Goal: Communication & Community: Answer question/provide support

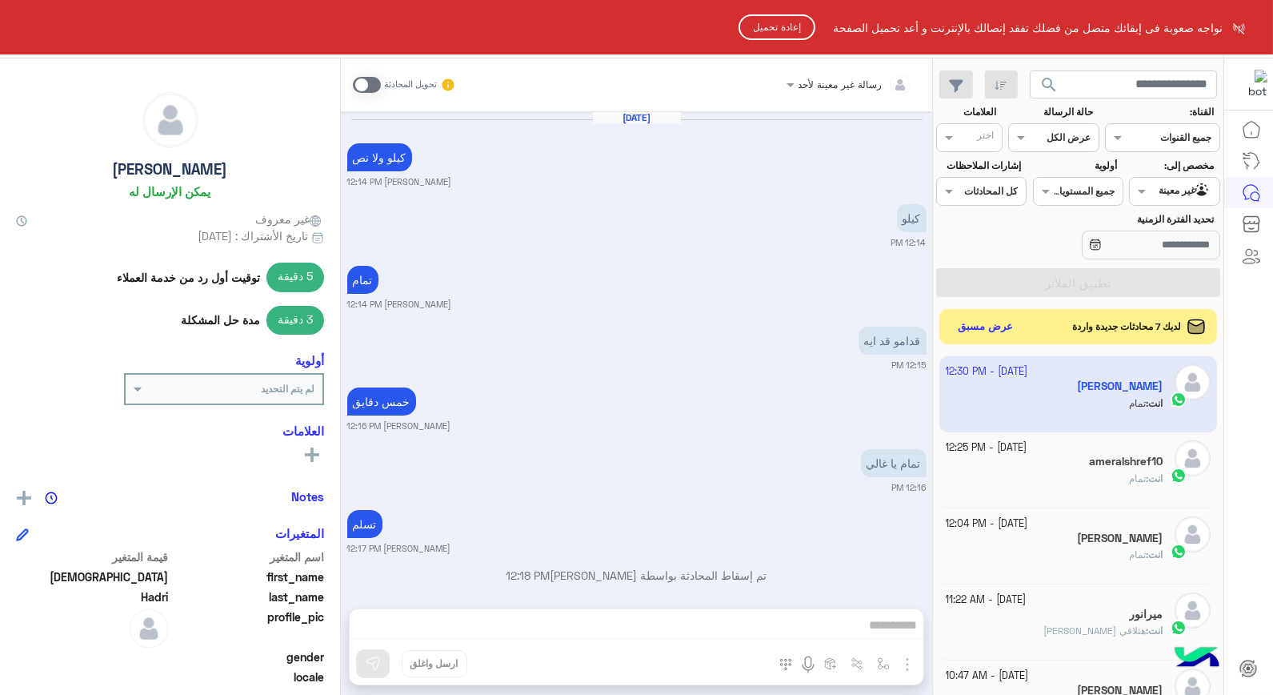
scroll to position [846, 0]
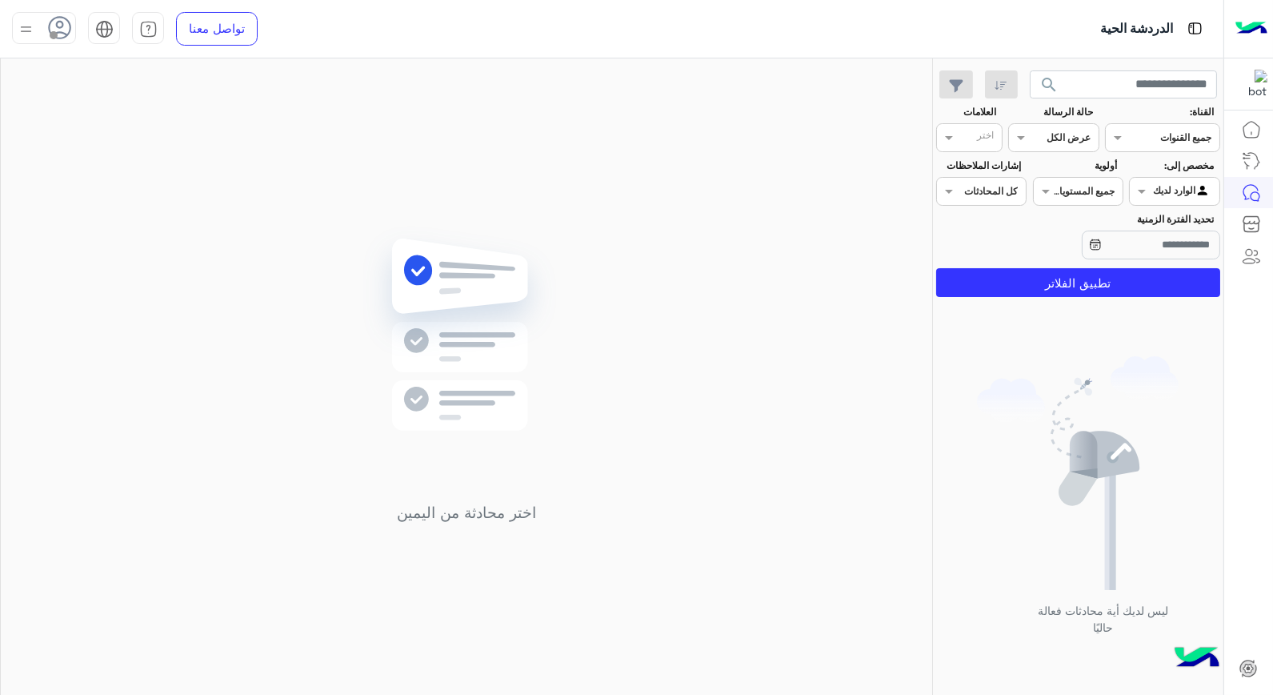
click at [29, 26] on img at bounding box center [26, 29] width 20 height 20
click at [133, 126] on label "متصل" at bounding box center [112, 122] width 174 height 29
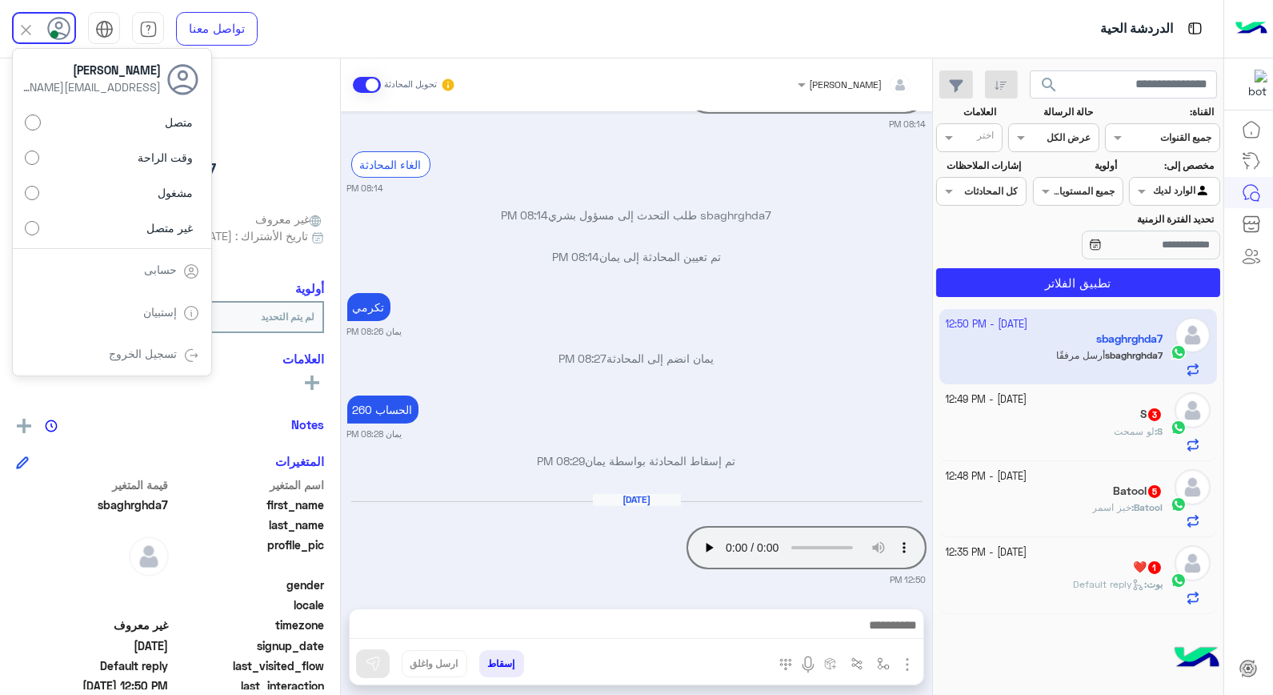
scroll to position [742, 0]
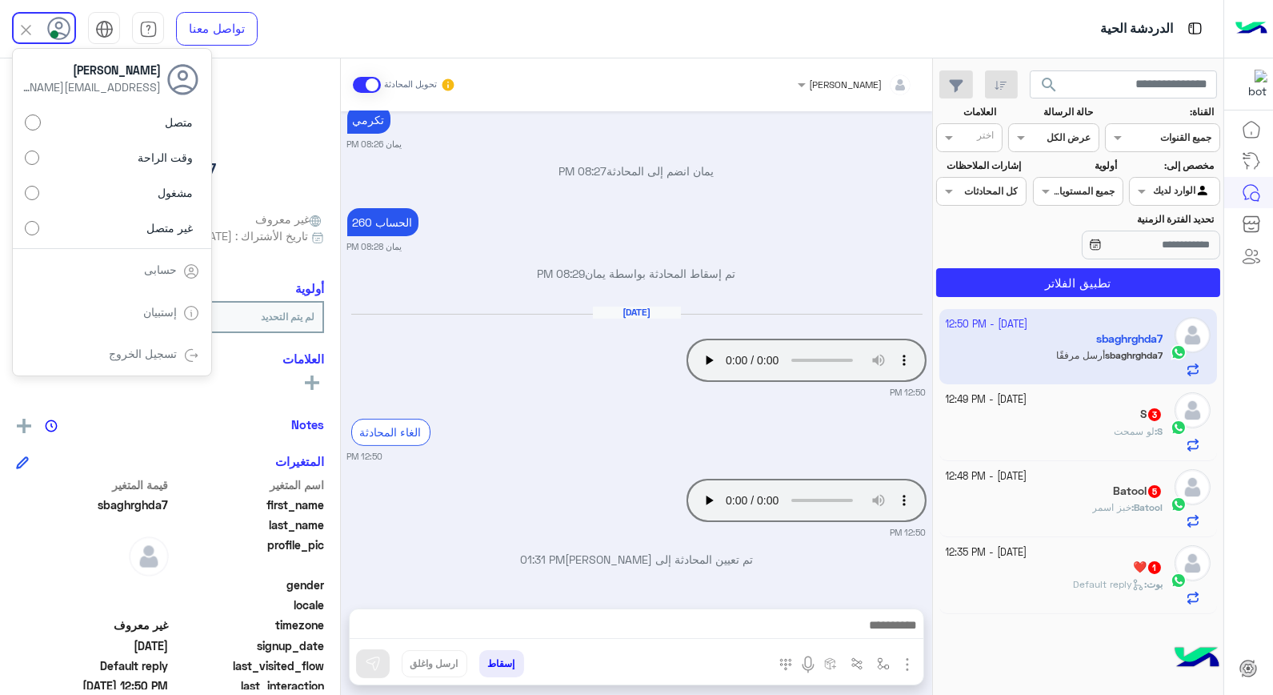
click at [1075, 563] on div "❤️ 1" at bounding box center [1055, 568] width 218 height 17
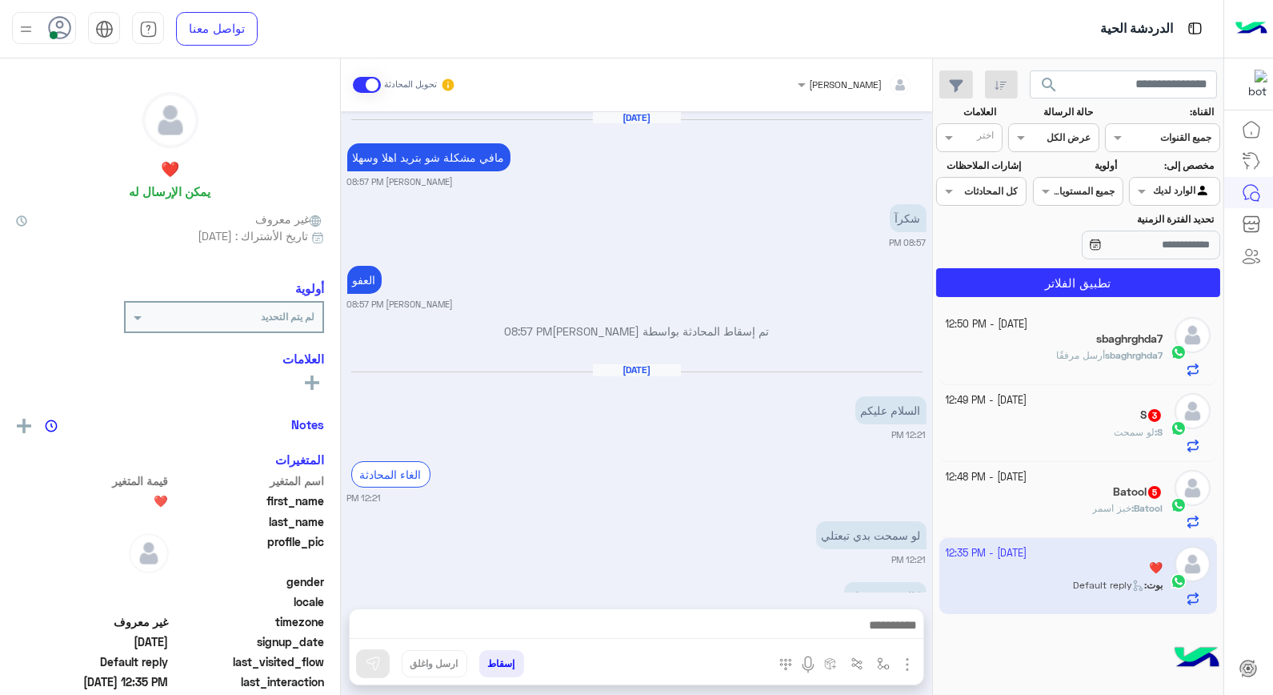
scroll to position [683, 0]
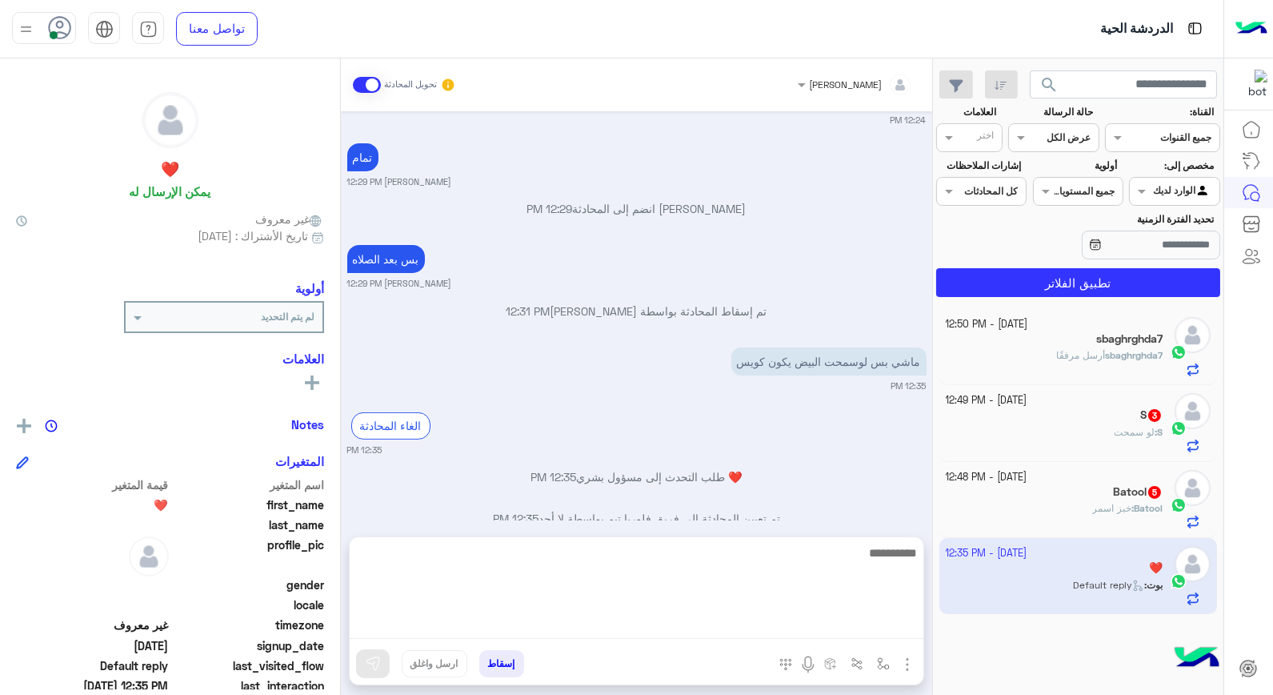
click at [814, 624] on textarea at bounding box center [637, 591] width 574 height 96
type textarea "****"
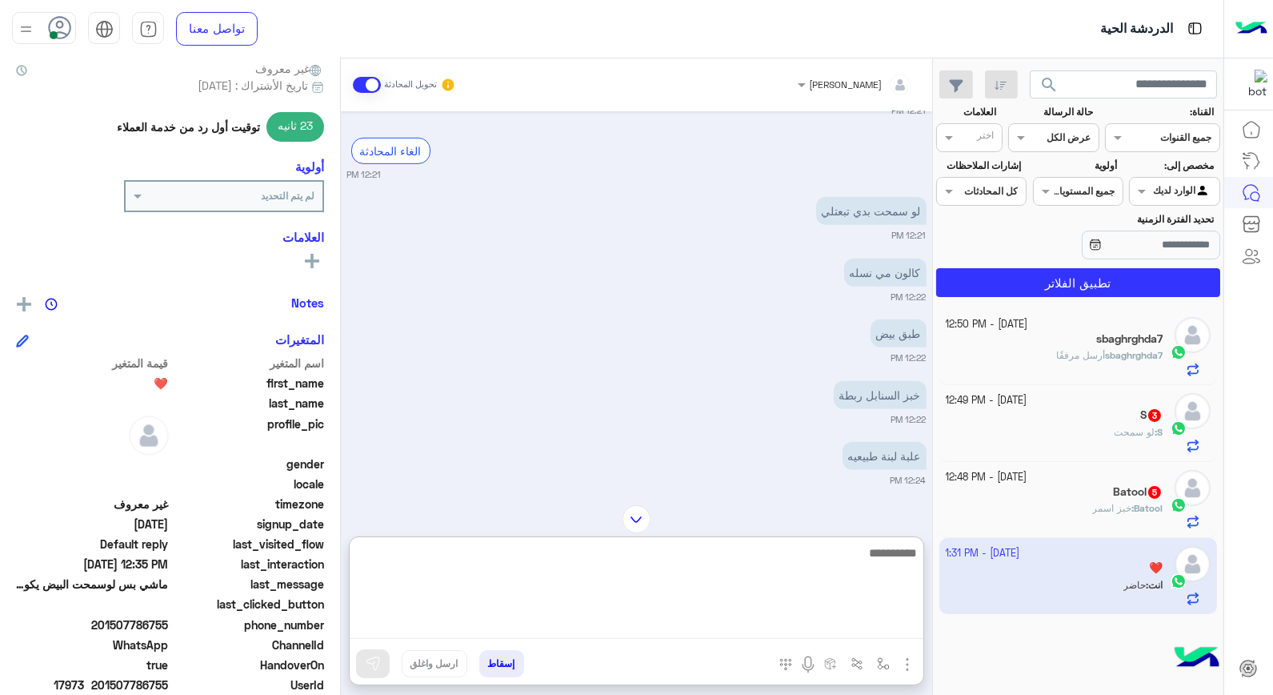
scroll to position [232, 0]
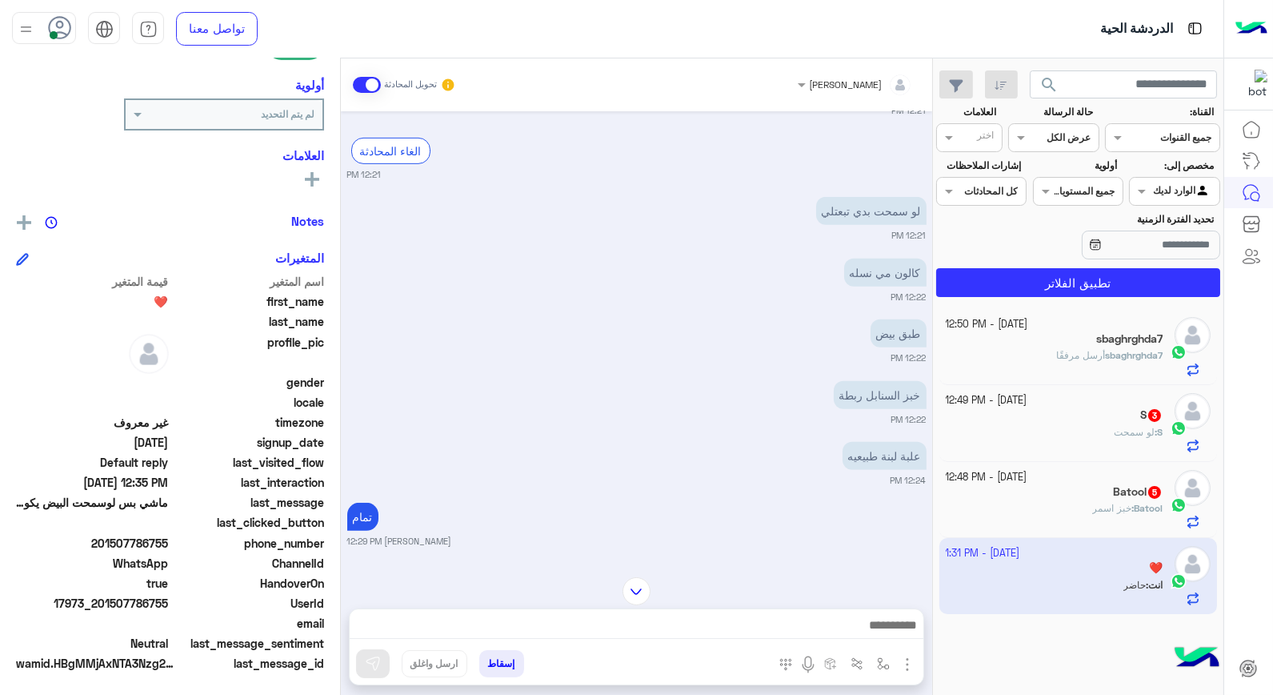
drag, startPoint x: 104, startPoint y: 603, endPoint x: 170, endPoint y: 607, distance: 65.7
click at [169, 607] on span "17973_201507786755" at bounding box center [92, 603] width 153 height 17
copy span "01507786755"
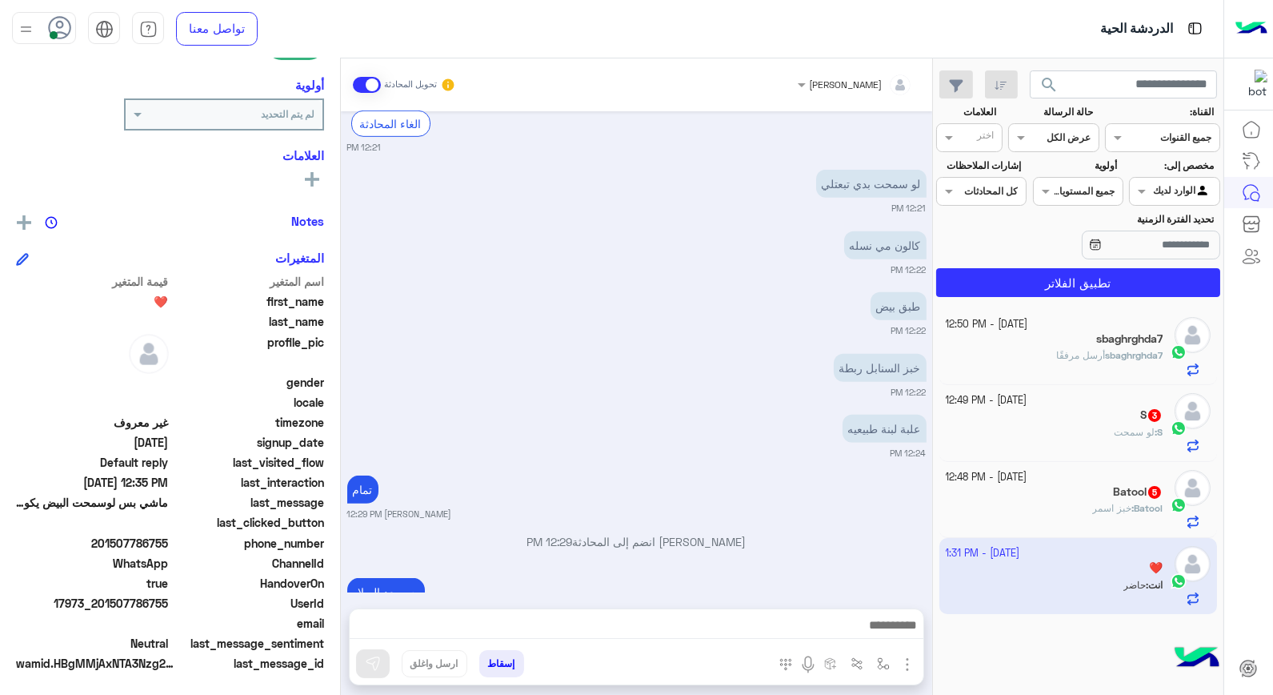
scroll to position [2193, 0]
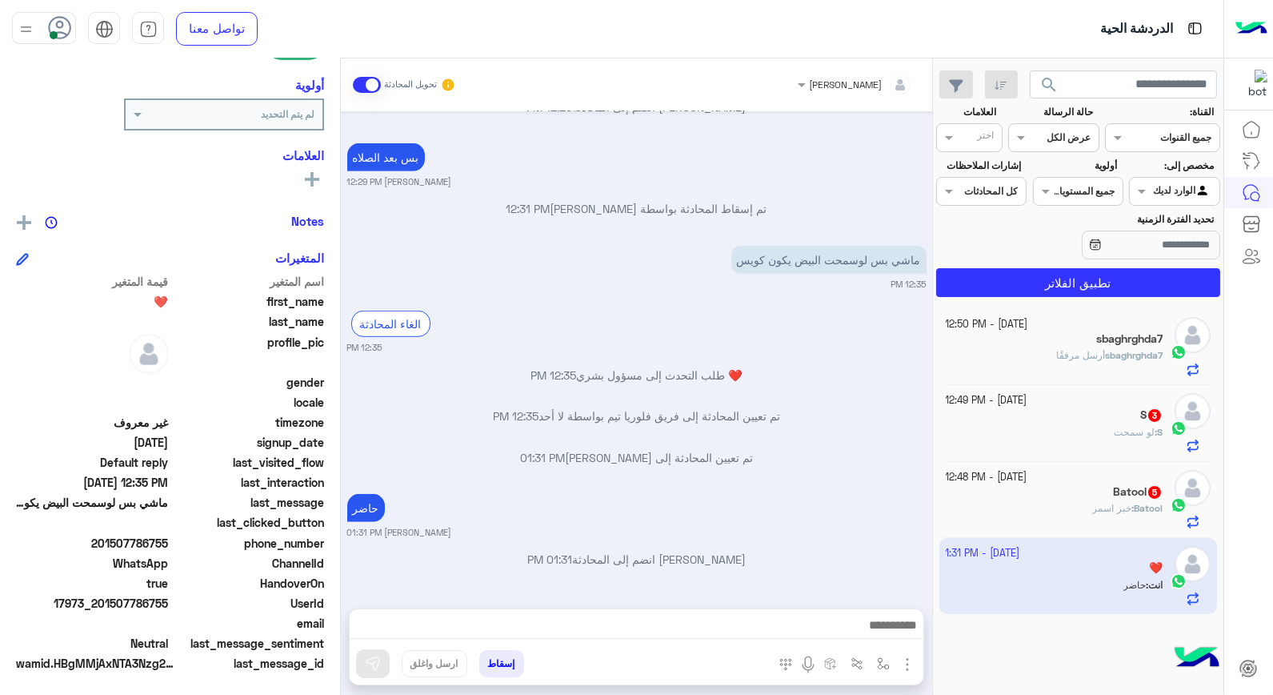
click at [512, 659] on button "إسقاط" at bounding box center [501, 663] width 45 height 27
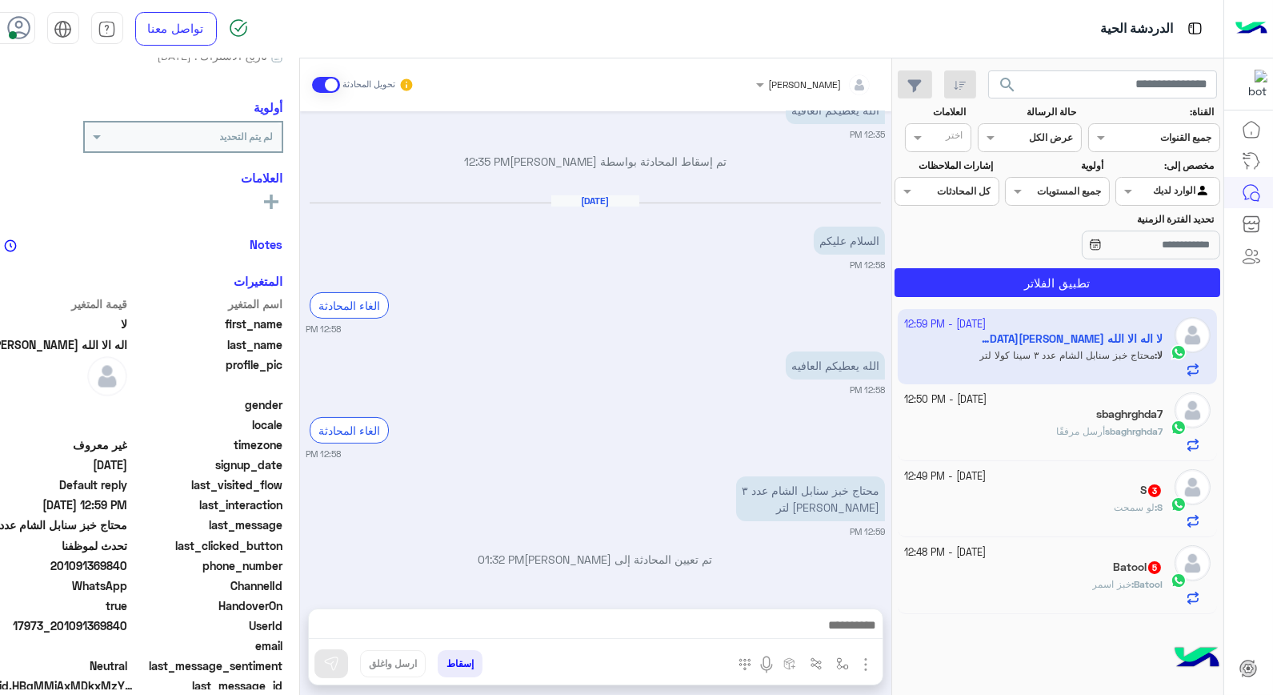
scroll to position [202, 0]
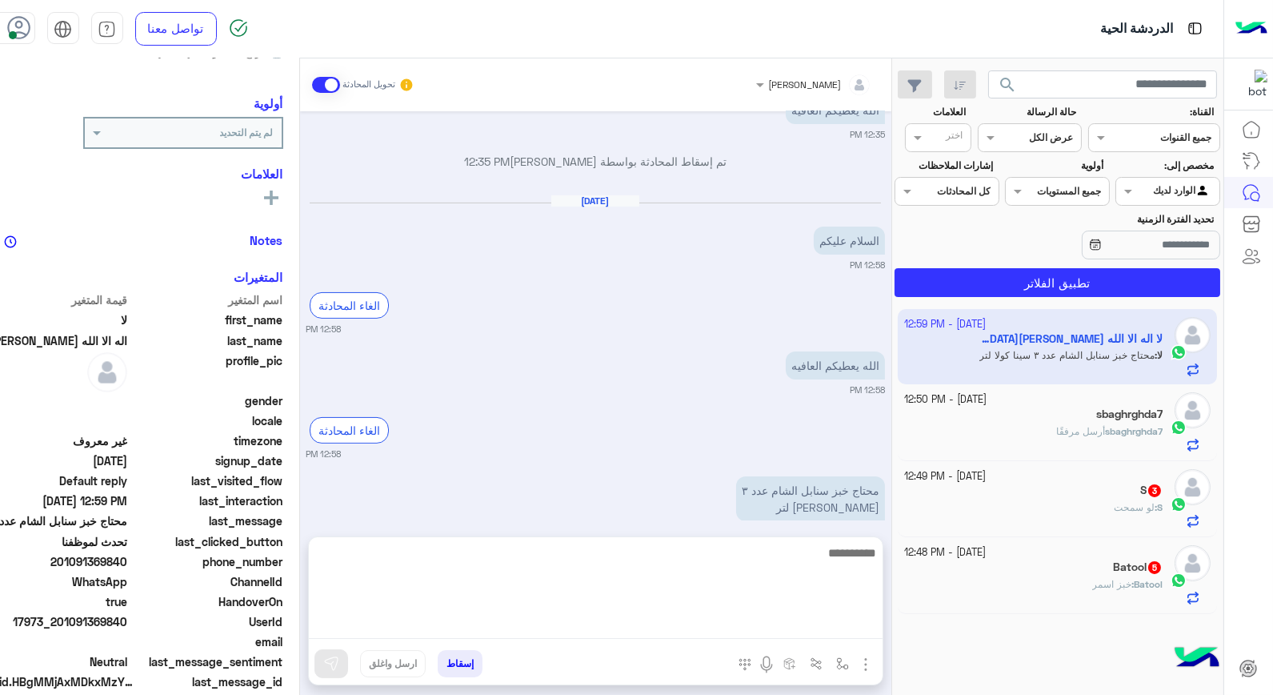
click at [787, 624] on textarea at bounding box center [596, 591] width 574 height 96
type textarea "**********"
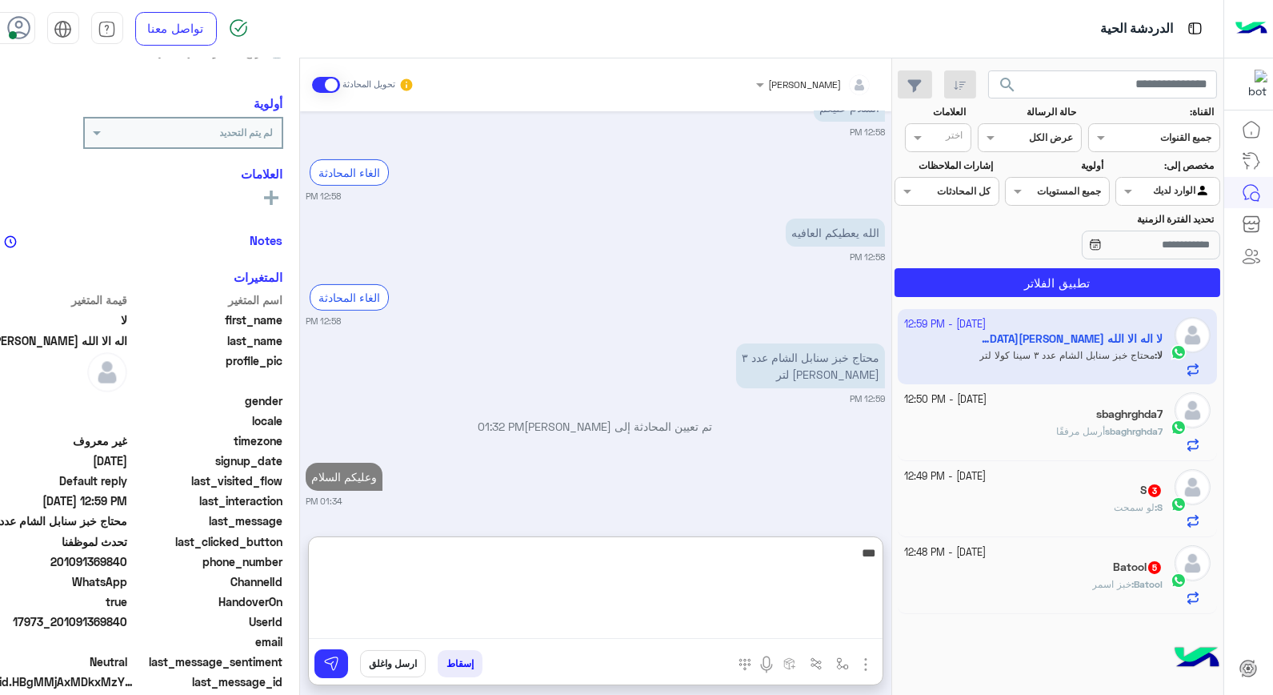
type textarea "****"
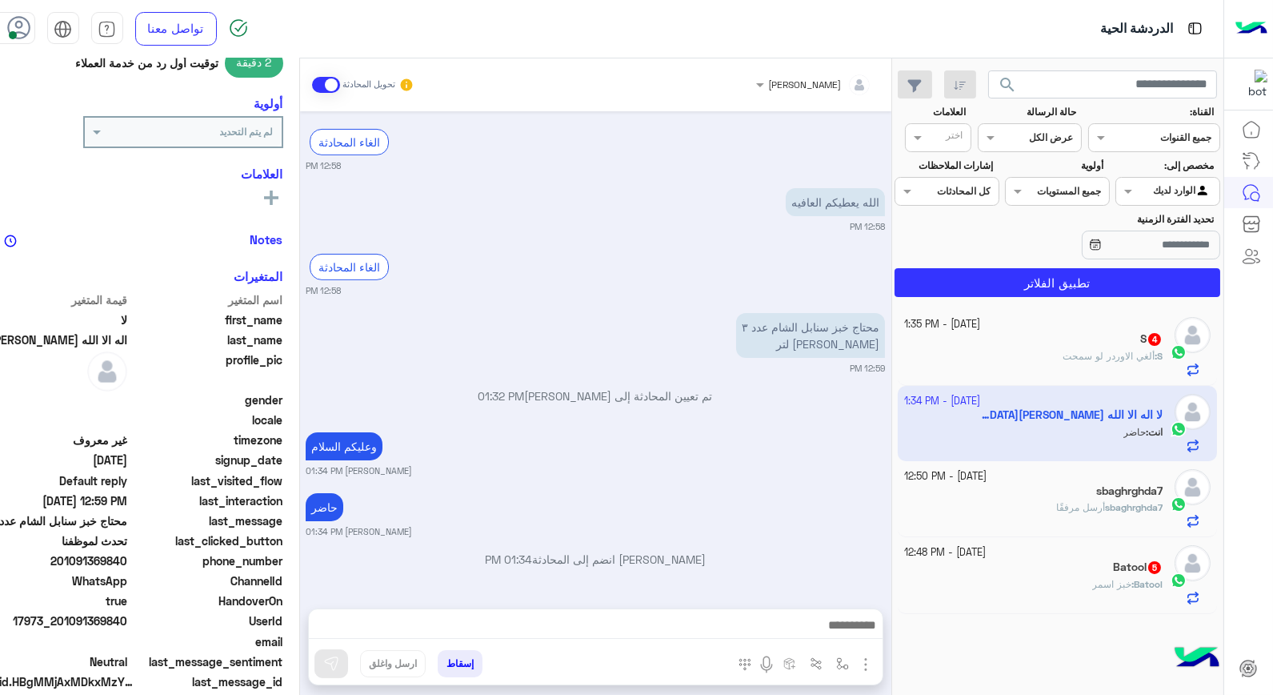
scroll to position [829, 0]
drag, startPoint x: 101, startPoint y: 603, endPoint x: 168, endPoint y: 603, distance: 67.2
click at [128, 612] on span "17973_201091369840" at bounding box center [51, 620] width 153 height 17
copy span "01091369840"
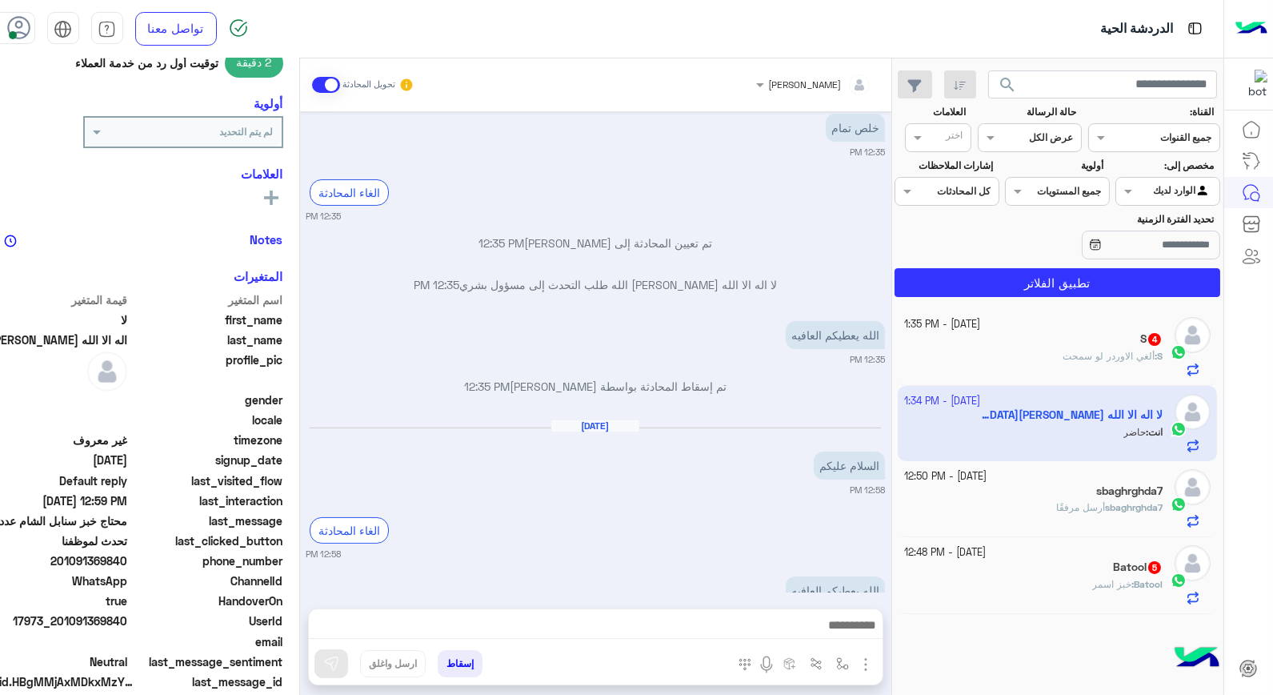
scroll to position [828, 0]
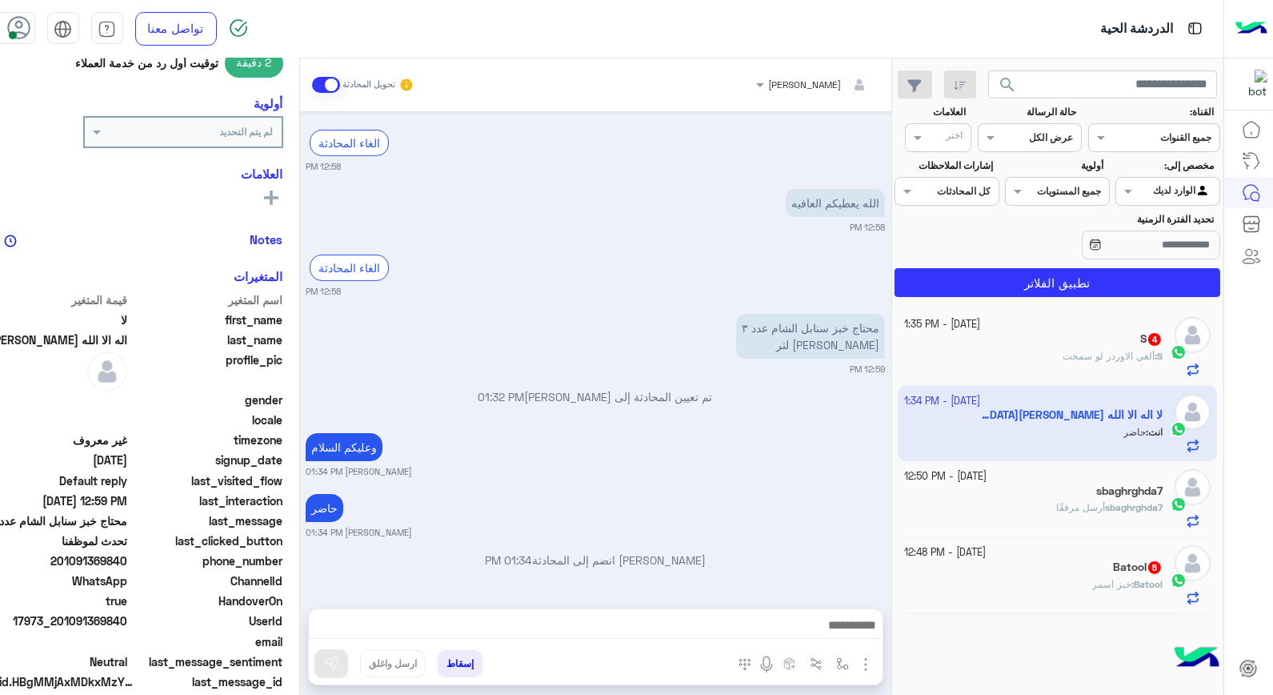
click at [483, 663] on button "إسقاط" at bounding box center [460, 663] width 45 height 27
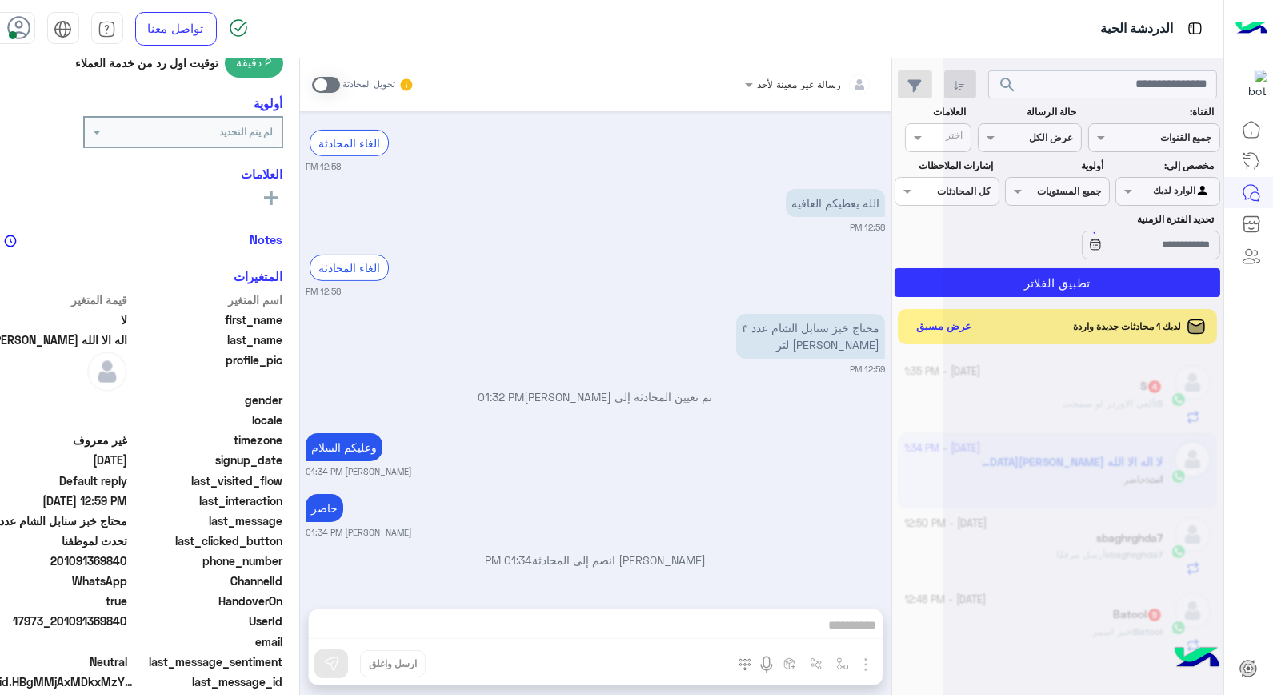
scroll to position [870, 0]
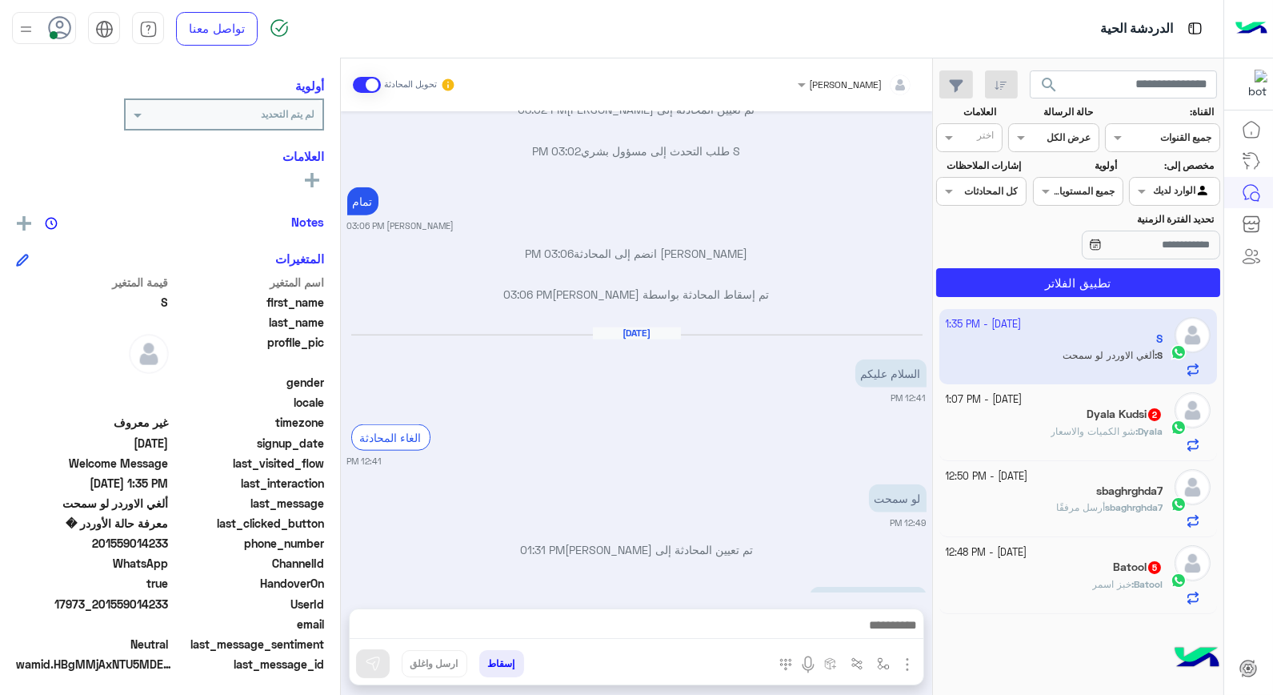
scroll to position [3337, 0]
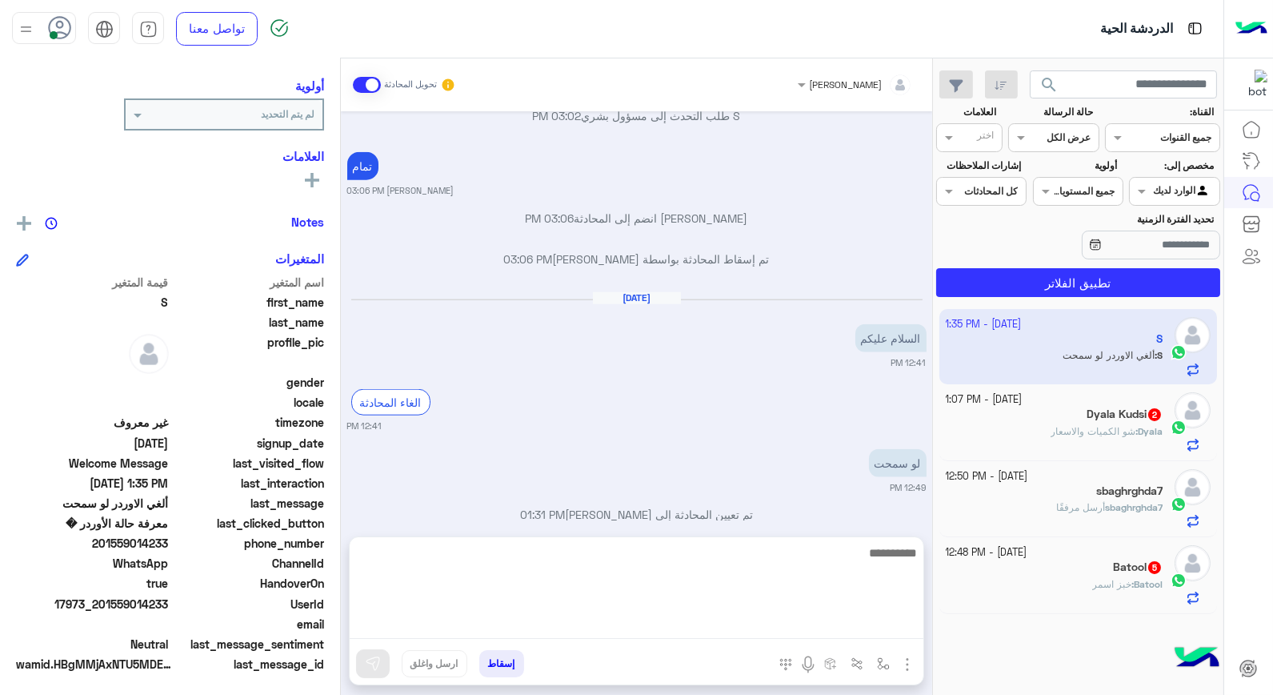
click at [800, 616] on textarea at bounding box center [637, 591] width 574 height 96
type textarea "**********"
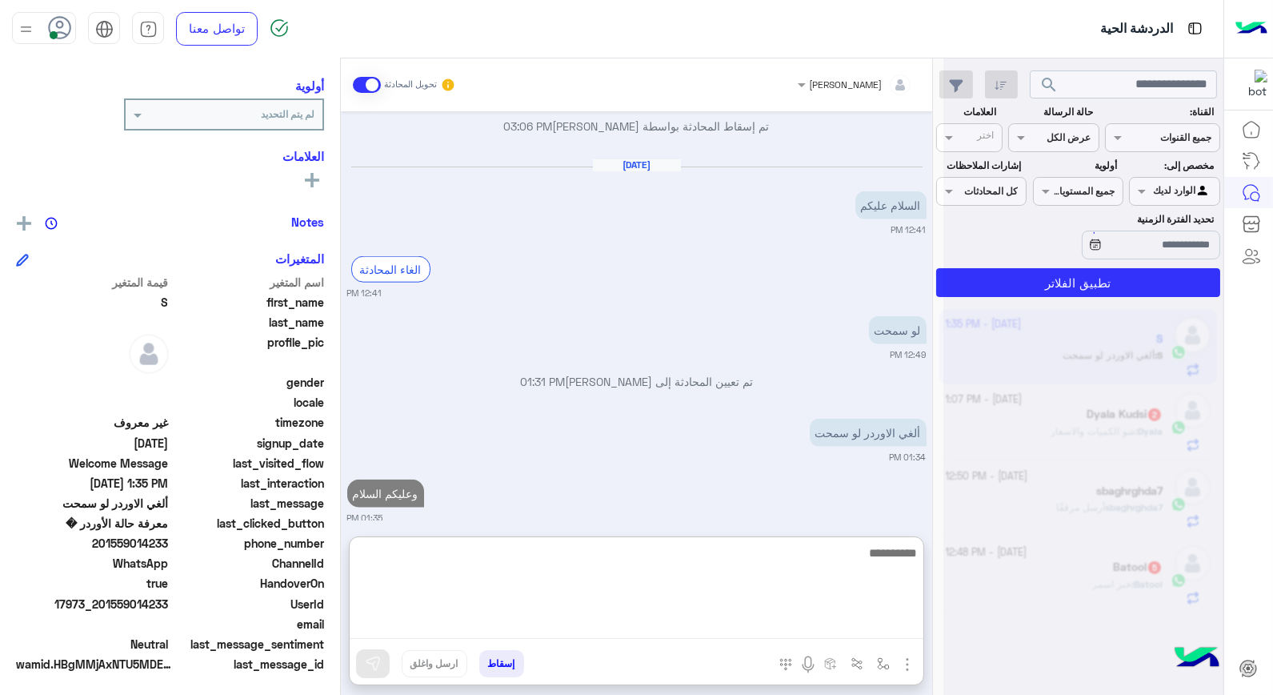
scroll to position [3470, 0]
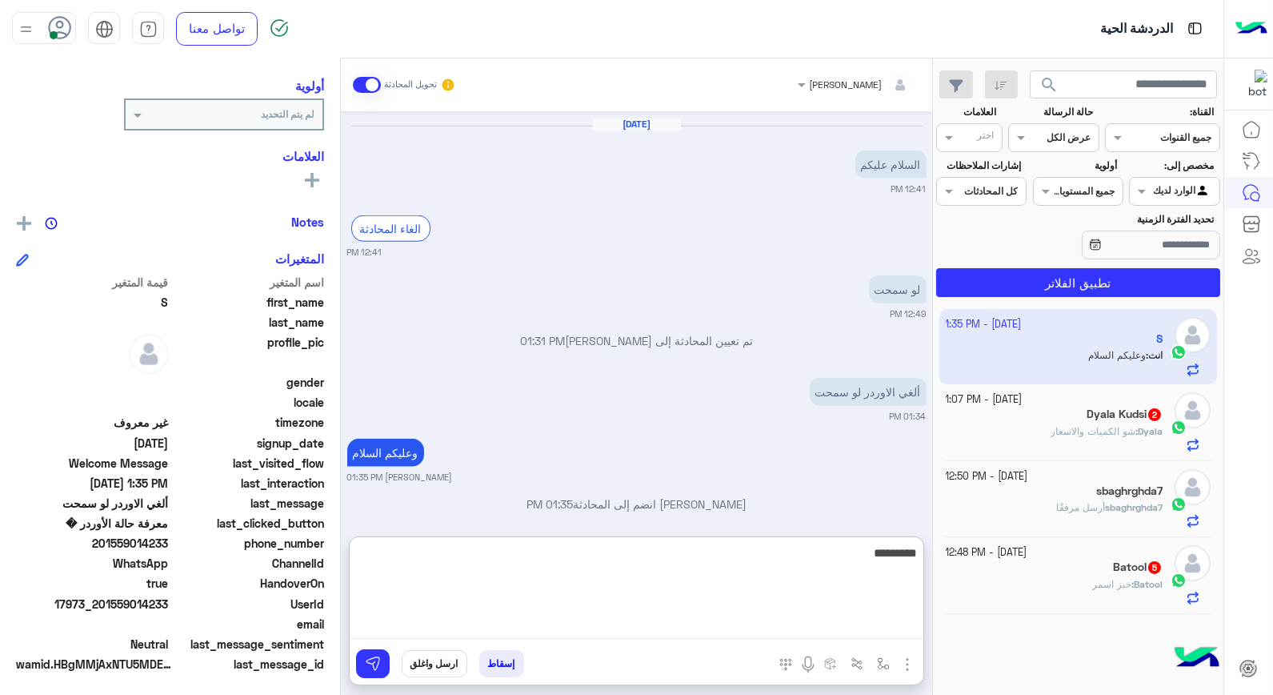
type textarea "**********"
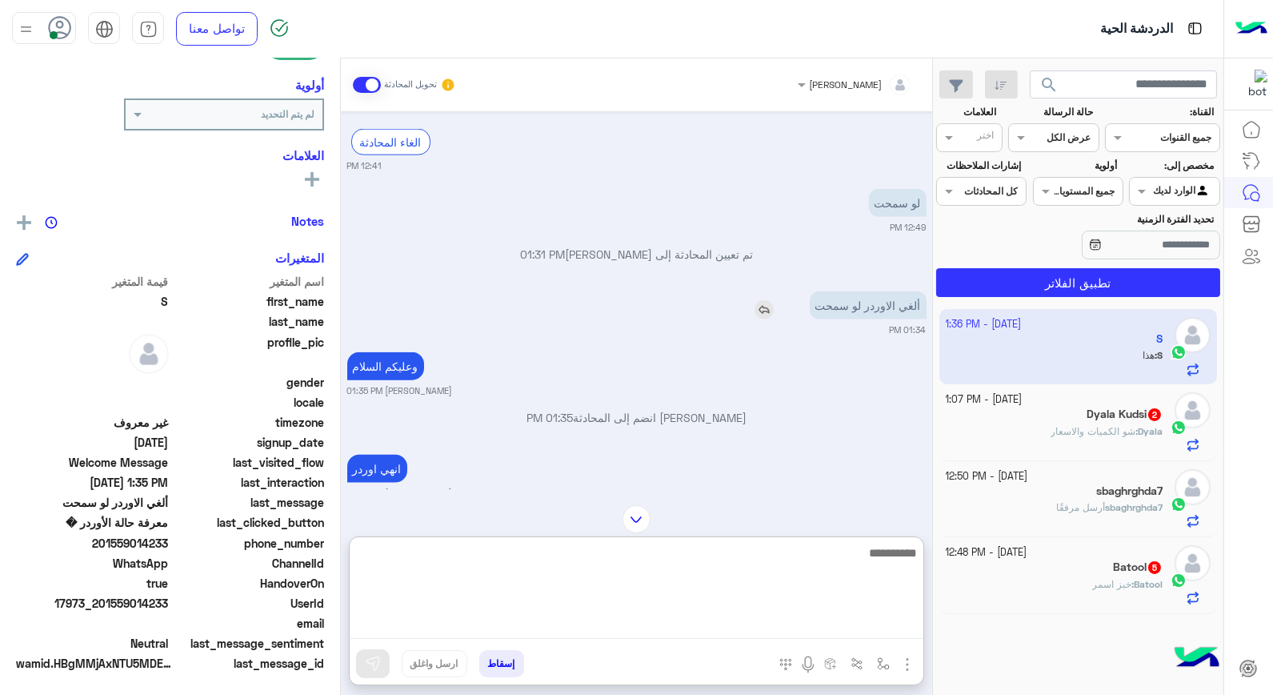
scroll to position [3678, 0]
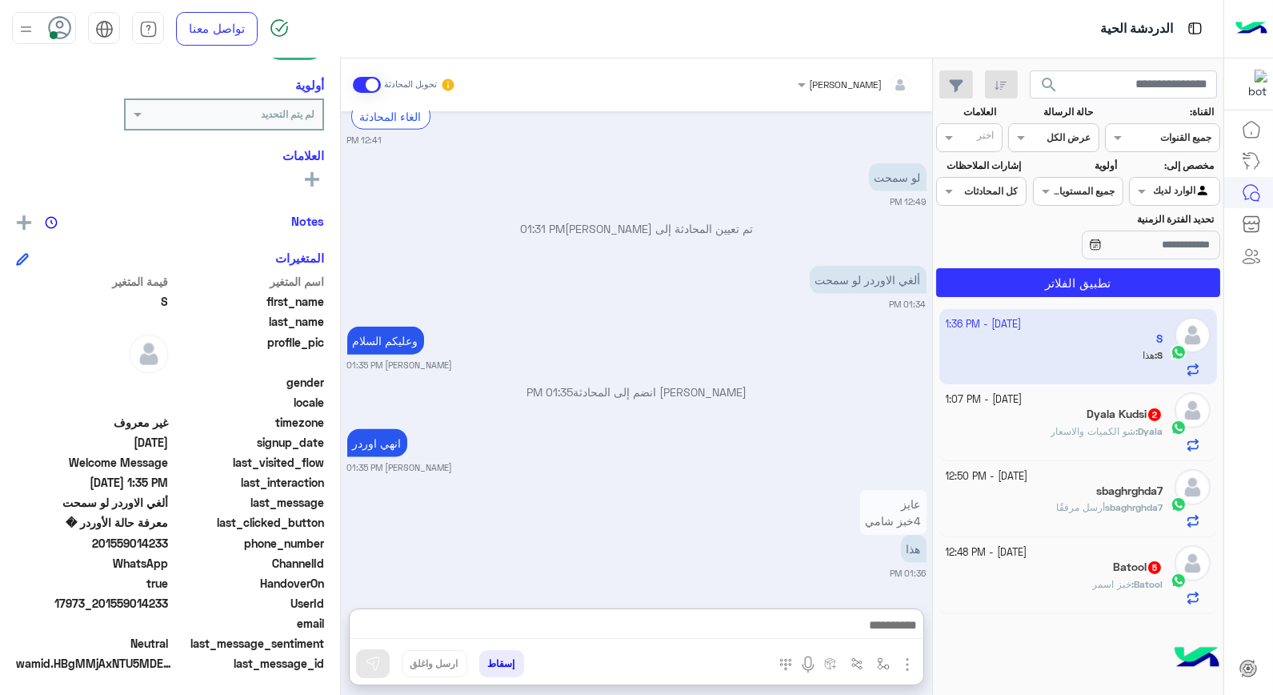
click at [898, 490] on p "عايز 4خبز شامي" at bounding box center [893, 512] width 66 height 45
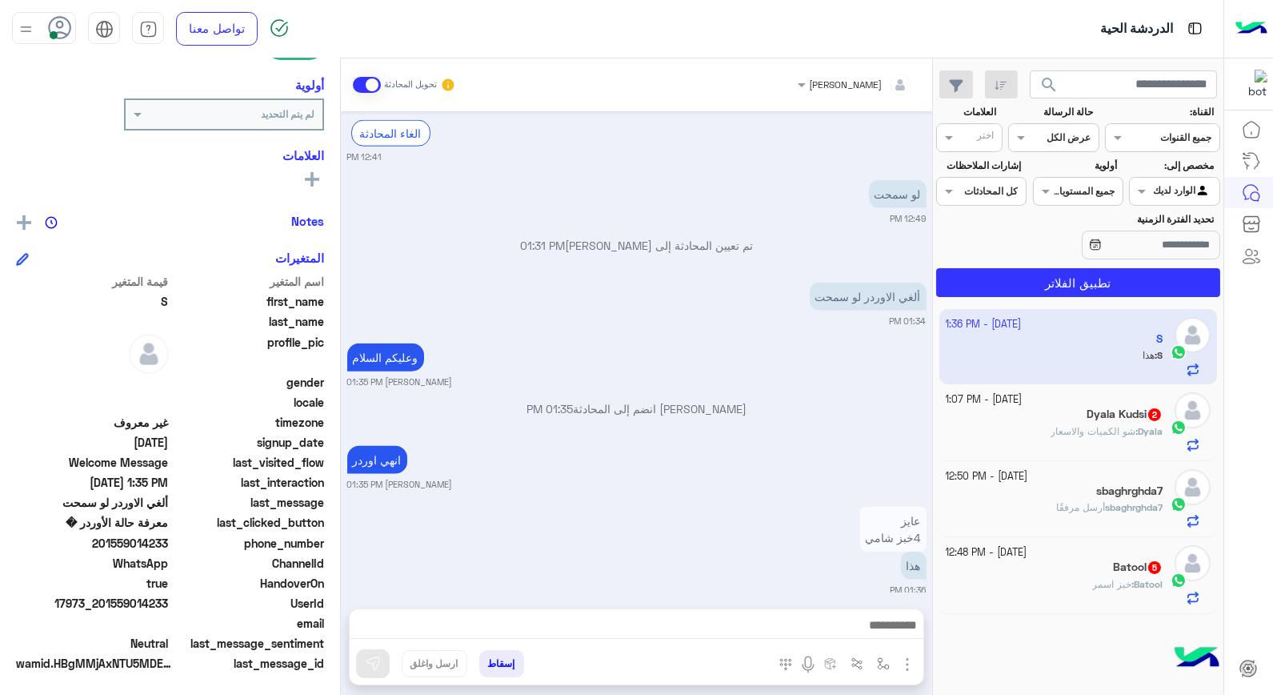
click at [899, 507] on p "عايز 4خبز شامي" at bounding box center [893, 529] width 66 height 45
click at [901, 513] on p "عايز 4خبز شامي" at bounding box center [893, 529] width 66 height 45
click at [899, 514] on p "عايز 4خبز شامي" at bounding box center [893, 529] width 66 height 45
click at [499, 663] on button "إسقاط" at bounding box center [501, 663] width 45 height 27
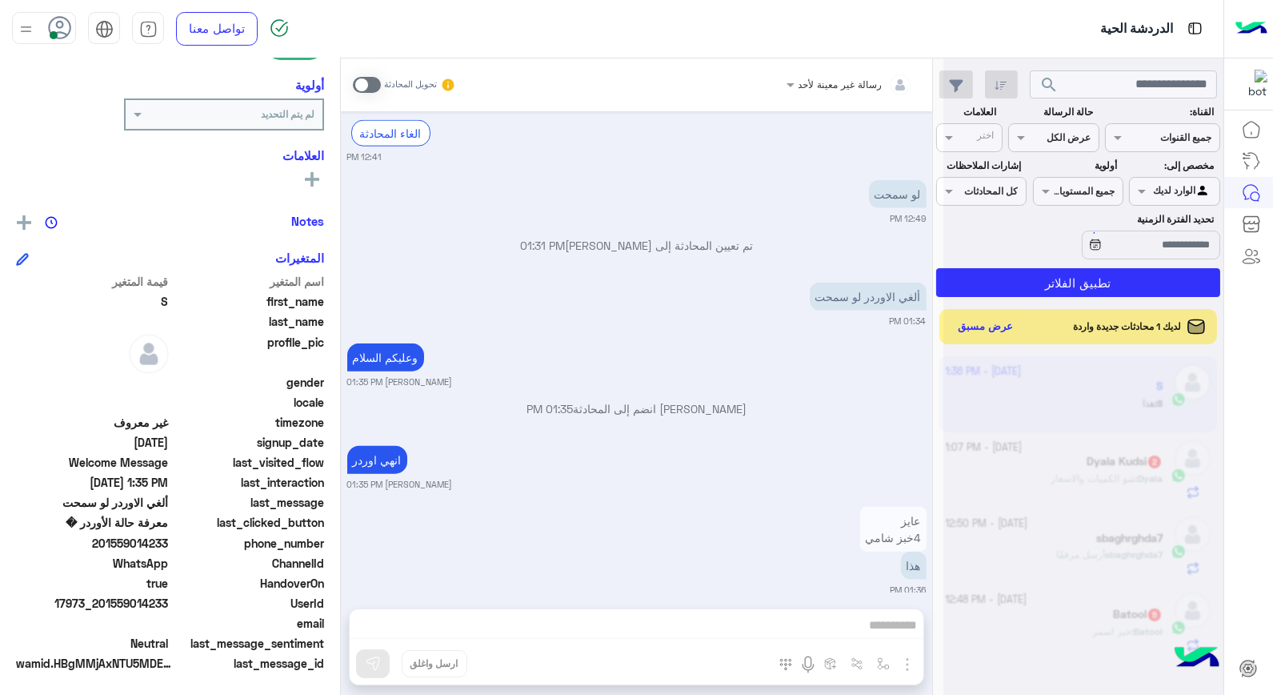
scroll to position [3647, 0]
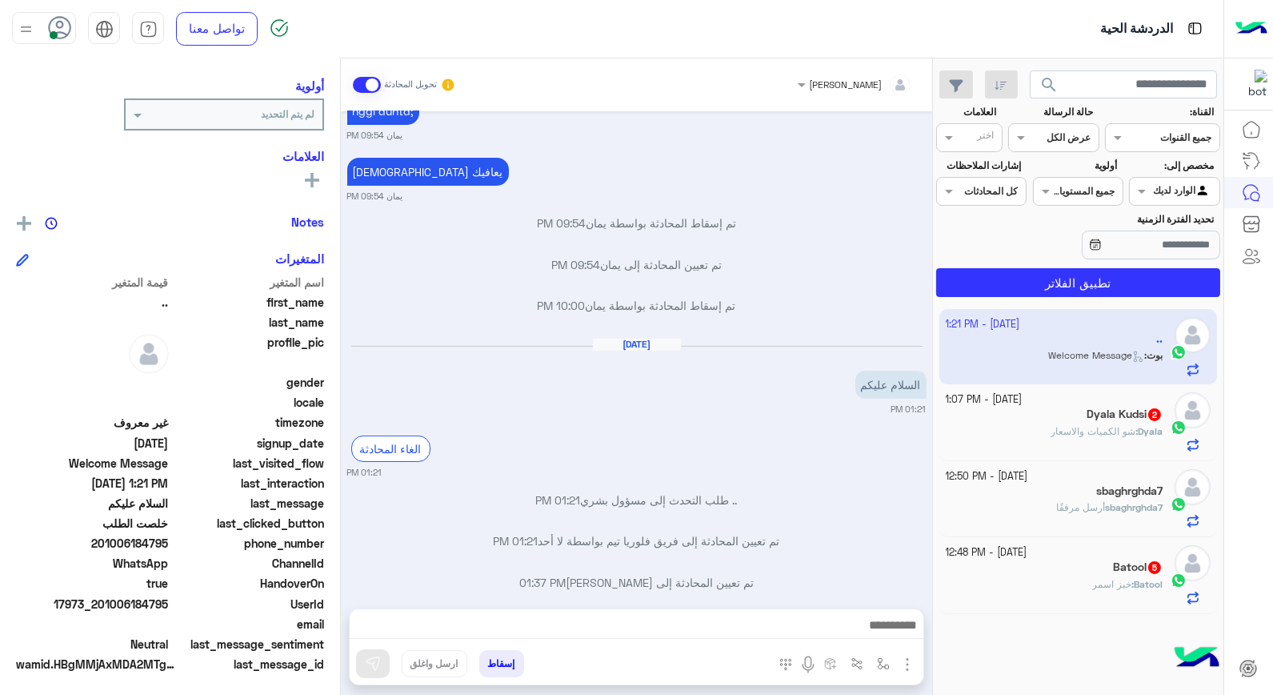
scroll to position [677, 0]
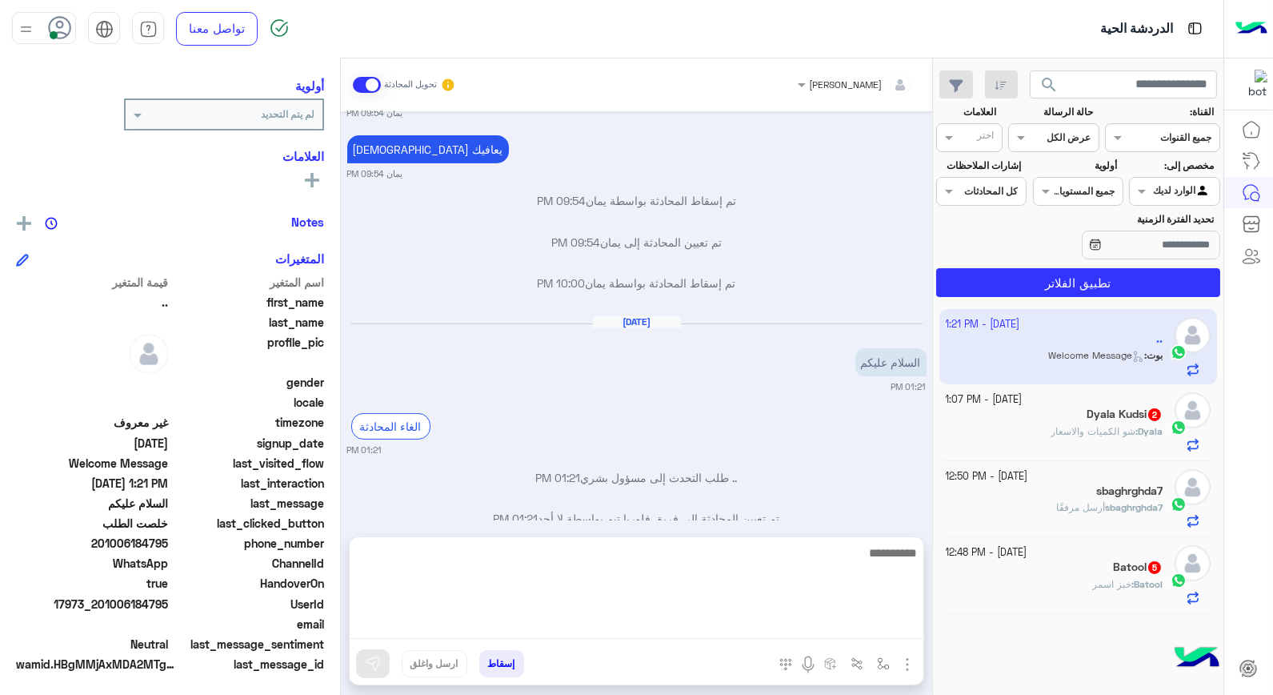
click at [854, 628] on textarea at bounding box center [637, 591] width 574 height 96
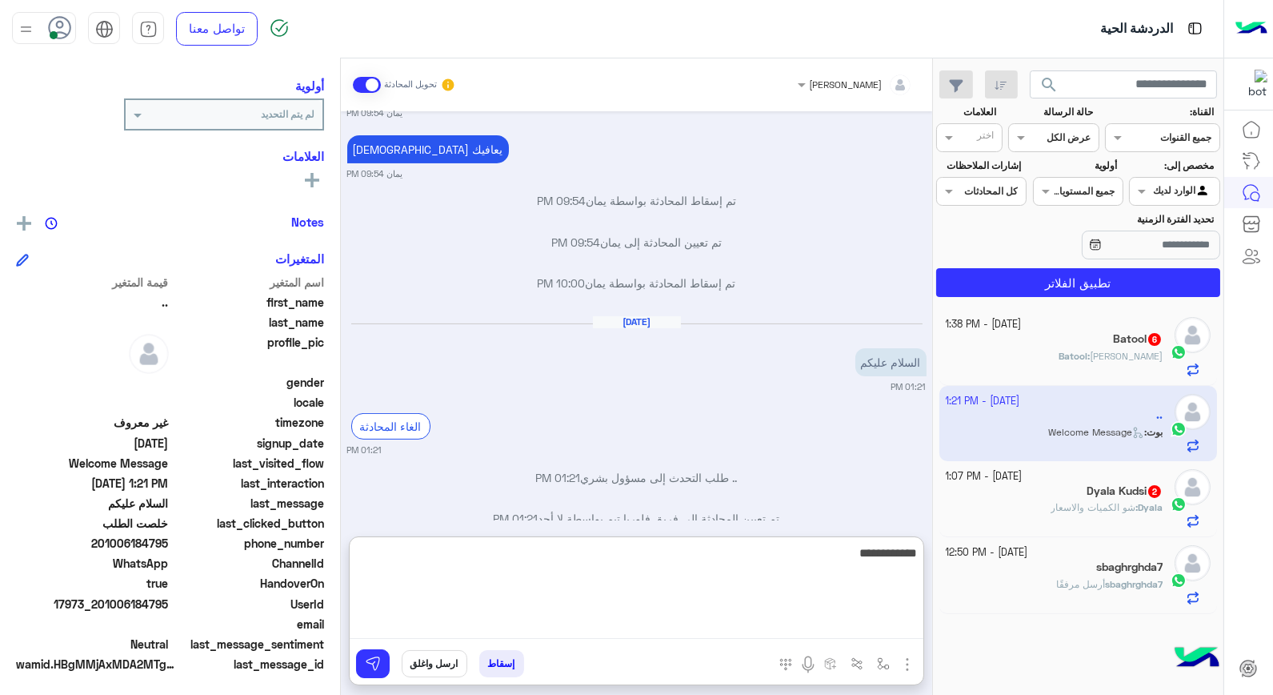
type textarea "**********"
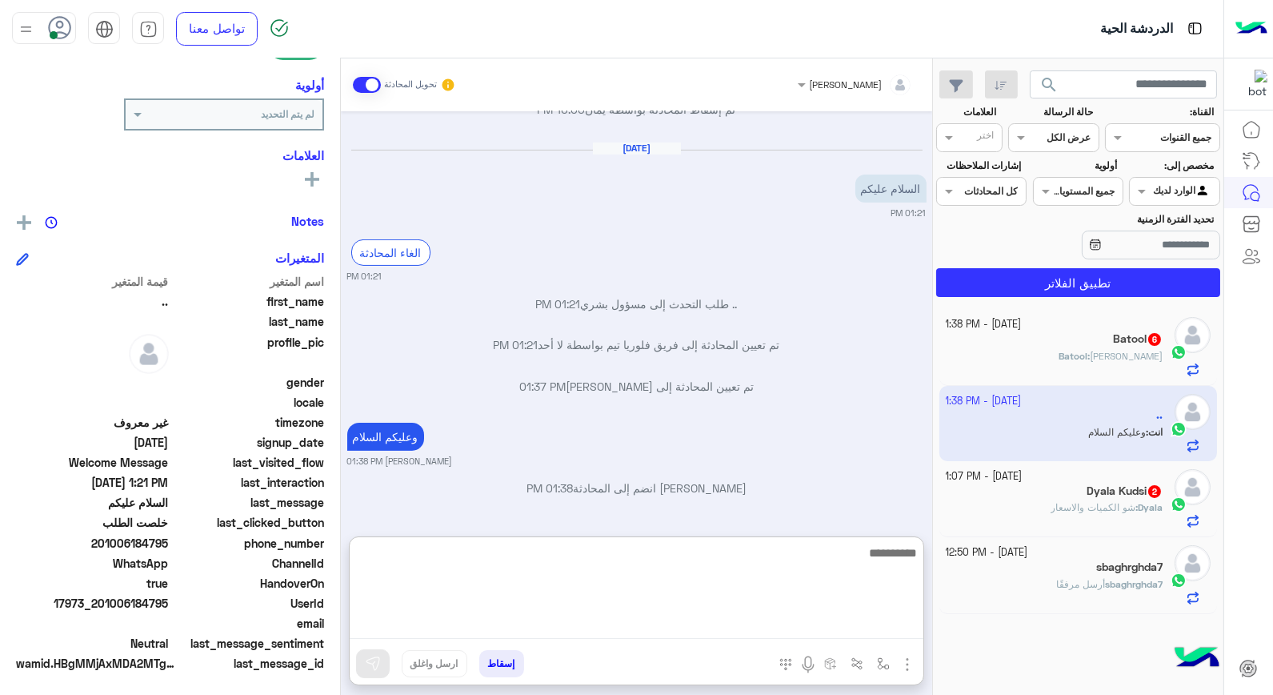
scroll to position [851, 0]
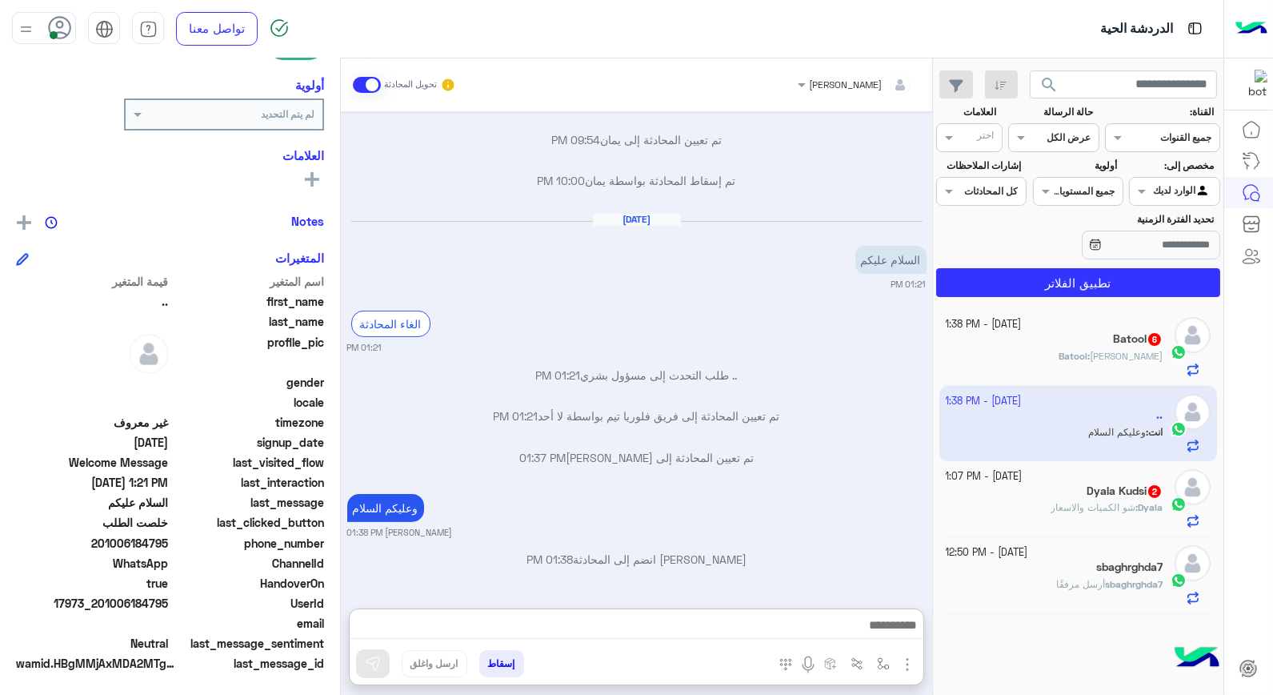
click at [1088, 367] on div "Batool : محمد جمال" at bounding box center [1055, 363] width 218 height 28
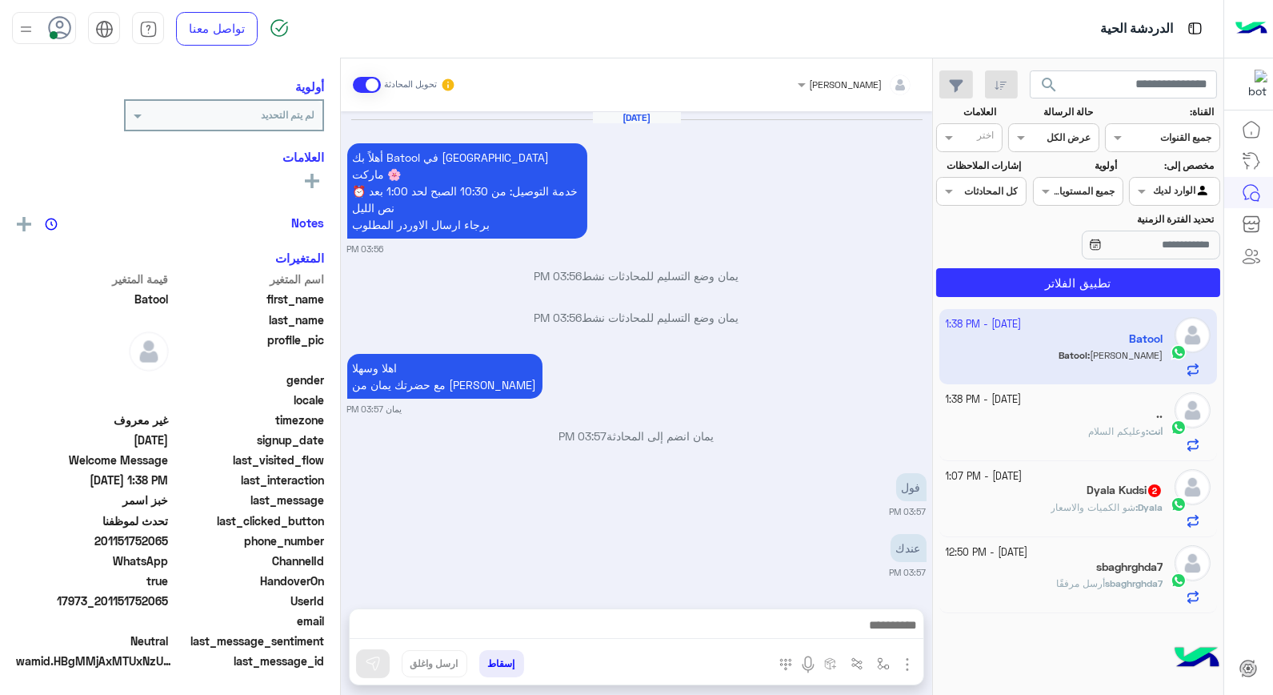
scroll to position [818, 0]
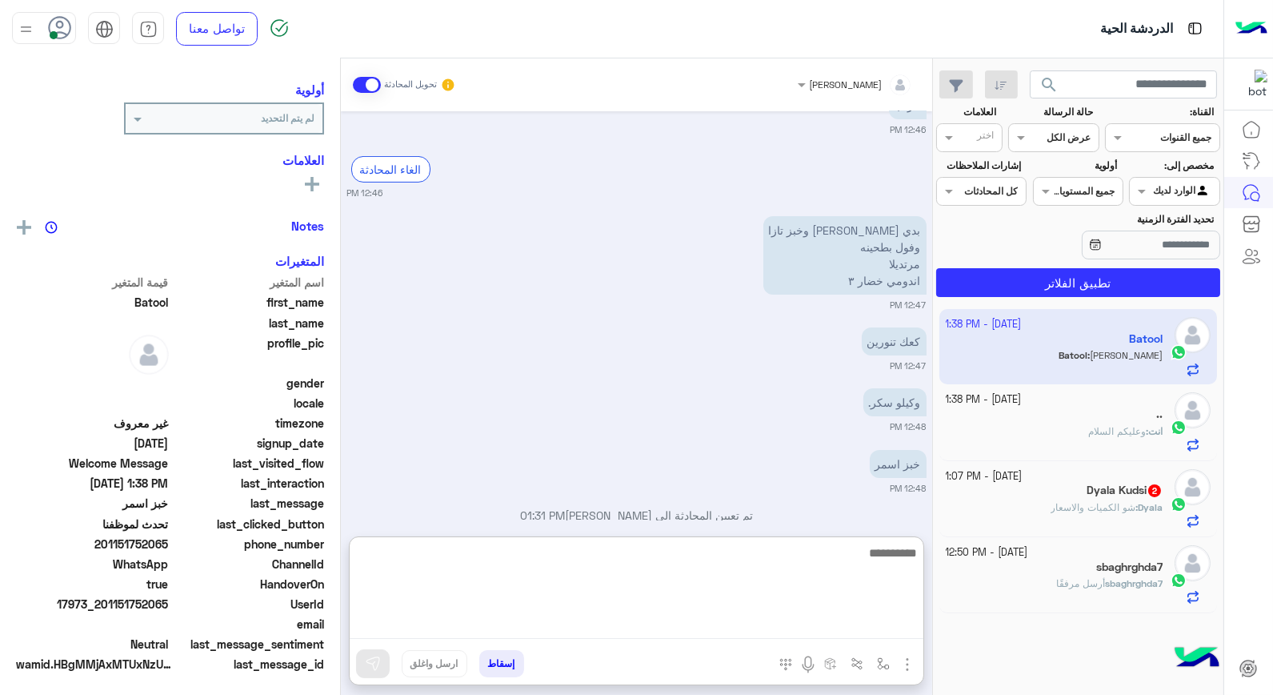
click at [810, 621] on textarea at bounding box center [637, 591] width 574 height 96
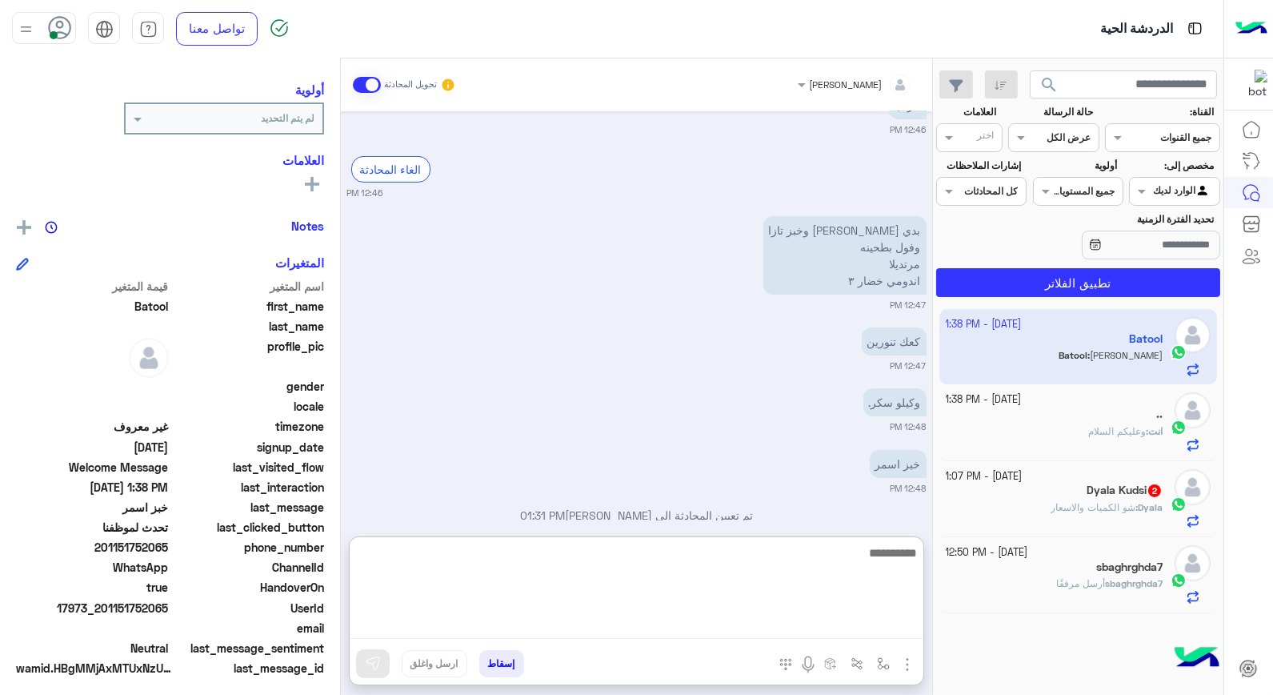
scroll to position [202, 0]
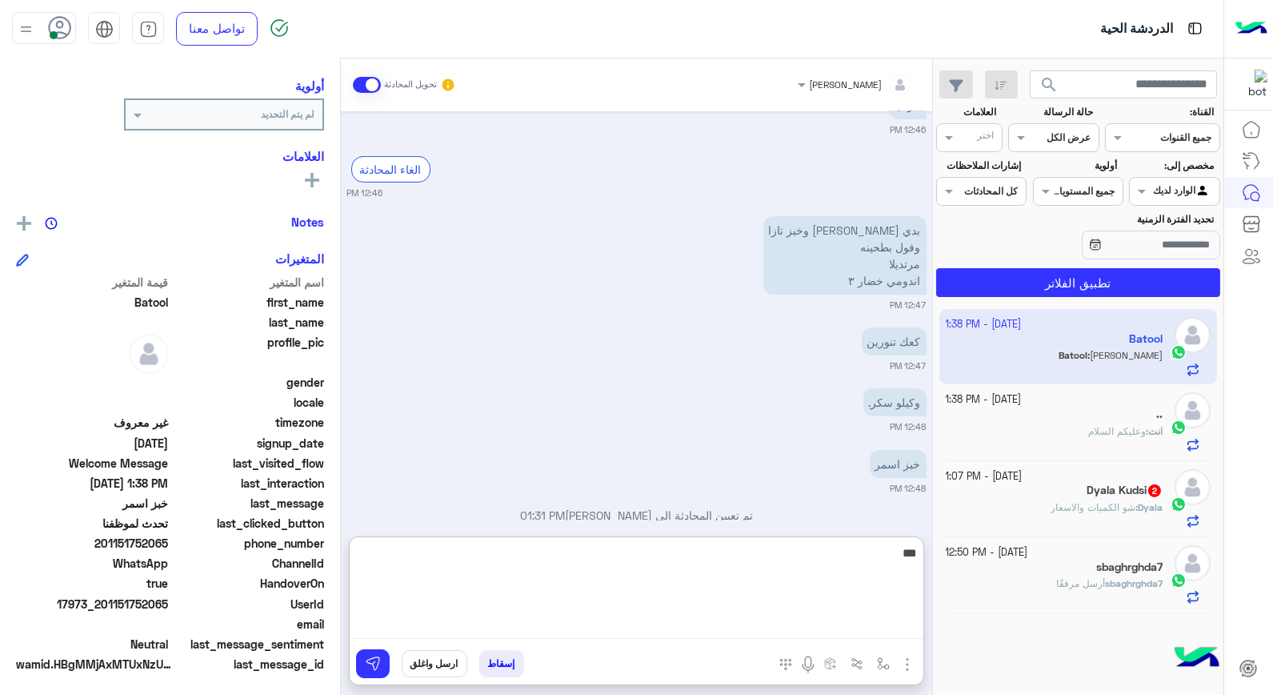
type textarea "****"
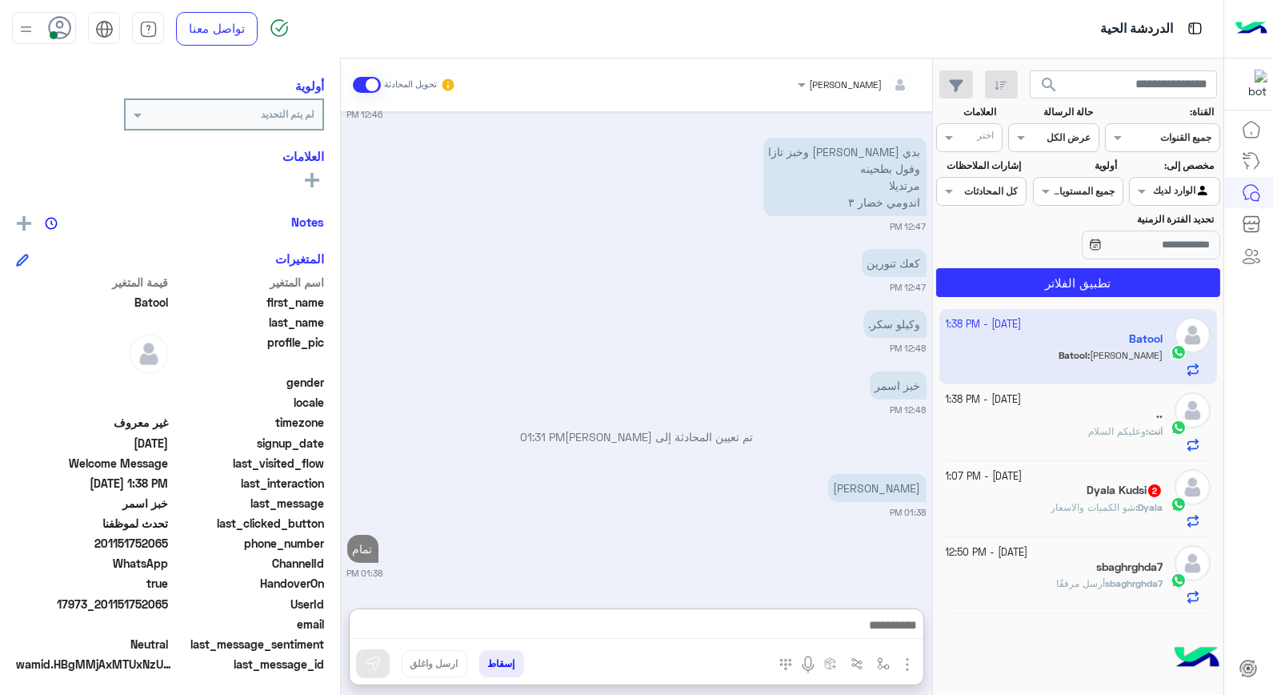
click at [1105, 587] on span "sbaghrghda7" at bounding box center [1134, 583] width 58 height 12
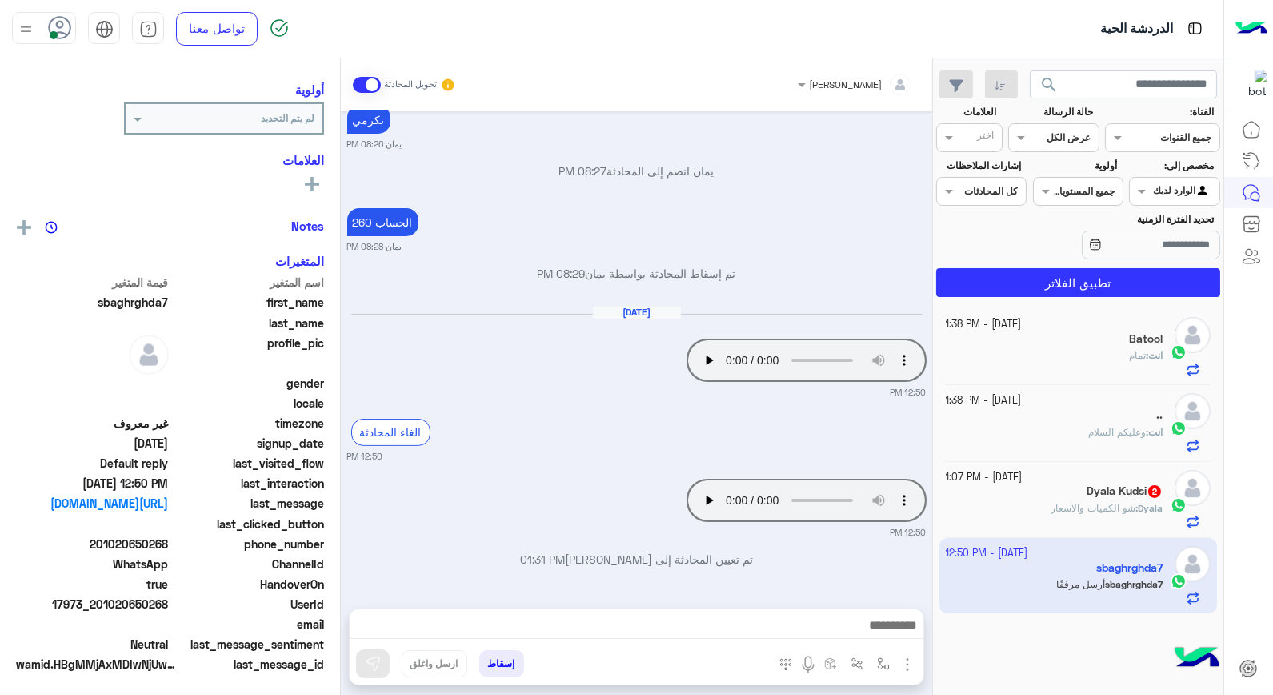
scroll to position [202, 0]
click at [645, 371] on img at bounding box center [640, 372] width 19 height 19
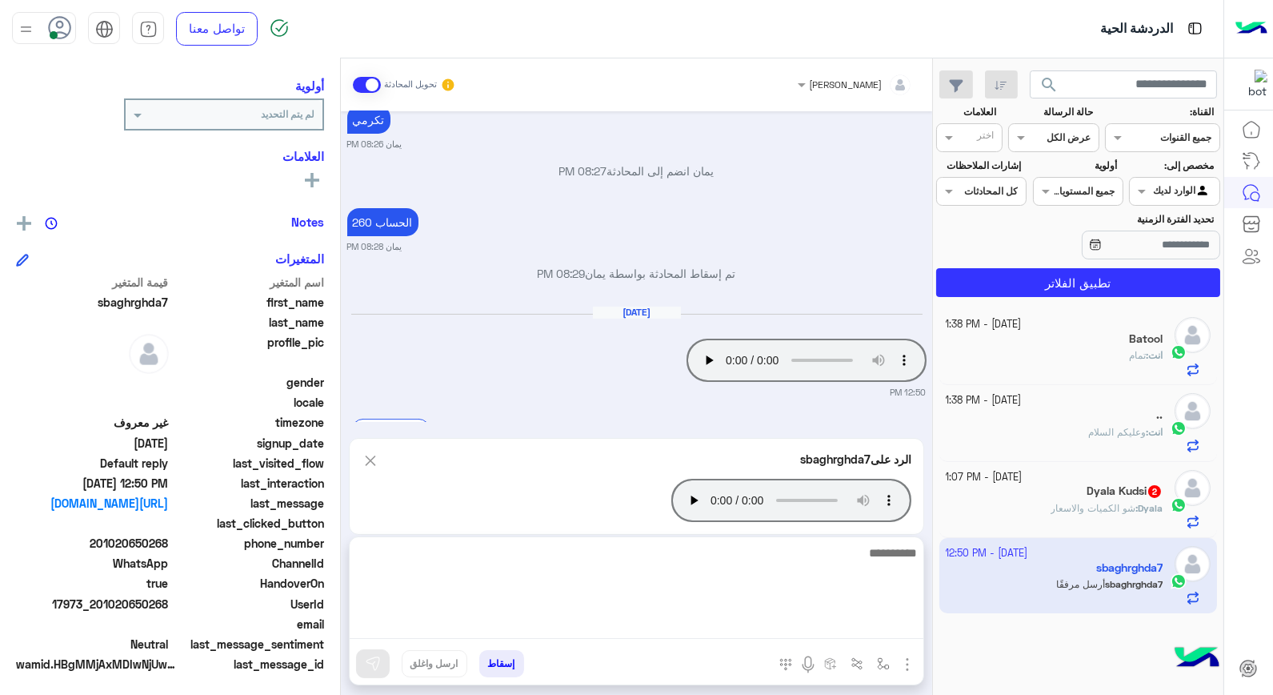
click at [789, 620] on textarea at bounding box center [637, 591] width 574 height 96
type textarea "**********"
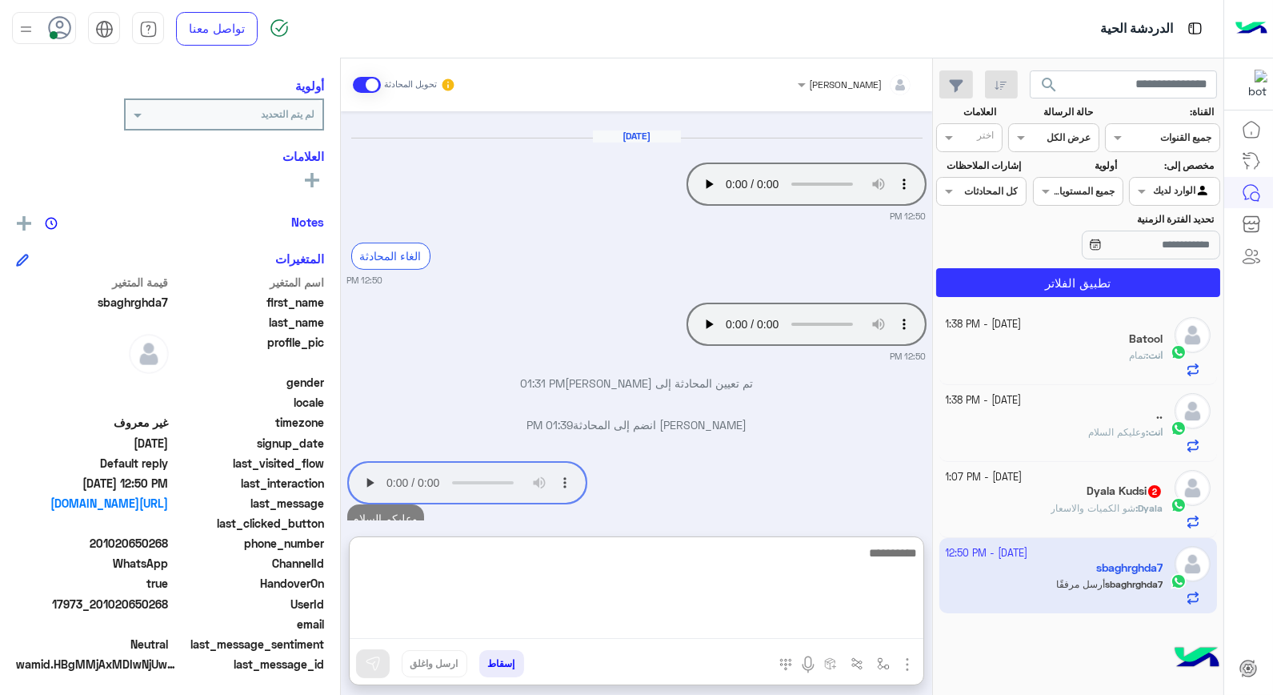
scroll to position [960, 0]
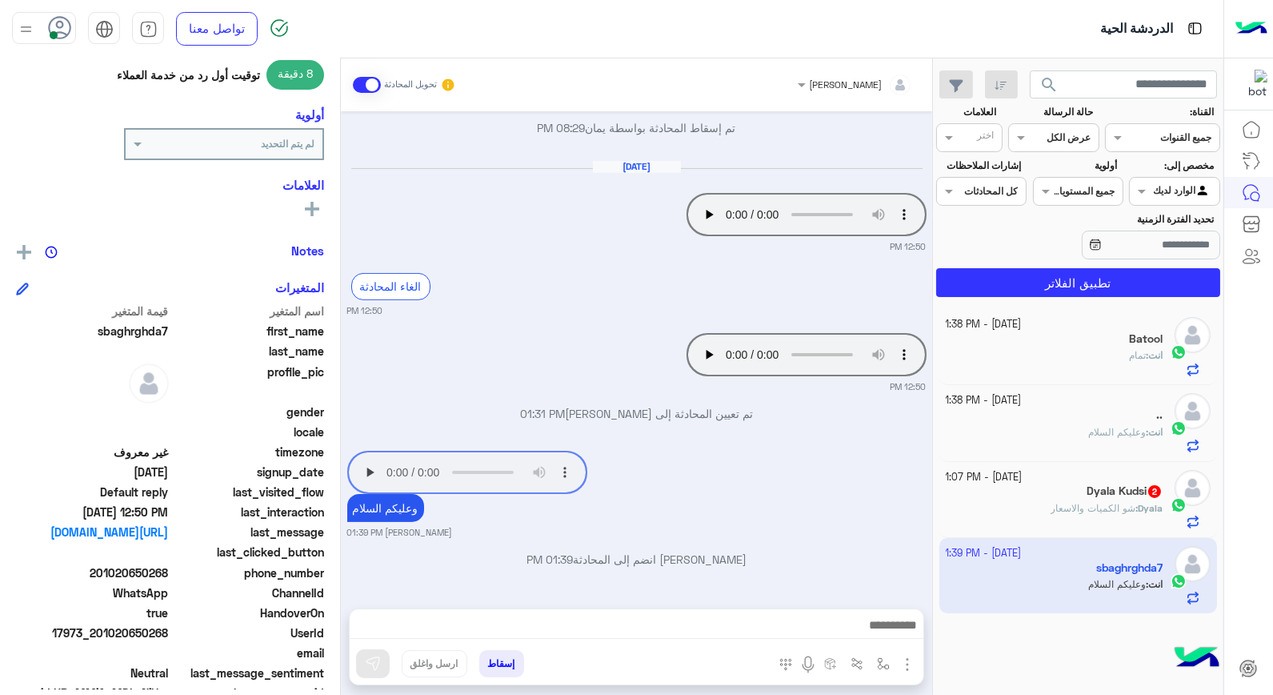
drag, startPoint x: 639, startPoint y: 291, endPoint x: 693, endPoint y: 454, distance: 171.3
click at [640, 333] on div "Your browser does not support the audio tag." at bounding box center [760, 354] width 331 height 43
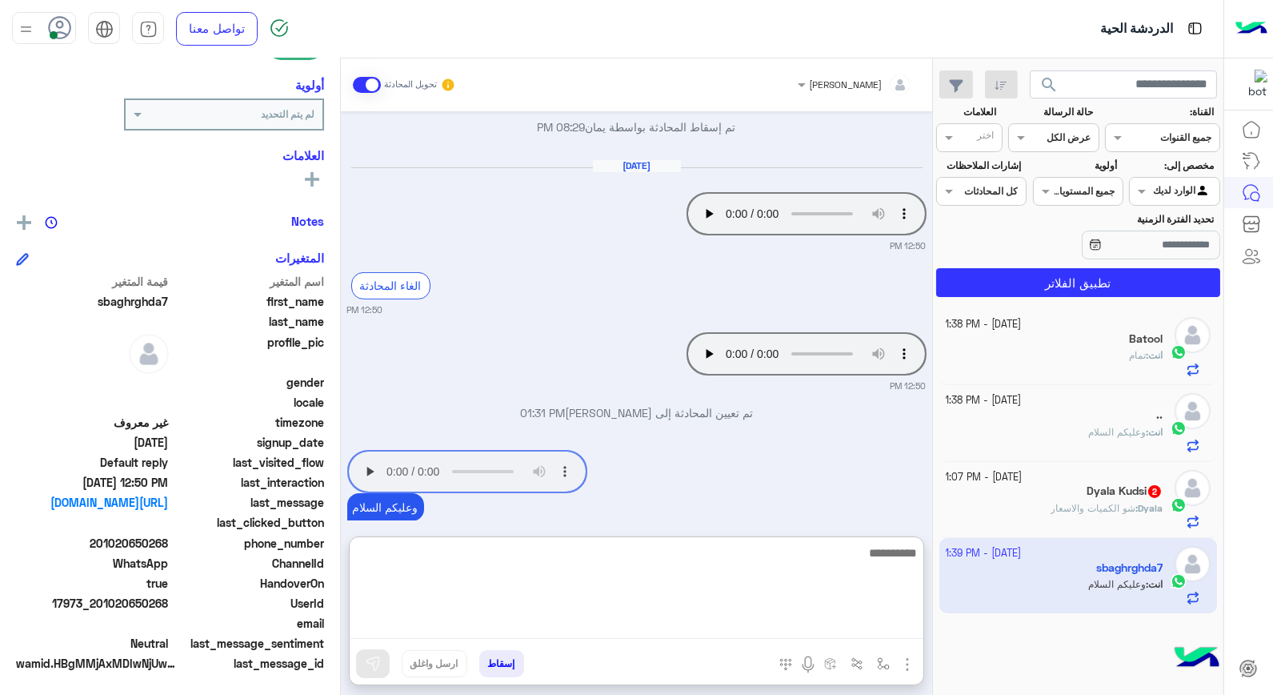
click at [755, 617] on textarea at bounding box center [637, 591] width 574 height 96
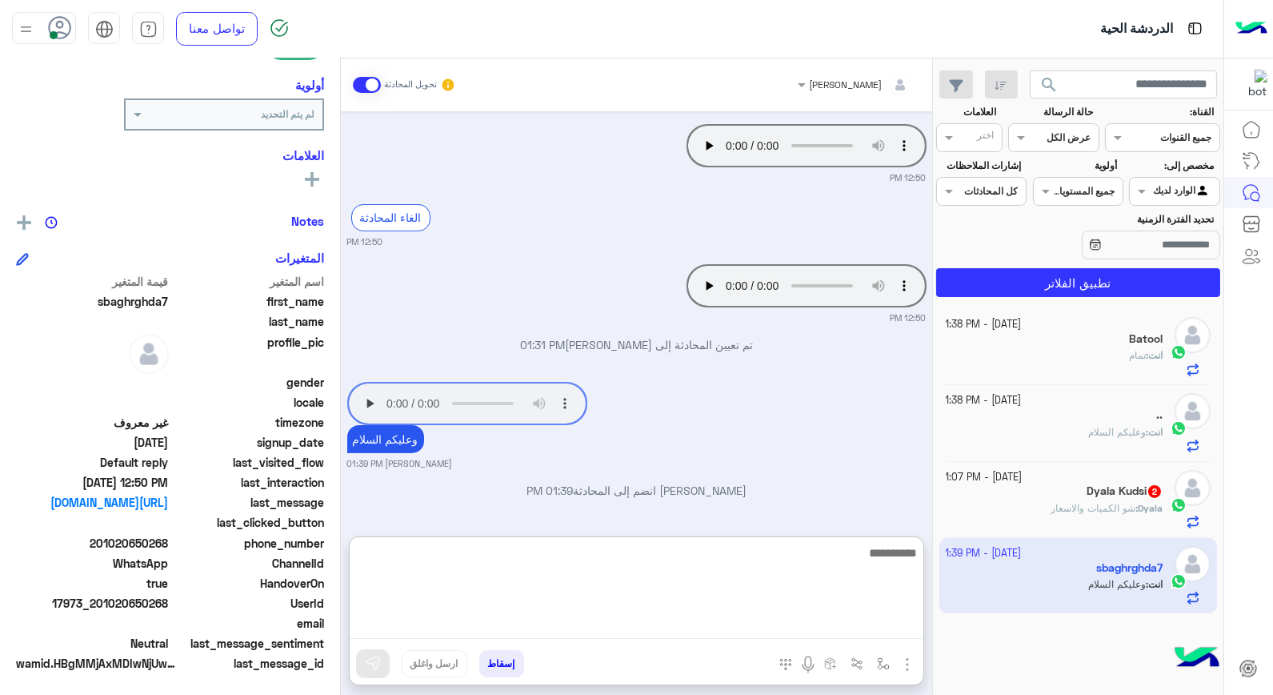
scroll to position [960, 0]
type textarea "****"
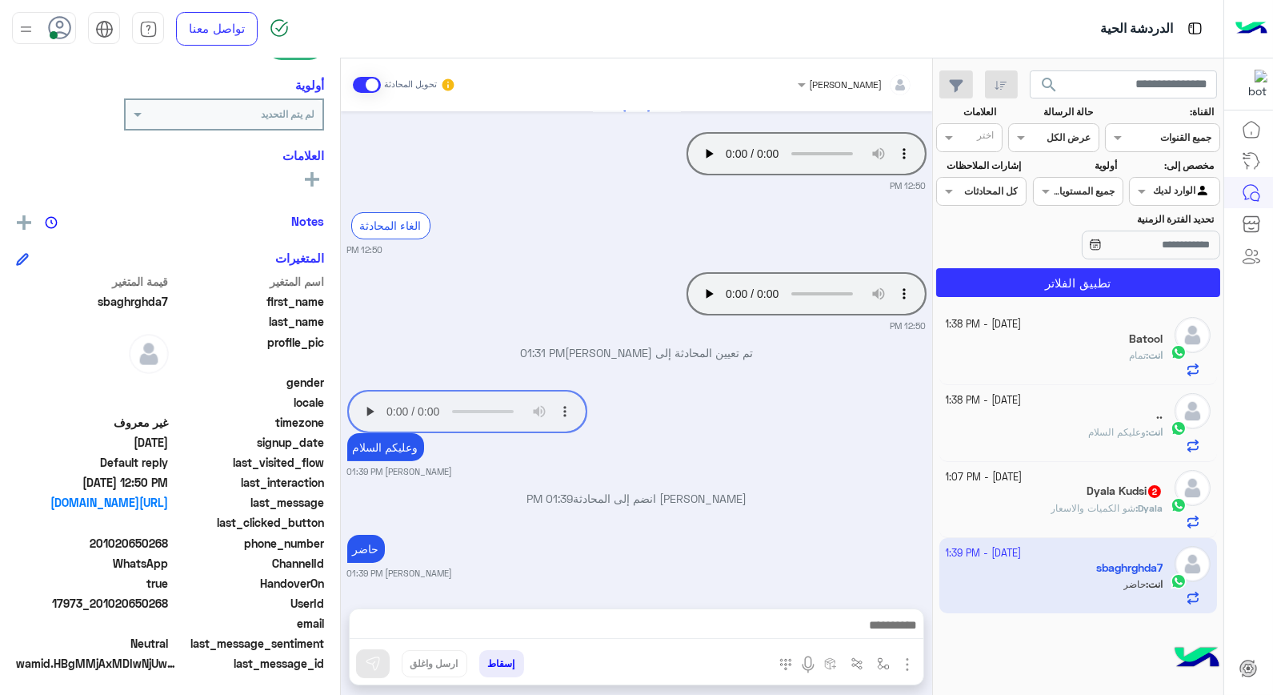
scroll to position [948, 0]
drag, startPoint x: 99, startPoint y: 602, endPoint x: 169, endPoint y: 603, distance: 69.6
click at [169, 603] on span "17973_201020650268" at bounding box center [92, 603] width 153 height 17
copy span "01020650268"
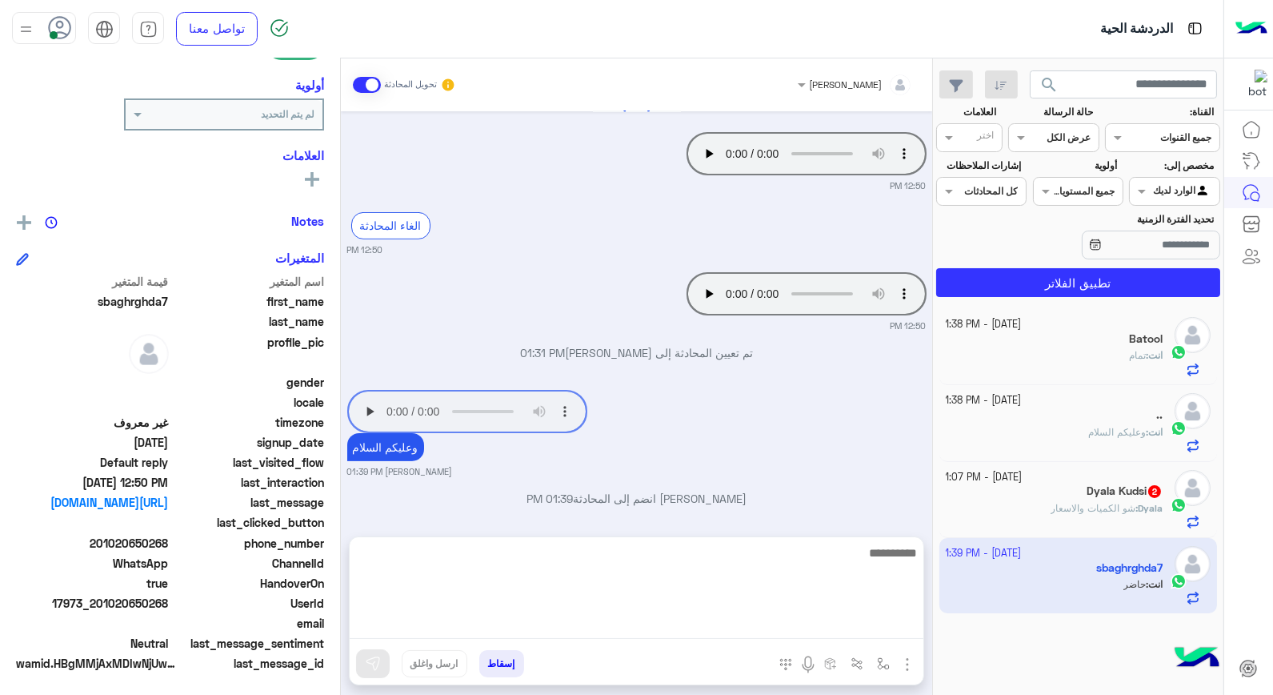
click at [868, 620] on textarea at bounding box center [637, 591] width 574 height 96
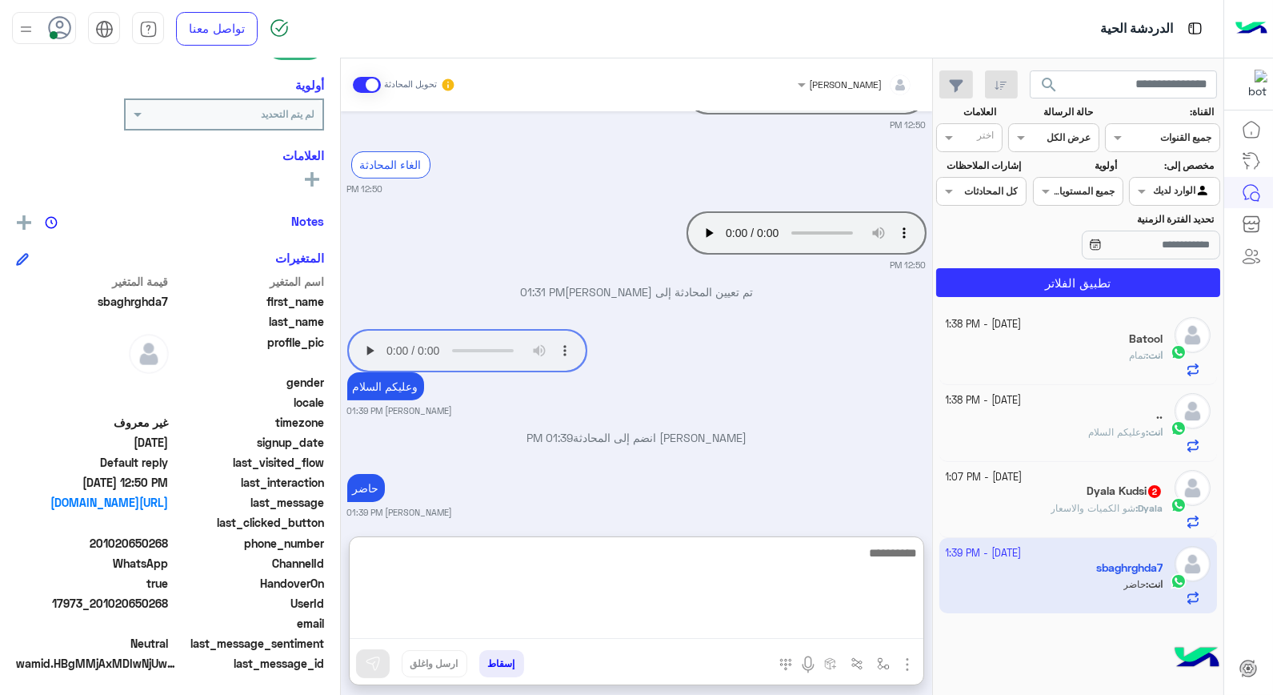
scroll to position [1020, 0]
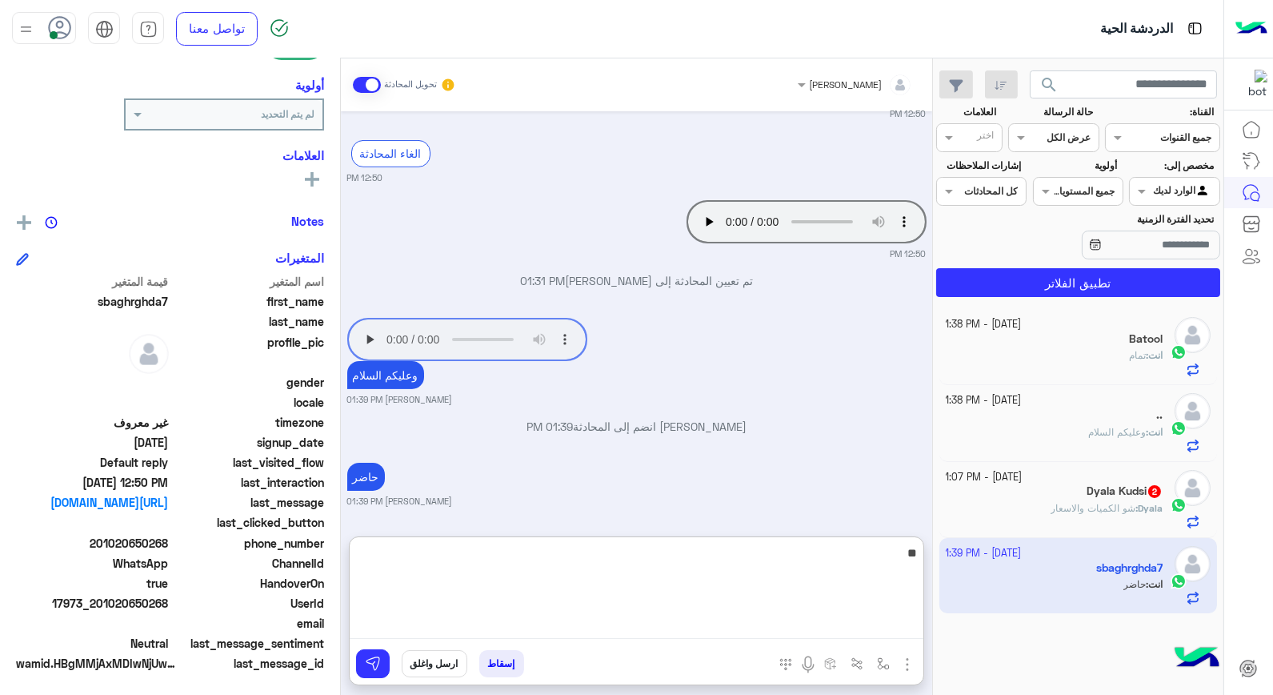
type textarea "***"
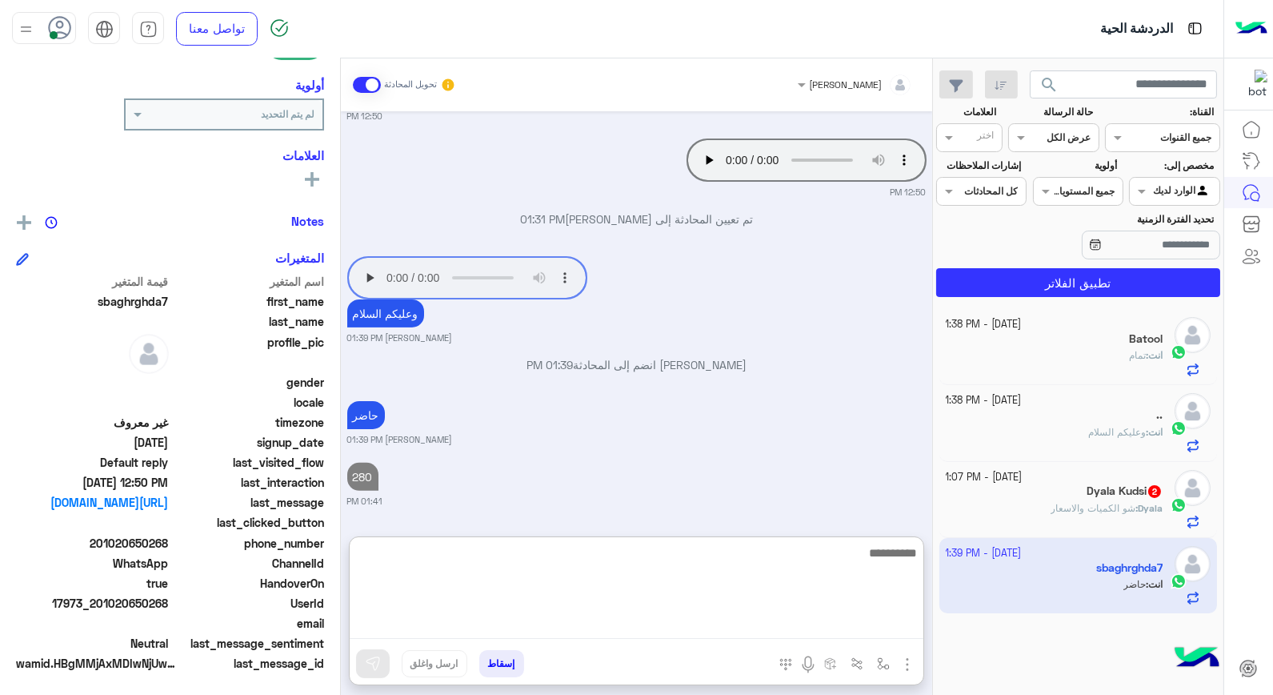
type textarea "*"
type textarea "******"
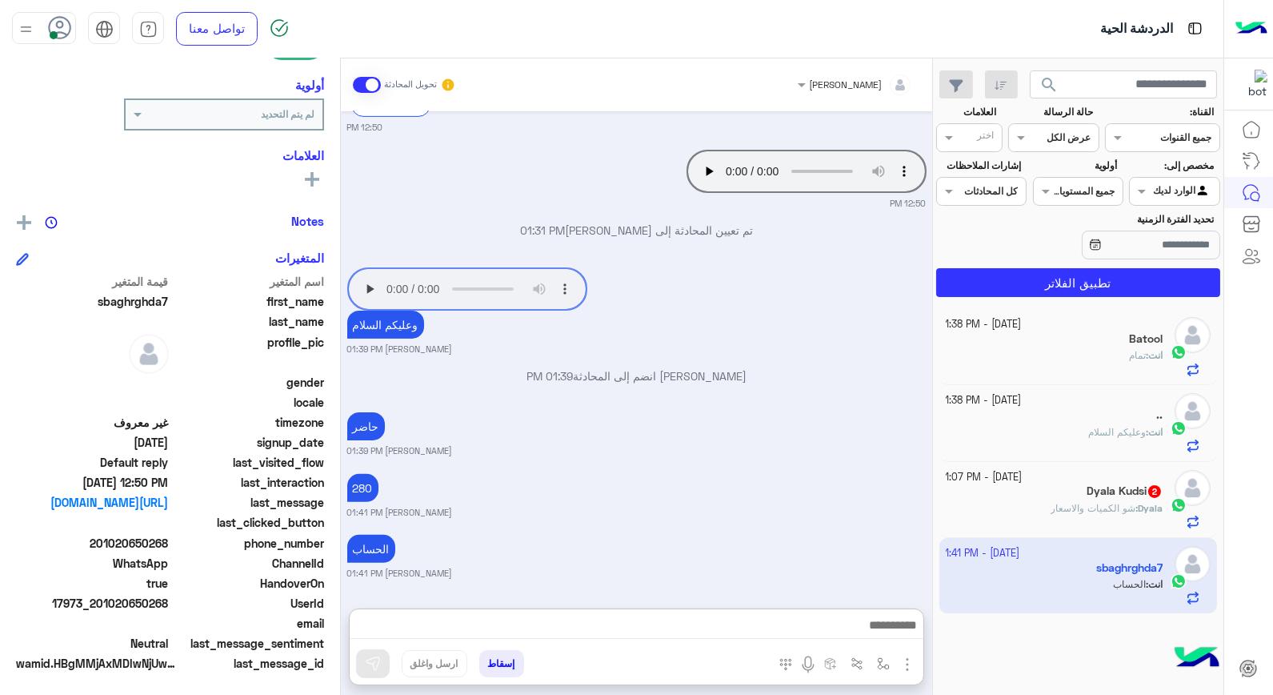
click at [1105, 355] on div "انت : تمام" at bounding box center [1055, 362] width 218 height 28
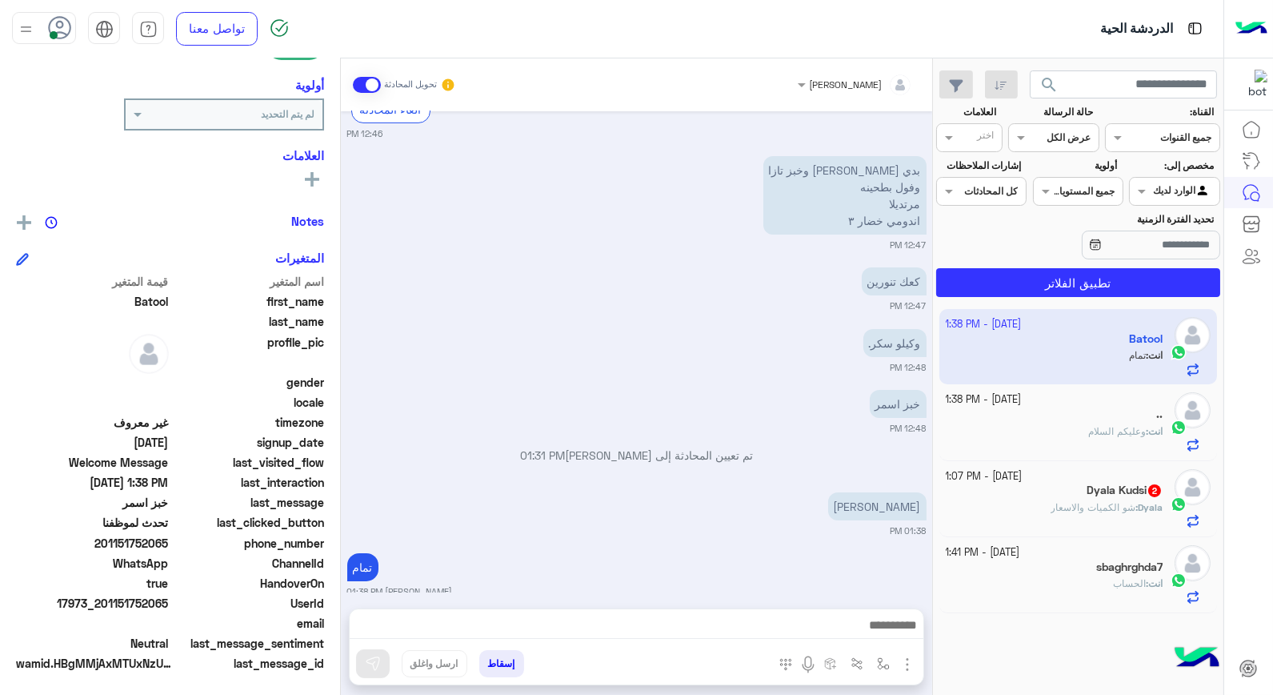
scroll to position [710, 0]
click at [833, 409] on img at bounding box center [824, 406] width 19 height 19
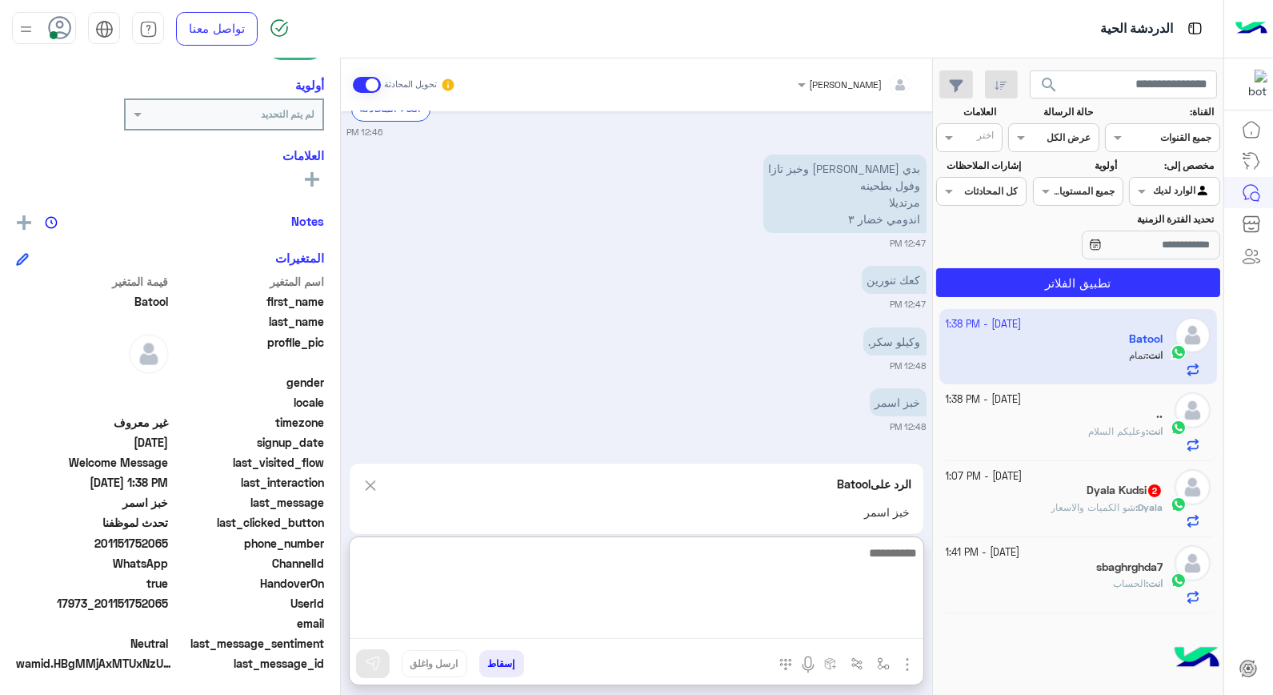
click at [861, 623] on textarea at bounding box center [637, 591] width 574 height 96
type textarea "**********"
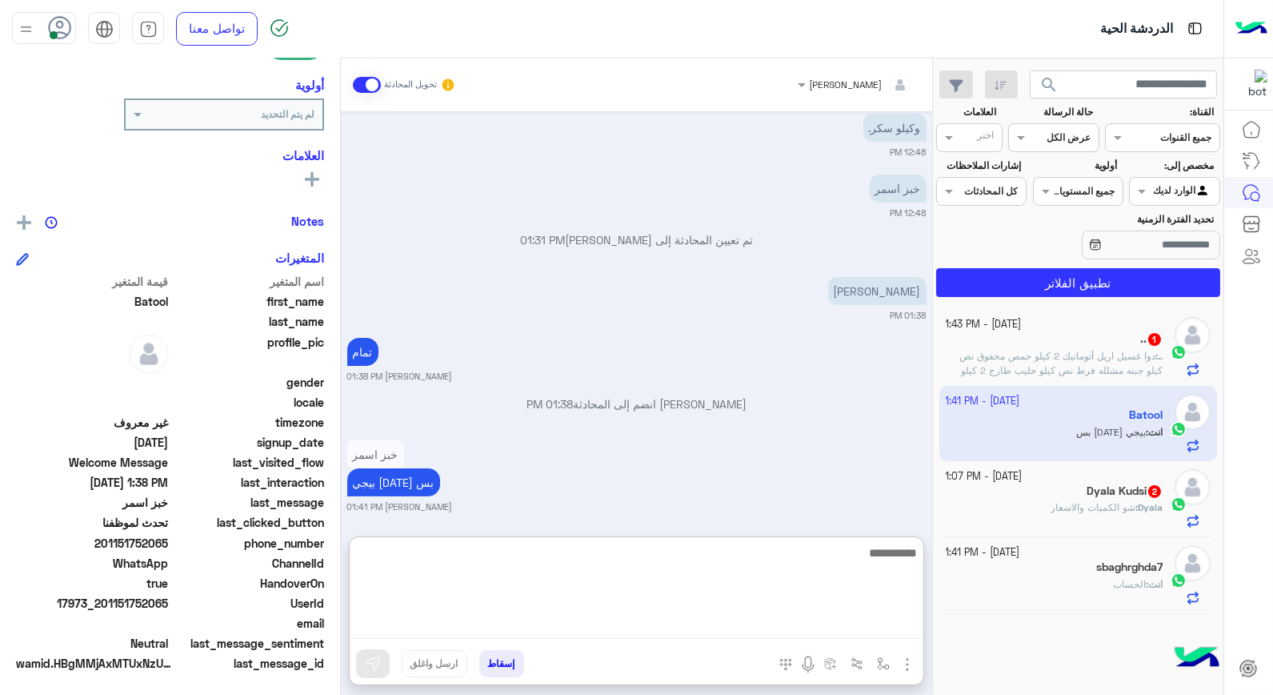
scroll to position [929, 0]
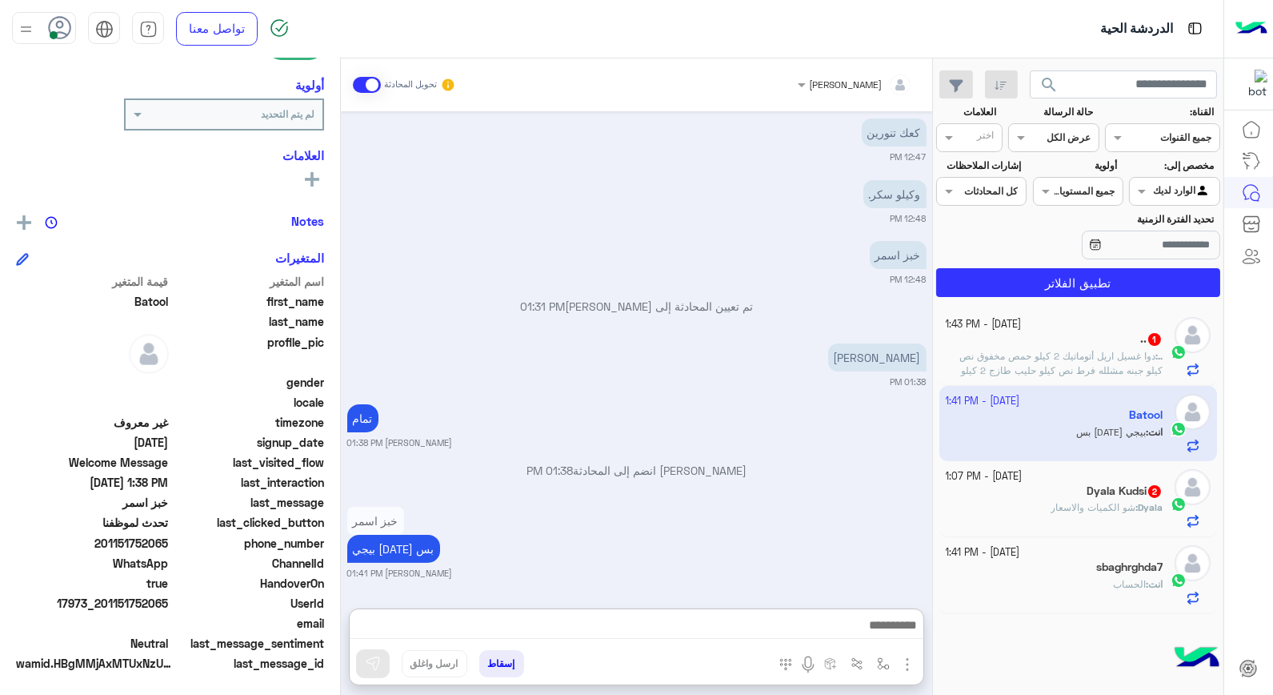
click at [1076, 579] on div "انت : الحساب" at bounding box center [1055, 591] width 218 height 28
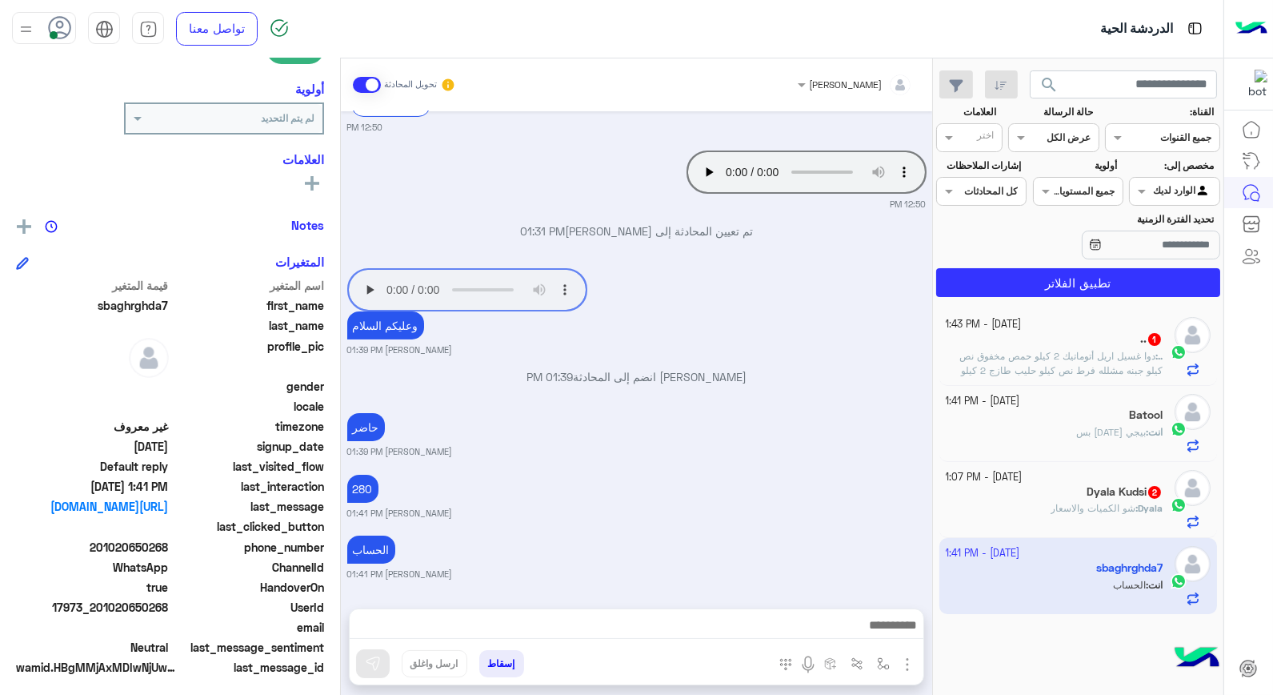
scroll to position [232, 0]
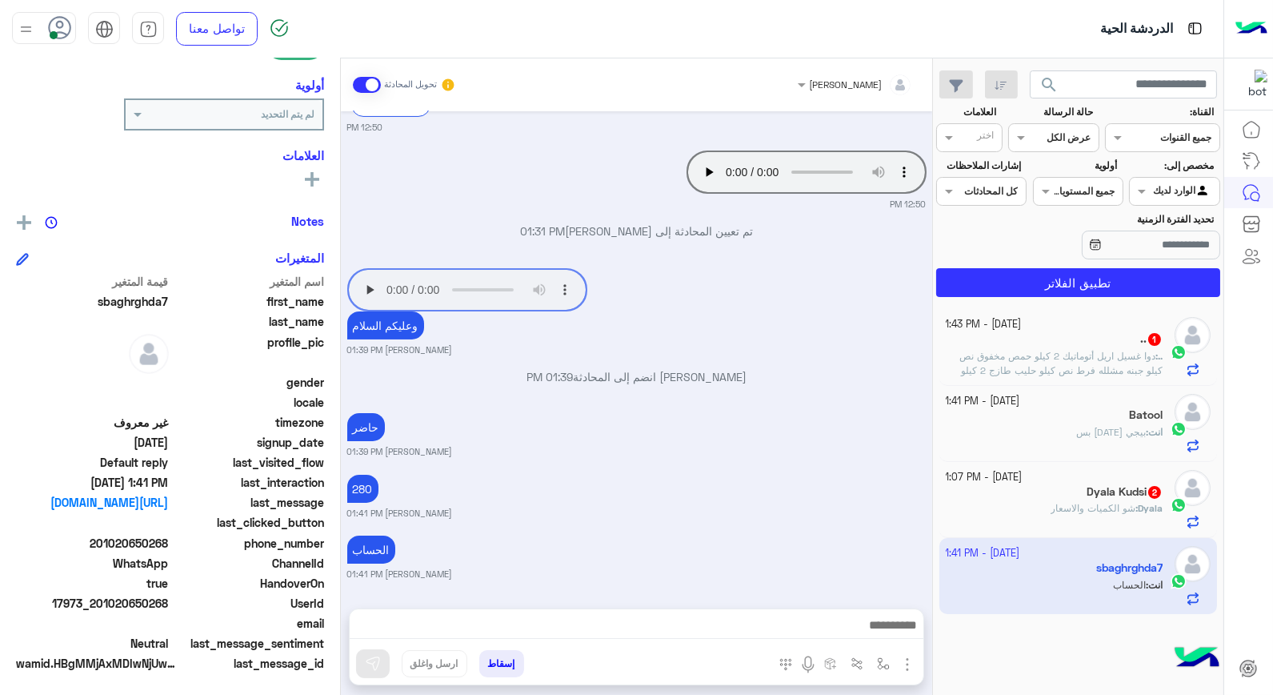
click at [500, 663] on button "إسقاط" at bounding box center [501, 663] width 45 height 27
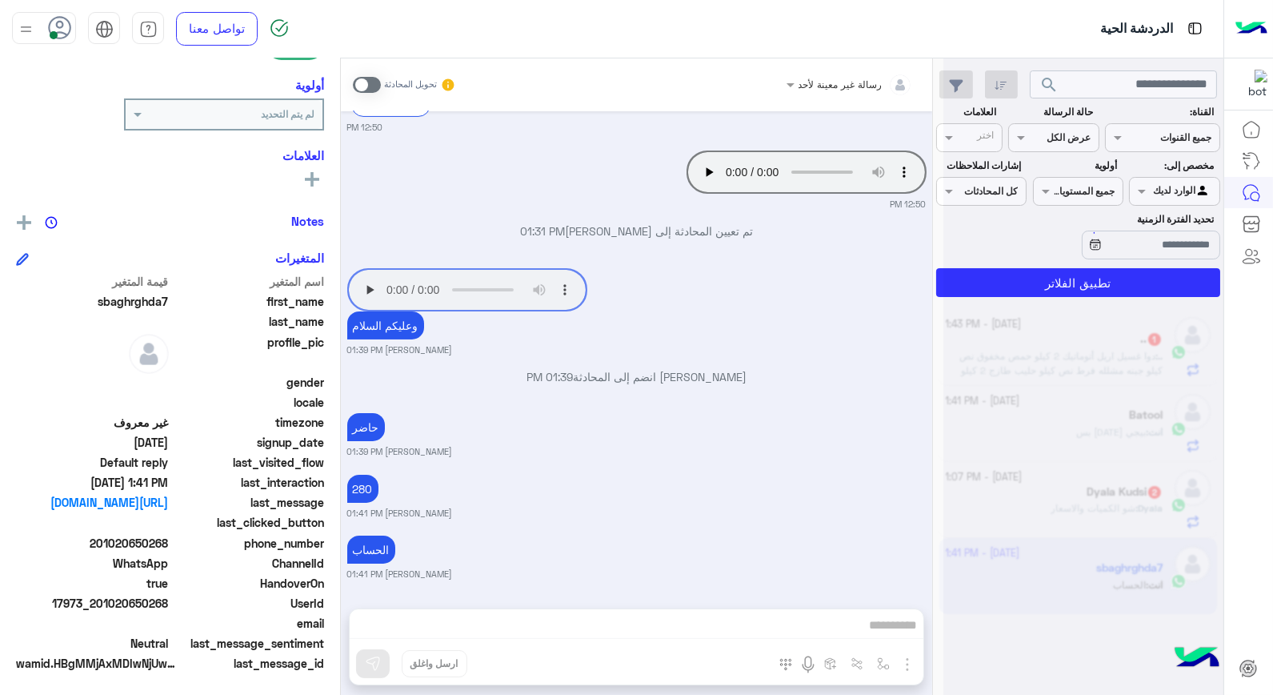
scroll to position [808, 0]
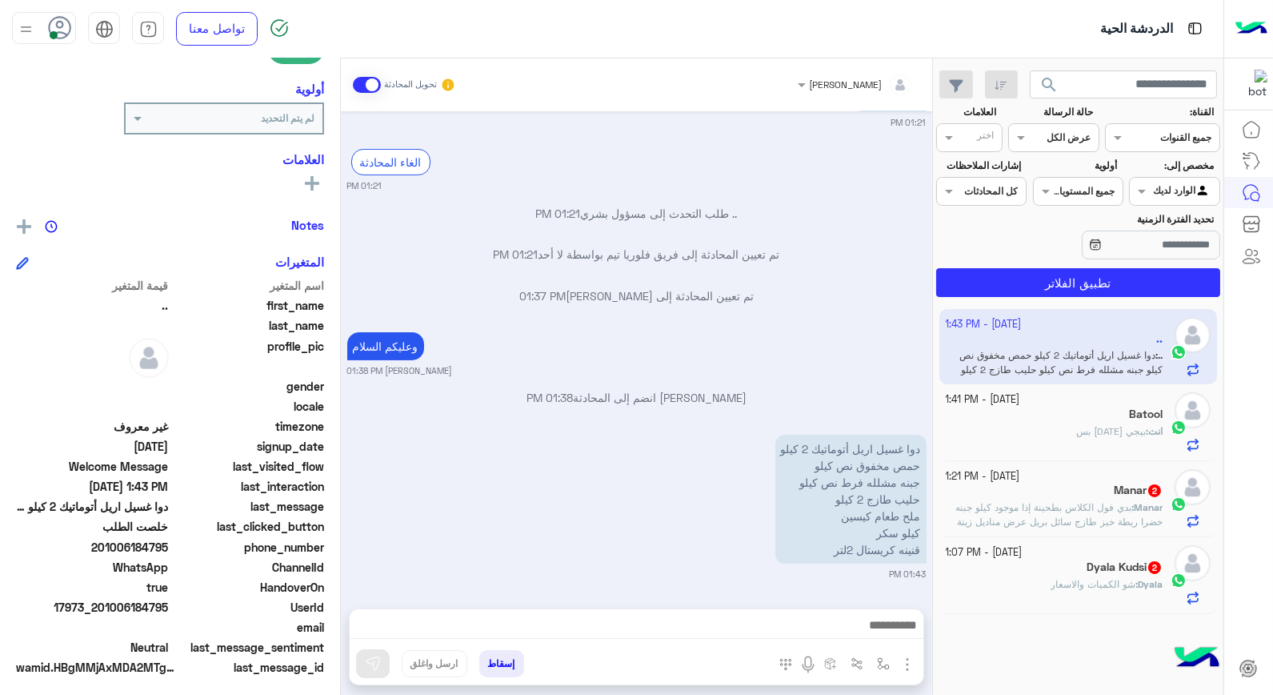
scroll to position [232, 0]
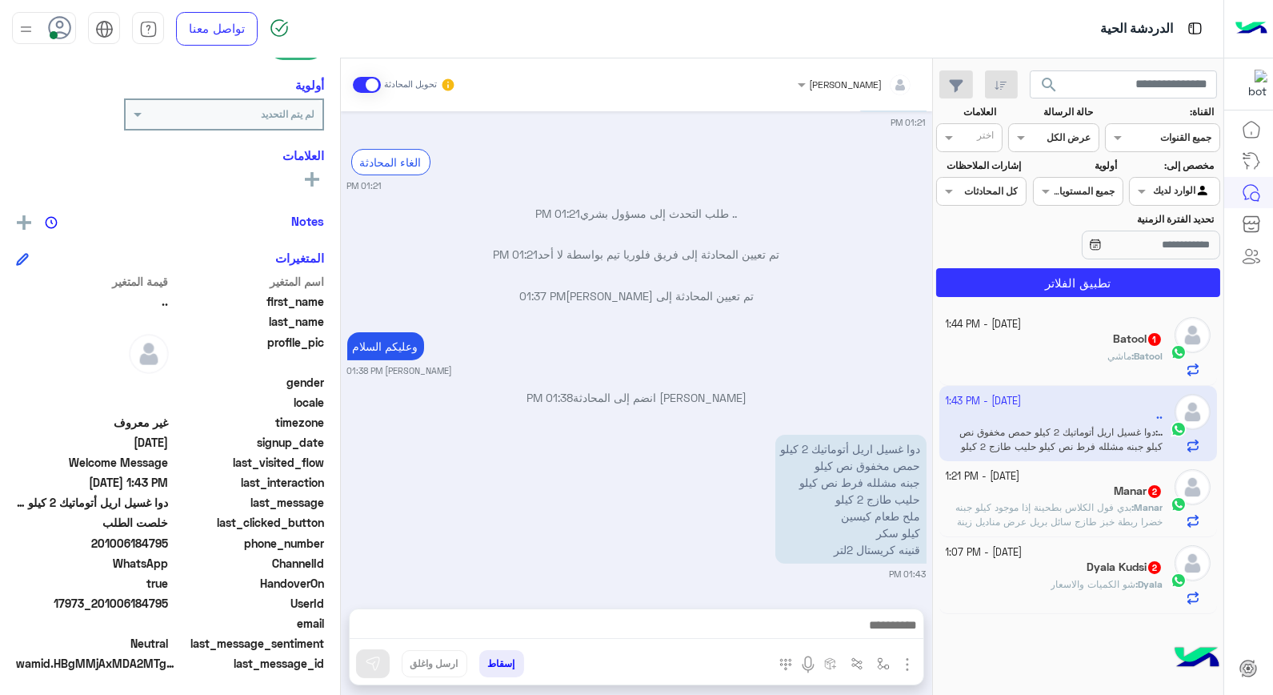
click at [1140, 359] on span "Batool" at bounding box center [1148, 356] width 29 height 12
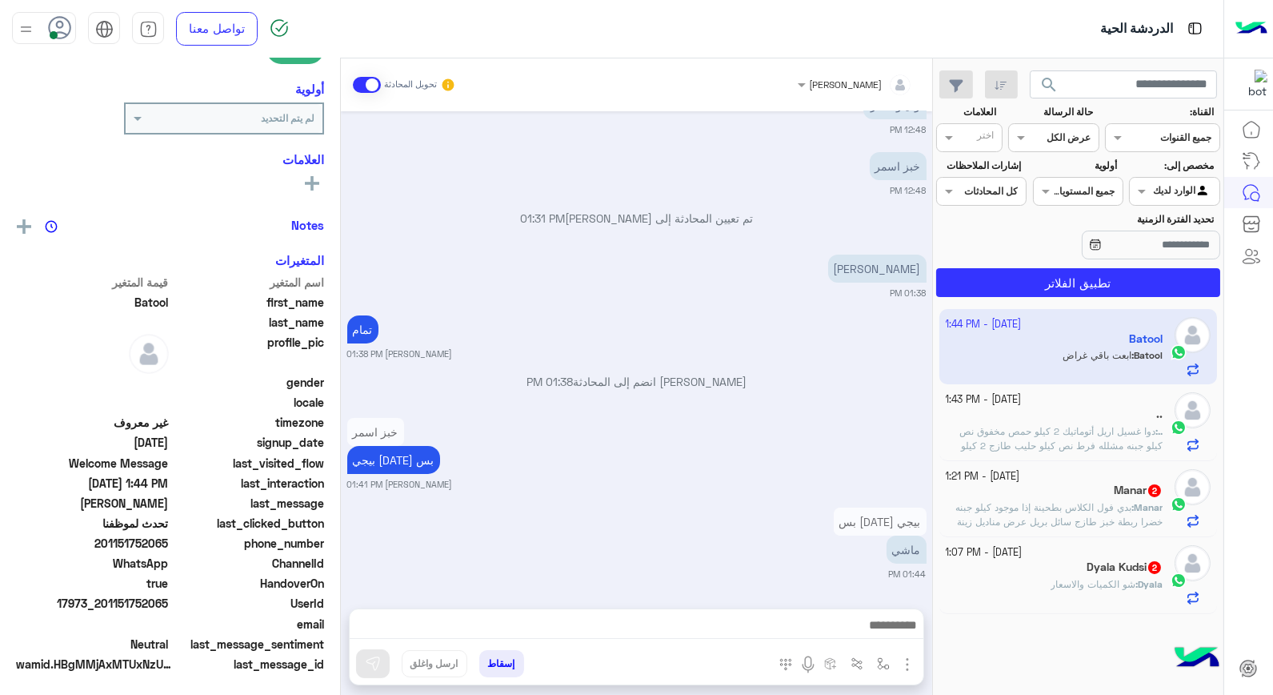
scroll to position [232, 0]
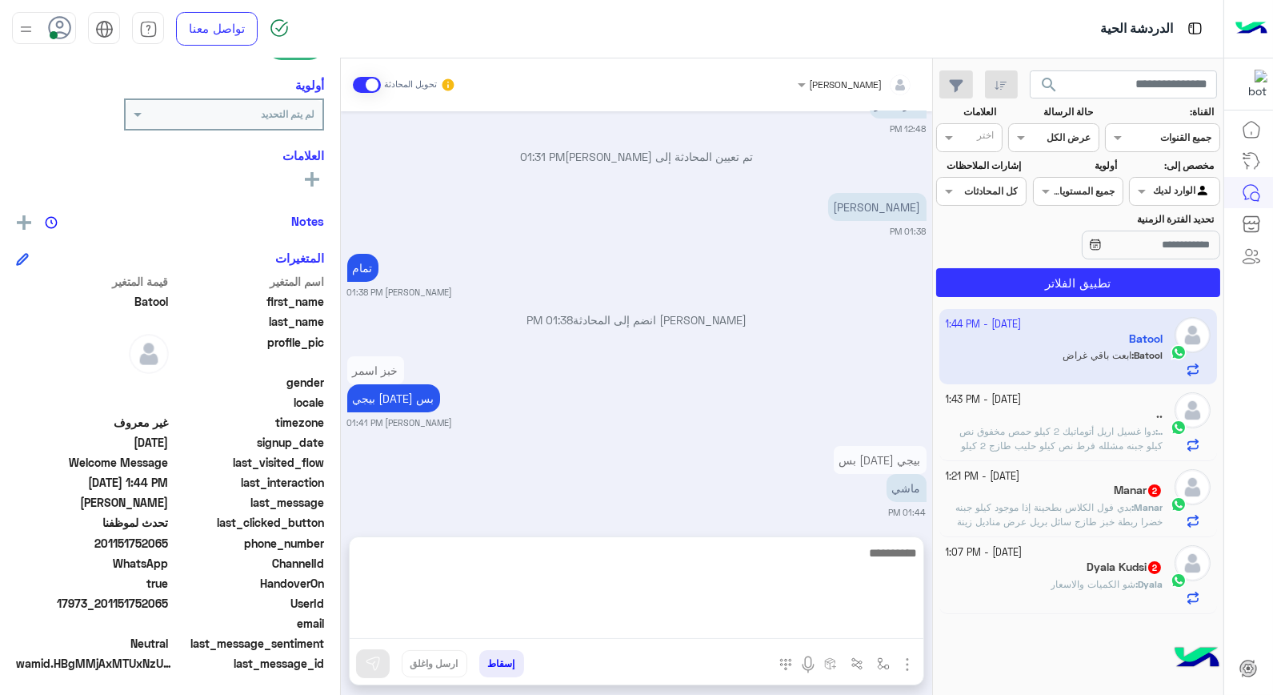
click at [830, 627] on textarea at bounding box center [637, 591] width 574 height 96
type textarea "****"
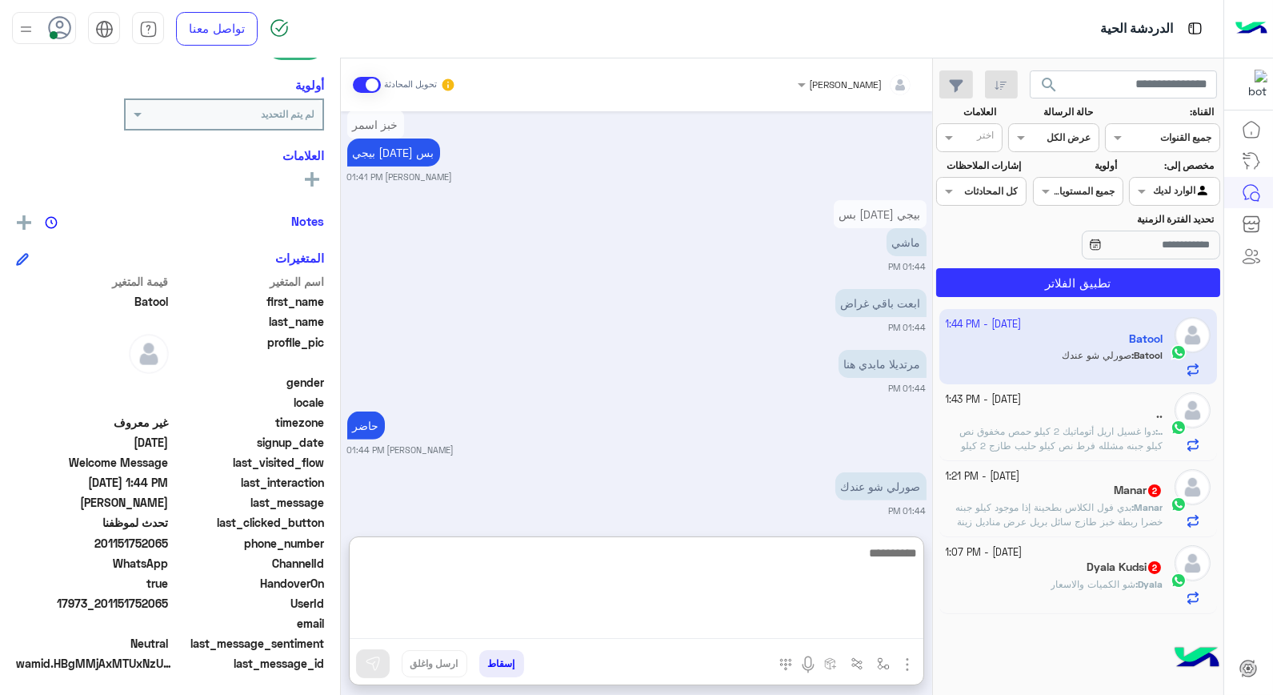
scroll to position [1143, 0]
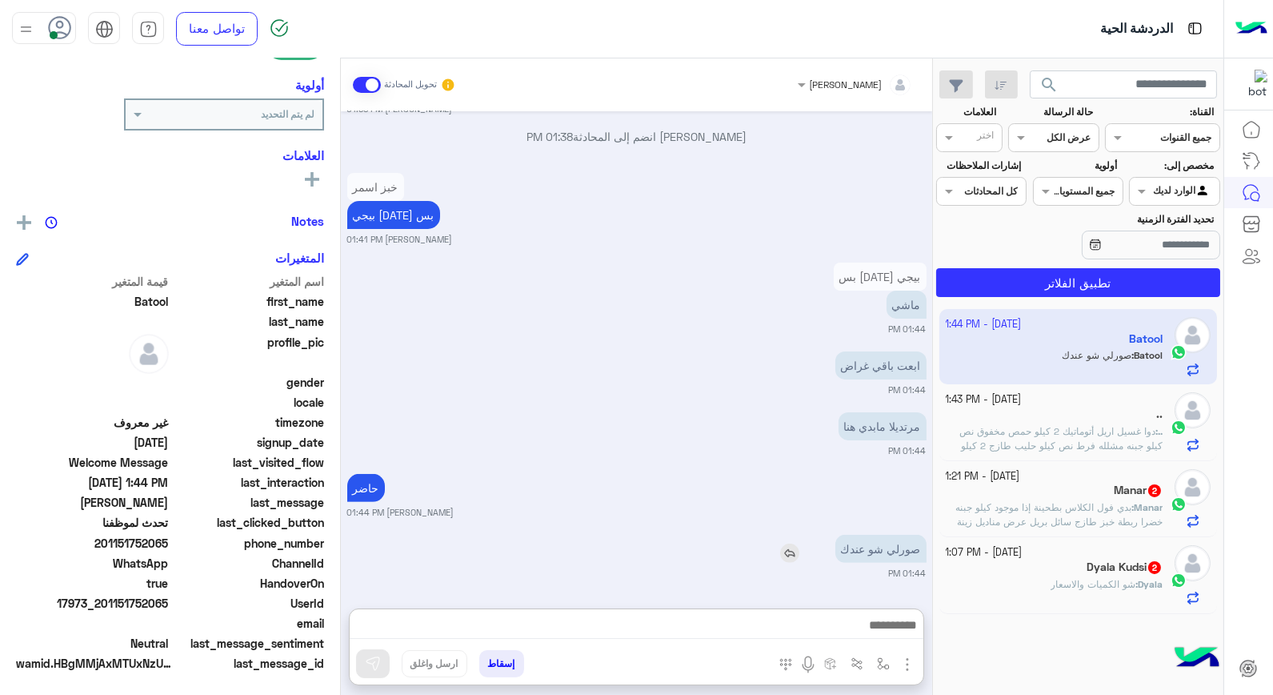
click at [797, 543] on img at bounding box center [789, 552] width 19 height 19
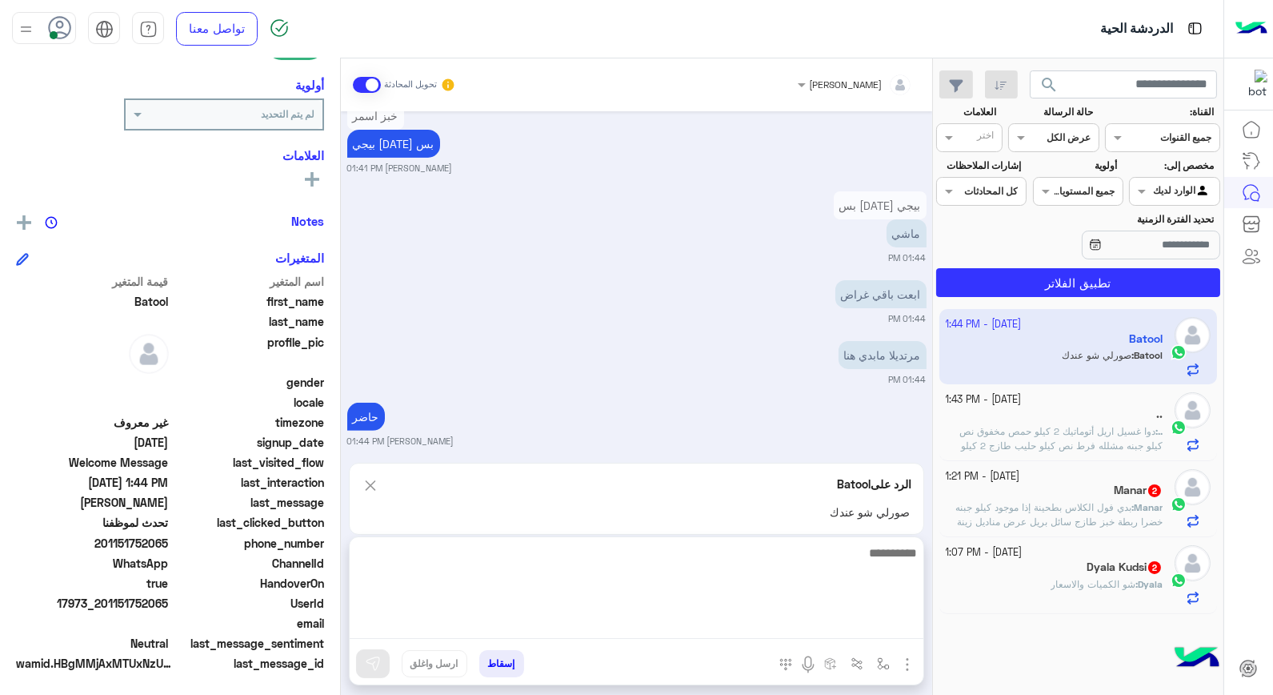
click at [858, 628] on textarea at bounding box center [637, 591] width 574 height 96
type textarea "******"
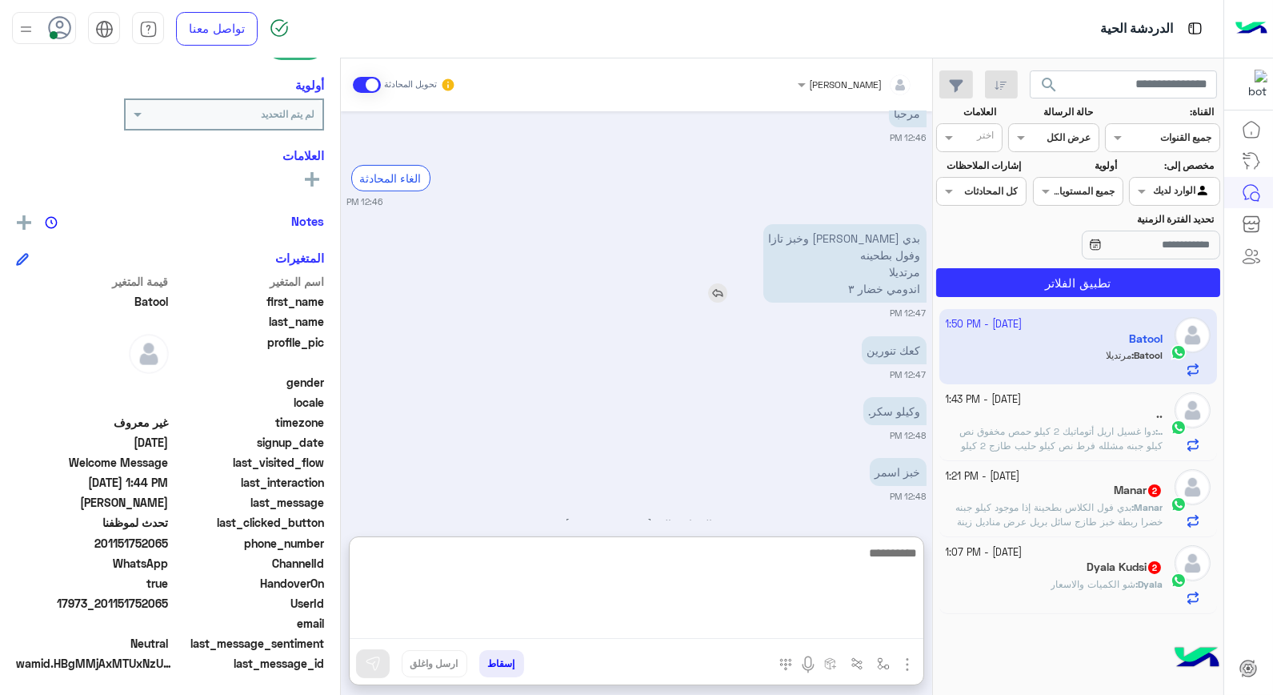
scroll to position [1293, 0]
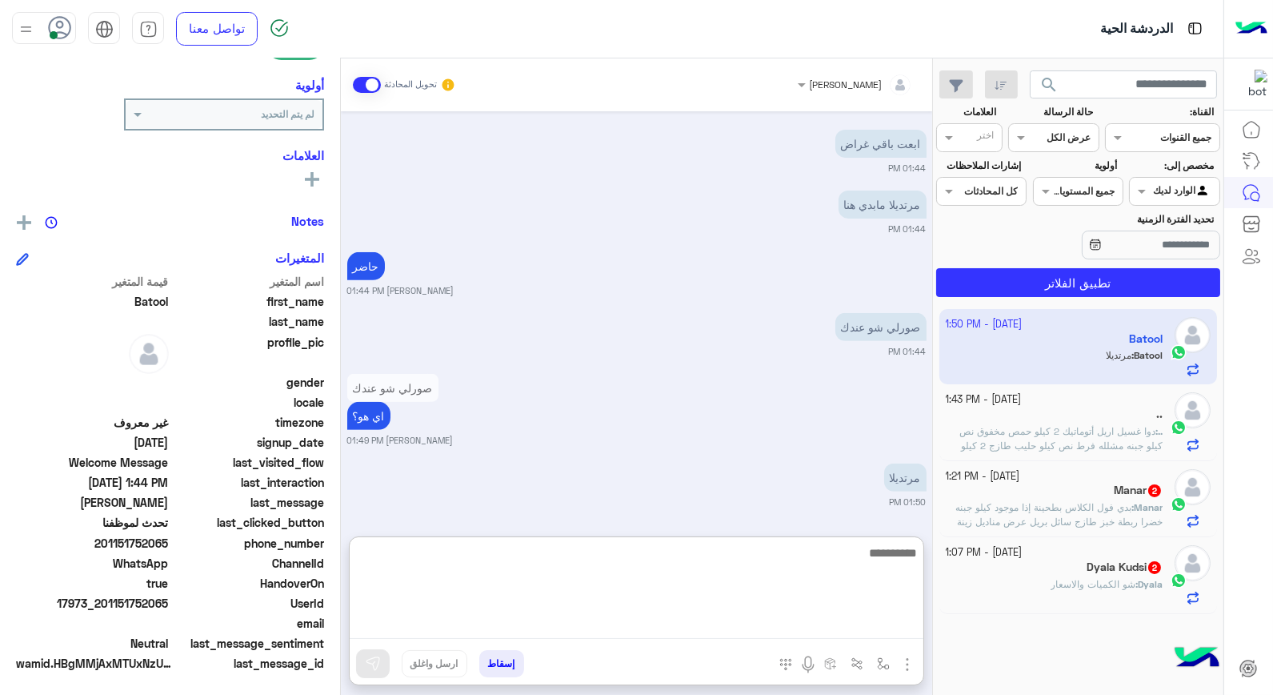
click at [782, 555] on textarea at bounding box center [637, 591] width 574 height 96
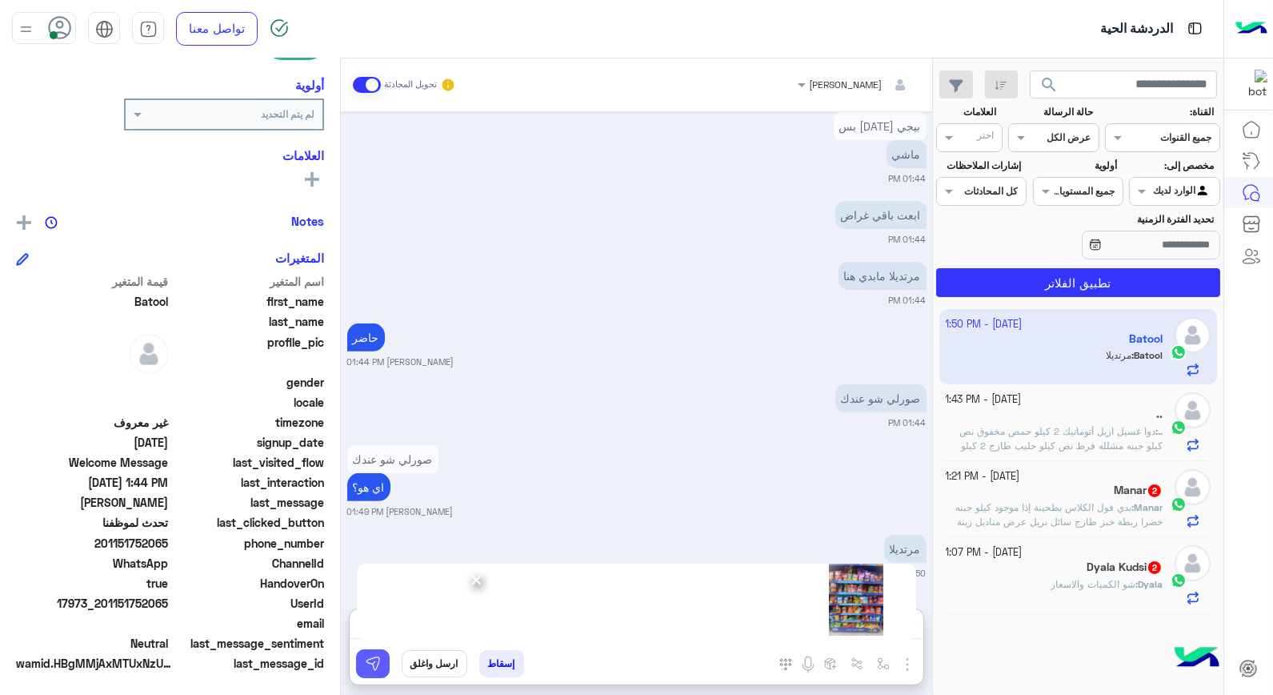
click at [369, 665] on img at bounding box center [373, 663] width 16 height 16
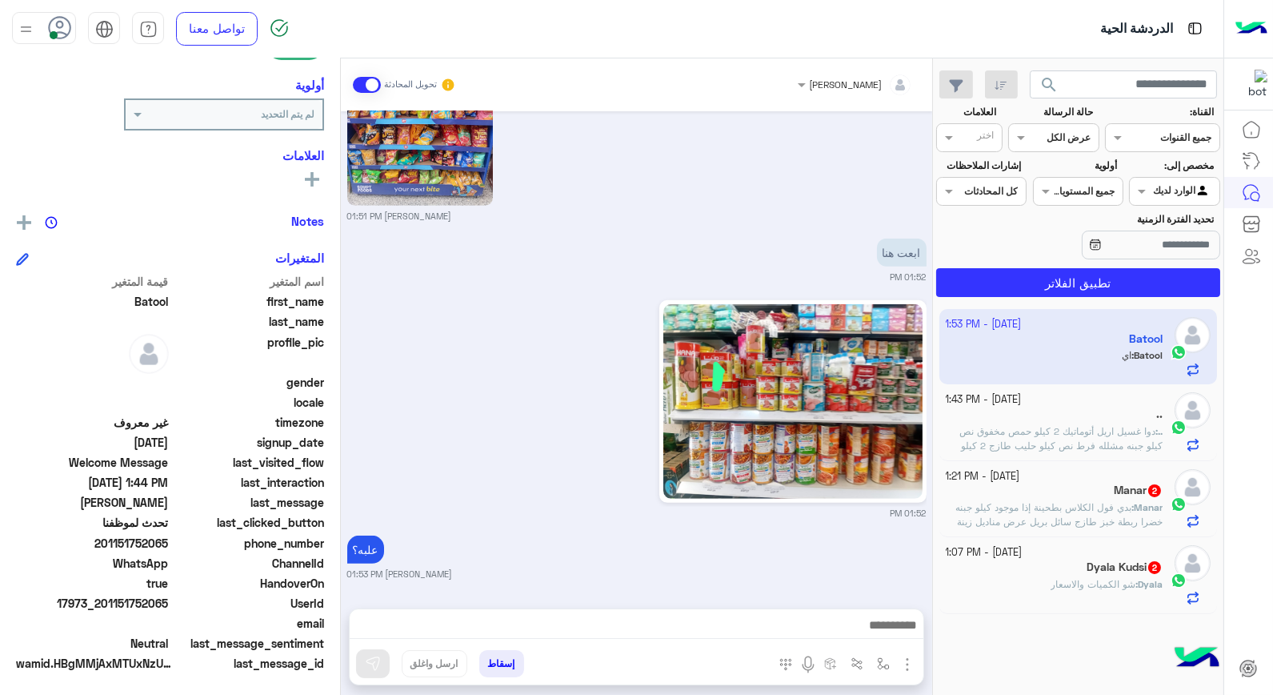
scroll to position [1868, 0]
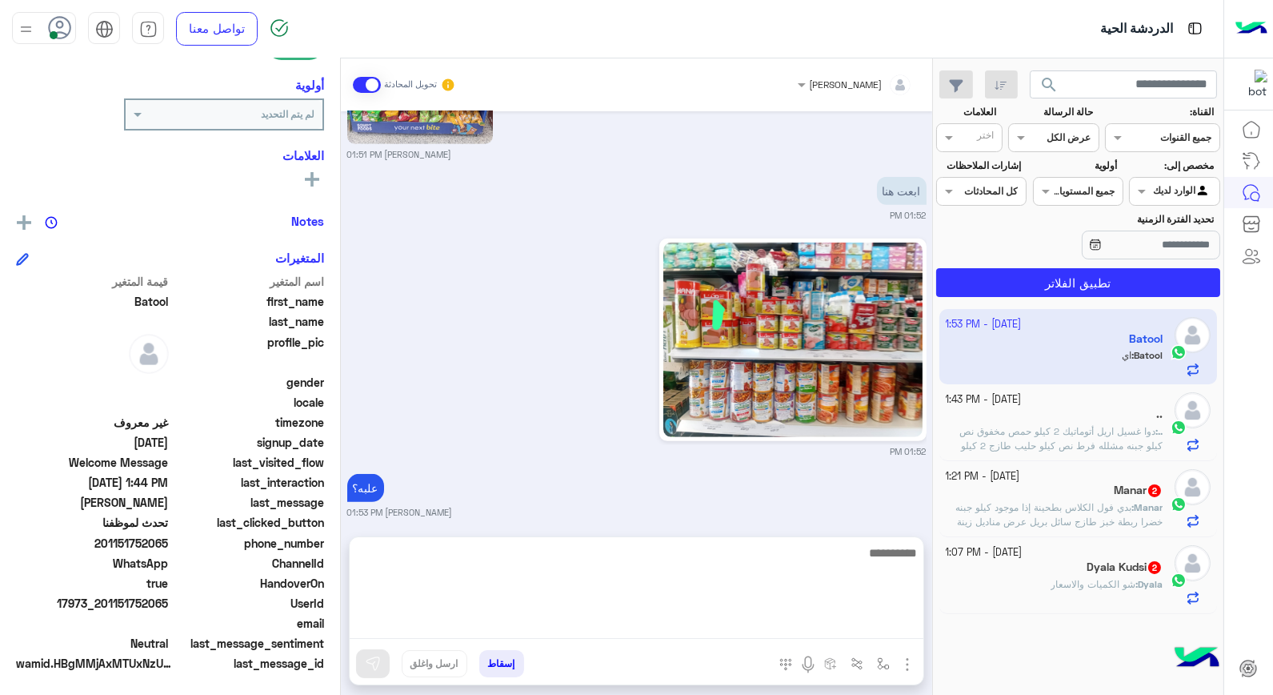
click at [859, 631] on textarea at bounding box center [637, 591] width 574 height 96
type textarea "****"
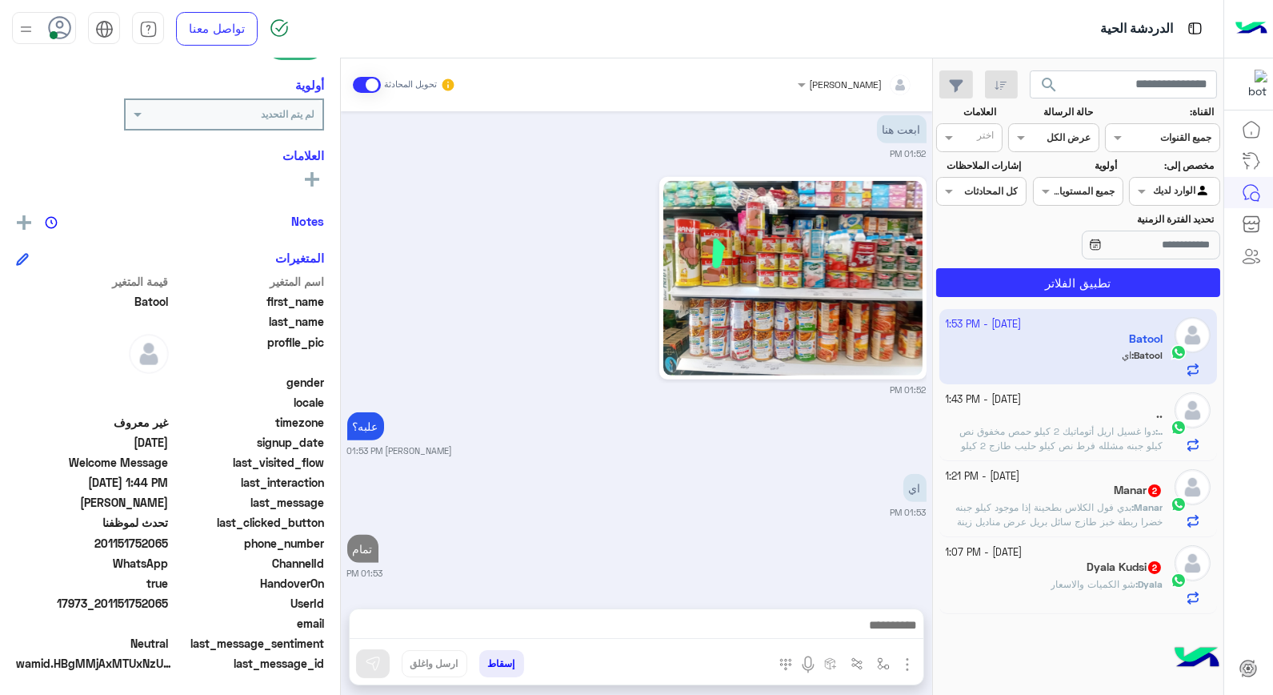
scroll to position [1929, 0]
drag, startPoint x: 105, startPoint y: 602, endPoint x: 171, endPoint y: 599, distance: 66.5
click at [171, 599] on div "UserId 17973_201151752065" at bounding box center [170, 605] width 308 height 20
copy span "01151752065"
click at [507, 664] on button "إسقاط" at bounding box center [501, 663] width 45 height 27
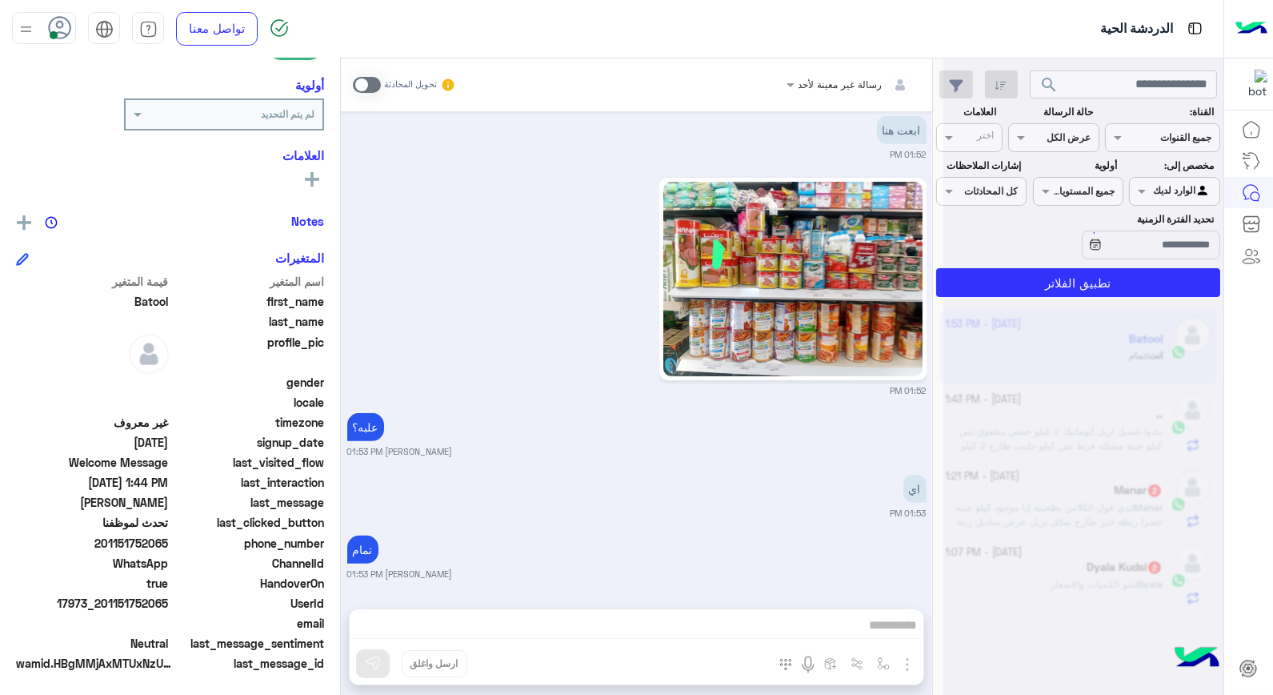
scroll to position [1970, 0]
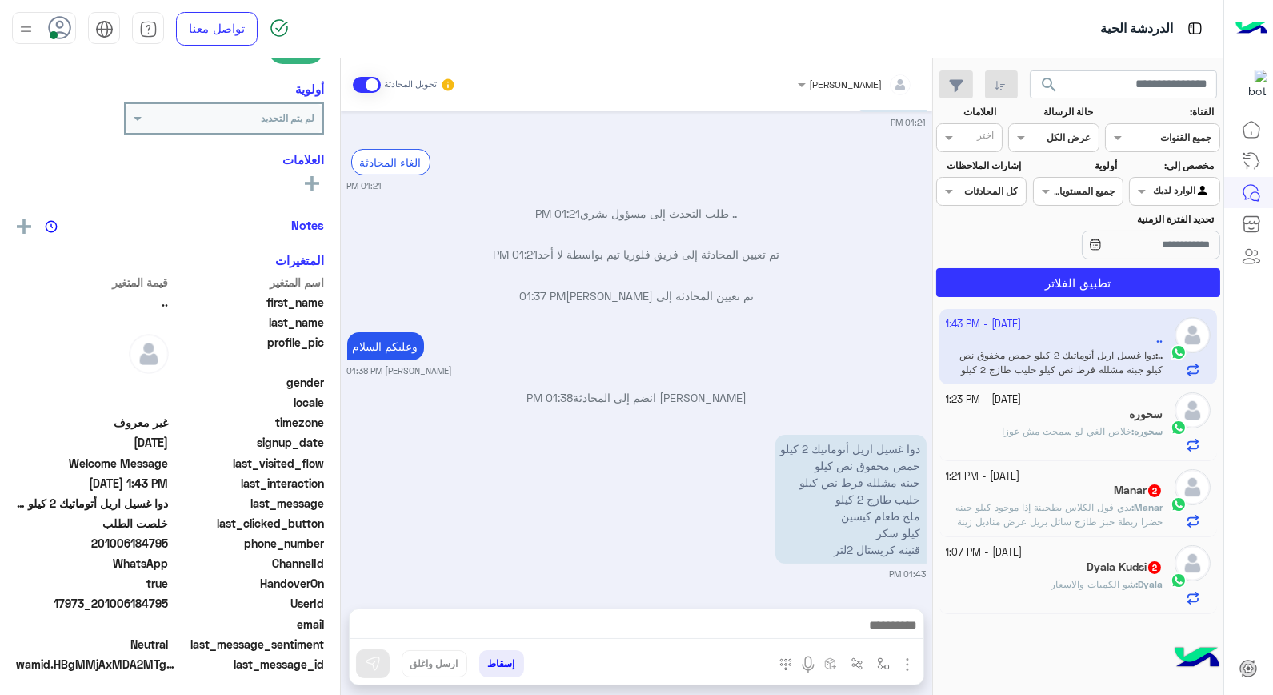
scroll to position [232, 0]
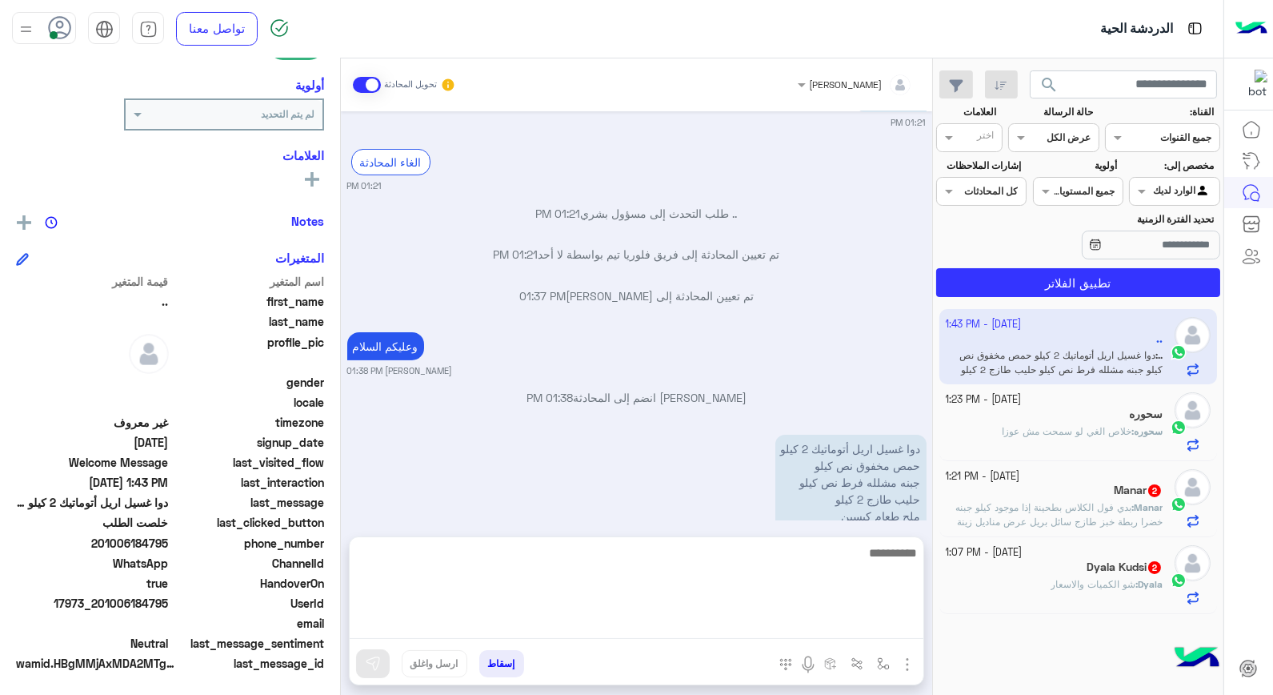
click at [852, 614] on textarea at bounding box center [637, 591] width 574 height 96
type textarea "****"
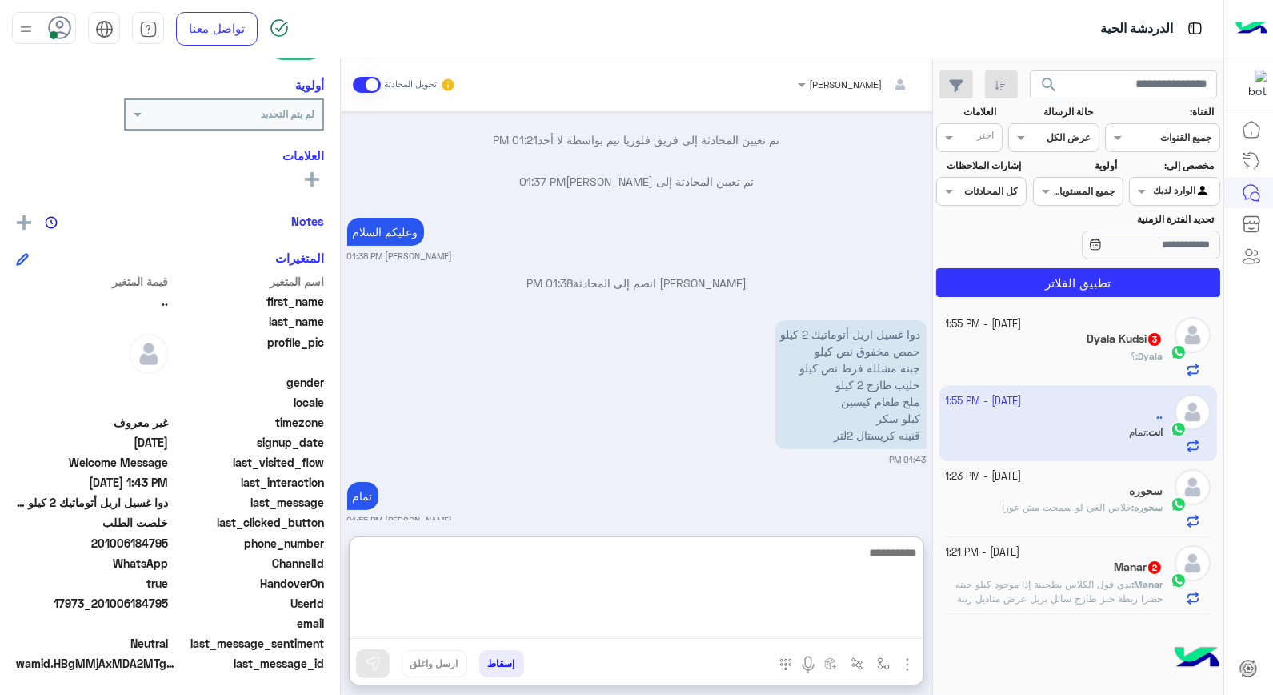
scroll to position [891, 0]
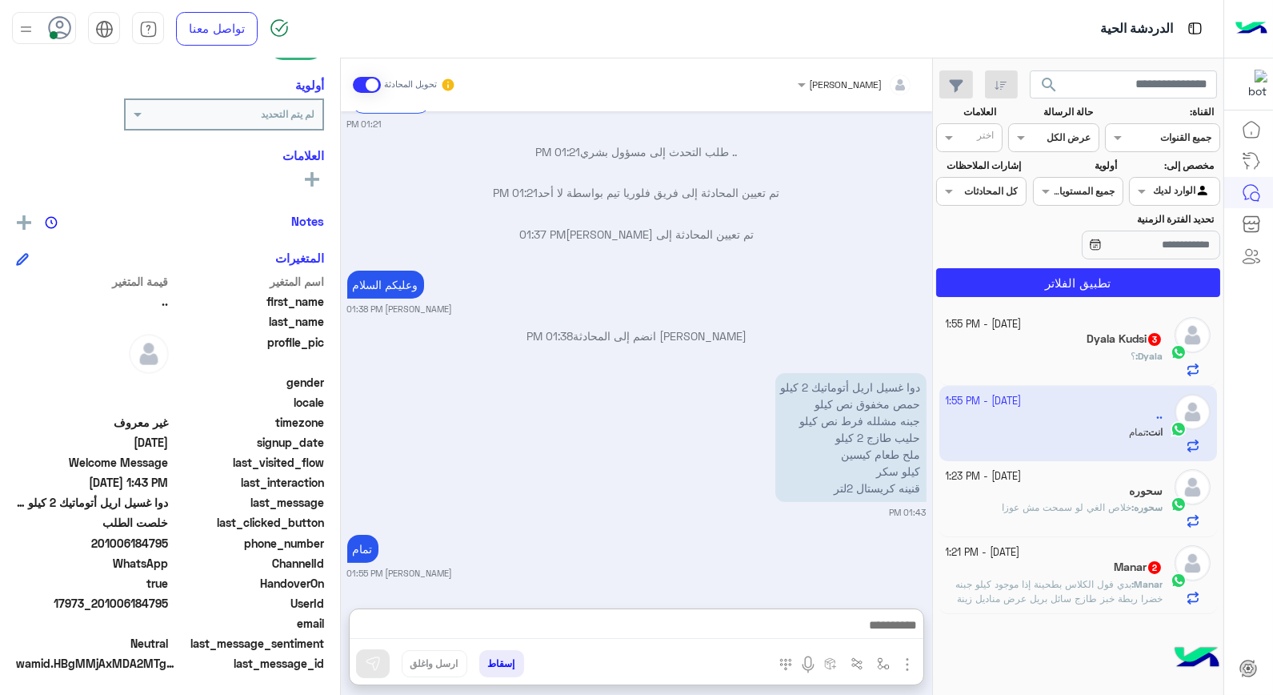
click at [1081, 365] on div "Dyala : ؟" at bounding box center [1055, 363] width 218 height 28
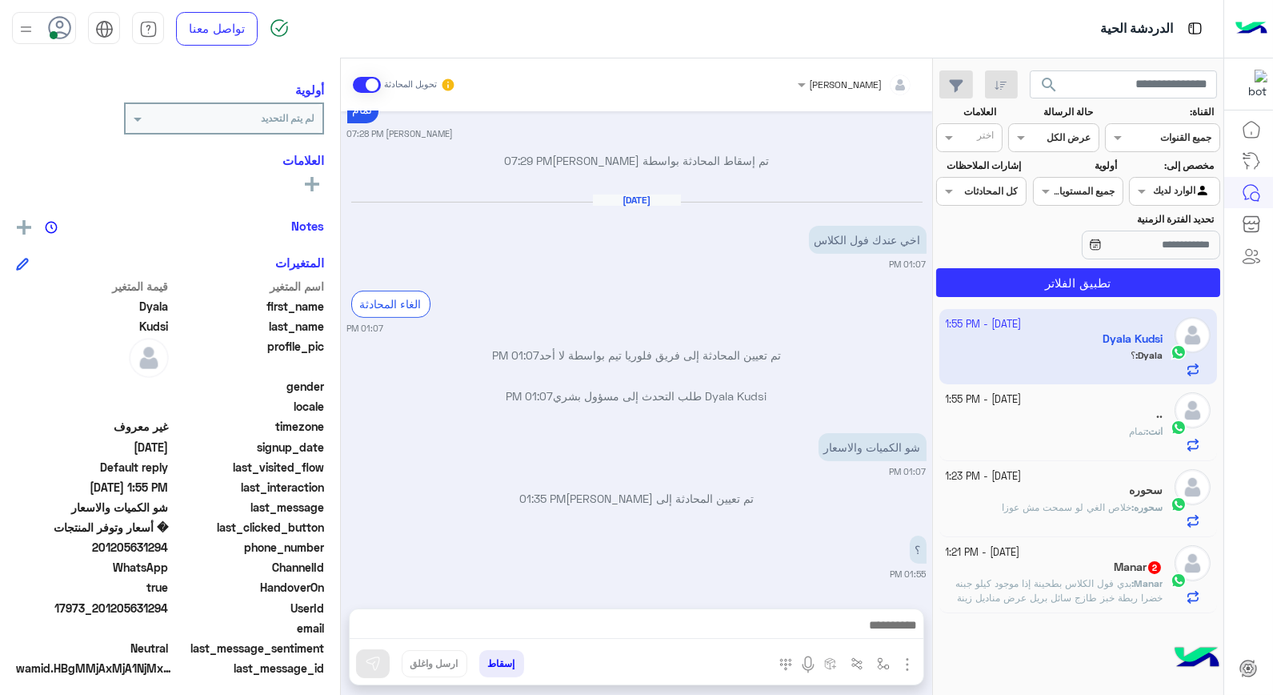
scroll to position [202, 0]
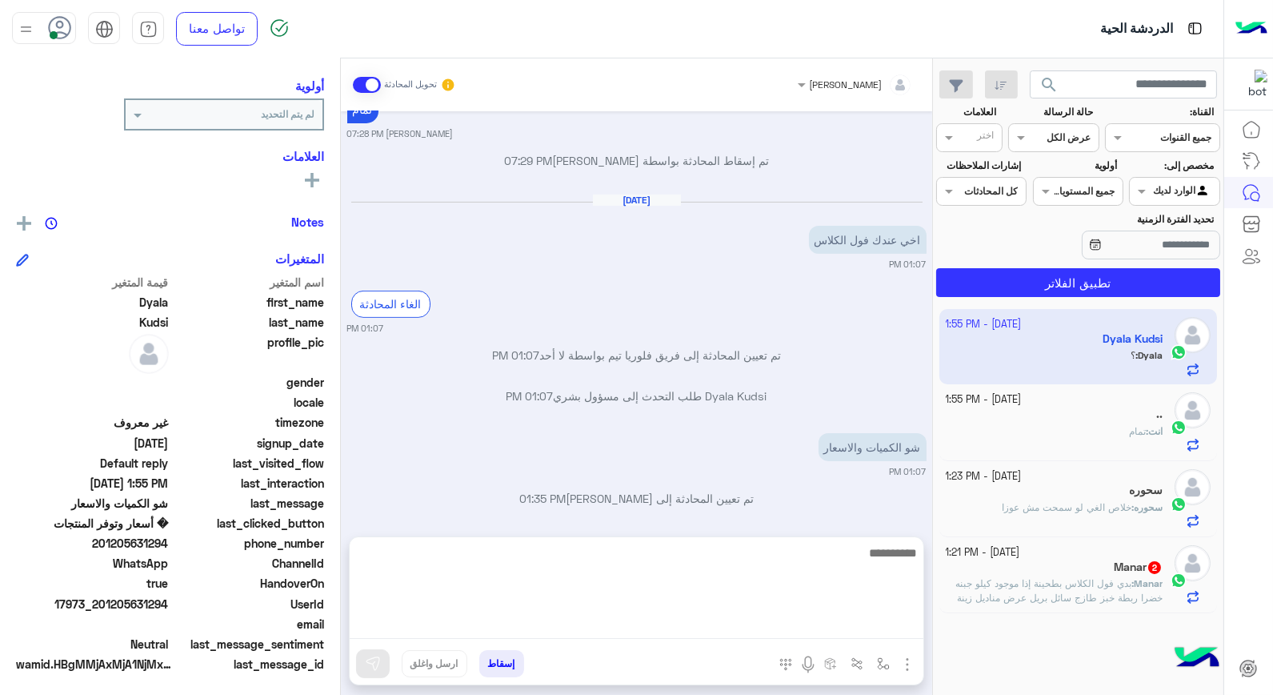
click at [875, 627] on textarea at bounding box center [637, 591] width 574 height 96
type textarea "****"
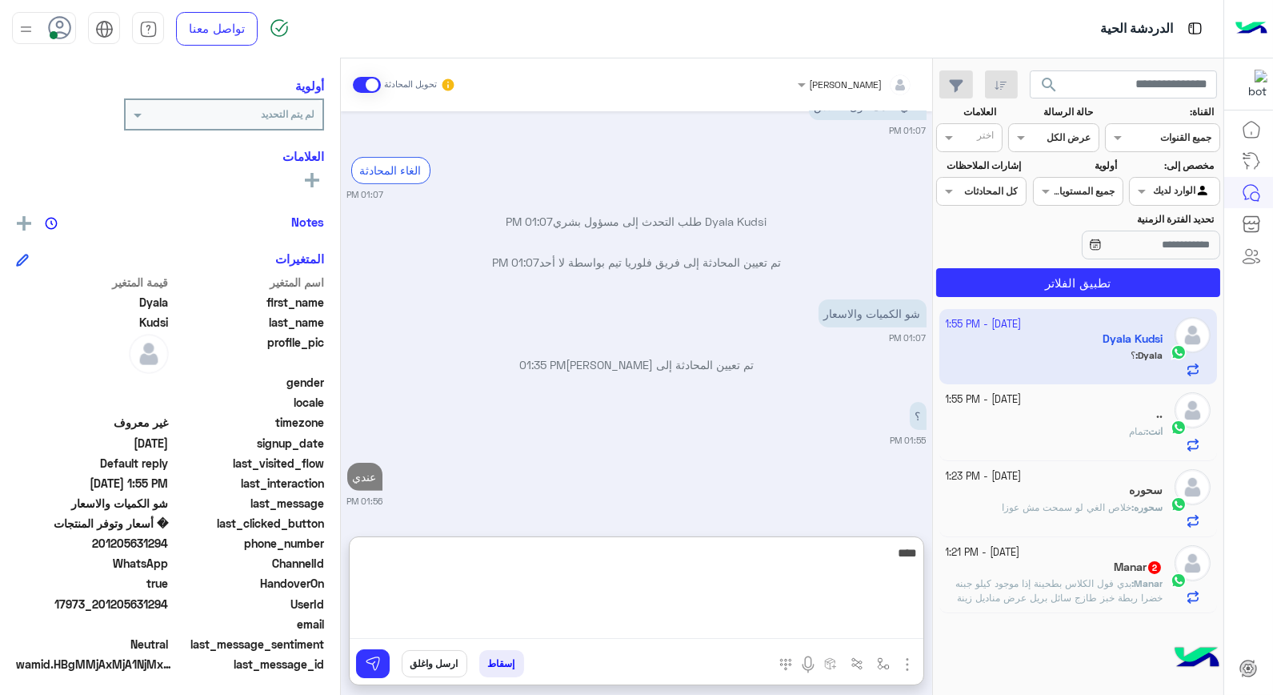
type textarea "*****"
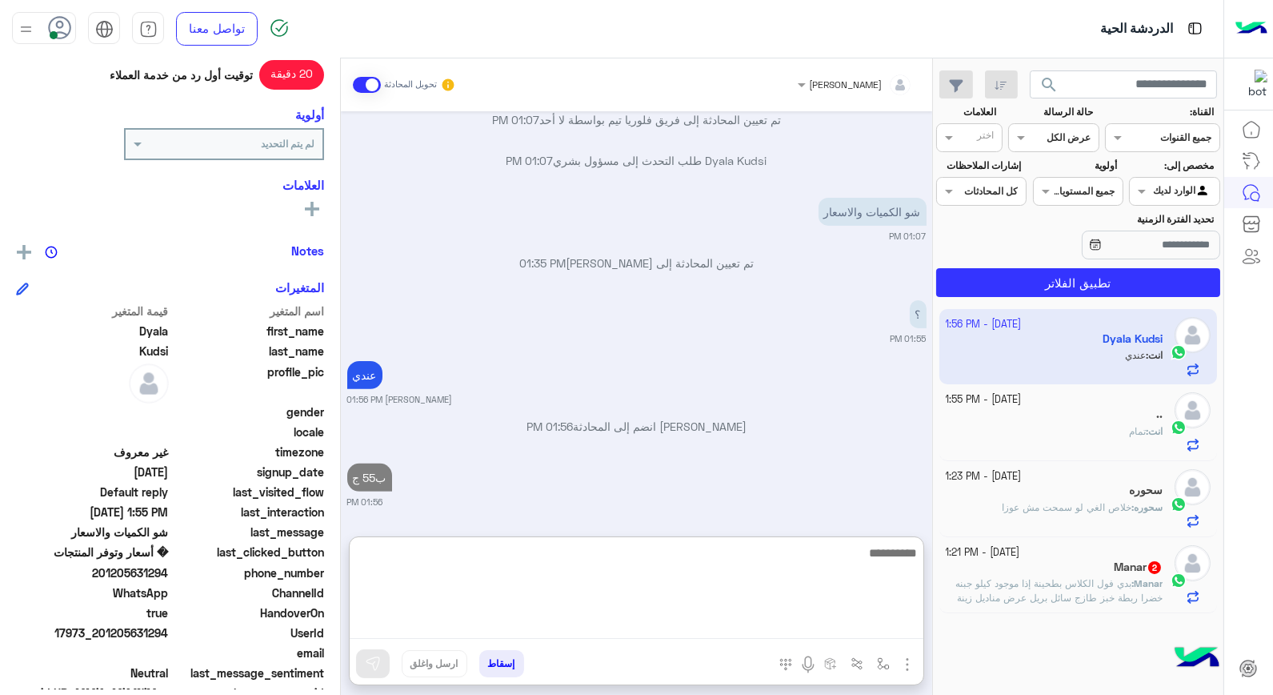
scroll to position [232, 0]
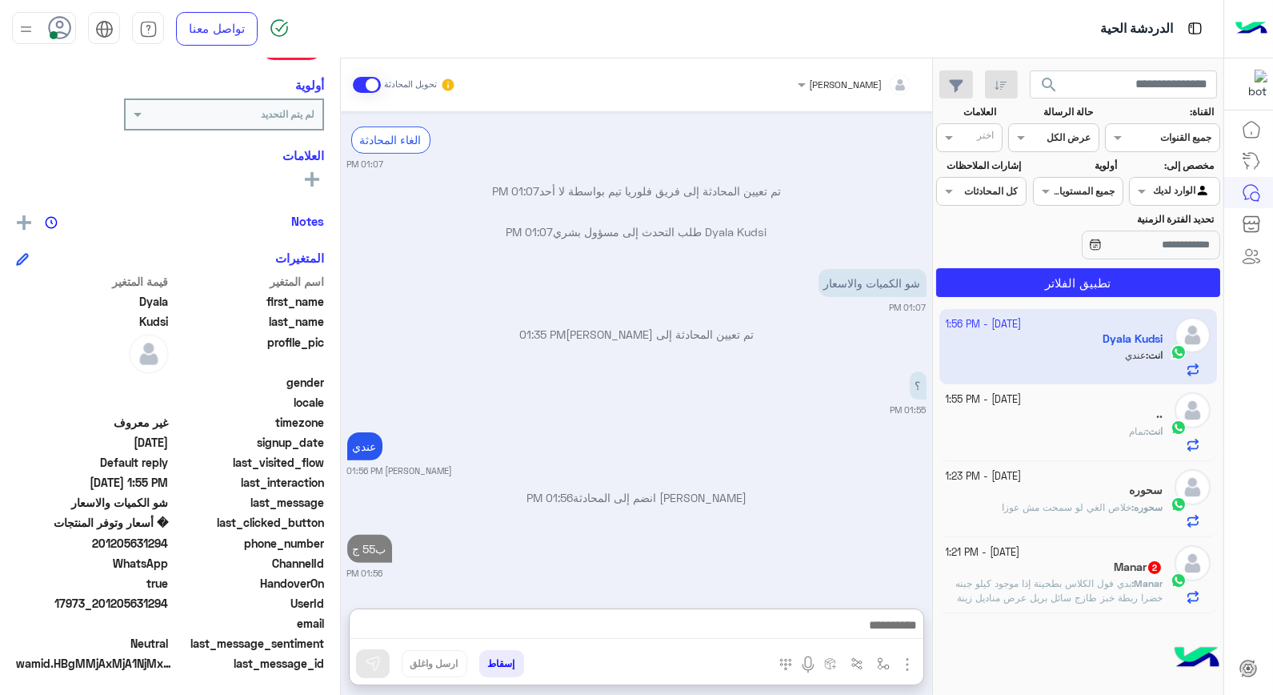
click at [1076, 497] on div "سحوره" at bounding box center [1055, 491] width 218 height 17
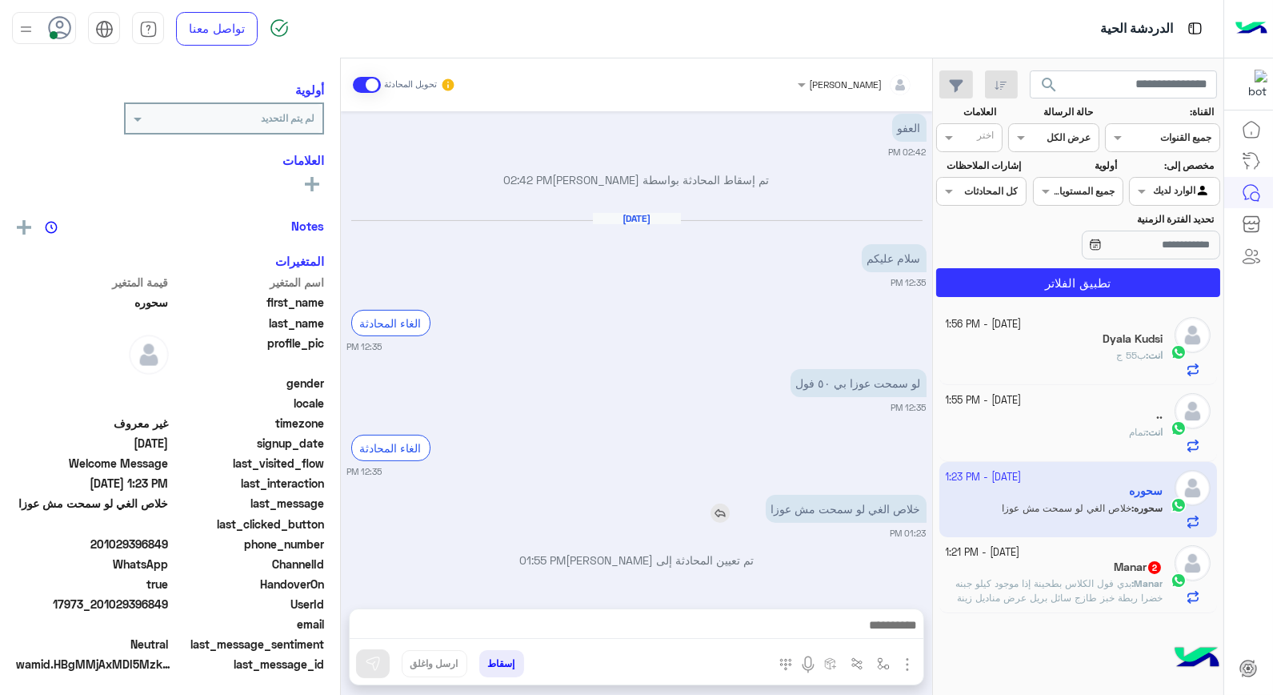
scroll to position [202, 0]
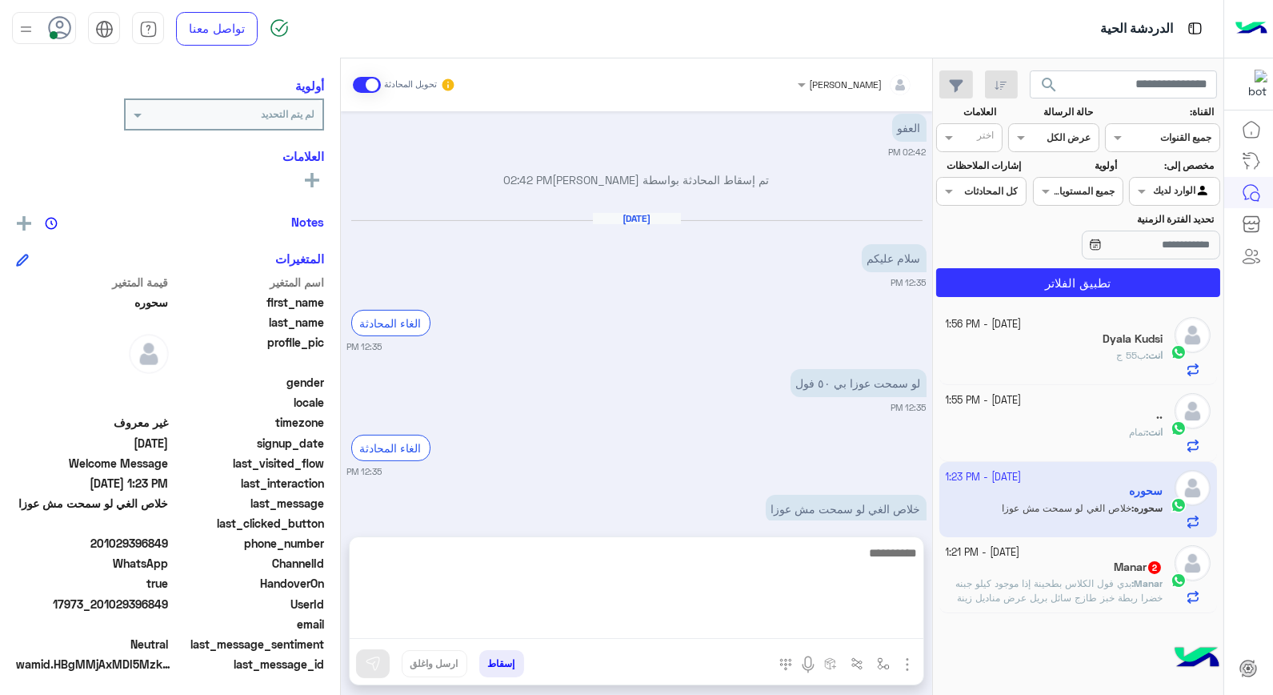
click at [819, 623] on textarea at bounding box center [637, 591] width 574 height 96
type textarea "**********"
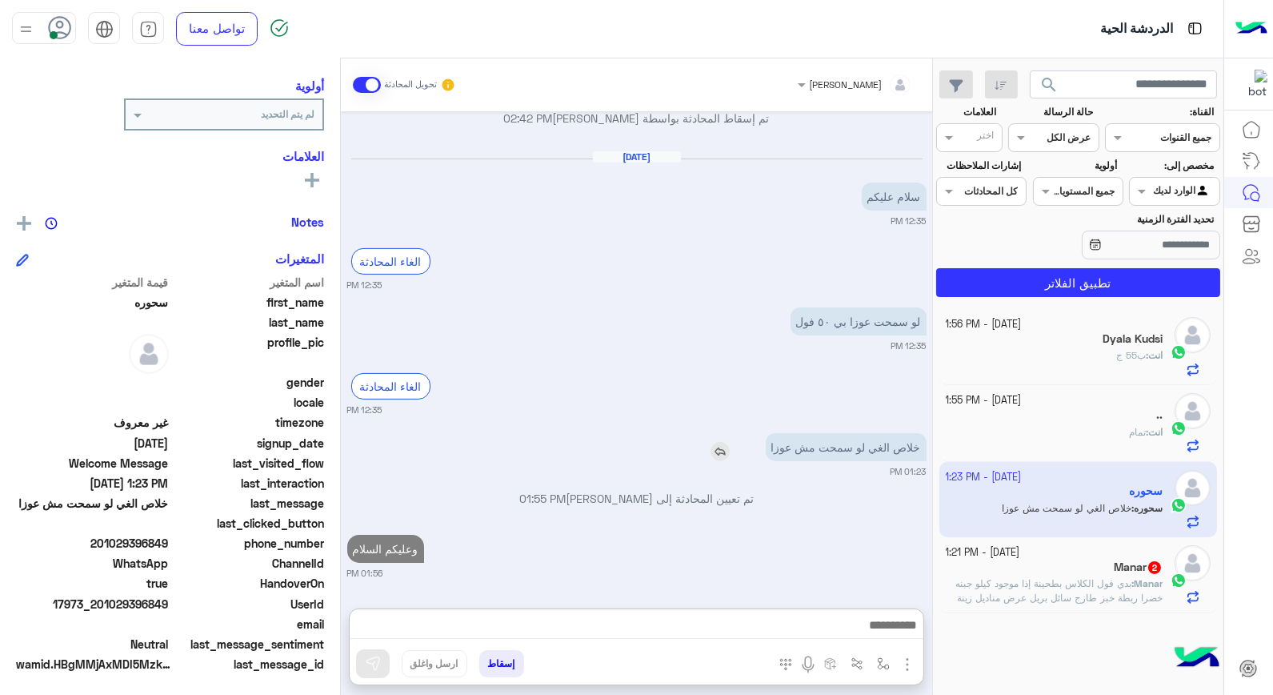
click at [719, 442] on img at bounding box center [720, 451] width 19 height 19
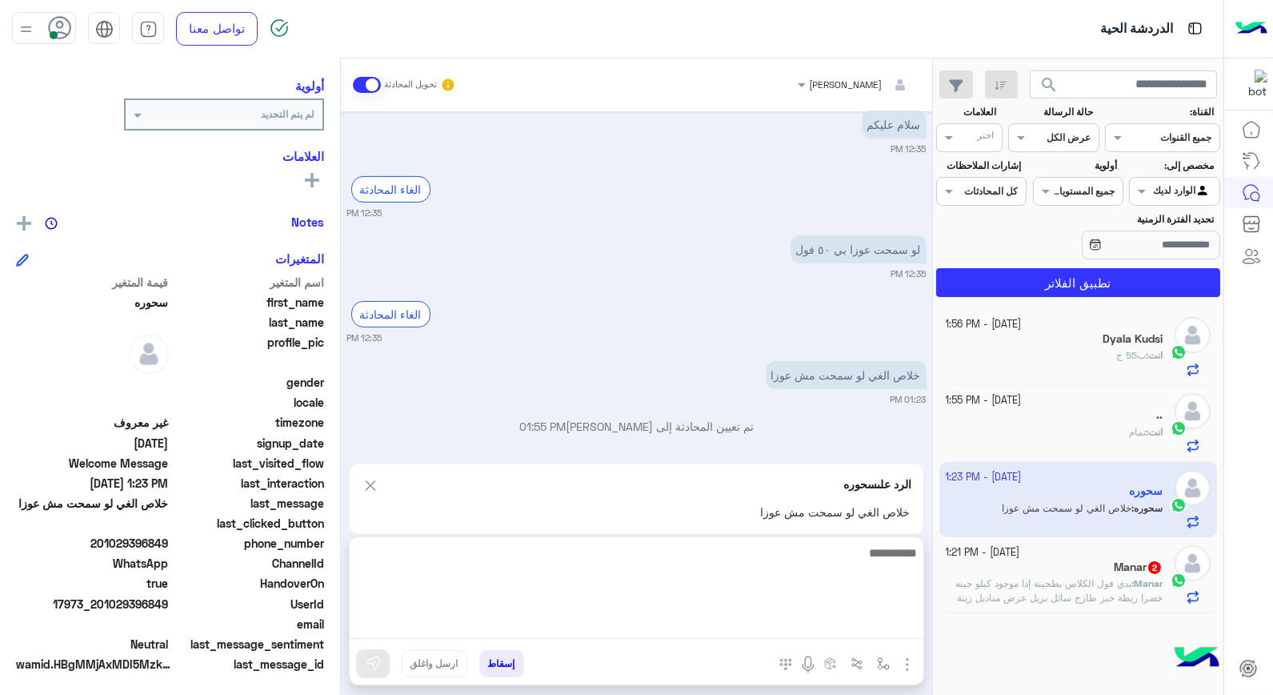
click at [812, 620] on textarea at bounding box center [637, 591] width 574 height 96
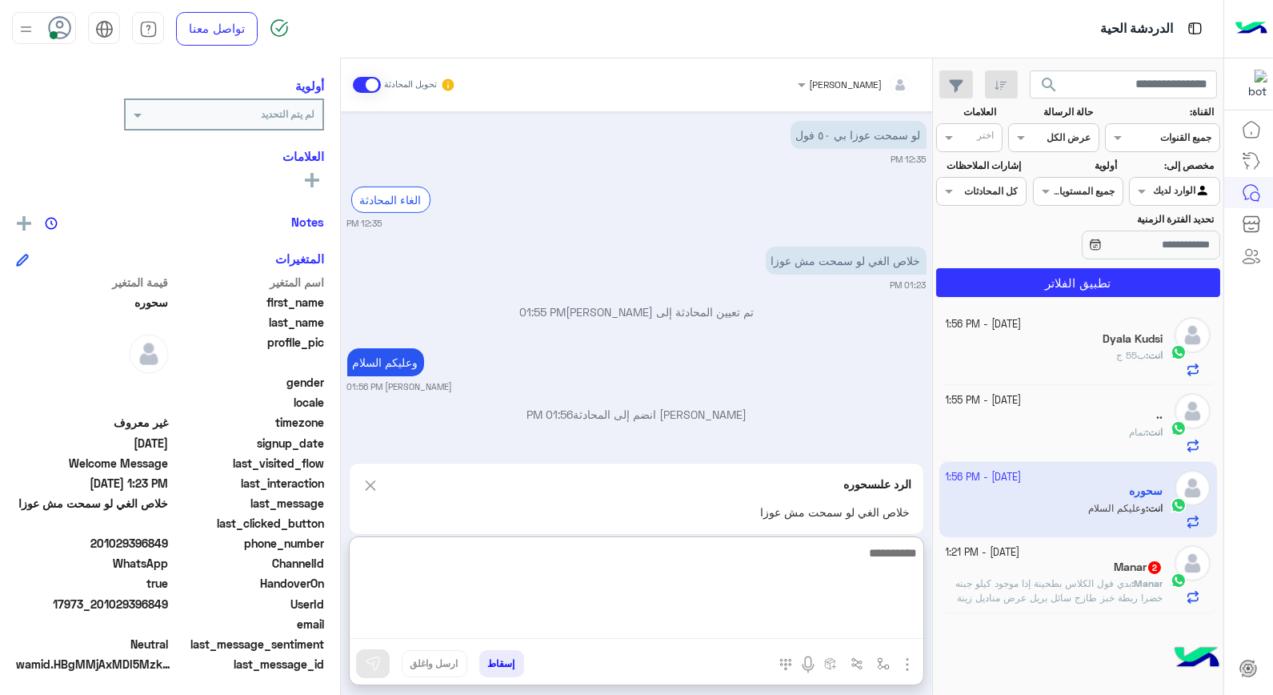
scroll to position [232, 0]
type textarea "****"
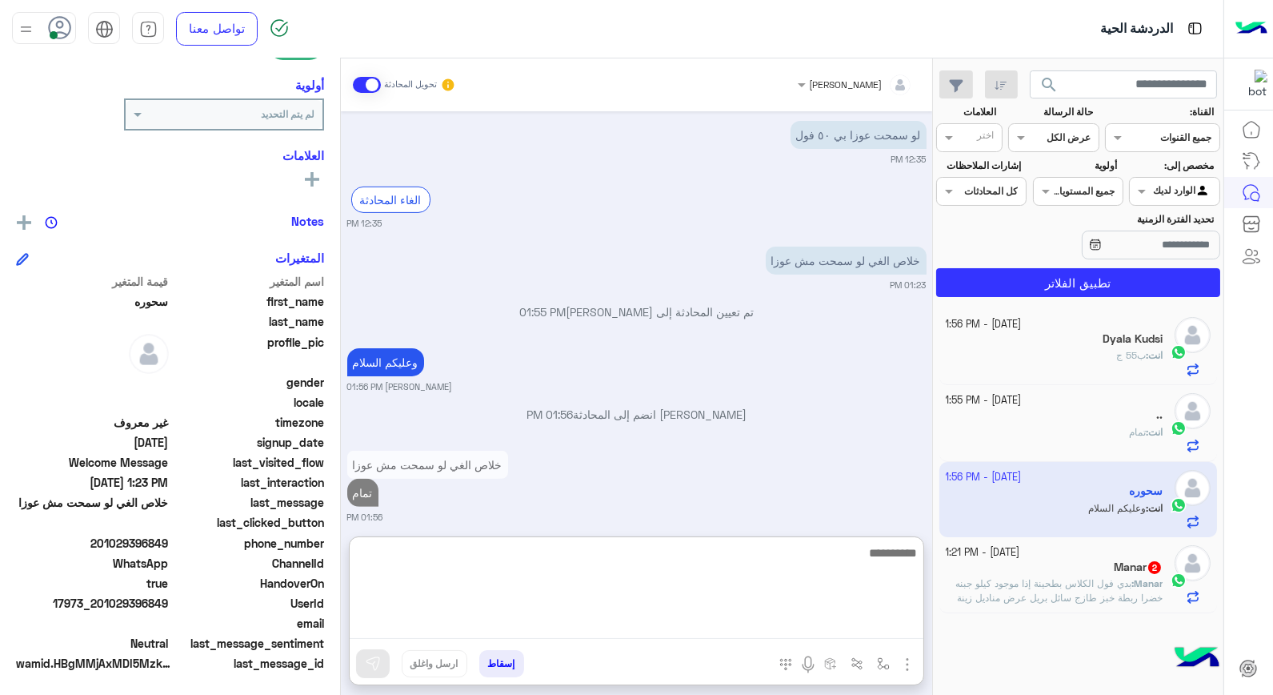
scroll to position [1166, 0]
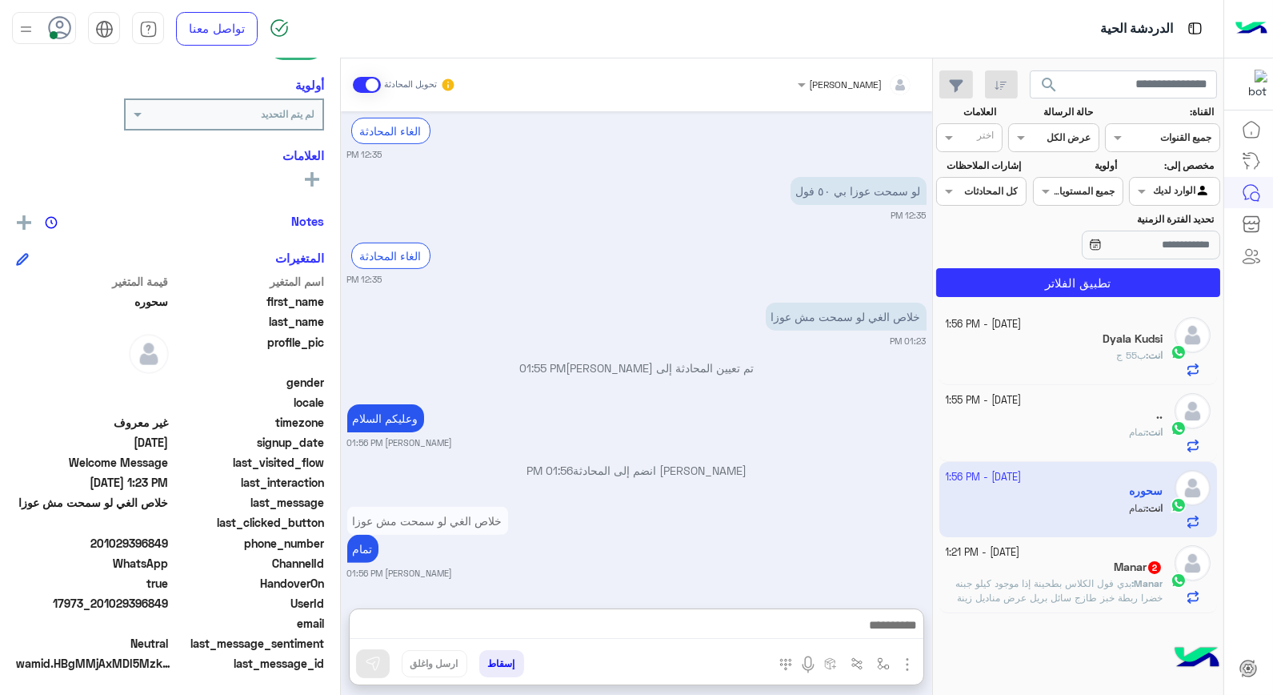
click at [507, 665] on button "إسقاط" at bounding box center [501, 663] width 45 height 27
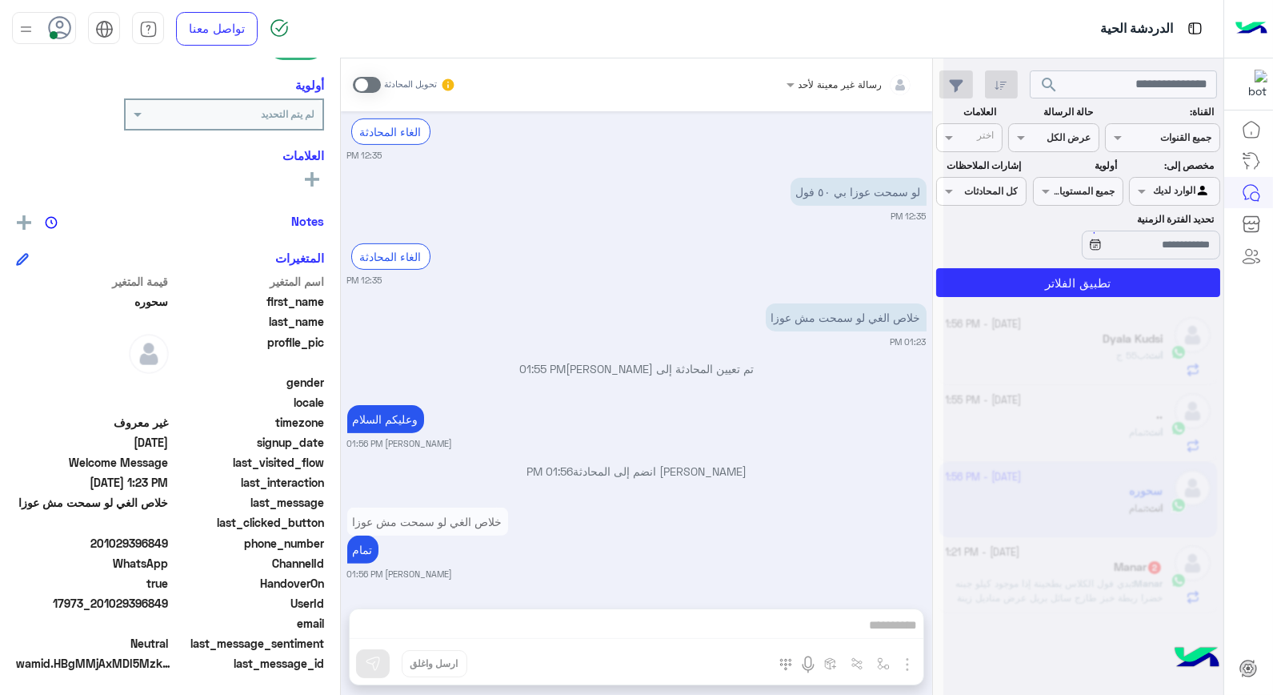
scroll to position [1135, 0]
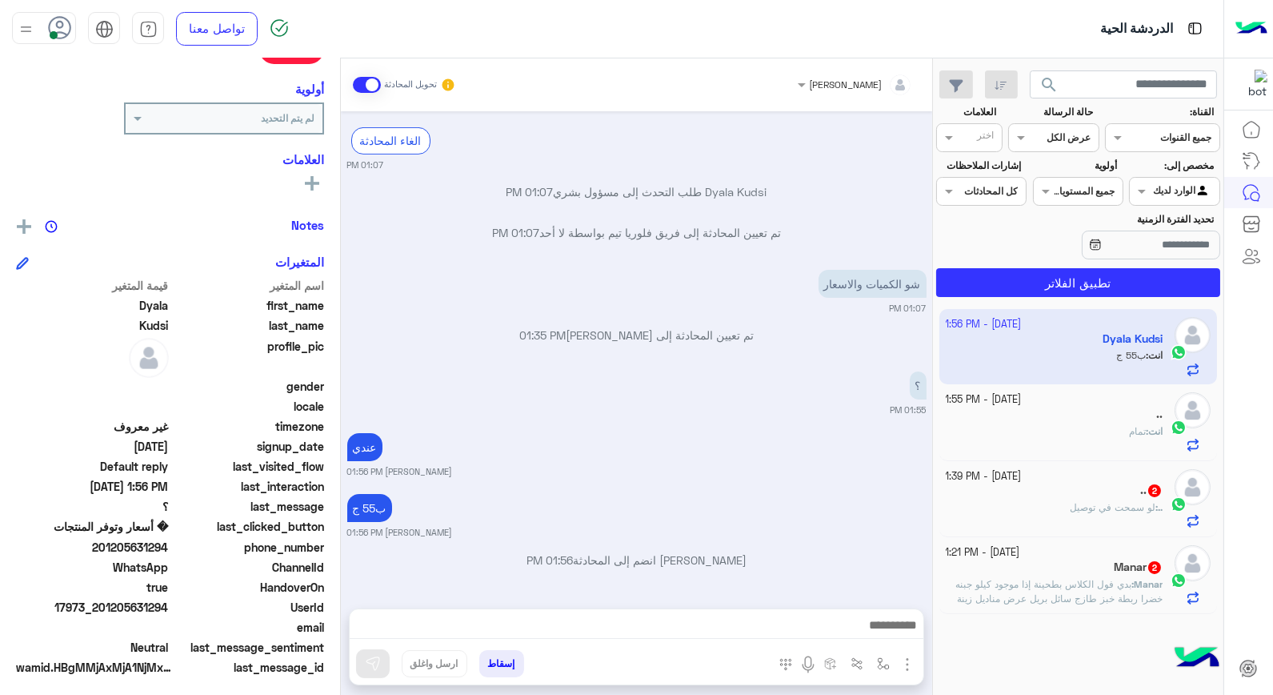
scroll to position [232, 0]
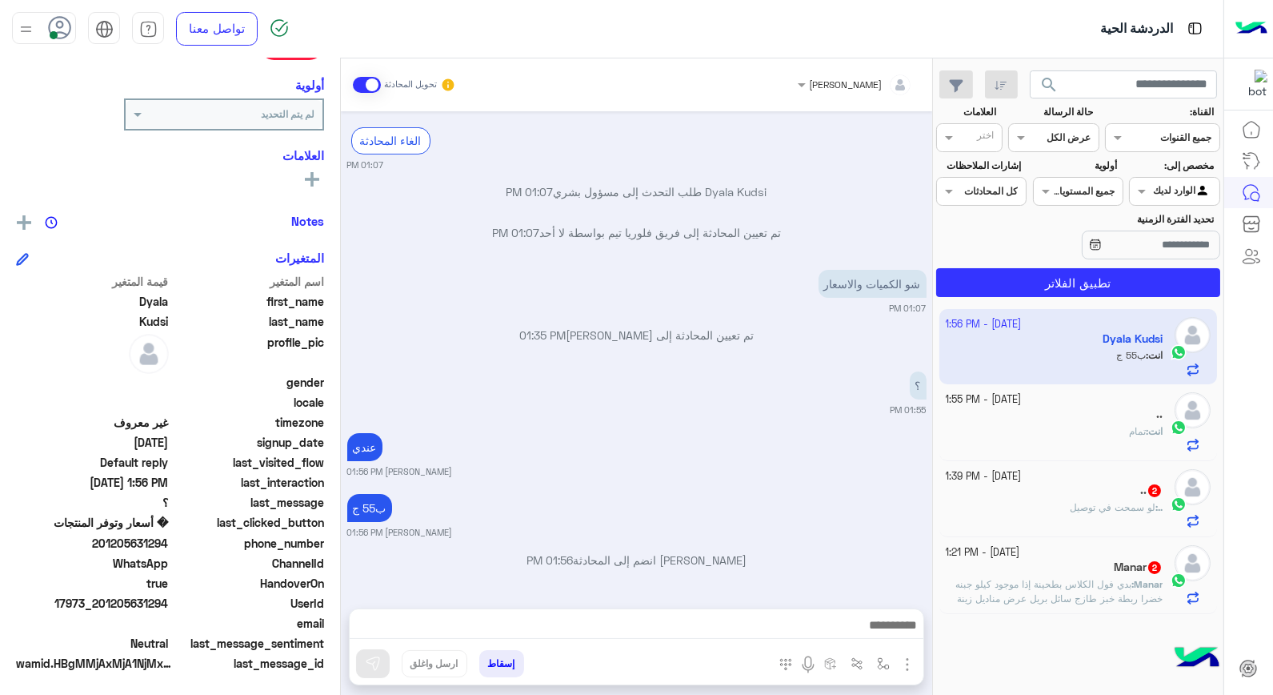
click at [1129, 425] on p "انت : تمام" at bounding box center [1146, 431] width 34 height 14
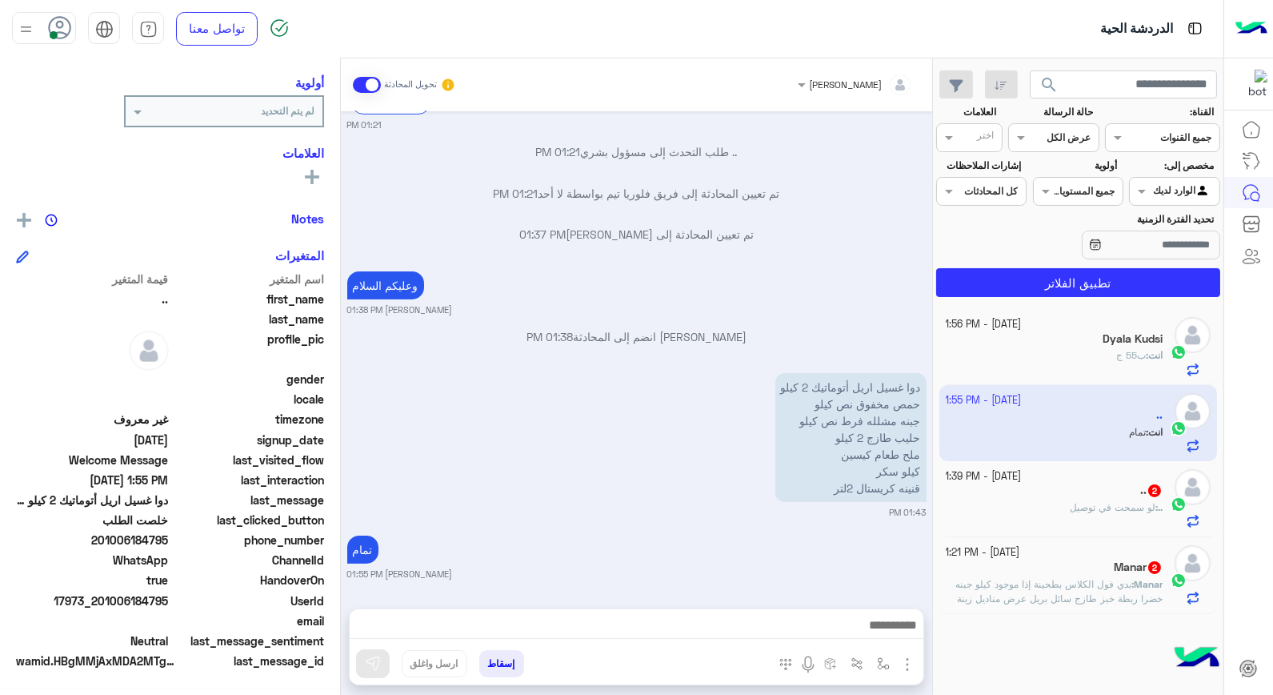
scroll to position [202, 0]
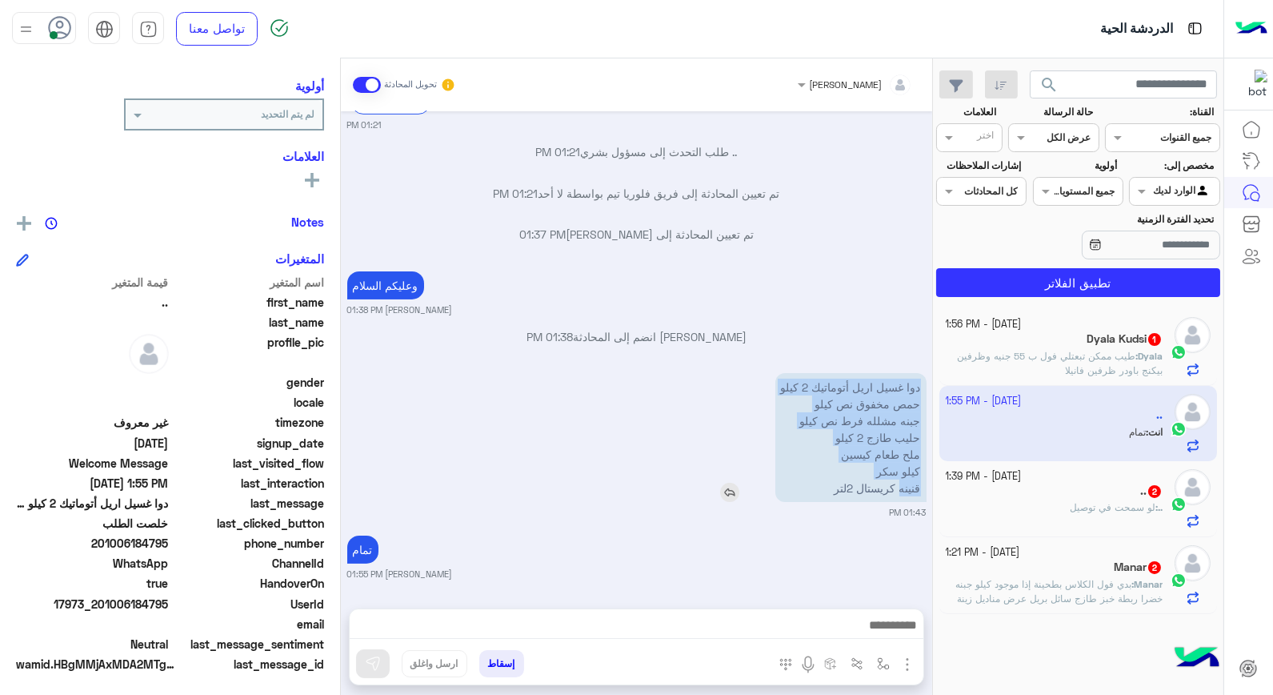
drag, startPoint x: 779, startPoint y: 386, endPoint x: 899, endPoint y: 499, distance: 164.7
click at [899, 499] on p "دوا غسيل اريل أتوماتيك 2 كيلو حمص مخفوق نص كيلو جبنه مشلله فرط نص كيلو حليب طاز…" at bounding box center [850, 437] width 151 height 129
drag, startPoint x: 899, startPoint y: 499, endPoint x: 816, endPoint y: 529, distance: 87.6
click at [814, 531] on div "تمام خالد صقر 01:55 PM" at bounding box center [636, 555] width 579 height 49
drag, startPoint x: 827, startPoint y: 484, endPoint x: 919, endPoint y: 384, distance: 135.4
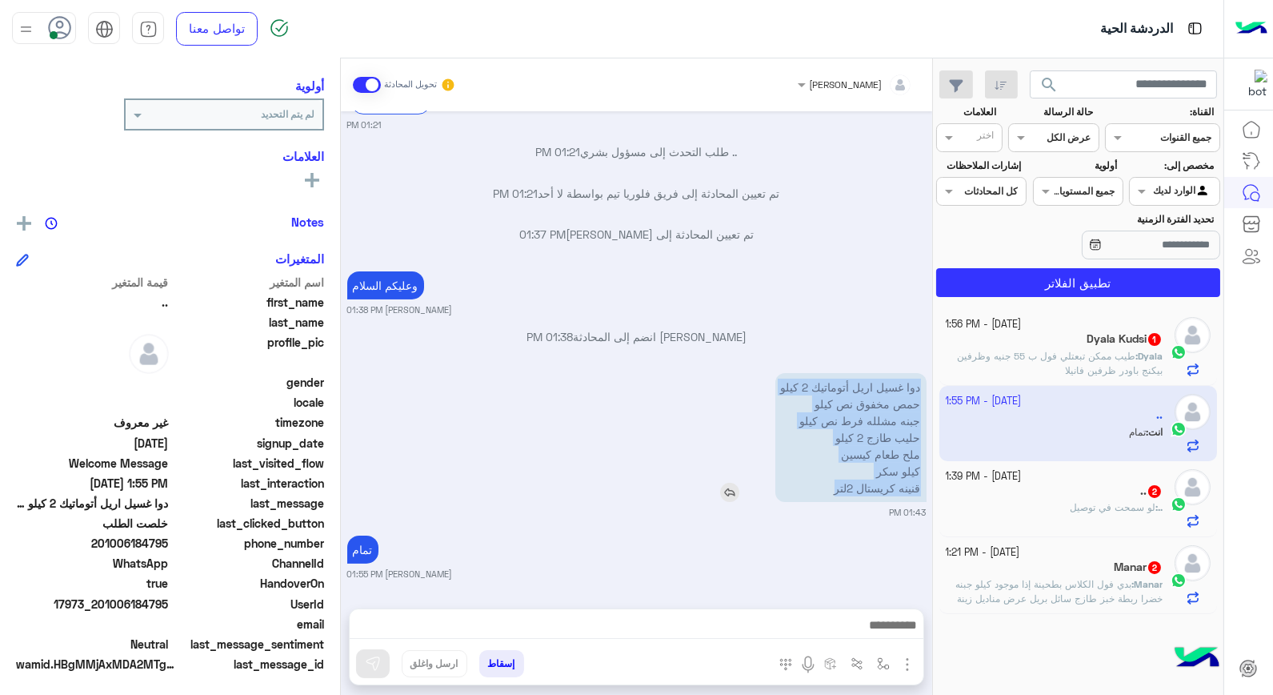
click at [919, 384] on p "دوا غسيل اريل أتوماتيك 2 كيلو حمص مخفوق نص كيلو جبنه مشلله فرط نص كيلو حليب طاز…" at bounding box center [850, 437] width 151 height 129
copy p "دوا غسيل اريل أتوماتيك 2 كيلو حمص مخفوق نص كيلو جبنه مشلله فرط نص كيلو حليب طاز…"
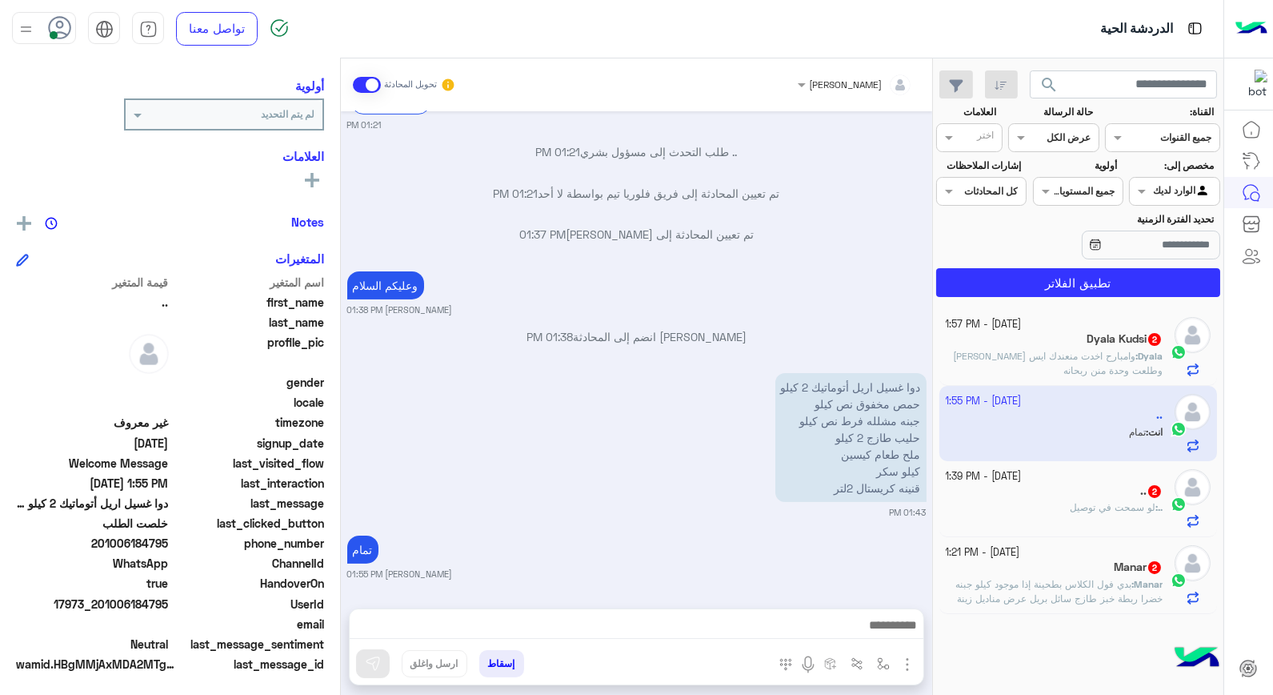
click at [759, 549] on div "تمام خالد صقر 01:55 PM" at bounding box center [636, 555] width 579 height 49
click at [1136, 352] on b "Dyala :" at bounding box center [1149, 356] width 27 height 12
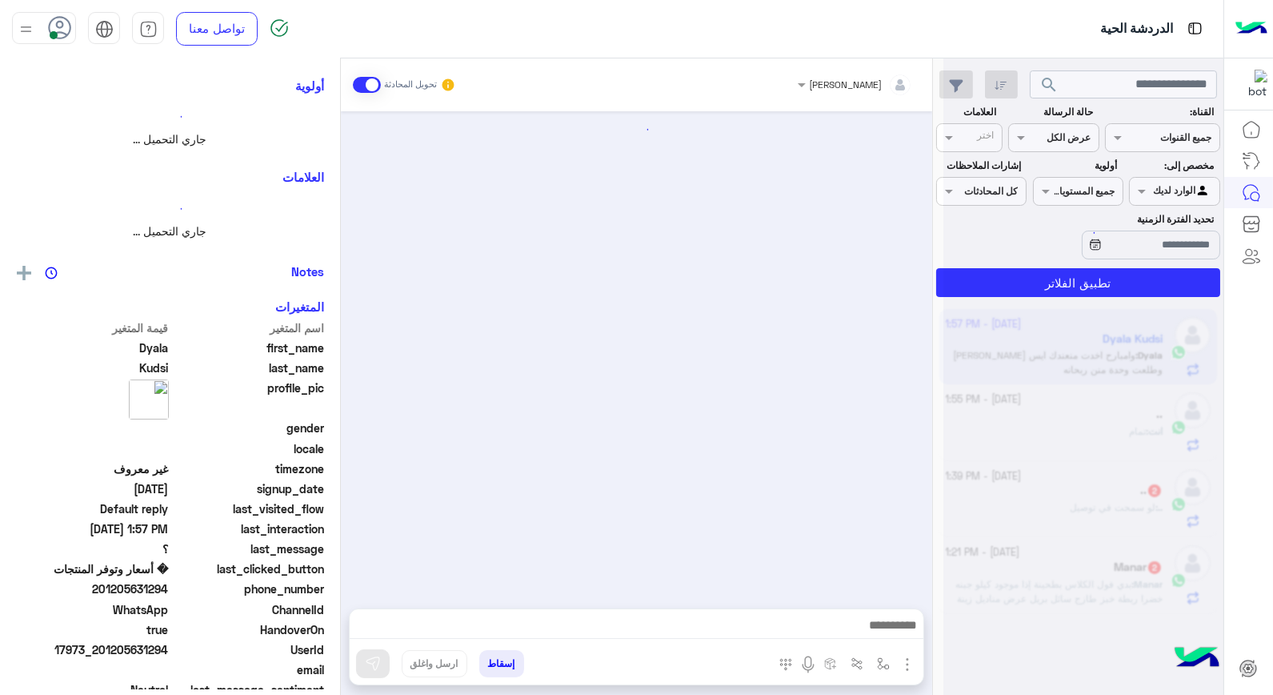
click at [1134, 352] on div at bounding box center [1083, 353] width 280 height 695
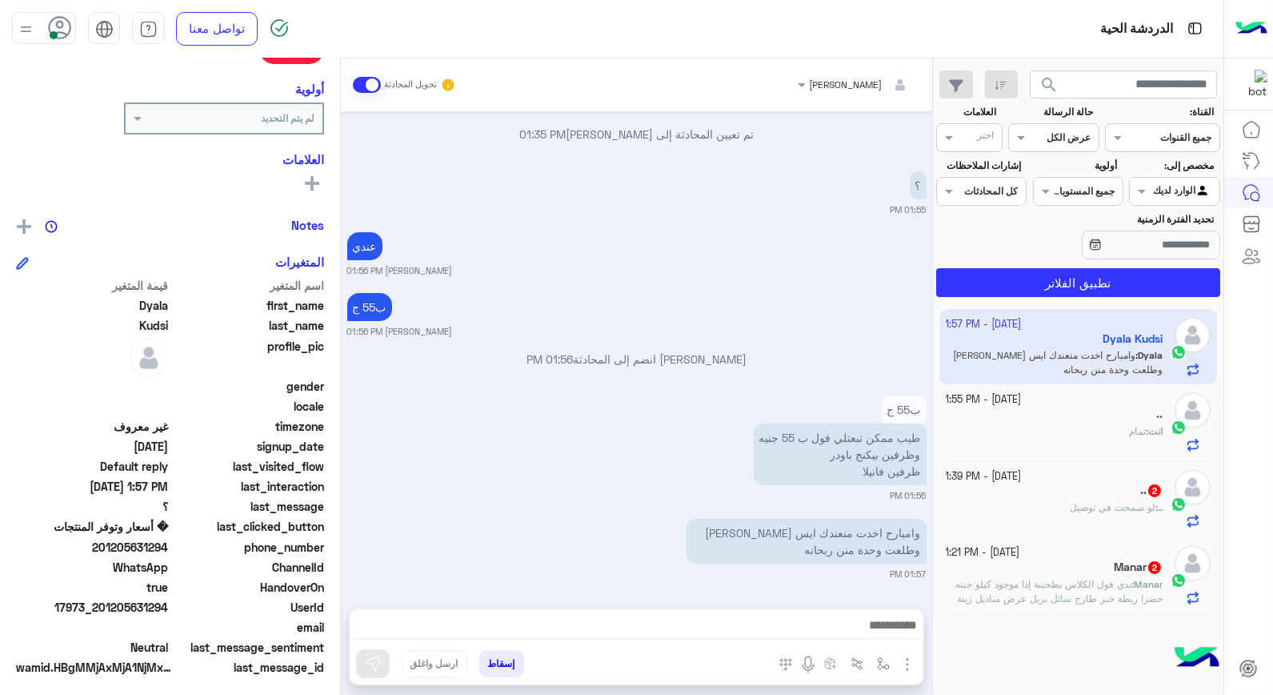
scroll to position [232, 0]
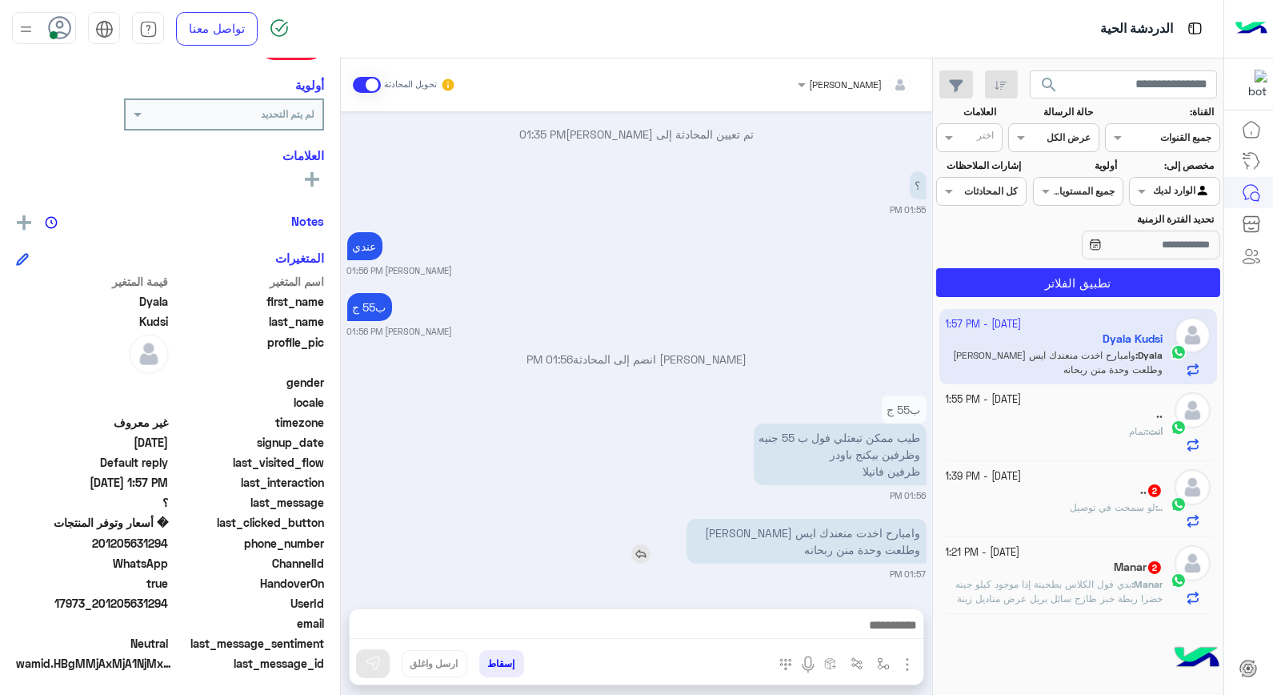
click at [644, 553] on img at bounding box center [640, 553] width 19 height 19
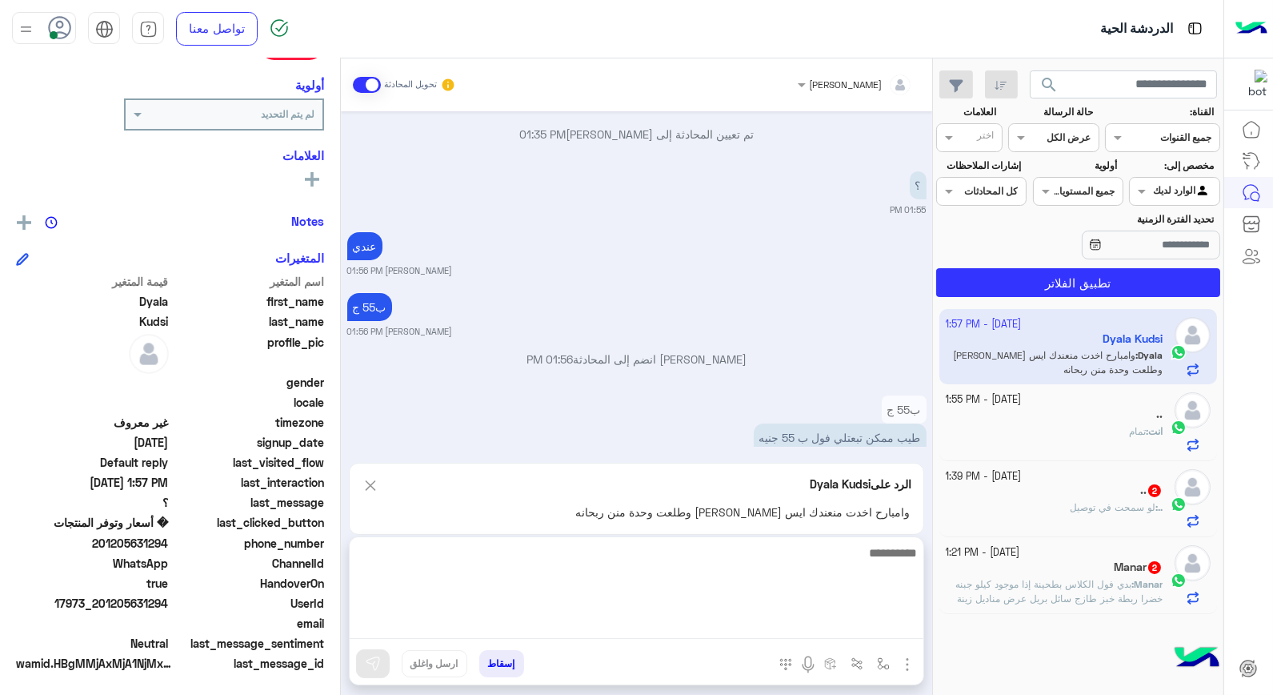
click at [829, 635] on textarea at bounding box center [637, 591] width 574 height 96
type textarea "*********"
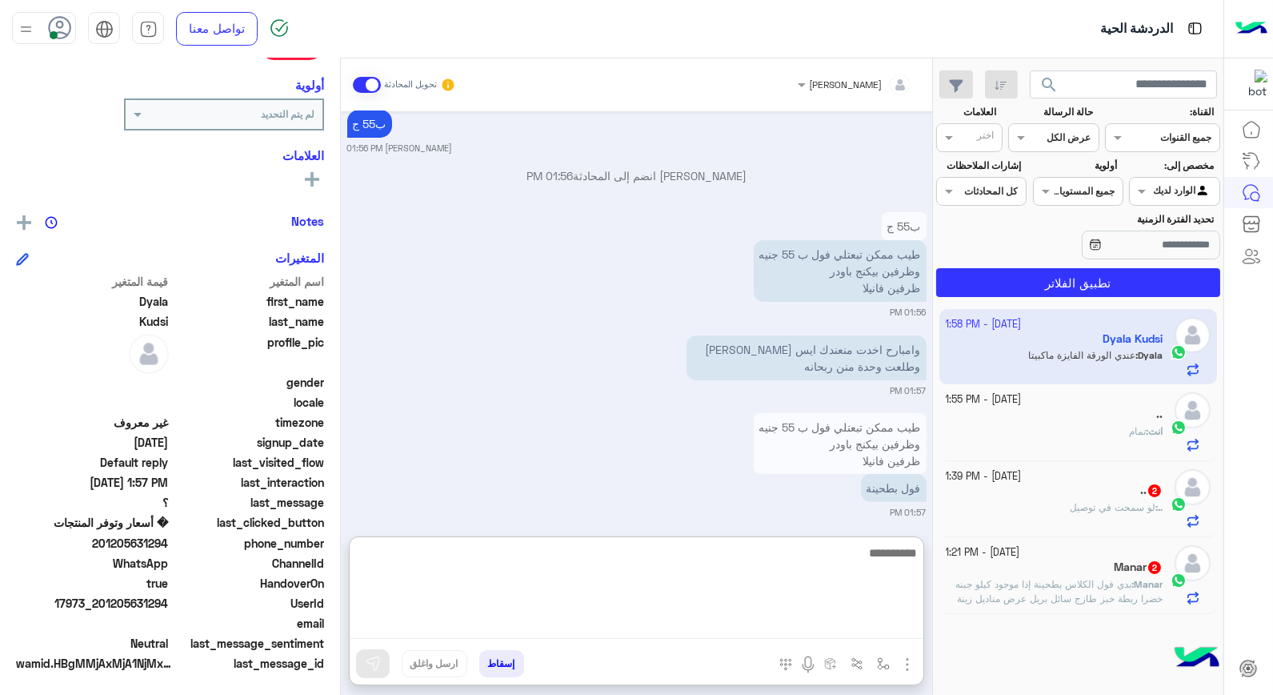
scroll to position [1314, 0]
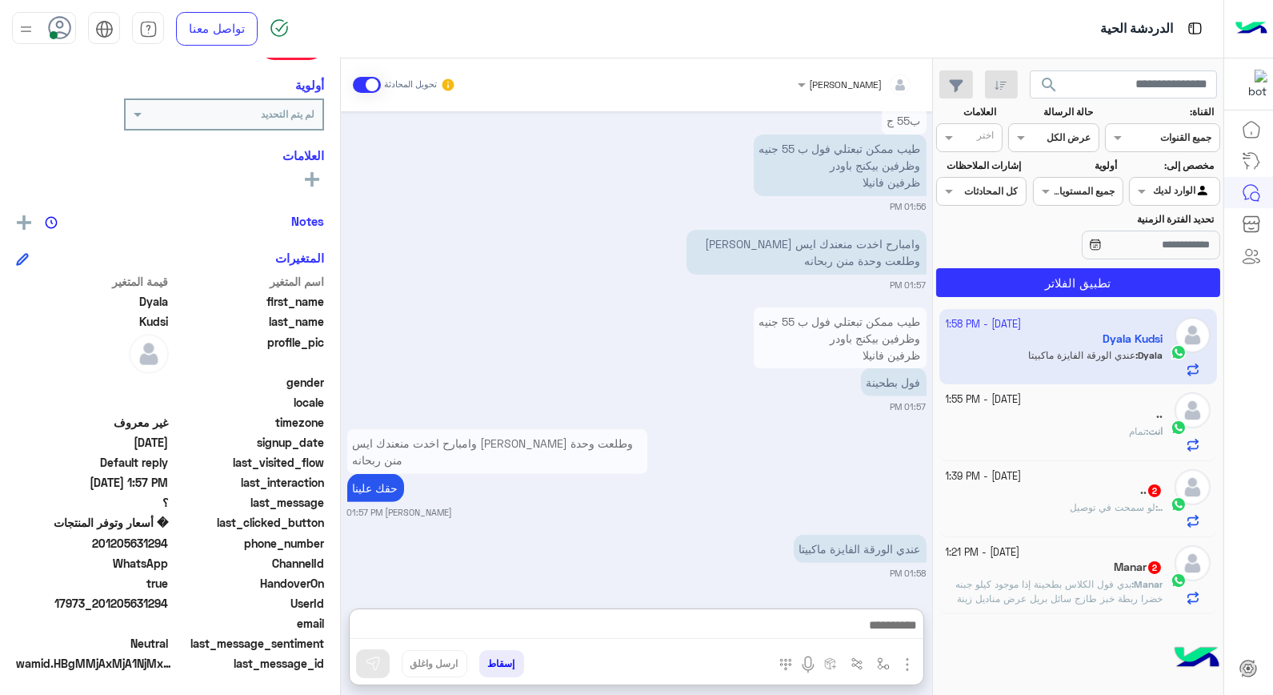
drag, startPoint x: 811, startPoint y: 313, endPoint x: 810, endPoint y: 354, distance: 40.8
click at [811, 377] on img at bounding box center [815, 386] width 19 height 19
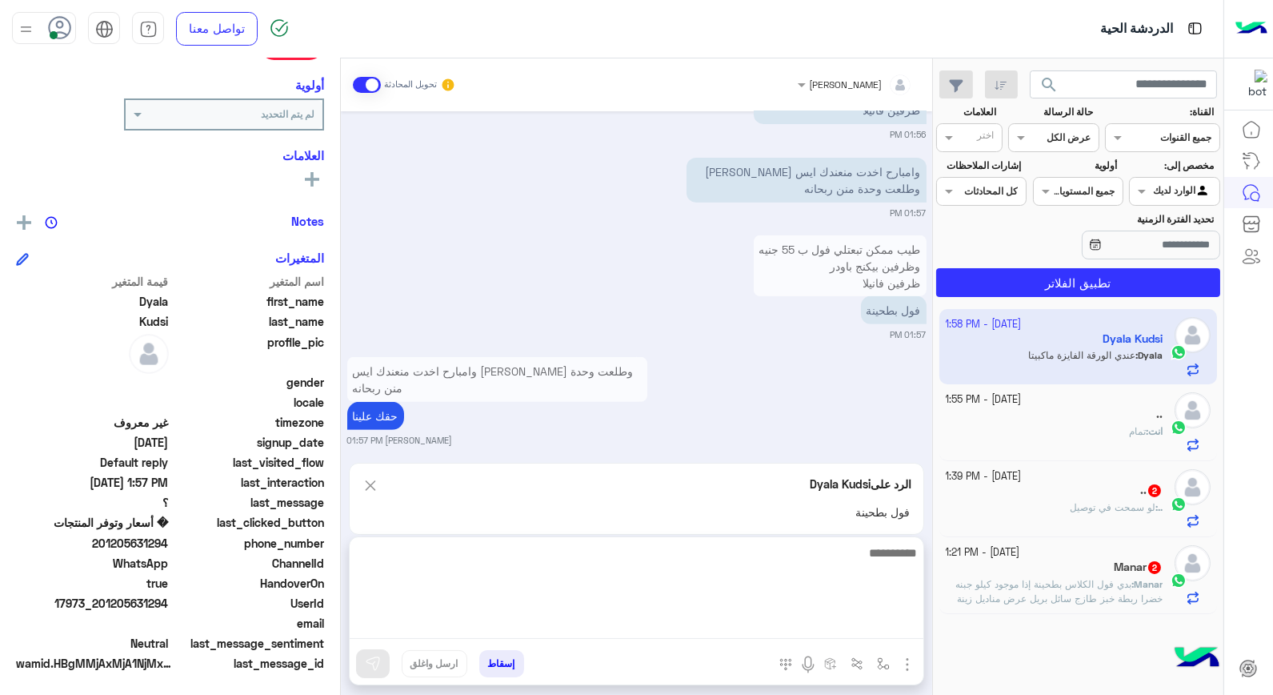
click at [855, 623] on textarea at bounding box center [637, 591] width 574 height 96
type textarea "**********"
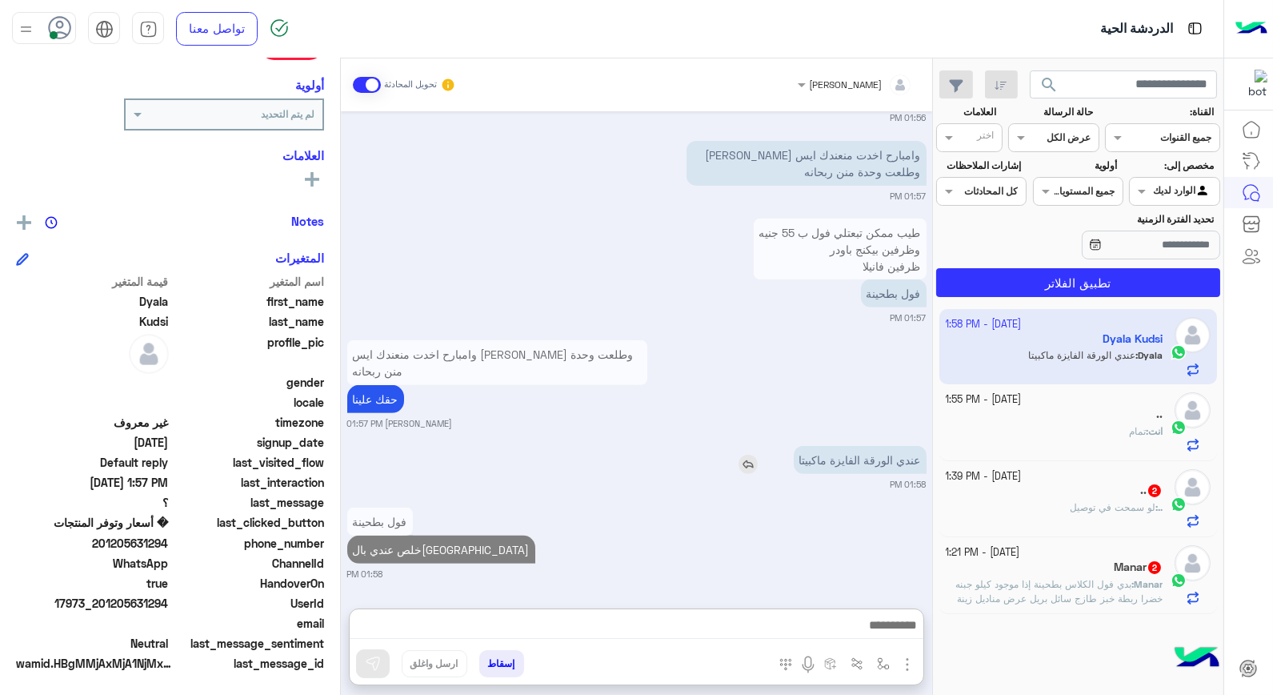
click at [741, 442] on div "عندي الورقة الفايزة ماكبيتا" at bounding box center [815, 460] width 224 height 36
click at [747, 470] on img at bounding box center [748, 464] width 19 height 19
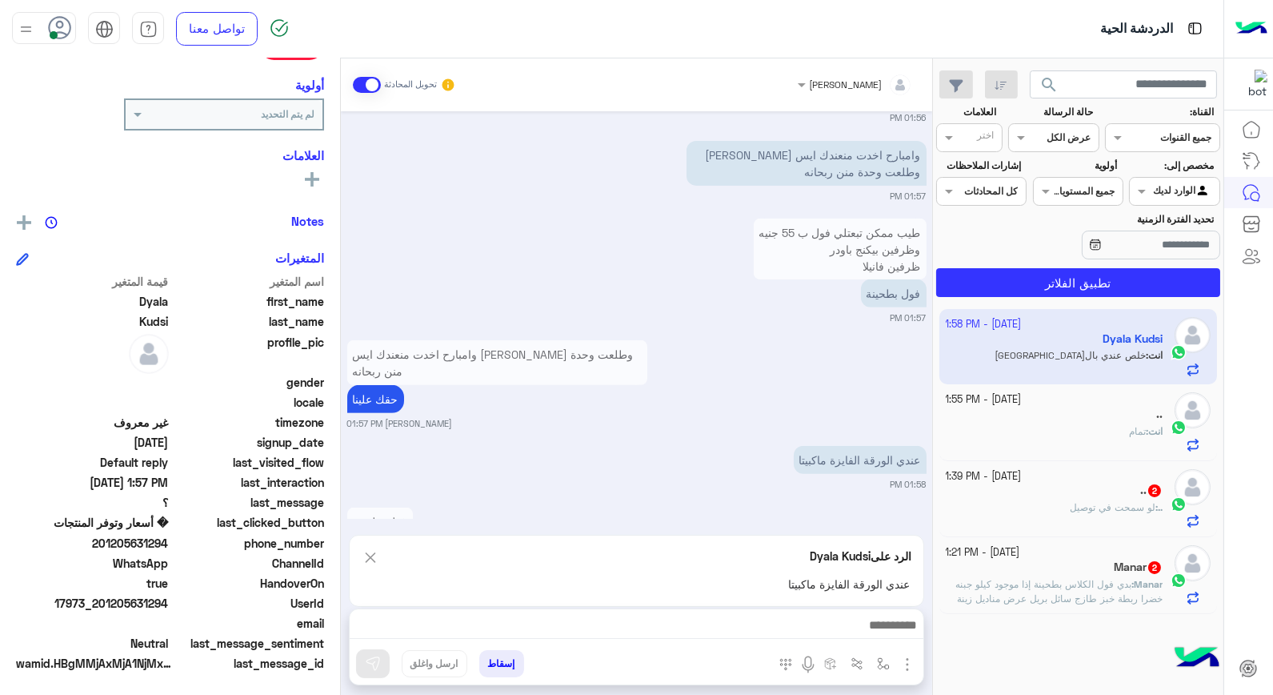
scroll to position [1387, 0]
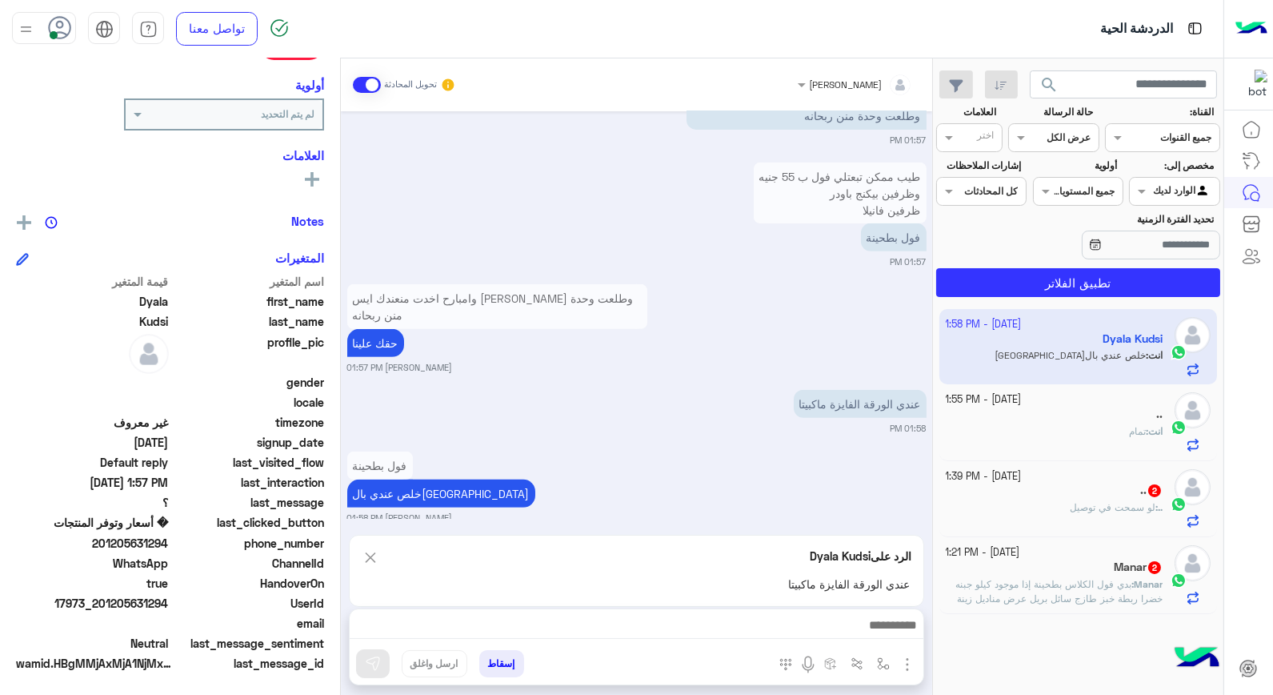
click at [805, 614] on div "إسقاط ارسل واغلق" at bounding box center [636, 646] width 575 height 77
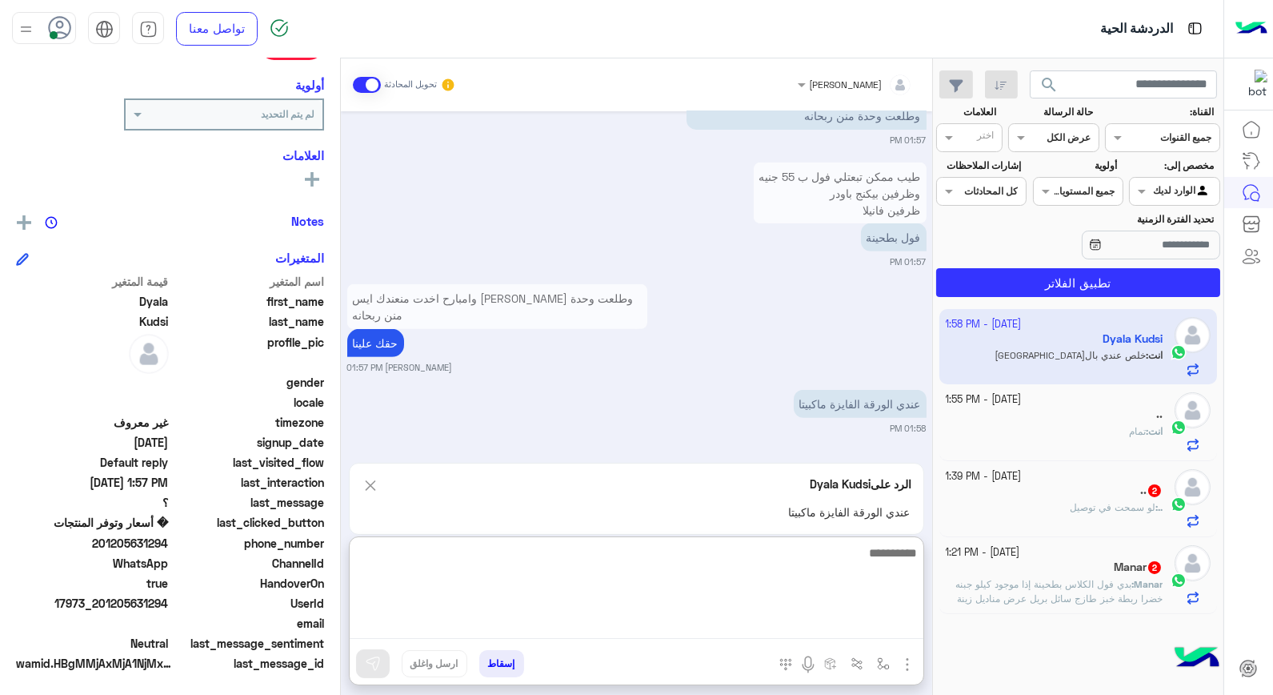
click at [805, 619] on textarea at bounding box center [637, 591] width 574 height 96
type textarea "**********"
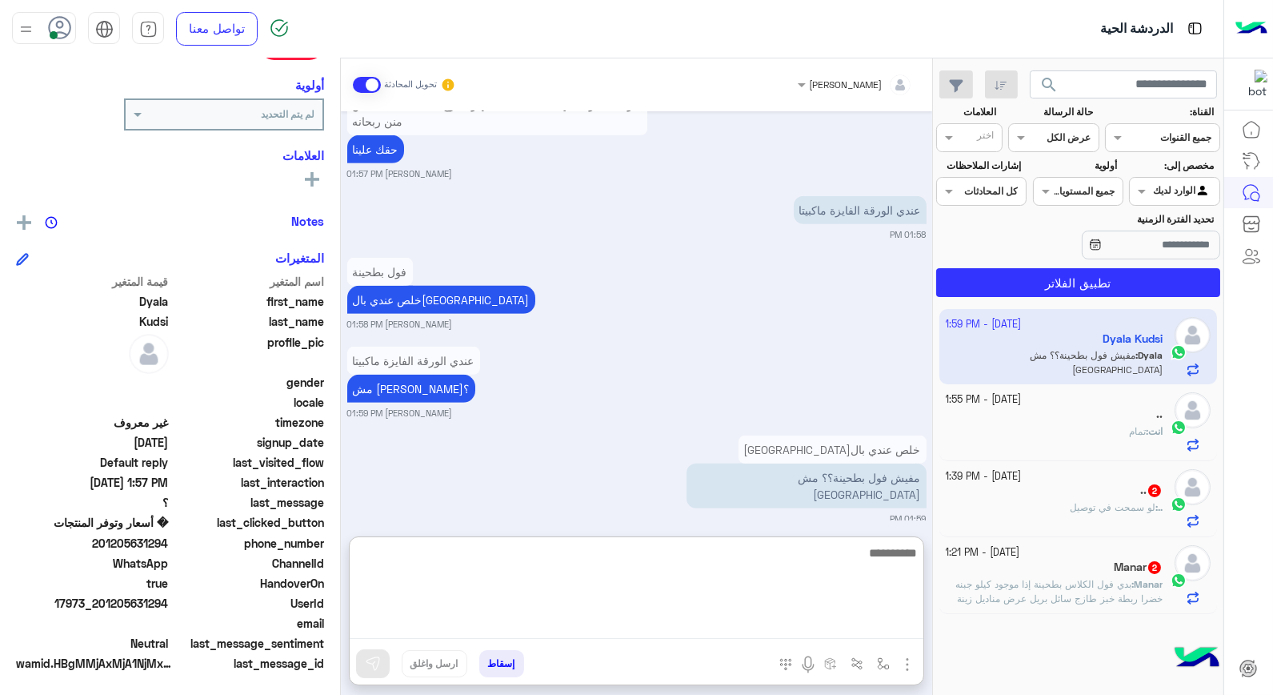
scroll to position [1817, 0]
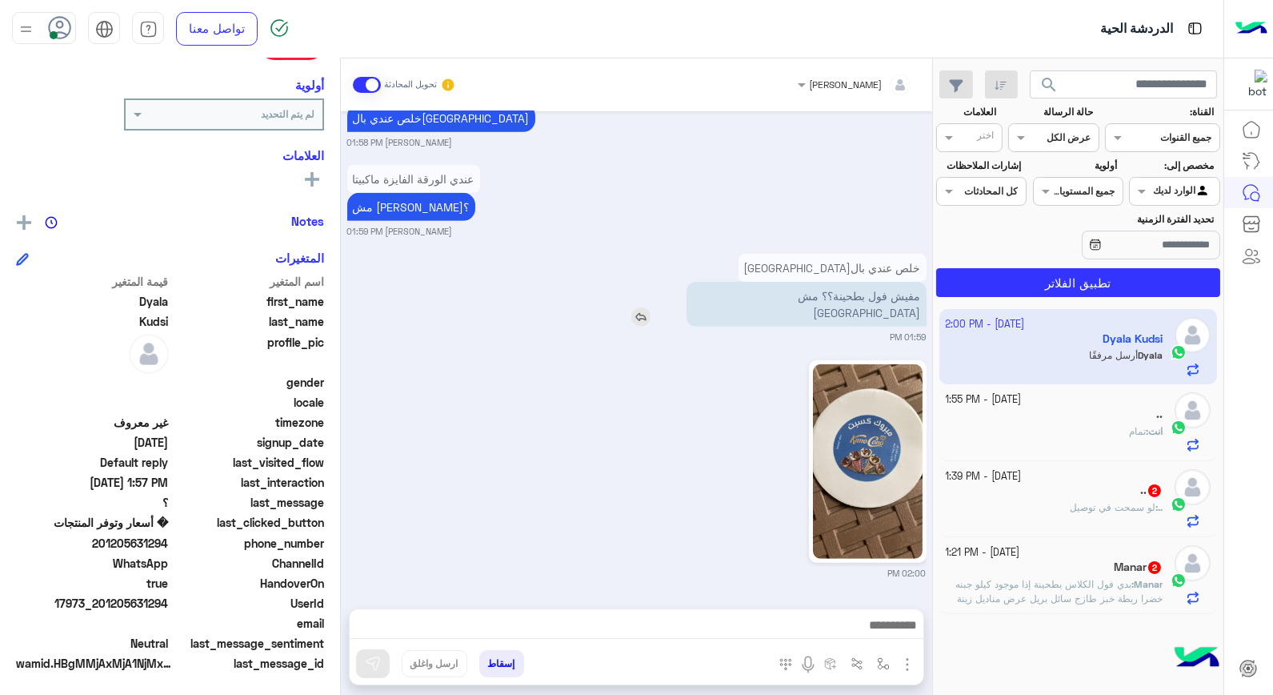
click at [651, 307] on img at bounding box center [640, 316] width 19 height 19
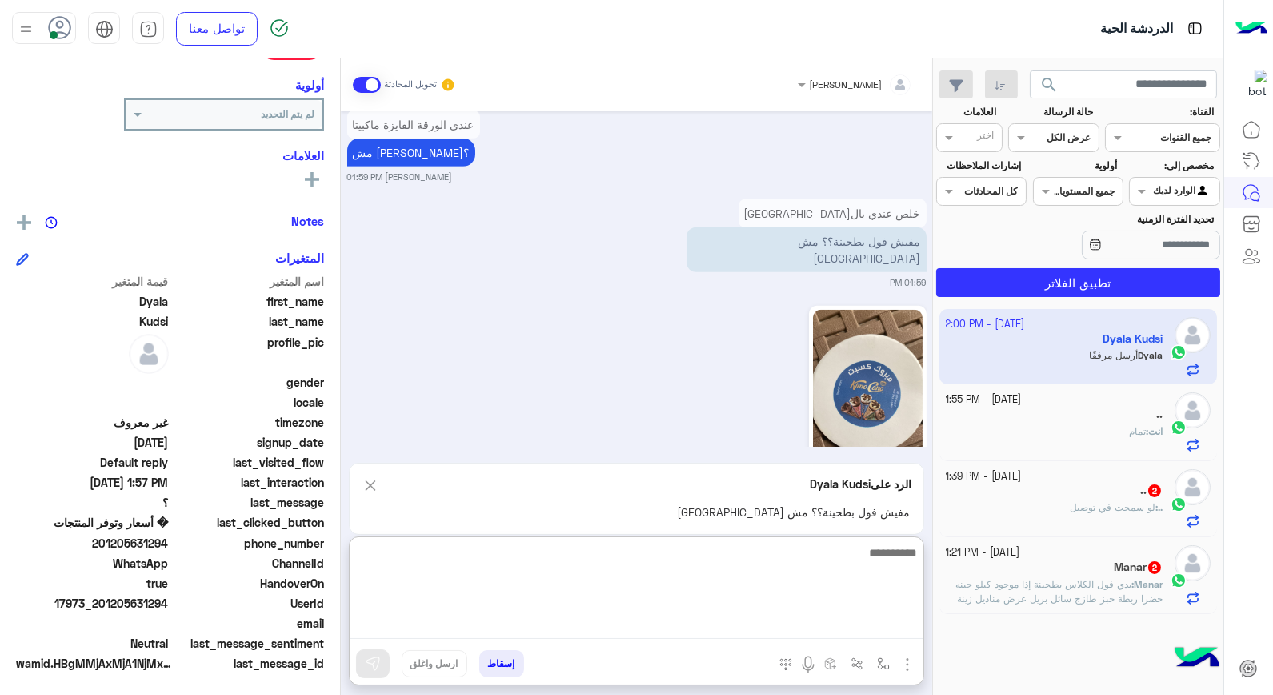
click at [907, 625] on textarea at bounding box center [637, 591] width 574 height 96
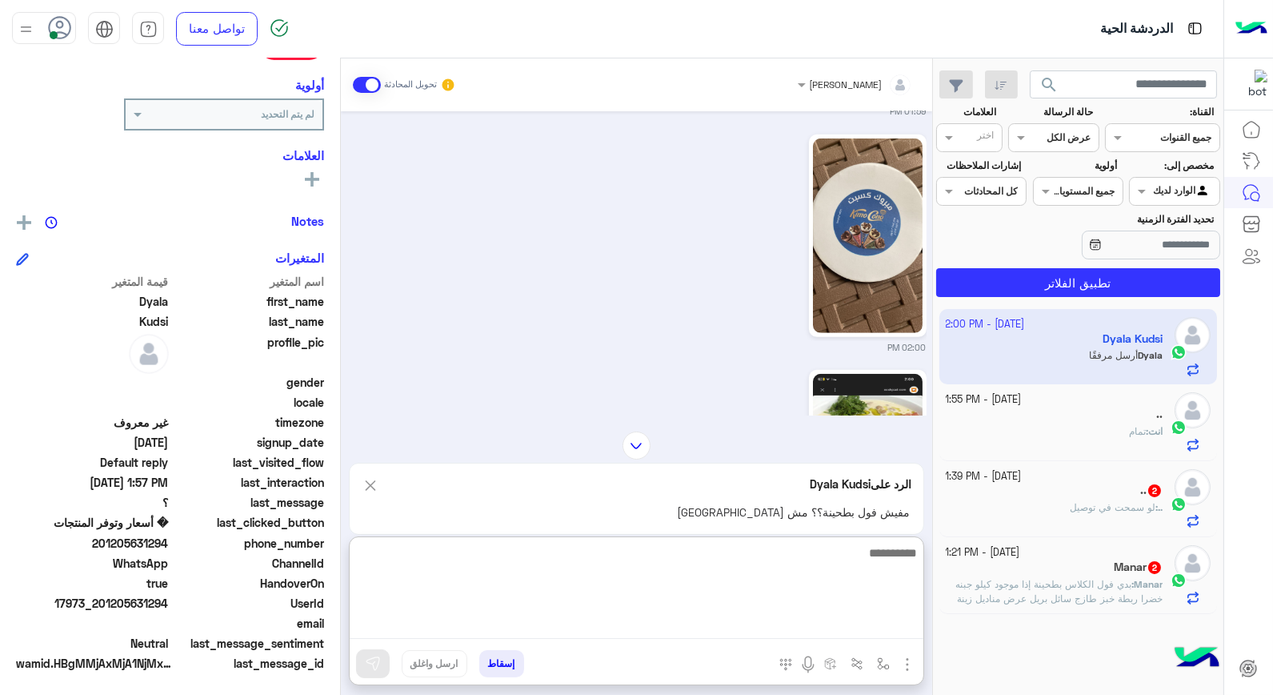
scroll to position [1921, 0]
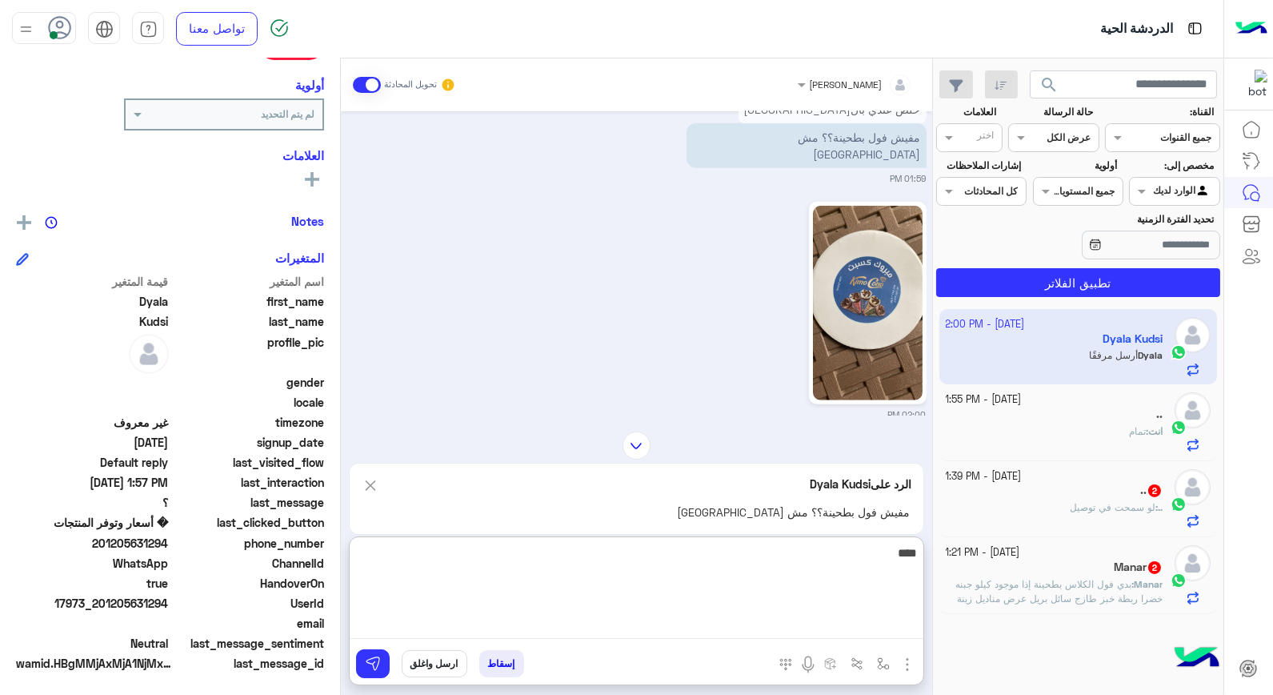
type textarea "*****"
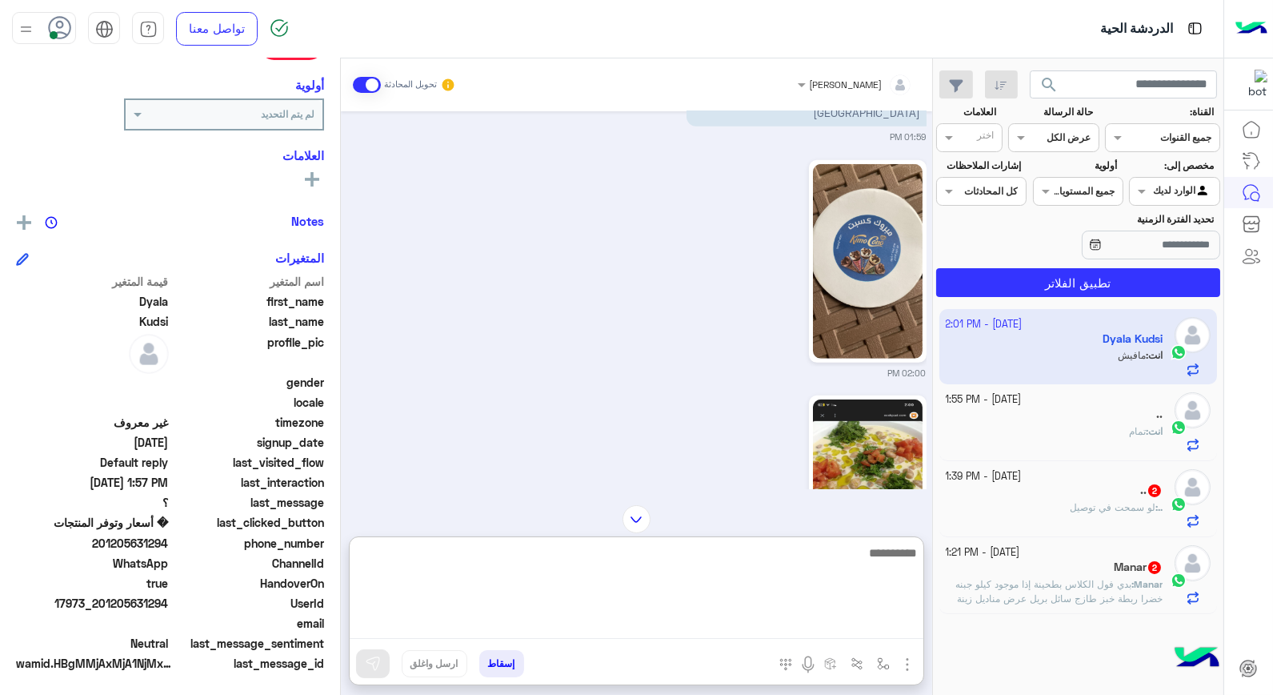
scroll to position [2025, 0]
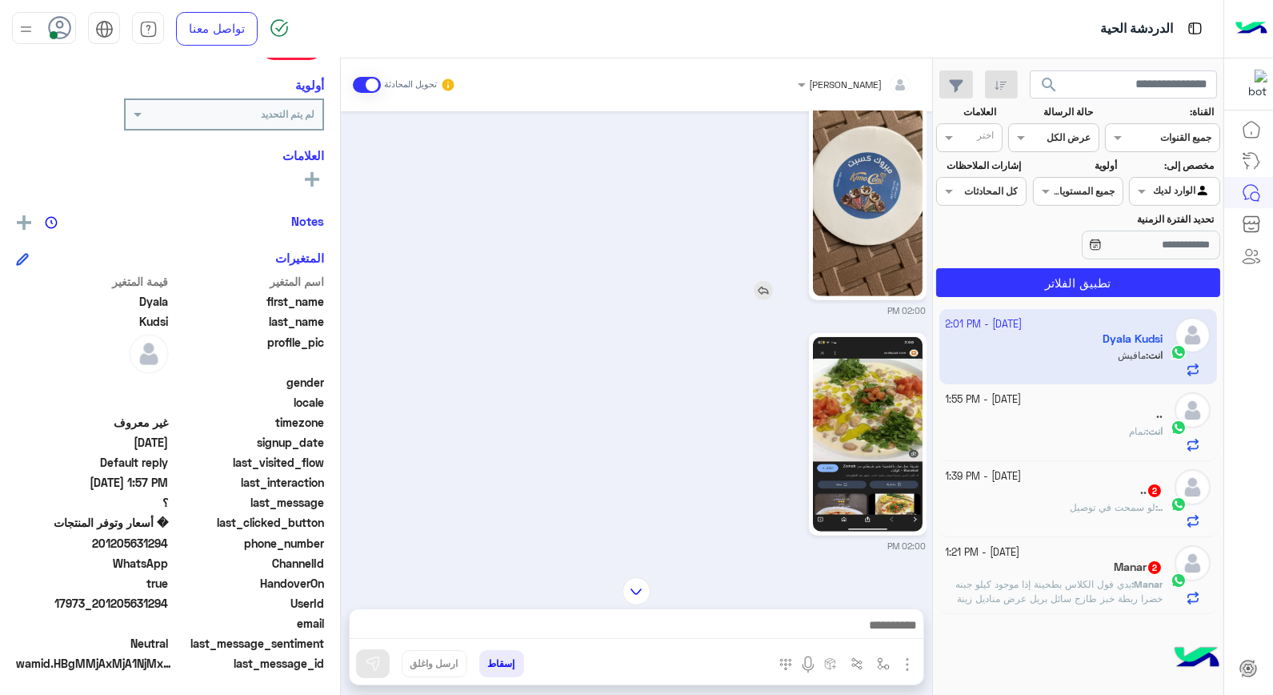
click at [767, 281] on img at bounding box center [763, 290] width 19 height 19
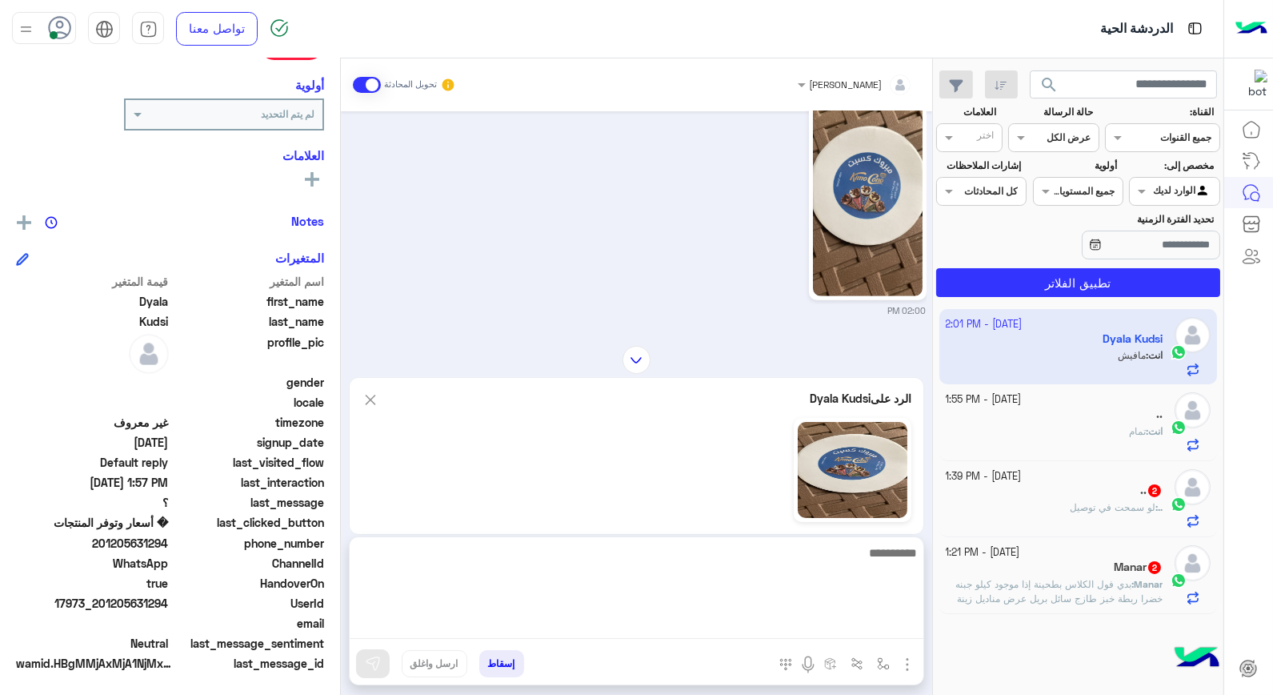
click at [803, 627] on textarea at bounding box center [637, 591] width 574 height 96
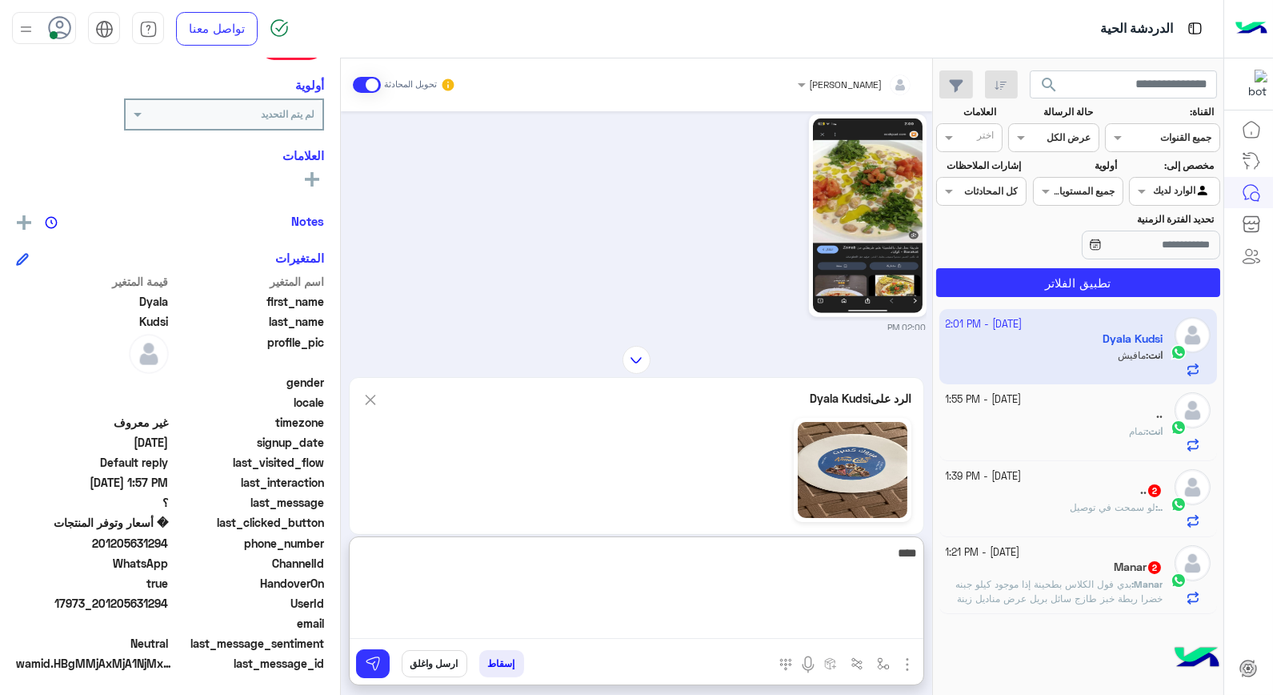
scroll to position [2361, 0]
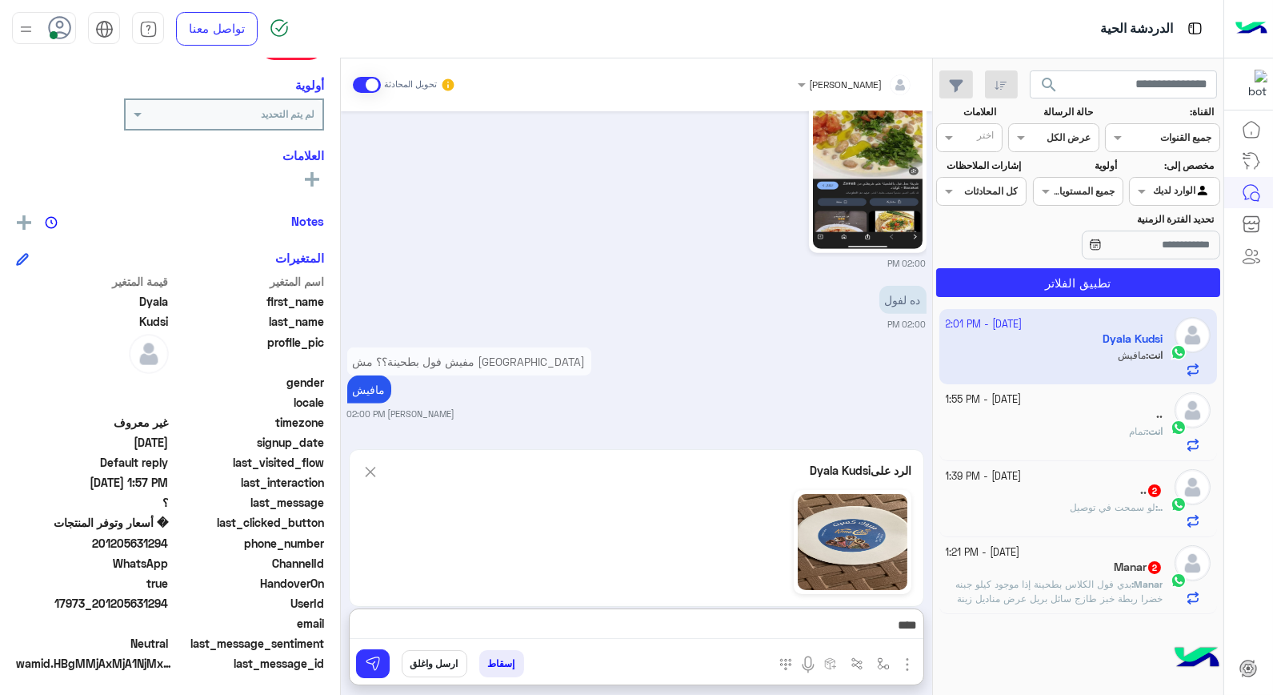
click at [367, 462] on img at bounding box center [371, 472] width 18 height 20
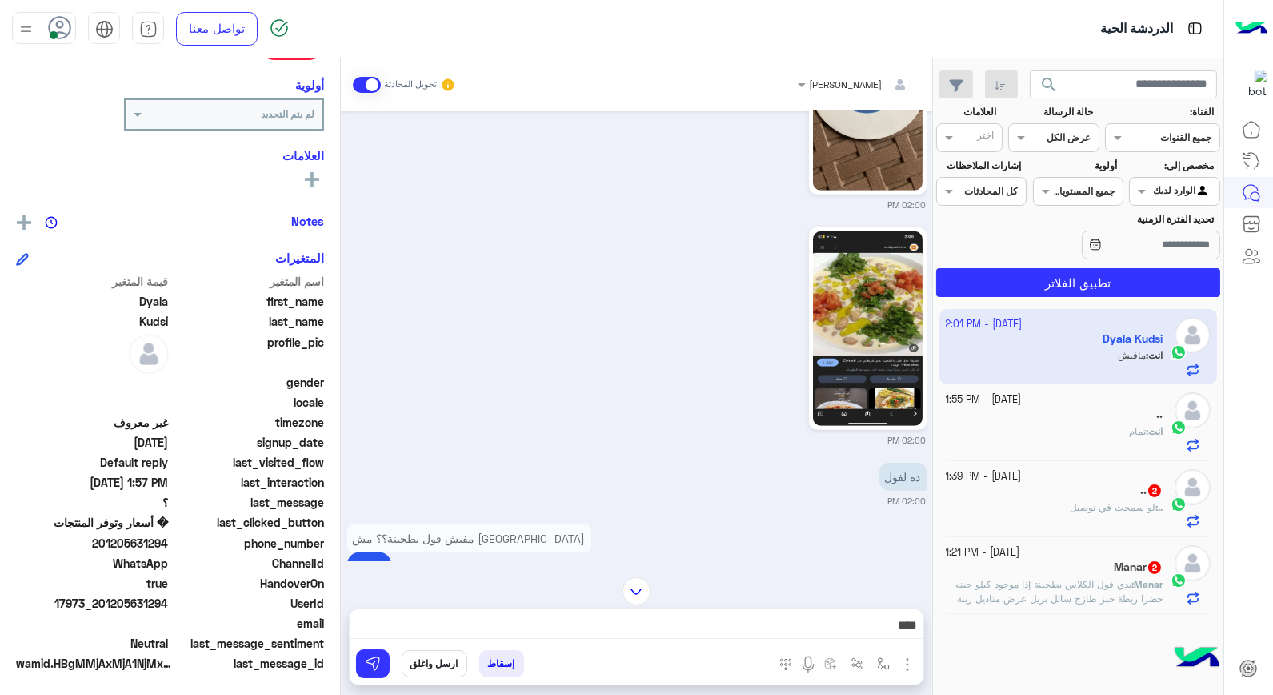
scroll to position [2130, 0]
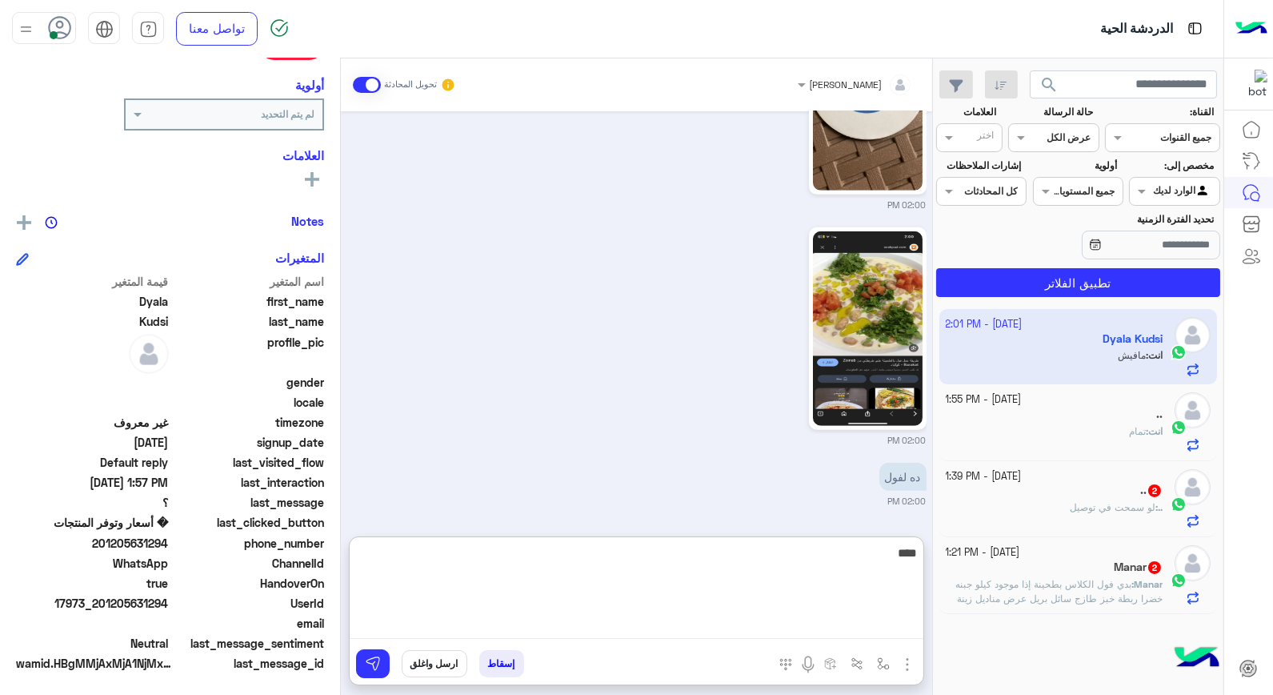
click at [702, 627] on textarea "****" at bounding box center [637, 591] width 574 height 96
type textarea "*"
type textarea "*****"
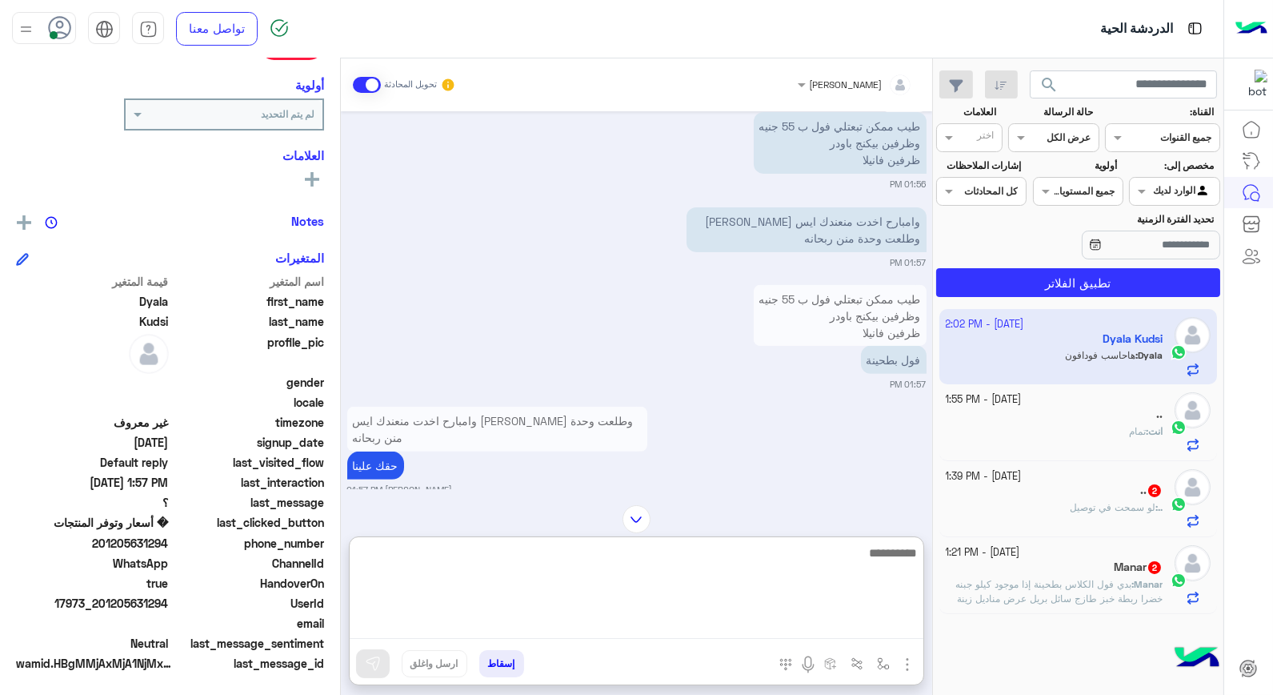
scroll to position [1232, 0]
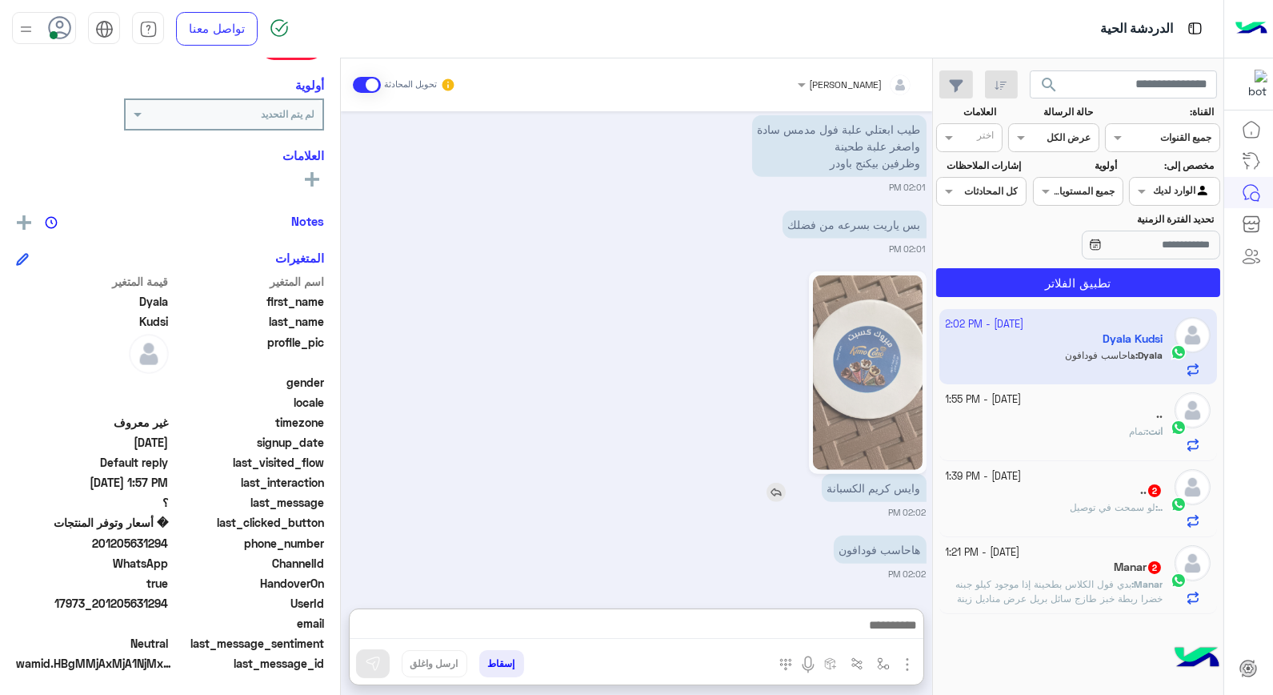
click at [775, 483] on img at bounding box center [776, 492] width 19 height 19
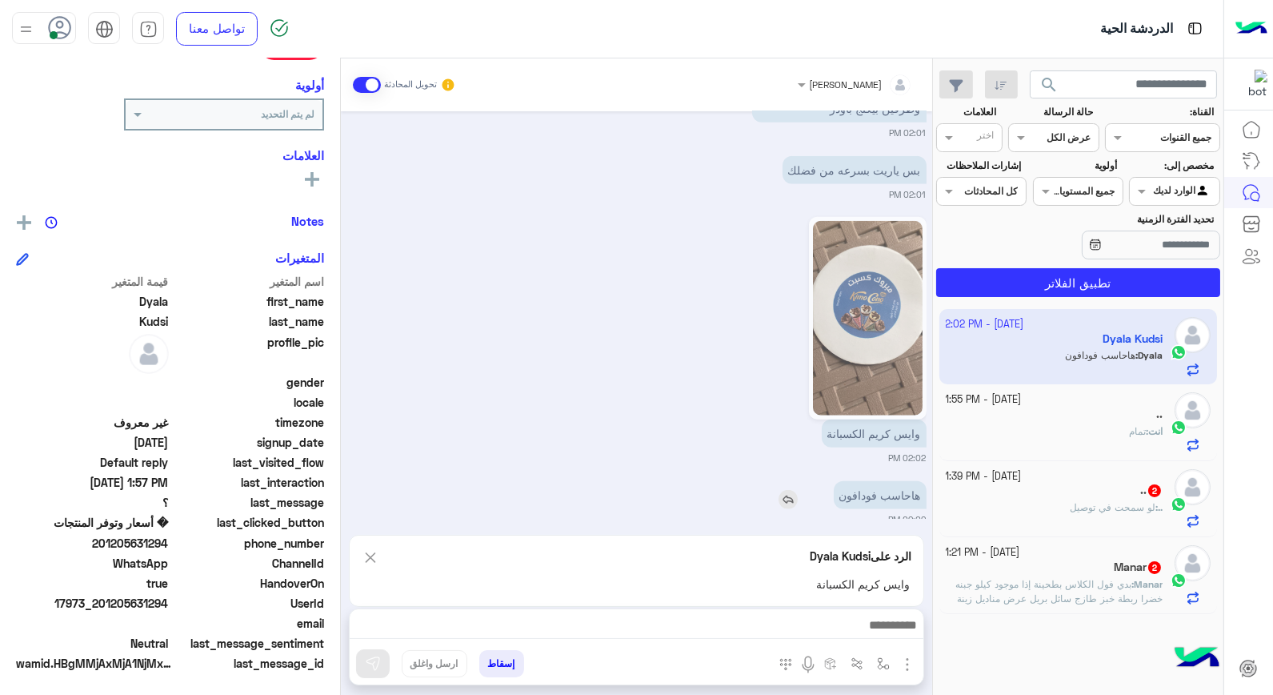
scroll to position [2743, 0]
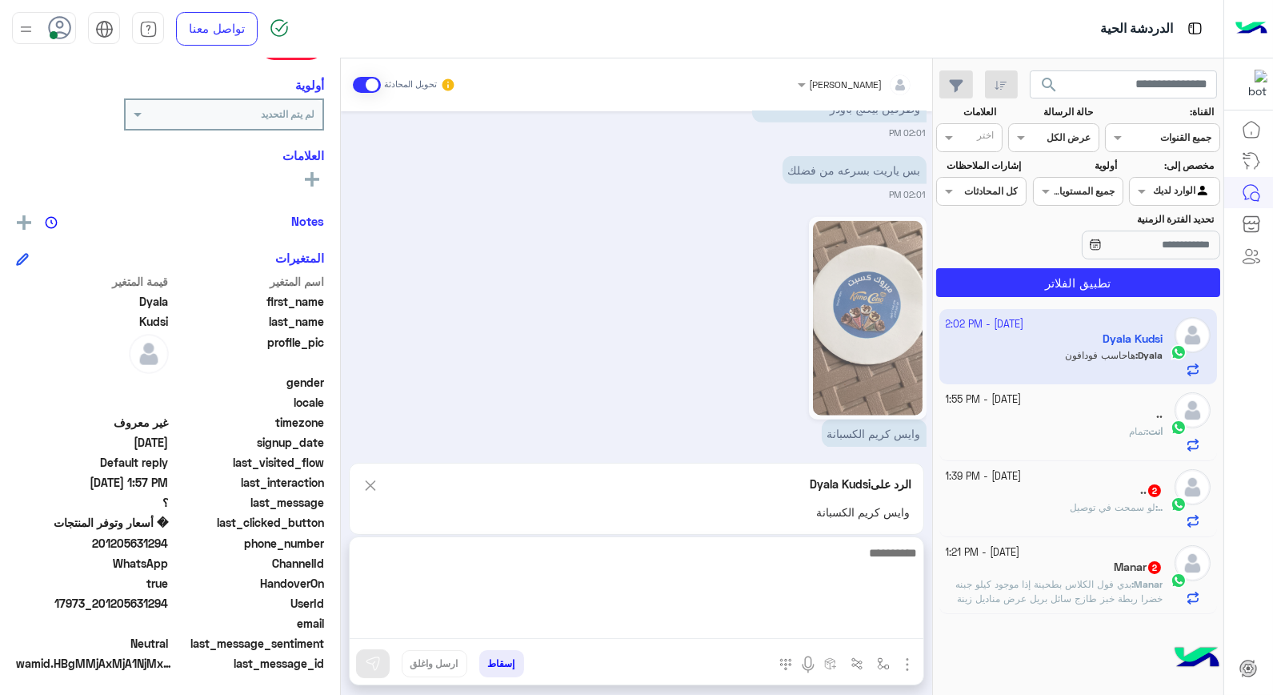
click at [861, 624] on textarea at bounding box center [637, 591] width 574 height 96
type textarea "**********"
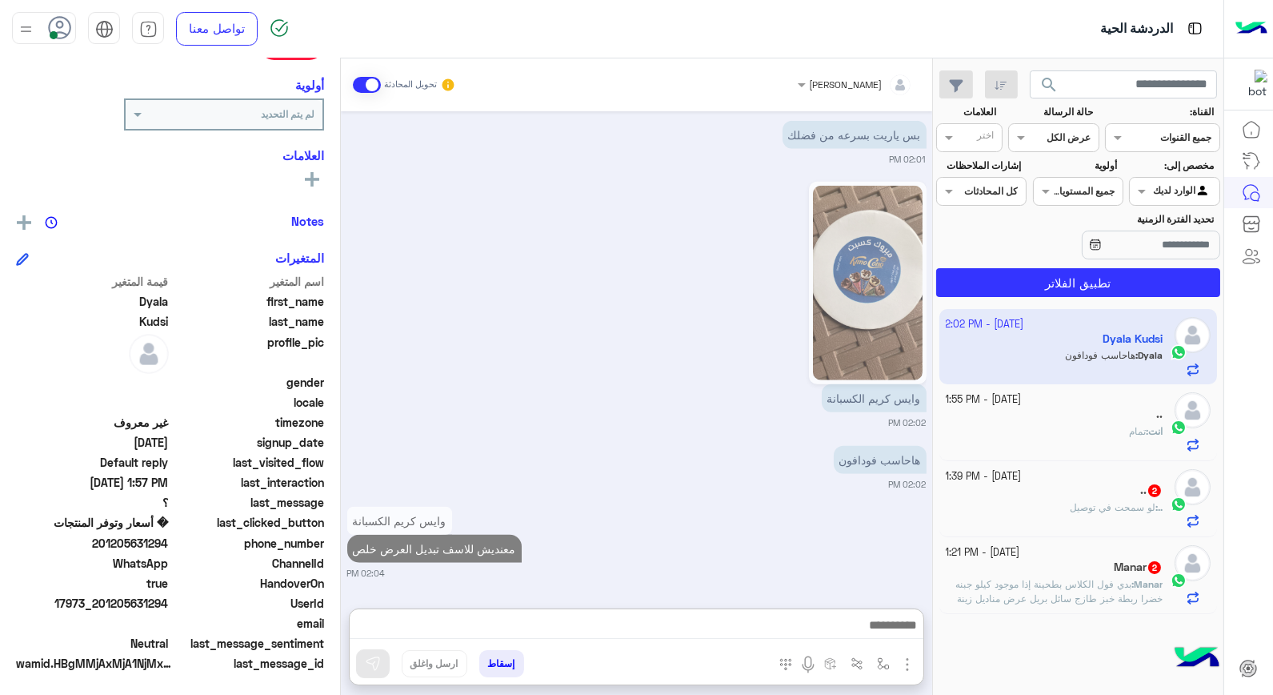
click at [1117, 435] on div "انت : تمام" at bounding box center [1055, 438] width 218 height 28
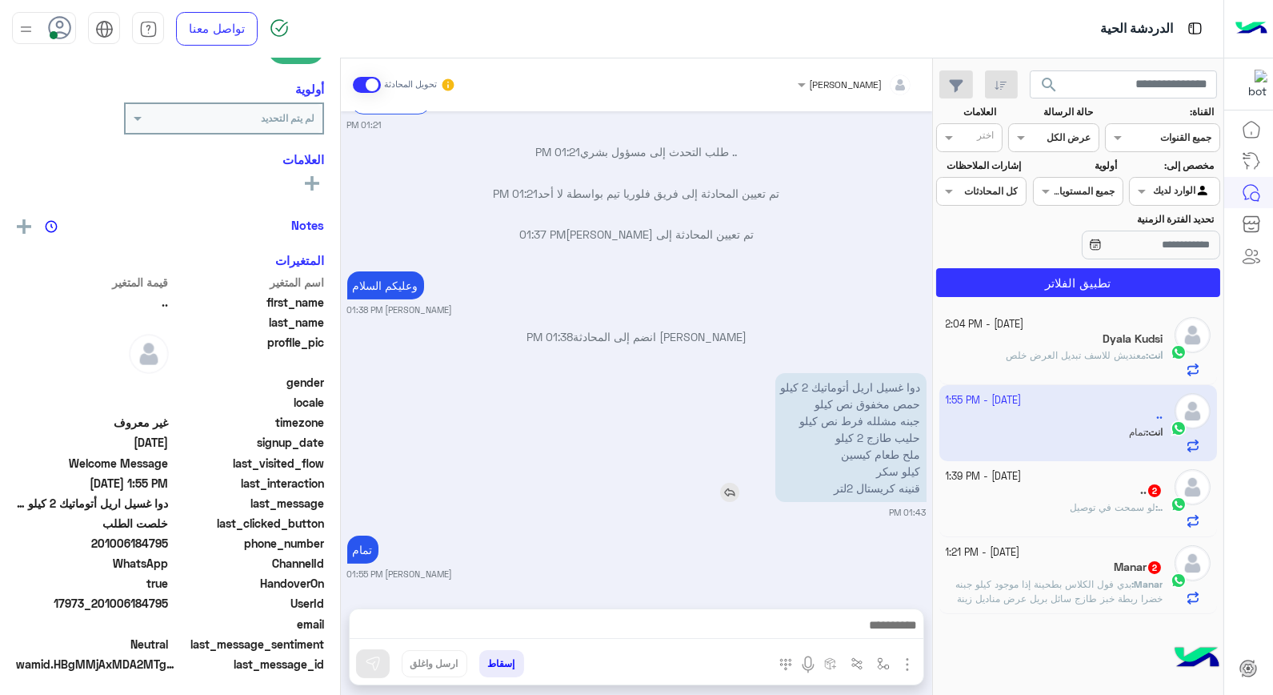
scroll to position [232, 0]
click at [729, 492] on img at bounding box center [729, 492] width 19 height 19
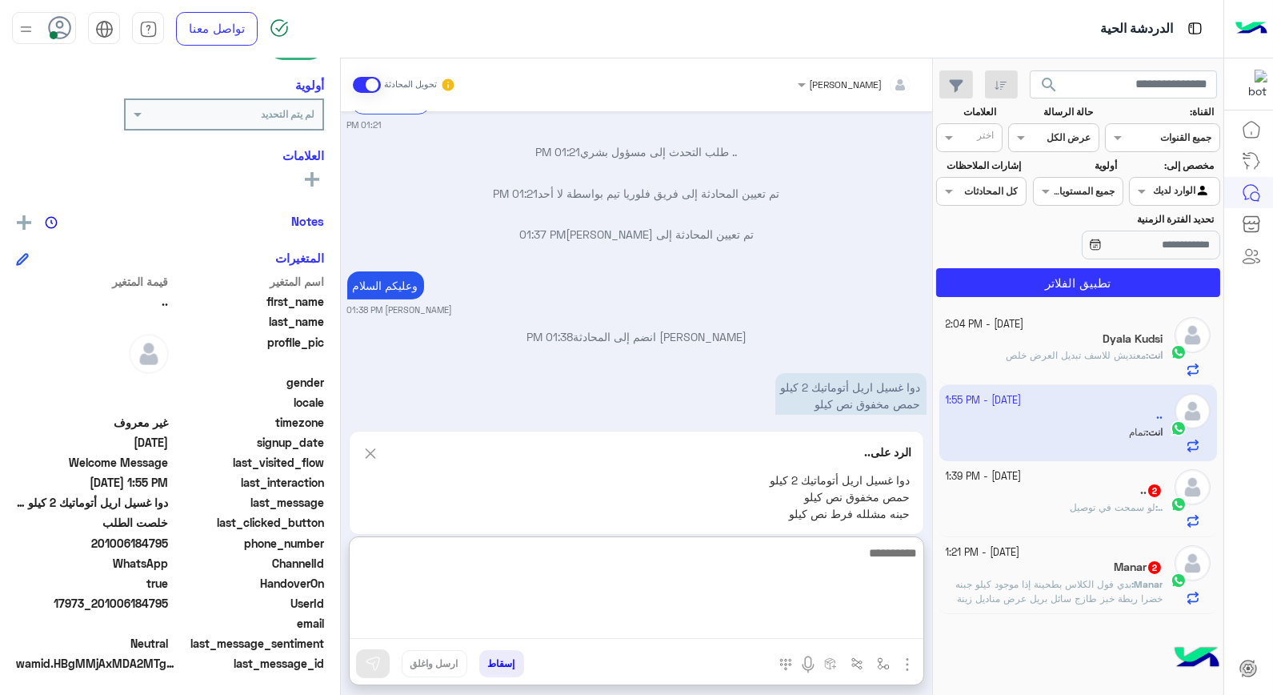
click at [848, 627] on textarea at bounding box center [637, 591] width 574 height 96
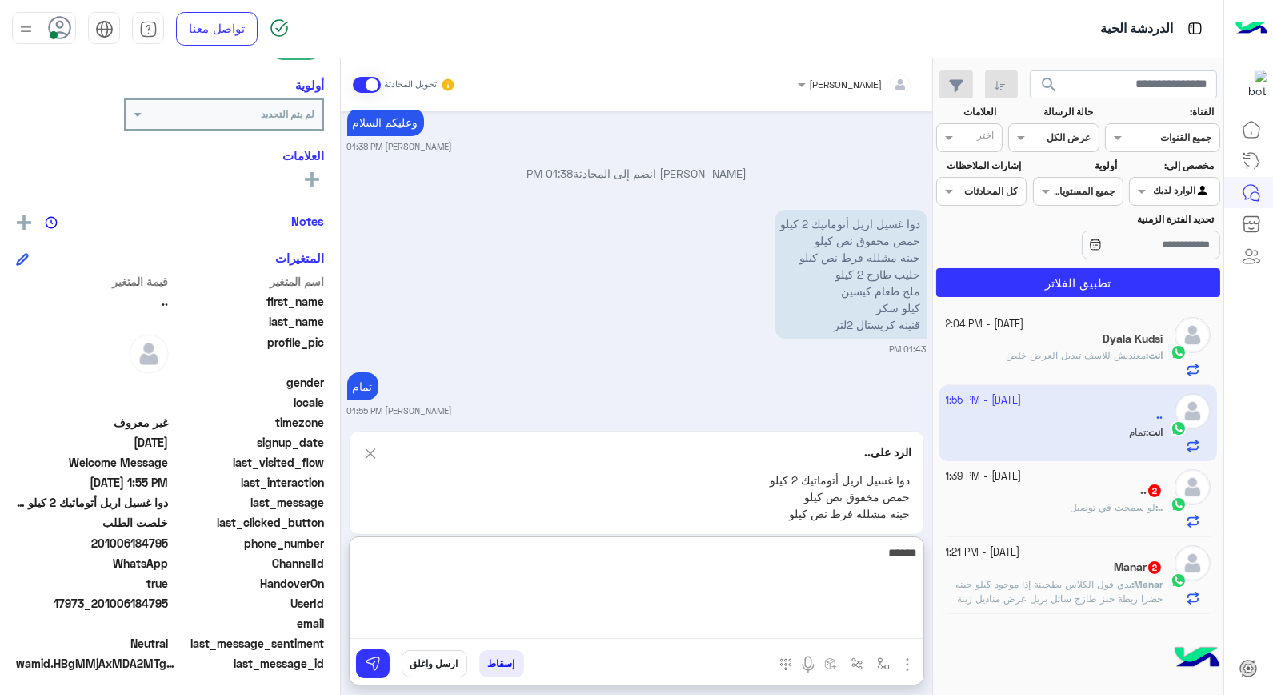
scroll to position [955, 0]
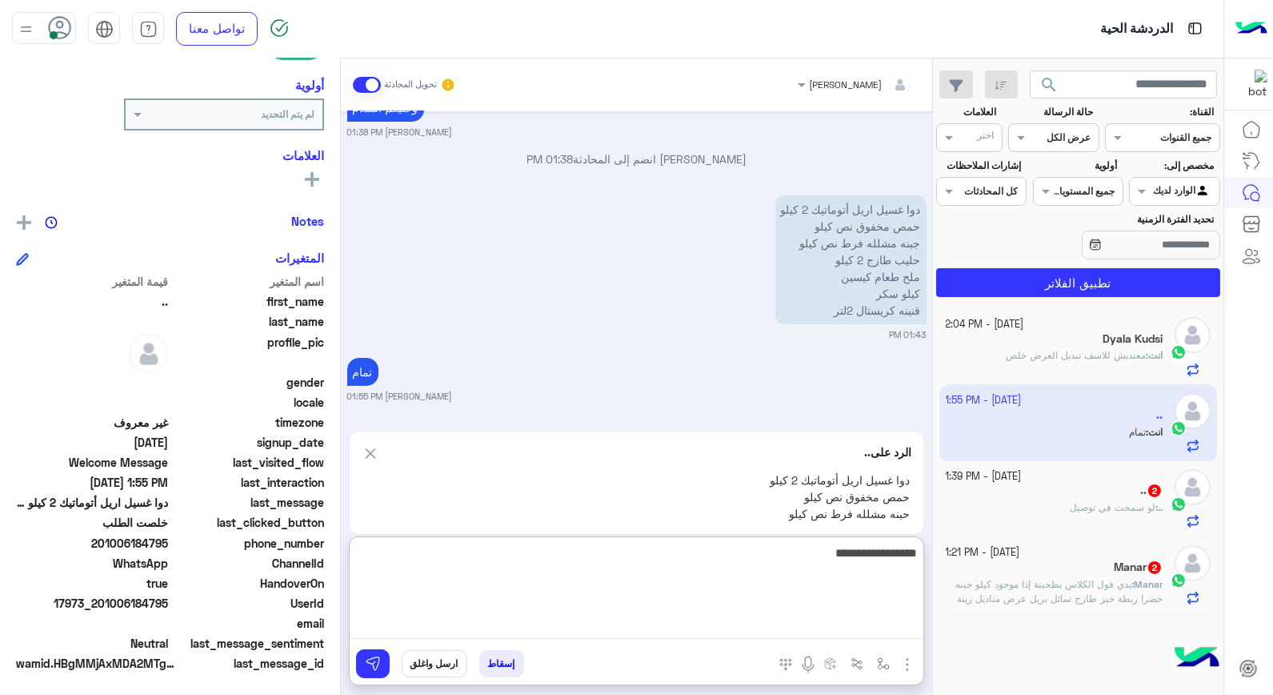
type textarea "**********"
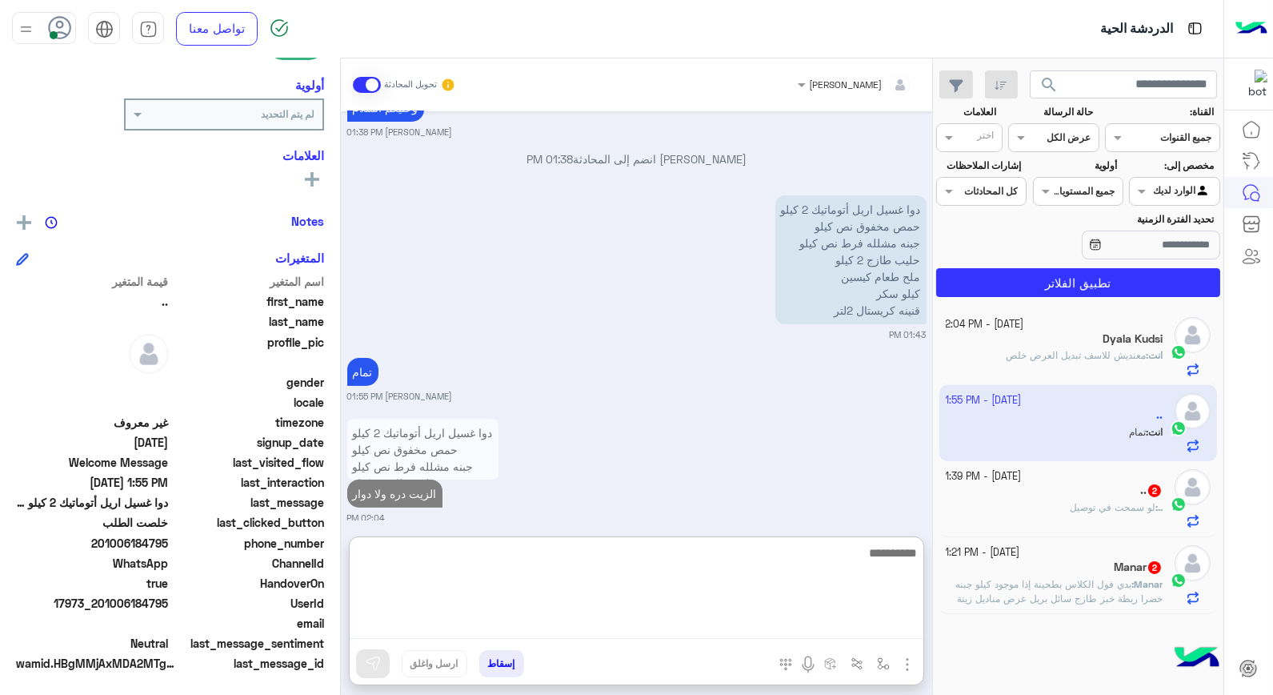
scroll to position [971, 0]
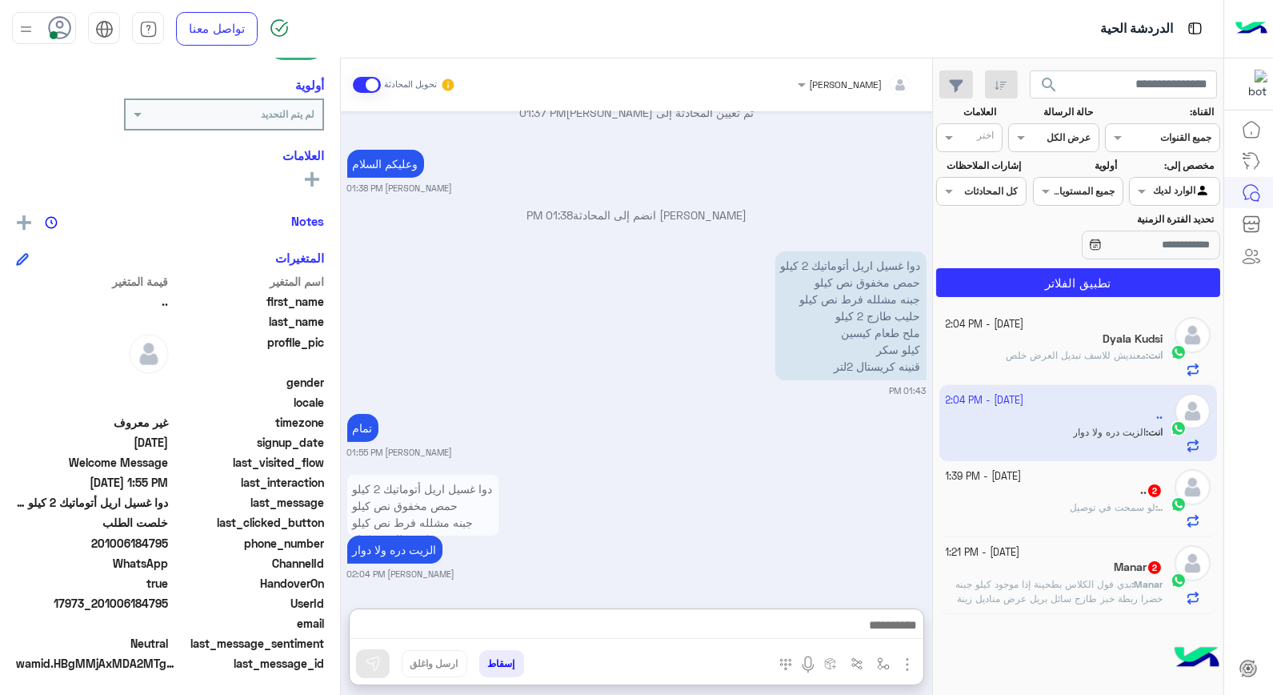
click at [1071, 513] on span "لو سمحت في توصيل" at bounding box center [1113, 507] width 86 height 12
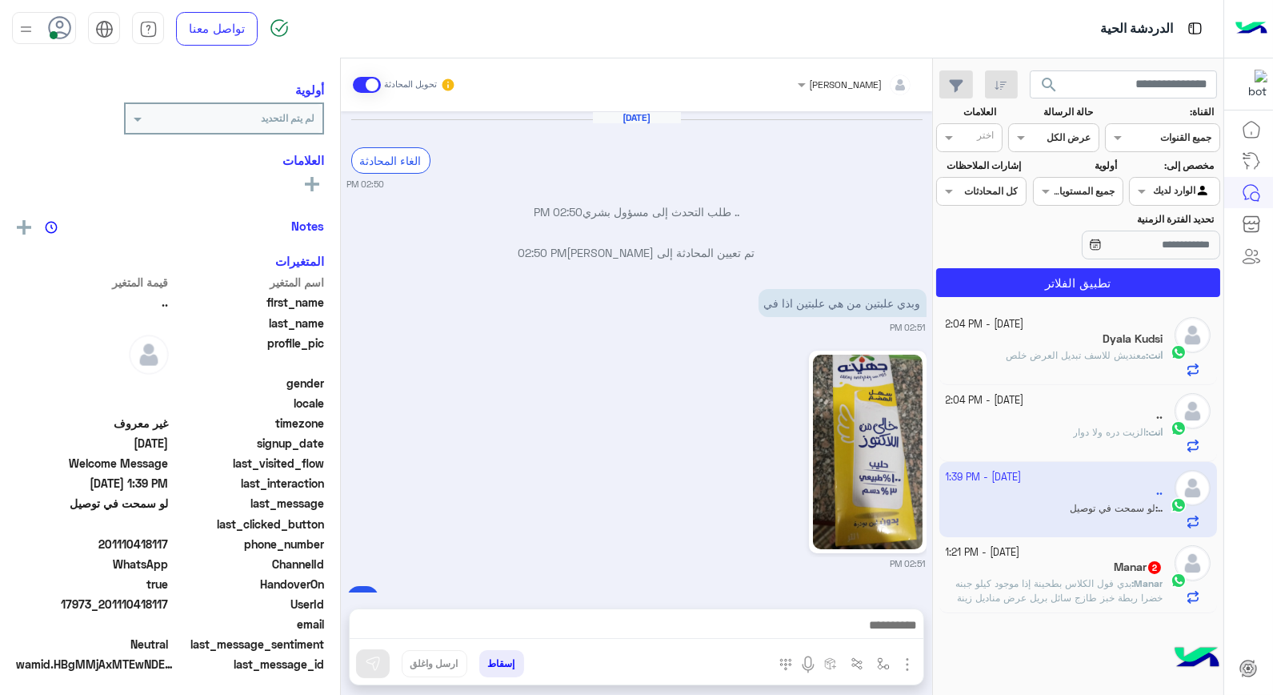
scroll to position [923, 0]
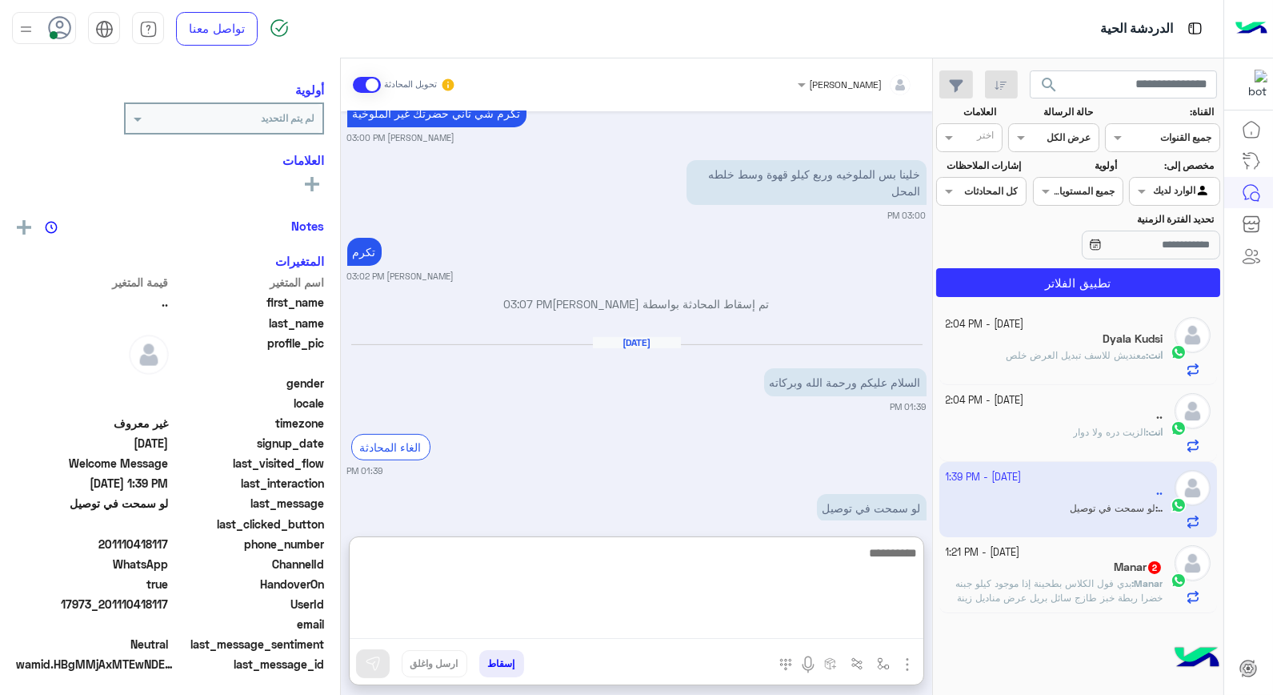
click at [851, 621] on textarea at bounding box center [637, 591] width 574 height 96
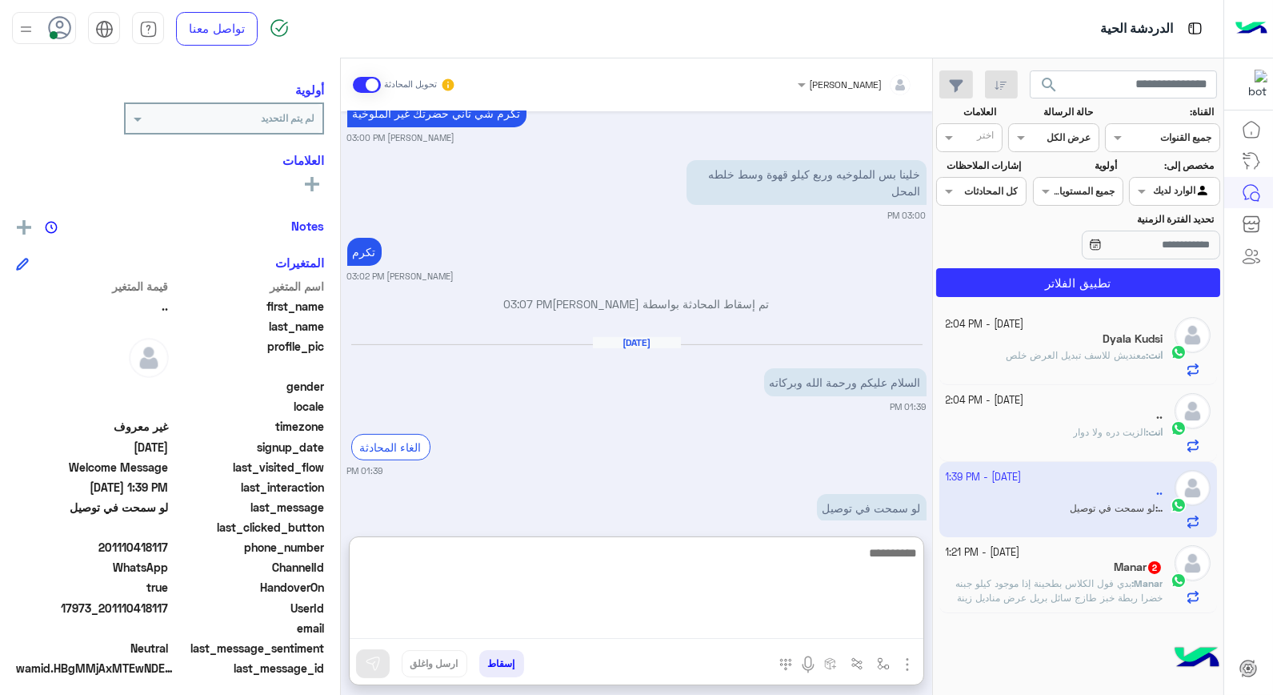
scroll to position [202, 0]
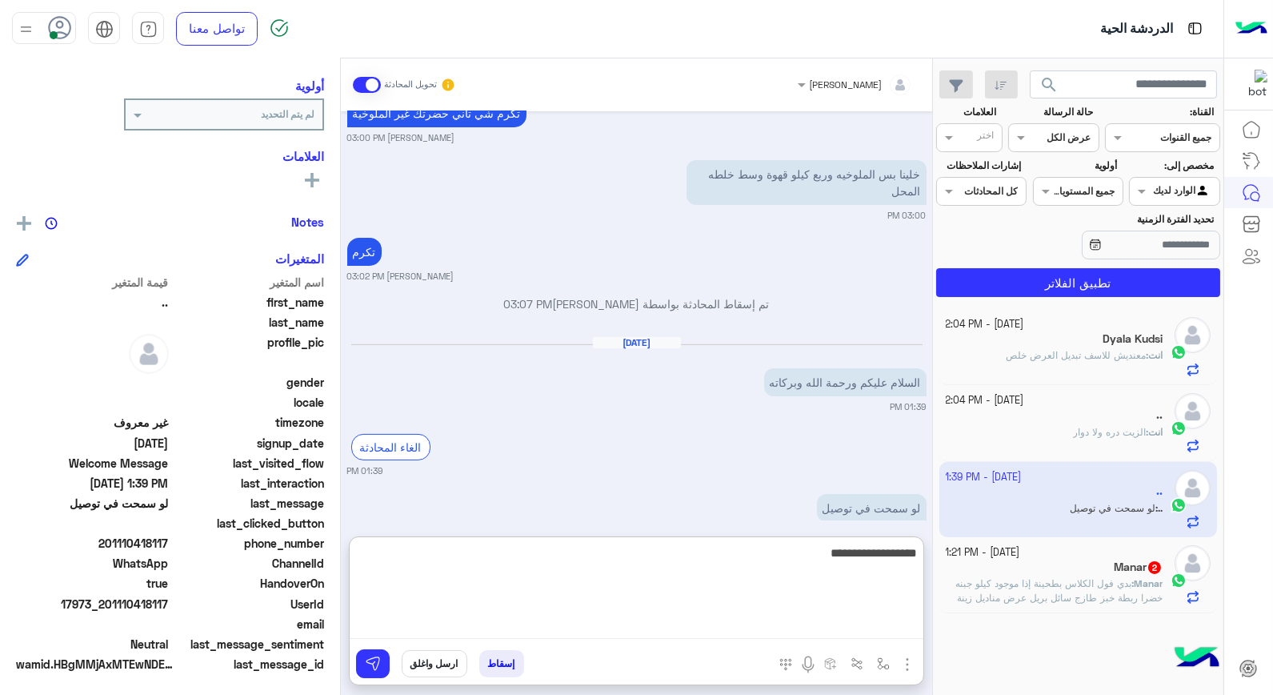
type textarea "**********"
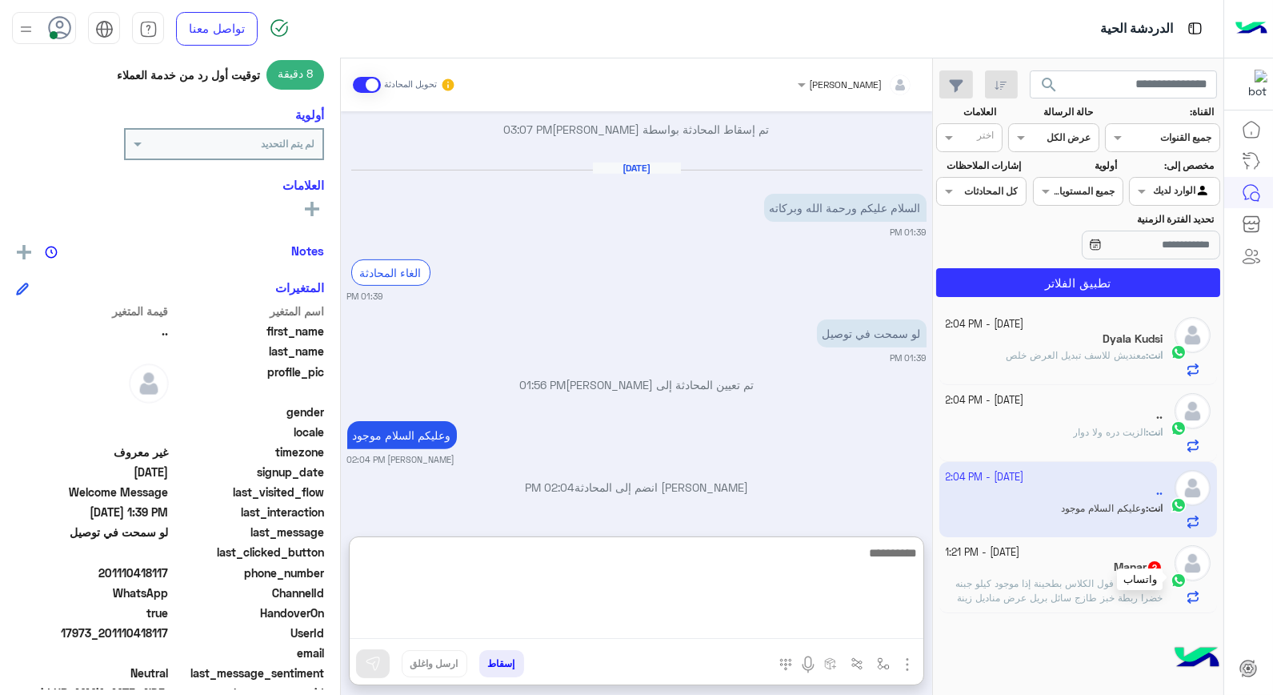
scroll to position [232, 0]
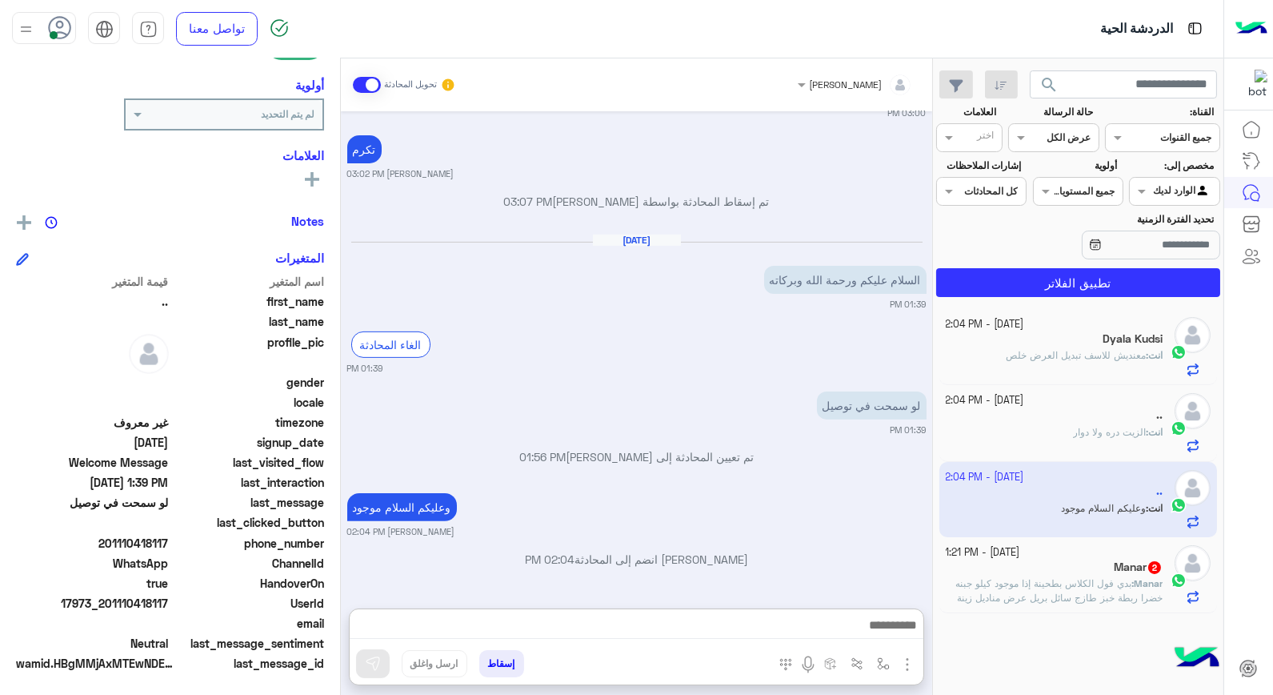
click at [1094, 435] on span "الزيت دره ولا دوار" at bounding box center [1109, 432] width 73 height 12
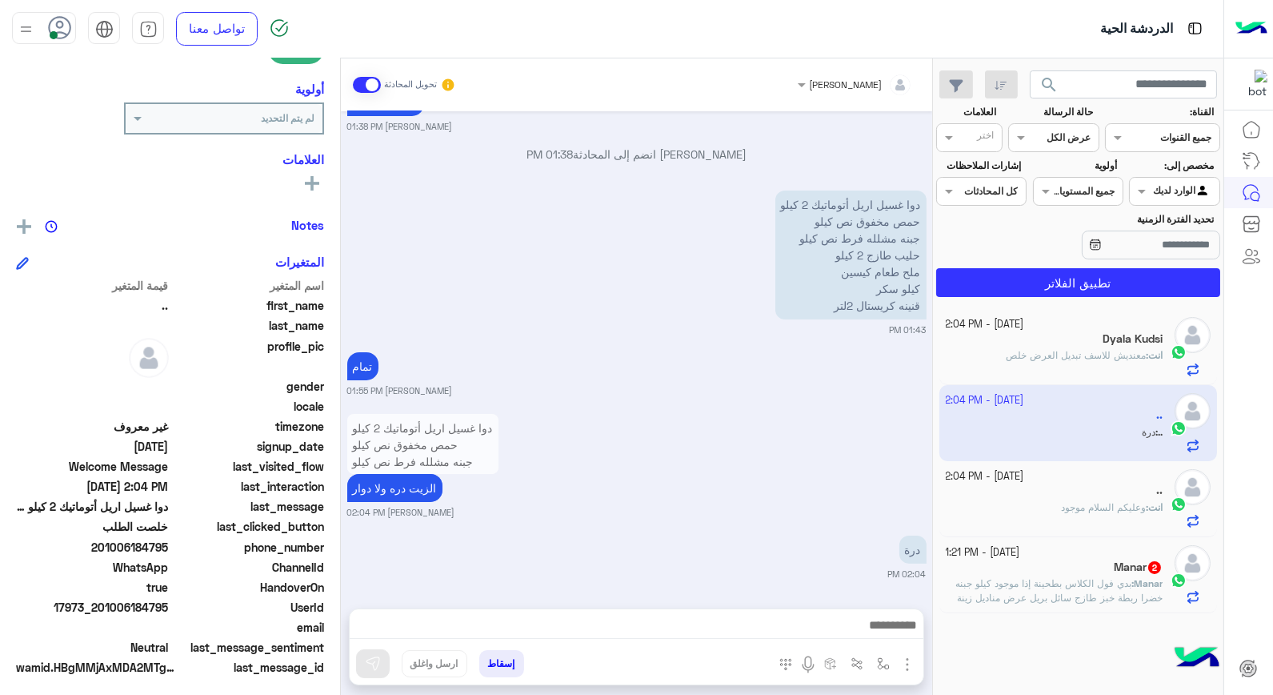
scroll to position [232, 0]
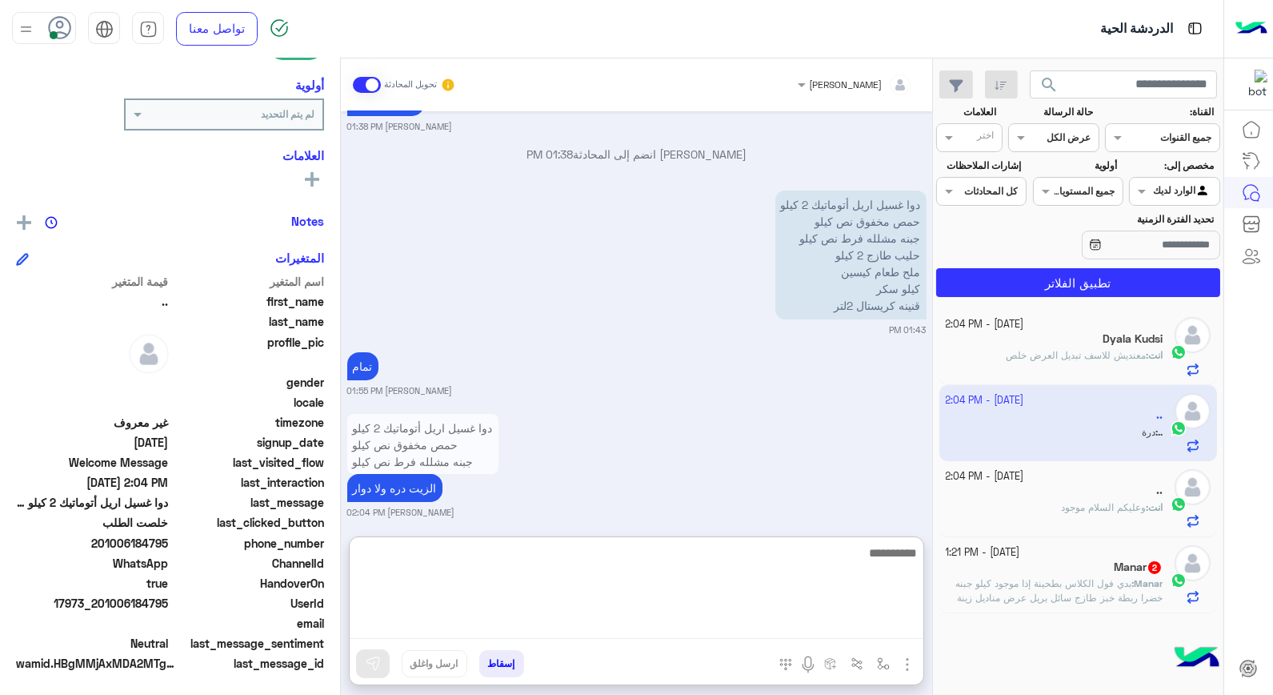
click at [811, 622] on textarea at bounding box center [637, 591] width 574 height 96
type textarea "****"
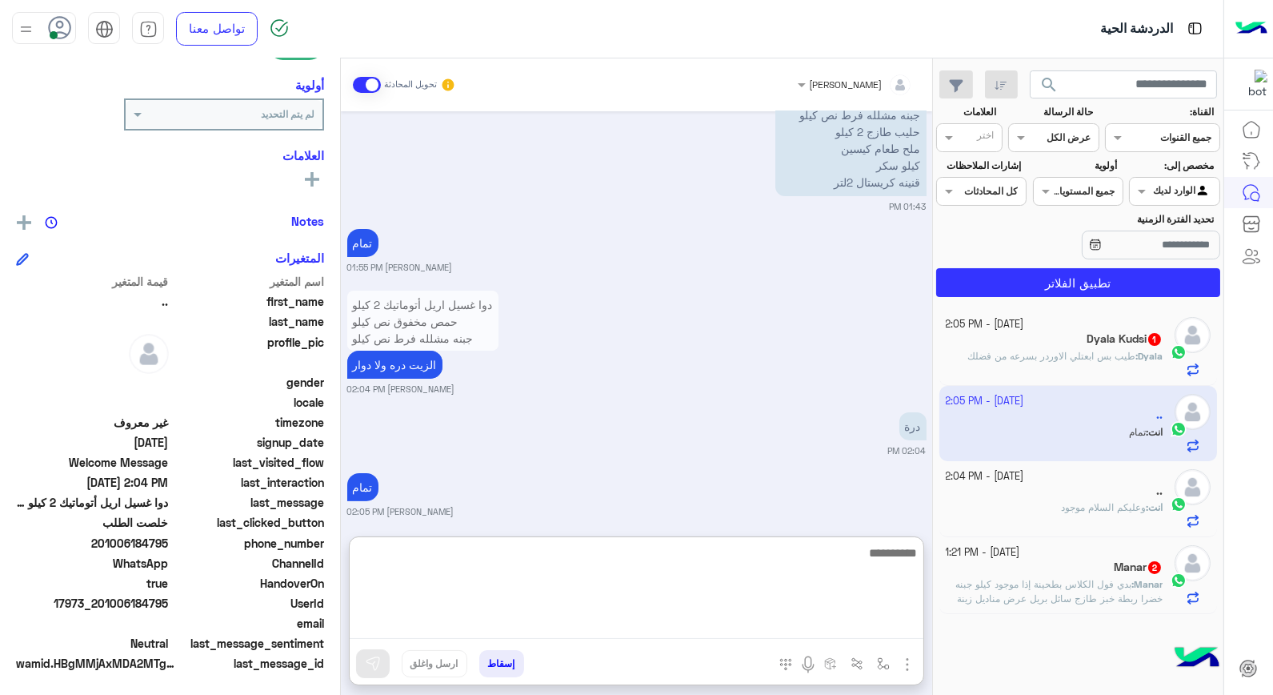
scroll to position [1033, 0]
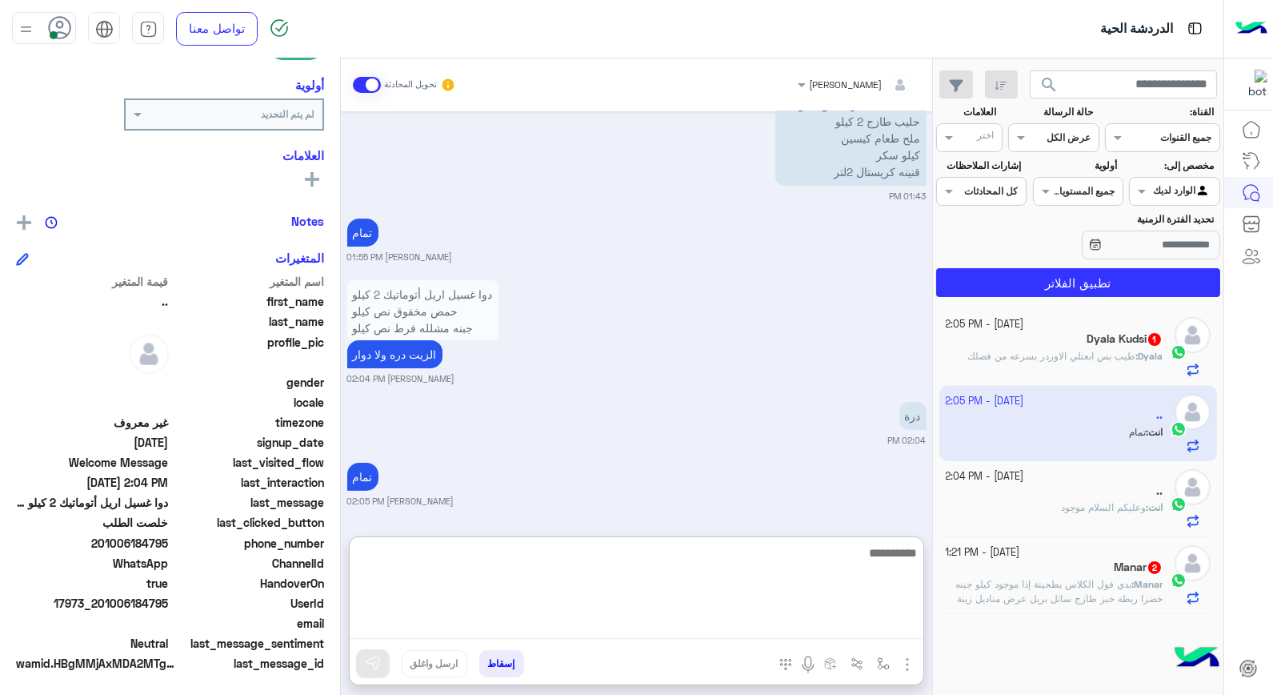
click at [862, 551] on textarea at bounding box center [637, 591] width 574 height 96
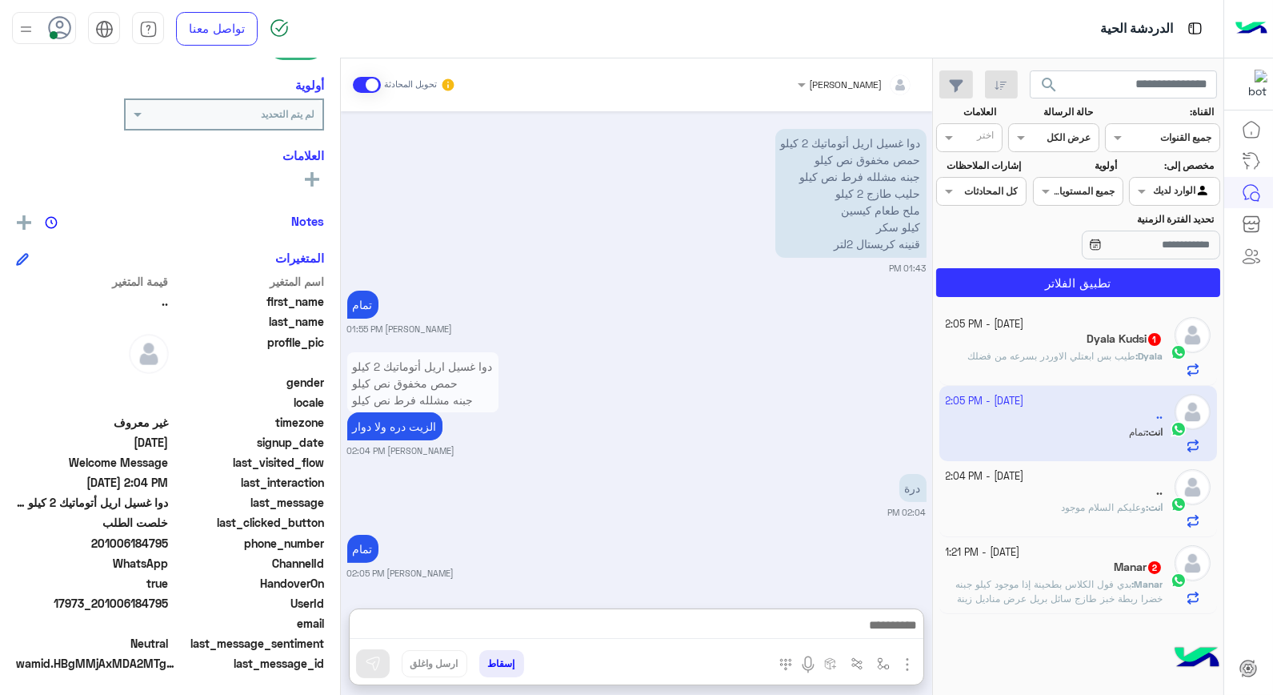
click at [1131, 370] on div "Dyala : طيب بس ابعتلي الاوردر بسرعه من فضلك" at bounding box center [1055, 363] width 218 height 28
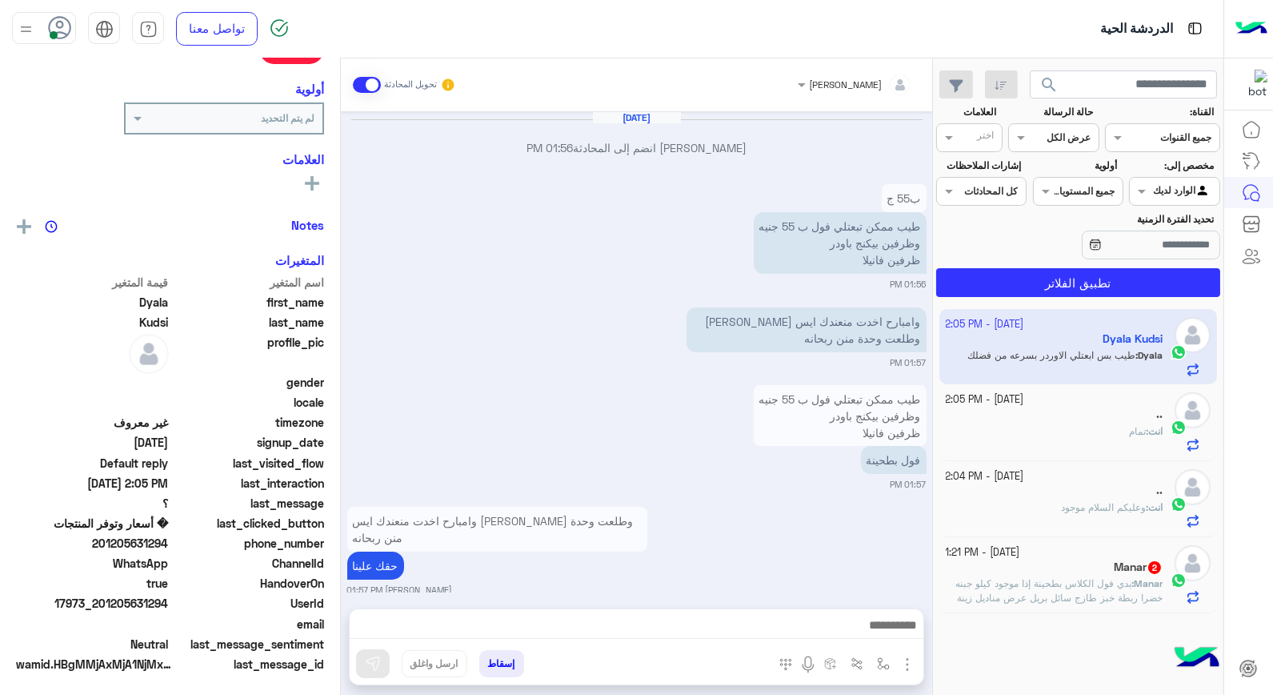
scroll to position [1889, 0]
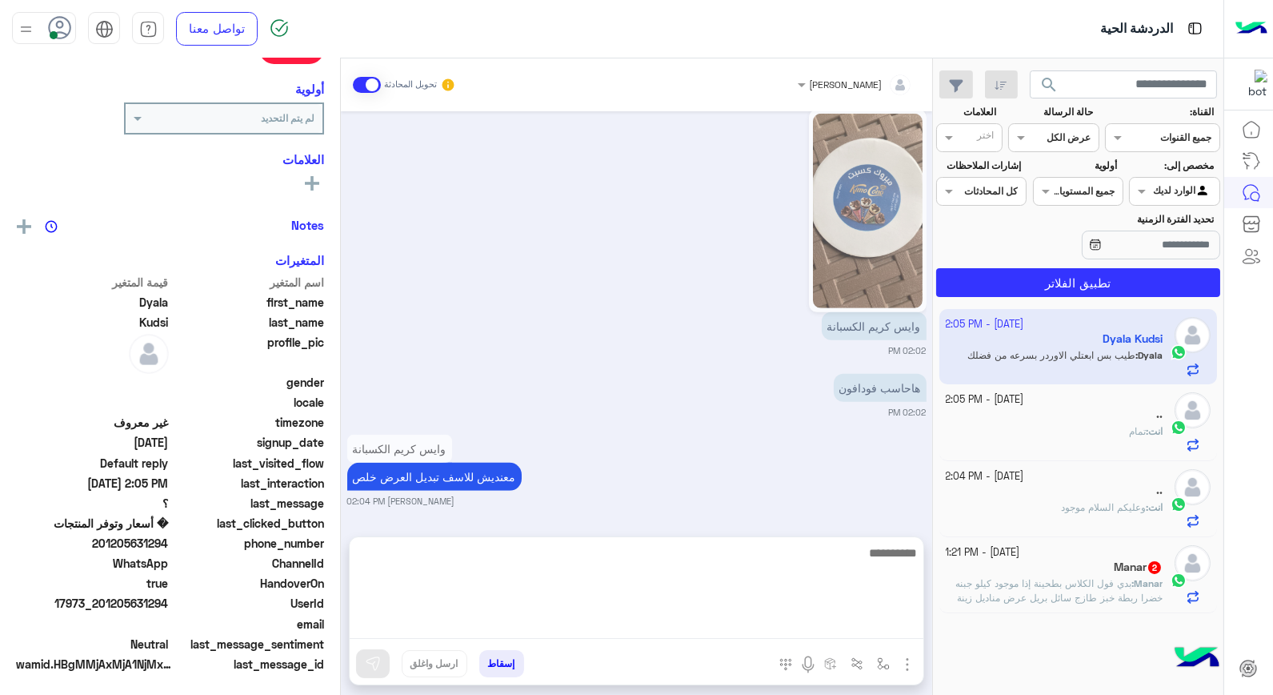
click at [855, 625] on textarea at bounding box center [637, 591] width 574 height 96
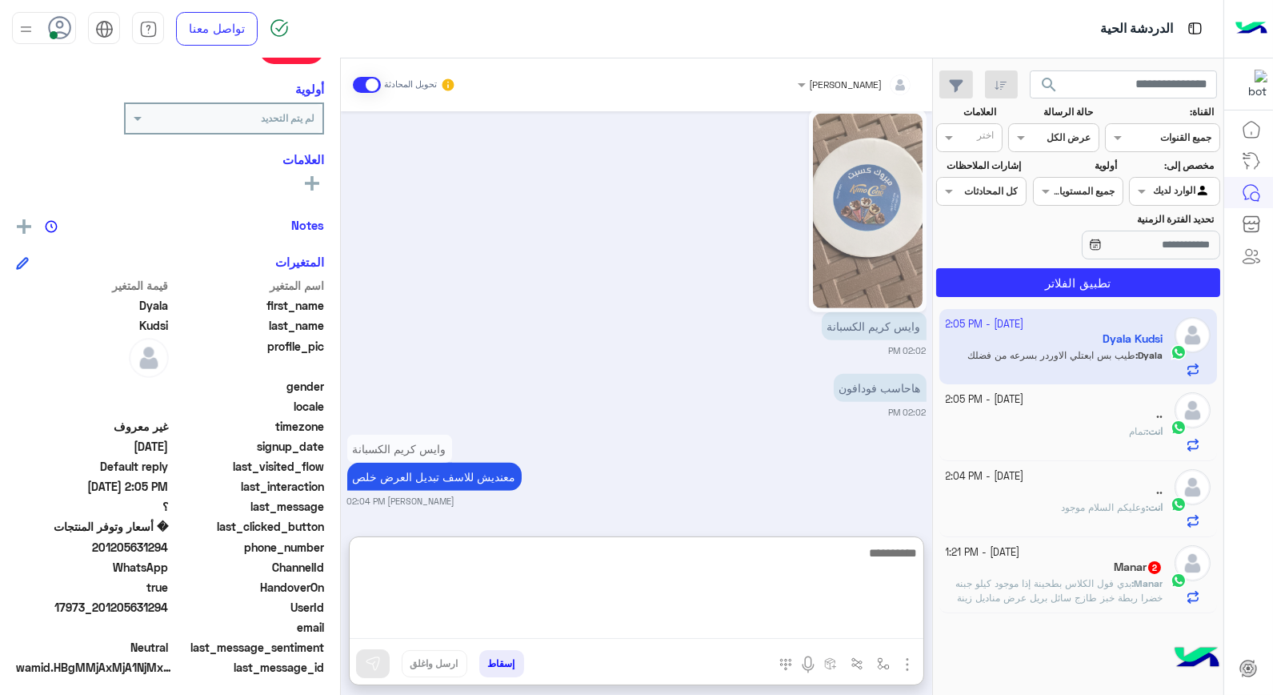
scroll to position [232, 0]
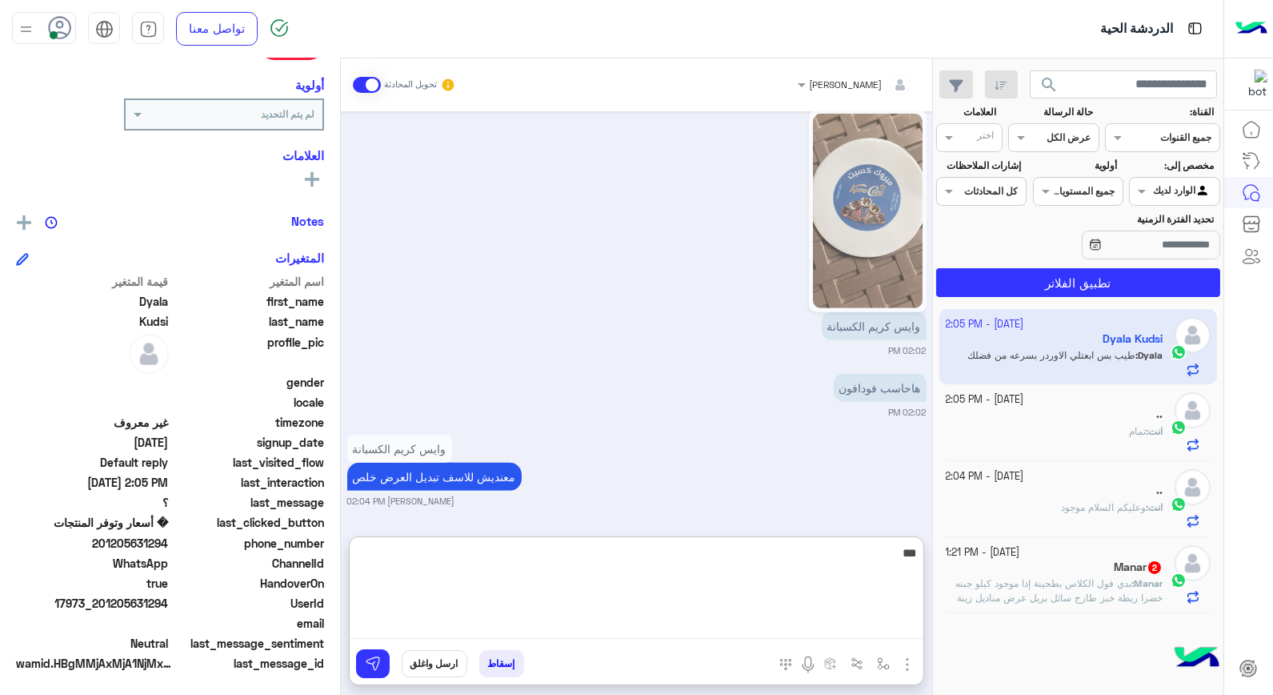
type textarea "****"
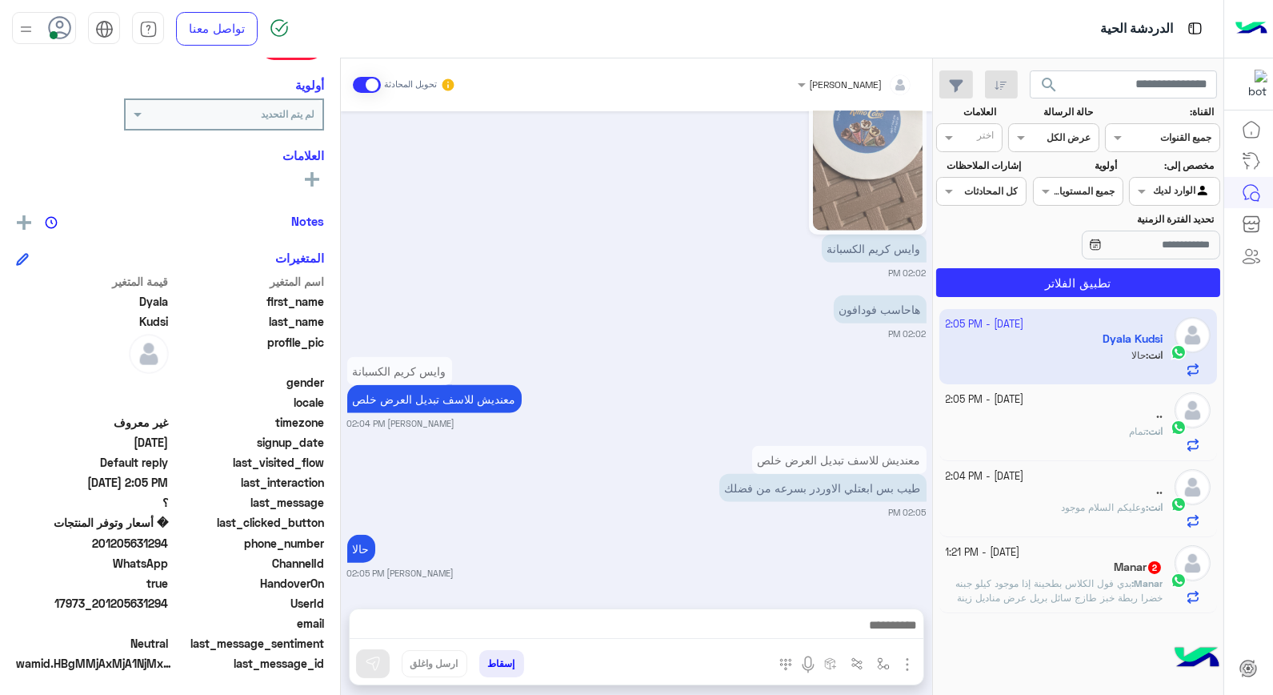
scroll to position [3235, 0]
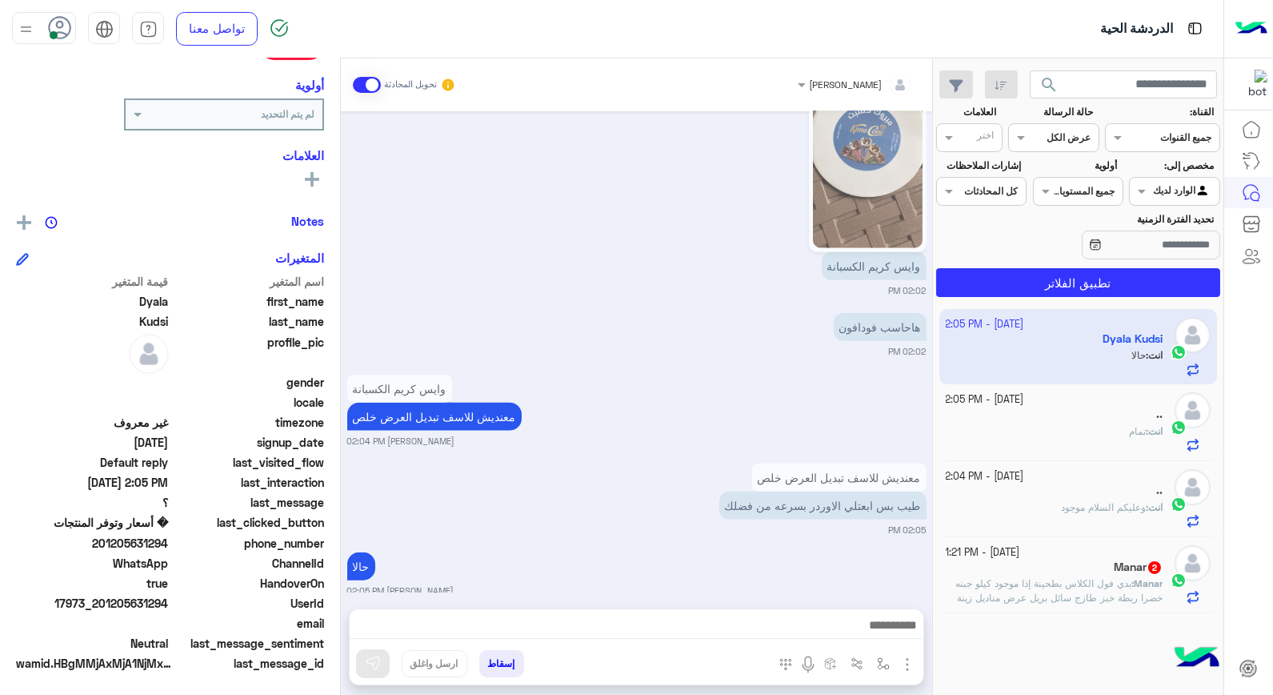
drag, startPoint x: 101, startPoint y: 600, endPoint x: 170, endPoint y: 605, distance: 69.8
click at [169, 605] on span "17973_201205631294" at bounding box center [92, 603] width 153 height 17
copy span "01205631294"
click at [507, 663] on button "إسقاط" at bounding box center [501, 663] width 45 height 27
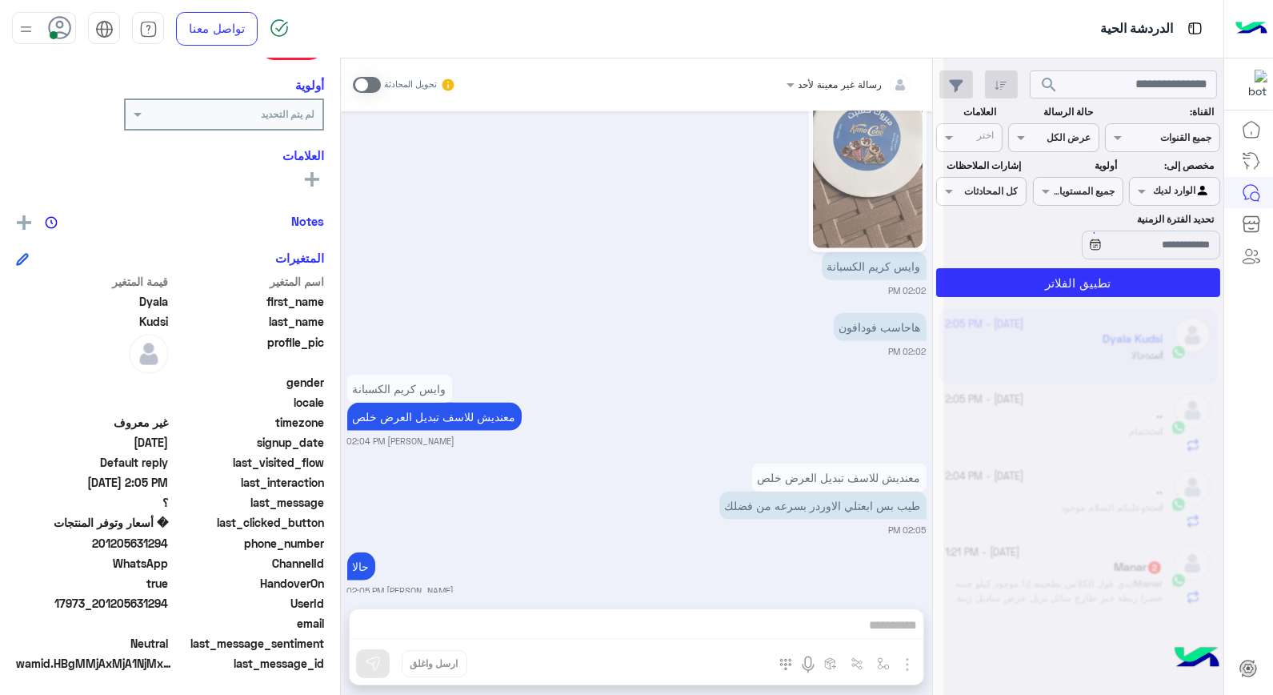
scroll to position [3277, 0]
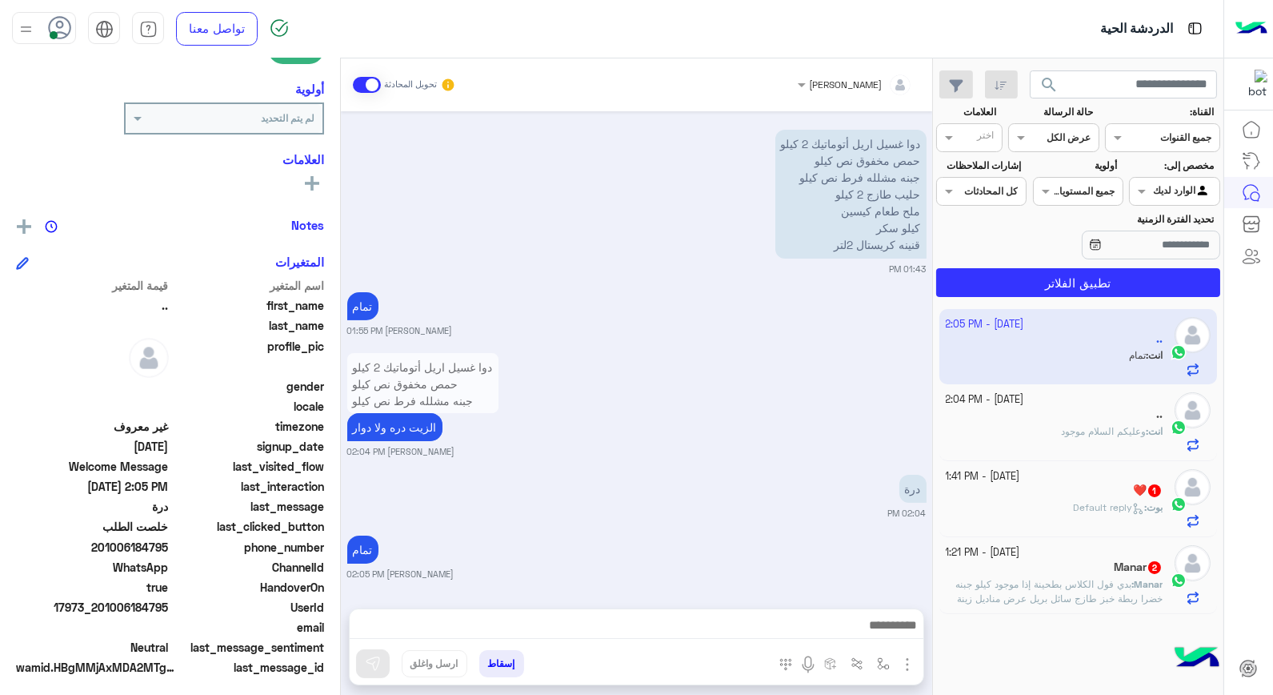
scroll to position [232, 0]
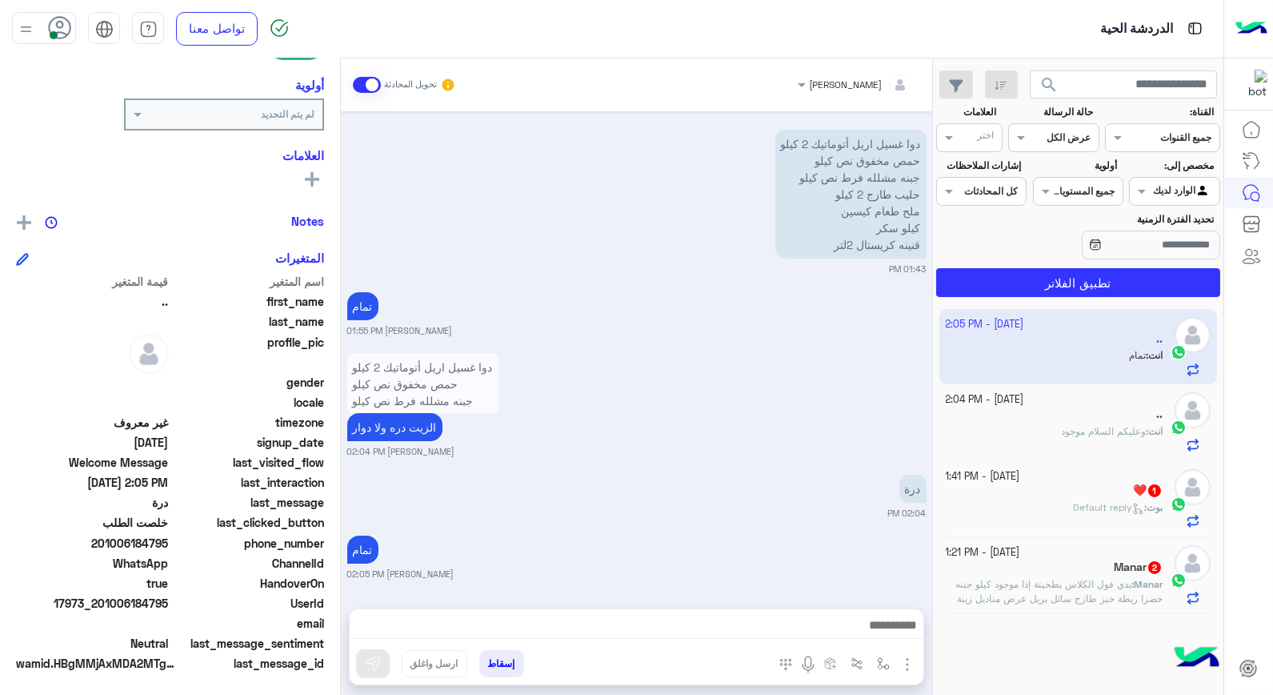
drag, startPoint x: 100, startPoint y: 600, endPoint x: 170, endPoint y: 602, distance: 69.6
click at [169, 602] on span "17973_201006184795" at bounding box center [92, 603] width 153 height 17
copy span "01006184795"
click at [506, 666] on button "إسقاط" at bounding box center [501, 663] width 45 height 27
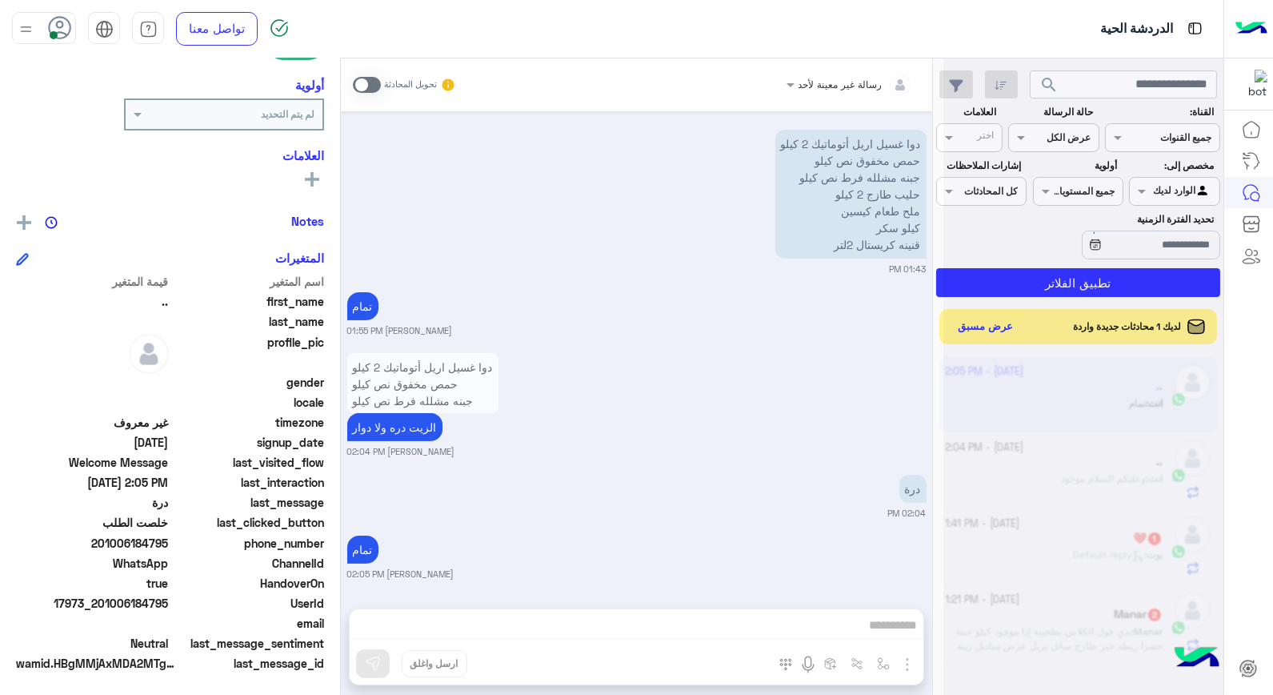
scroll to position [863, 0]
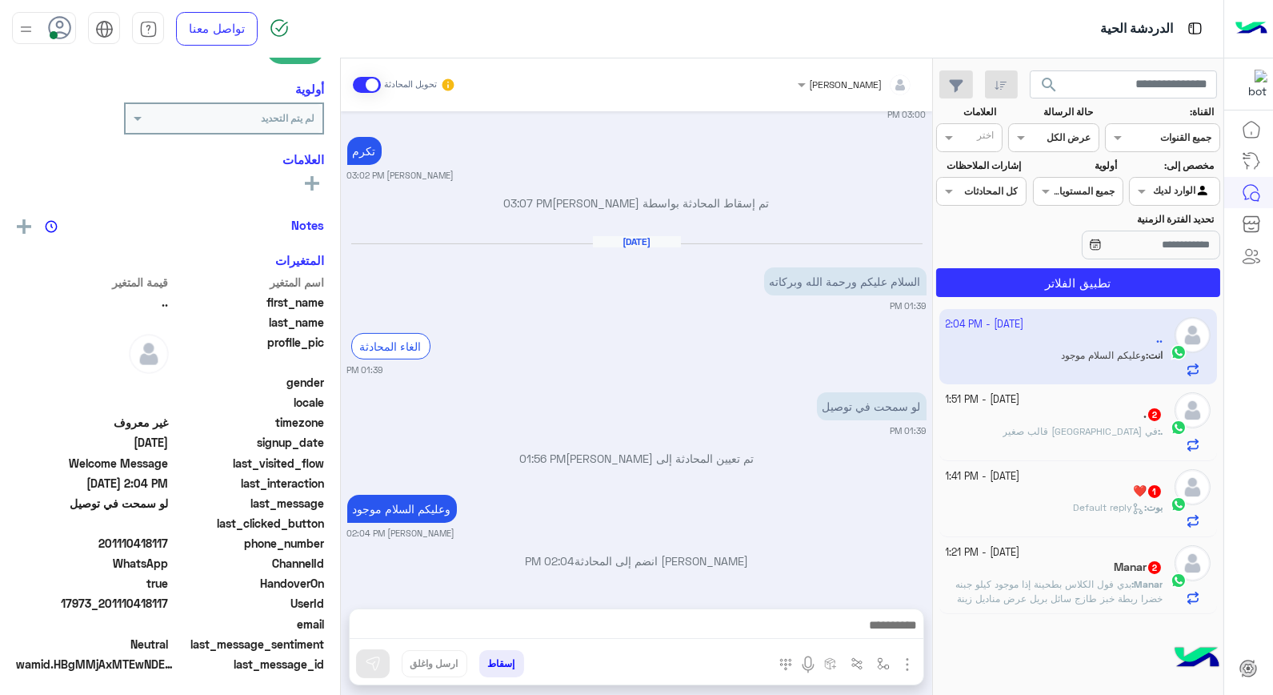
scroll to position [232, 0]
click at [1091, 432] on span "في قشقوان قالب صغير" at bounding box center [1080, 431] width 155 height 12
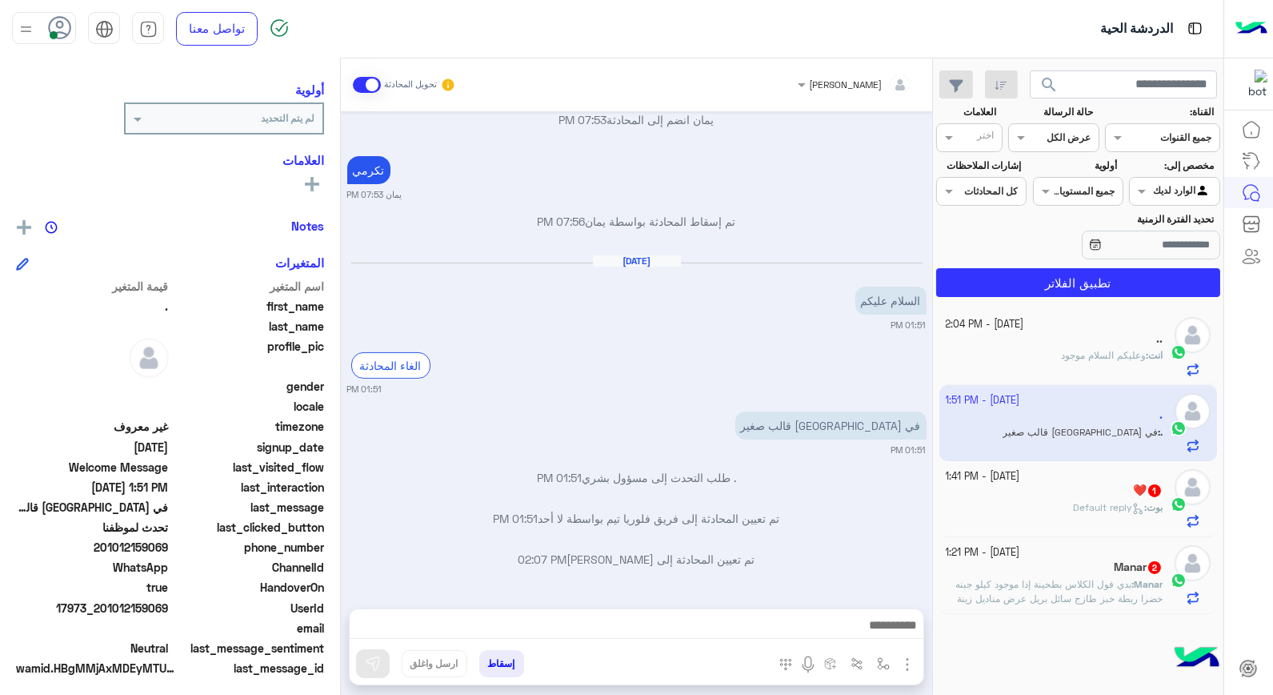
scroll to position [202, 0]
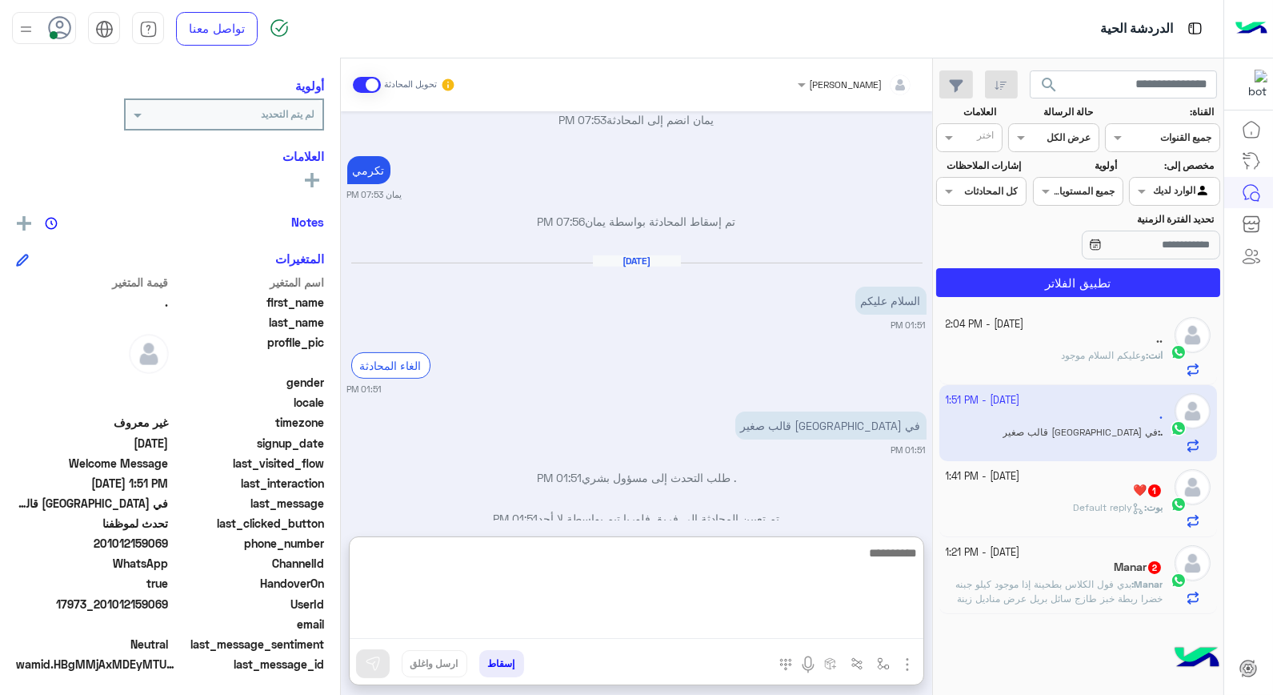
click at [859, 624] on textarea at bounding box center [637, 591] width 574 height 96
type textarea "**********"
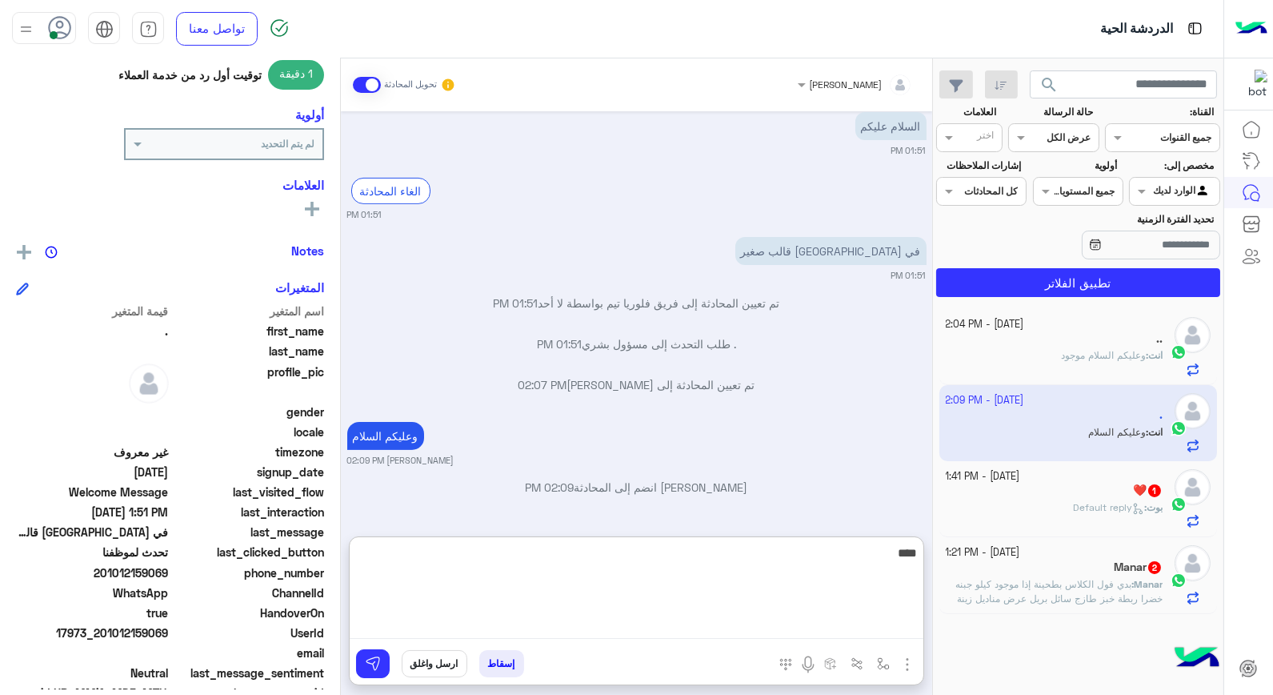
scroll to position [232, 0]
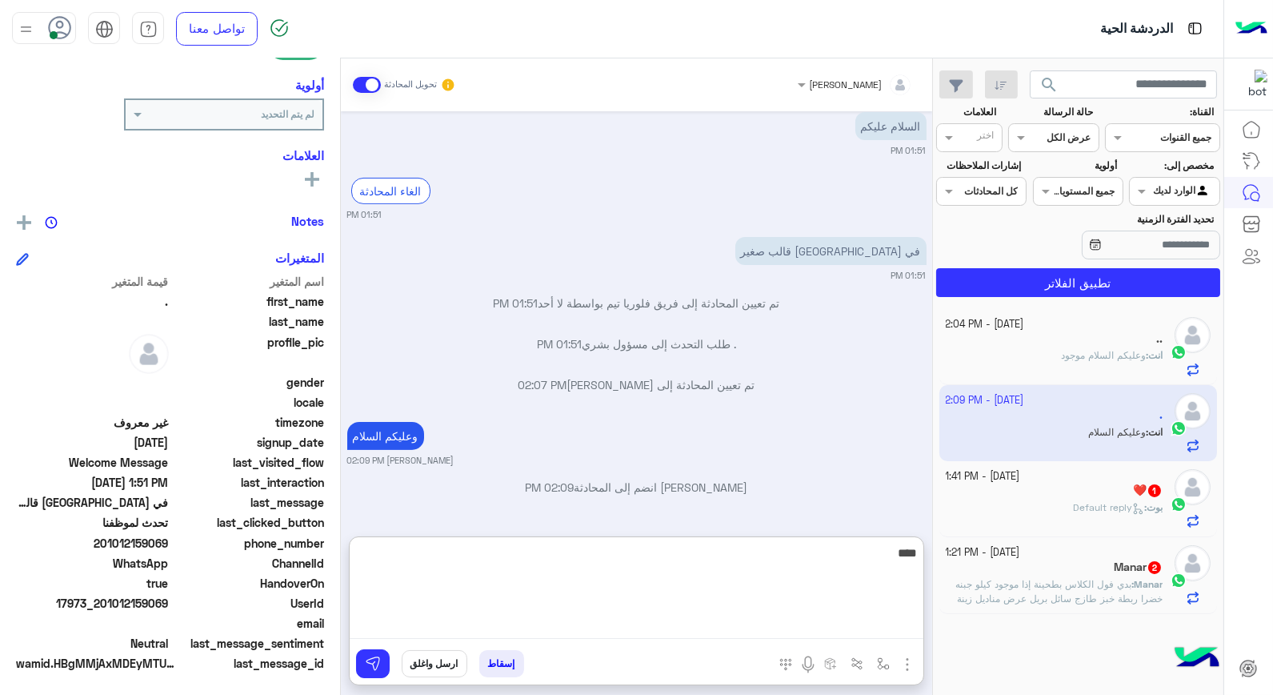
type textarea "*****"
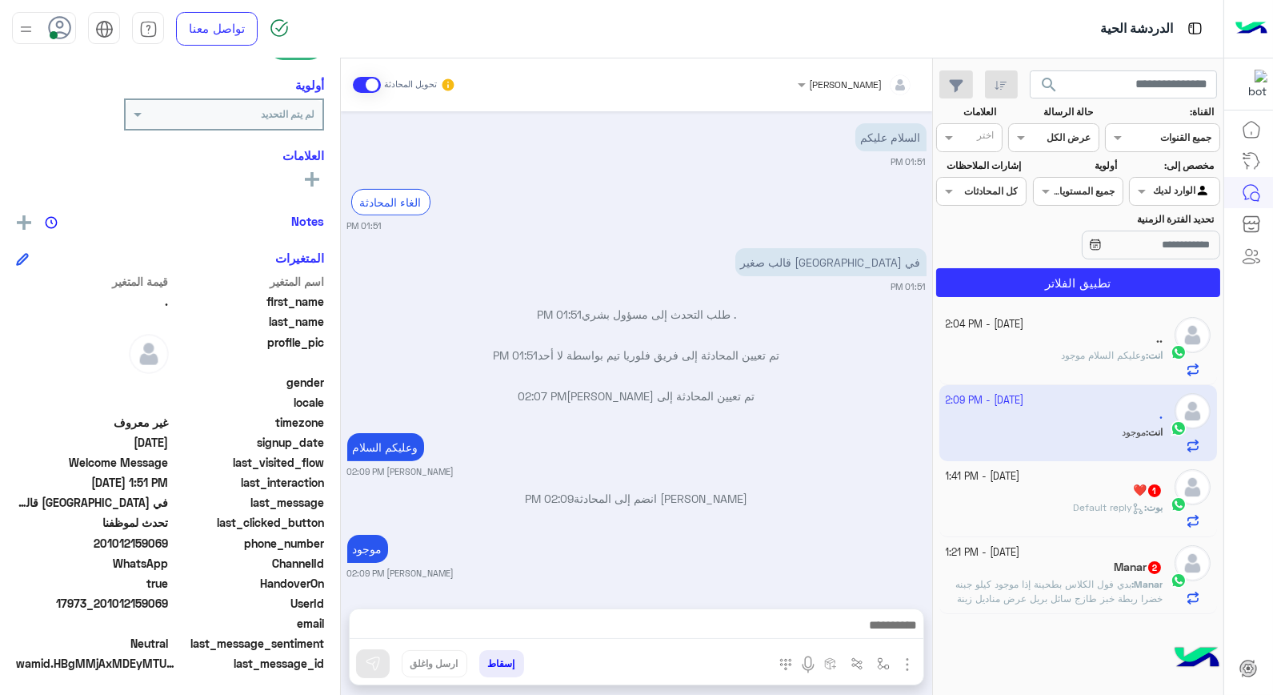
click at [1132, 512] on icon at bounding box center [1138, 509] width 12 height 12
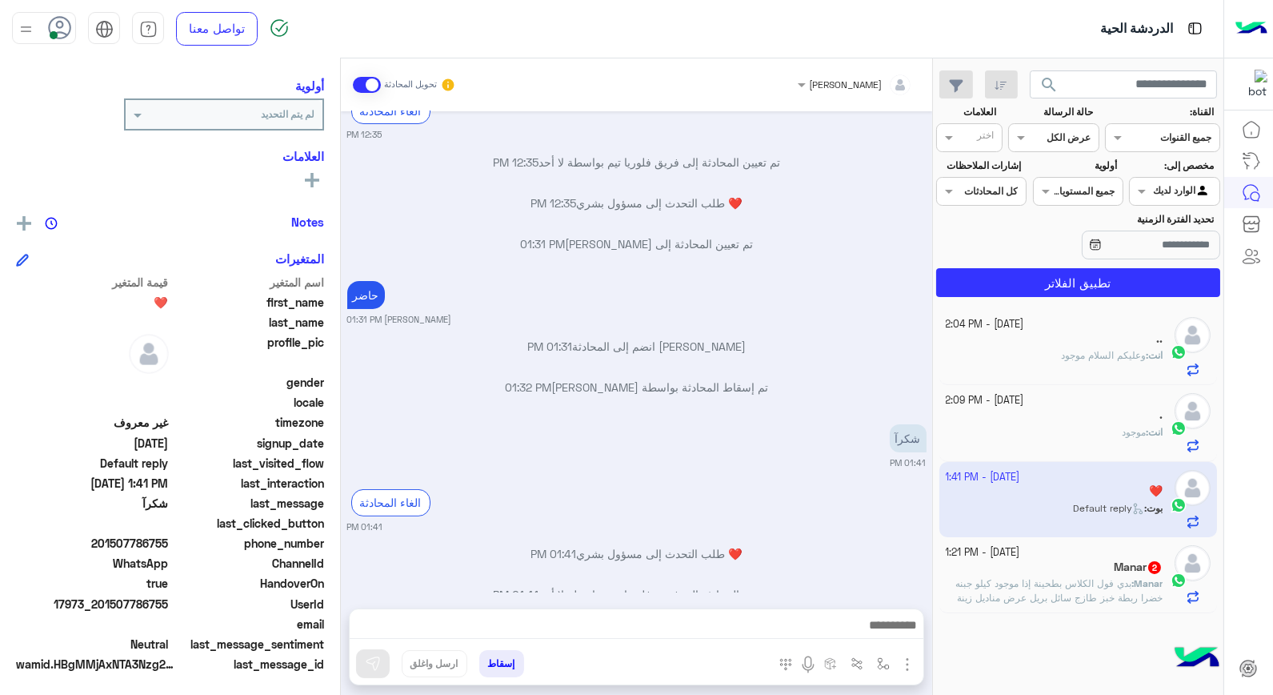
scroll to position [575, 0]
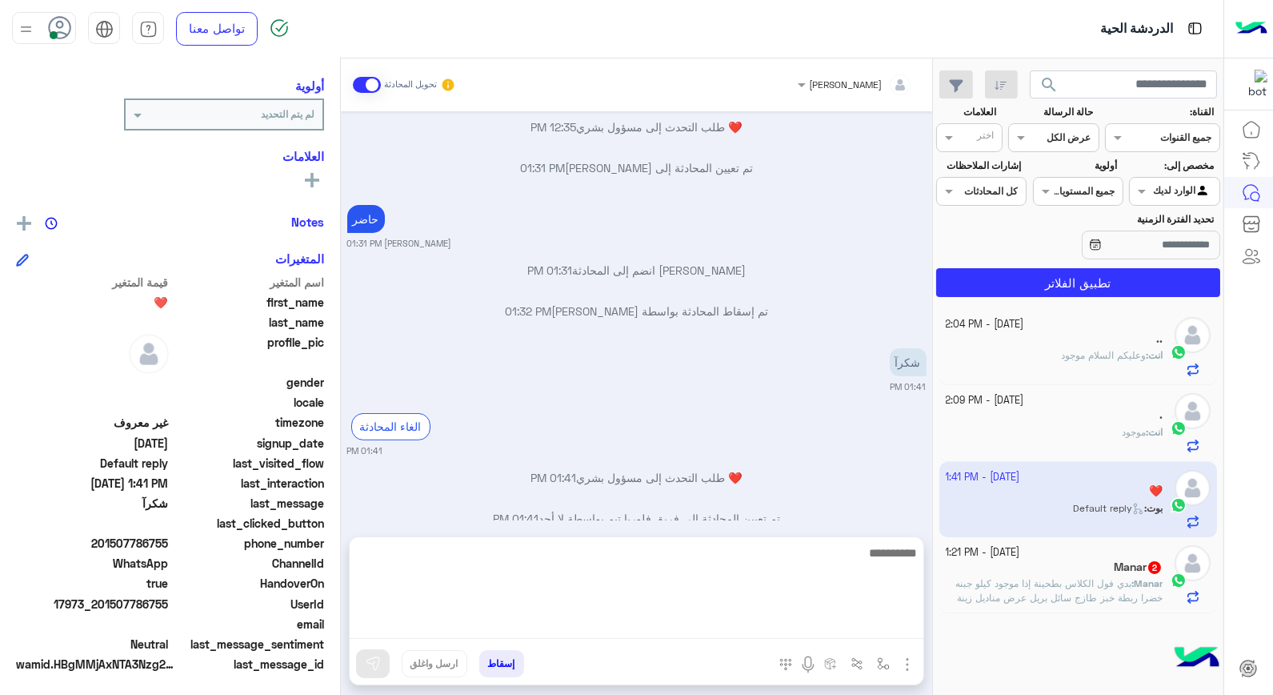
click at [811, 620] on textarea at bounding box center [637, 591] width 574 height 96
type textarea "****"
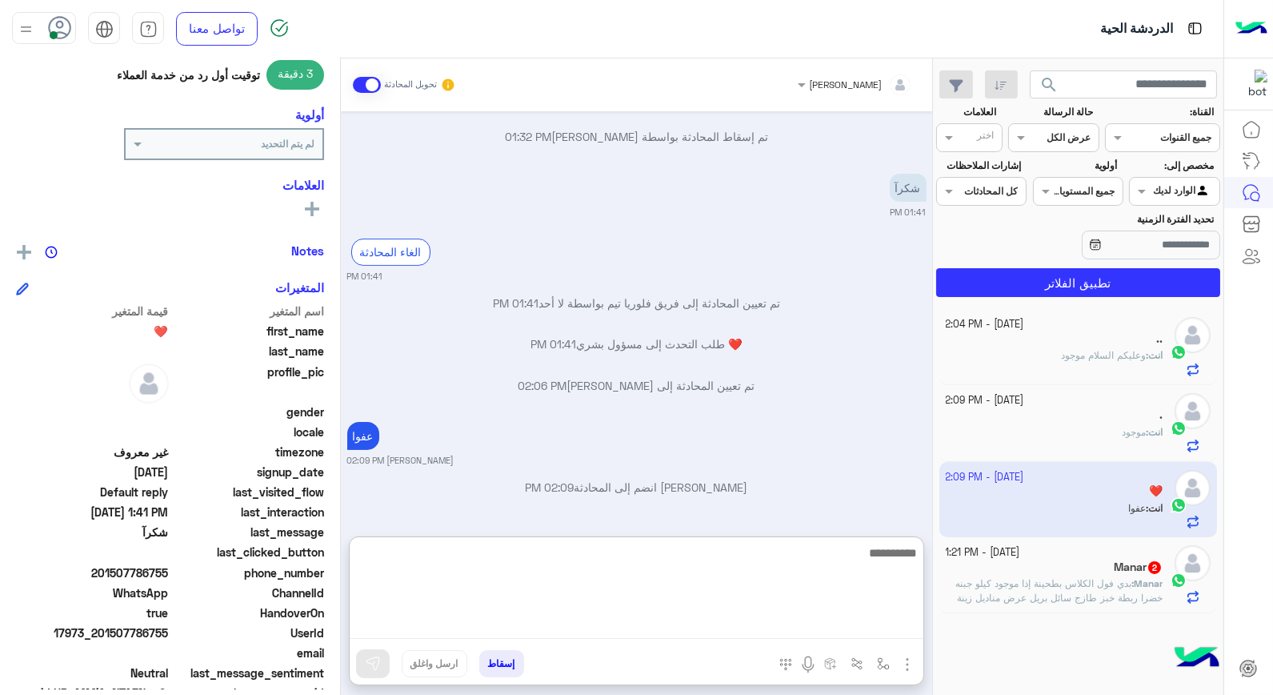
scroll to position [232, 0]
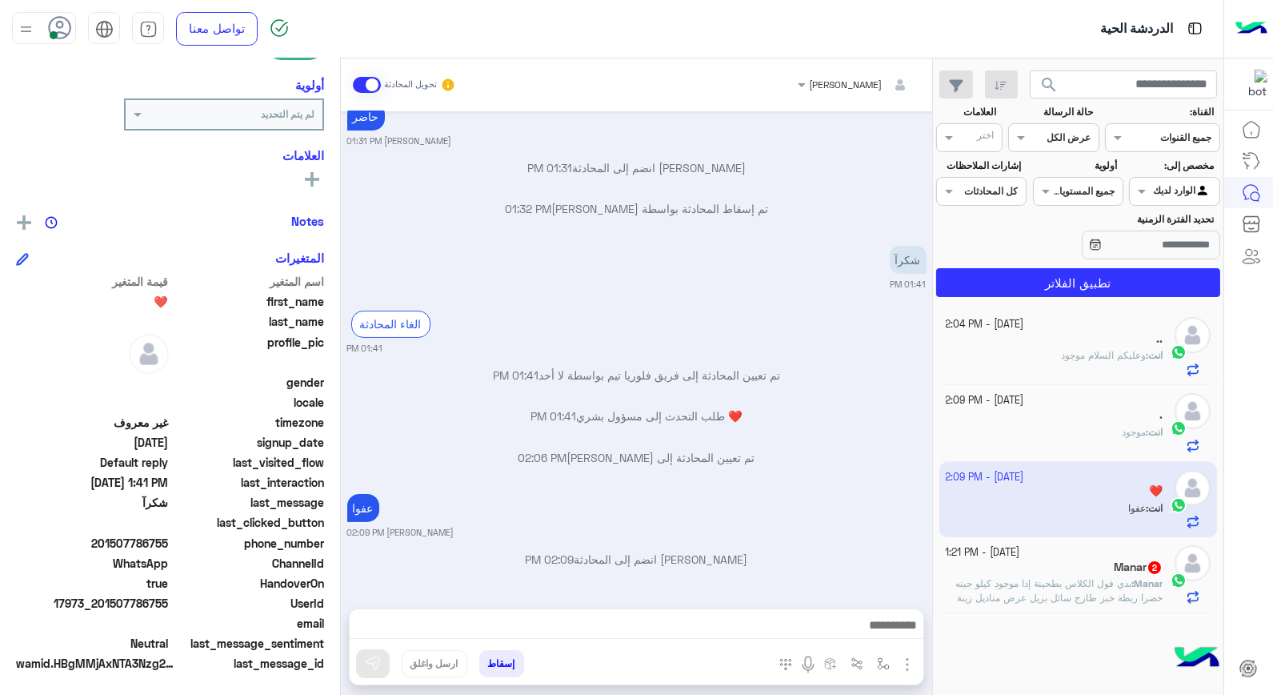
click at [501, 665] on button "إسقاط" at bounding box center [501, 663] width 45 height 27
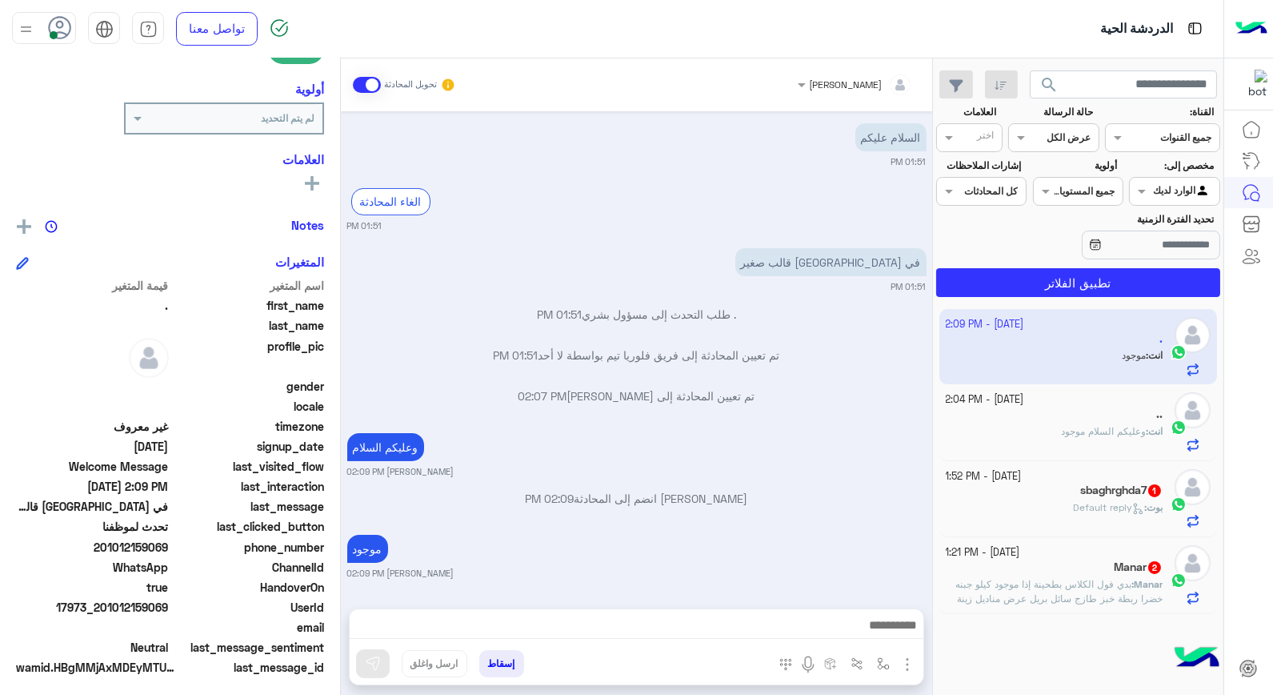
scroll to position [232, 0]
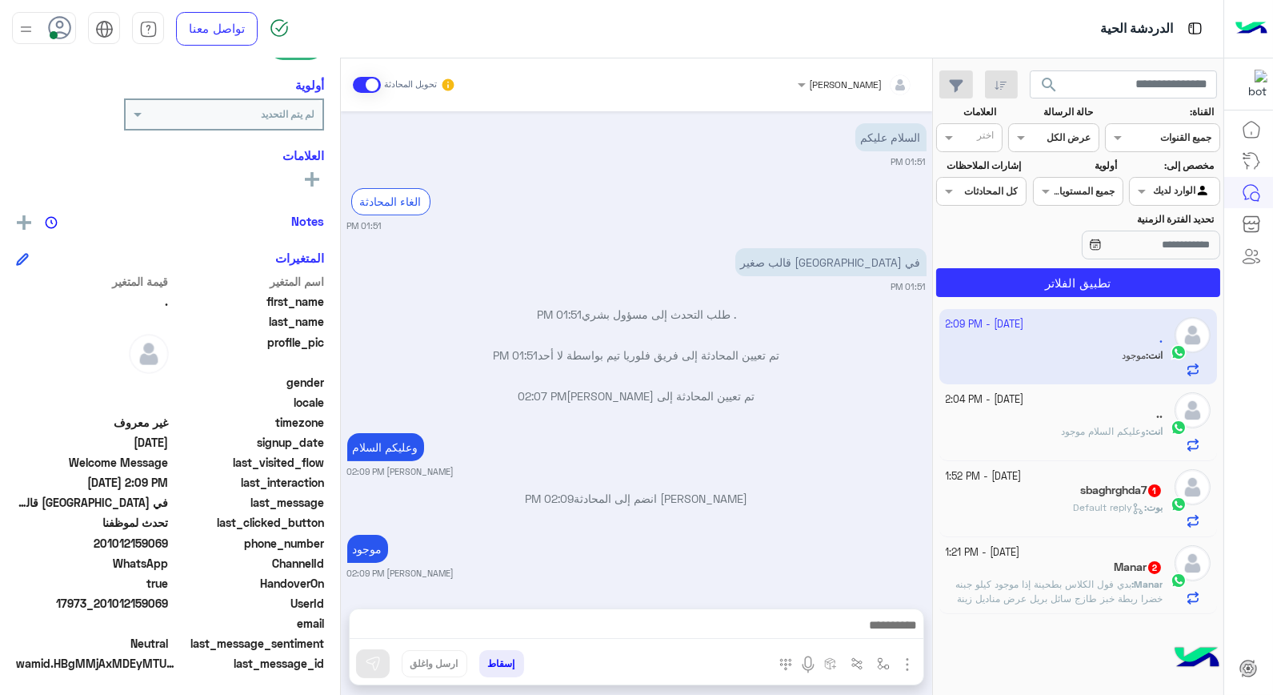
click at [1085, 487] on h5 "sbaghrghda7 1" at bounding box center [1121, 490] width 82 height 14
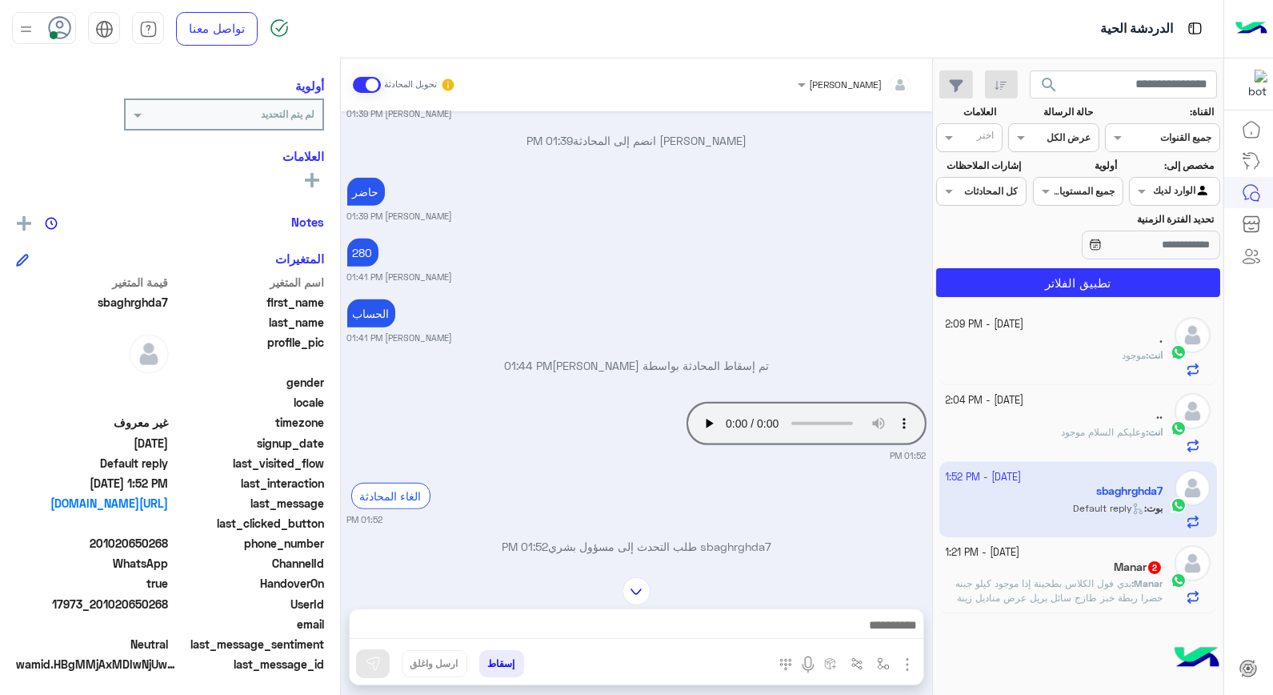
scroll to position [1873, 0]
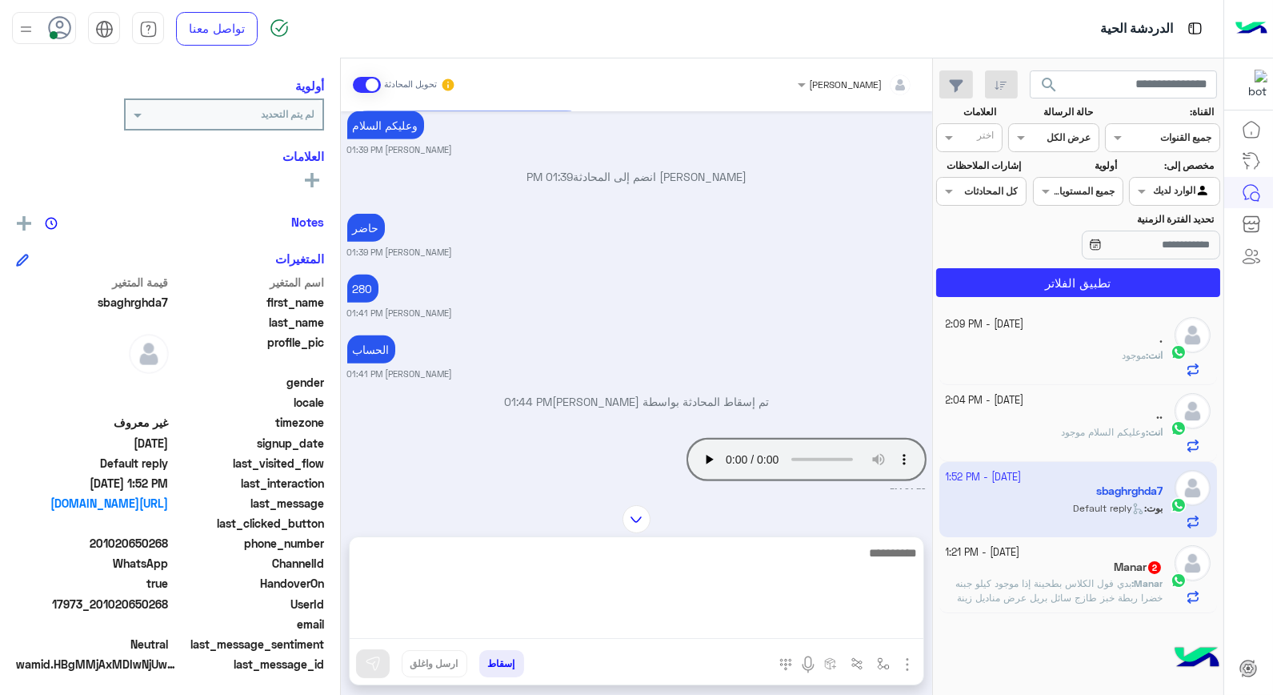
click at [785, 618] on textarea at bounding box center [637, 591] width 574 height 96
type textarea "**********"
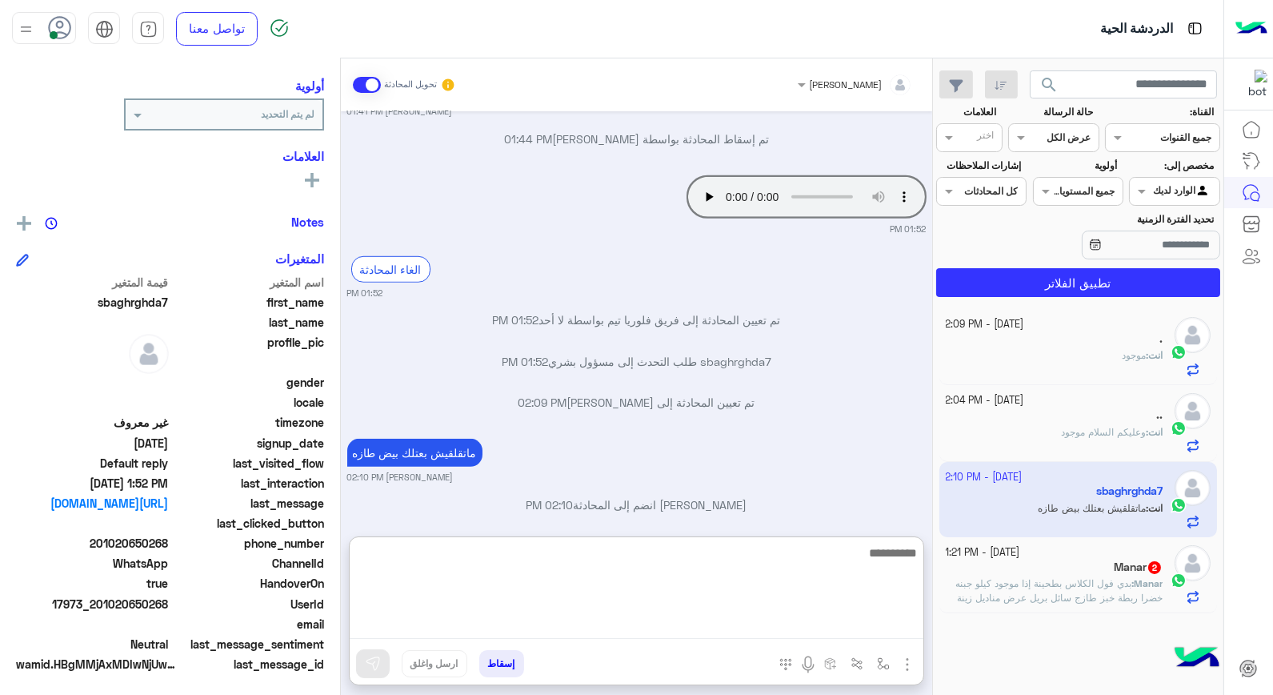
scroll to position [232, 0]
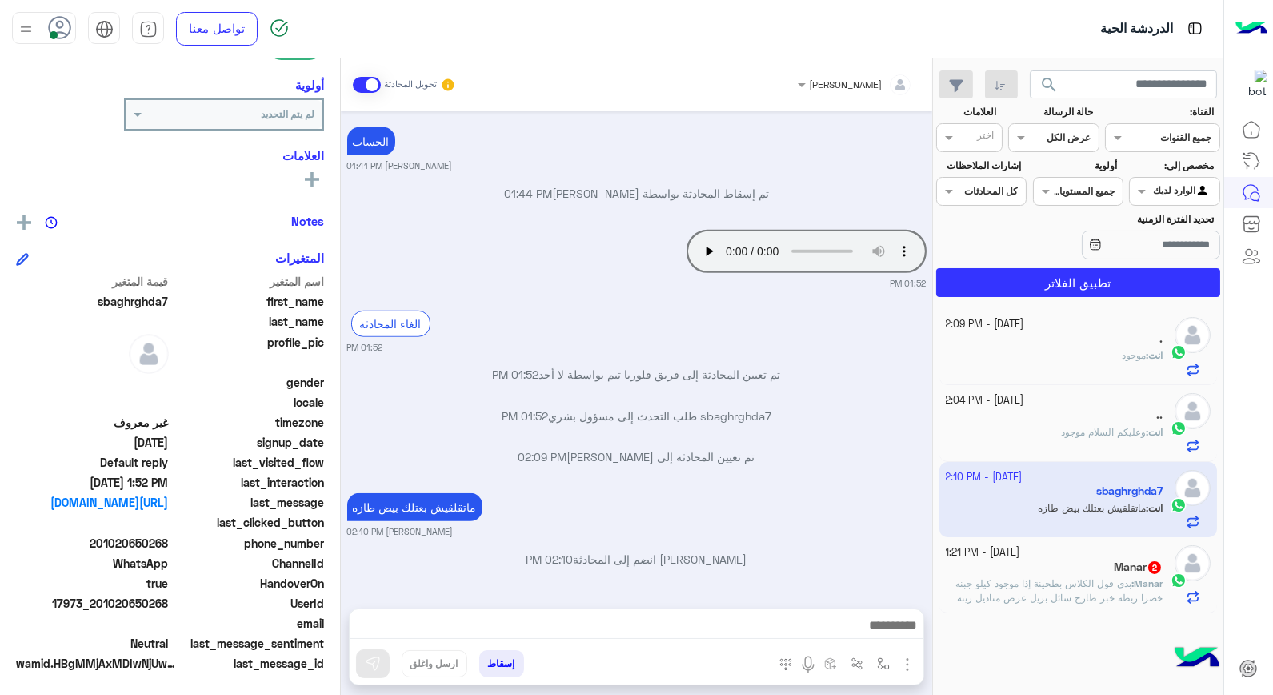
click at [507, 665] on button "إسقاط" at bounding box center [501, 663] width 45 height 27
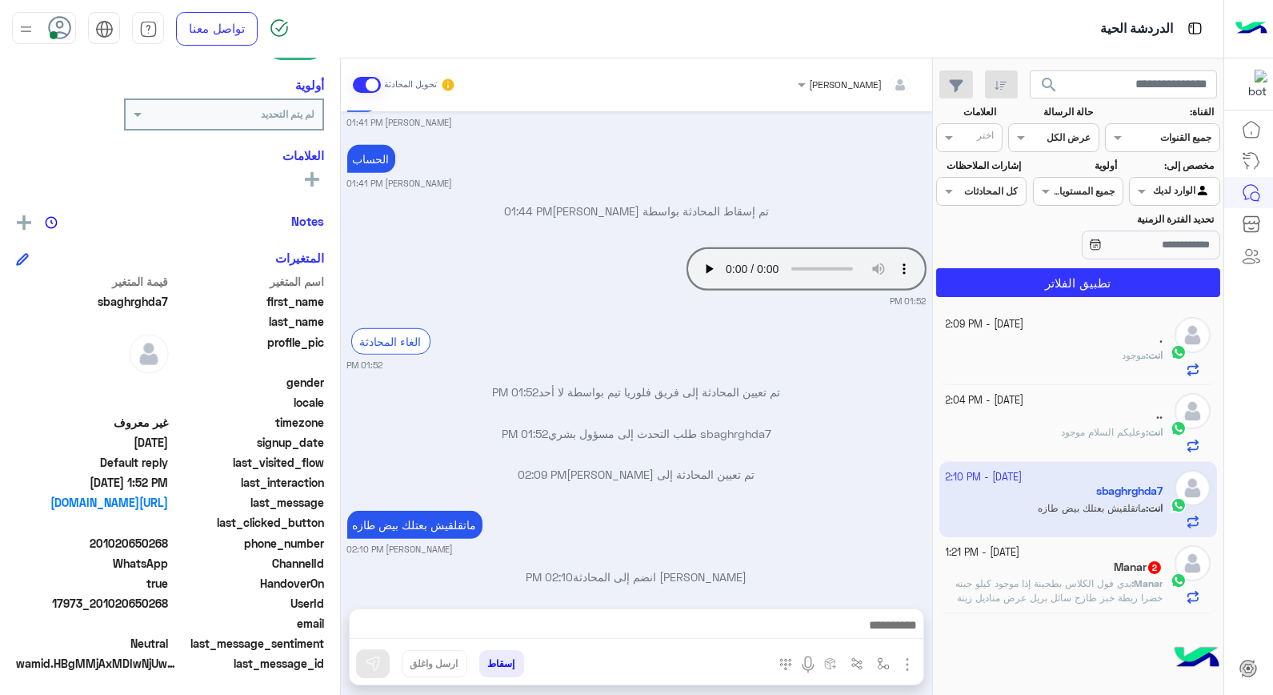
scroll to position [2105, 0]
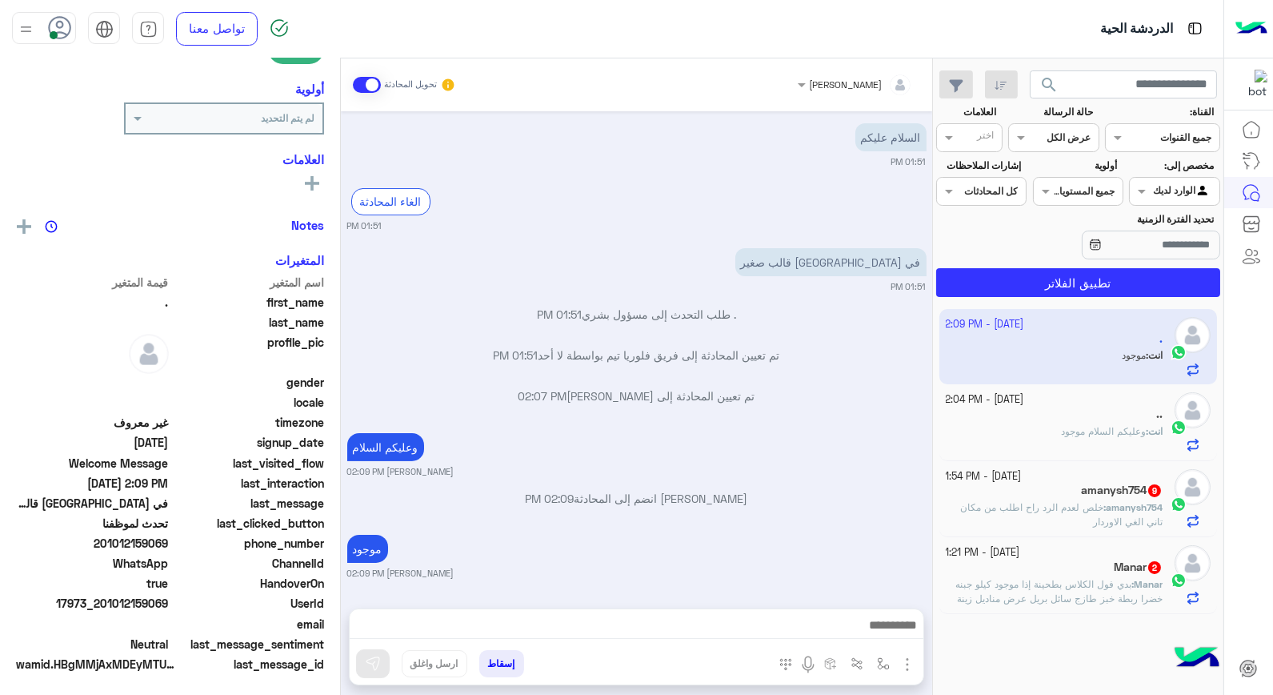
scroll to position [232, 0]
click at [1090, 510] on span "خلص لعدم الرد راح اطلب من مكان تاني الغي الاوردار" at bounding box center [1061, 514] width 202 height 26
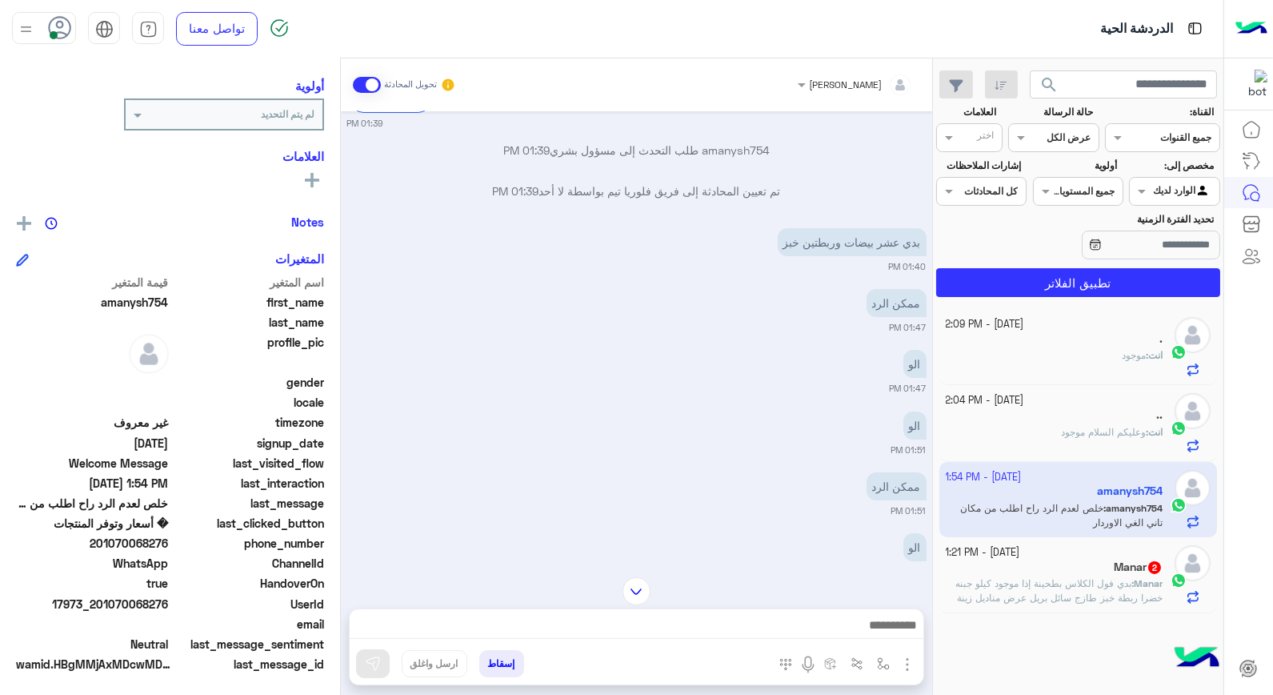
scroll to position [737, 0]
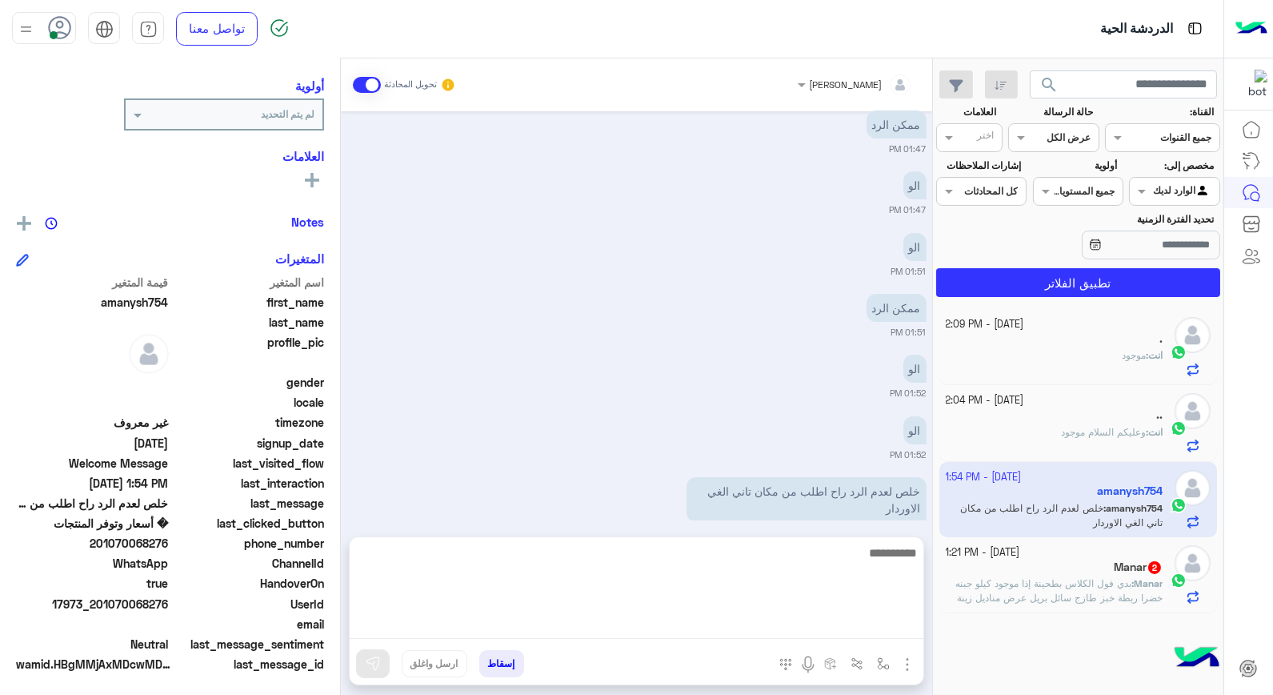
click at [851, 622] on textarea at bounding box center [637, 591] width 574 height 96
type textarea "**********"
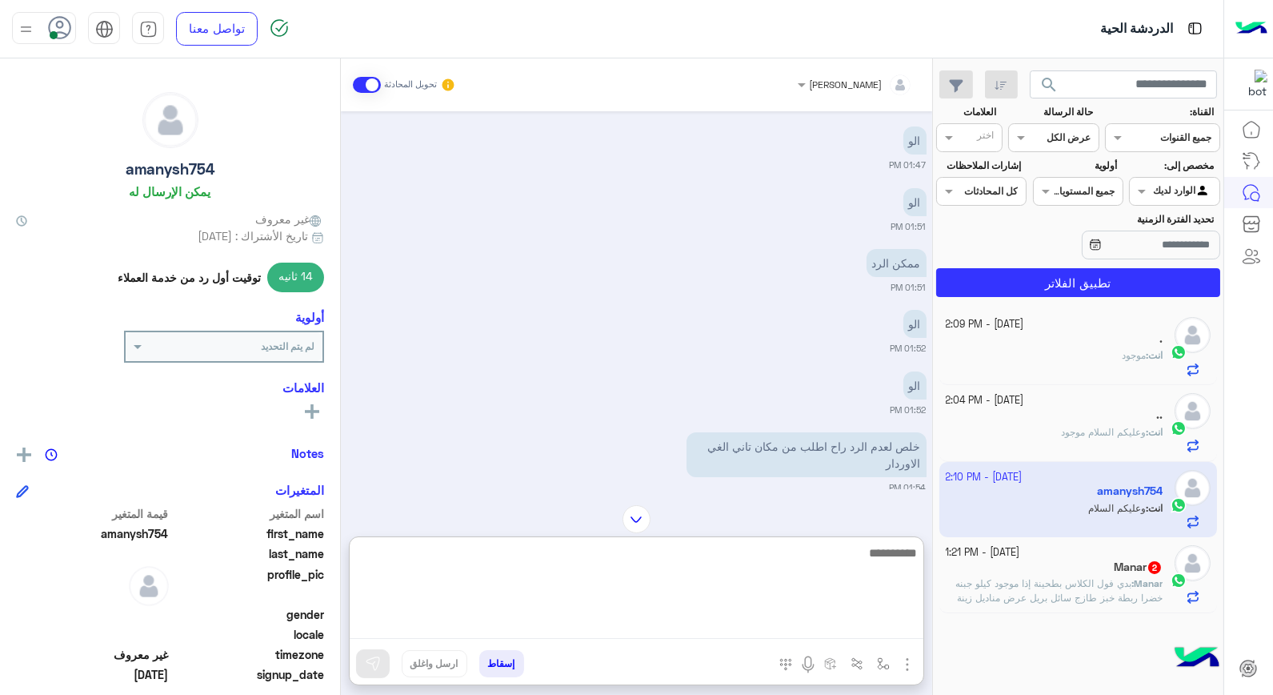
scroll to position [911, 0]
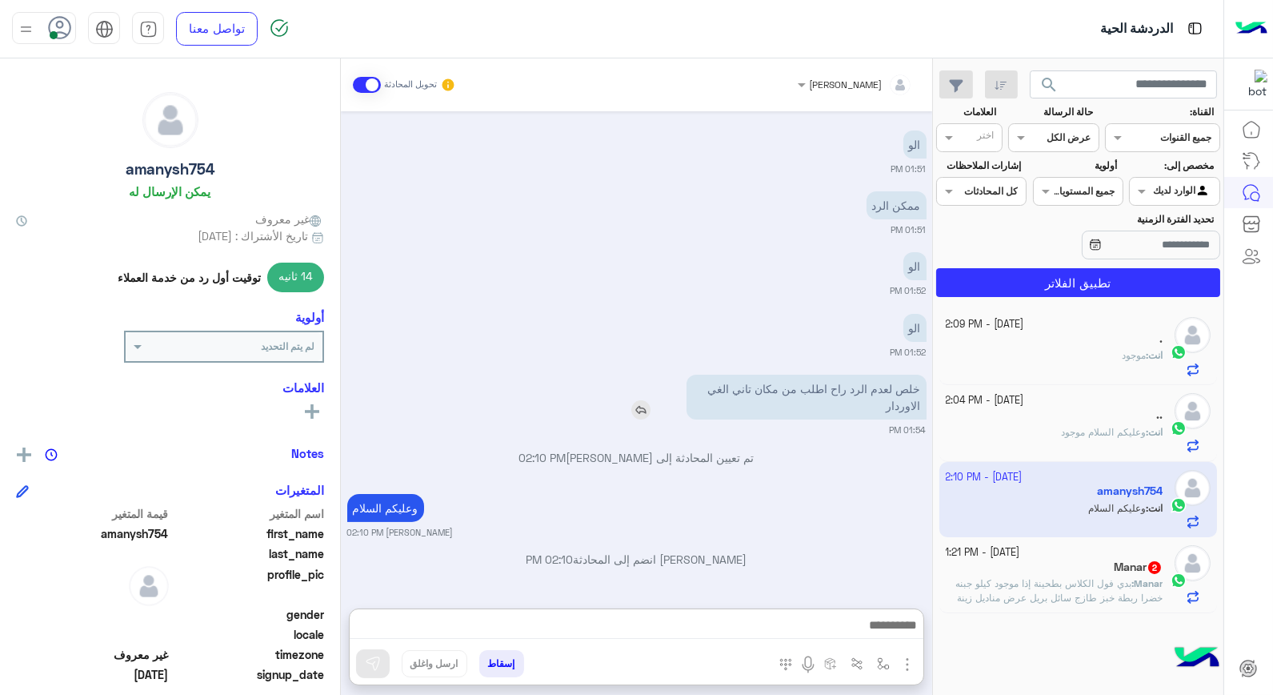
click at [639, 400] on img at bounding box center [640, 409] width 19 height 19
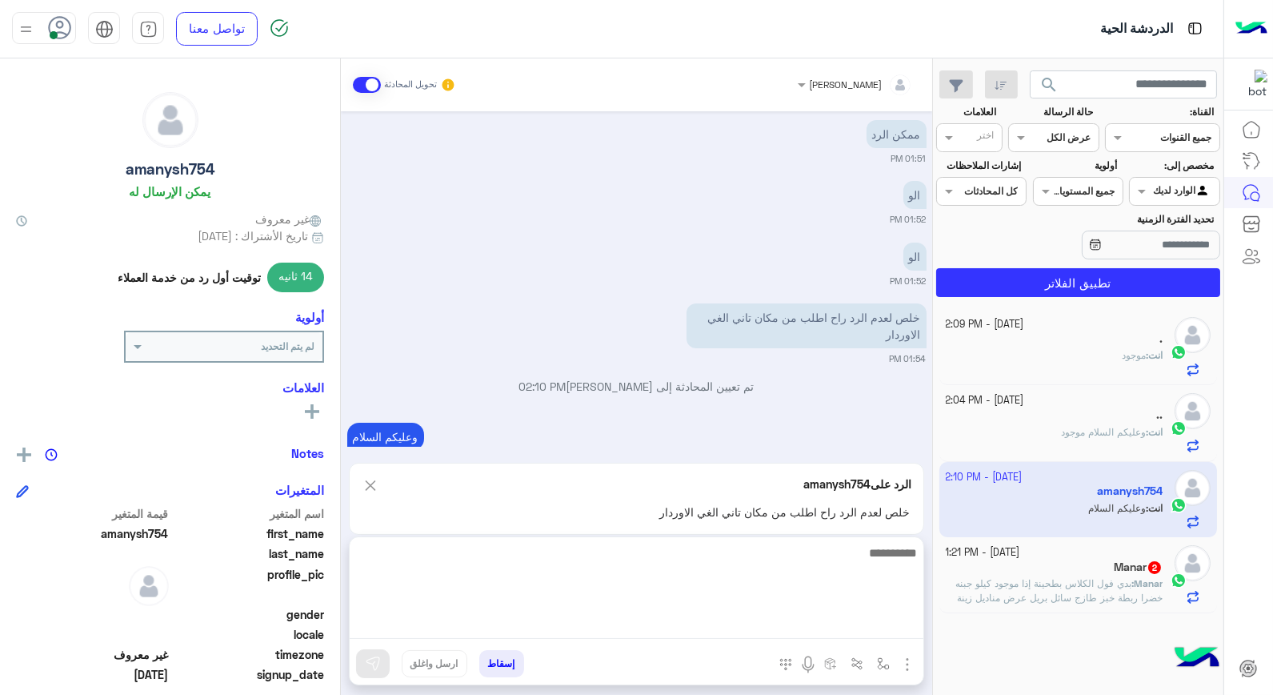
click at [867, 627] on textarea at bounding box center [637, 591] width 574 height 96
type textarea "*********"
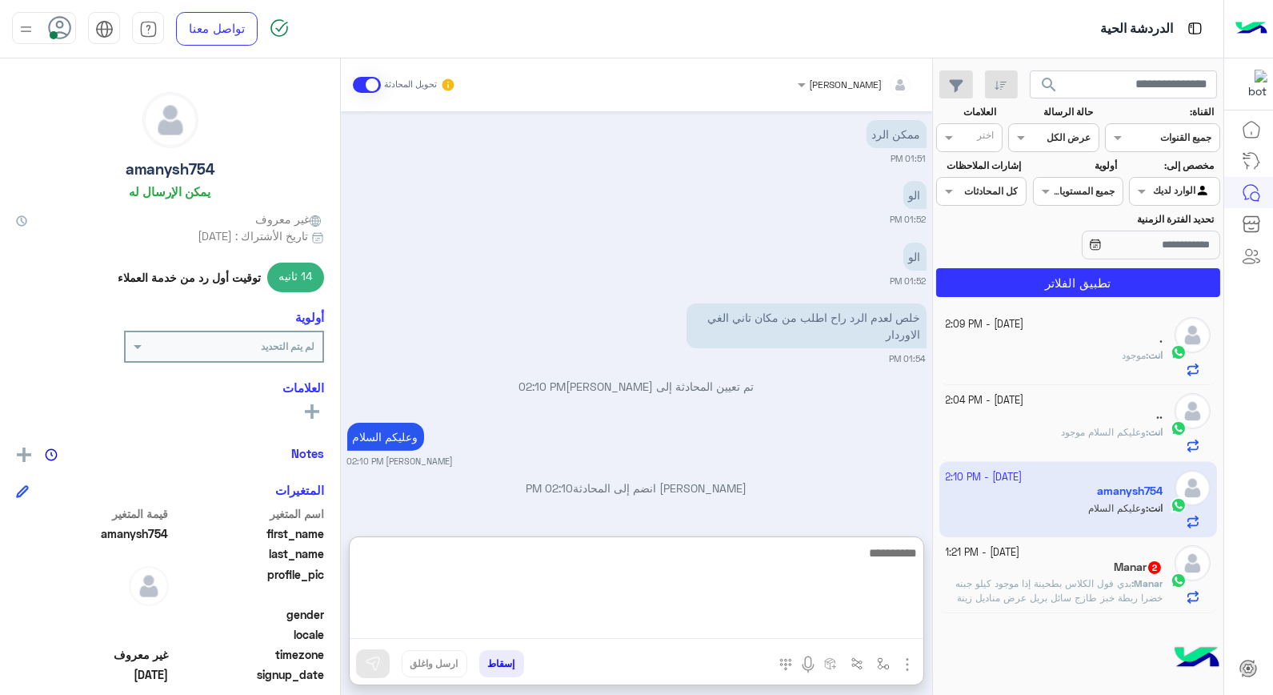
scroll to position [1000, 0]
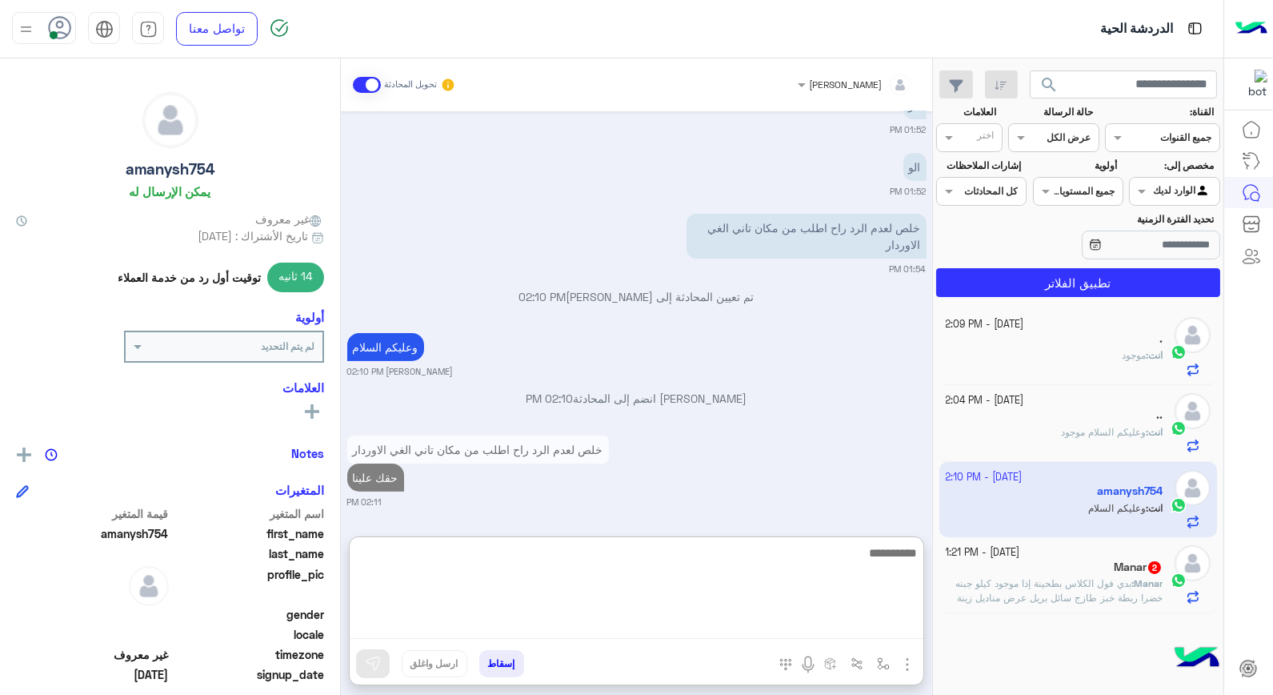
click at [883, 570] on textarea at bounding box center [637, 591] width 574 height 96
click at [785, 563] on textarea at bounding box center [637, 591] width 574 height 96
click at [786, 572] on textarea at bounding box center [637, 591] width 574 height 96
type textarea "**********"
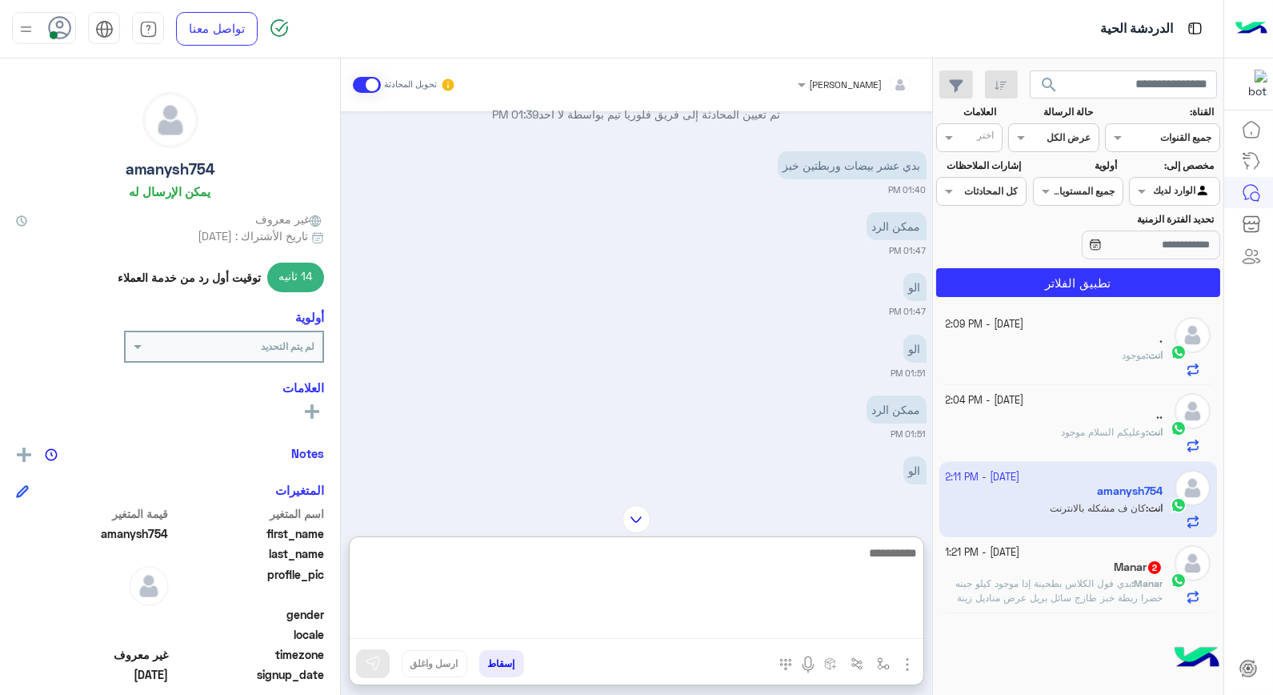
scroll to position [617, 0]
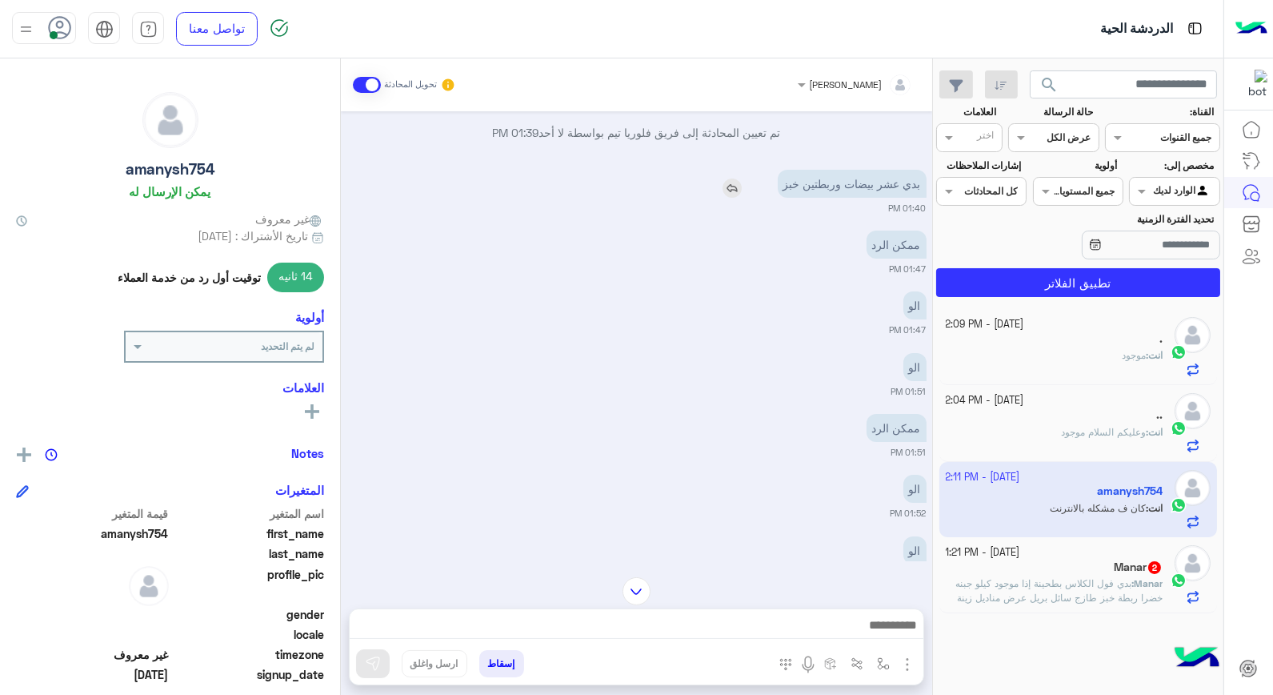
click at [742, 188] on img at bounding box center [732, 187] width 19 height 19
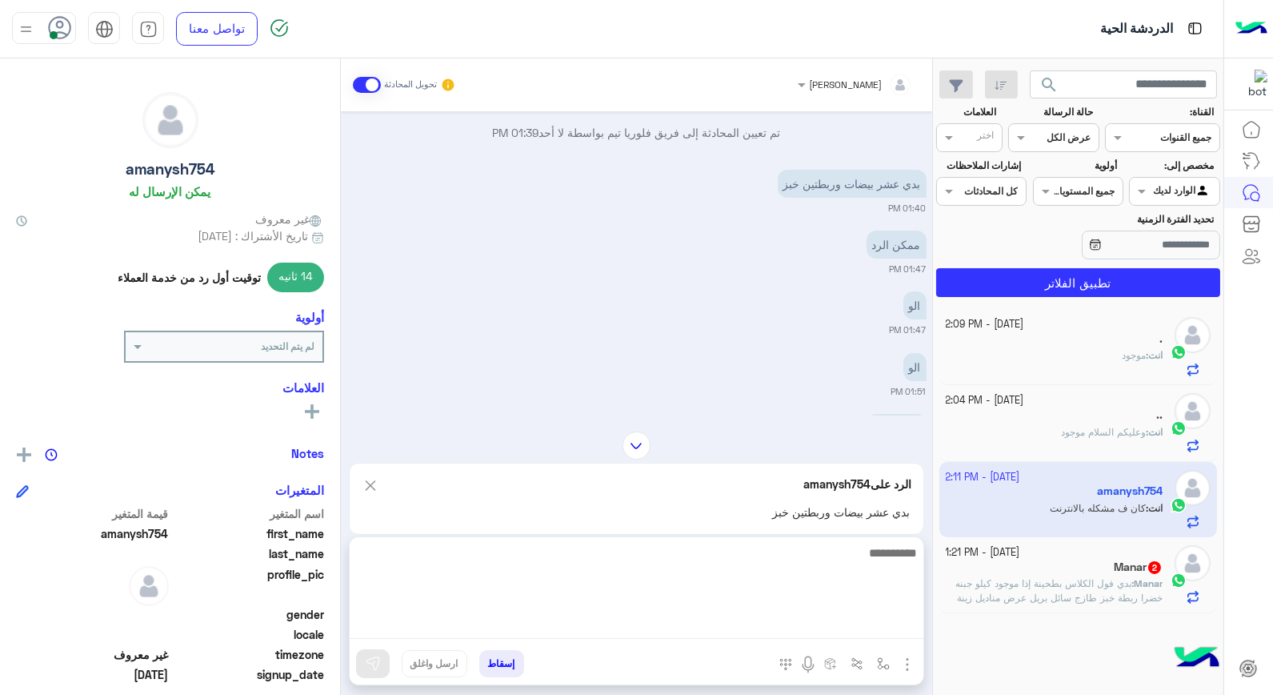
click at [808, 618] on textarea at bounding box center [637, 591] width 574 height 96
type textarea "**********"
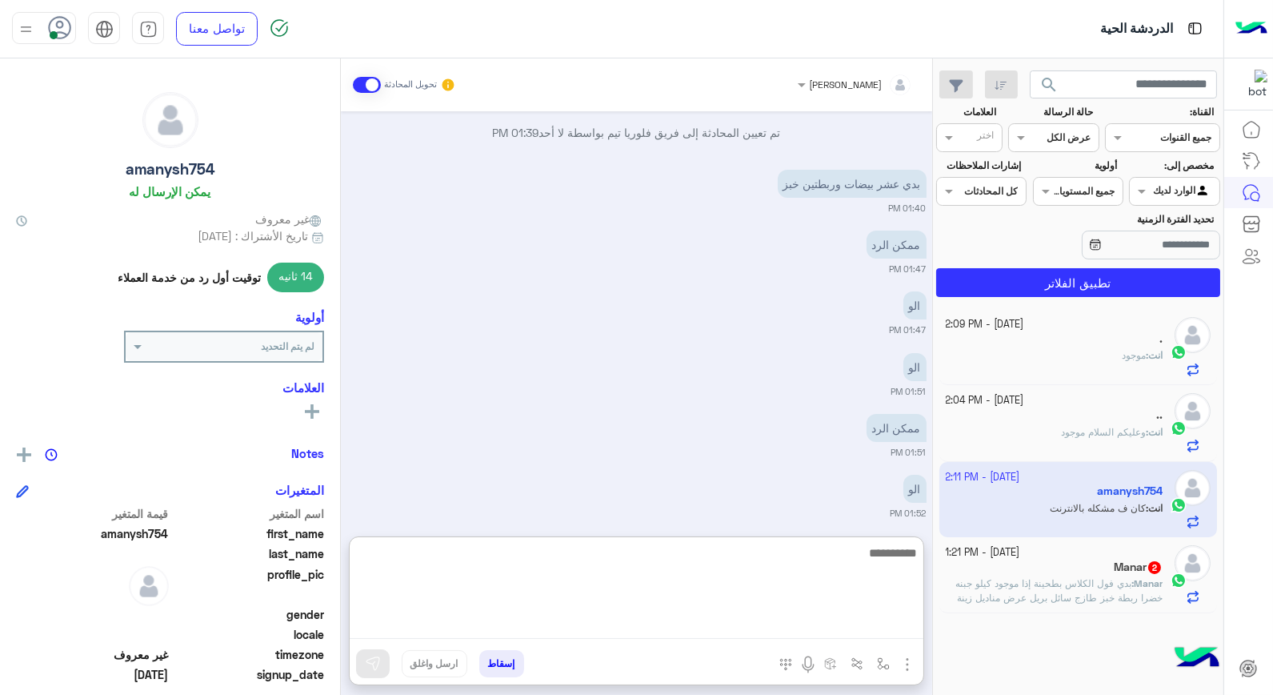
scroll to position [1150, 0]
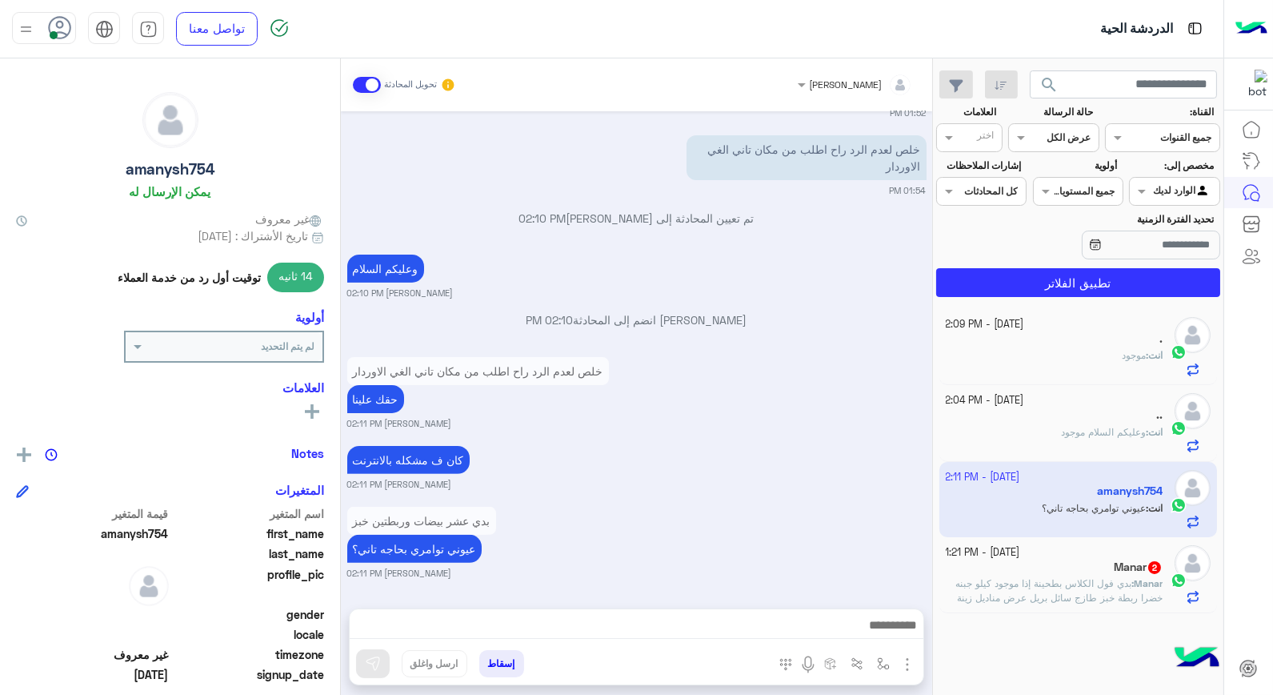
click at [1086, 589] on span "بدي فول الكلاس بطحينة إذا موجود كيلو جبنه خضرا ربطة خبز طازج سائل بريل عرض مناد…" at bounding box center [1058, 590] width 207 height 26
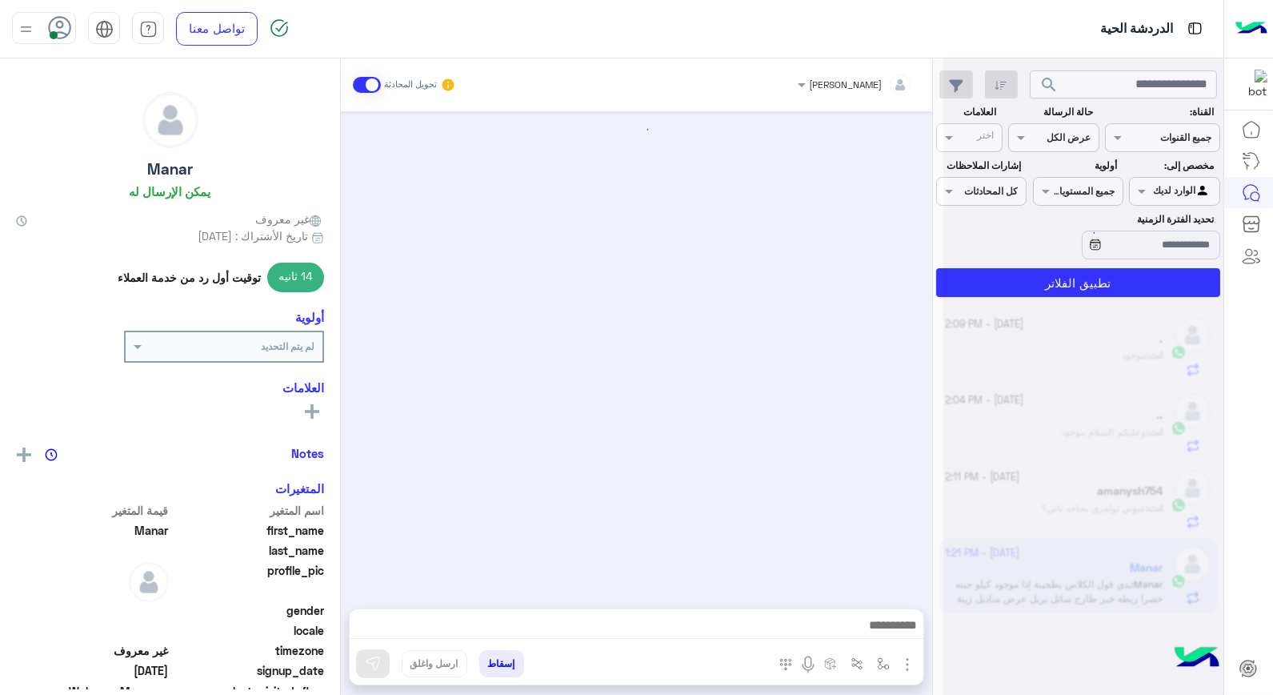
scroll to position [888, 0]
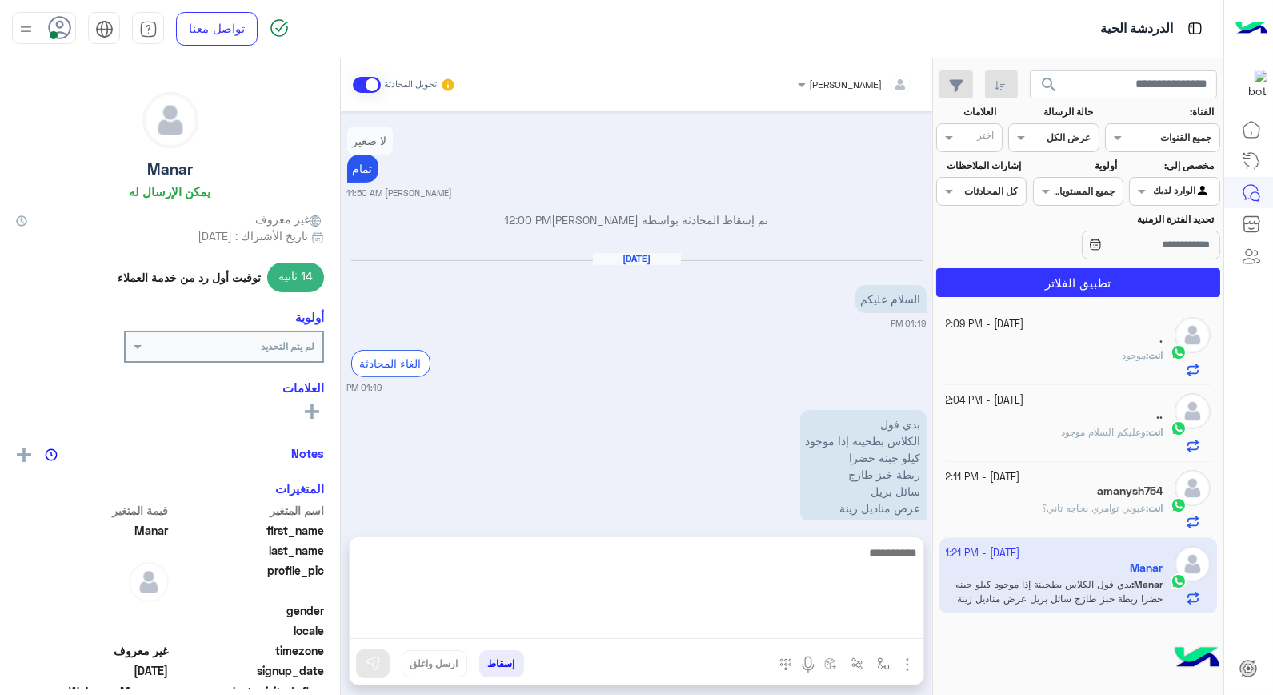
click at [822, 617] on textarea at bounding box center [637, 591] width 574 height 96
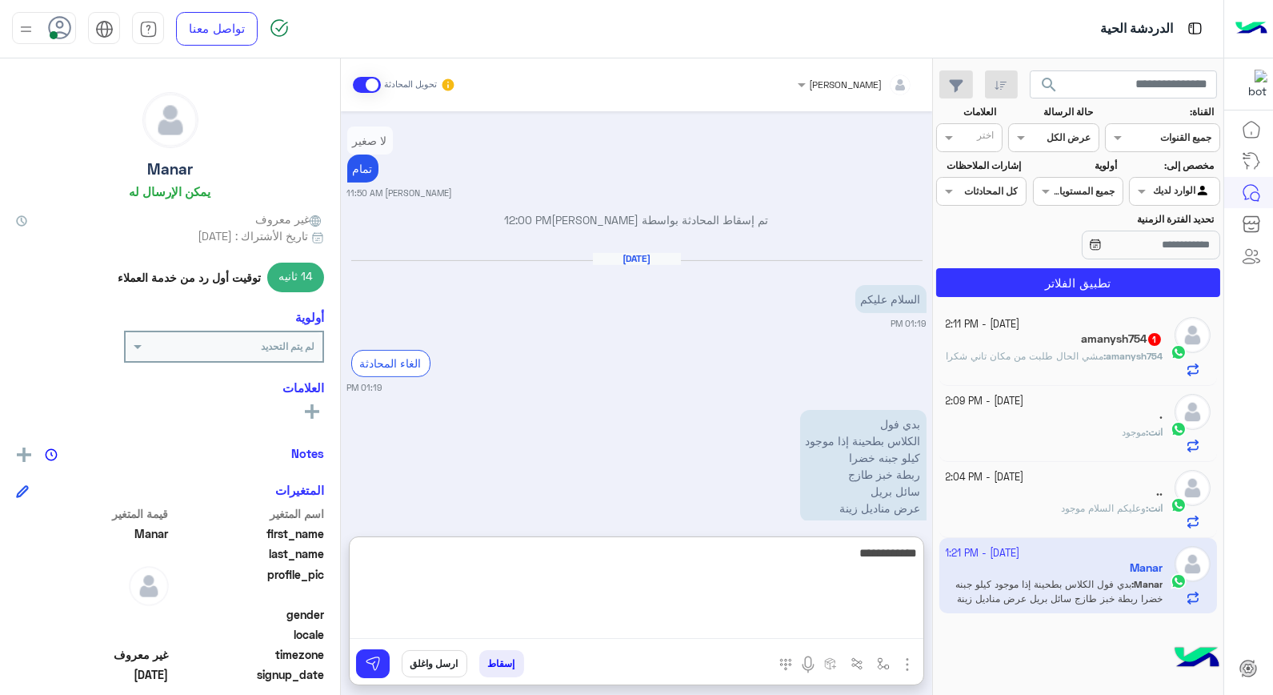
type textarea "**********"
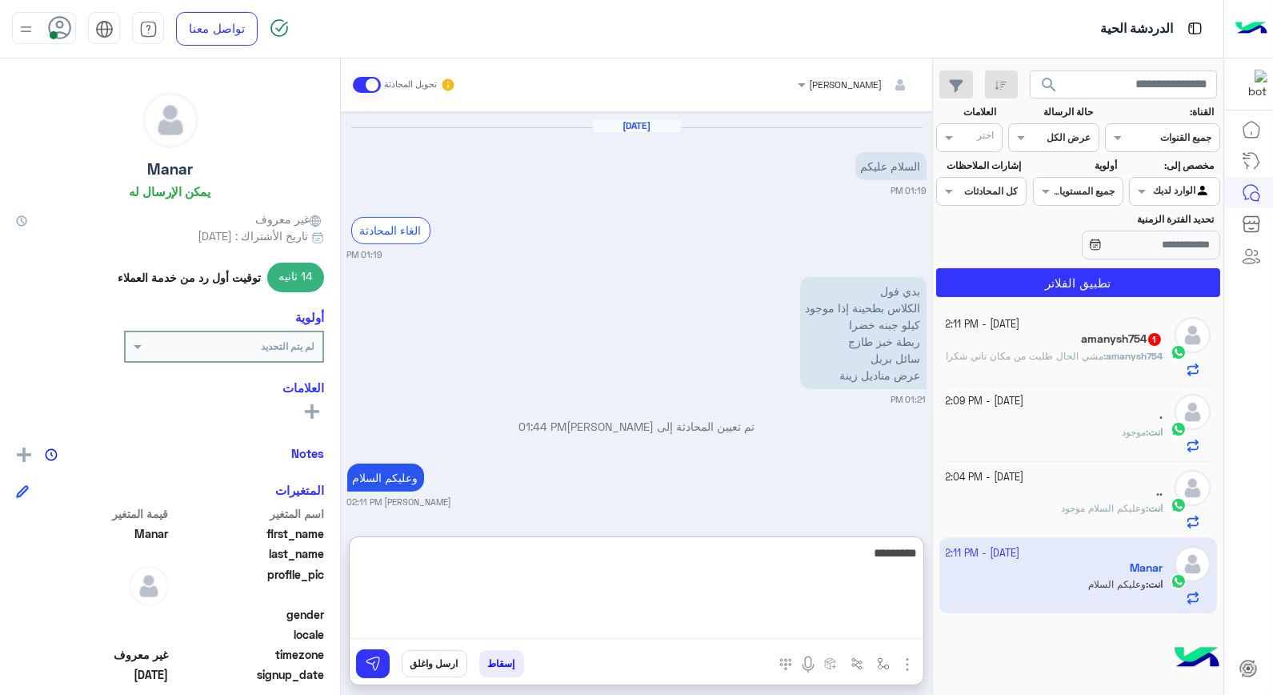
scroll to position [1062, 0]
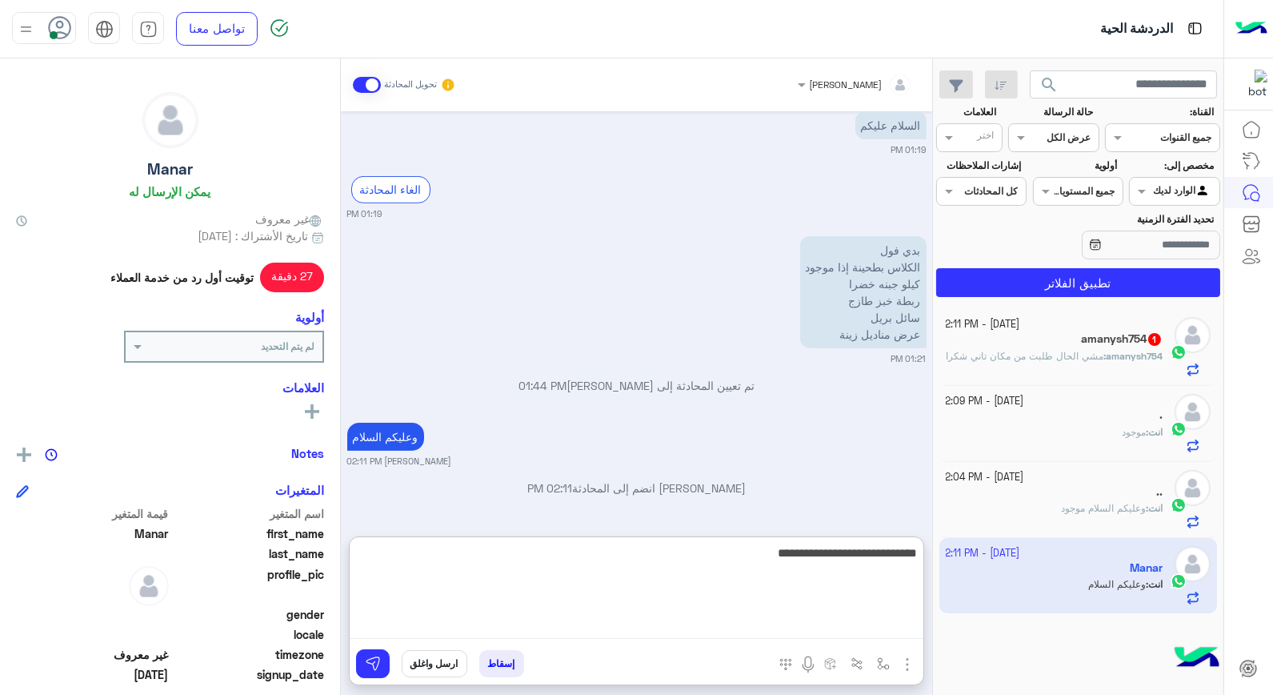
type textarea "**********"
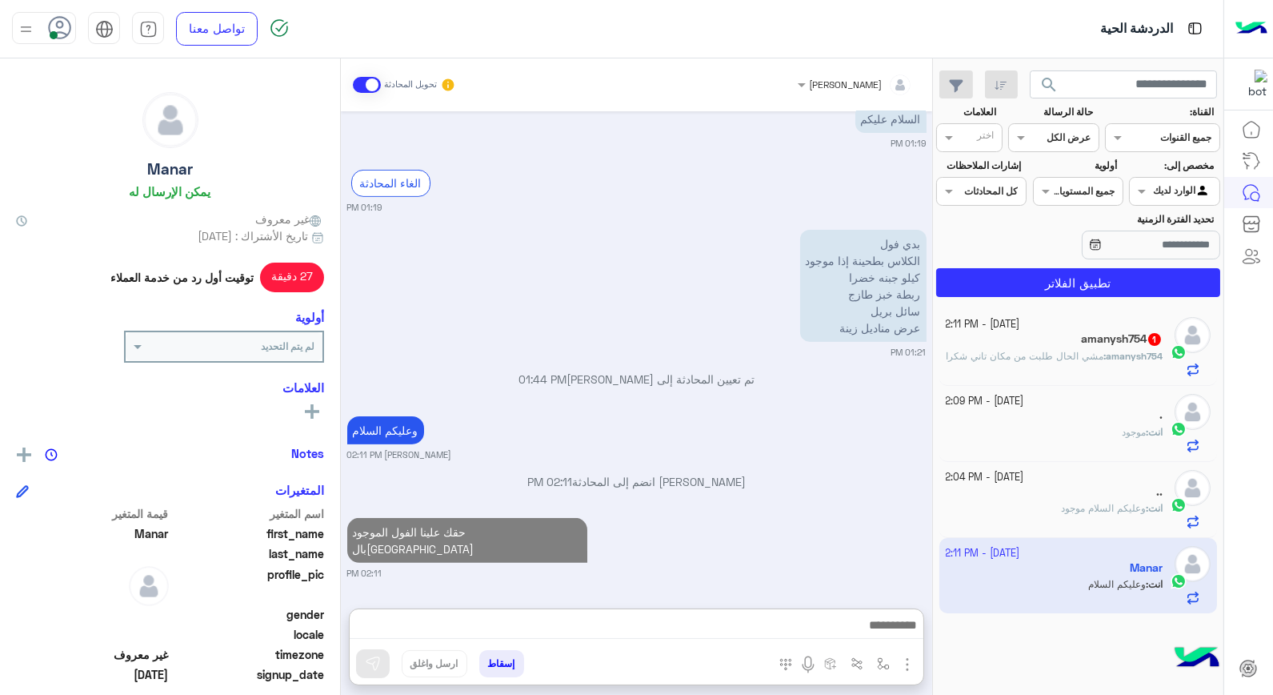
click at [1092, 342] on h5 "amanysh754 1" at bounding box center [1122, 339] width 82 height 14
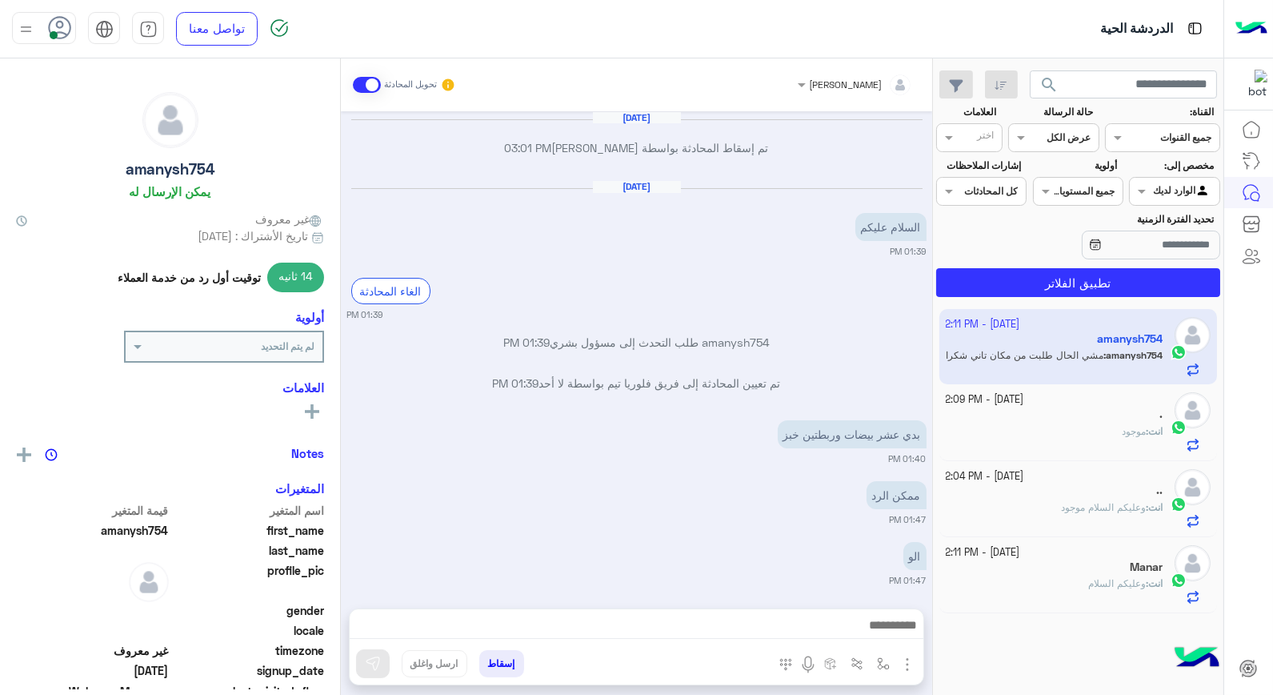
scroll to position [773, 0]
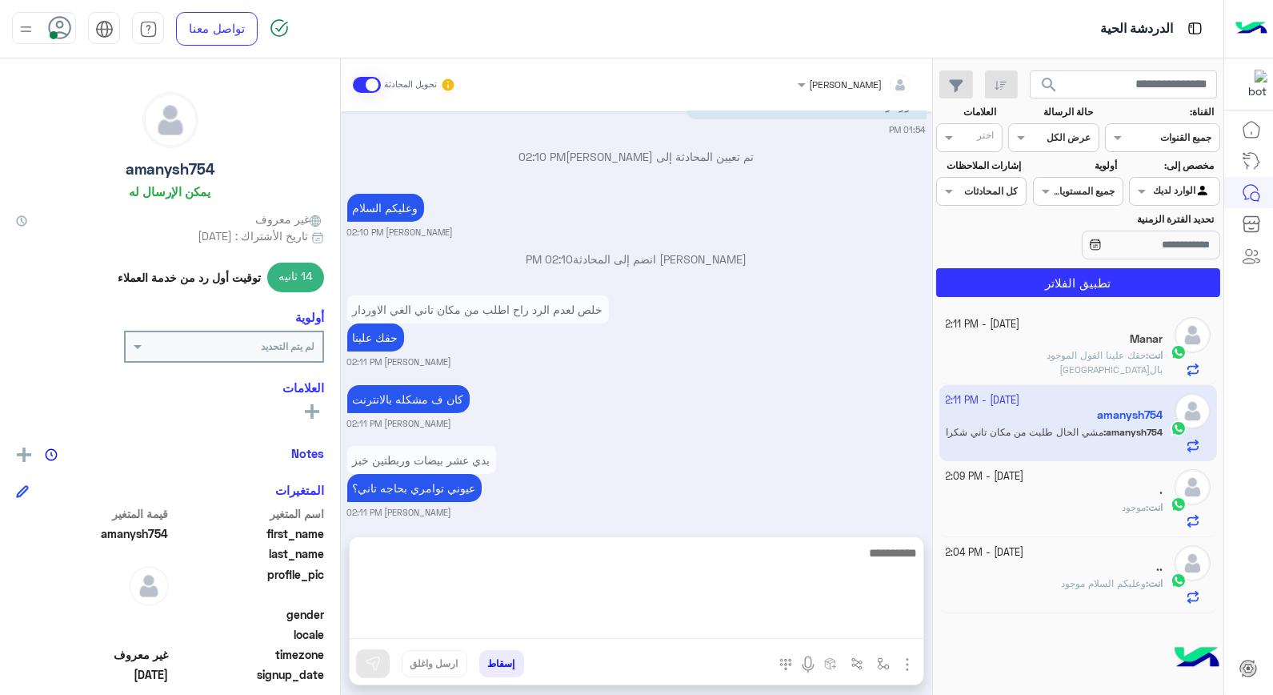
click at [736, 625] on textarea at bounding box center [637, 591] width 574 height 96
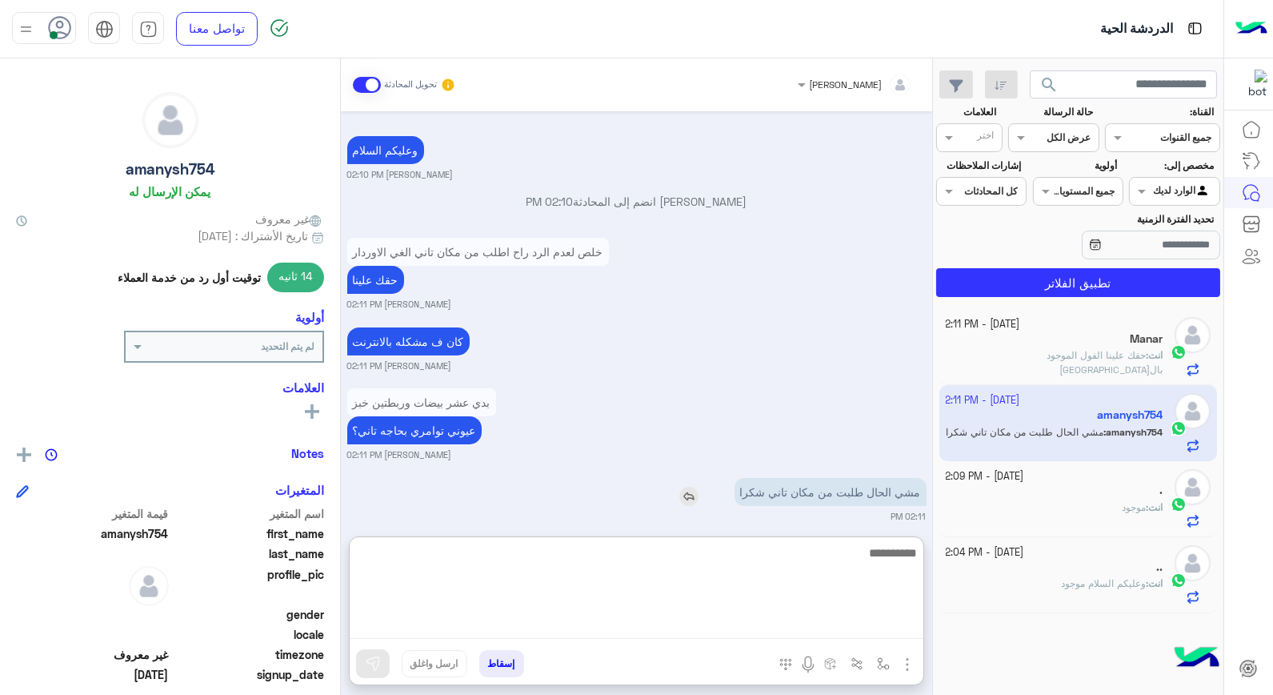
scroll to position [845, 0]
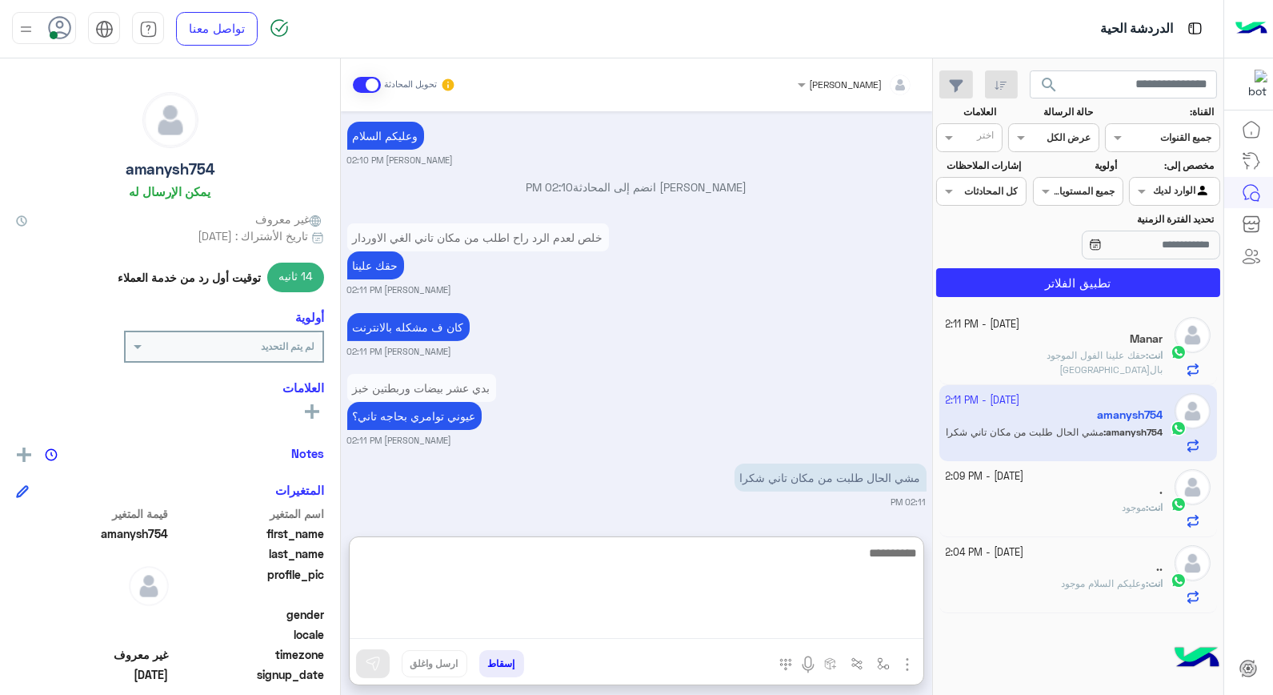
click at [868, 558] on textarea at bounding box center [637, 591] width 574 height 96
type textarea "****"
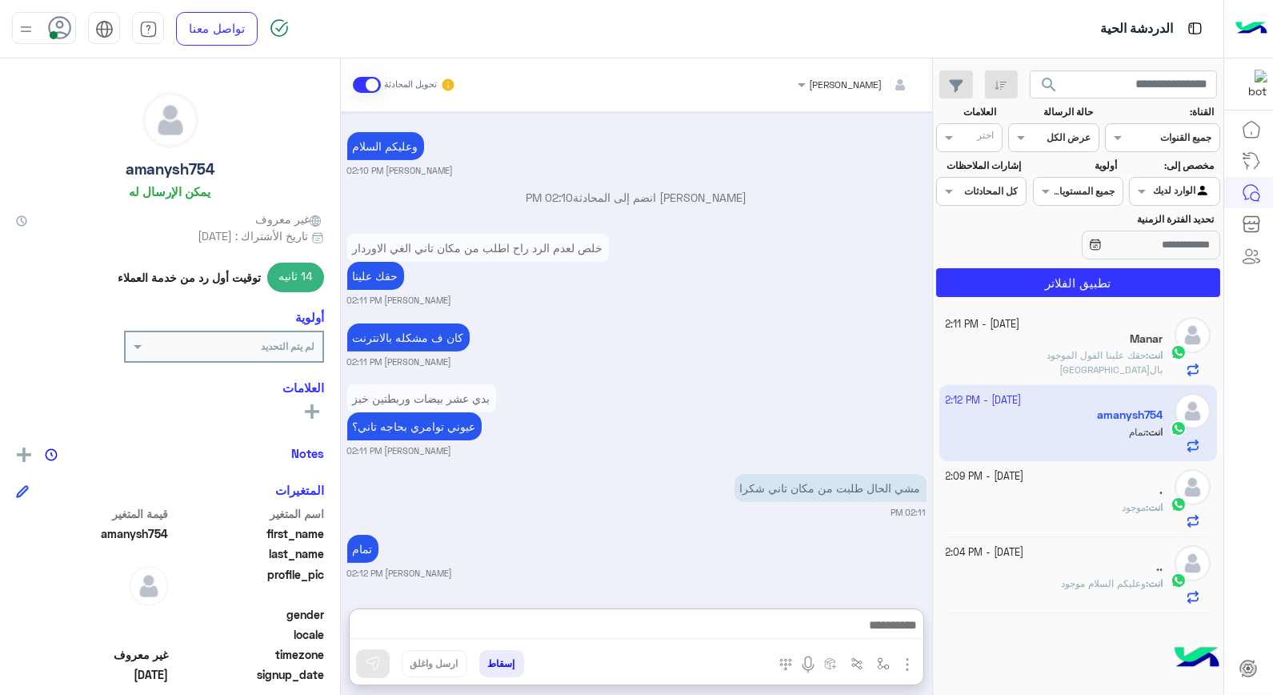
click at [499, 658] on button "إسقاط" at bounding box center [501, 663] width 45 height 27
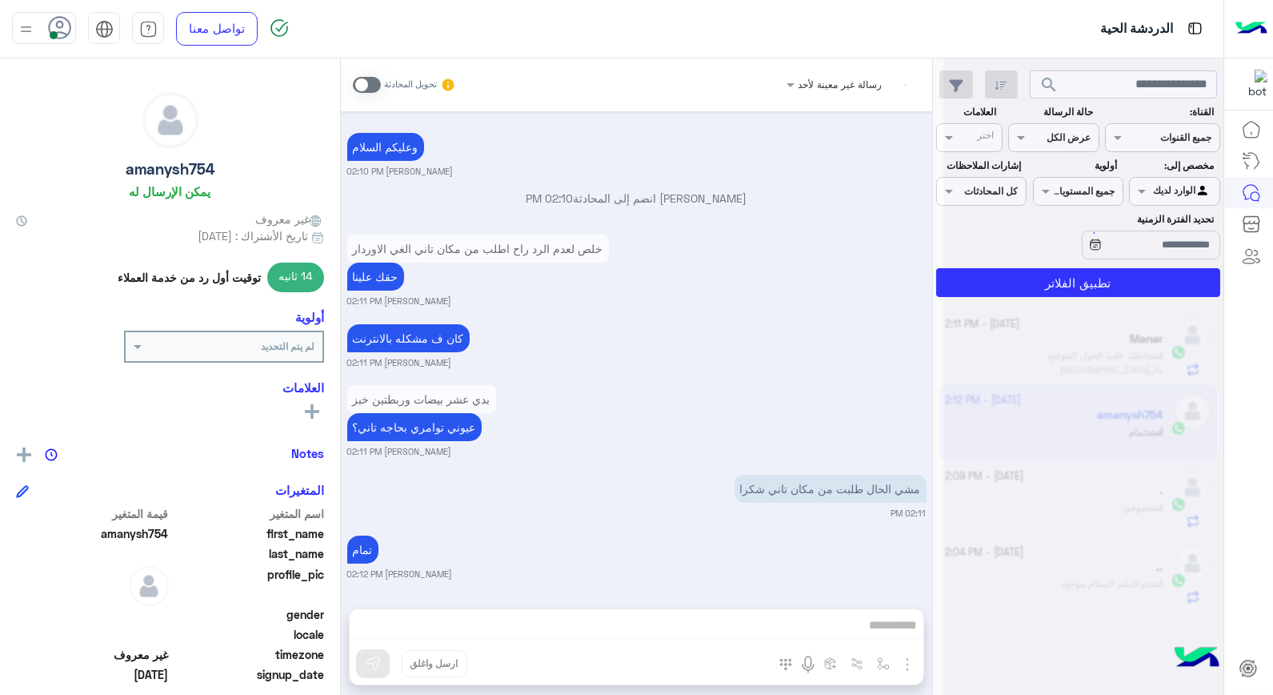
scroll to position [875, 0]
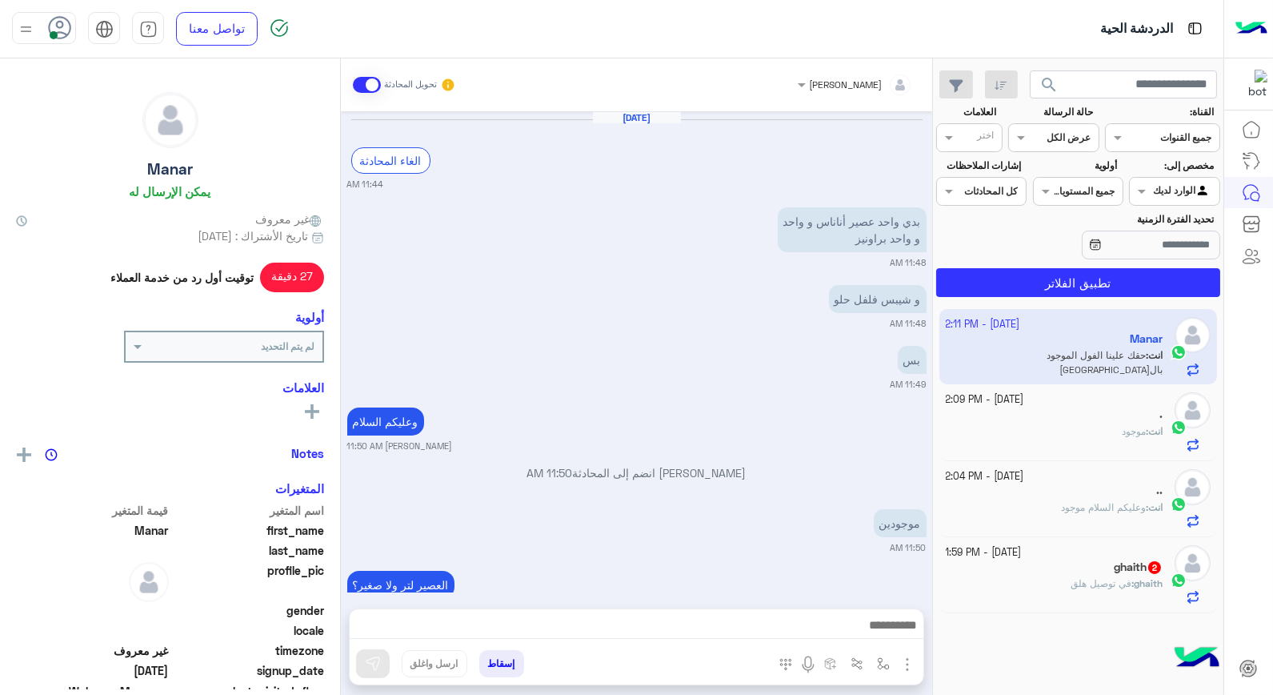
scroll to position [880, 0]
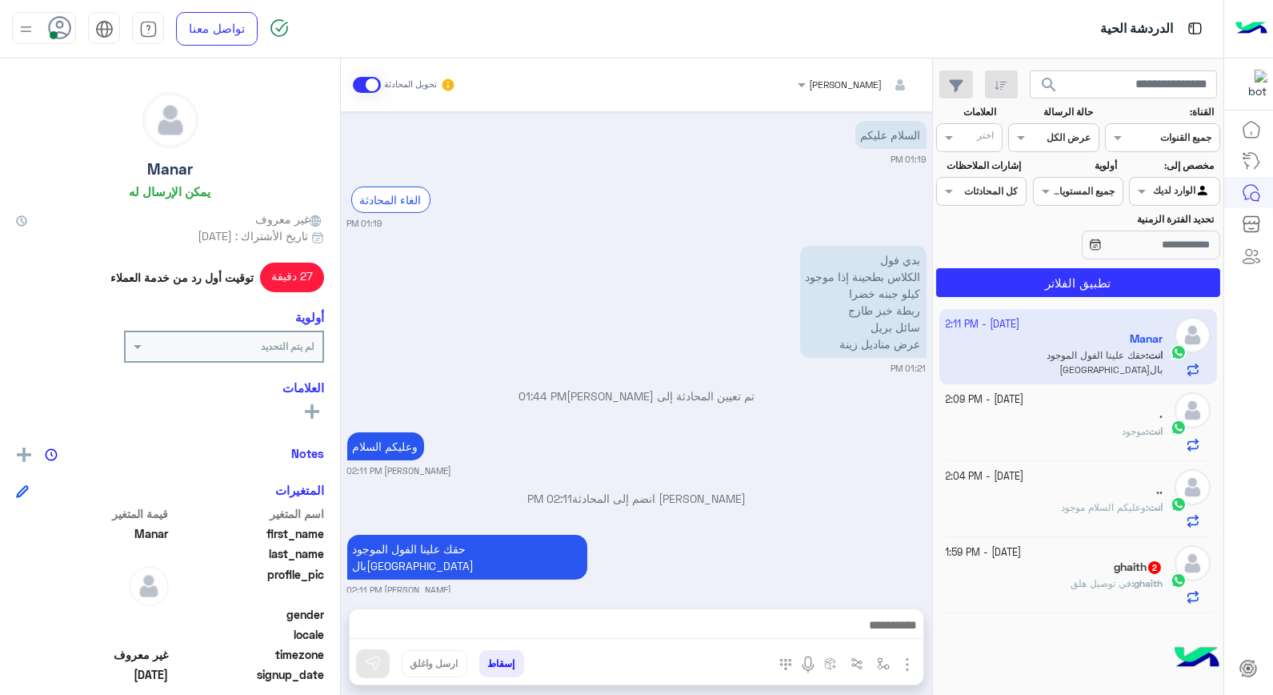
click at [1084, 438] on div "انت : موجود" at bounding box center [1055, 438] width 218 height 28
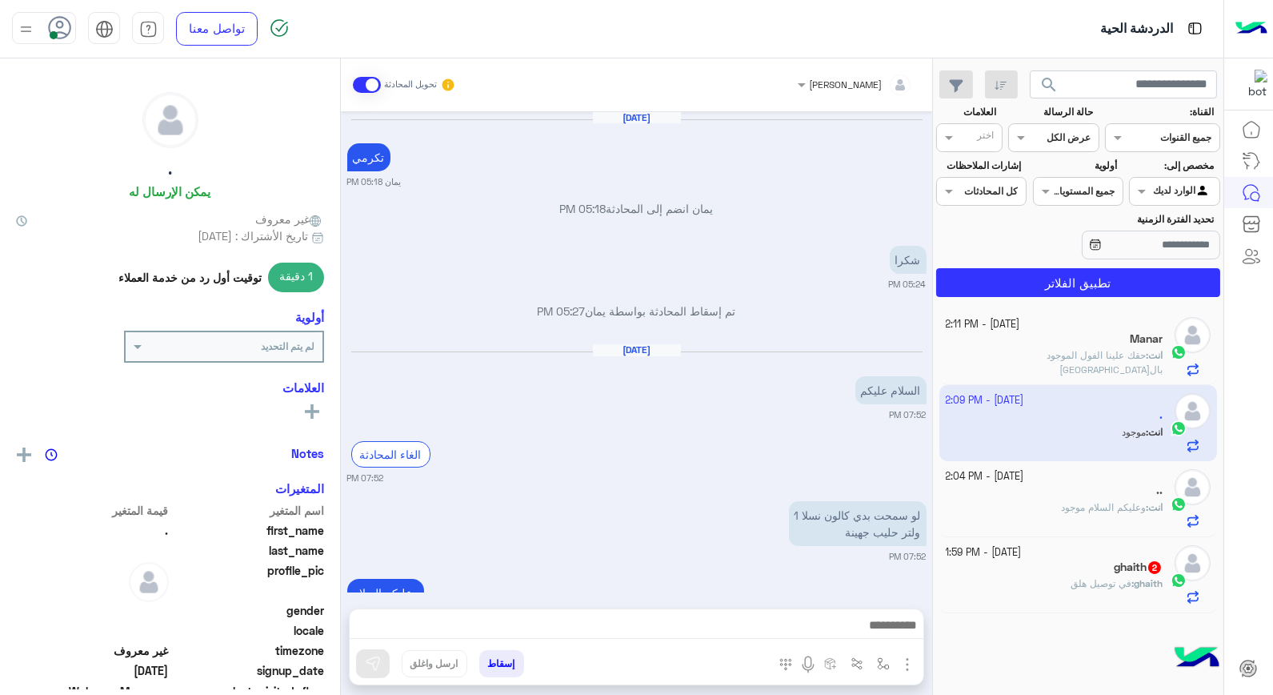
scroll to position [689, 0]
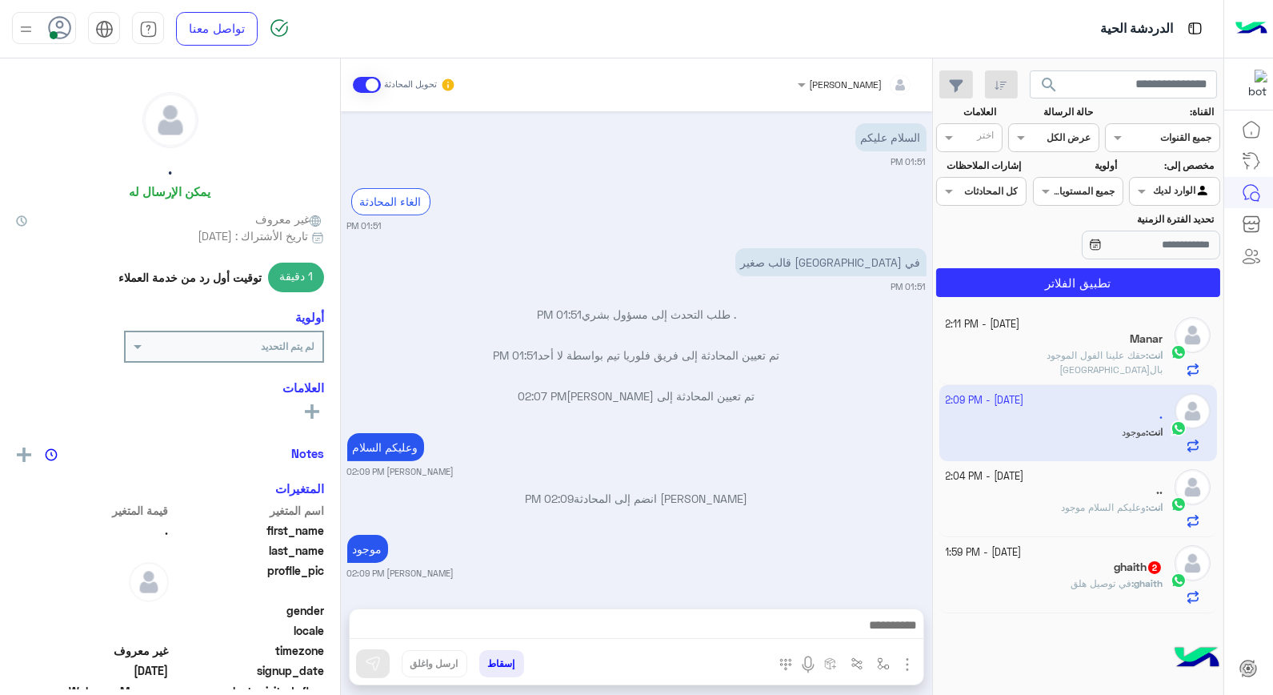
click at [1087, 594] on div "ghaith : في توصيل هلق" at bounding box center [1055, 590] width 218 height 28
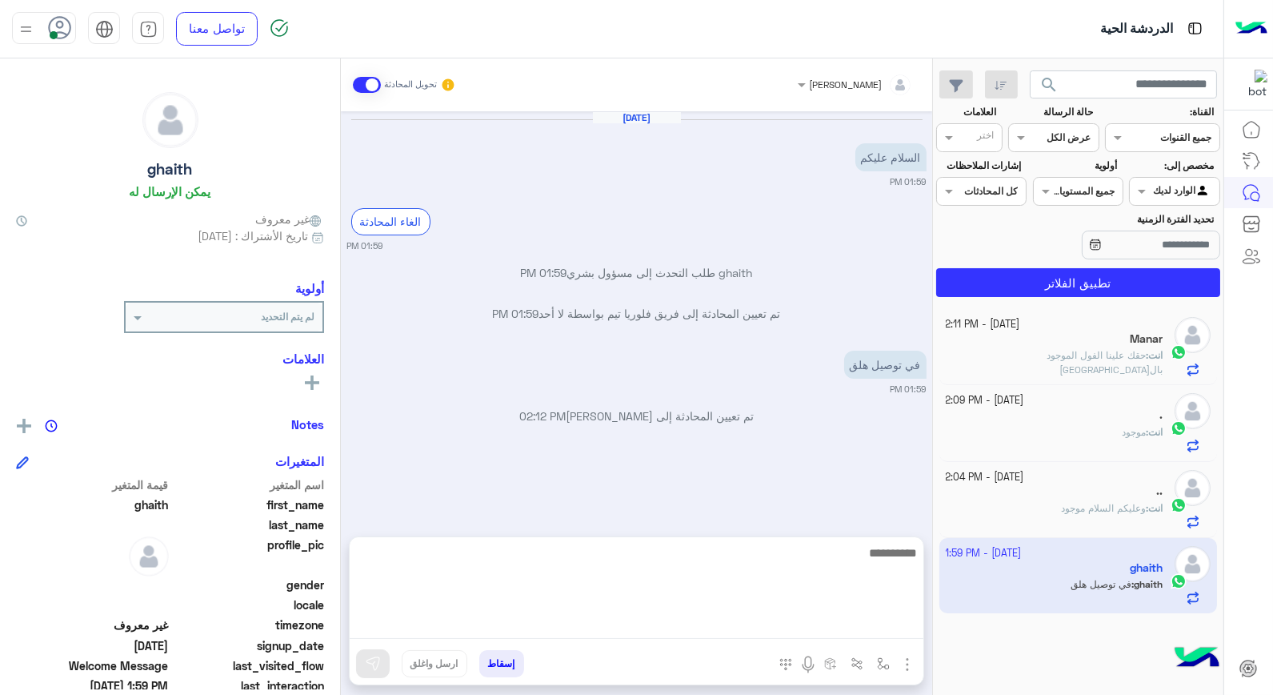
click at [830, 626] on textarea at bounding box center [637, 591] width 574 height 96
type textarea "**********"
type textarea "*****"
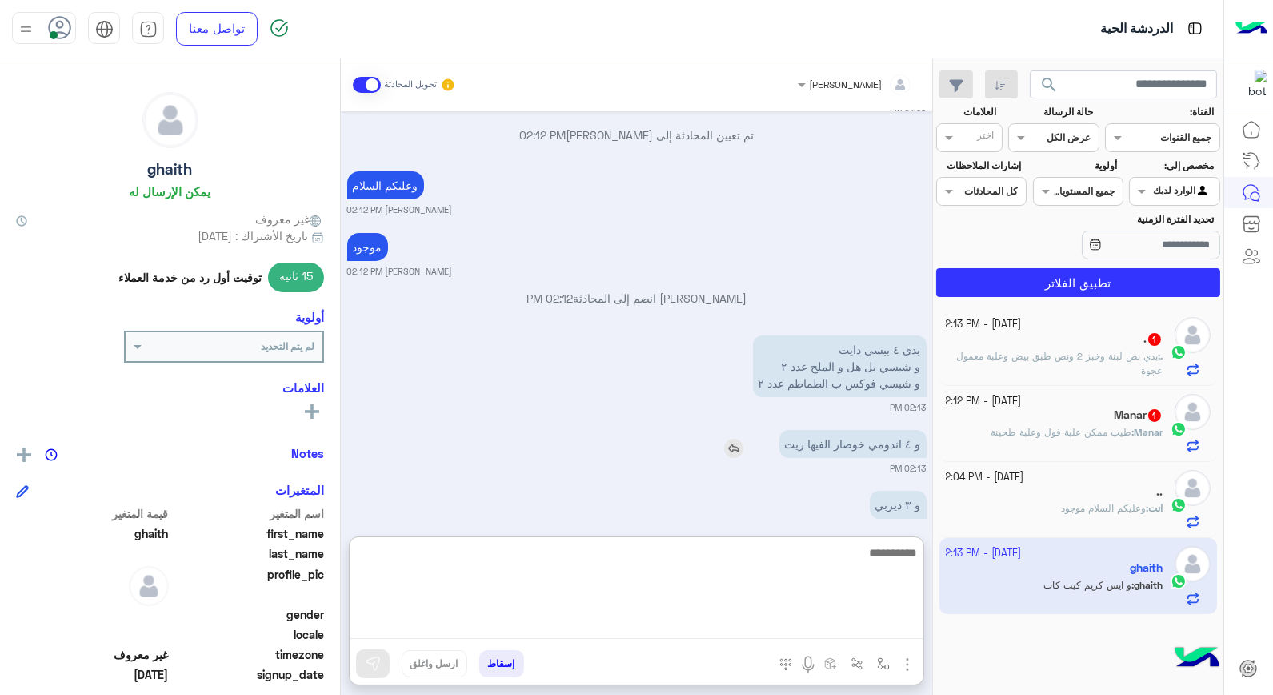
scroll to position [370, 0]
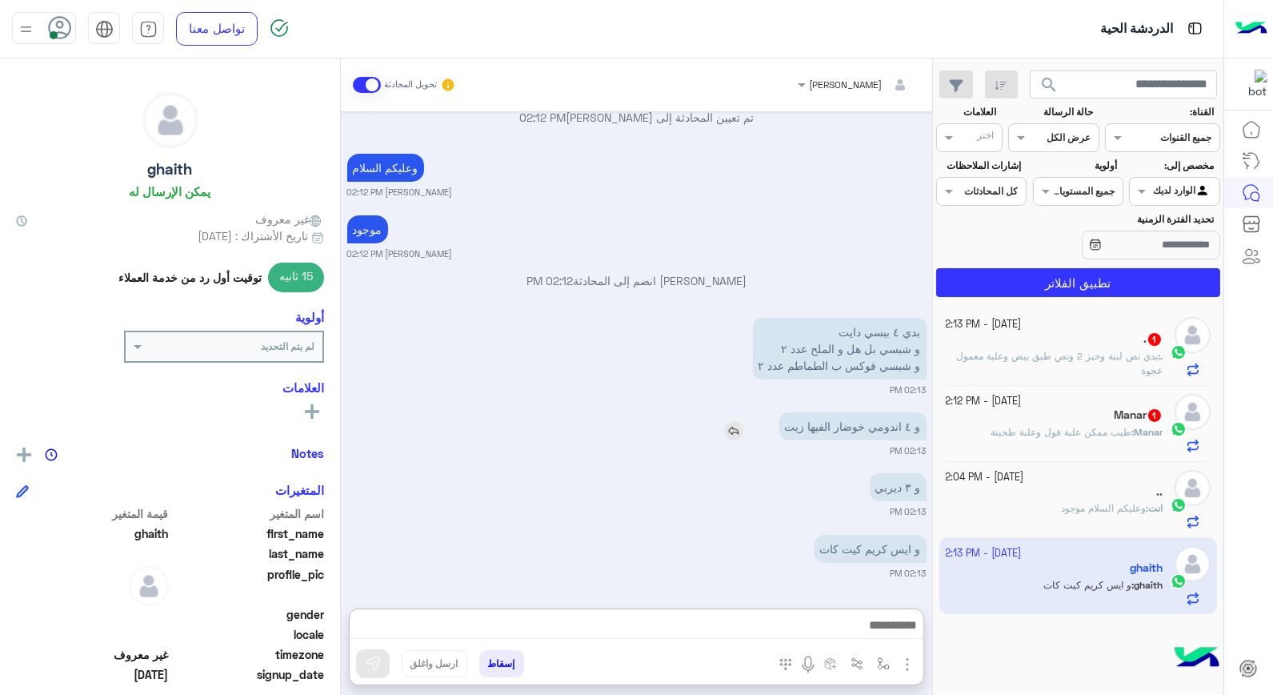
click at [731, 421] on img at bounding box center [733, 430] width 19 height 19
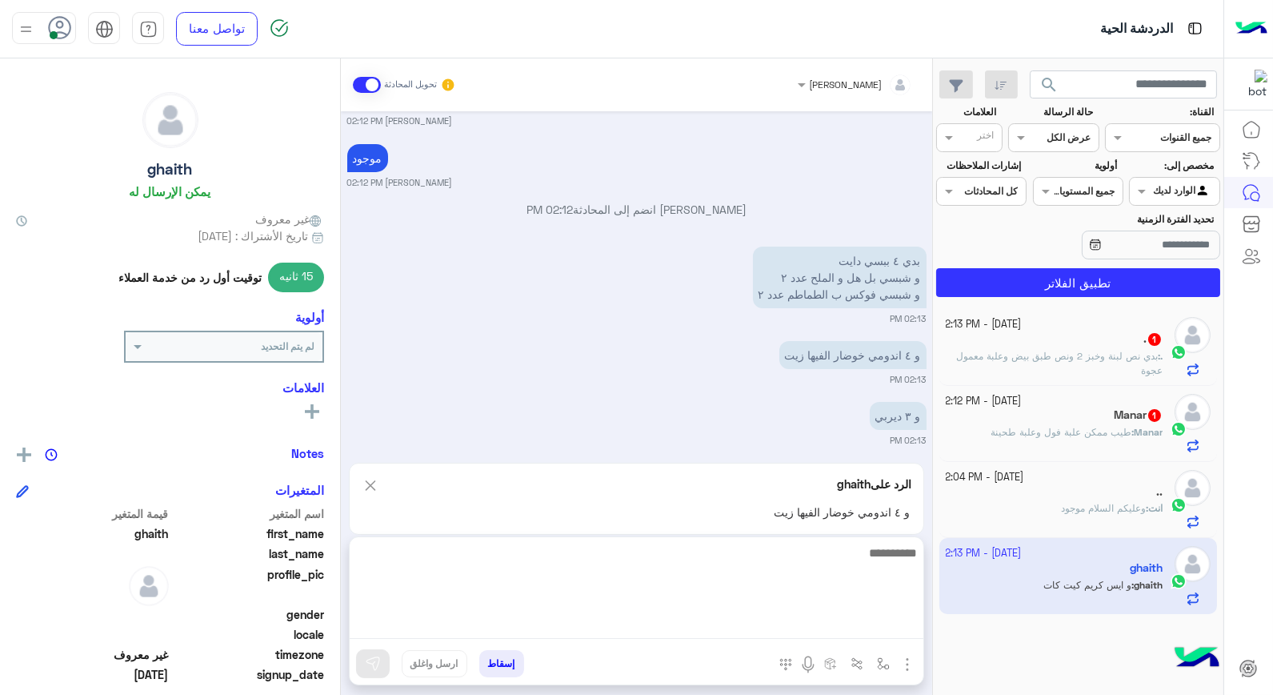
click at [847, 614] on textarea at bounding box center [637, 591] width 574 height 96
type textarea "**********"
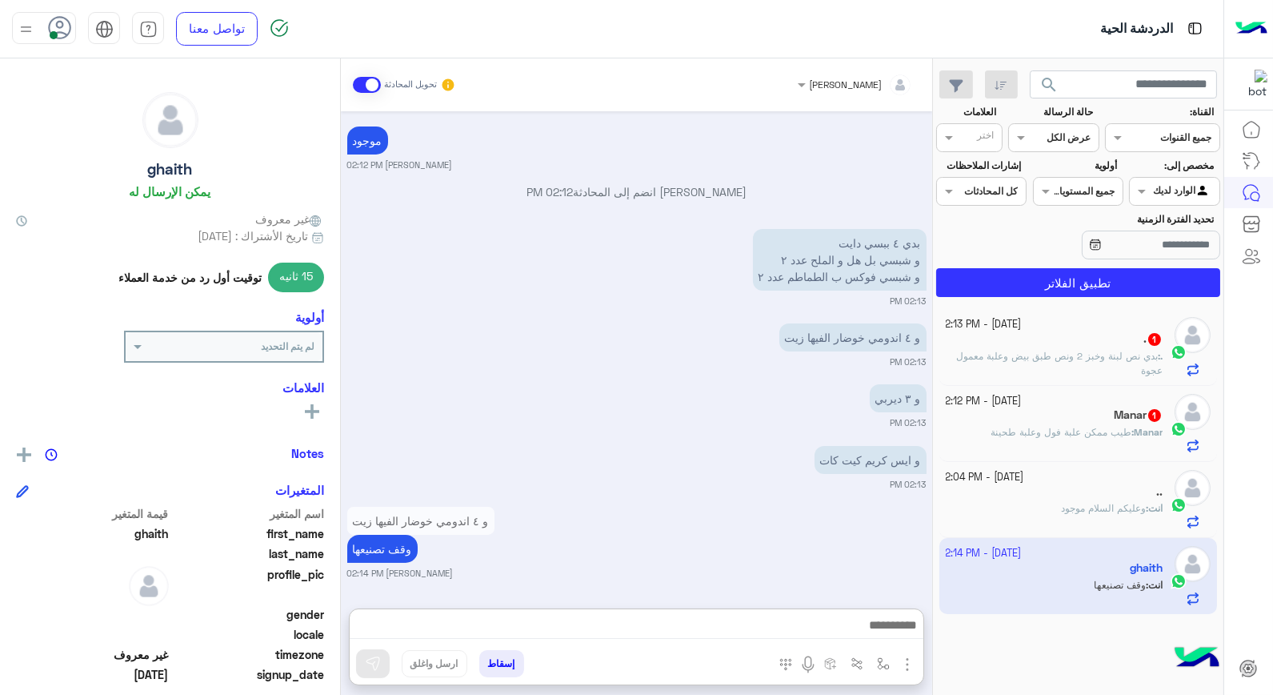
click at [1062, 422] on div "Manar 1" at bounding box center [1055, 416] width 218 height 17
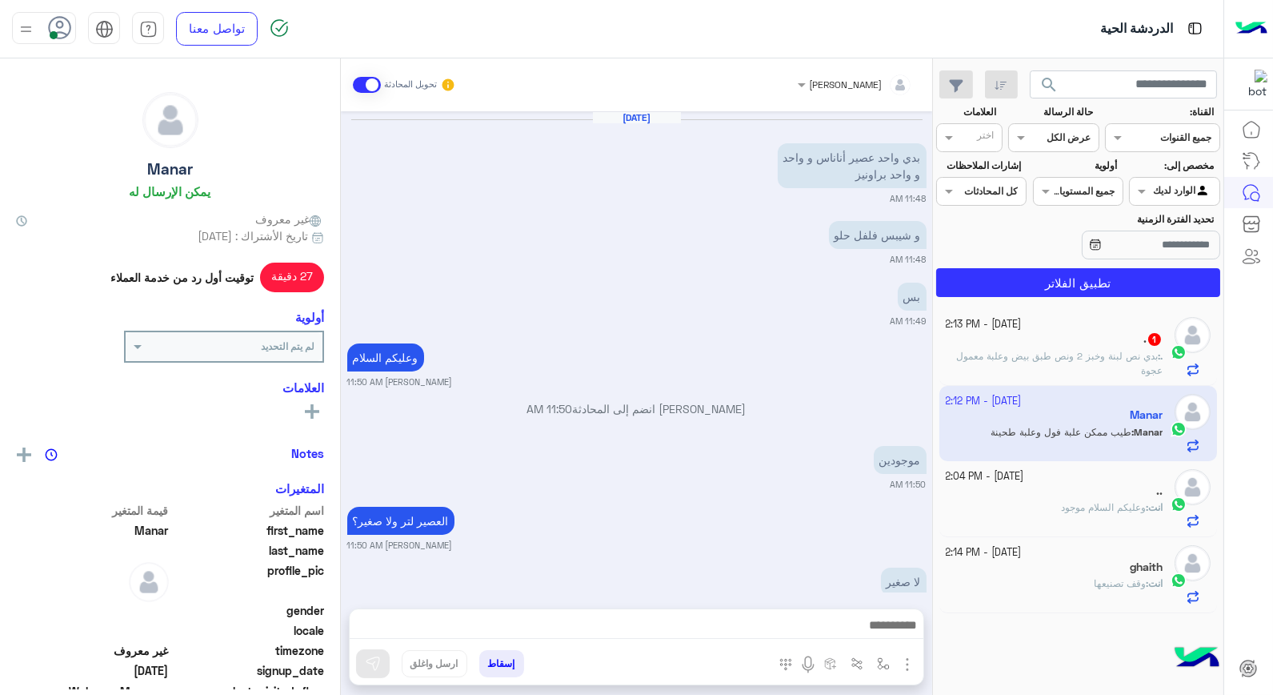
scroll to position [877, 0]
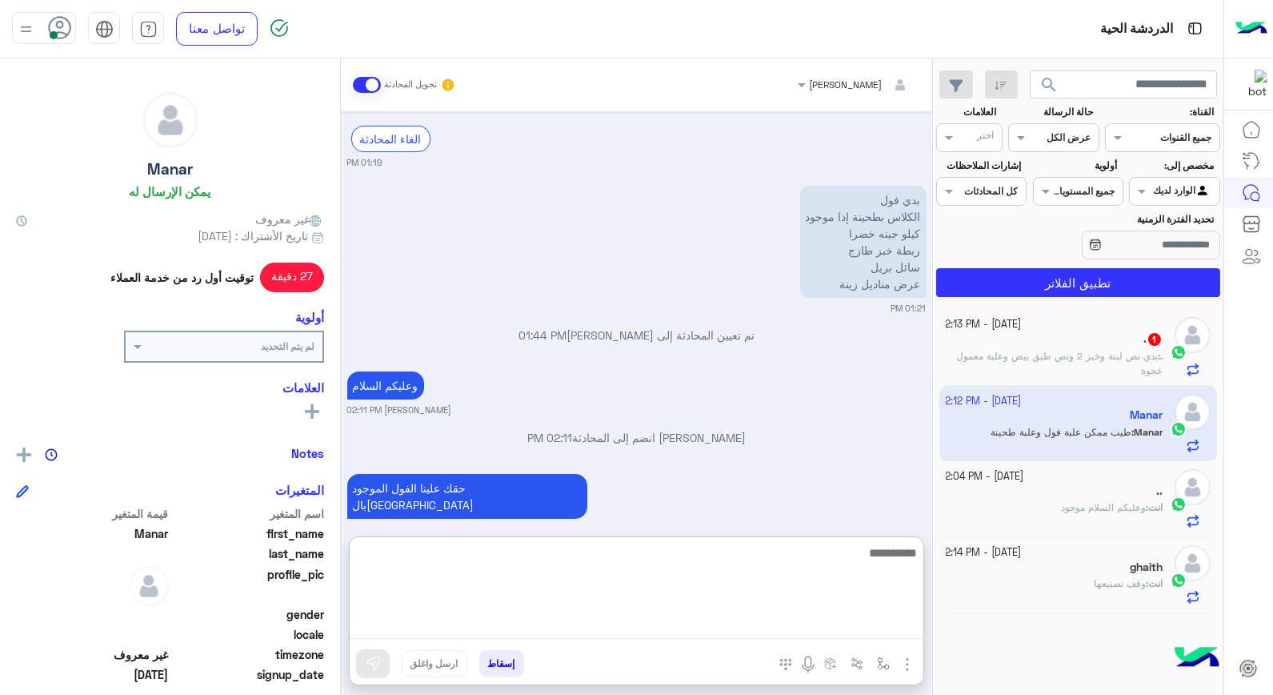
click at [874, 623] on textarea at bounding box center [637, 591] width 574 height 96
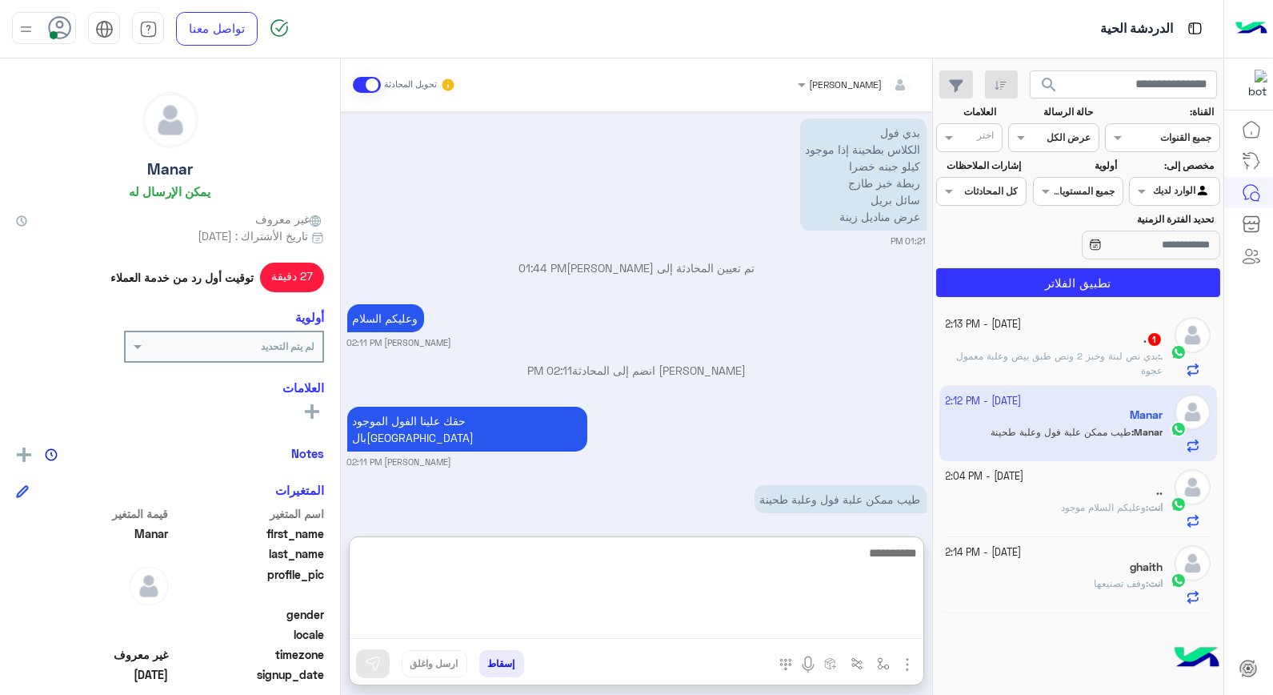
scroll to position [949, 0]
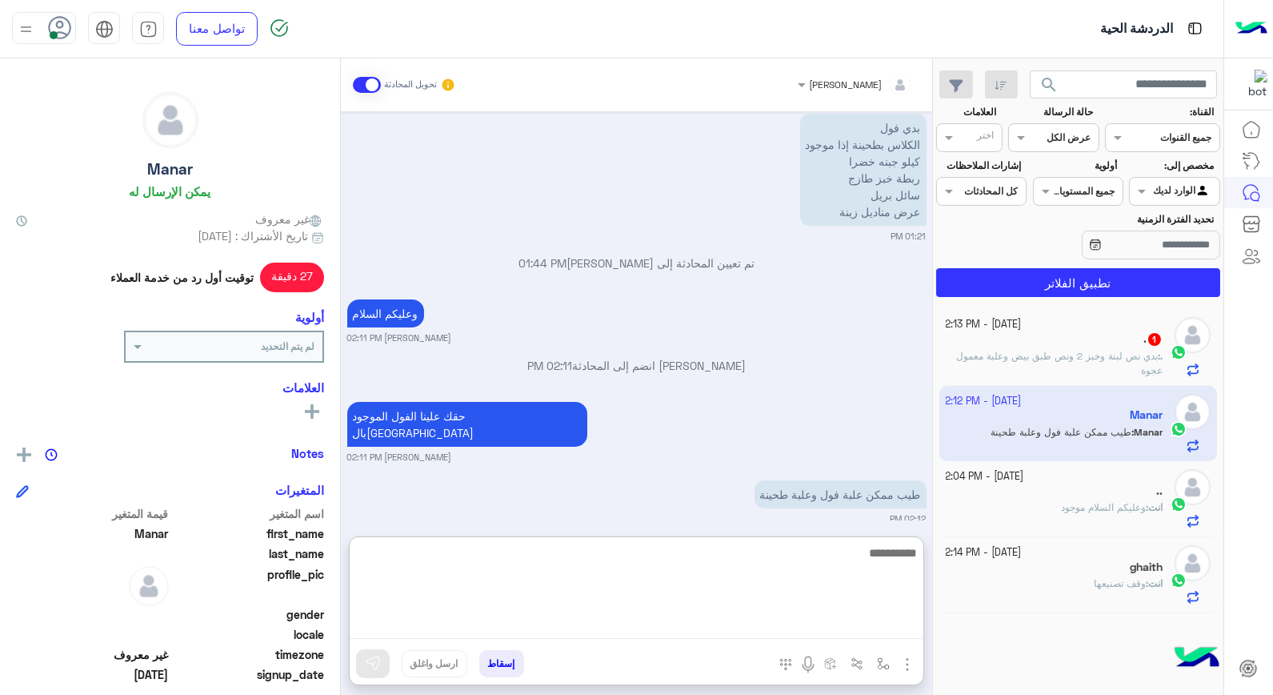
click at [851, 561] on textarea at bounding box center [637, 591] width 574 height 96
type textarea "****"
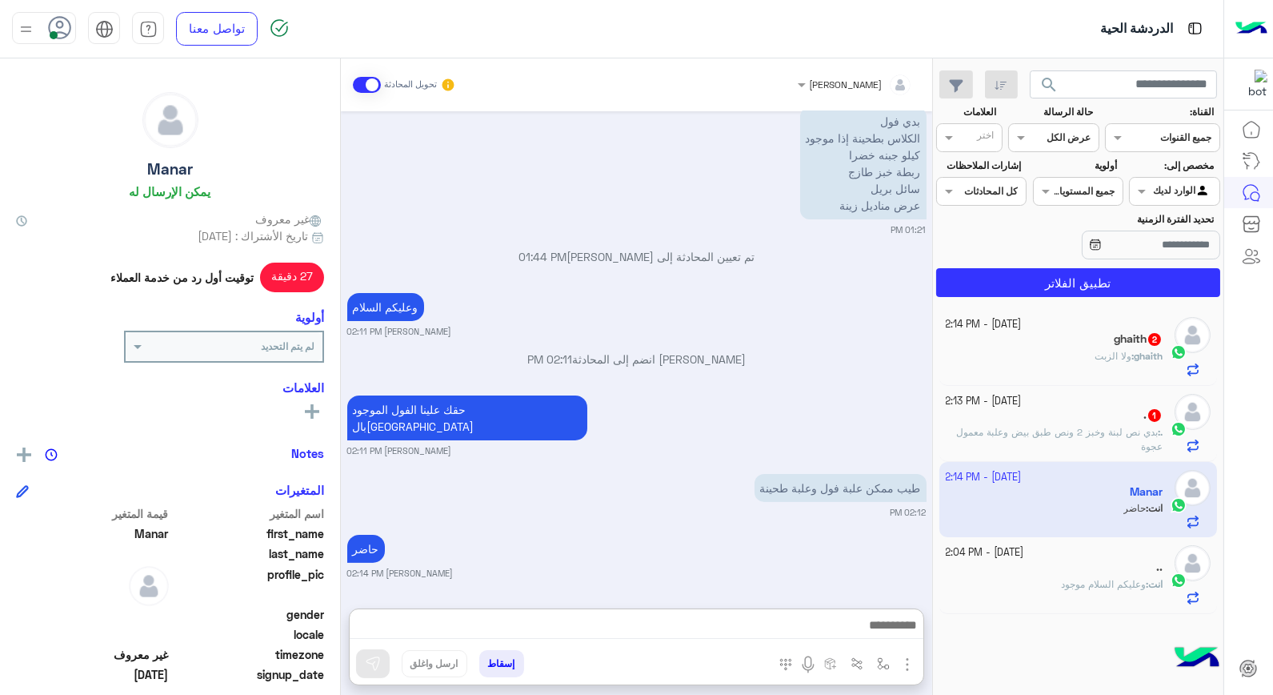
click at [1050, 349] on div "ghaith : ولا الزبت" at bounding box center [1055, 363] width 218 height 28
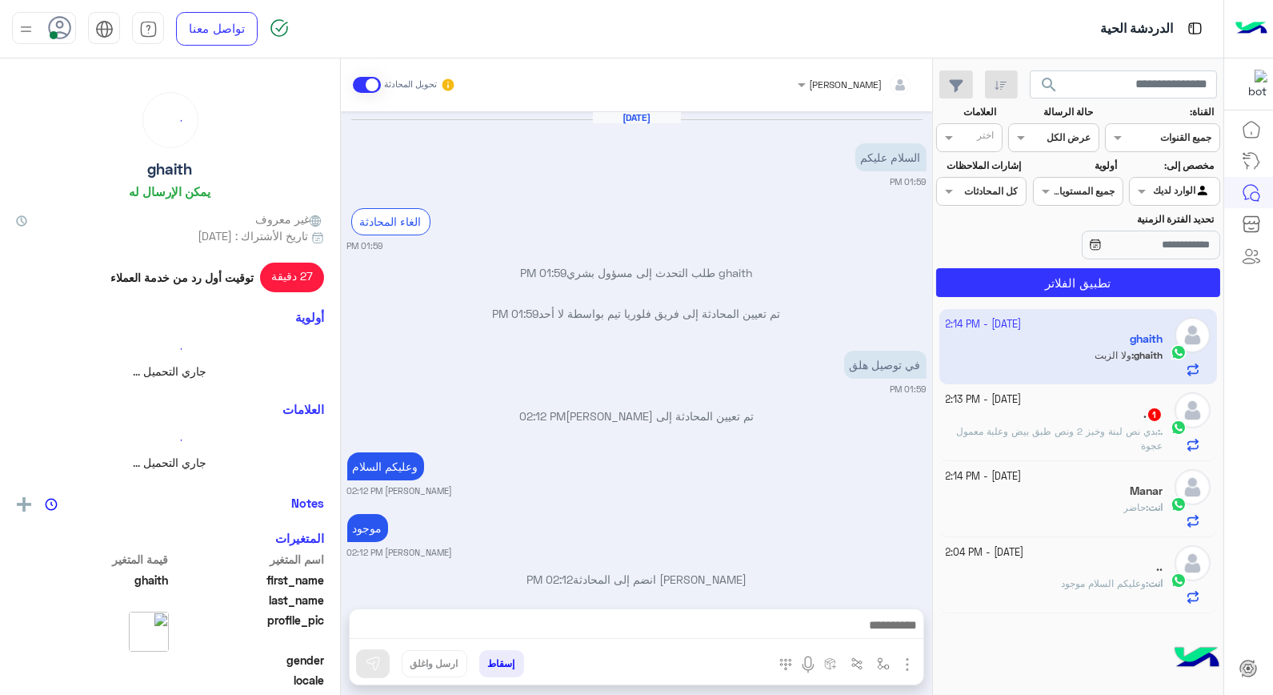
scroll to position [509, 0]
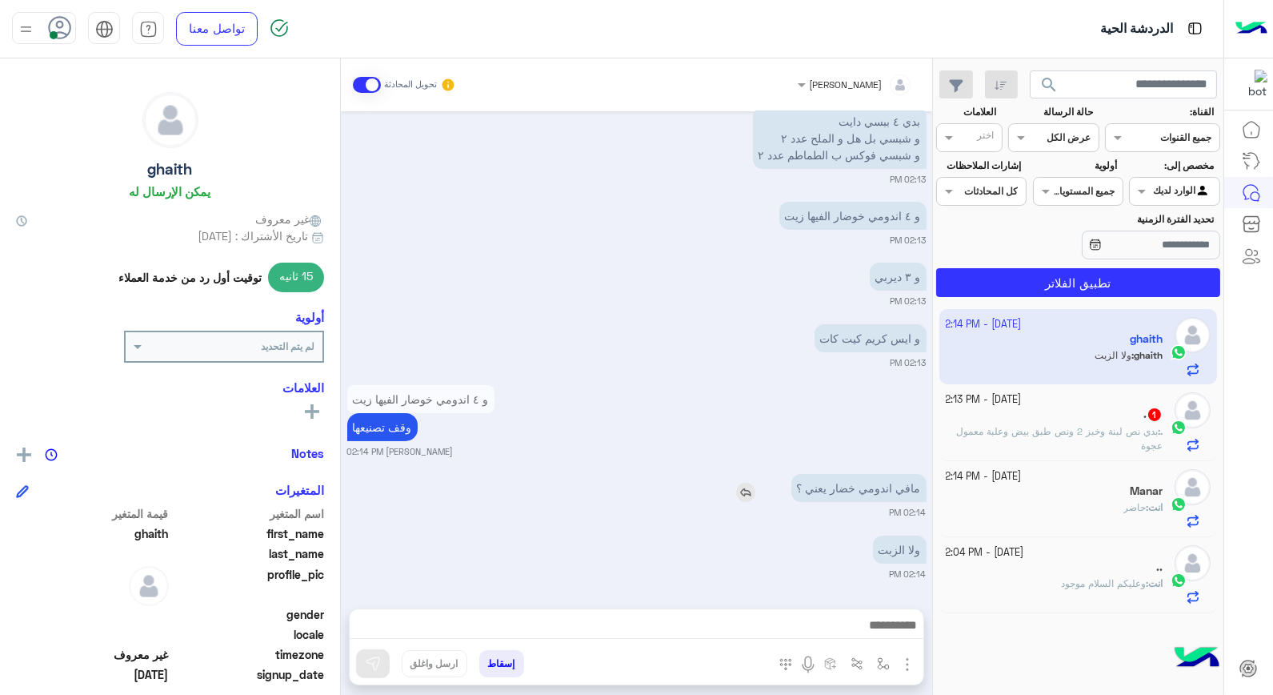
click at [743, 493] on img at bounding box center [745, 492] width 19 height 19
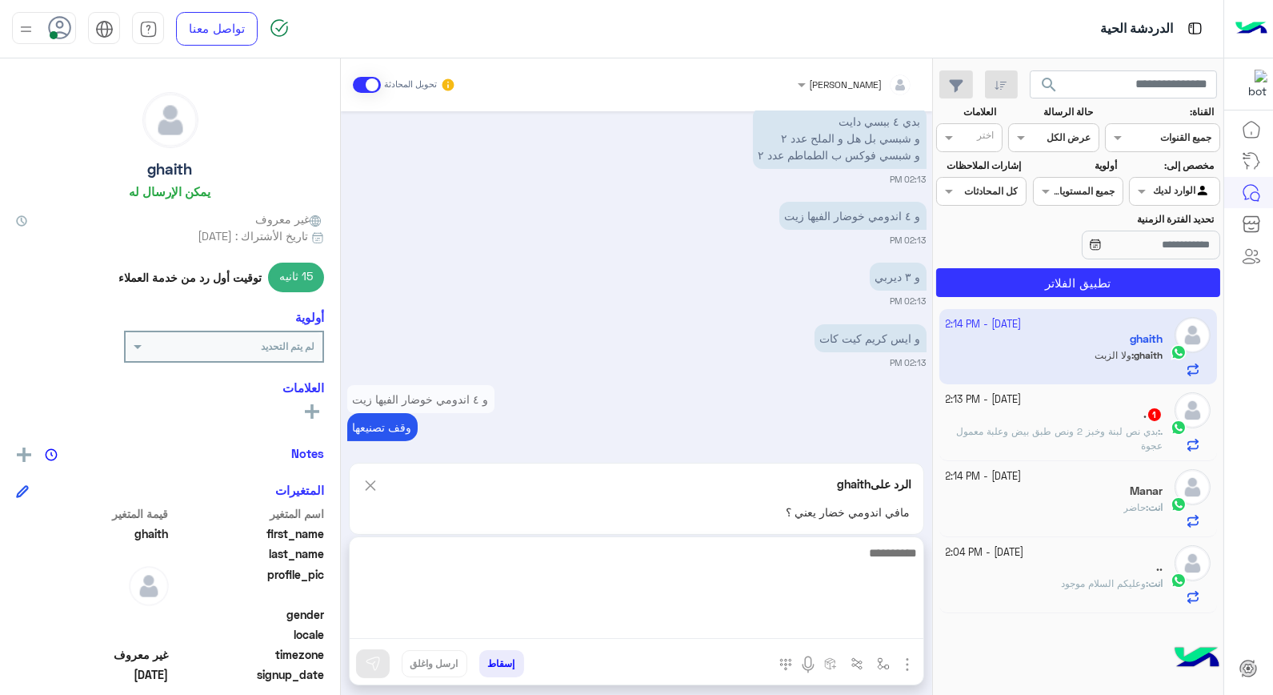
drag, startPoint x: 768, startPoint y: 630, endPoint x: 771, endPoint y: 618, distance: 12.2
click at [768, 629] on textarea at bounding box center [637, 591] width 574 height 96
type textarea "**********"
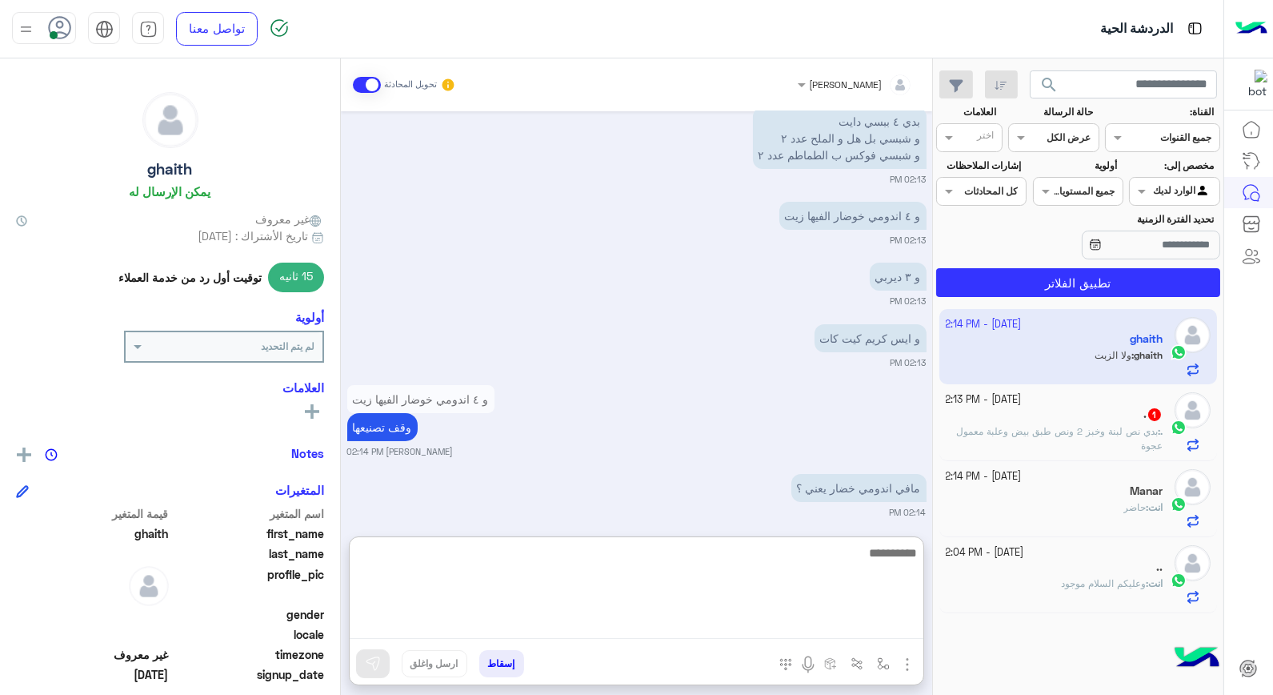
scroll to position [670, 0]
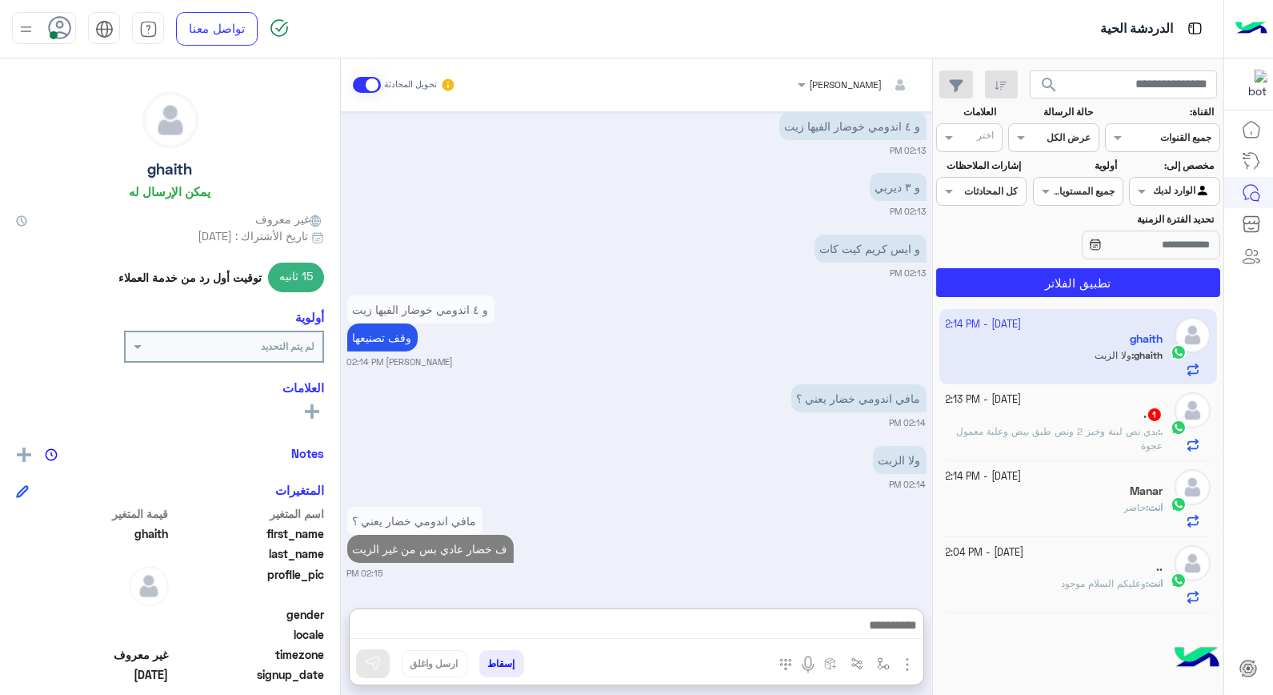
click at [1076, 500] on div "Manar" at bounding box center [1055, 492] width 218 height 17
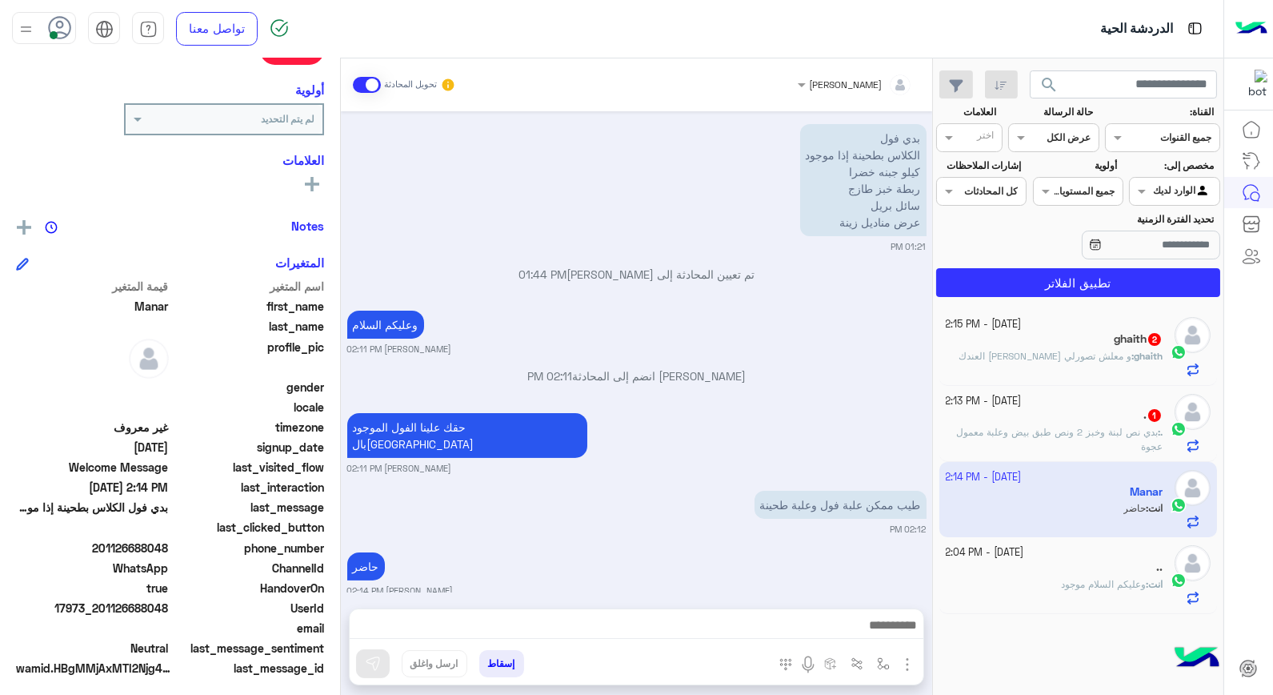
scroll to position [232, 0]
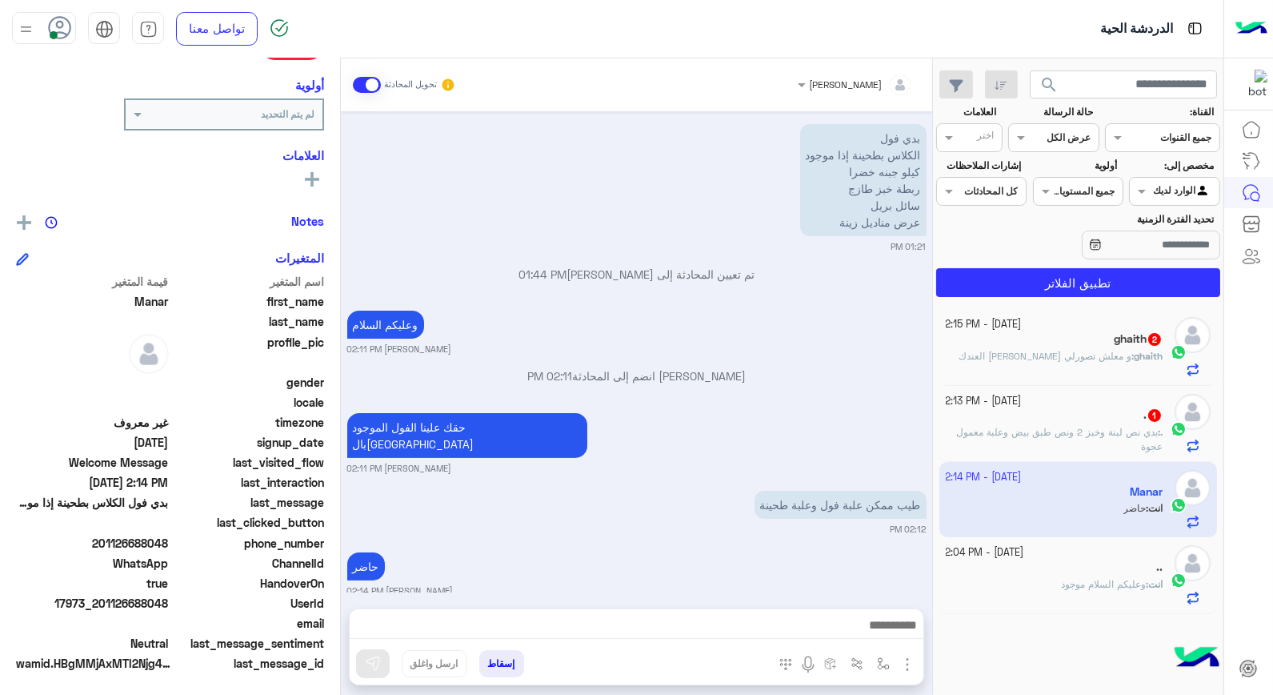
drag, startPoint x: 101, startPoint y: 603, endPoint x: 170, endPoint y: 601, distance: 69.6
click at [169, 601] on span "17973_201126688048" at bounding box center [92, 603] width 153 height 17
copy span "01126688048"
click at [1075, 358] on span "و معلش تصورلي الشباسي العندك" at bounding box center [1045, 356] width 173 height 12
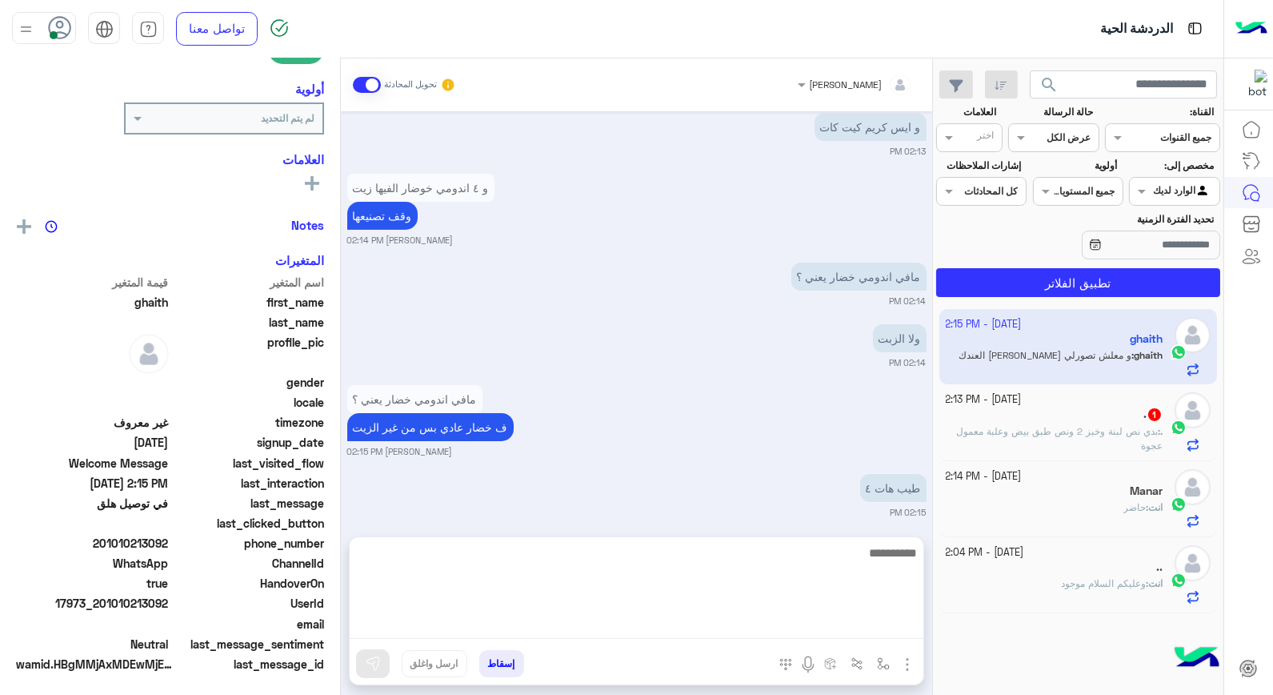
scroll to position [232, 0]
click at [801, 620] on textarea at bounding box center [637, 591] width 574 height 96
type textarea "****"
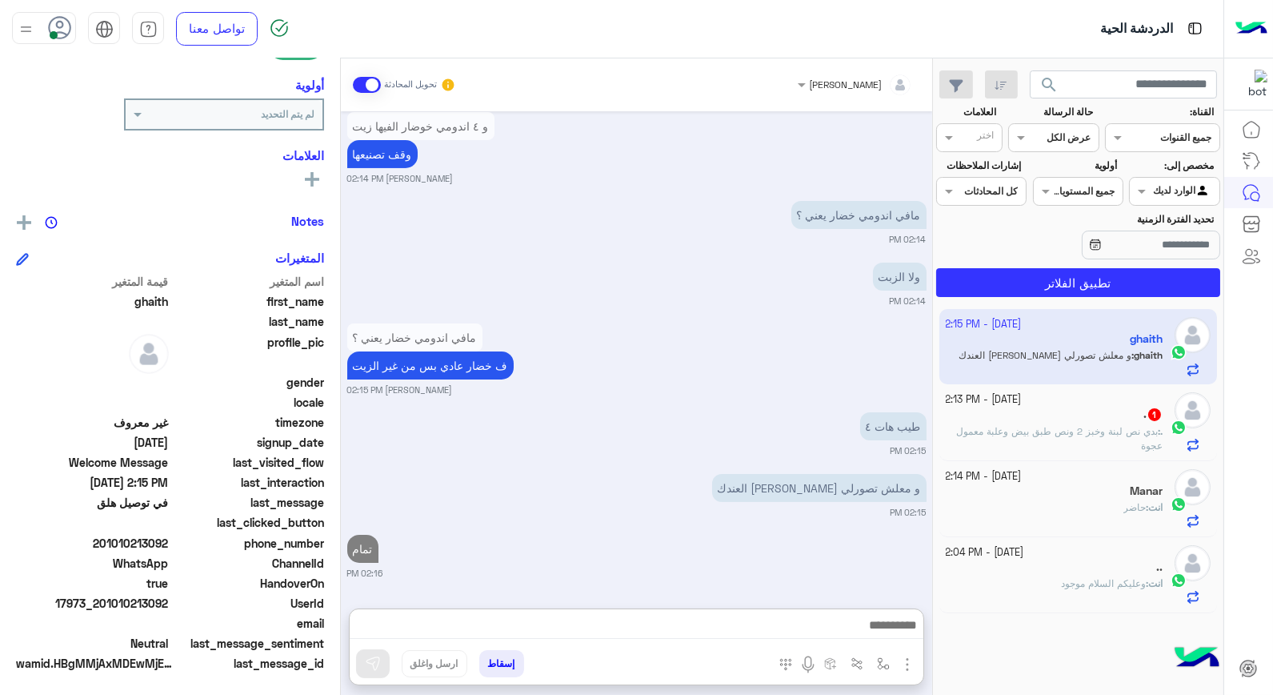
click at [1115, 521] on div "انت : حاضر" at bounding box center [1055, 514] width 218 height 28
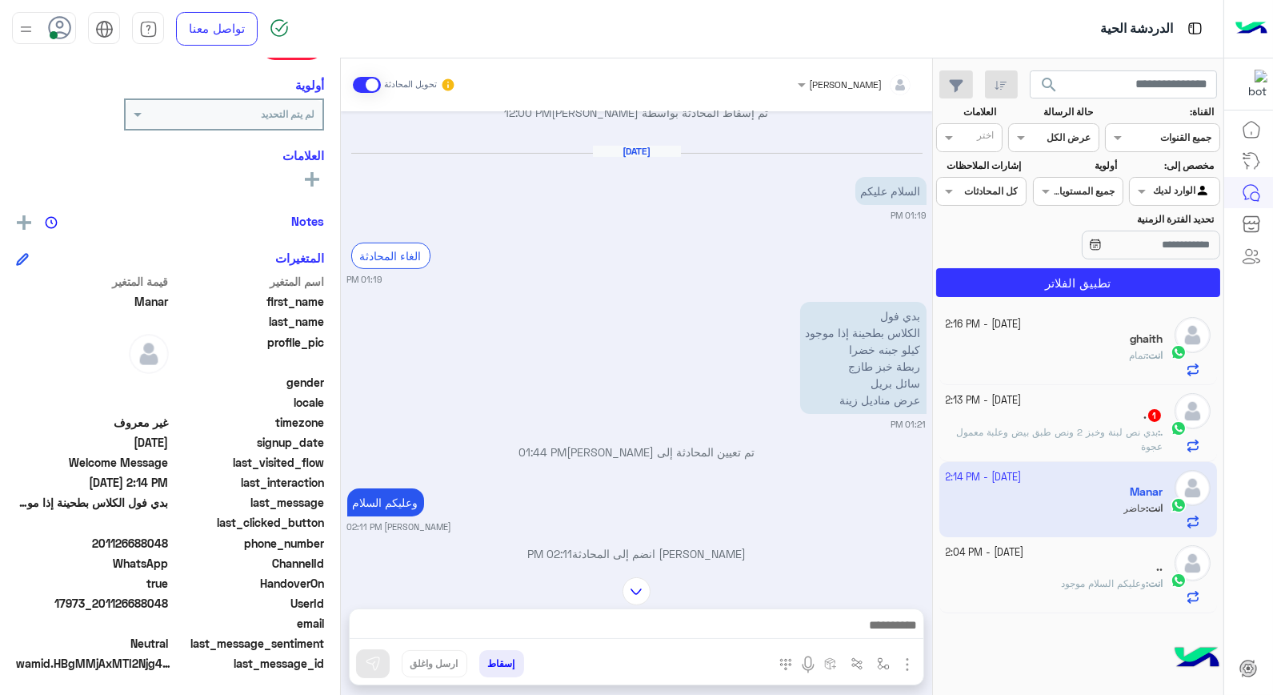
scroll to position [860, 0]
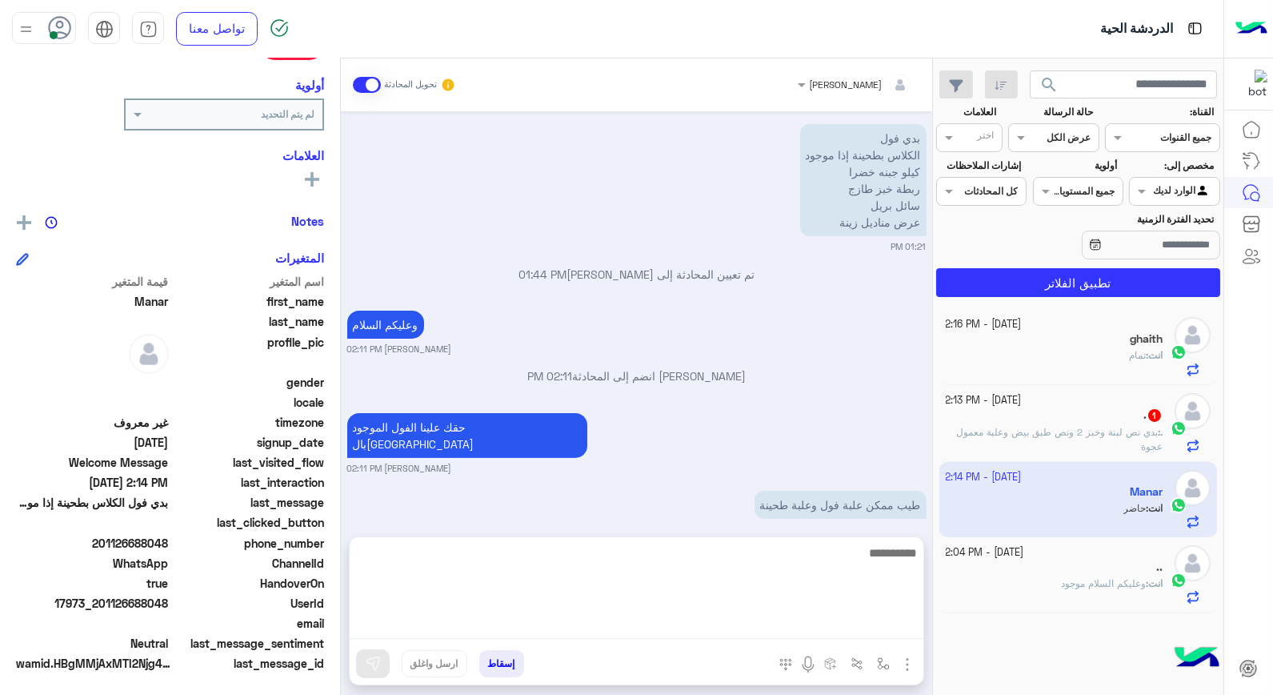
click at [803, 618] on textarea at bounding box center [637, 591] width 574 height 96
type textarea "**********"
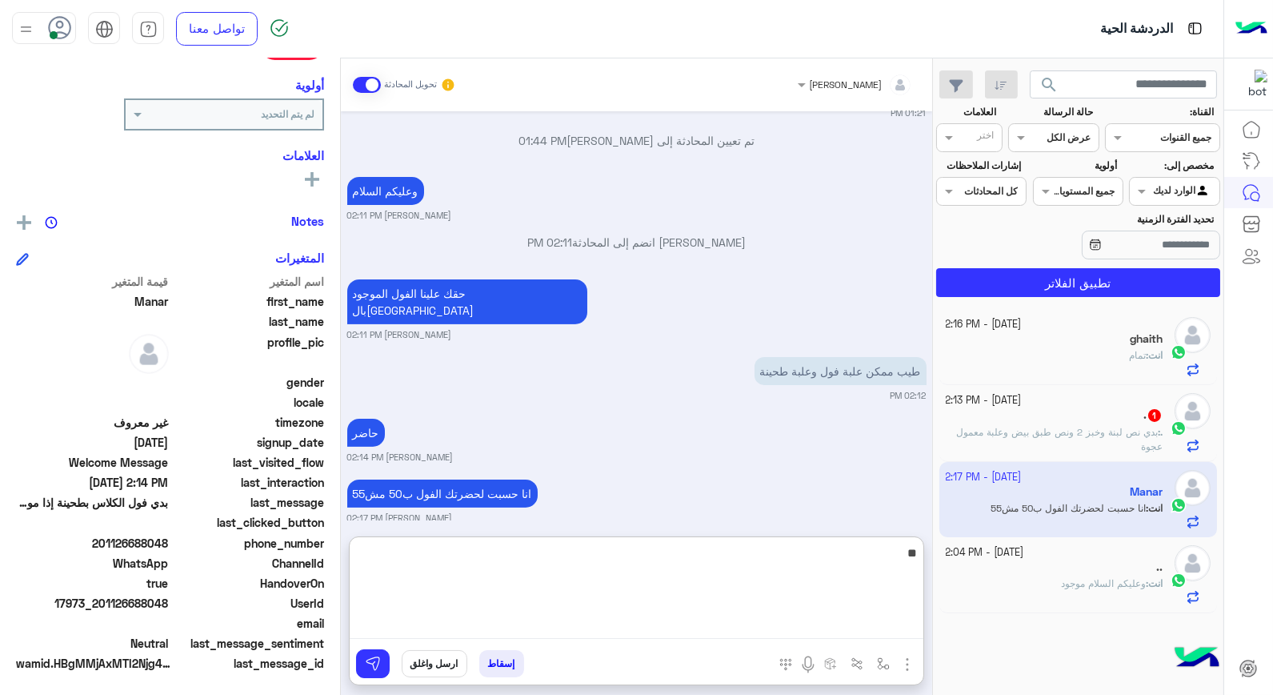
type textarea "*"
type textarea "**********"
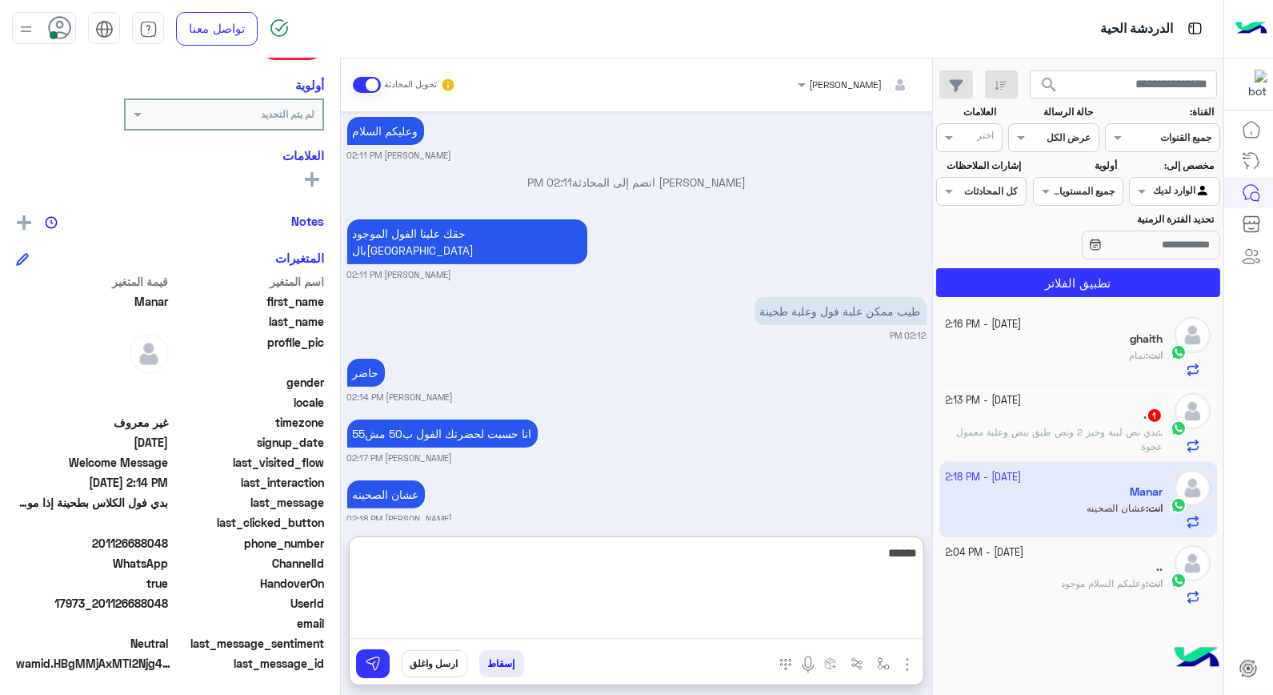
type textarea "*******"
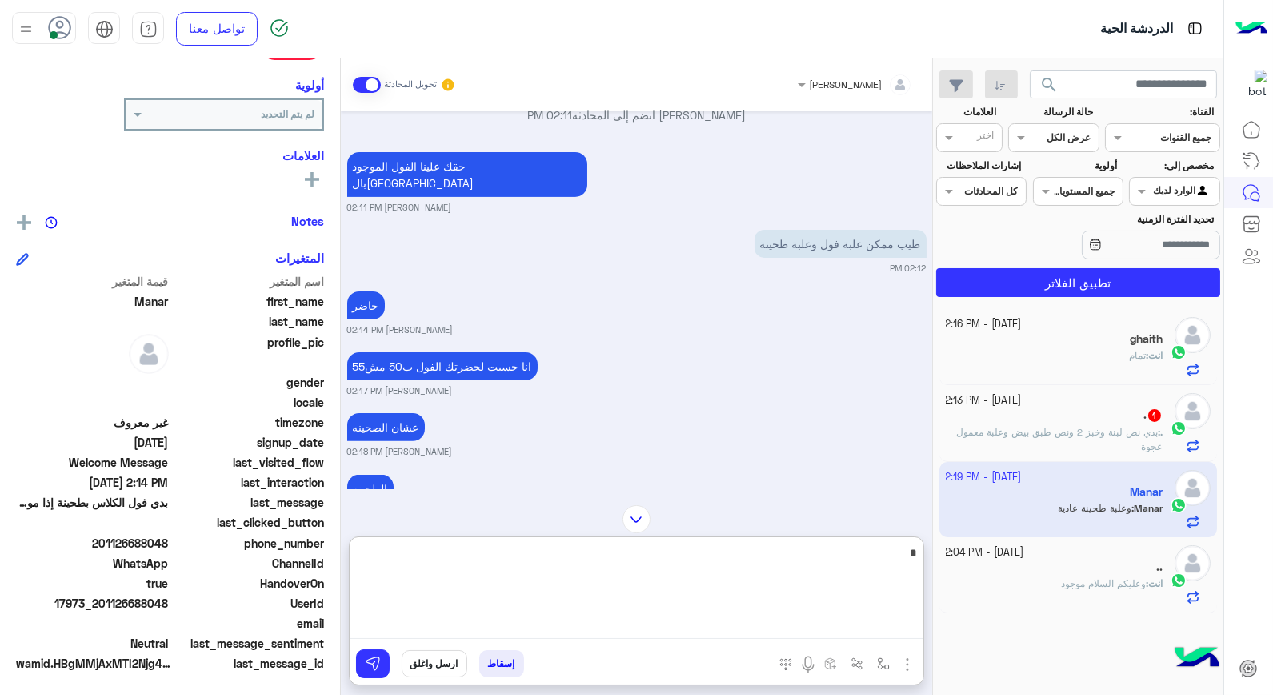
scroll to position [1237, 0]
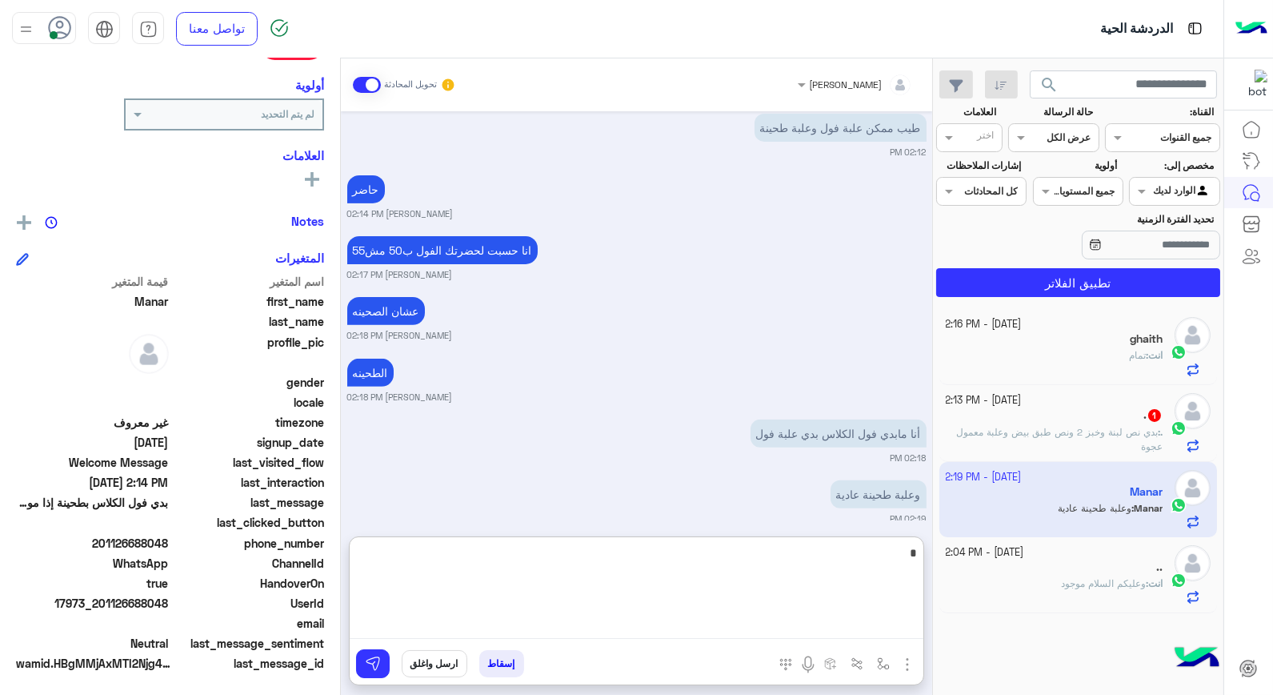
click at [876, 548] on textarea at bounding box center [637, 591] width 574 height 96
click at [872, 546] on textarea at bounding box center [637, 591] width 574 height 96
type textarea "********"
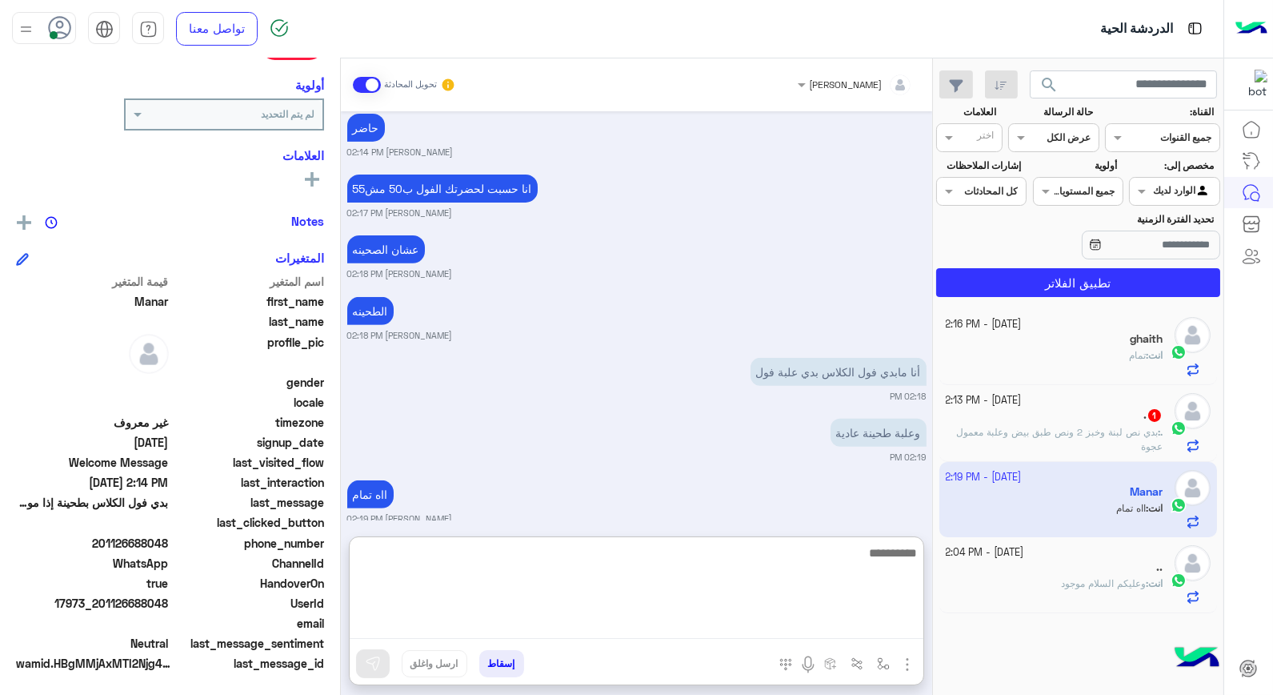
click at [856, 566] on textarea at bounding box center [637, 591] width 574 height 96
type textarea "**********"
drag, startPoint x: 813, startPoint y: 558, endPoint x: 931, endPoint y: 558, distance: 118.4
click at [931, 558] on div "خالد صقر تحويل المحادثة Oct 9, 2025 و شيبس فلفل حلو 11:48 AM بس 11:49 AM وعليكم…" at bounding box center [636, 379] width 591 height 643
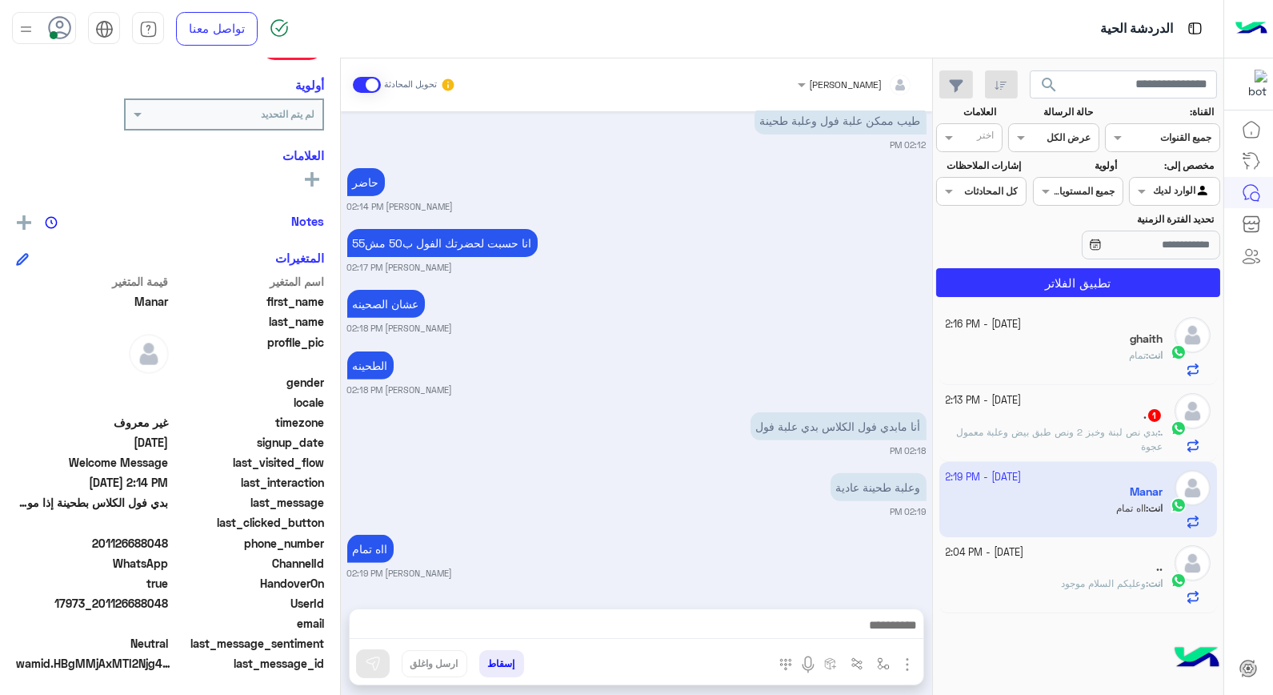
click at [508, 667] on button "إسقاط" at bounding box center [501, 663] width 45 height 27
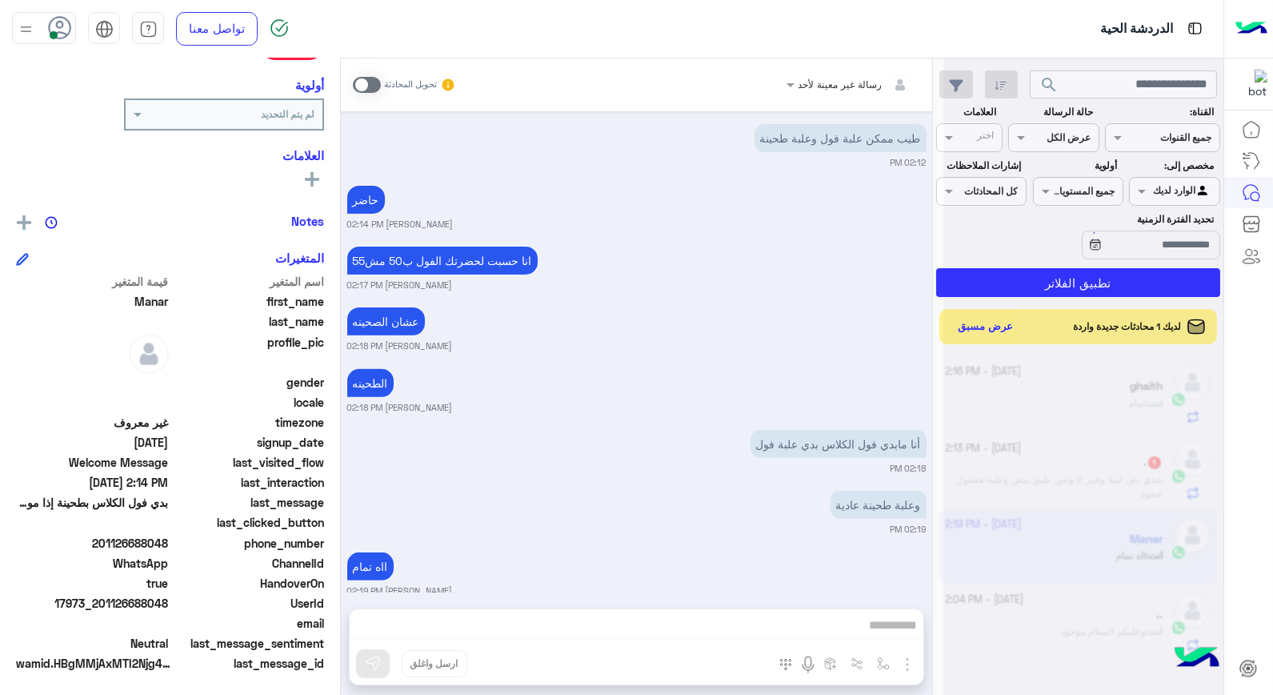
scroll to position [1268, 0]
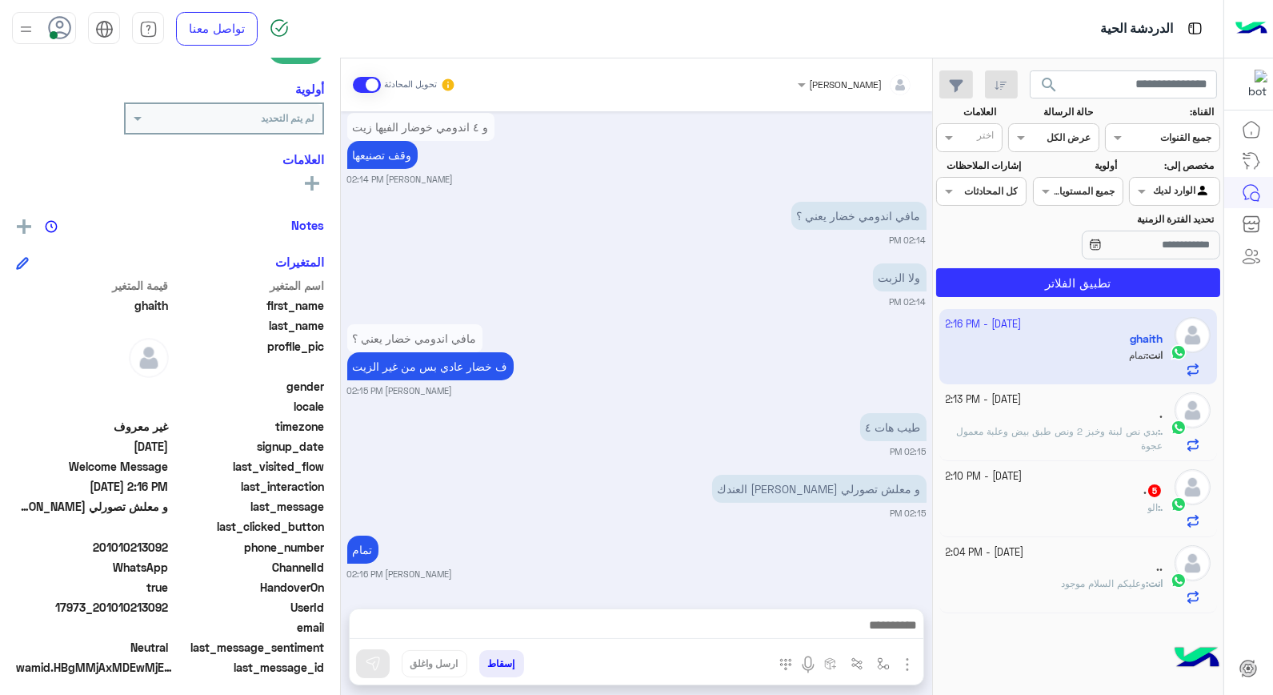
scroll to position [232, 0]
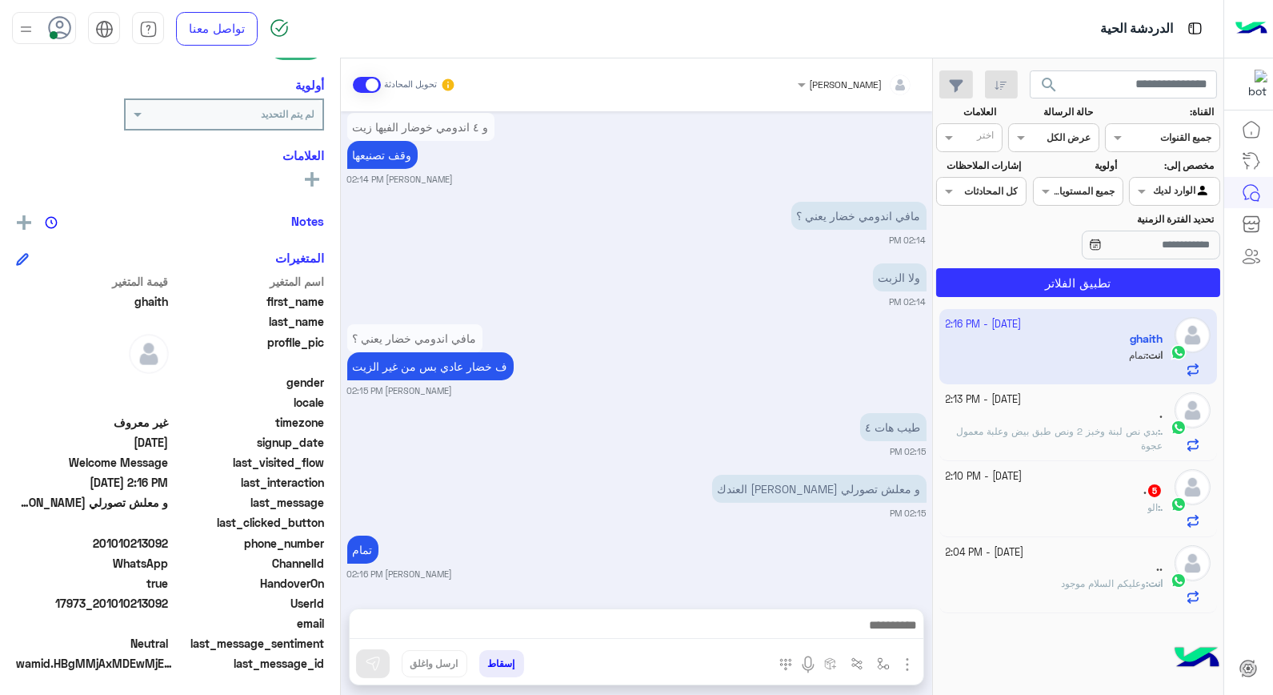
click at [1071, 507] on div ". : الو" at bounding box center [1055, 514] width 218 height 28
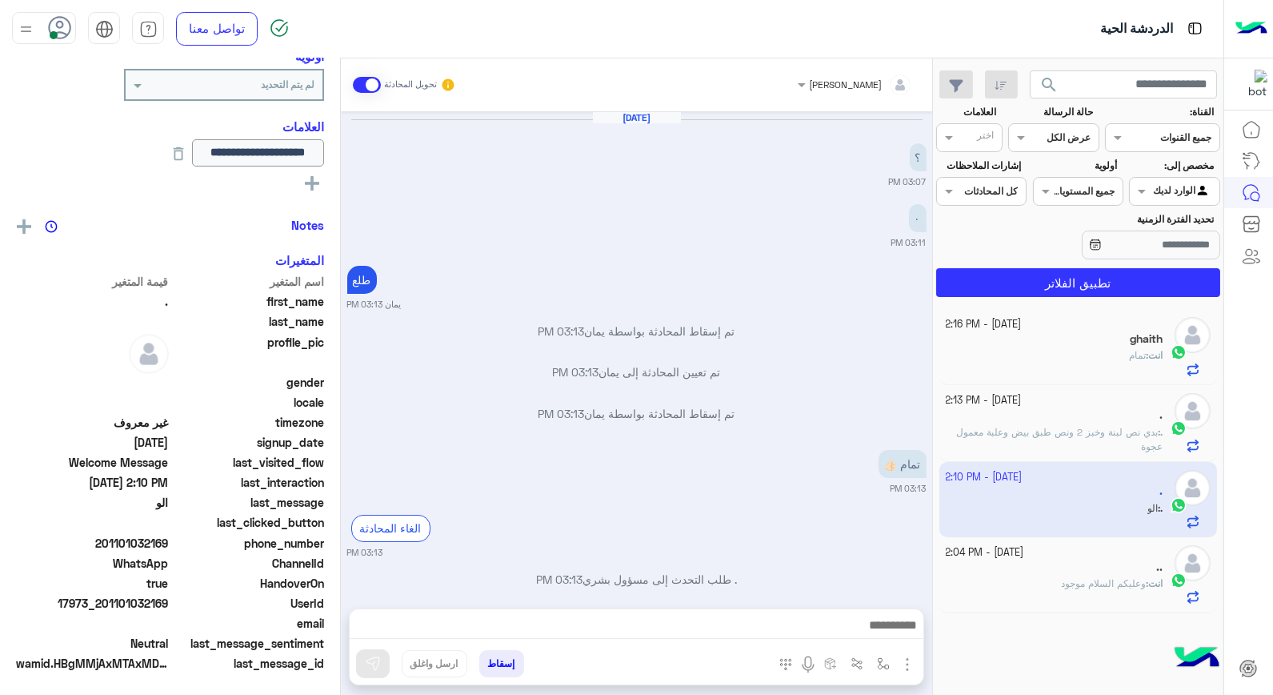
scroll to position [623, 0]
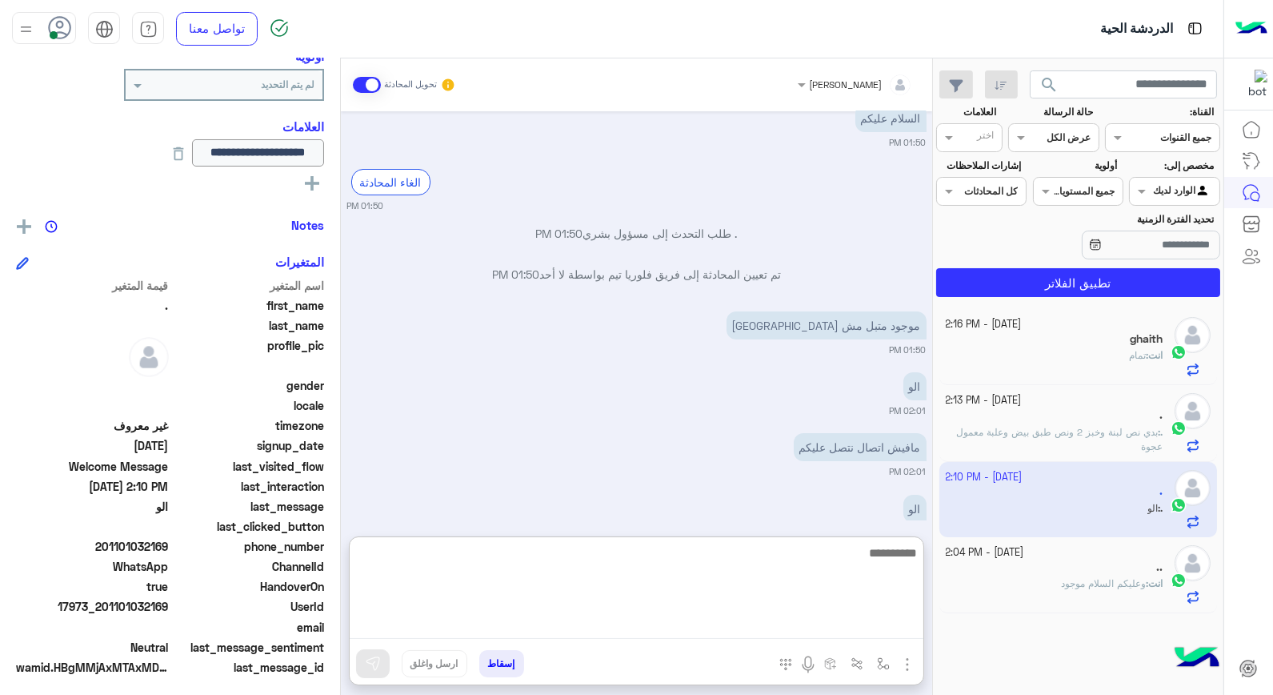
click at [889, 630] on textarea at bounding box center [637, 591] width 574 height 96
type textarea "*****"
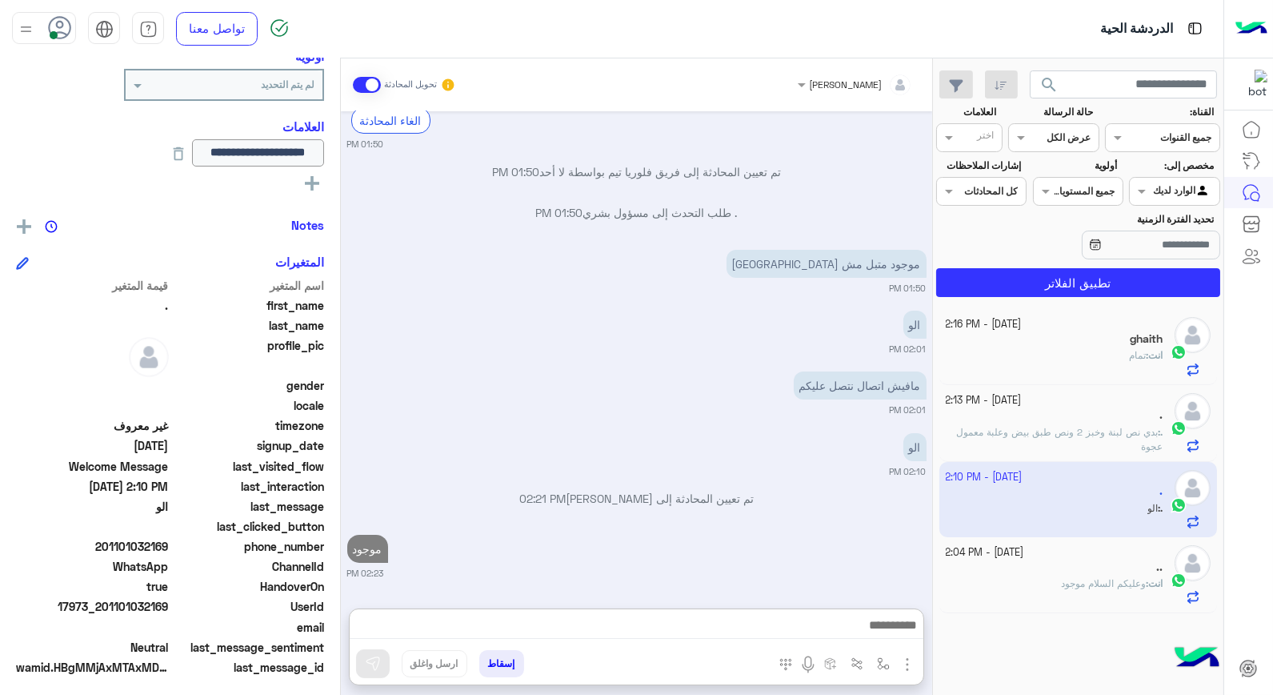
drag, startPoint x: 746, startPoint y: 318, endPoint x: 760, endPoint y: 386, distance: 68.7
click at [747, 380] on img at bounding box center [748, 389] width 19 height 19
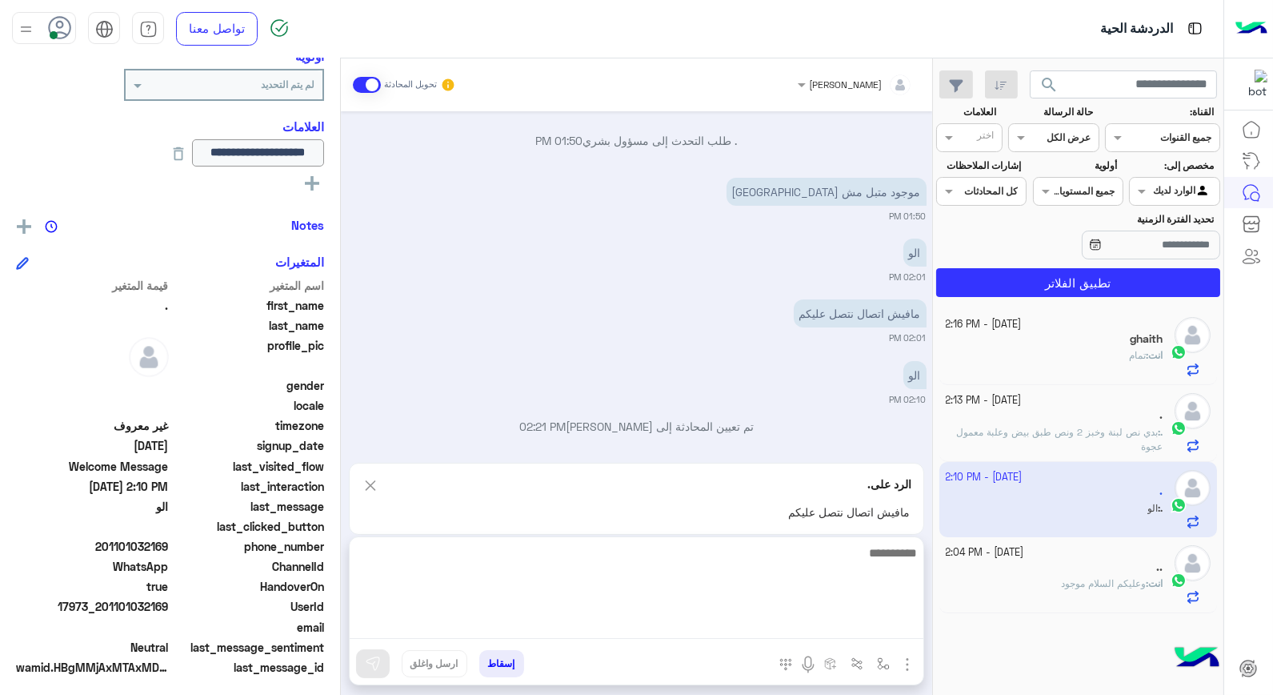
click at [847, 629] on textarea at bounding box center [637, 591] width 574 height 96
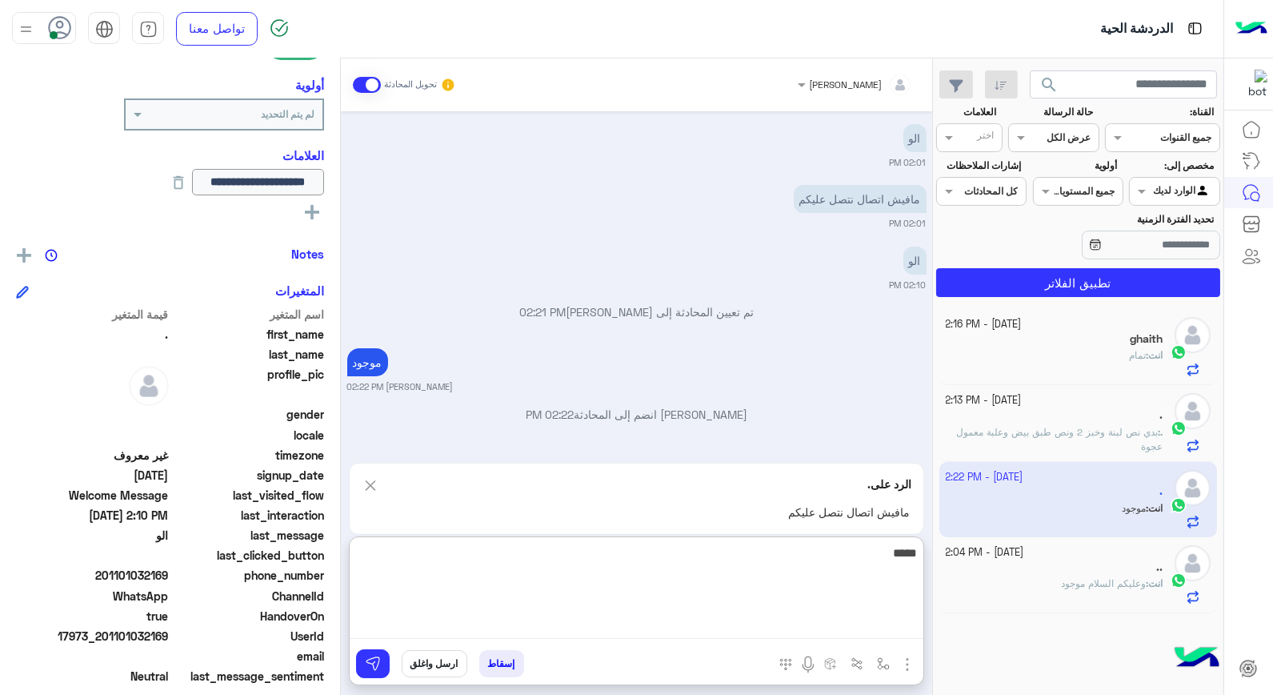
type textarea "*****"
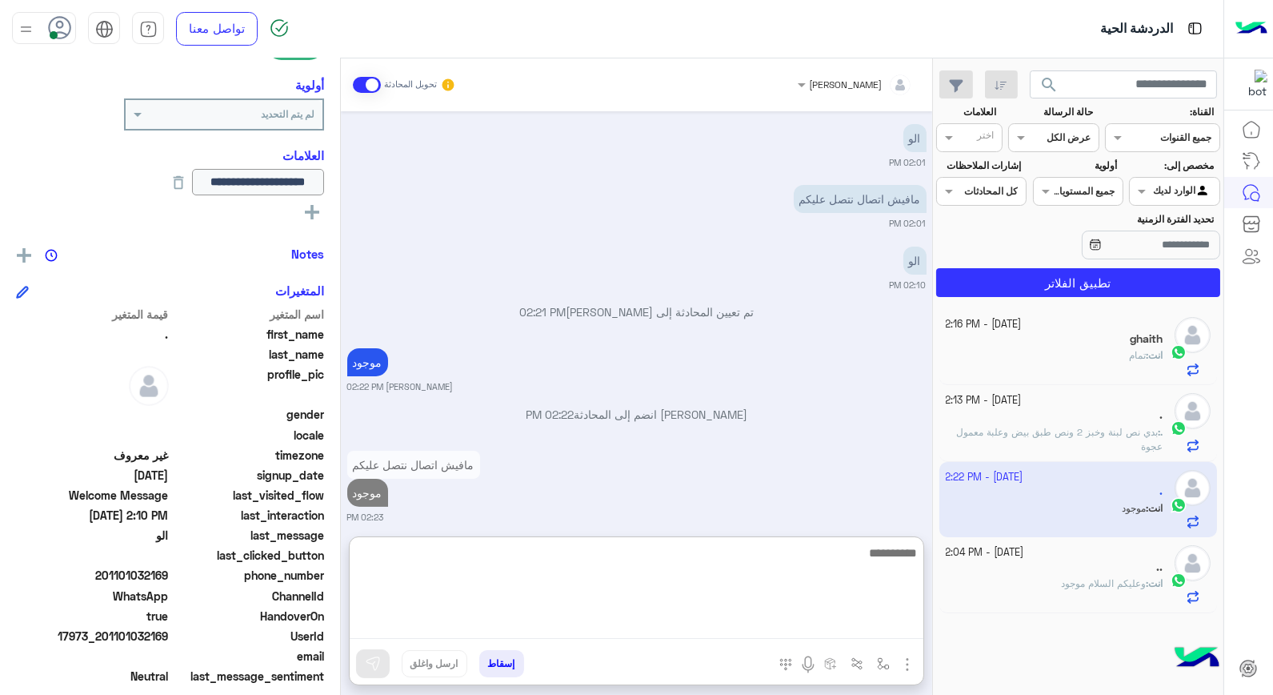
scroll to position [886, 0]
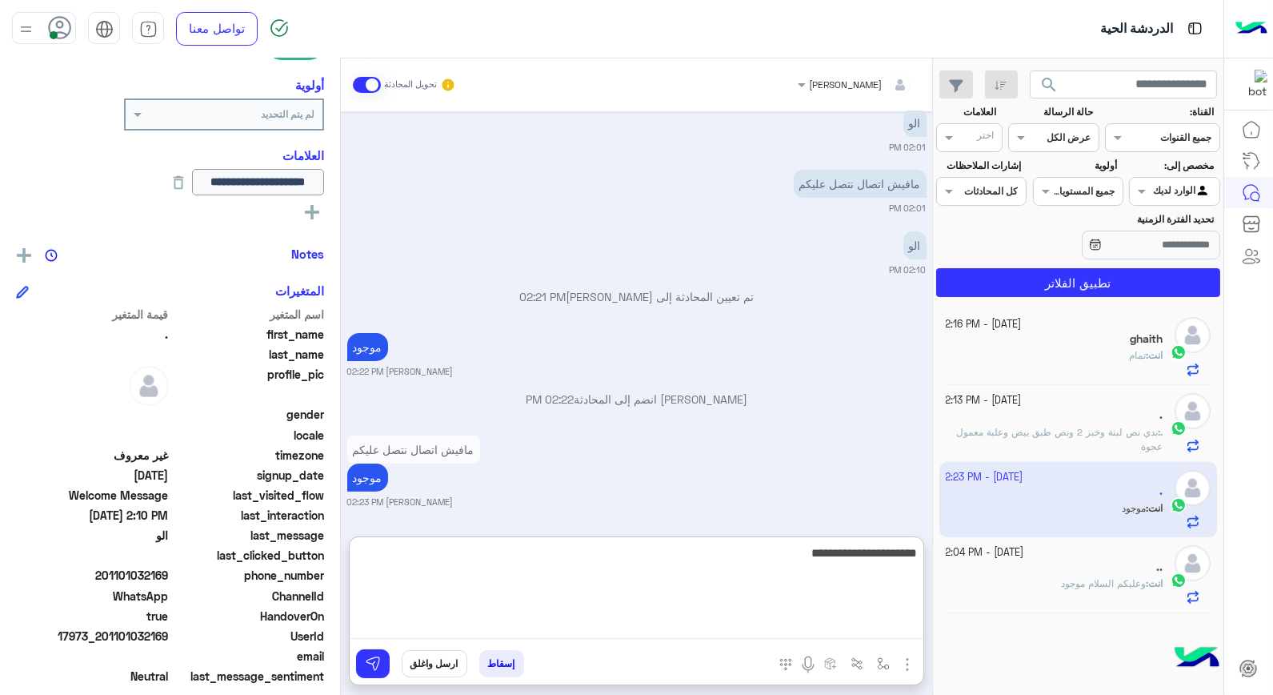
type textarea "**********"
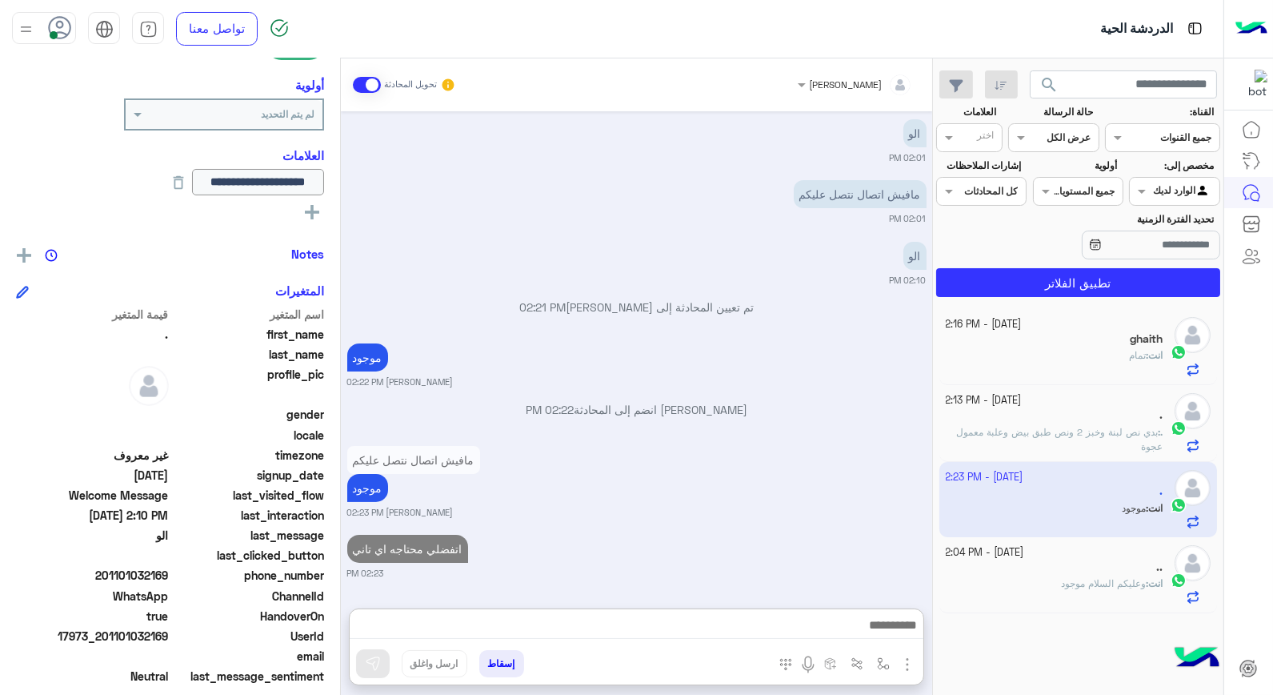
click at [1118, 502] on app-inbox-user "10 October - 2:23 PM . انت : موجود" at bounding box center [1078, 499] width 278 height 75
drag, startPoint x: 1118, startPoint y: 502, endPoint x: 1092, endPoint y: 649, distance: 149.6
click at [1097, 653] on div "10 October - 2:16 PM ghaith انت : تمام 10 October - 2:13 PM . . : بدي نص لبنة و…" at bounding box center [1078, 502] width 290 height 398
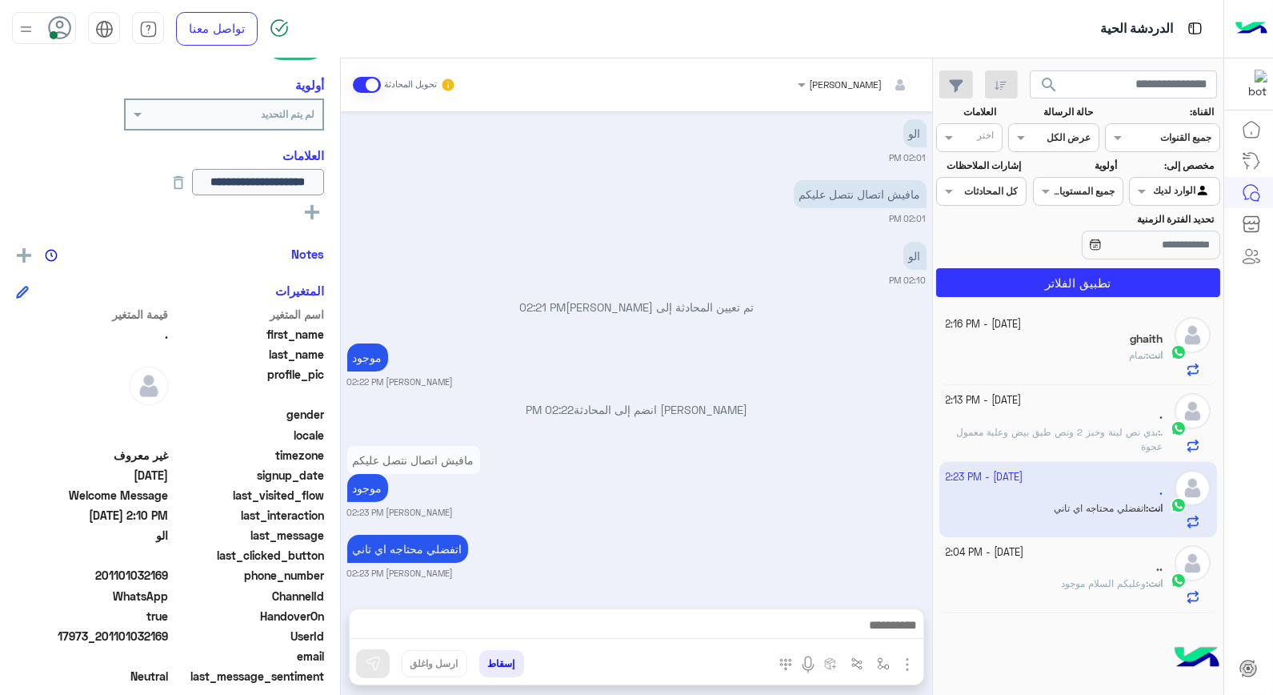
click at [1108, 358] on div "انت : تمام" at bounding box center [1055, 362] width 218 height 28
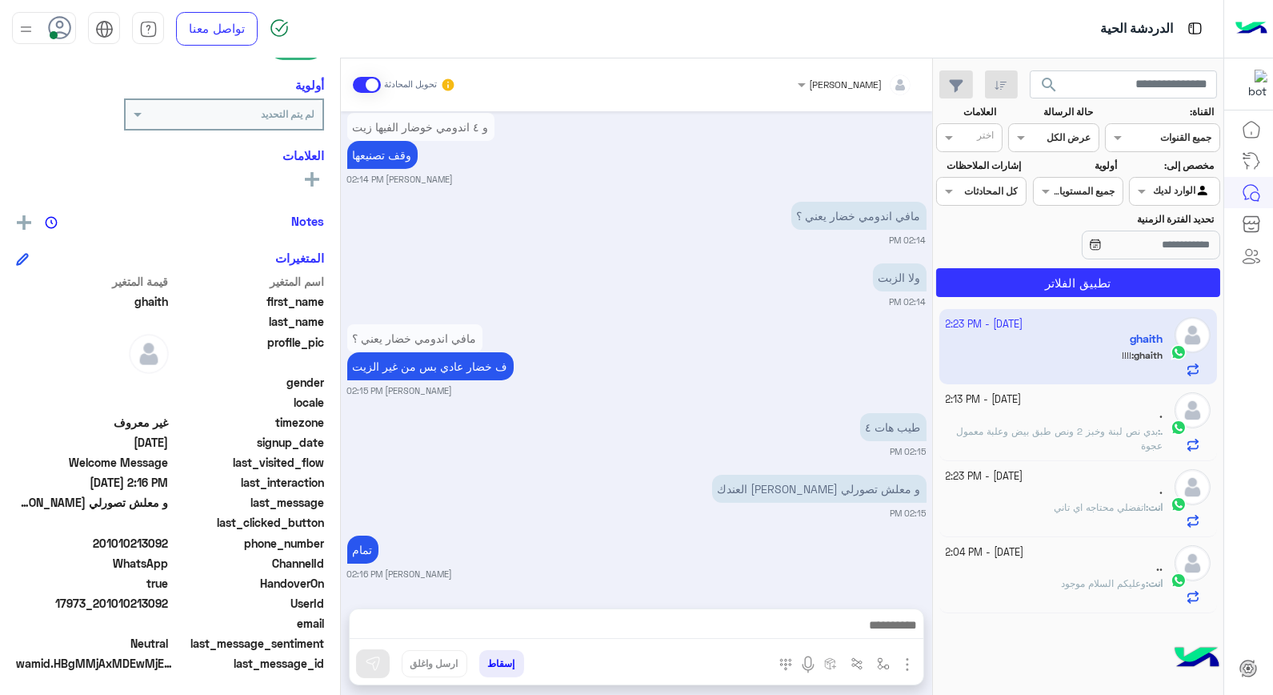
scroll to position [843, 0]
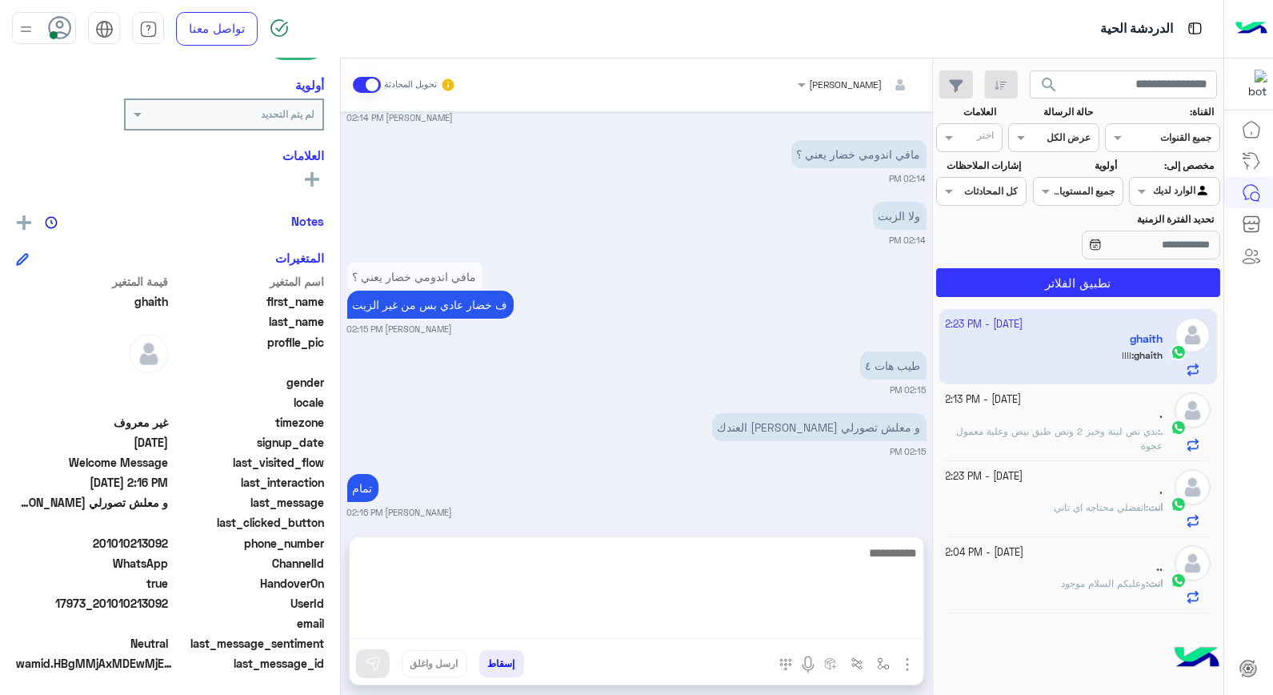
click at [805, 619] on textarea at bounding box center [637, 591] width 574 height 96
type textarea "**********"
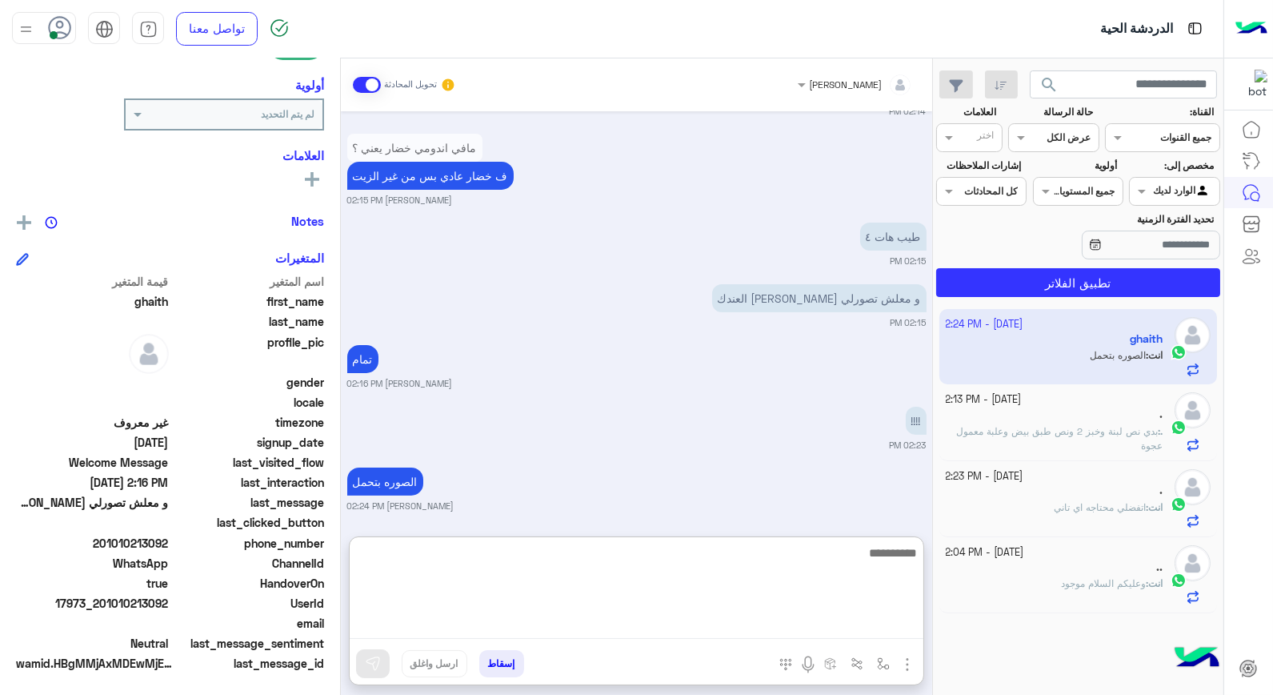
scroll to position [976, 0]
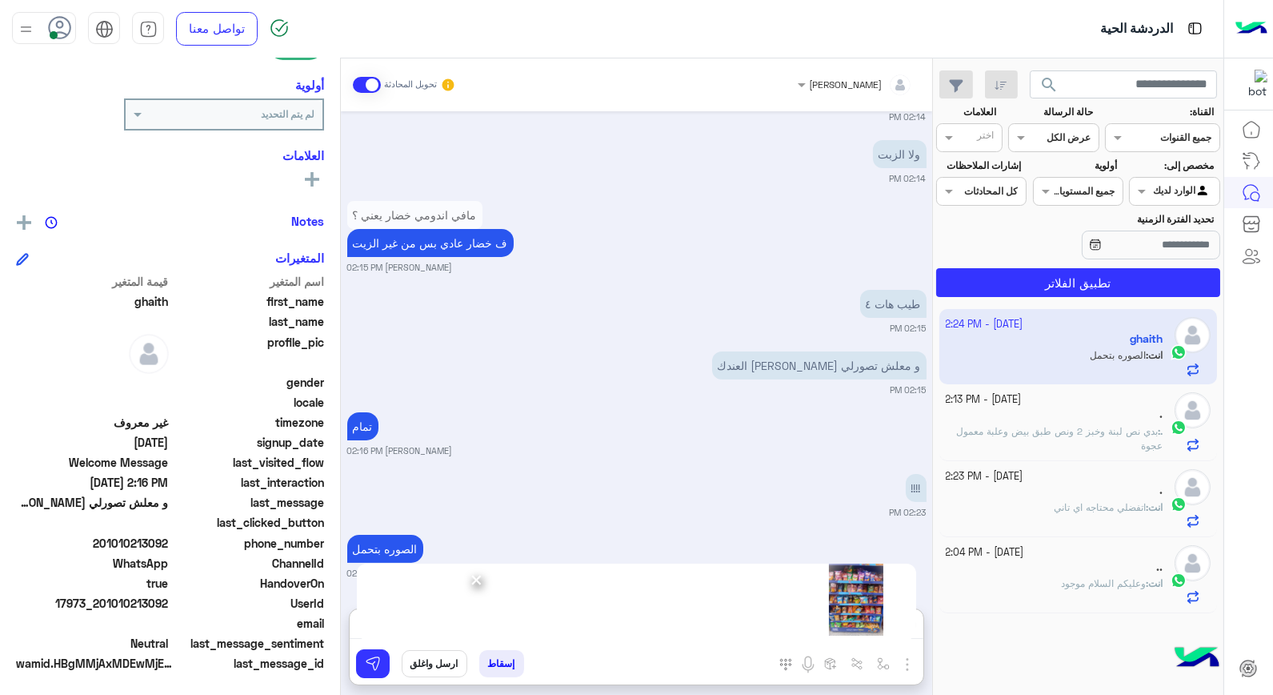
click at [1093, 438] on p ". : بدي نص لبنة وخبز 2 ونص طبق بيض وعلبة معمول عجوة" at bounding box center [1055, 438] width 218 height 29
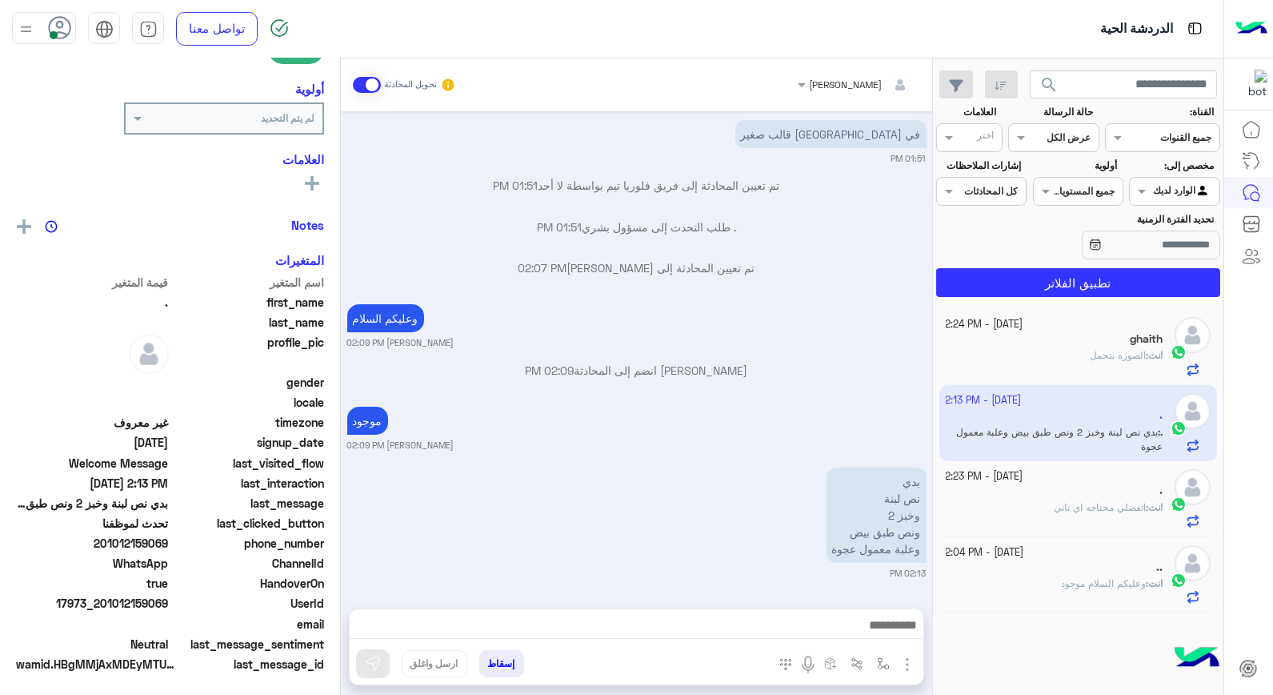
scroll to position [232, 0]
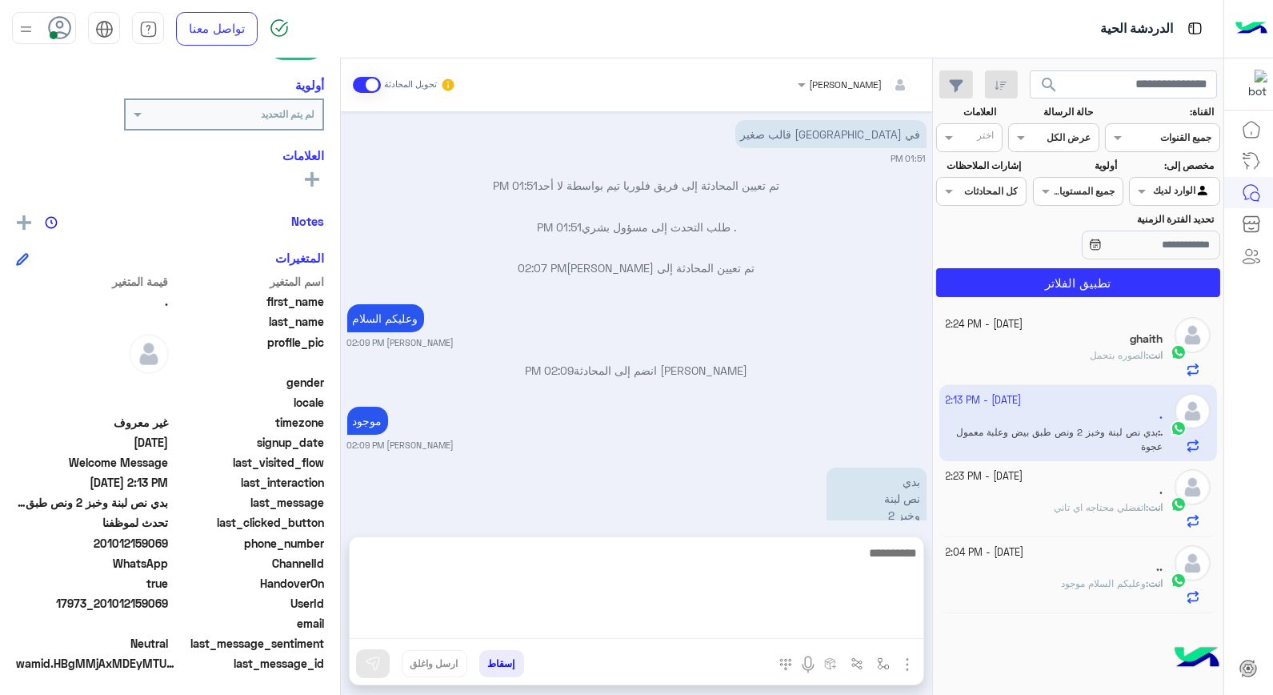
click at [860, 618] on textarea at bounding box center [637, 591] width 574 height 96
type textarea "****"
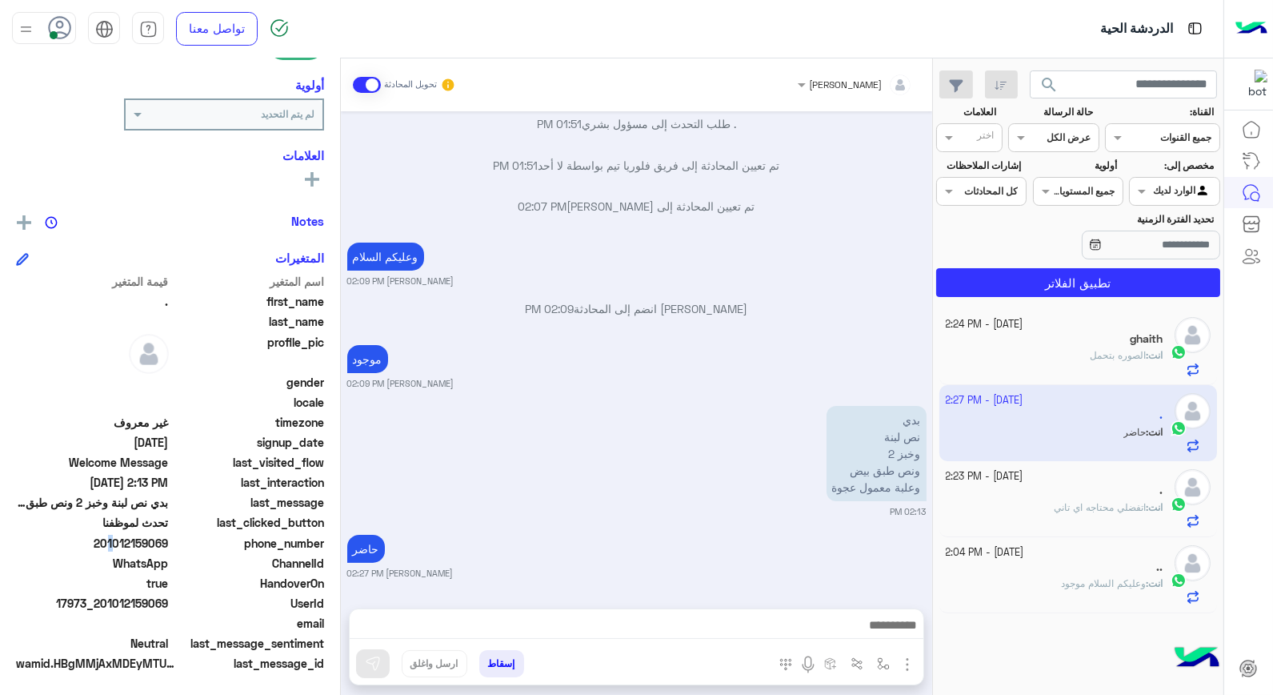
scroll to position [817, 0]
drag, startPoint x: 106, startPoint y: 540, endPoint x: 170, endPoint y: 539, distance: 64.8
click at [169, 539] on span "201012159069" at bounding box center [92, 543] width 153 height 17
copy span "01012159069"
click at [503, 664] on button "إسقاط" at bounding box center [501, 663] width 45 height 27
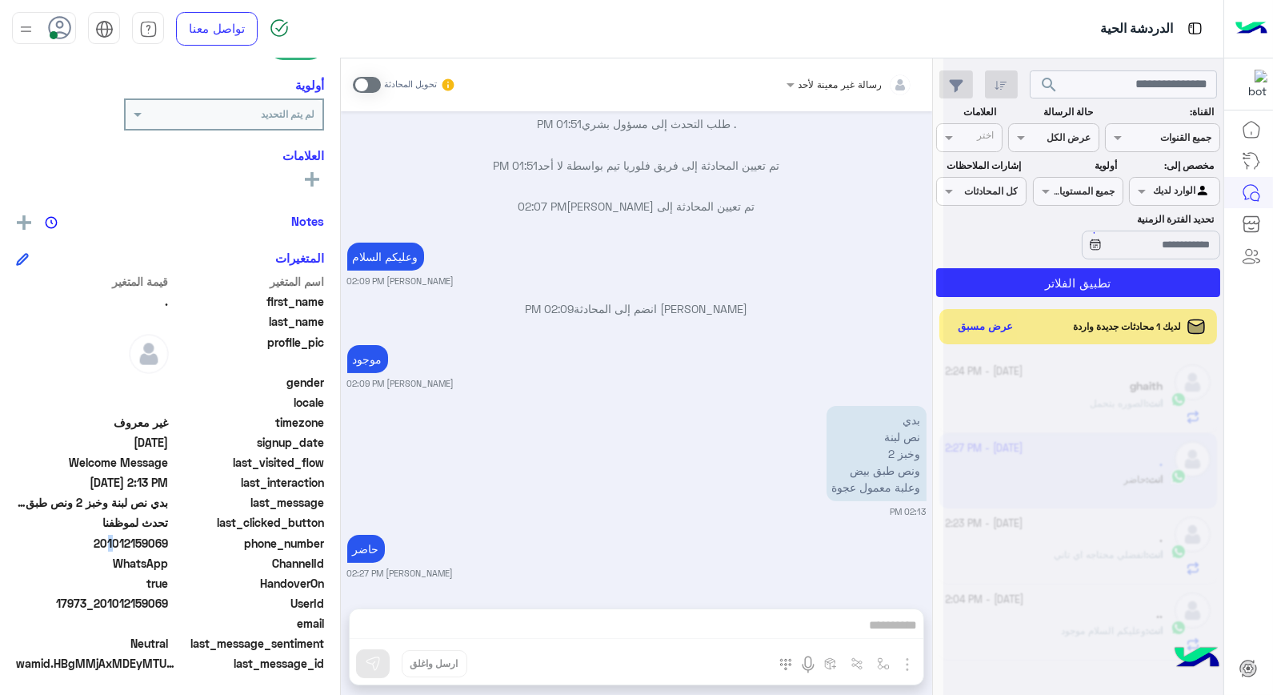
scroll to position [858, 0]
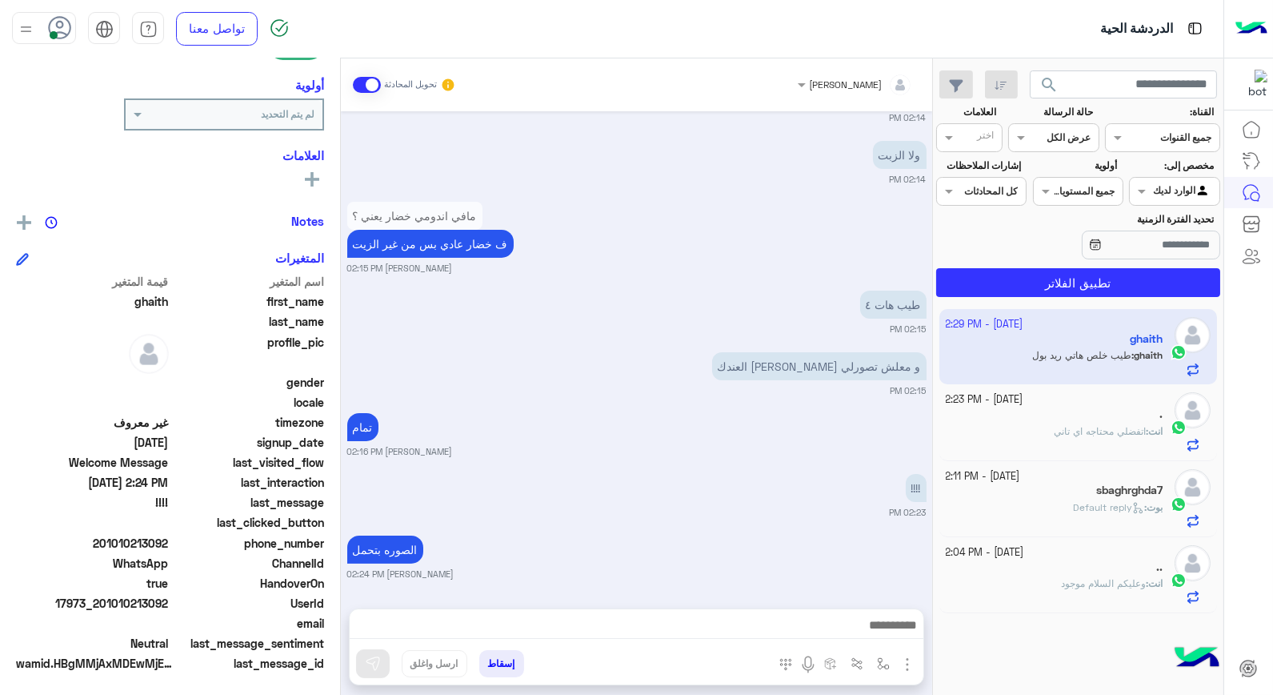
scroll to position [840, 0]
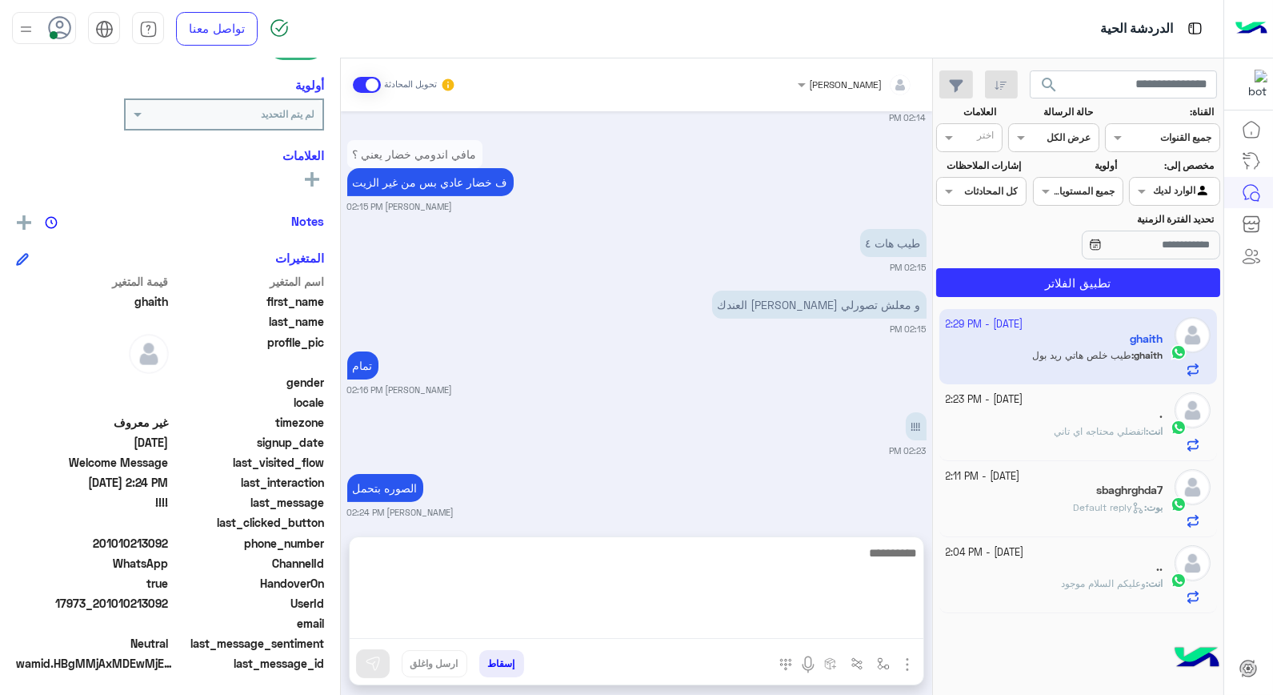
click at [736, 627] on textarea at bounding box center [637, 591] width 574 height 96
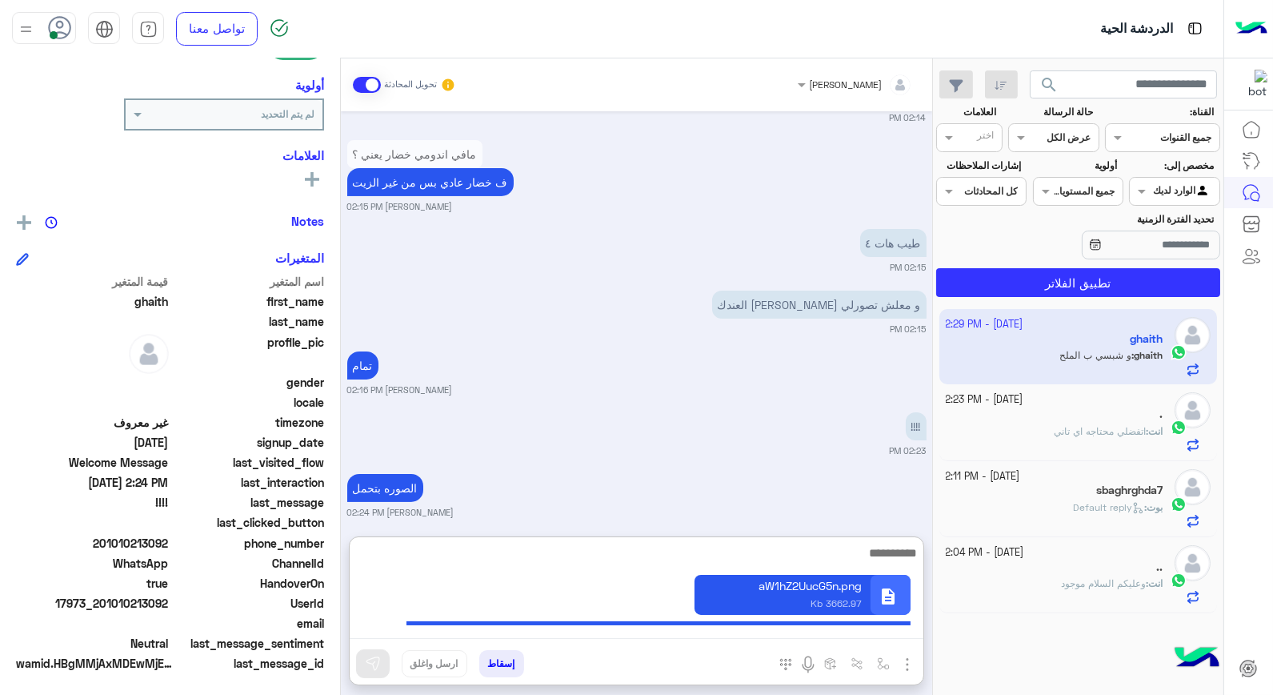
scroll to position [972, 0]
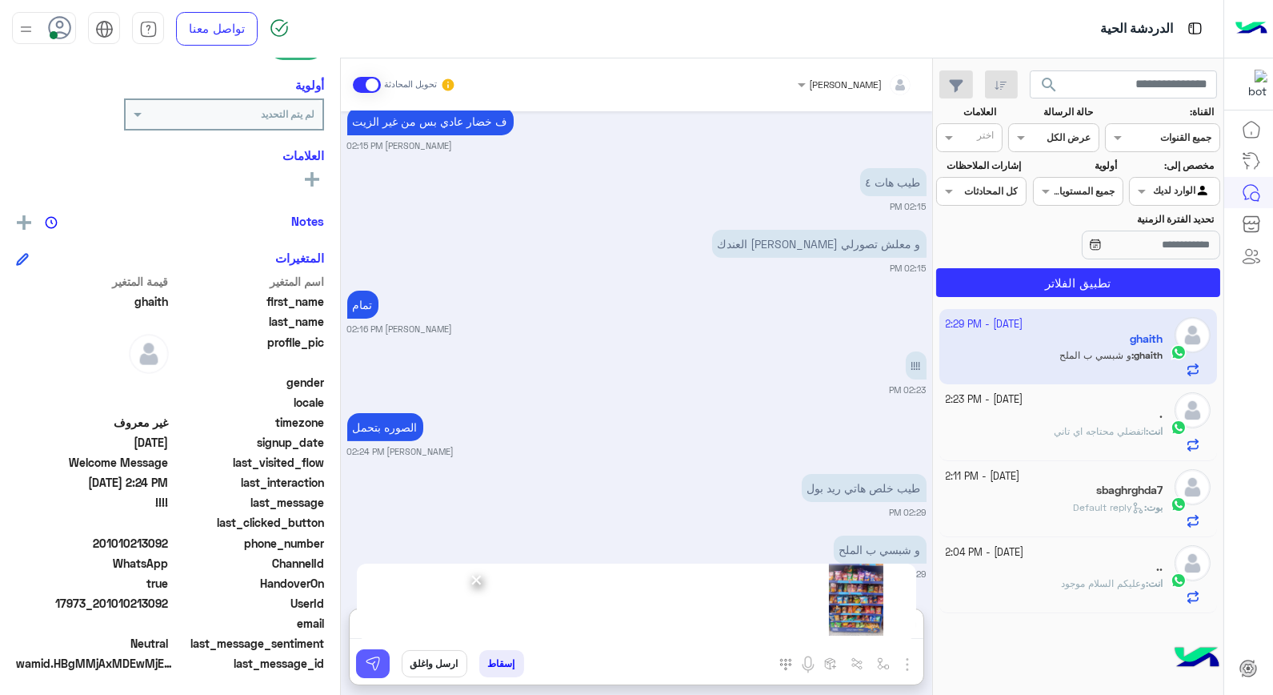
click at [370, 662] on img at bounding box center [373, 663] width 16 height 16
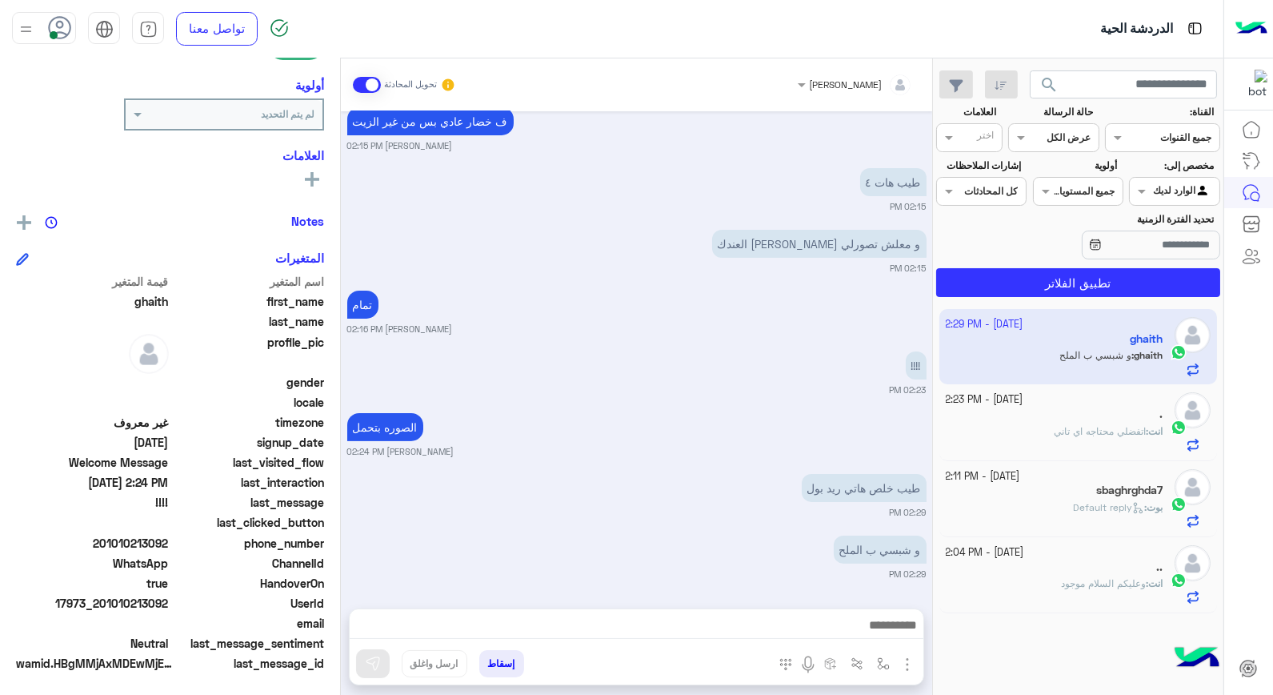
scroll to position [900, 0]
click at [760, 495] on img at bounding box center [756, 492] width 19 height 19
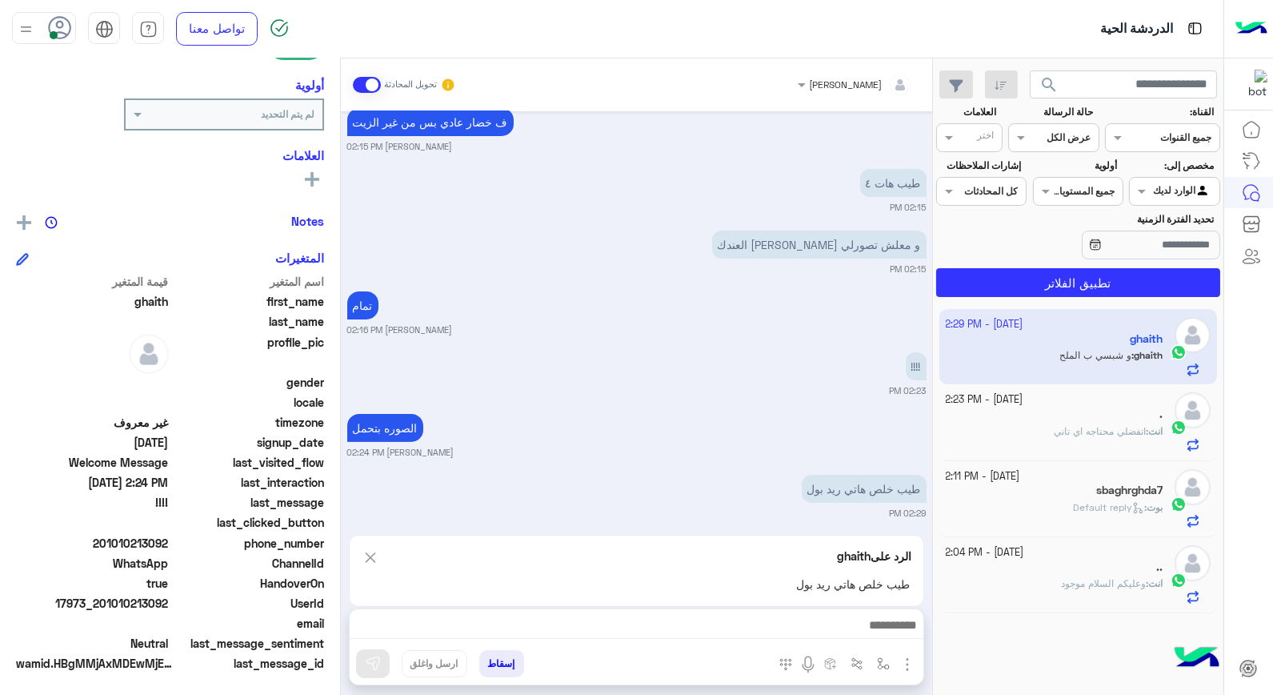
scroll to position [972, 0]
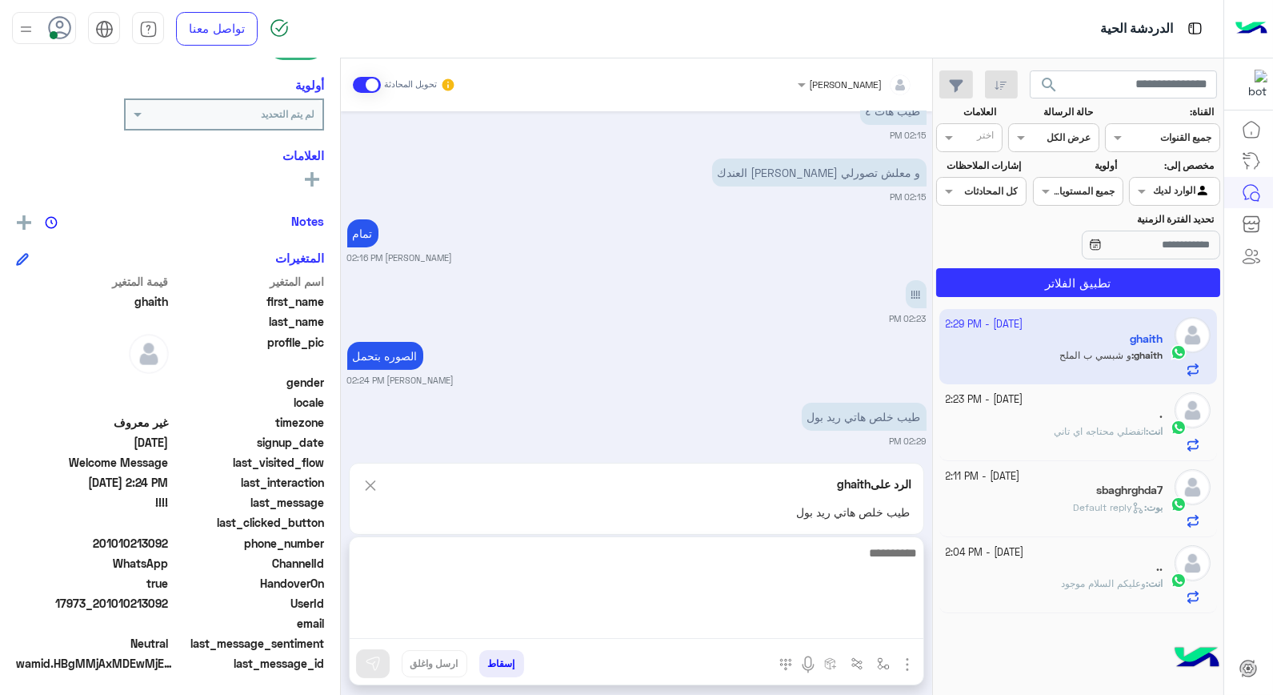
click at [768, 617] on textarea at bounding box center [637, 591] width 574 height 96
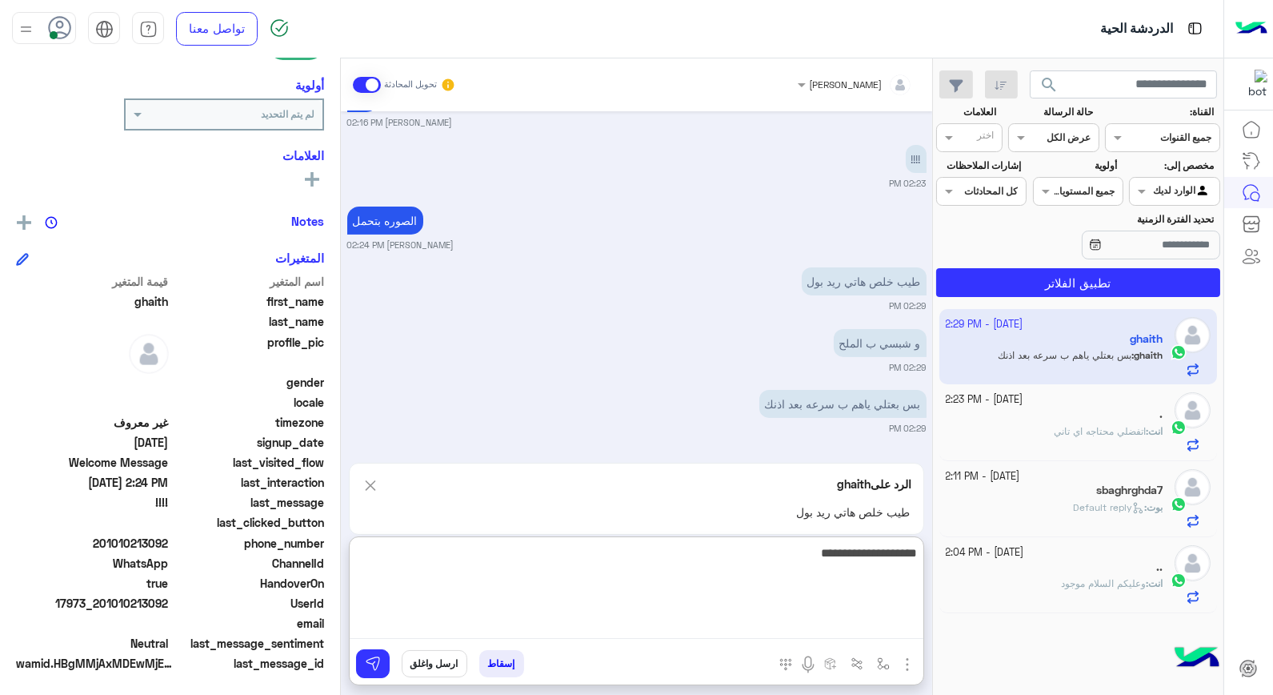
scroll to position [1335, 0]
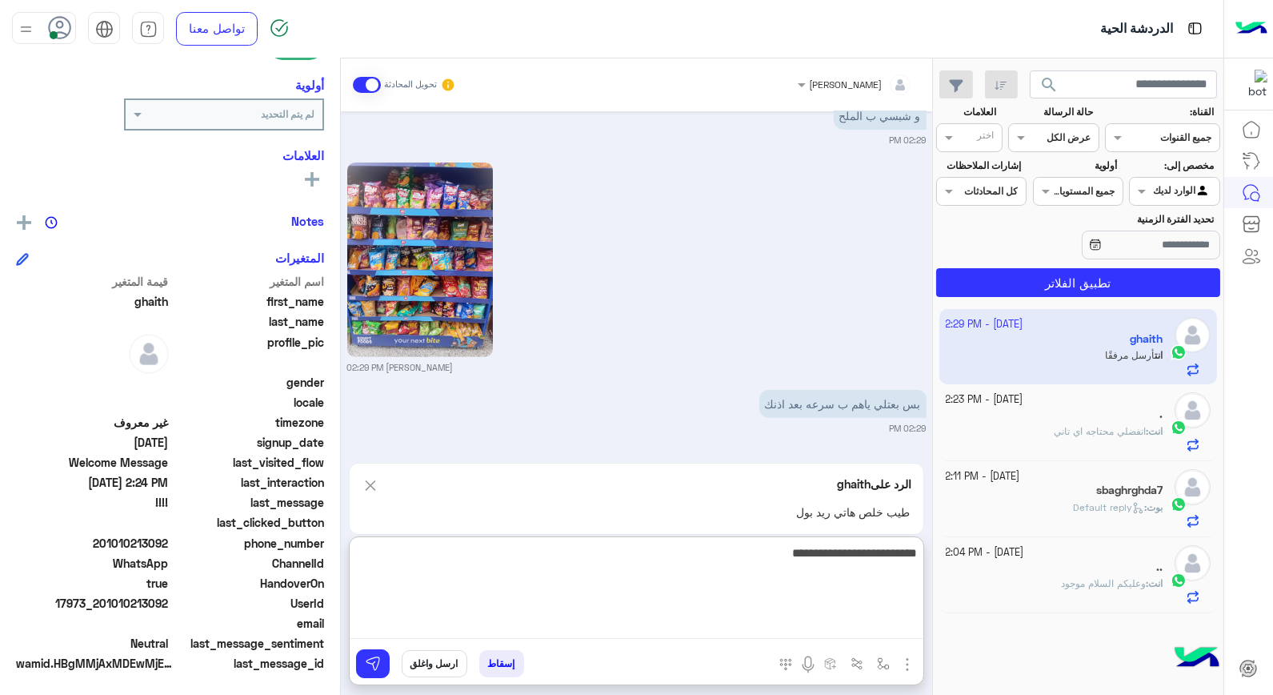
type textarea "**********"
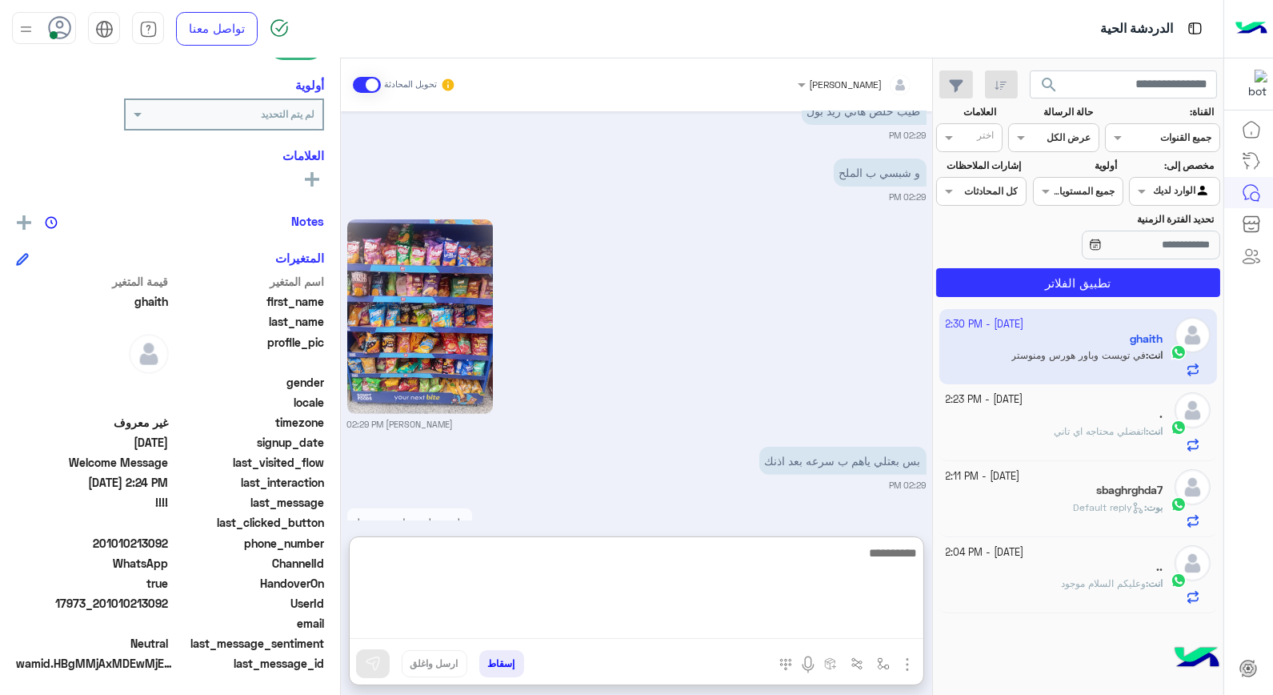
scroll to position [1350, 0]
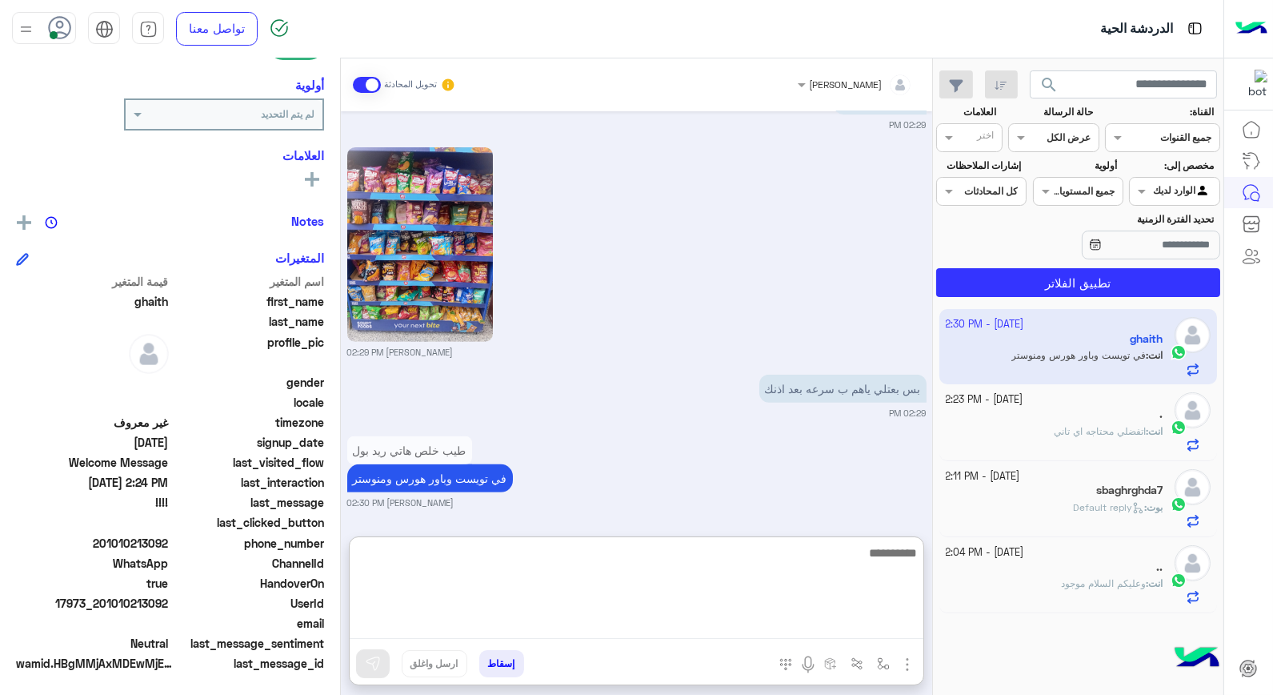
click at [766, 558] on textarea at bounding box center [637, 591] width 574 height 96
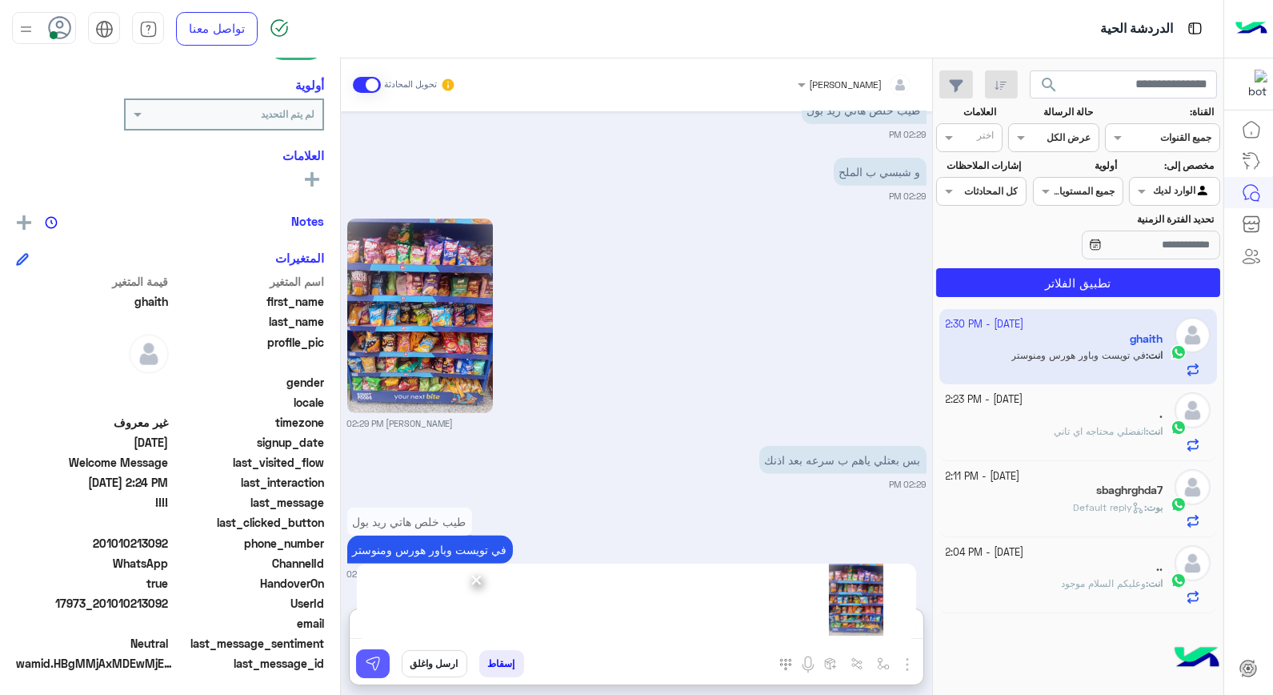
click at [376, 666] on img at bounding box center [373, 663] width 16 height 16
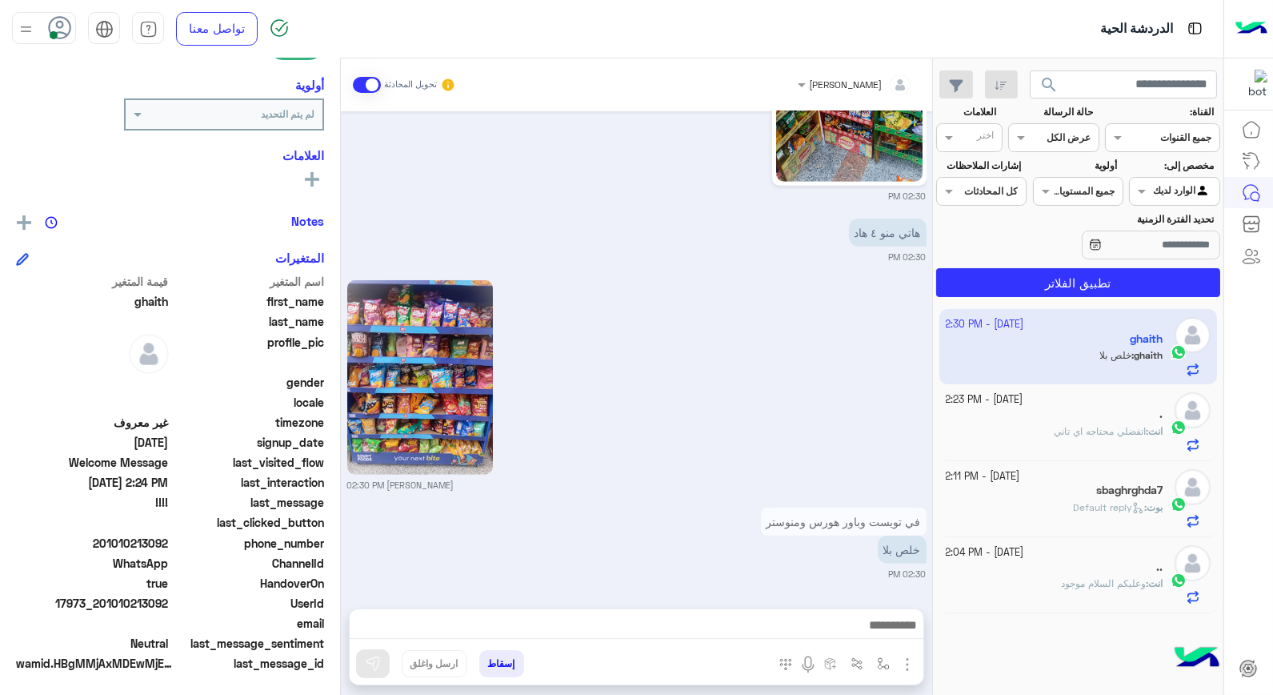
scroll to position [1803, 0]
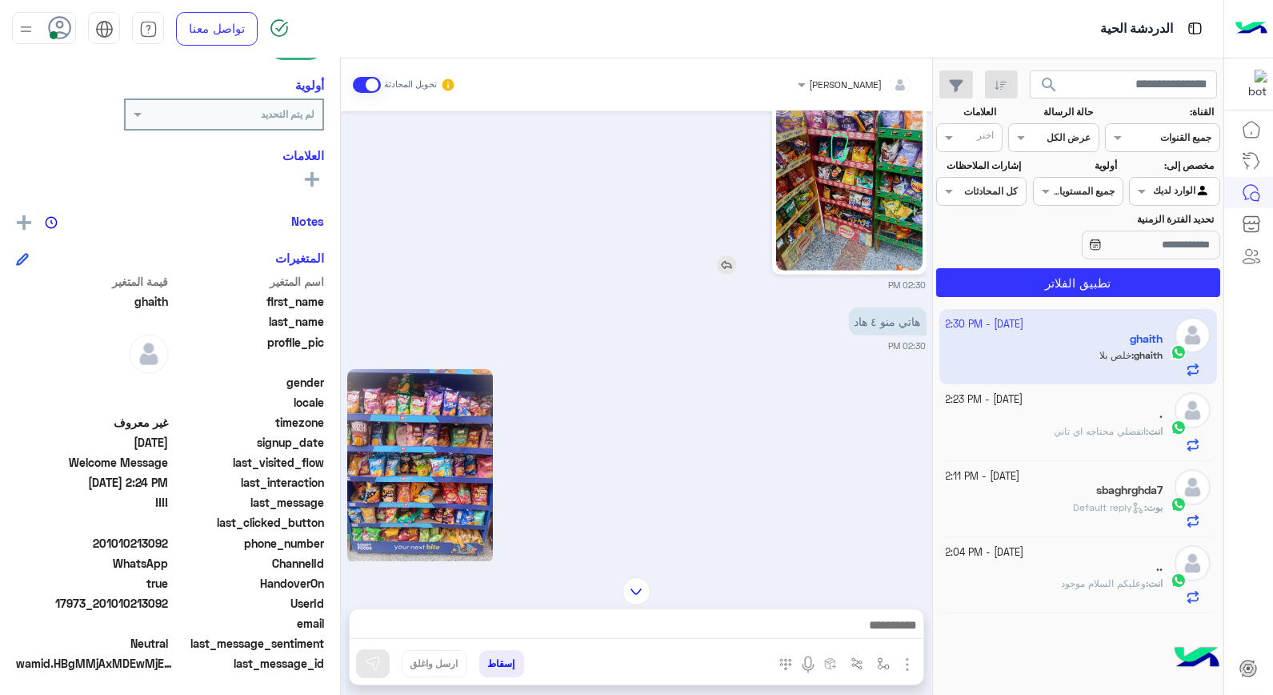
click at [857, 211] on img at bounding box center [849, 173] width 146 height 194
click at [1108, 92] on input "text" at bounding box center [1124, 84] width 188 height 29
type input "*******"
click at [1030, 70] on button "search" at bounding box center [1049, 87] width 39 height 34
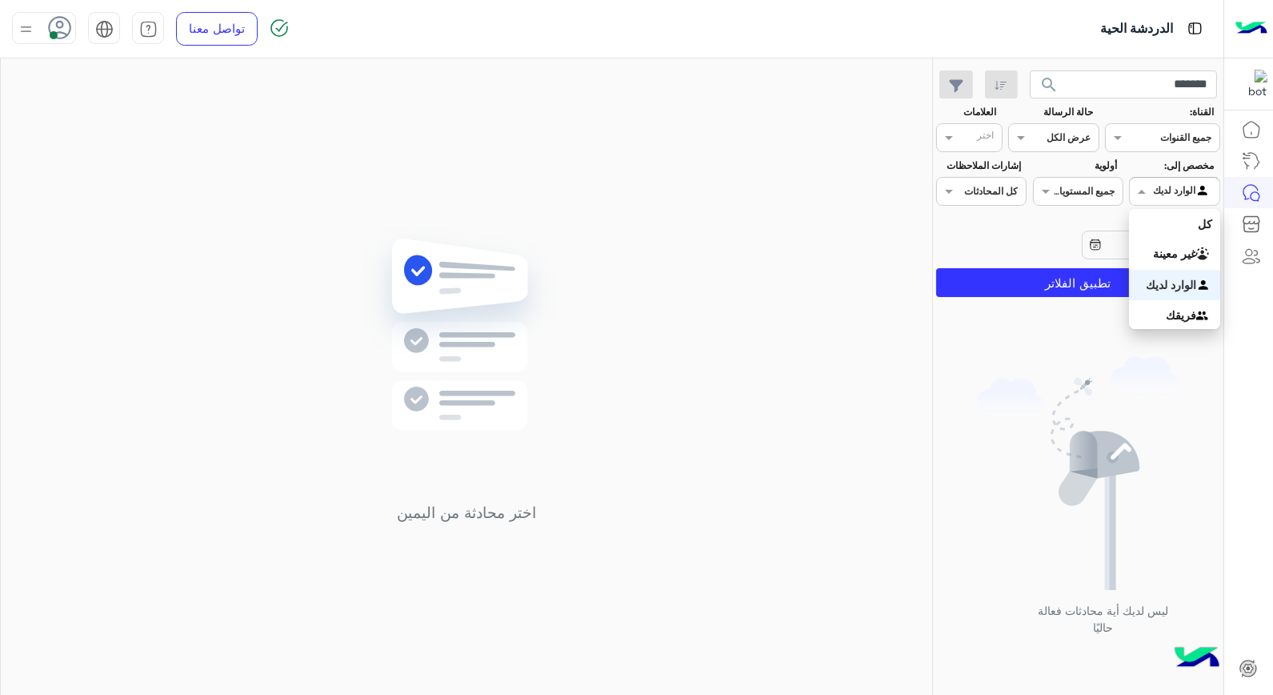
click at [1141, 182] on div at bounding box center [1174, 189] width 89 height 15
click at [1173, 226] on div "كل" at bounding box center [1174, 224] width 90 height 30
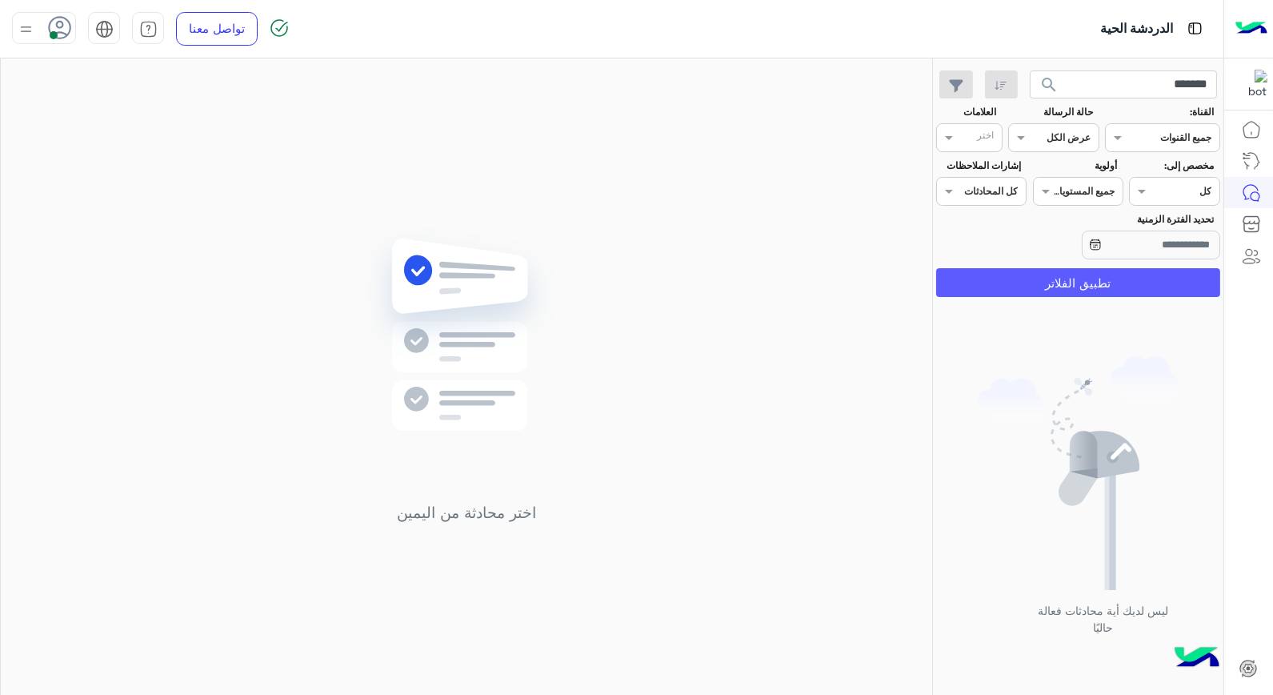
click at [1135, 290] on button "تطبيق الفلاتر" at bounding box center [1078, 282] width 284 height 29
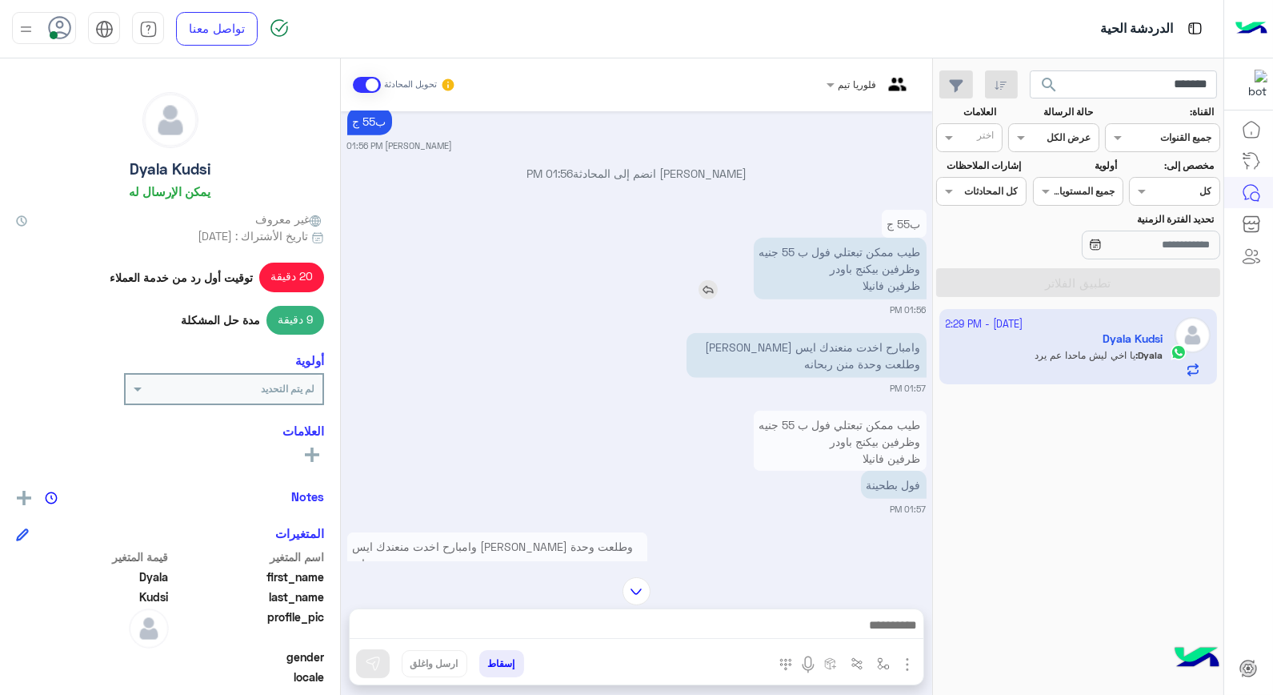
scroll to position [2666, 0]
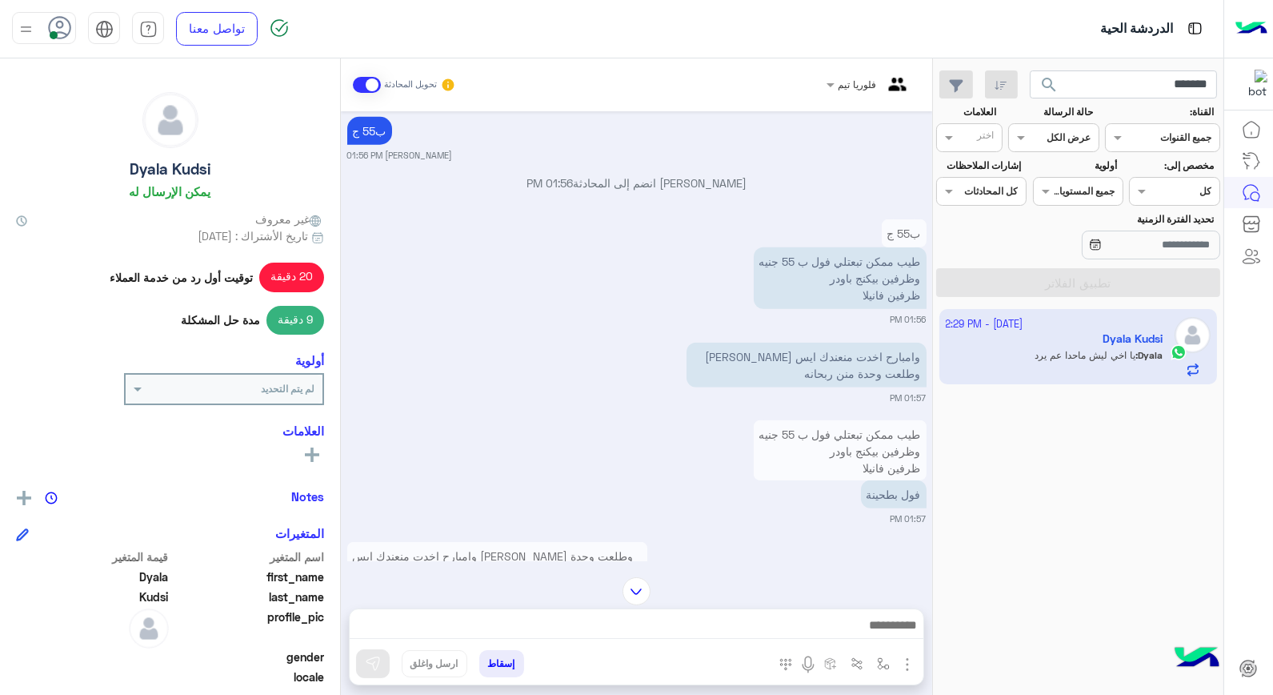
click at [838, 450] on p "طيب ممكن تبعتلي فول ب 55 جنيه وظرفين بيكنج باودر ظرفين فانيلا" at bounding box center [840, 451] width 173 height 62
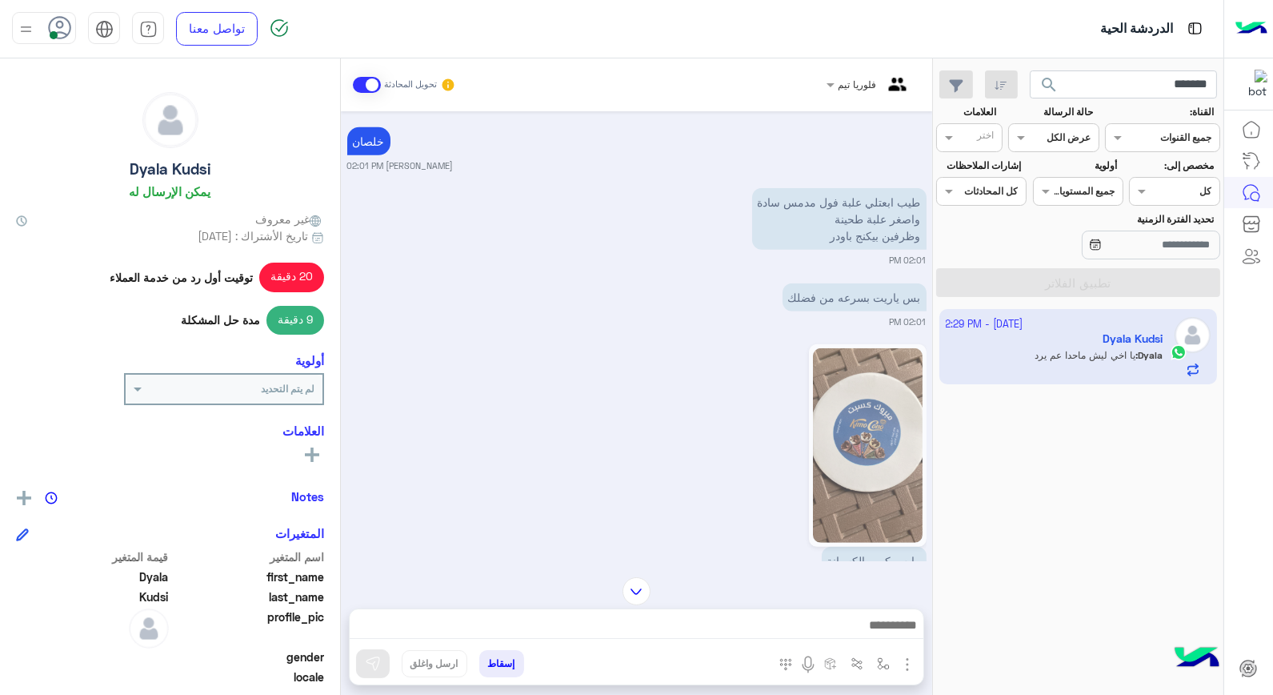
scroll to position [1436, 0]
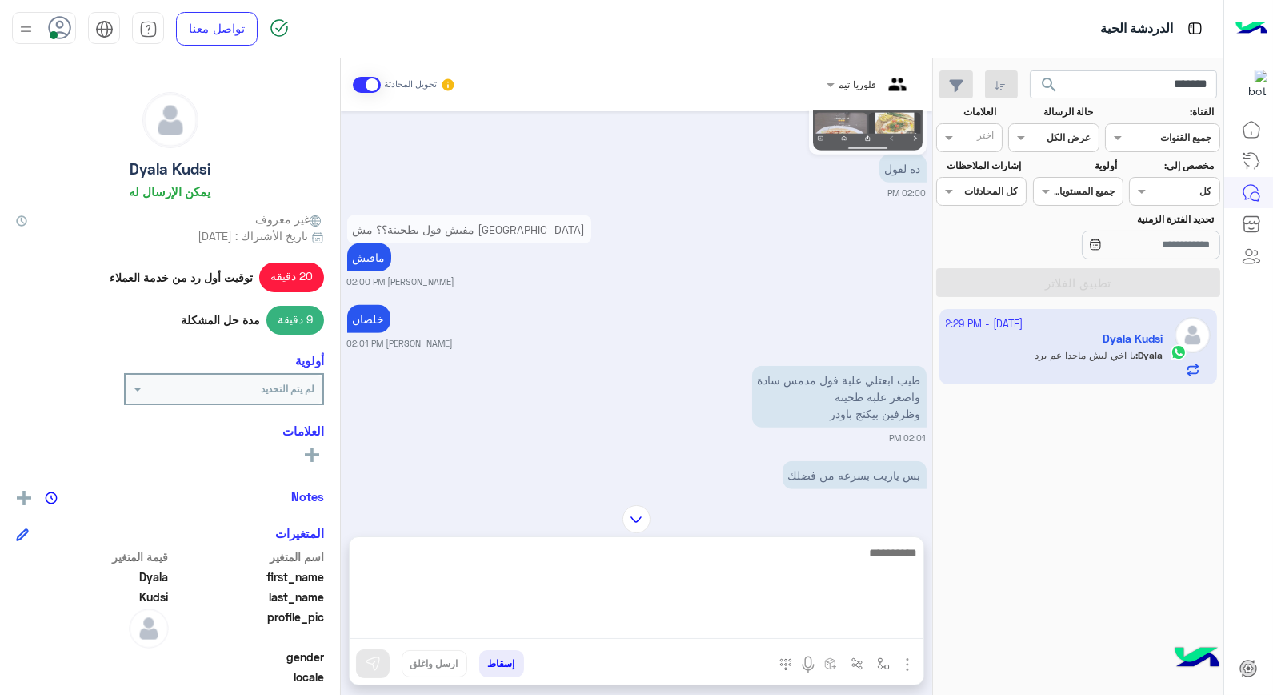
click at [725, 621] on textarea at bounding box center [637, 591] width 574 height 96
type textarea "**********"
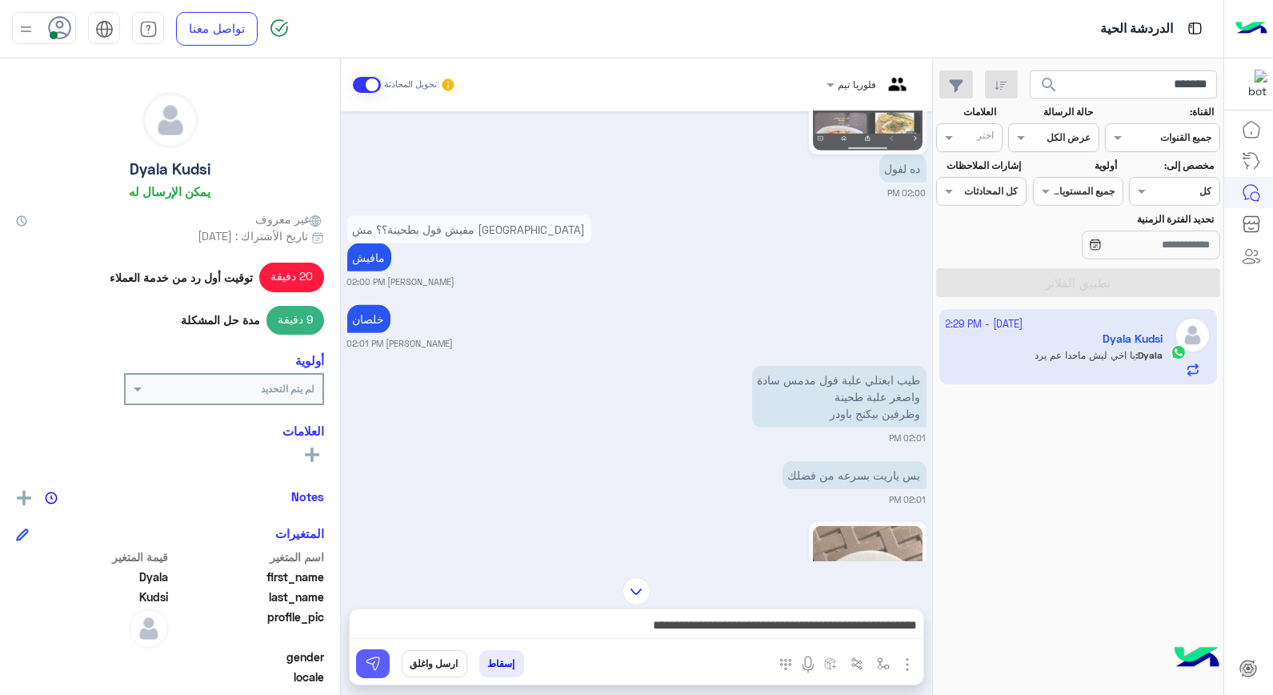
click at [375, 663] on img at bounding box center [373, 663] width 16 height 16
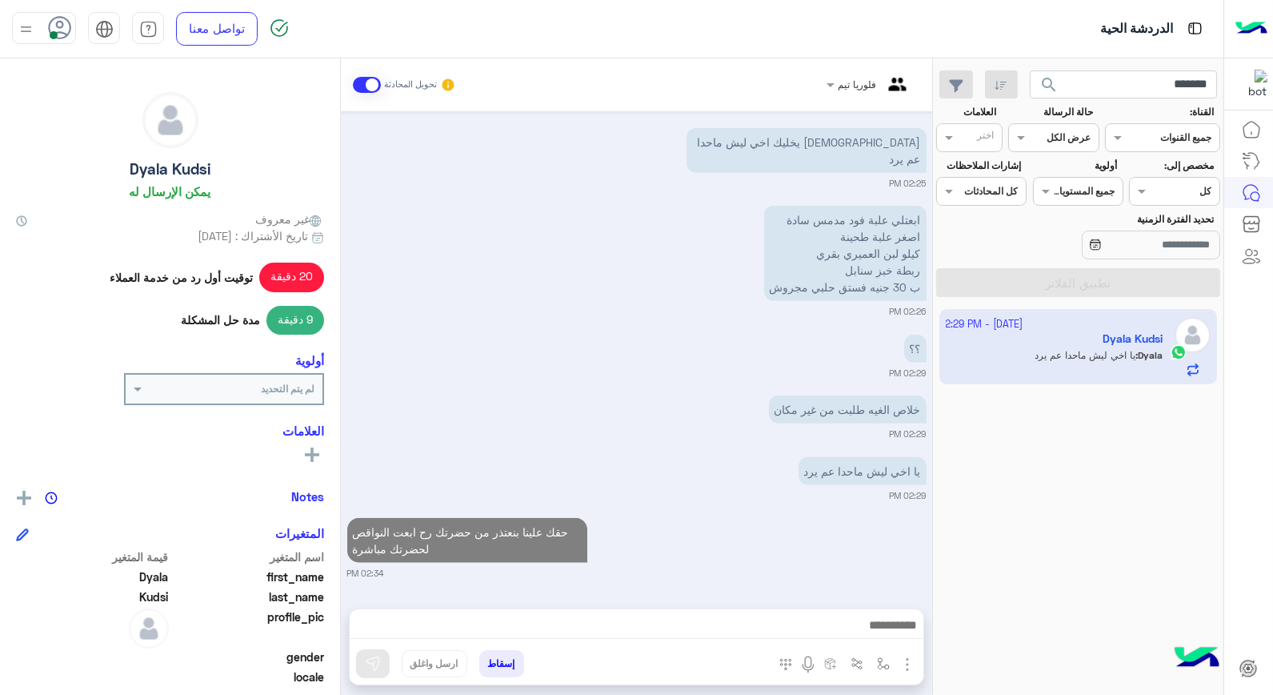
scroll to position [3278, 0]
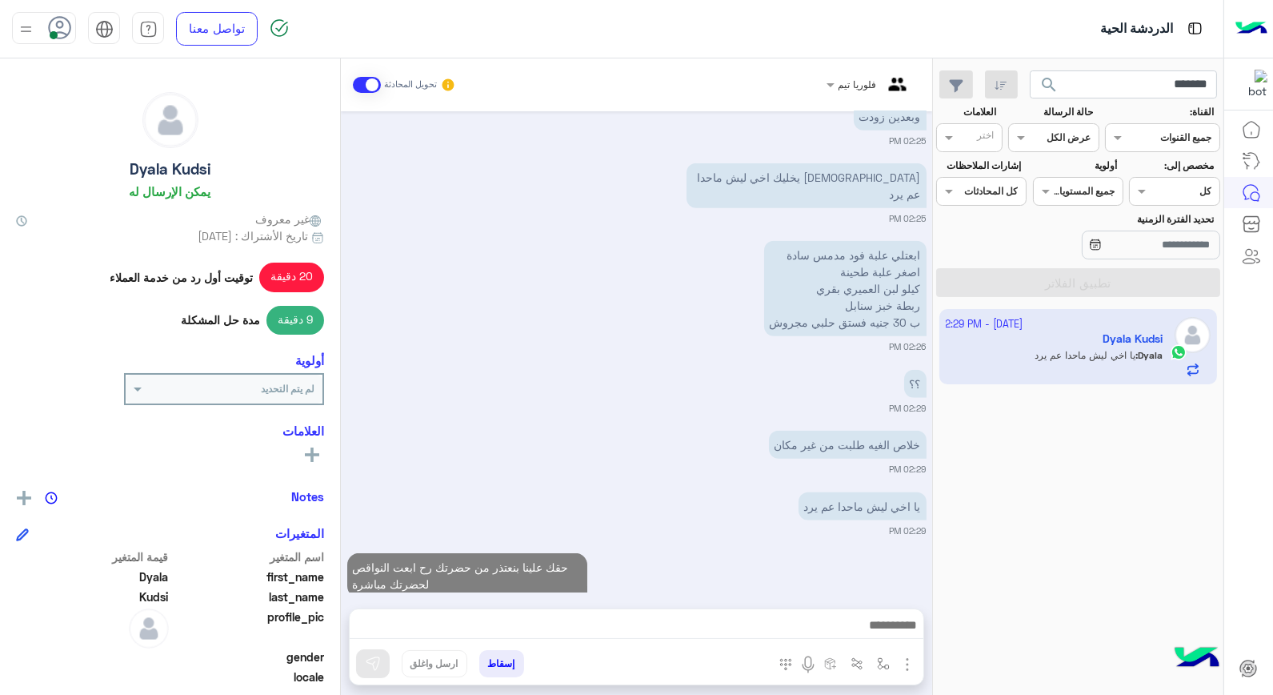
click at [863, 90] on div "فلوريا تيم" at bounding box center [858, 85] width 38 height 14
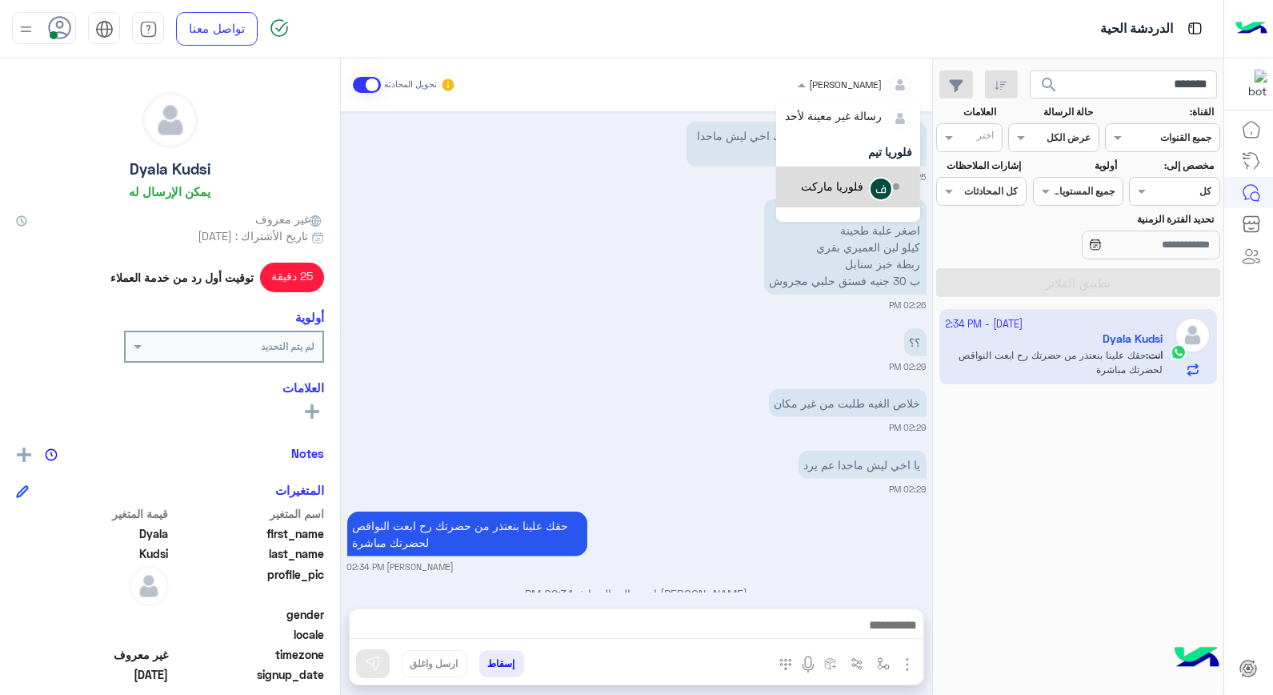
scroll to position [94, 0]
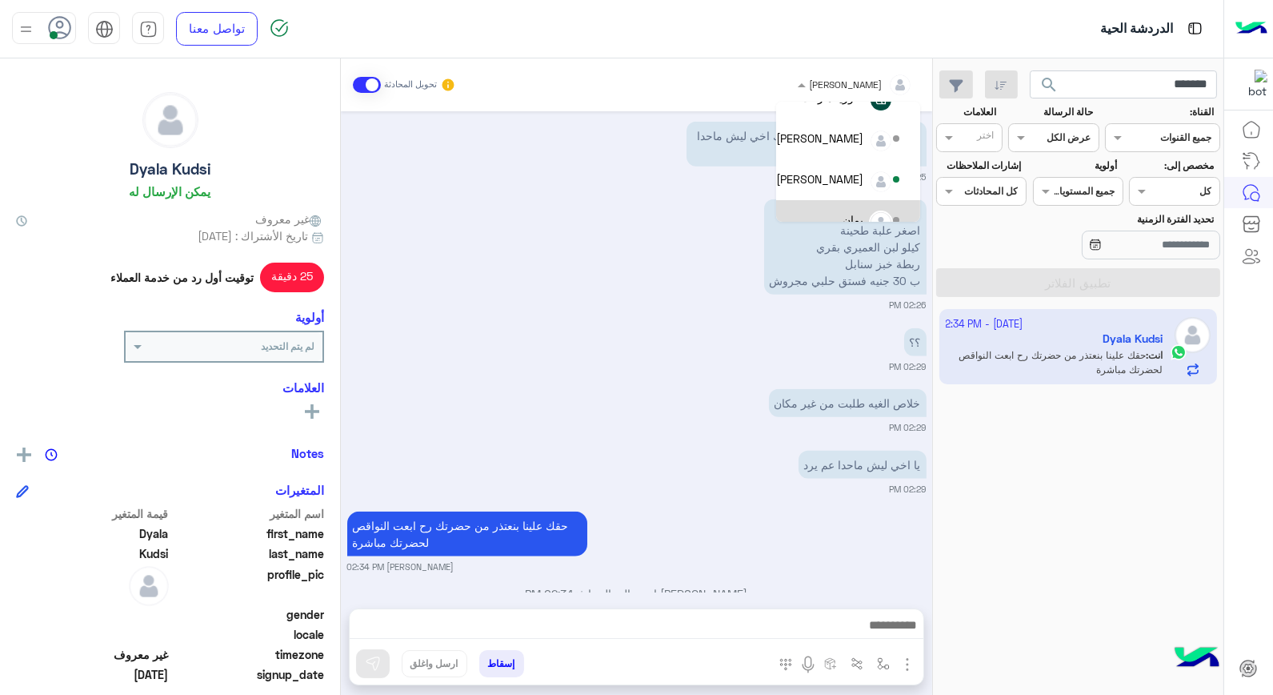
click at [688, 324] on div "؟؟ 02:29 PM" at bounding box center [636, 348] width 579 height 49
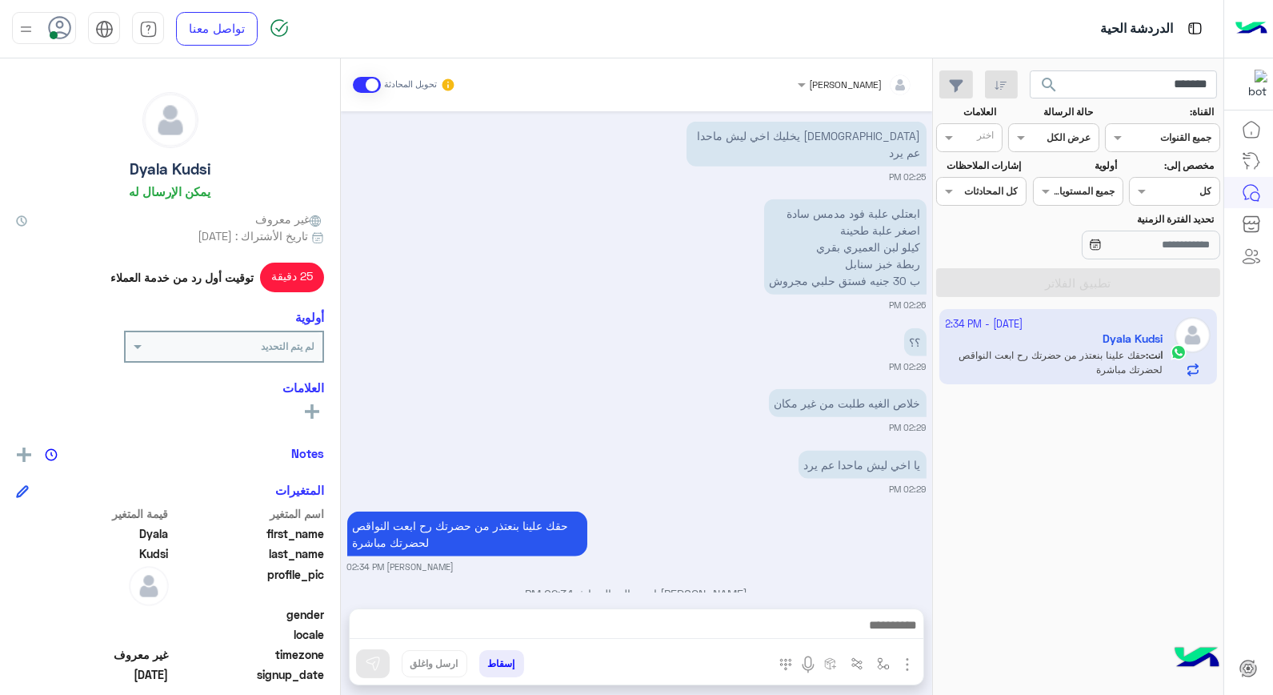
click at [1153, 187] on div at bounding box center [1174, 189] width 89 height 15
click at [1164, 281] on b "الوارد لديك" at bounding box center [1171, 285] width 50 height 14
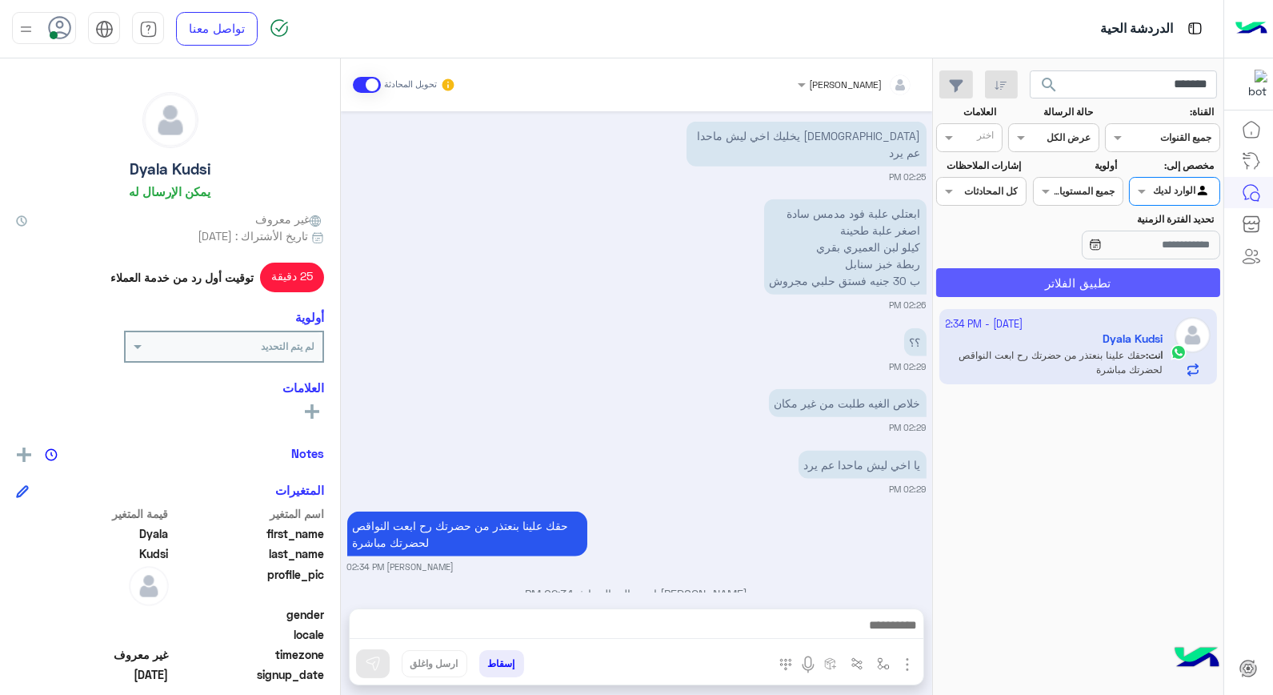
click at [1093, 291] on button "تطبيق الفلاتر" at bounding box center [1078, 282] width 284 height 29
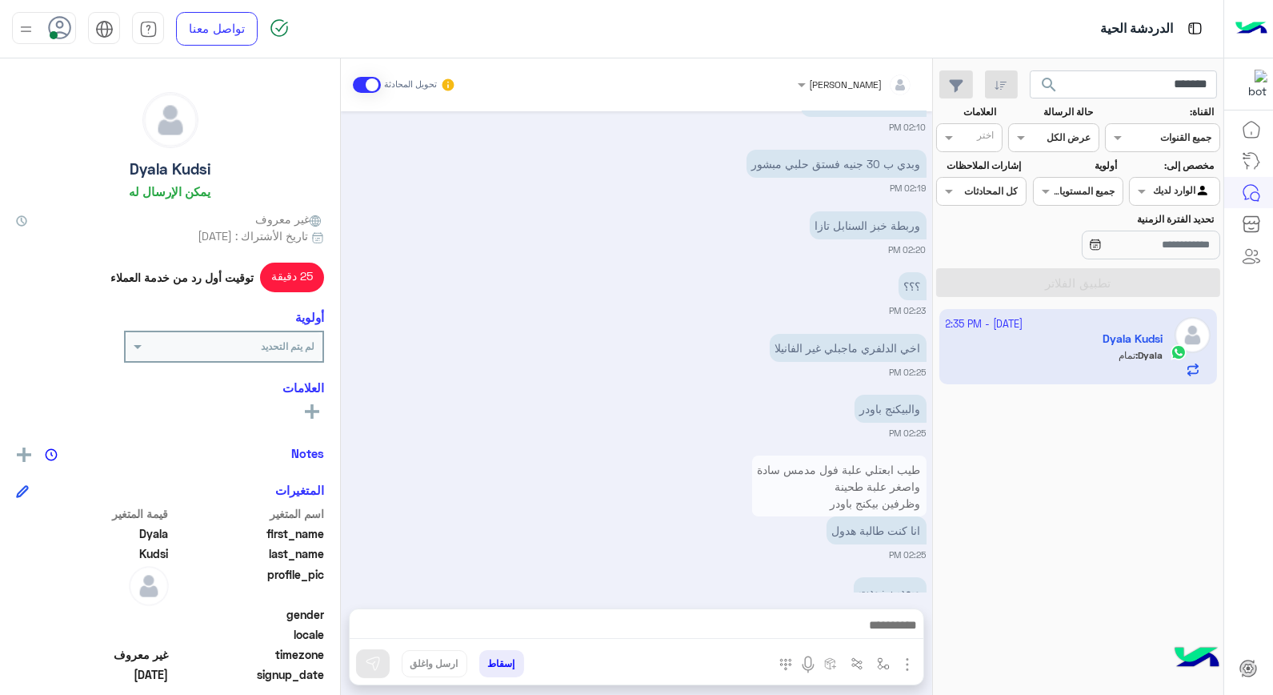
scroll to position [917, 0]
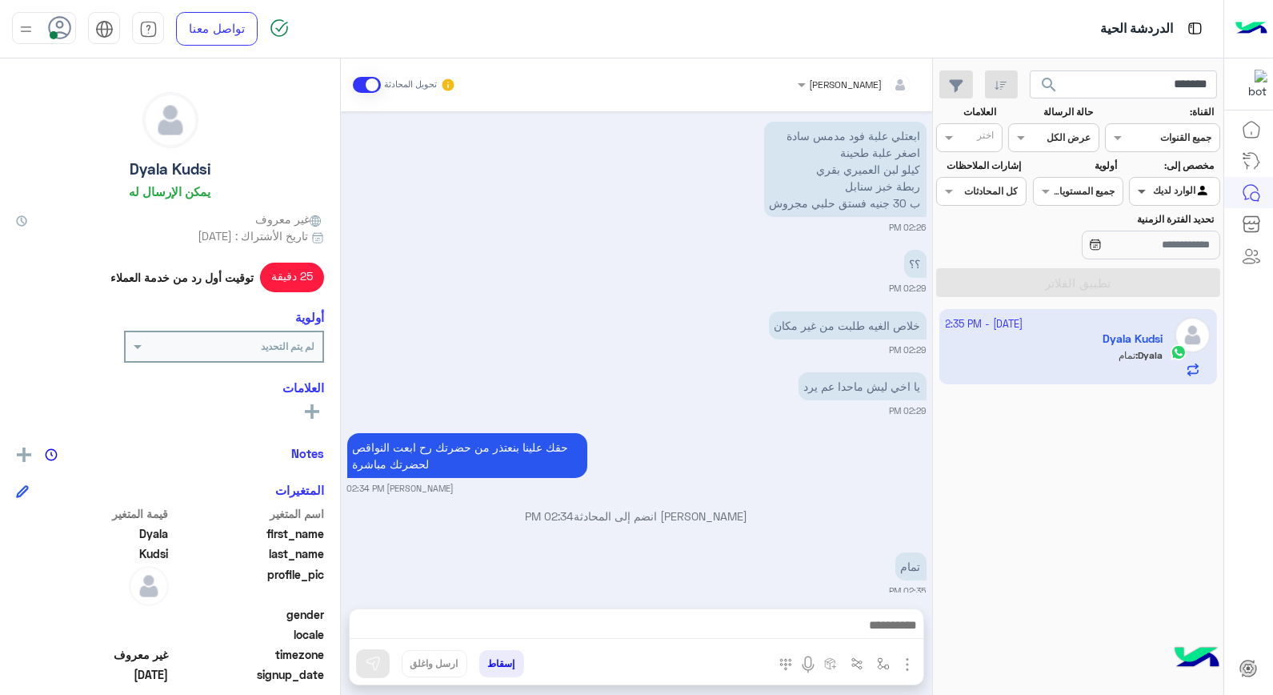
click at [1148, 186] on span at bounding box center [1140, 190] width 20 height 17
click at [1163, 218] on div "كل" at bounding box center [1174, 224] width 90 height 30
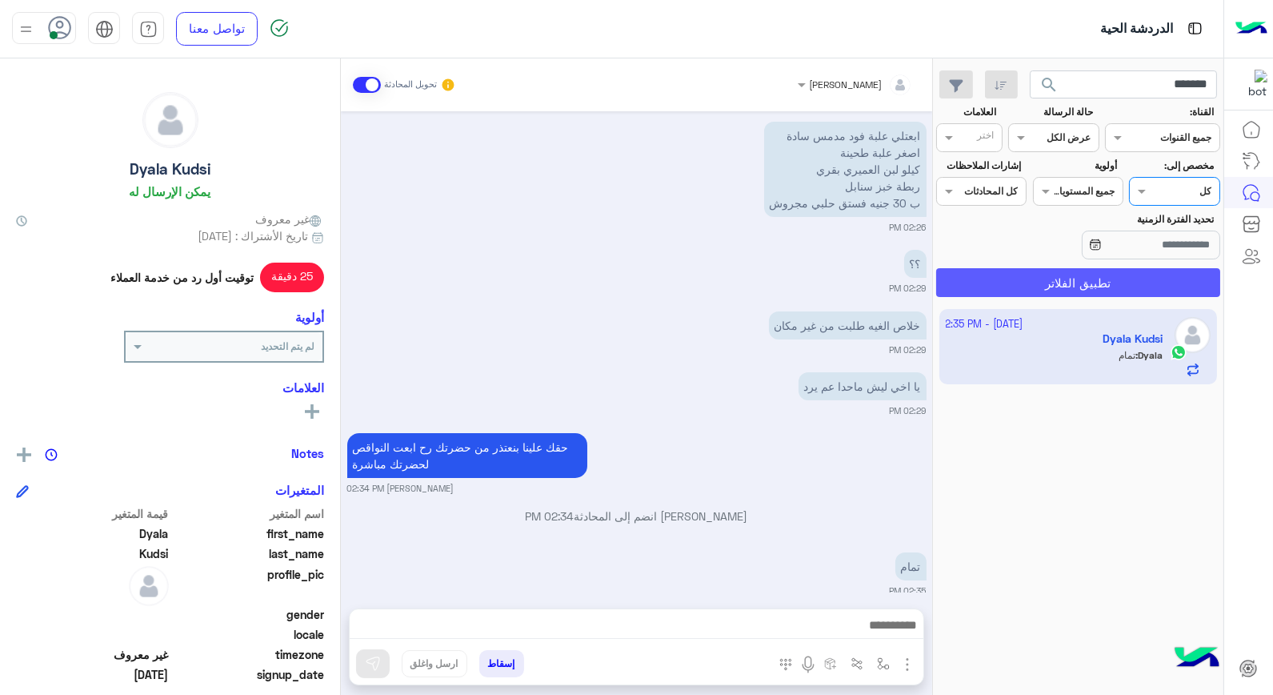
click at [1078, 278] on button "تطبيق الفلاتر" at bounding box center [1078, 282] width 284 height 29
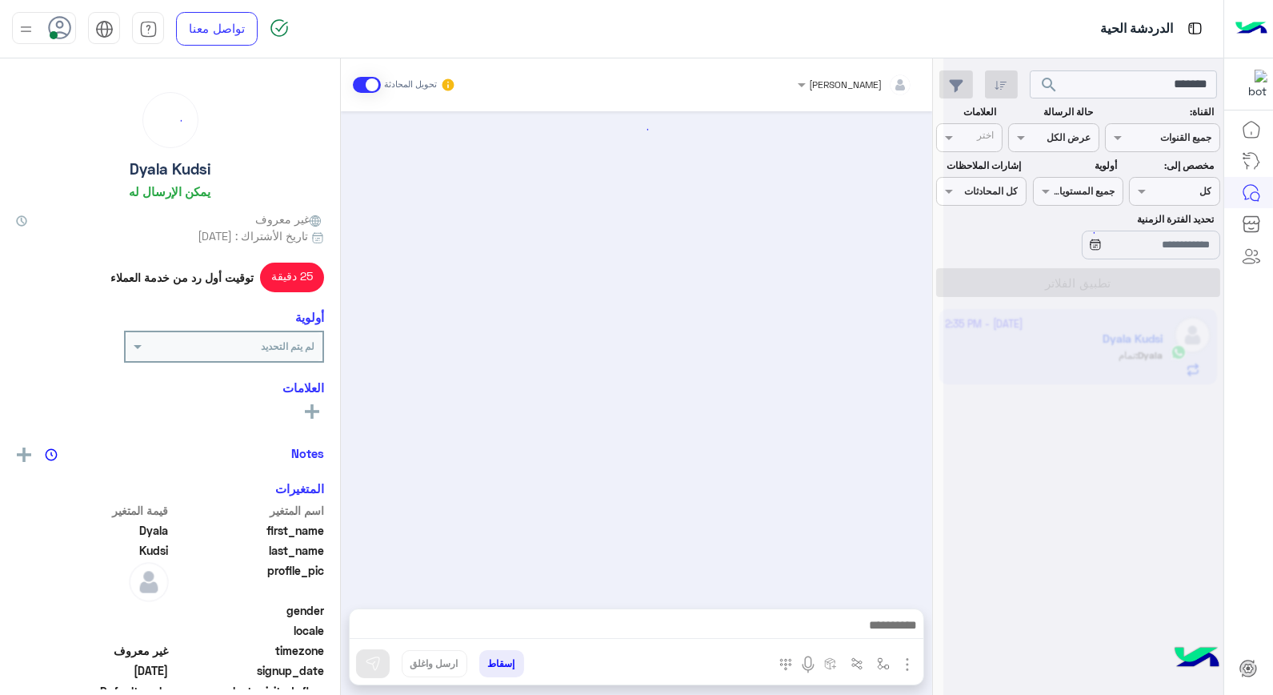
scroll to position [853, 0]
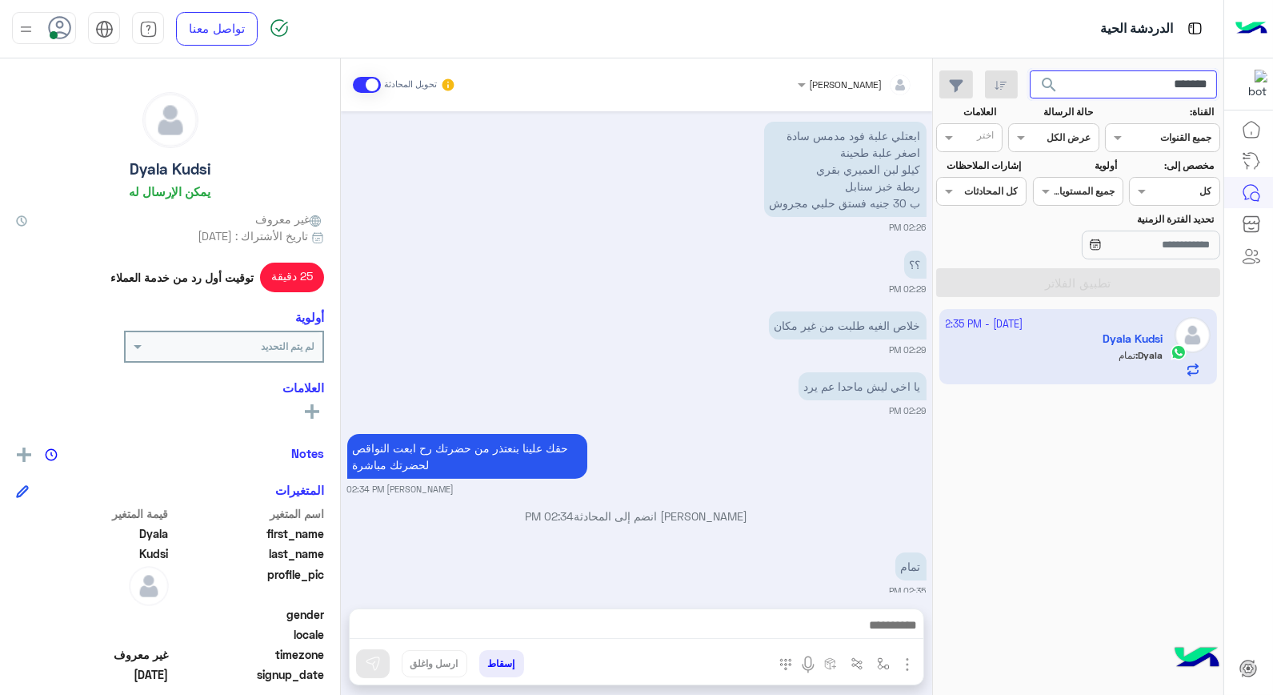
click at [1098, 82] on input "*******" at bounding box center [1124, 84] width 188 height 29
click at [1030, 70] on button "search" at bounding box center [1049, 87] width 39 height 34
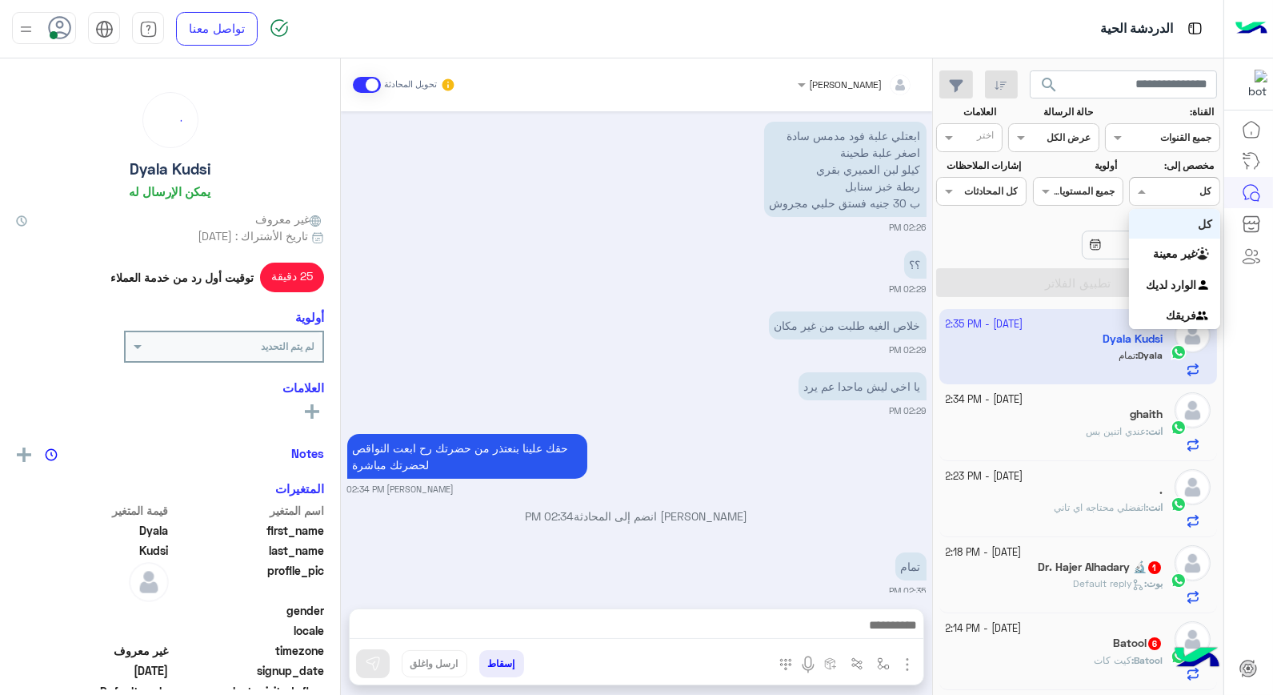
click at [1167, 190] on div at bounding box center [1174, 189] width 89 height 15
click at [1166, 270] on div "الوارد لديك" at bounding box center [1174, 285] width 90 height 31
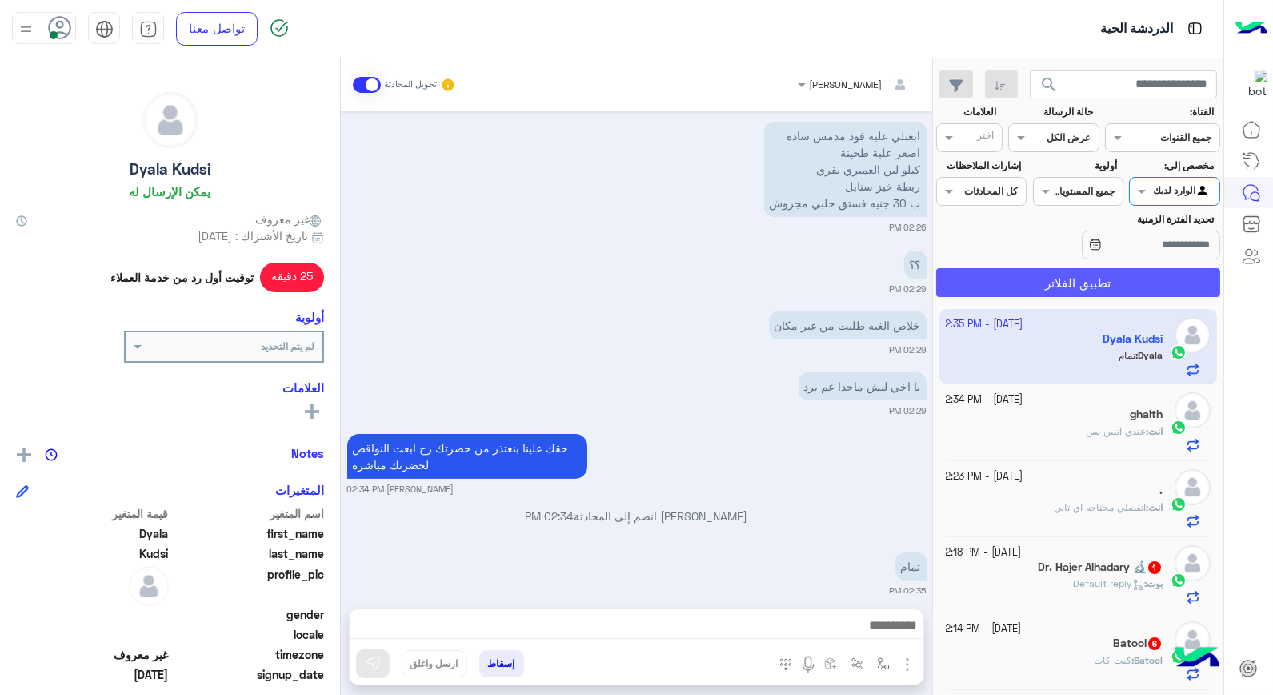
click at [1112, 282] on button "تطبيق الفلاتر" at bounding box center [1078, 282] width 284 height 29
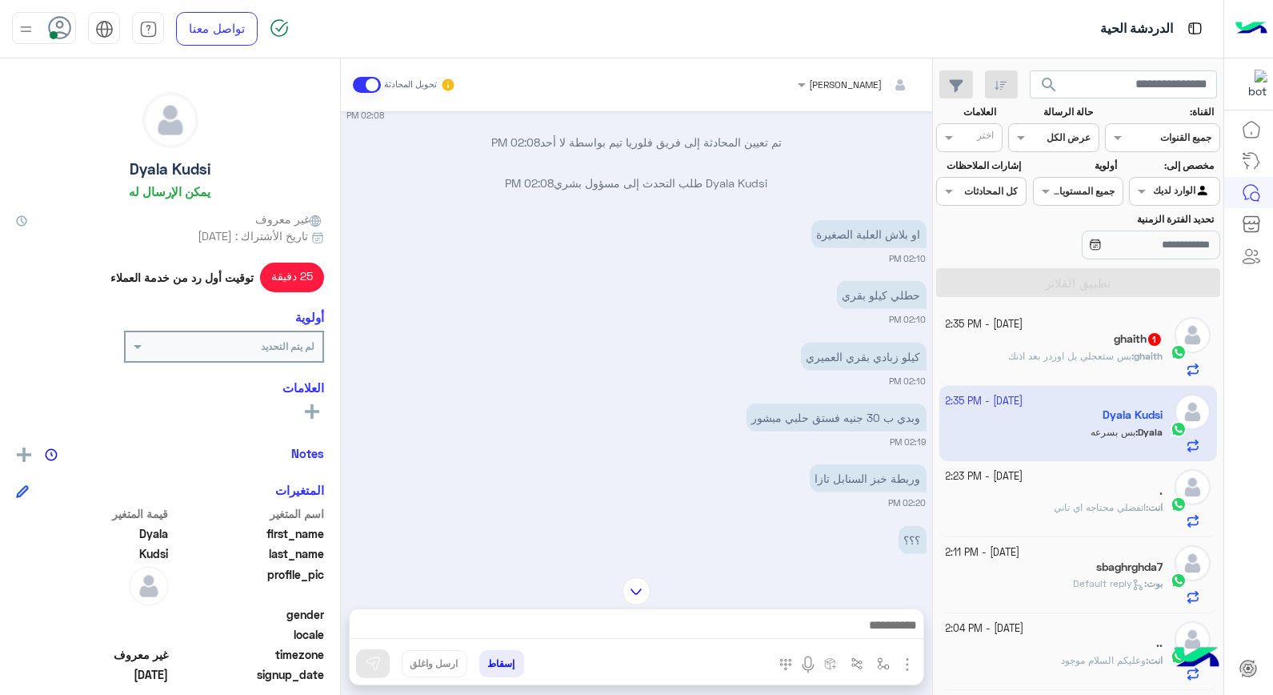
scroll to position [2125, 0]
click at [994, 349] on div "ghaith : بس ستعجلي بل اوردر بعد اذنك" at bounding box center [1055, 363] width 218 height 28
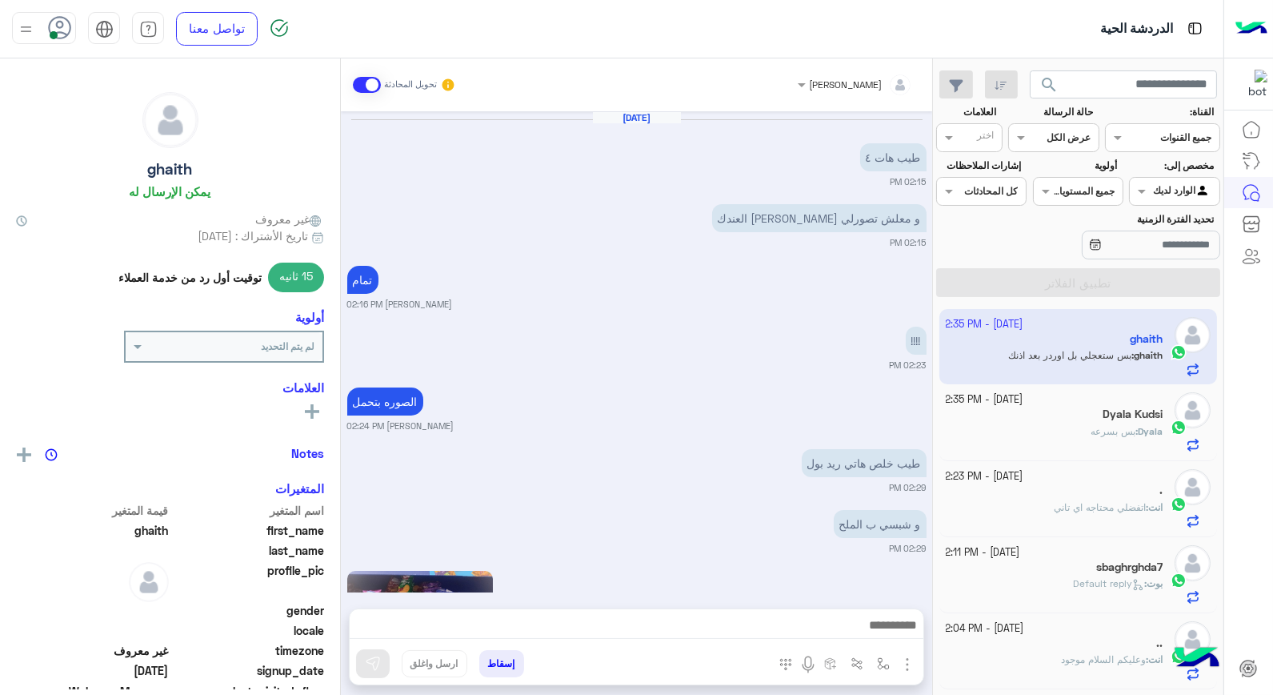
scroll to position [1676, 0]
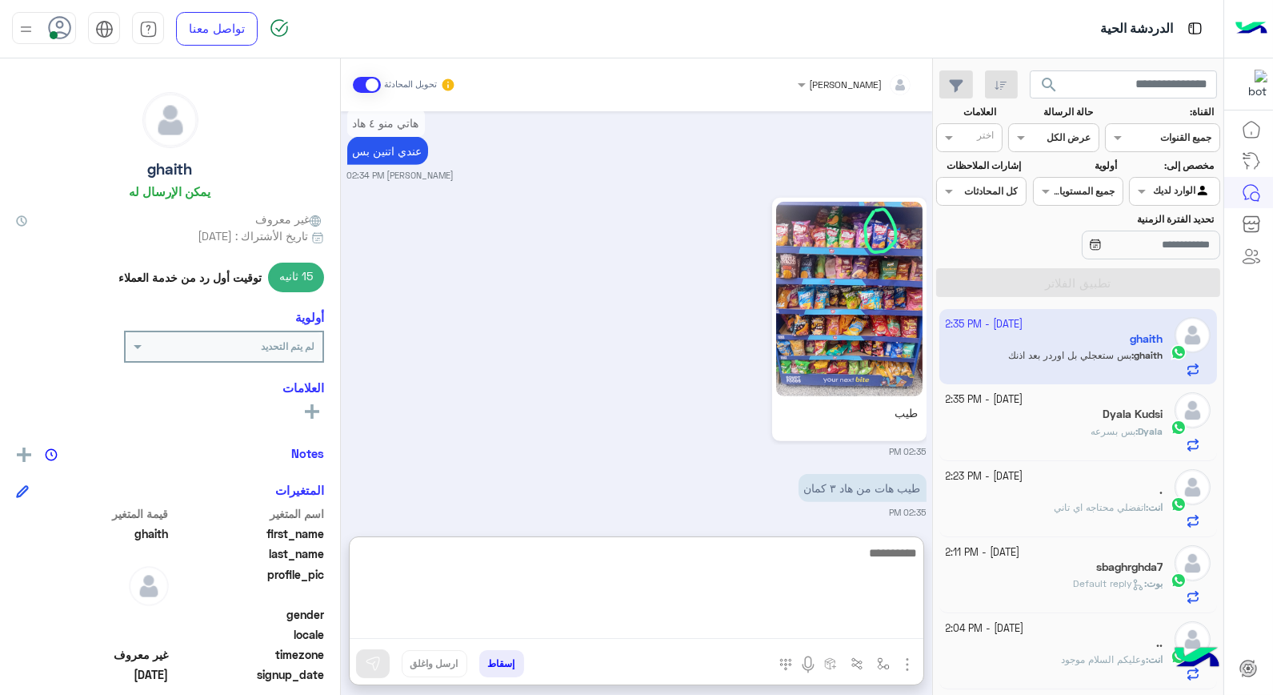
click at [851, 625] on textarea at bounding box center [637, 591] width 574 height 96
type textarea "****"
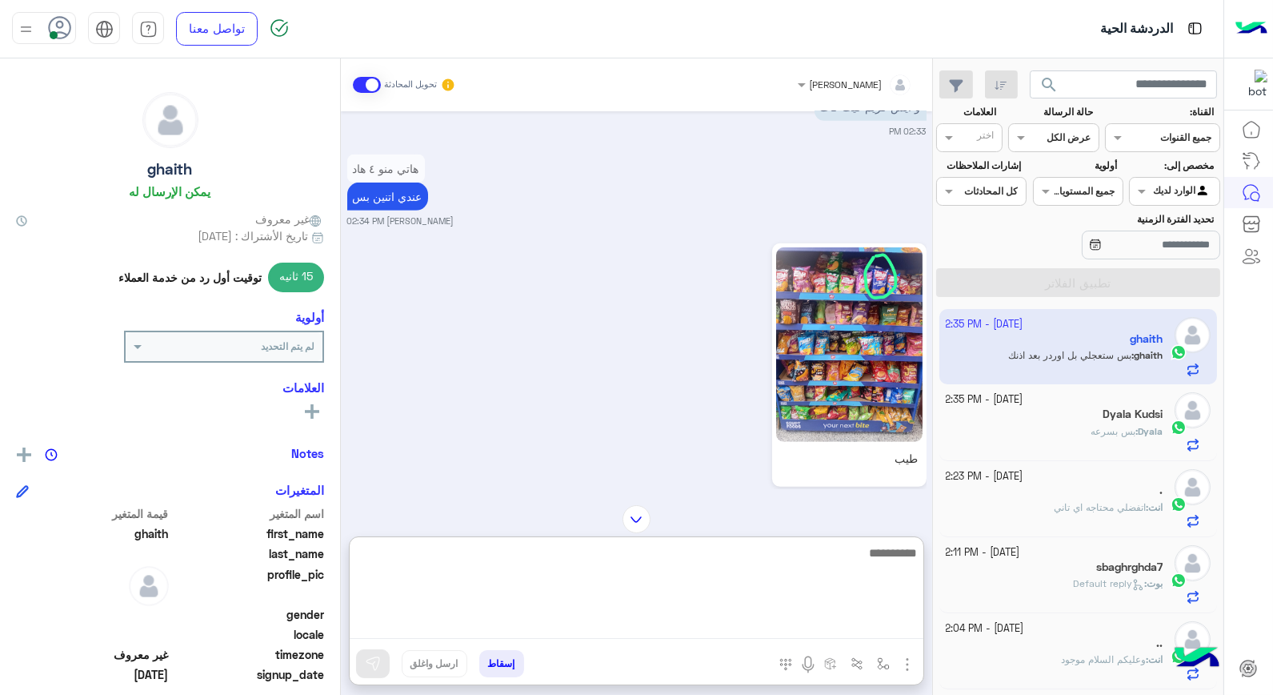
scroll to position [1809, 0]
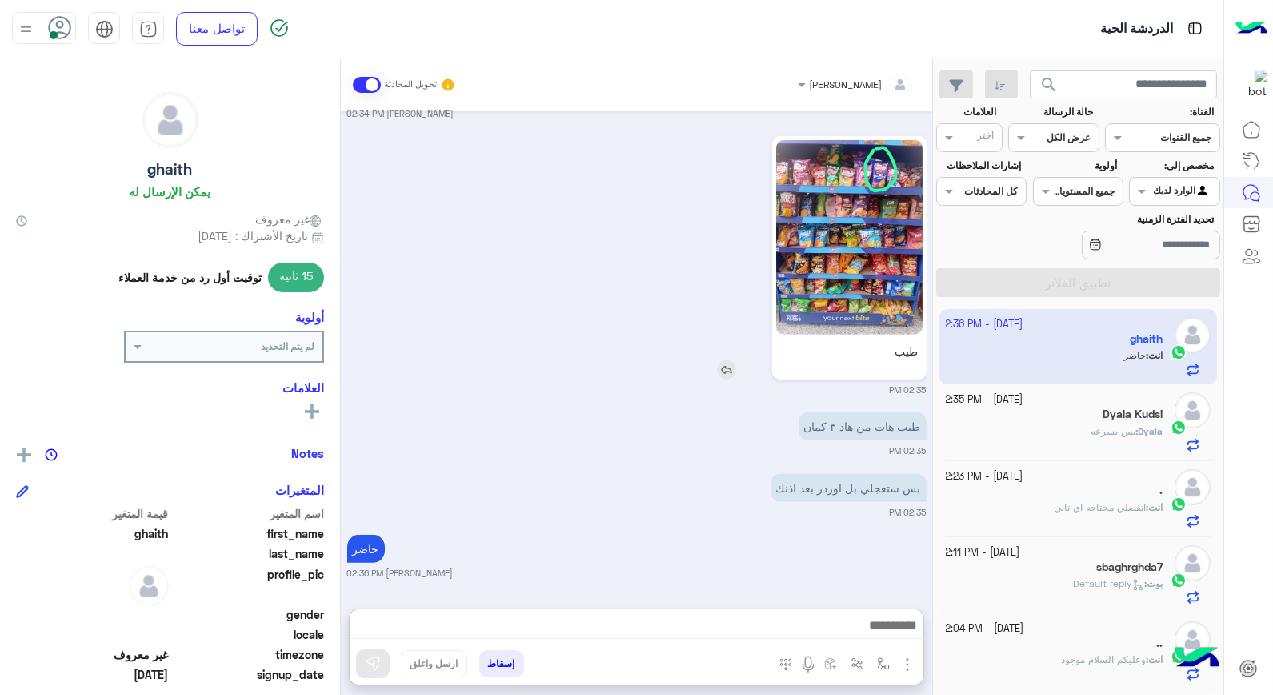
click at [880, 203] on img at bounding box center [849, 237] width 146 height 194
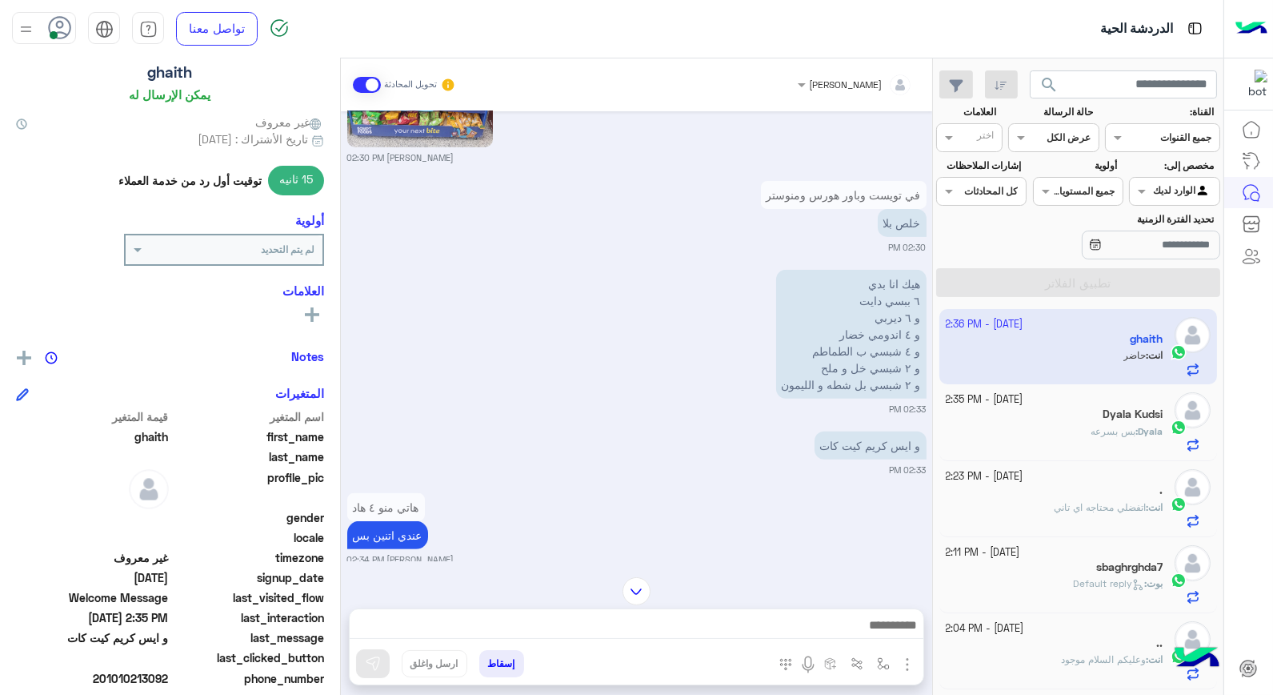
scroll to position [232, 0]
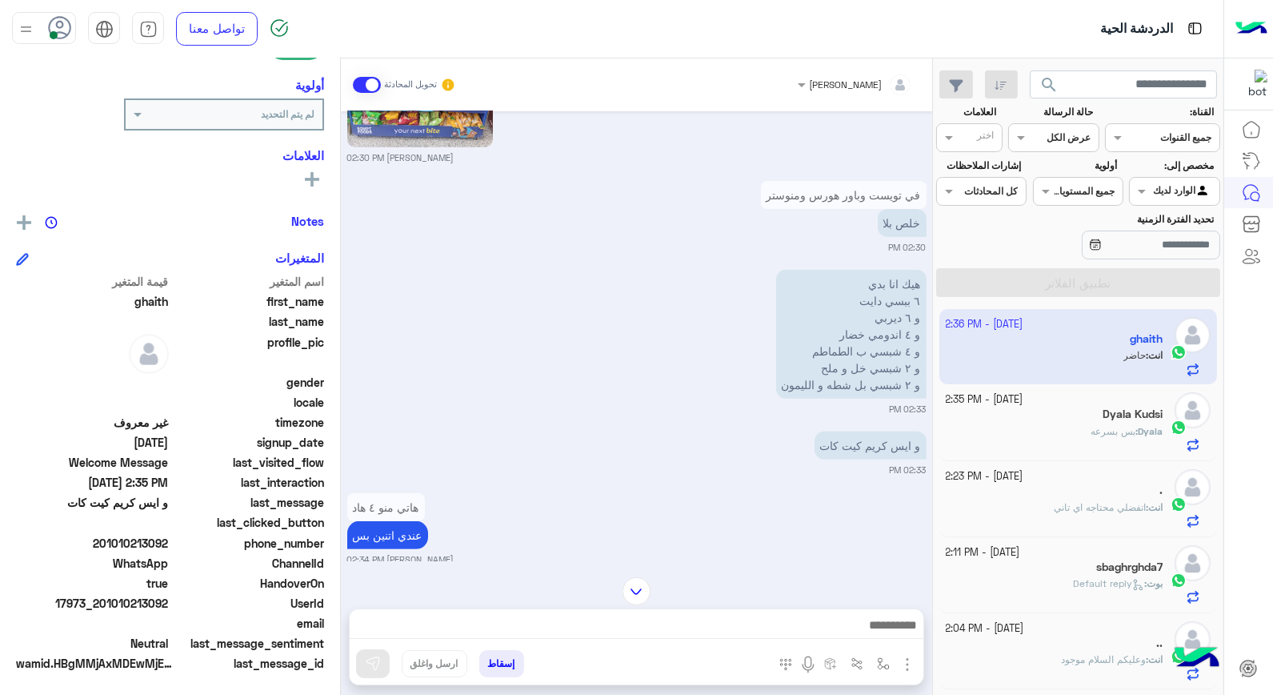
drag, startPoint x: 104, startPoint y: 539, endPoint x: 170, endPoint y: 547, distance: 66.0
click at [169, 547] on span "201010213092" at bounding box center [92, 543] width 153 height 17
copy span "01010213092"
click at [1120, 423] on div "Dyala Kudsi" at bounding box center [1055, 415] width 218 height 17
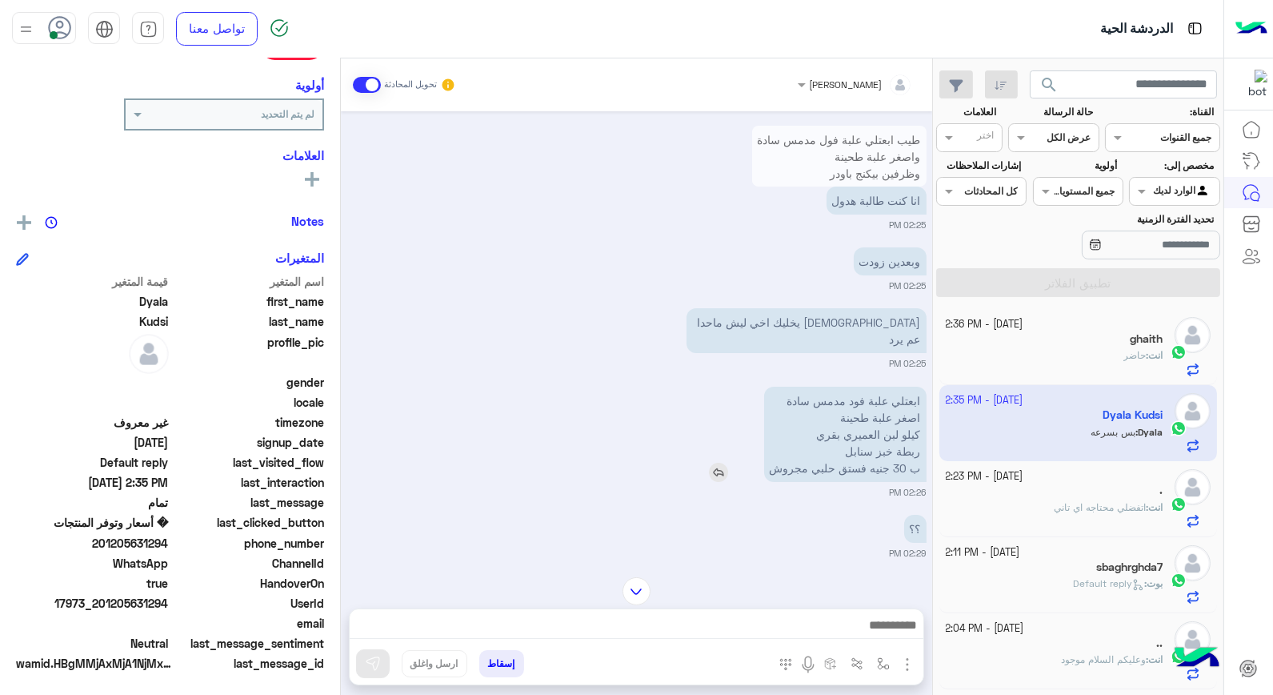
scroll to position [518, 0]
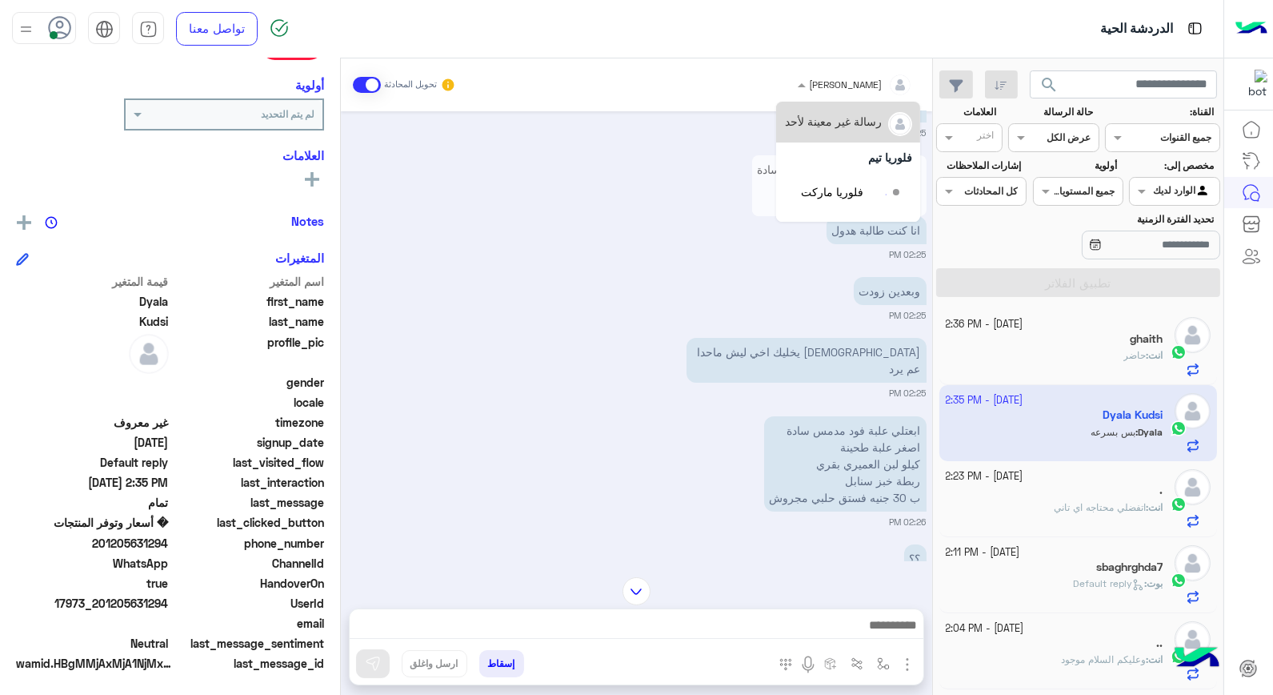
click at [810, 76] on span at bounding box center [800, 84] width 20 height 17
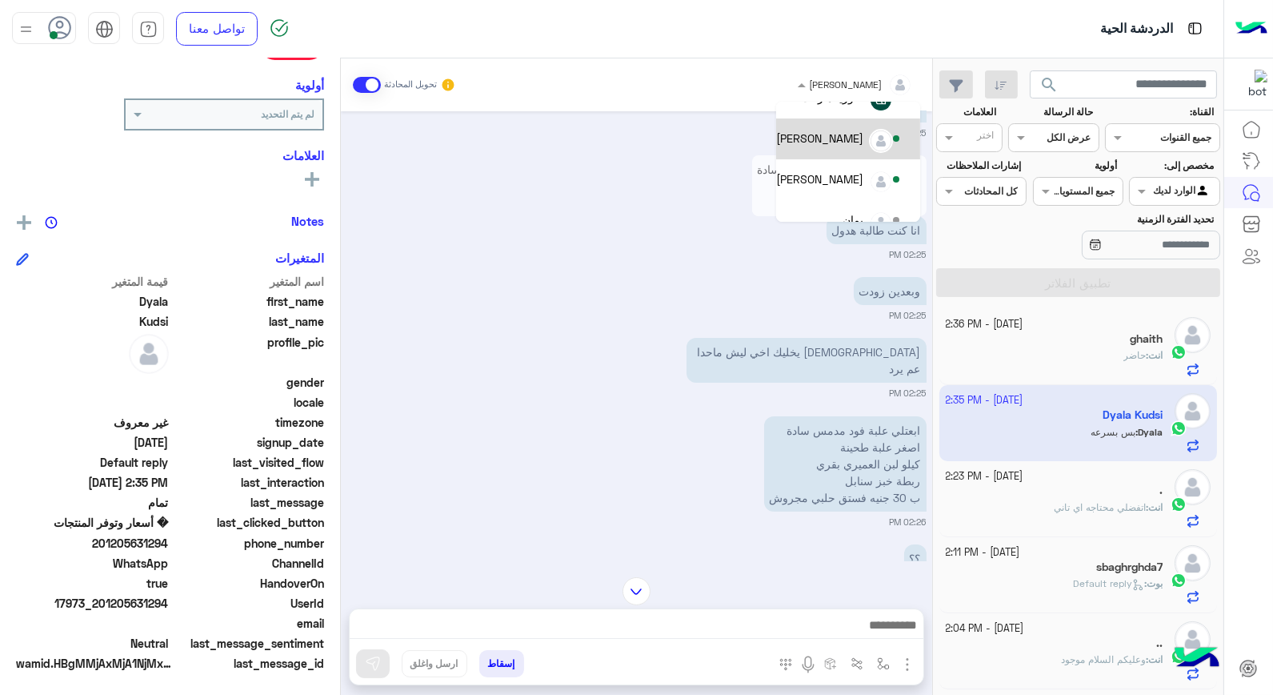
click at [835, 140] on div "بشار قطان" at bounding box center [819, 138] width 87 height 17
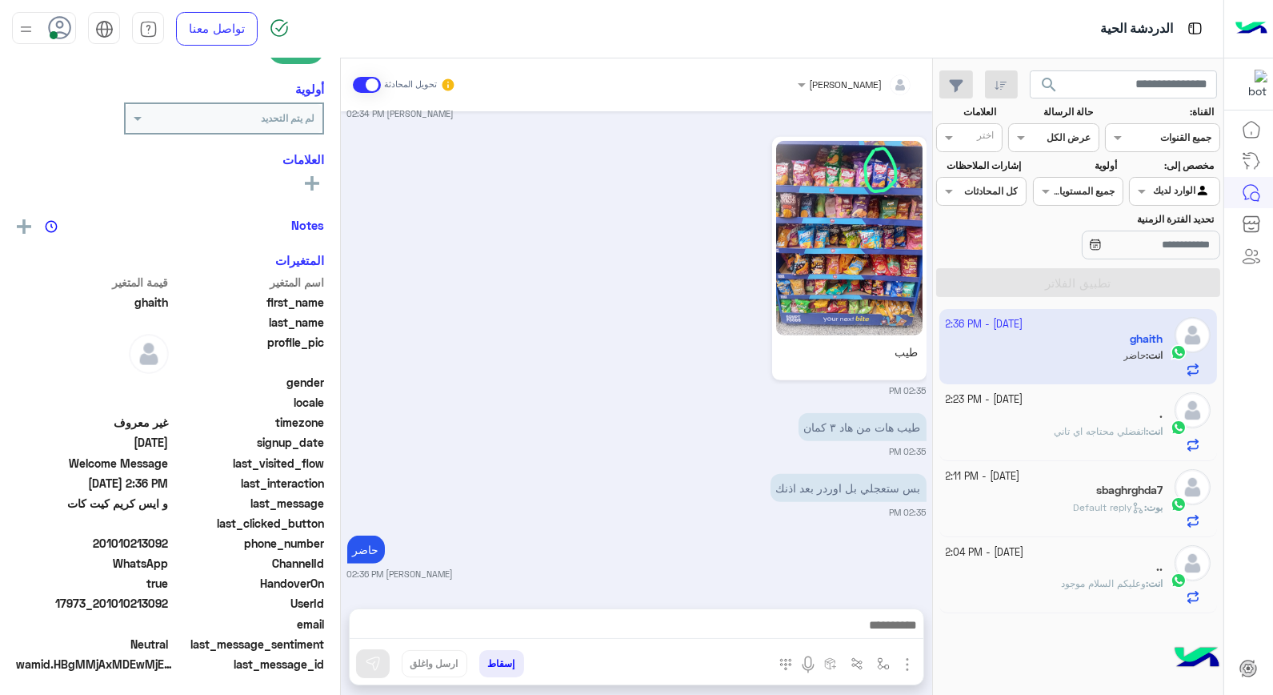
scroll to position [232, 0]
click at [1147, 506] on span "بوت" at bounding box center [1155, 507] width 16 height 12
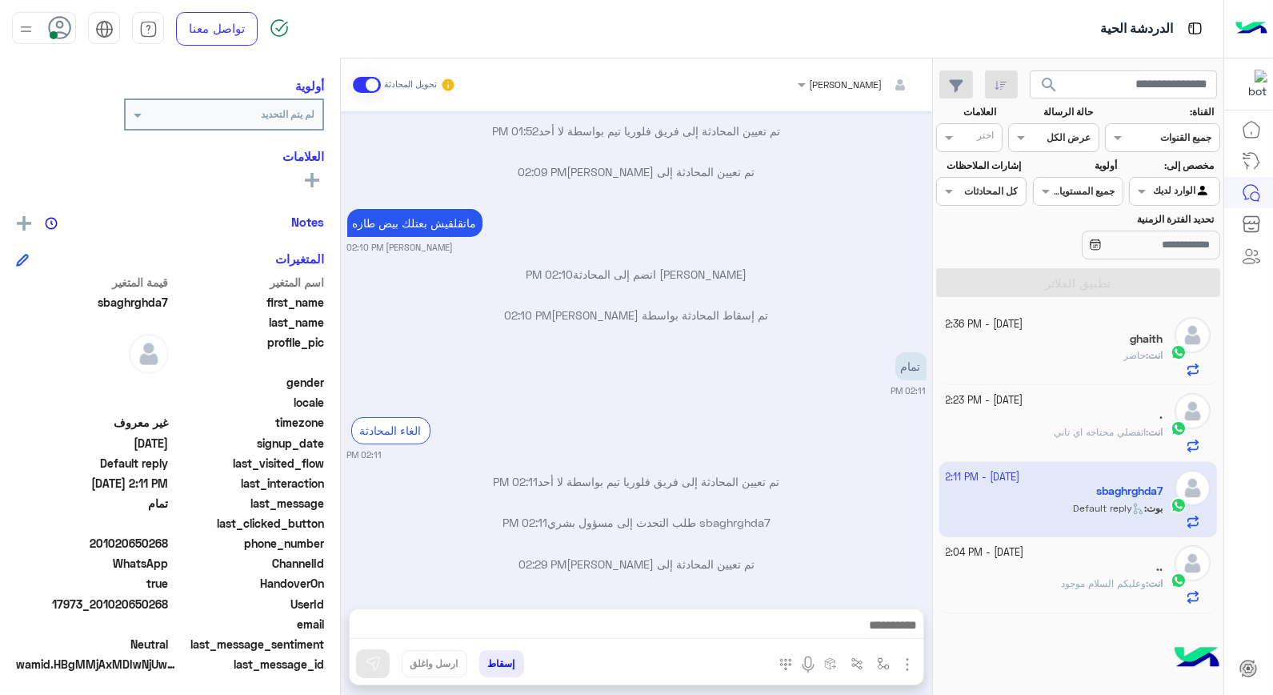
scroll to position [613, 0]
click at [502, 663] on button "إسقاط" at bounding box center [501, 663] width 45 height 27
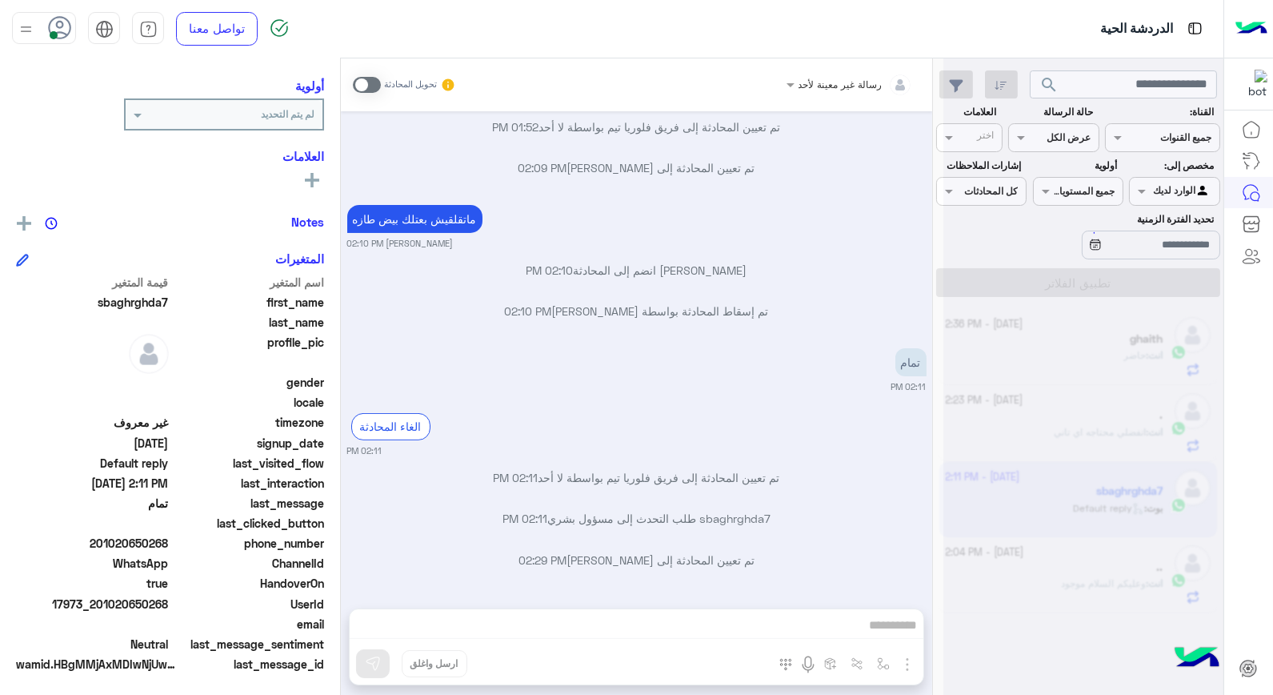
scroll to position [654, 0]
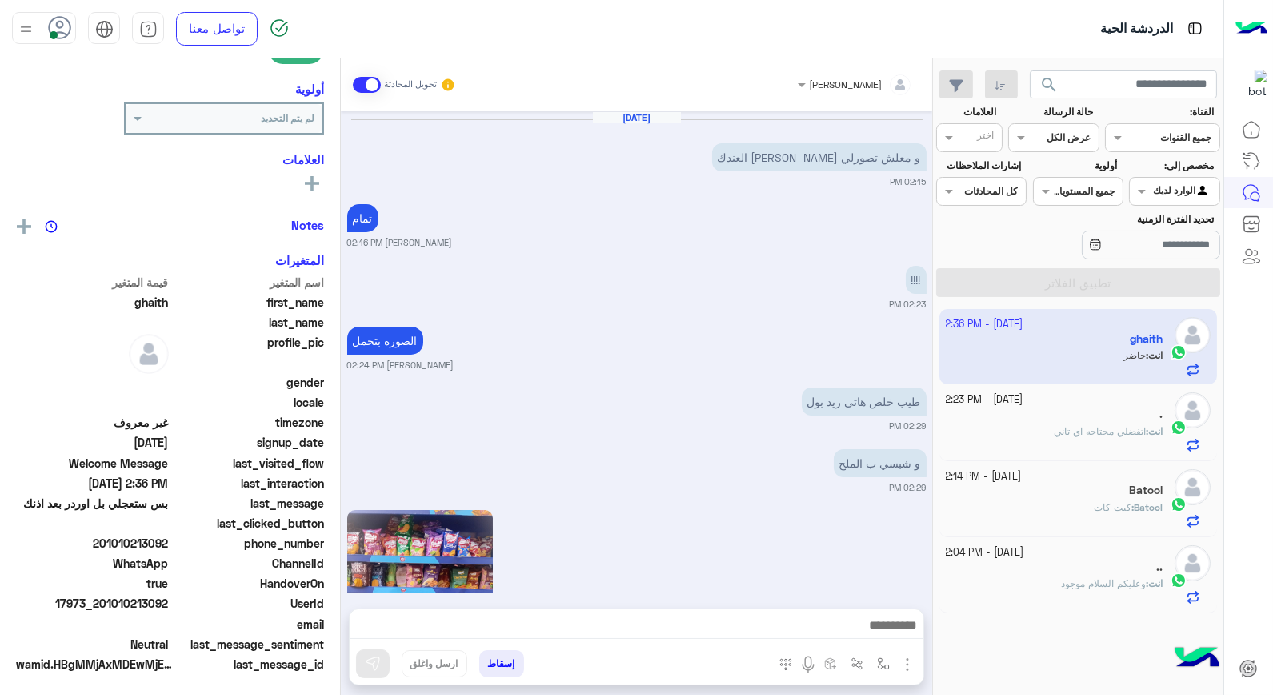
scroll to position [1676, 0]
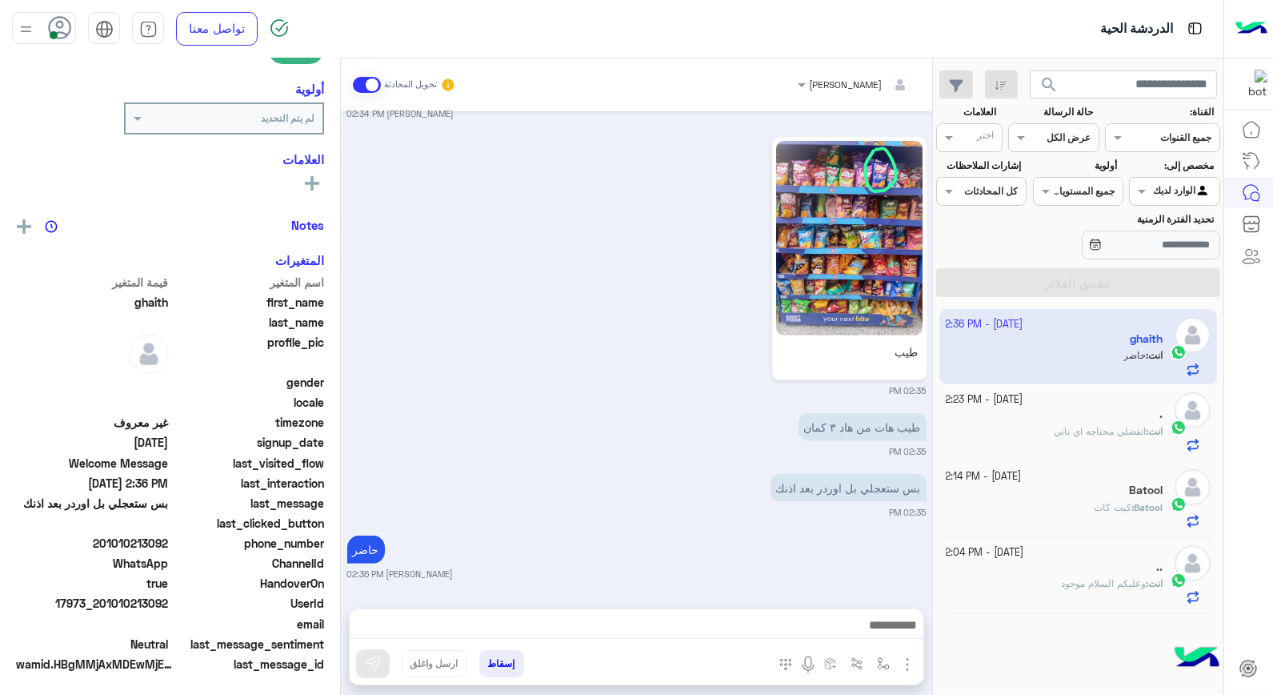
click at [1108, 423] on div "." at bounding box center [1055, 415] width 218 height 17
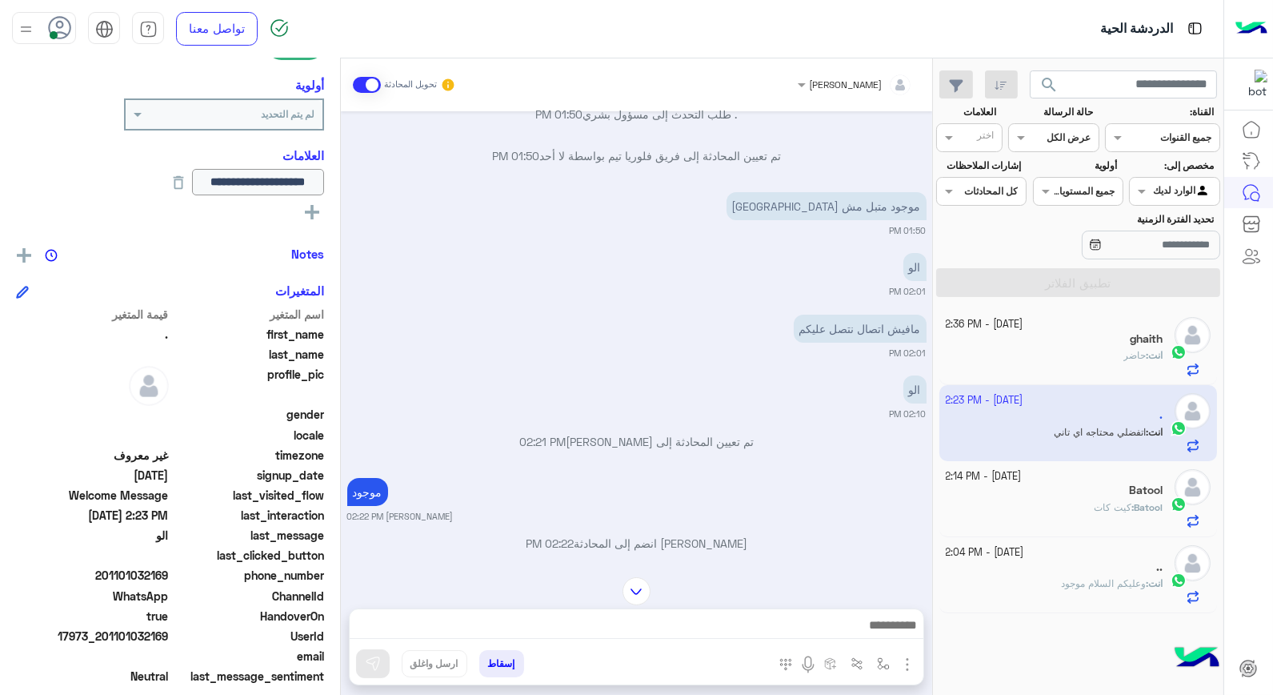
scroll to position [651, 0]
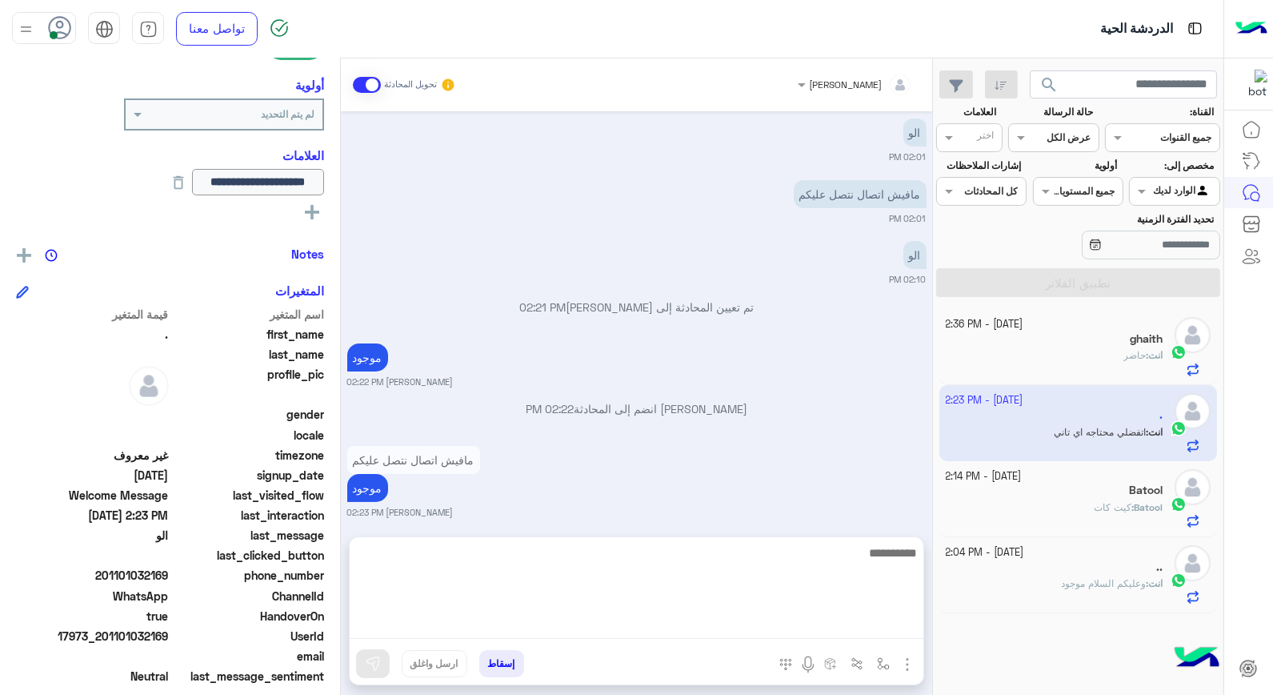
click at [695, 625] on textarea at bounding box center [637, 591] width 574 height 96
type textarea "*"
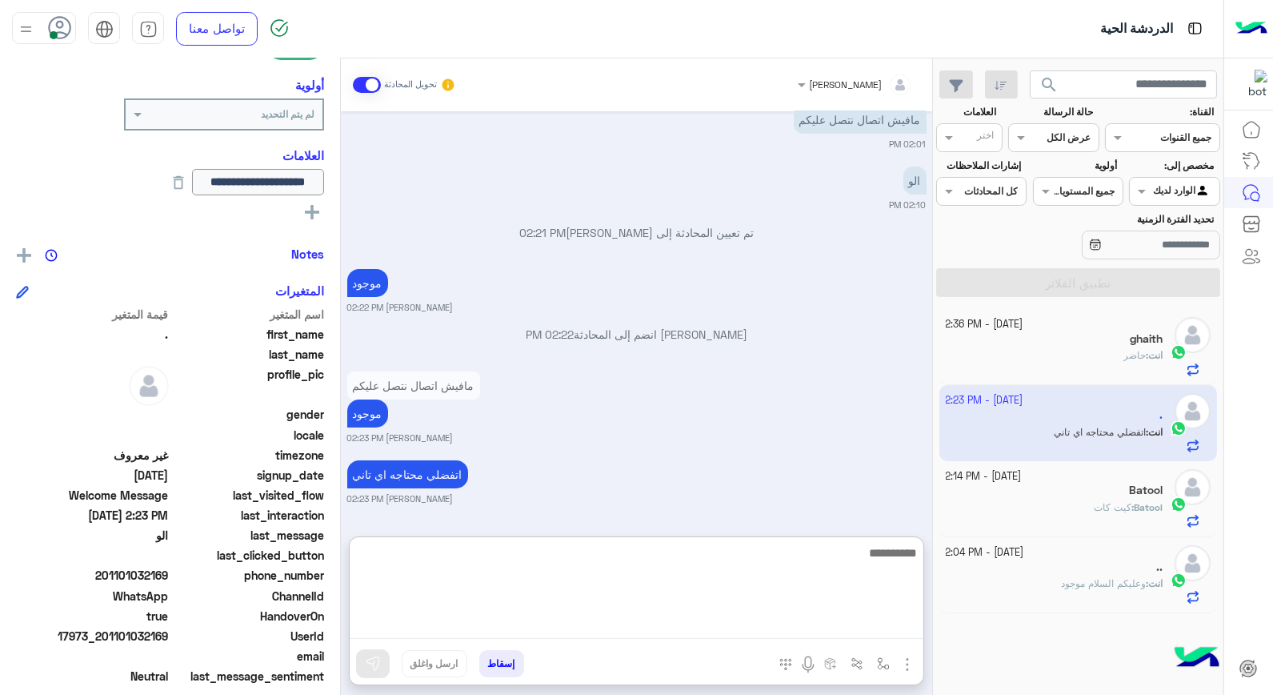
scroll to position [695, 0]
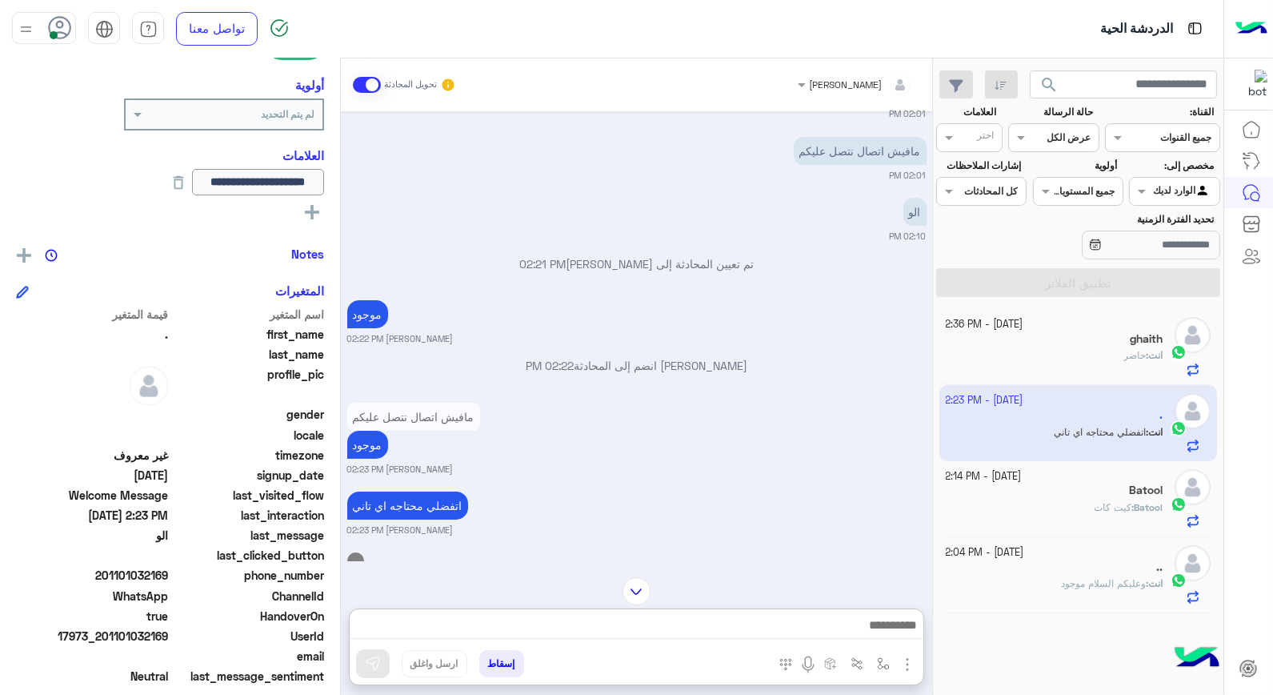
click at [1031, 361] on div "انت : حاضر" at bounding box center [1055, 362] width 218 height 28
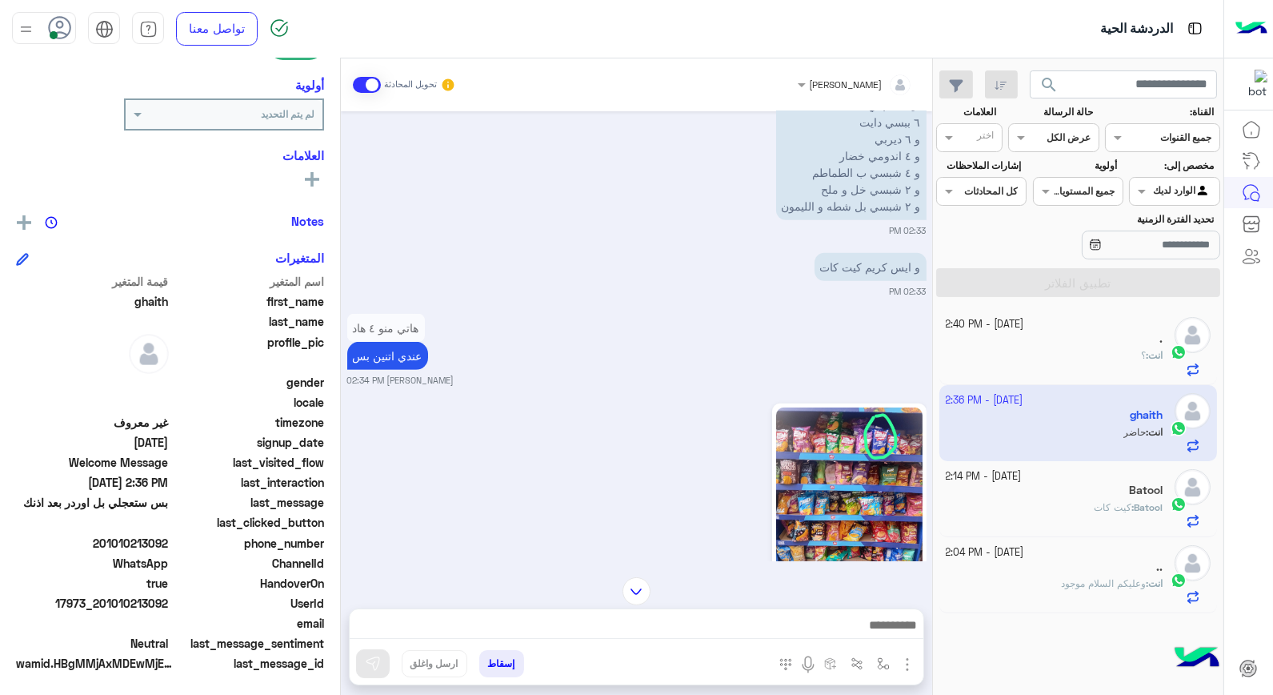
drag, startPoint x: 102, startPoint y: 597, endPoint x: 169, endPoint y: 603, distance: 67.5
click at [169, 603] on span "17973_201010213092" at bounding box center [92, 603] width 153 height 17
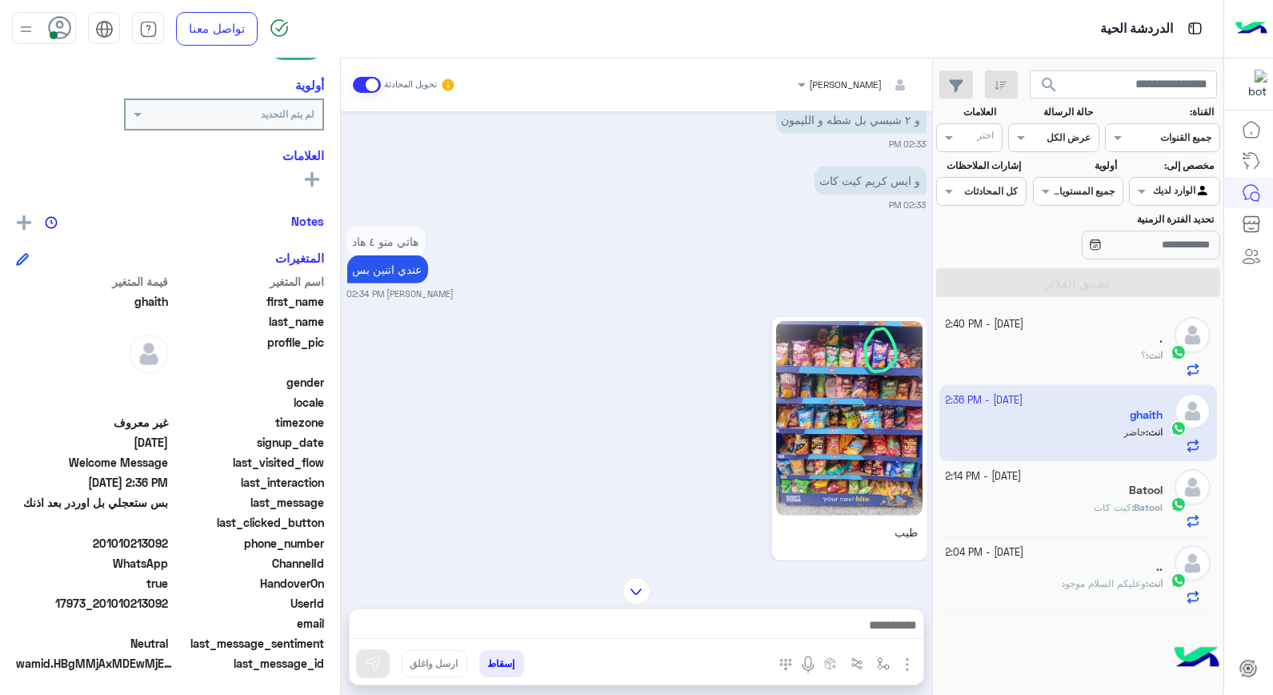
scroll to position [1676, 0]
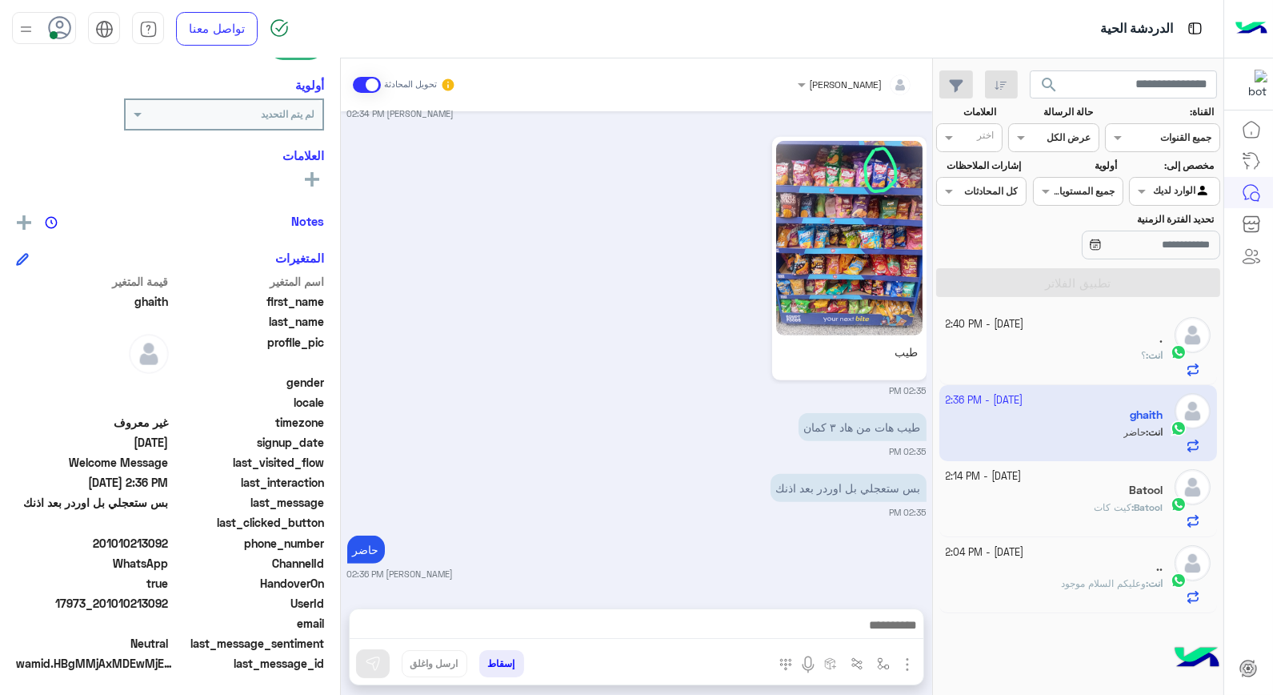
click at [499, 669] on button "إسقاط" at bounding box center [501, 663] width 45 height 27
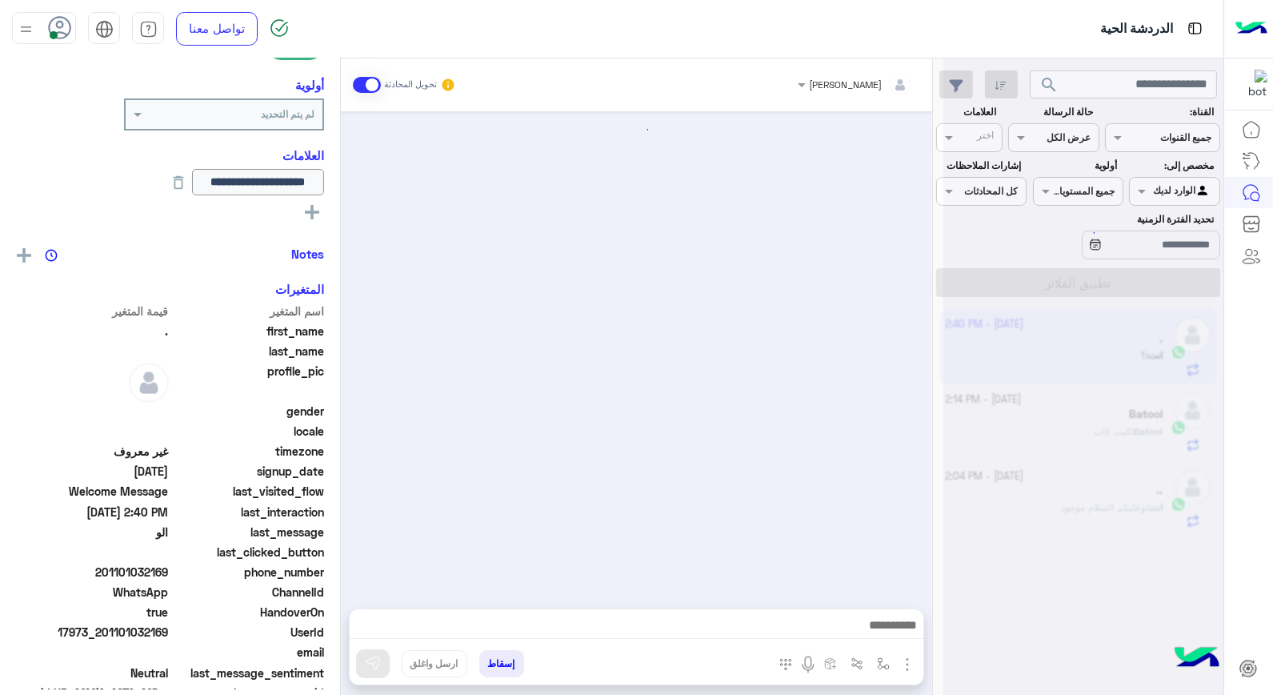
scroll to position [671, 0]
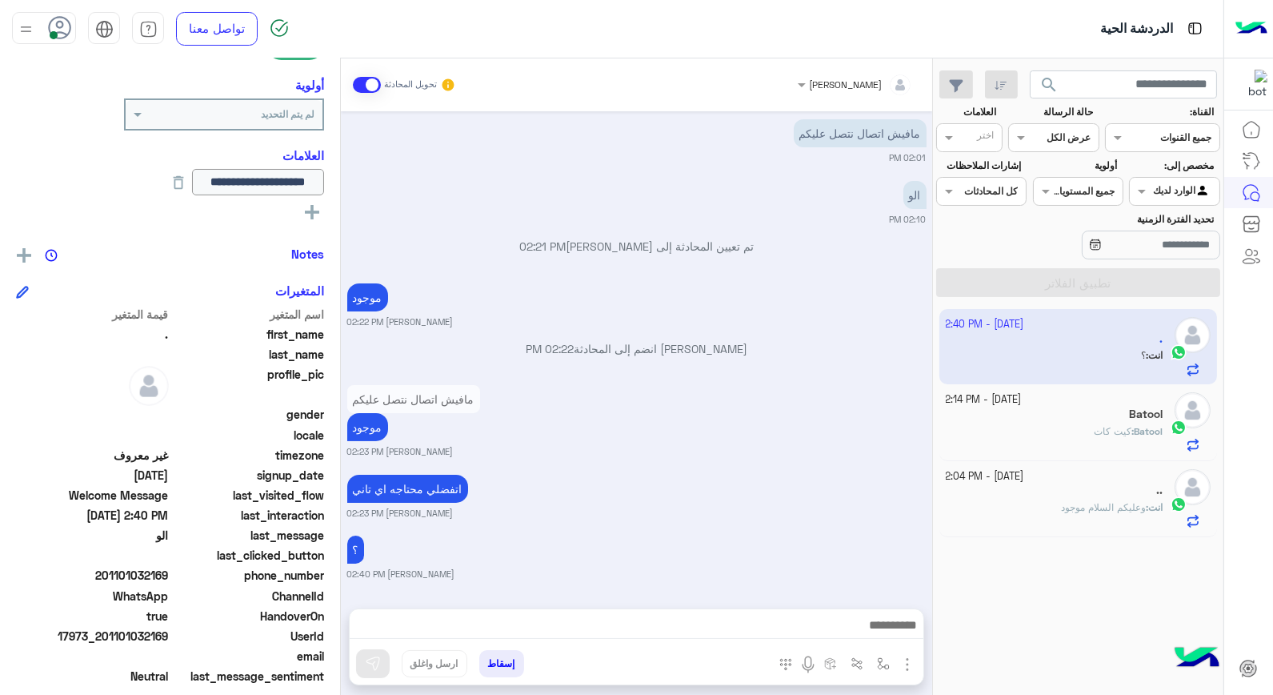
click at [1125, 412] on div "Batool" at bounding box center [1055, 415] width 218 height 17
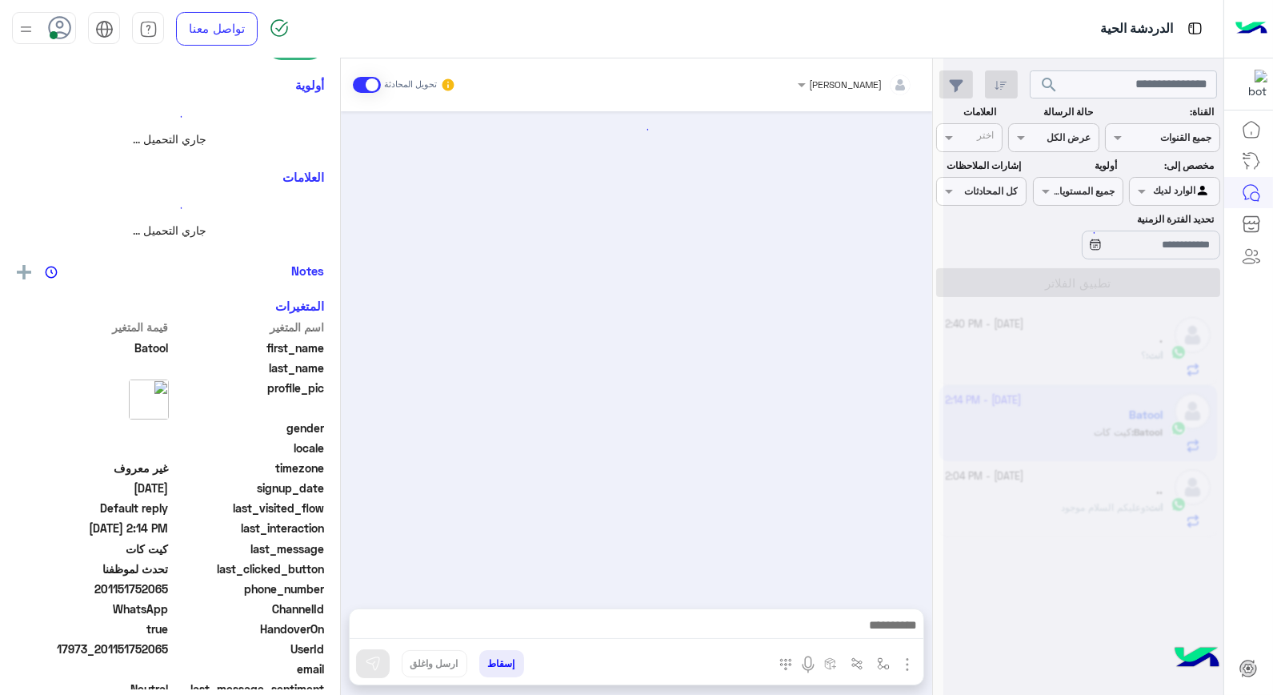
click at [1125, 412] on div at bounding box center [1083, 353] width 280 height 695
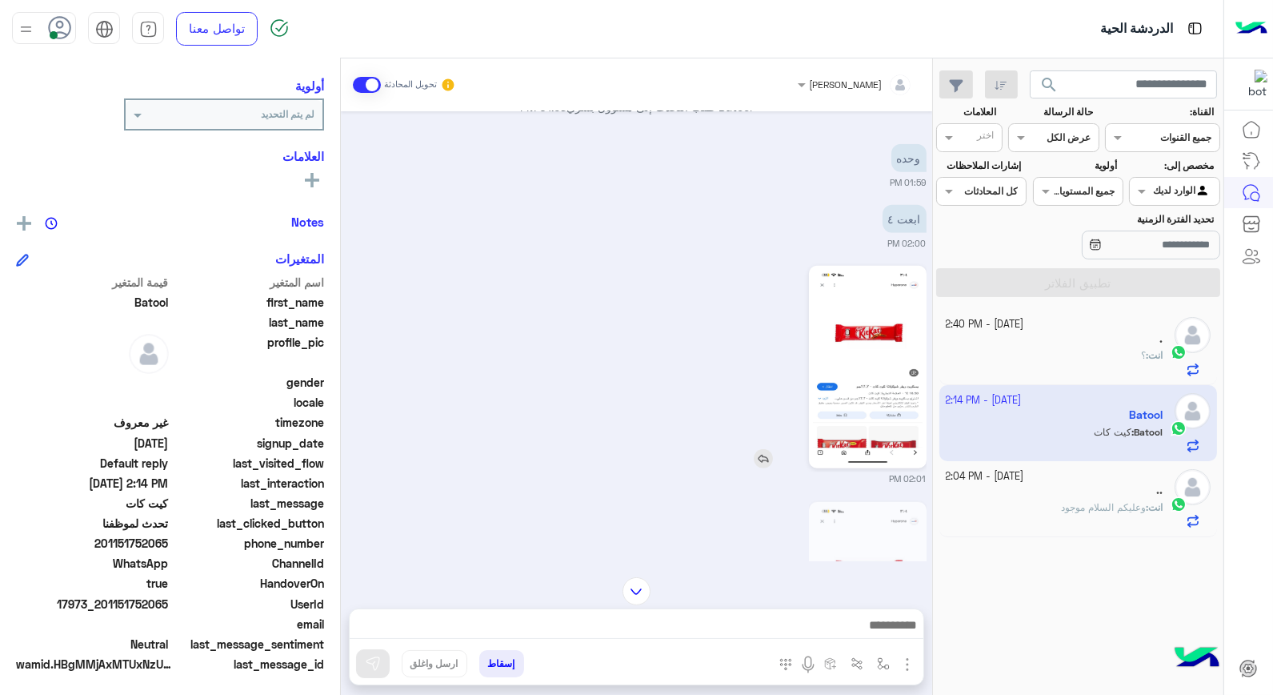
scroll to position [2731, 0]
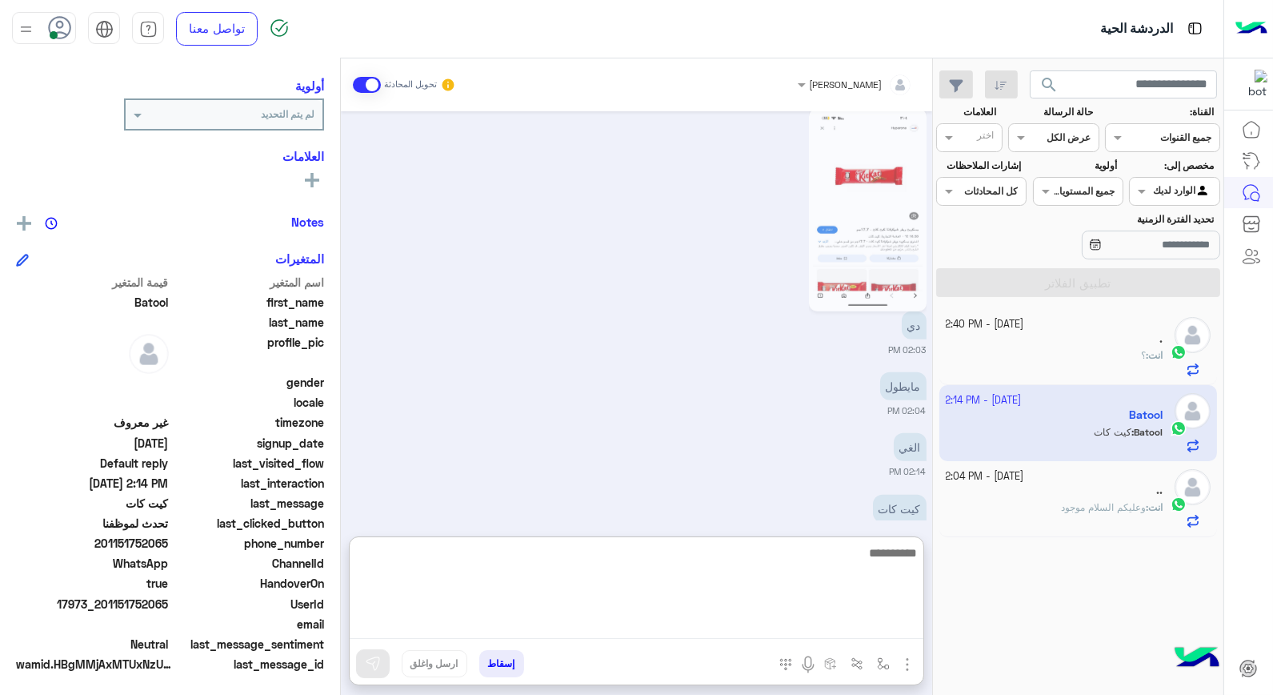
click at [831, 625] on textarea at bounding box center [637, 591] width 574 height 96
type textarea "**********"
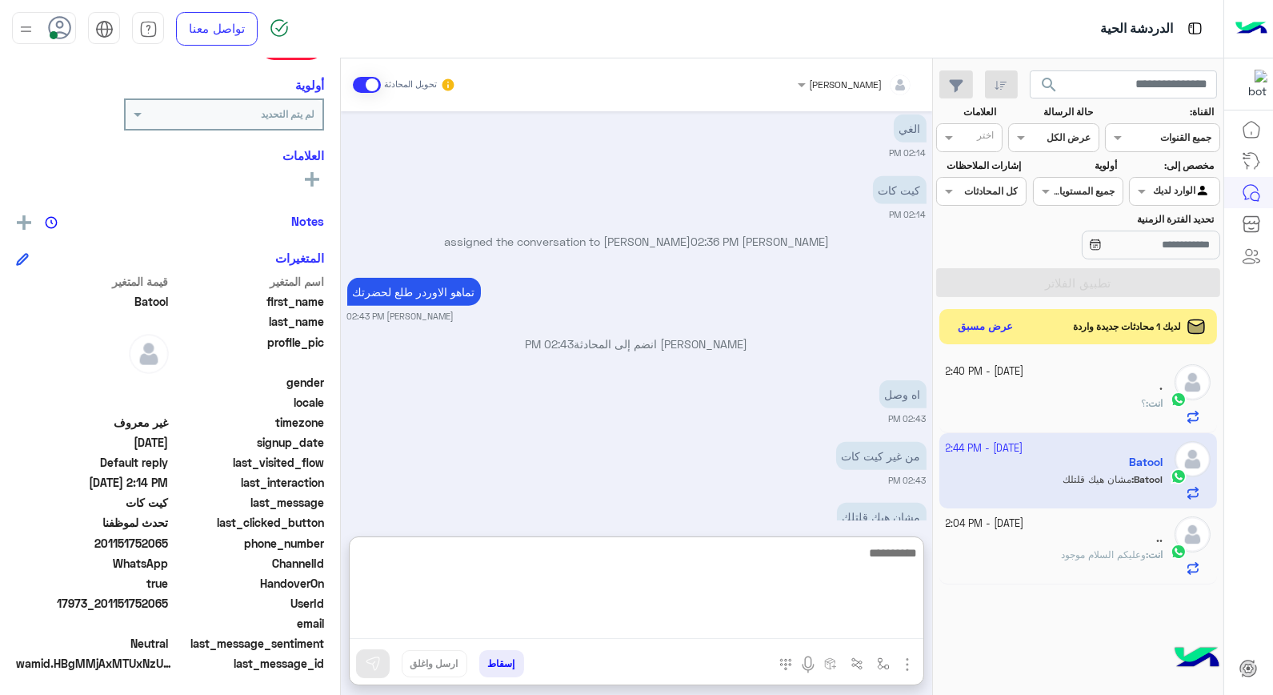
scroll to position [3090, 0]
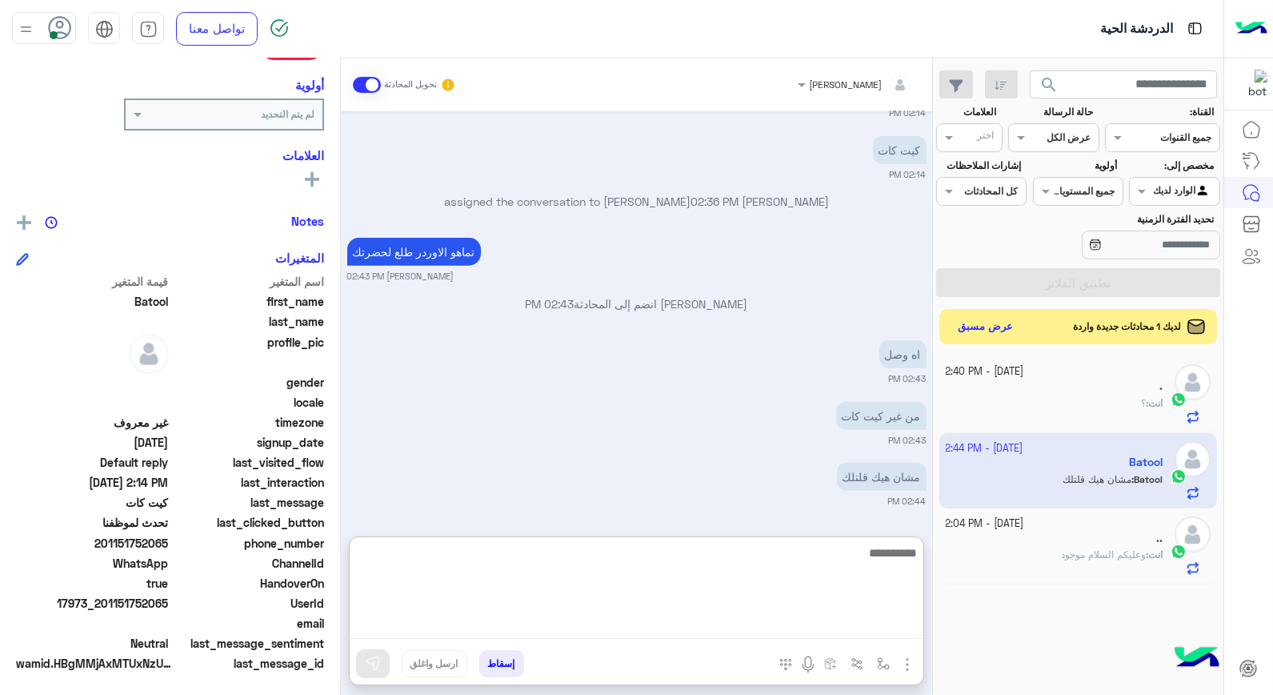
click at [895, 564] on textarea at bounding box center [637, 591] width 574 height 96
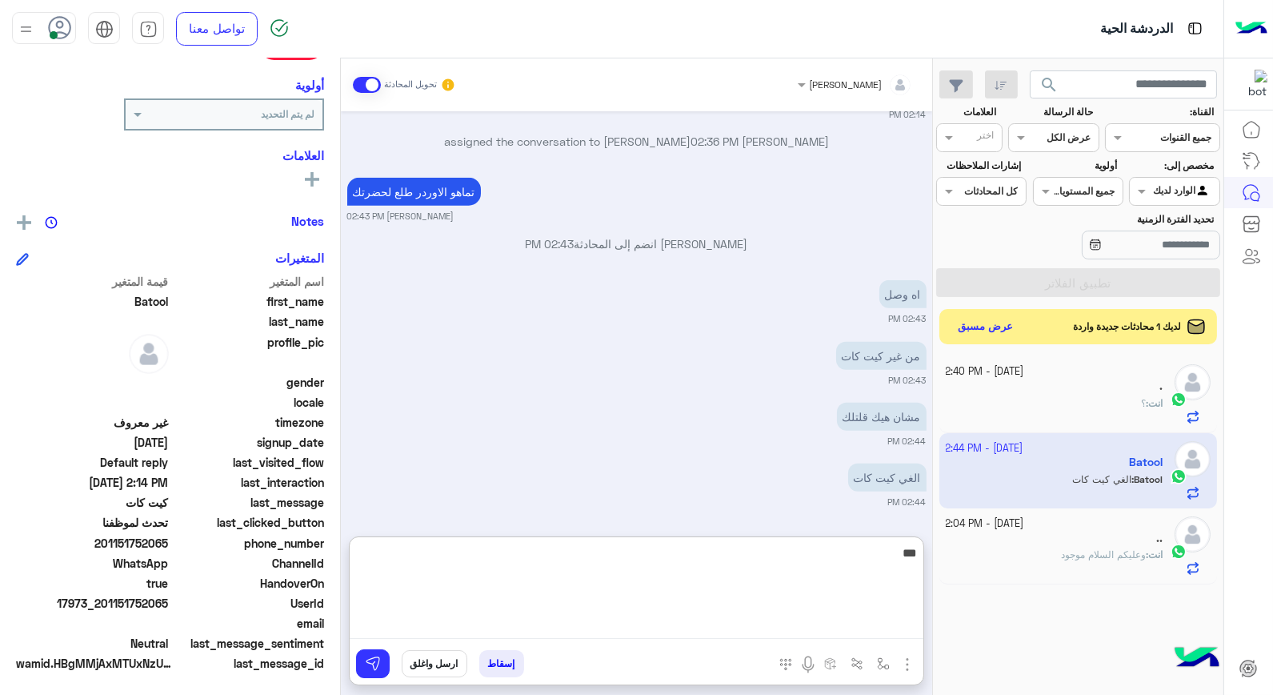
type textarea "****"
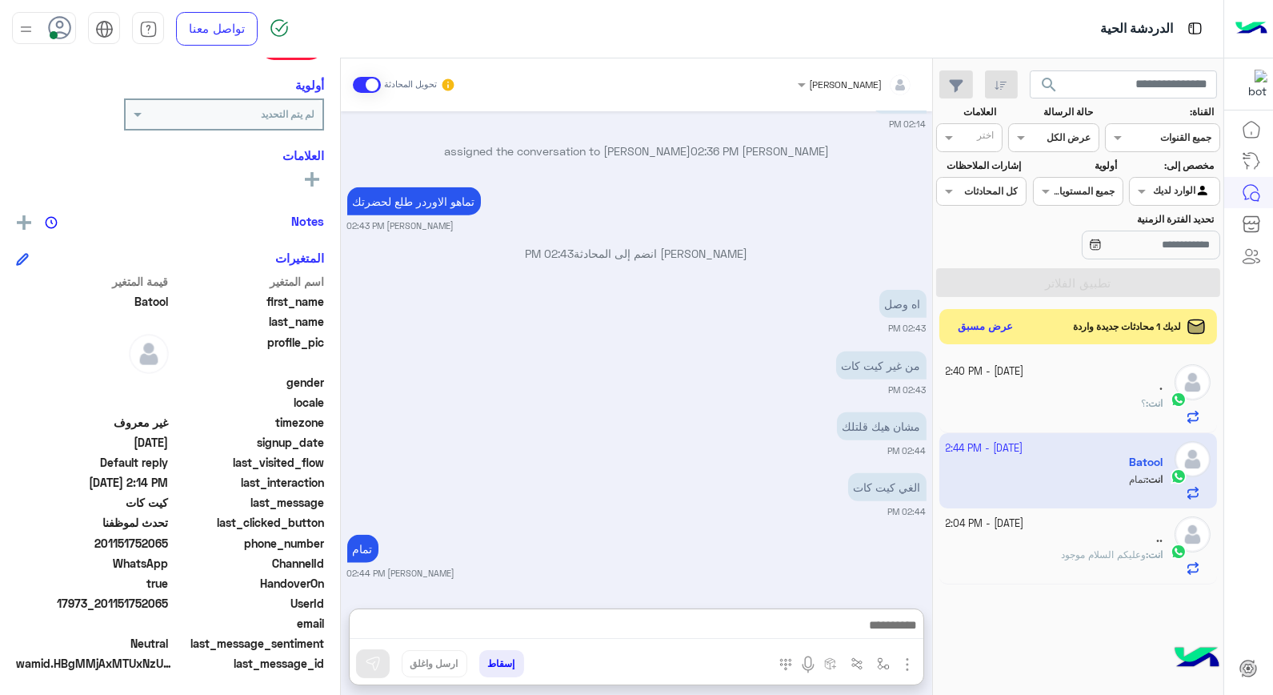
click at [499, 664] on button "إسقاط" at bounding box center [501, 663] width 45 height 27
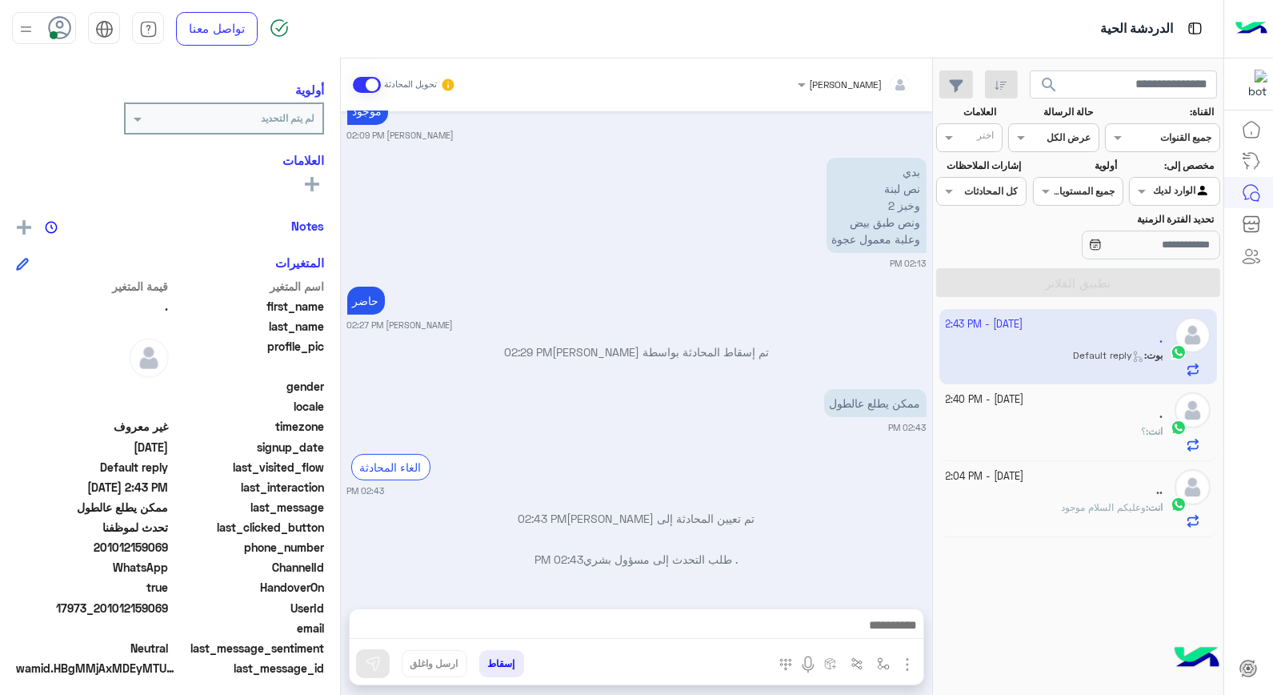
scroll to position [202, 0]
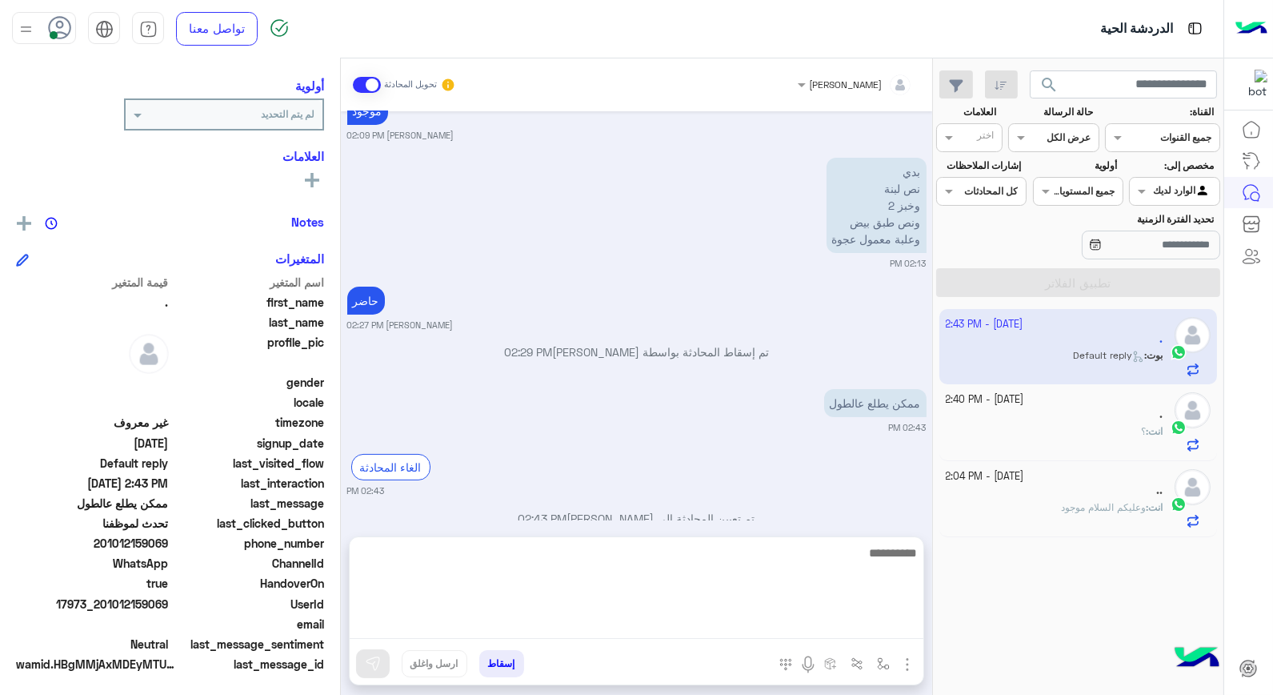
click at [852, 630] on textarea at bounding box center [637, 591] width 574 height 96
type textarea "**********"
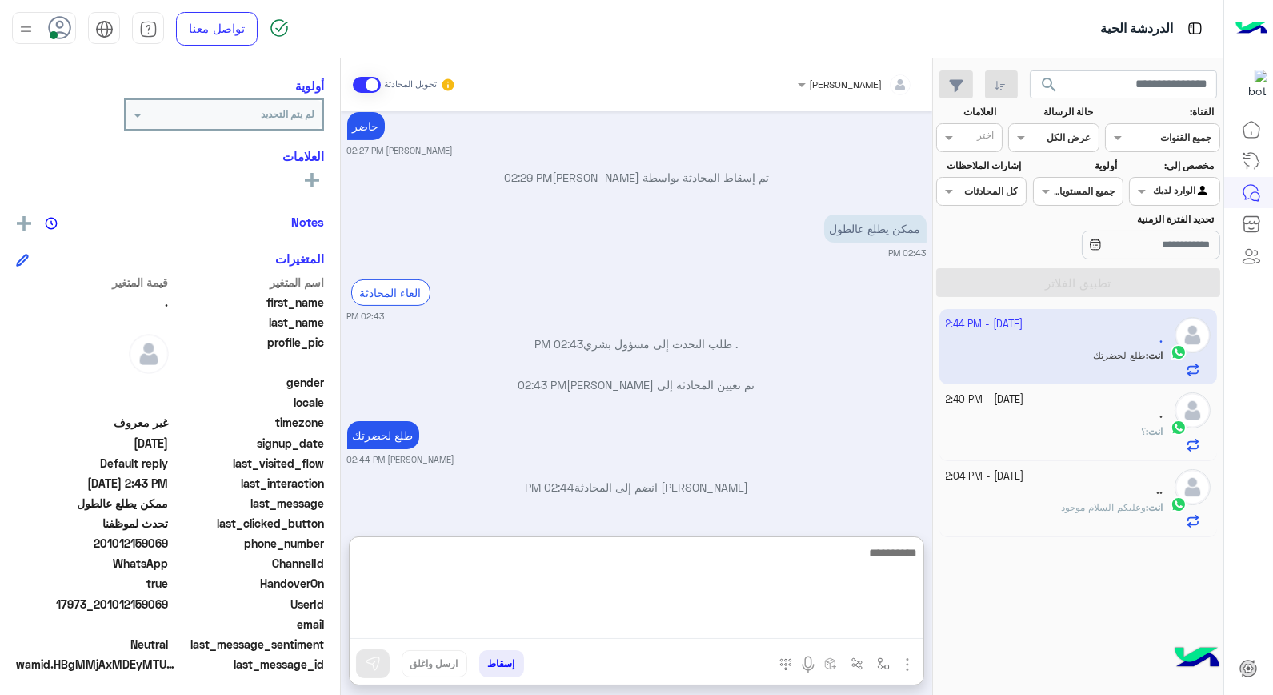
scroll to position [232, 0]
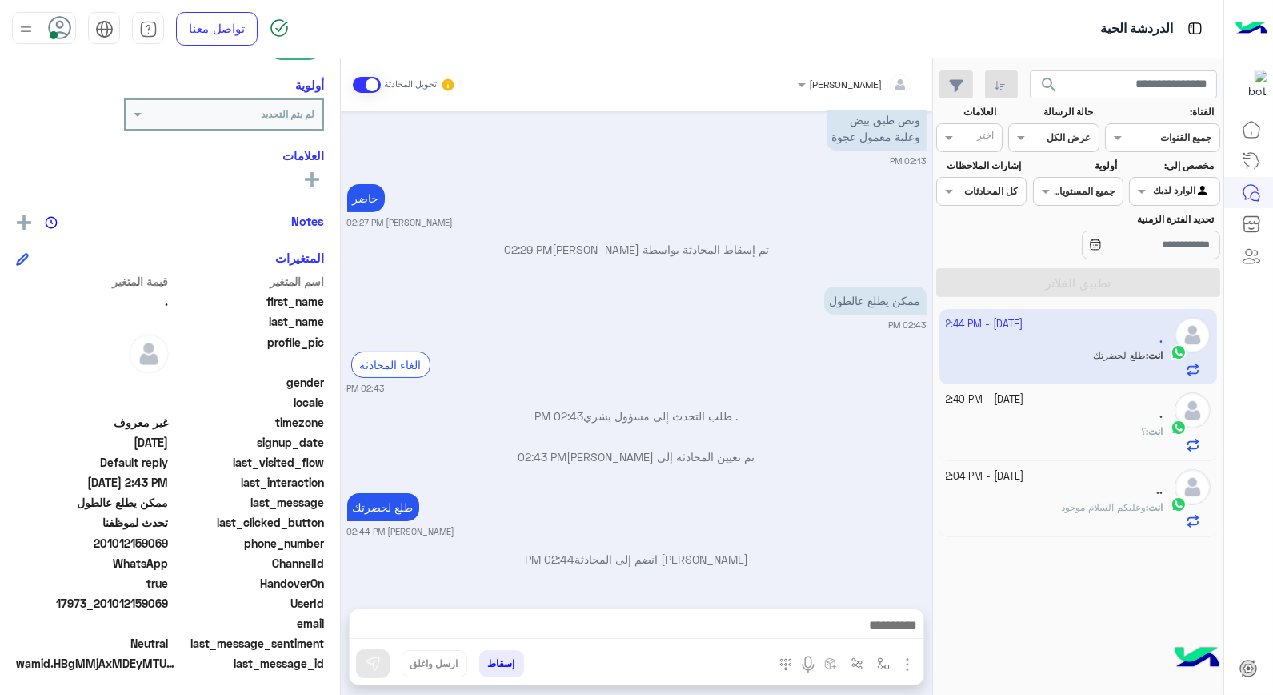
click at [499, 660] on button "إسقاط" at bounding box center [501, 663] width 45 height 27
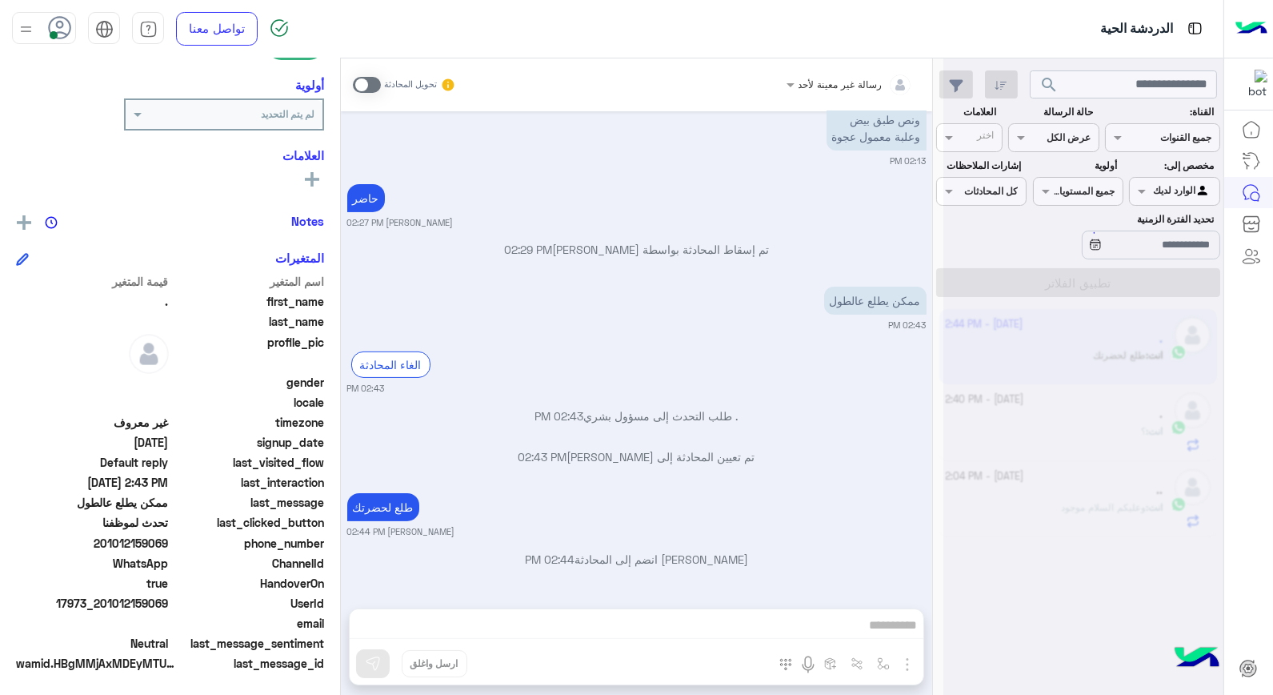
scroll to position [834, 0]
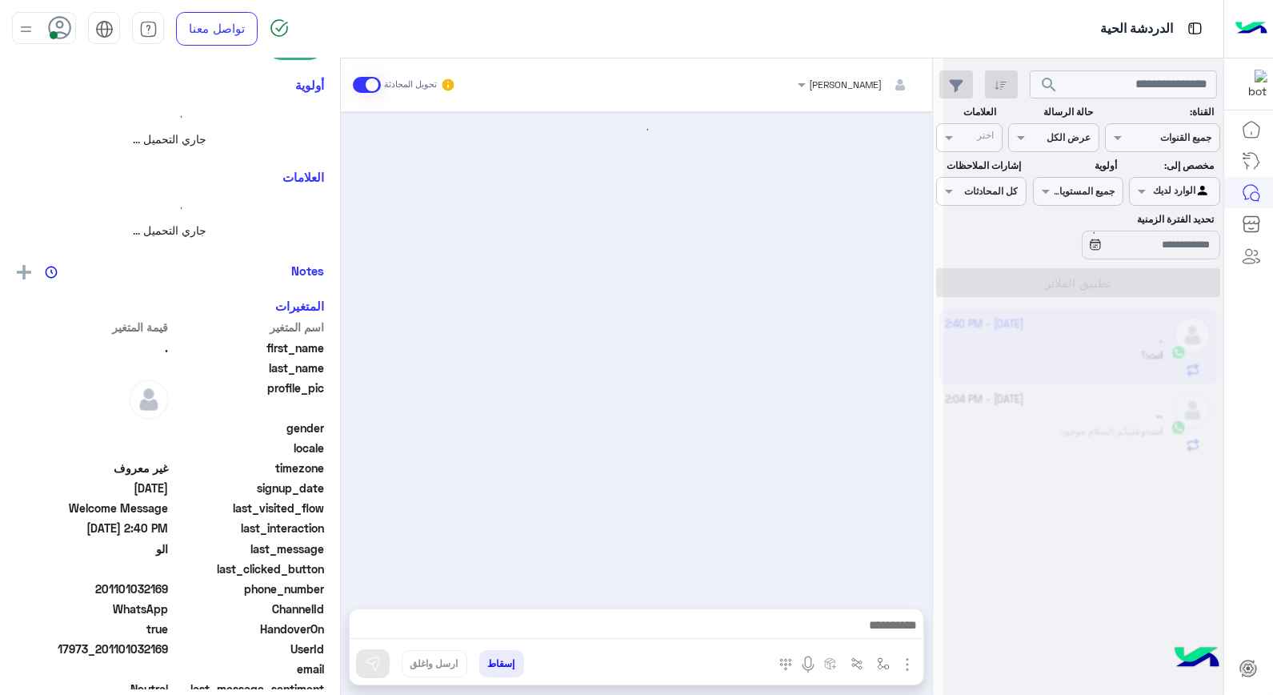
scroll to position [671, 0]
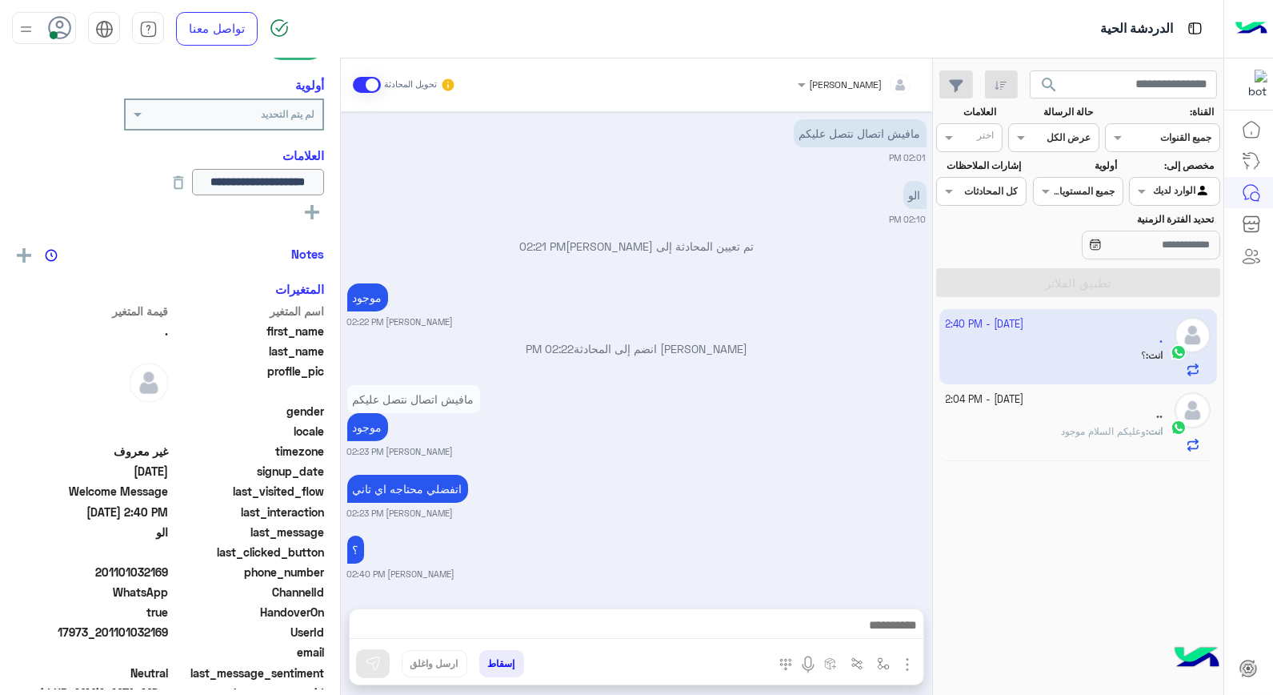
click at [1084, 427] on span "وعليكم السلام موجود" at bounding box center [1103, 431] width 85 height 12
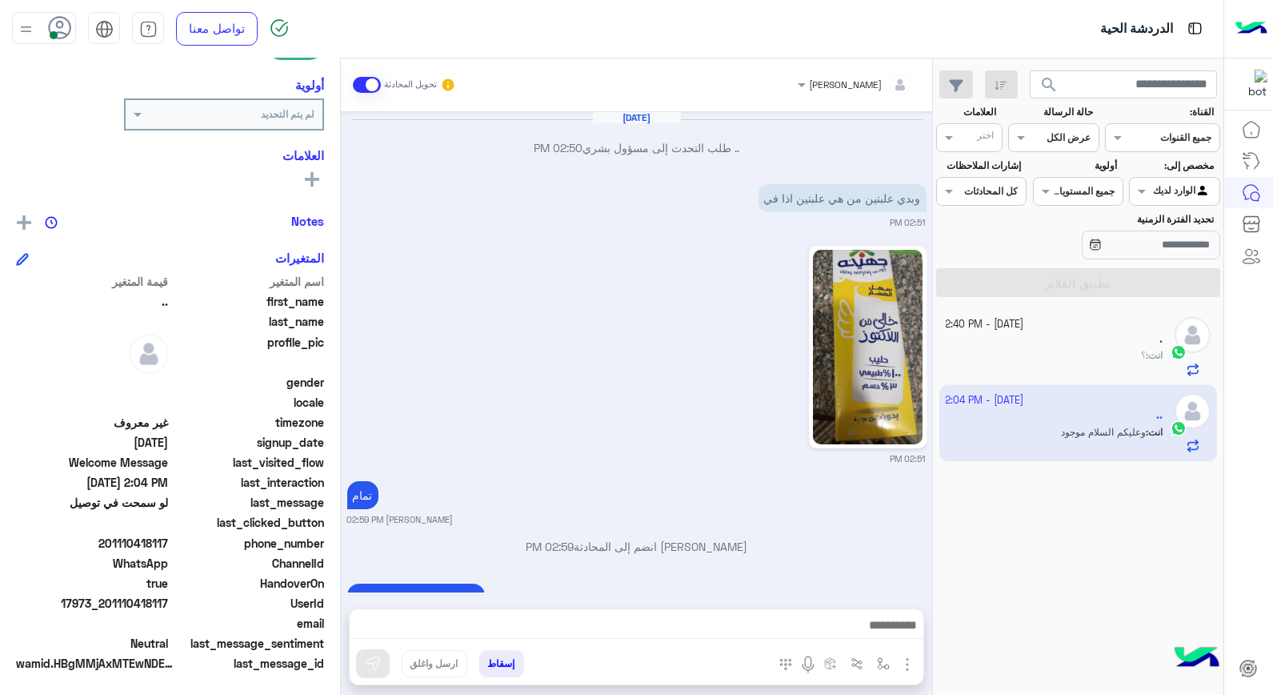
scroll to position [919, 0]
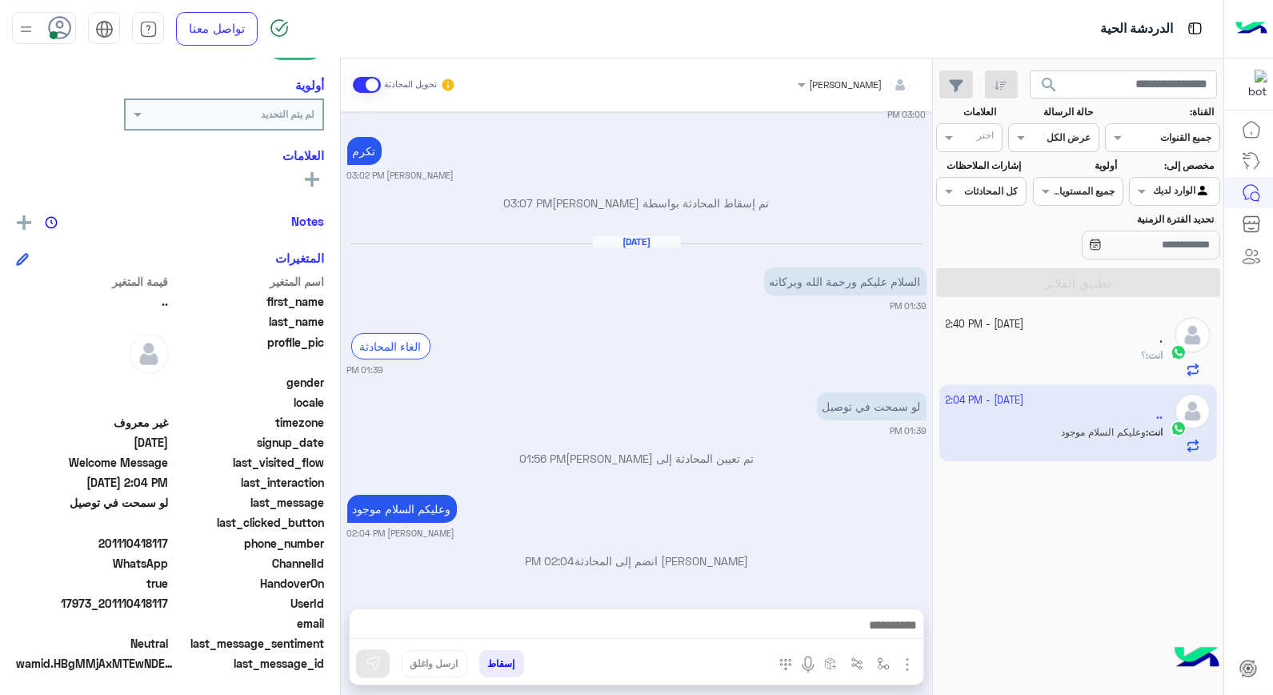
click at [1093, 349] on div "انت : ؟" at bounding box center [1055, 362] width 218 height 28
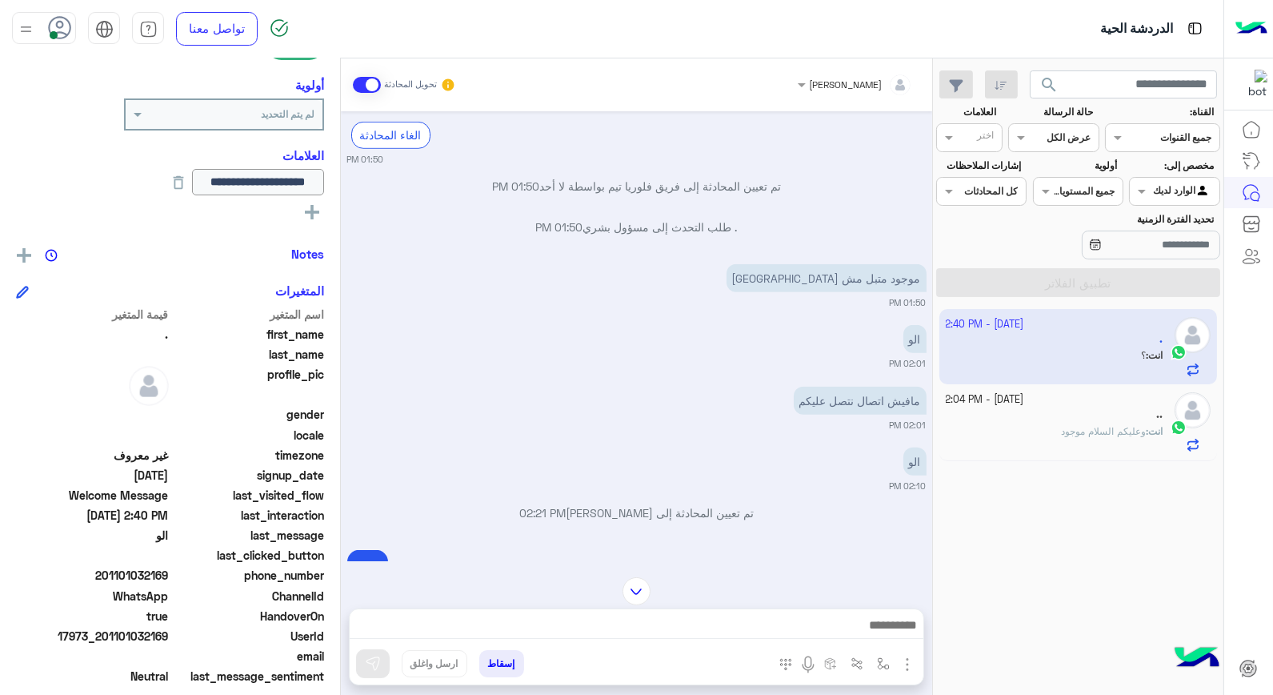
scroll to position [1917, 0]
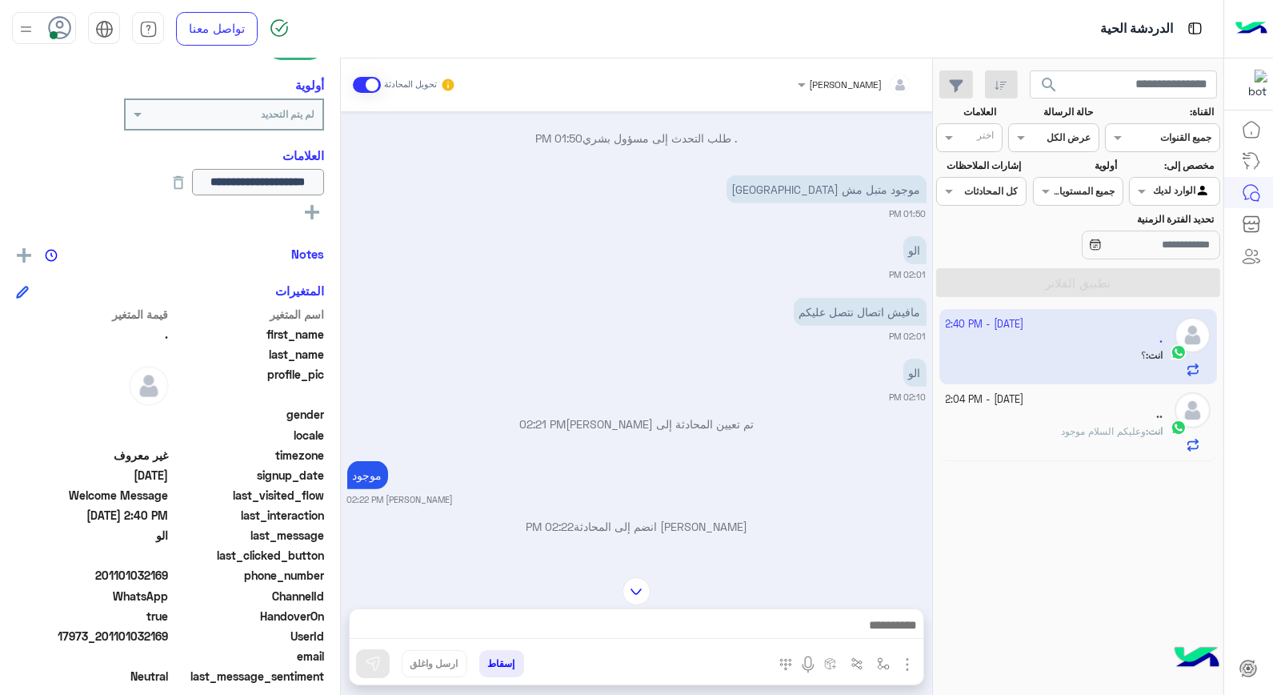
click at [1002, 425] on div "انت : وعليكم السلام موجود" at bounding box center [1055, 438] width 218 height 28
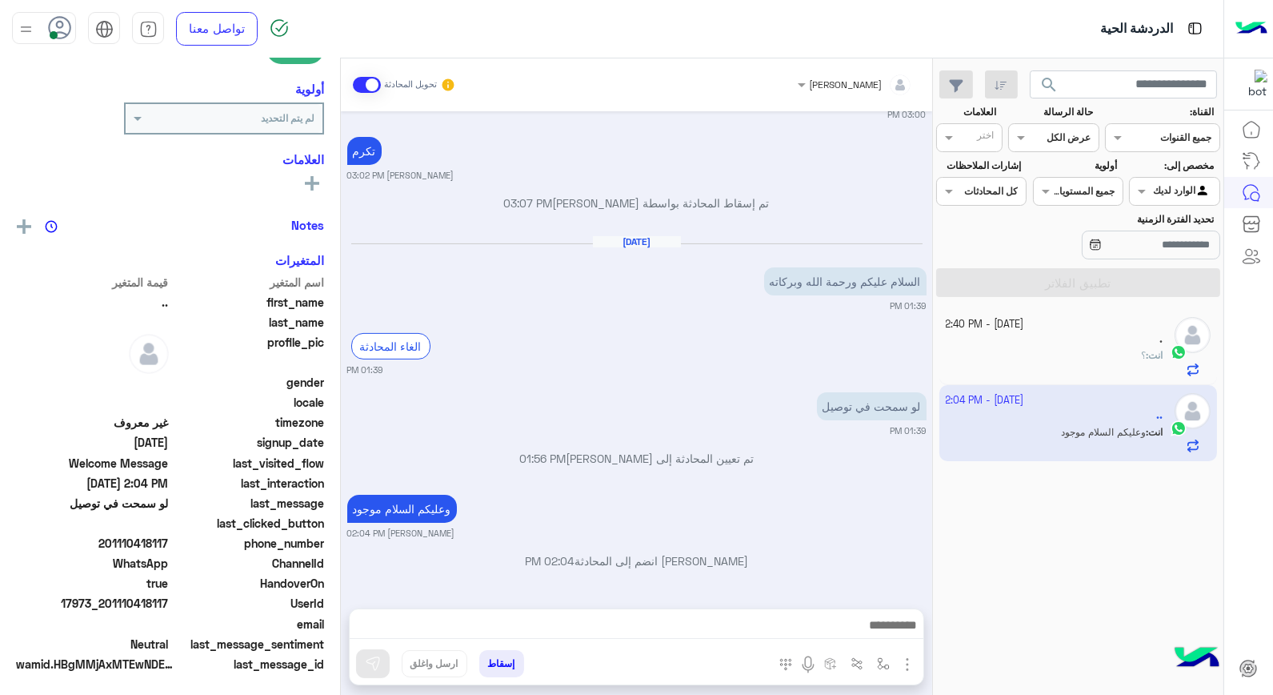
scroll to position [232, 0]
click at [504, 664] on button "إسقاط" at bounding box center [501, 663] width 45 height 27
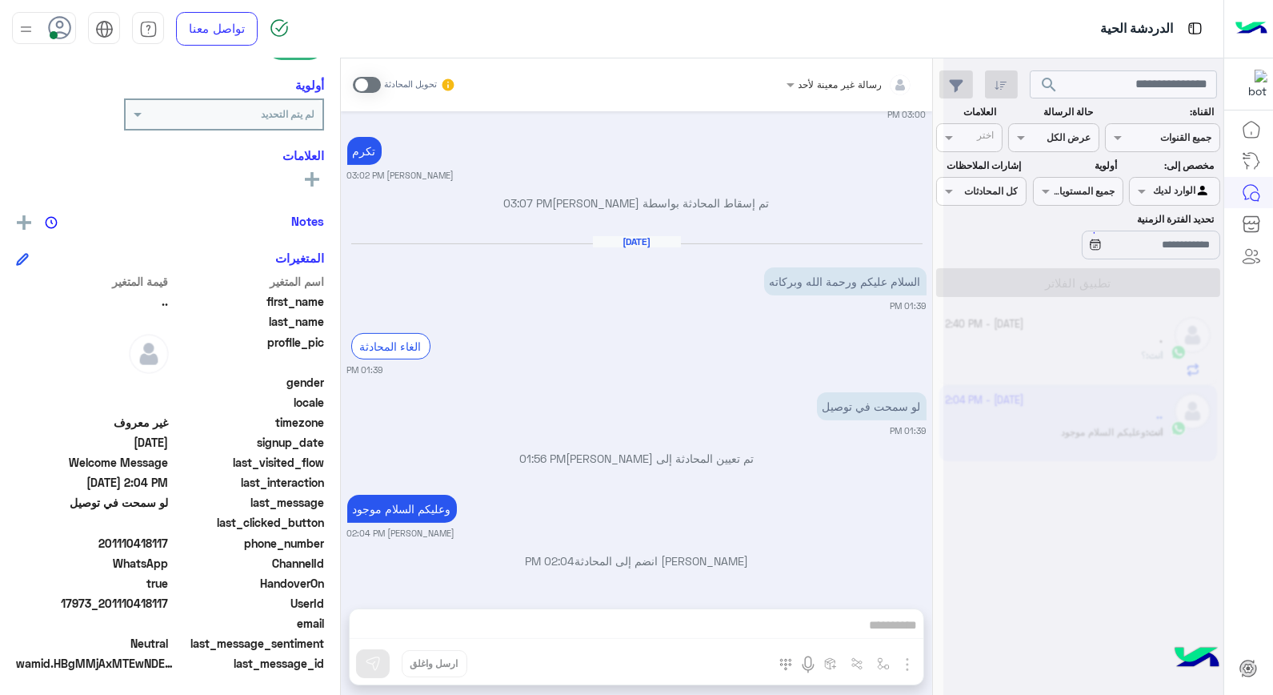
scroll to position [961, 0]
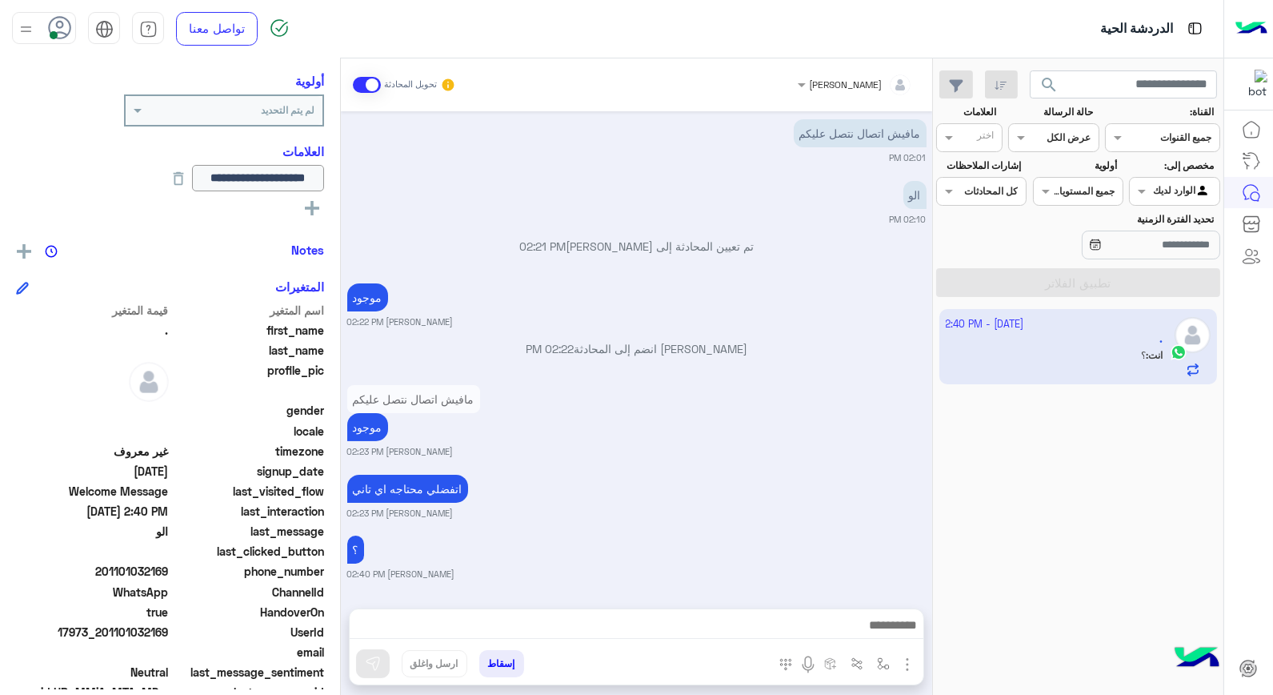
scroll to position [265, 0]
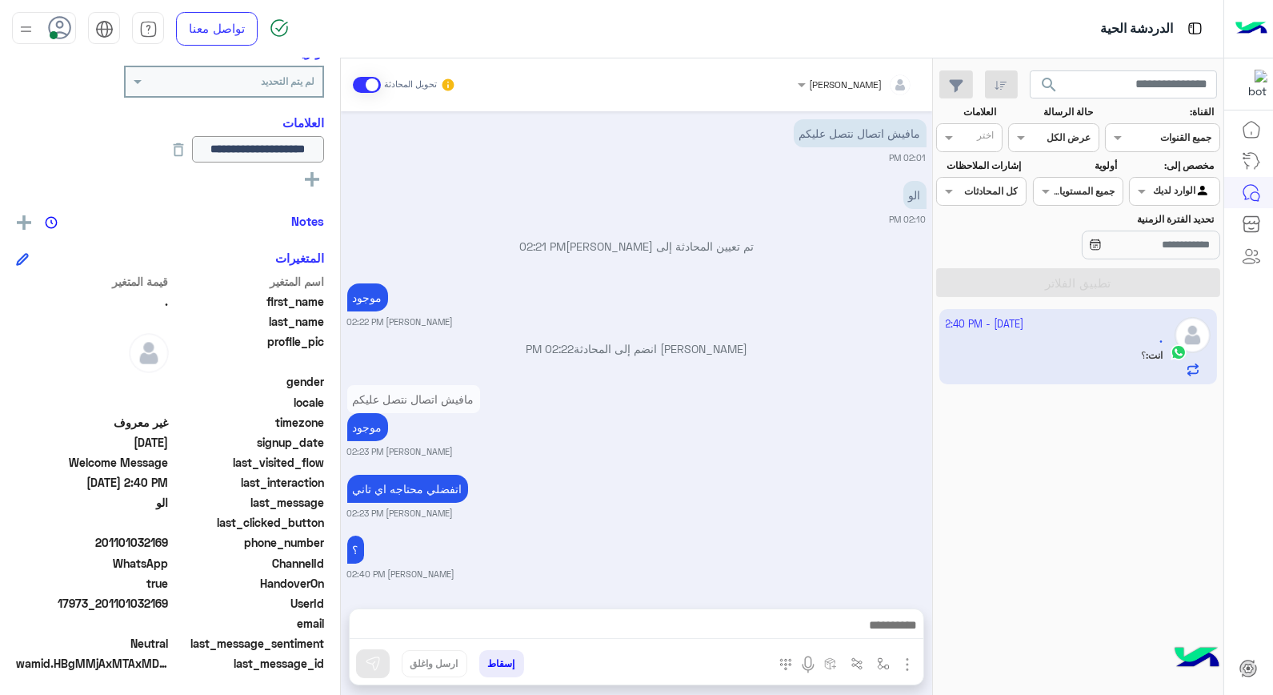
drag, startPoint x: 104, startPoint y: 597, endPoint x: 170, endPoint y: 600, distance: 65.7
click at [169, 600] on span "17973_201101032169" at bounding box center [92, 603] width 153 height 17
click at [1148, 86] on input "text" at bounding box center [1124, 84] width 188 height 29
type input "**********"
click at [1030, 70] on button "search" at bounding box center [1049, 87] width 39 height 34
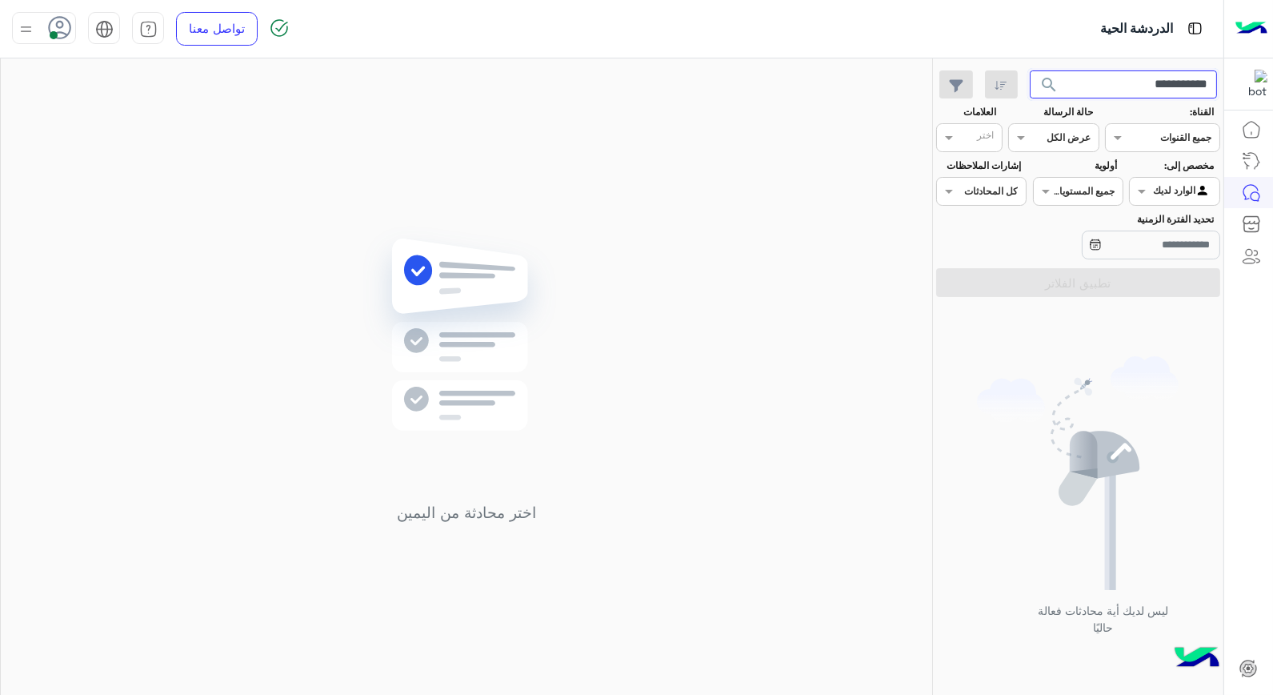
drag, startPoint x: 1134, startPoint y: 90, endPoint x: 1228, endPoint y: 90, distance: 94.4
click at [1228, 90] on div "**********" at bounding box center [636, 347] width 1273 height 695
click at [1202, 86] on input "text" at bounding box center [1124, 84] width 188 height 29
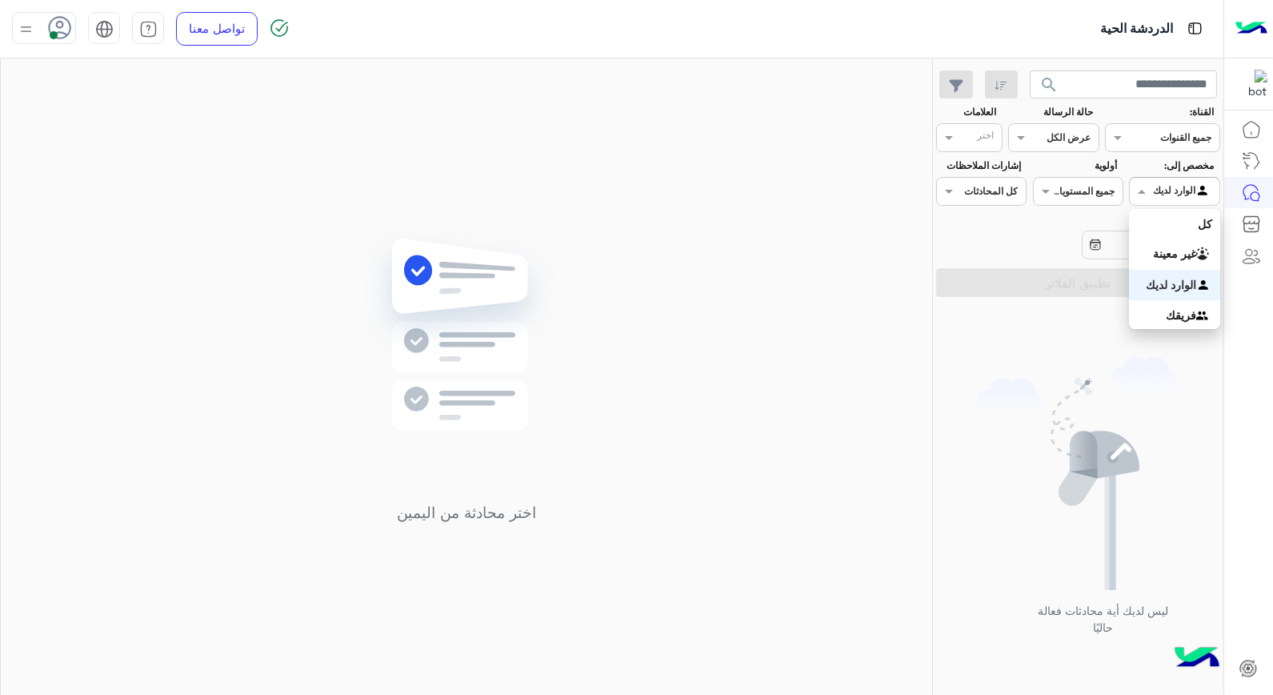
click at [1172, 190] on div at bounding box center [1174, 189] width 89 height 15
click at [1176, 94] on input "text" at bounding box center [1124, 84] width 188 height 29
click at [1140, 190] on span at bounding box center [1140, 190] width 20 height 17
click at [1192, 256] on b "غير معينة" at bounding box center [1174, 253] width 43 height 14
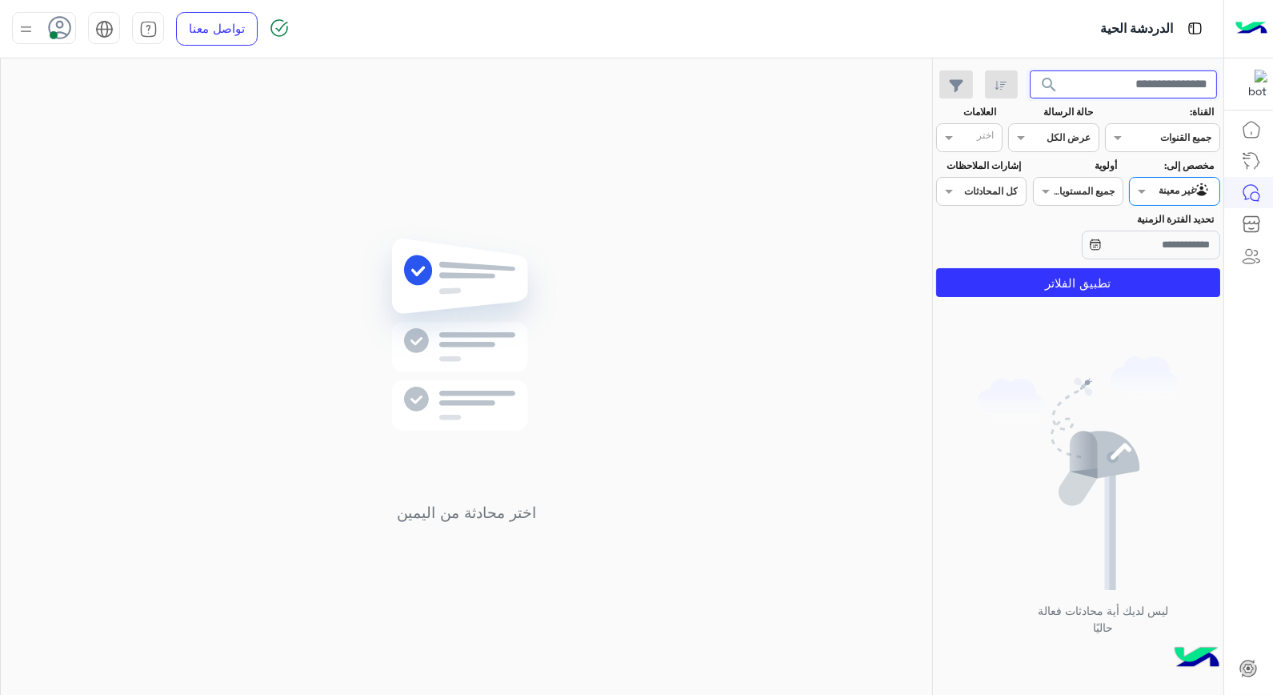
click at [1185, 81] on input "text" at bounding box center [1124, 84] width 188 height 29
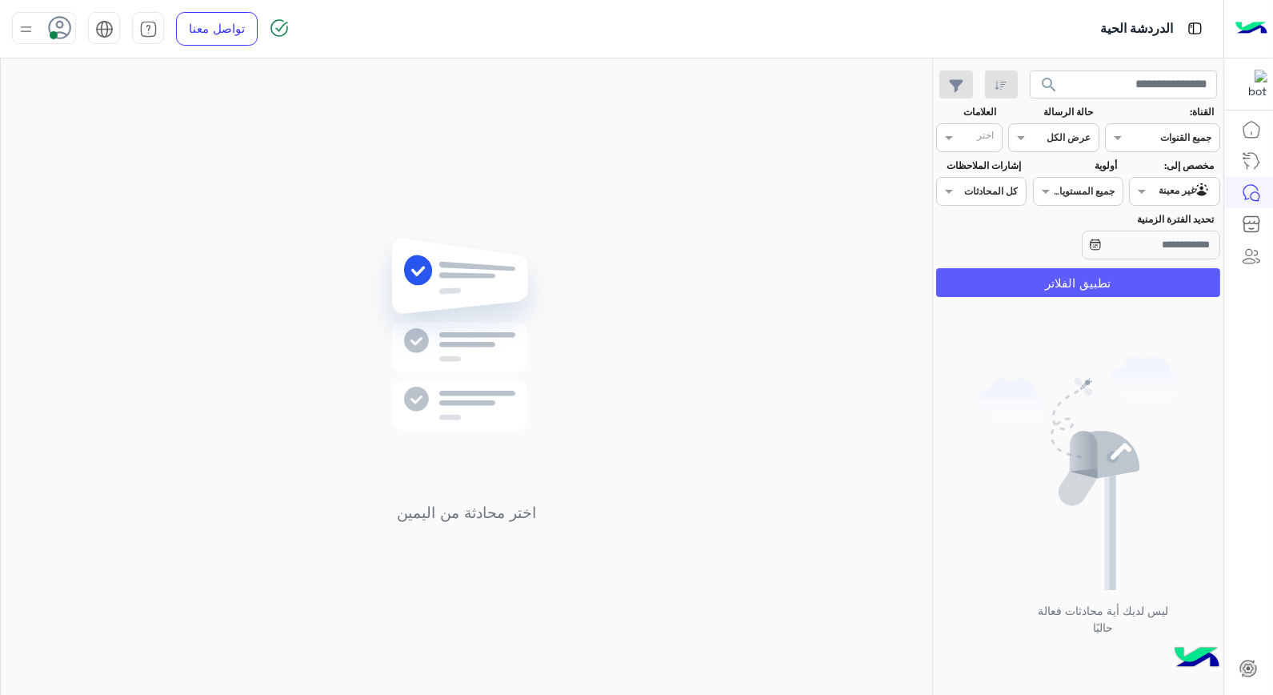
click at [1045, 278] on button "تطبيق الفلاتر" at bounding box center [1078, 282] width 284 height 29
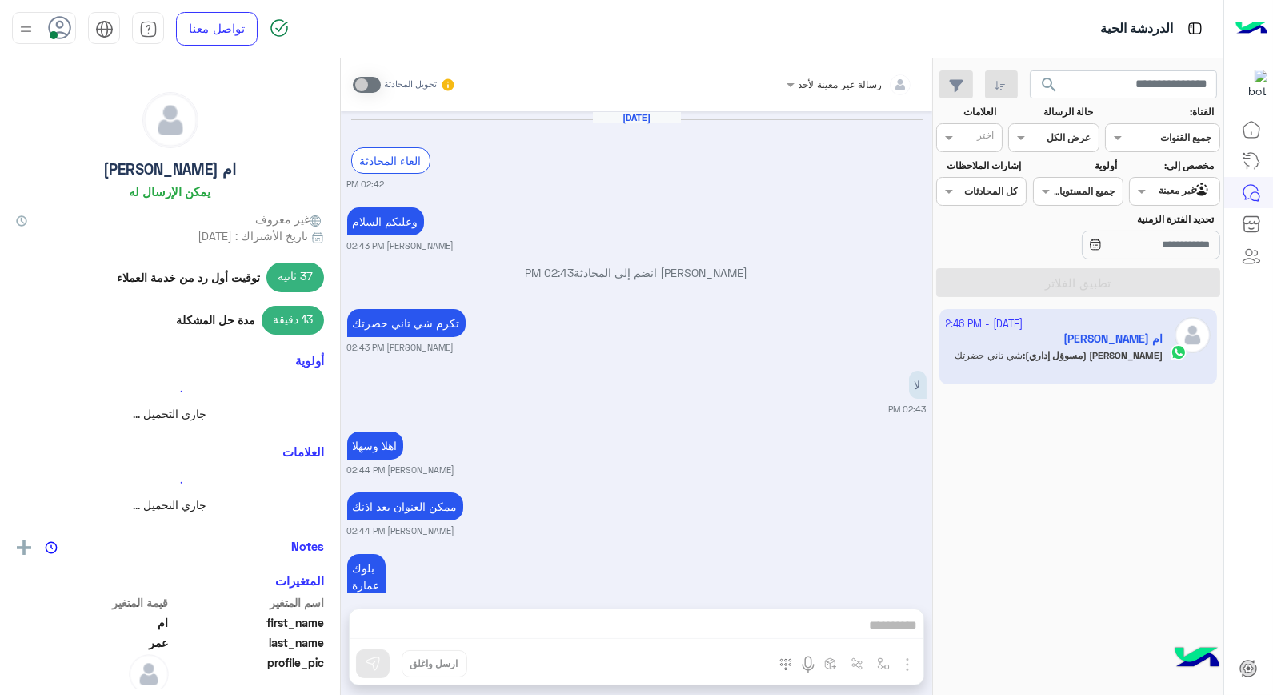
scroll to position [916, 0]
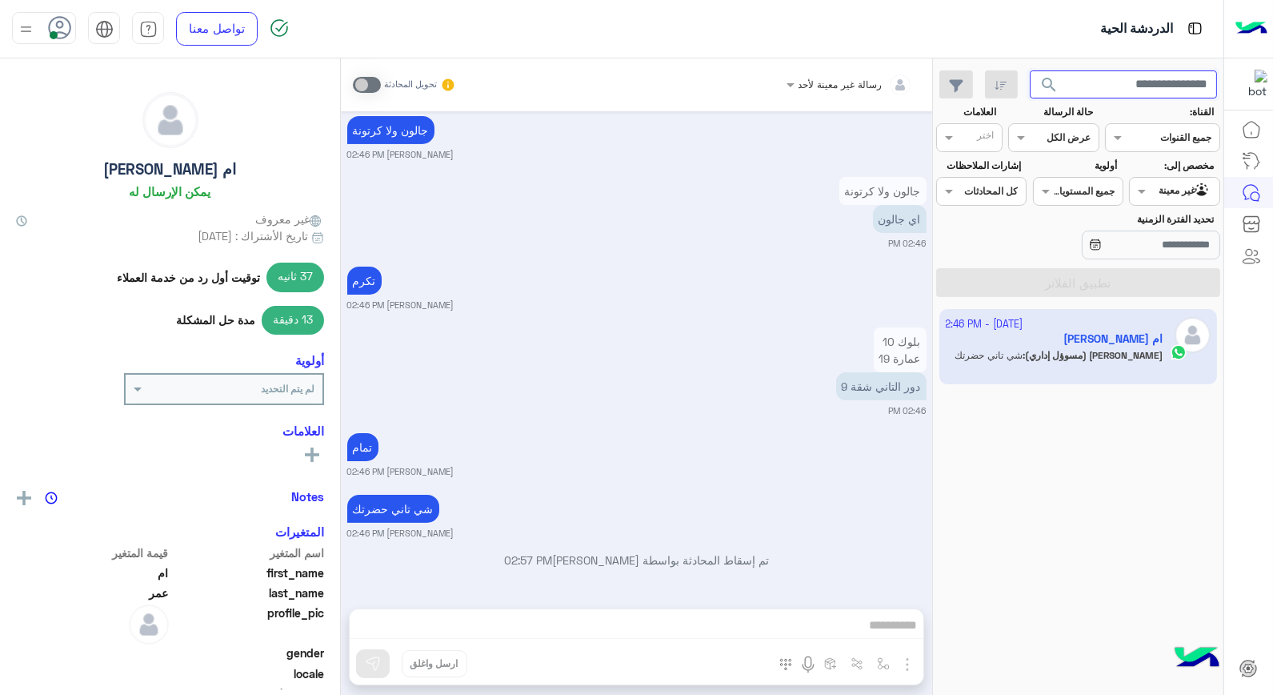
click at [1181, 82] on input "text" at bounding box center [1124, 84] width 188 height 29
click at [1177, 77] on input "text" at bounding box center [1124, 84] width 188 height 29
type input "*"
type input "********"
click at [1030, 70] on button "search" at bounding box center [1049, 87] width 39 height 34
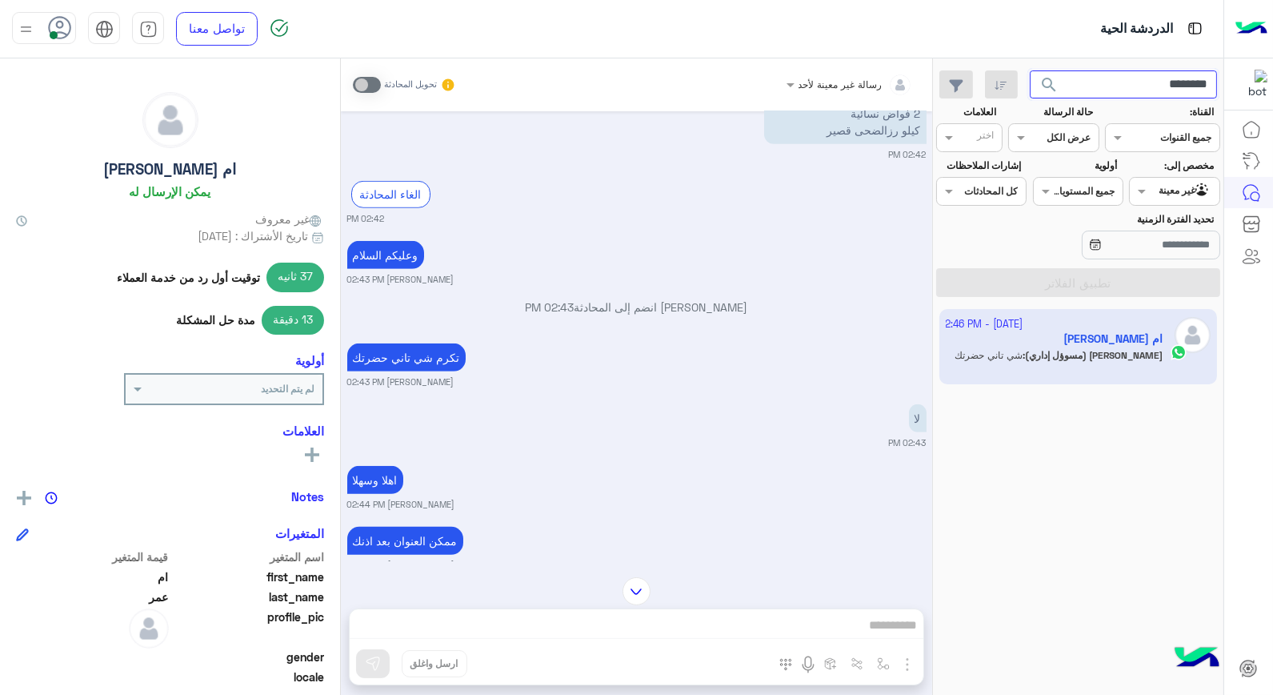
scroll to position [673, 0]
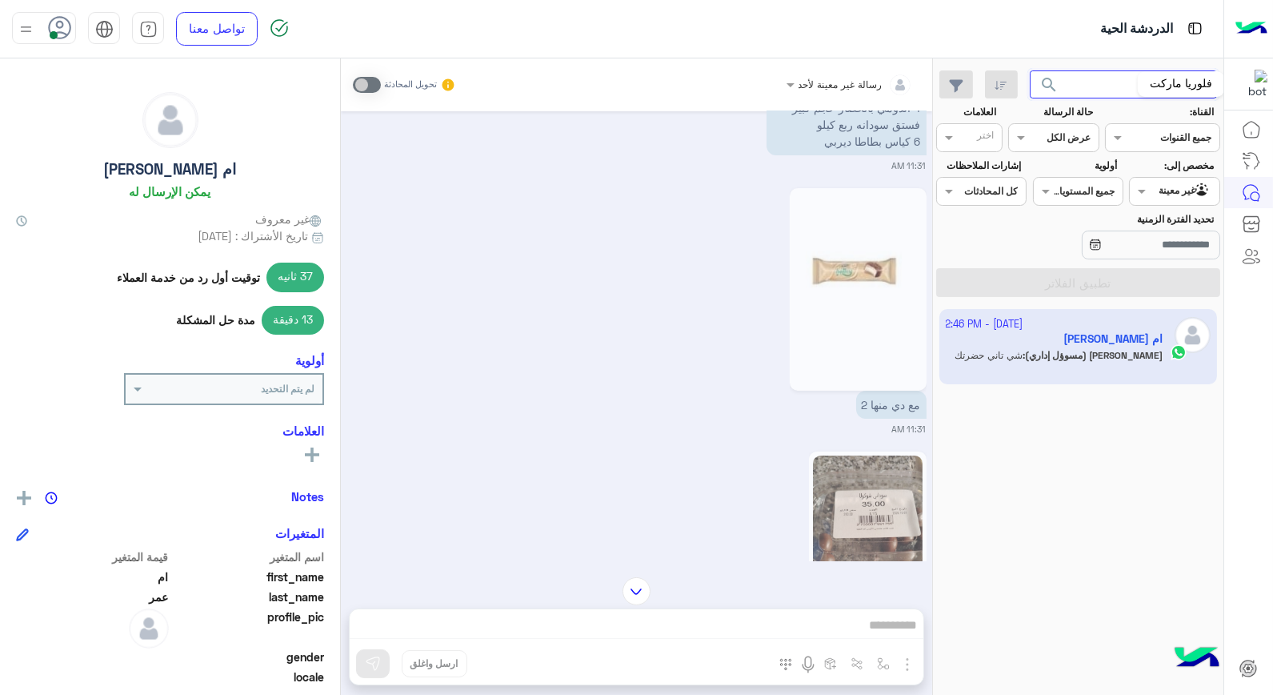
drag, startPoint x: 1083, startPoint y: 78, endPoint x: 1226, endPoint y: 94, distance: 144.1
click at [1227, 94] on div "الدردشة الحية تواصل معنا مركز المساعدة عربي English ******** search القناة: الق…" at bounding box center [636, 347] width 1273 height 695
click at [1169, 193] on div at bounding box center [1174, 189] width 89 height 15
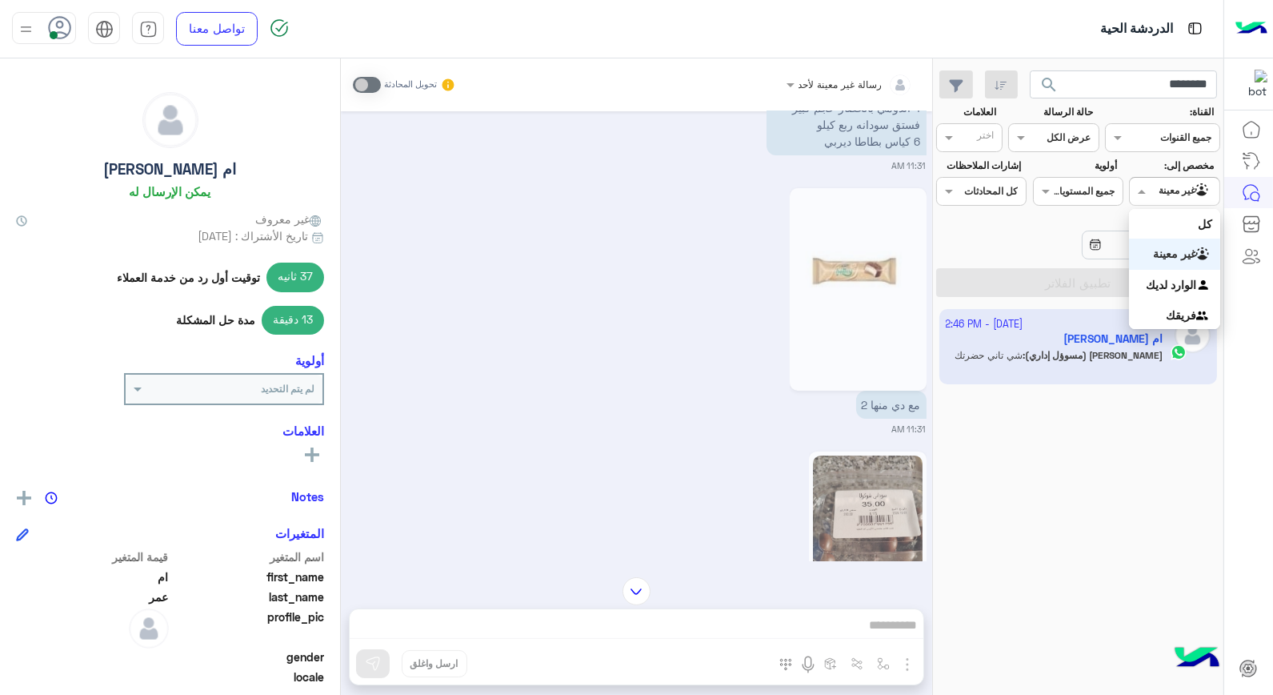
click at [1189, 261] on div "غير معينة" at bounding box center [1174, 253] width 90 height 31
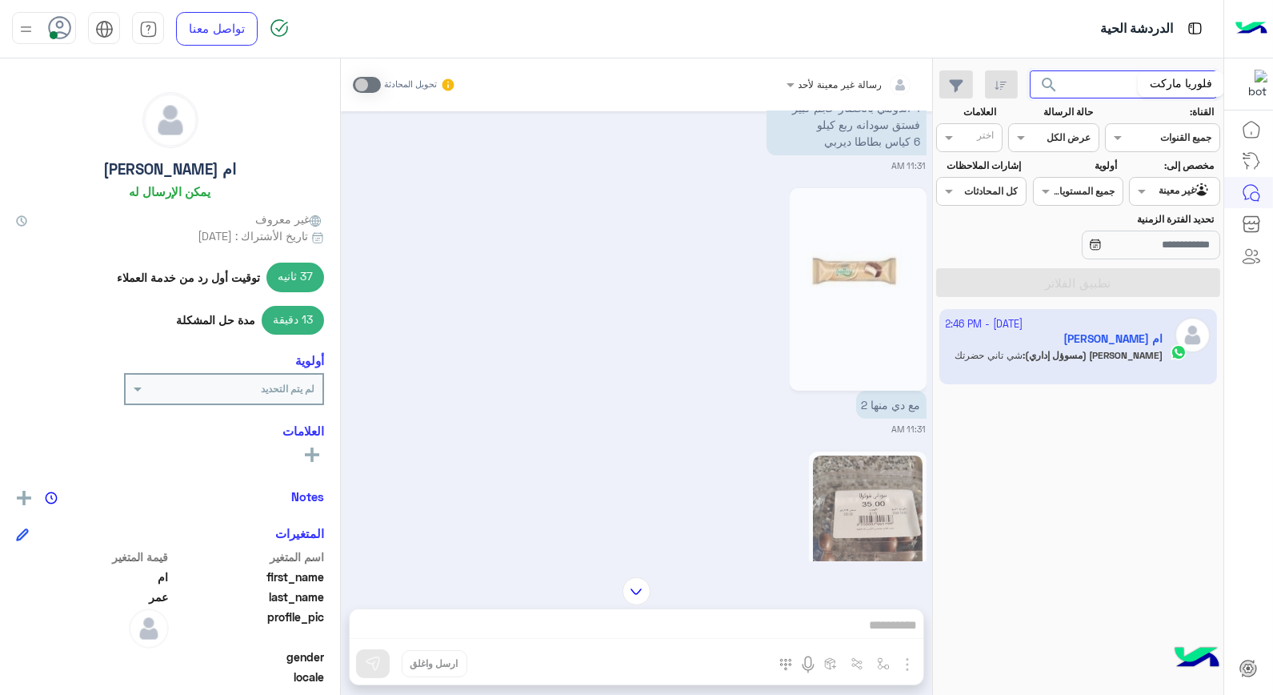
drag, startPoint x: 1142, startPoint y: 88, endPoint x: 1242, endPoint y: 81, distance: 100.3
click at [1238, 82] on div "الدردشة الحية تواصل معنا مركز المساعدة عربي English ******** search القناة: الق…" at bounding box center [636, 347] width 1273 height 695
drag, startPoint x: 1153, startPoint y: 86, endPoint x: 1240, endPoint y: 62, distance: 90.3
click at [1240, 62] on div "الدردشة الحية تواصل معنا مركز المساعدة عربي English * search القناة: القناه جمي…" at bounding box center [636, 347] width 1273 height 695
click at [1144, 81] on input "*****" at bounding box center [1124, 84] width 188 height 29
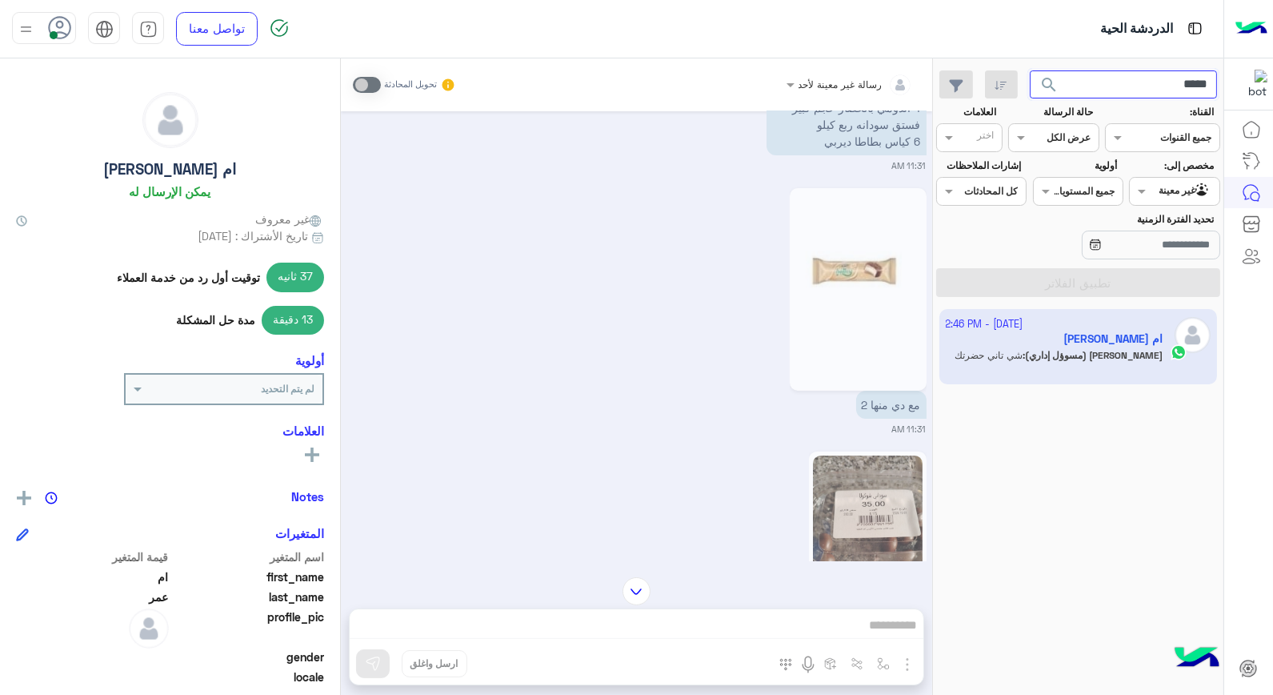
click at [1144, 81] on input "*****" at bounding box center [1124, 84] width 188 height 29
type input "*****"
click at [1030, 70] on button "search" at bounding box center [1049, 87] width 39 height 34
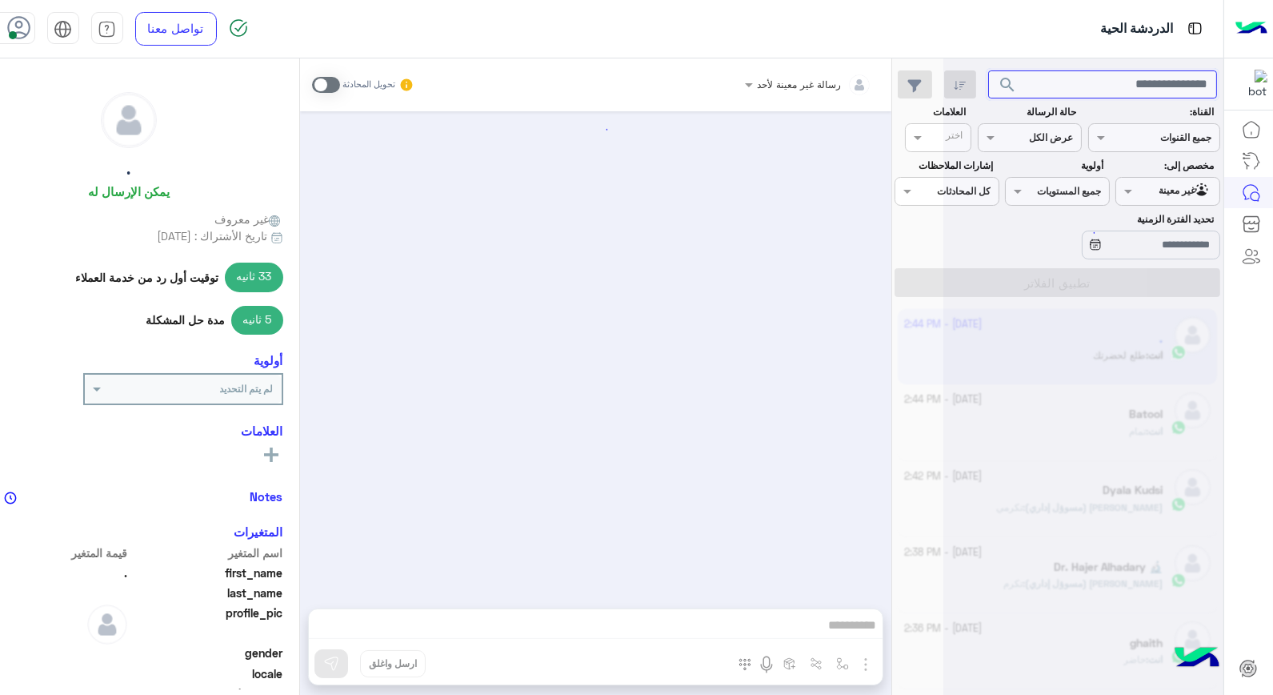
scroll to position [670, 0]
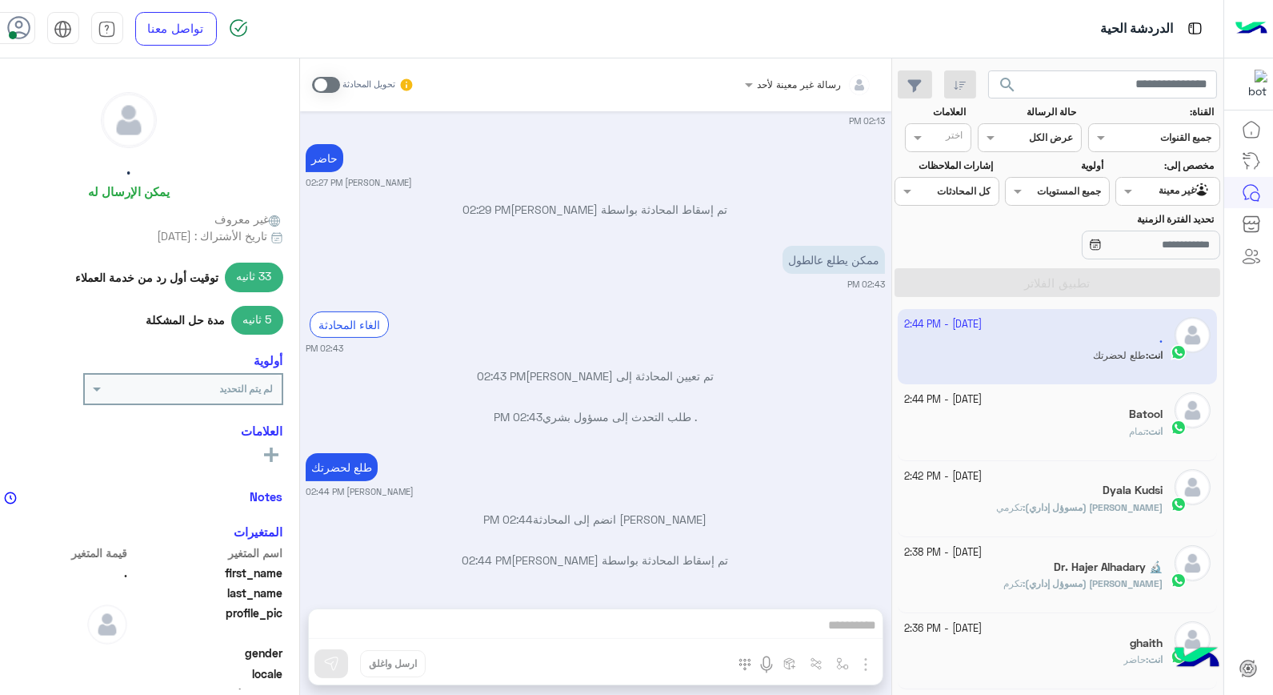
click at [1060, 425] on div "انت : تمام" at bounding box center [1033, 438] width 258 height 28
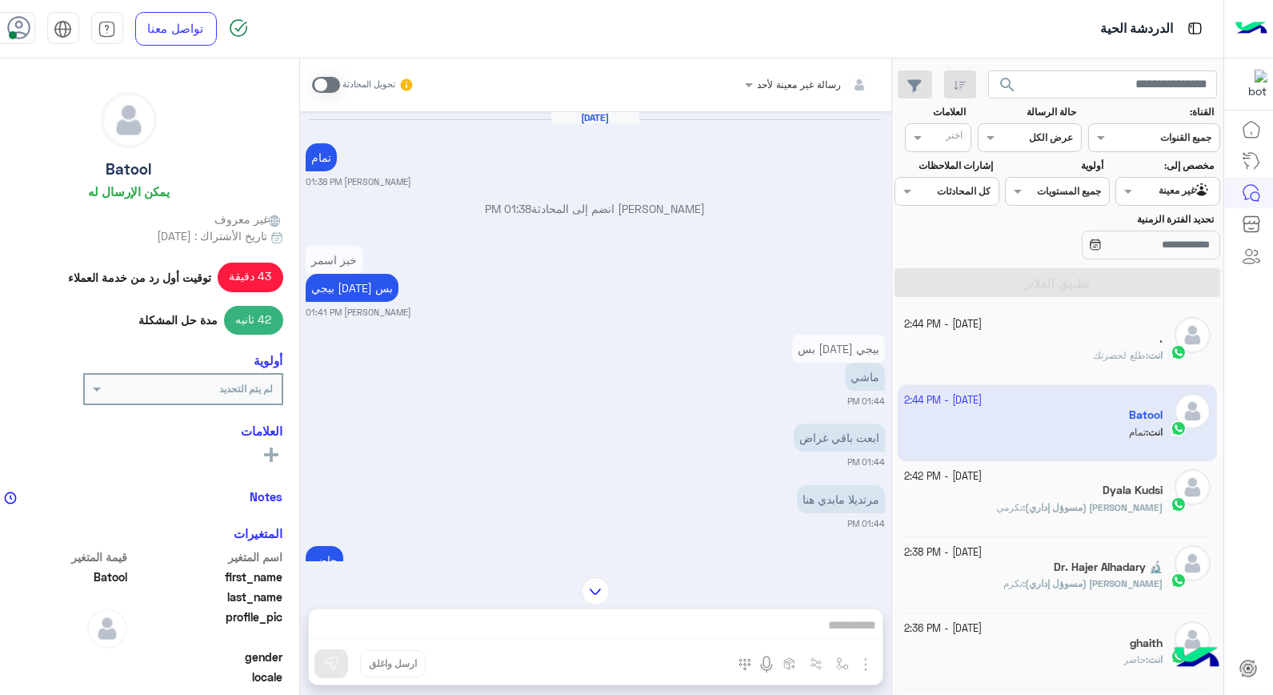
scroll to position [1572, 0]
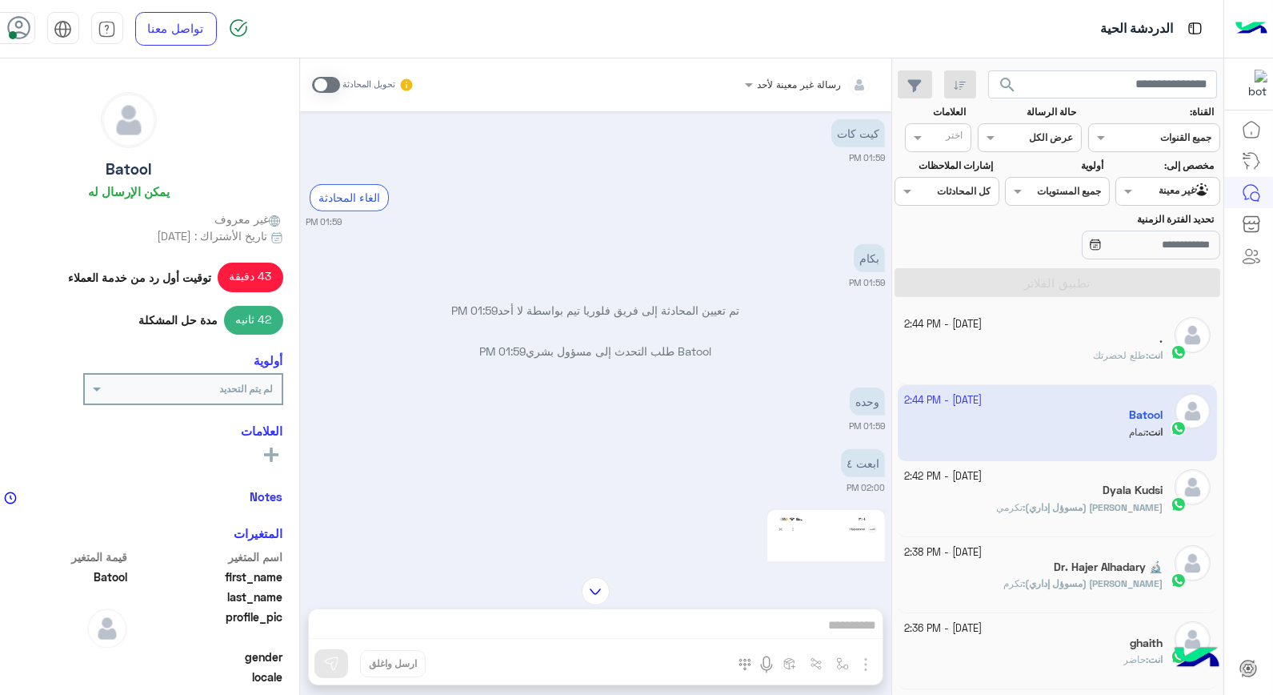
click at [1100, 497] on div "Dyala Kudsi" at bounding box center [1033, 491] width 258 height 17
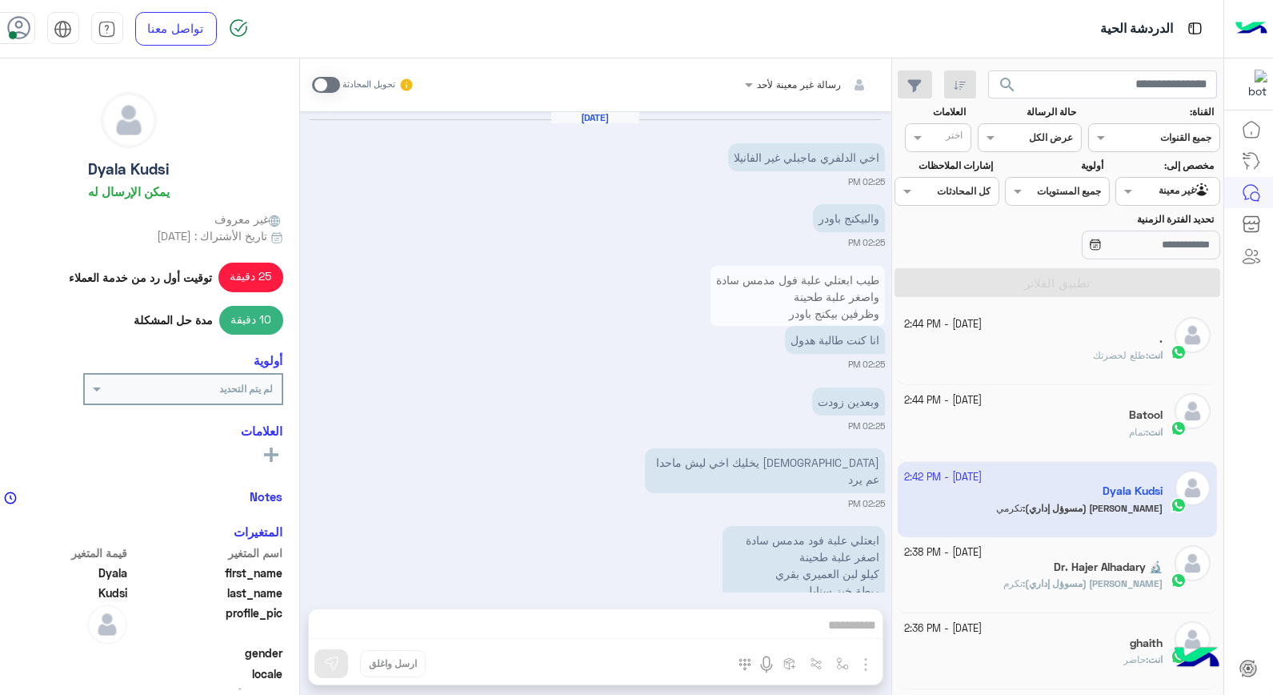
scroll to position [861, 0]
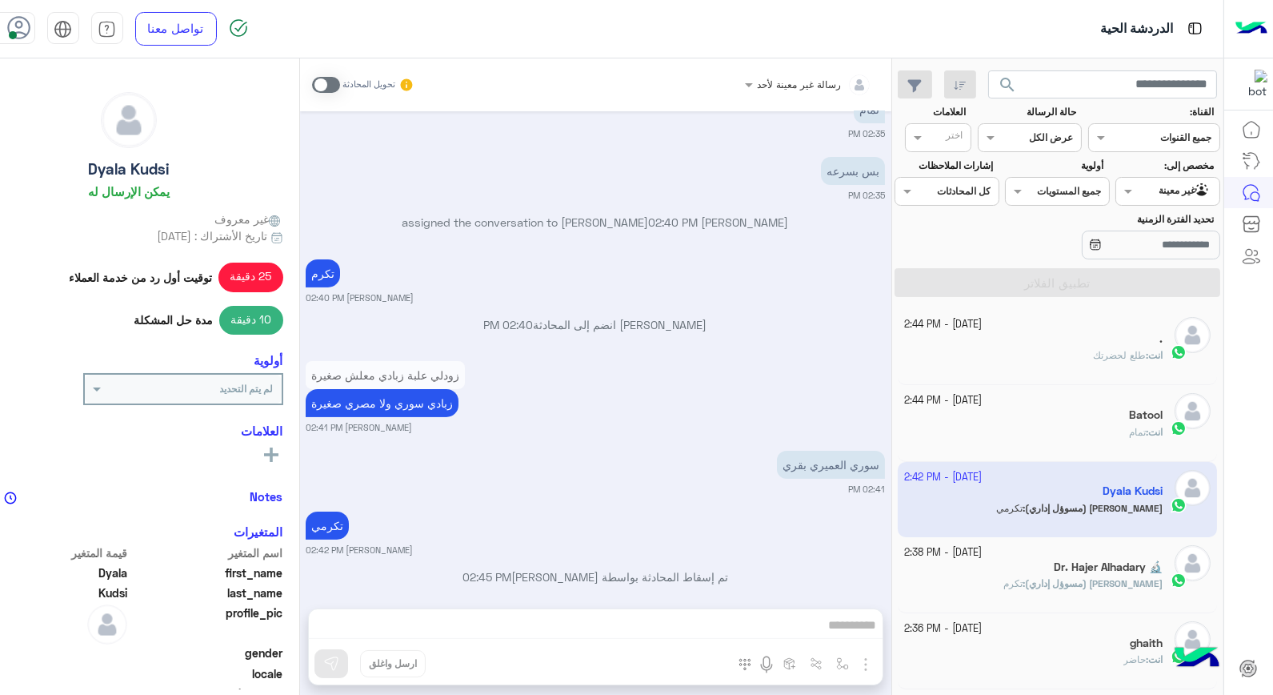
click at [1061, 582] on span "بشار قطان (مسوؤل إداري)" at bounding box center [1094, 583] width 138 height 12
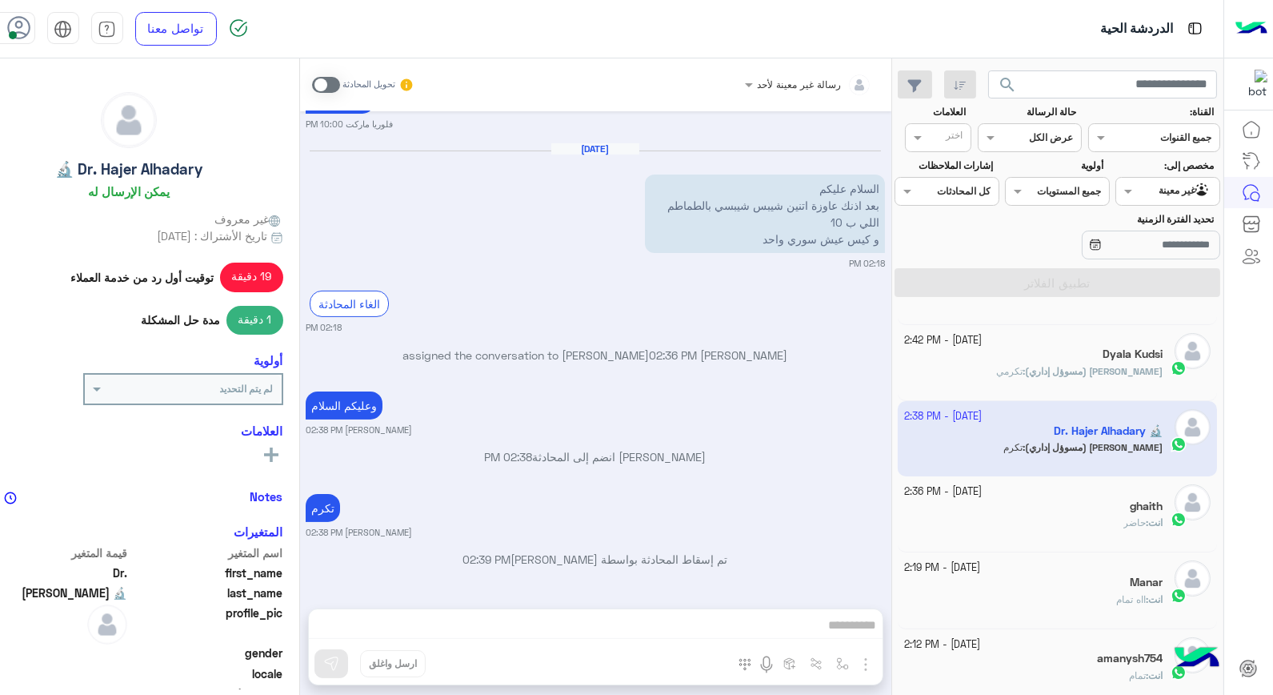
scroll to position [178, 0]
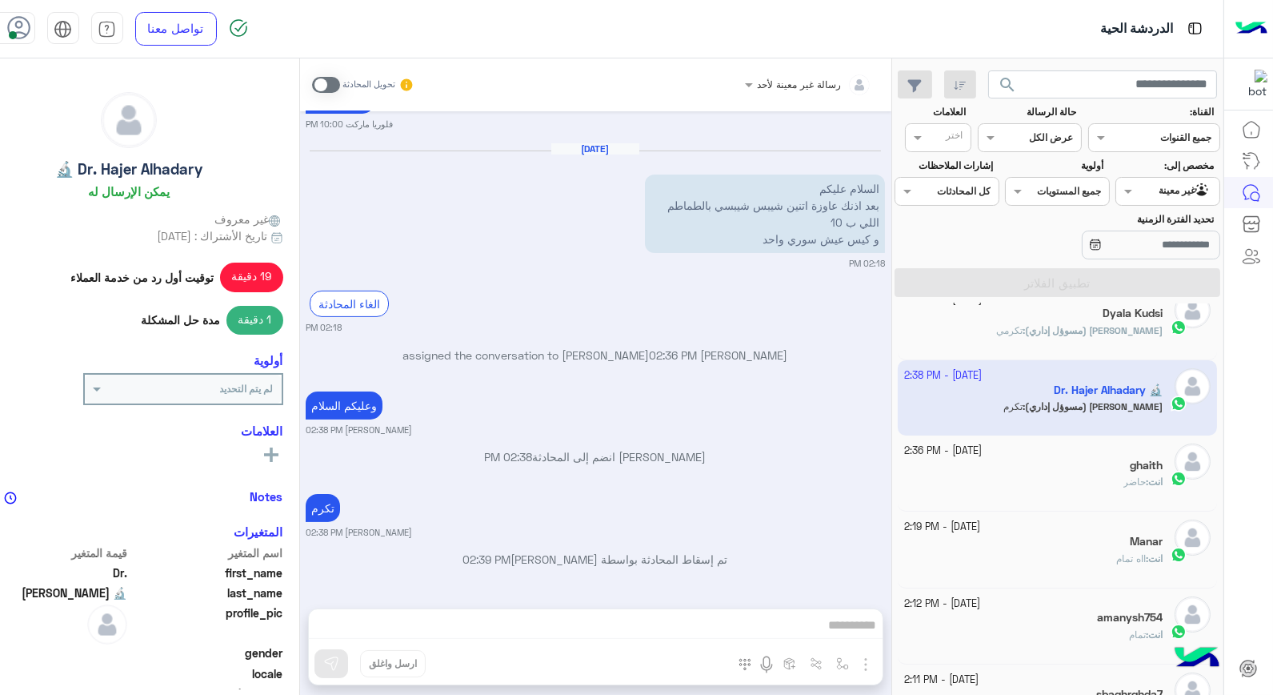
click at [1069, 483] on div "انت : حاضر" at bounding box center [1033, 489] width 258 height 28
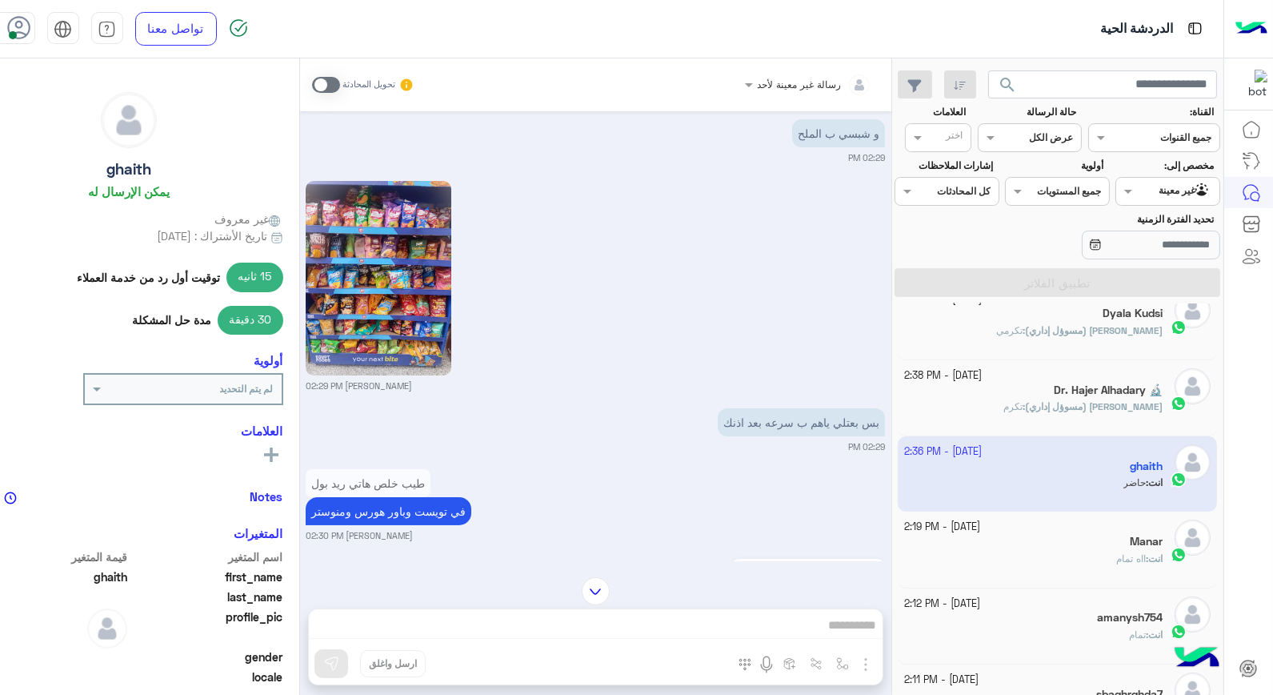
scroll to position [234, 0]
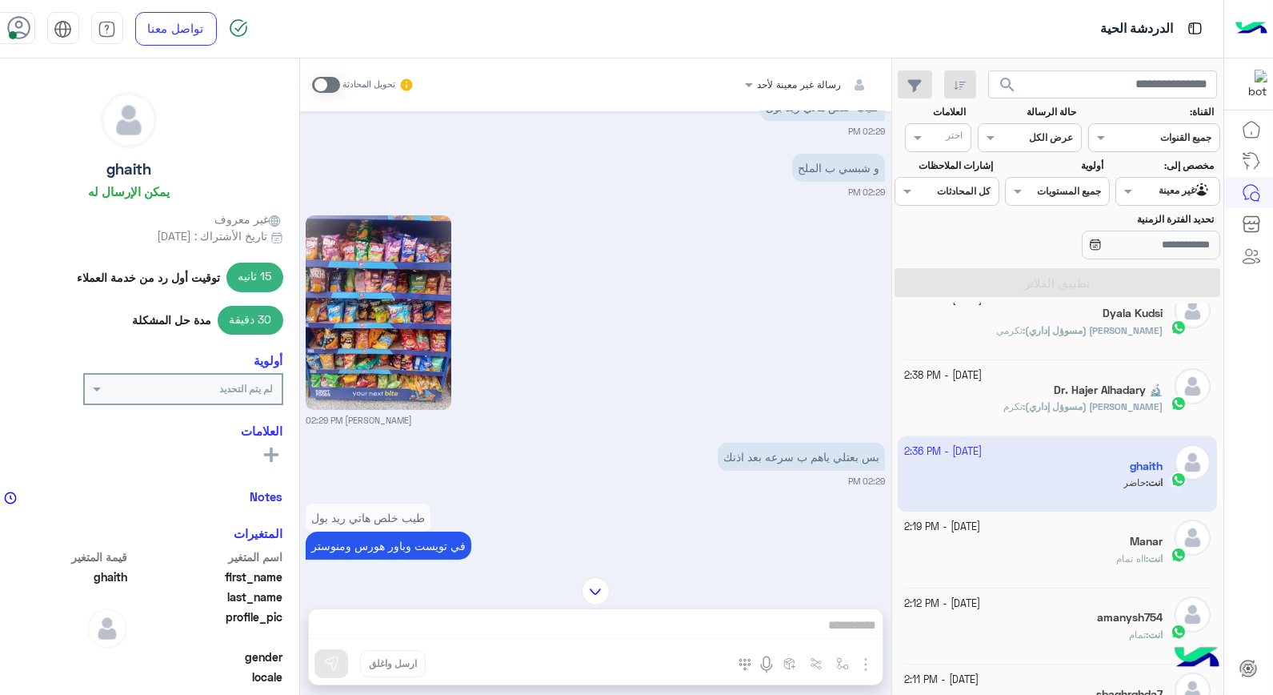
click at [1033, 563] on div "انت : ااه تمام" at bounding box center [1033, 565] width 258 height 28
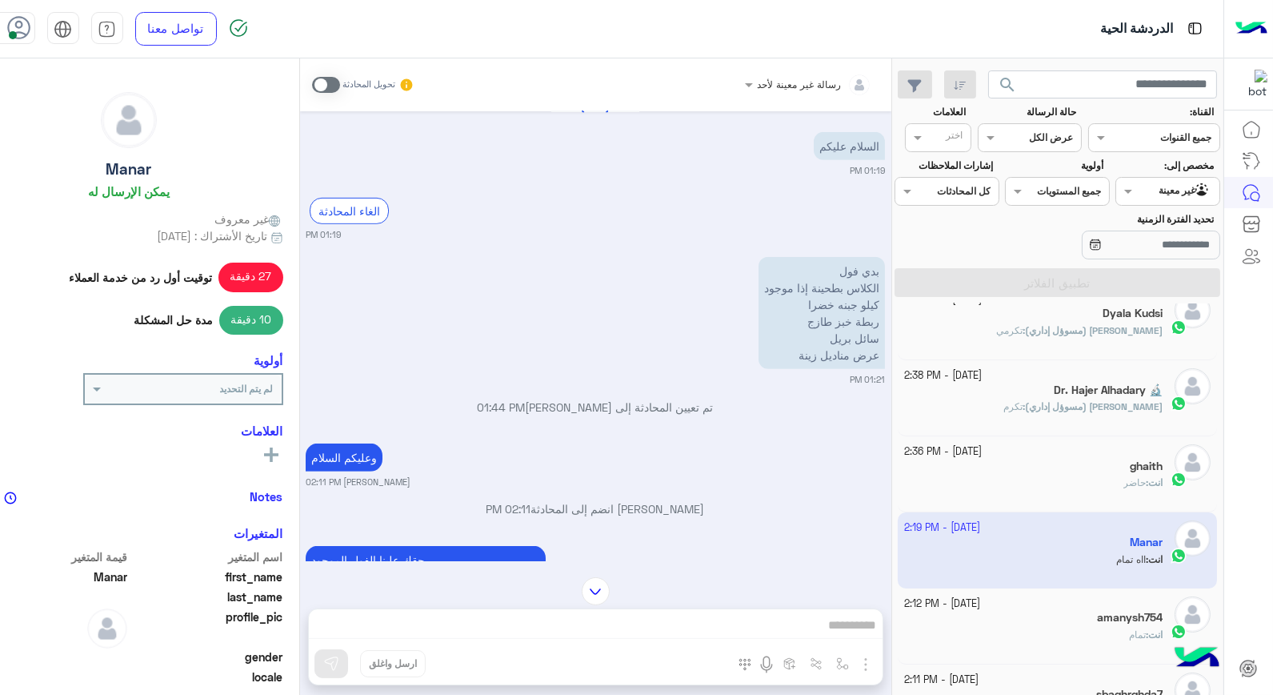
scroll to position [444, 0]
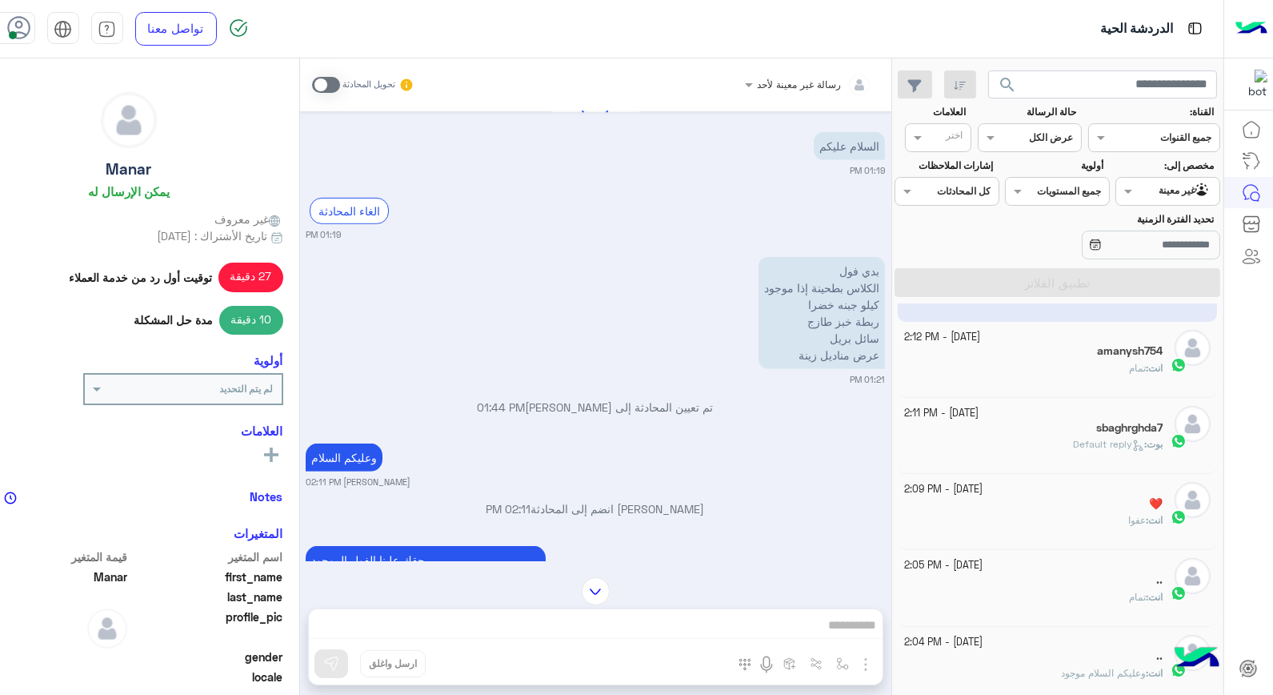
click at [1058, 373] on div "انت : تمام" at bounding box center [1033, 375] width 258 height 28
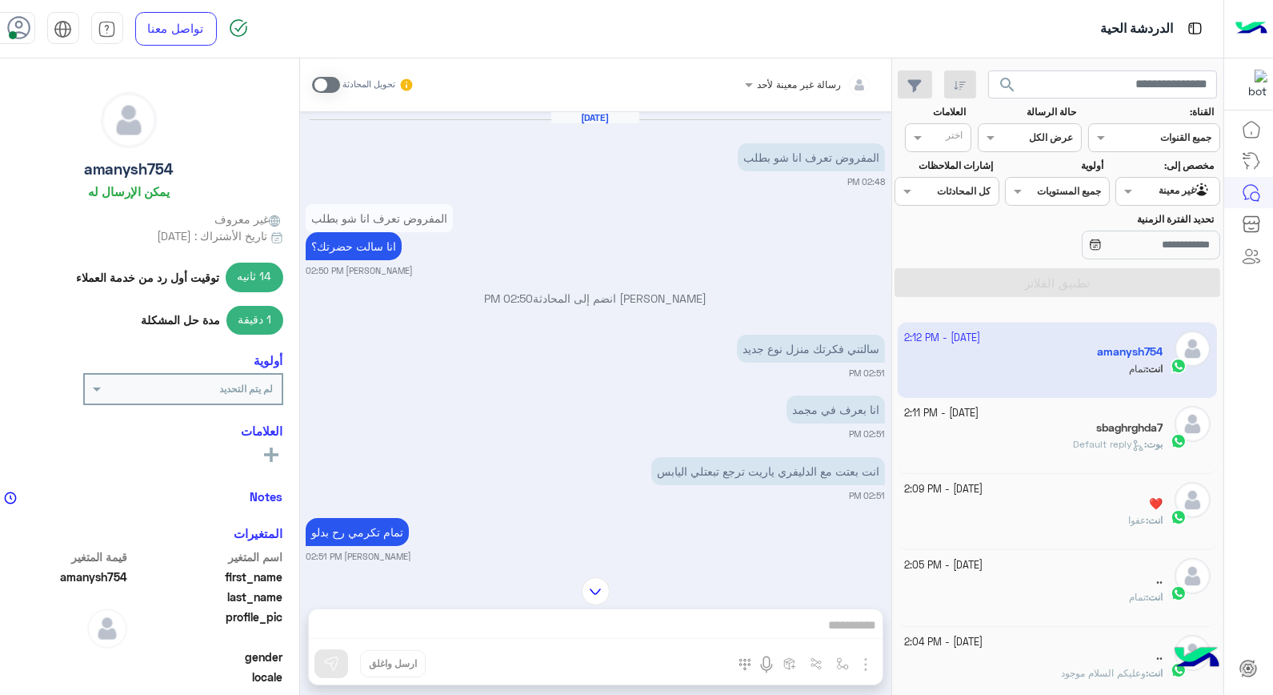
scroll to position [1258, 0]
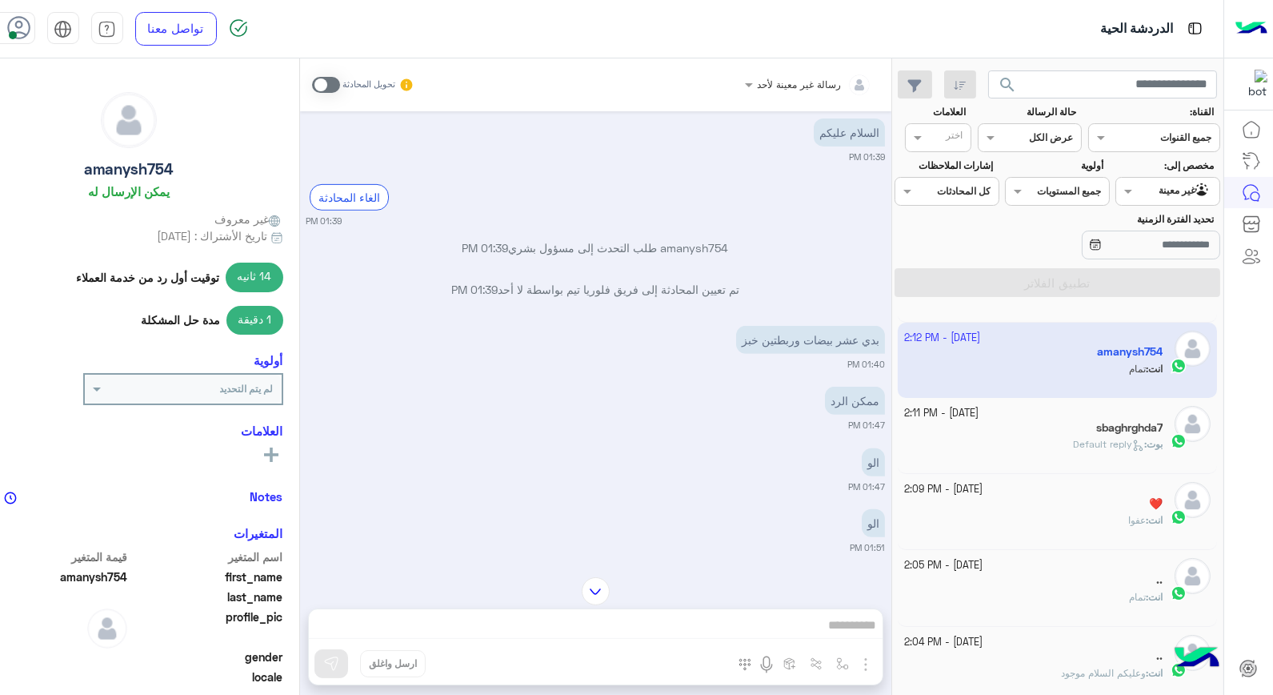
click at [1070, 431] on div "sbaghrghda7" at bounding box center [1033, 429] width 258 height 17
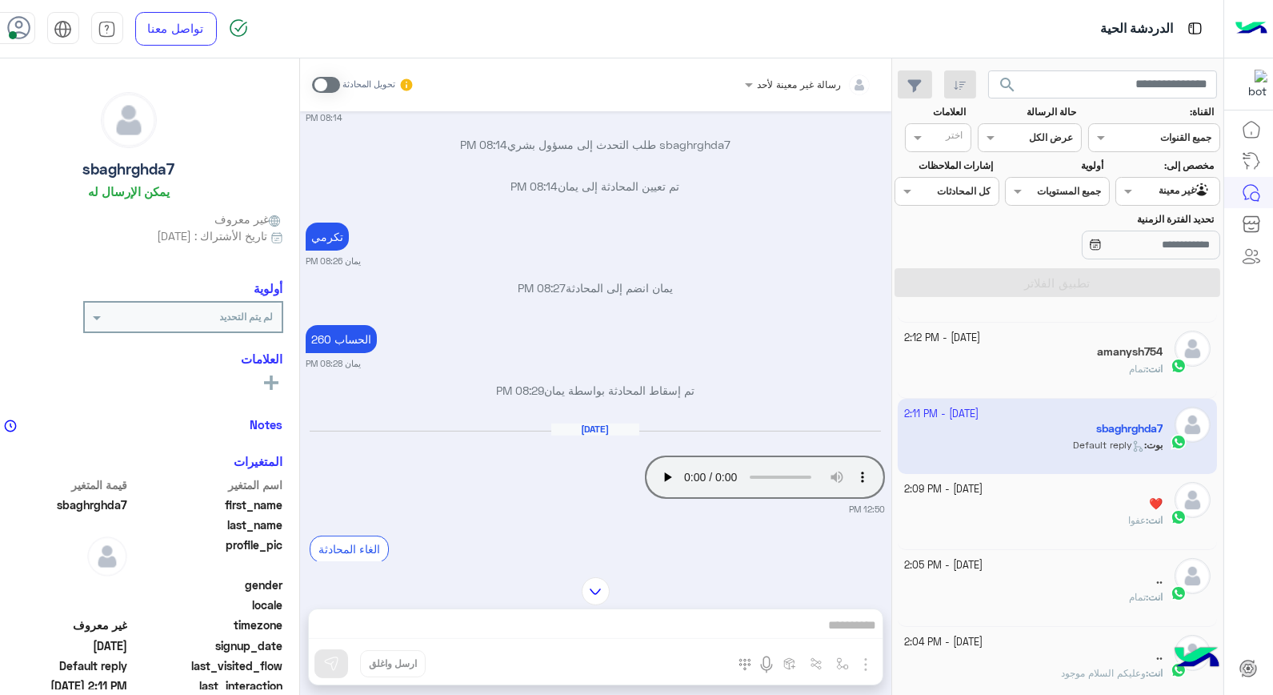
scroll to position [91, 0]
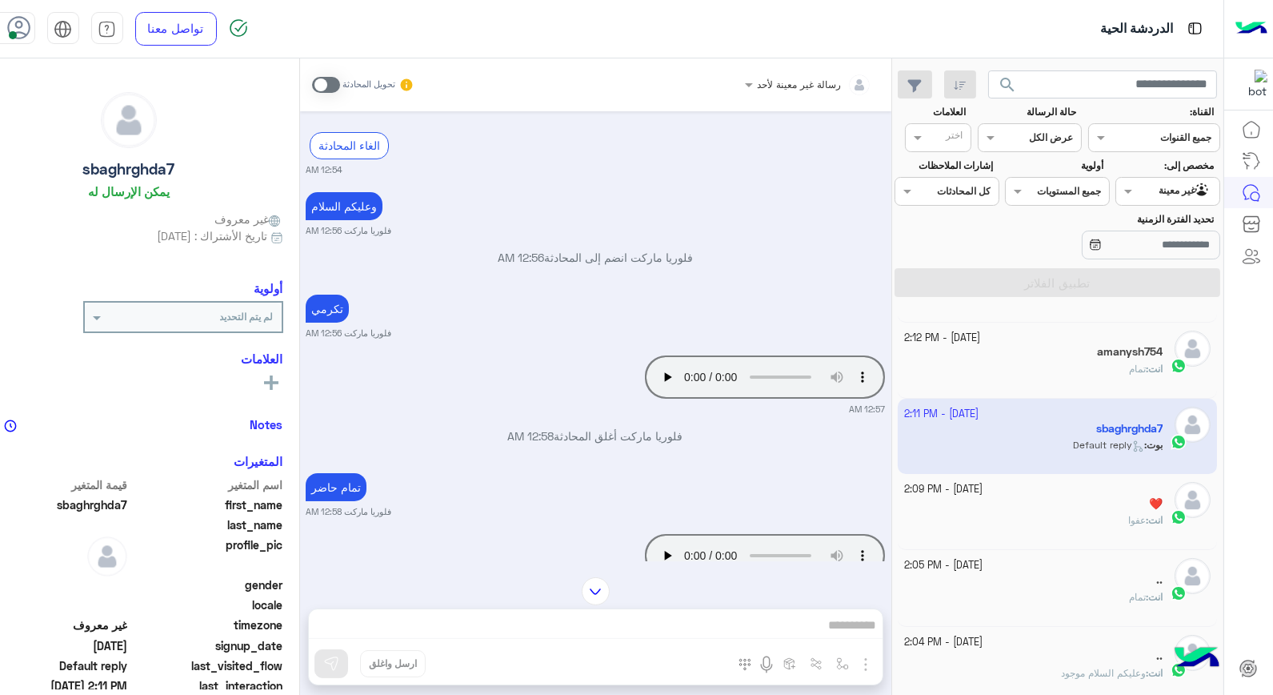
click at [1108, 515] on div "انت : عفوا" at bounding box center [1033, 527] width 258 height 28
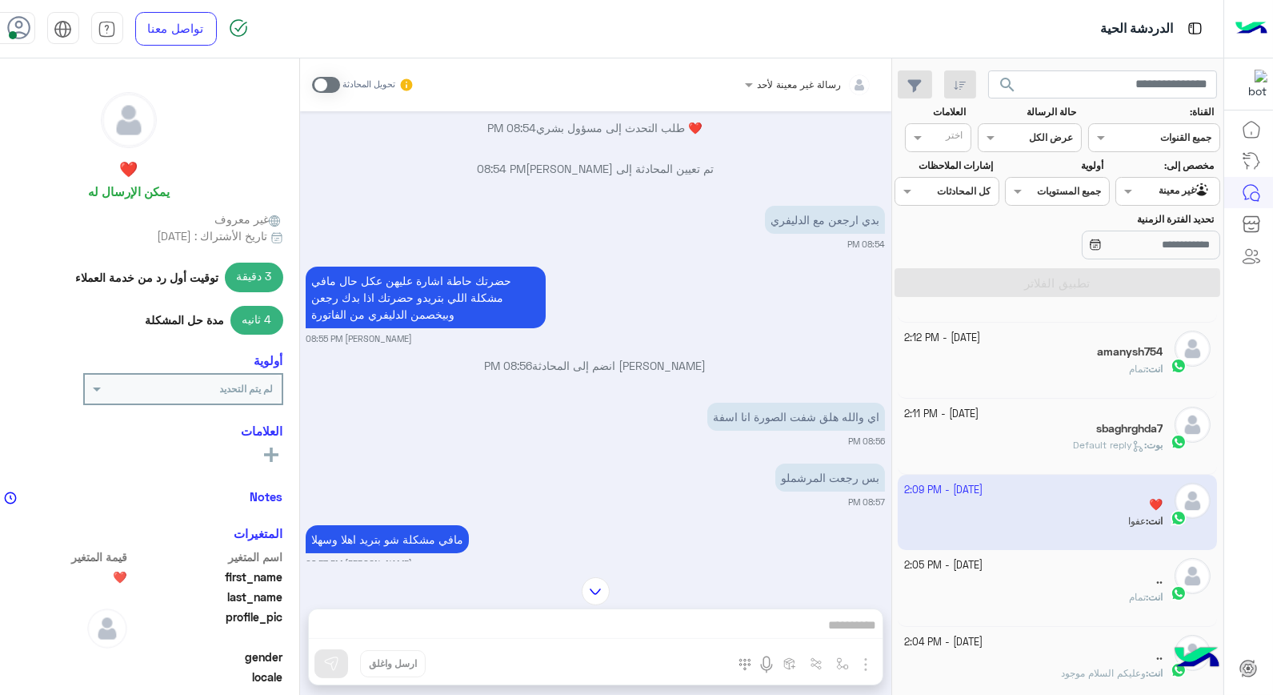
scroll to position [106, 0]
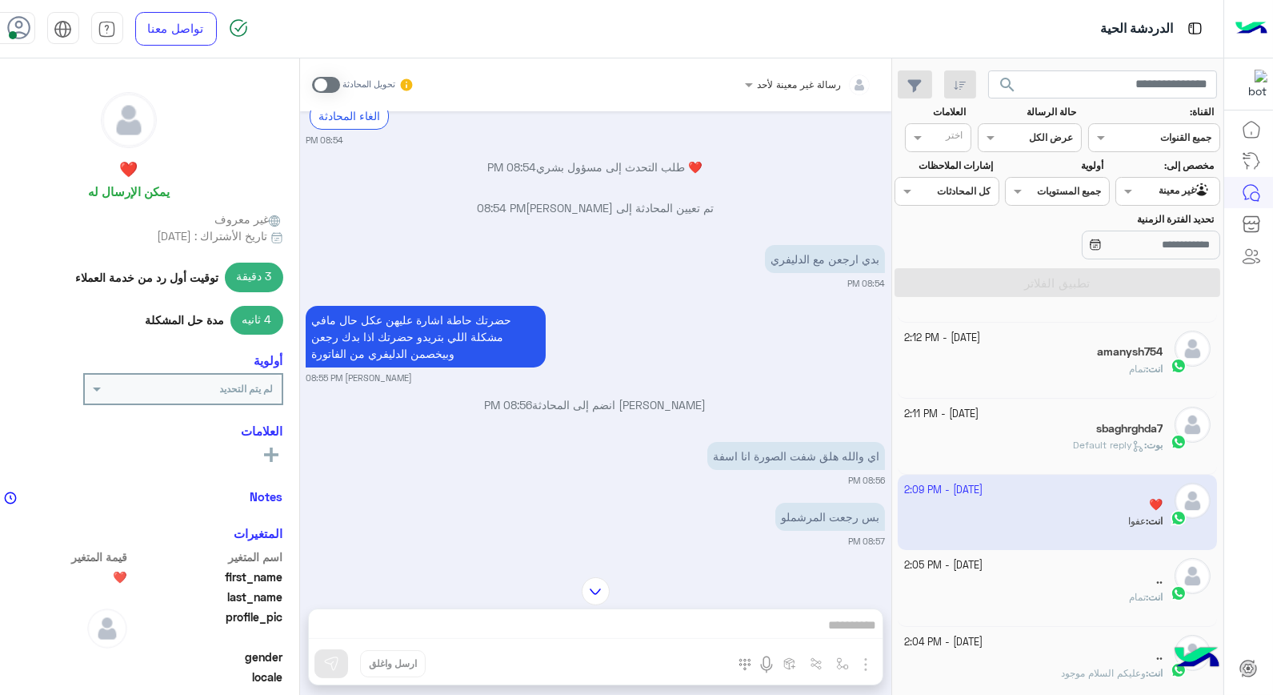
click at [1111, 582] on div ".." at bounding box center [1033, 581] width 258 height 17
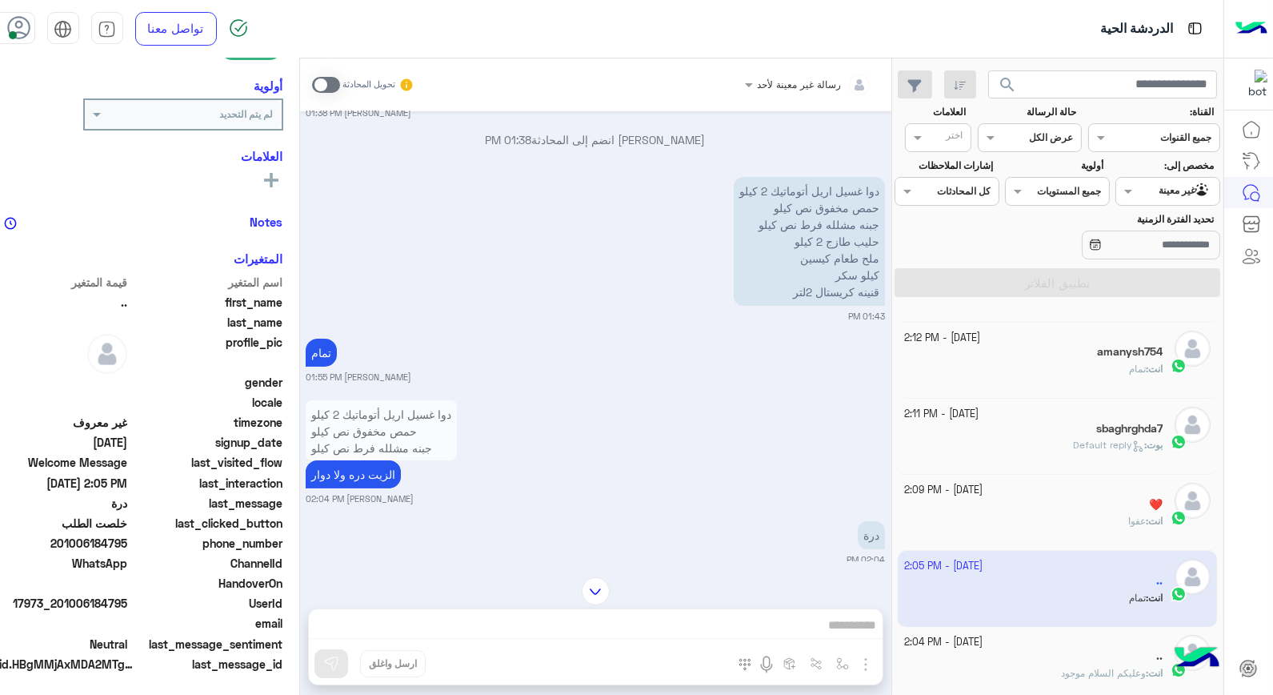
drag, startPoint x: 170, startPoint y: 599, endPoint x: 114, endPoint y: 600, distance: 55.2
click at [114, 600] on span "17973_201006184795" at bounding box center [51, 603] width 153 height 17
click at [1136, 193] on span at bounding box center [1126, 190] width 20 height 17
click at [1162, 284] on b "الوارد لديك" at bounding box center [1171, 284] width 50 height 14
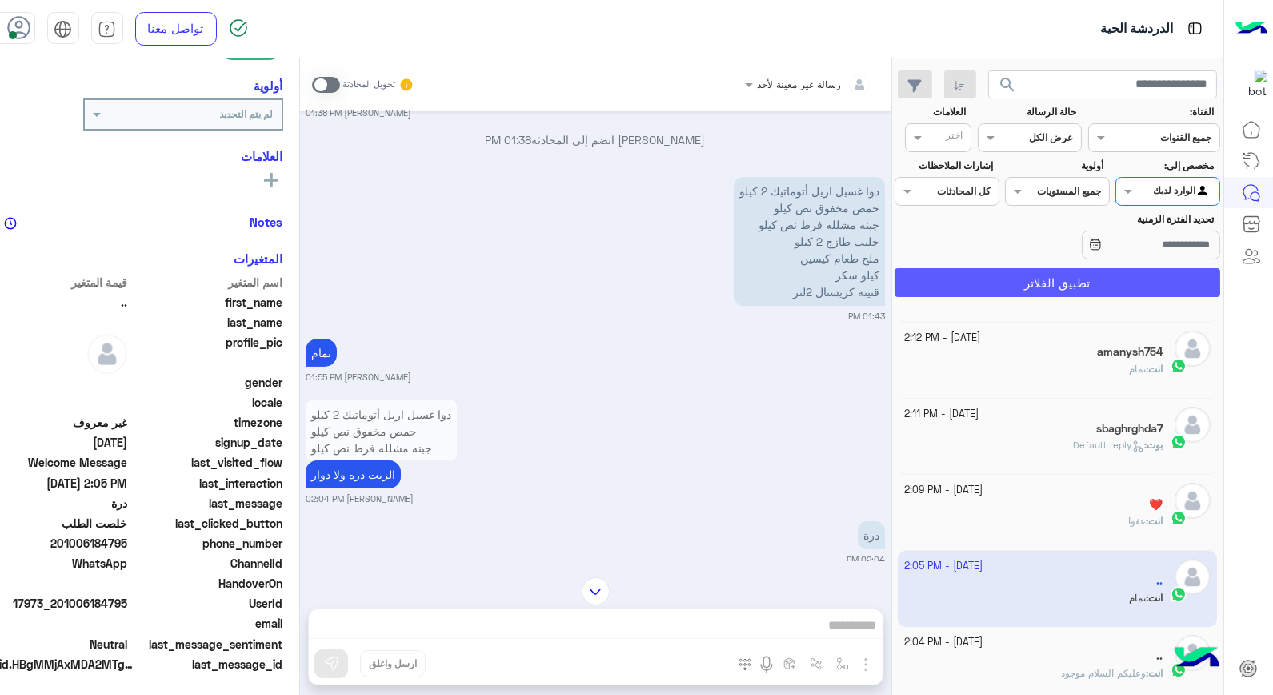
click at [1066, 297] on button "تطبيق الفلاتر" at bounding box center [1058, 282] width 326 height 29
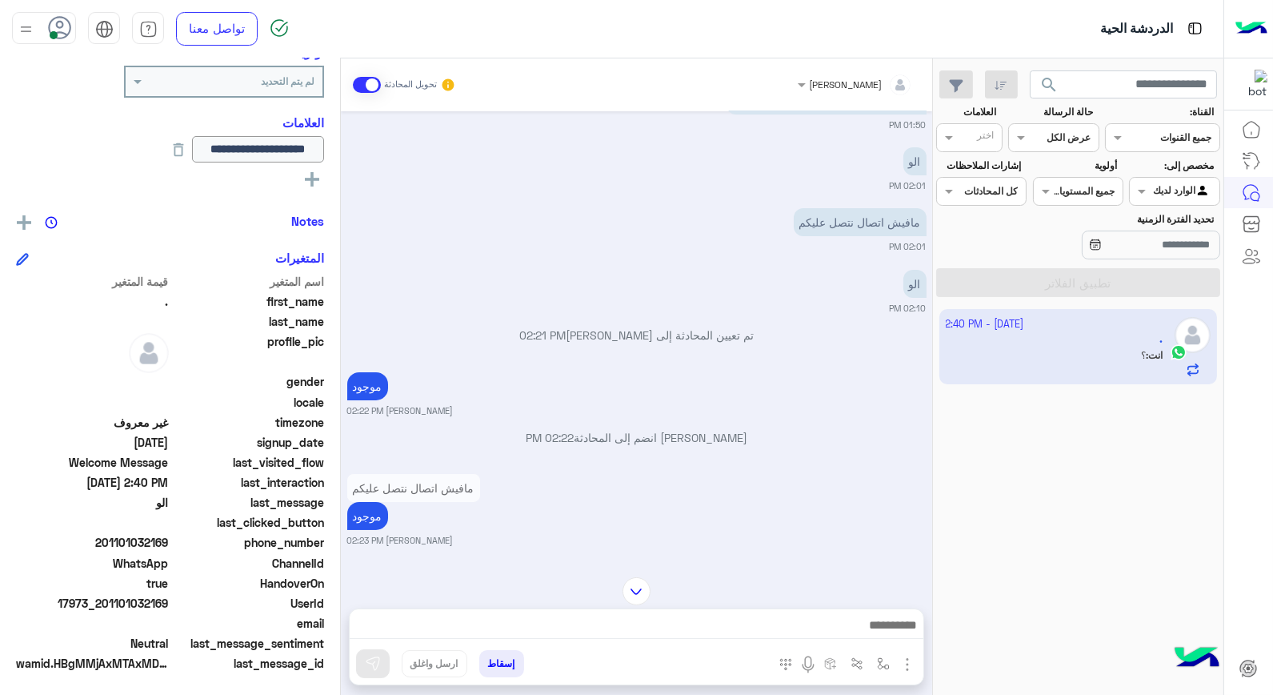
scroll to position [671, 0]
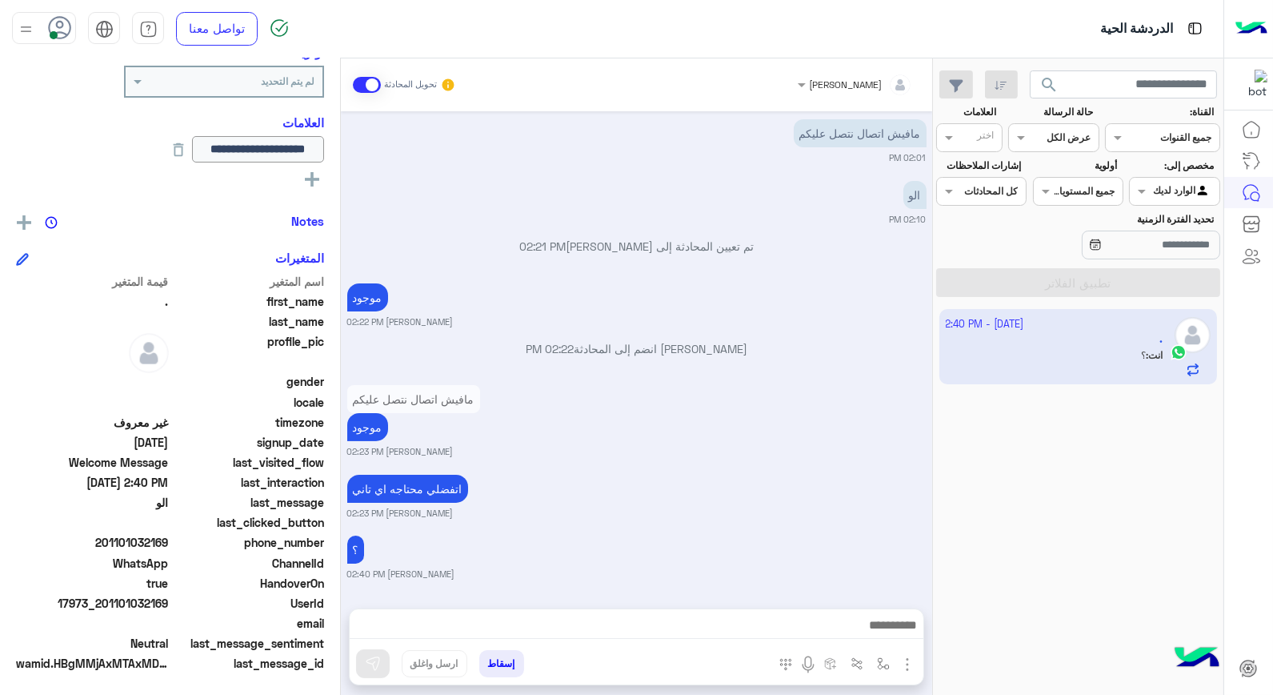
click at [495, 662] on button "إسقاط" at bounding box center [501, 663] width 45 height 27
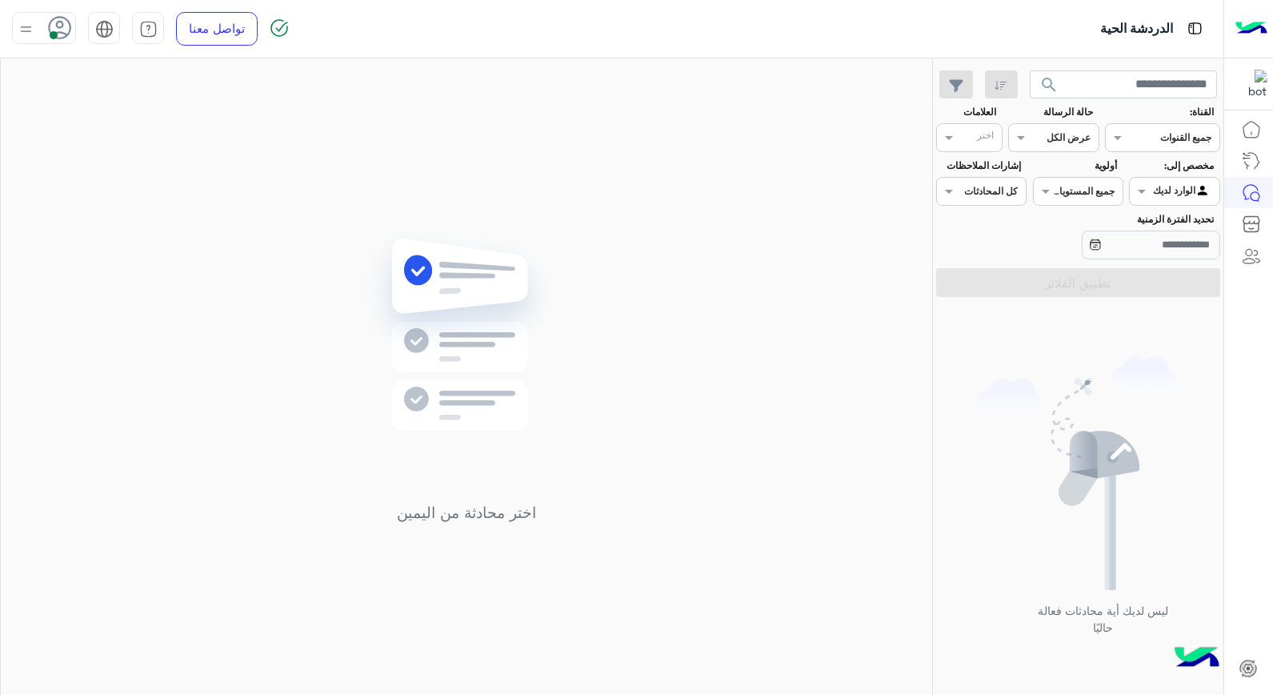
click at [56, 26] on icon at bounding box center [60, 28] width 24 height 24
click at [142, 230] on label "غير متصل" at bounding box center [112, 227] width 174 height 29
click at [494, 194] on div "اختر محادثة من اليمين" at bounding box center [466, 379] width 931 height 643
click at [52, 32] on span at bounding box center [54, 35] width 8 height 8
click at [166, 165] on span "وقت الراحة" at bounding box center [165, 157] width 55 height 17
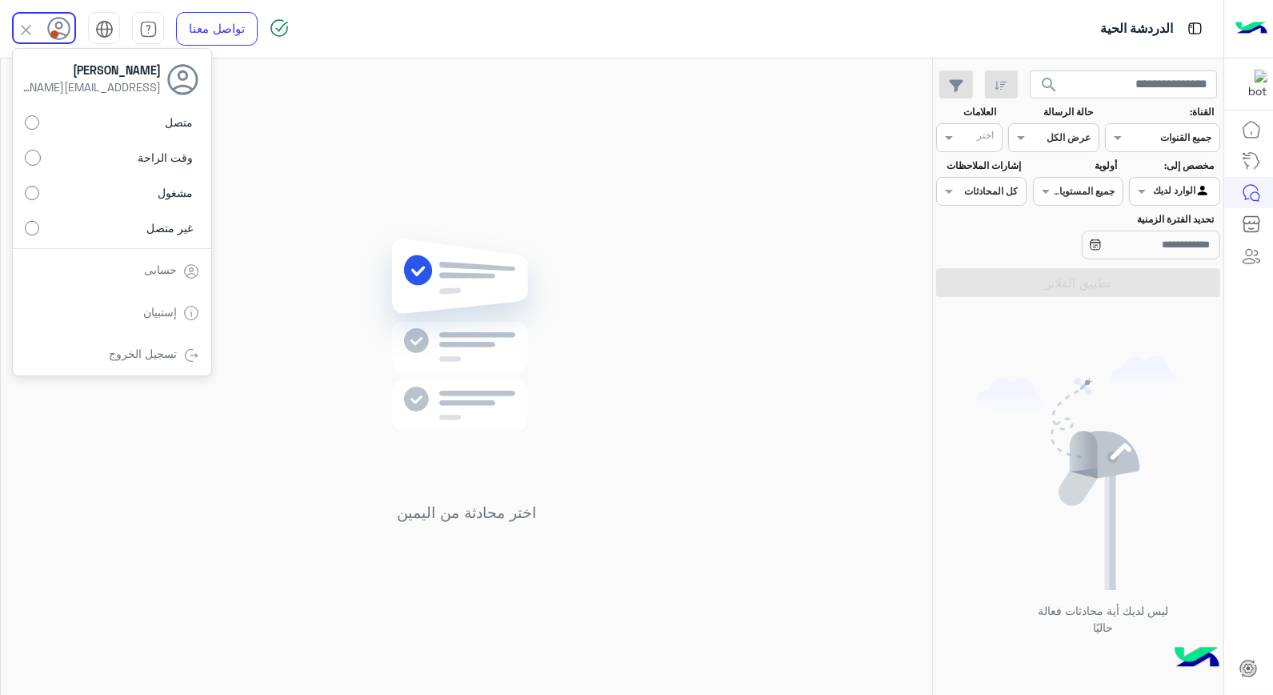
click at [252, 220] on div "اختر محادثة من اليمين" at bounding box center [466, 379] width 931 height 643
click at [56, 29] on icon at bounding box center [60, 28] width 24 height 24
click at [163, 114] on label "متصل" at bounding box center [112, 122] width 174 height 29
click at [428, 168] on div "اختر محادثة من اليمين" at bounding box center [466, 379] width 931 height 643
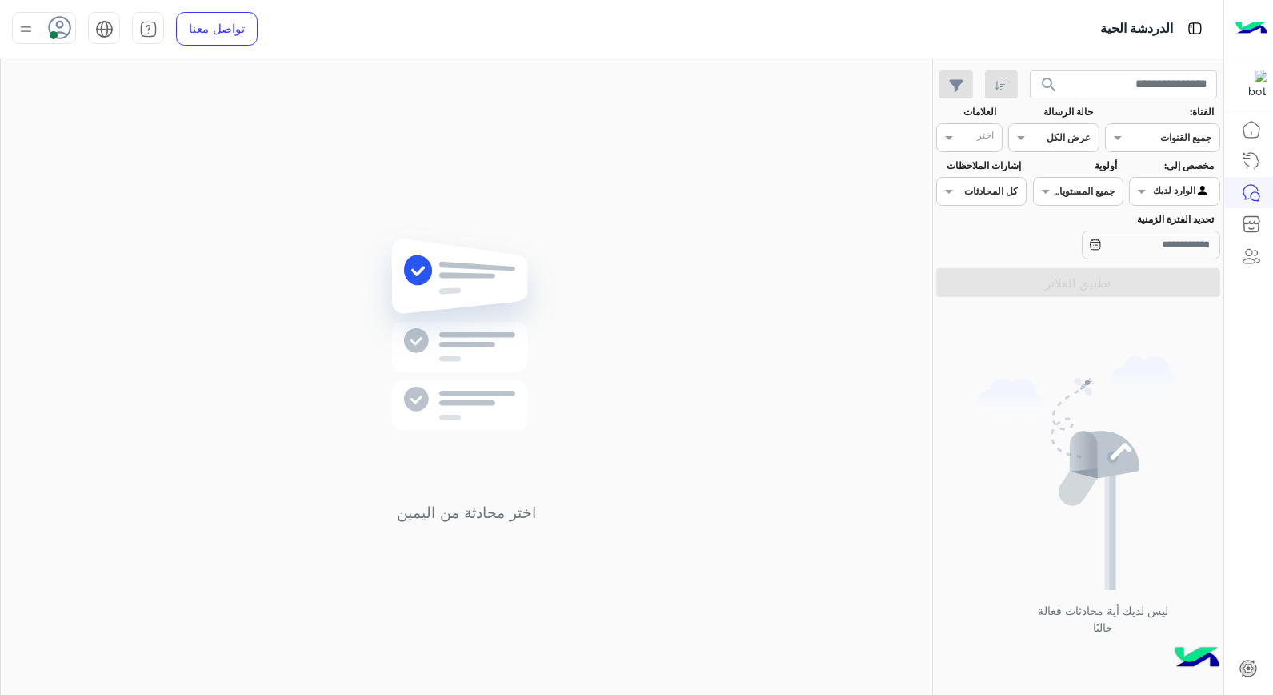
click at [651, 331] on div "اختر محادثة من اليمين" at bounding box center [466, 379] width 931 height 643
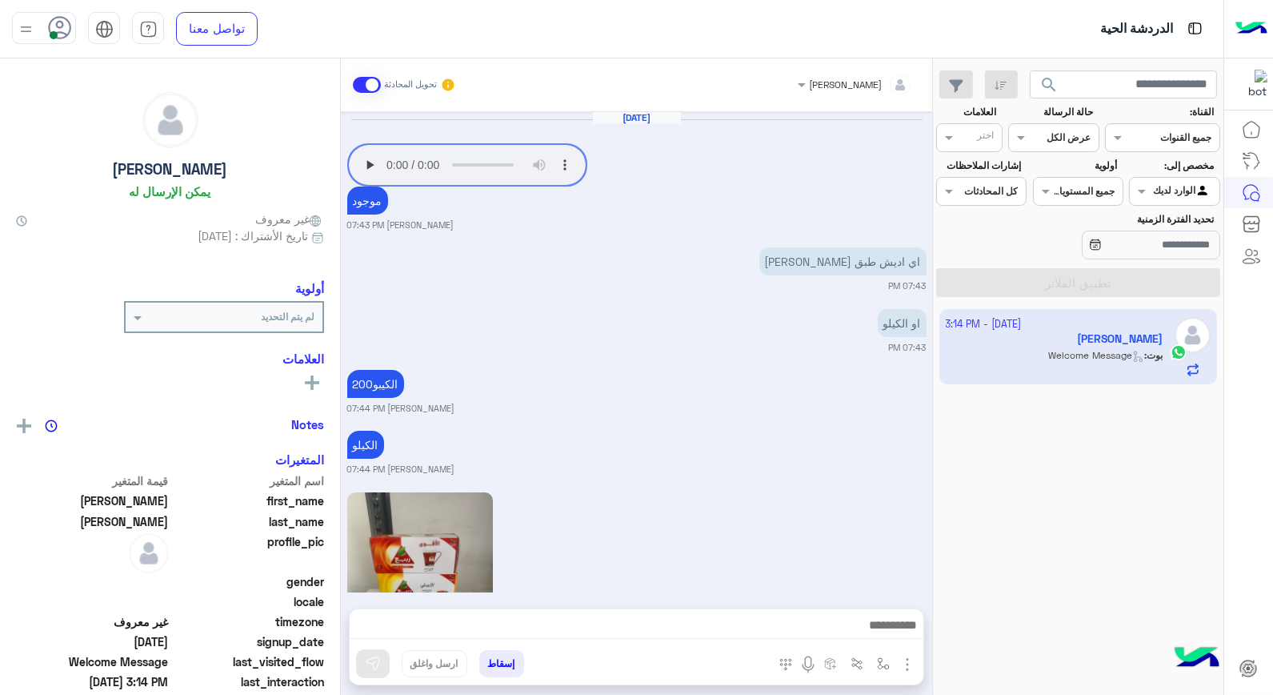
scroll to position [1058, 0]
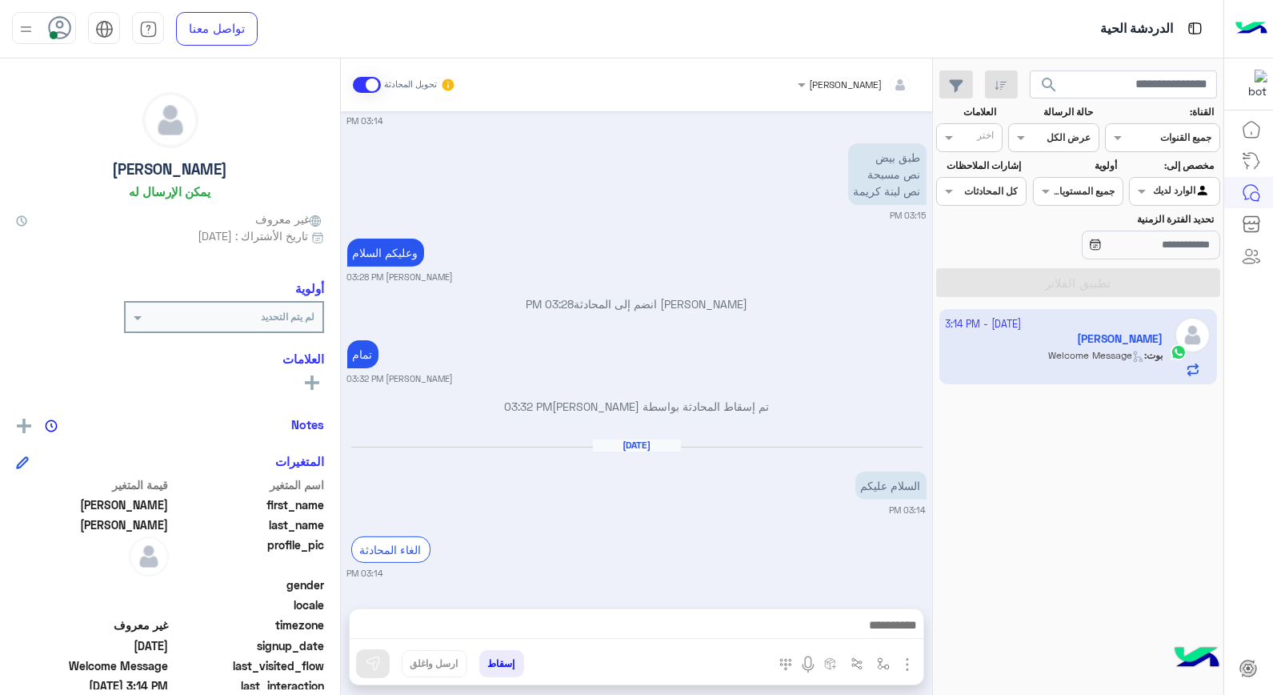
click at [862, 613] on div at bounding box center [637, 629] width 574 height 40
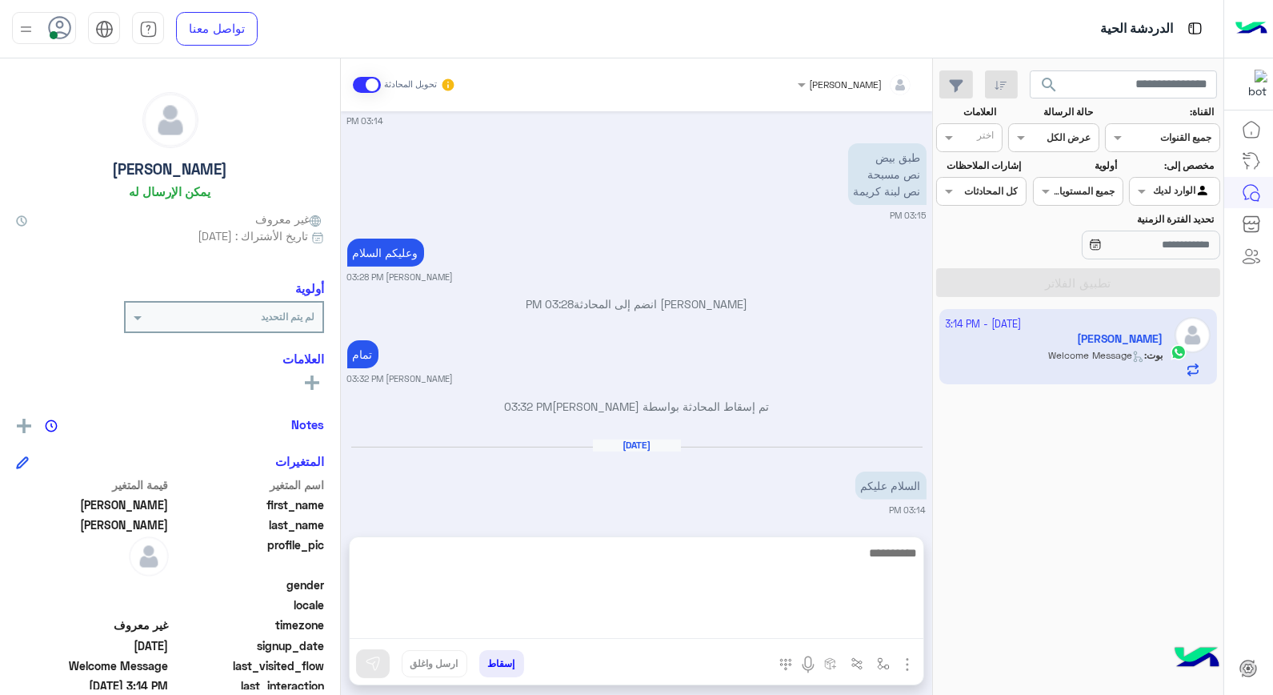
click at [854, 625] on textarea at bounding box center [637, 591] width 574 height 96
type textarea "**********"
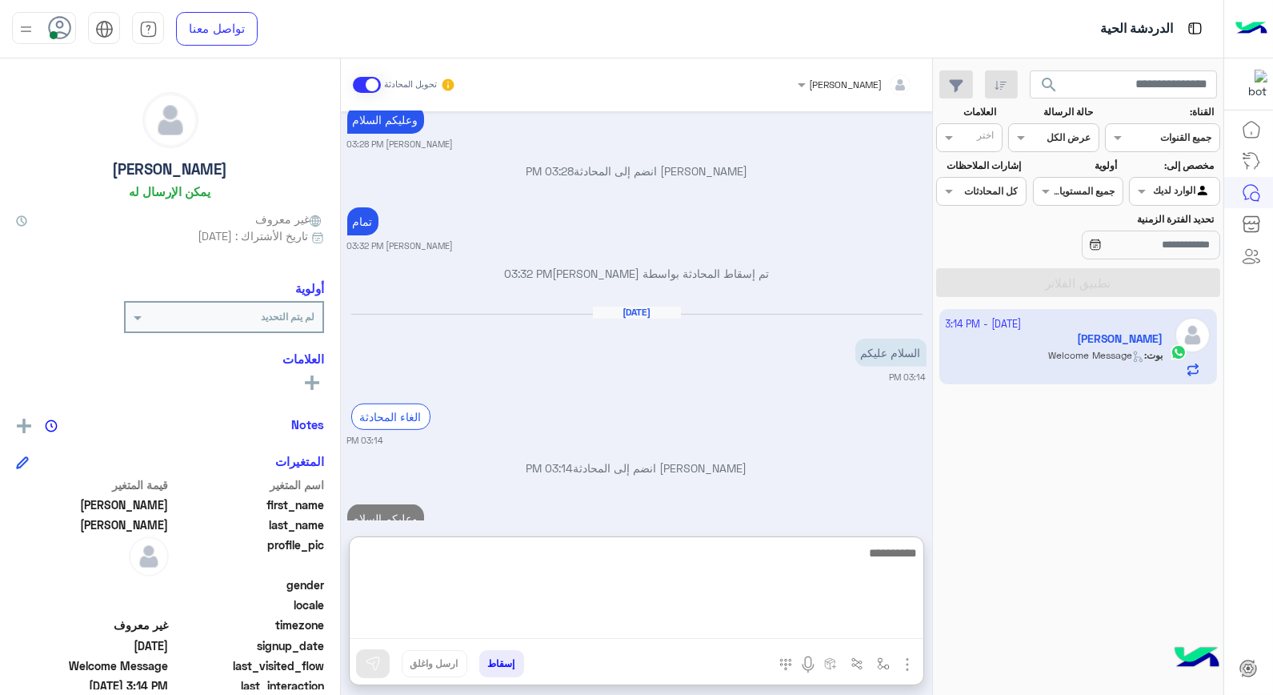
scroll to position [1232, 0]
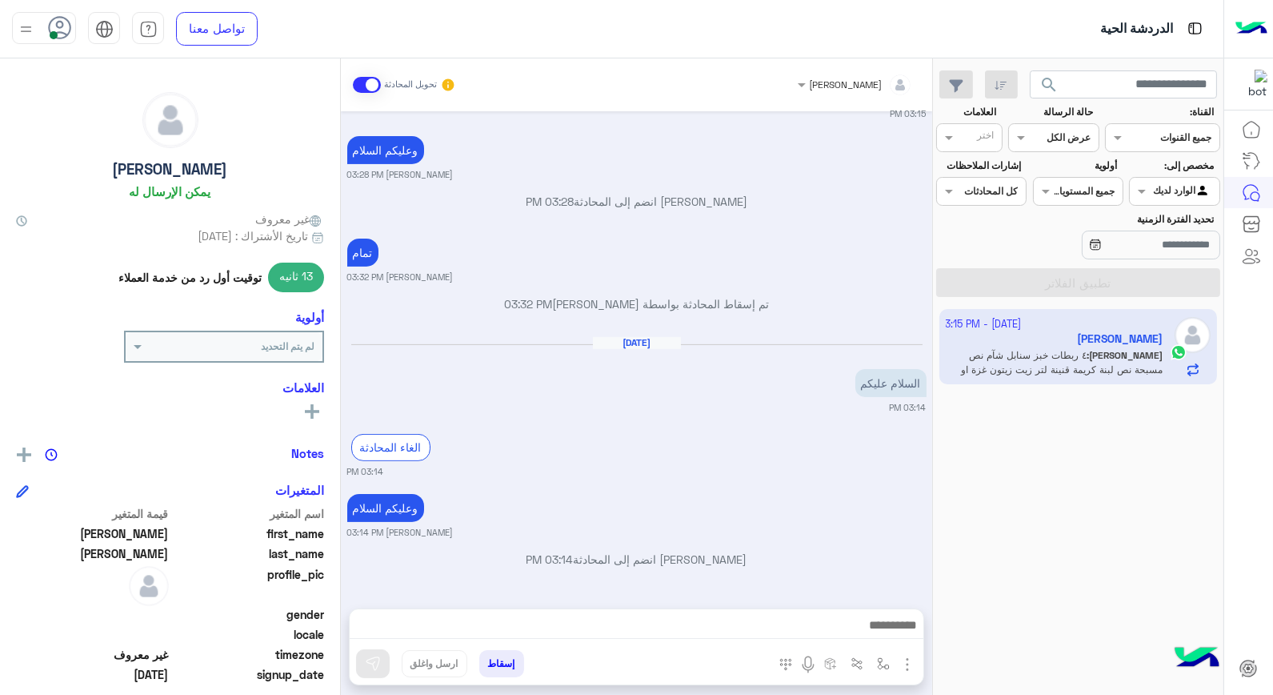
scroll to position [1123, 0]
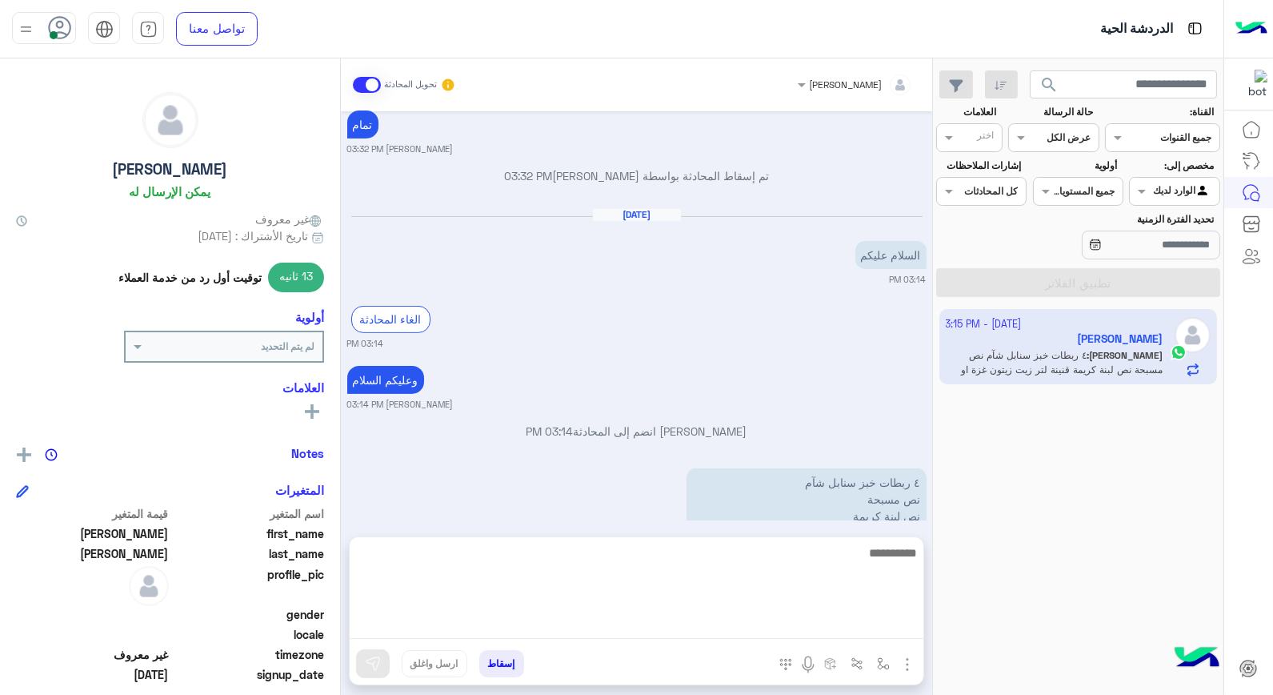
click at [852, 631] on textarea at bounding box center [637, 591] width 574 height 96
type textarea "****"
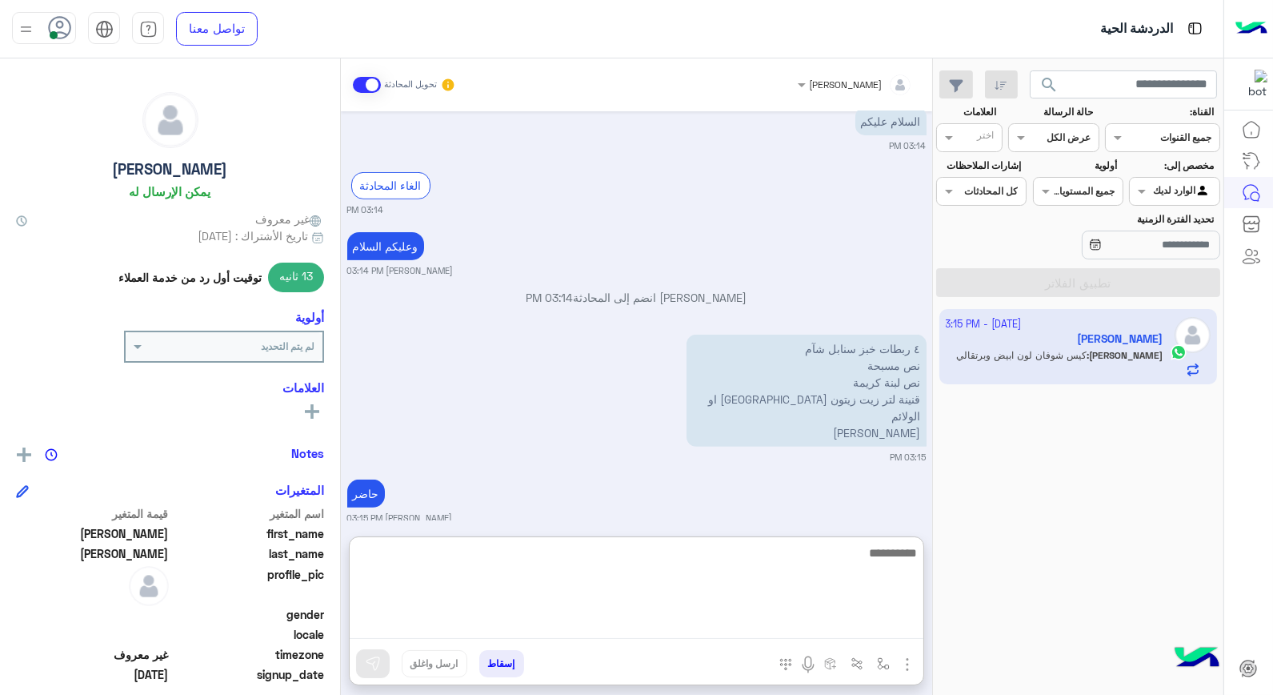
scroll to position [1317, 0]
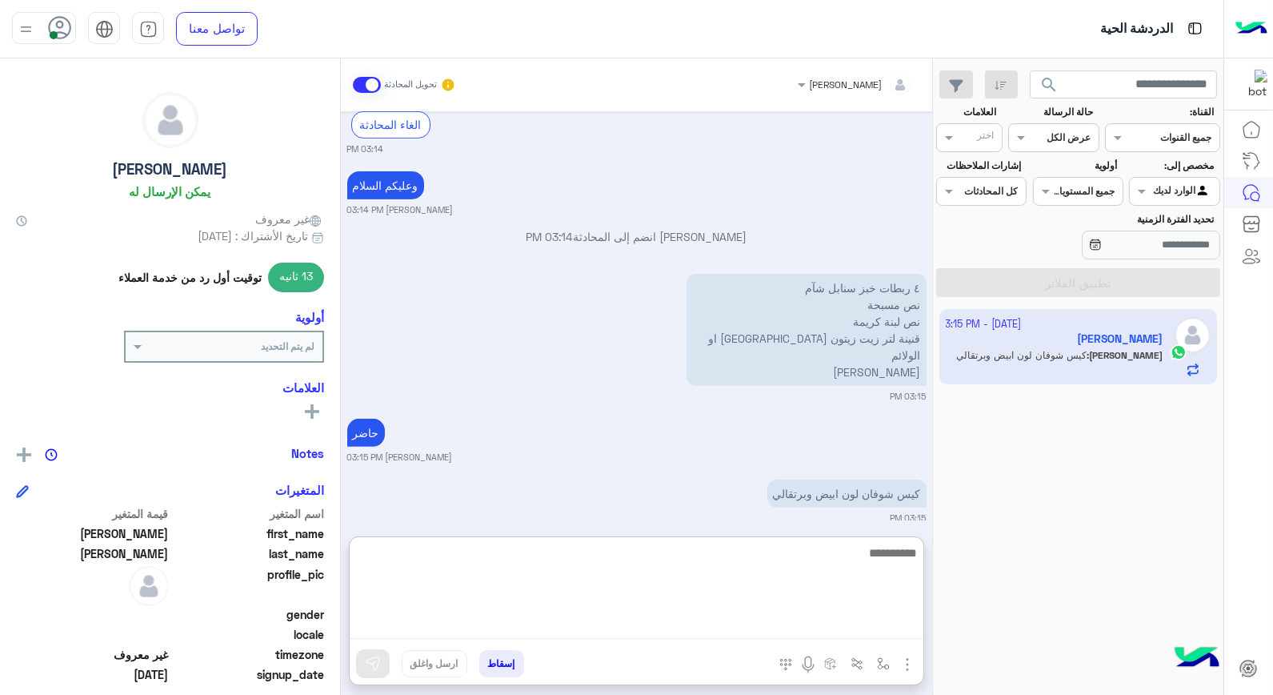
click at [866, 550] on textarea at bounding box center [637, 591] width 574 height 96
type textarea "****"
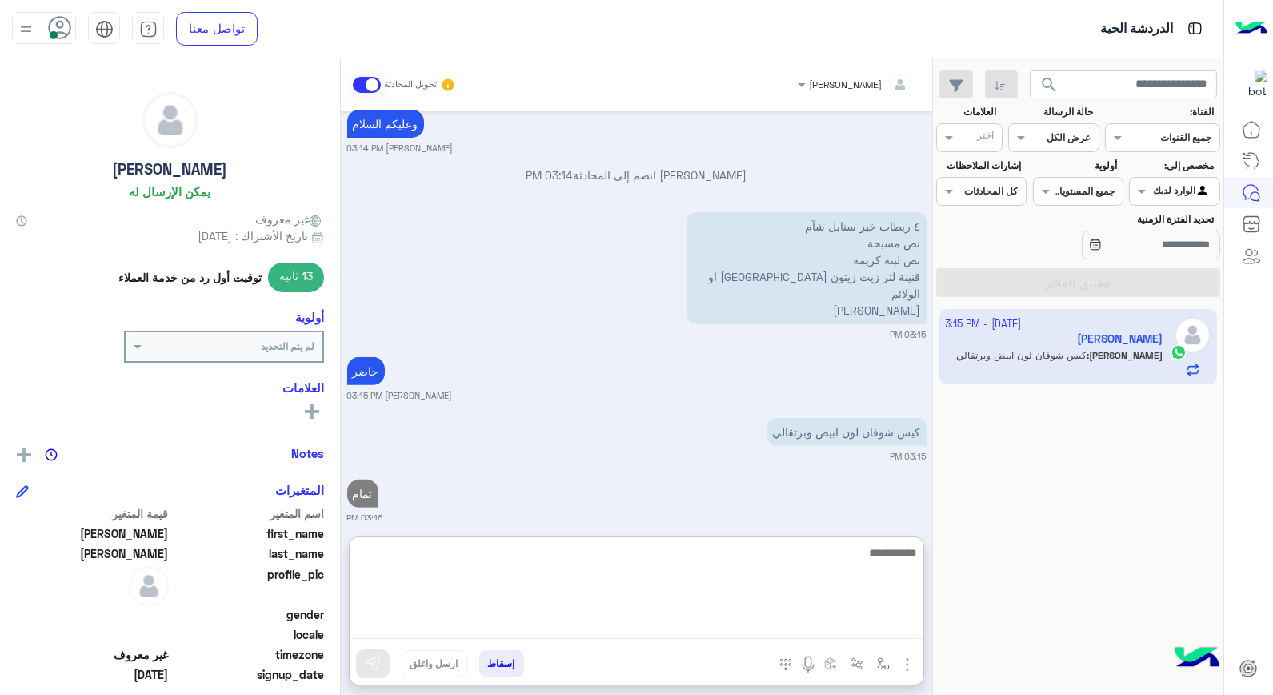
scroll to position [1468, 0]
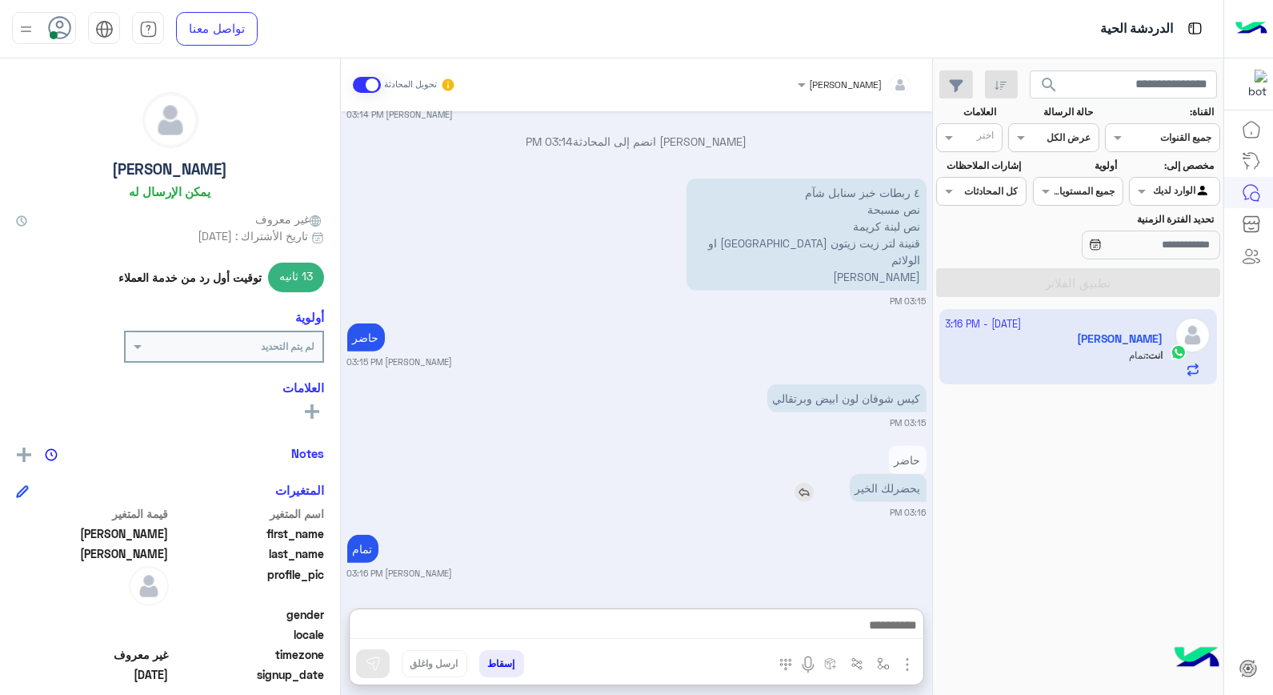
drag, startPoint x: 867, startPoint y: 548, endPoint x: 868, endPoint y: 453, distance: 95.2
click at [899, 531] on div "تمام خالد صقر 03:16 PM" at bounding box center [636, 555] width 579 height 49
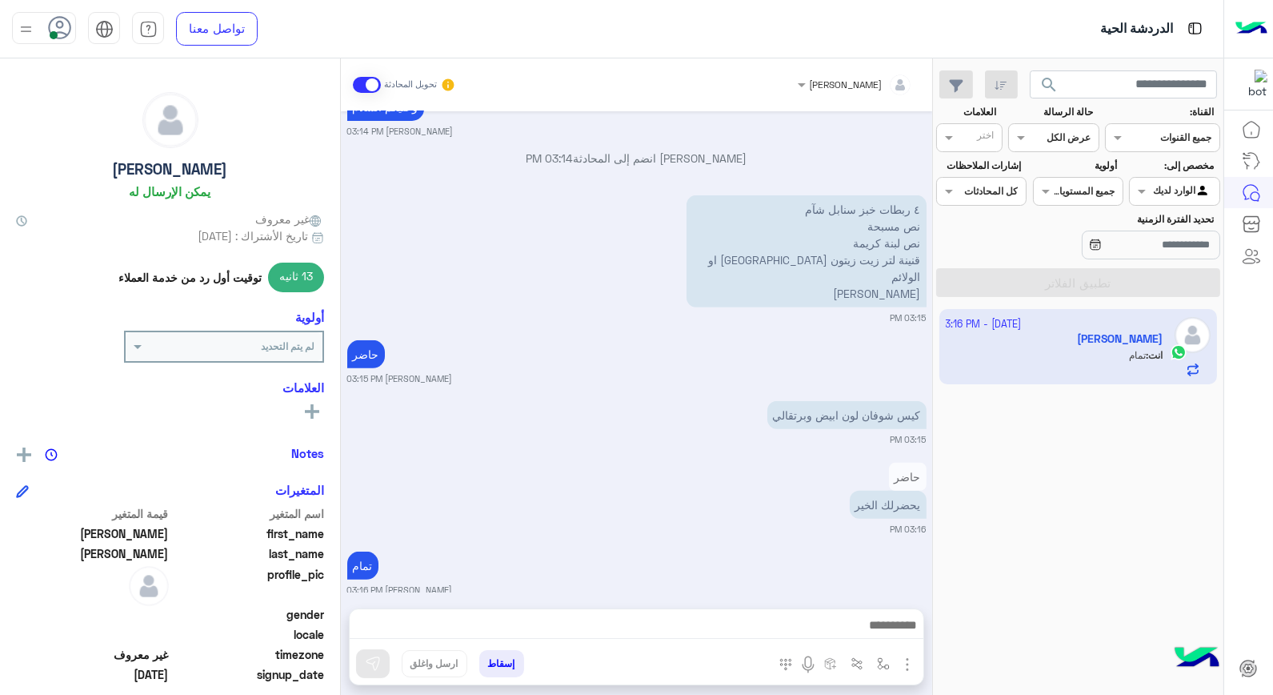
scroll to position [1396, 0]
click at [814, 499] on img at bounding box center [804, 508] width 19 height 19
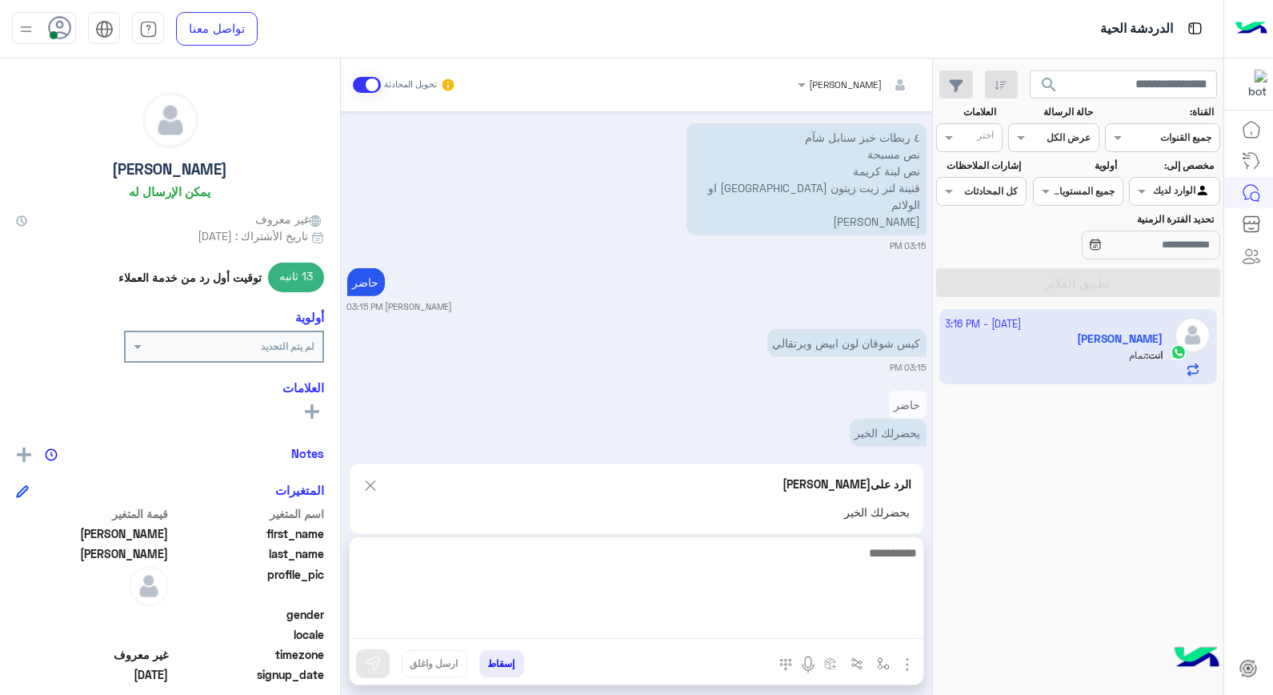
click at [840, 628] on textarea at bounding box center [637, 591] width 574 height 96
type textarea "****"
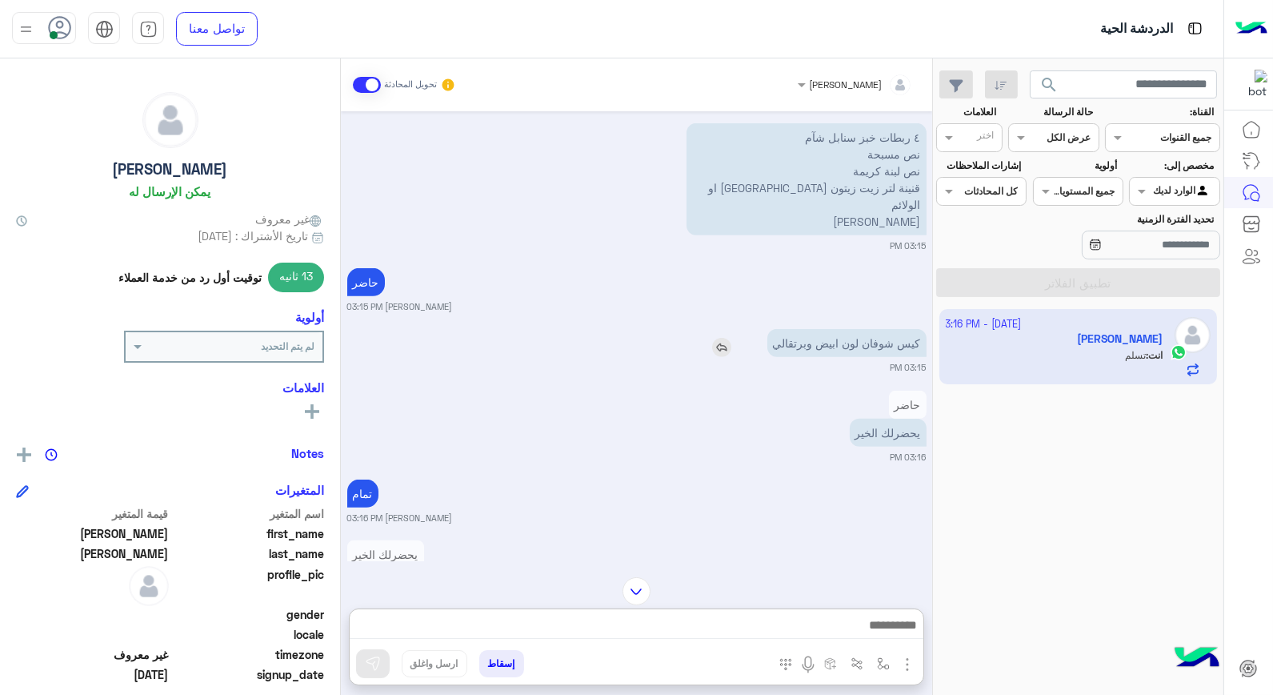
click at [716, 338] on img at bounding box center [721, 347] width 19 height 19
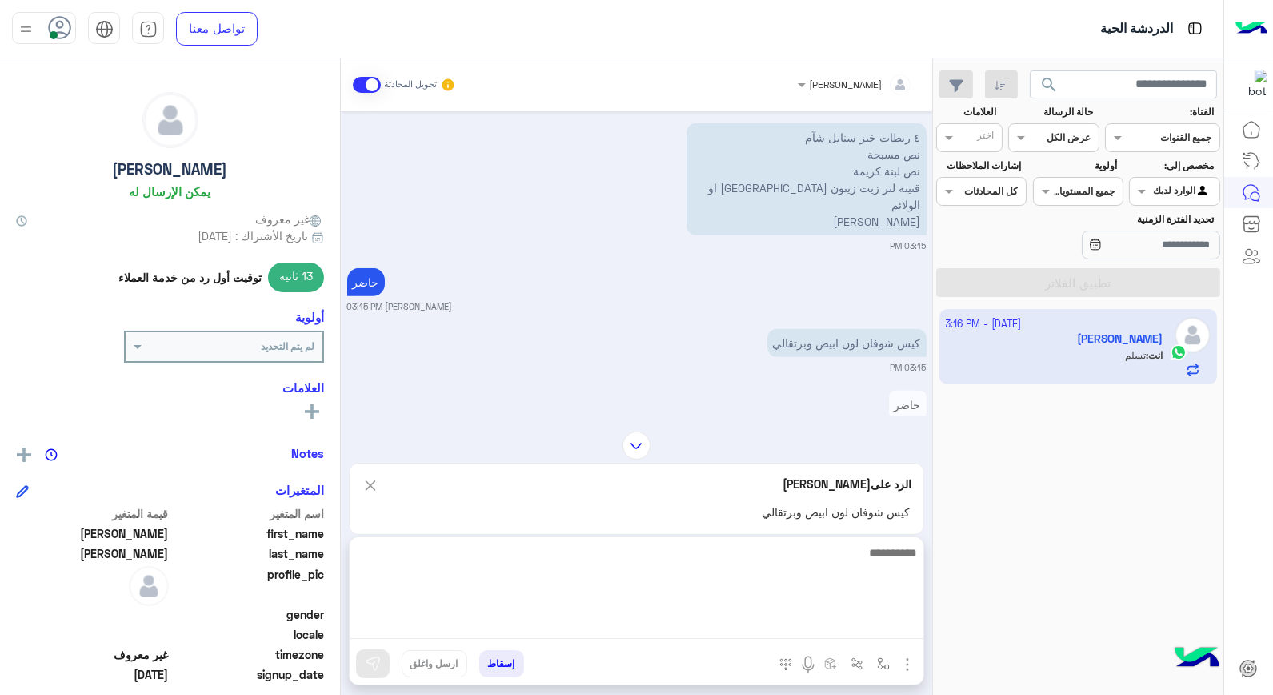
click at [828, 615] on textarea at bounding box center [637, 591] width 574 height 96
type textarea "**********"
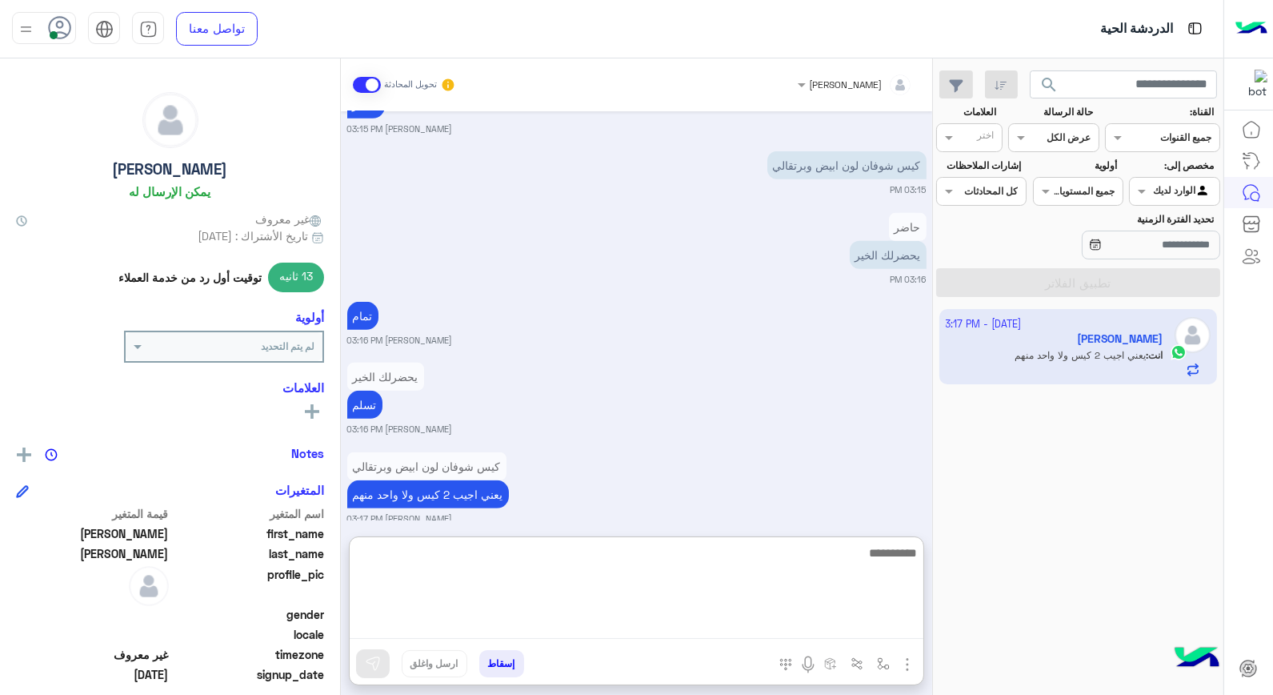
scroll to position [1707, 0]
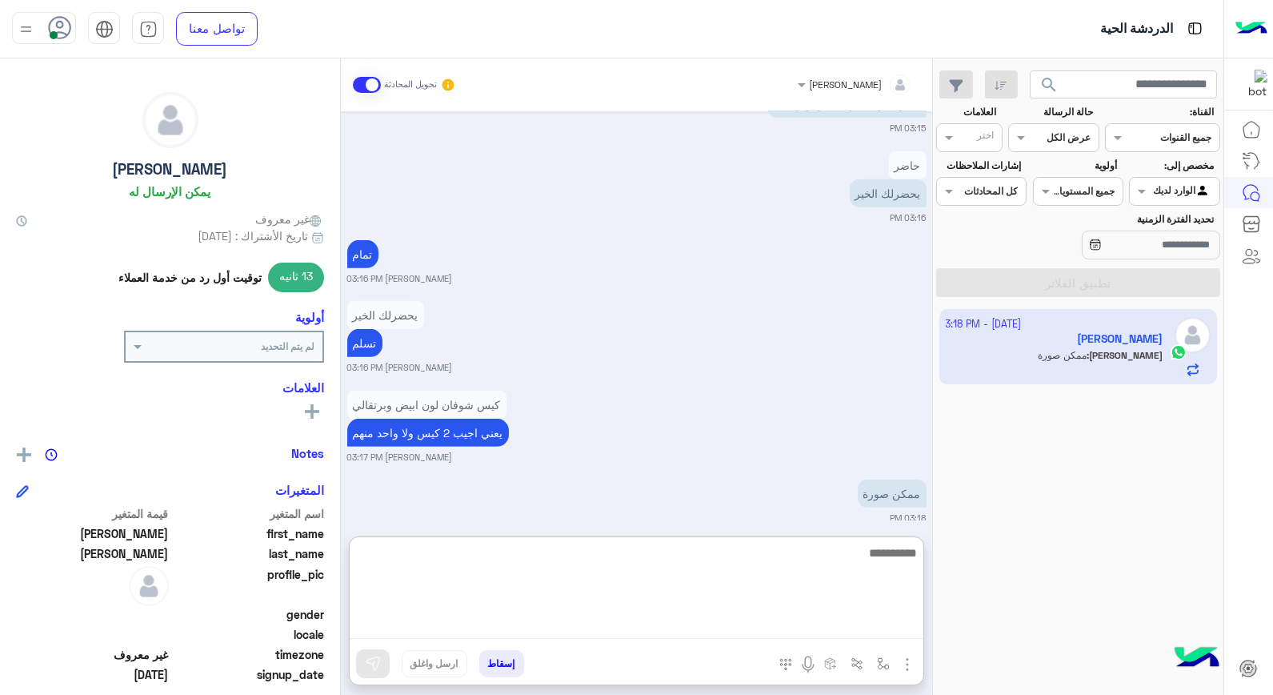
click at [811, 565] on textarea at bounding box center [637, 591] width 574 height 96
type textarea "*"
type textarea "*********"
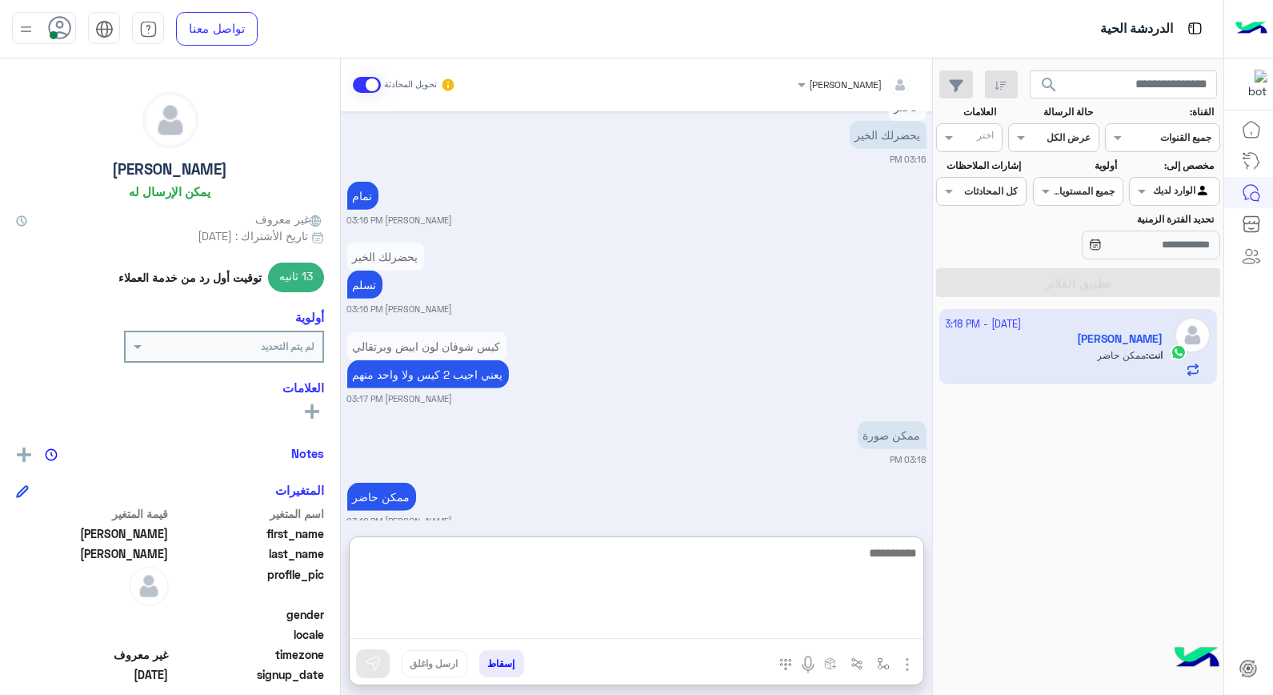
scroll to position [1768, 0]
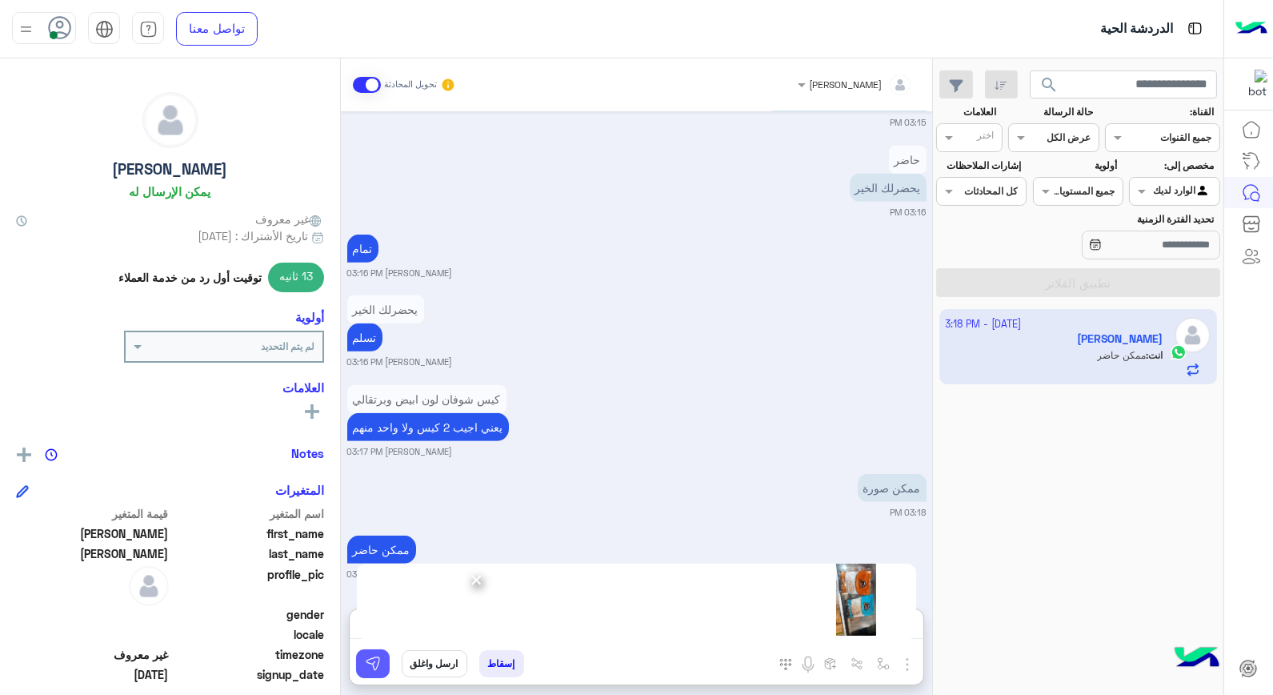
click at [375, 654] on button at bounding box center [373, 663] width 34 height 29
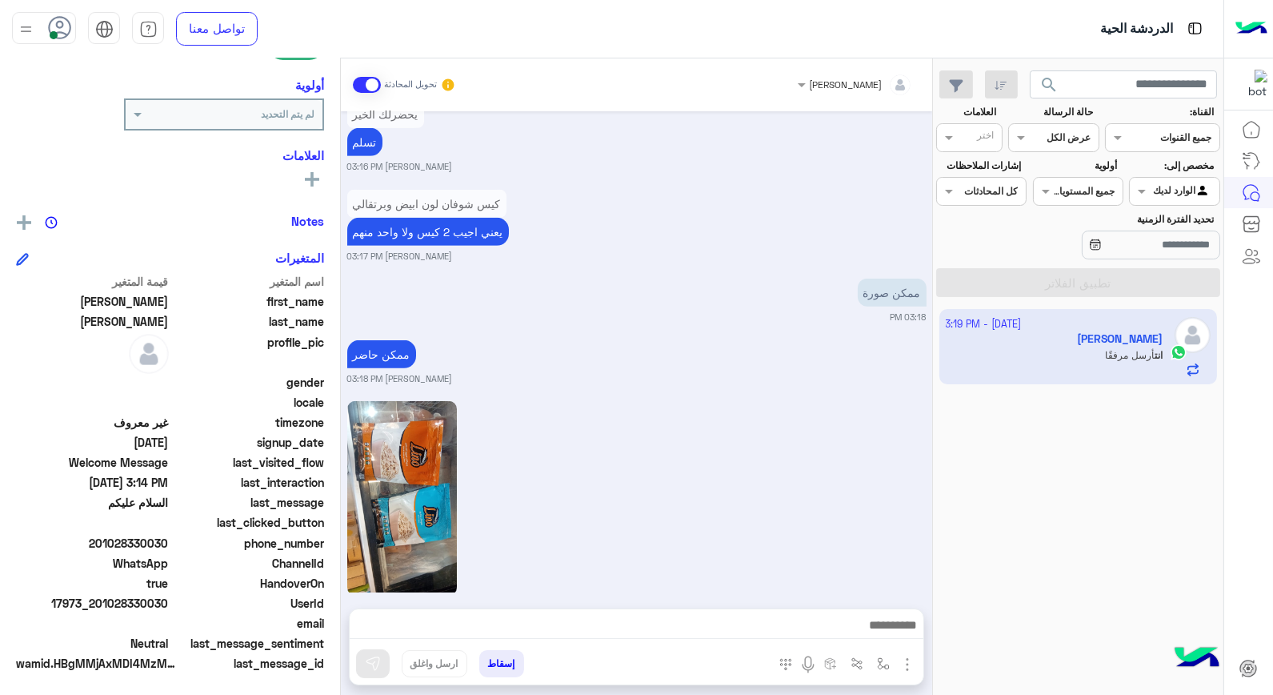
scroll to position [1923, 0]
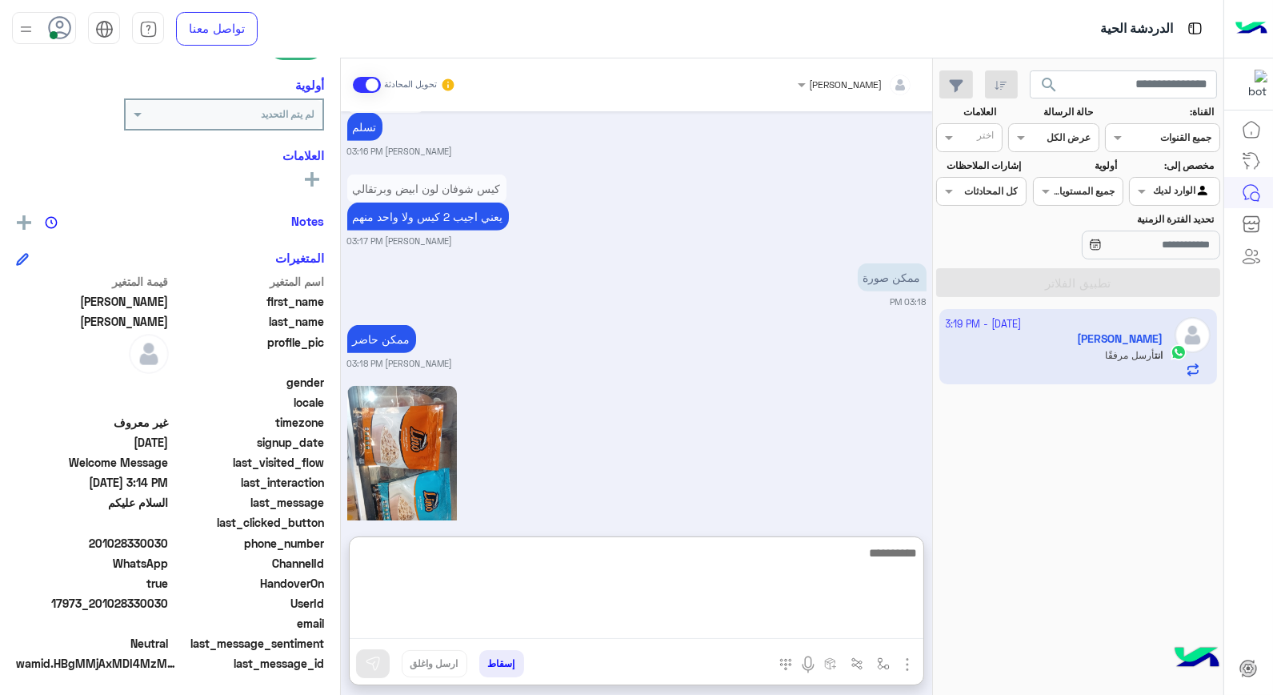
click at [707, 624] on textarea at bounding box center [637, 591] width 574 height 96
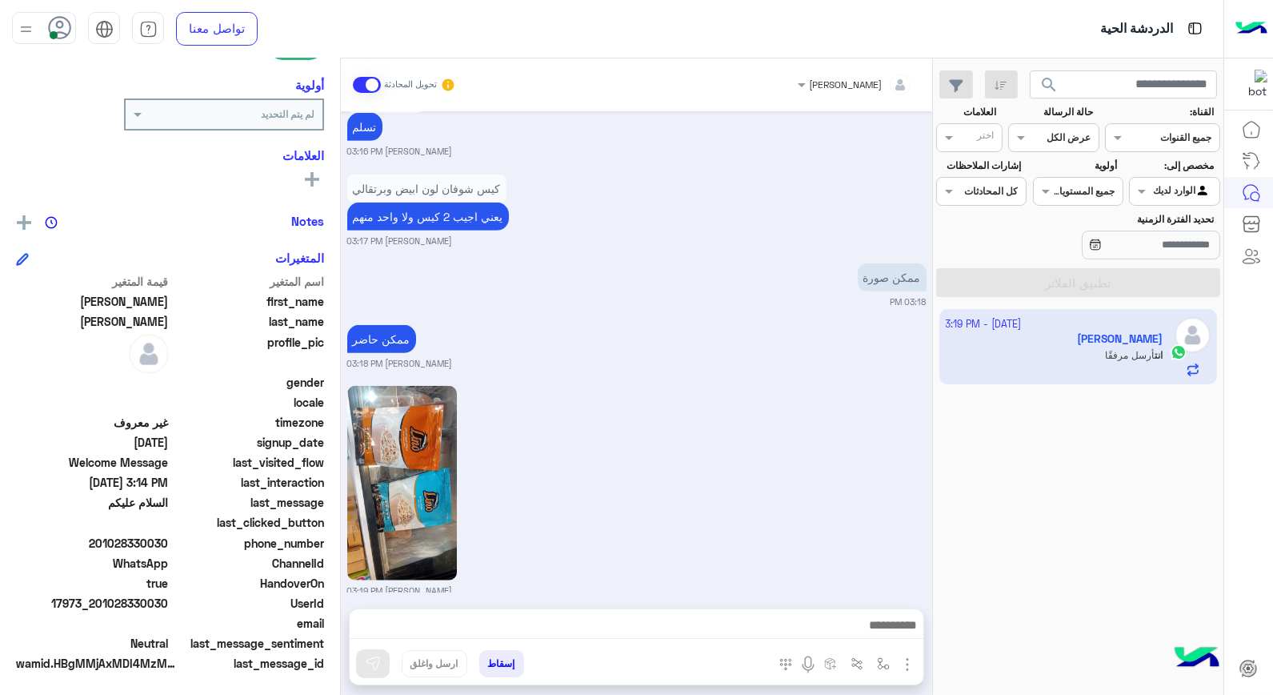
click at [694, 456] on div "خالد صقر 03:19 PM" at bounding box center [636, 489] width 579 height 215
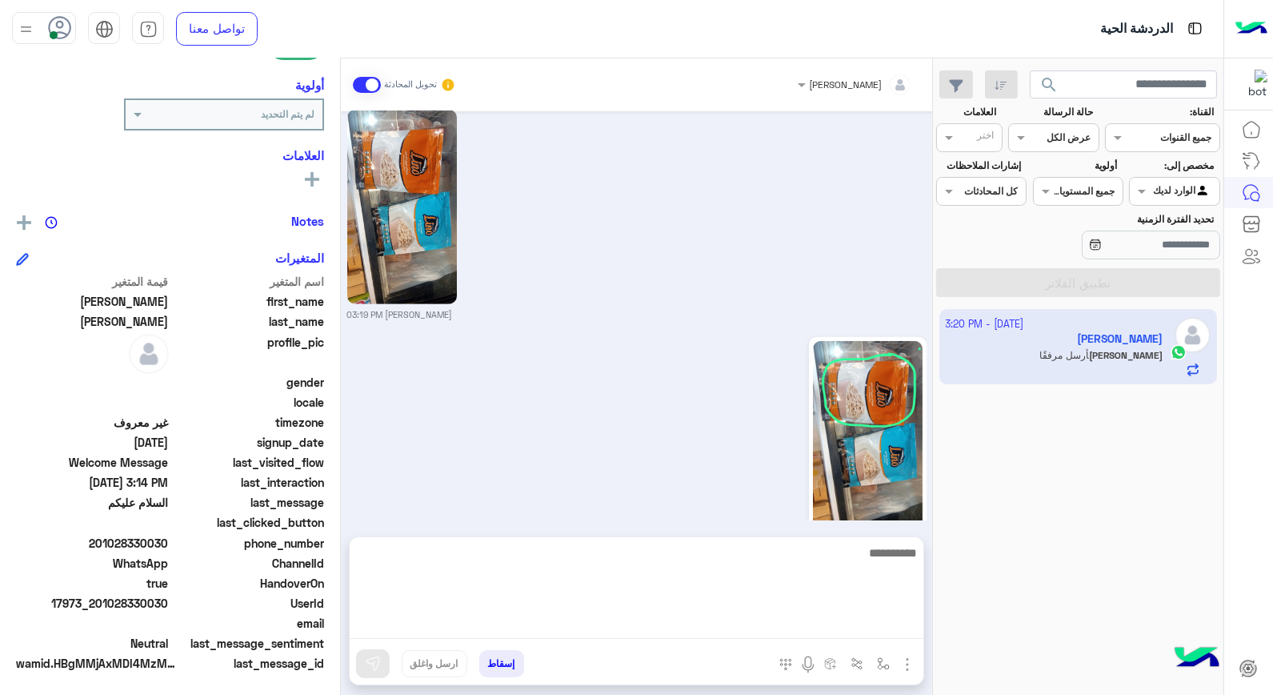
click at [867, 627] on textarea at bounding box center [637, 591] width 574 height 96
type textarea "****"
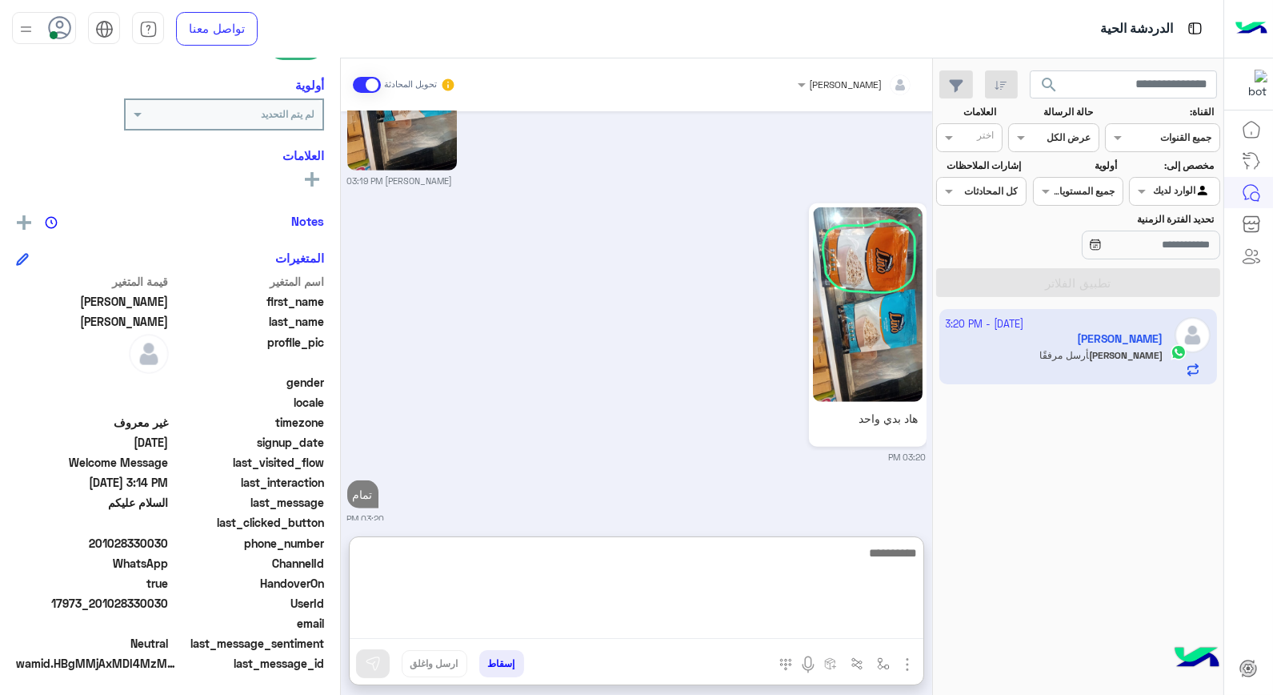
click at [733, 559] on textarea at bounding box center [637, 591] width 574 height 96
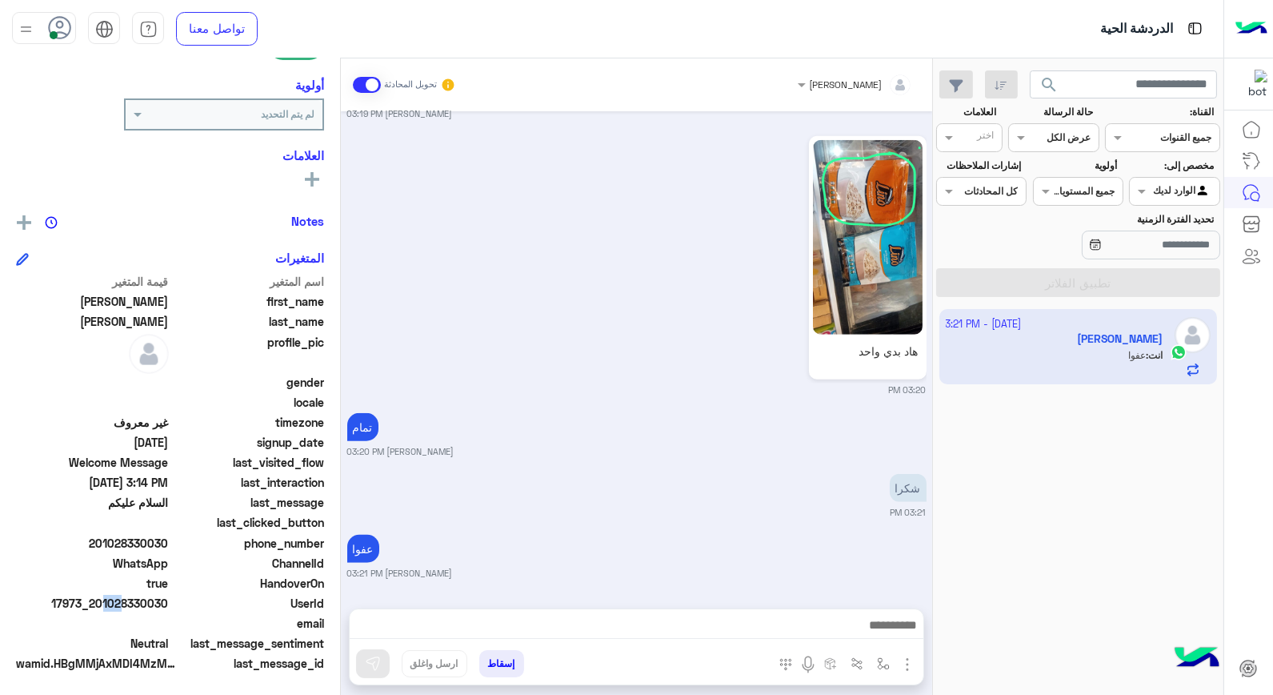
scroll to position [2382, 0]
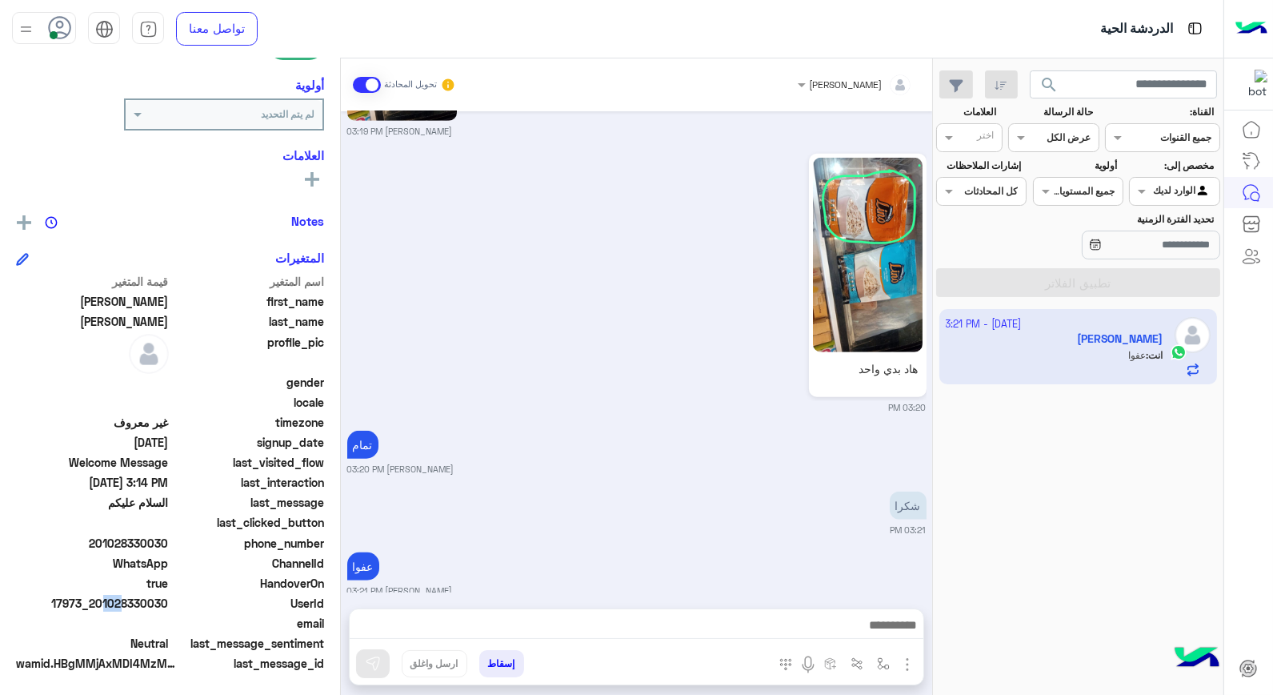
drag, startPoint x: 98, startPoint y: 599, endPoint x: 169, endPoint y: 597, distance: 71.2
click at [169, 597] on span "17973_201028330030" at bounding box center [92, 603] width 153 height 17
copy span "01028330030"
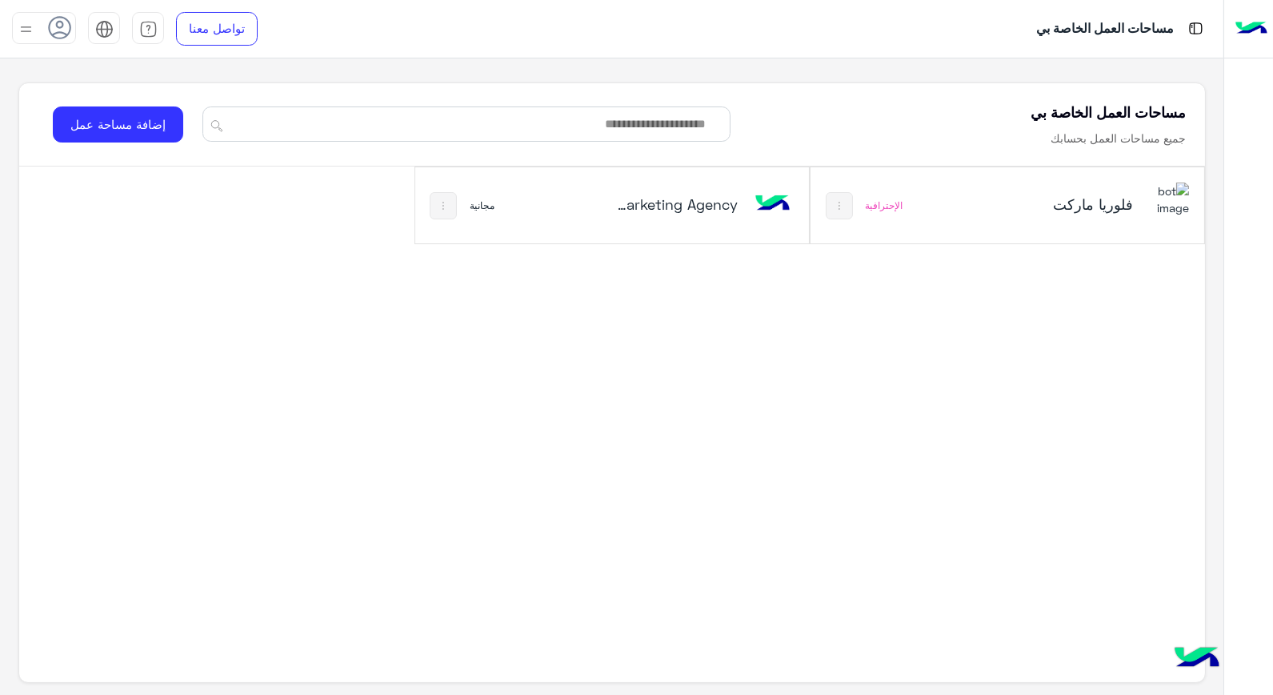
click at [913, 205] on div "فلوريا ماركت الإحترافية" at bounding box center [1008, 205] width 394 height 76
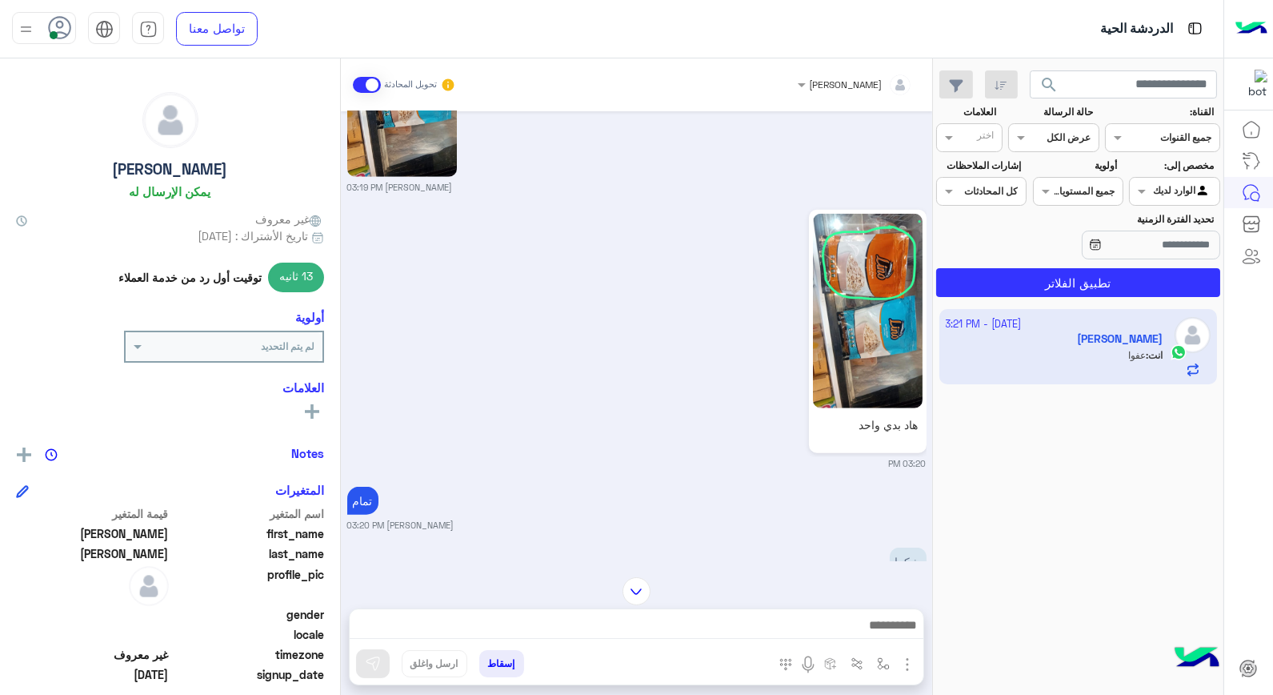
scroll to position [2834, 0]
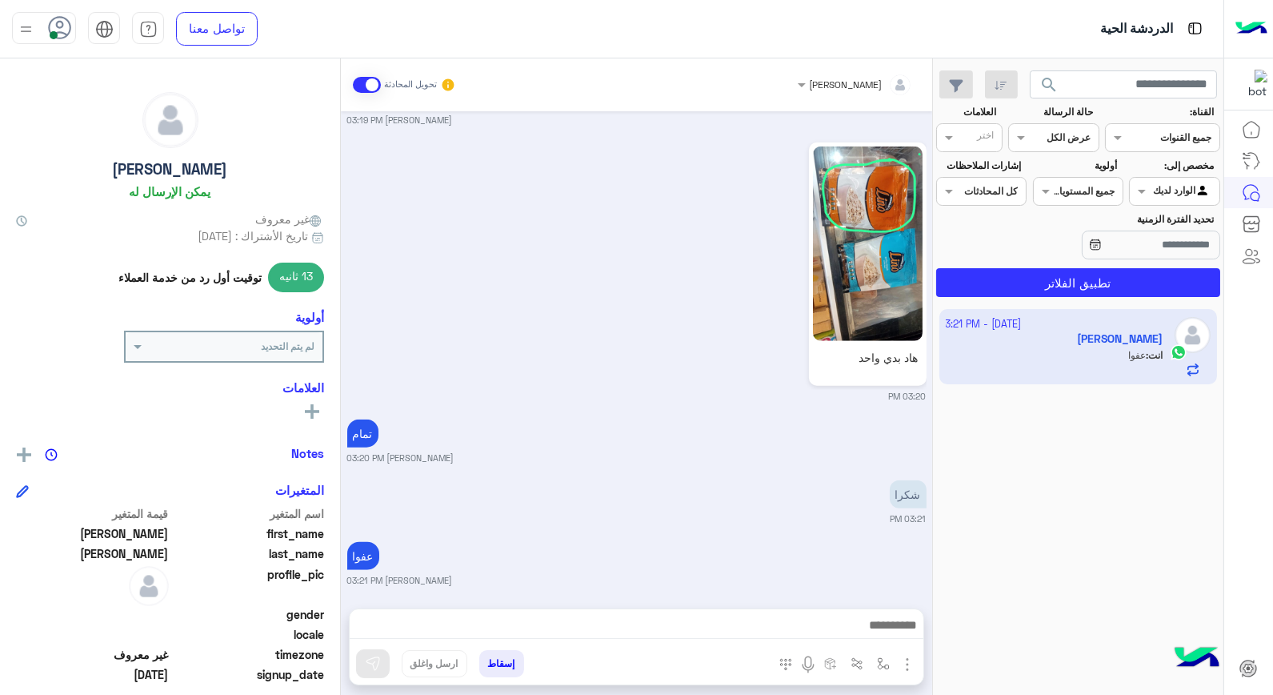
click at [497, 669] on button "إسقاط" at bounding box center [501, 663] width 45 height 27
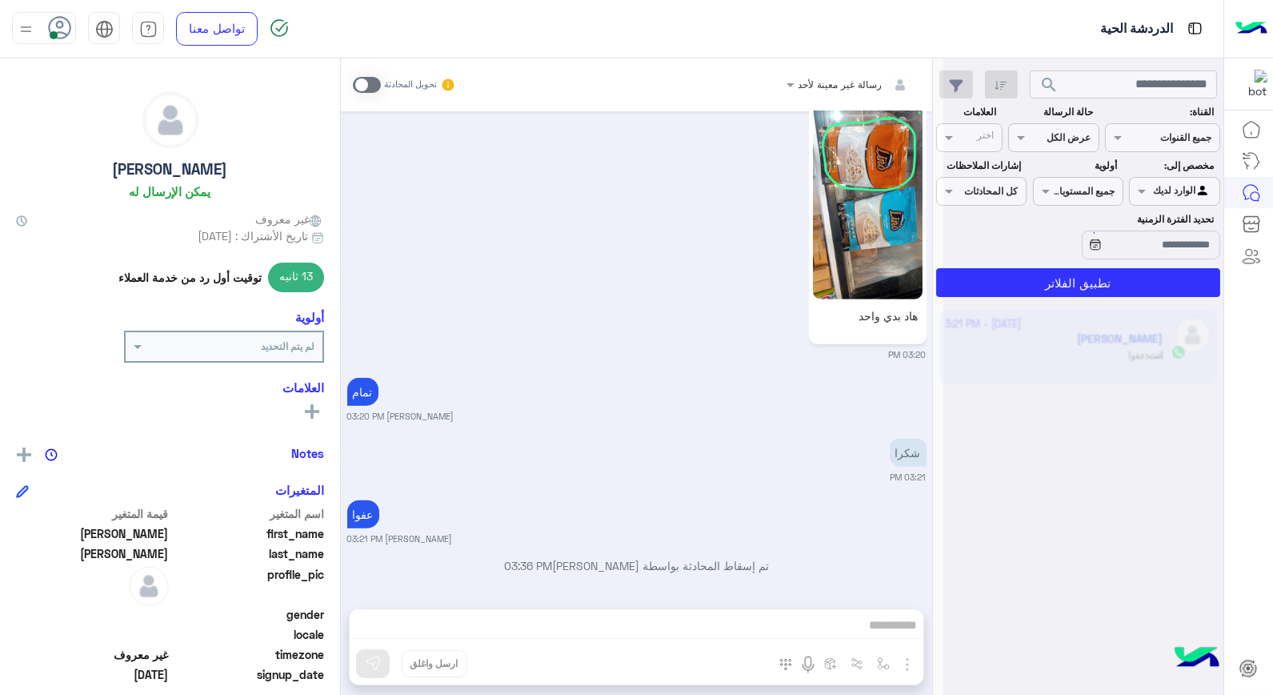
click at [495, 659] on div "رسالة غير معينة لأحد تحويل المحادثة [DATE] ٢ كيلو رز الساعة 07:39 PM Your brows…" at bounding box center [636, 379] width 591 height 643
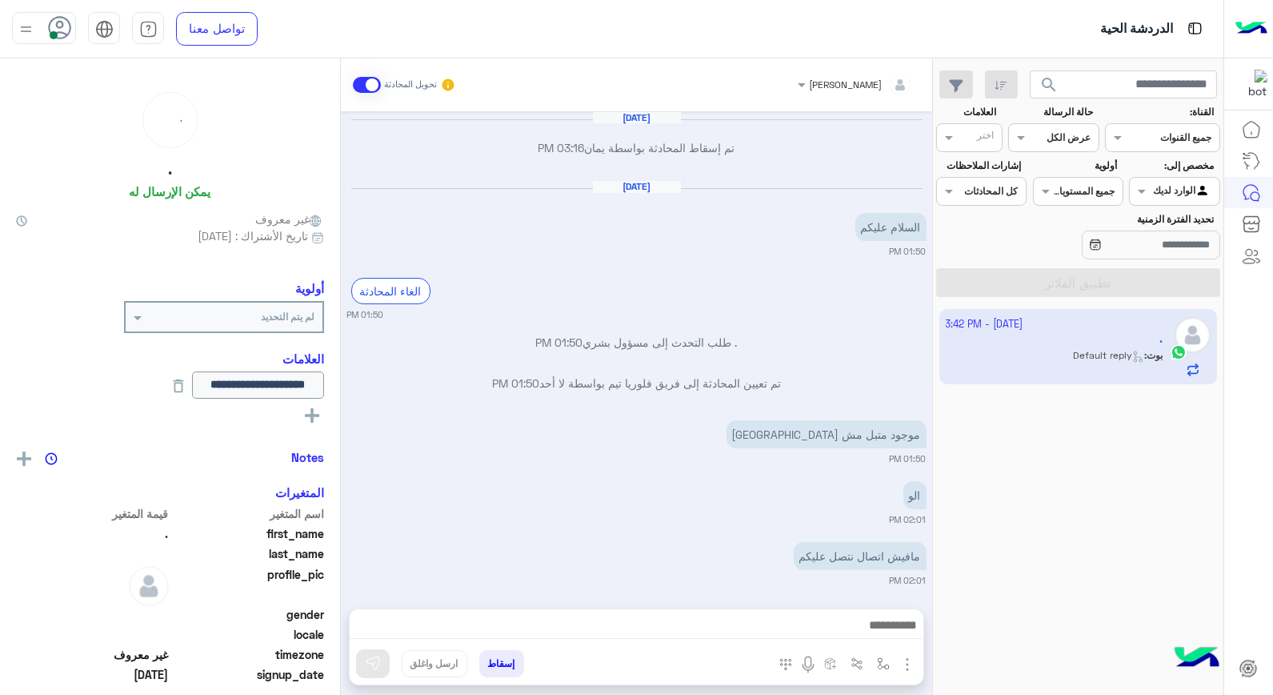
scroll to position [671, 0]
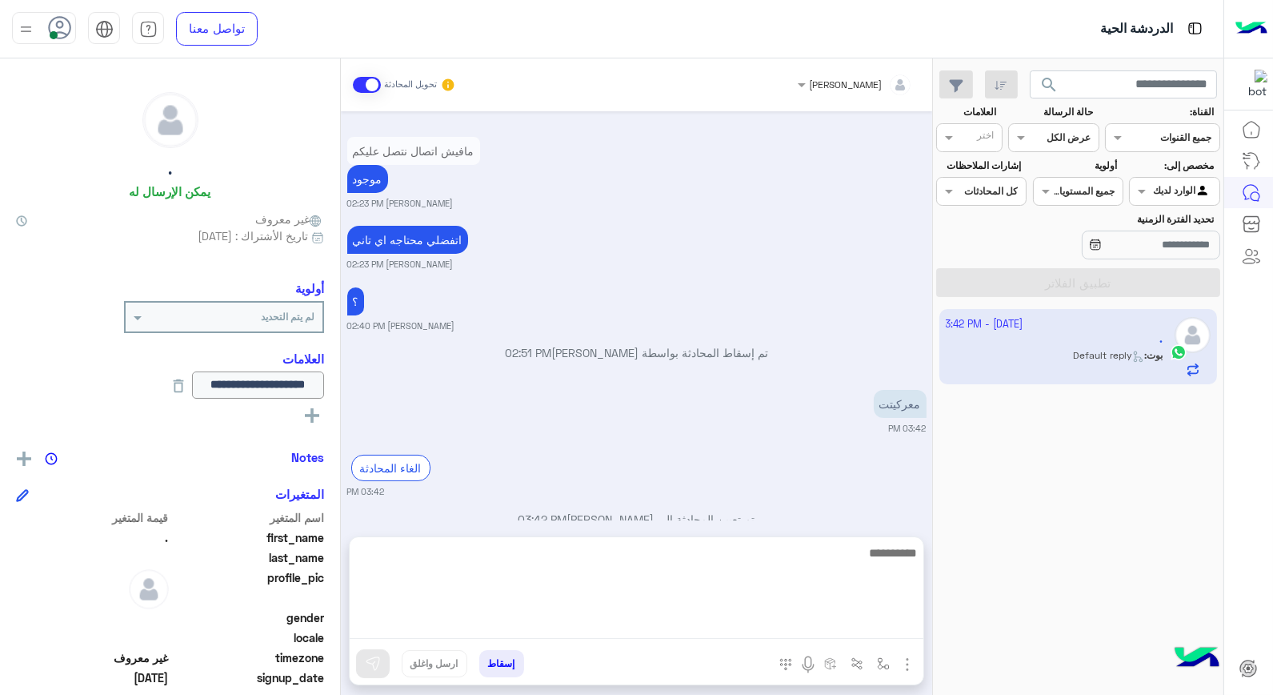
click at [842, 619] on textarea at bounding box center [637, 591] width 574 height 96
type textarea "******"
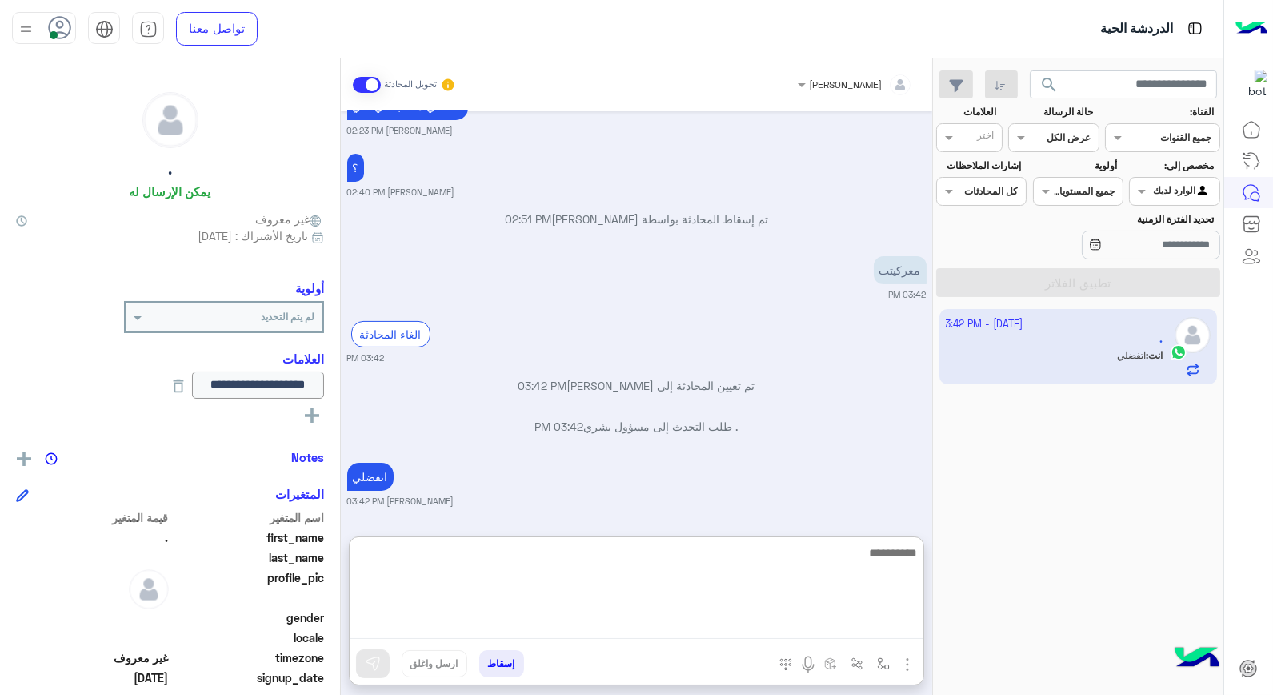
scroll to position [845, 0]
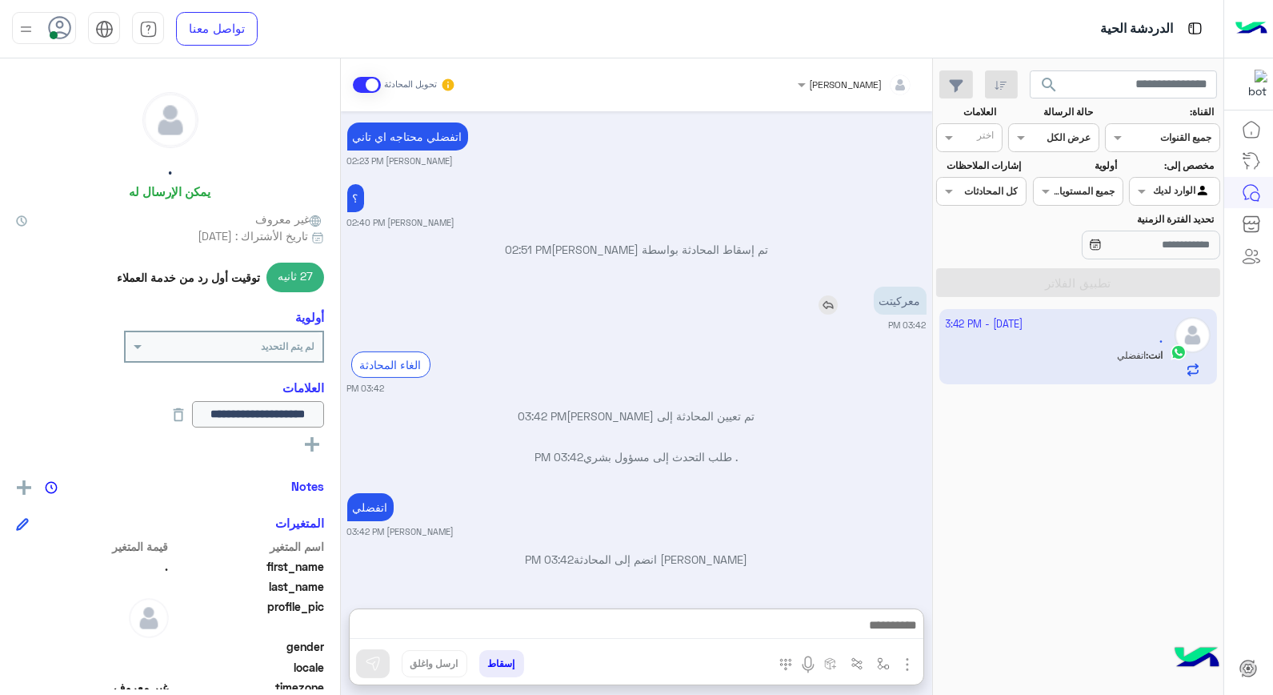
click at [830, 286] on div "معركيتت" at bounding box center [855, 300] width 144 height 28
click at [832, 300] on img at bounding box center [828, 305] width 19 height 19
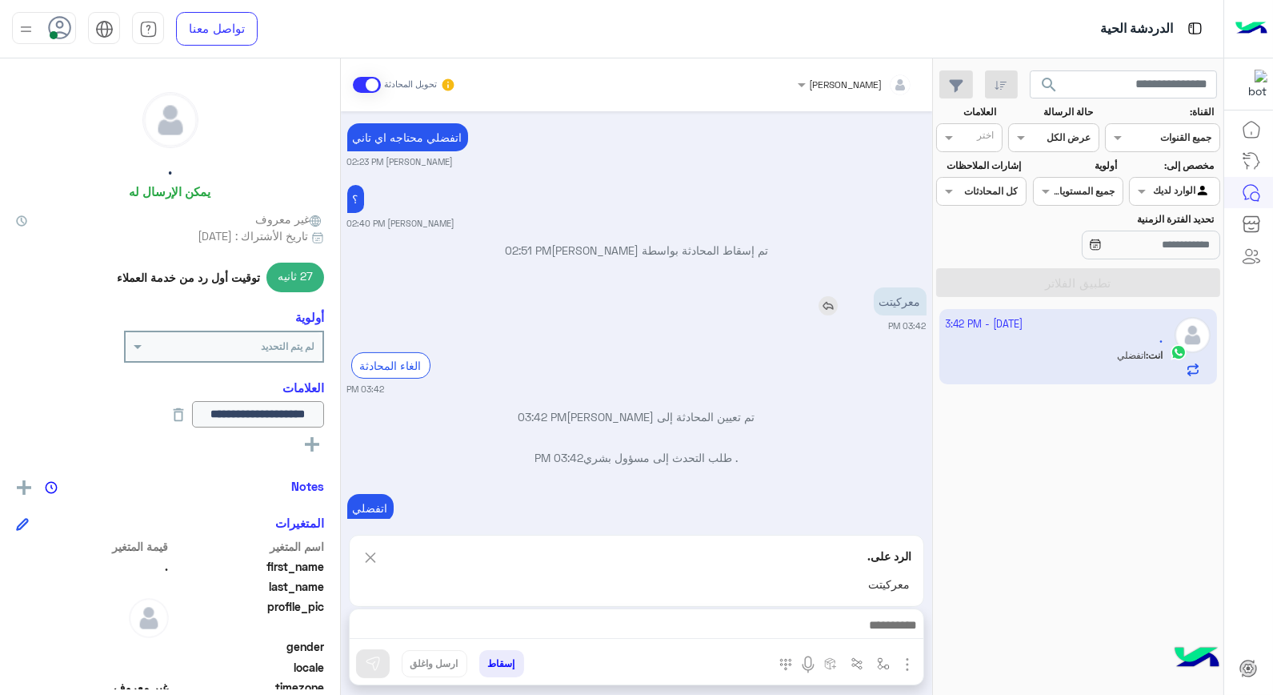
scroll to position [845, 0]
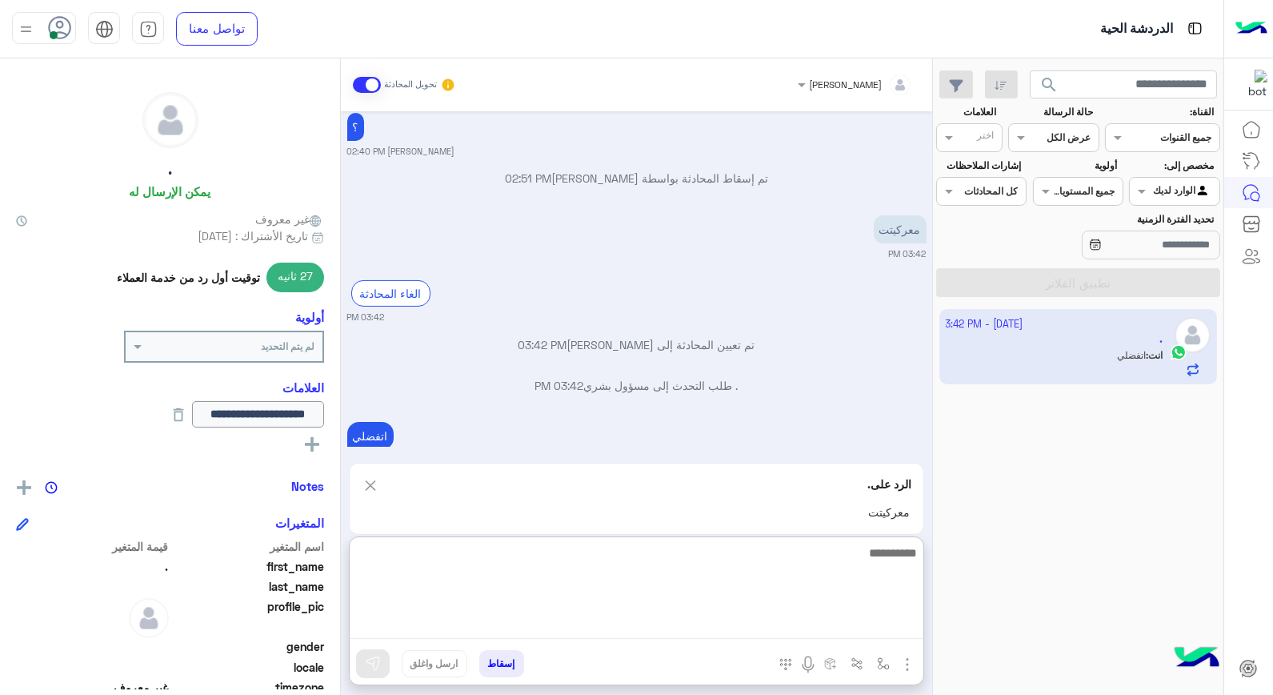
click at [853, 632] on textarea at bounding box center [637, 591] width 574 height 96
type textarea "*"
type textarea "**********"
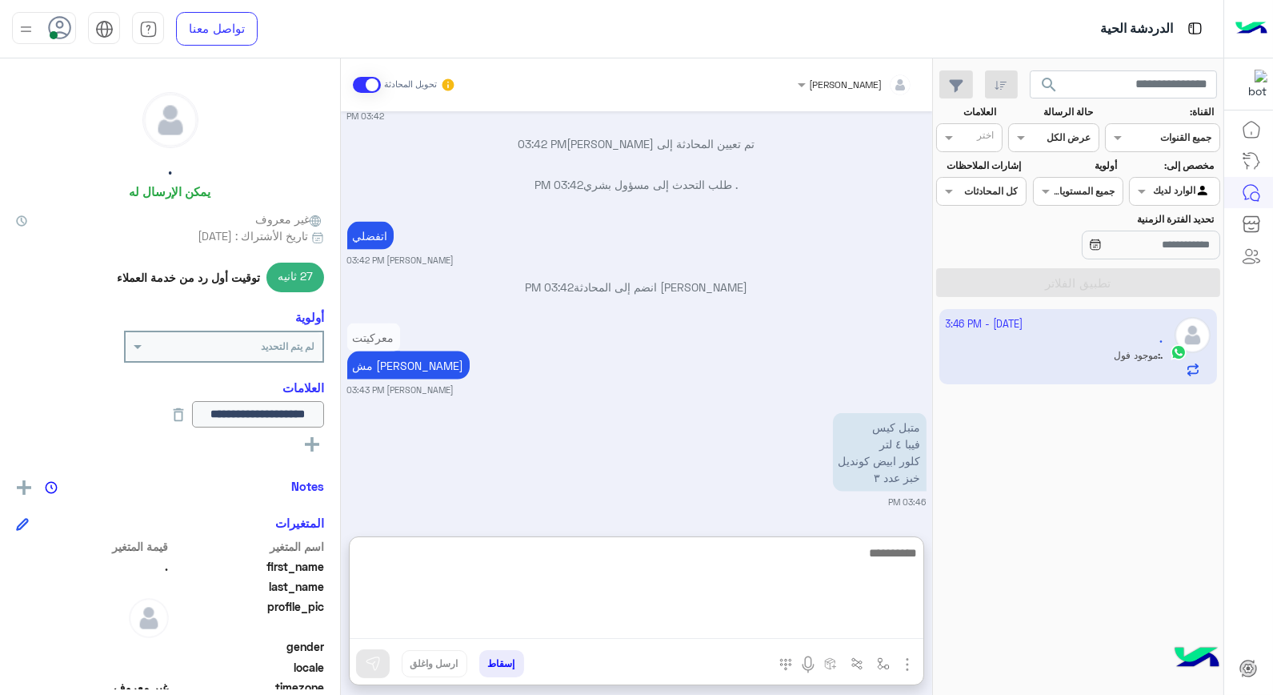
scroll to position [4434, 0]
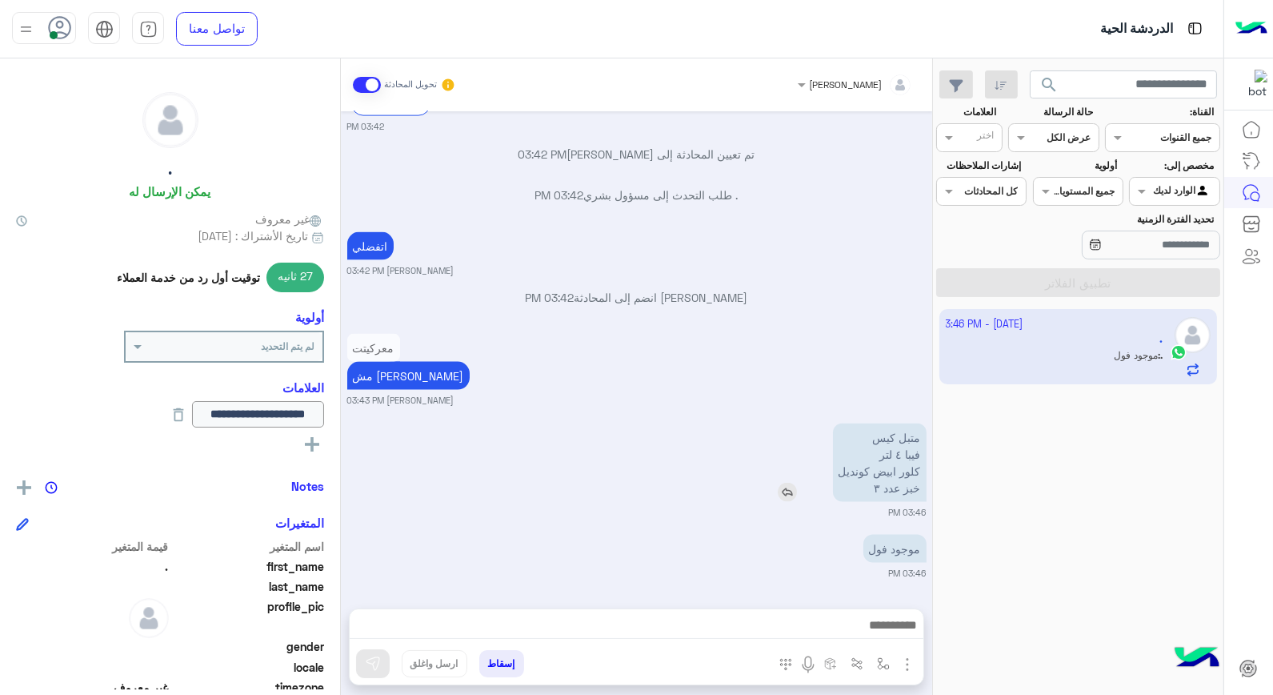
click at [786, 423] on div "متبل كيس فيبا ٤ لتر كلور ابيض كونديل خبز عدد ٣" at bounding box center [834, 462] width 185 height 78
click at [808, 553] on img at bounding box center [817, 552] width 19 height 19
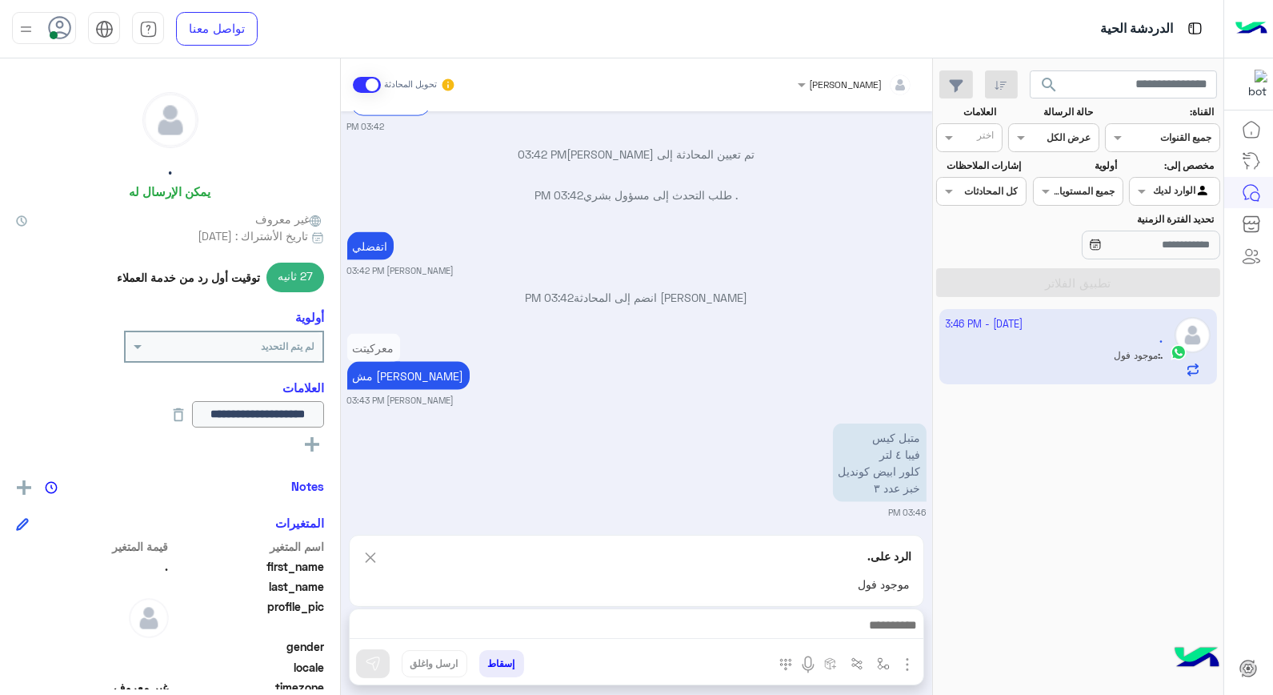
scroll to position [4434, 0]
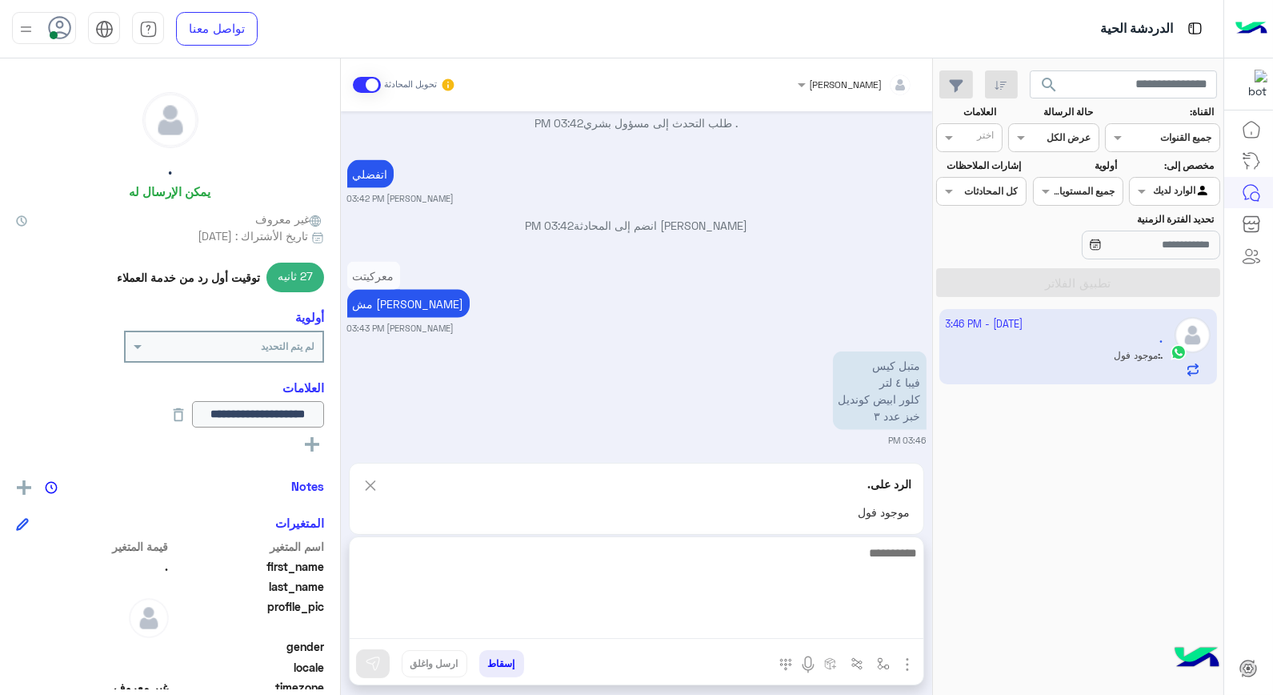
click at [834, 618] on textarea at bounding box center [637, 591] width 574 height 96
type textarea "**********"
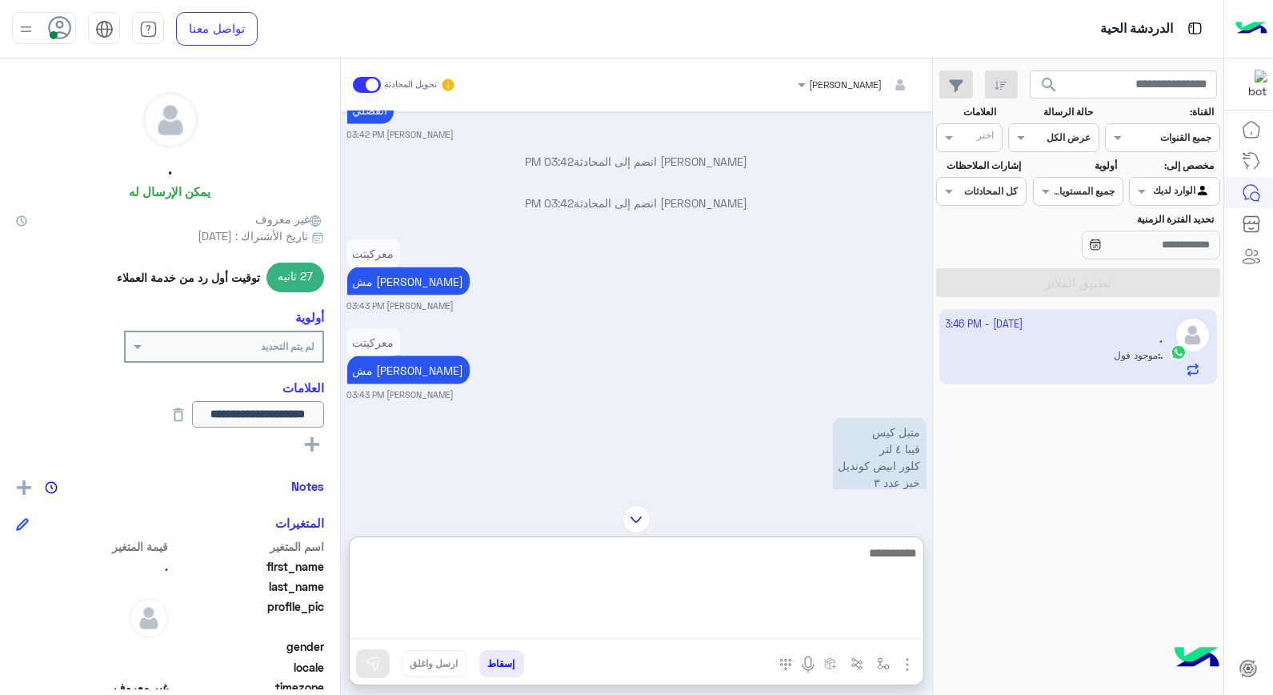
scroll to position [4714, 0]
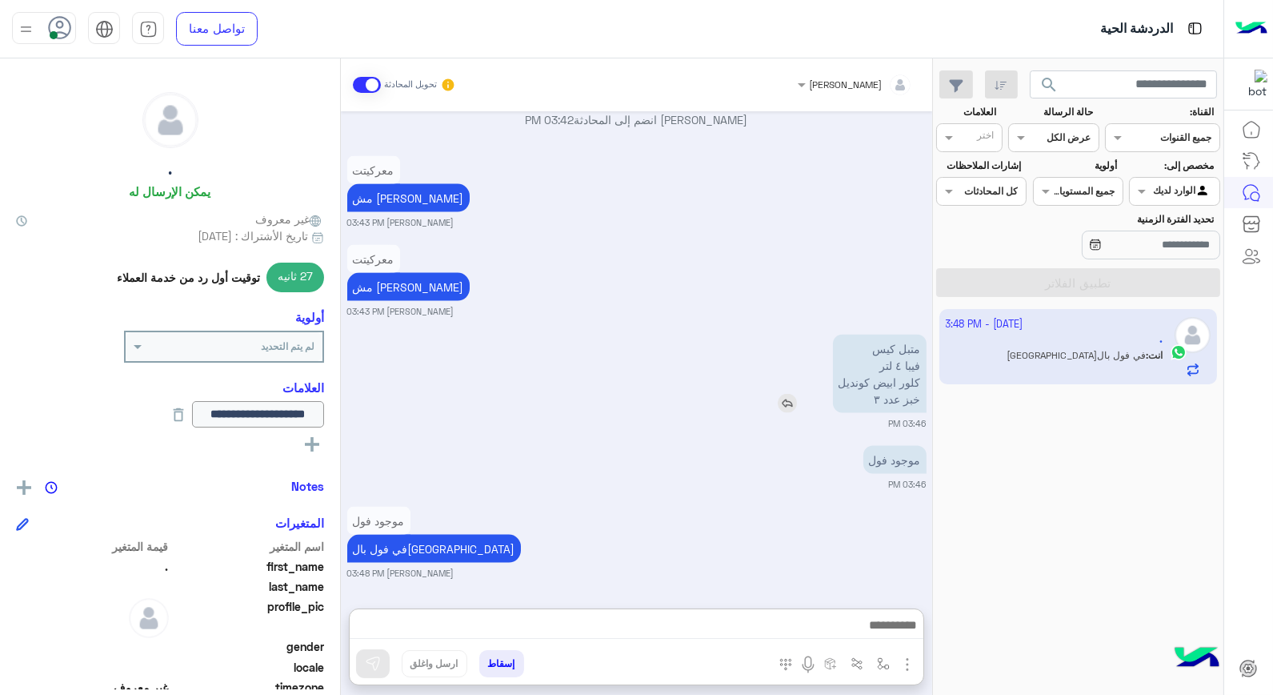
click at [791, 394] on img at bounding box center [787, 403] width 19 height 19
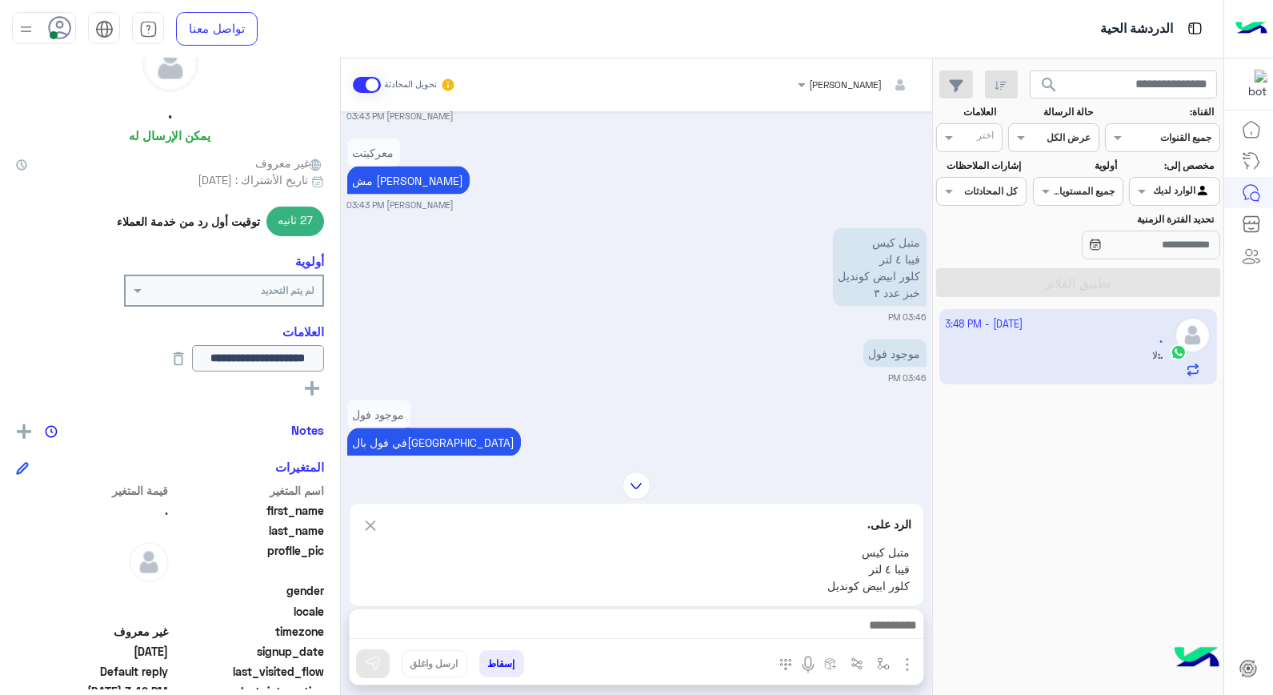
scroll to position [89, 0]
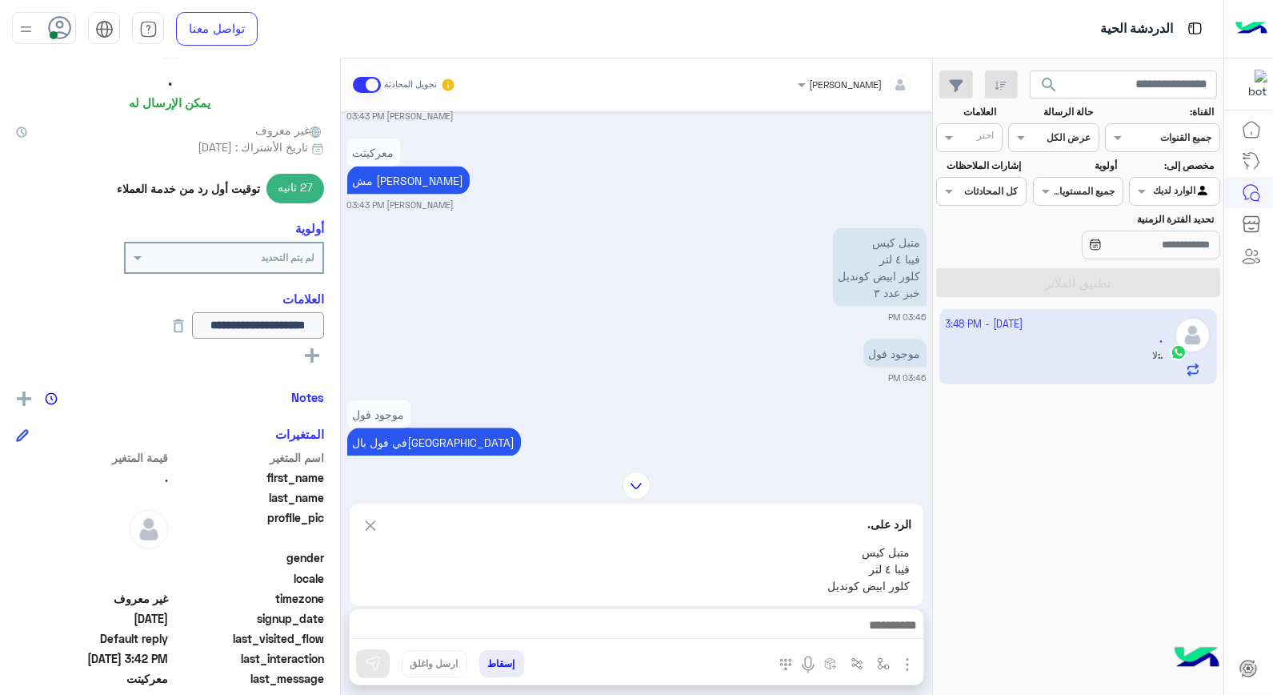
click at [362, 523] on img at bounding box center [371, 525] width 18 height 20
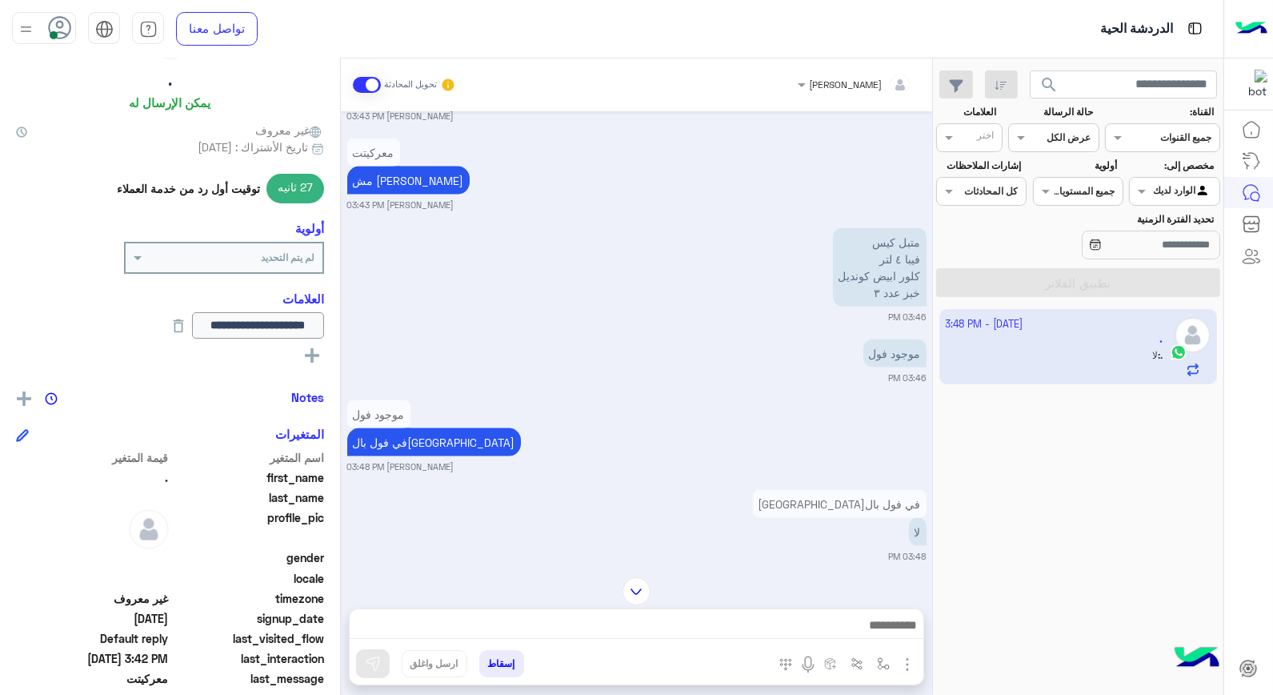
scroll to position [4732, 0]
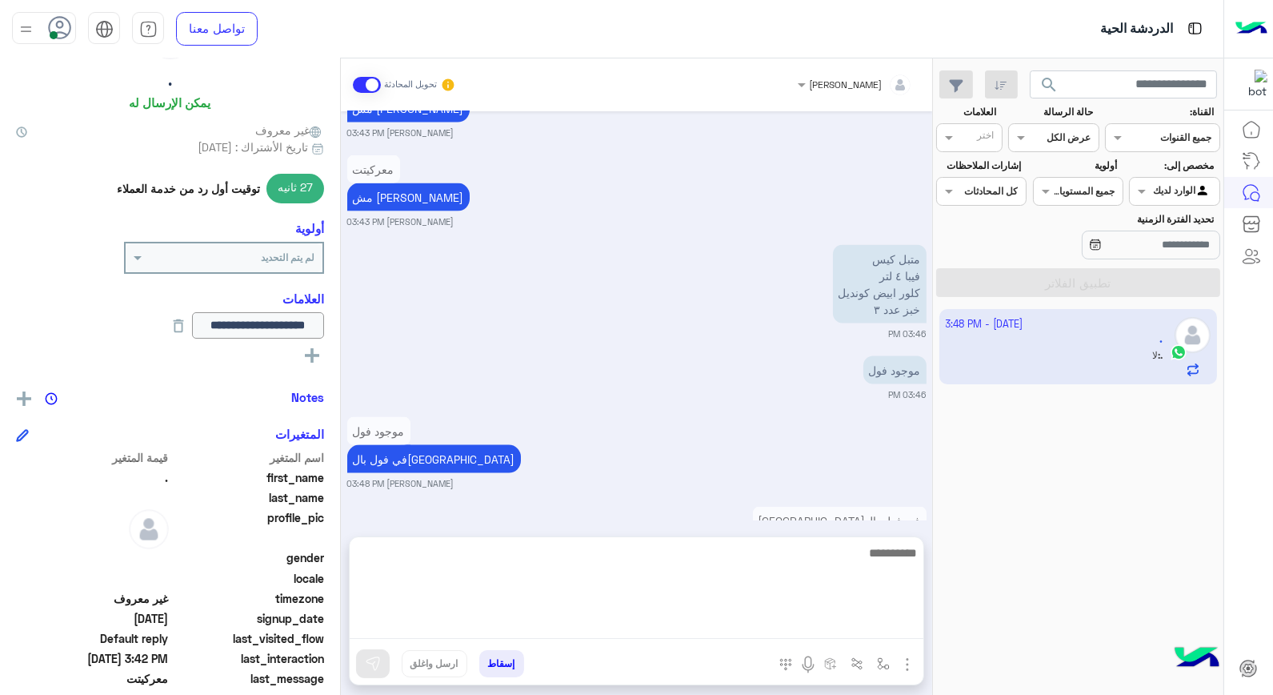
click at [811, 620] on textarea at bounding box center [637, 591] width 574 height 96
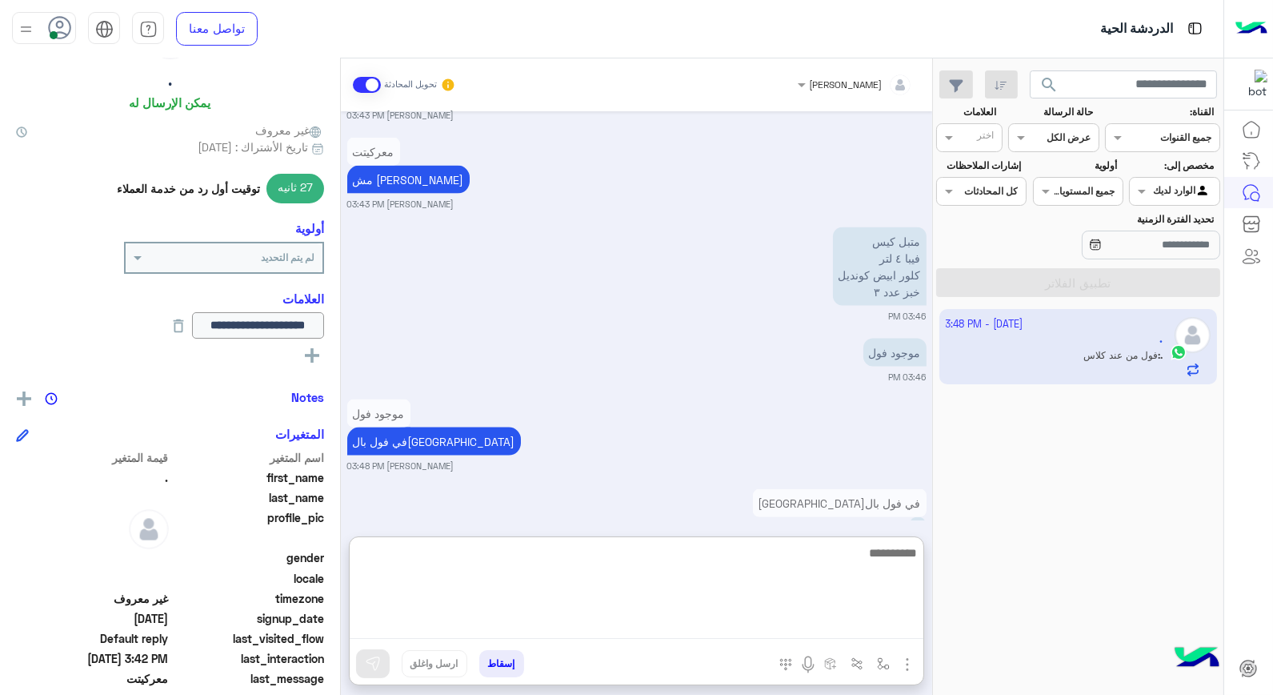
scroll to position [4864, 0]
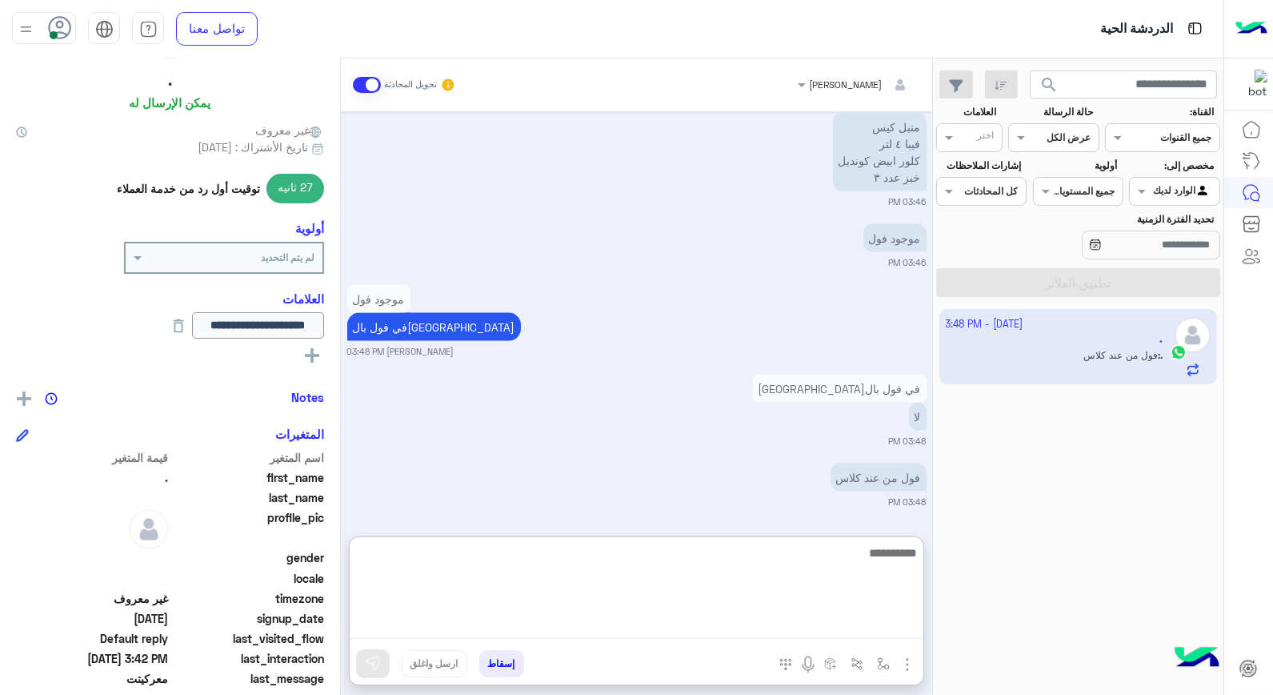
click at [878, 552] on textarea at bounding box center [637, 591] width 574 height 96
type textarea "*****"
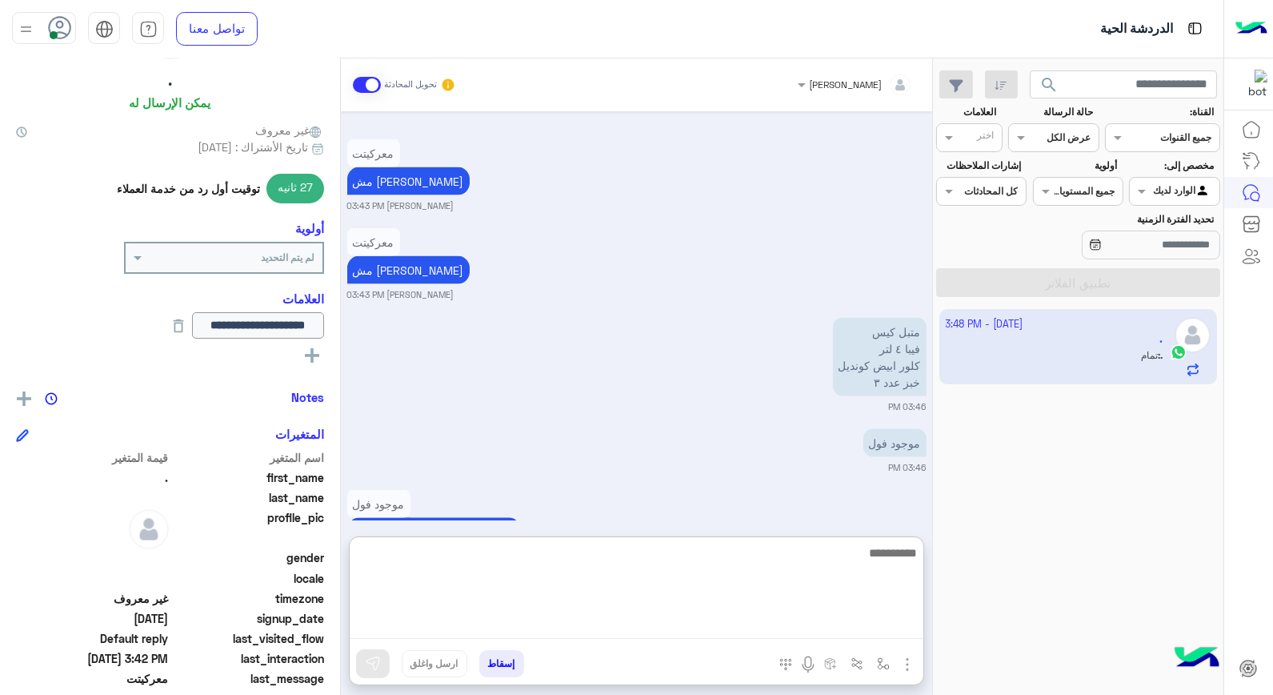
scroll to position [5014, 0]
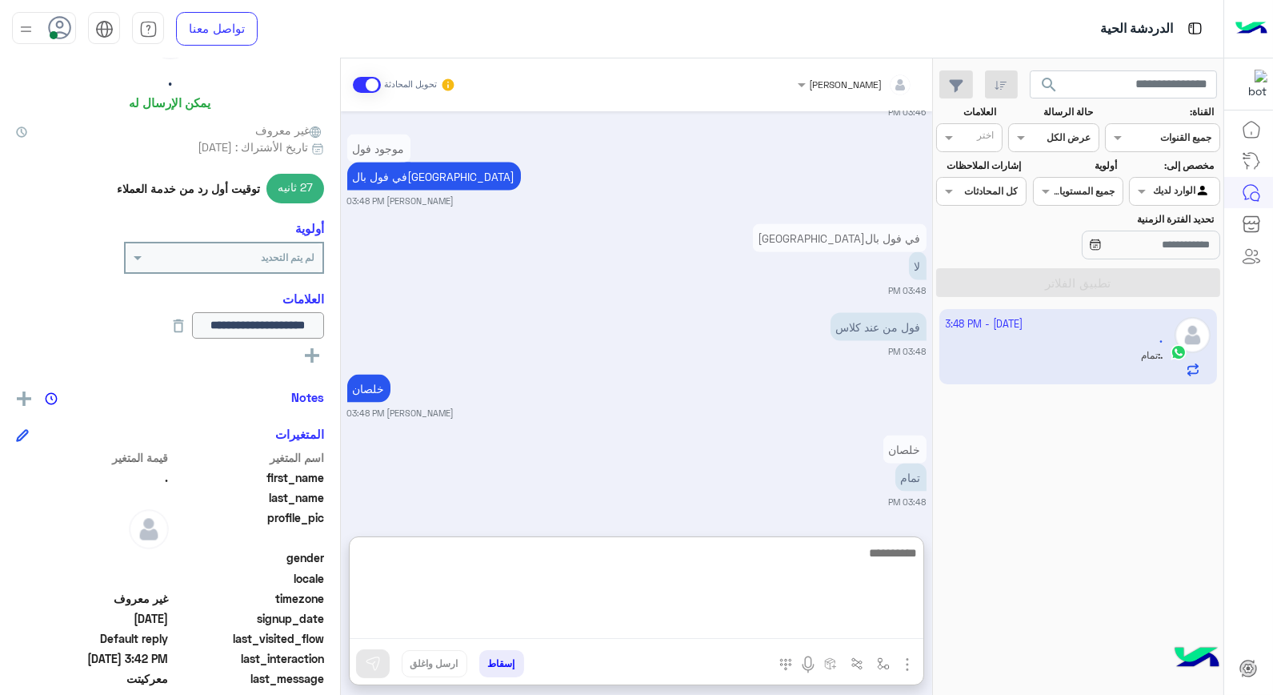
click at [847, 571] on textarea at bounding box center [637, 591] width 574 height 96
type textarea "**********"
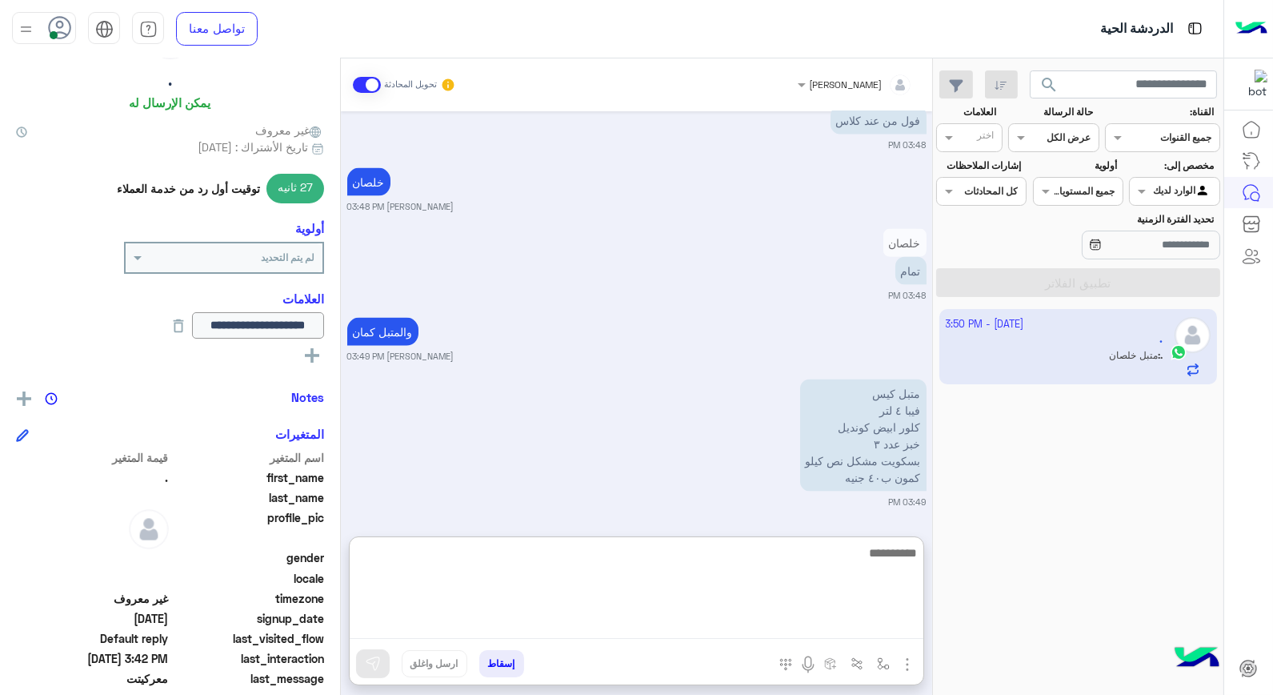
scroll to position [5309, 0]
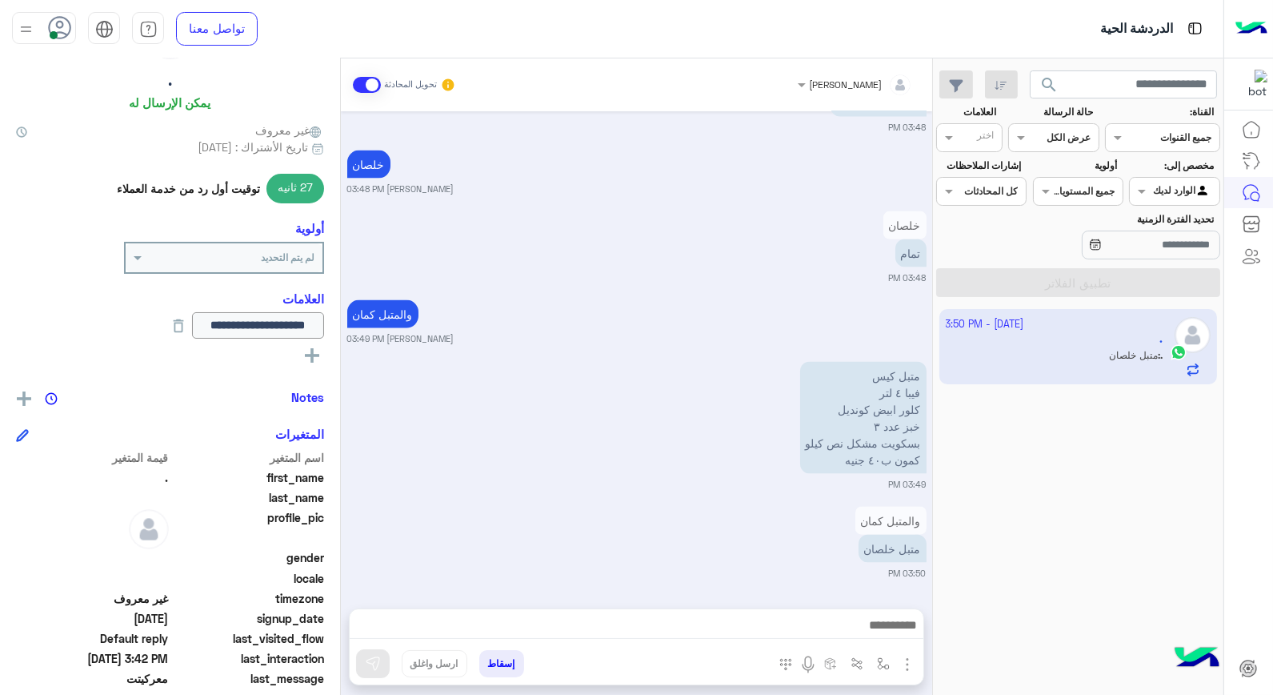
drag, startPoint x: 749, startPoint y: 392, endPoint x: 794, endPoint y: 477, distance: 95.9
click at [750, 455] on img at bounding box center [754, 464] width 19 height 19
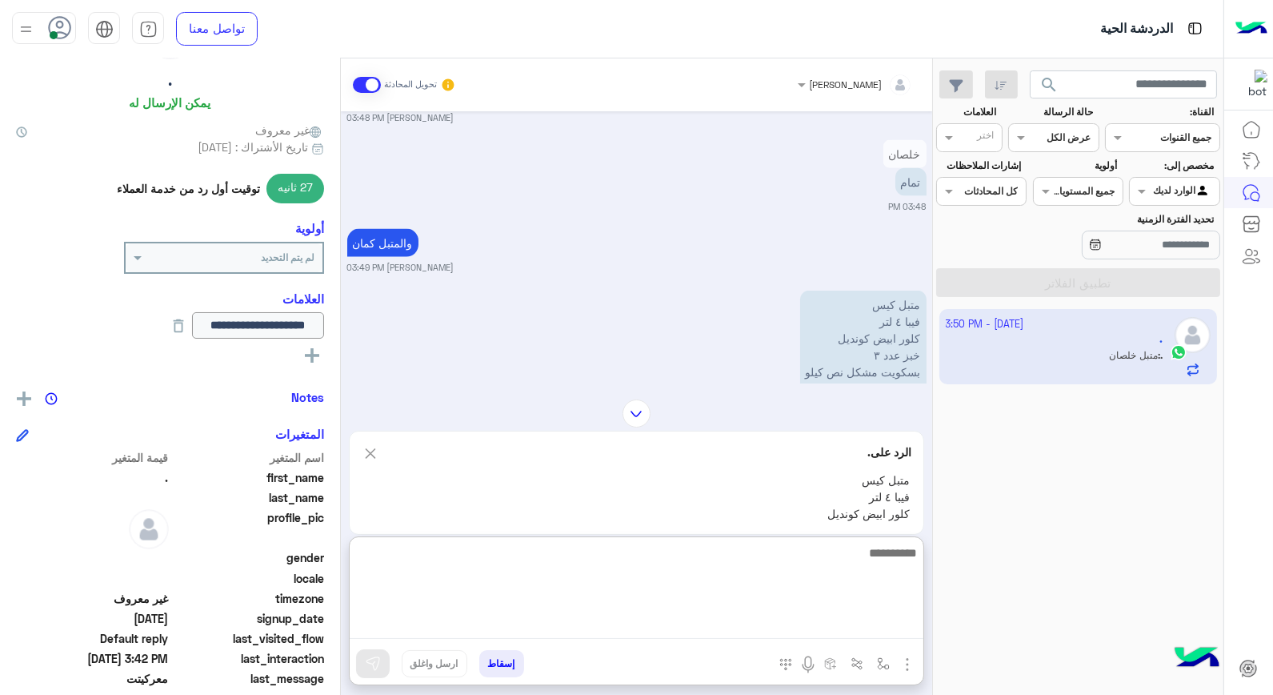
click at [892, 620] on textarea at bounding box center [637, 591] width 574 height 96
type textarea "**********"
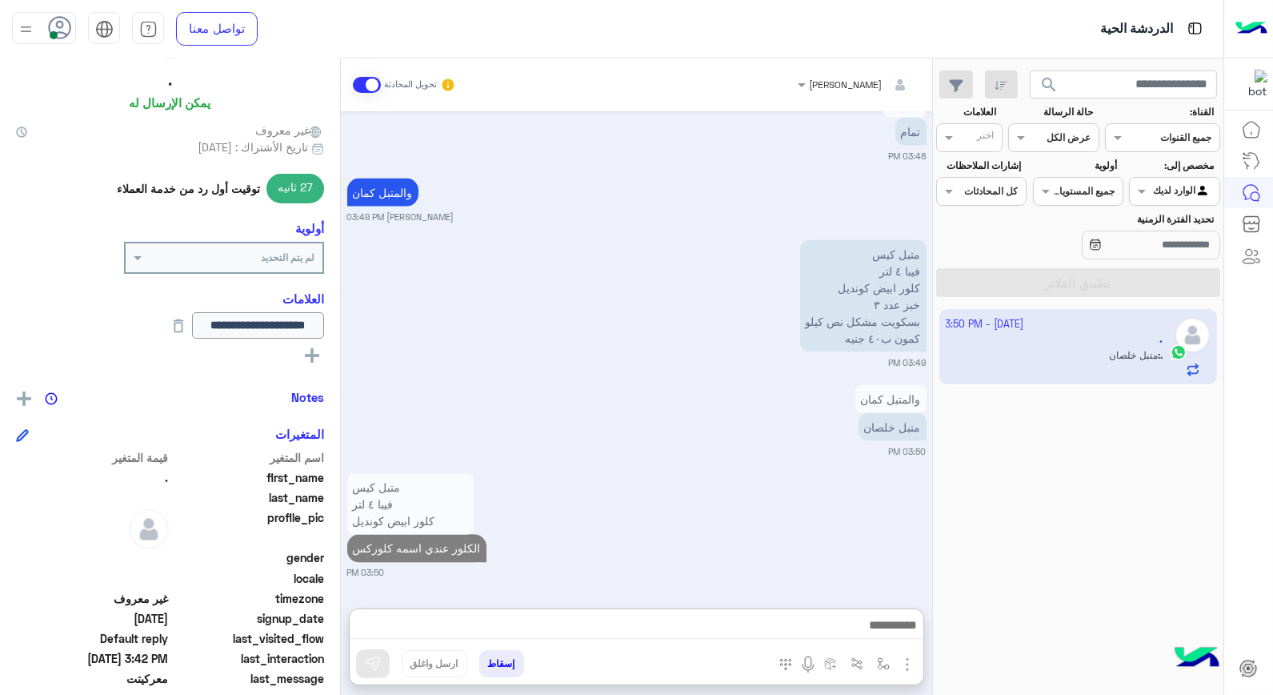
click at [822, 413] on div "متبل خلصان" at bounding box center [846, 427] width 159 height 28
click at [821, 435] on img at bounding box center [812, 432] width 19 height 19
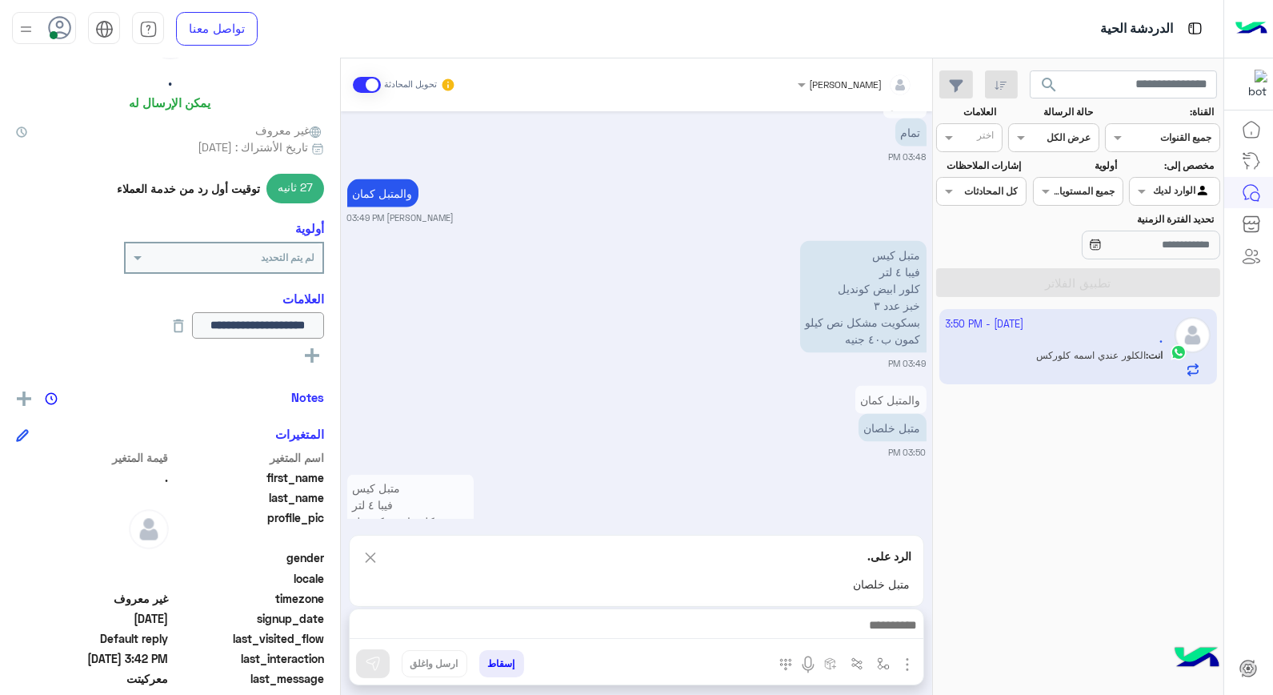
scroll to position [5431, 0]
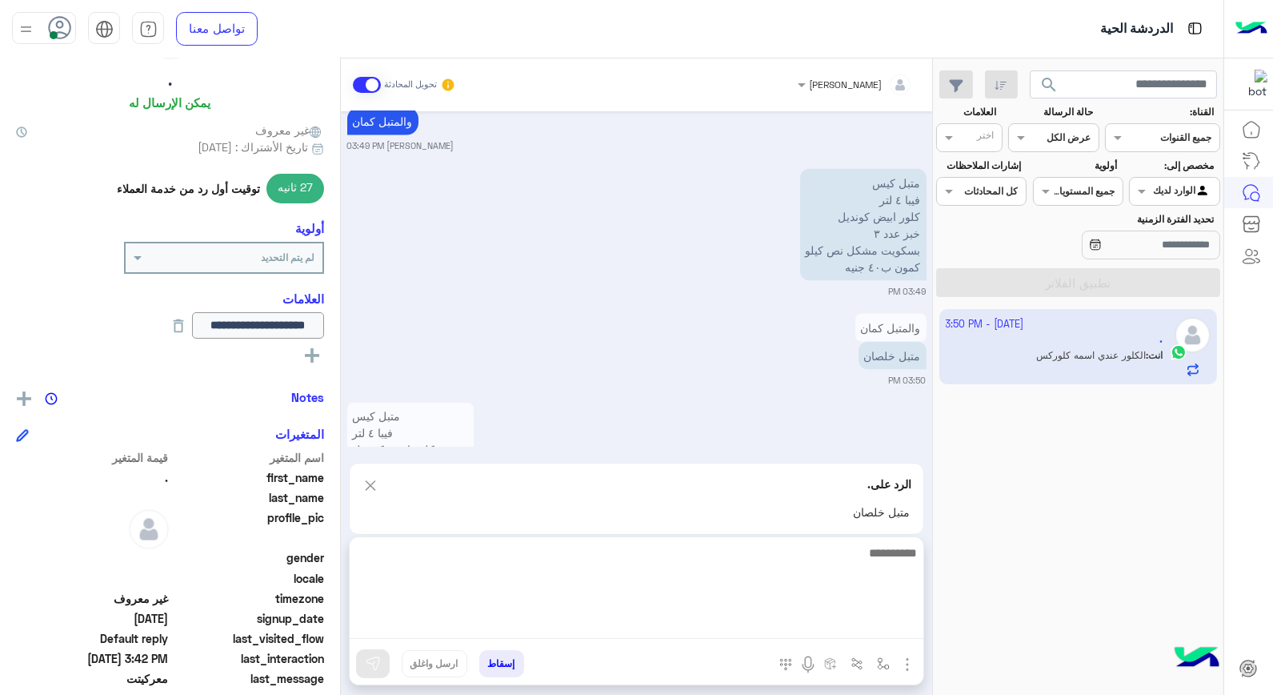
click at [870, 622] on textarea at bounding box center [637, 591] width 574 height 96
type textarea "**"
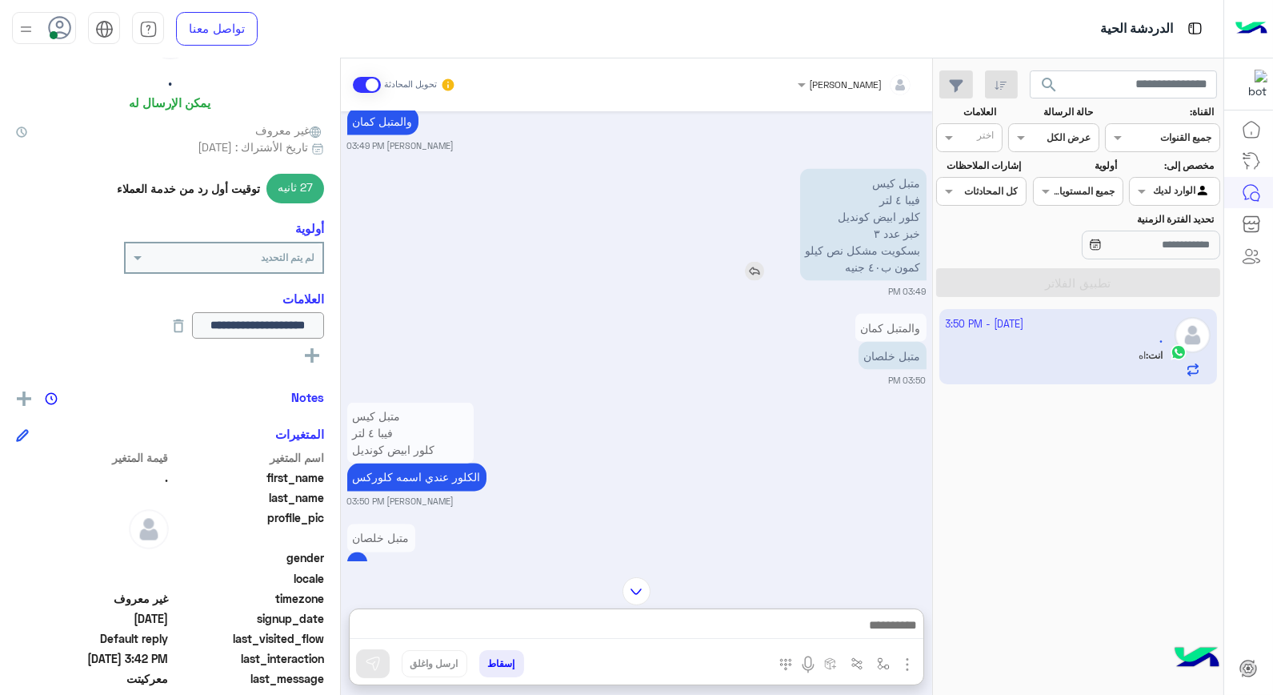
click at [756, 266] on img at bounding box center [754, 271] width 19 height 19
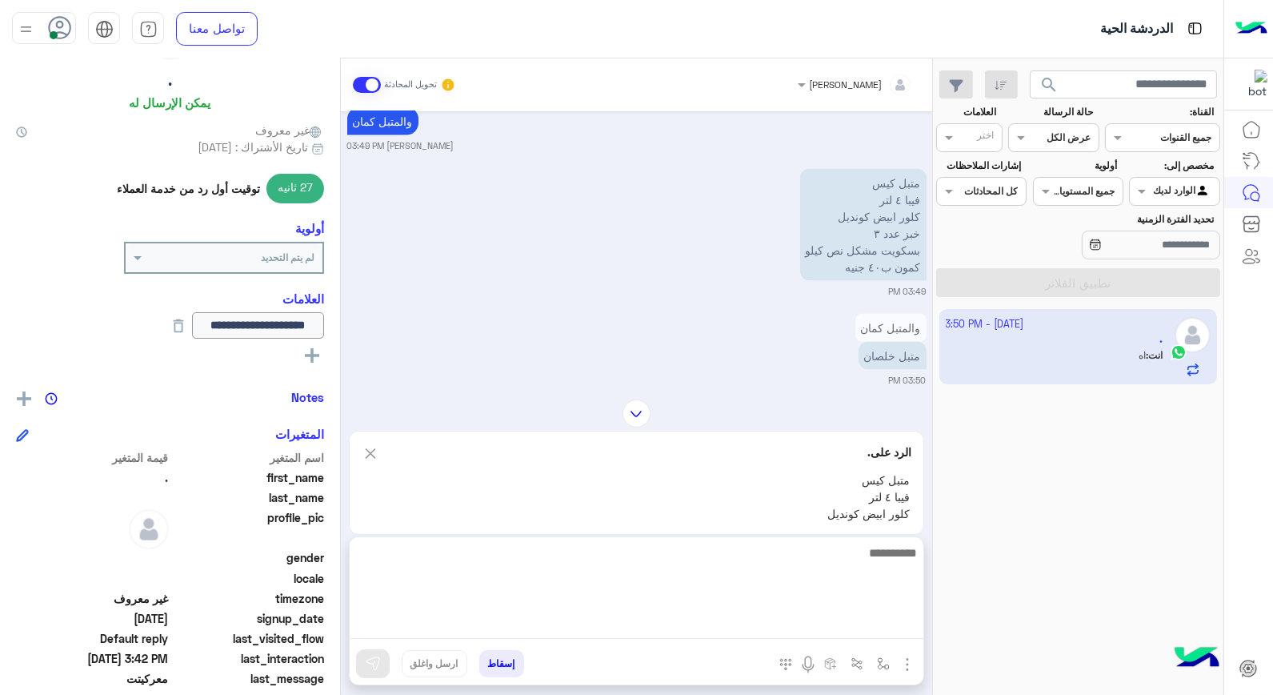
click at [855, 619] on textarea at bounding box center [637, 591] width 574 height 96
type textarea "**********"
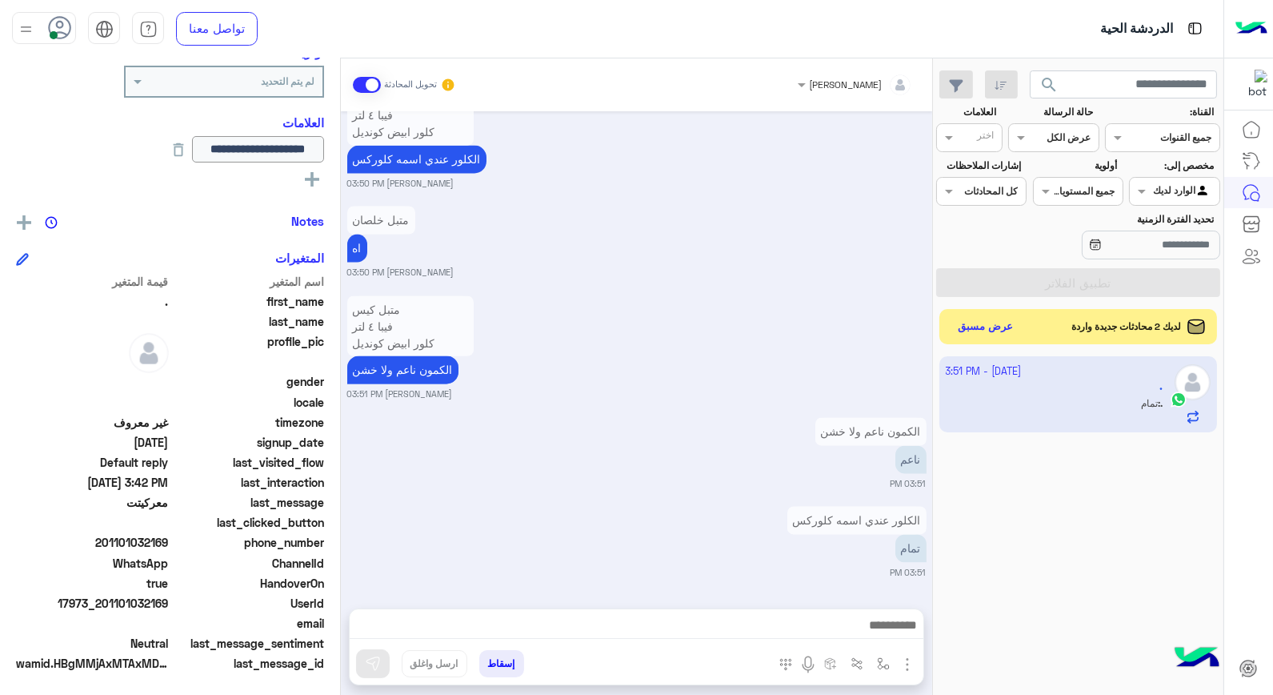
scroll to position [5748, 0]
drag, startPoint x: 105, startPoint y: 601, endPoint x: 170, endPoint y: 603, distance: 65.6
click at [169, 603] on span "17973_201101032169" at bounding box center [92, 603] width 153 height 17
copy span "01101032169"
click at [504, 667] on button "إسقاط" at bounding box center [501, 663] width 45 height 27
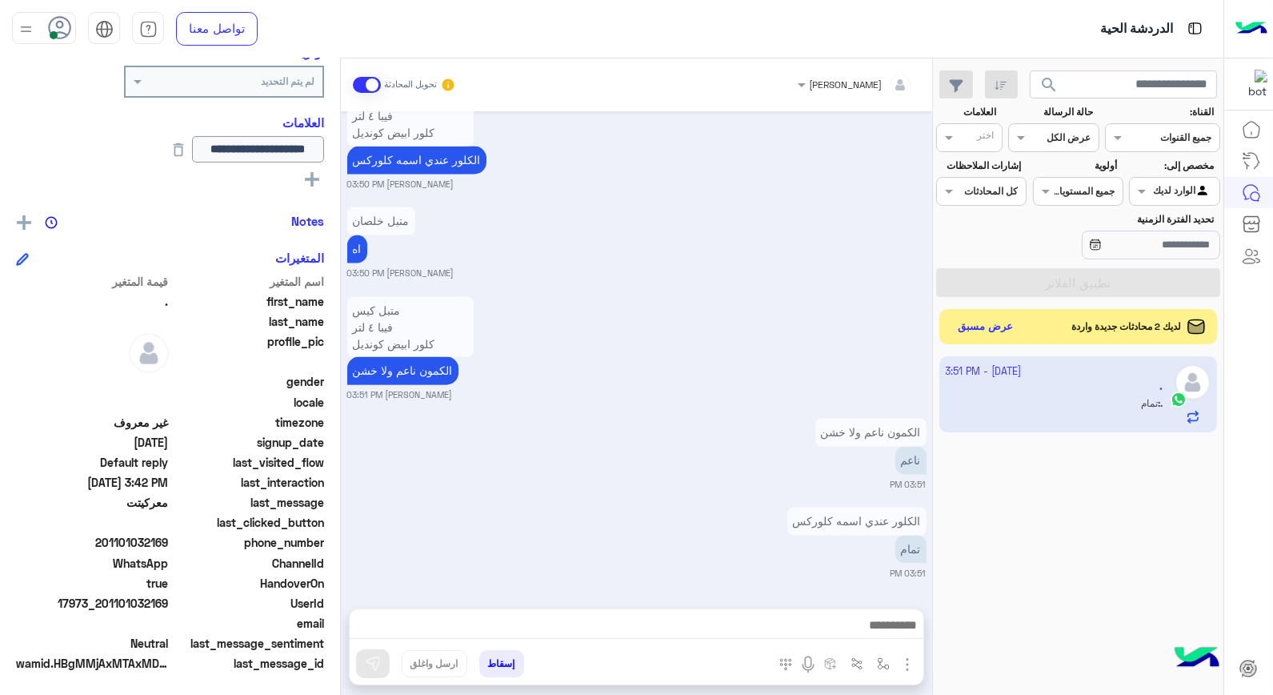
scroll to position [5790, 0]
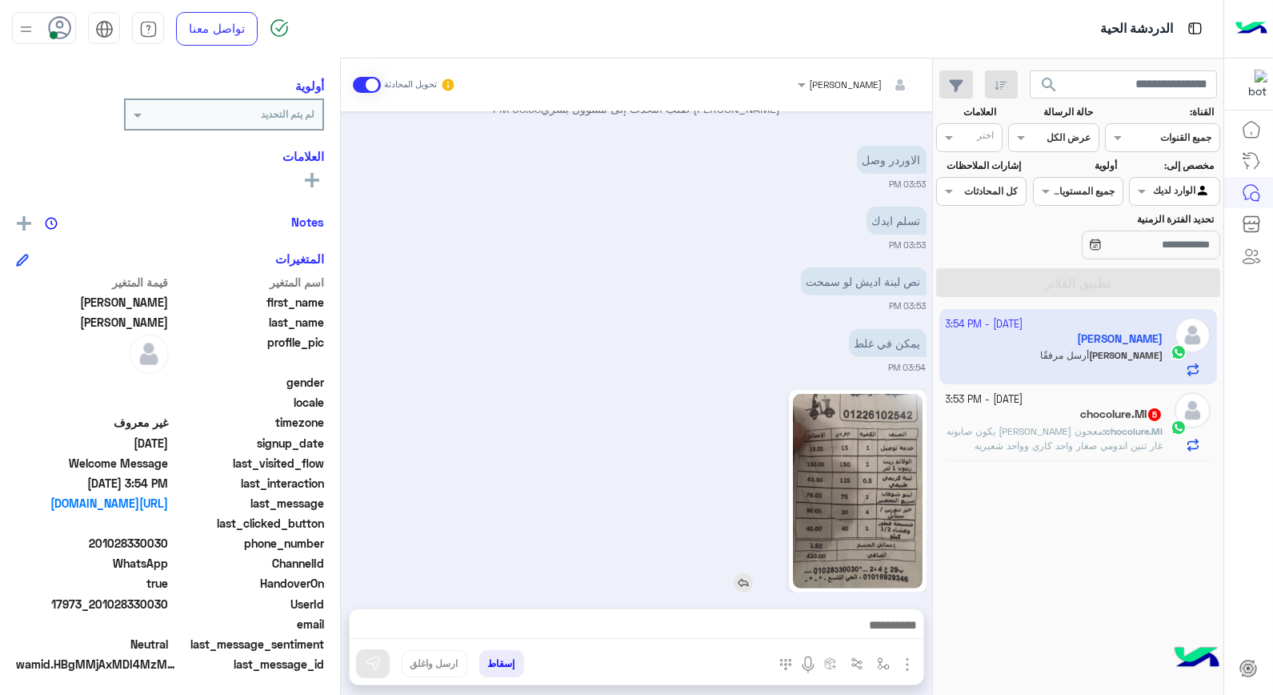
scroll to position [1324, 0]
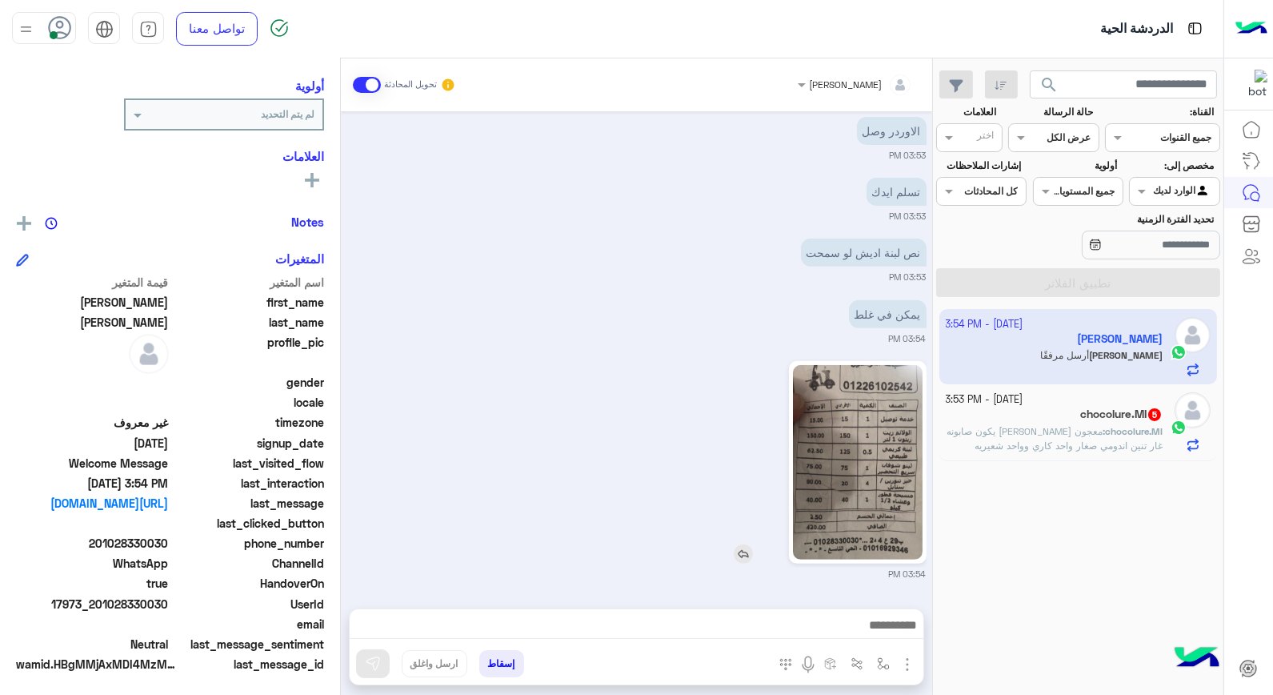
click at [867, 491] on img at bounding box center [858, 462] width 130 height 194
click at [802, 317] on img at bounding box center [803, 318] width 19 height 19
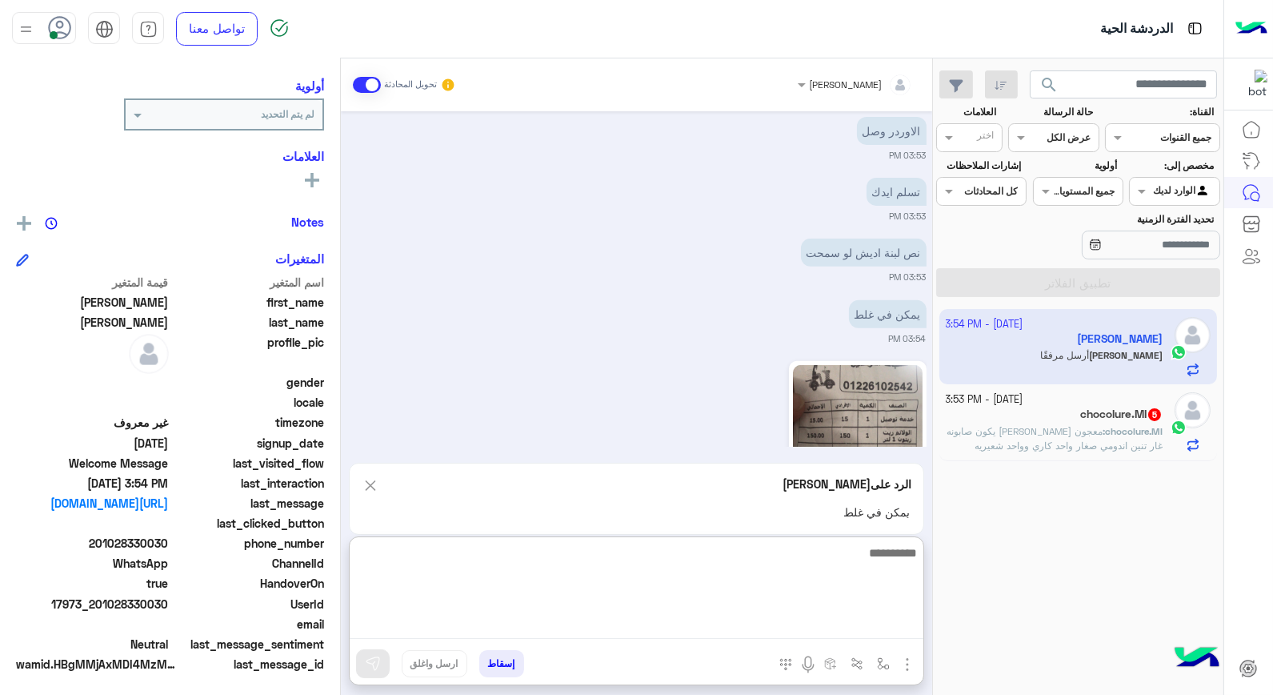
click at [856, 625] on textarea at bounding box center [637, 591] width 574 height 96
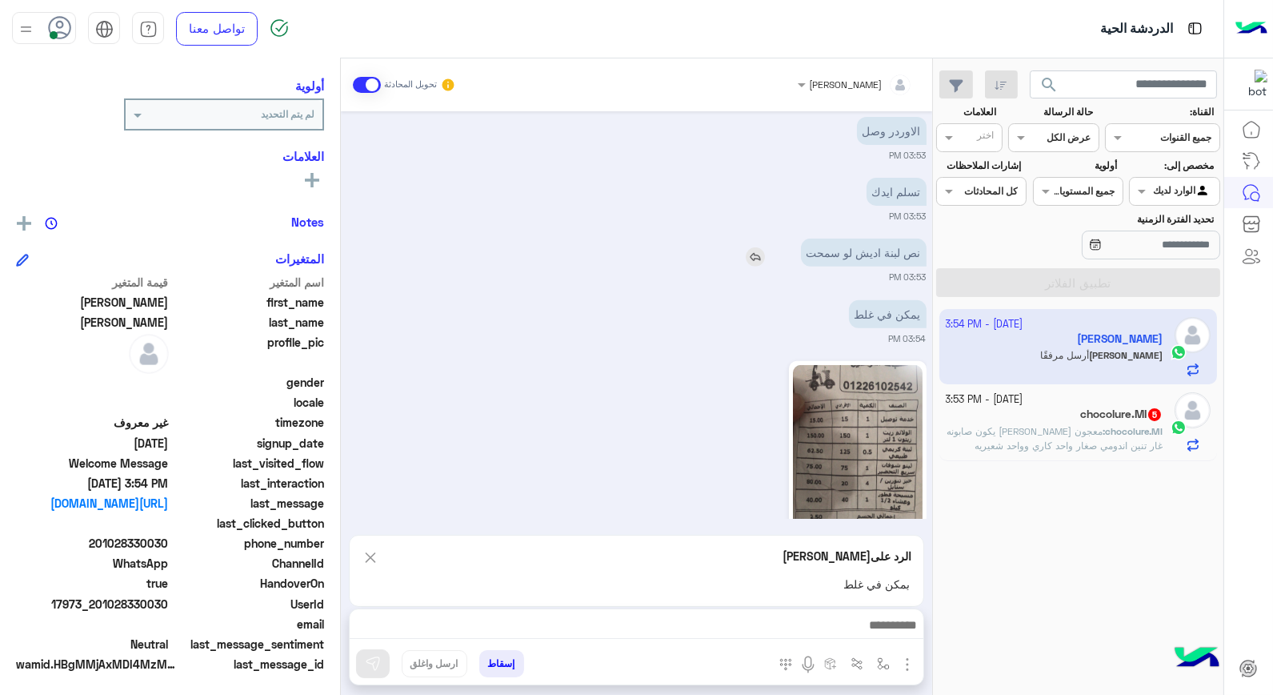
click at [760, 258] on img at bounding box center [755, 256] width 19 height 19
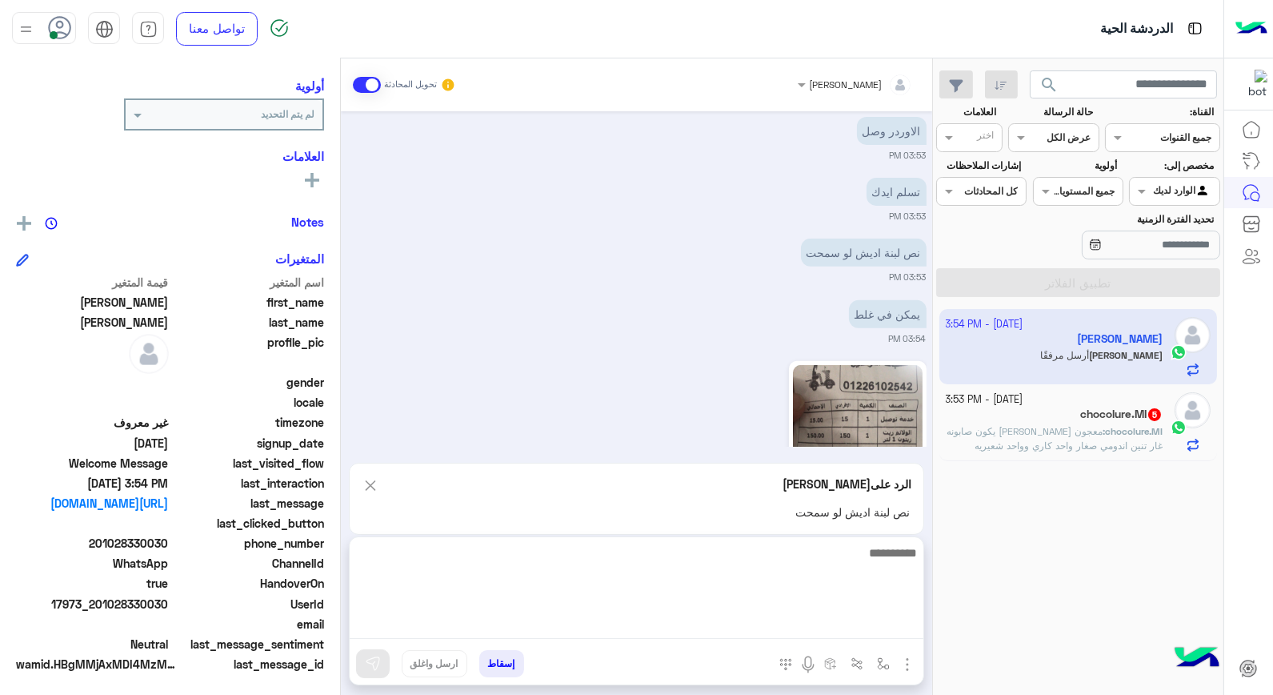
click at [878, 627] on textarea at bounding box center [637, 591] width 574 height 96
type textarea "****"
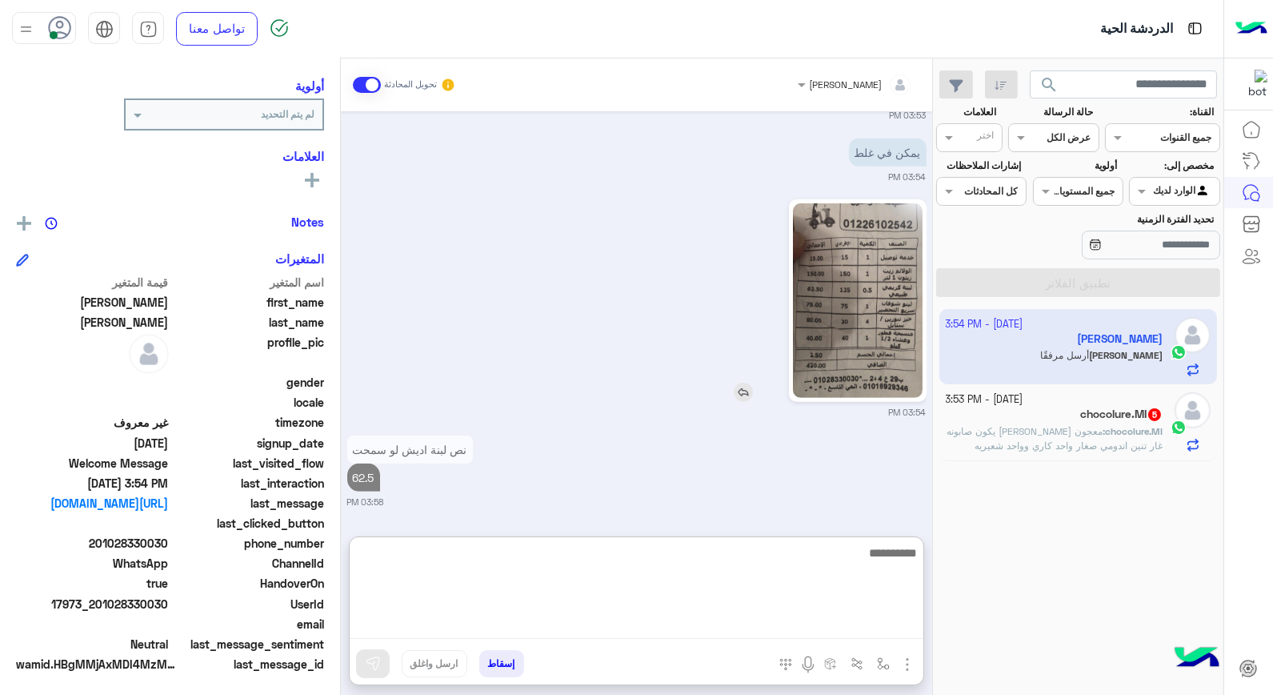
scroll to position [1308, 0]
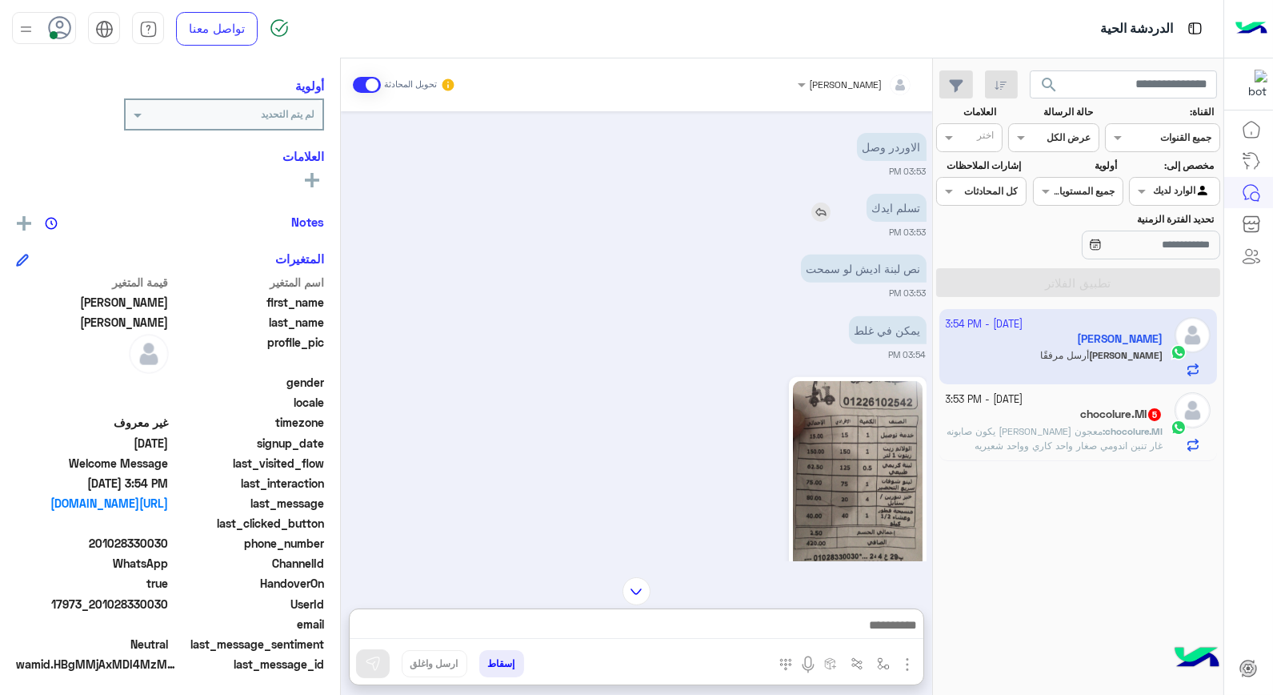
click at [819, 209] on img at bounding box center [820, 211] width 19 height 19
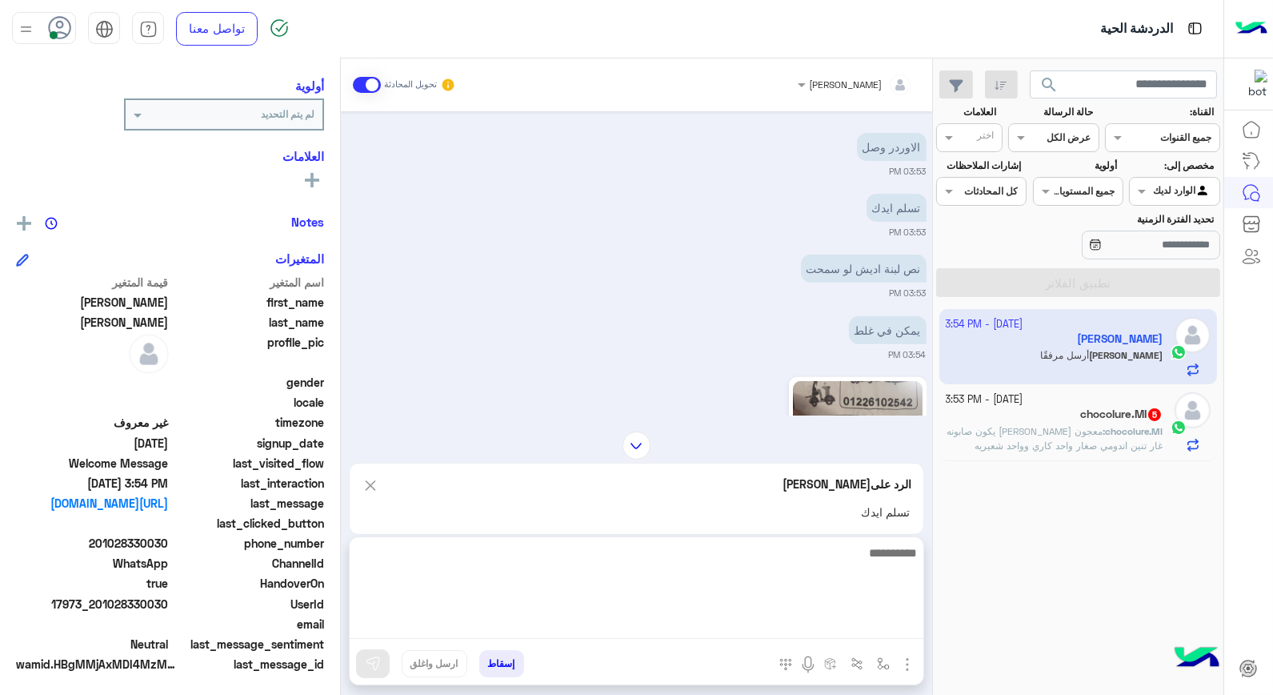
click at [813, 626] on textarea at bounding box center [637, 591] width 574 height 96
type textarea "****"
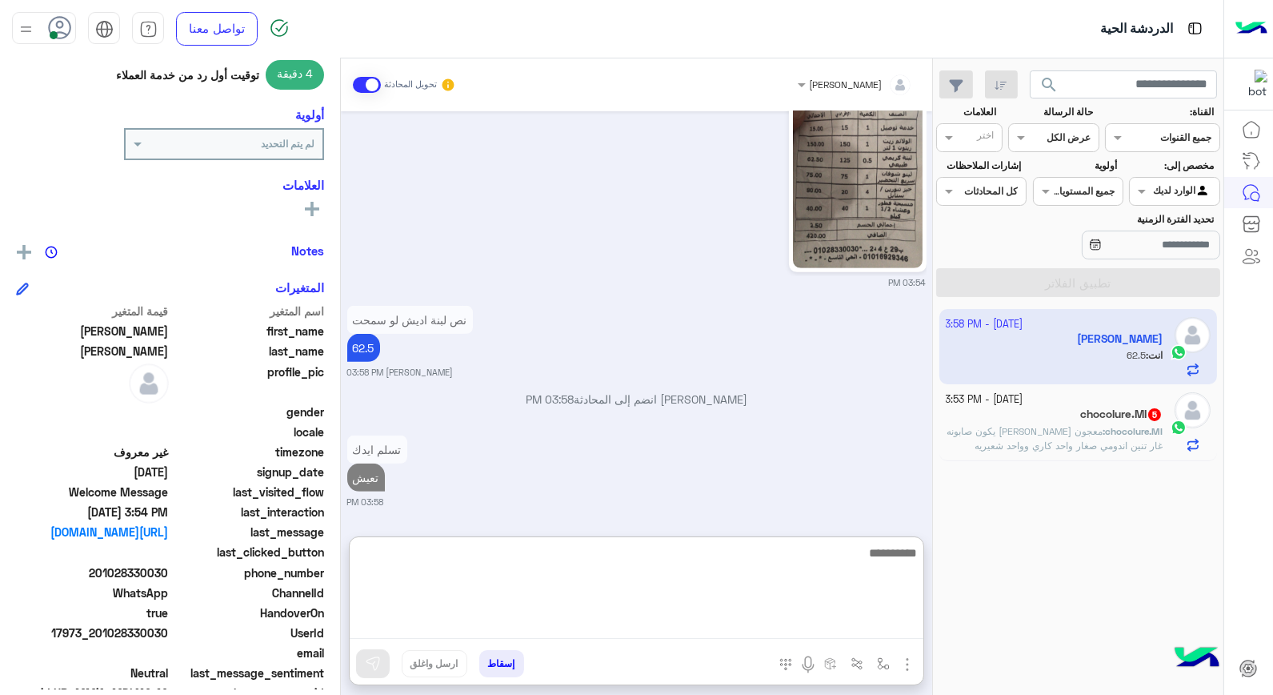
scroll to position [232, 0]
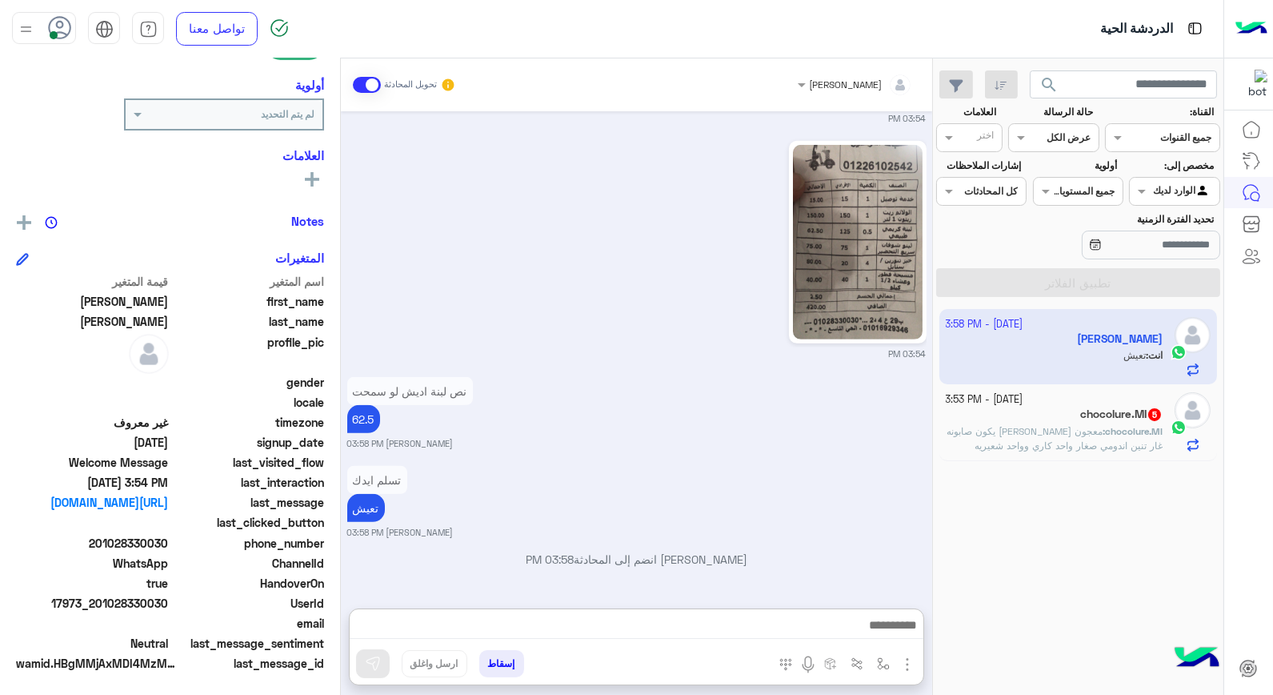
click at [1074, 432] on span "معجون سنان ظريف يكون صابونه غار تنين اندومي صغار واحد كاري وواحد شعيريه سكيتلز …" at bounding box center [1055, 452] width 216 height 55
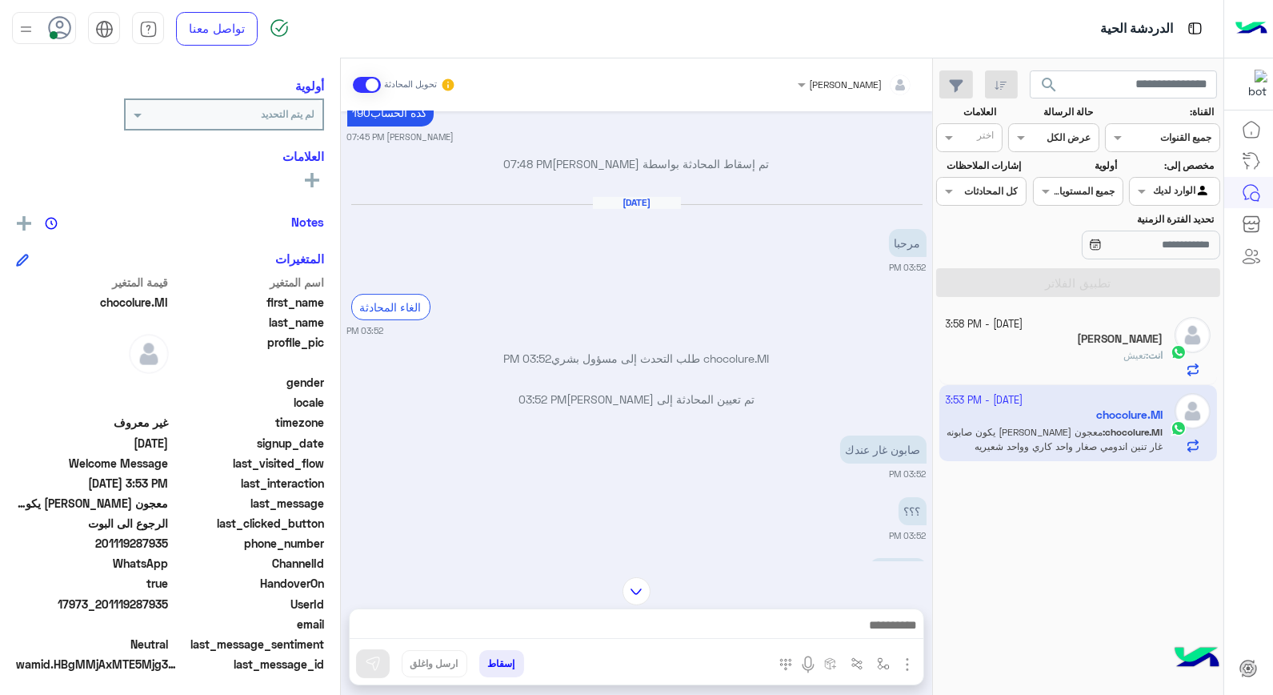
scroll to position [695, 0]
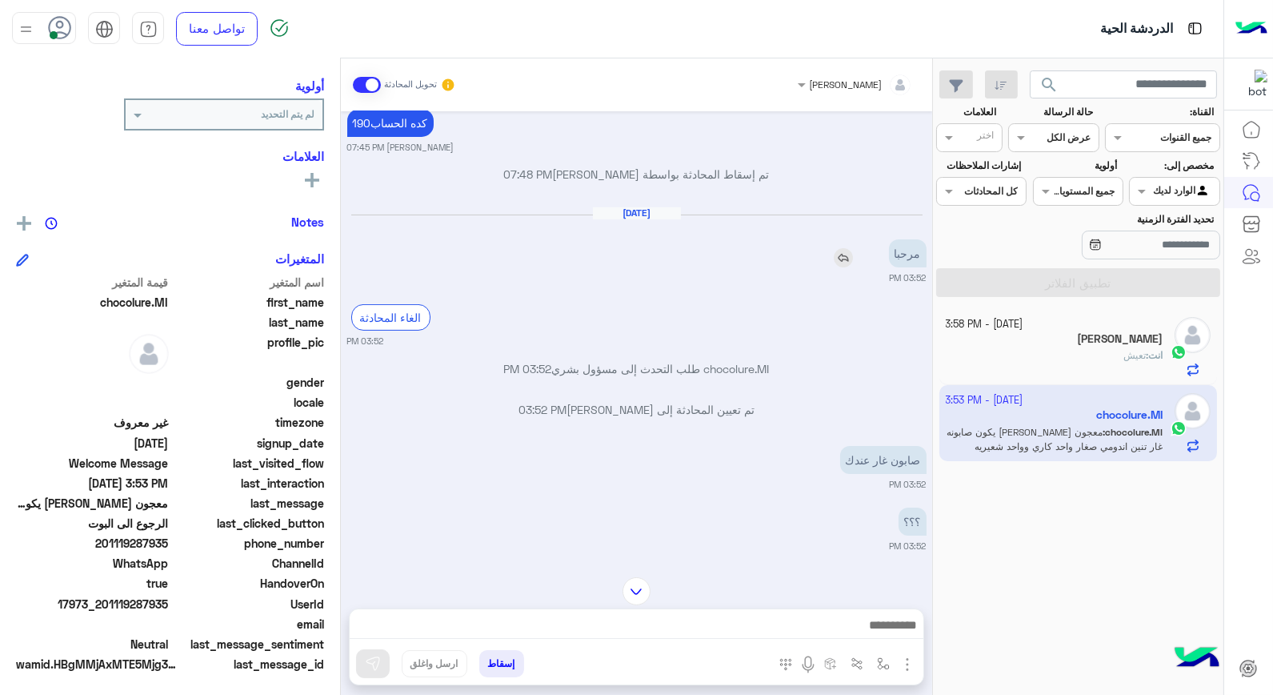
click at [843, 253] on img at bounding box center [843, 257] width 19 height 19
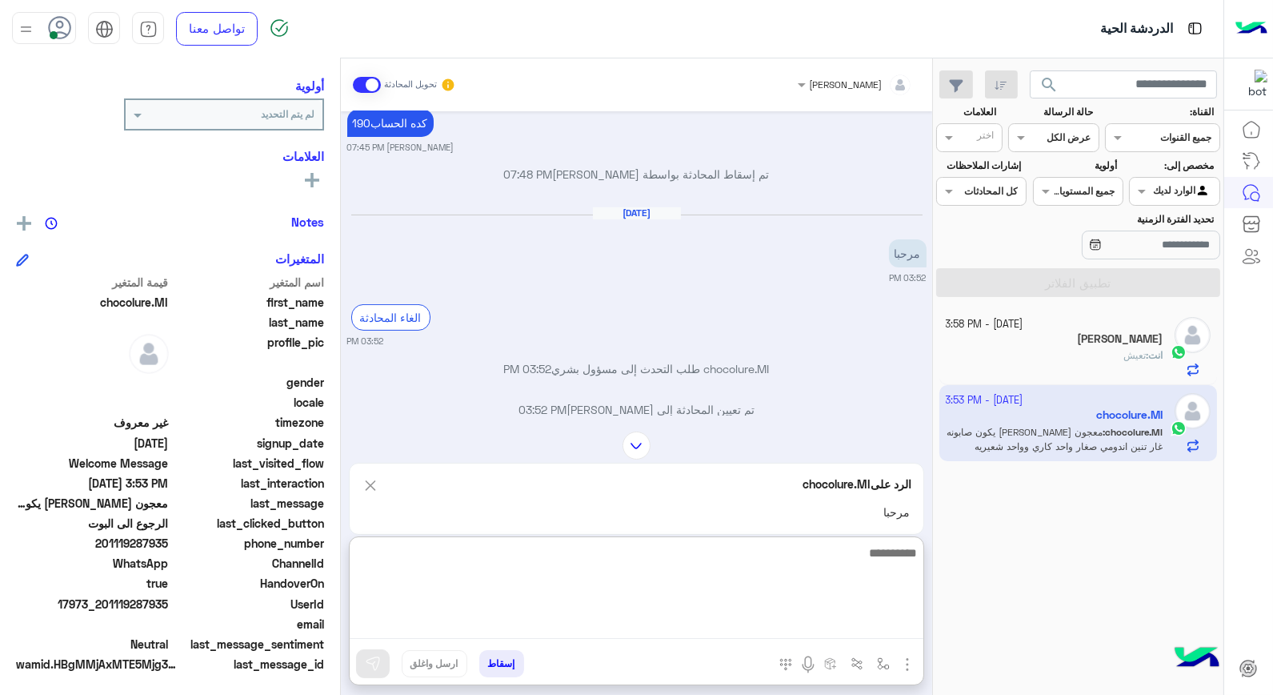
click at [883, 623] on textarea at bounding box center [637, 591] width 574 height 96
type textarea "*****"
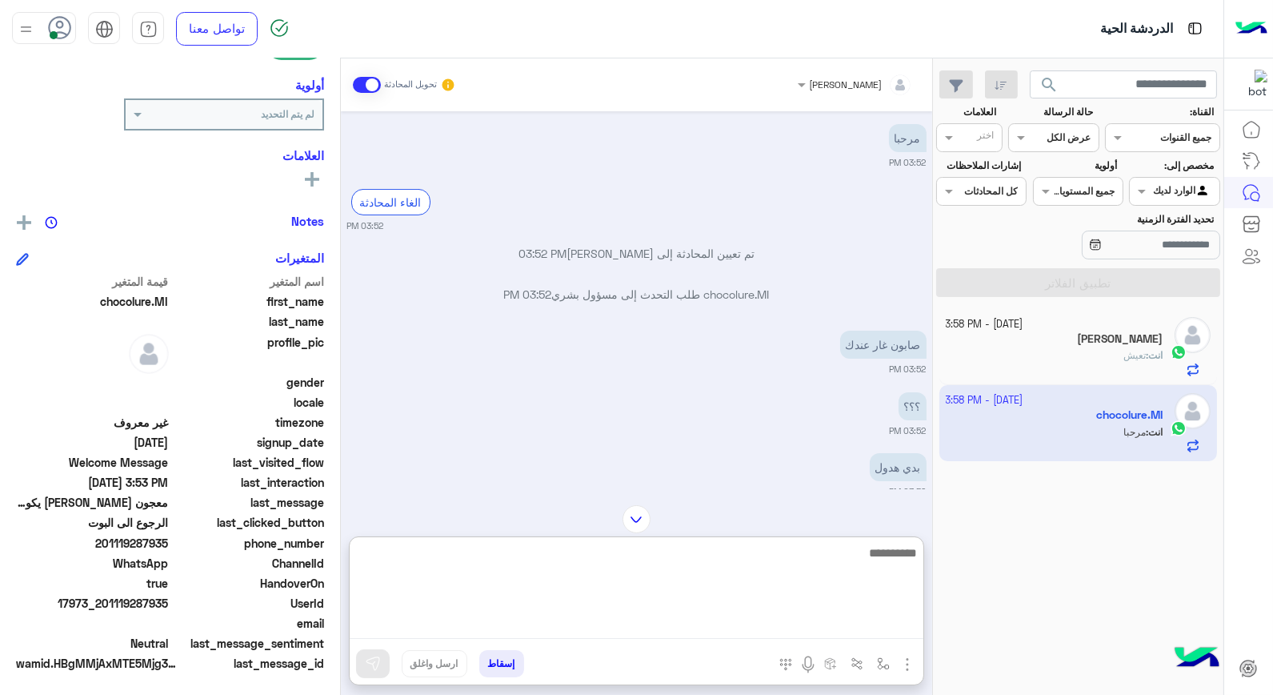
scroll to position [934, 0]
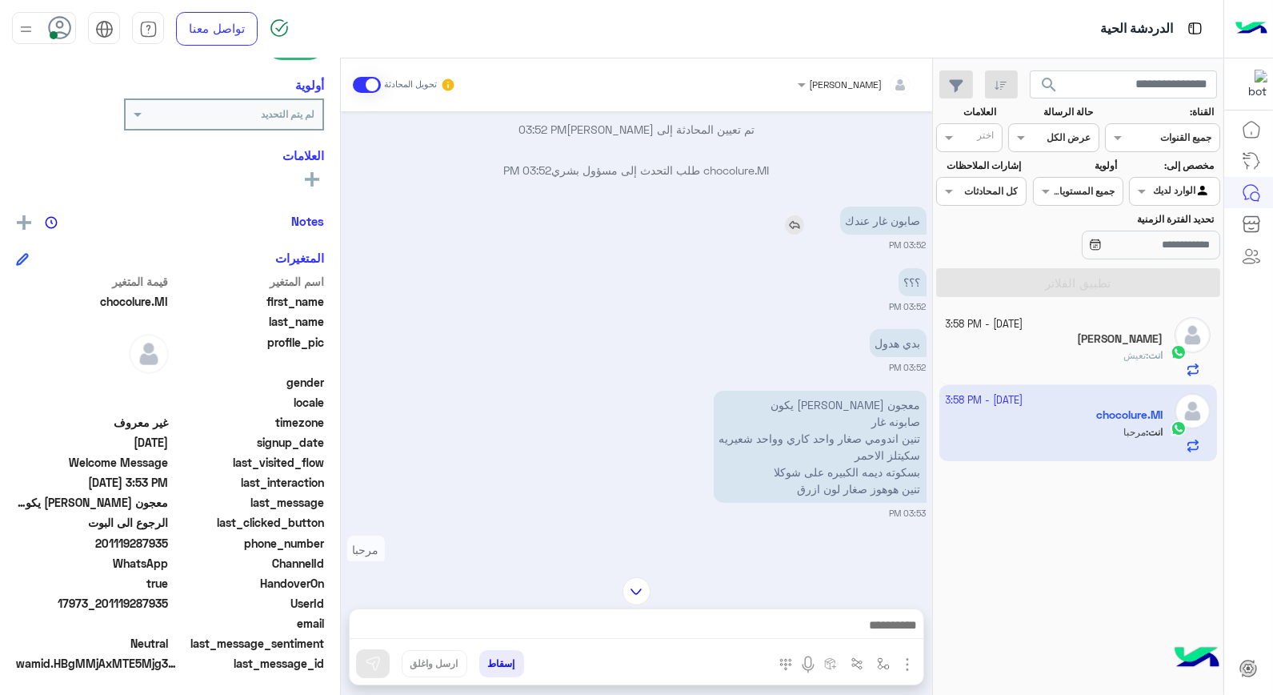
click at [795, 222] on img at bounding box center [794, 224] width 19 height 19
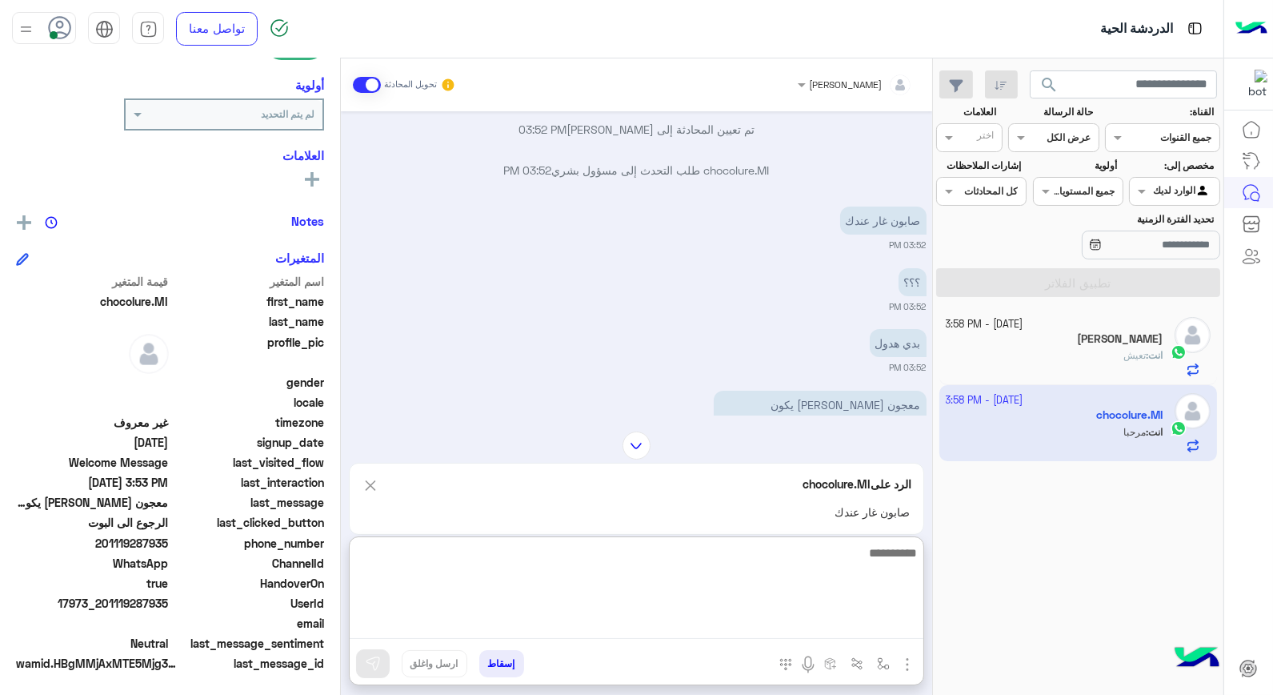
click at [831, 622] on textarea at bounding box center [637, 591] width 574 height 96
type textarea "*****"
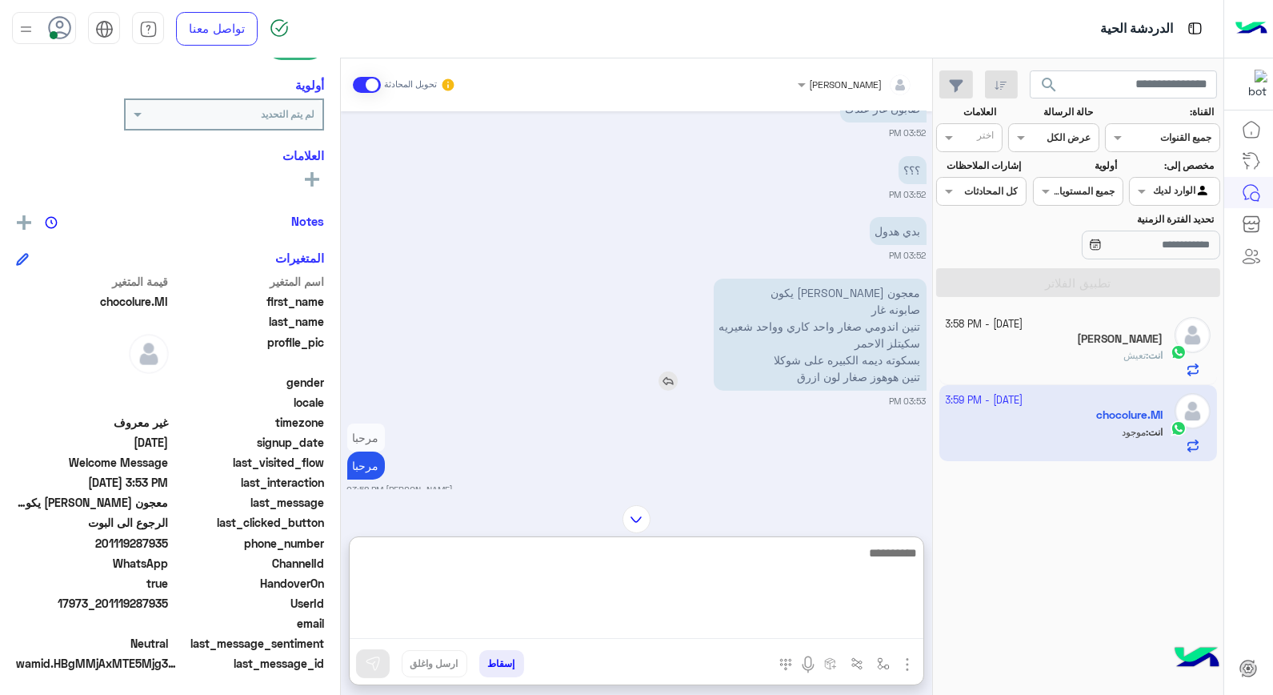
scroll to position [1076, 0]
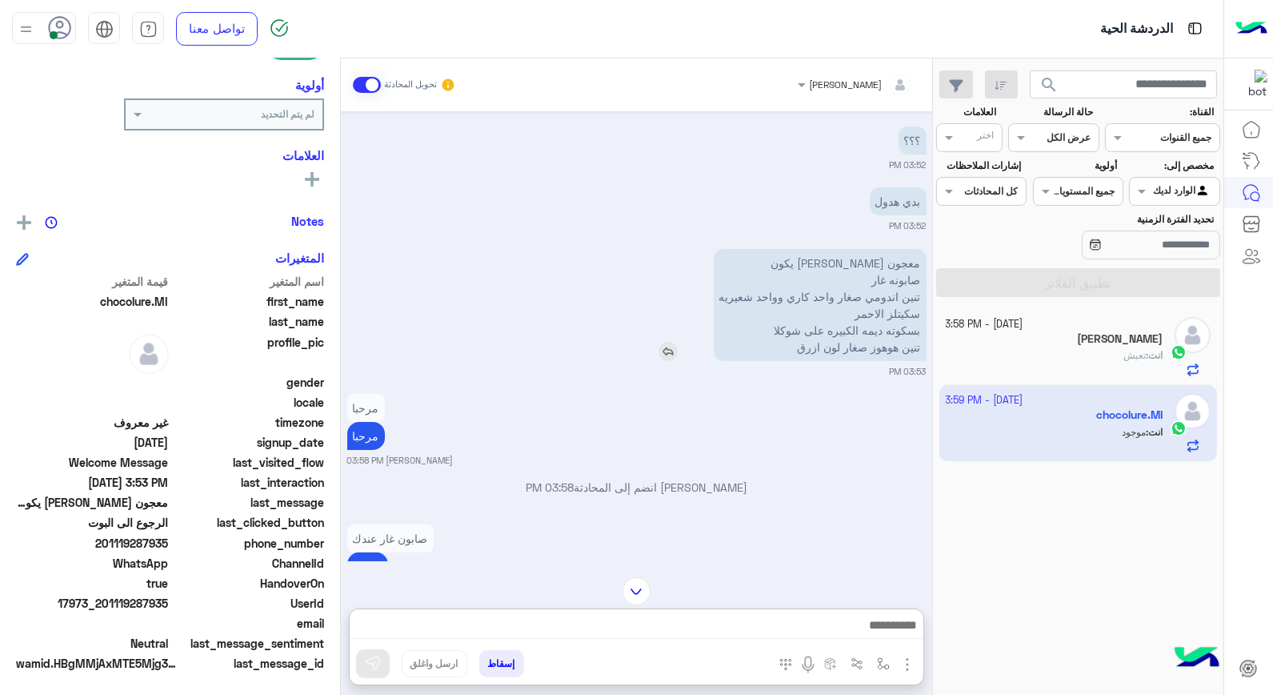
click at [672, 354] on img at bounding box center [668, 351] width 19 height 19
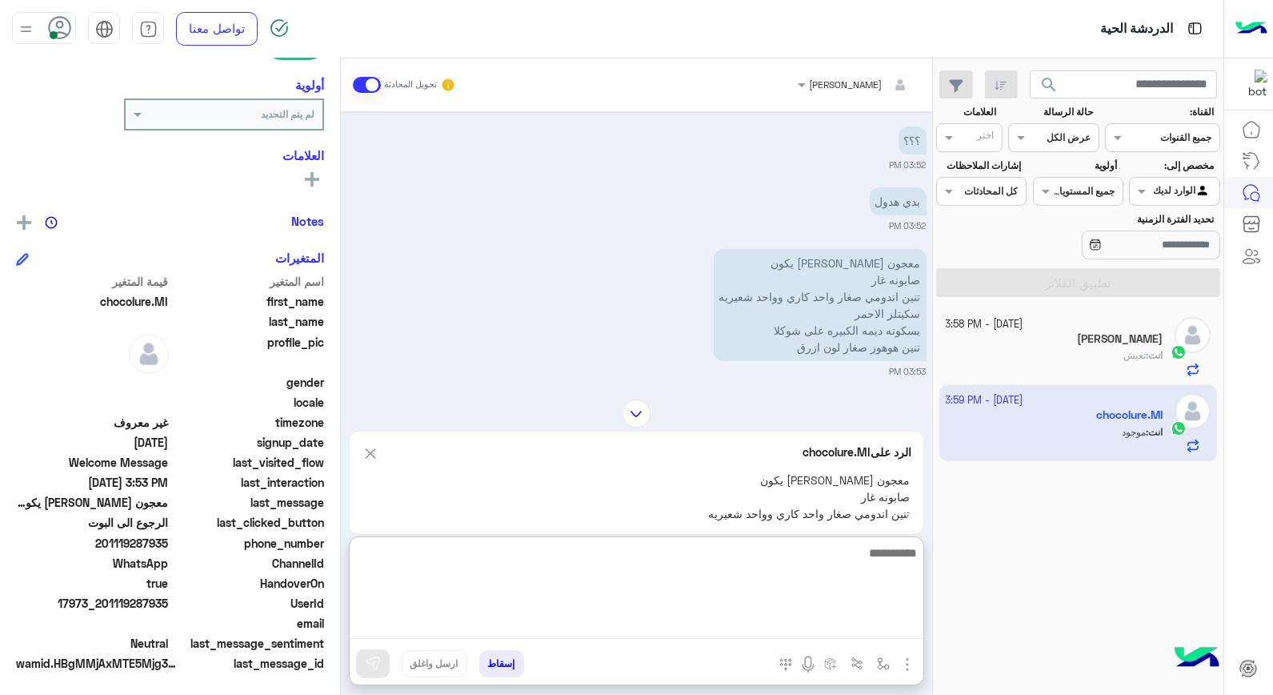
click at [815, 633] on textarea at bounding box center [637, 591] width 574 height 96
type textarea "**********"
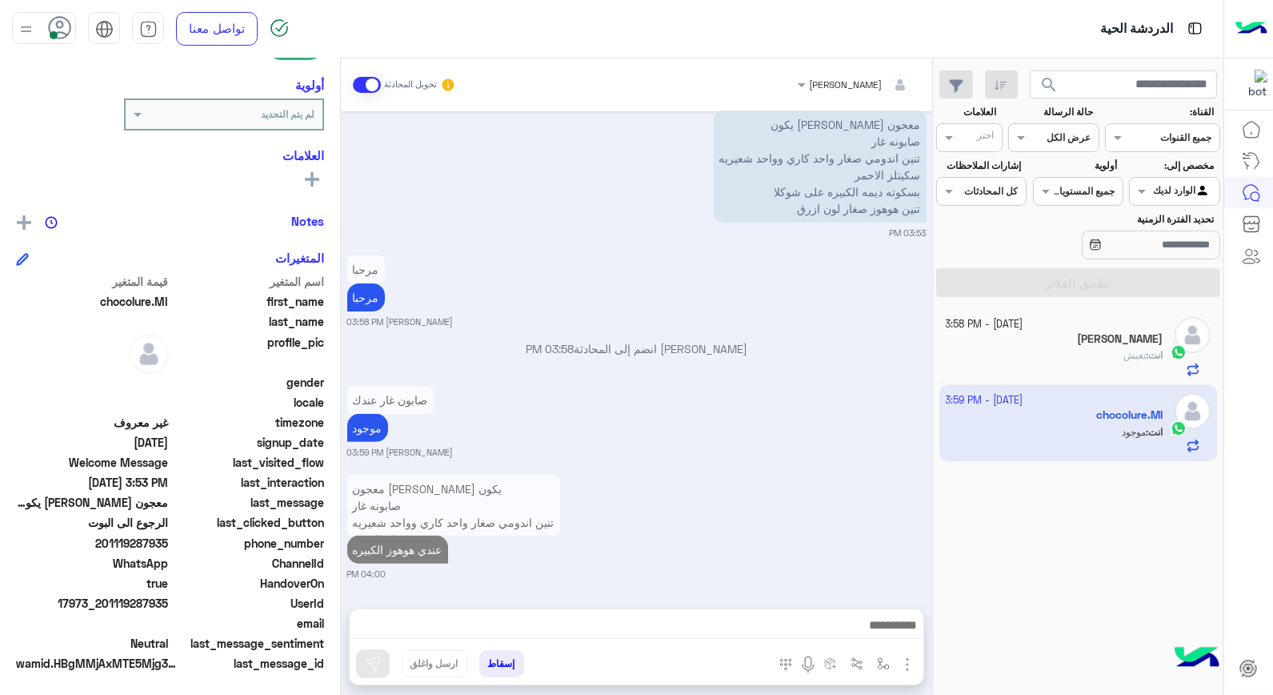
click at [1042, 341] on div "Hassan Mohamed" at bounding box center [1055, 340] width 218 height 17
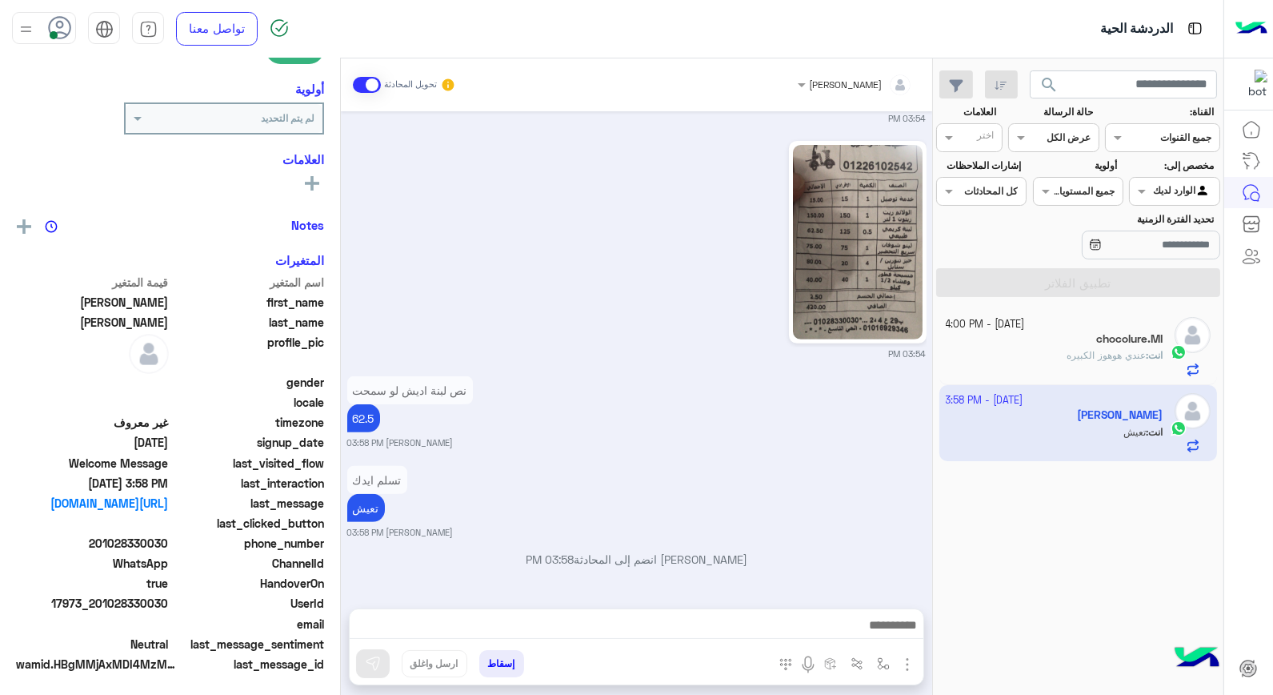
scroll to position [232, 0]
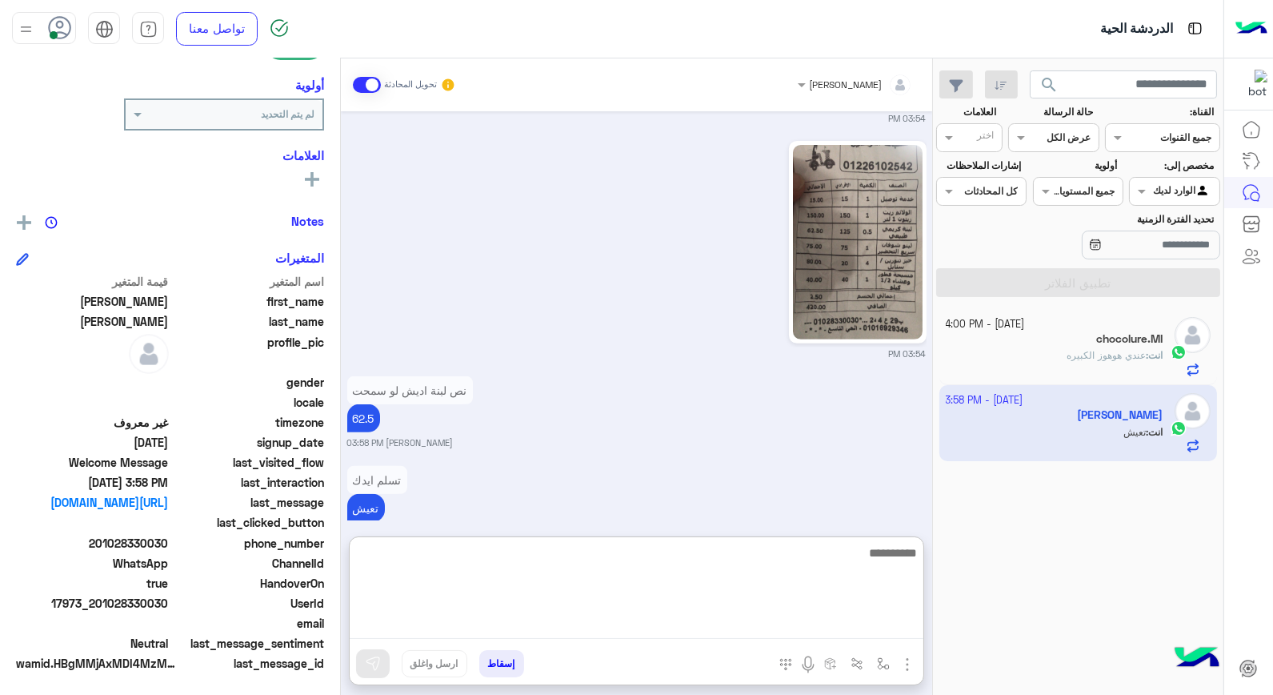
click at [804, 619] on textarea at bounding box center [637, 591] width 574 height 96
type textarea "**********"
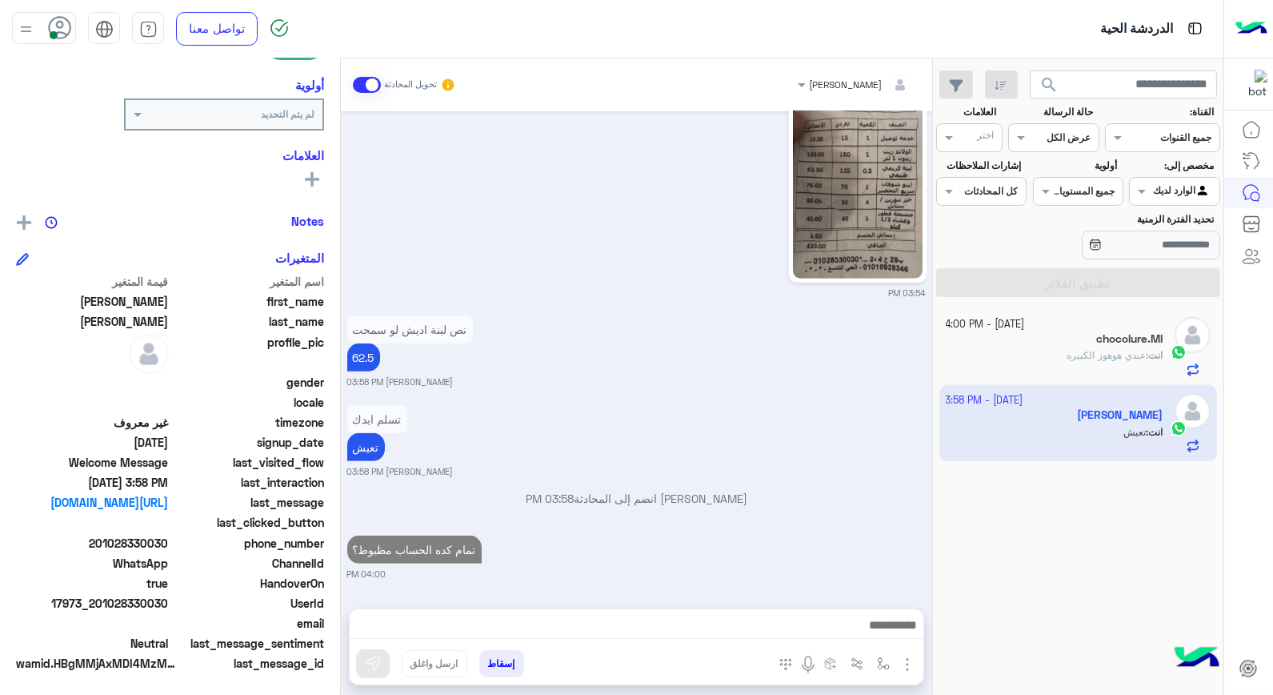
click at [1055, 361] on div "انت : عندي هوهوز الكبيره" at bounding box center [1055, 362] width 218 height 28
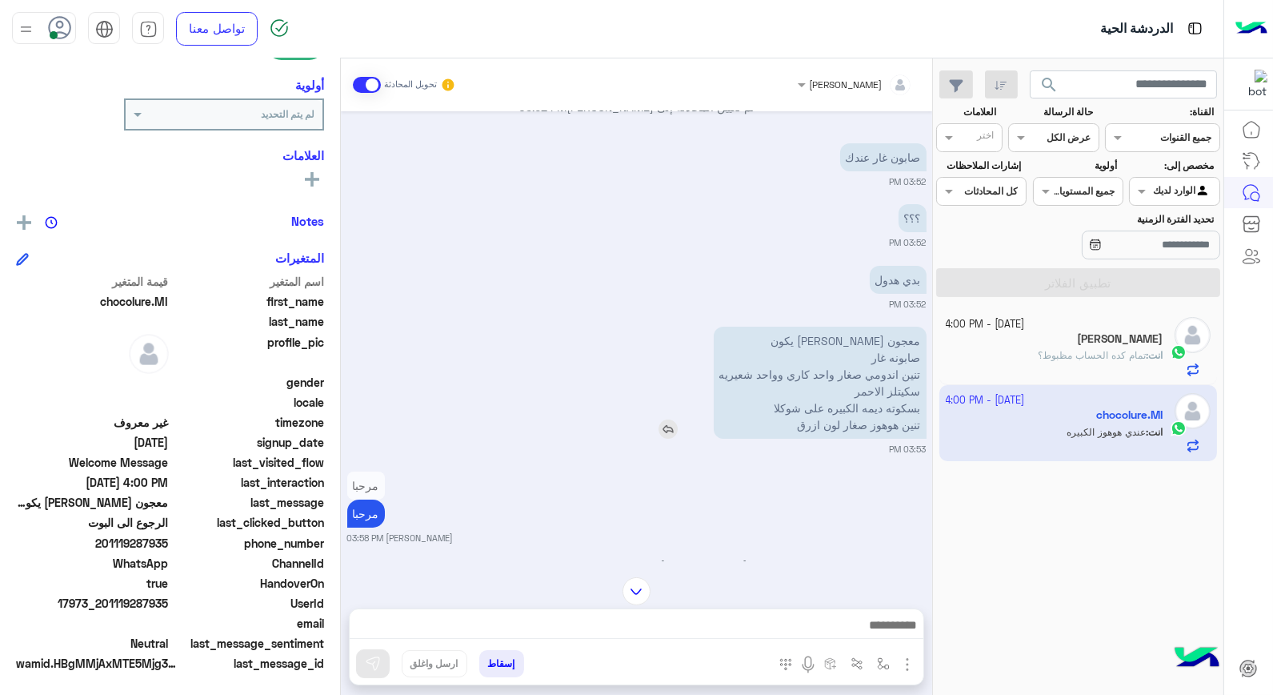
scroll to position [832, 0]
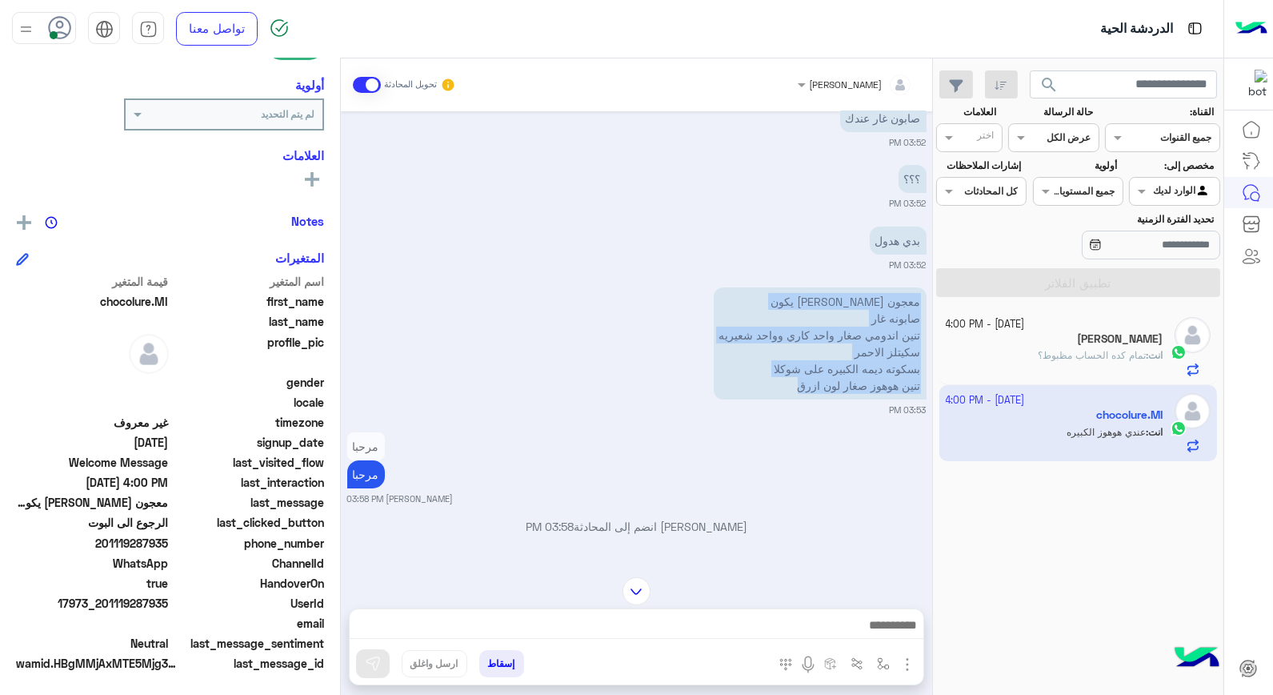
drag, startPoint x: 763, startPoint y: 391, endPoint x: 929, endPoint y: 299, distance: 189.1
click at [929, 299] on div "Oct 9, 2025 Your browser does not support the audio tag. 07:36 PM Your browser …" at bounding box center [636, 336] width 591 height 450
copy p "معجون سنان ظريف يكون صابونه غار تنين اندومي صغار واحد كاري وواحد شعيريه سكيتلز …"
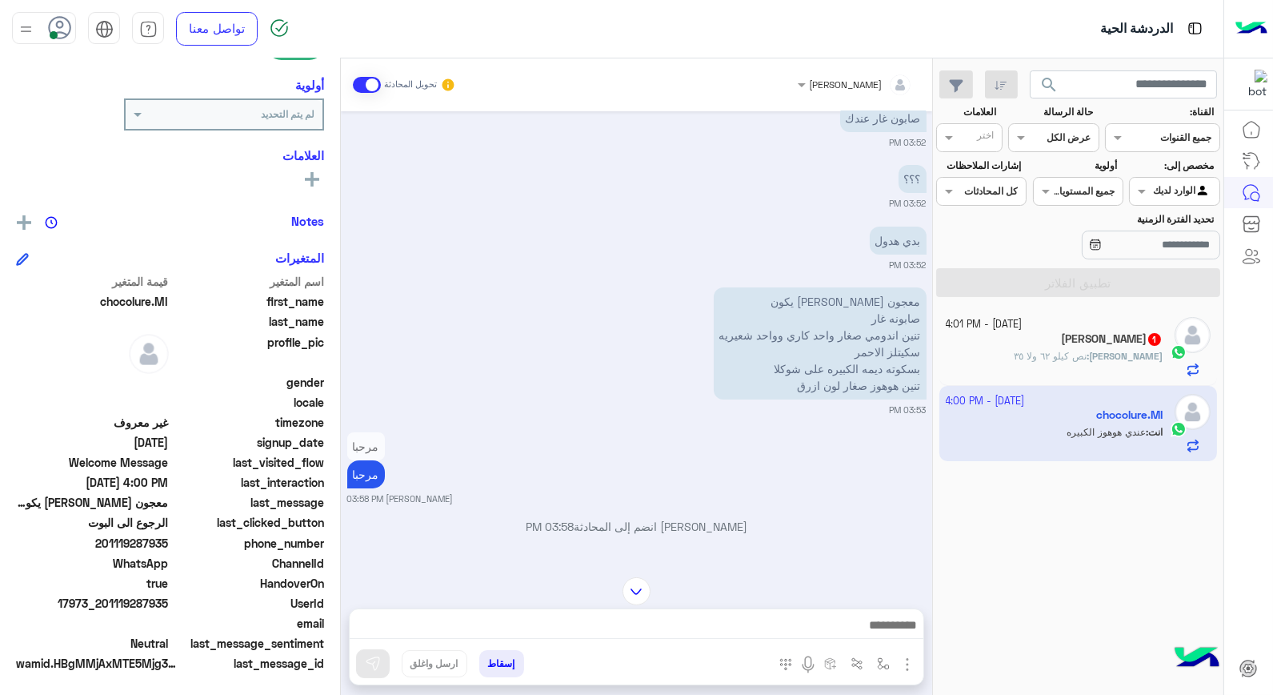
click at [1122, 341] on h5 "Hassan Mohamed 1" at bounding box center [1112, 339] width 102 height 14
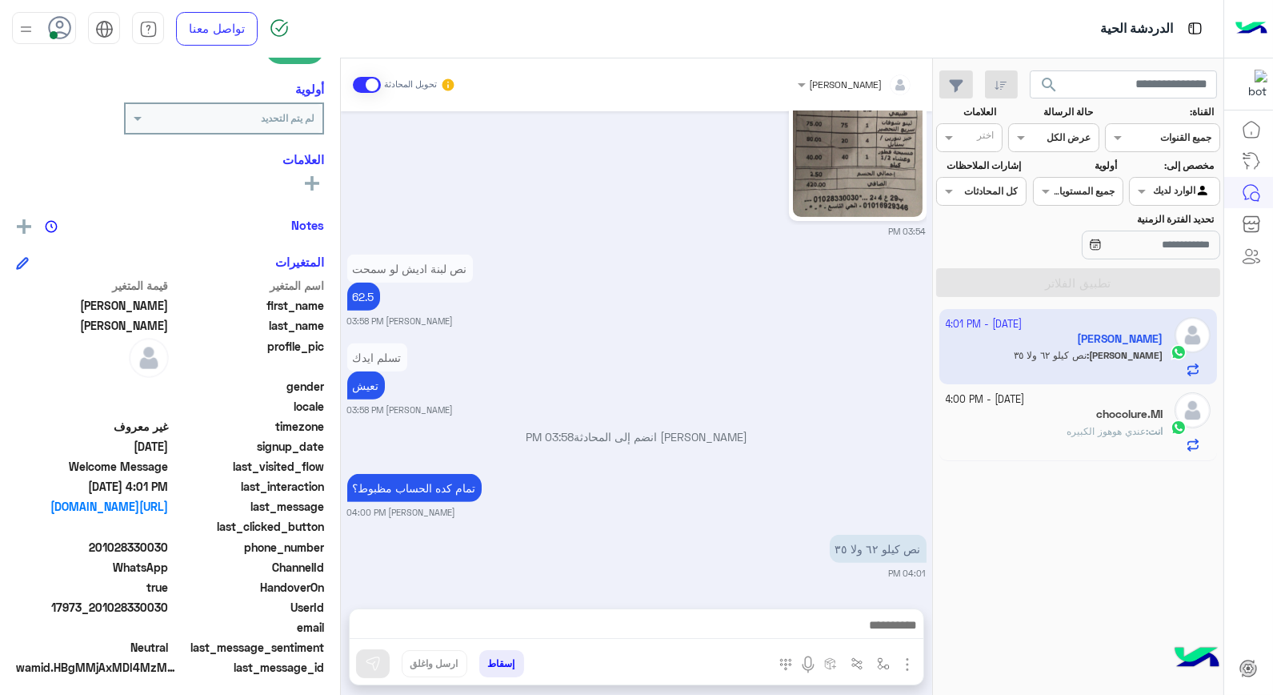
scroll to position [232, 0]
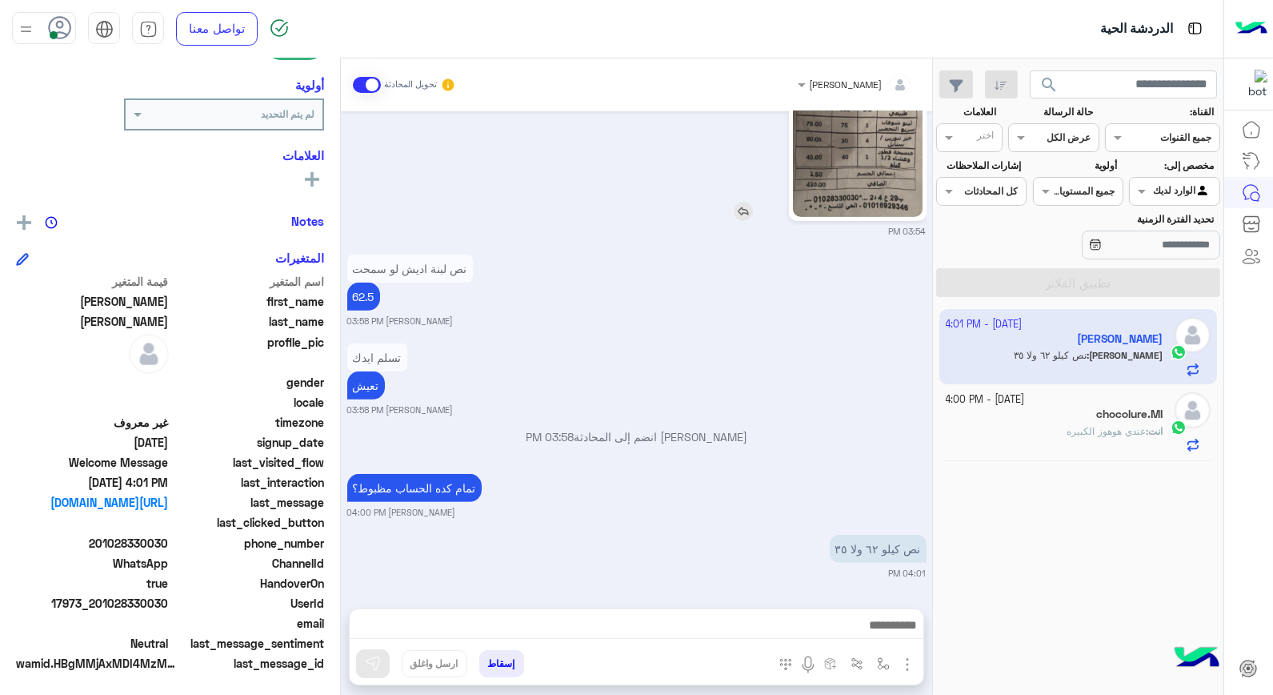
click at [856, 194] on img at bounding box center [858, 119] width 130 height 194
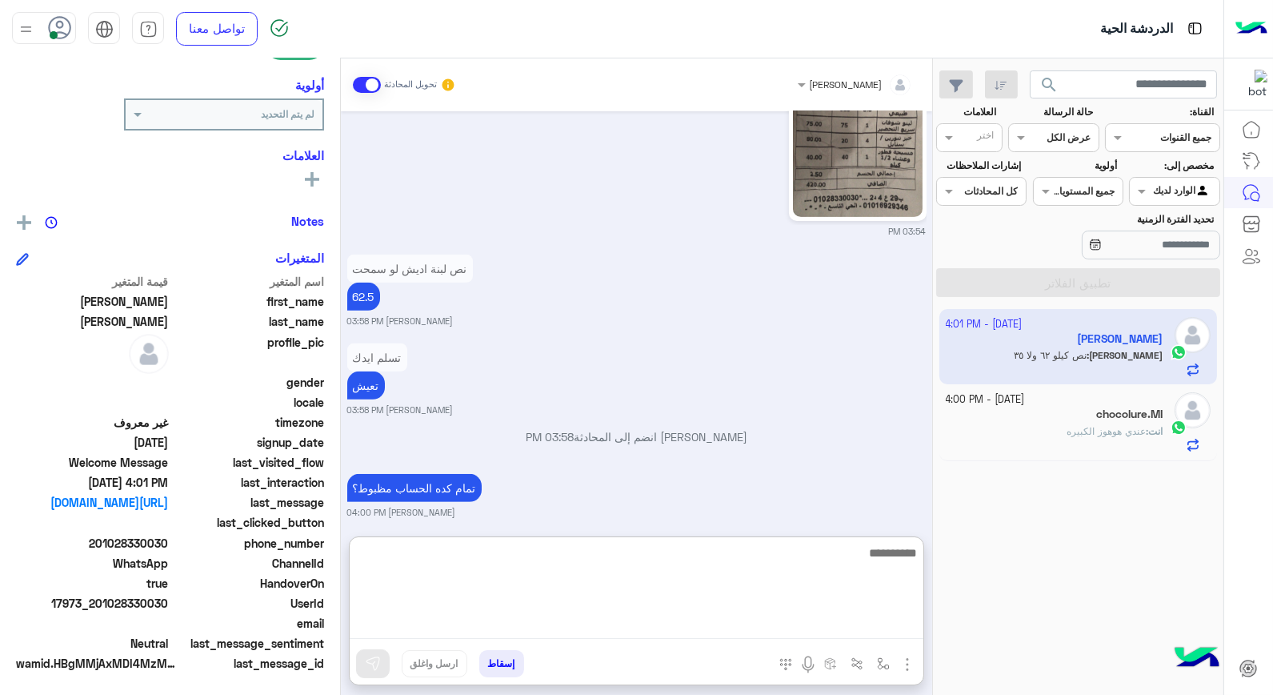
click at [744, 627] on textarea at bounding box center [637, 591] width 574 height 96
type textarea "**********"
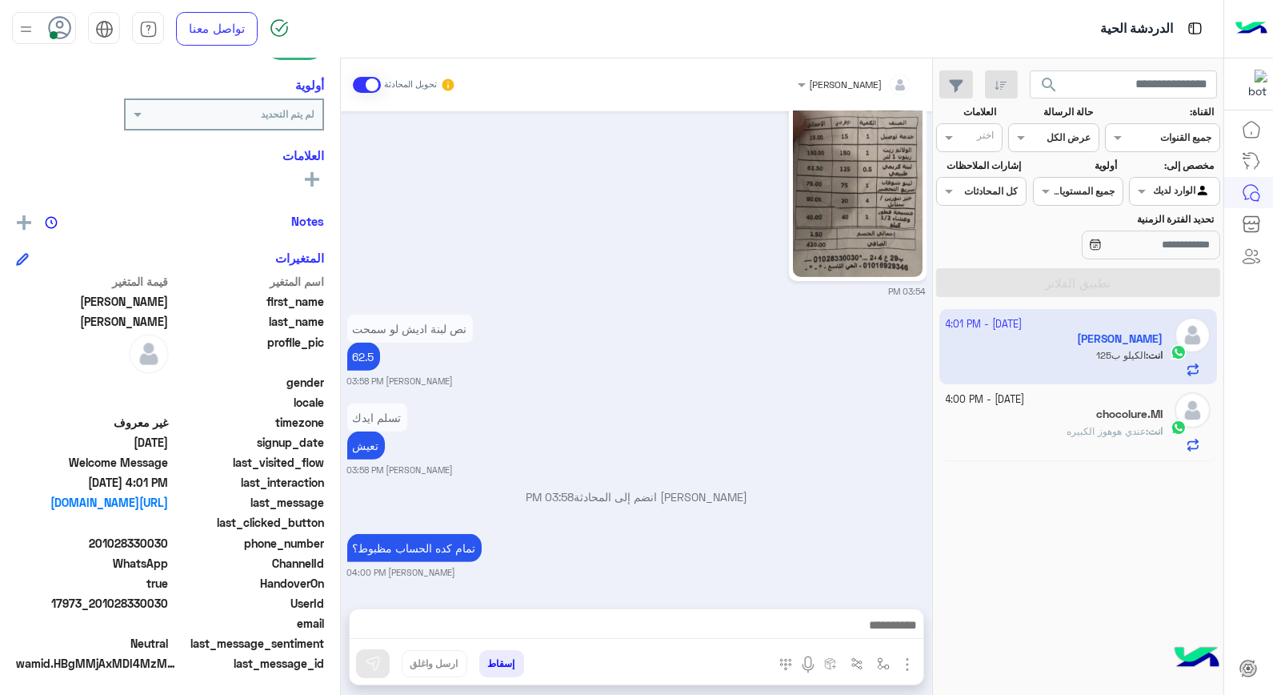
scroll to position [1365, 0]
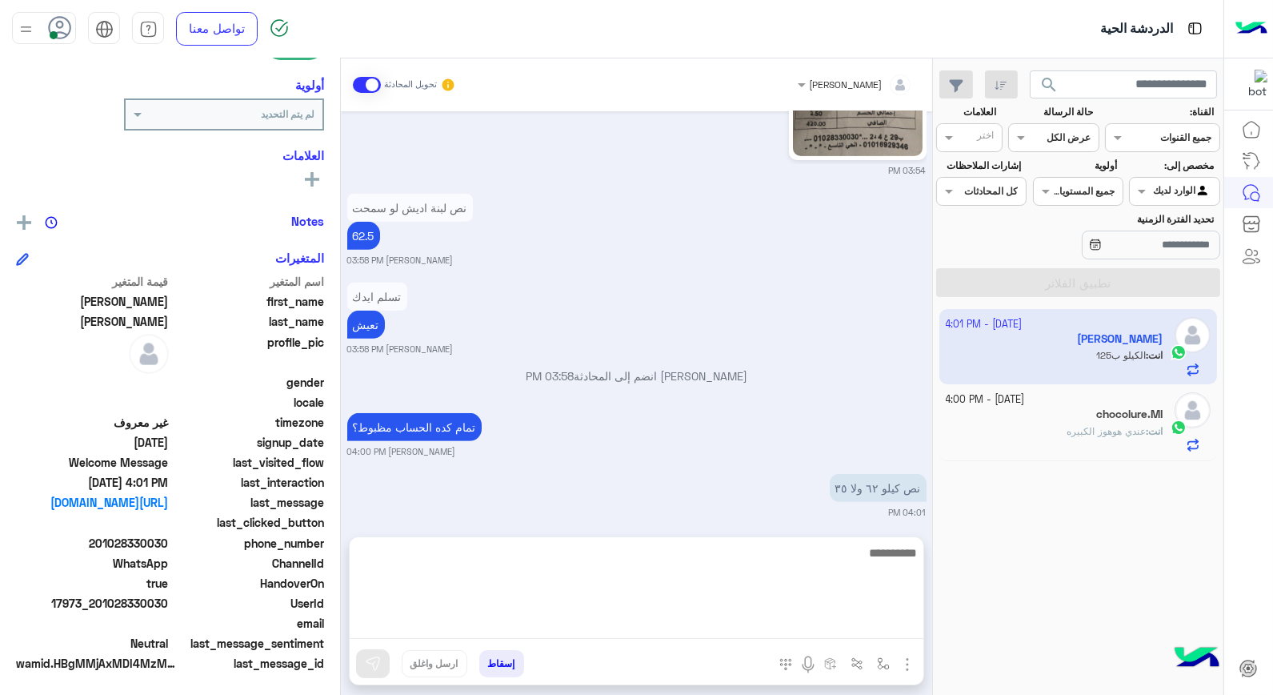
click at [821, 619] on textarea at bounding box center [637, 591] width 574 height 96
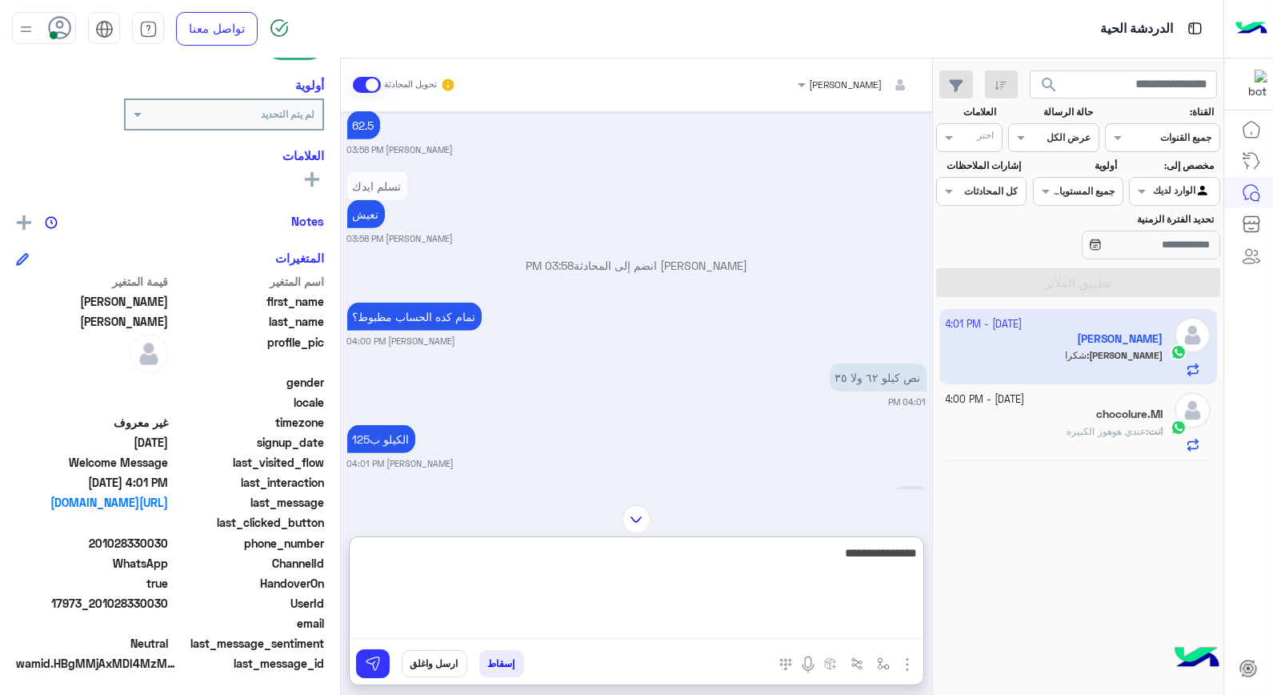
scroll to position [1381, 0]
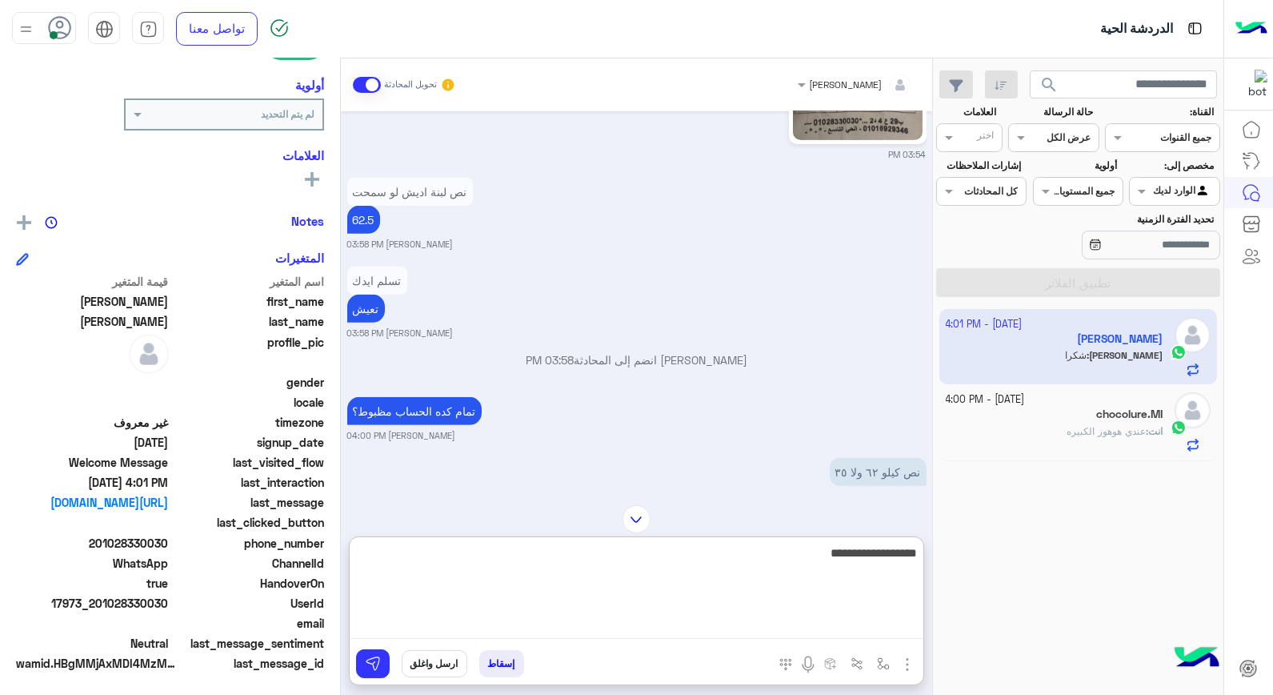
type textarea "**********"
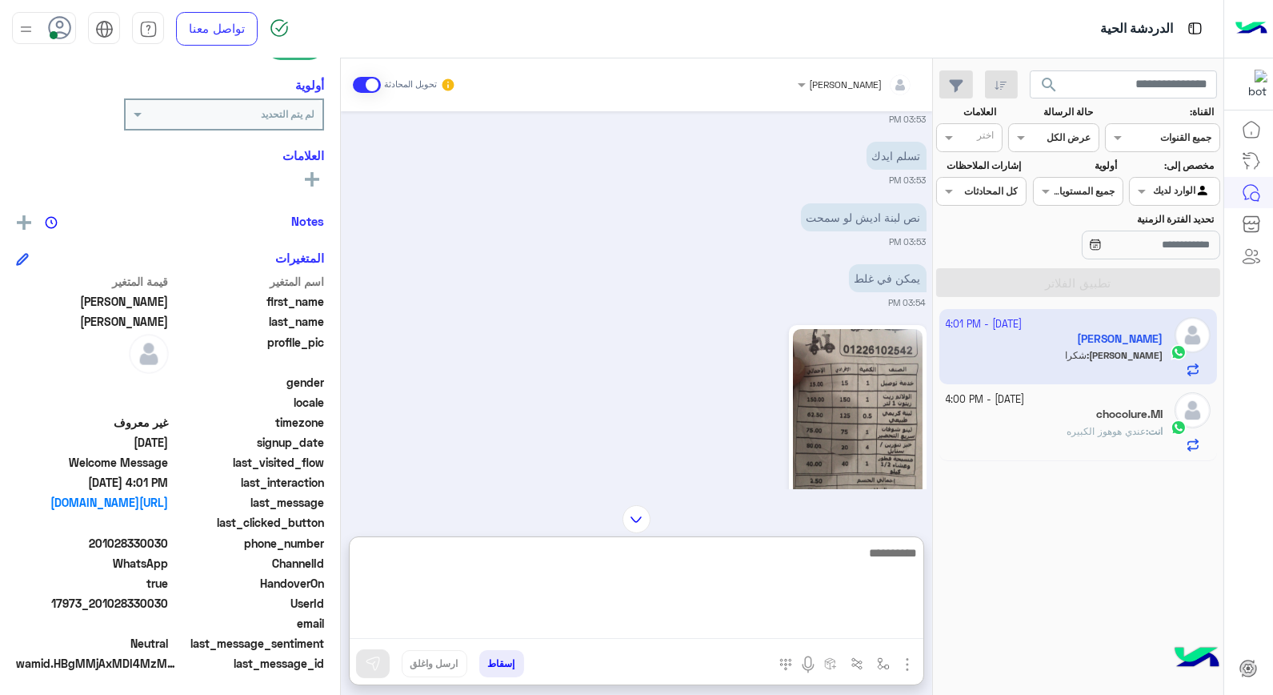
scroll to position [1620, 0]
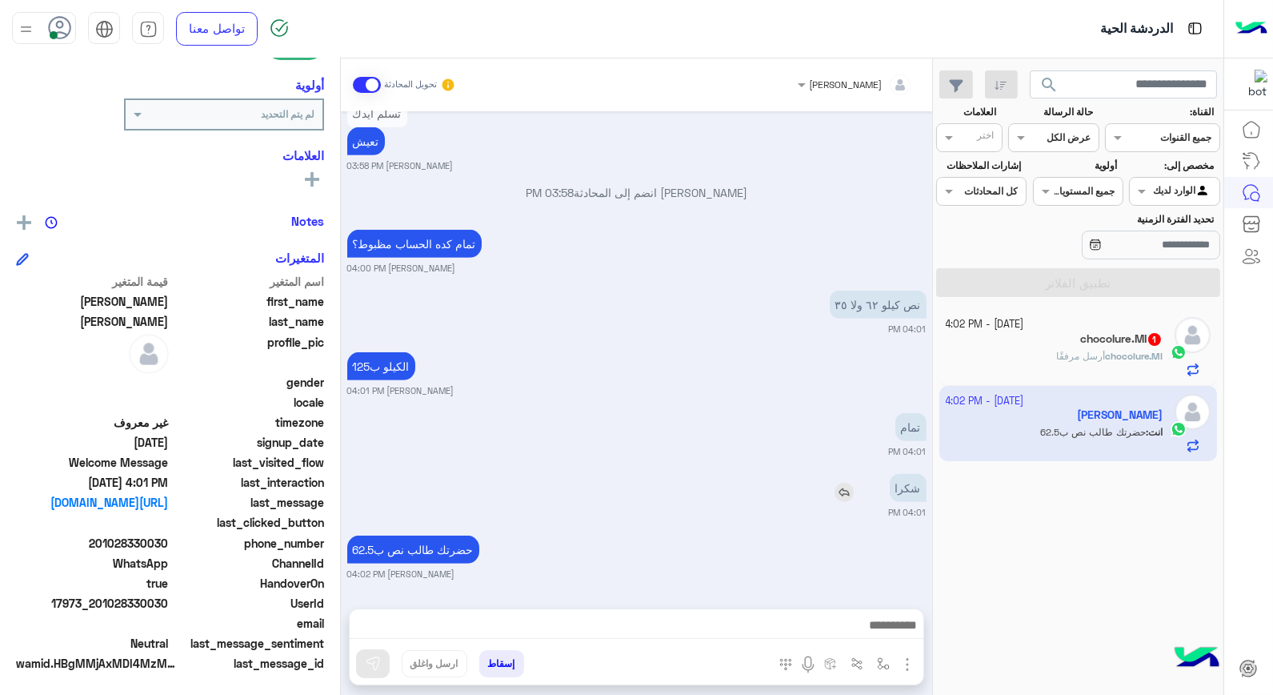
click at [845, 483] on img at bounding box center [844, 492] width 19 height 19
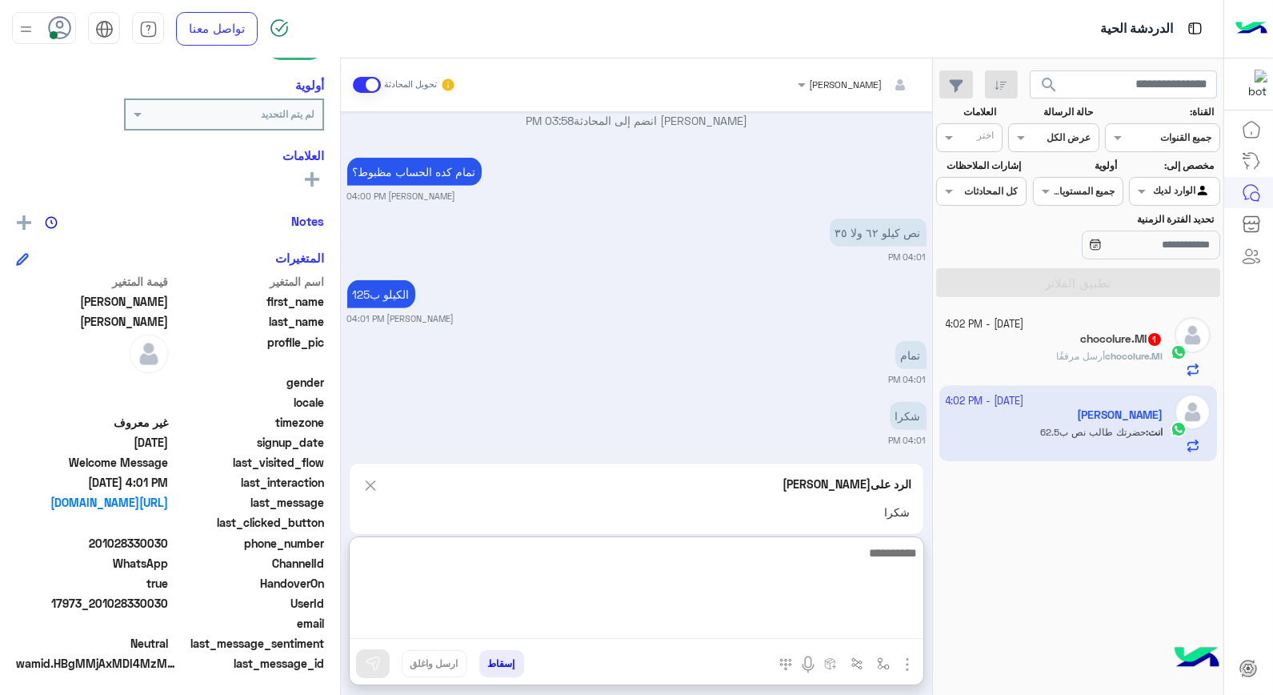
click at [855, 618] on textarea at bounding box center [637, 591] width 574 height 96
type textarea "****"
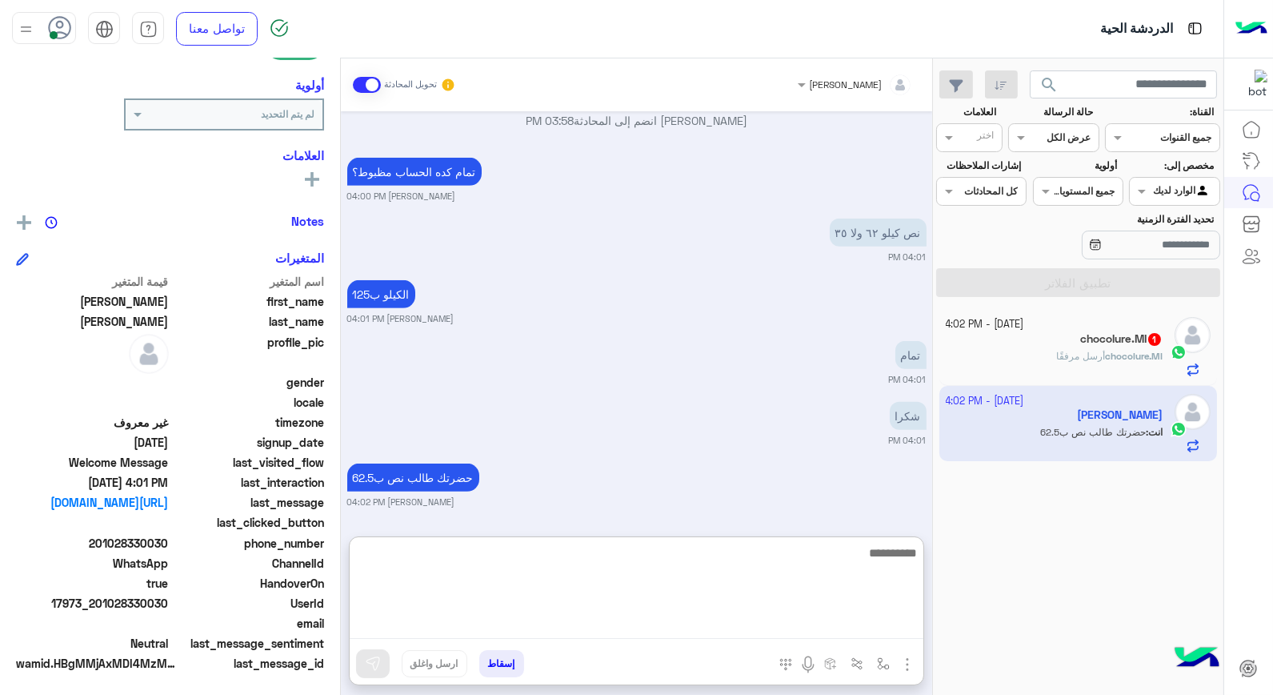
scroll to position [1709, 0]
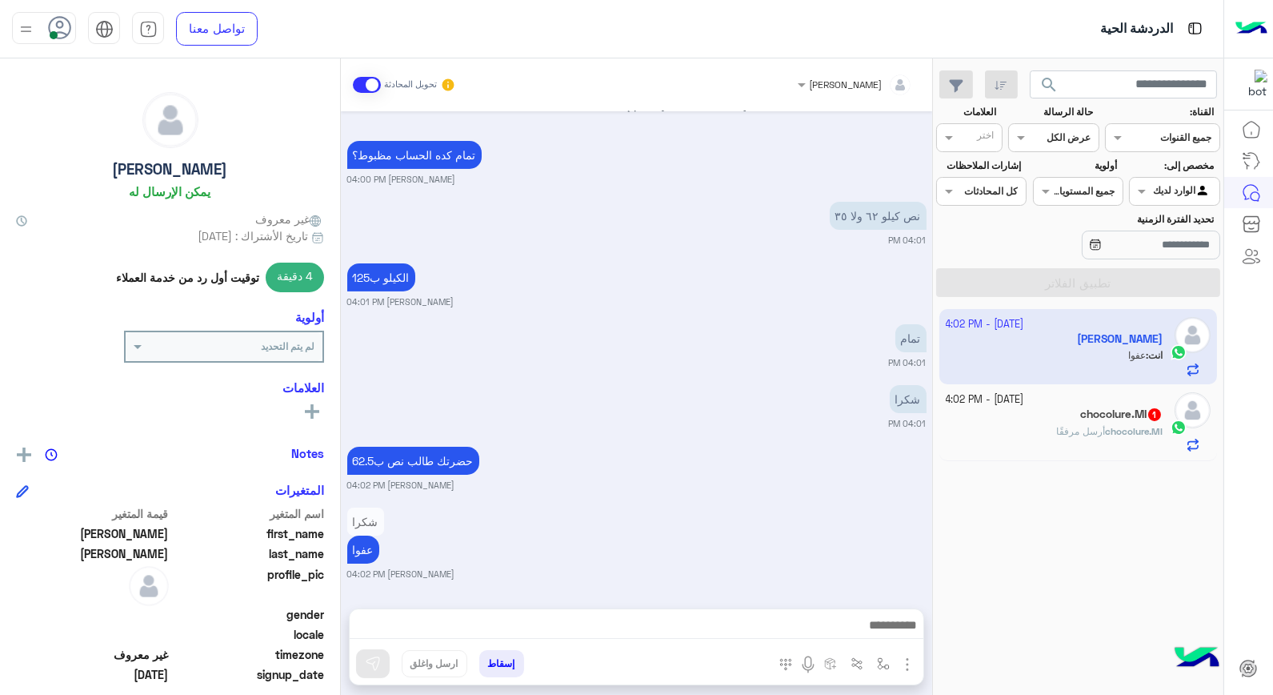
click at [1039, 430] on div "chocolure.MI أرسل مرفقًا" at bounding box center [1055, 438] width 218 height 28
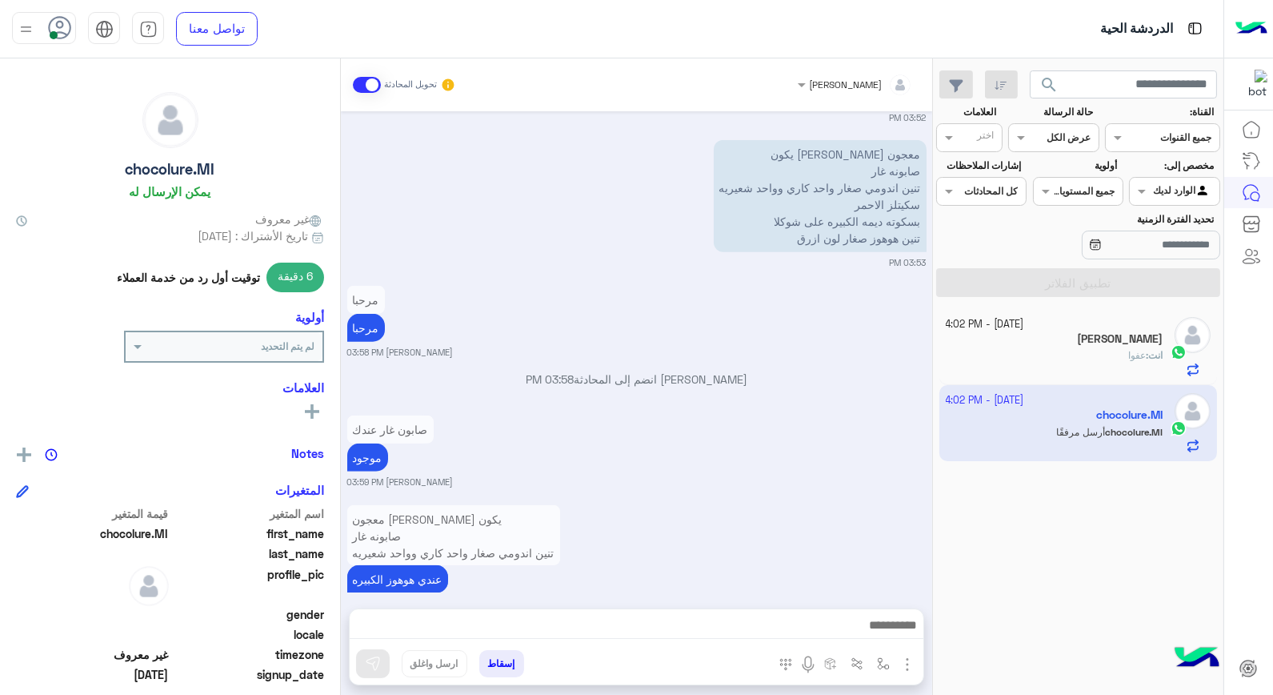
scroll to position [2625, 0]
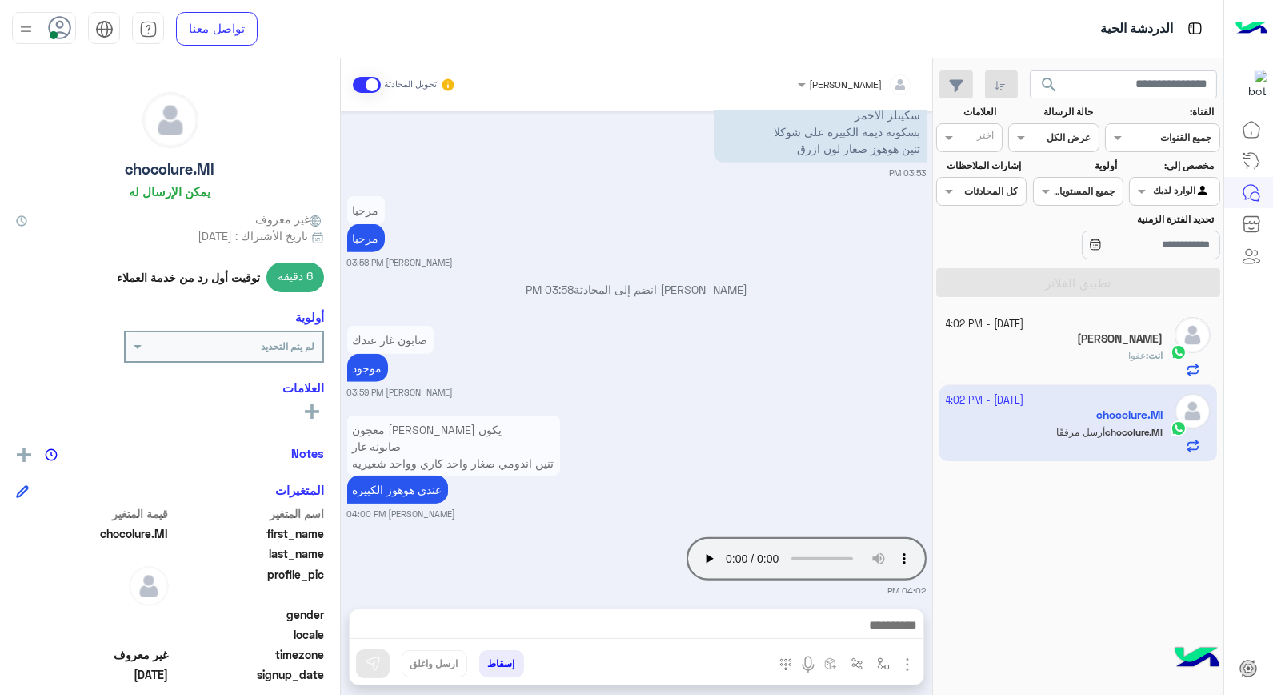
click at [1044, 344] on div "[PERSON_NAME]" at bounding box center [1055, 340] width 218 height 17
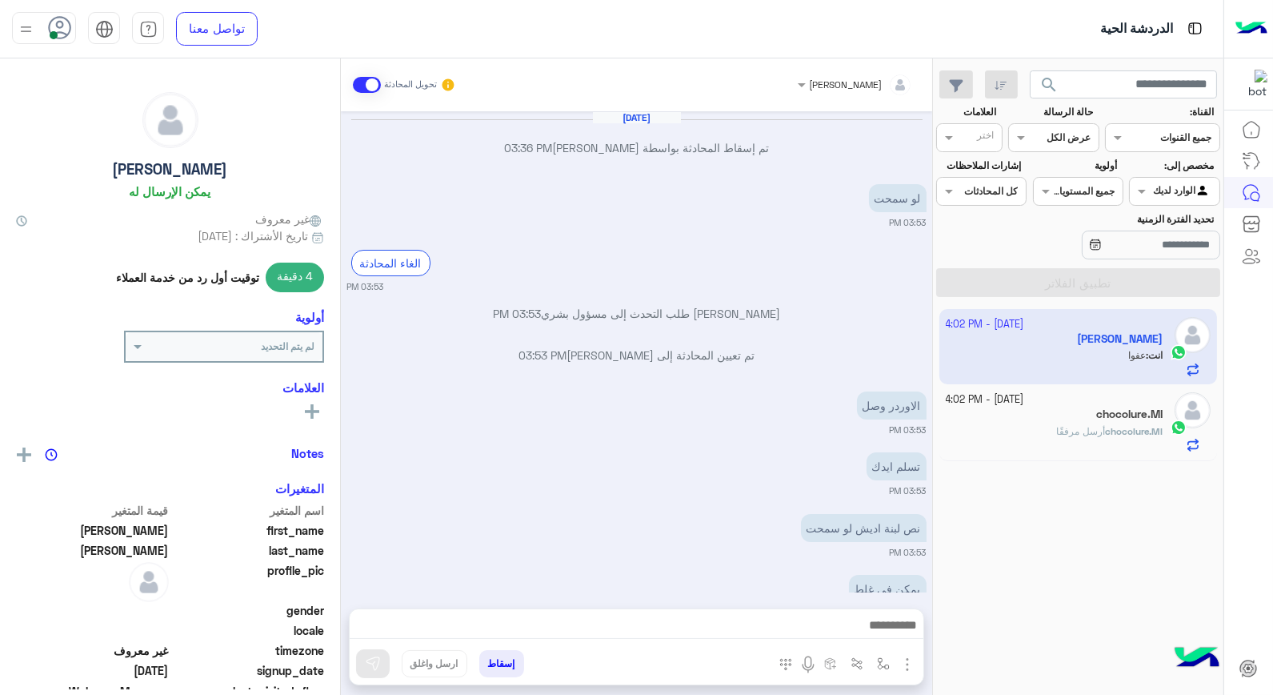
scroll to position [950, 0]
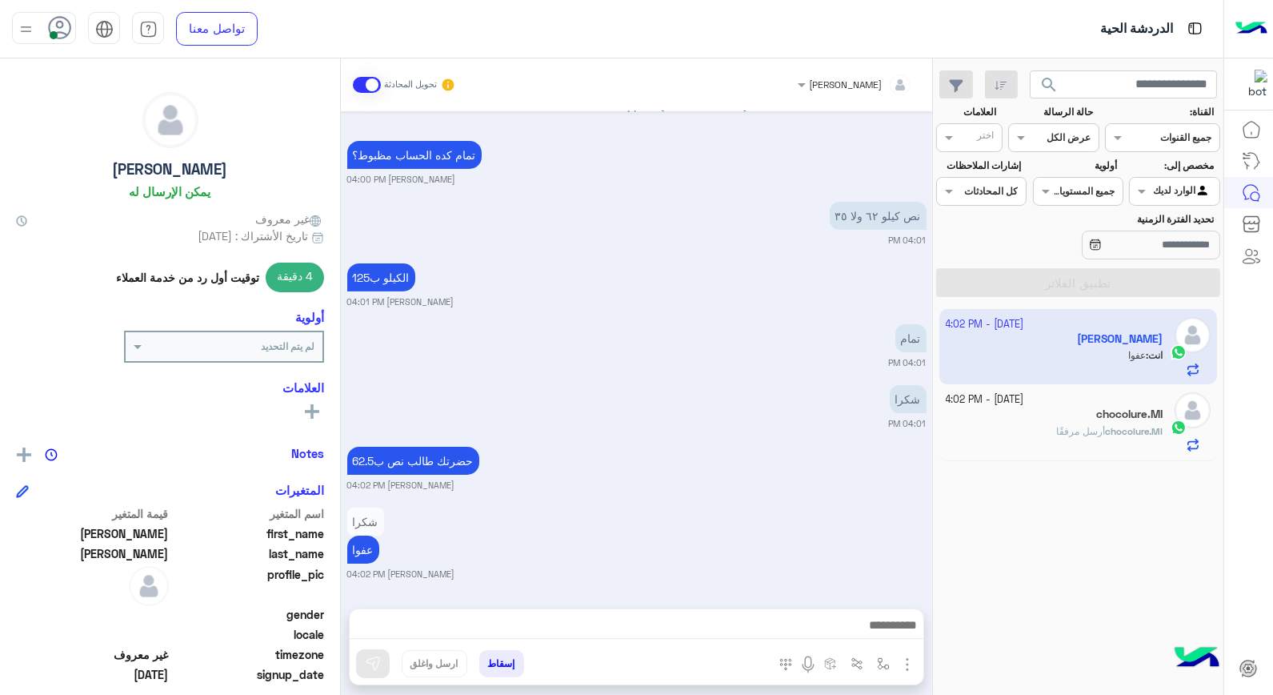
click at [505, 667] on button "إسقاط" at bounding box center [501, 663] width 45 height 27
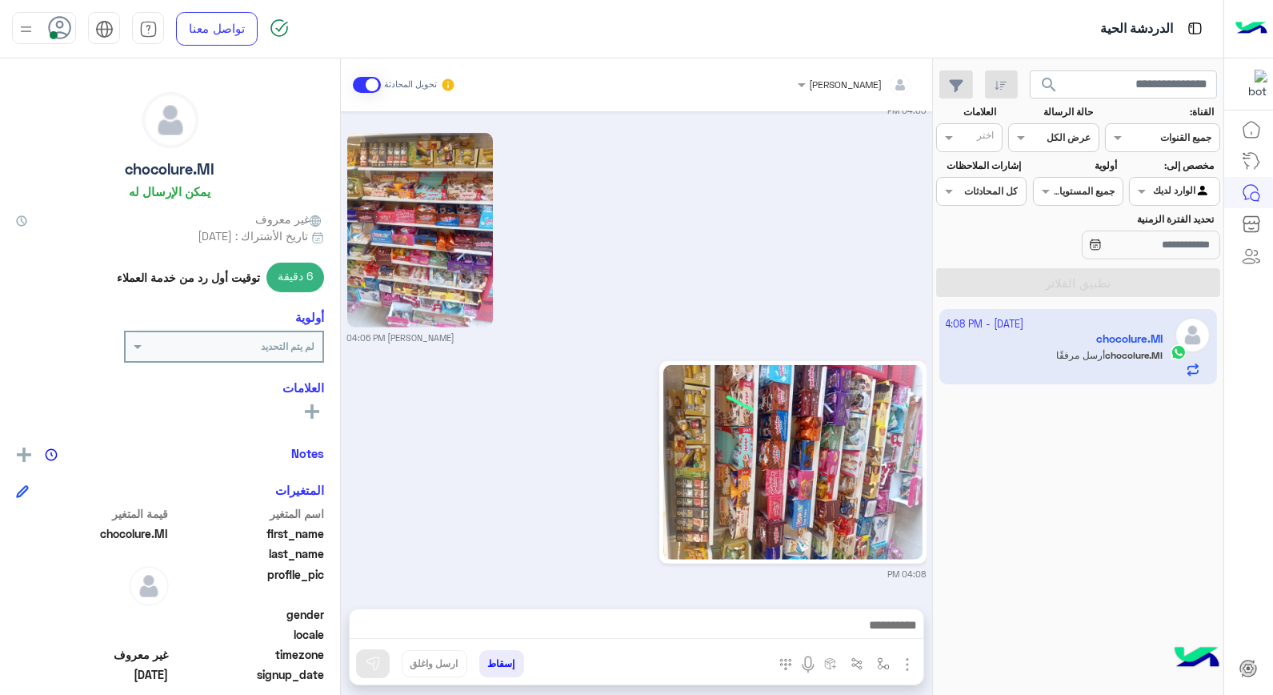
scroll to position [1686, 0]
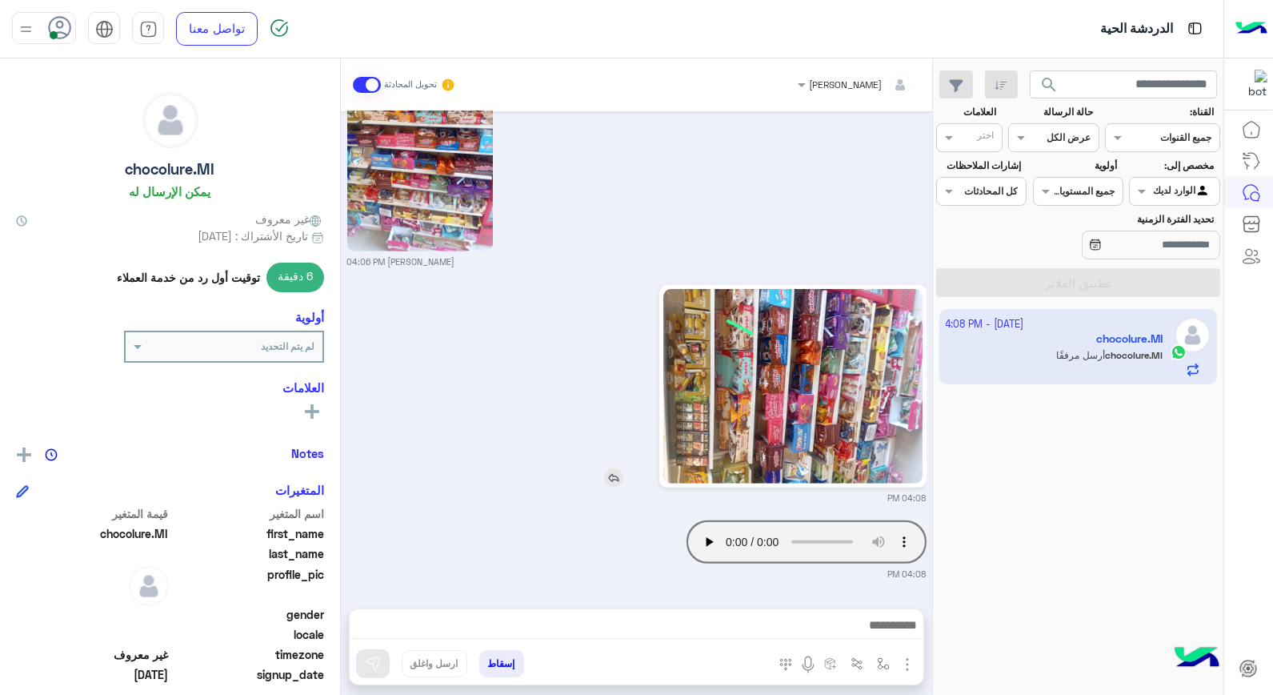
click at [747, 371] on img at bounding box center [792, 386] width 259 height 194
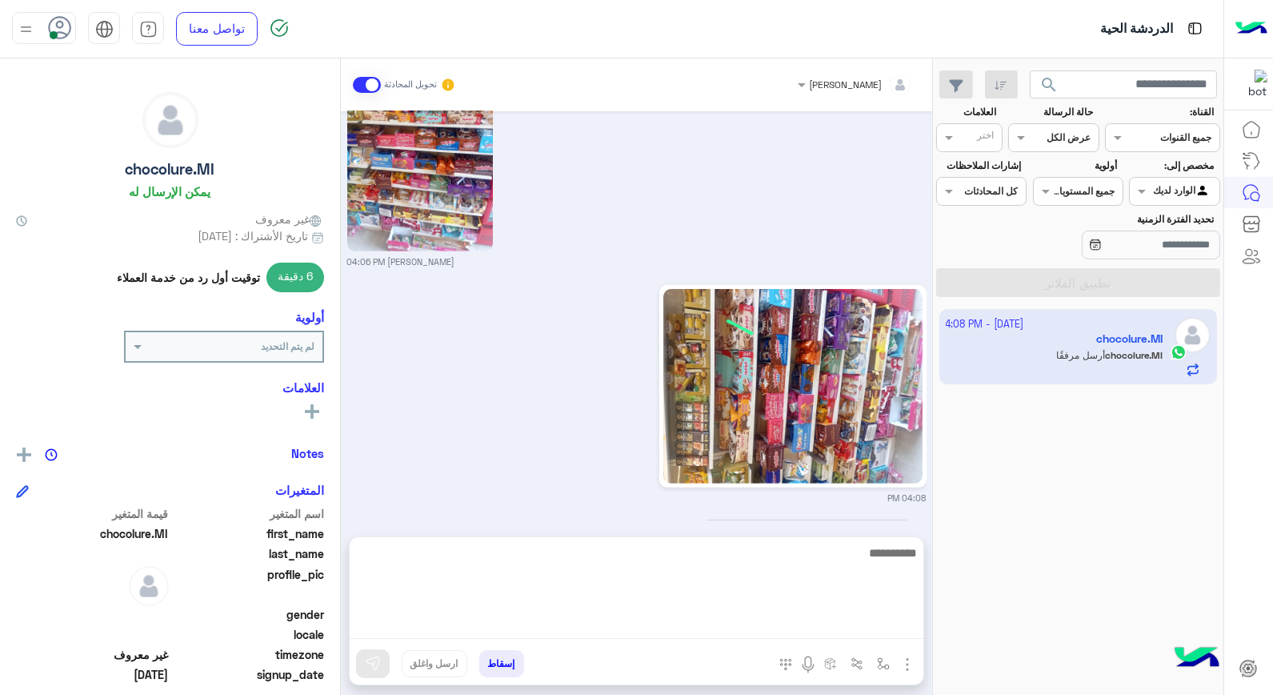
click at [804, 617] on textarea at bounding box center [637, 591] width 574 height 96
type textarea "****"
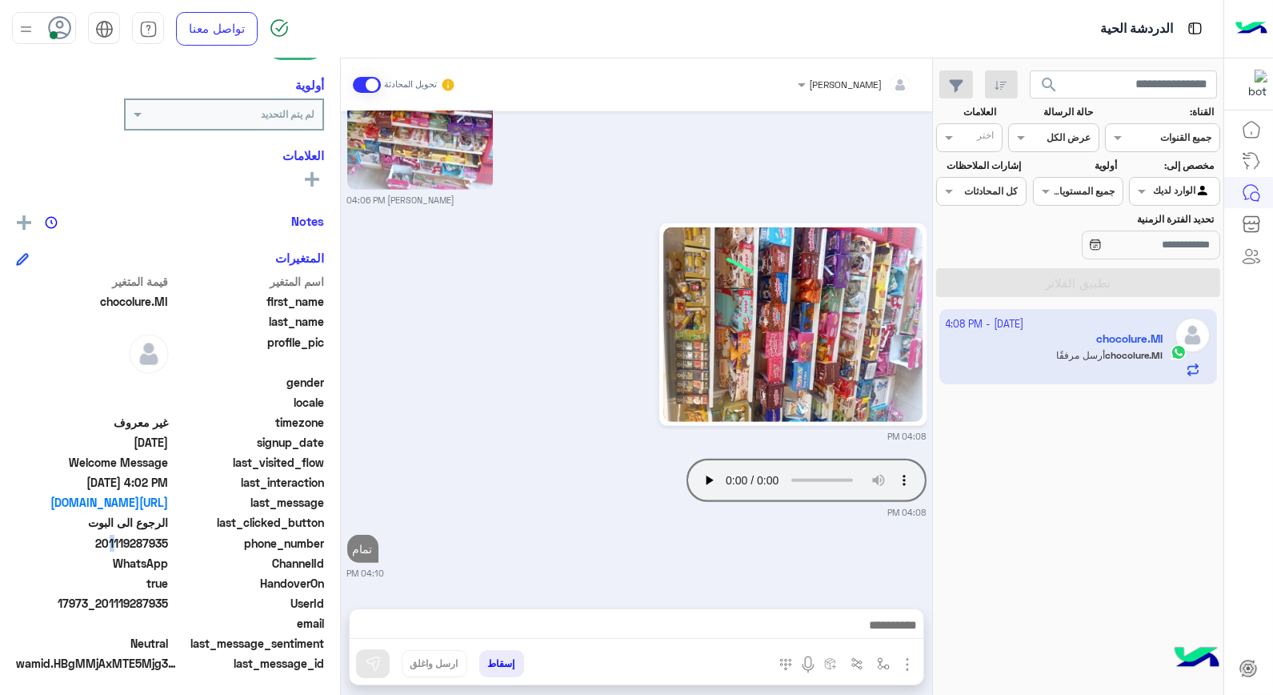
scroll to position [1748, 0]
drag, startPoint x: 106, startPoint y: 538, endPoint x: 168, endPoint y: 541, distance: 61.7
click at [168, 541] on span "201119287935" at bounding box center [92, 543] width 153 height 17
copy span "01119287935"
click at [506, 664] on button "إسقاط" at bounding box center [501, 663] width 45 height 27
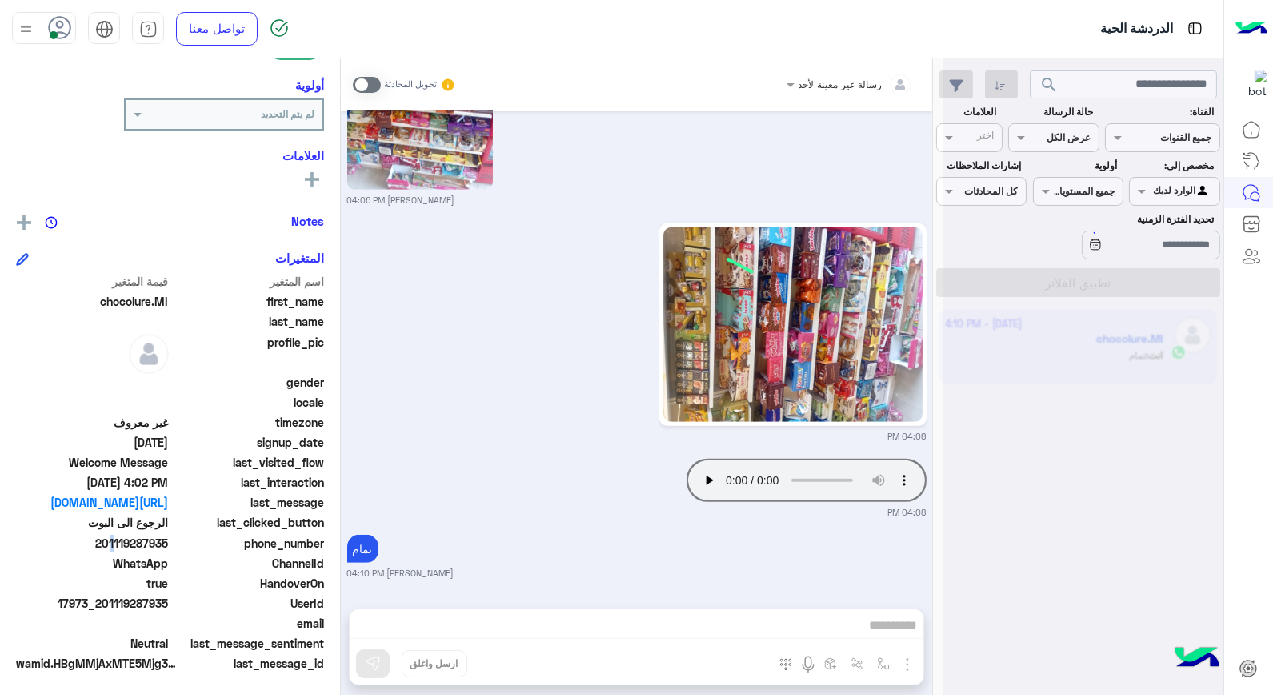
scroll to position [1788, 0]
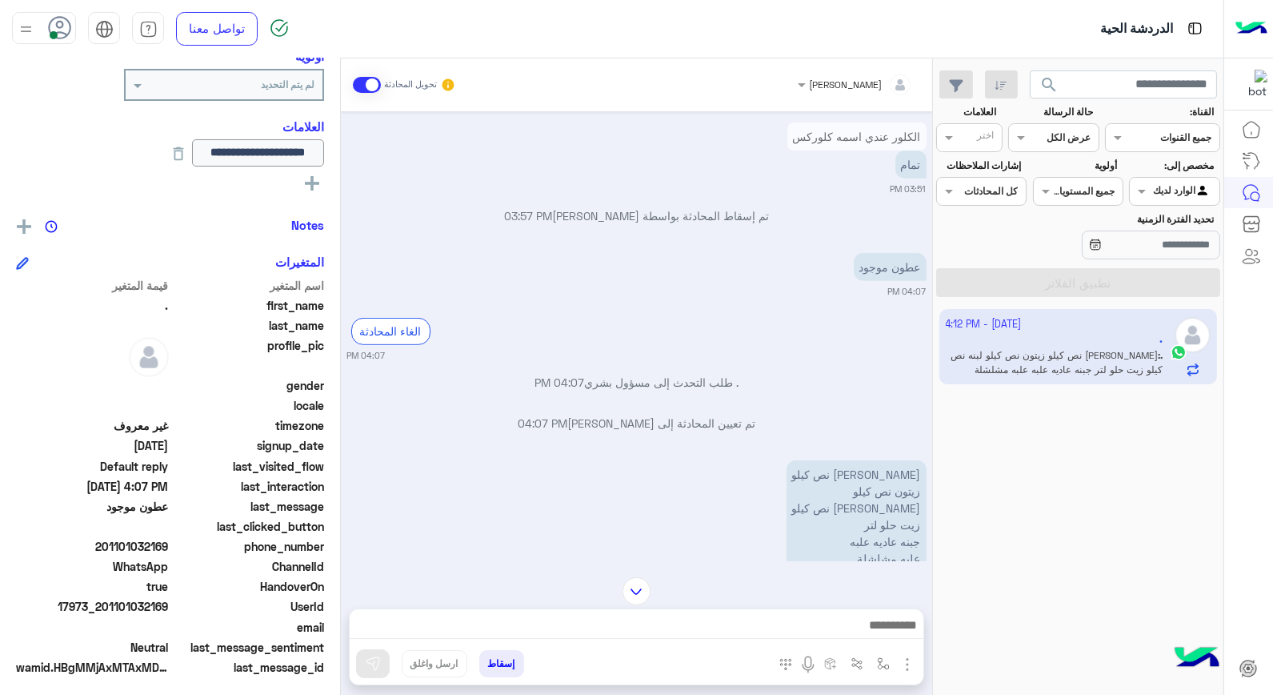
scroll to position [1308, 0]
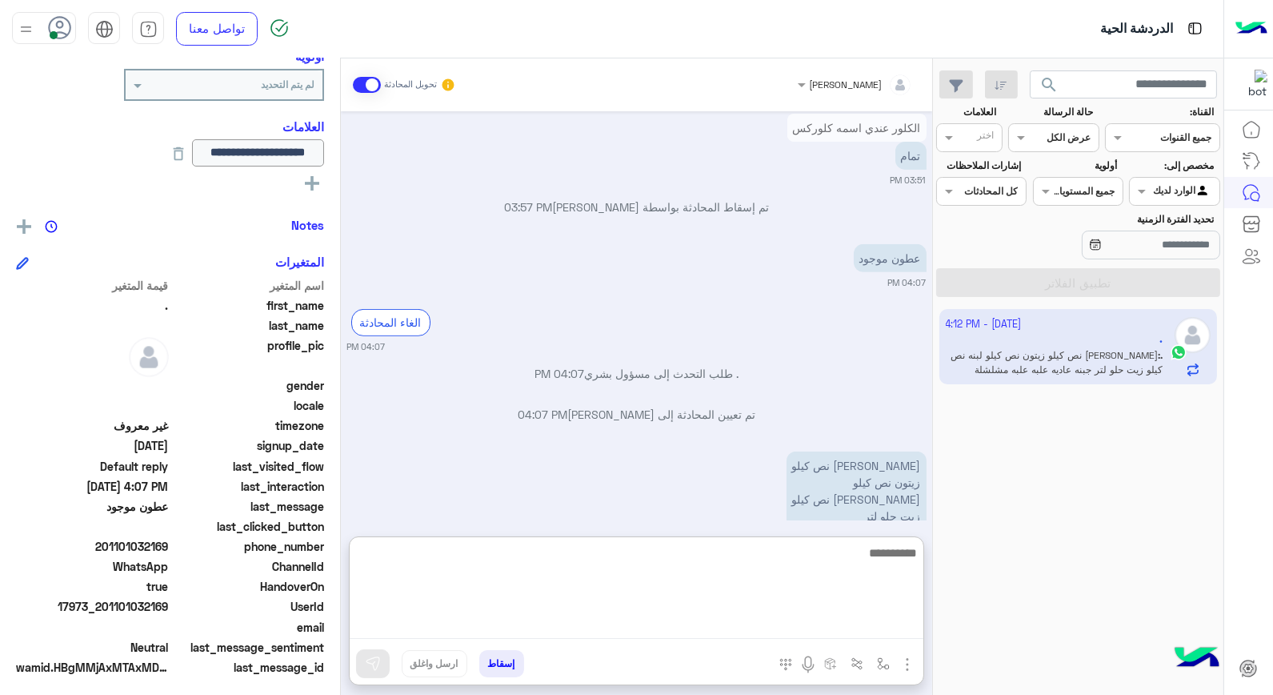
click at [772, 617] on textarea at bounding box center [637, 591] width 574 height 96
type textarea "********"
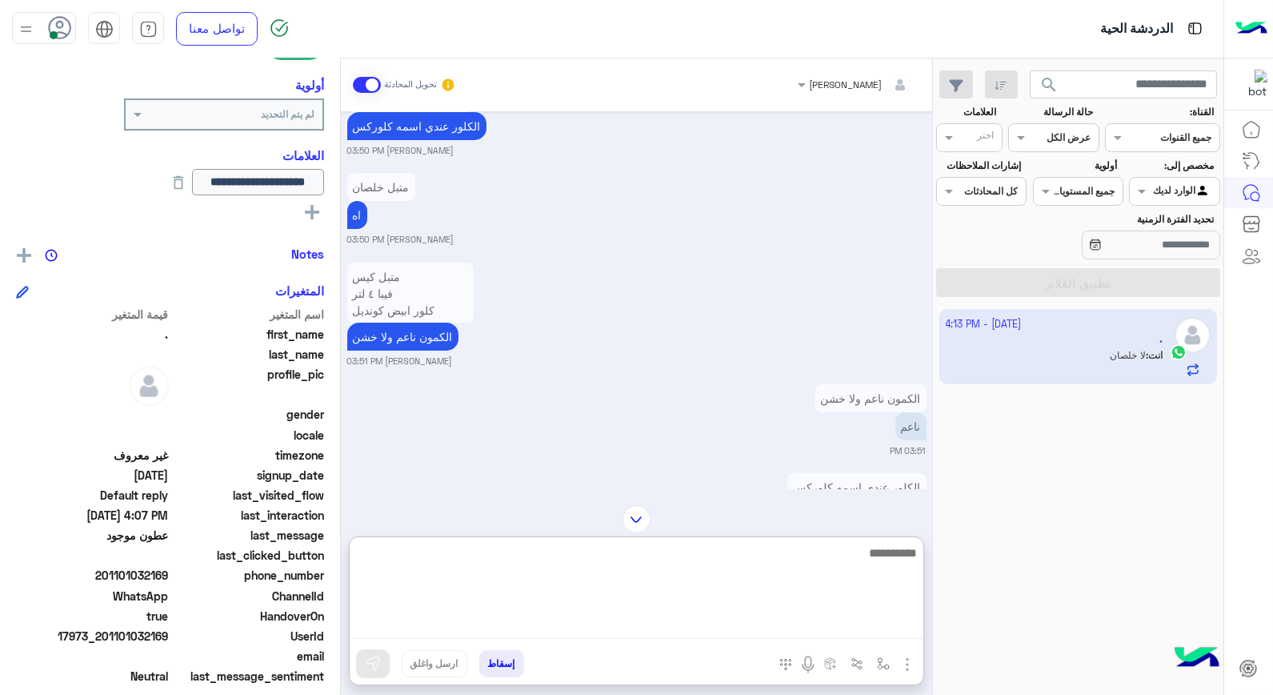
scroll to position [1483, 0]
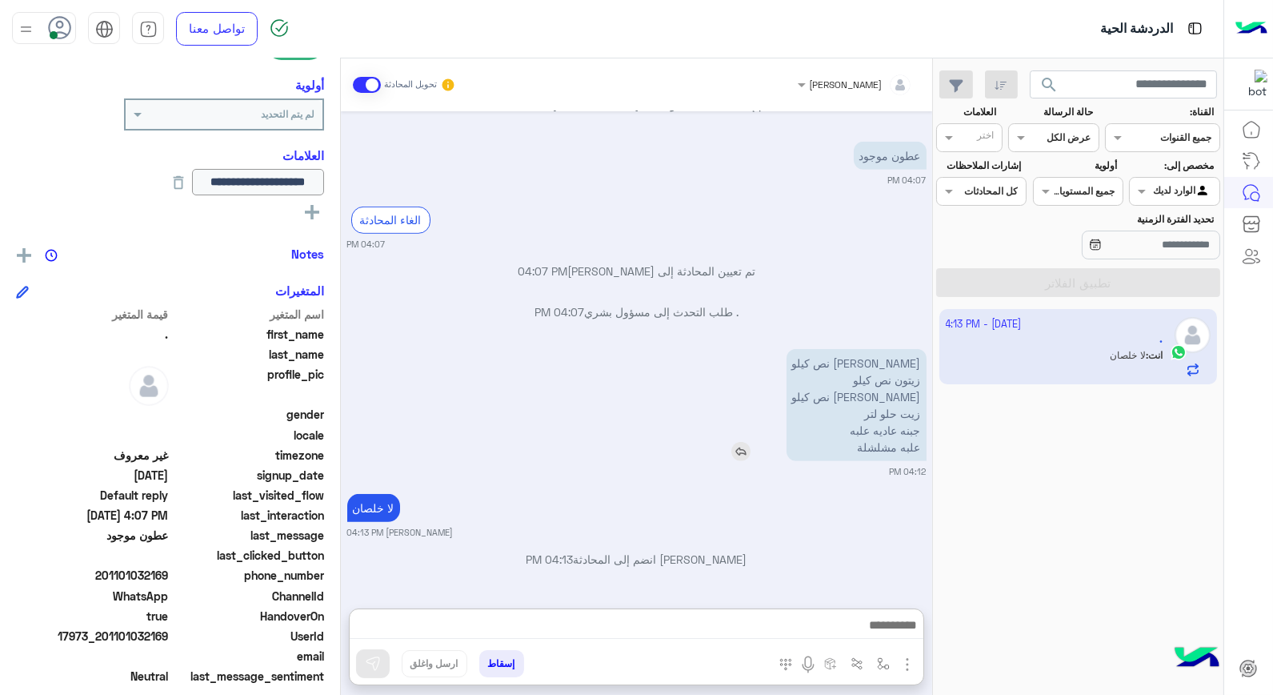
click at [751, 442] on img at bounding box center [740, 451] width 19 height 19
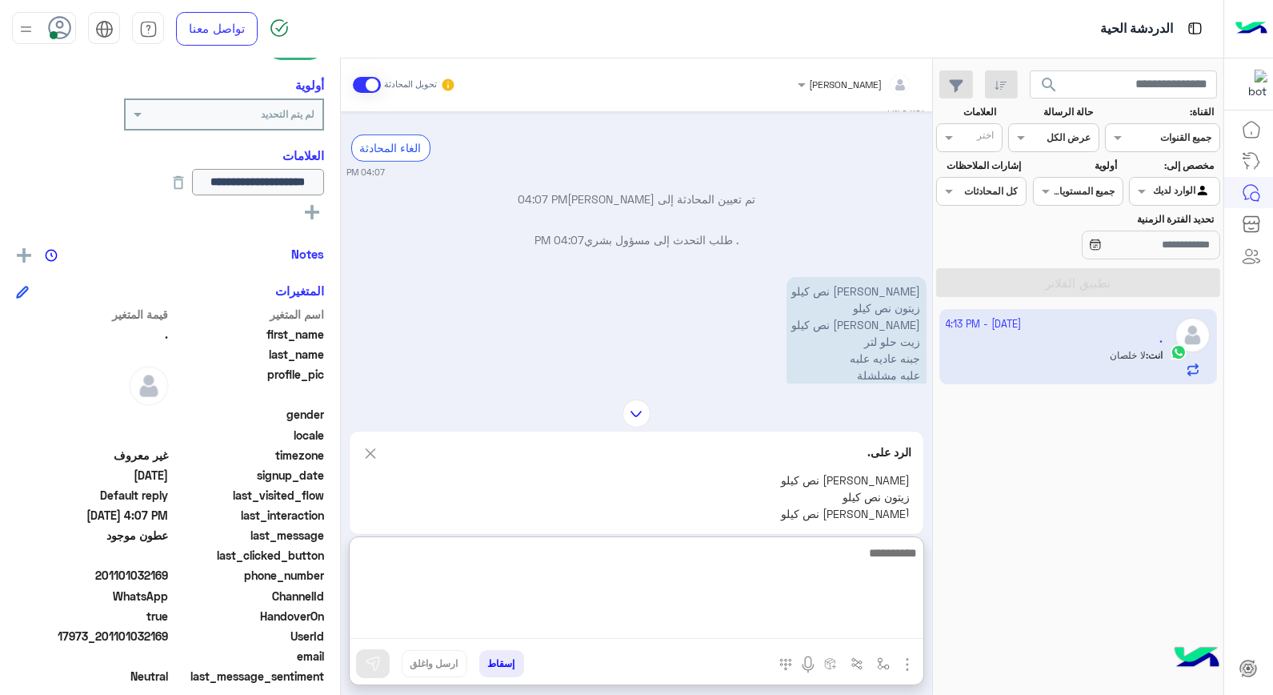
click at [843, 614] on textarea at bounding box center [637, 591] width 574 height 96
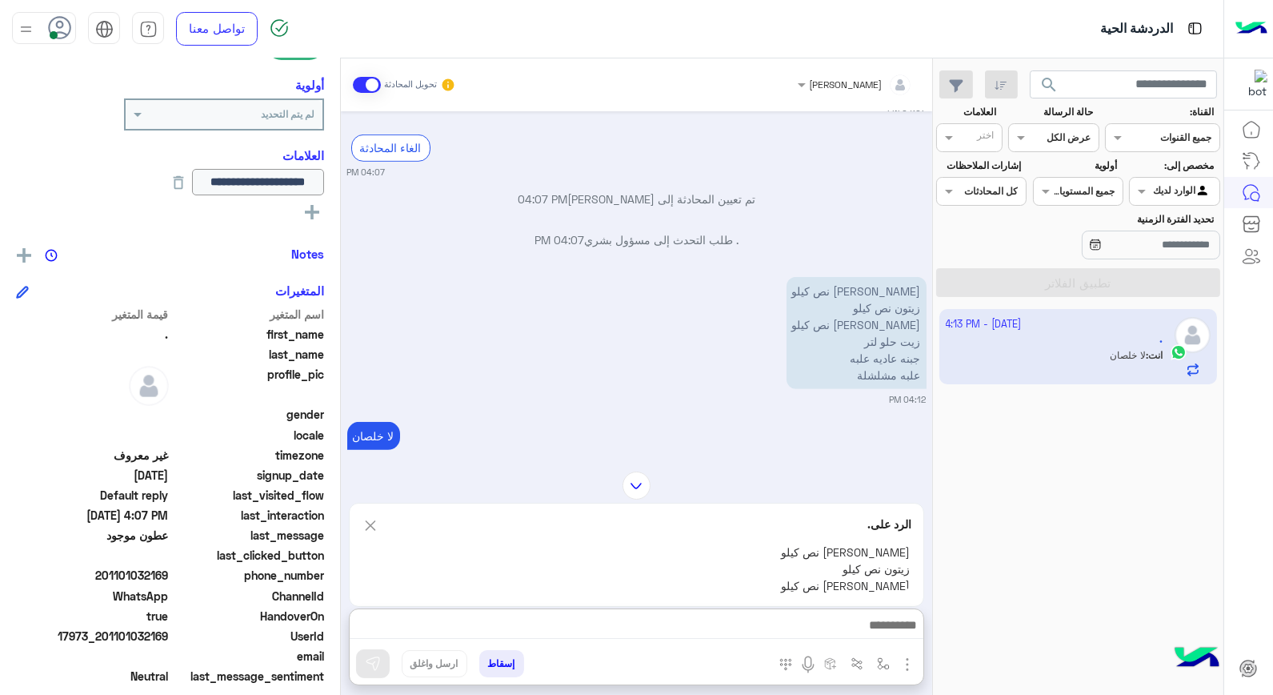
click at [366, 445] on div "[PERSON_NAME] تحويل المحادثة [DATE] متبل كيس فيبا ٤ لتر كلور ابيض كونديل خبز عد…" at bounding box center [636, 379] width 591 height 643
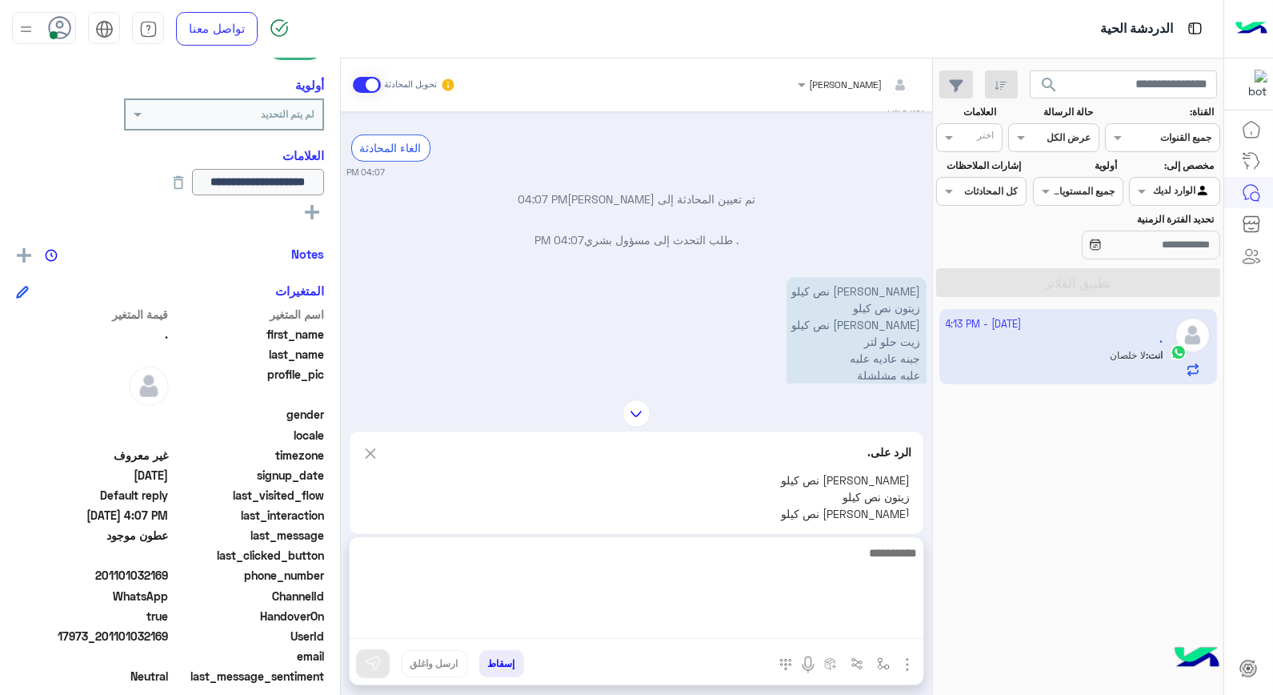
click at [795, 617] on textarea at bounding box center [637, 591] width 574 height 96
type textarea "*"
type textarea "**********"
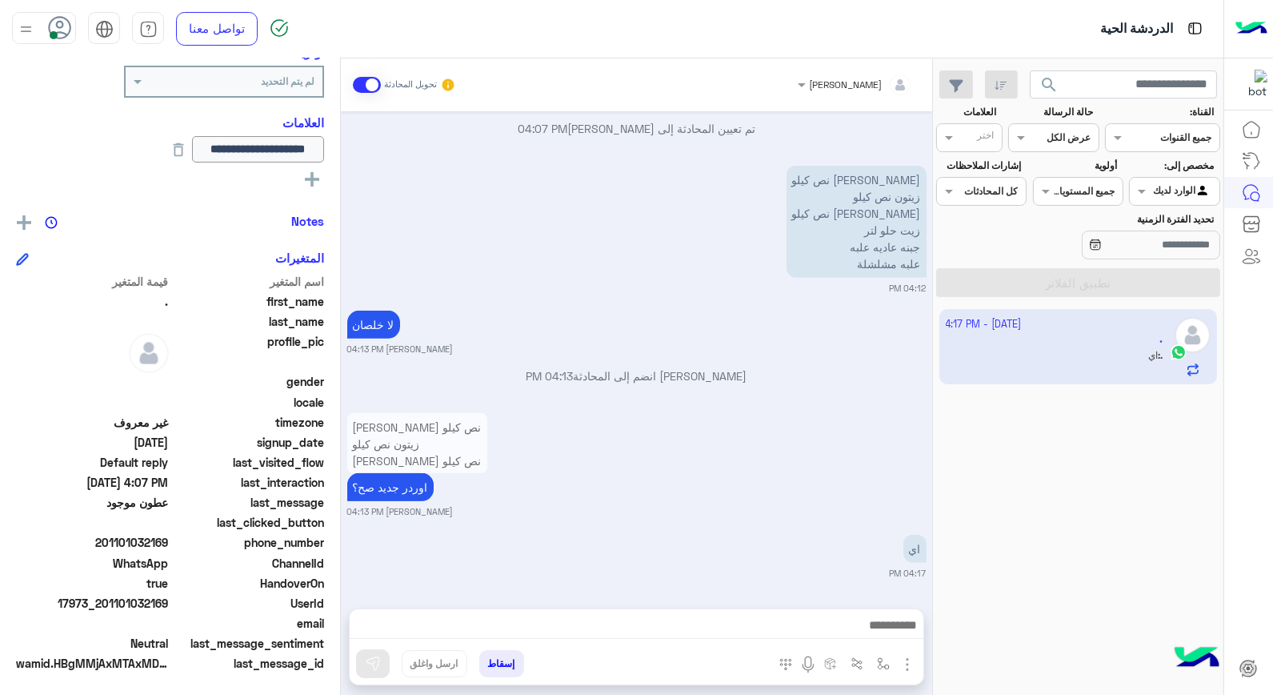
scroll to position [1593, 0]
drag, startPoint x: 105, startPoint y: 598, endPoint x: 168, endPoint y: 607, distance: 63.8
click at [168, 607] on span "17973_201101032169" at bounding box center [92, 603] width 153 height 17
copy span "01101032169"
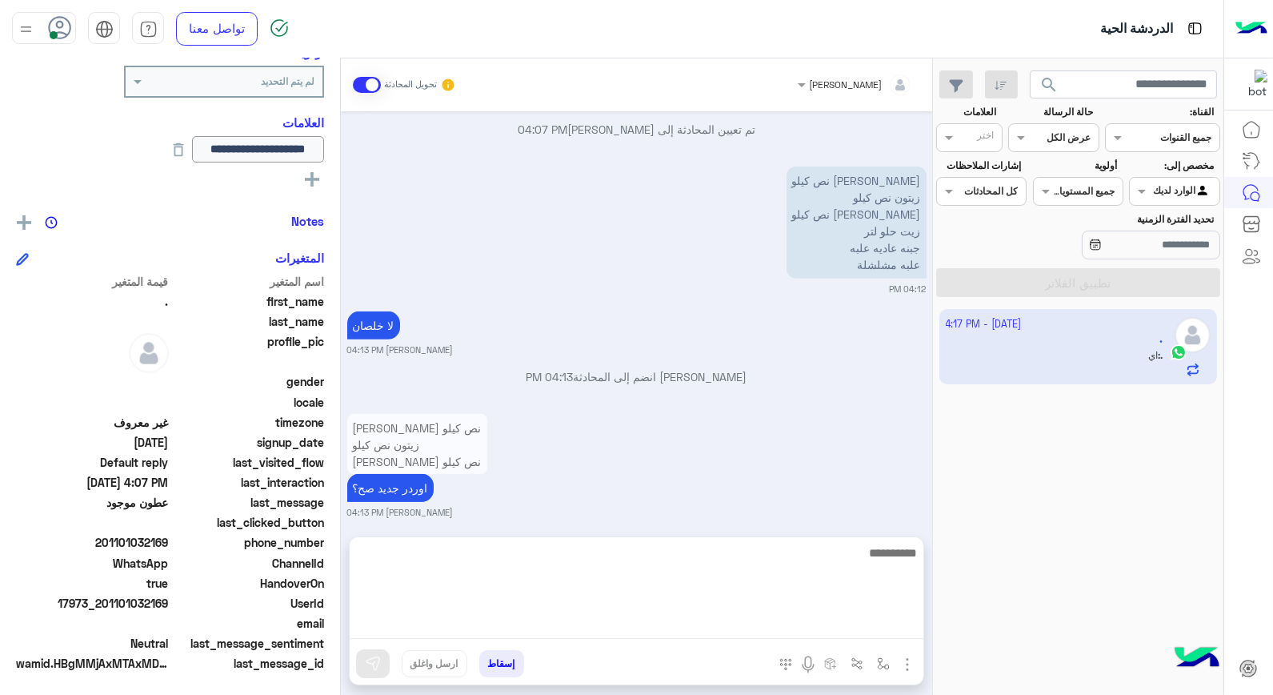
click at [540, 628] on textarea at bounding box center [637, 591] width 574 height 96
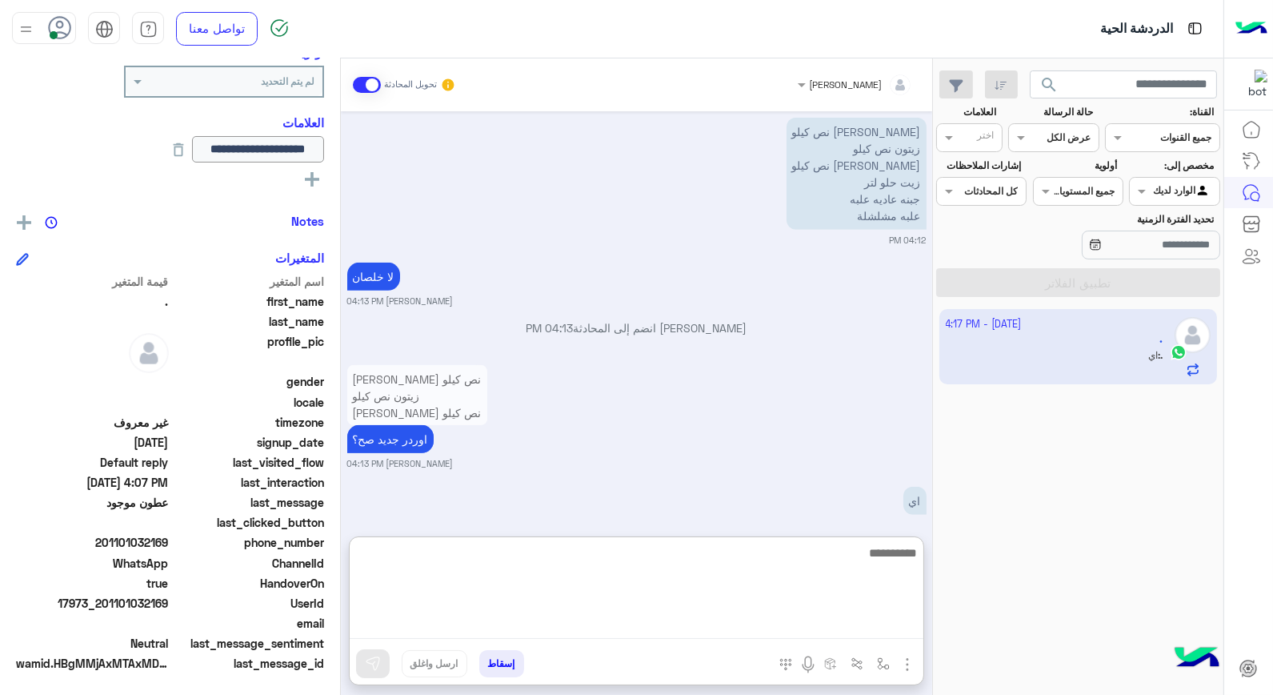
scroll to position [1665, 0]
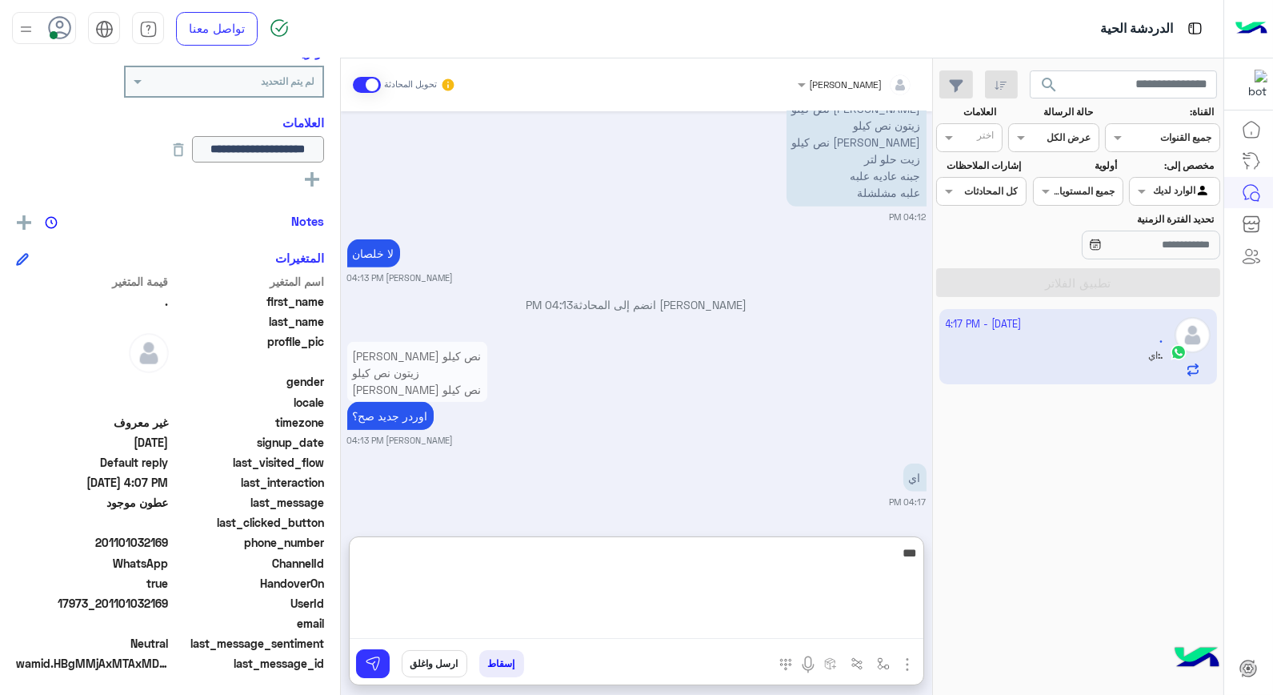
type textarea "****"
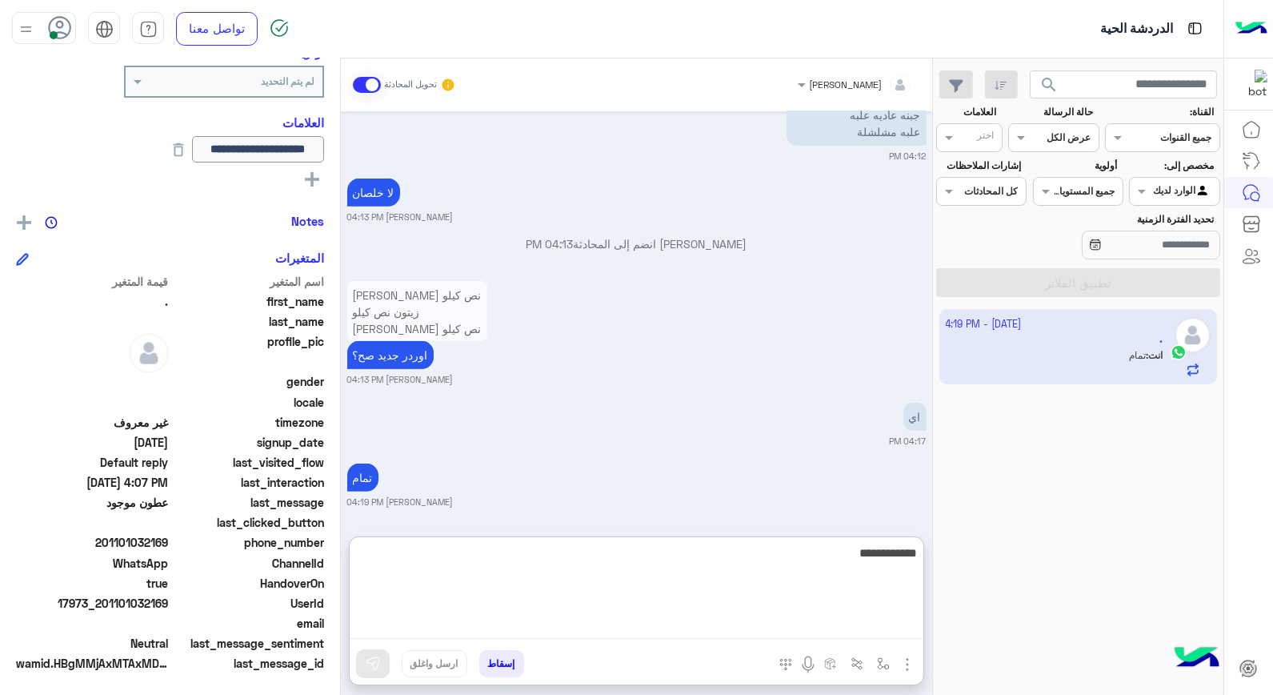
type textarea "**********"
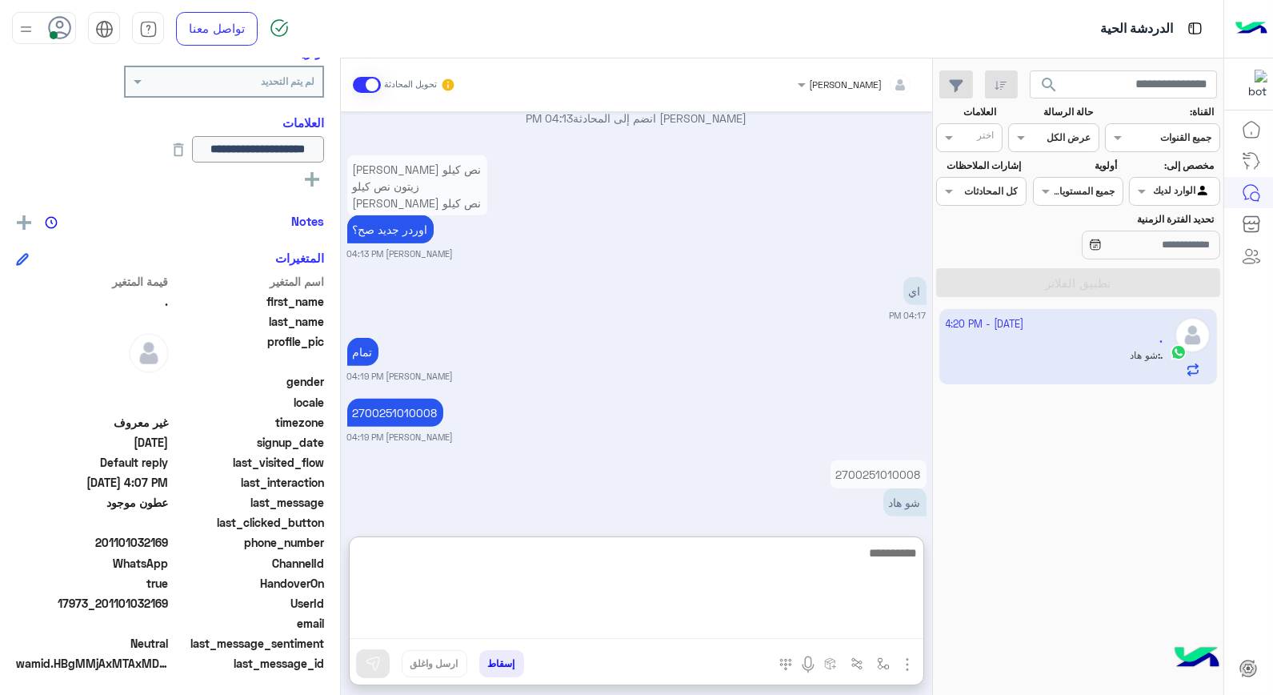
scroll to position [1877, 0]
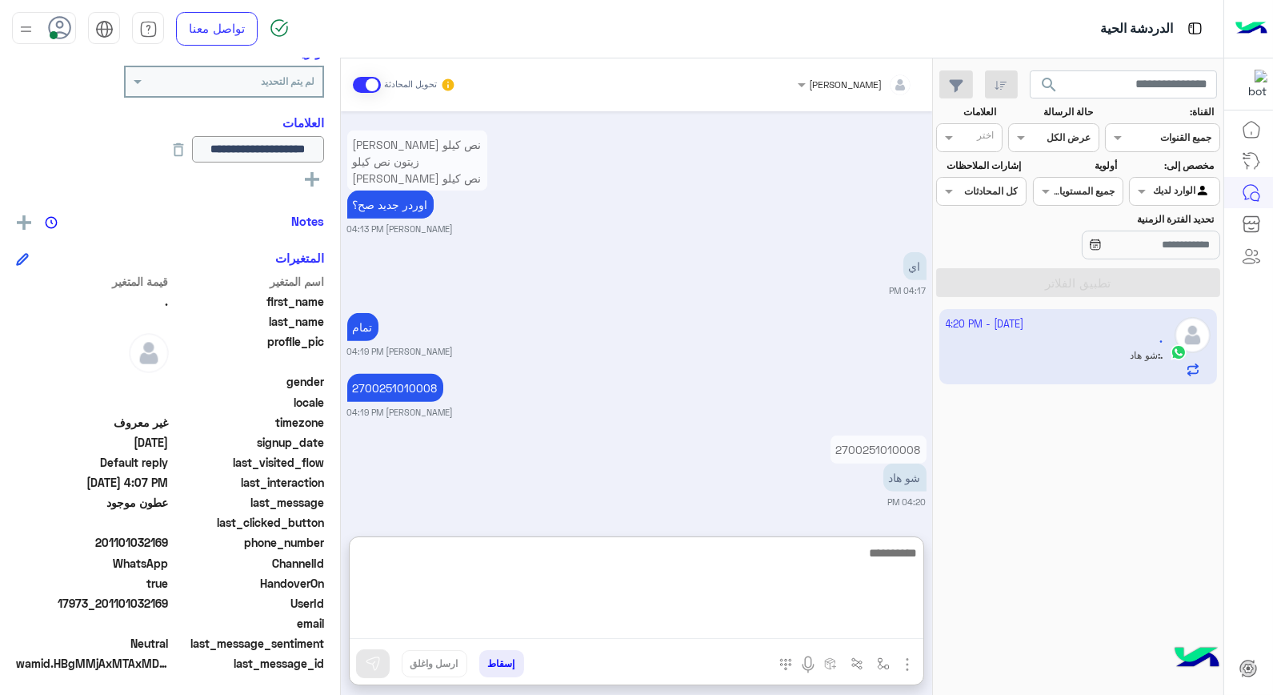
click at [792, 551] on textarea at bounding box center [637, 591] width 574 height 96
type textarea "**********"
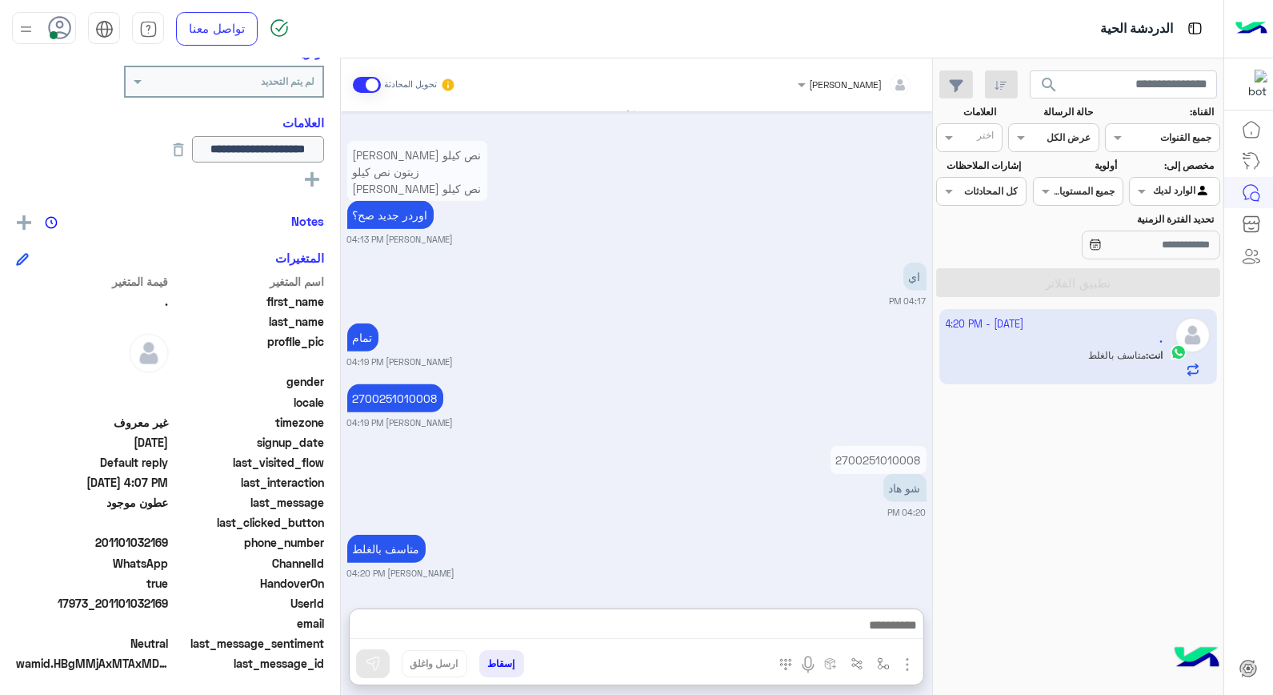
drag, startPoint x: 505, startPoint y: 659, endPoint x: 507, endPoint y: 667, distance: 8.2
click at [506, 659] on button "إسقاط" at bounding box center [501, 663] width 45 height 27
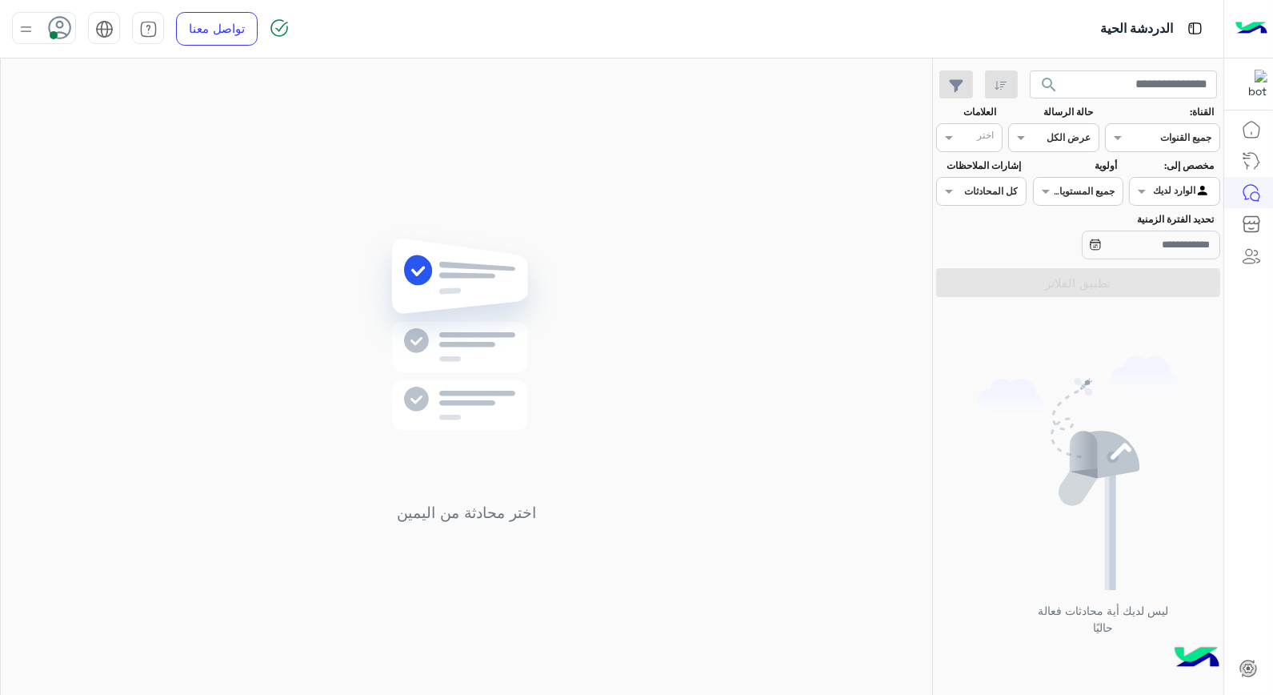
click at [54, 21] on icon at bounding box center [60, 28] width 24 height 24
click at [147, 154] on span "وقت الراحة" at bounding box center [165, 157] width 55 height 17
click at [114, 126] on label "متصل" at bounding box center [112, 122] width 174 height 29
click at [715, 282] on div "اختر محادثة من اليمين" at bounding box center [466, 379] width 931 height 643
click at [66, 32] on icon at bounding box center [60, 28] width 24 height 24
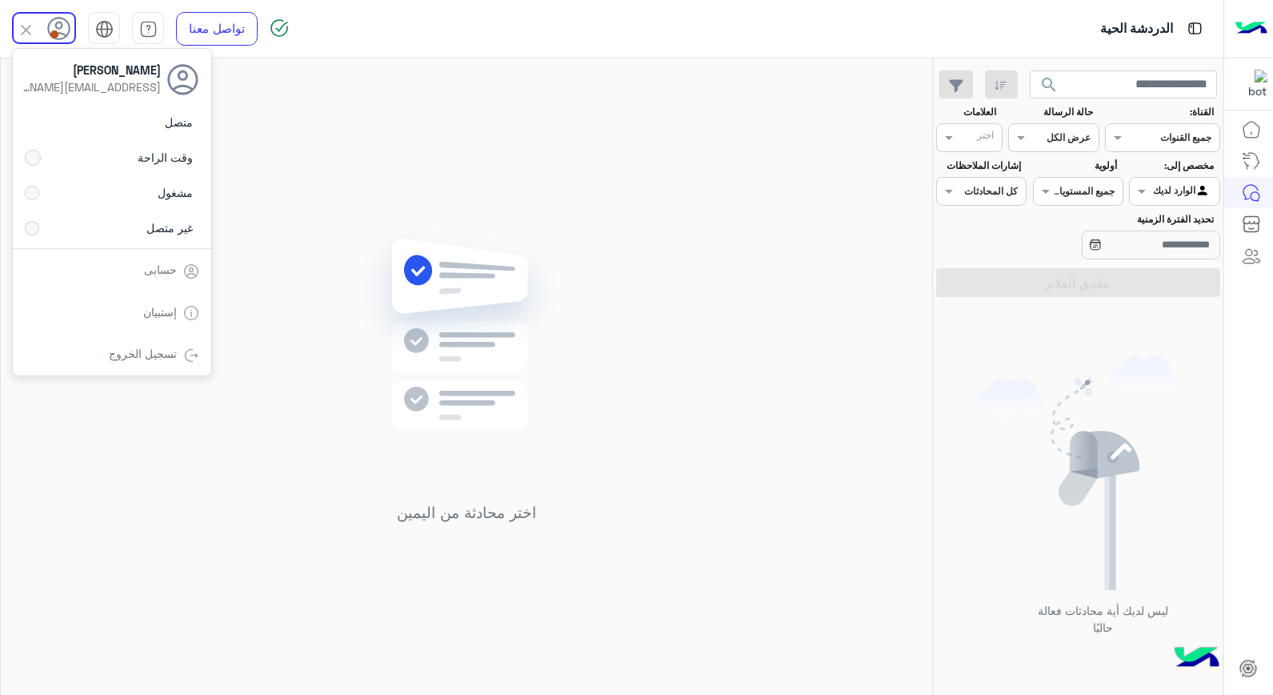
click at [162, 128] on div "متصل وقت الراحة مشغول غير متصل" at bounding box center [112, 178] width 198 height 141
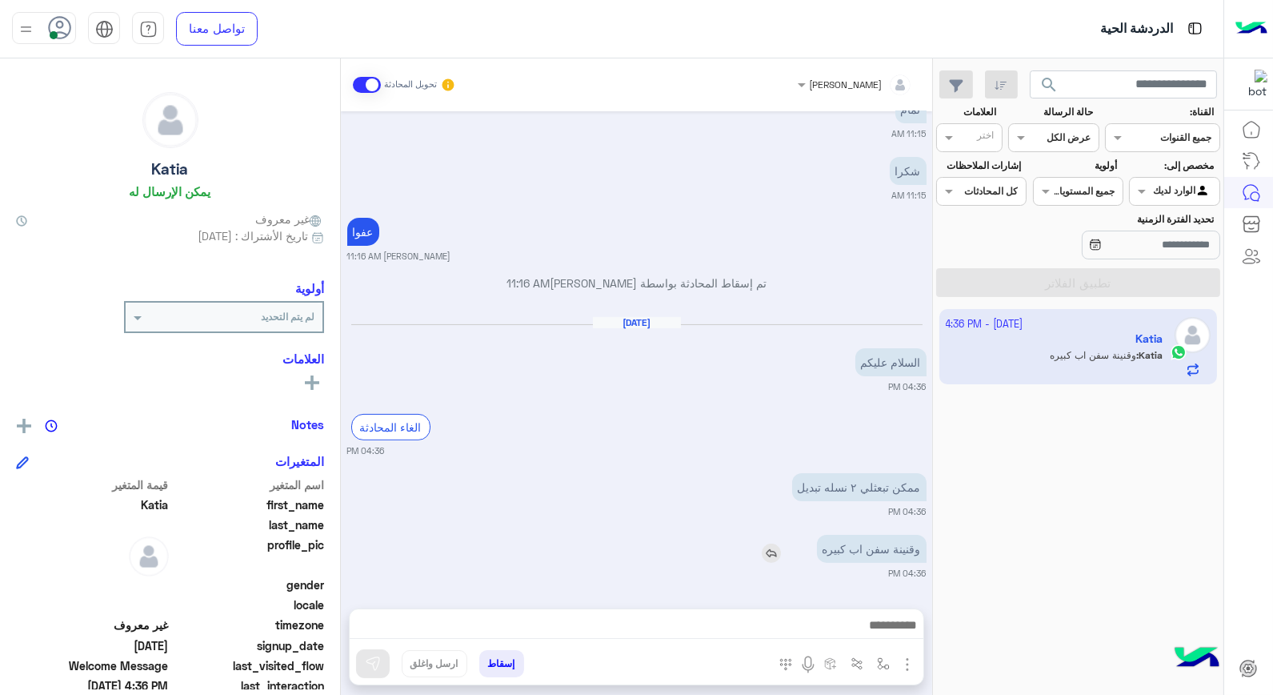
scroll to position [826, 0]
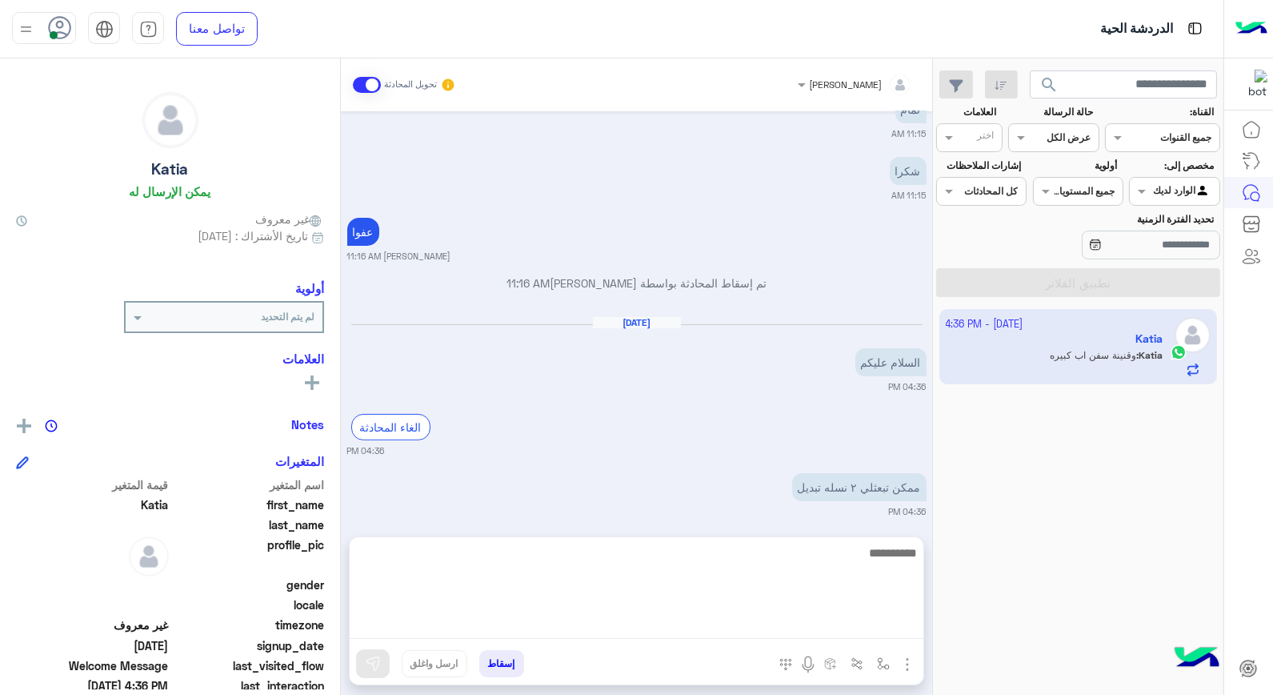
click at [816, 623] on textarea at bounding box center [637, 591] width 574 height 96
type textarea "**********"
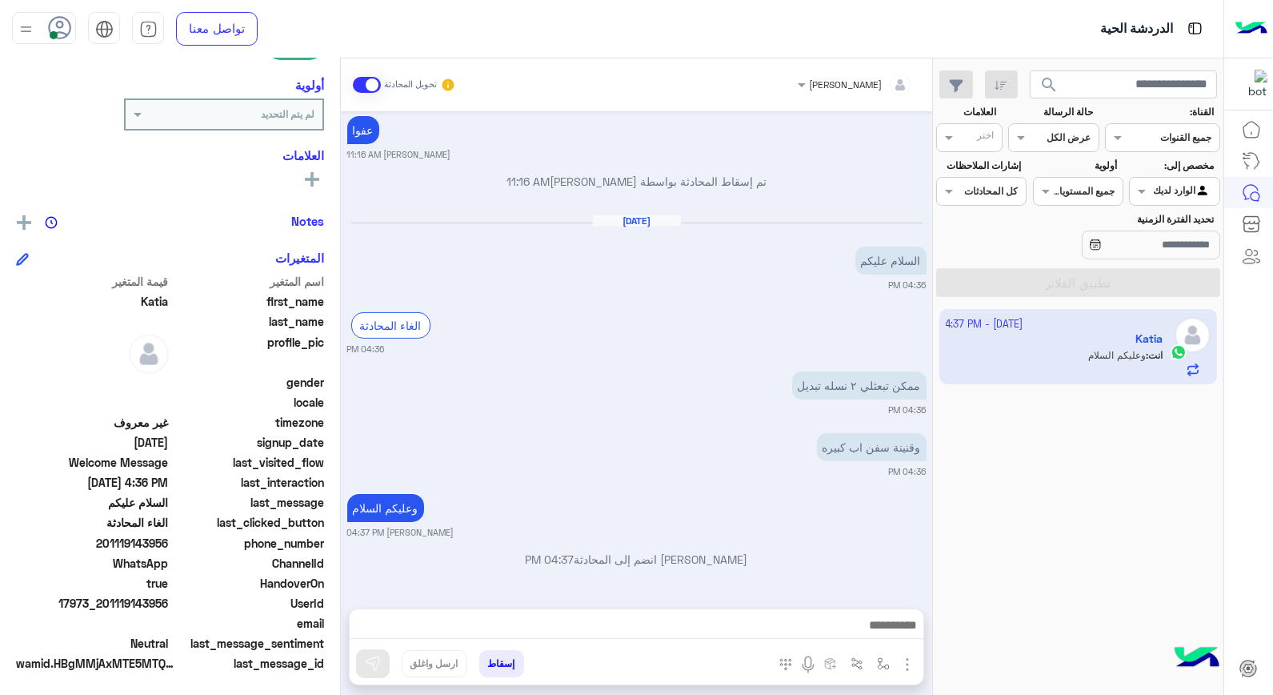
scroll to position [927, 0]
drag, startPoint x: 104, startPoint y: 598, endPoint x: 170, endPoint y: 603, distance: 66.7
click at [169, 603] on span "17973_201119143956" at bounding box center [92, 603] width 153 height 17
copy span "01119143956"
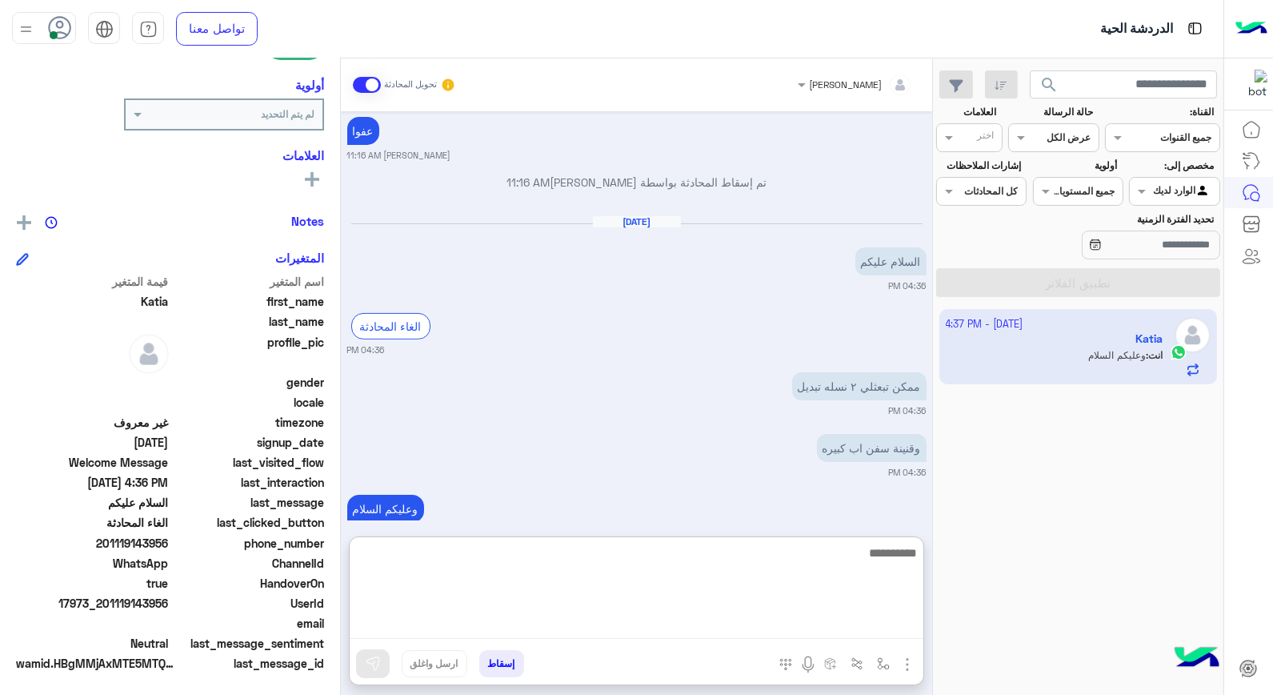
click at [833, 631] on textarea at bounding box center [637, 591] width 574 height 96
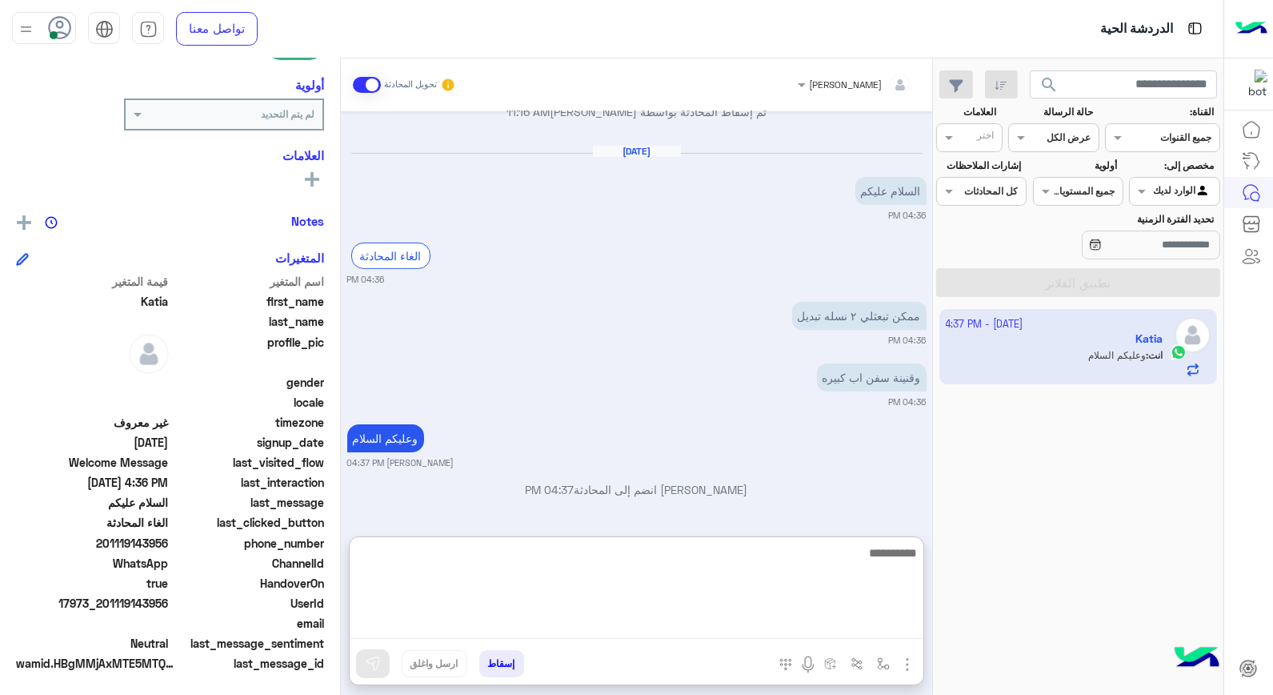
scroll to position [999, 0]
type textarea "*********"
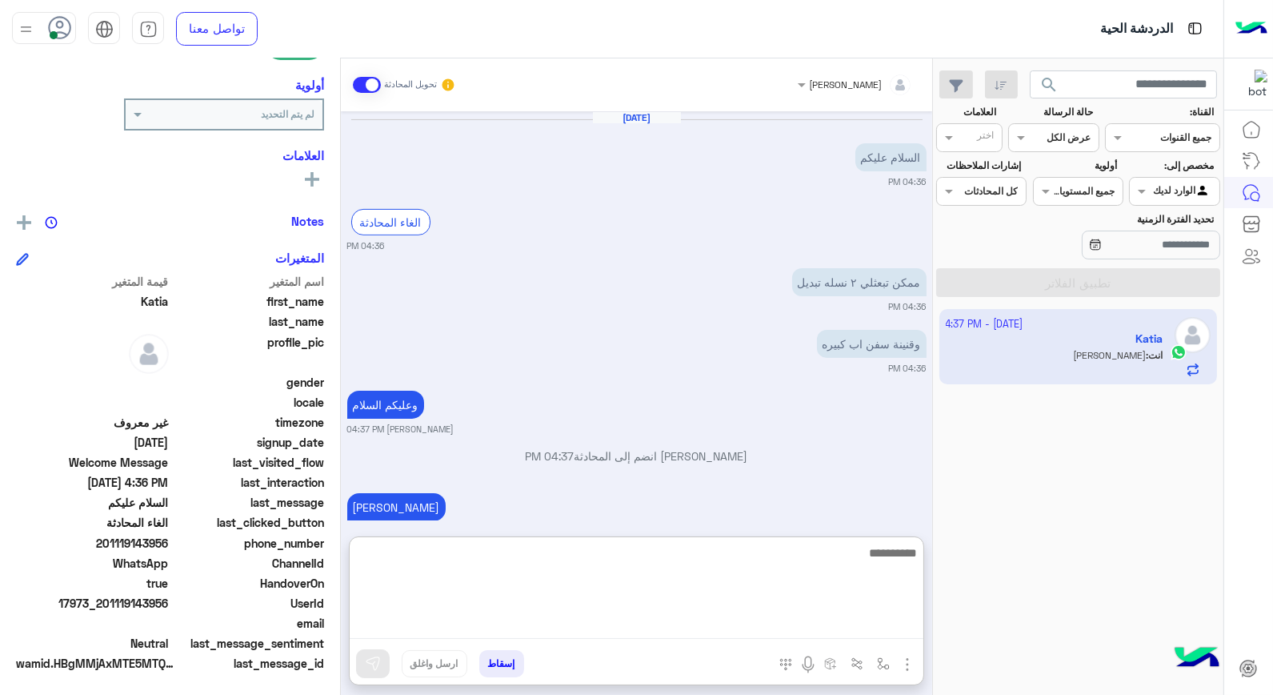
scroll to position [1060, 0]
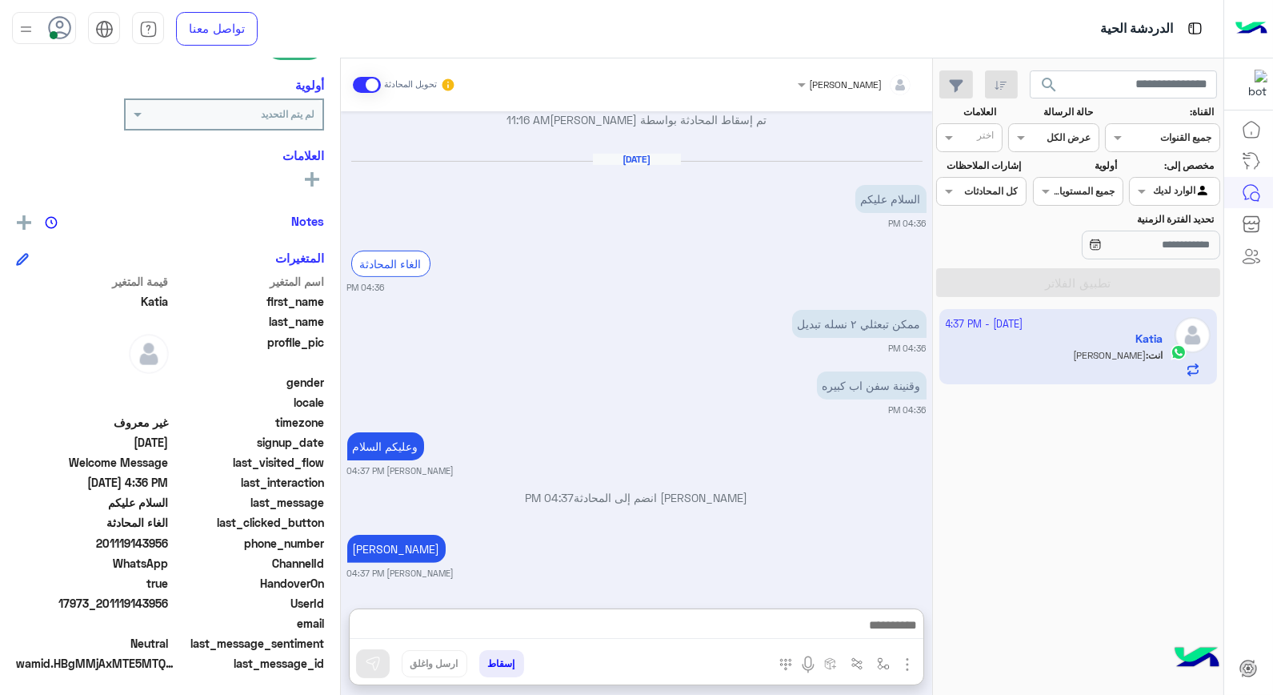
click at [491, 657] on button "إسقاط" at bounding box center [501, 663] width 45 height 27
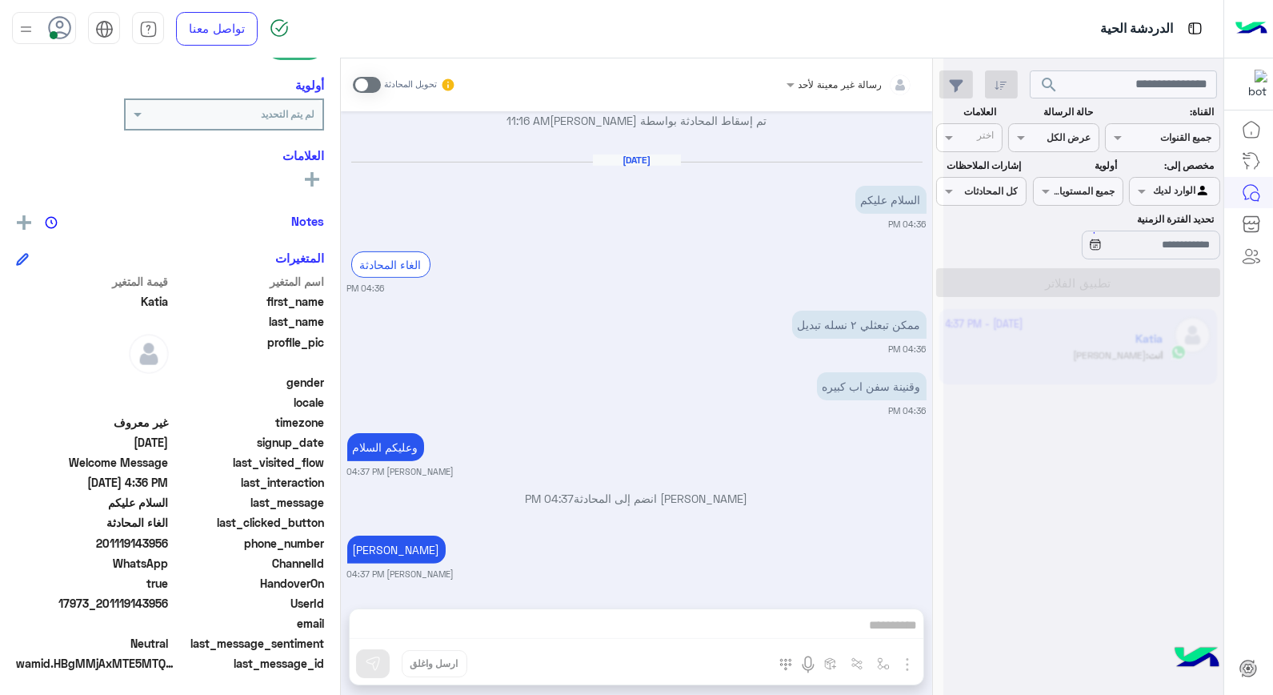
scroll to position [1029, 0]
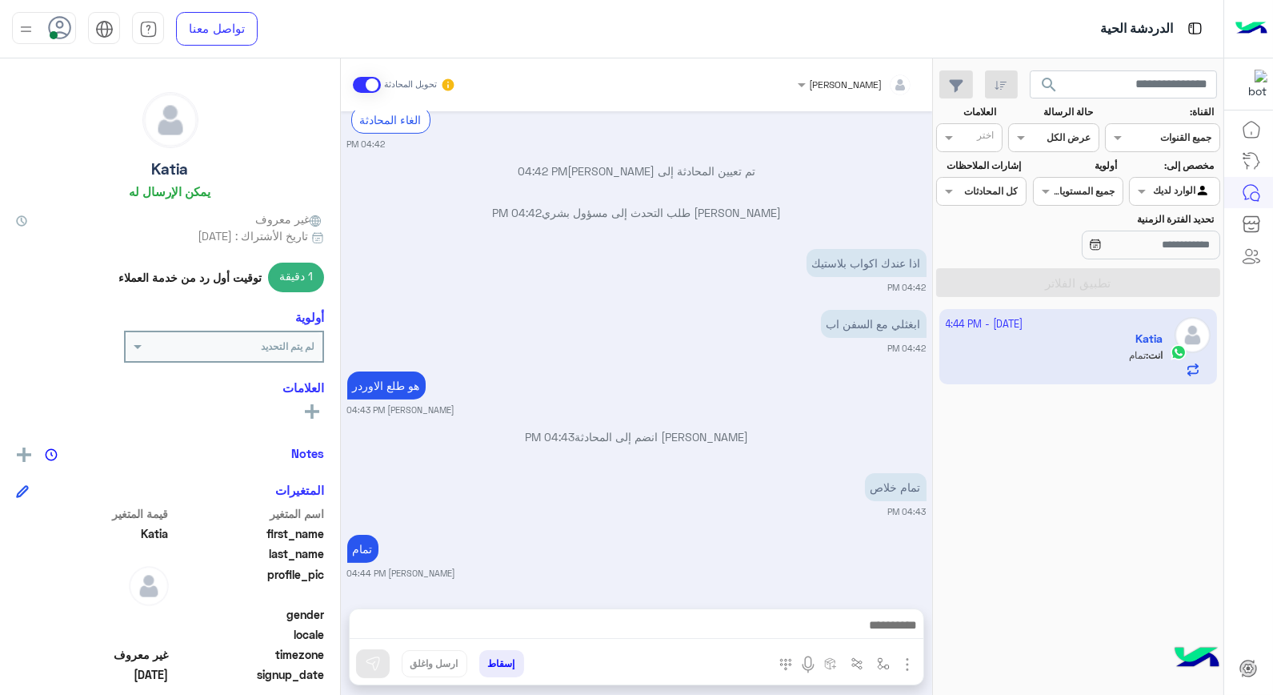
scroll to position [1010, 0]
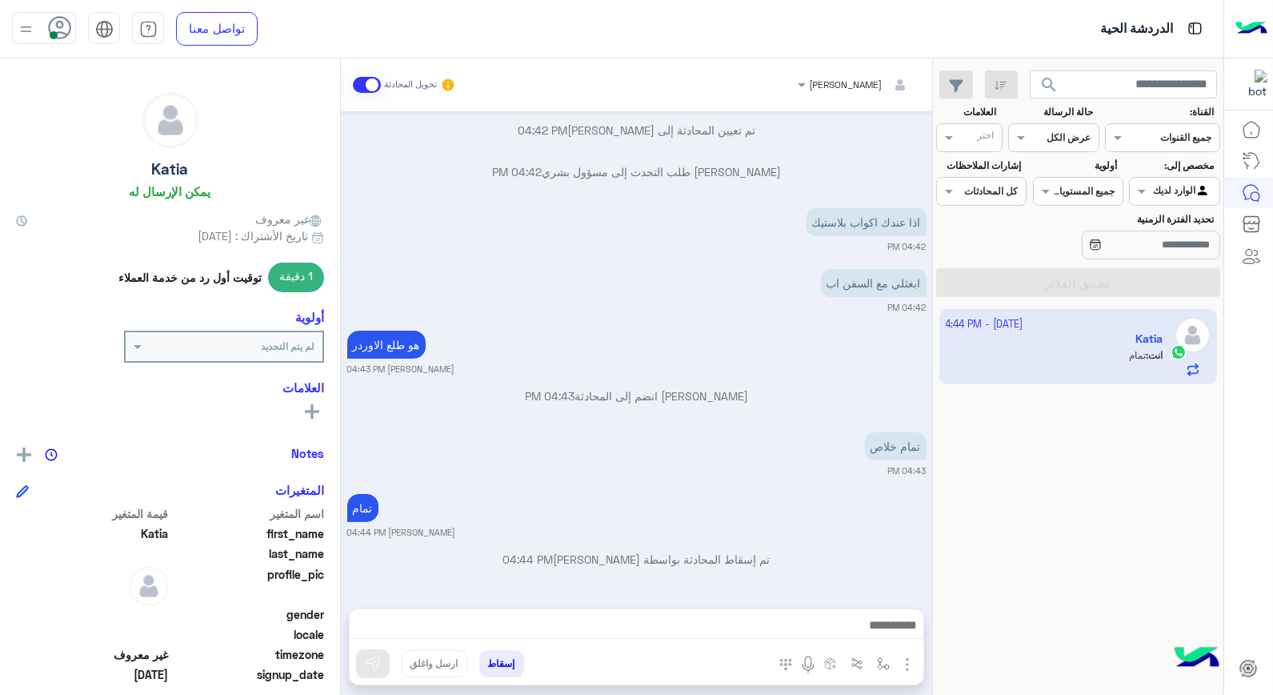
click at [488, 667] on button "إسقاط" at bounding box center [501, 663] width 45 height 27
click at [509, 660] on button "إسقاط" at bounding box center [501, 663] width 45 height 27
click at [499, 664] on button "إسقاط" at bounding box center [501, 663] width 45 height 27
click at [501, 660] on button "إسقاط" at bounding box center [501, 663] width 45 height 27
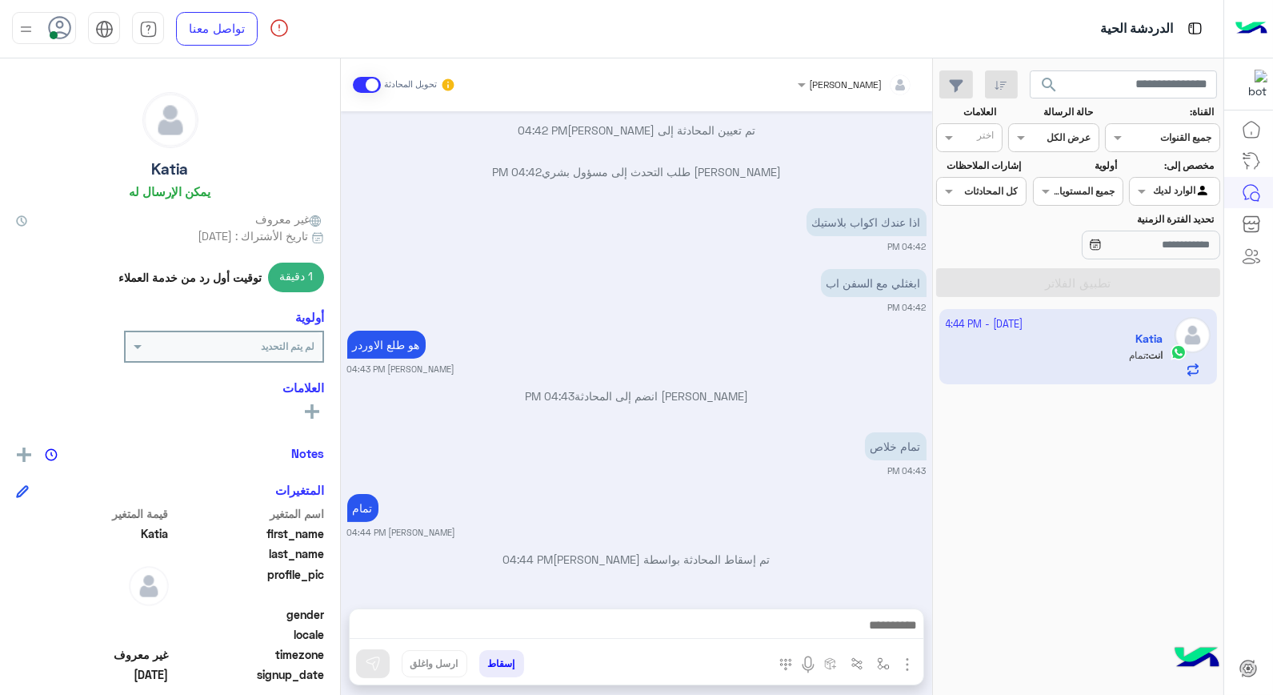
click at [492, 669] on button "إسقاط" at bounding box center [501, 663] width 45 height 27
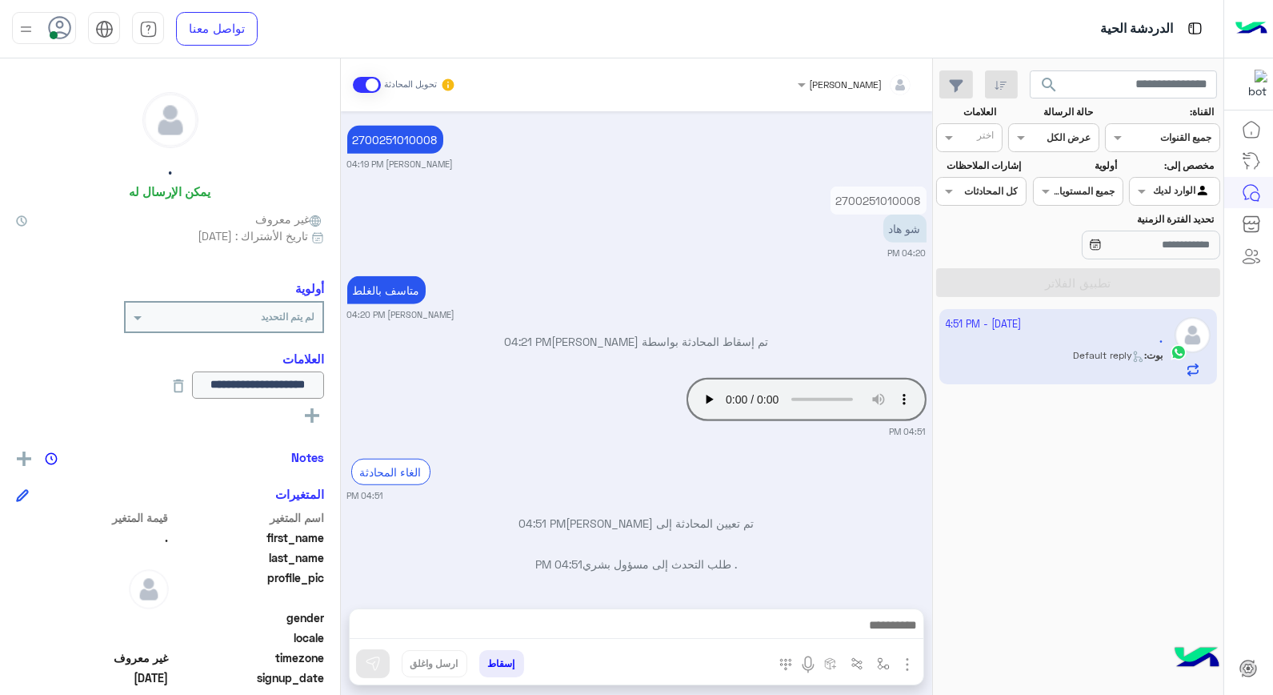
scroll to position [2466, 0]
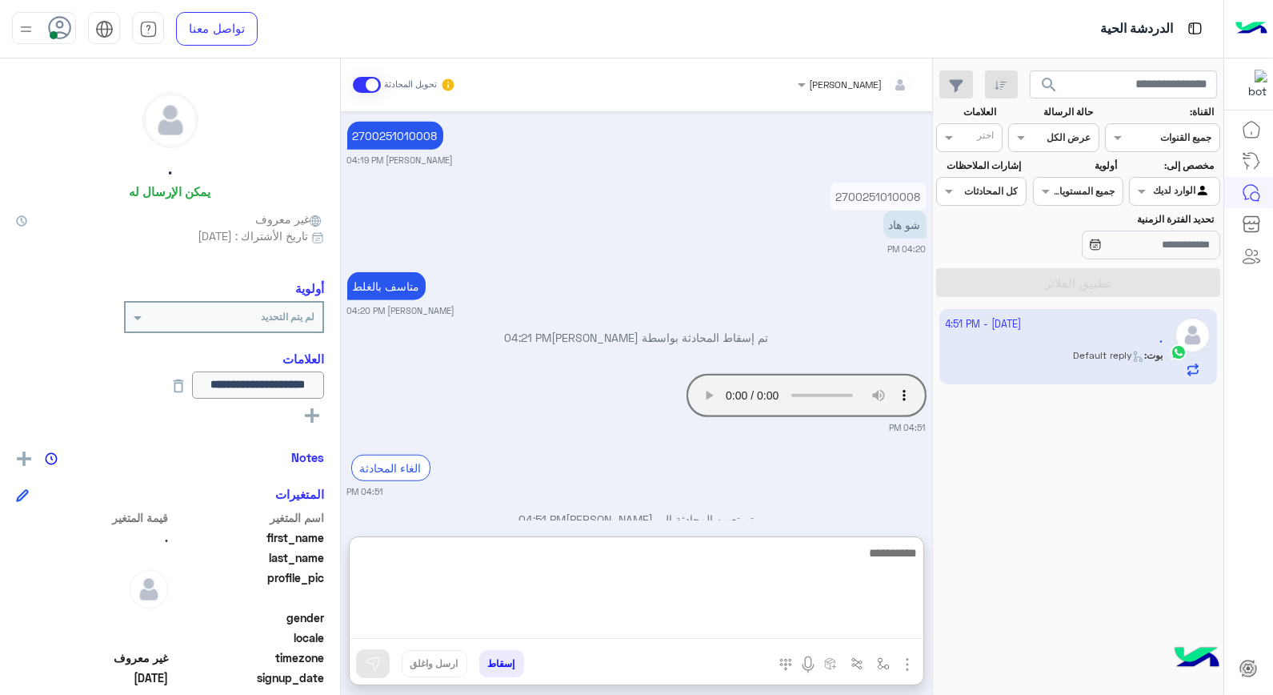
click at [823, 629] on textarea at bounding box center [637, 591] width 574 height 96
click at [827, 555] on textarea at bounding box center [637, 591] width 574 height 96
type textarea "**********"
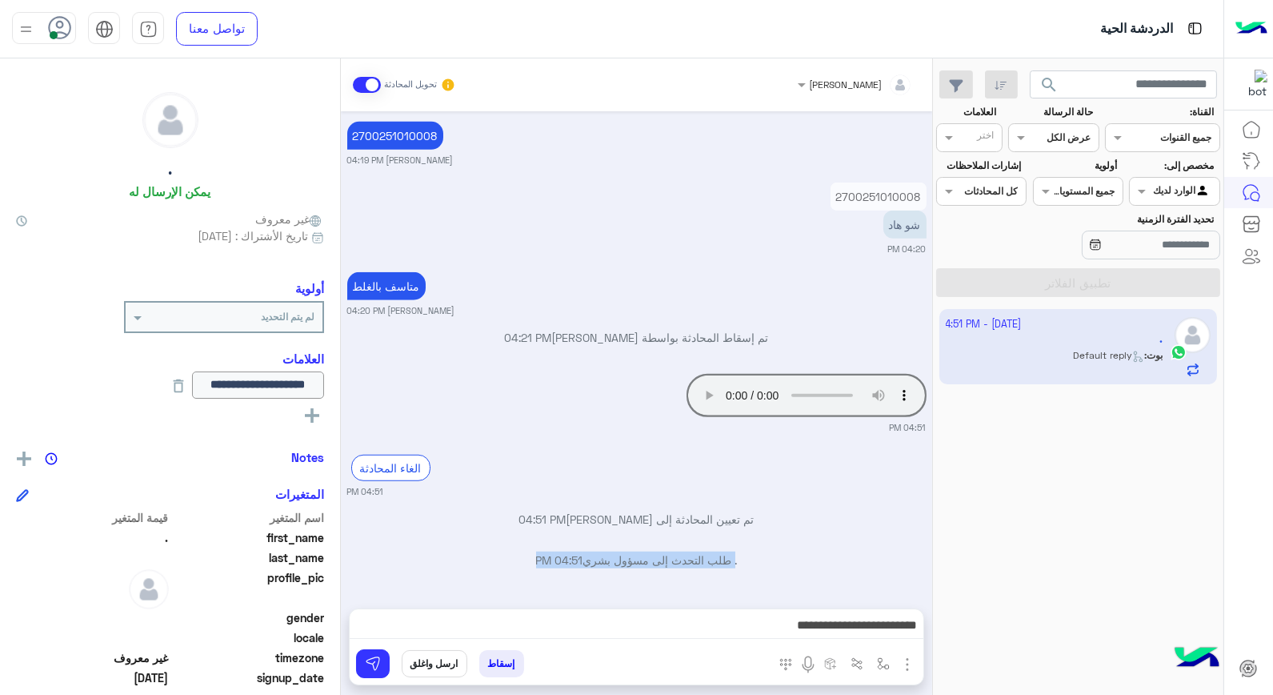
drag, startPoint x: 763, startPoint y: 551, endPoint x: 882, endPoint y: 580, distance: 122.9
click at [883, 579] on div "خالد صقر تحويل المحادثة Oct 10, 2025 الغاء المحادثة 03:42 PM تم تعيين المحادثة …" at bounding box center [636, 379] width 591 height 643
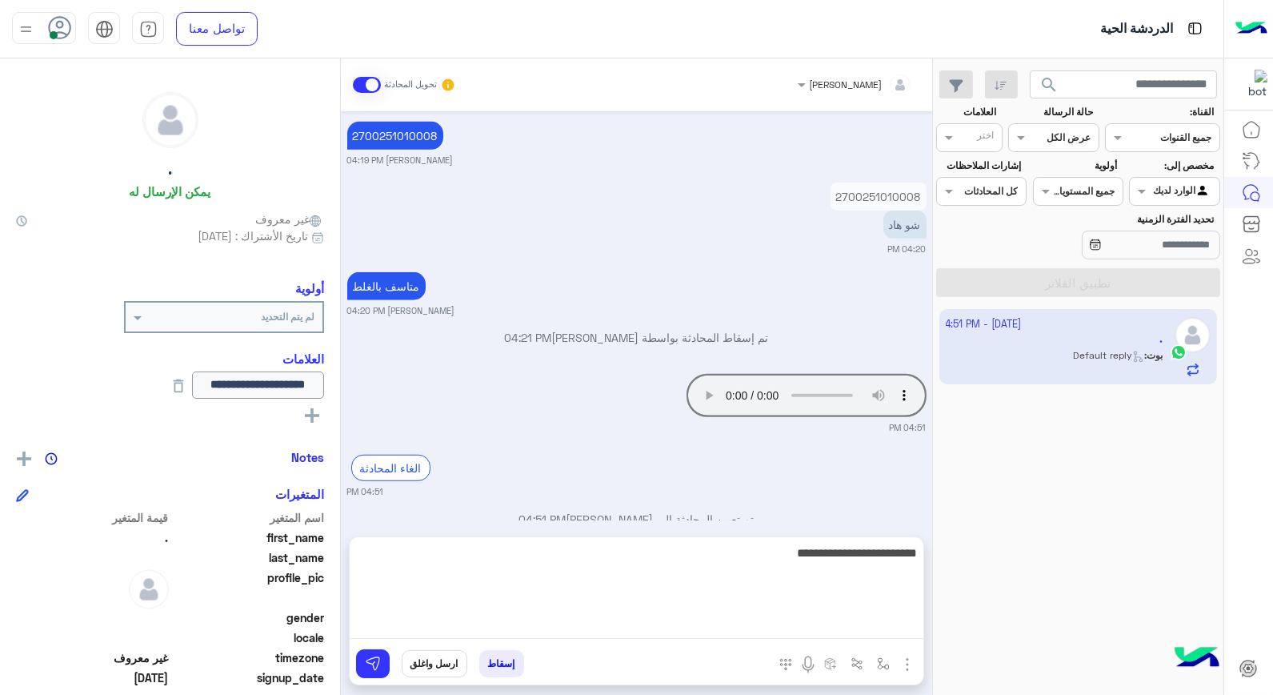
scroll to position [2476, 0]
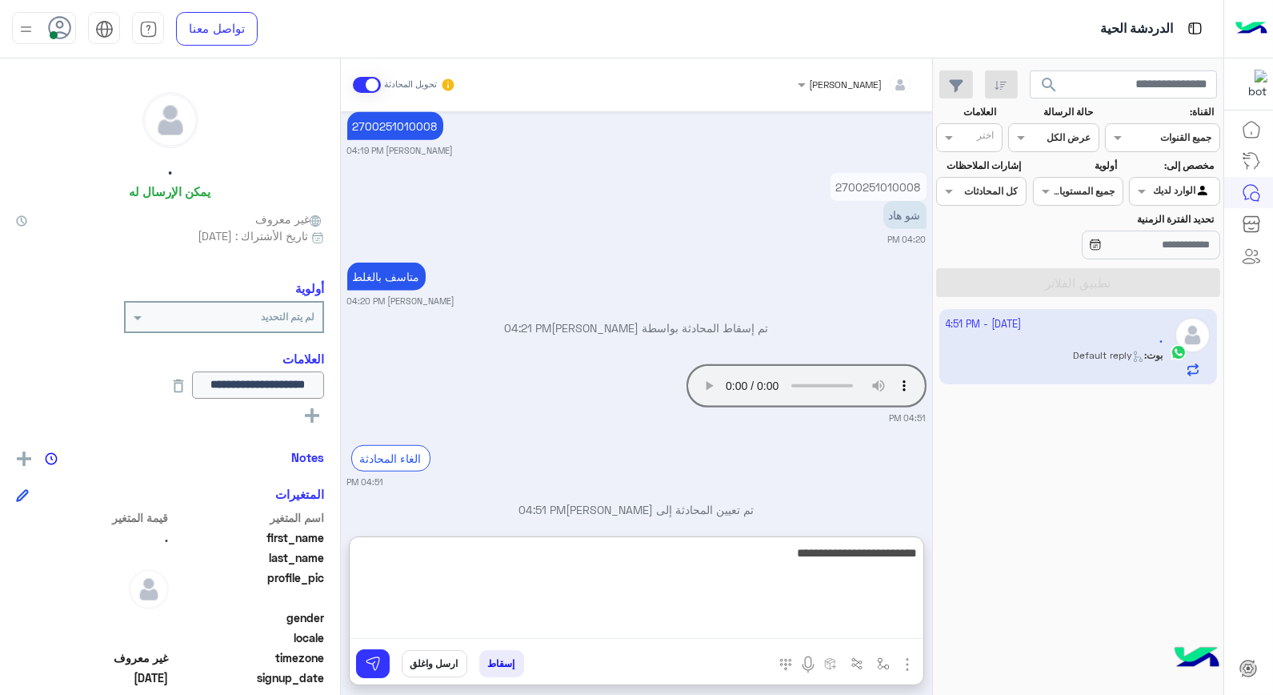
drag, startPoint x: 882, startPoint y: 580, endPoint x: 963, endPoint y: 594, distance: 82.7
click at [963, 594] on mat-drawer-container "search القناة: القناه جميع القنوات حالة الرسالة القناه عرض الكل العلامات اختر م…" at bounding box center [612, 379] width 1224 height 643
type textarea "*"
click at [890, 547] on textarea at bounding box center [637, 591] width 574 height 96
type textarea "**********"
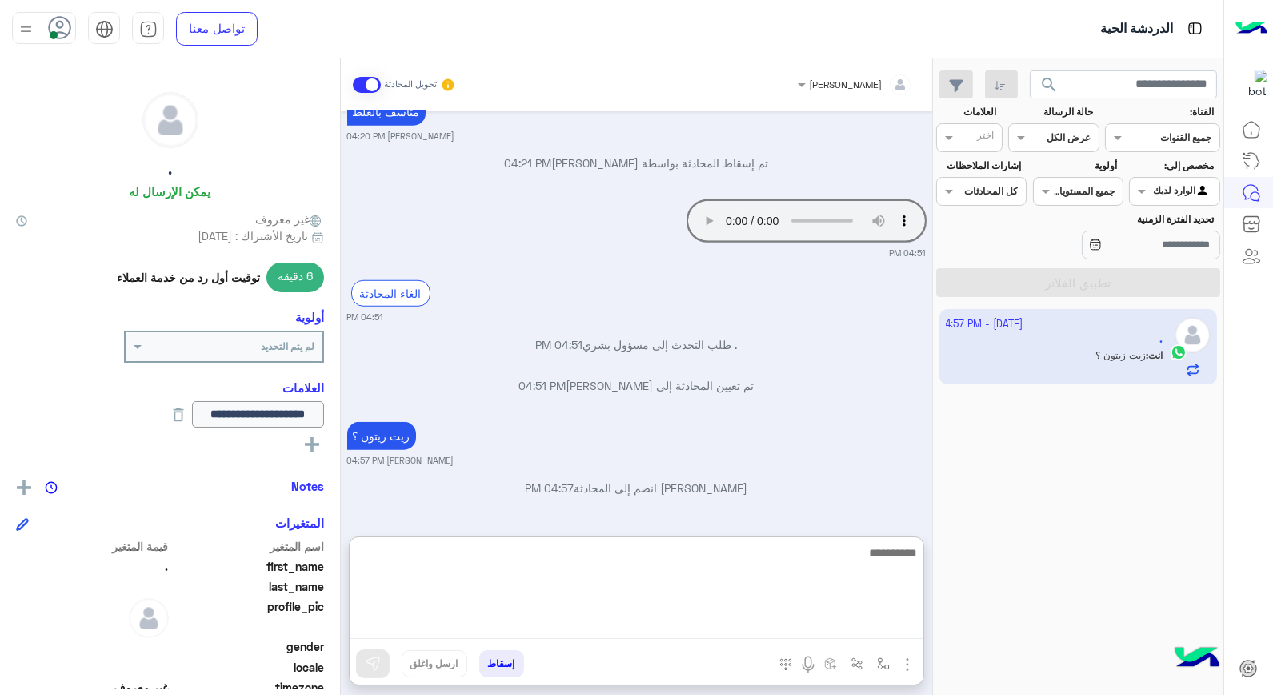
scroll to position [2702, 0]
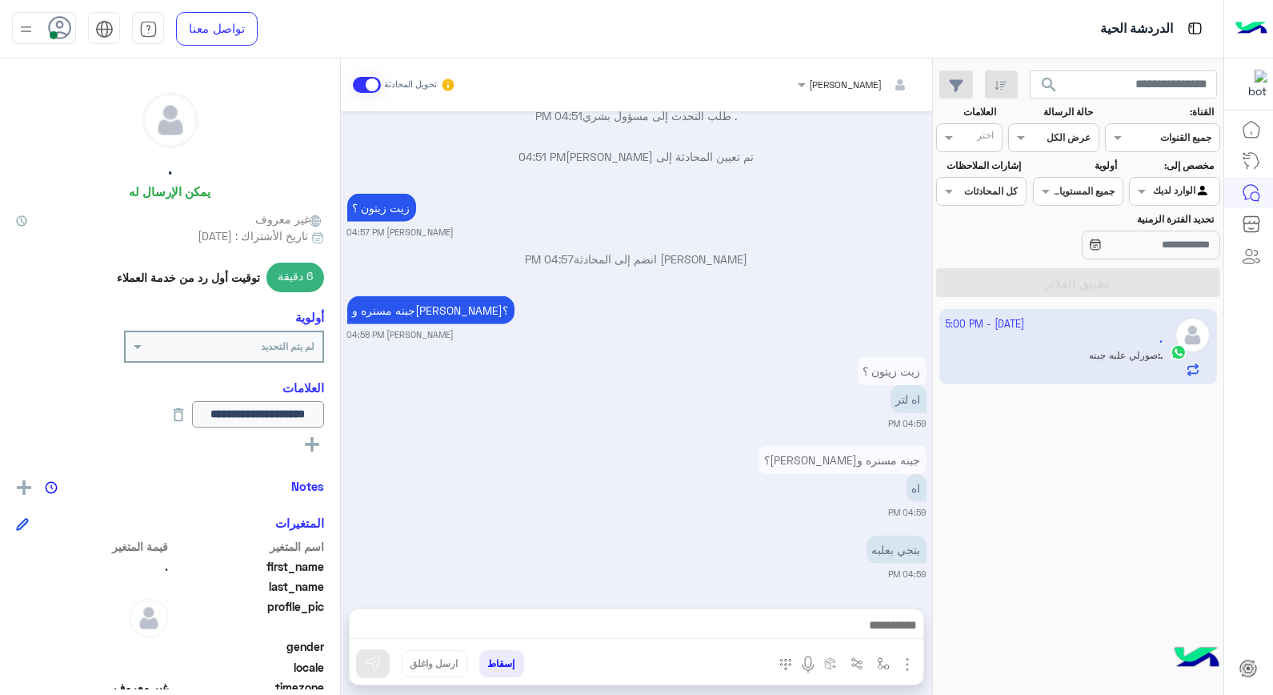
scroll to position [2783, 0]
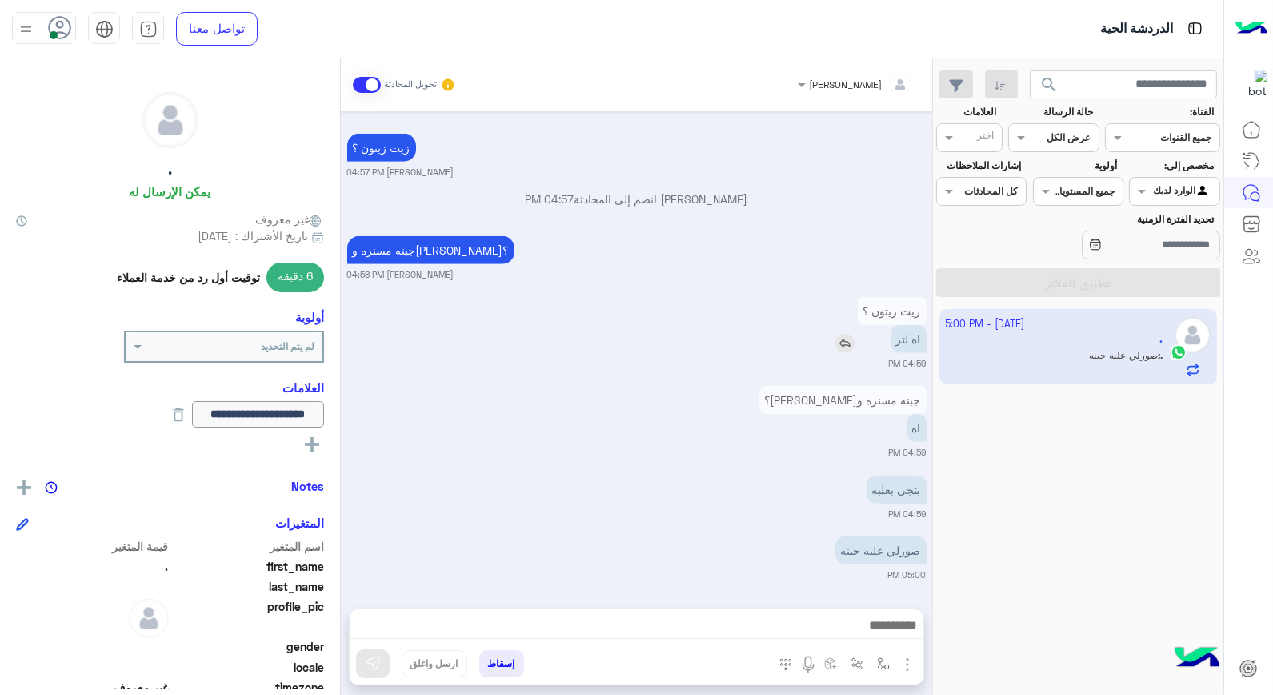
click at [848, 340] on img at bounding box center [844, 343] width 19 height 19
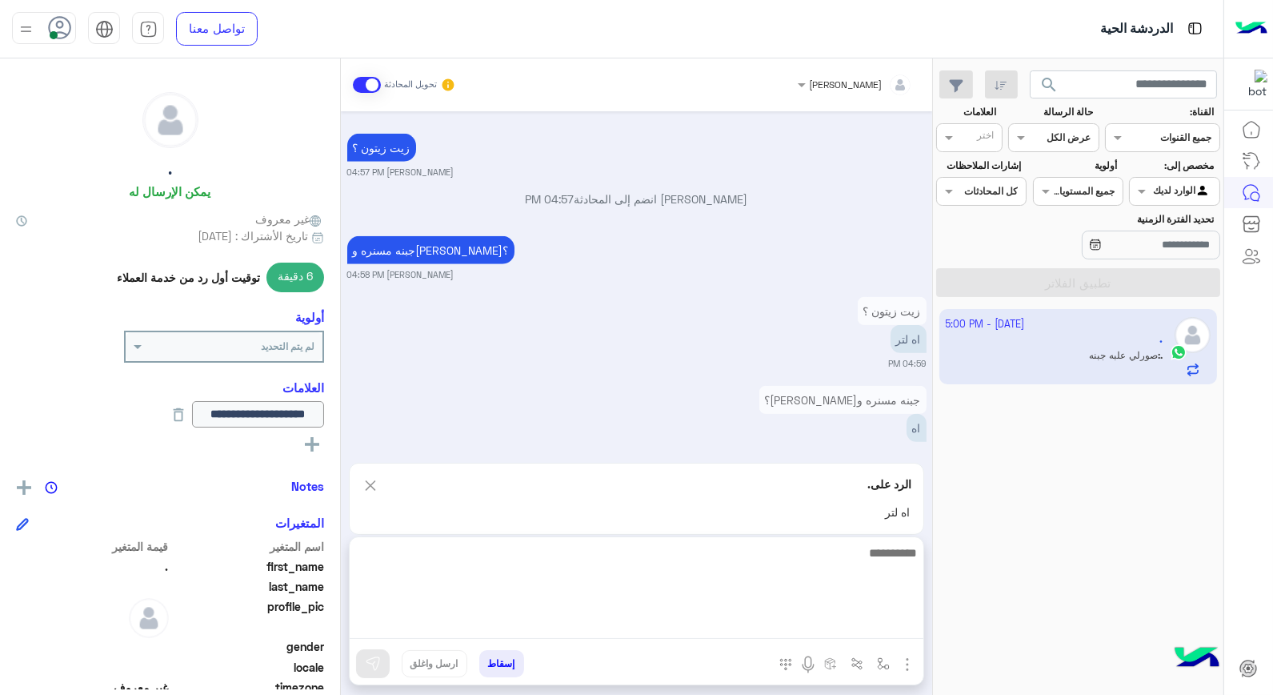
click at [845, 617] on textarea at bounding box center [637, 591] width 574 height 96
type textarea "********"
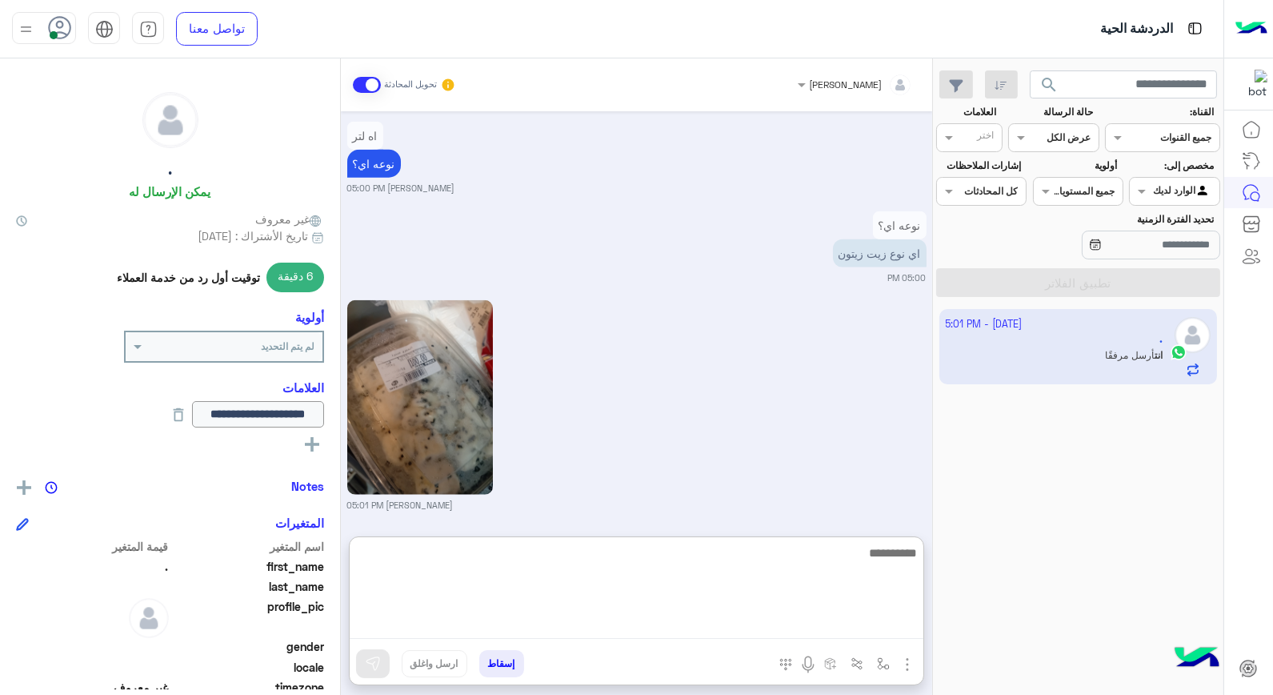
scroll to position [3262, 0]
click at [800, 562] on textarea at bounding box center [637, 591] width 574 height 96
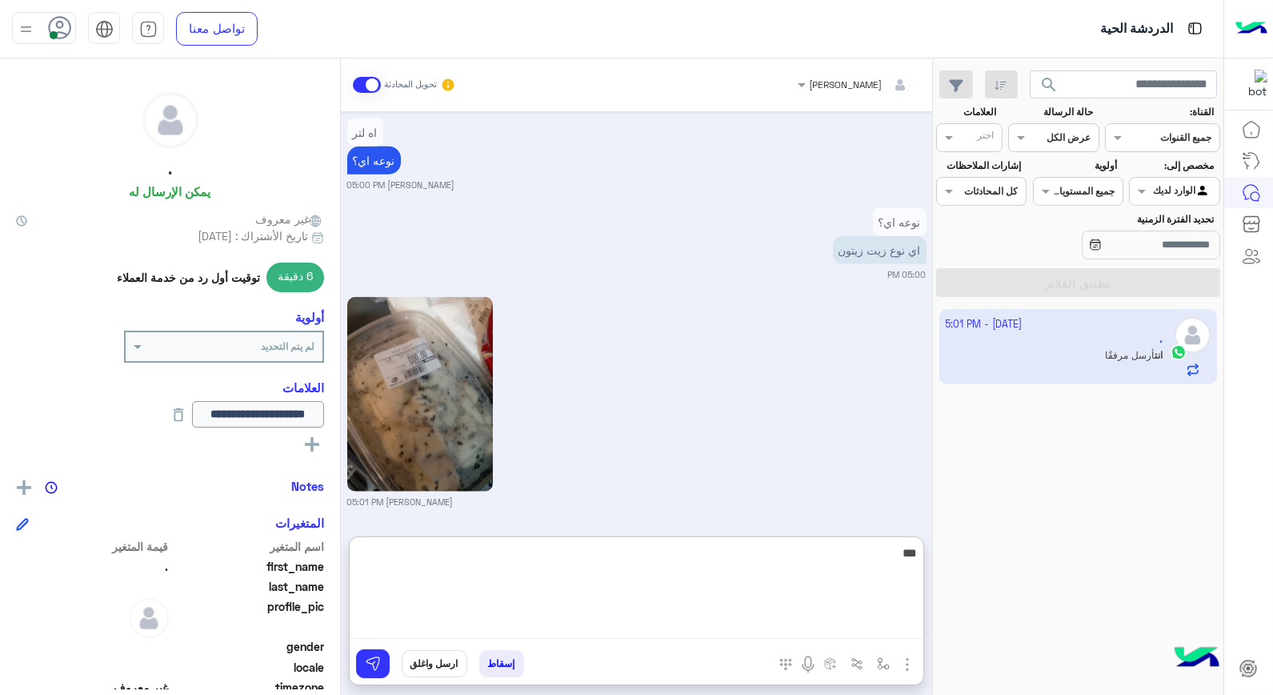
type textarea "****"
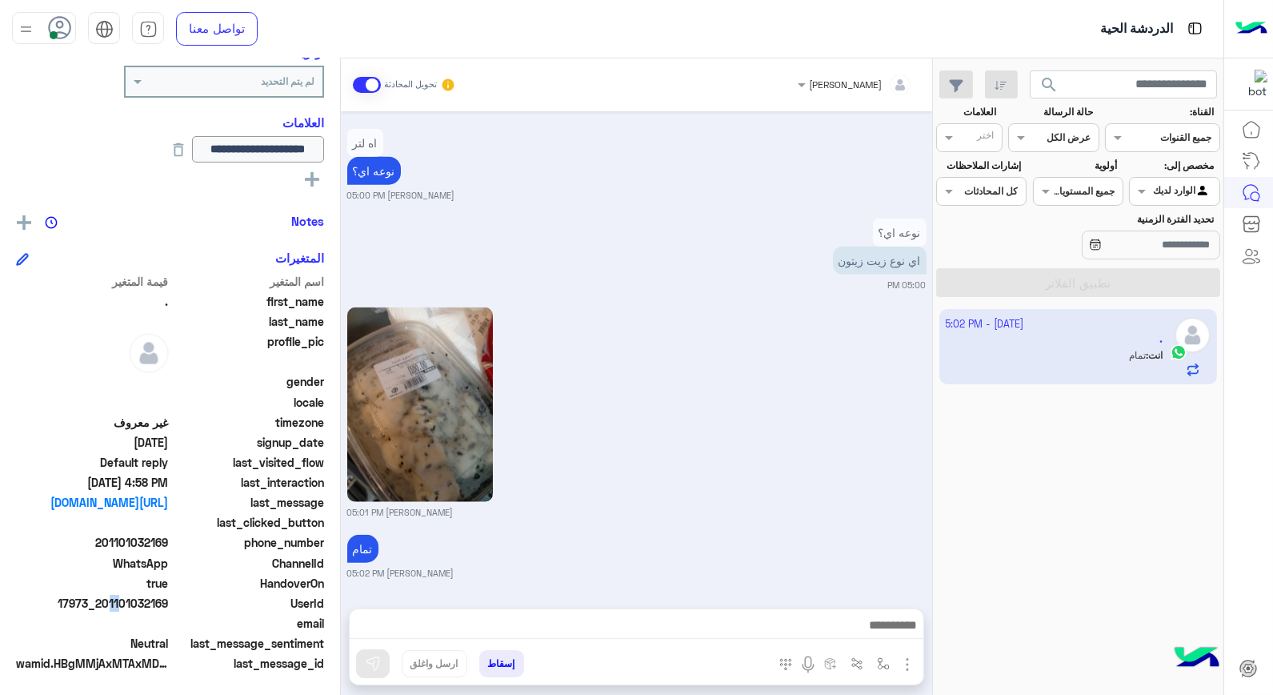
scroll to position [3251, 0]
drag, startPoint x: 104, startPoint y: 597, endPoint x: 168, endPoint y: 604, distance: 64.4
click at [168, 604] on span "17973_201101032169" at bounding box center [92, 603] width 153 height 17
copy span "01101032169"
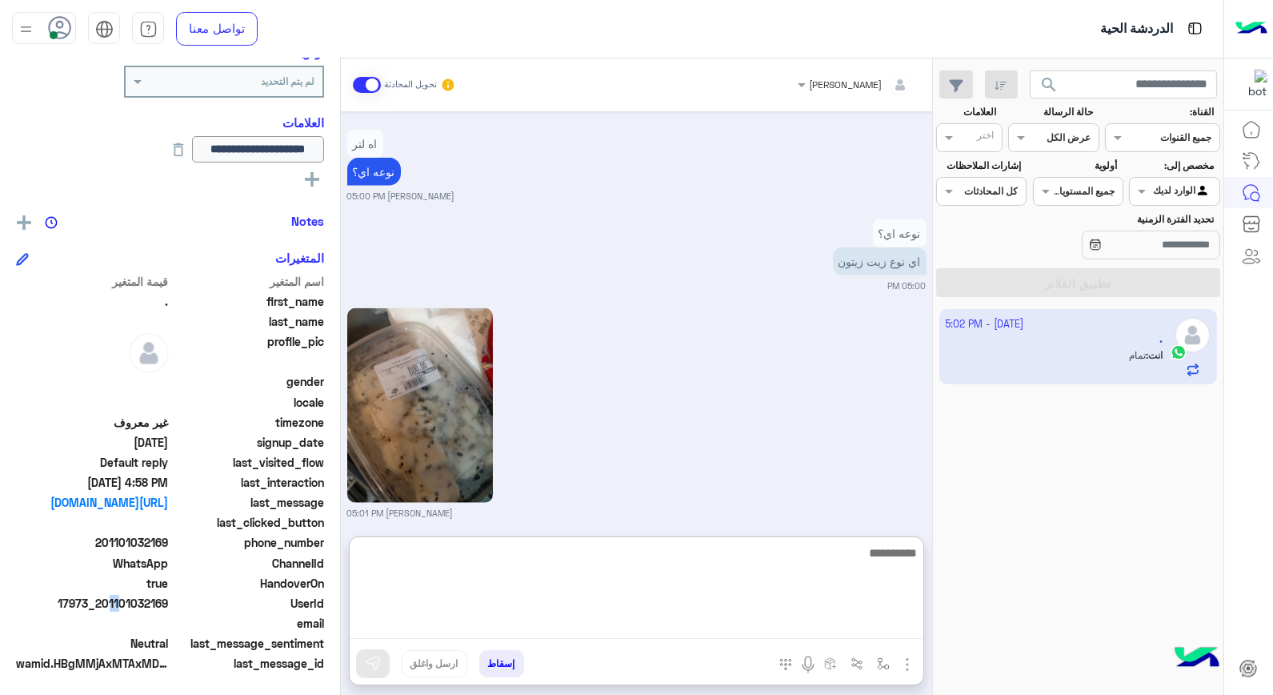
click at [794, 625] on textarea at bounding box center [637, 591] width 574 height 96
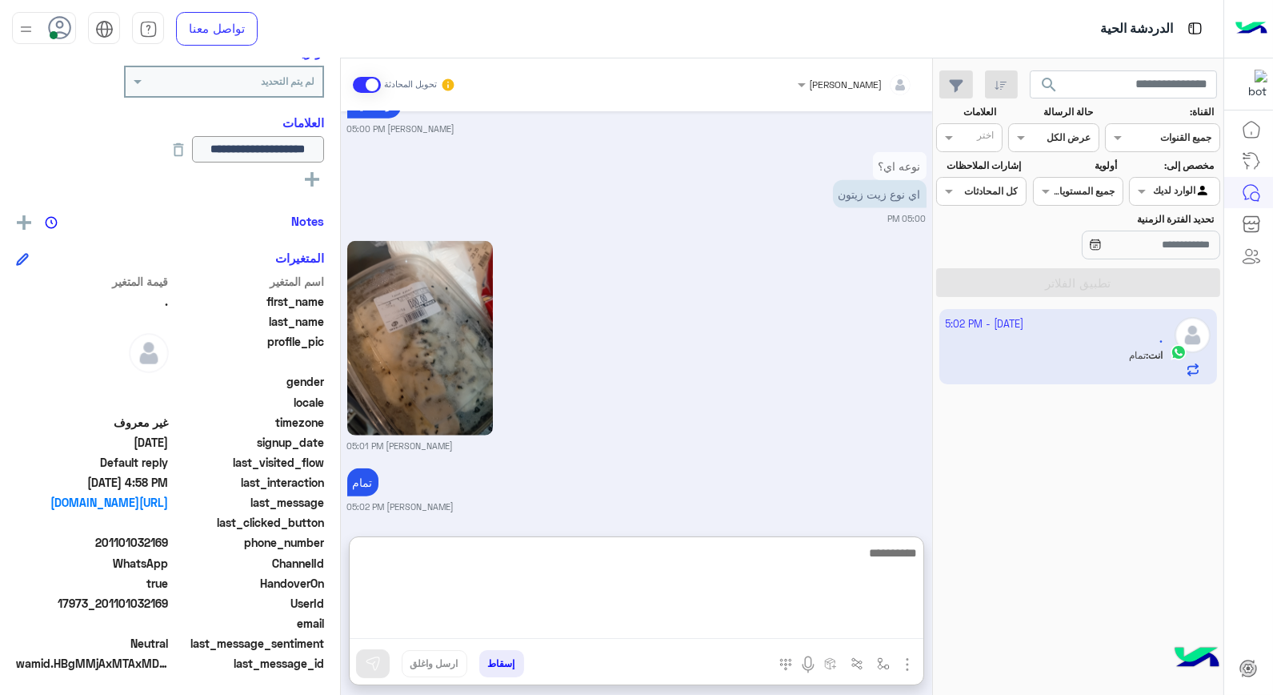
scroll to position [3323, 0]
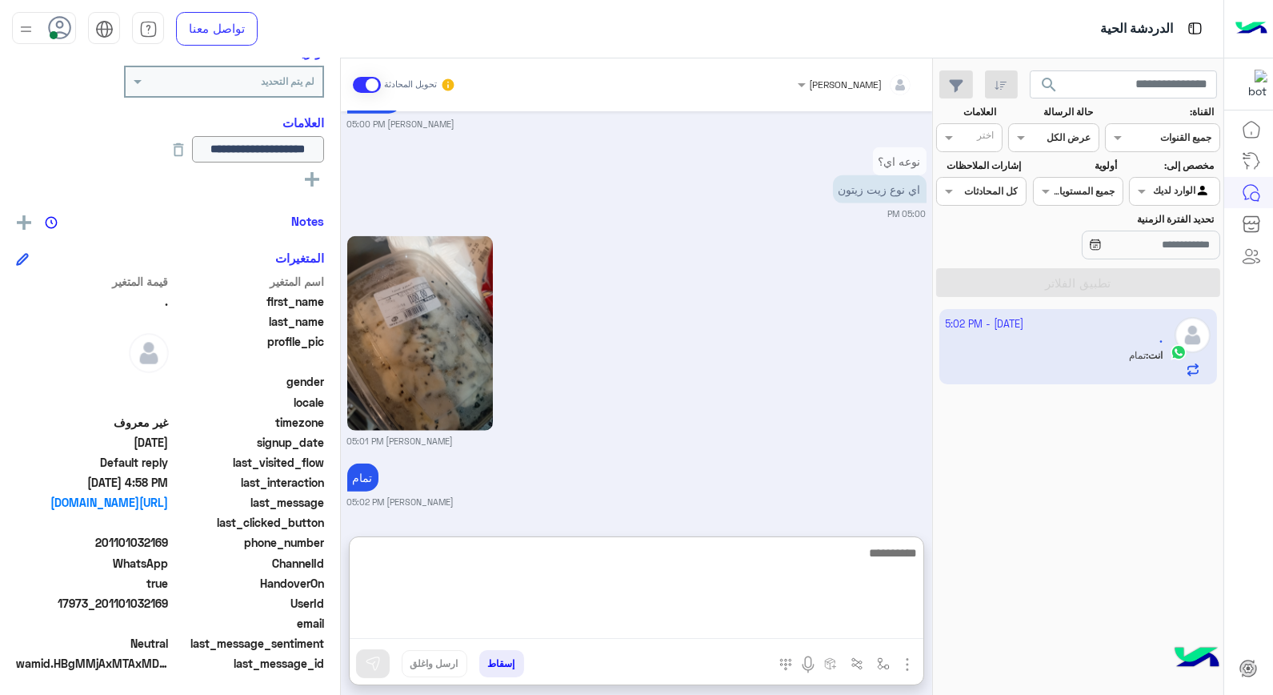
type textarea "*"
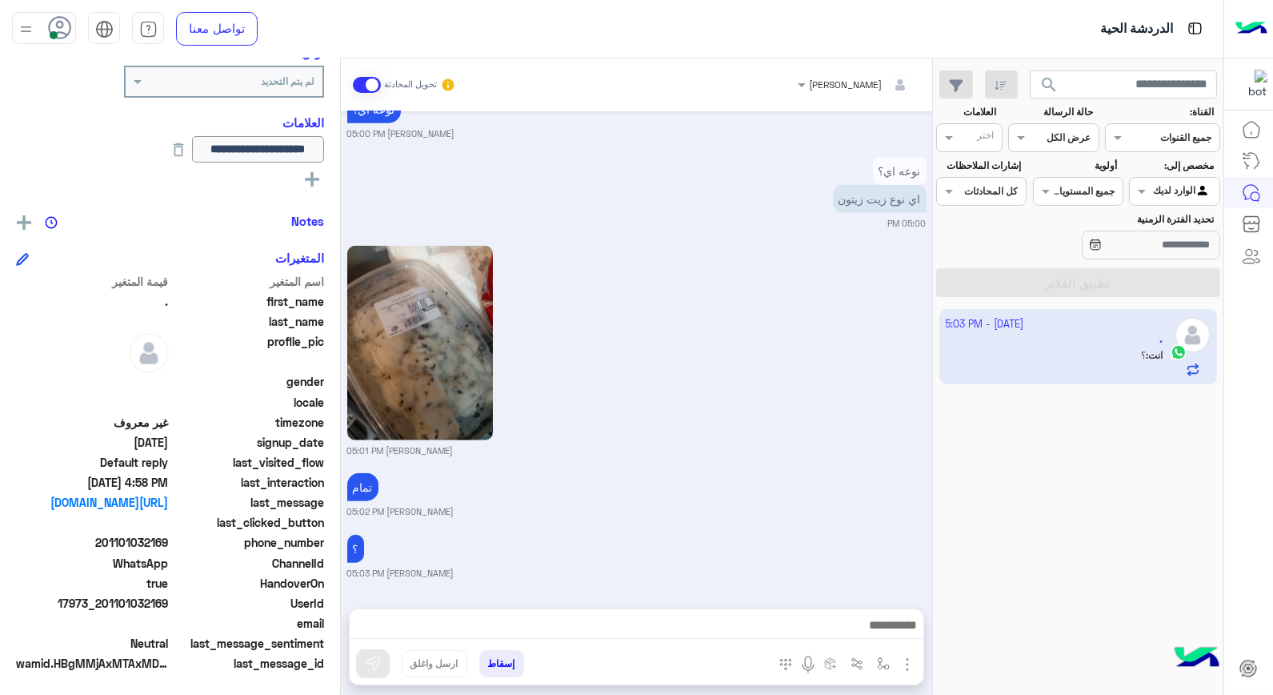
scroll to position [3311, 0]
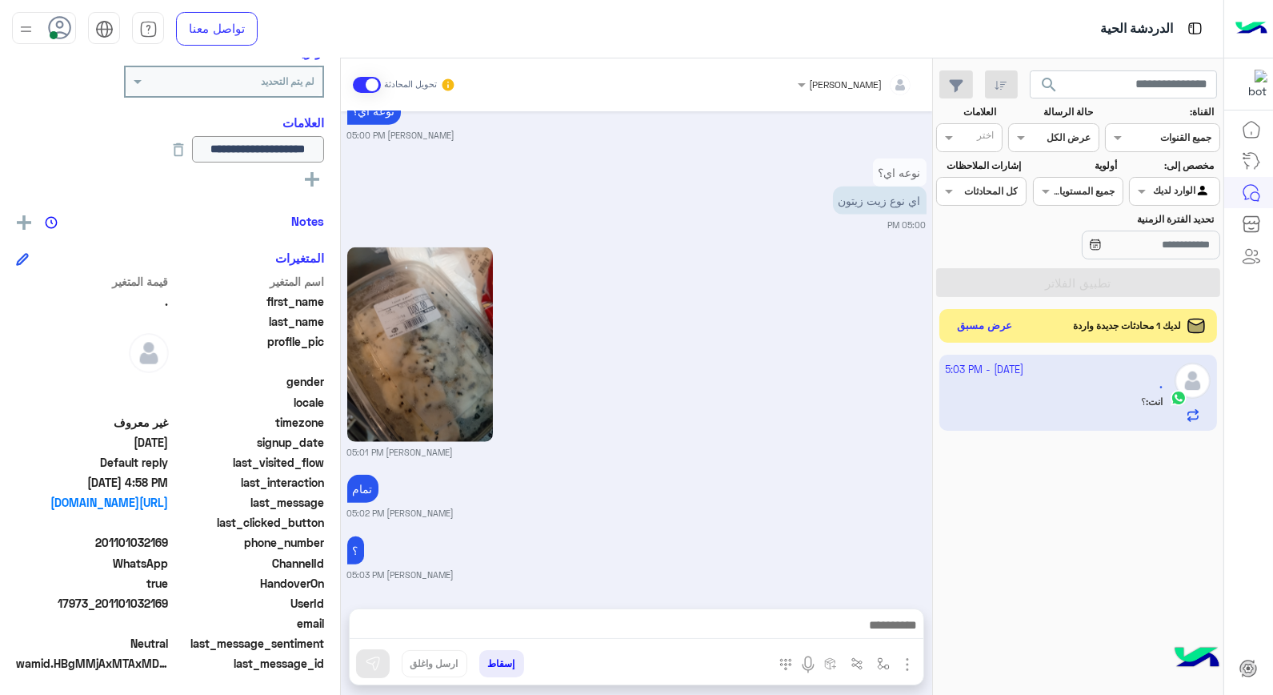
click at [987, 328] on button "عرض مسبق" at bounding box center [984, 326] width 67 height 22
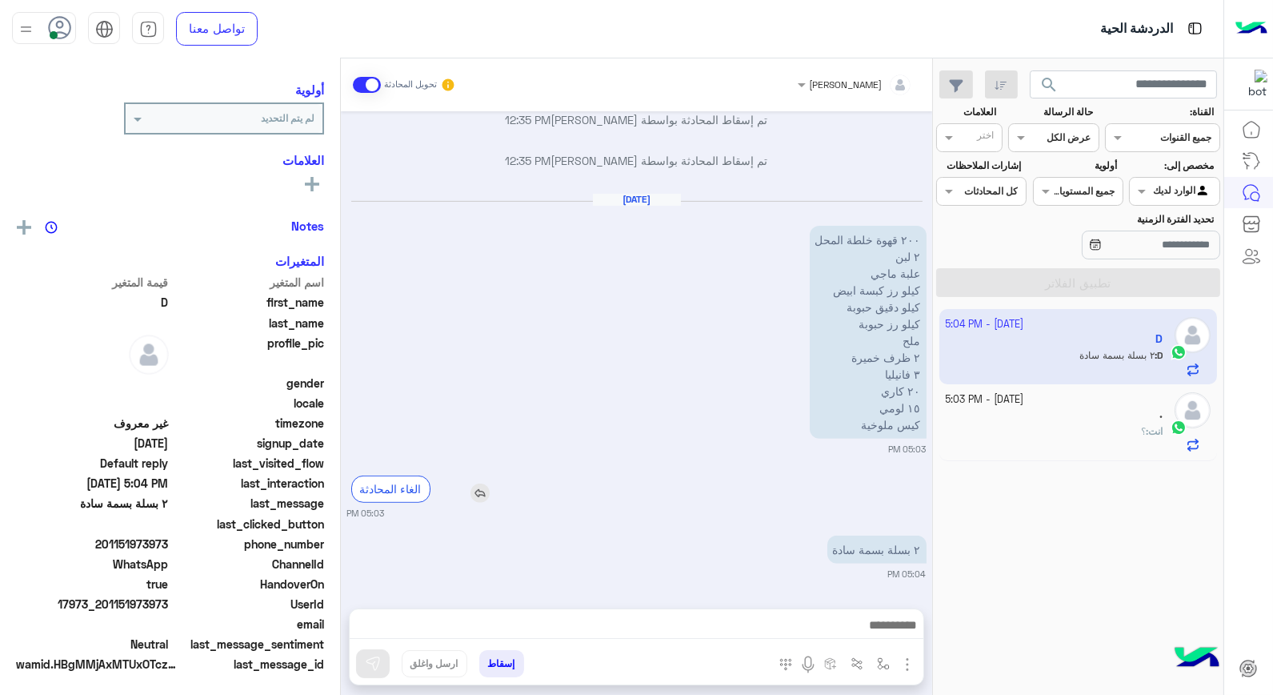
scroll to position [202, 0]
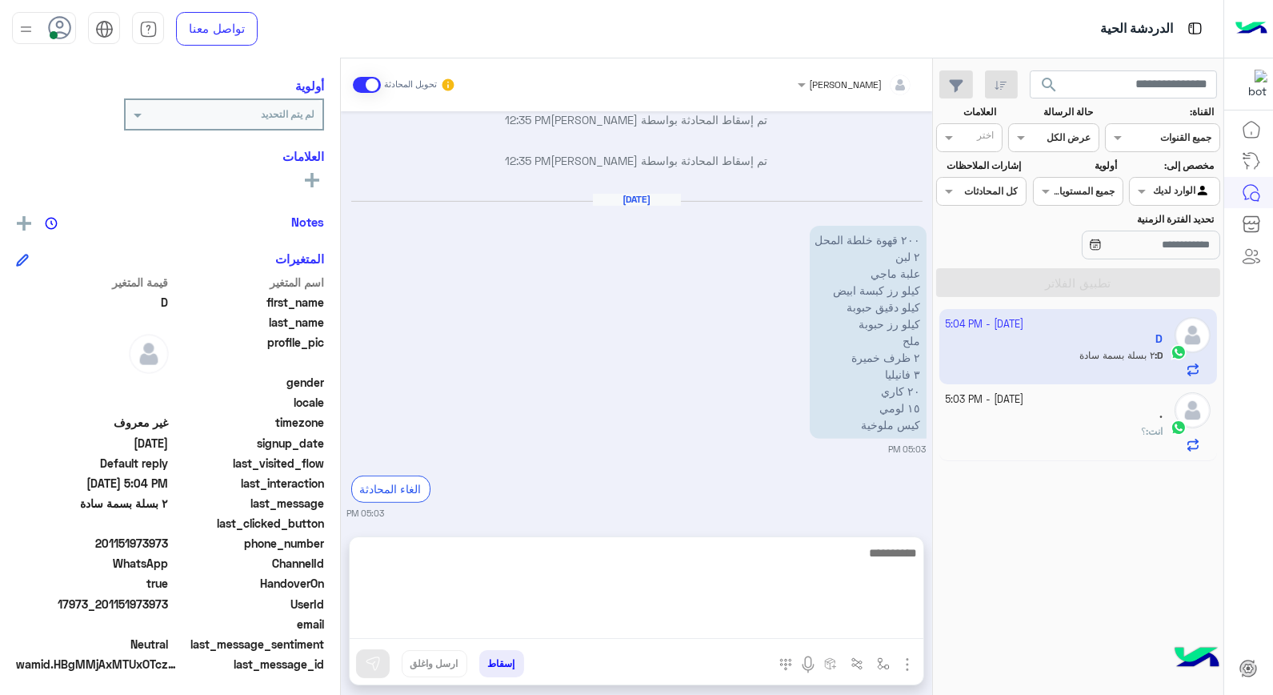
click at [890, 627] on textarea at bounding box center [637, 591] width 574 height 96
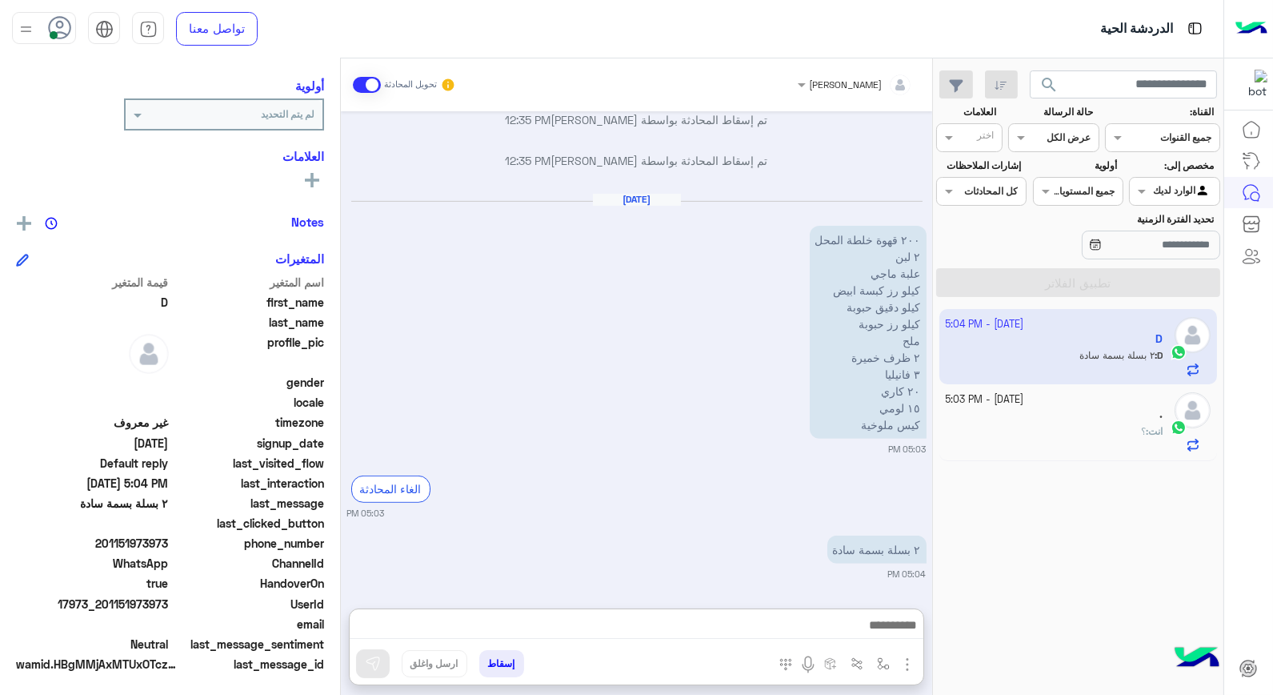
click at [861, 483] on div "الغاء المحادثة 05:03 PM" at bounding box center [636, 493] width 579 height 52
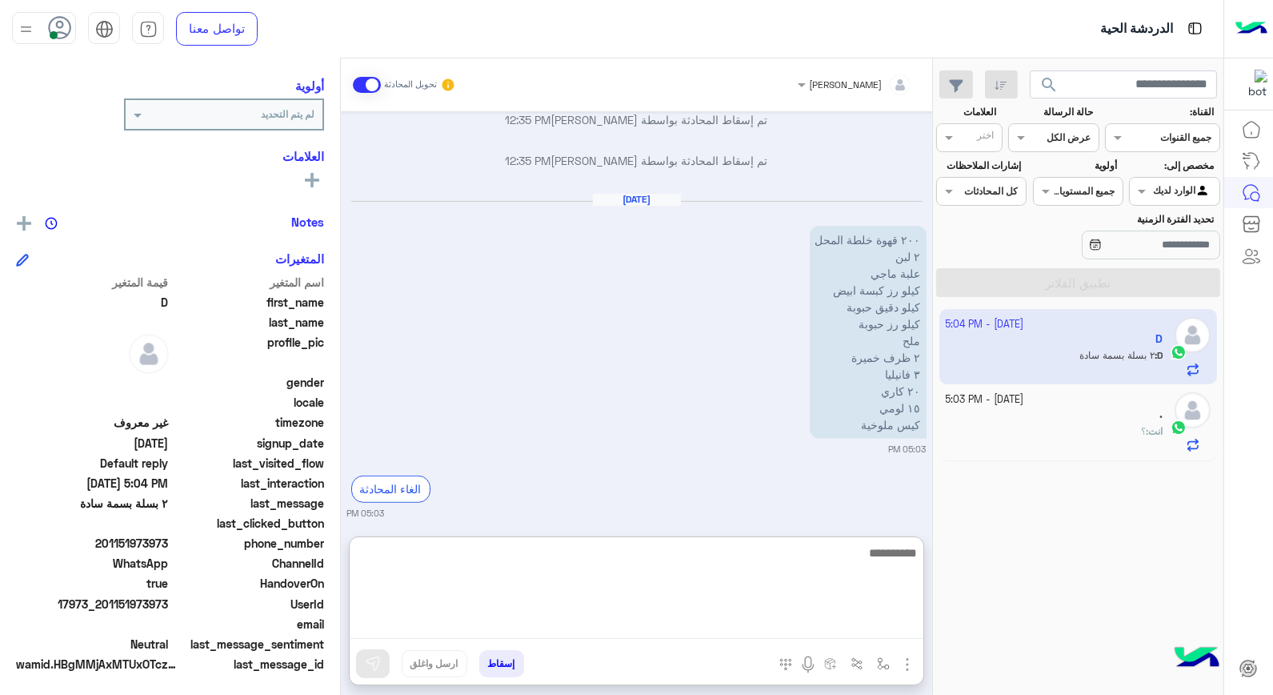
click at [898, 627] on textarea at bounding box center [637, 591] width 574 height 96
type textarea "**********"
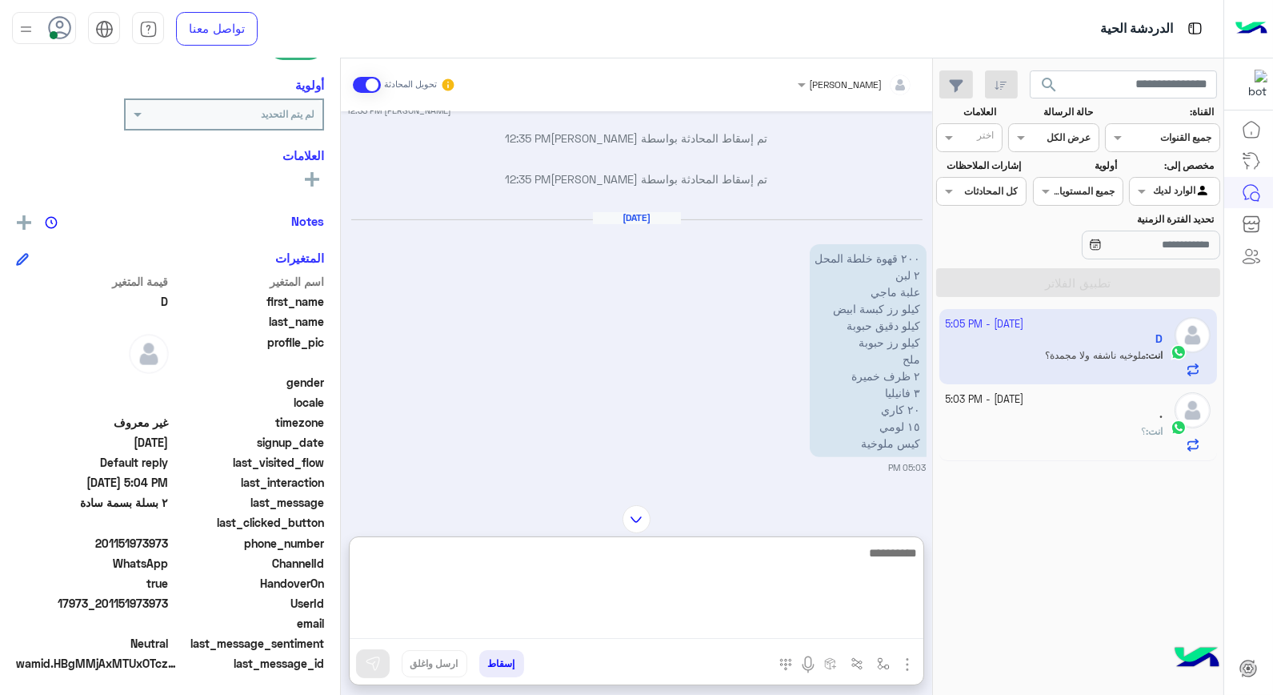
scroll to position [1340, 0]
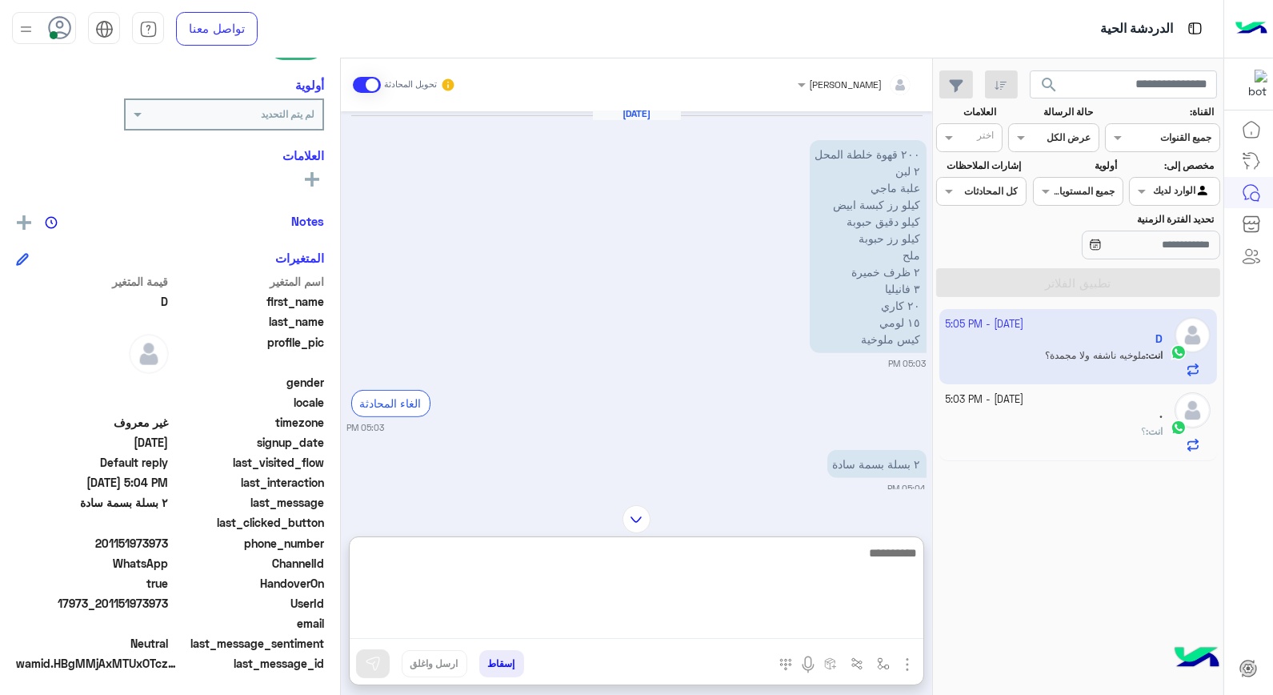
click at [882, 561] on textarea at bounding box center [637, 591] width 574 height 96
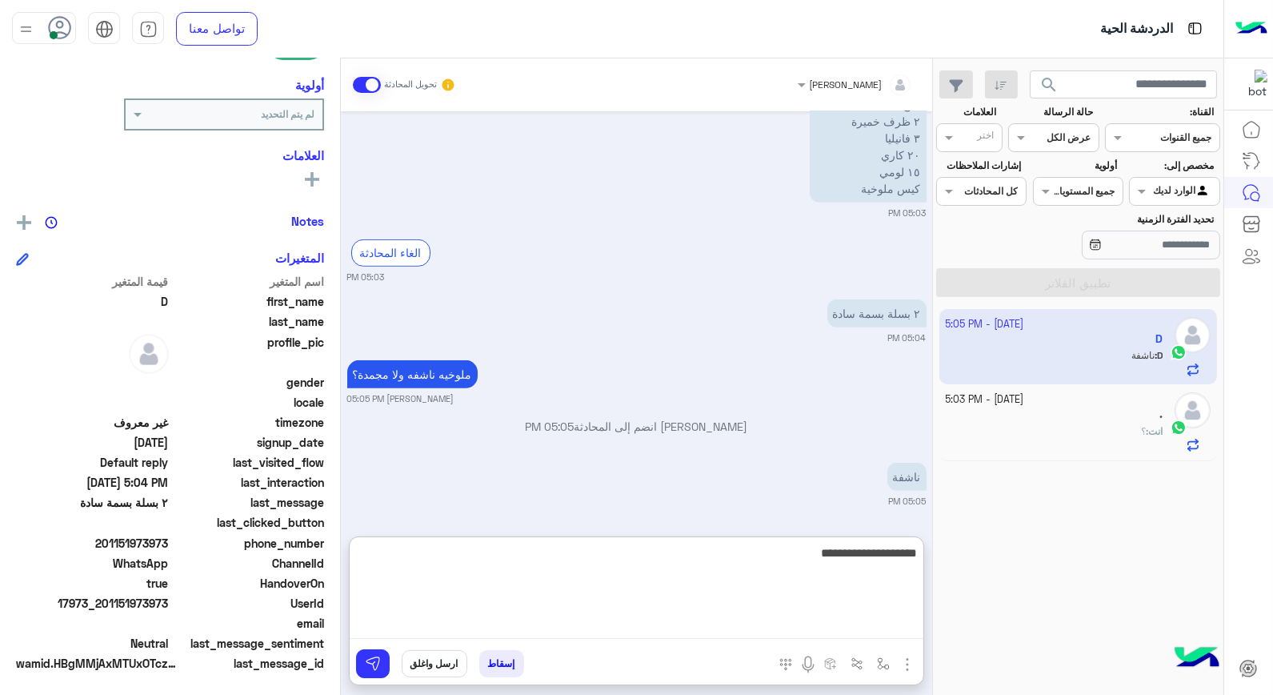
type textarea "**********"
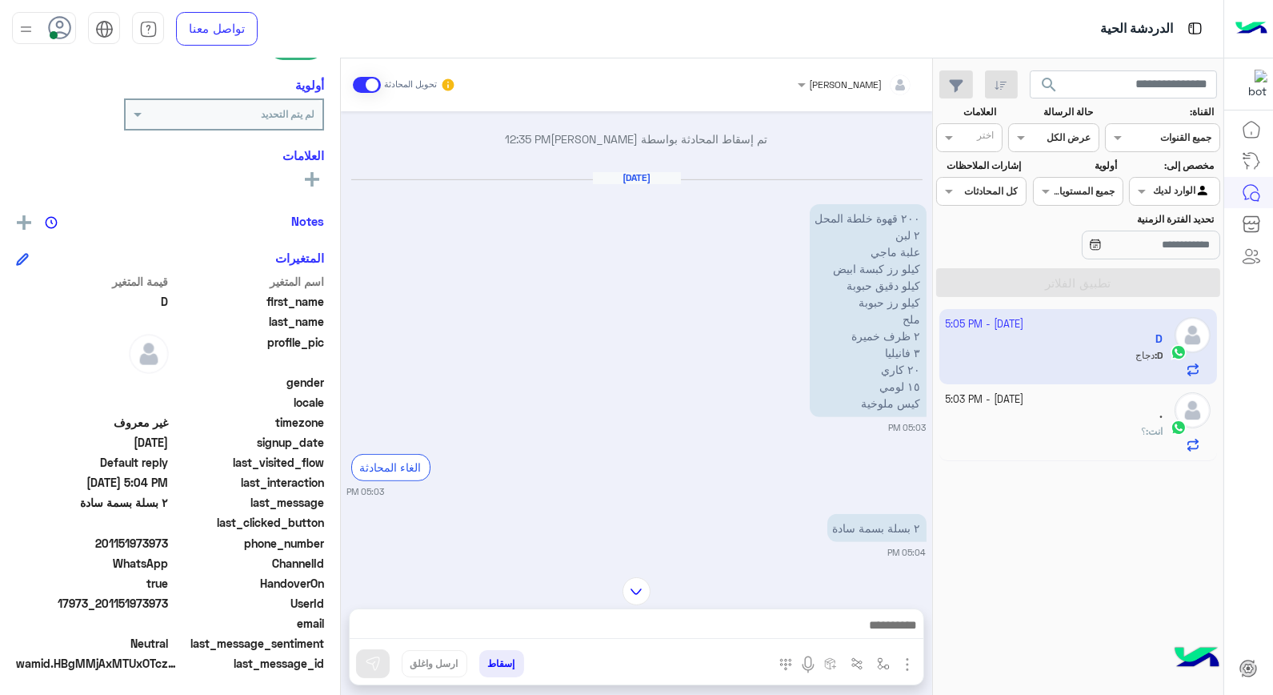
scroll to position [1274, 0]
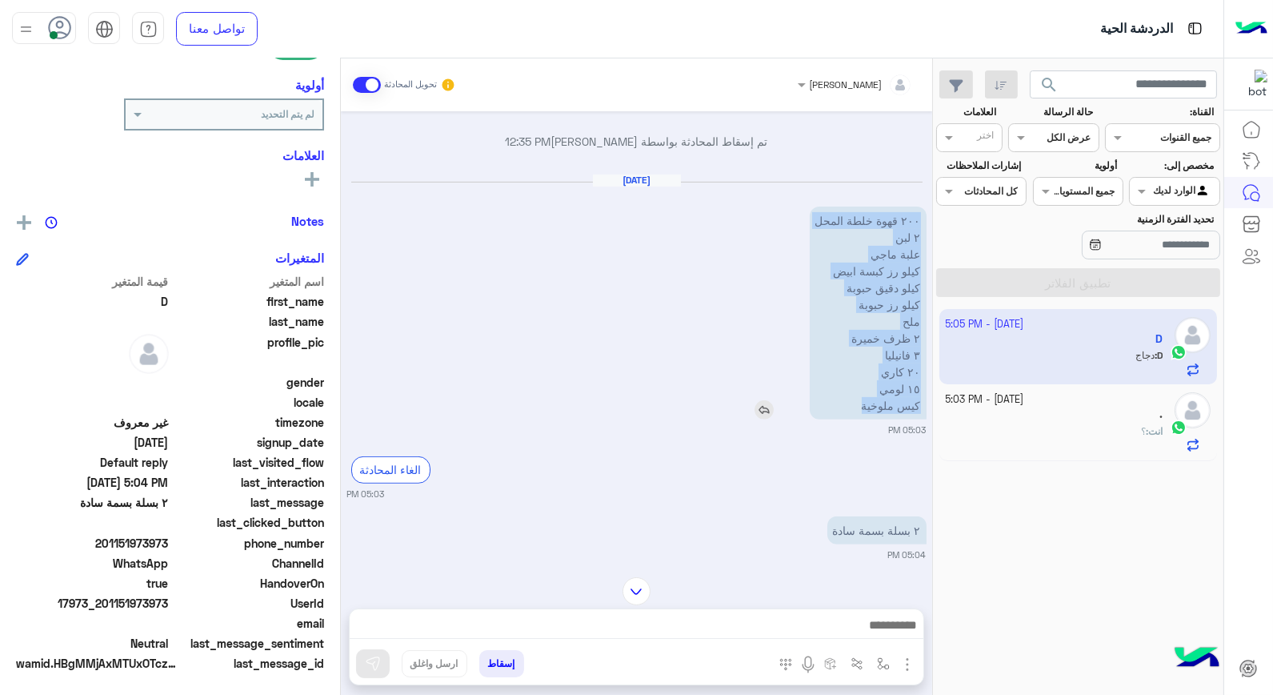
drag, startPoint x: 844, startPoint y: 408, endPoint x: 923, endPoint y: 226, distance: 198.9
click at [923, 226] on p "٢٠٠ قهوة خلطة المحل ٢ لبن علبة ماجي كيلو رز كبسة ابيض كيلو دقيق حبوبة كيلو رز ح…" at bounding box center [868, 312] width 117 height 213
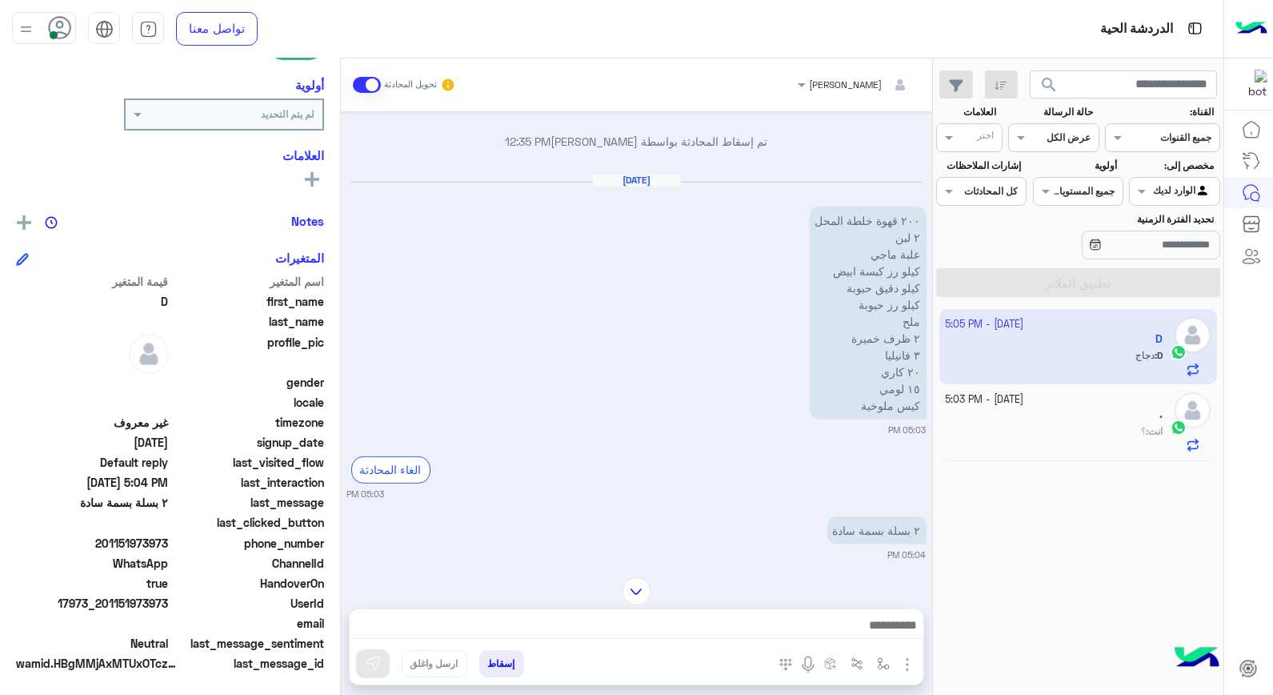
click at [786, 572] on div "خالد صقر تحويل المحادثة Oct 8, 2025 الغاء المحادثة 12:19 PM ٤ كيلو 12:19 PM موج…" at bounding box center [636, 379] width 591 height 643
click at [781, 536] on img at bounding box center [781, 534] width 19 height 19
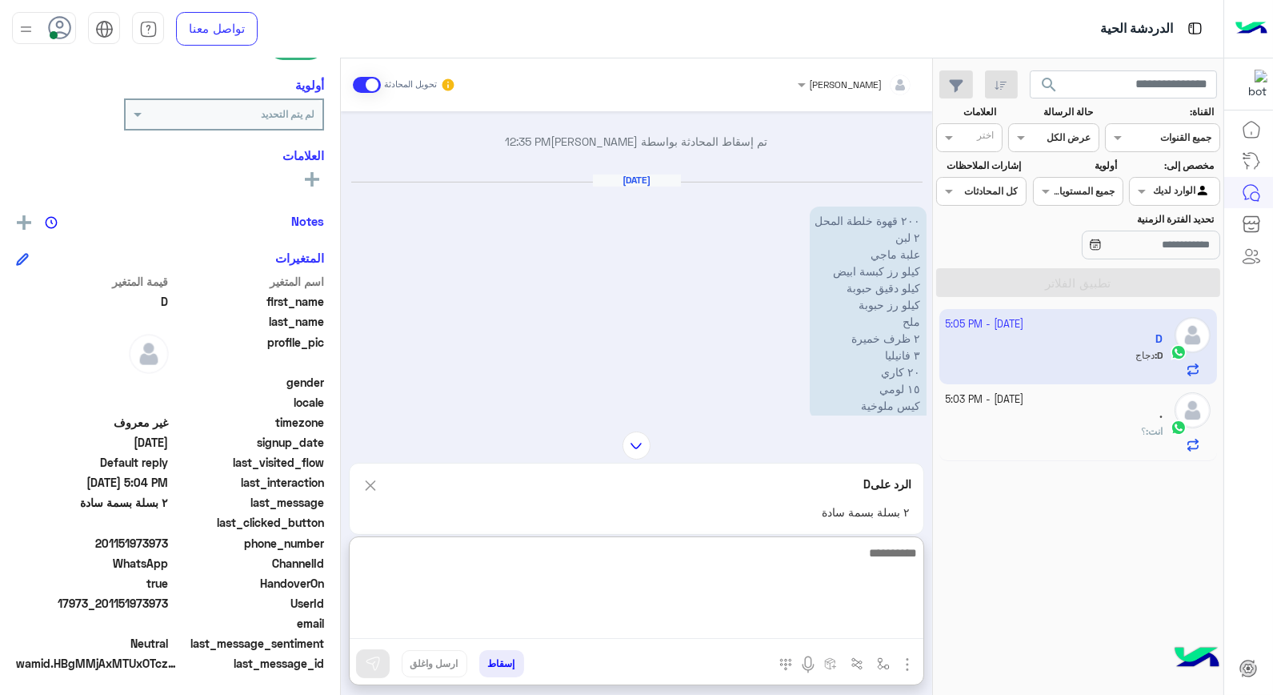
click at [786, 635] on textarea at bounding box center [637, 591] width 574 height 96
type textarea "**********"
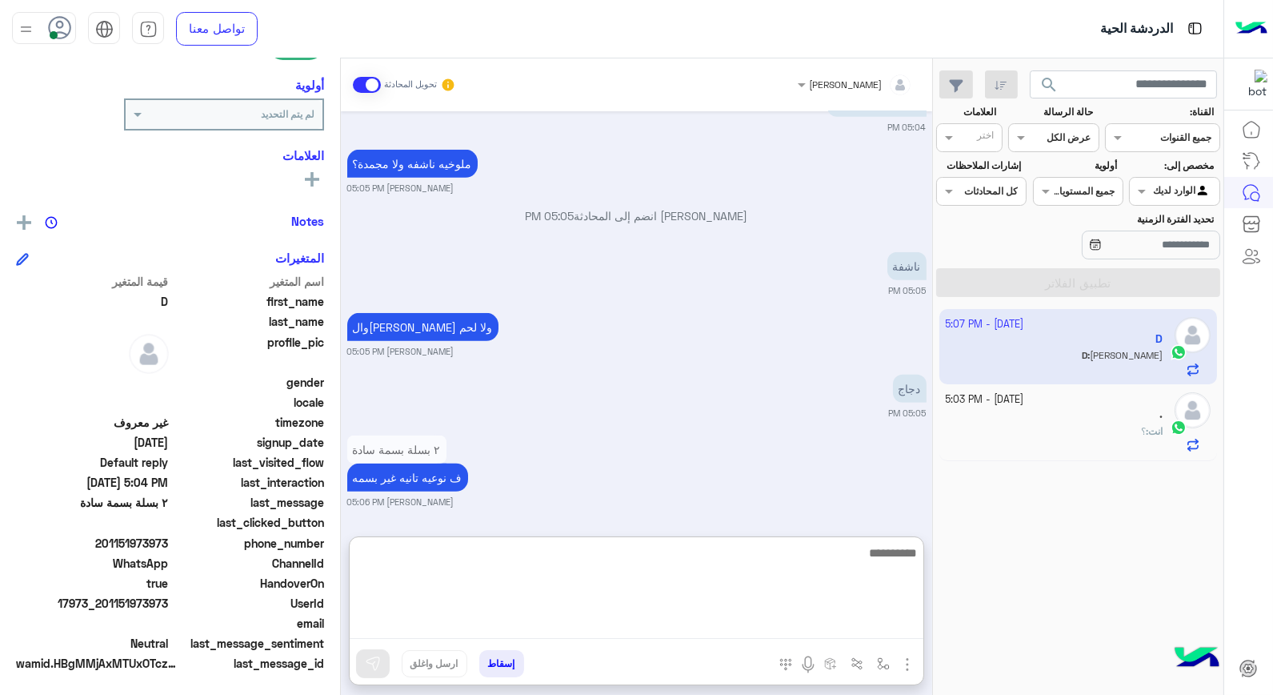
scroll to position [1763, 0]
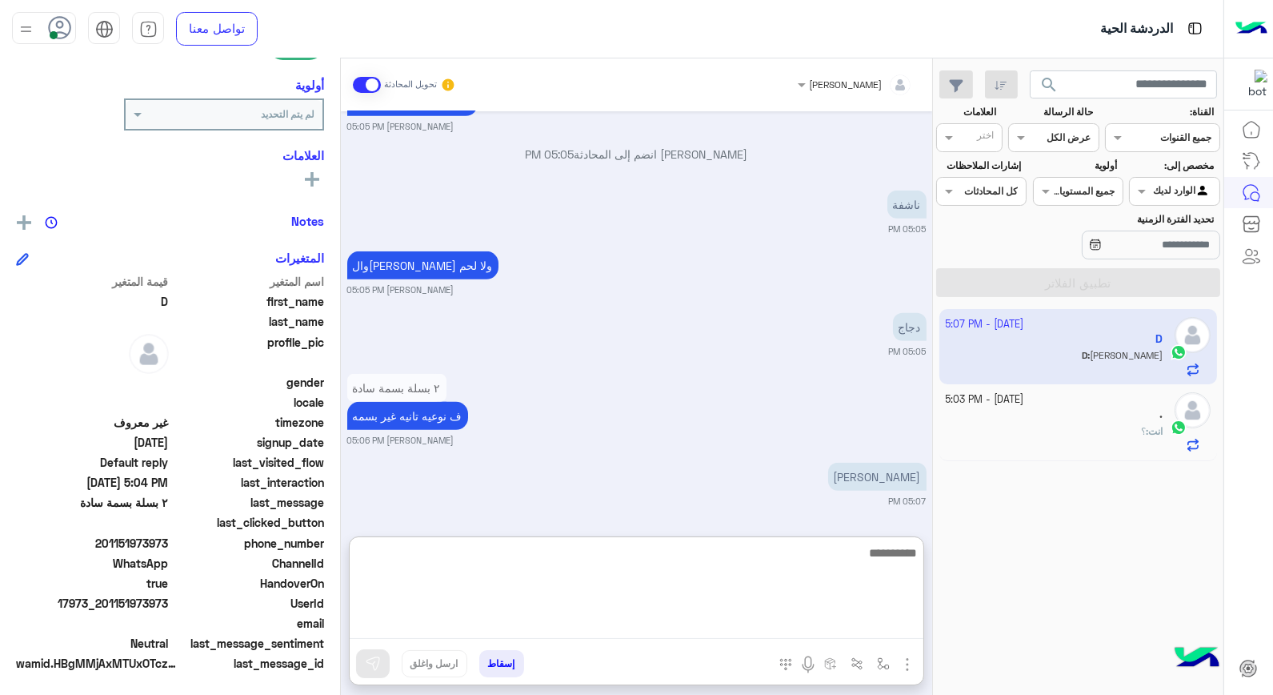
click at [877, 550] on textarea at bounding box center [637, 591] width 574 height 96
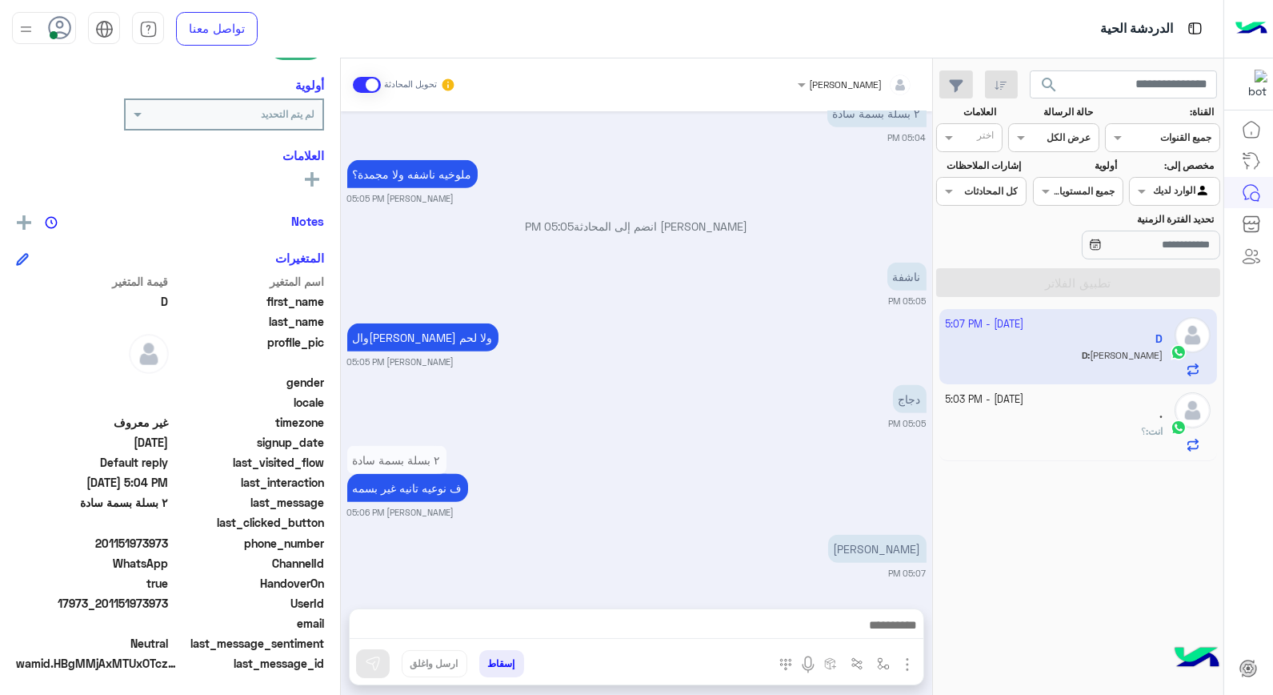
click at [806, 539] on div "خالد صقر تحويل المحادثة Oct 8, 2025 الغاء المحادثة 12:19 PM ٤ كيلو 12:19 PM موج…" at bounding box center [636, 379] width 591 height 643
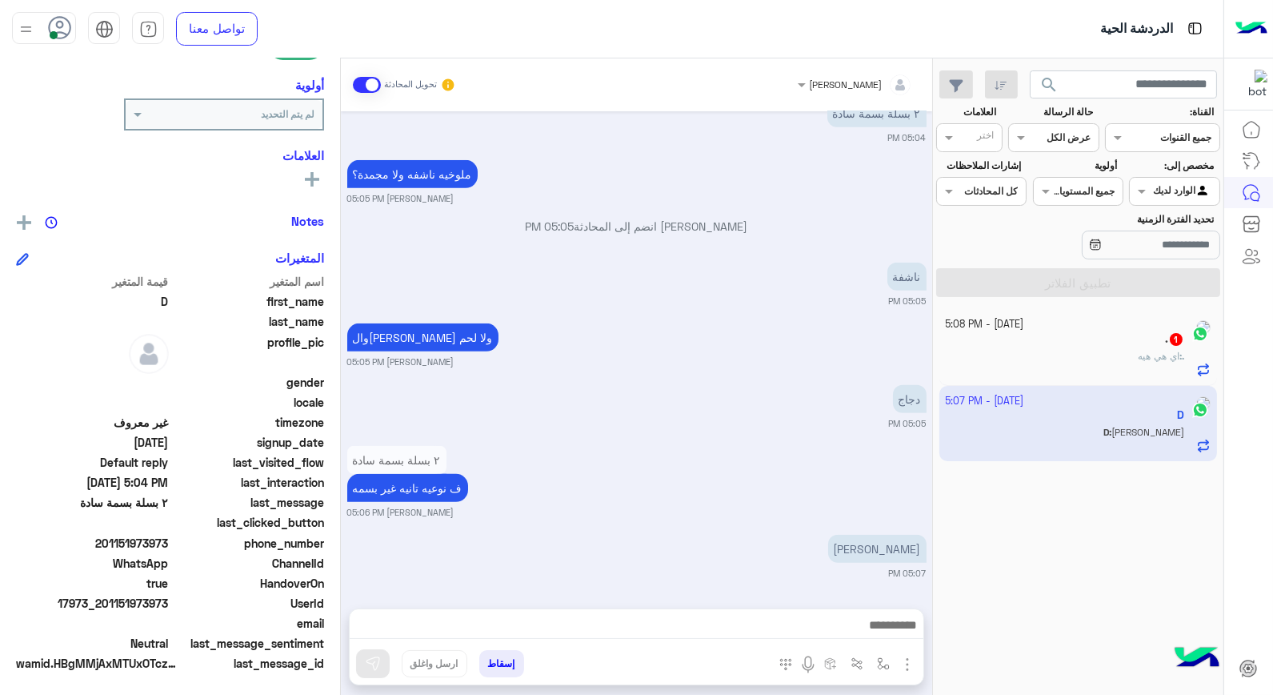
scroll to position [1691, 0]
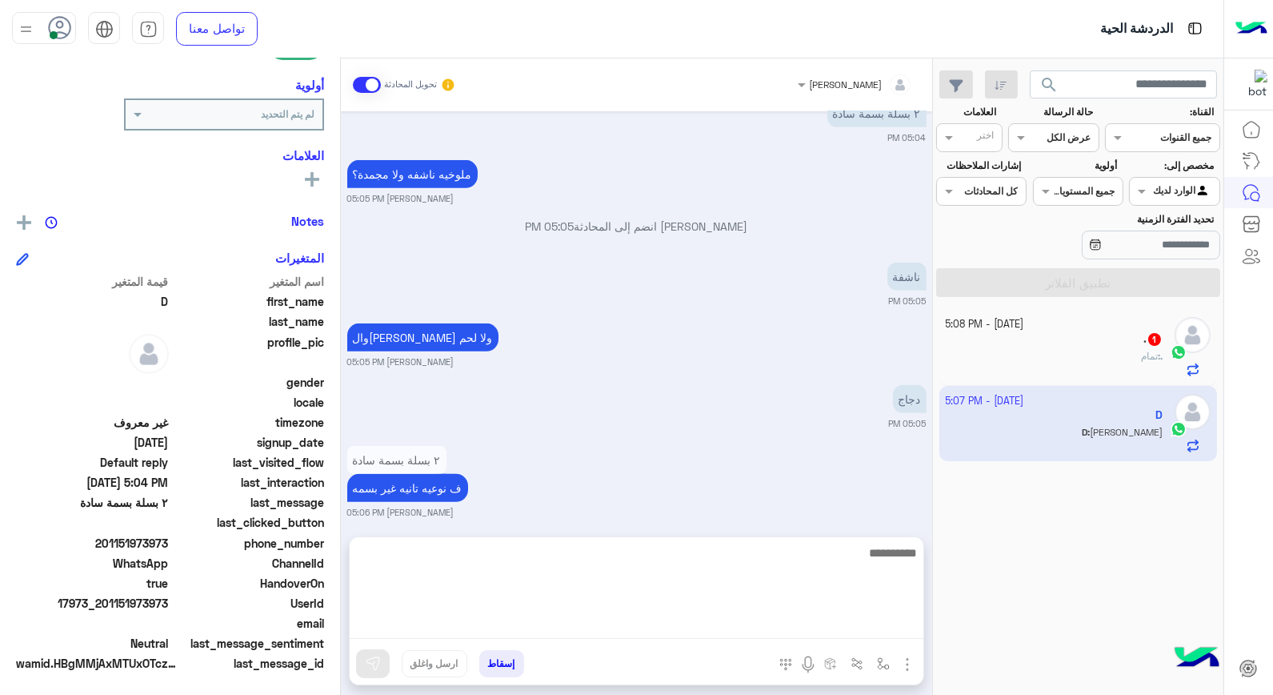
click at [868, 629] on textarea at bounding box center [637, 591] width 574 height 96
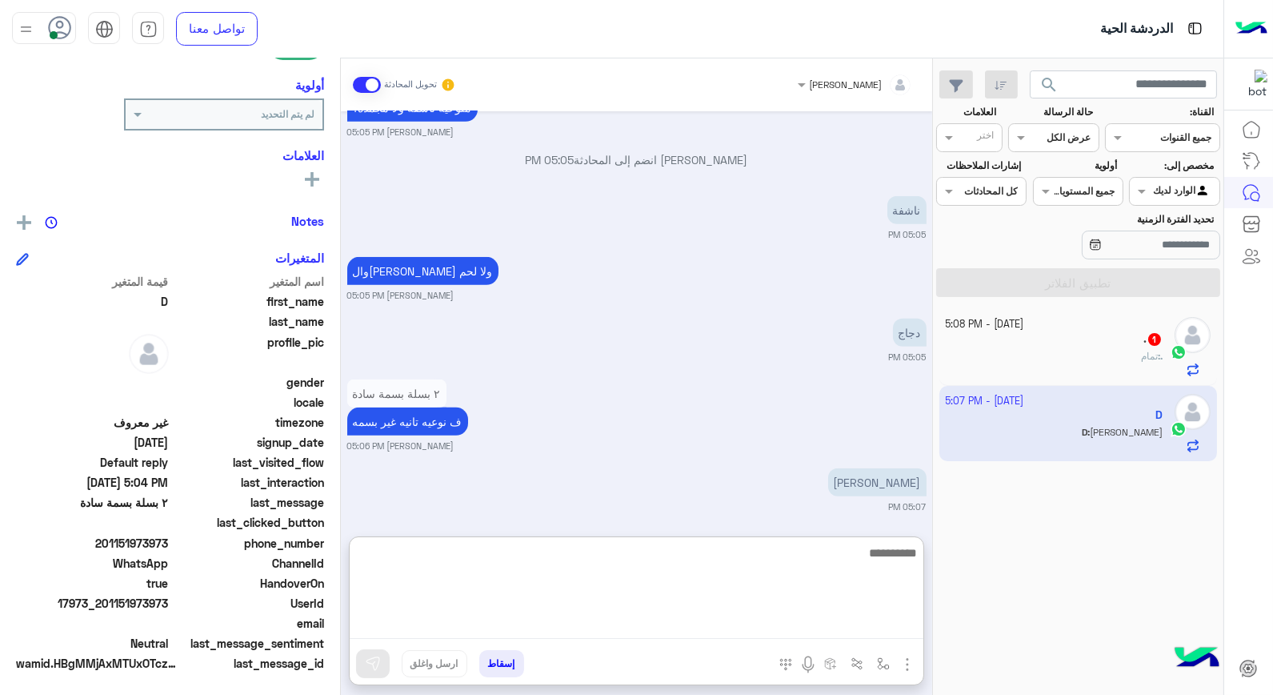
scroll to position [1763, 0]
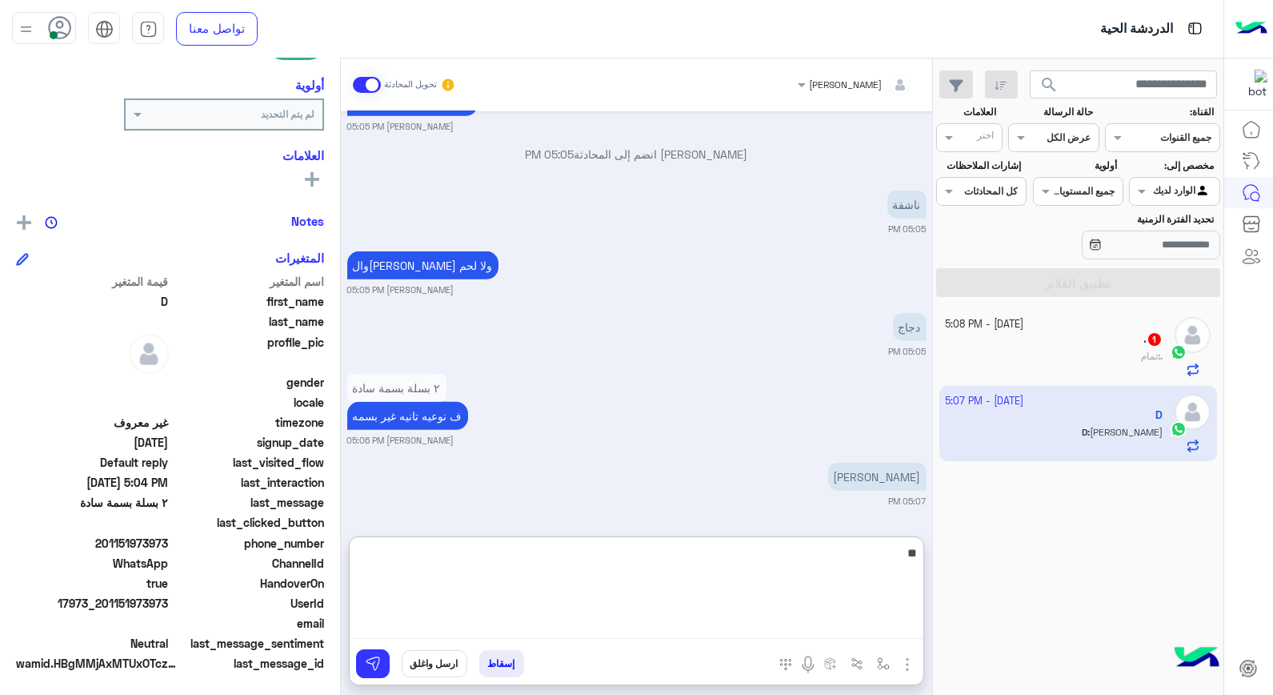
type textarea "***"
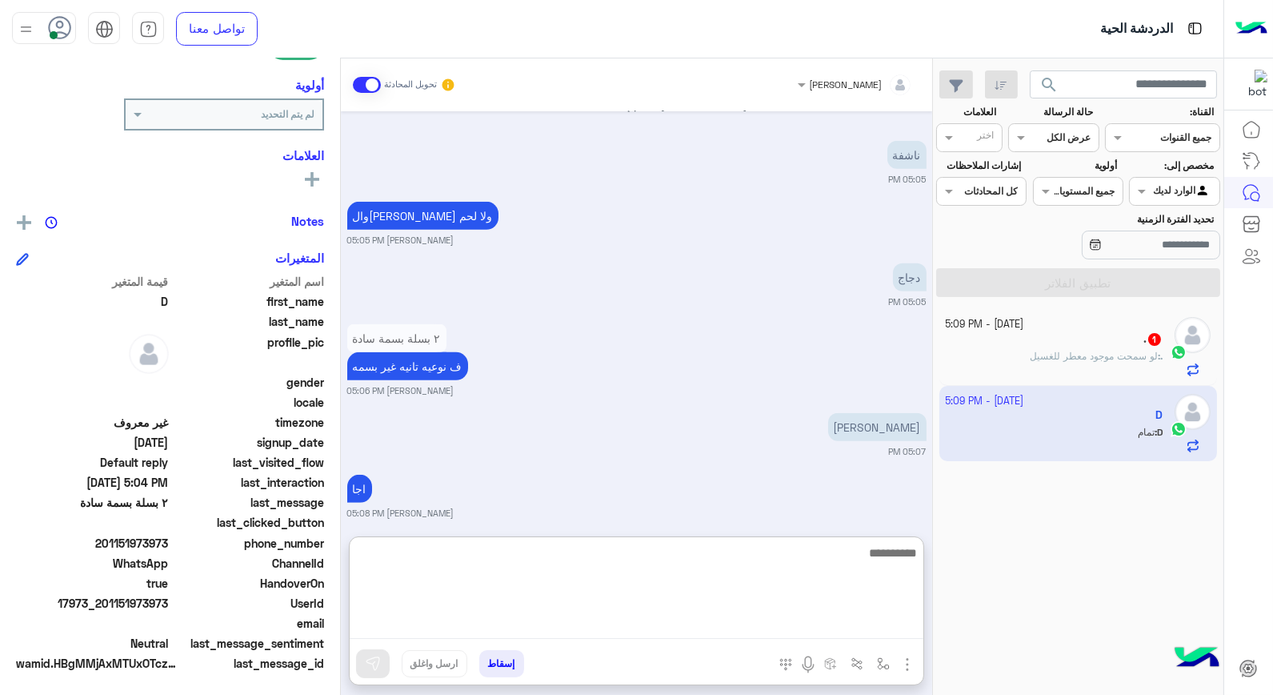
scroll to position [1825, 0]
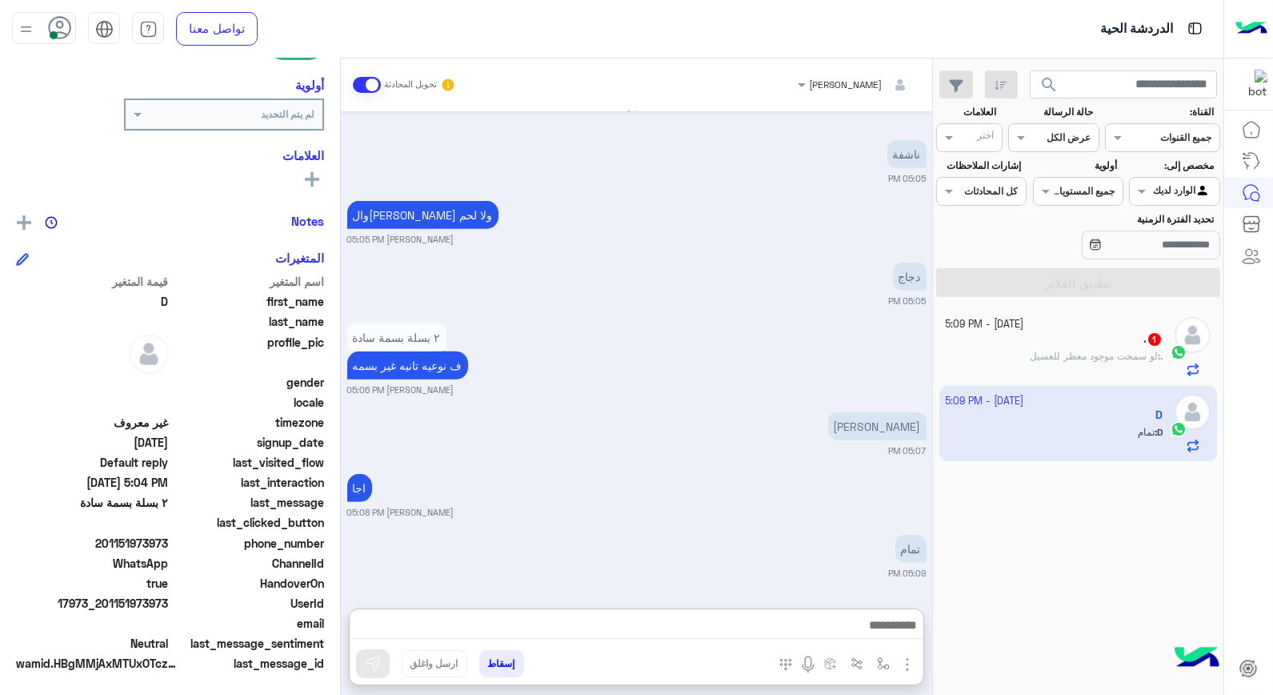
click at [1093, 352] on span "لو سمحت موجود معطر للغسيل" at bounding box center [1094, 356] width 128 height 12
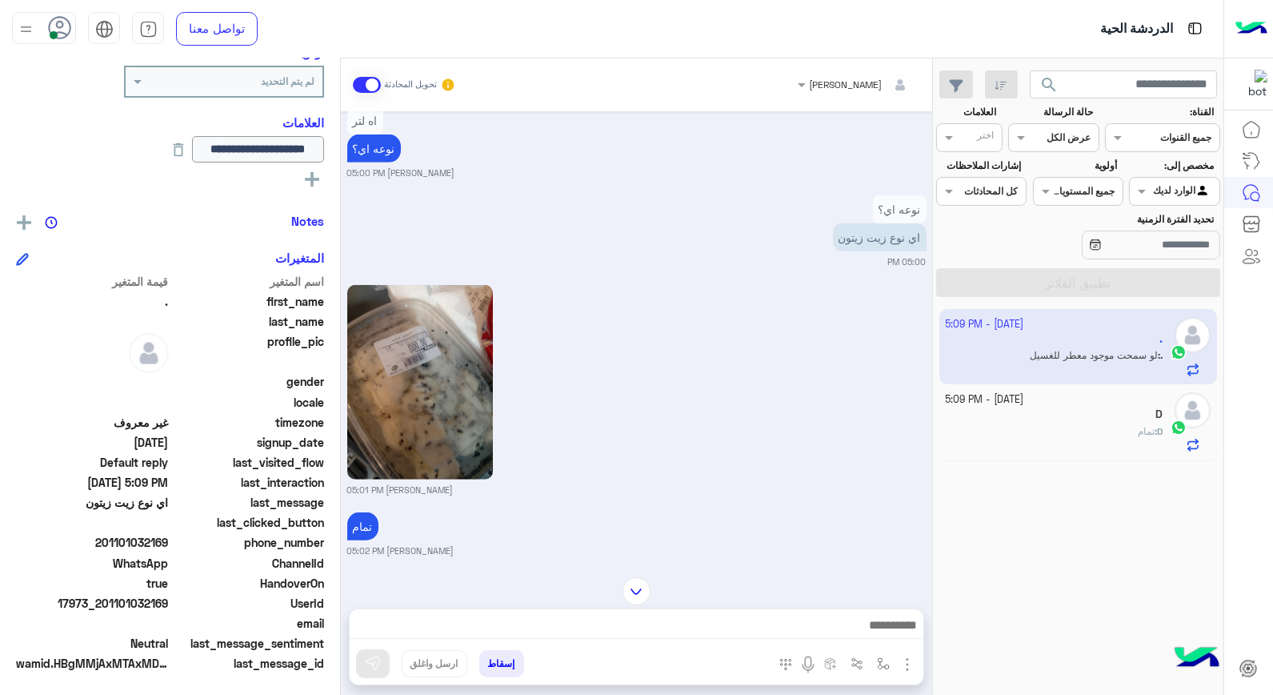
scroll to position [2941, 0]
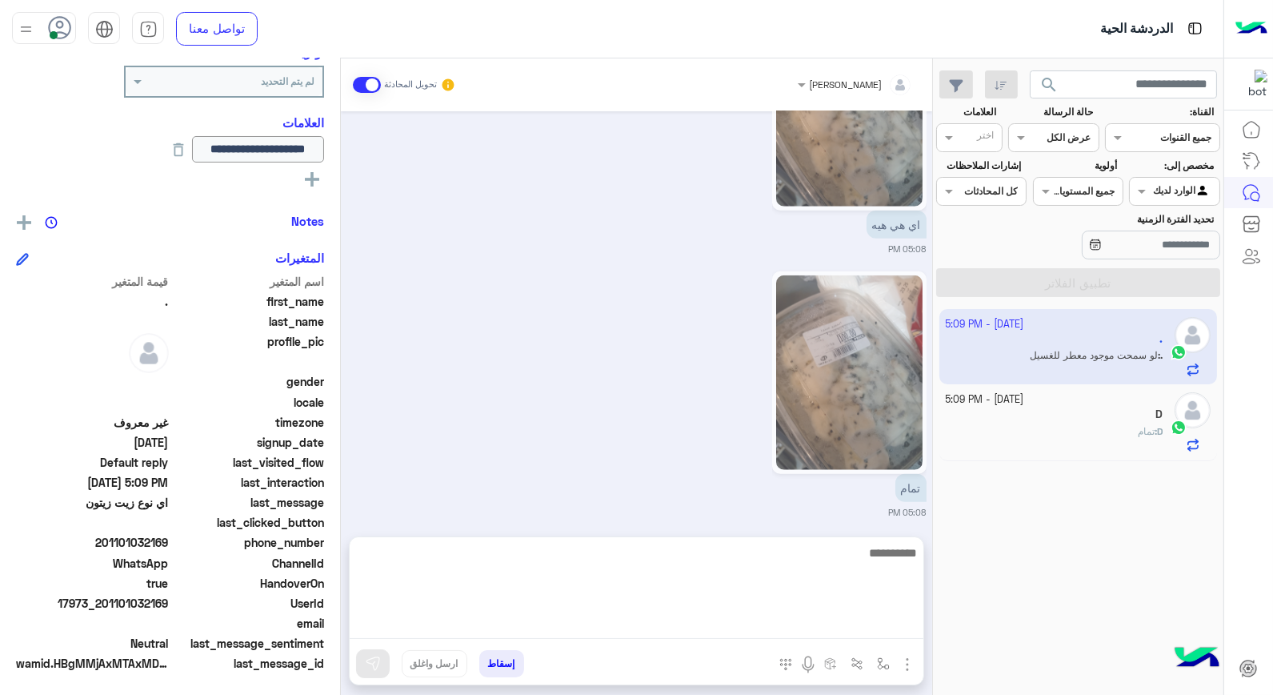
click at [855, 625] on textarea at bounding box center [637, 591] width 574 height 96
click at [891, 561] on textarea at bounding box center [637, 591] width 574 height 96
type textarea "**********"
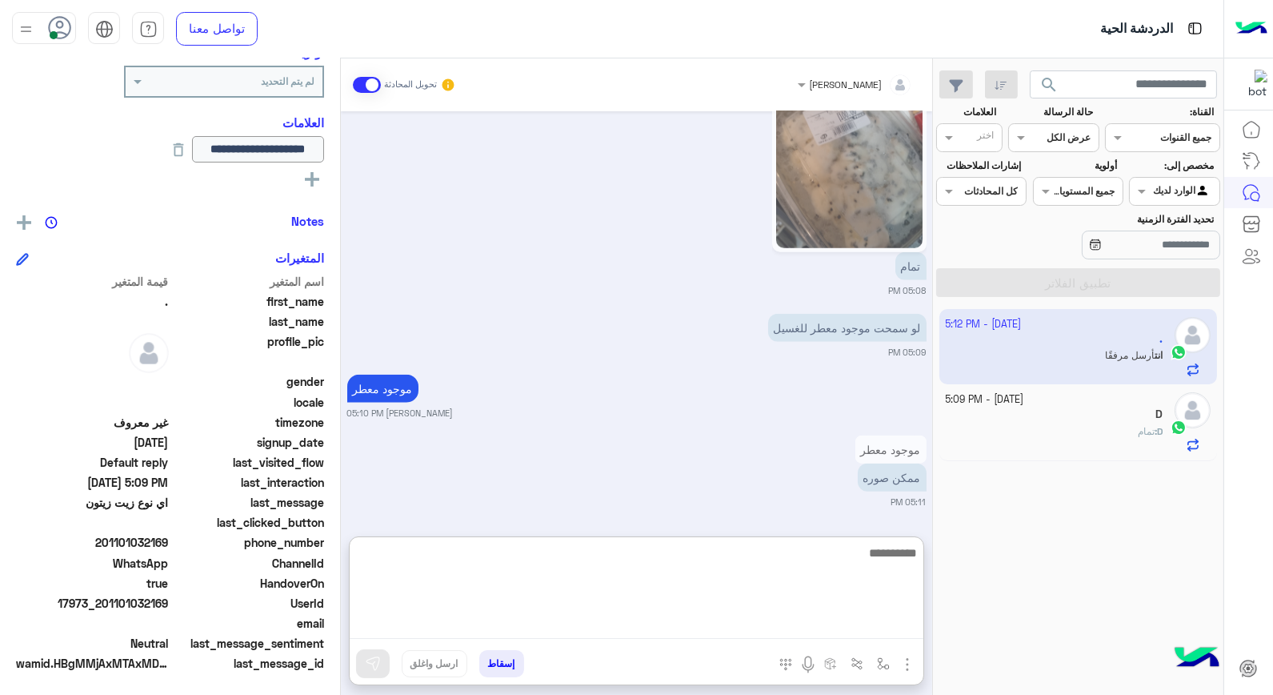
scroll to position [3390, 0]
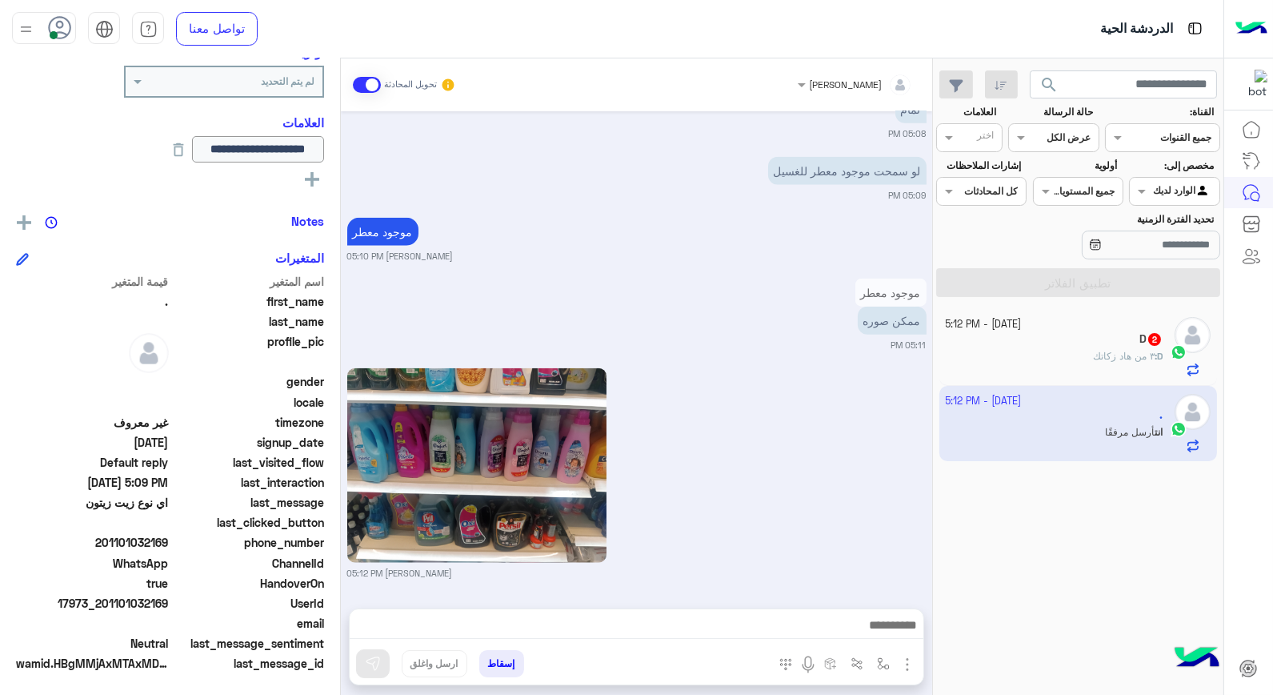
click at [1075, 352] on div "D : ٣ من هاد زكاتك" at bounding box center [1055, 363] width 218 height 28
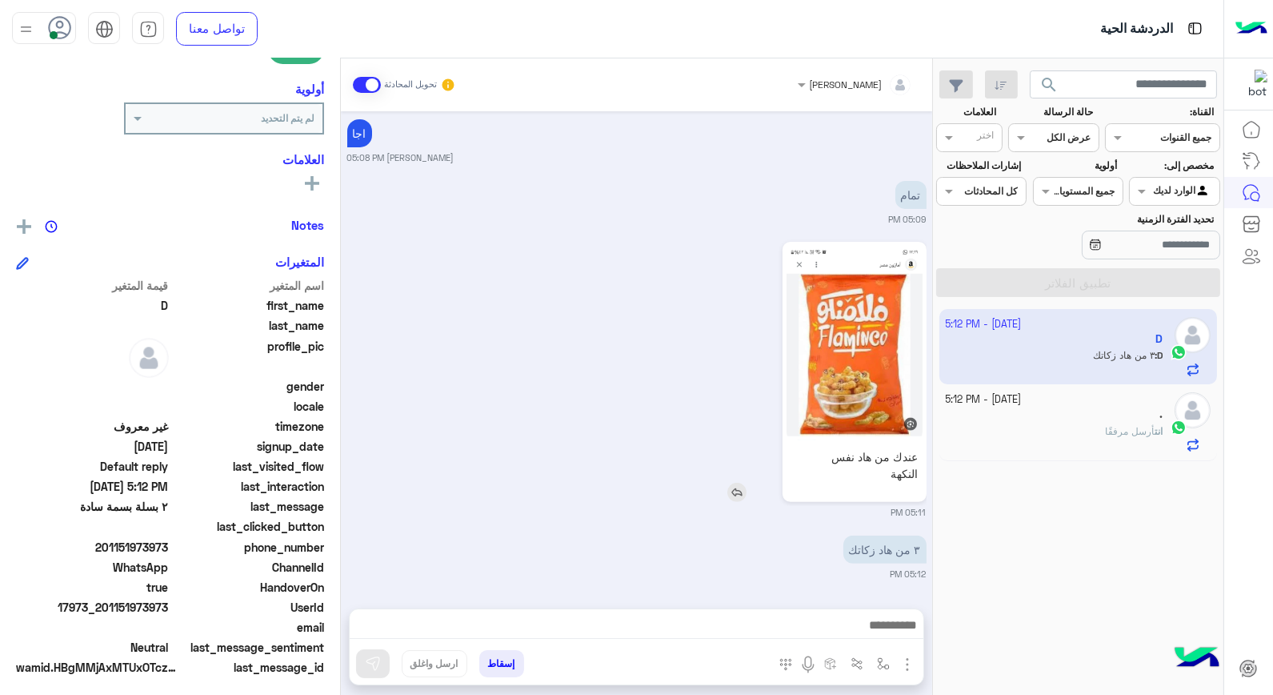
scroll to position [232, 0]
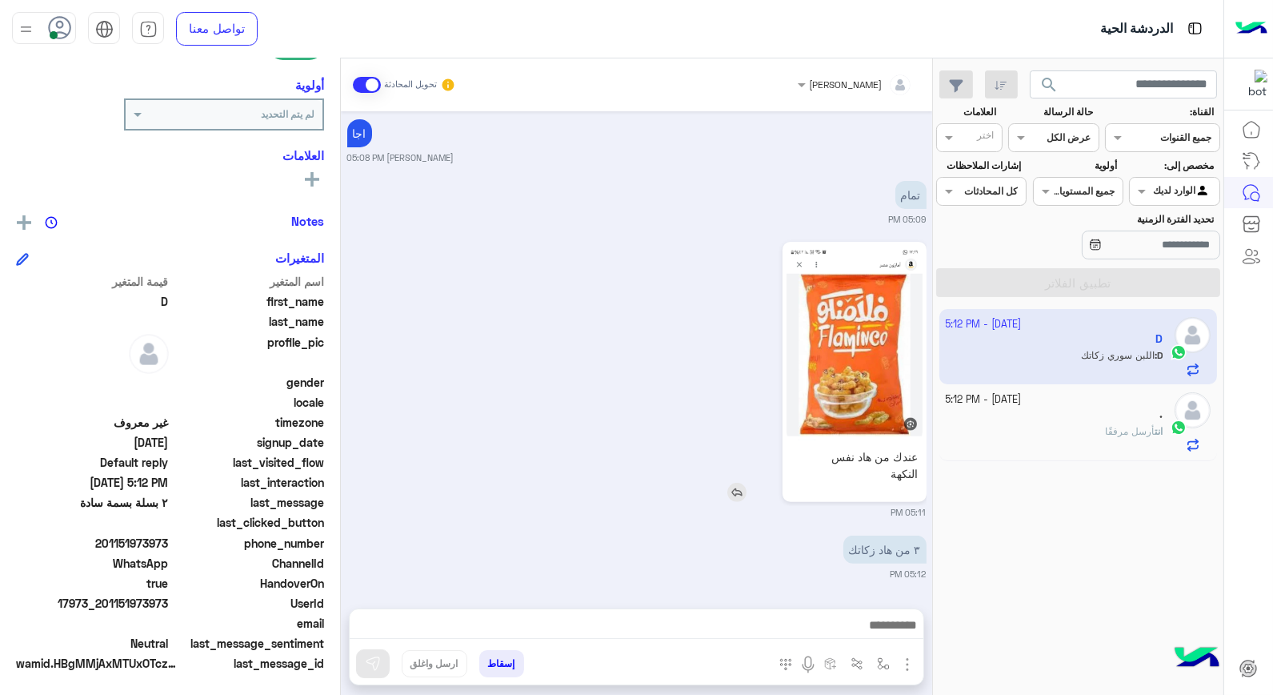
click at [740, 531] on div "٣ من هاد زكاتك 05:12 PM" at bounding box center [636, 555] width 579 height 49
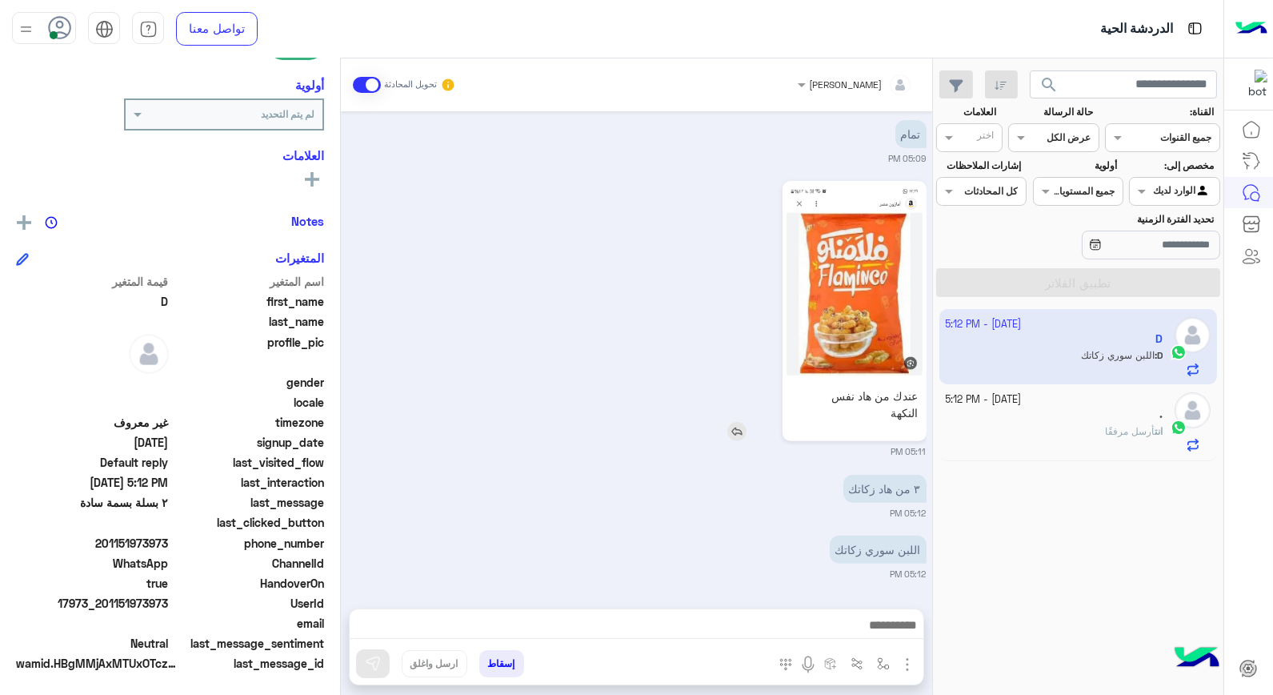
click at [738, 431] on img at bounding box center [736, 431] width 19 height 19
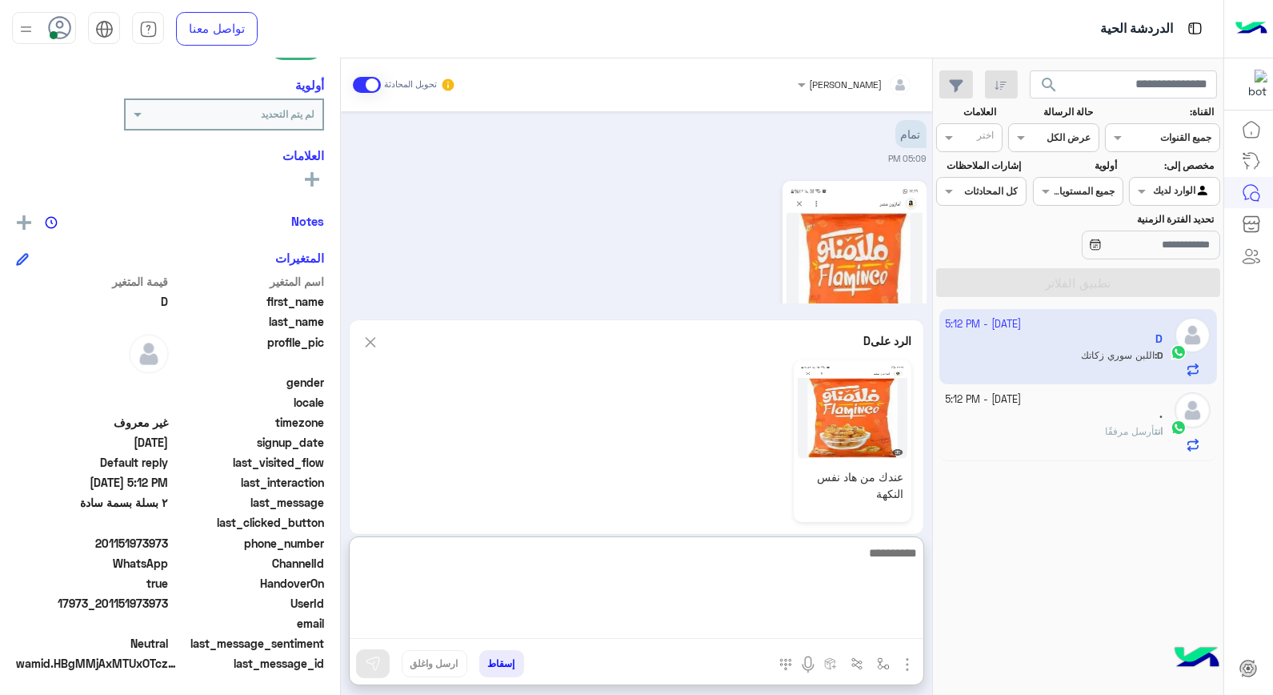
click at [823, 628] on textarea at bounding box center [637, 591] width 574 height 96
type textarea "*****"
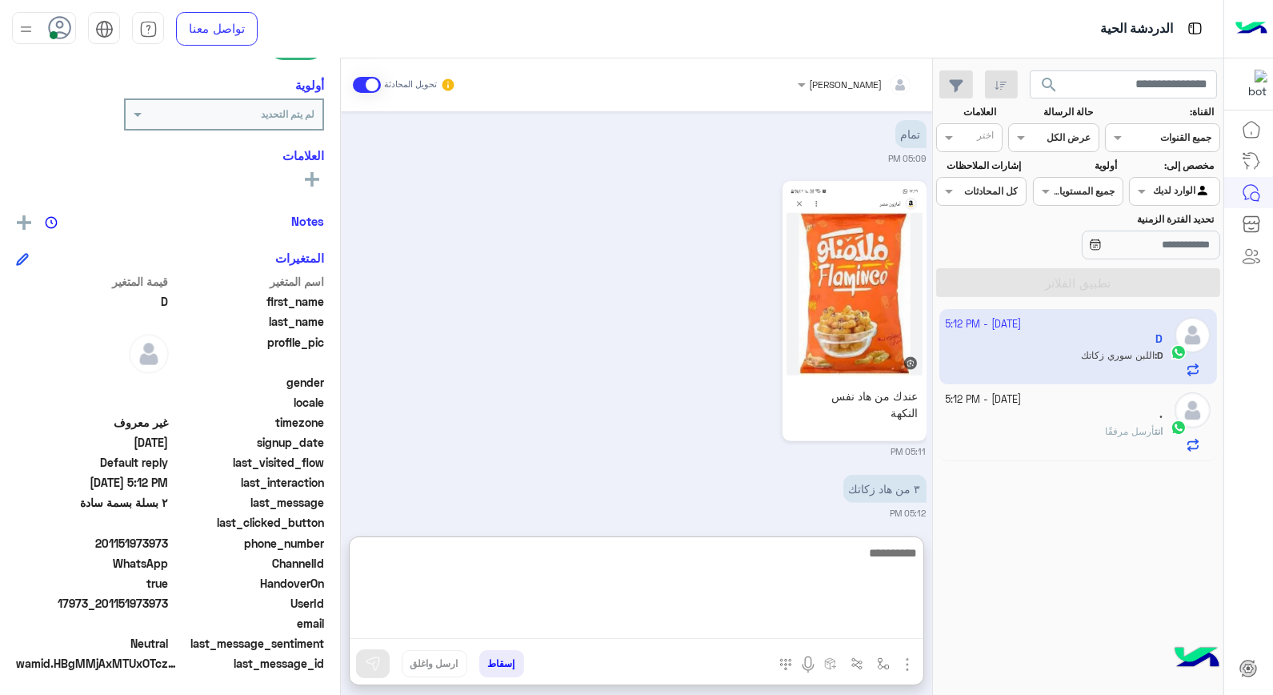
scroll to position [1444, 0]
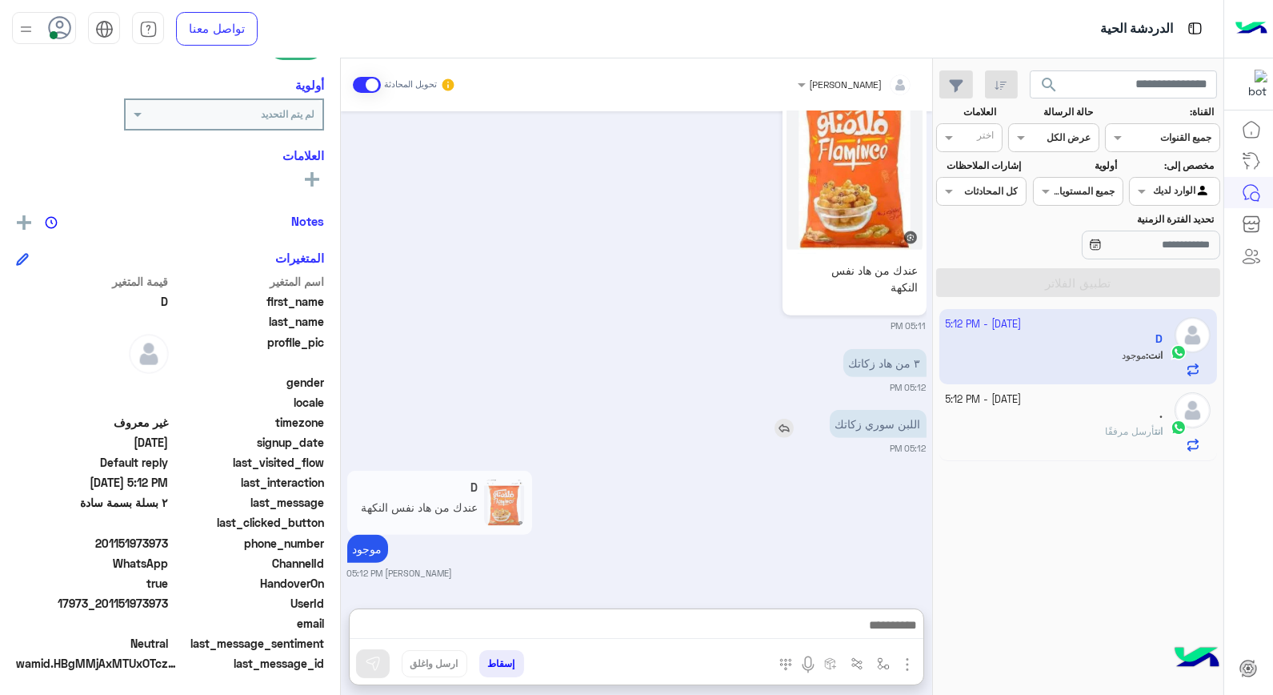
click at [789, 354] on div "Oct 8, 2025 كم واحد بتريد حضرتك بشار قطان 12:31 PM بدي ٢ 12:32 PM شكرا 12:32 PM…" at bounding box center [636, 351] width 591 height 481
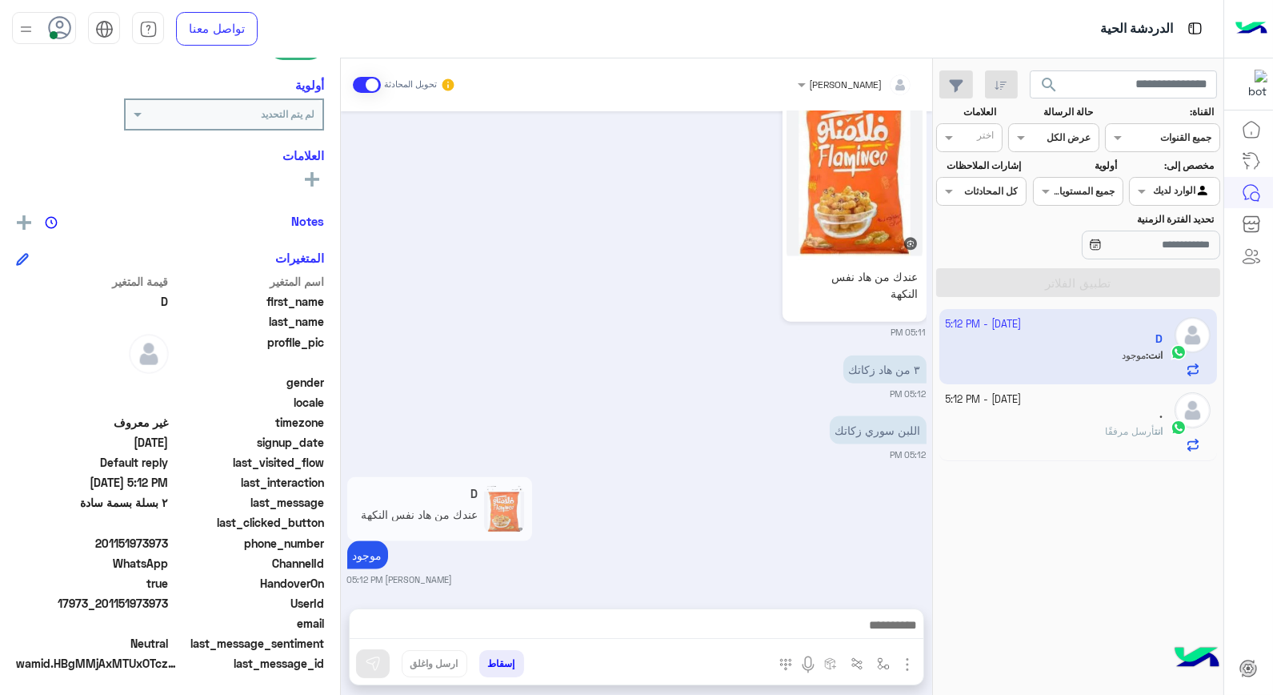
scroll to position [4020, 0]
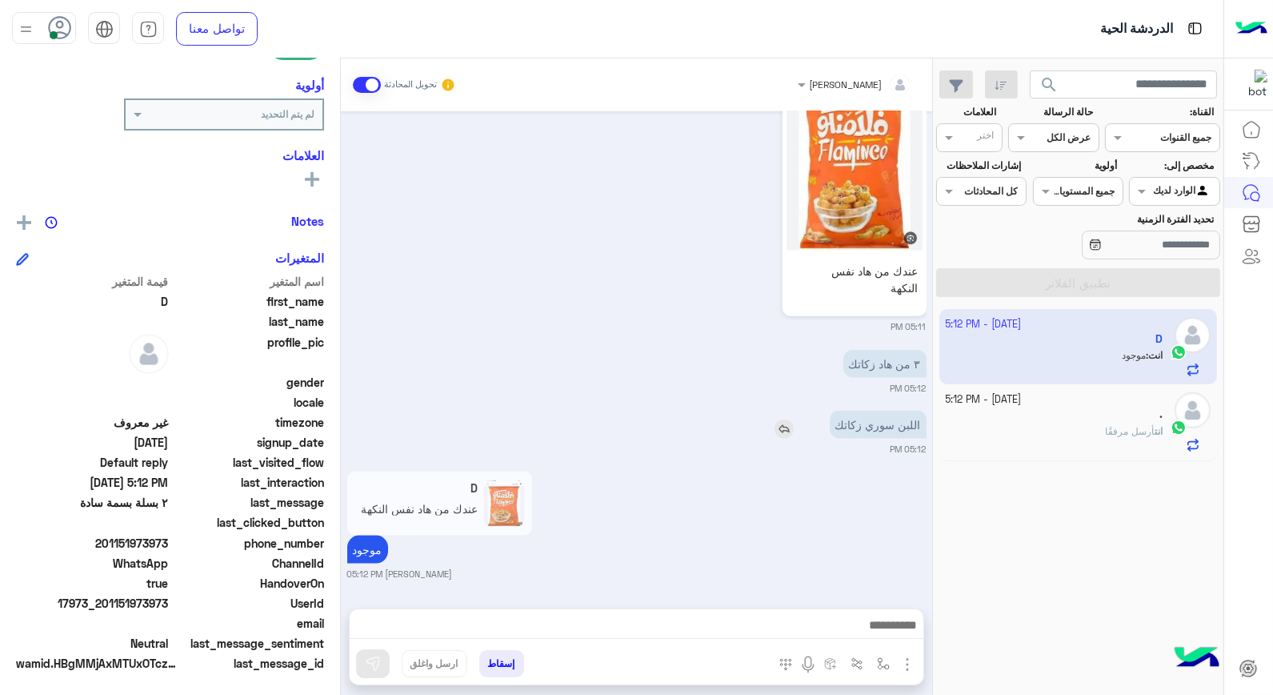
click at [781, 430] on img at bounding box center [784, 428] width 19 height 19
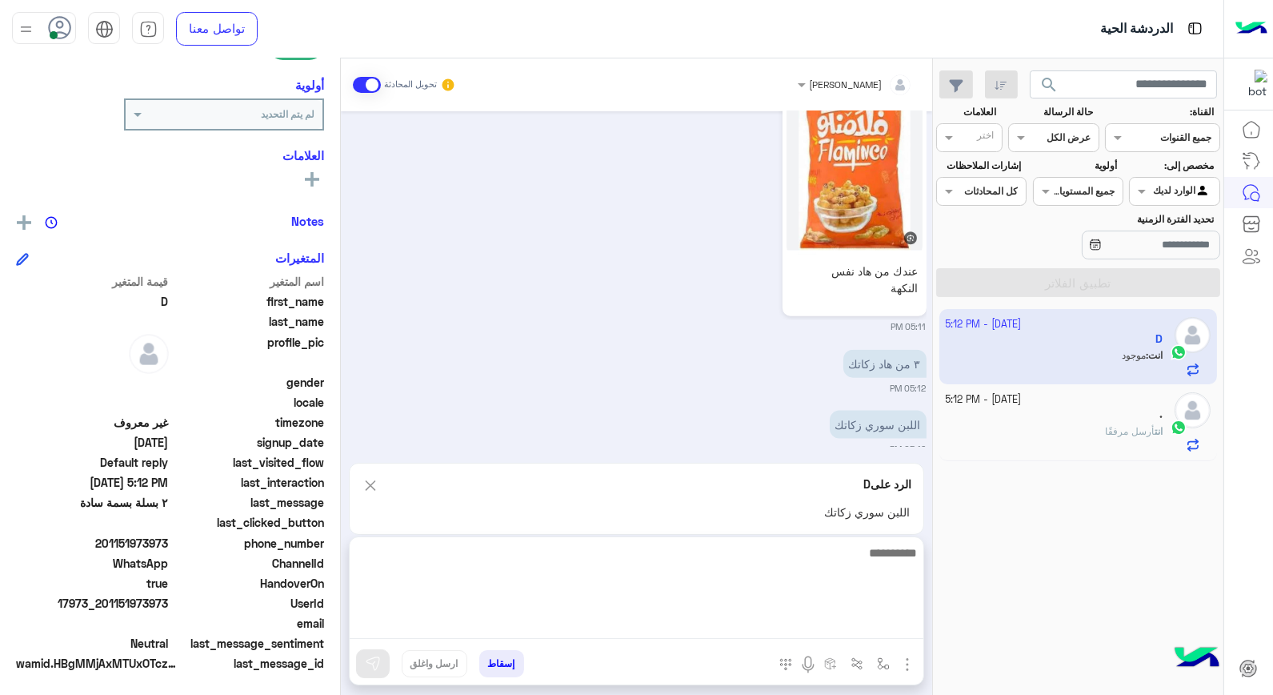
click at [858, 614] on textarea at bounding box center [637, 591] width 574 height 96
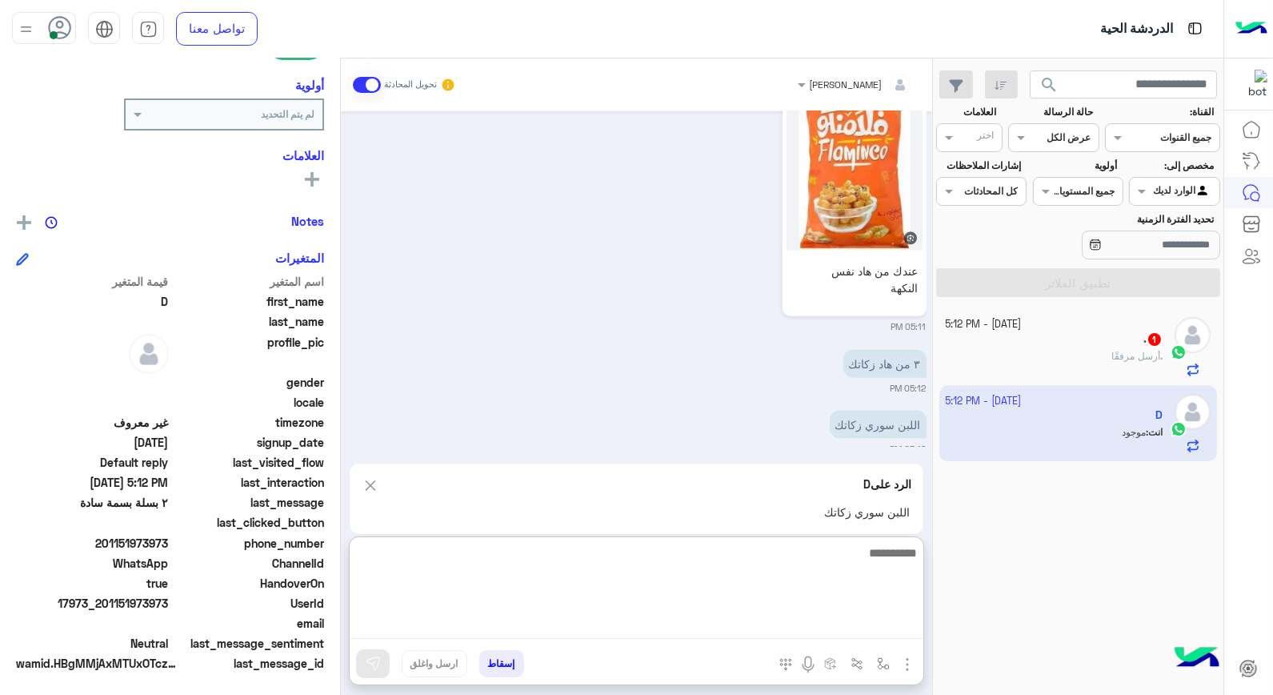
click at [885, 555] on textarea at bounding box center [637, 591] width 574 height 96
type textarea "**********"
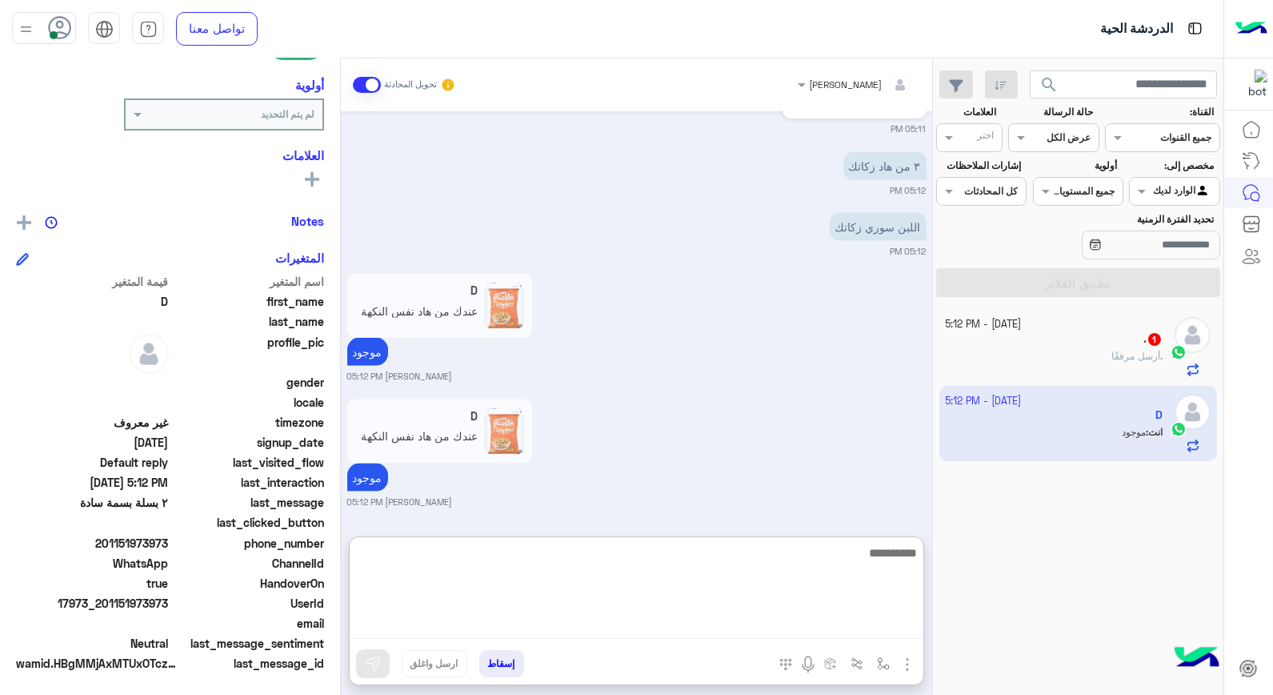
scroll to position [4306, 0]
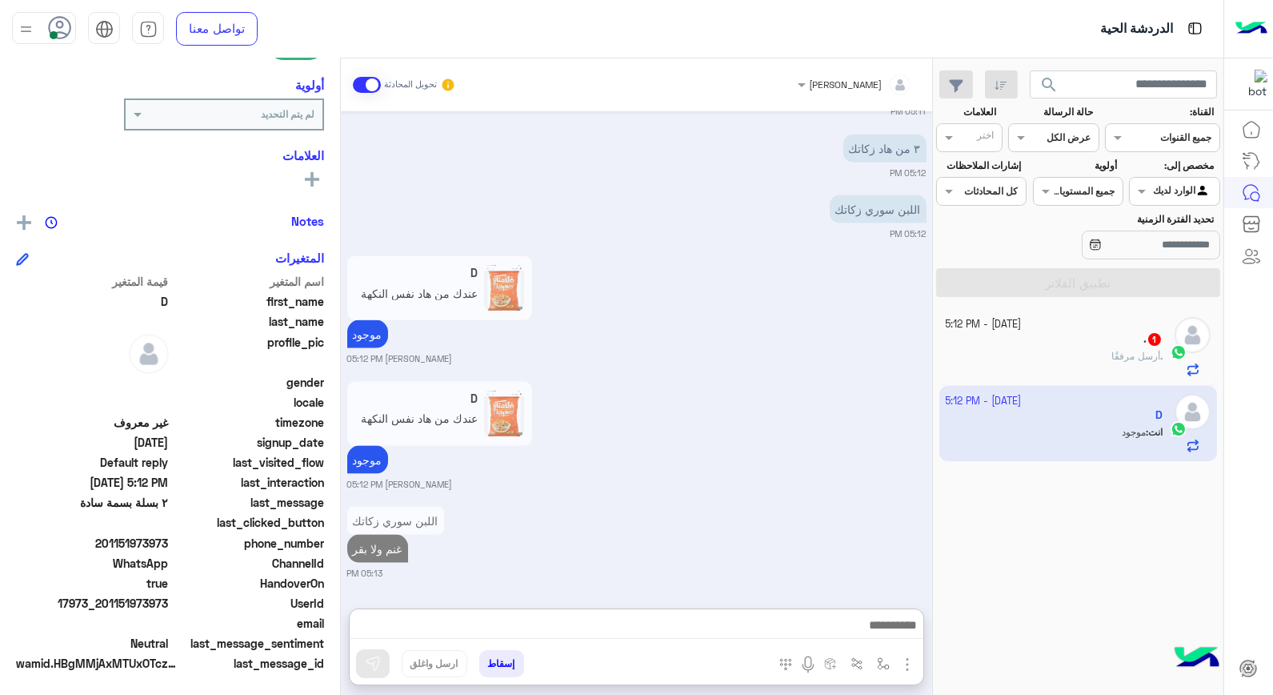
click at [1108, 339] on div ". 1" at bounding box center [1055, 340] width 218 height 17
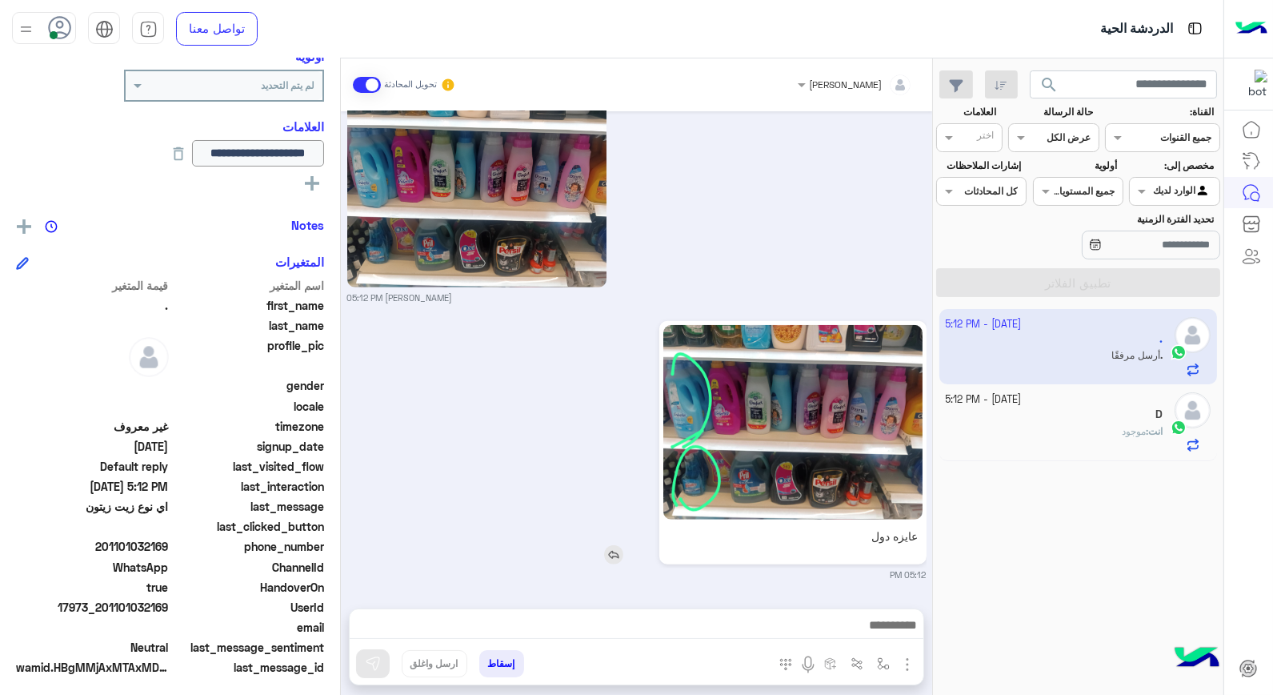
scroll to position [265, 0]
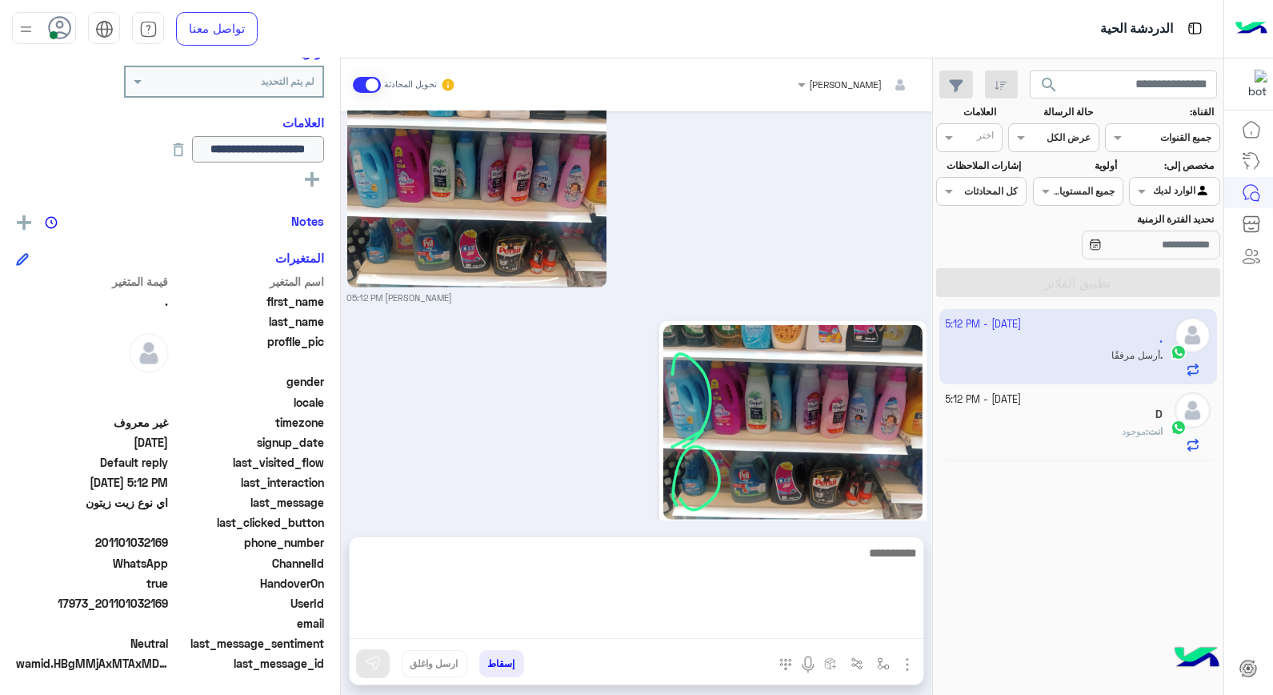
click at [736, 620] on textarea at bounding box center [637, 591] width 574 height 96
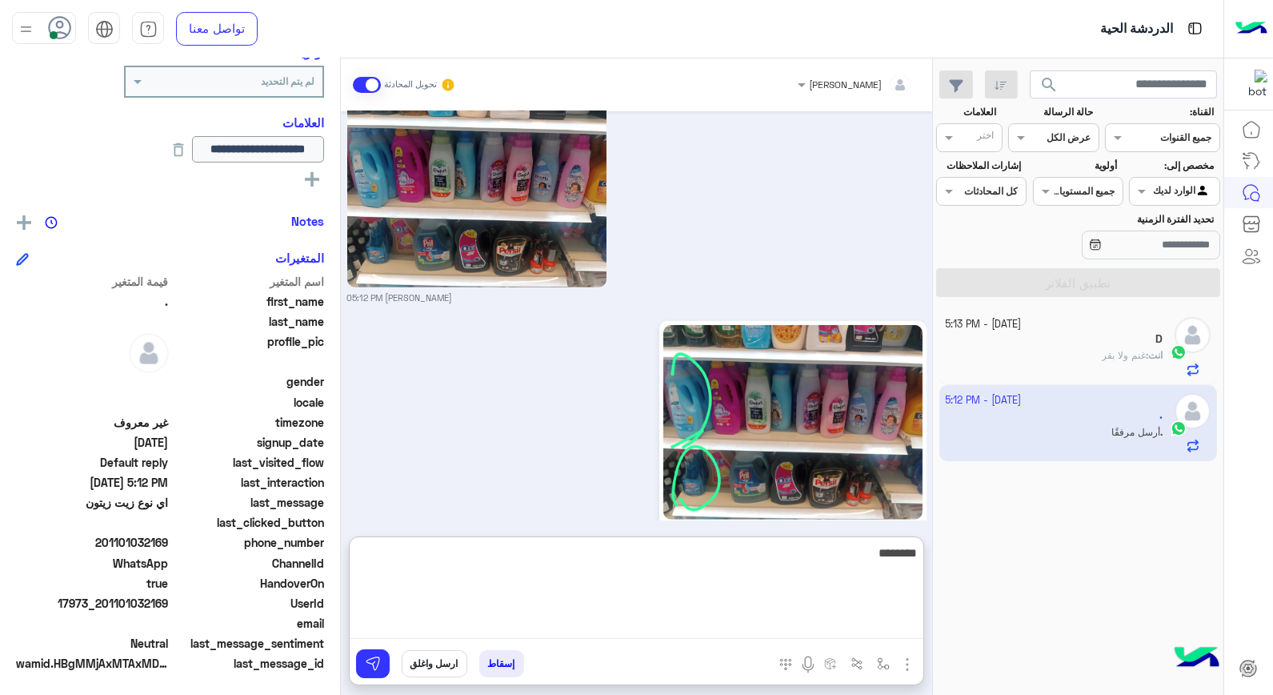
type textarea "*********"
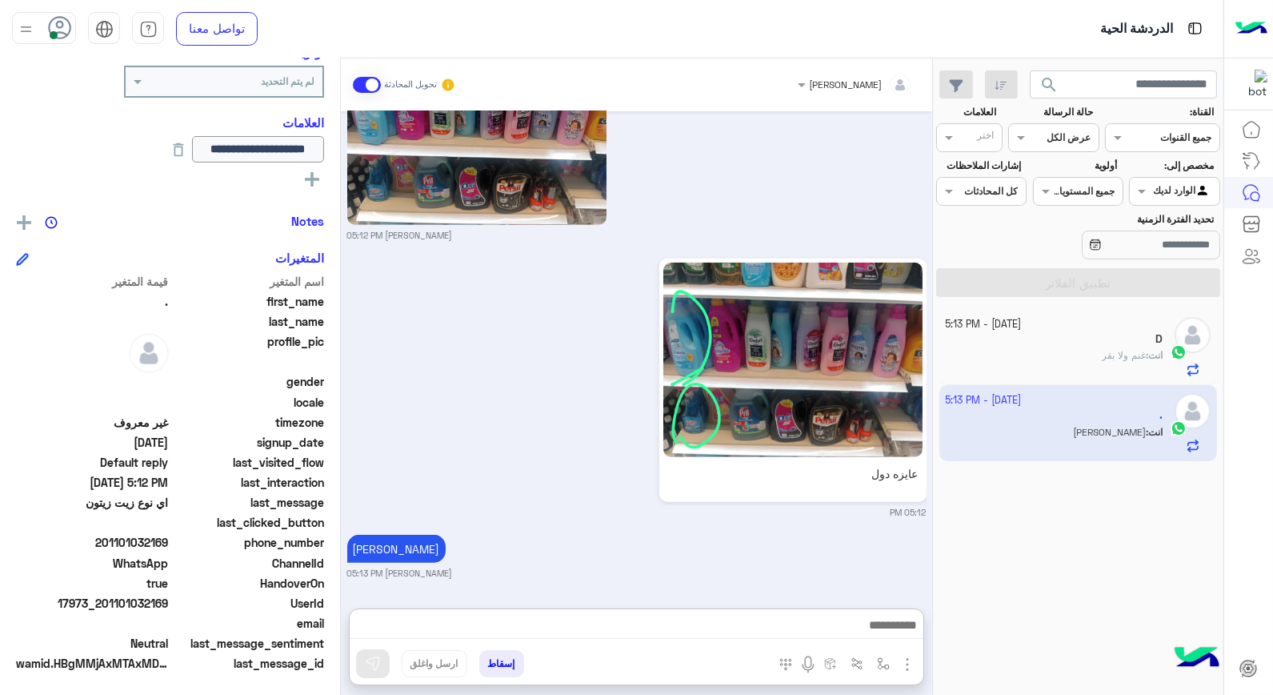
click at [1084, 354] on div "انت : غنم ولا بقر" at bounding box center [1055, 362] width 218 height 28
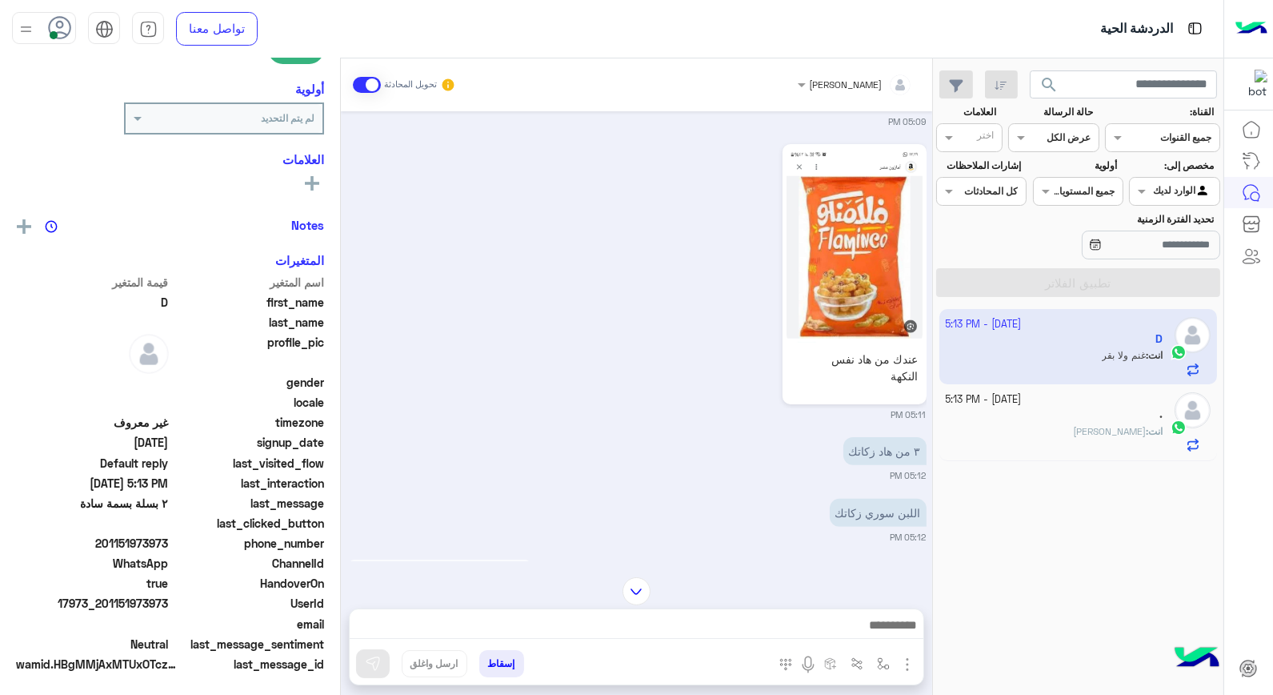
scroll to position [232, 0]
drag, startPoint x: 104, startPoint y: 600, endPoint x: 170, endPoint y: 600, distance: 65.6
click at [169, 600] on span "17973_201151973973" at bounding box center [92, 603] width 153 height 17
copy span "01151973973"
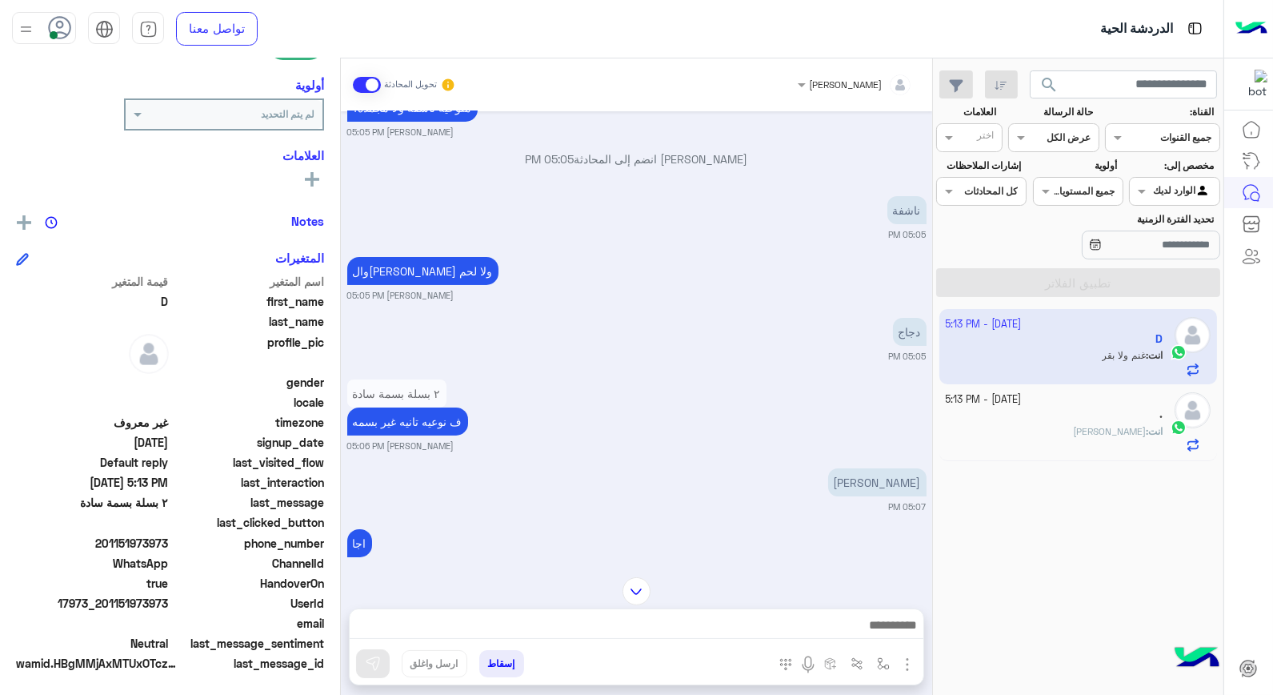
scroll to position [566, 0]
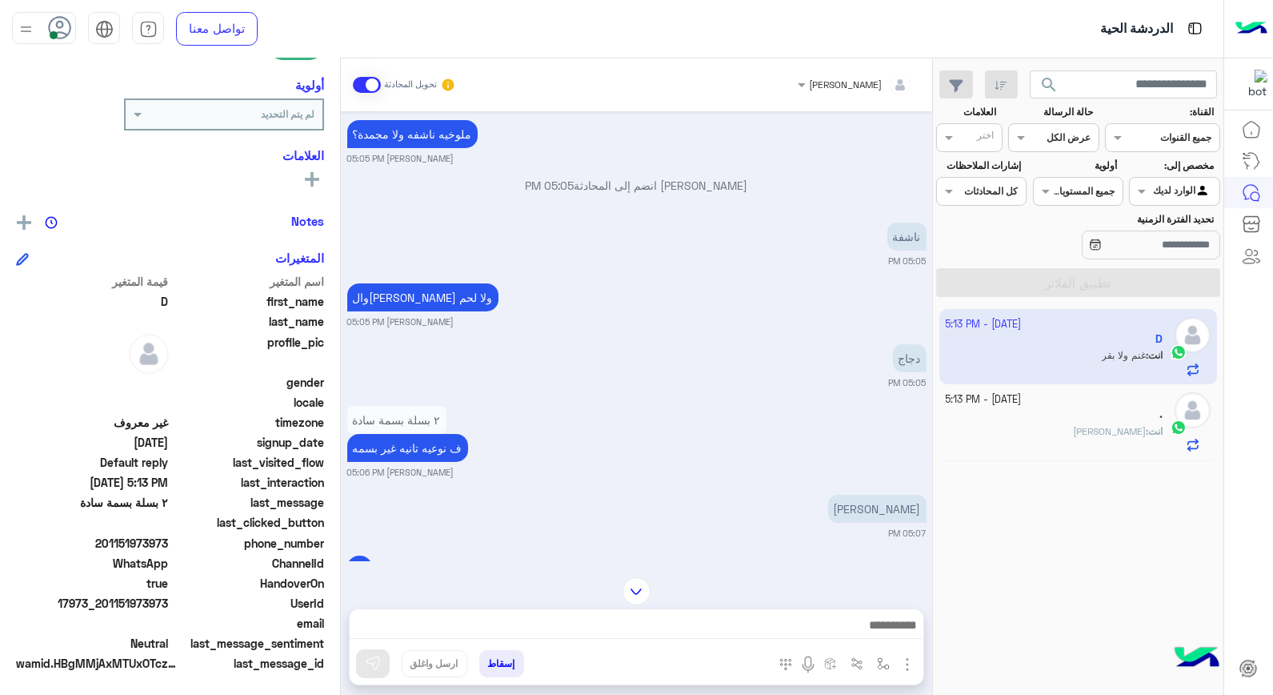
click at [1109, 448] on div "انت : حاجه تاني" at bounding box center [1055, 438] width 218 height 28
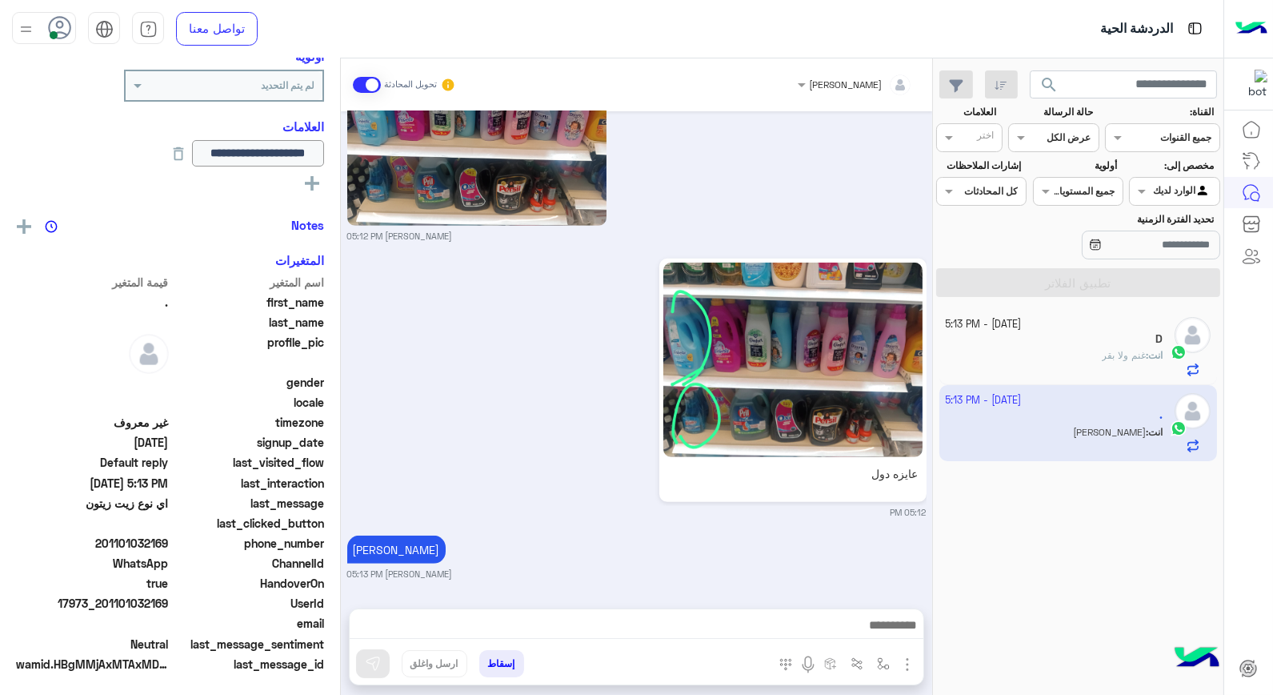
scroll to position [265, 0]
click at [503, 664] on button "إسقاط" at bounding box center [501, 663] width 45 height 27
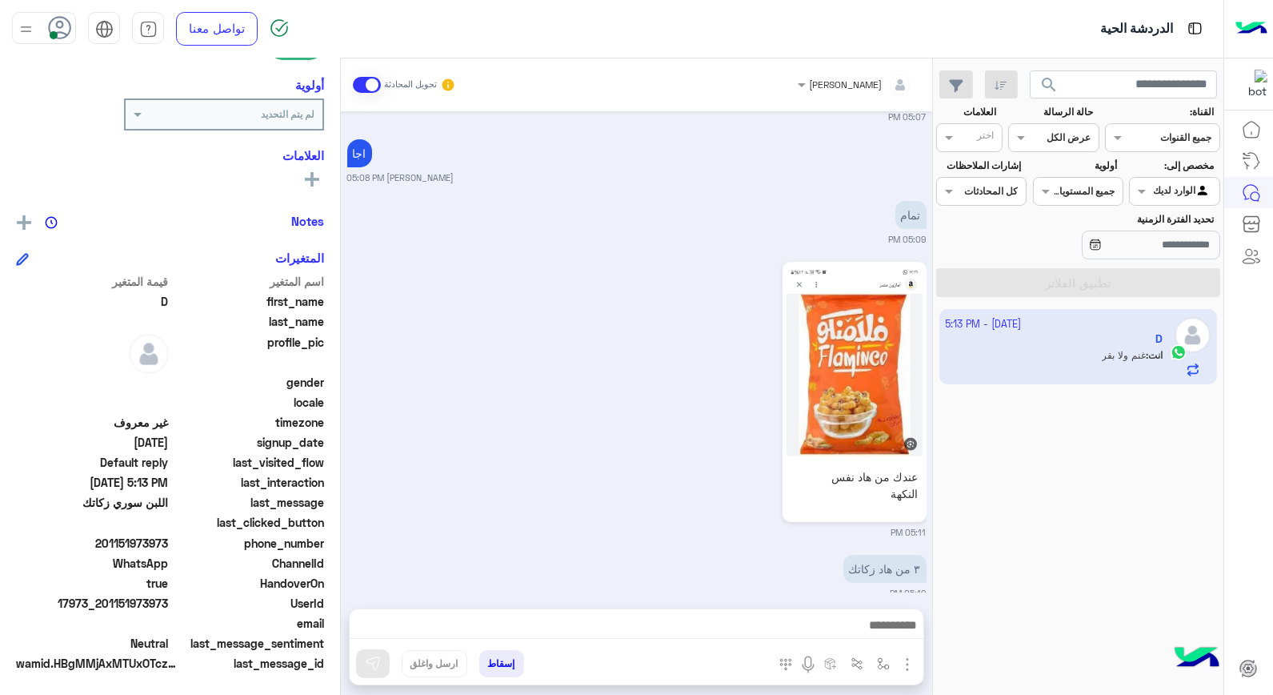
scroll to position [1277, 0]
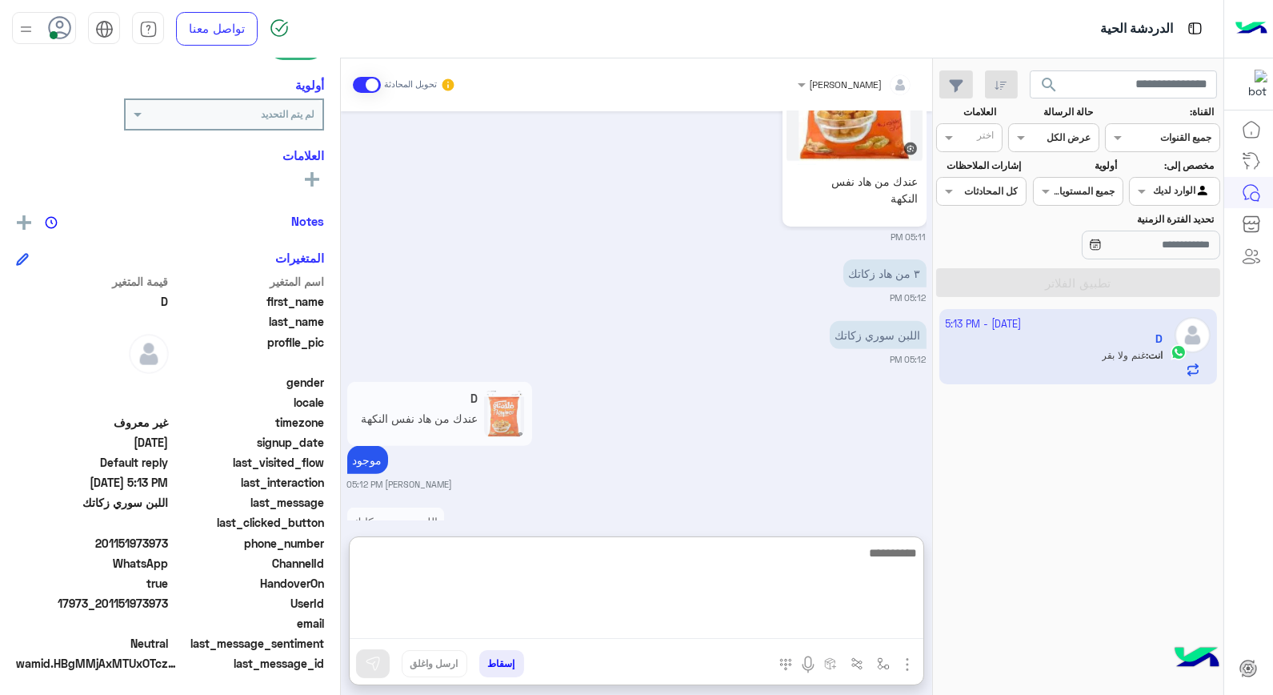
click at [800, 629] on textarea at bounding box center [637, 591] width 574 height 96
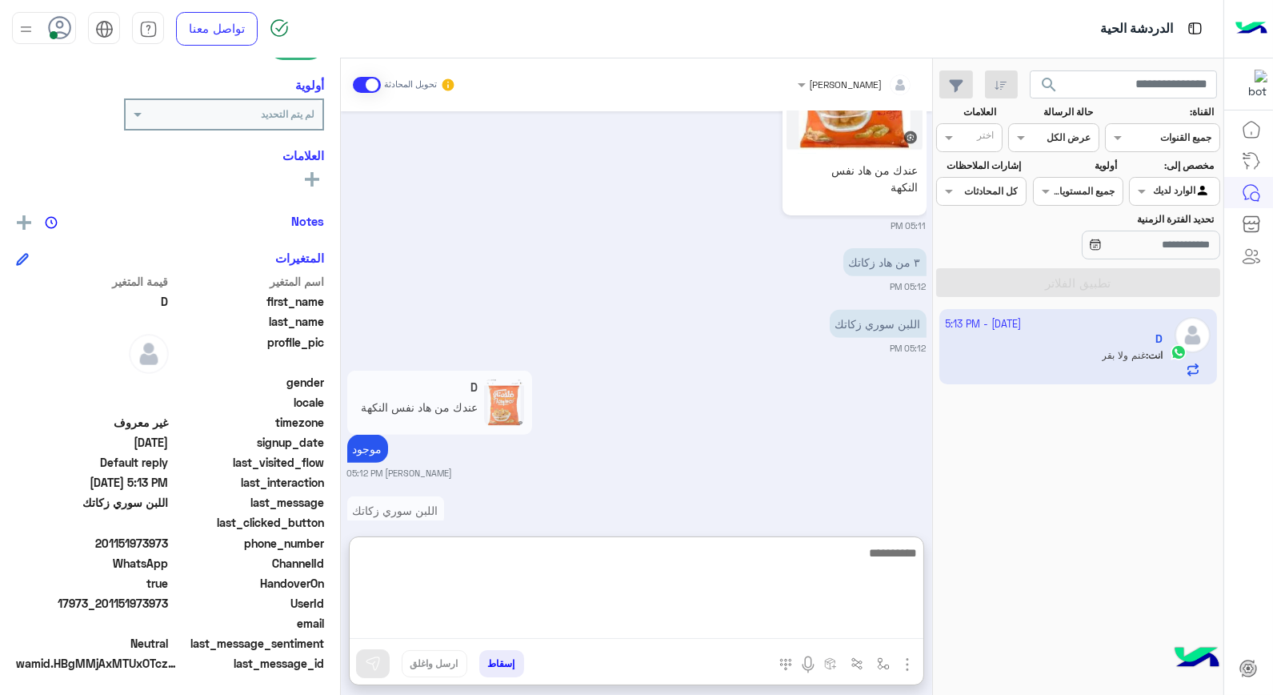
type textarea "*"
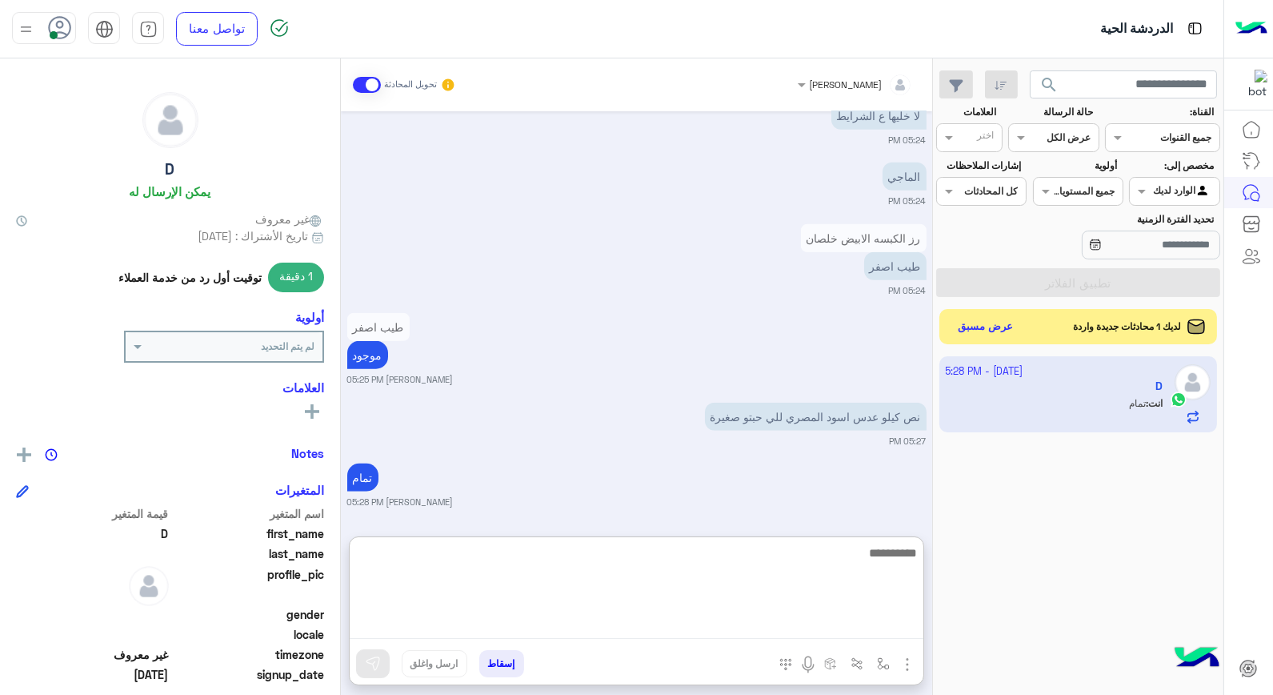
scroll to position [2771, 0]
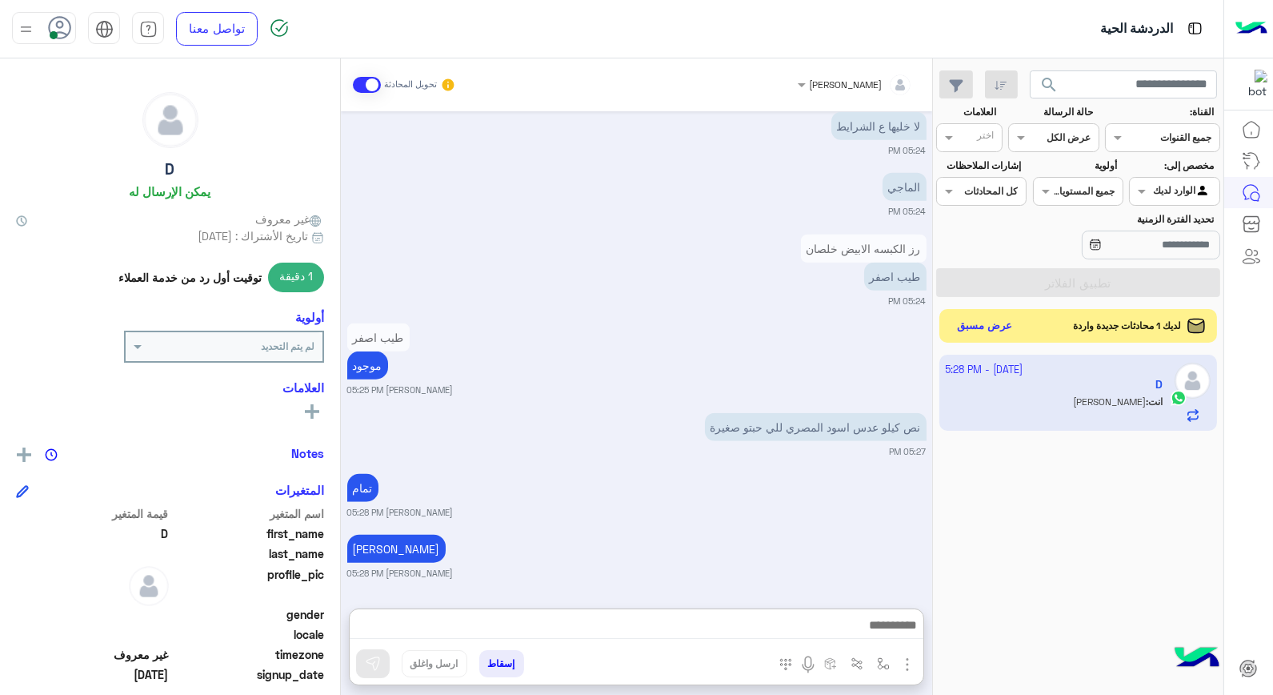
click at [994, 326] on button "عرض مسبق" at bounding box center [984, 326] width 67 height 22
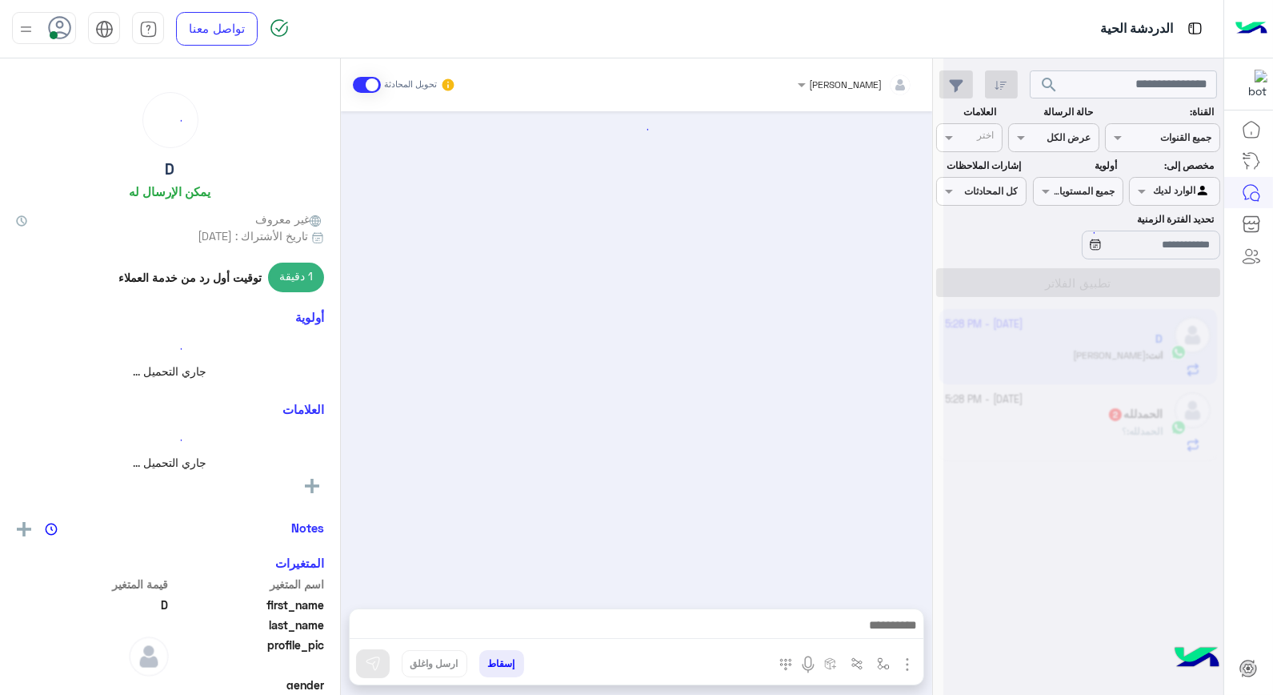
scroll to position [1306, 0]
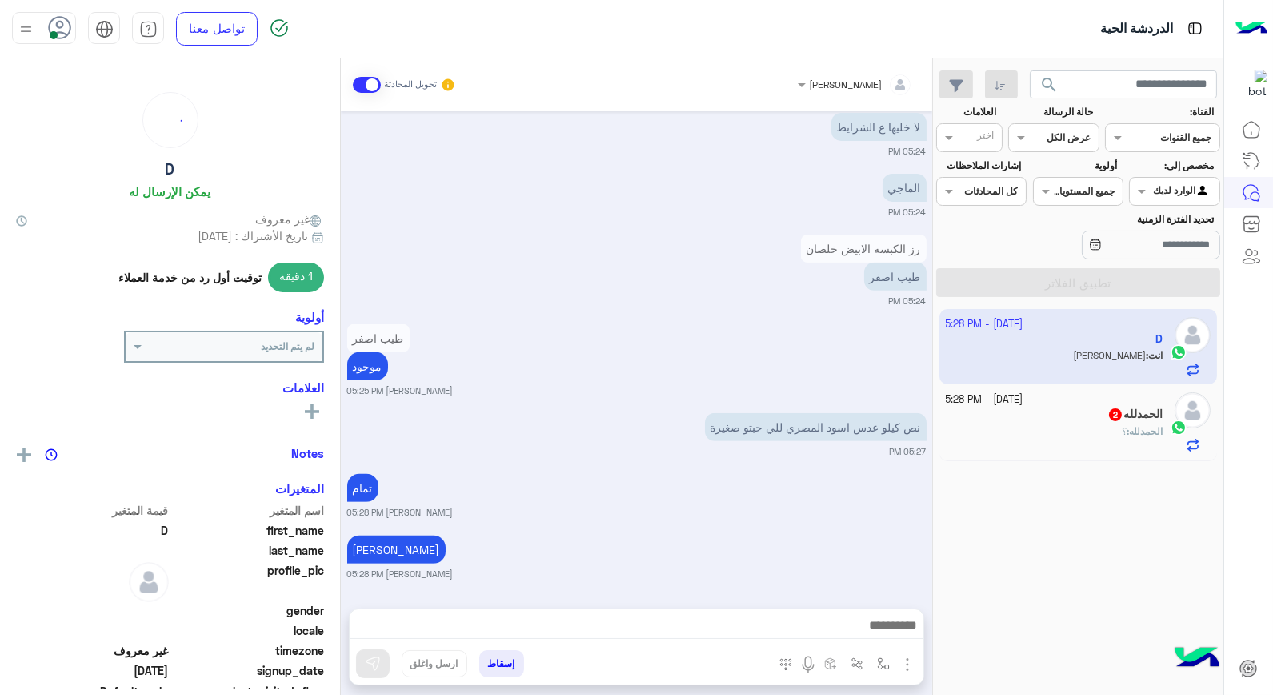
click at [1070, 411] on div "الحمدلله 2" at bounding box center [1055, 415] width 218 height 17
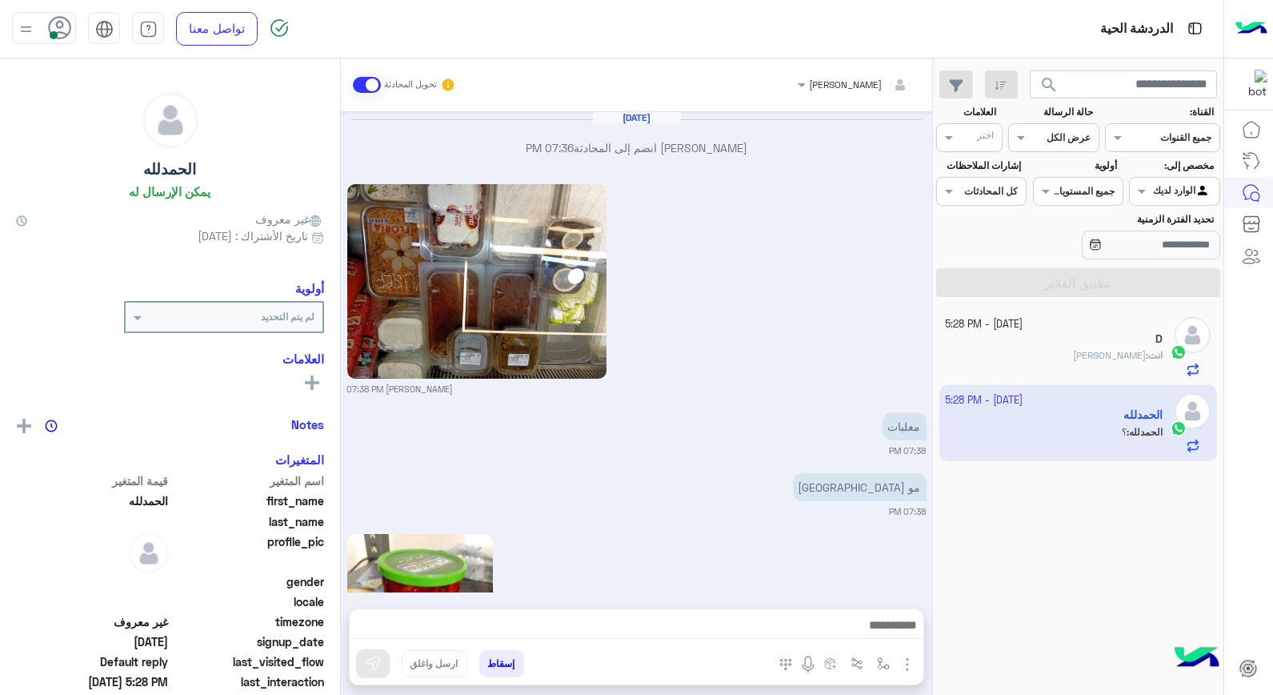
scroll to position [1340, 0]
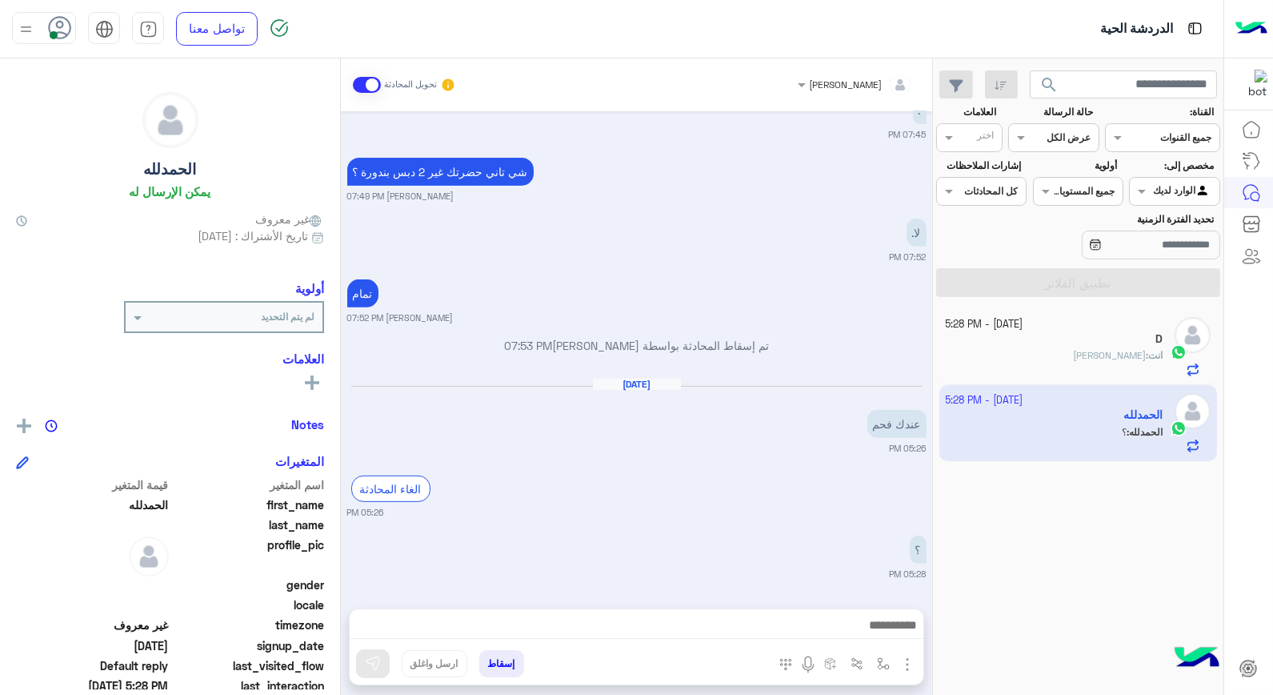
click at [864, 610] on div at bounding box center [637, 629] width 574 height 40
click at [863, 610] on div at bounding box center [637, 629] width 574 height 40
click at [863, 613] on div at bounding box center [637, 629] width 574 height 40
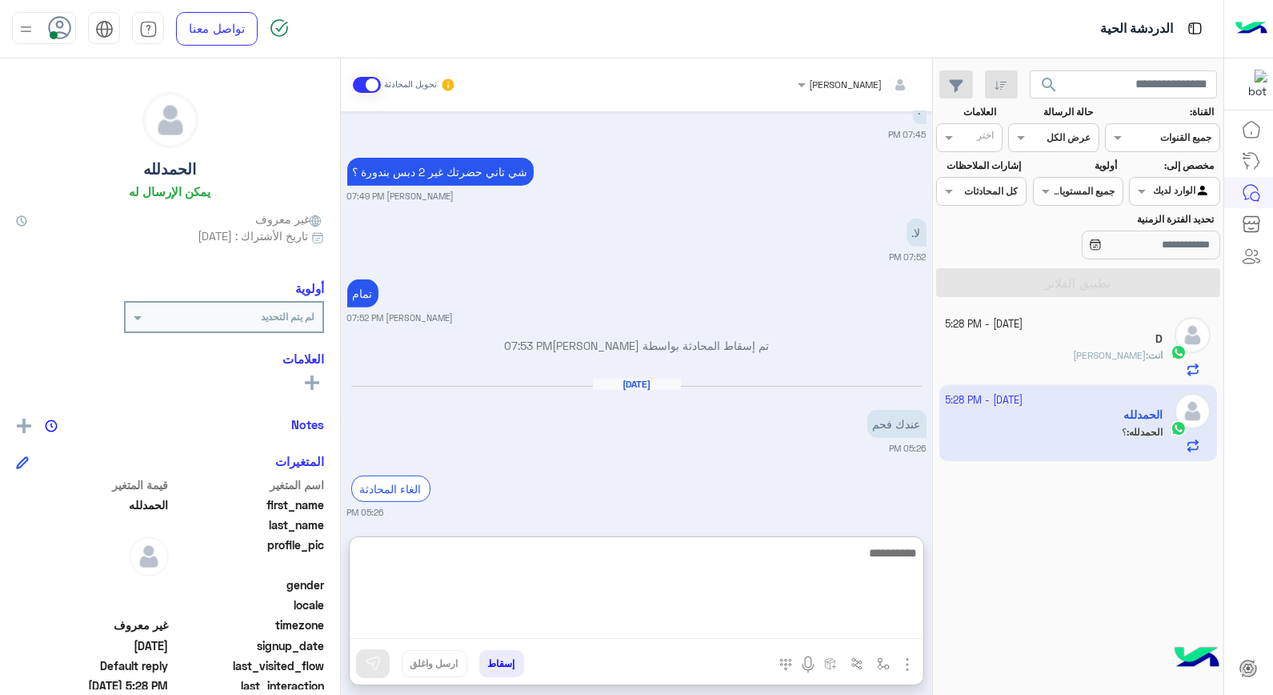
click at [861, 629] on textarea at bounding box center [637, 591] width 574 height 96
type textarea "**"
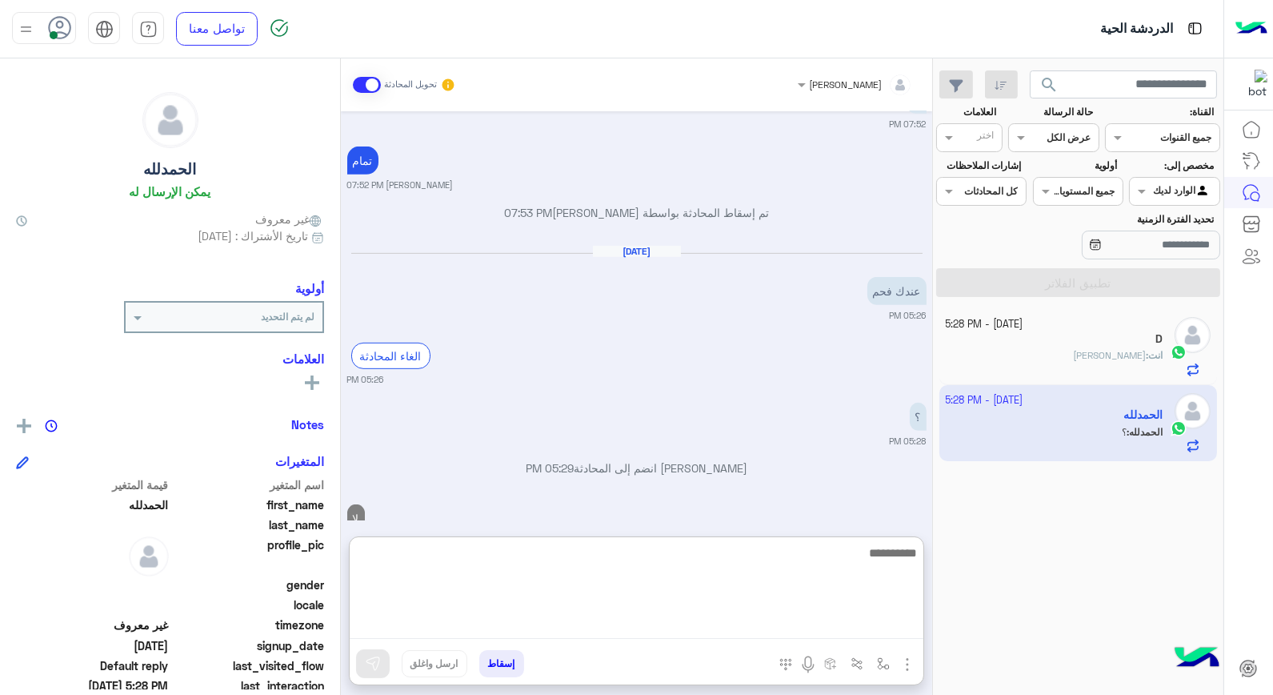
scroll to position [1515, 0]
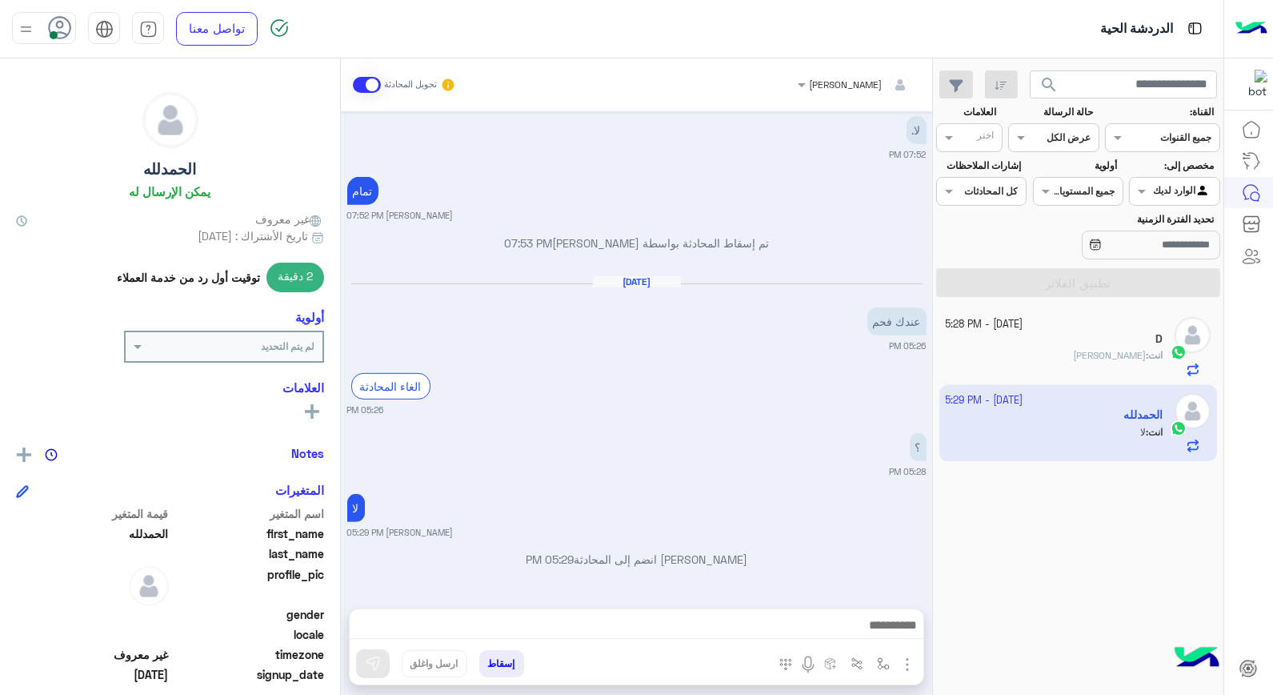
drag, startPoint x: 502, startPoint y: 657, endPoint x: 503, endPoint y: 677, distance: 20.0
click at [503, 657] on button "إسقاط" at bounding box center [501, 663] width 45 height 27
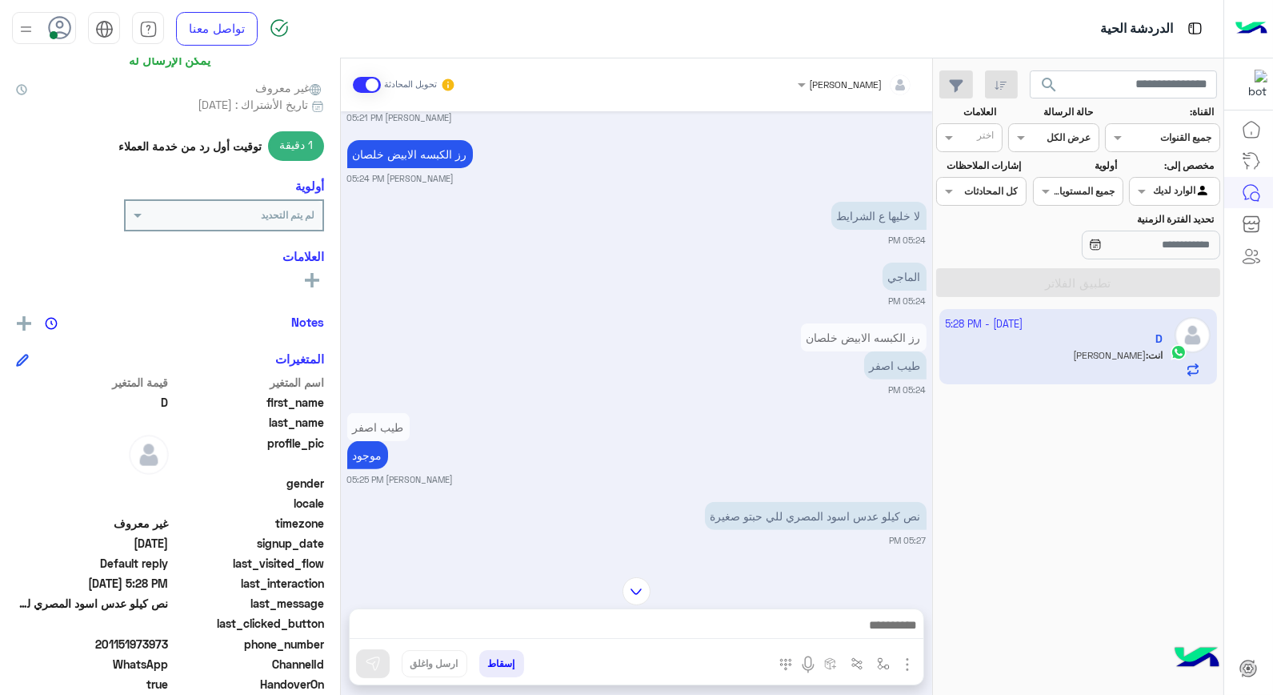
scroll to position [232, 0]
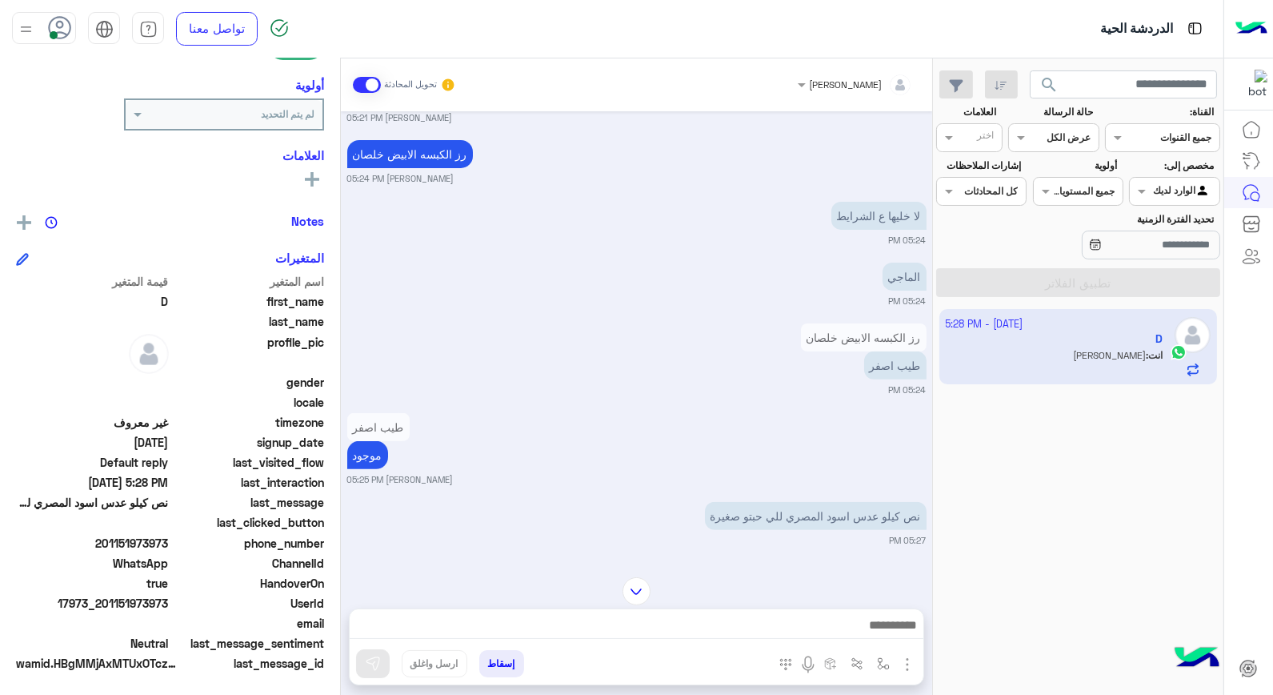
drag, startPoint x: 105, startPoint y: 600, endPoint x: 171, endPoint y: 595, distance: 66.7
click at [171, 595] on div "UserId 17973_201151973973" at bounding box center [170, 605] width 308 height 20
copy span "01151973973"
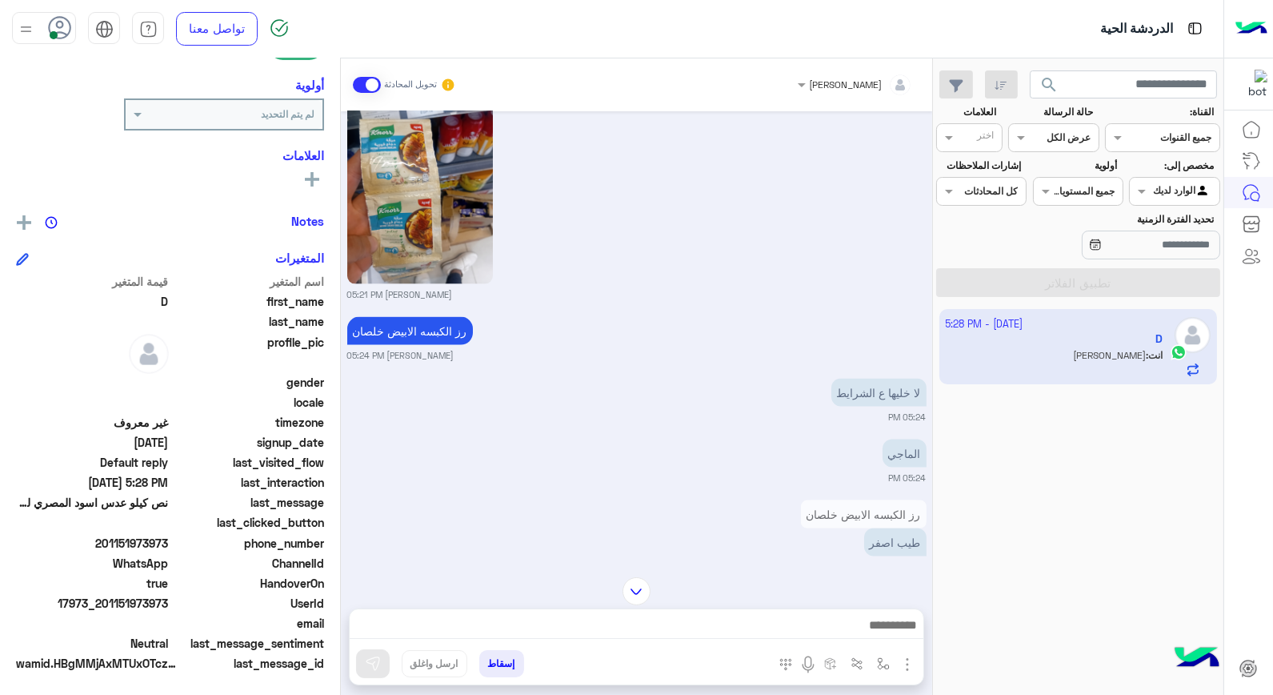
scroll to position [4524, 0]
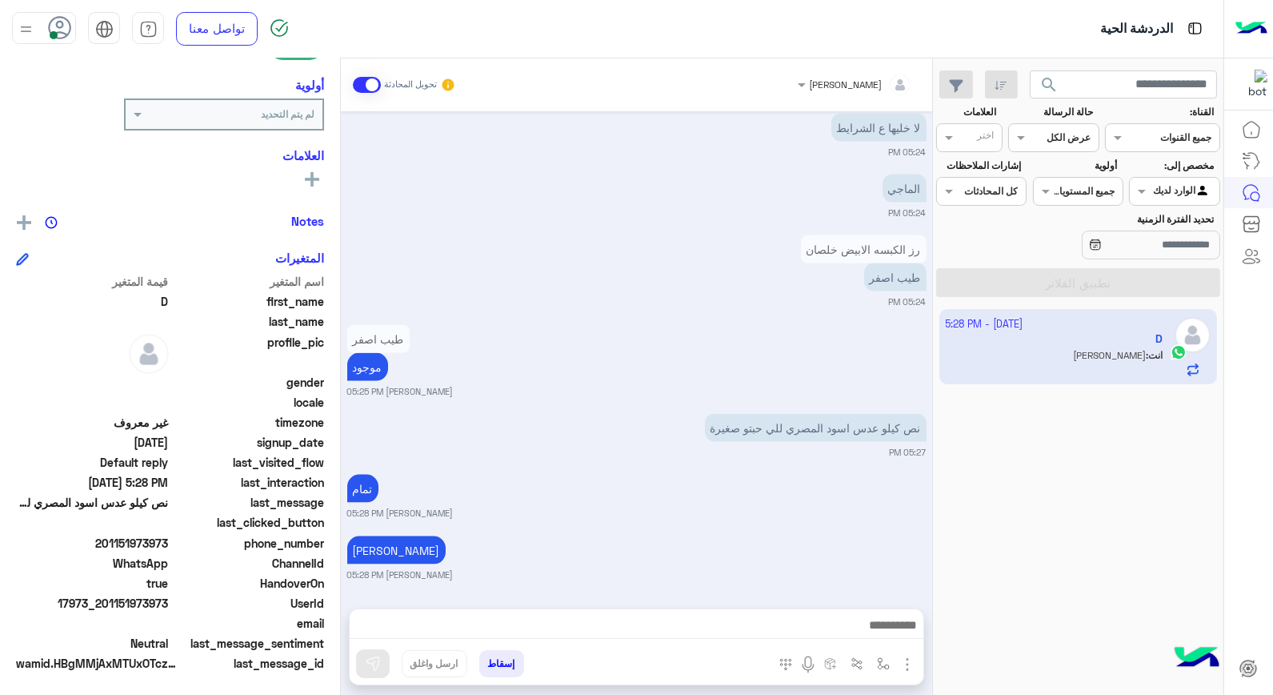
click at [499, 672] on button "إسقاط" at bounding box center [501, 663] width 45 height 27
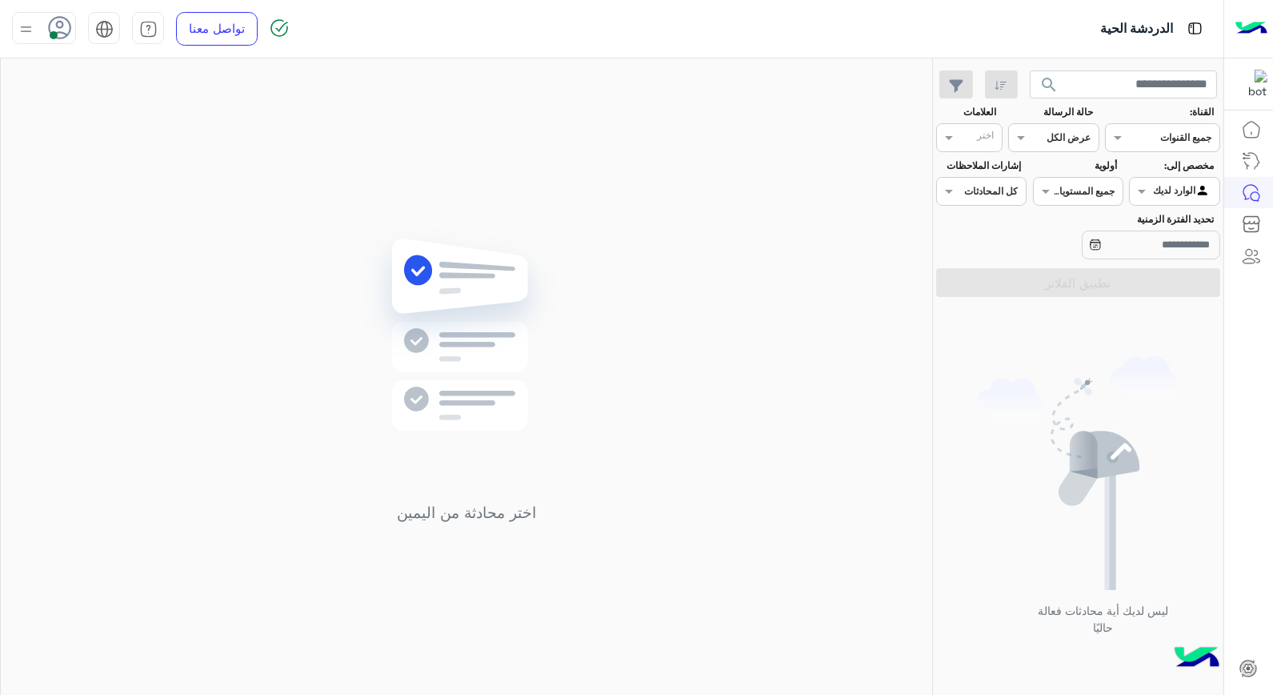
click at [64, 30] on icon at bounding box center [60, 28] width 24 height 24
click at [139, 164] on label "وقت الراحة" at bounding box center [112, 157] width 174 height 29
click at [1188, 196] on input "text" at bounding box center [1193, 189] width 37 height 14
click at [884, 443] on div "اختر محادثة من اليمين" at bounding box center [466, 379] width 931 height 643
click at [61, 24] on icon at bounding box center [60, 28] width 24 height 24
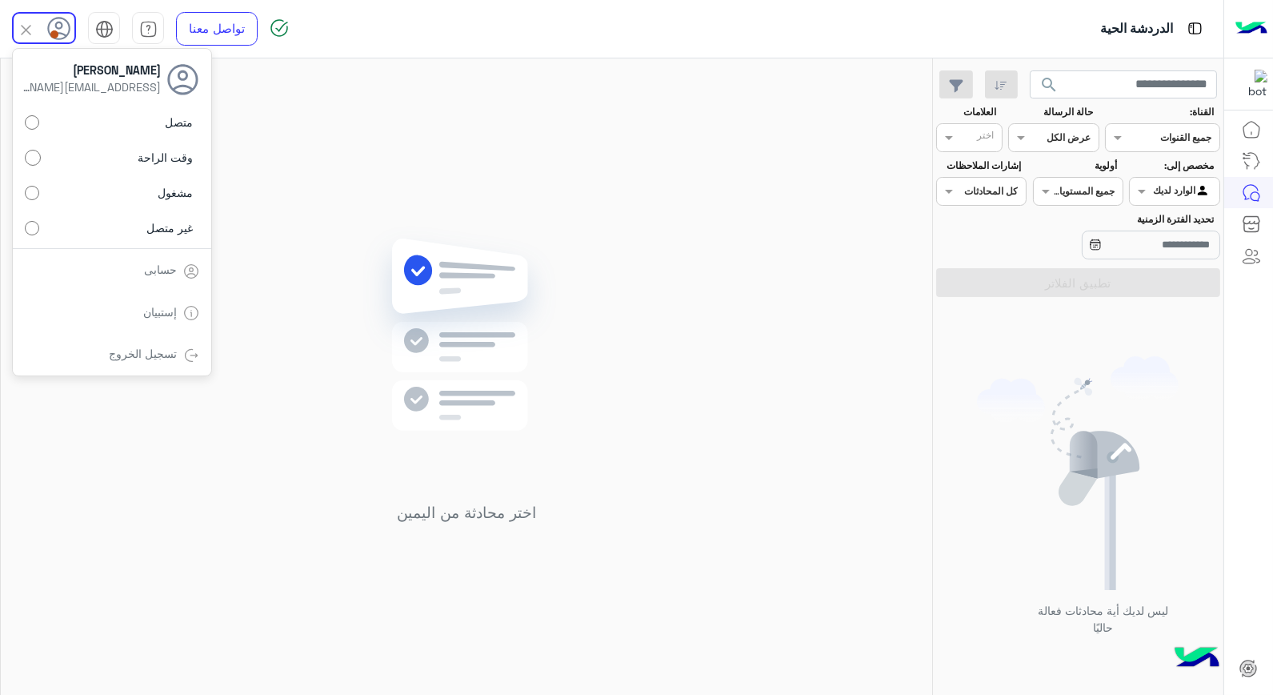
click at [180, 126] on span "متصل" at bounding box center [180, 122] width 28 height 17
click at [365, 193] on div "اختر محادثة من اليمين" at bounding box center [466, 379] width 931 height 643
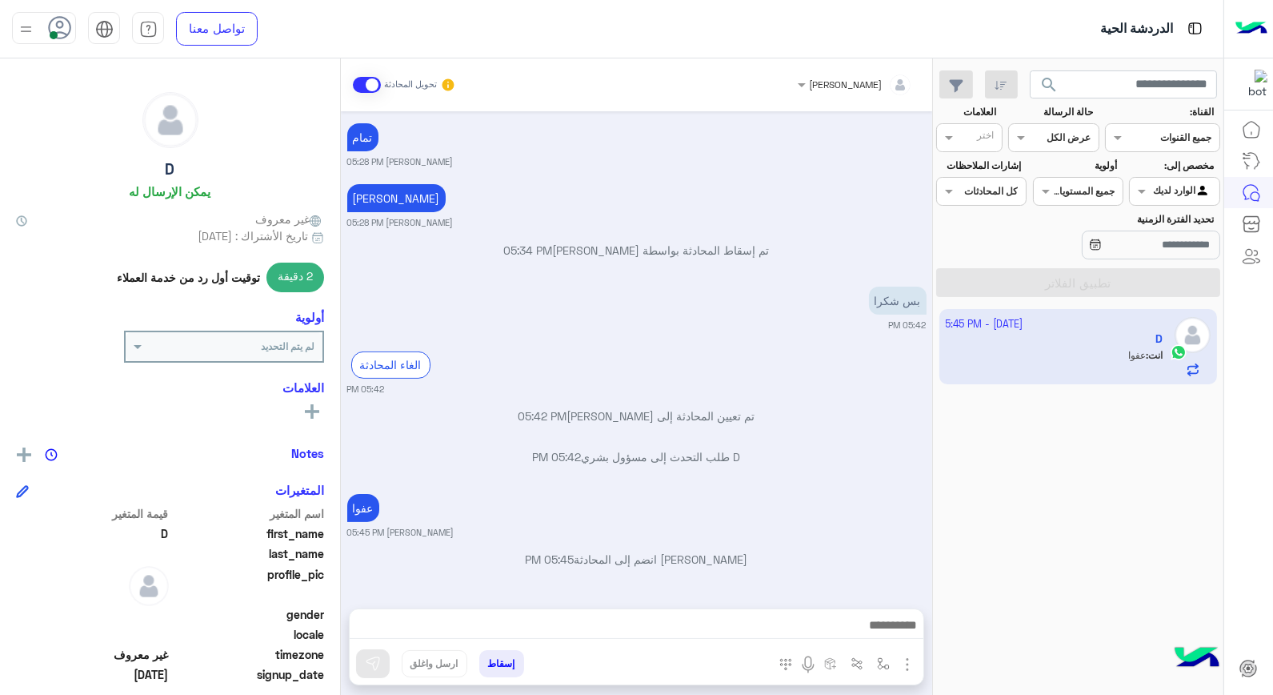
scroll to position [1011, 0]
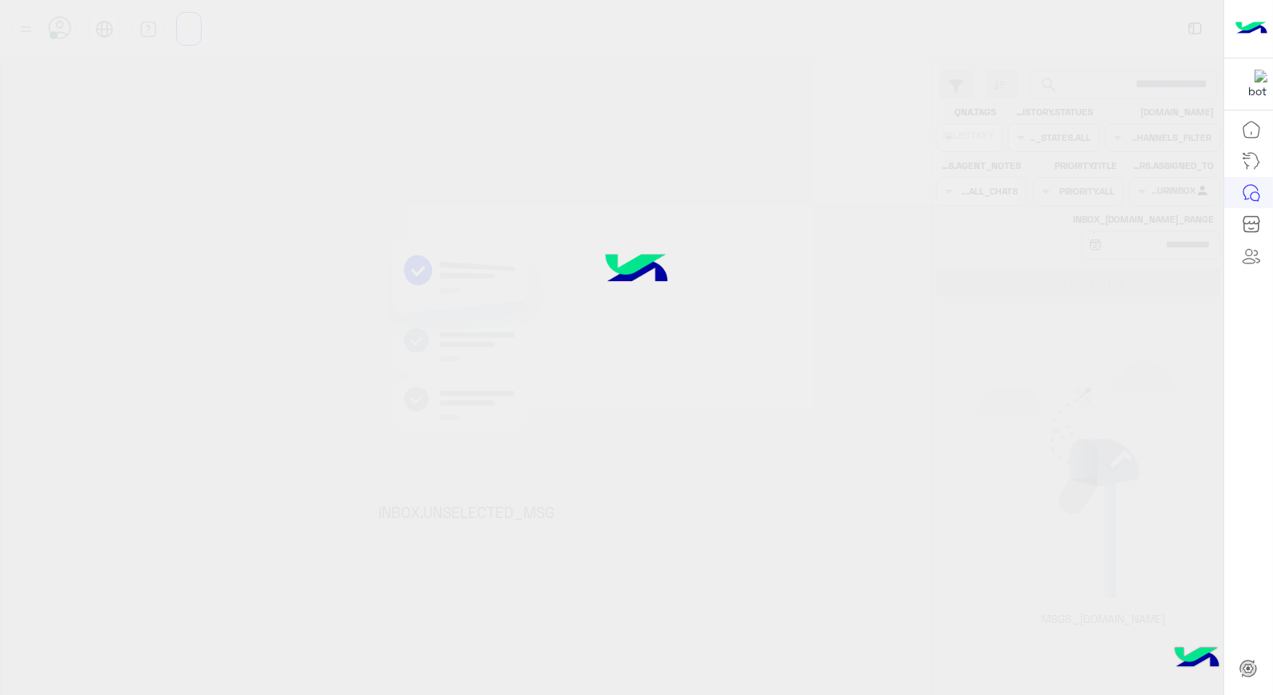
drag, startPoint x: 690, startPoint y: 190, endPoint x: 777, endPoint y: 264, distance: 114.7
click at [776, 264] on div at bounding box center [636, 346] width 1273 height 695
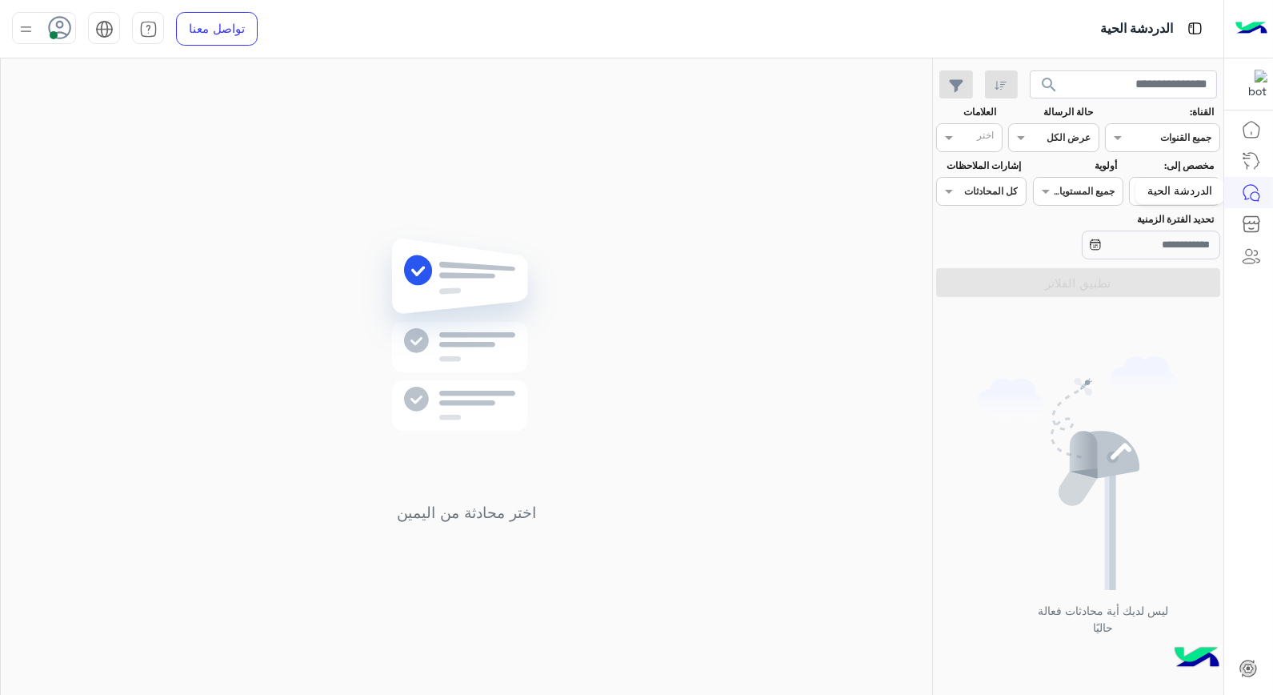
click at [1251, 190] on icon at bounding box center [1251, 192] width 19 height 19
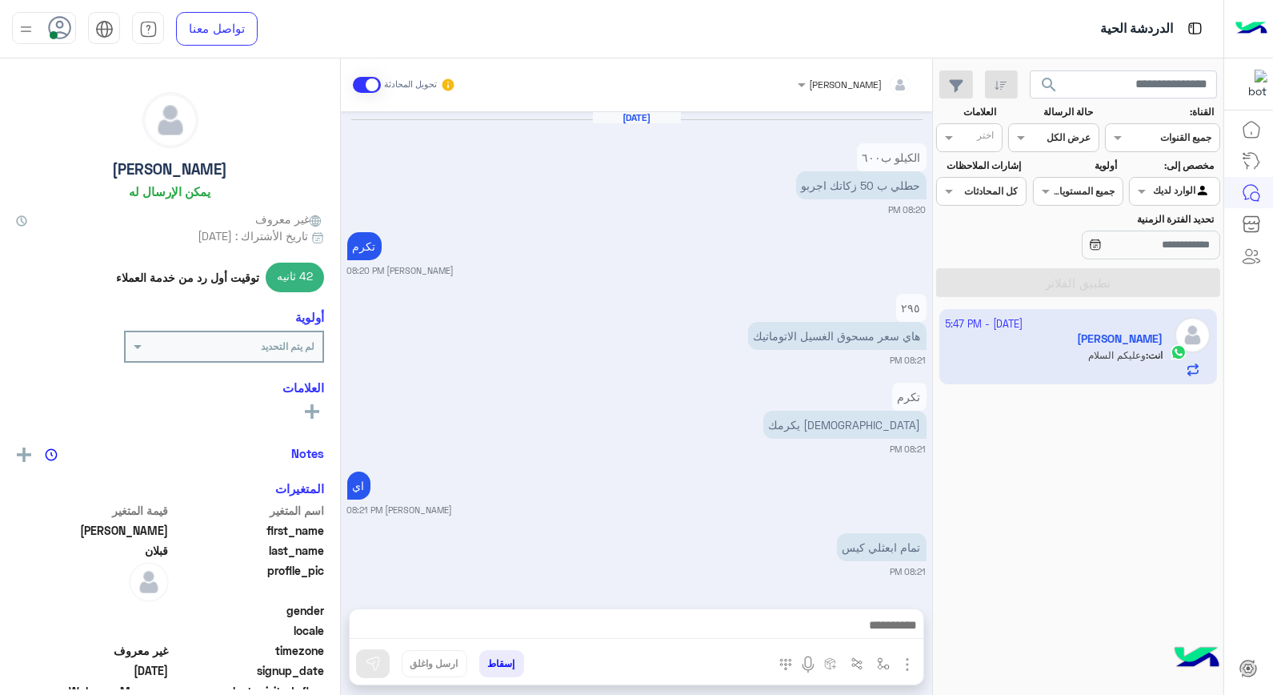
scroll to position [861, 0]
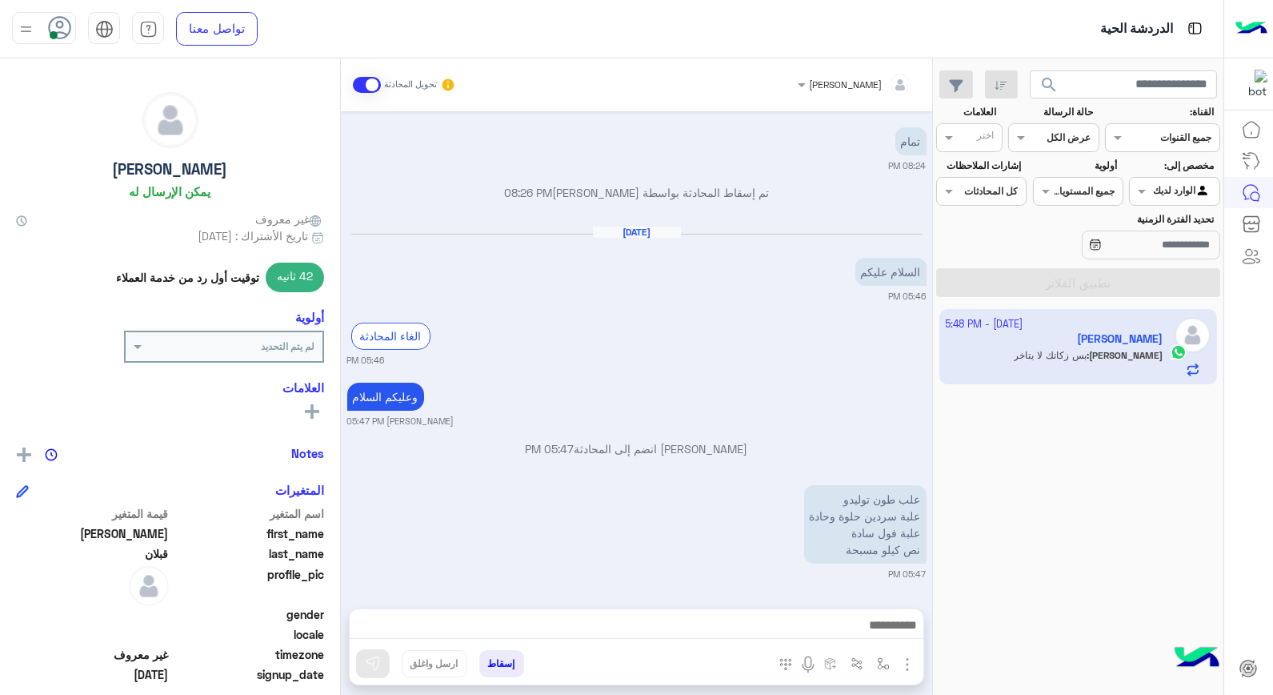
scroll to position [1034, 0]
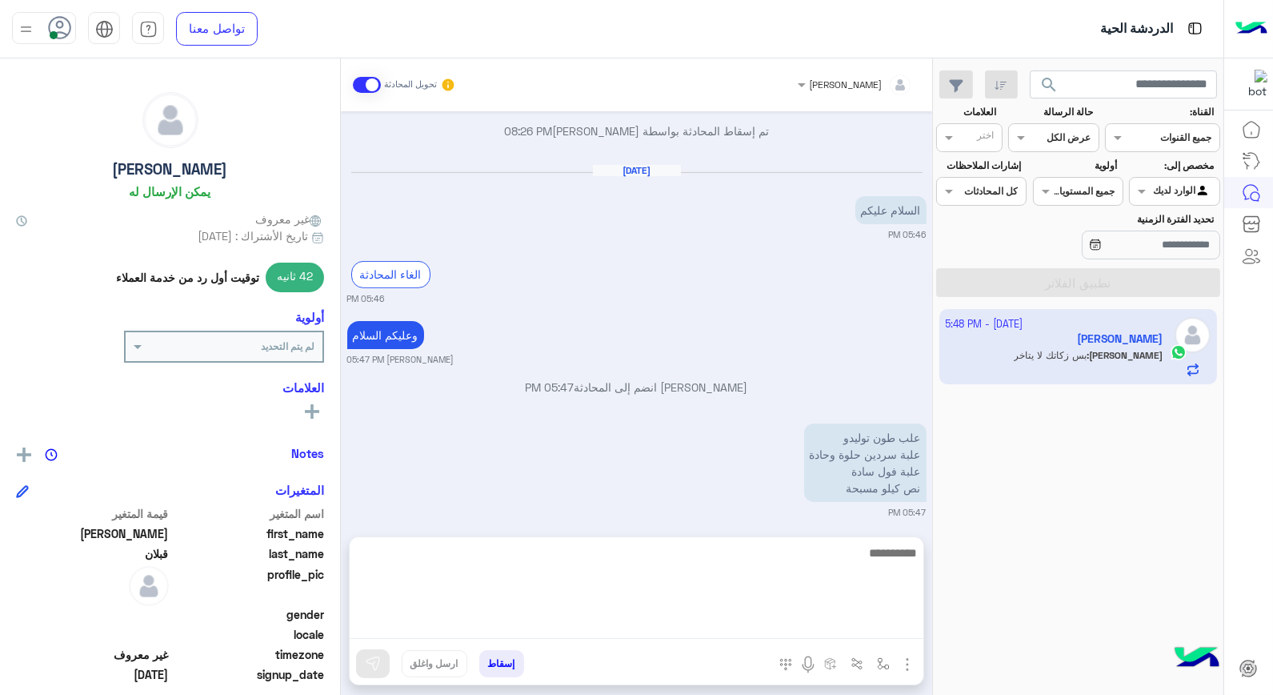
drag, startPoint x: 835, startPoint y: 627, endPoint x: 841, endPoint y: 618, distance: 10.4
click at [835, 627] on textarea at bounding box center [637, 591] width 574 height 96
type textarea "****"
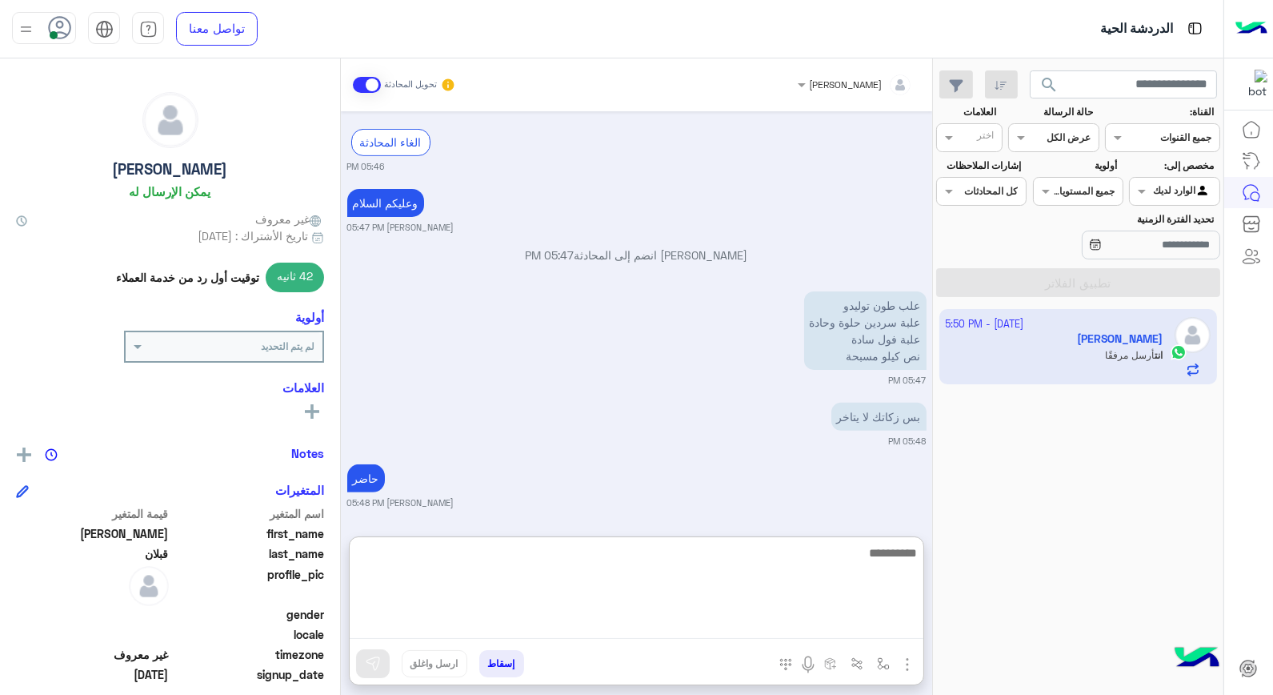
scroll to position [1394, 0]
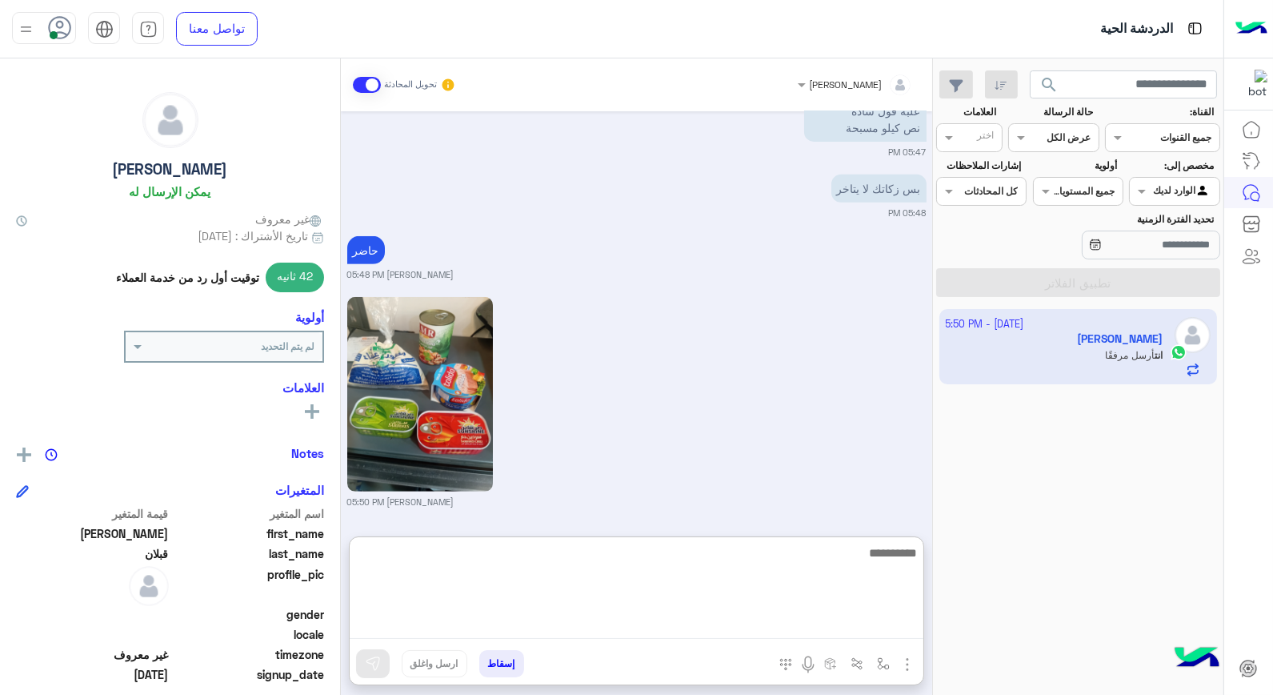
click at [840, 551] on textarea at bounding box center [637, 591] width 574 height 96
type textarea "**********"
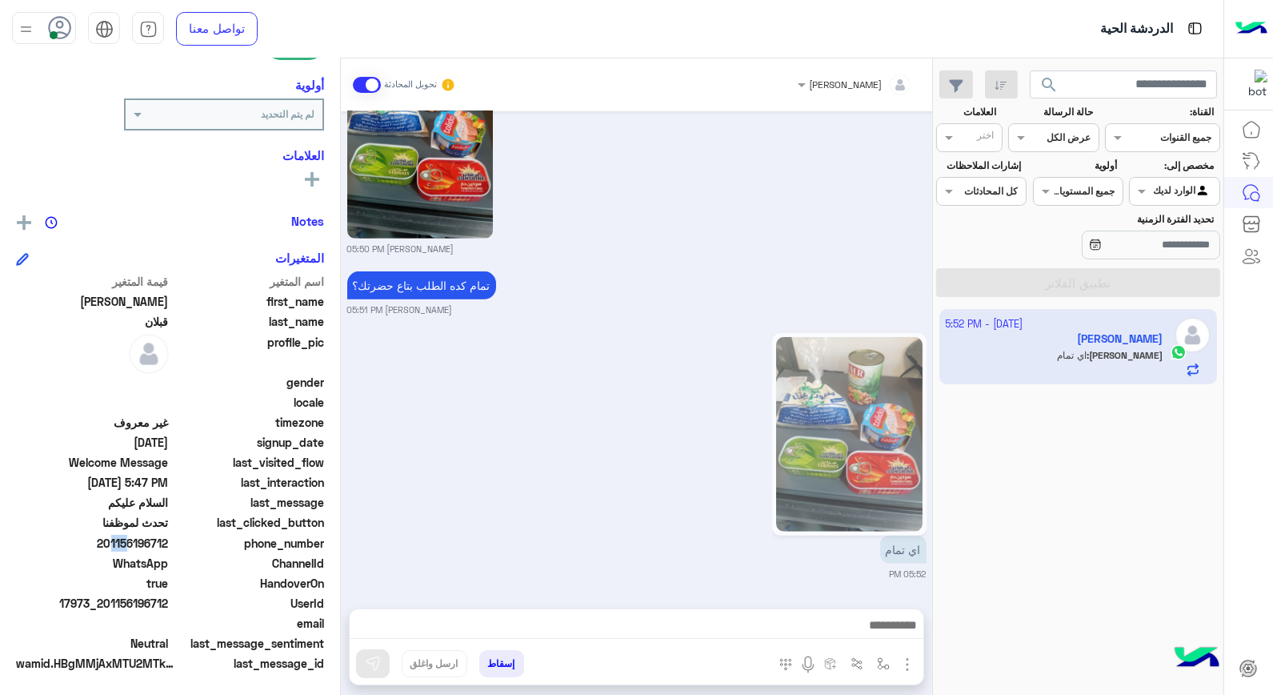
scroll to position [1646, 0]
drag, startPoint x: 106, startPoint y: 542, endPoint x: 170, endPoint y: 551, distance: 65.4
click at [170, 551] on div "phone_number [PHONE_NUMBER]" at bounding box center [170, 545] width 308 height 20
copy span "01156196712"
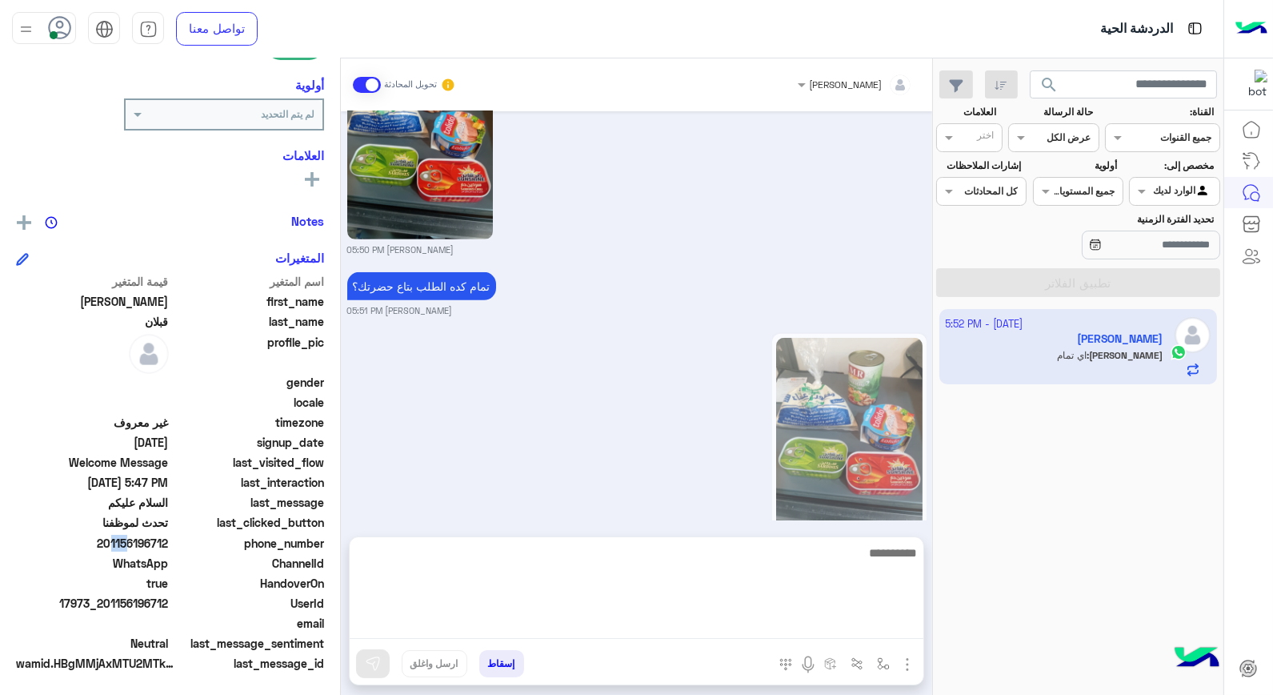
click at [826, 619] on textarea at bounding box center [637, 591] width 574 height 96
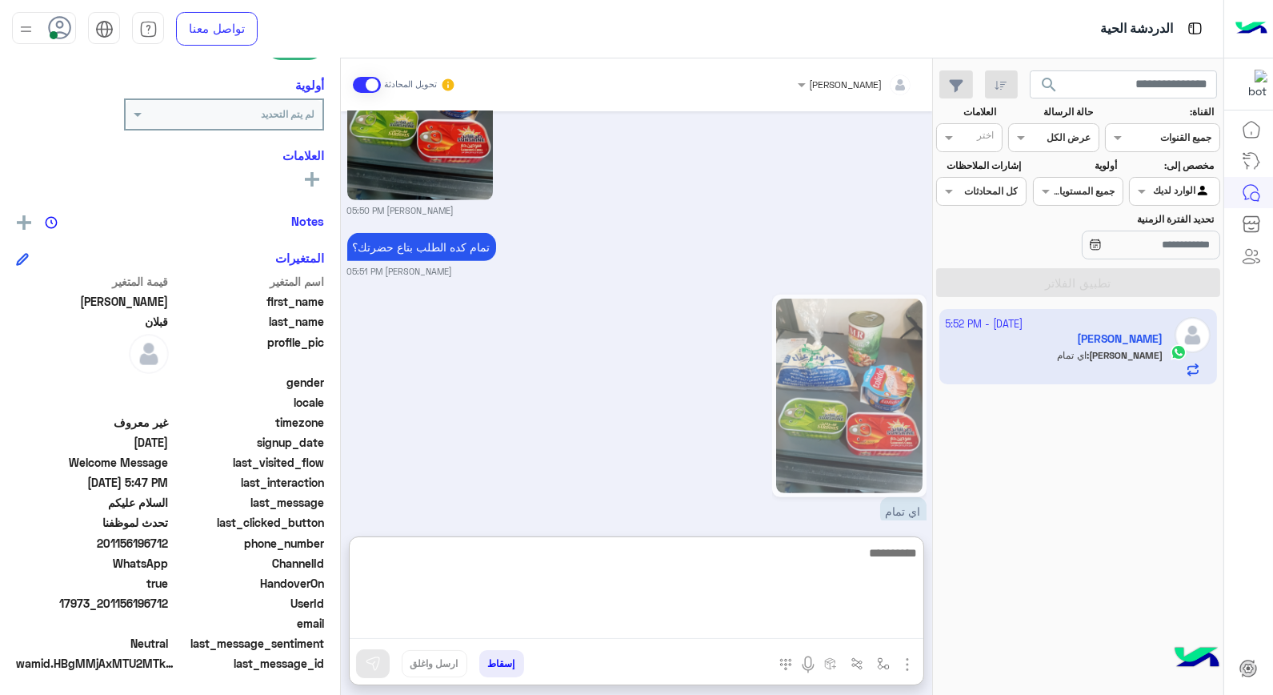
scroll to position [1718, 0]
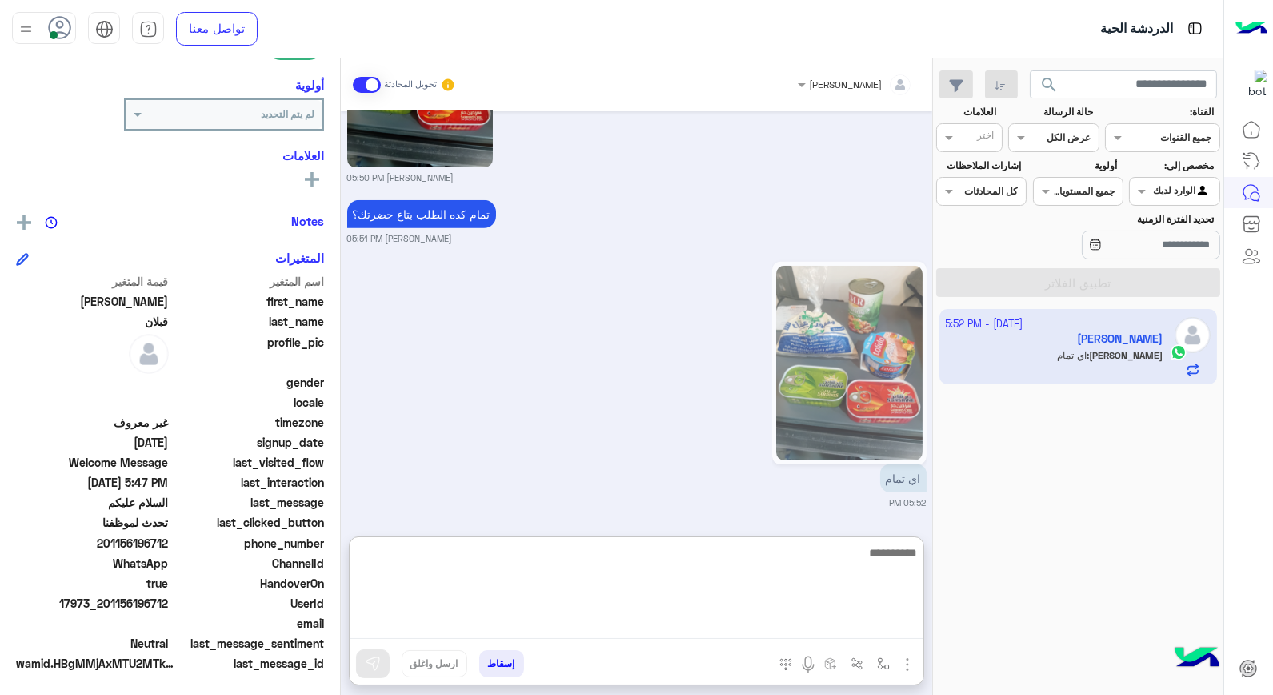
click at [798, 564] on textarea at bounding box center [637, 591] width 574 height 96
type textarea "****"
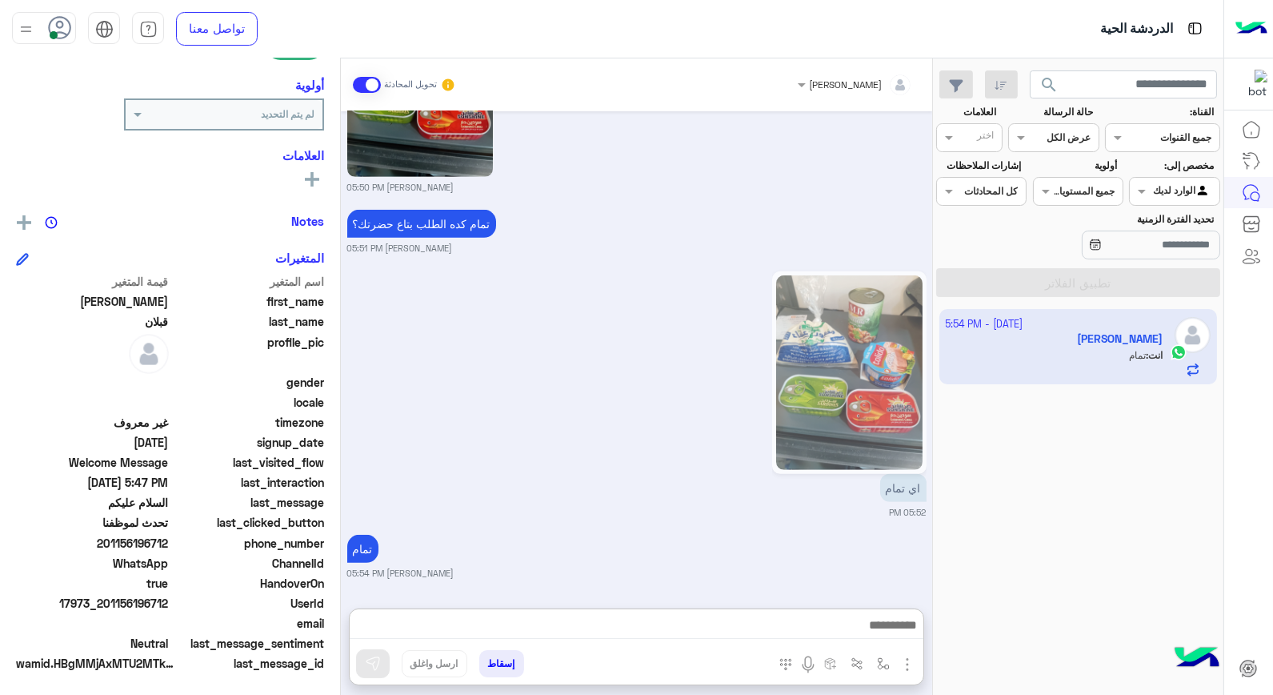
click at [500, 662] on button "إسقاط" at bounding box center [501, 663] width 45 height 27
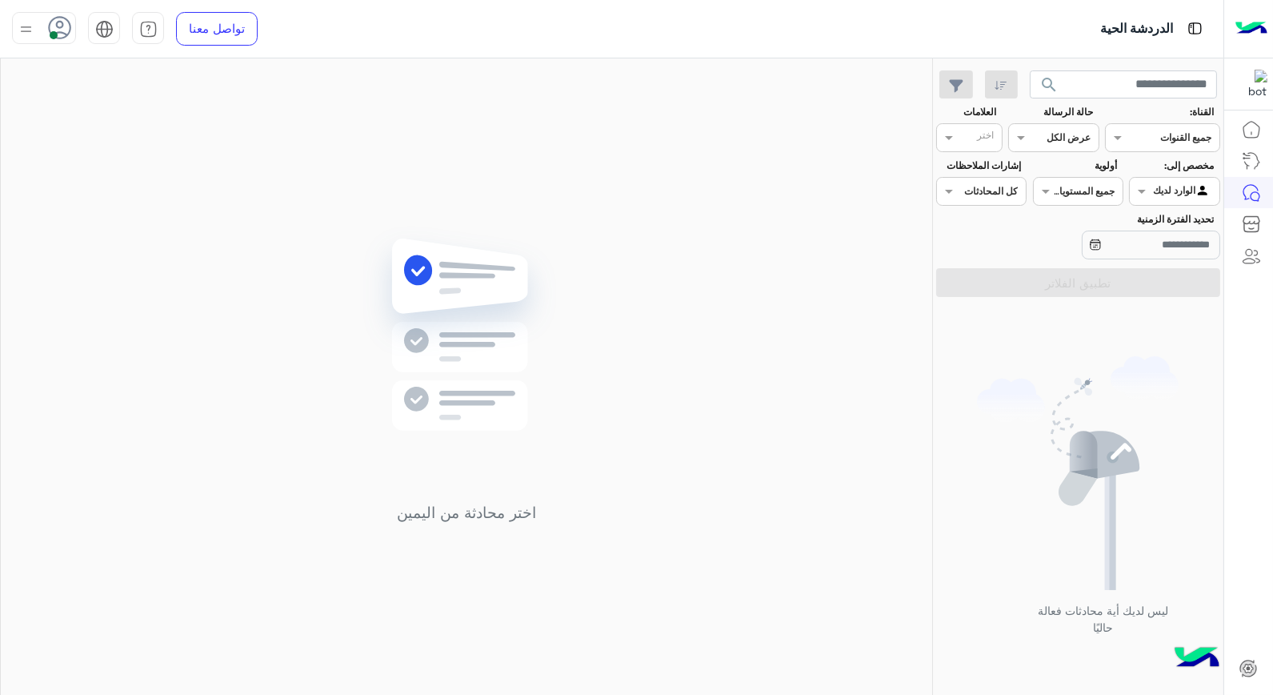
drag, startPoint x: 1211, startPoint y: 1, endPoint x: 796, endPoint y: 158, distance: 443.2
click at [796, 158] on div "اختر محادثة من اليمين" at bounding box center [466, 379] width 931 height 643
drag, startPoint x: 1238, startPoint y: 0, endPoint x: 579, endPoint y: 170, distance: 681.1
click at [579, 170] on div "اختر محادثة من اليمين" at bounding box center [466, 379] width 931 height 643
drag, startPoint x: 909, startPoint y: 20, endPoint x: 744, endPoint y: 249, distance: 282.1
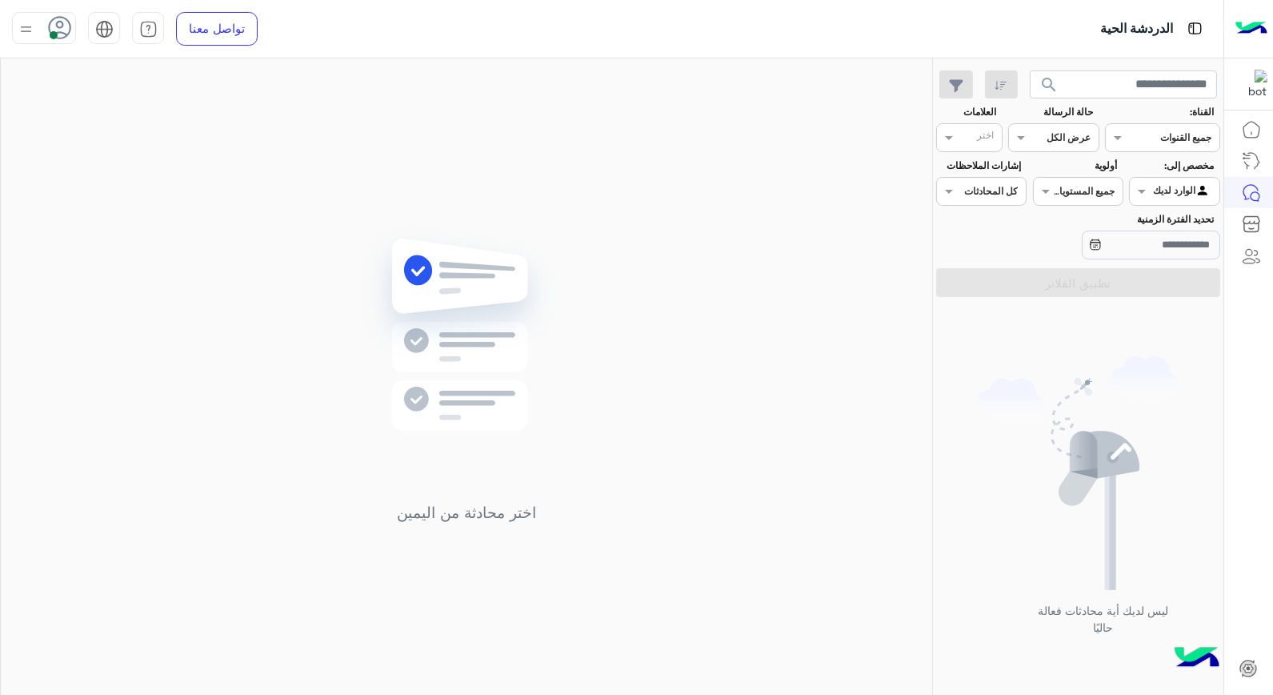
click at [743, 249] on div "اختر محادثة من اليمين" at bounding box center [466, 379] width 931 height 643
drag, startPoint x: 833, startPoint y: 293, endPoint x: 1169, endPoint y: 128, distance: 374.3
click at [1169, 129] on input "text" at bounding box center [1181, 136] width 58 height 14
click at [940, 313] on div "ليس لديك أية محادثات فعالة حاليًا" at bounding box center [1078, 502] width 290 height 398
click at [1155, 185] on div at bounding box center [1174, 189] width 89 height 15
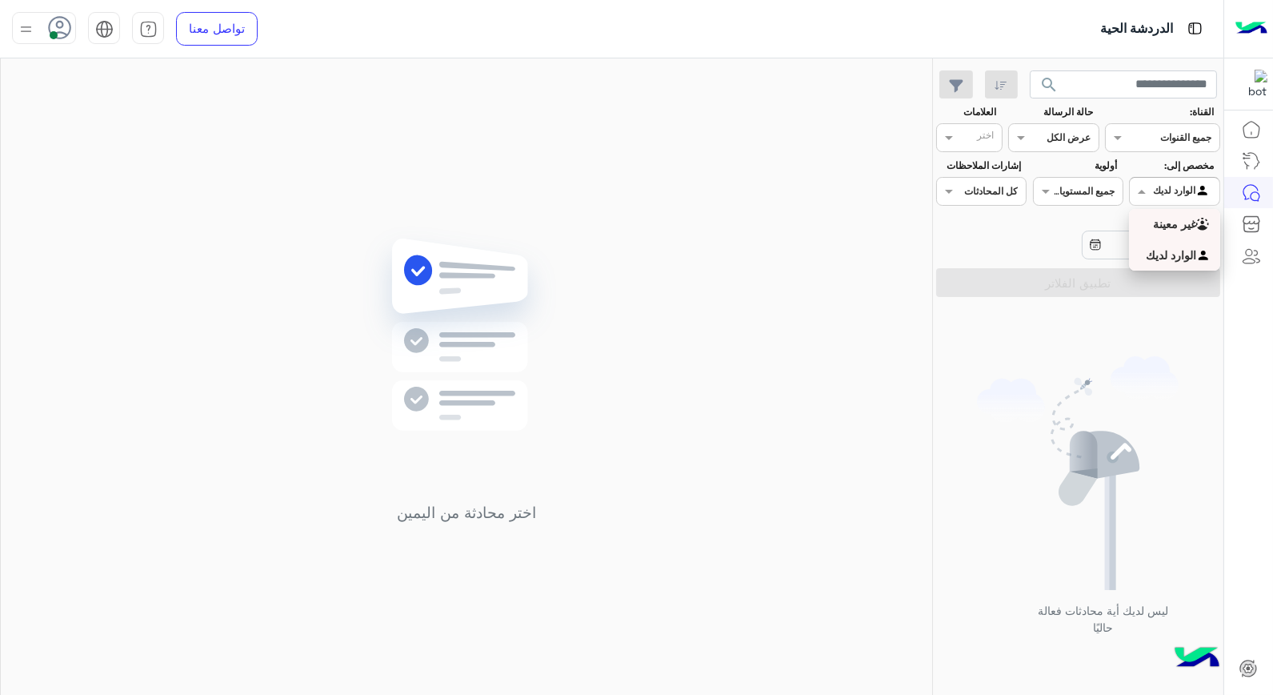
click at [1169, 222] on b "غير معينة" at bounding box center [1174, 224] width 43 height 14
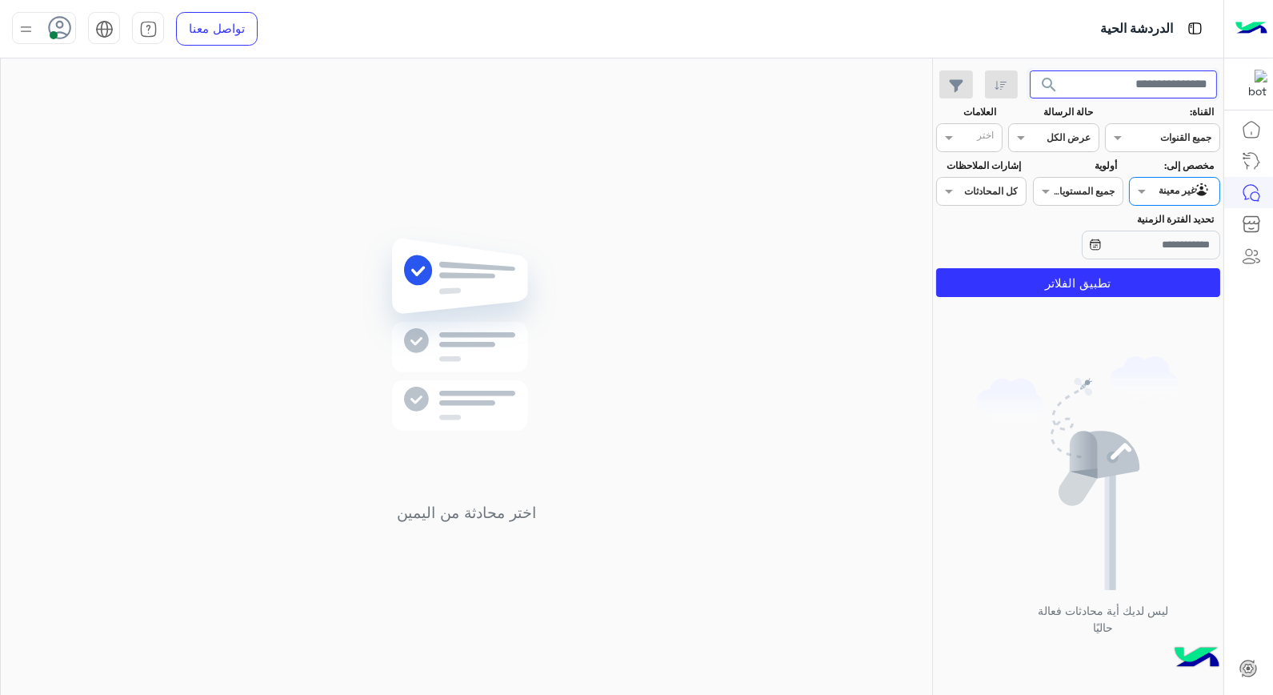
click at [1183, 85] on input "text" at bounding box center [1124, 84] width 188 height 29
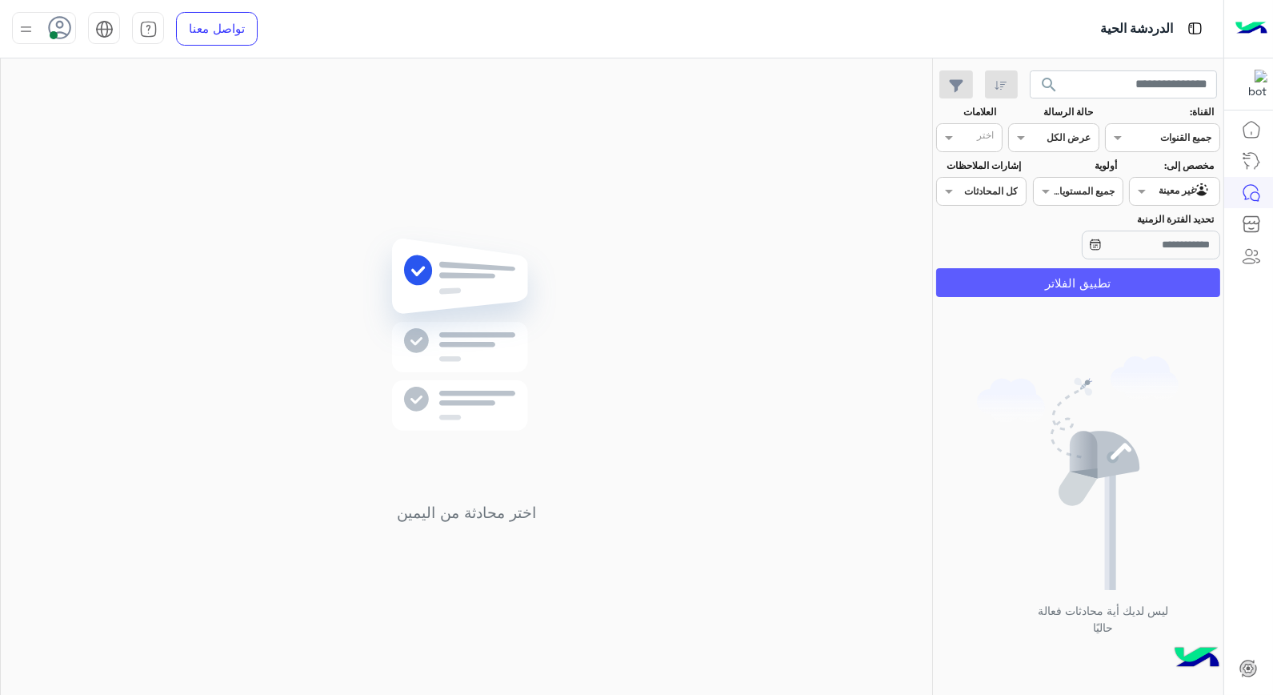
click at [1132, 278] on button "تطبيق الفلاتر" at bounding box center [1078, 282] width 284 height 29
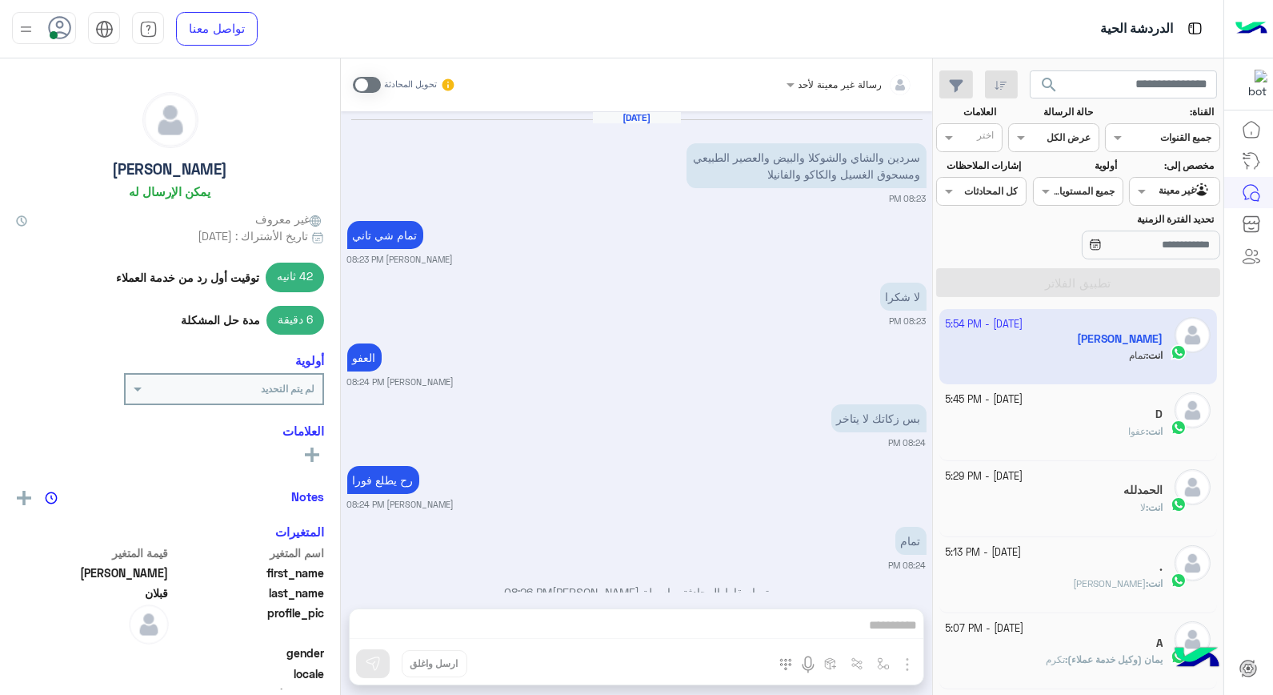
scroll to position [1176, 0]
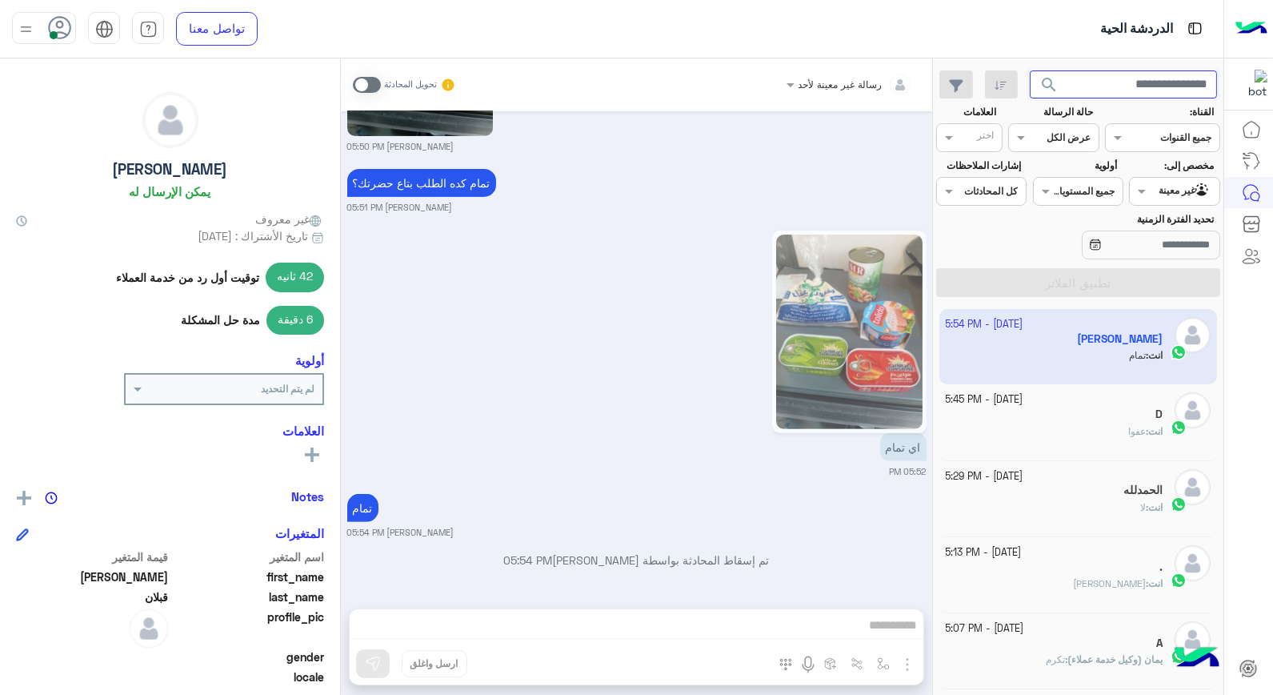
click at [1164, 86] on input "text" at bounding box center [1124, 84] width 188 height 29
type input "**********"
click at [1030, 70] on button "search" at bounding box center [1049, 87] width 39 height 34
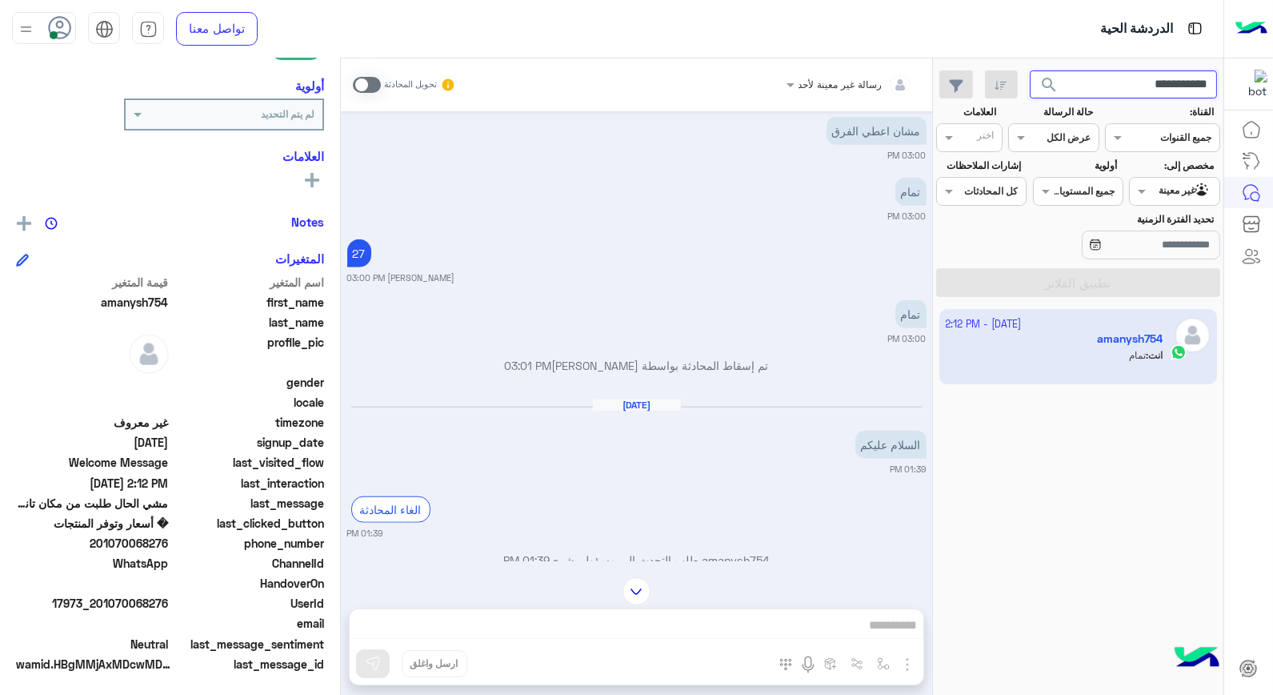
scroll to position [3630, 0]
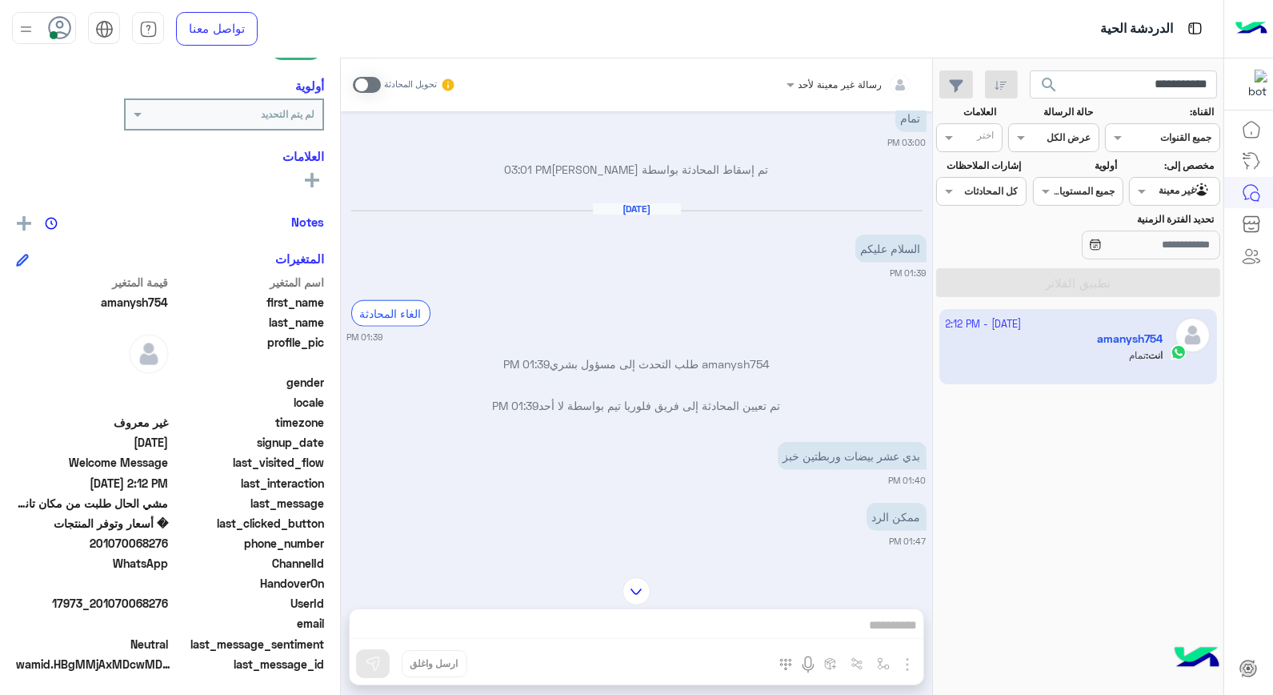
click at [1172, 189] on div at bounding box center [1174, 189] width 89 height 15
click at [1167, 252] on b "الوارد لديك" at bounding box center [1171, 255] width 50 height 14
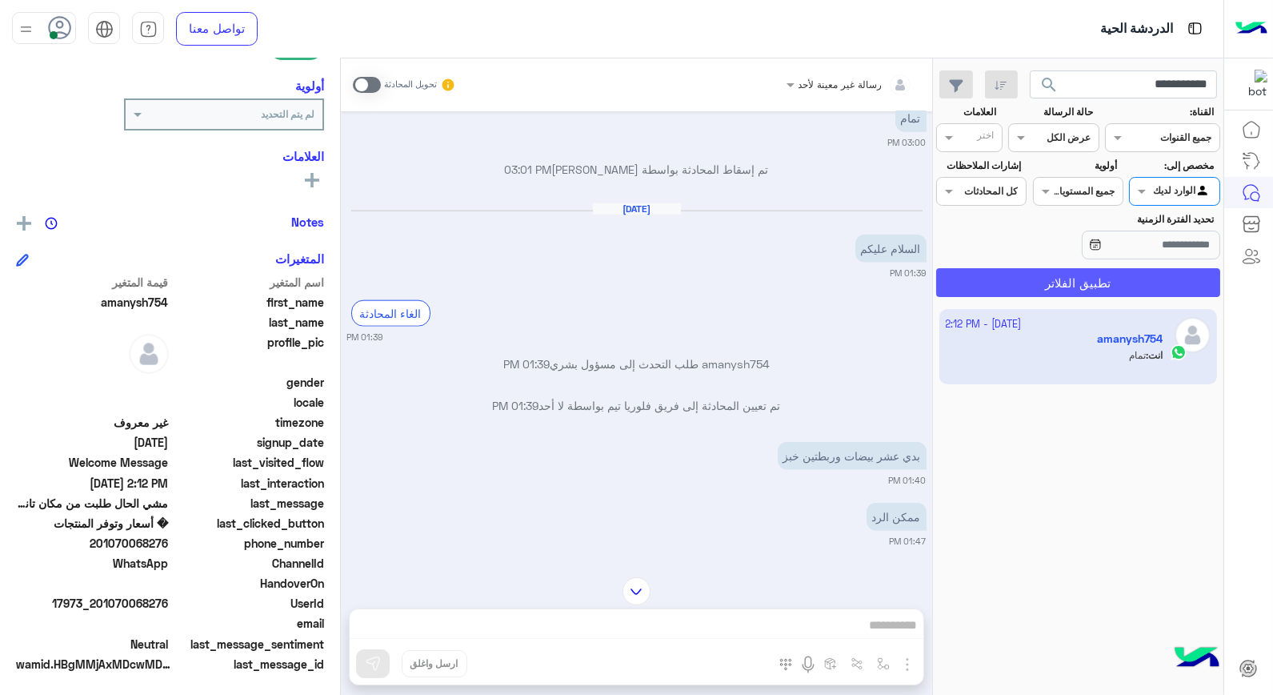
click at [1138, 288] on button "تطبيق الفلاتر" at bounding box center [1078, 282] width 284 height 29
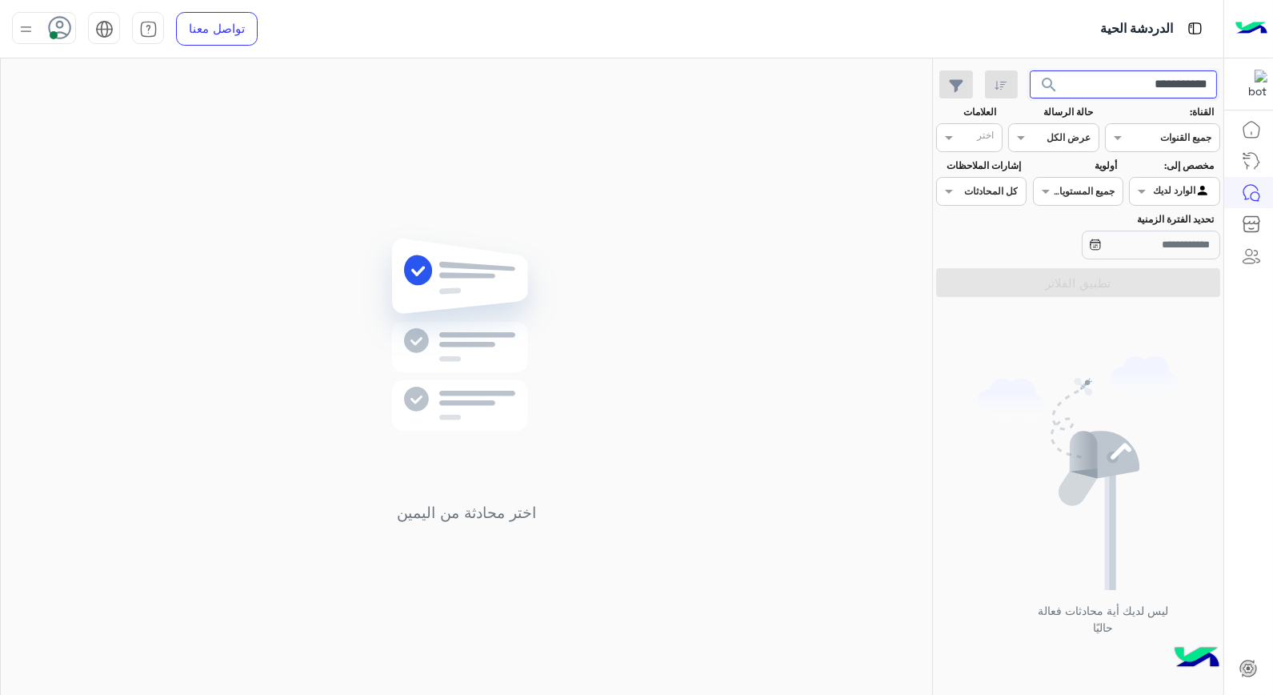
drag, startPoint x: 1107, startPoint y: 78, endPoint x: 1209, endPoint y: 91, distance: 103.3
click at [1209, 91] on input "**********" at bounding box center [1124, 84] width 188 height 29
click at [1030, 70] on button "search" at bounding box center [1049, 87] width 39 height 34
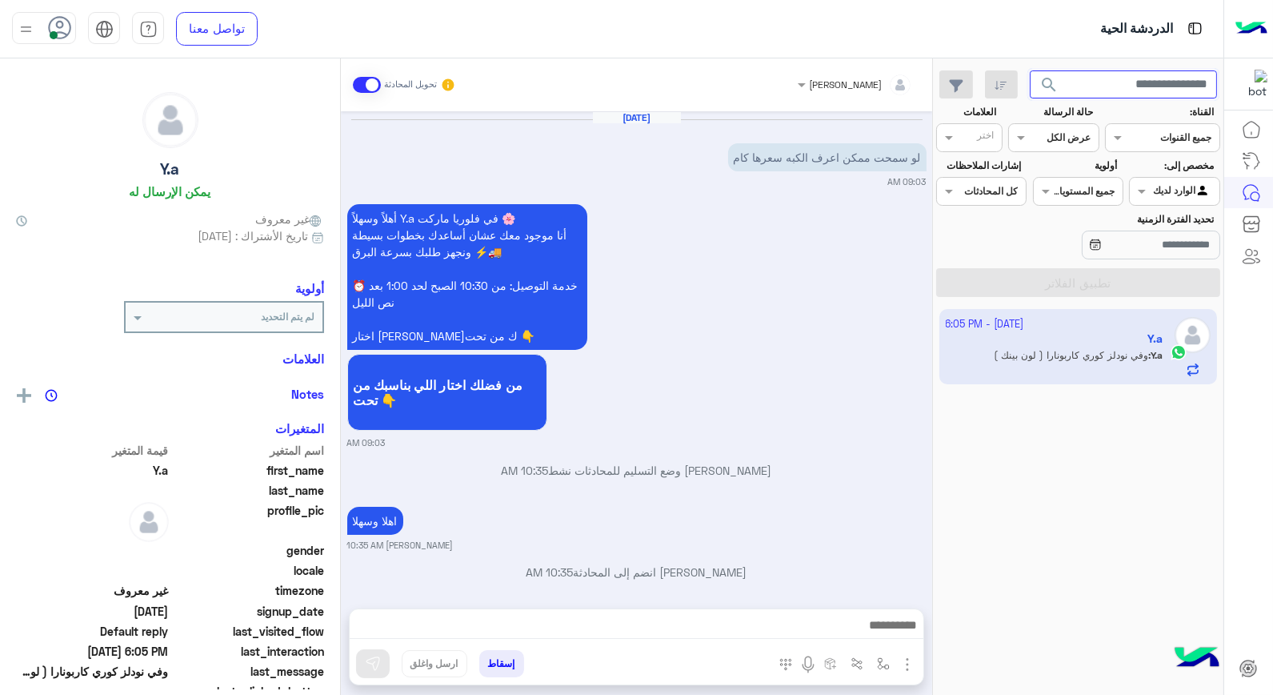
scroll to position [981, 0]
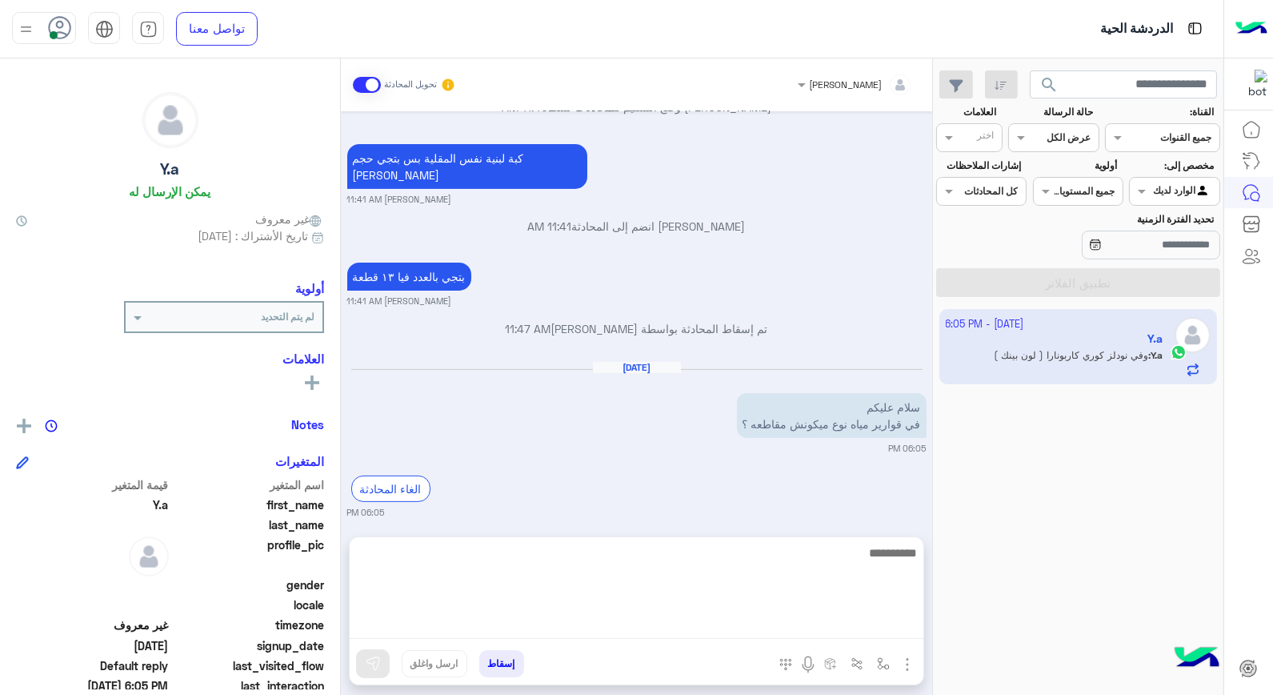
click at [868, 626] on textarea at bounding box center [637, 591] width 574 height 96
type textarea "**********"
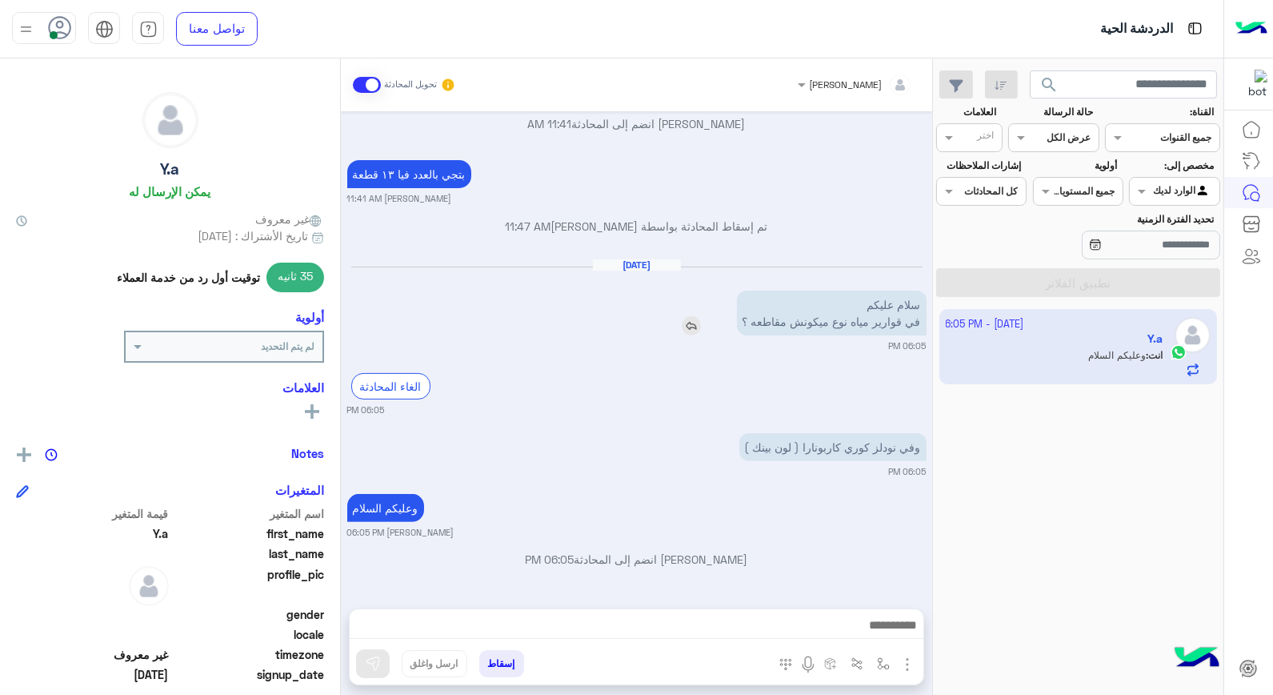
scroll to position [1084, 0]
drag, startPoint x: 772, startPoint y: 243, endPoint x: 828, endPoint y: 411, distance: 177.1
click at [828, 411] on small "06:05 PM" at bounding box center [636, 409] width 579 height 13
click at [684, 326] on img at bounding box center [691, 325] width 19 height 19
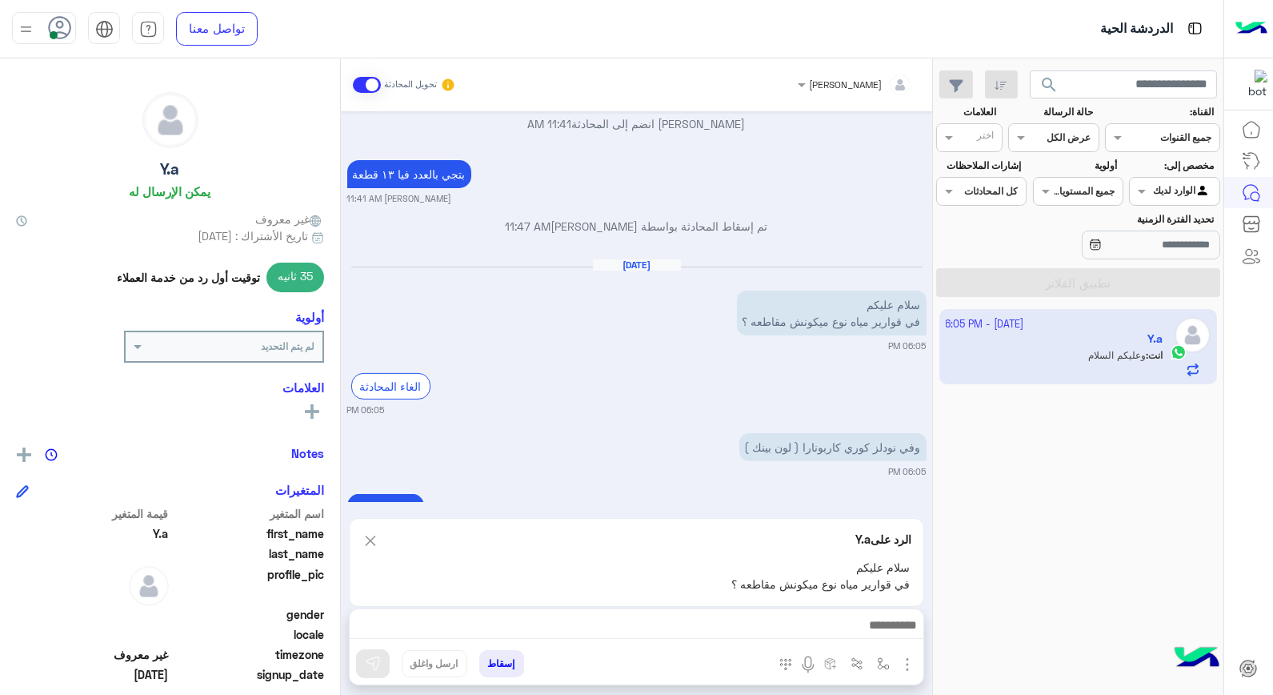
scroll to position [1156, 0]
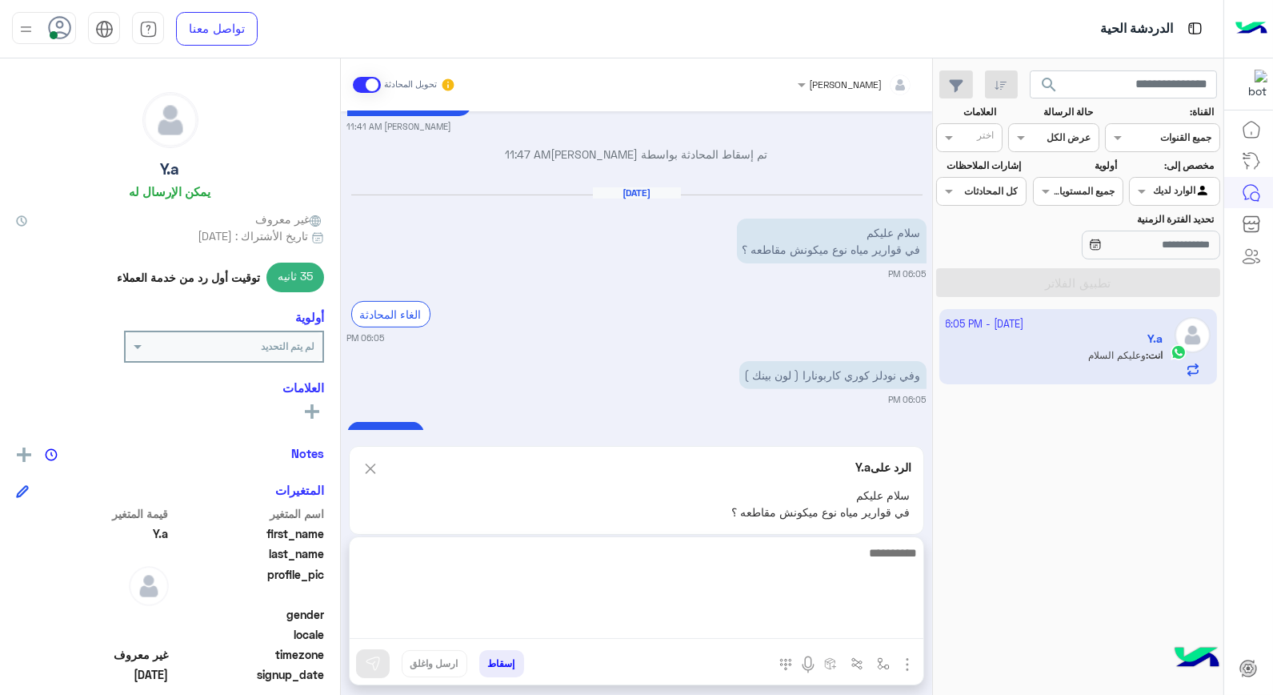
click at [840, 621] on textarea at bounding box center [637, 591] width 574 height 96
type textarea "**********"
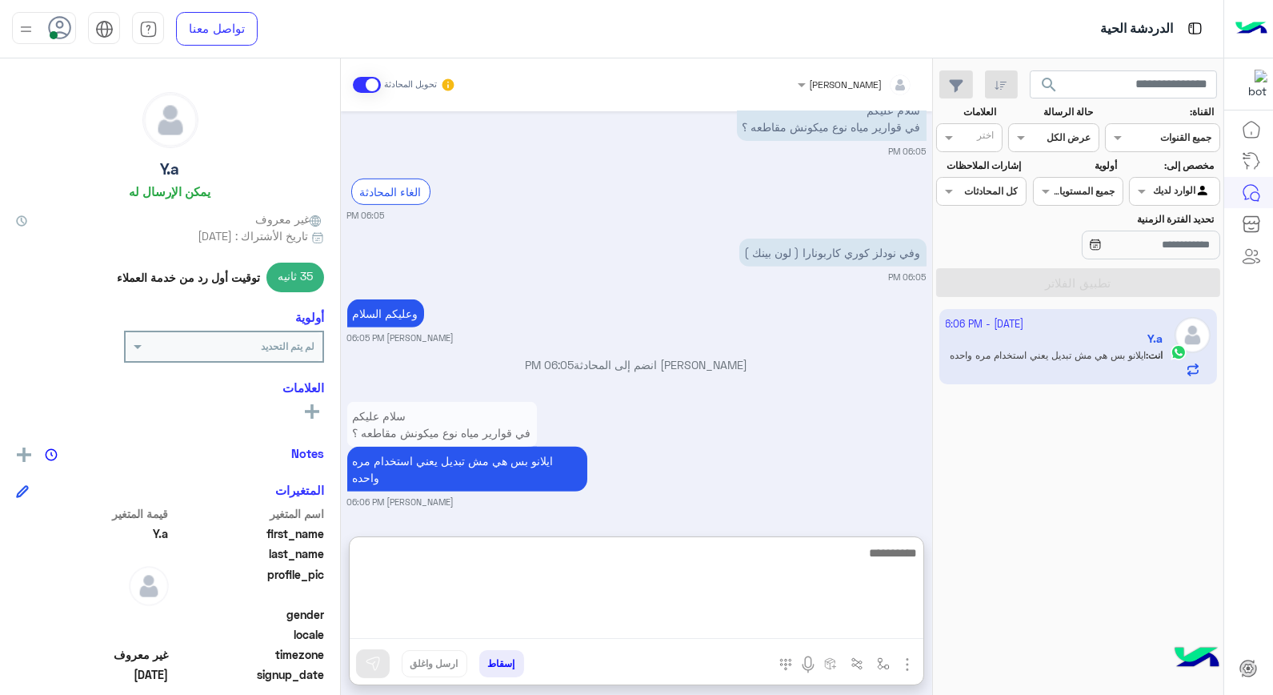
scroll to position [1340, 0]
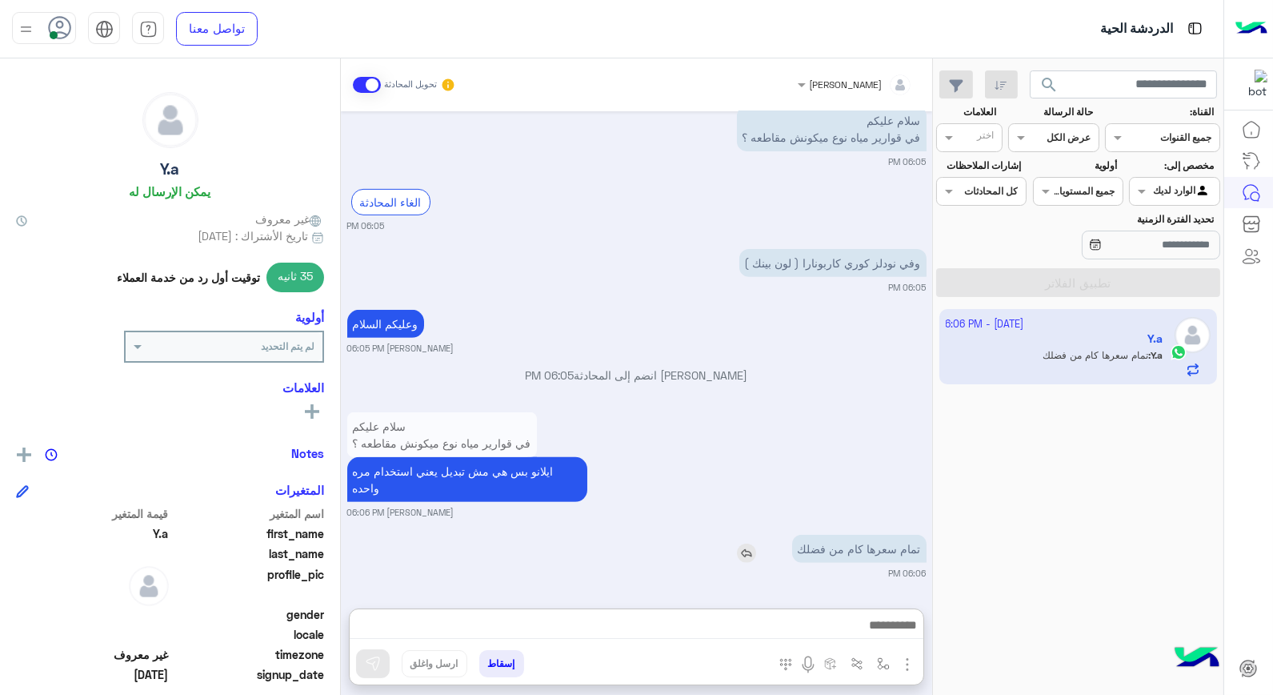
click at [742, 543] on img at bounding box center [746, 552] width 19 height 19
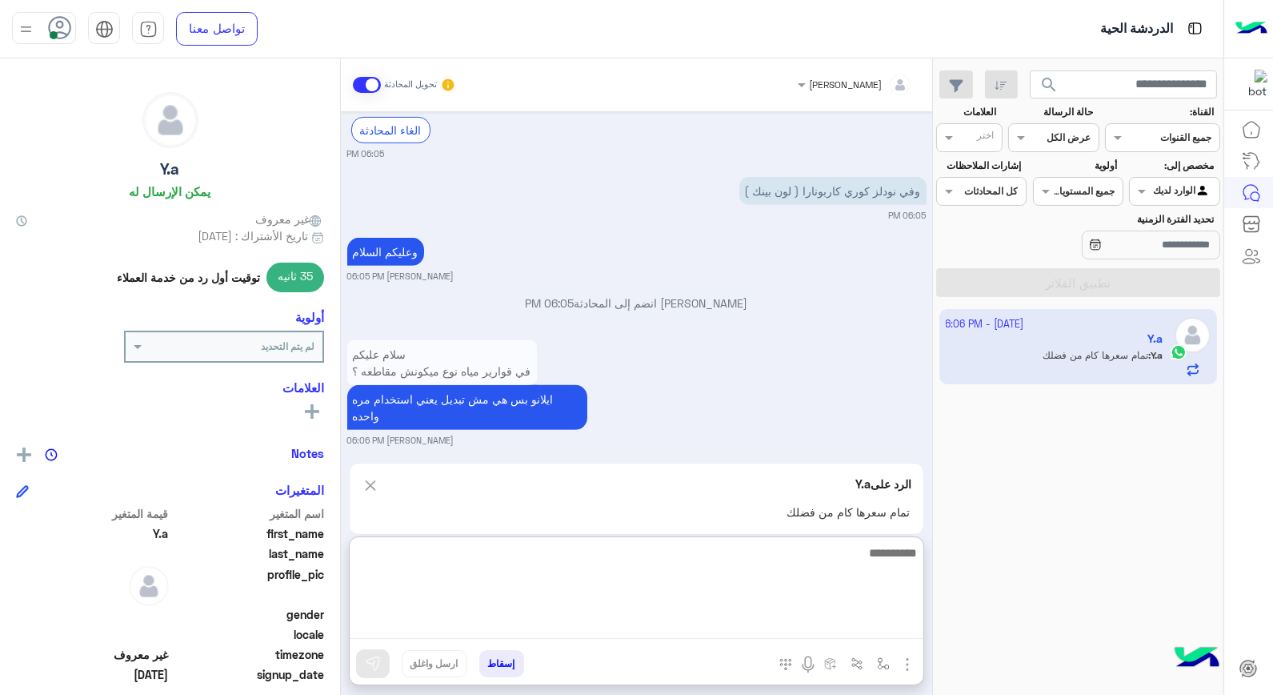
click at [900, 623] on textarea at bounding box center [637, 591] width 574 height 96
type textarea "**"
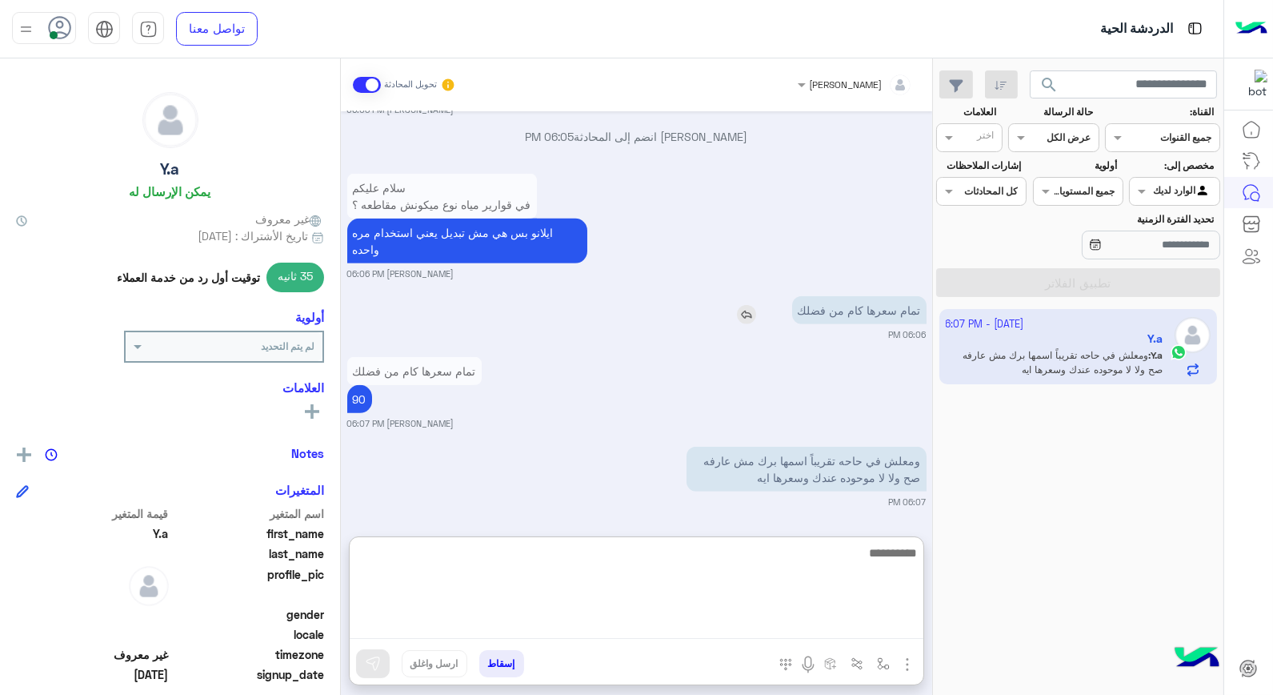
scroll to position [1328, 0]
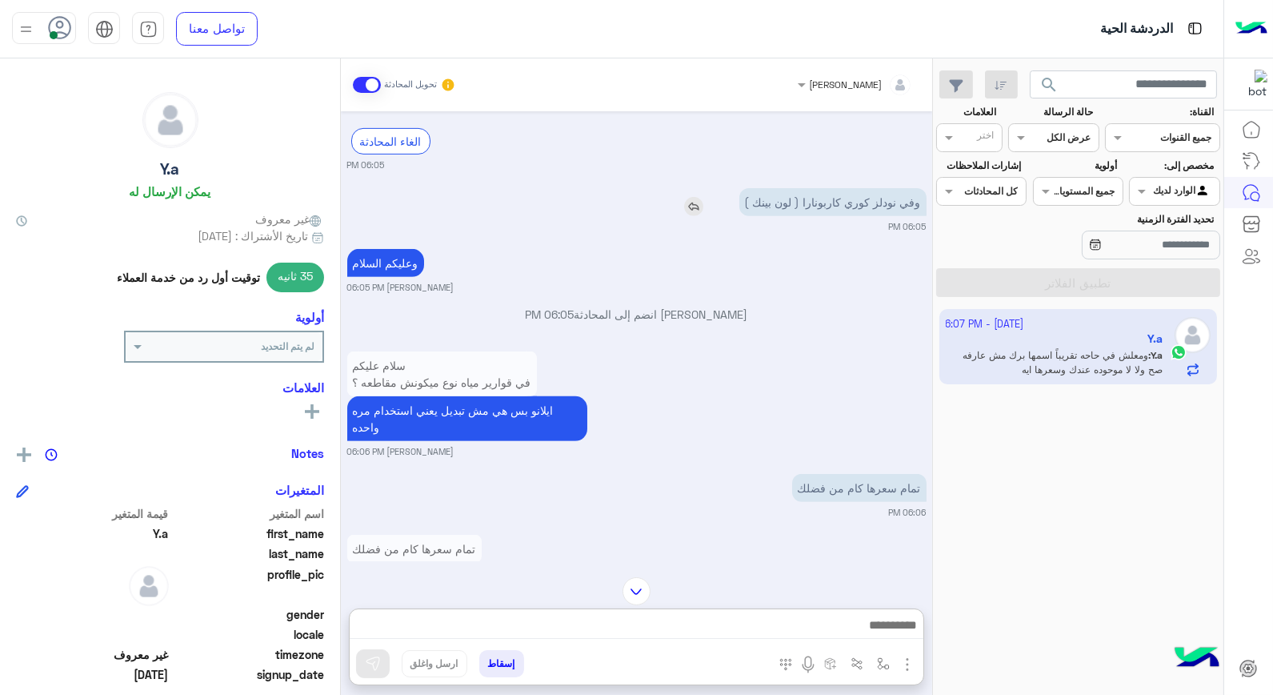
click at [696, 208] on img at bounding box center [693, 206] width 19 height 19
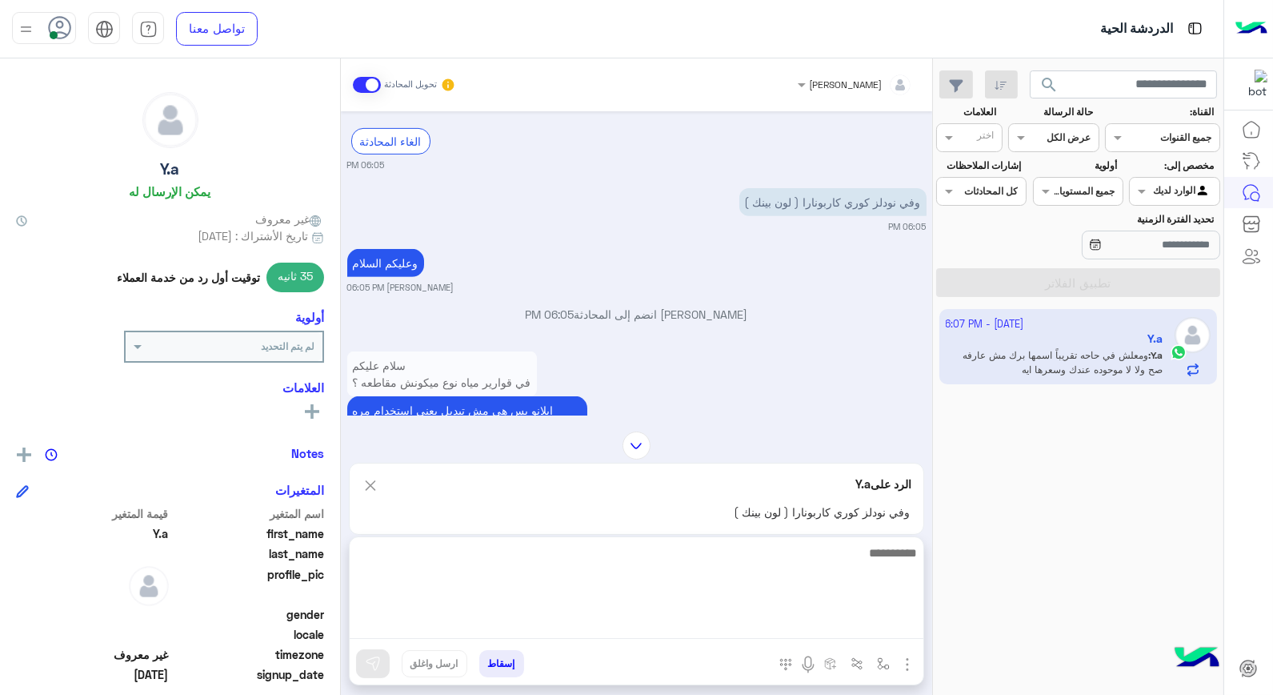
click at [889, 631] on textarea at bounding box center [637, 591] width 574 height 96
type textarea "*****"
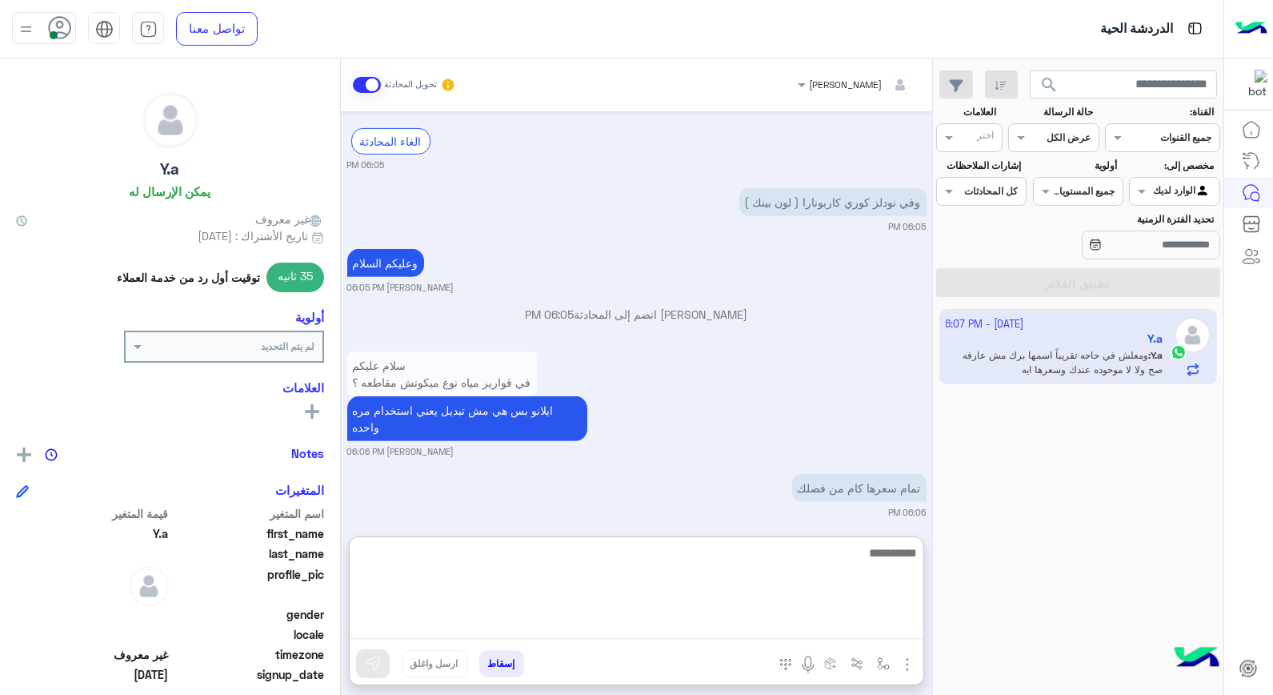
scroll to position [1596, 0]
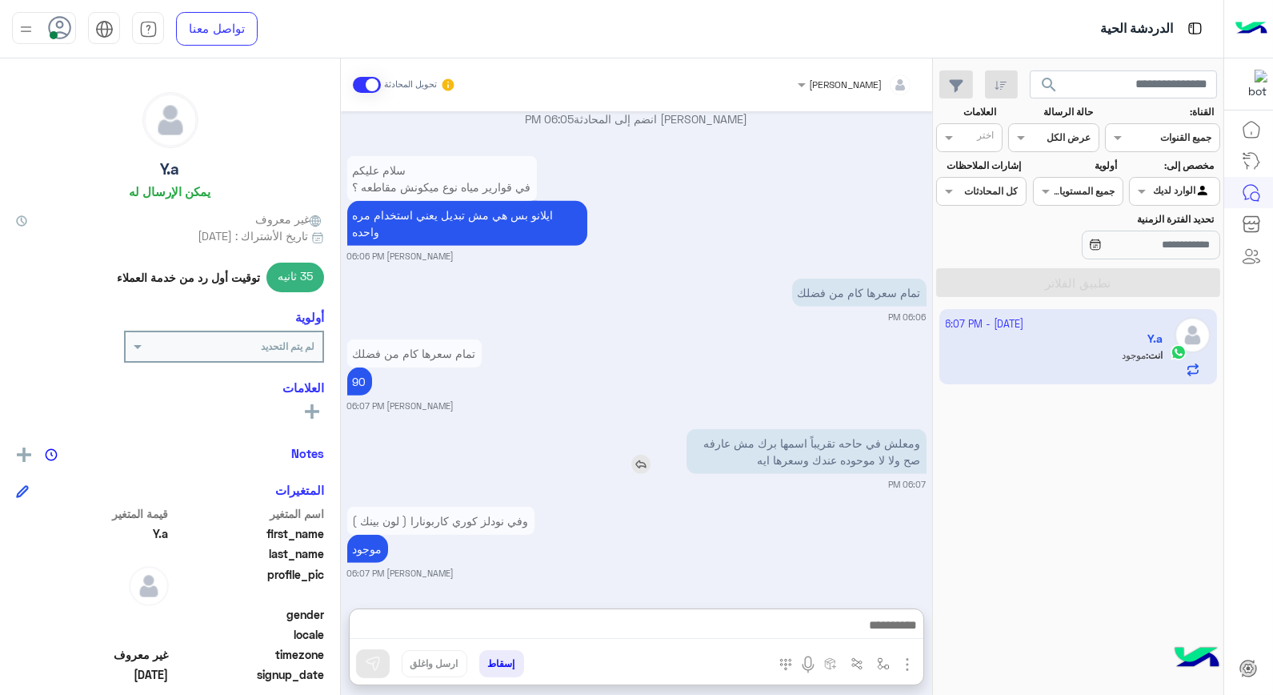
click at [641, 429] on div "ومعلش في حاحه تقريباً اسمها برك مش عارفه صح ولا لا موحوده عندك وسعرها ايه" at bounding box center [760, 451] width 331 height 45
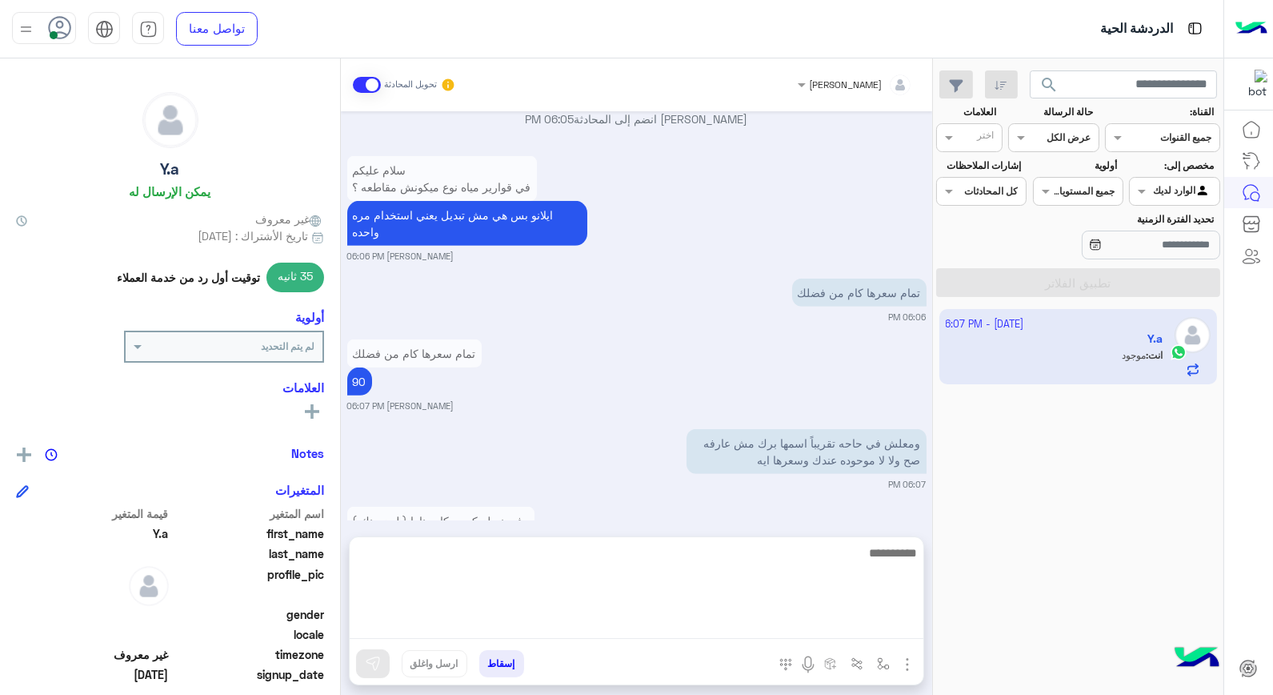
click at [853, 618] on textarea at bounding box center [637, 591] width 574 height 96
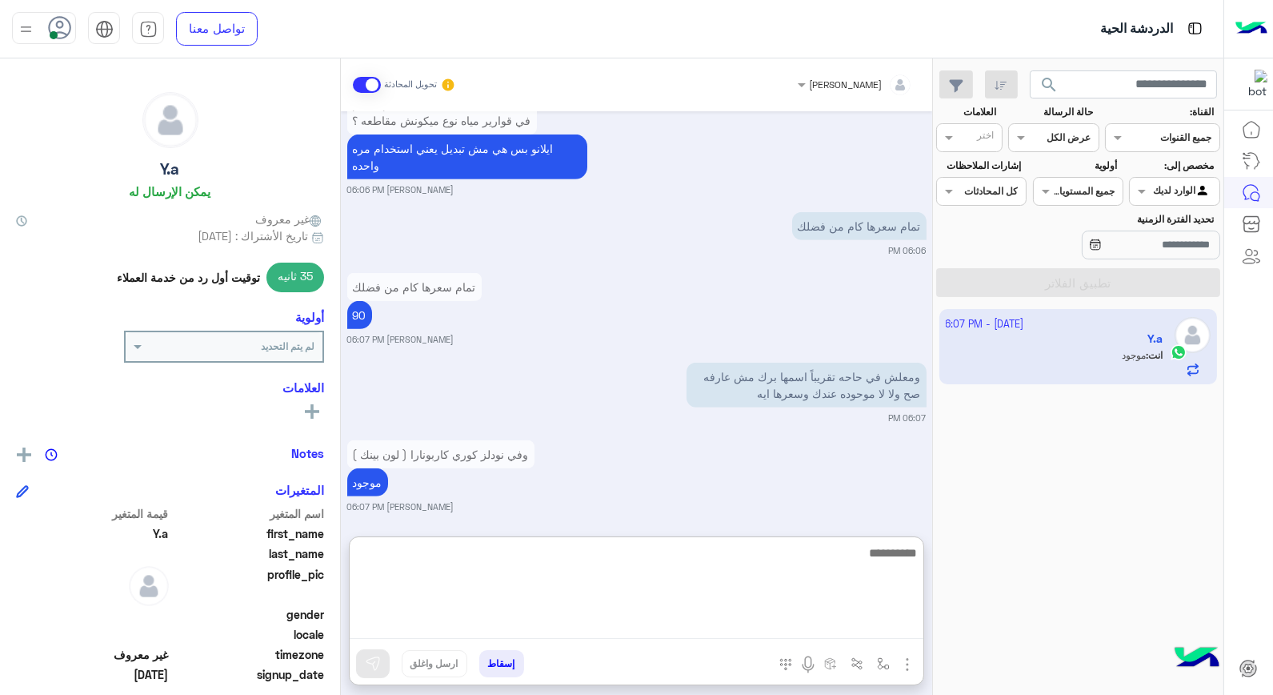
scroll to position [1596, 0]
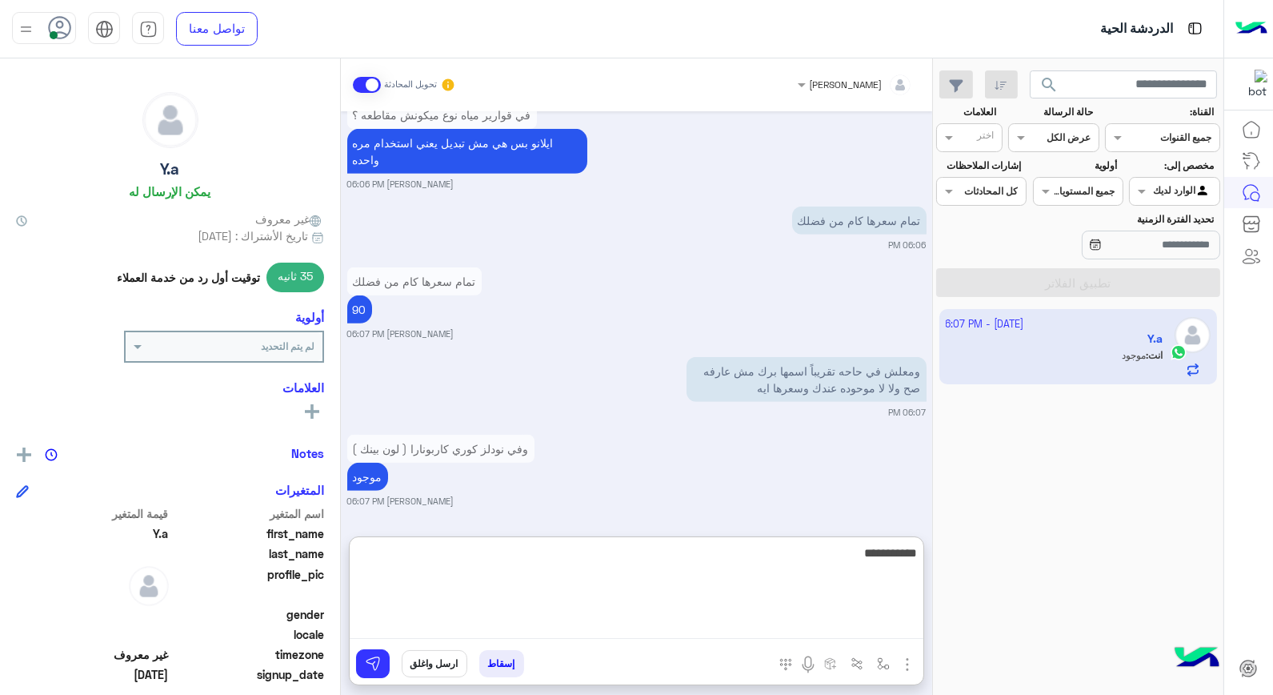
type textarea "**********"
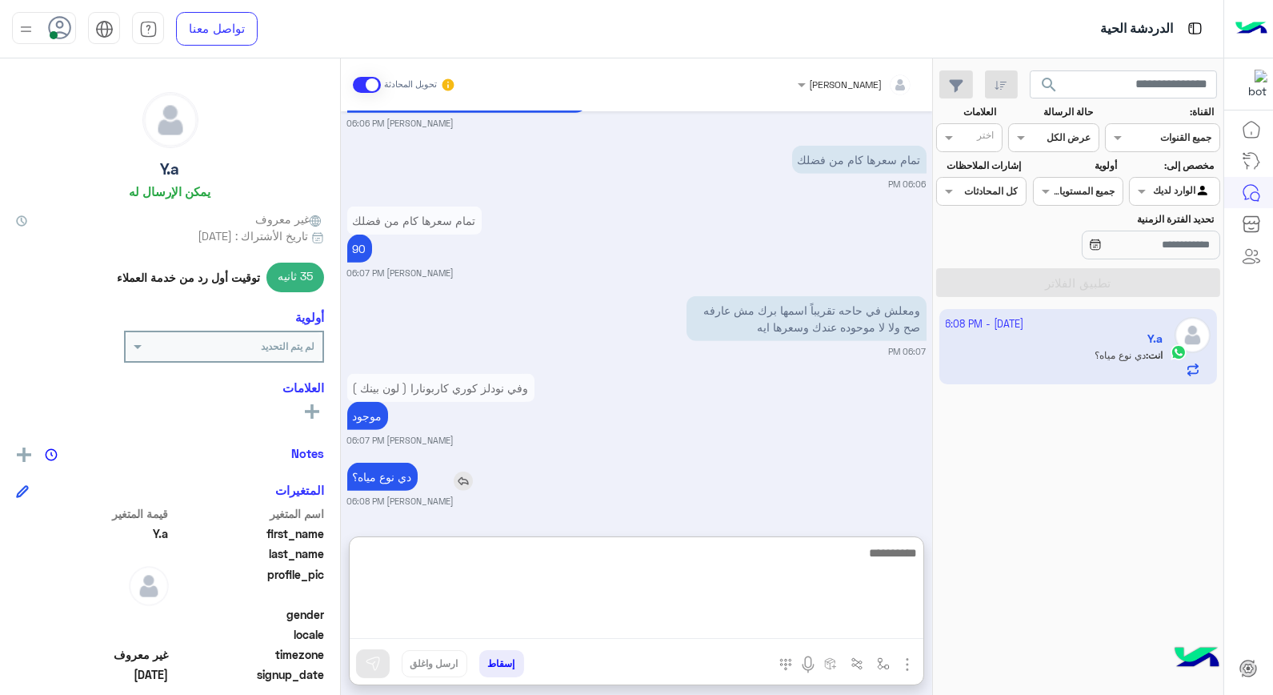
scroll to position [1717, 0]
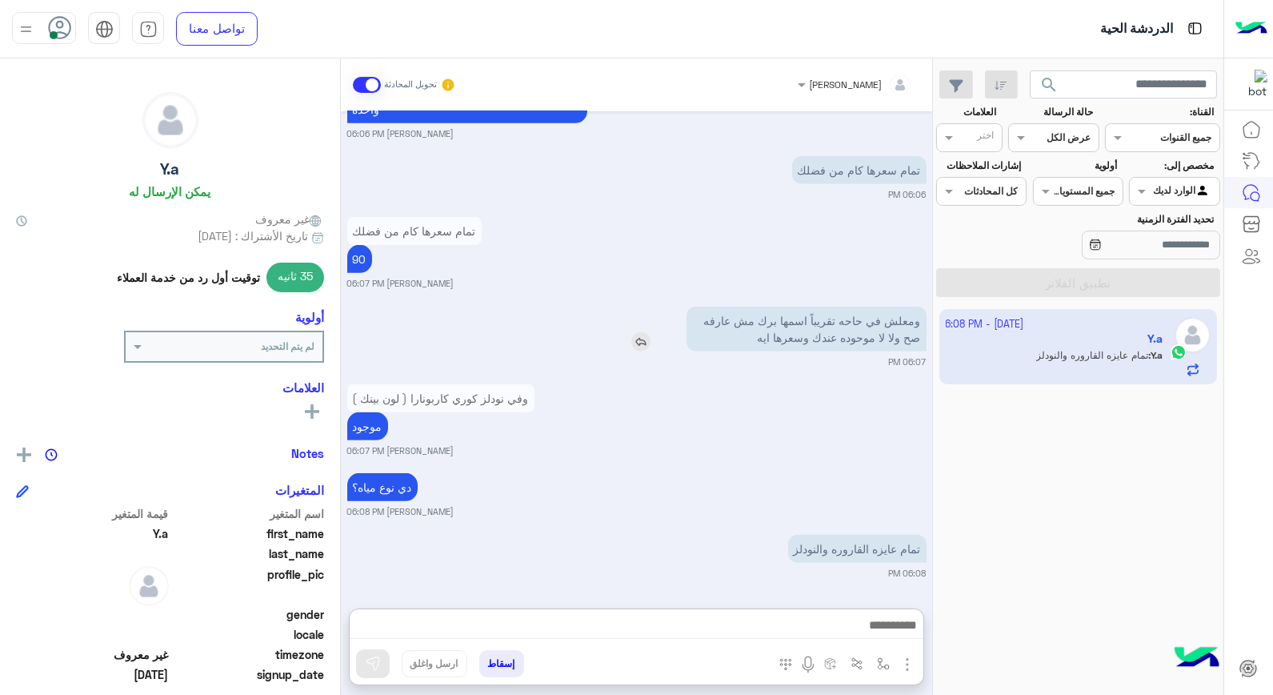
click at [642, 332] on img at bounding box center [640, 341] width 19 height 19
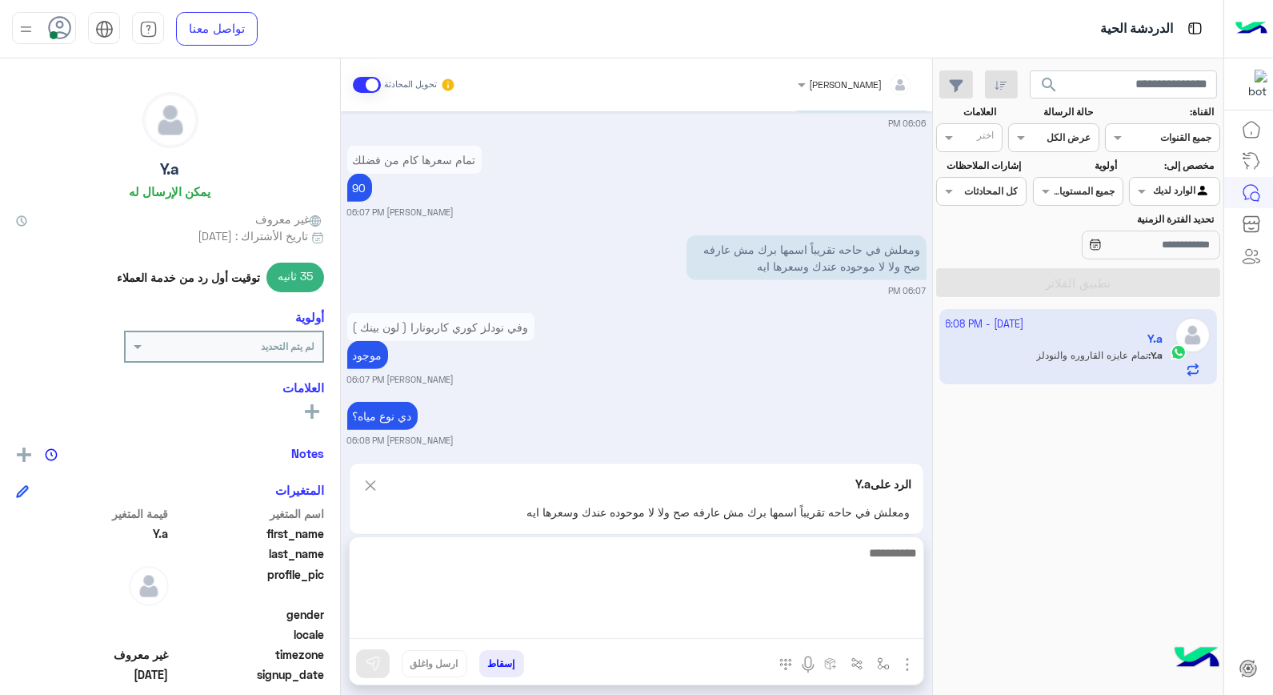
click at [862, 635] on textarea at bounding box center [637, 591] width 574 height 96
type textarea "**********"
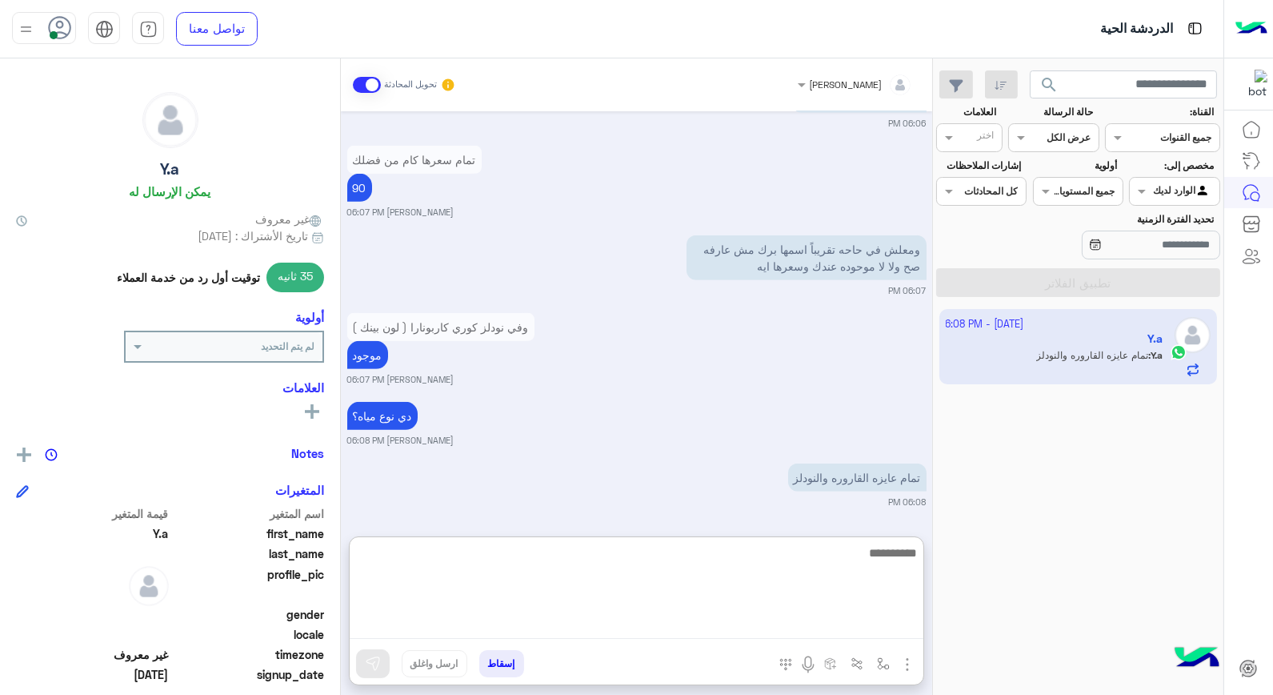
scroll to position [1841, 0]
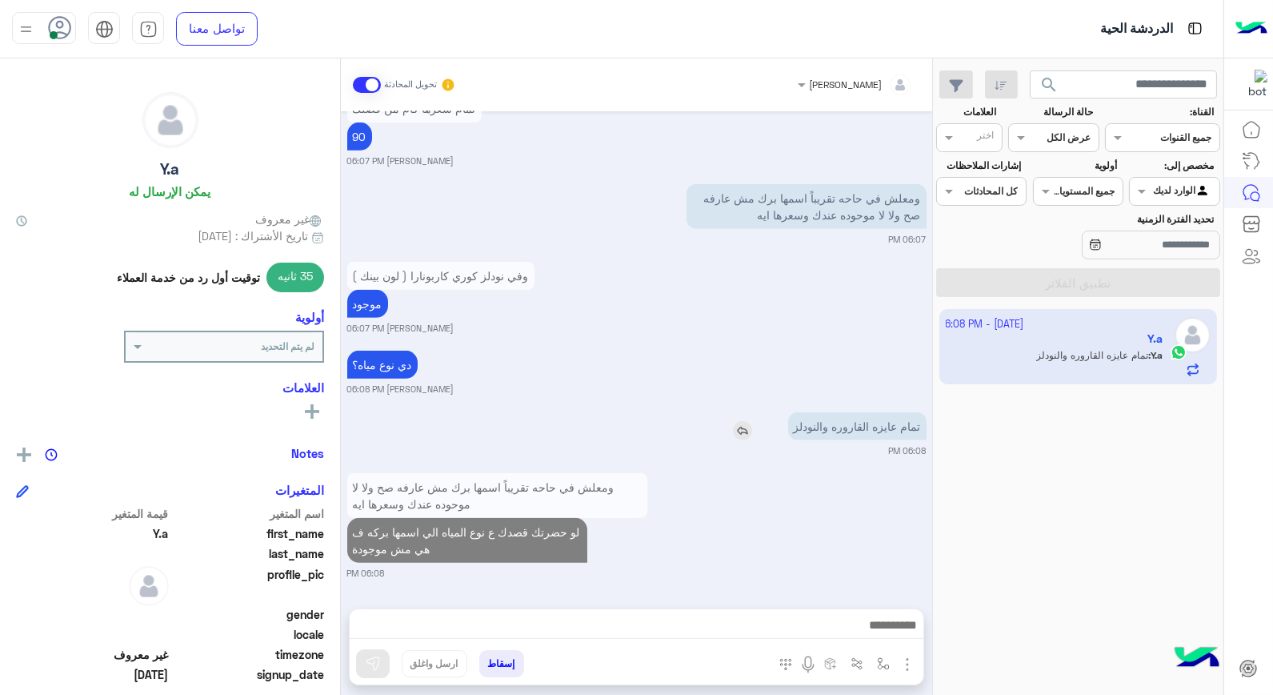
click at [744, 421] on img at bounding box center [742, 430] width 19 height 19
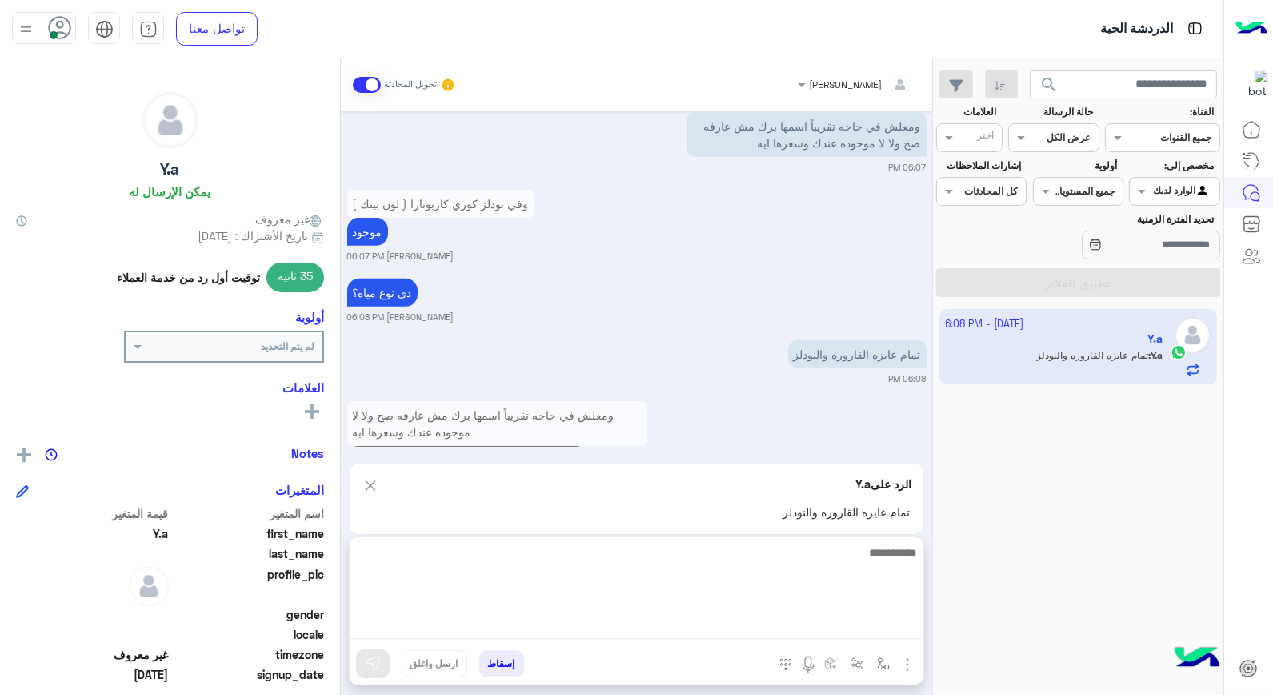
click at [901, 633] on textarea at bounding box center [637, 591] width 574 height 96
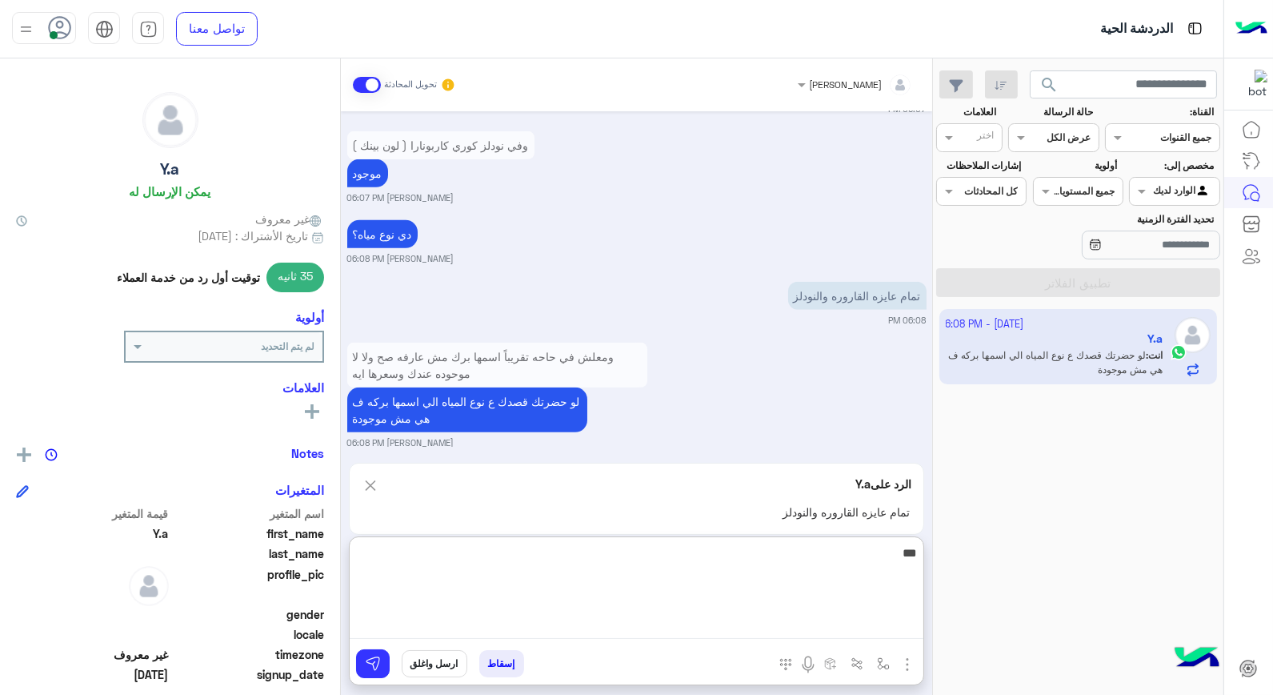
type textarea "****"
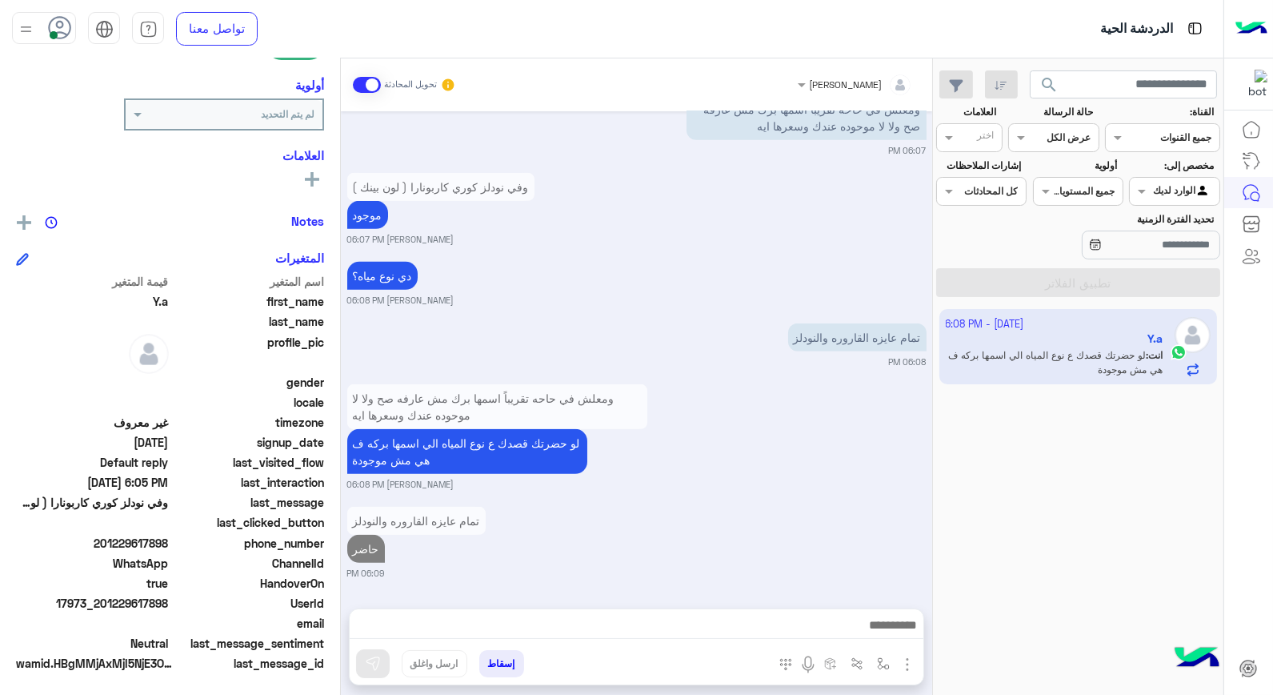
scroll to position [1857, 0]
drag, startPoint x: 104, startPoint y: 539, endPoint x: 172, endPoint y: 540, distance: 68.0
click at [172, 540] on div "phone_number 201229617898" at bounding box center [170, 545] width 308 height 20
drag, startPoint x: 172, startPoint y: 540, endPoint x: 108, endPoint y: 535, distance: 64.3
click at [108, 535] on span "201229617898" at bounding box center [92, 543] width 153 height 17
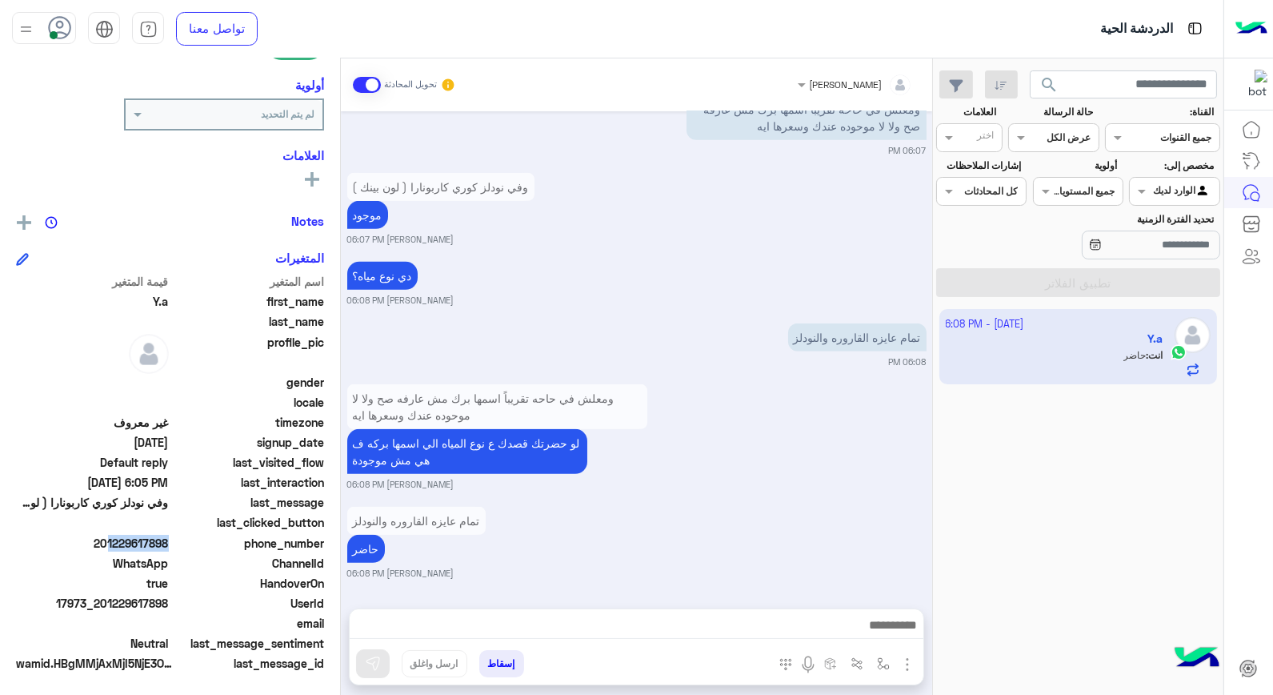
drag, startPoint x: 102, startPoint y: 539, endPoint x: 174, endPoint y: 552, distance: 73.3
click at [174, 552] on div "اسم المتغير قيمة المتغير first_name Y.a last_name profile_pic gender locale tim…" at bounding box center [170, 474] width 308 height 402
copy span "01229617898"
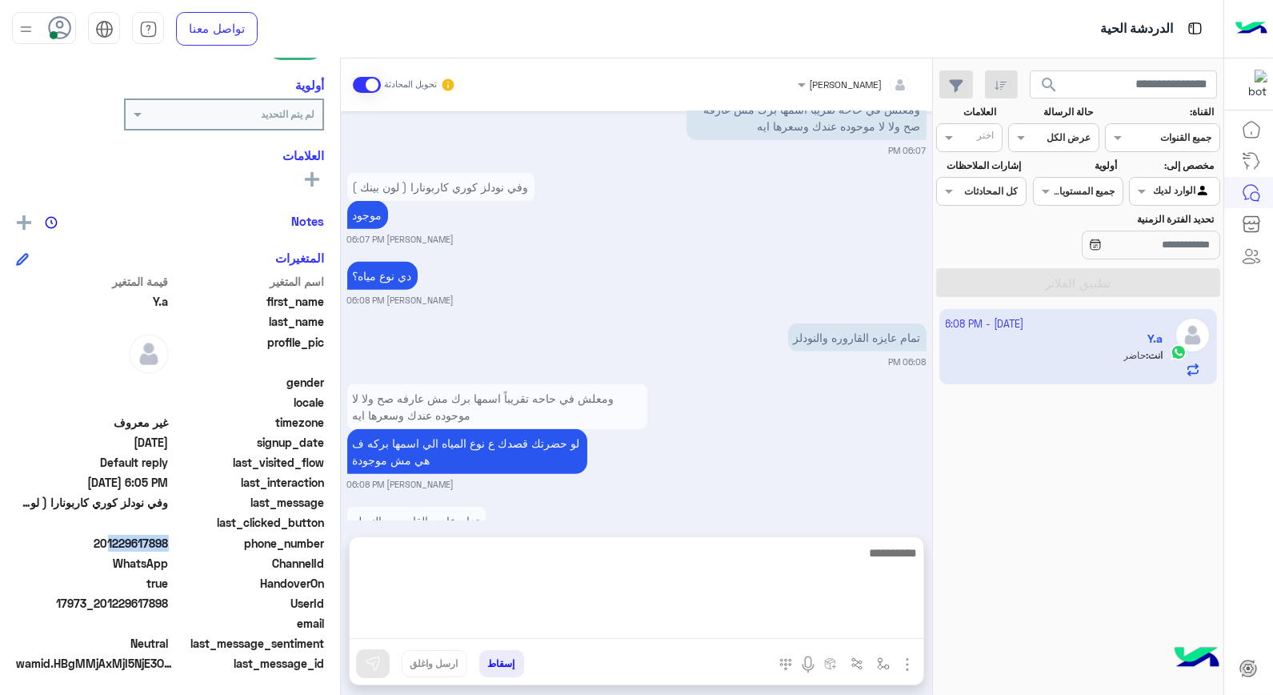
click at [804, 625] on textarea at bounding box center [637, 591] width 574 height 96
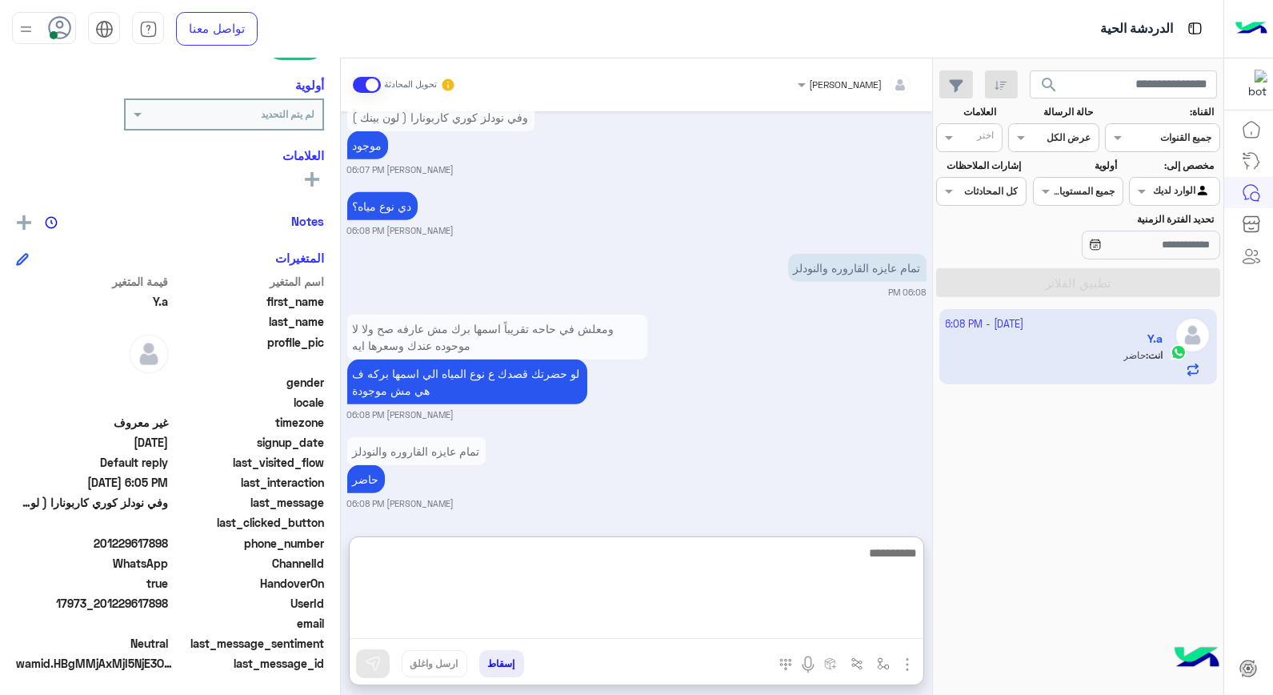
scroll to position [1929, 0]
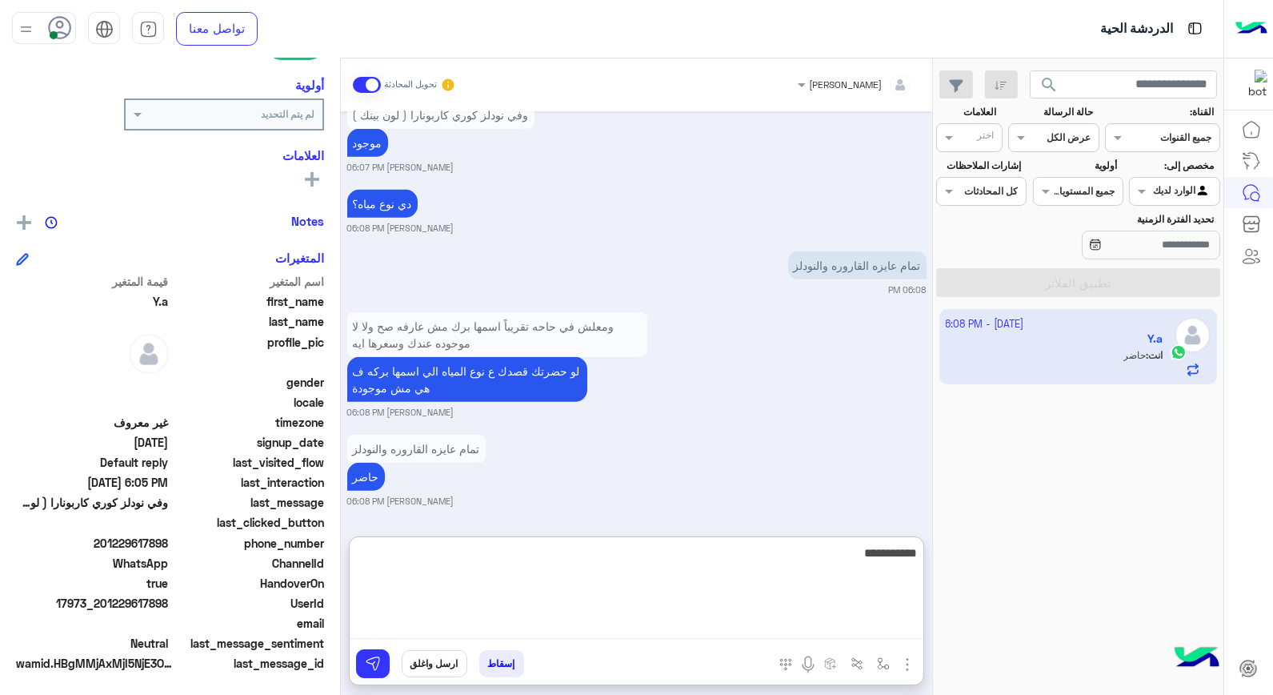
type textarea "**********"
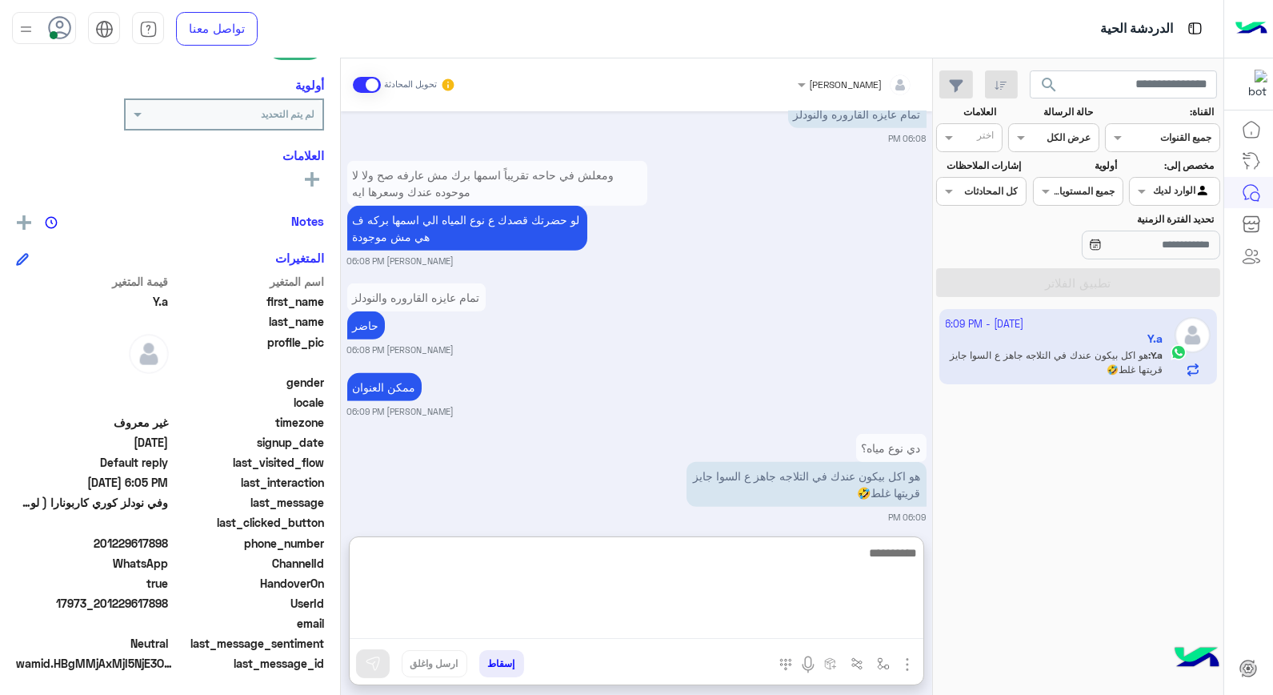
scroll to position [2097, 0]
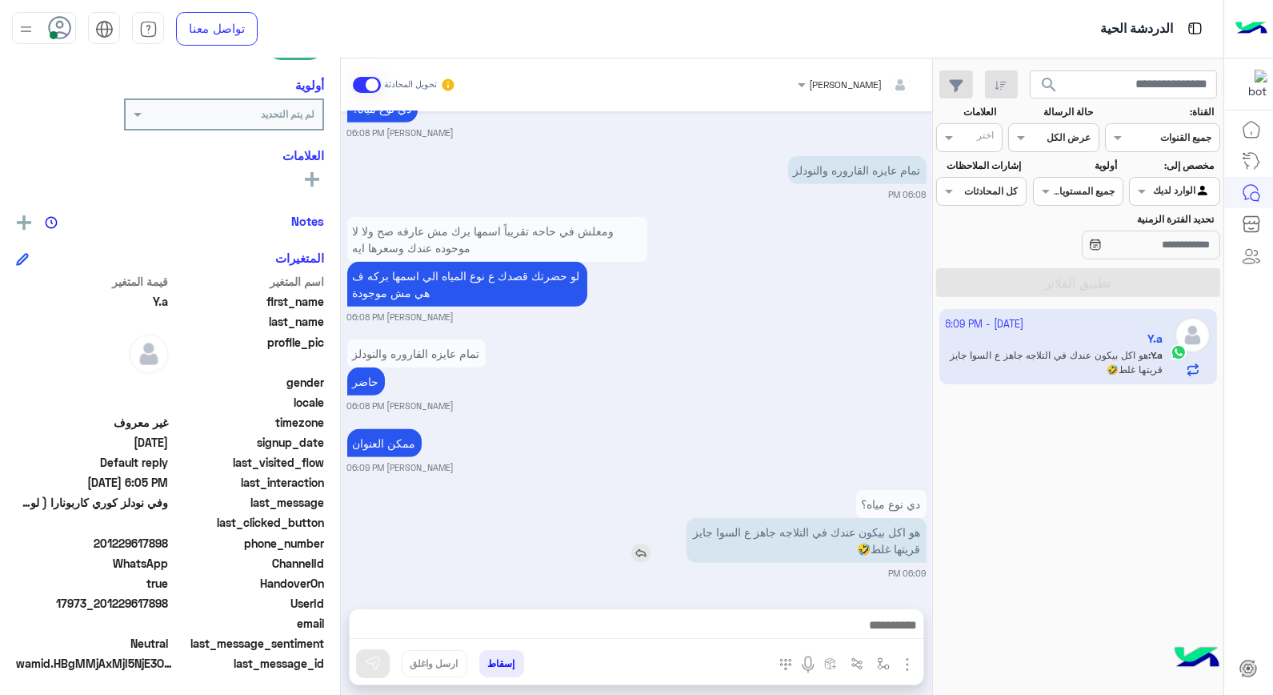
click at [646, 518] on div "هو اكل بيكون عندك في التلاجه جاهز ع السوا جايز قريتها غلط🤣" at bounding box center [760, 540] width 331 height 45
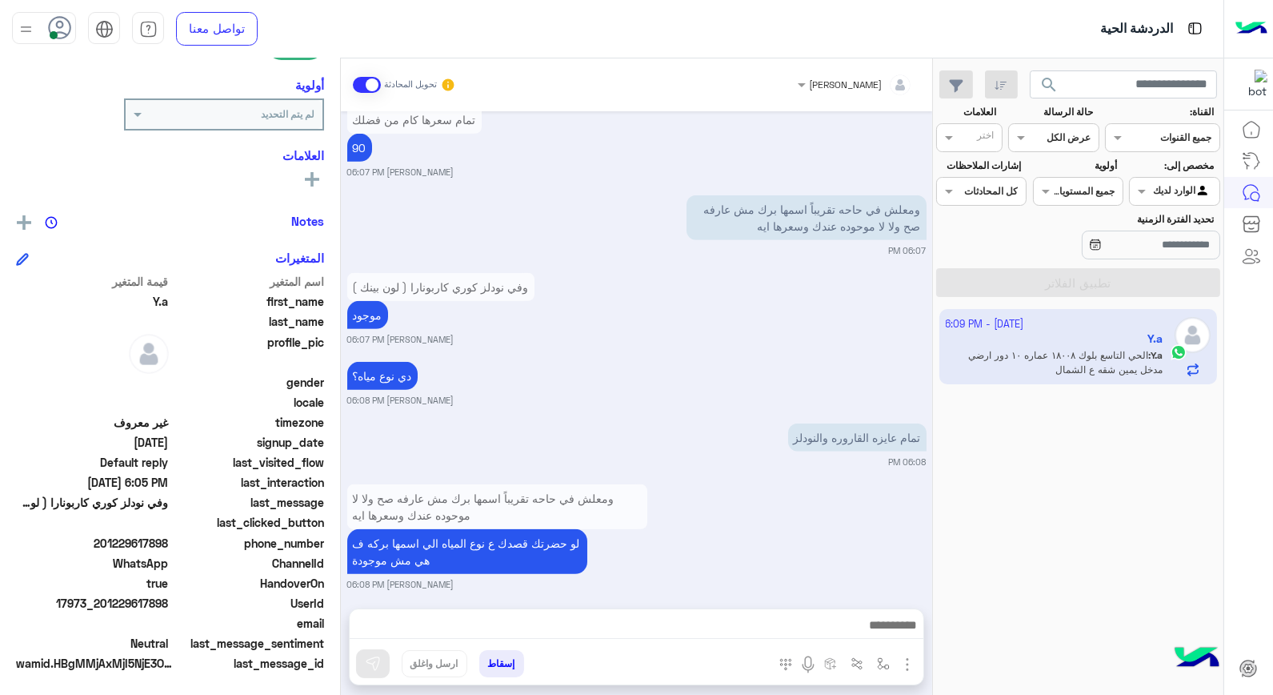
scroll to position [2102, 0]
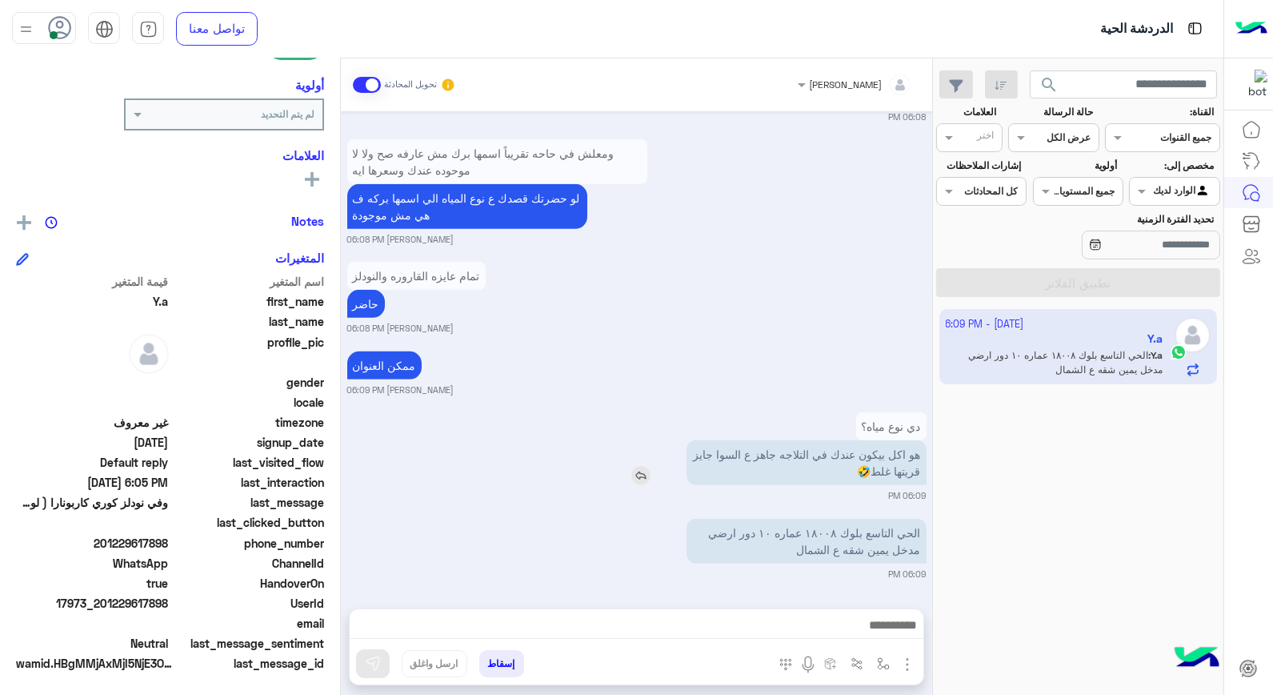
click at [636, 475] on img at bounding box center [640, 475] width 19 height 19
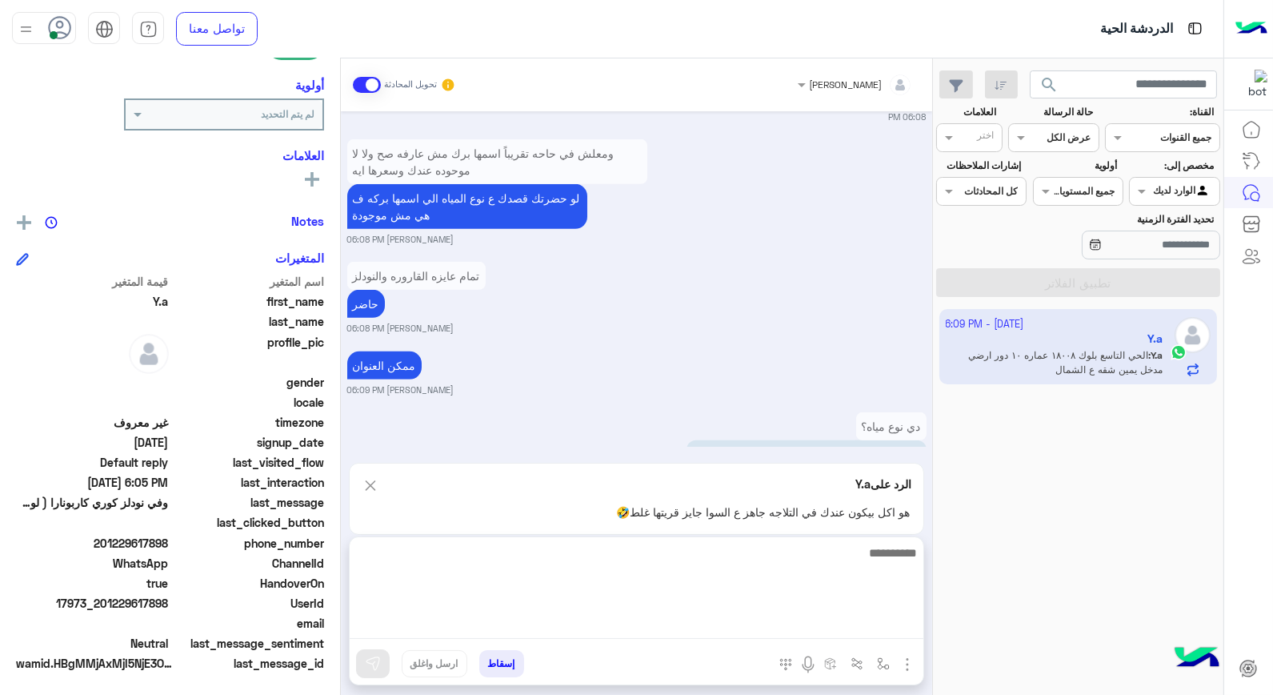
click at [810, 619] on textarea at bounding box center [637, 591] width 574 height 96
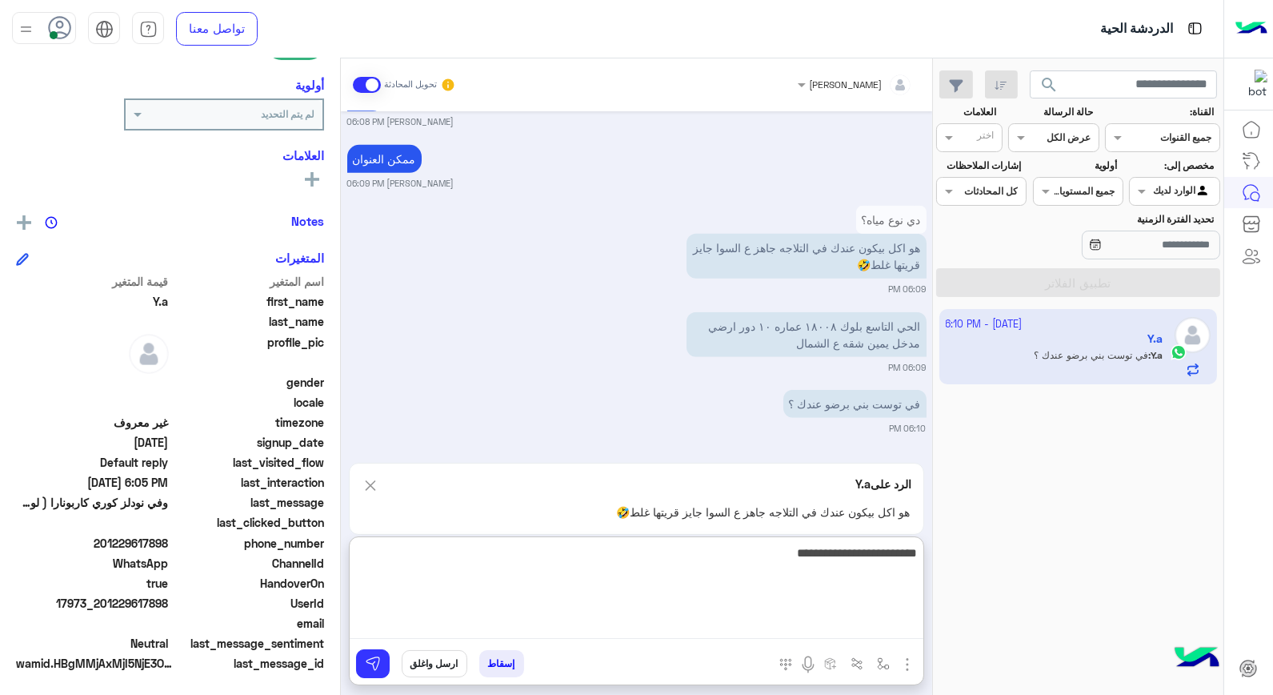
type textarea "**********"
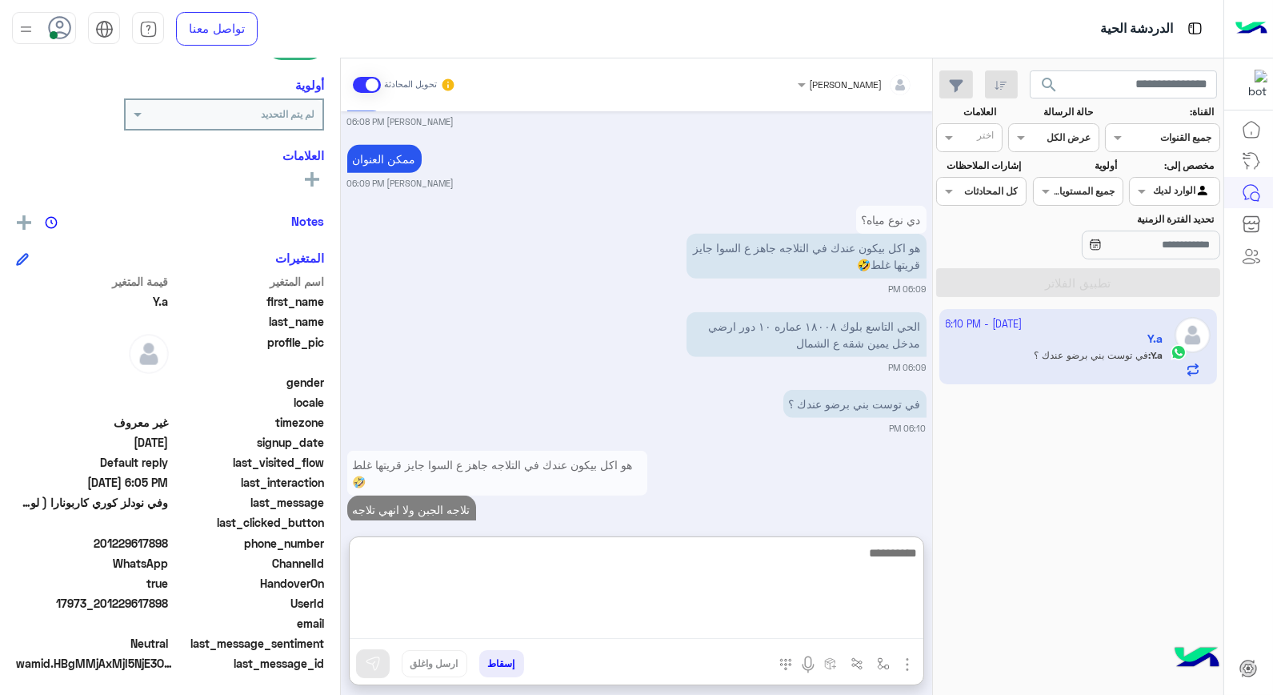
scroll to position [2341, 0]
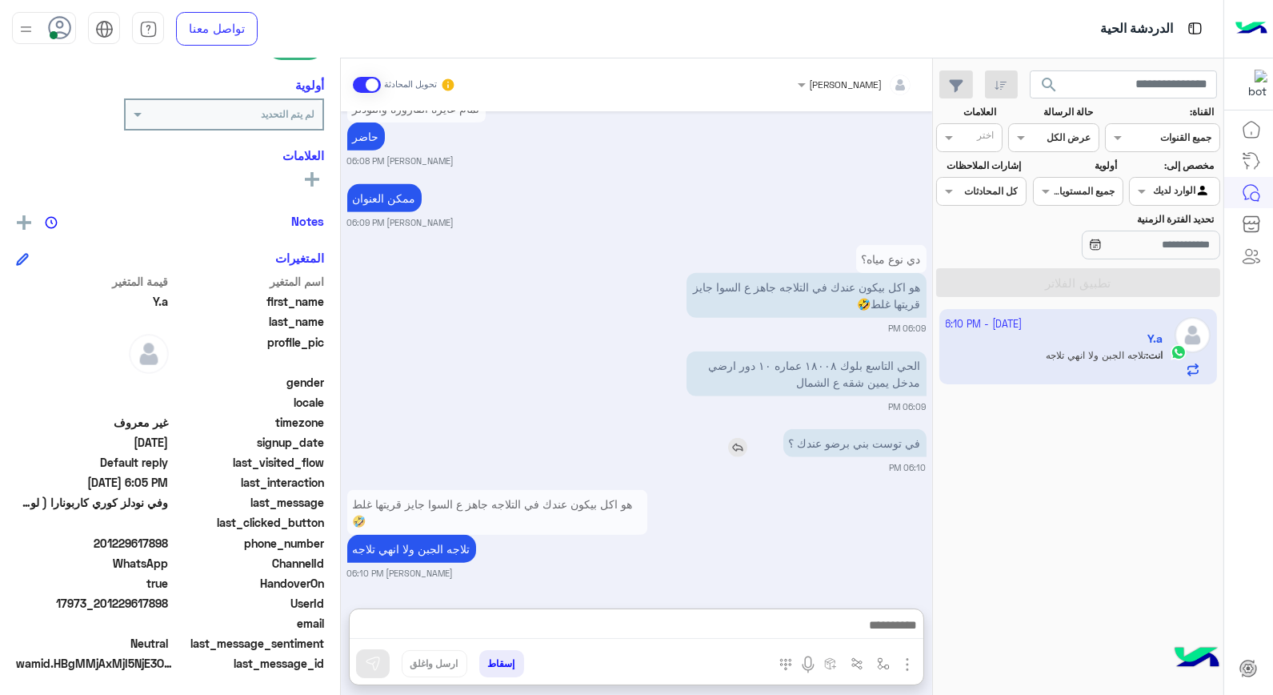
click at [740, 438] on img at bounding box center [737, 447] width 19 height 19
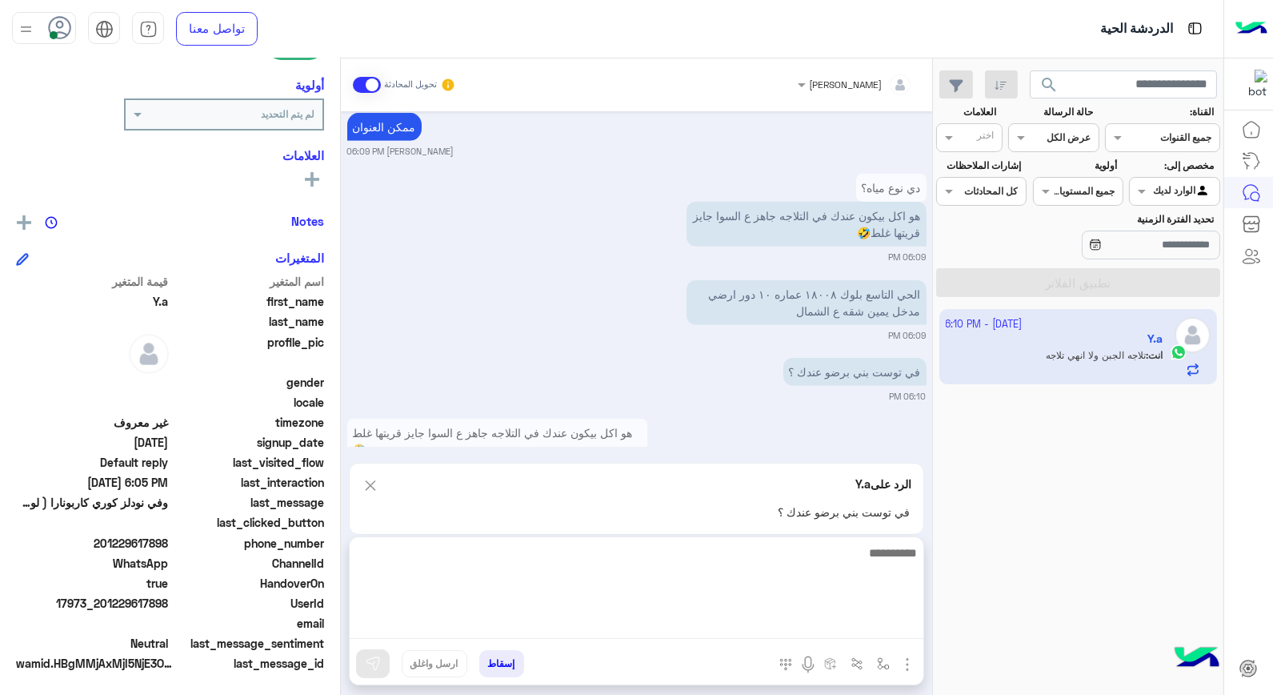
click at [830, 623] on textarea at bounding box center [637, 591] width 574 height 96
type textarea "*********"
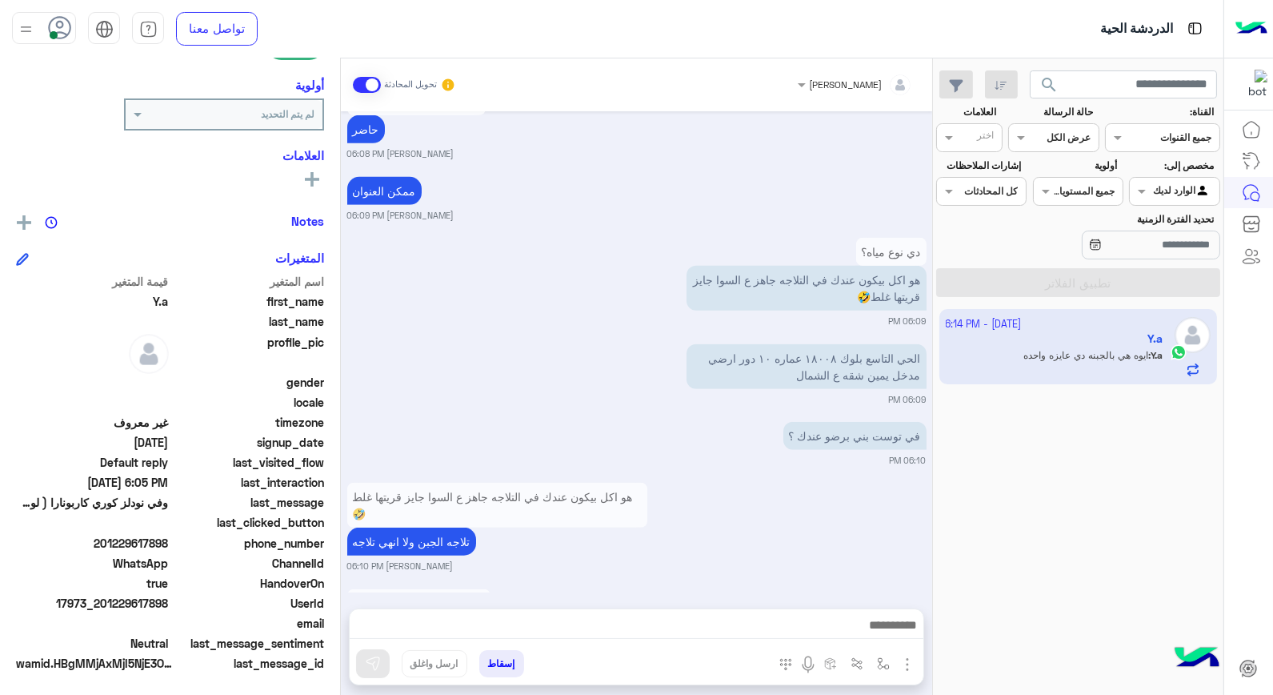
scroll to position [3118, 0]
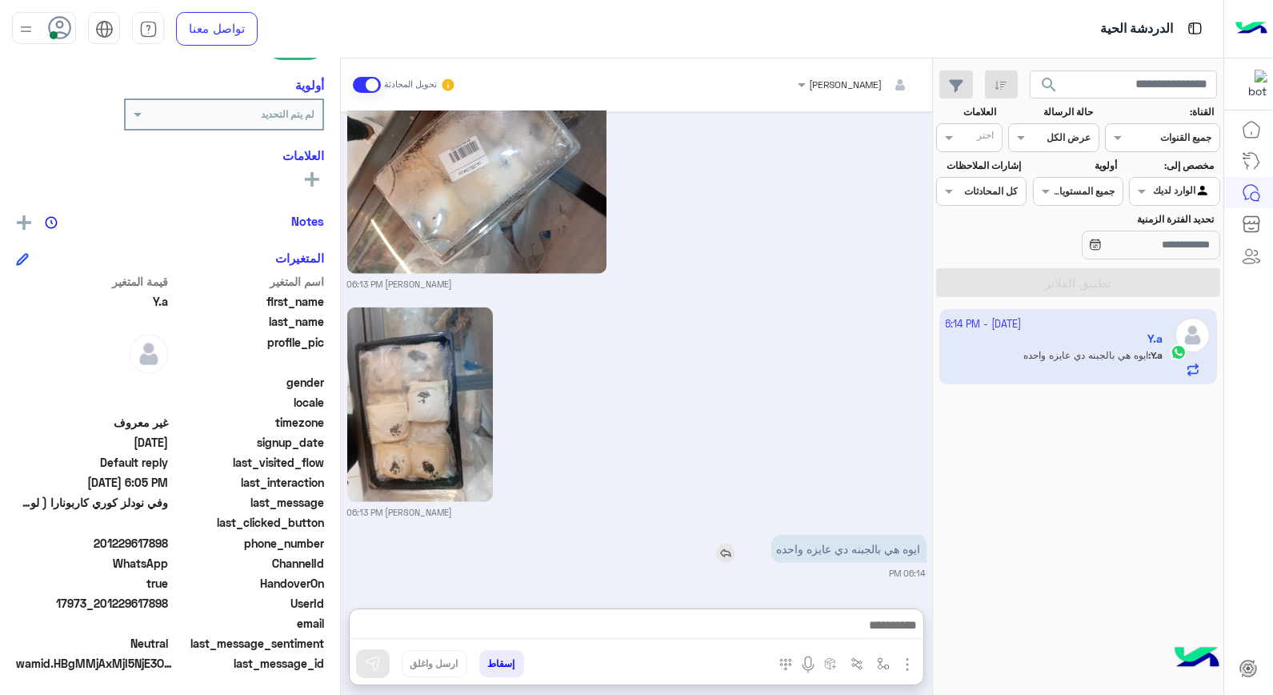
click at [722, 543] on img at bounding box center [725, 552] width 19 height 19
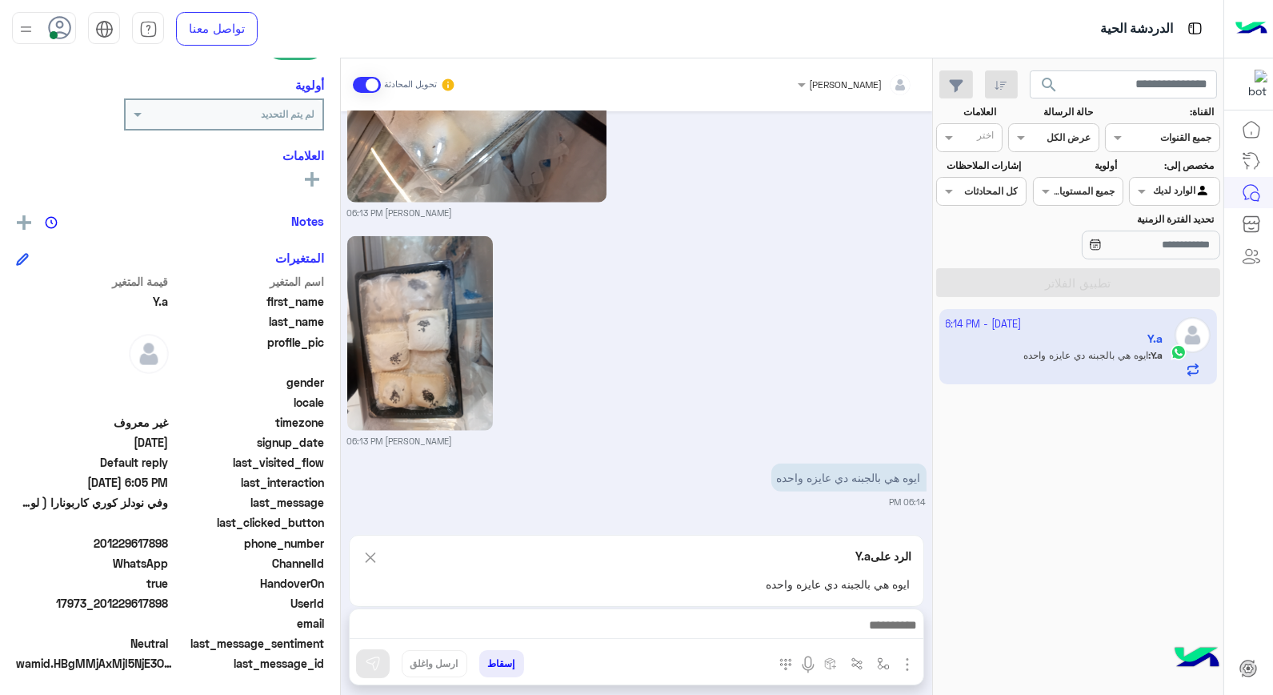
scroll to position [3190, 0]
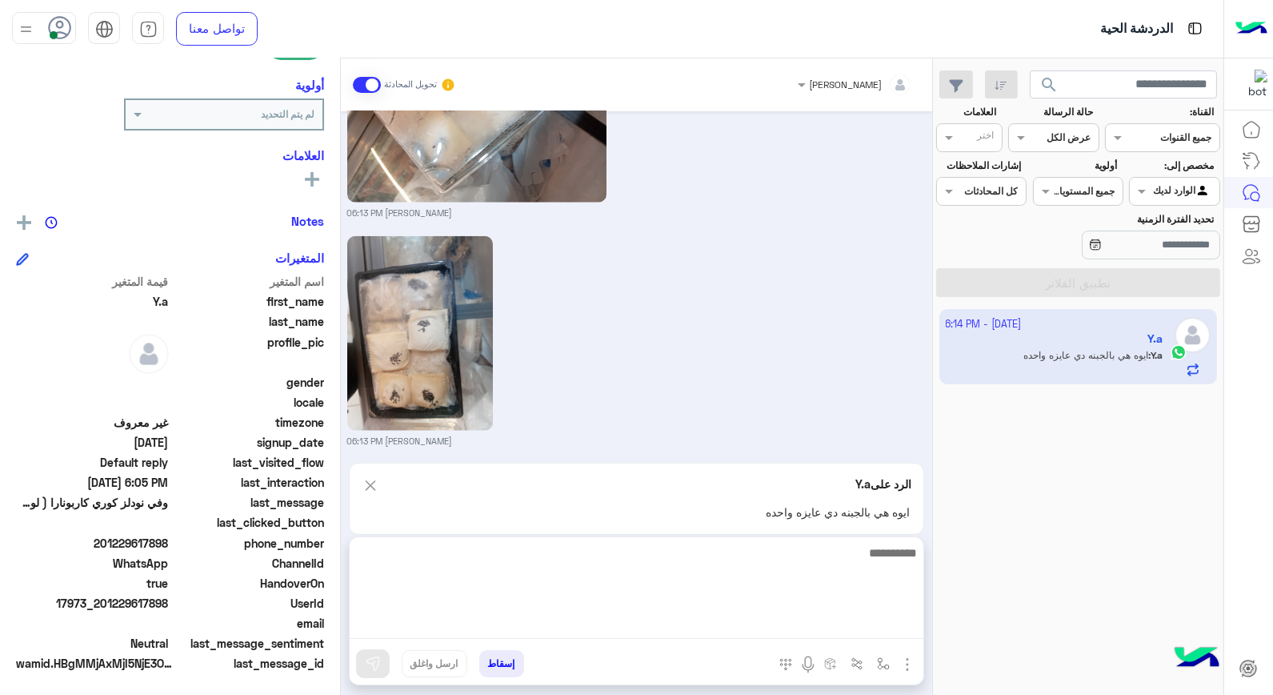
drag, startPoint x: 859, startPoint y: 628, endPoint x: 857, endPoint y: 616, distance: 12.1
click at [859, 627] on textarea at bounding box center [637, 591] width 574 height 96
type textarea "****"
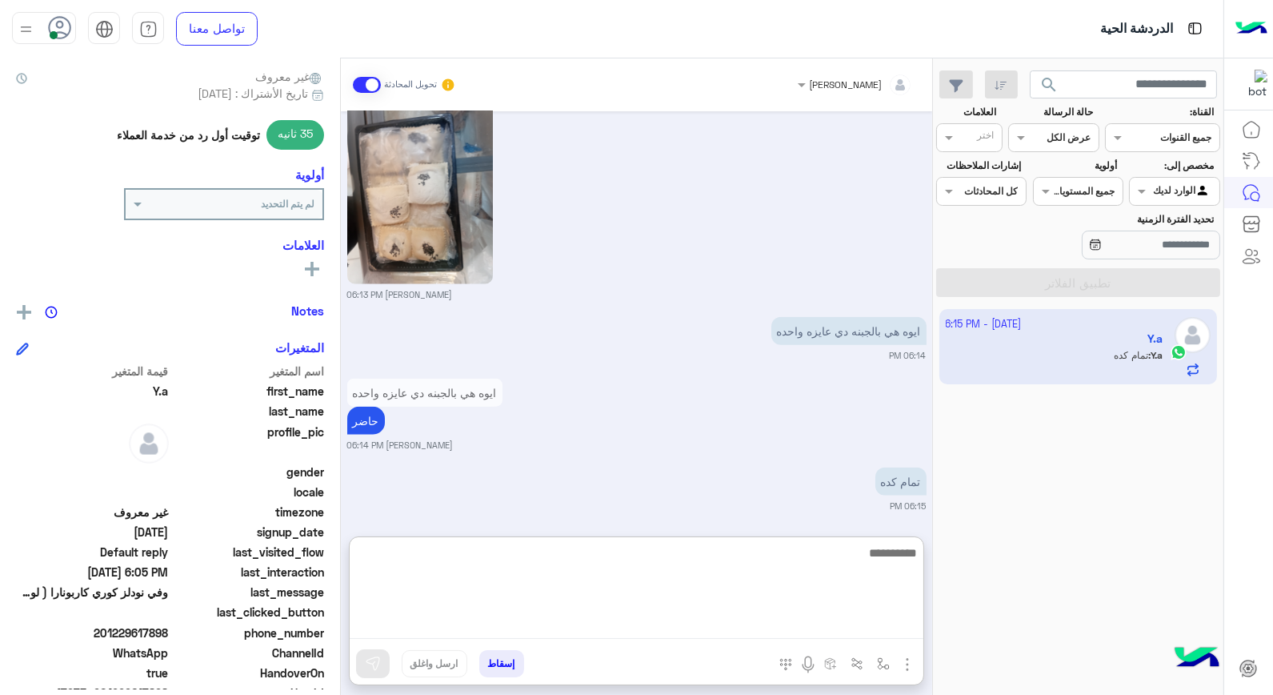
scroll to position [3341, 0]
drag, startPoint x: 680, startPoint y: 563, endPoint x: 679, endPoint y: 555, distance: 8.2
click at [680, 562] on textarea at bounding box center [637, 591] width 574 height 96
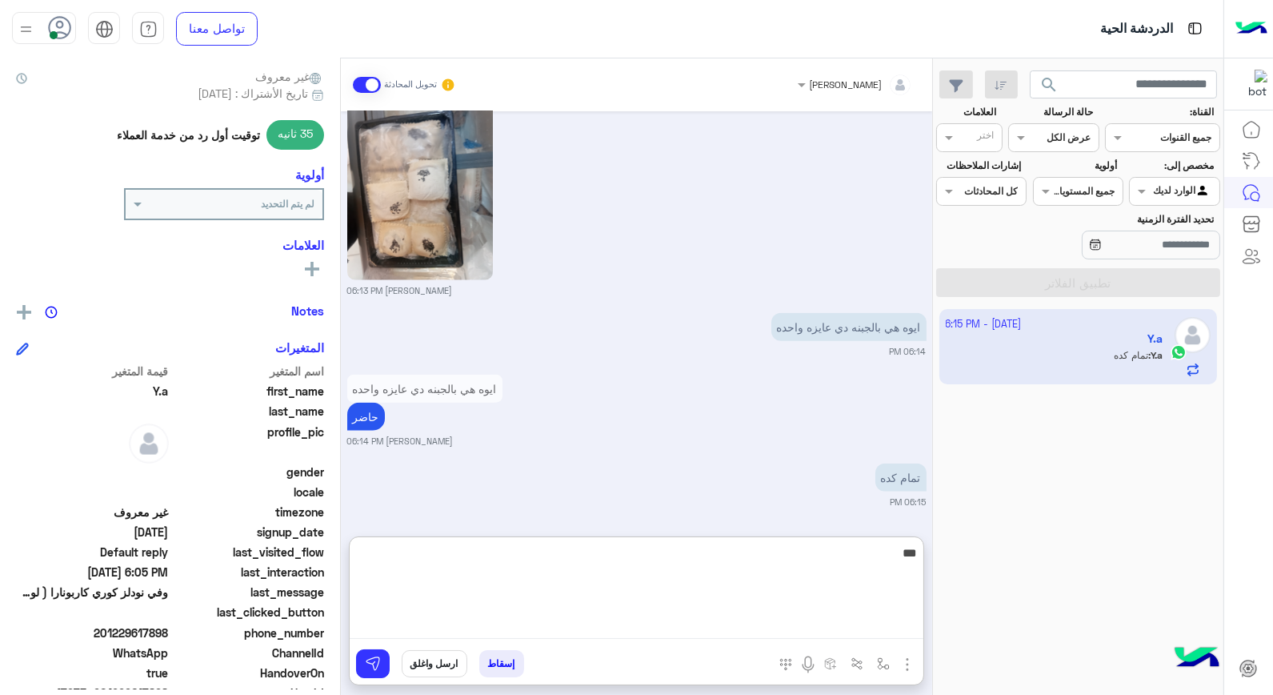
type textarea "****"
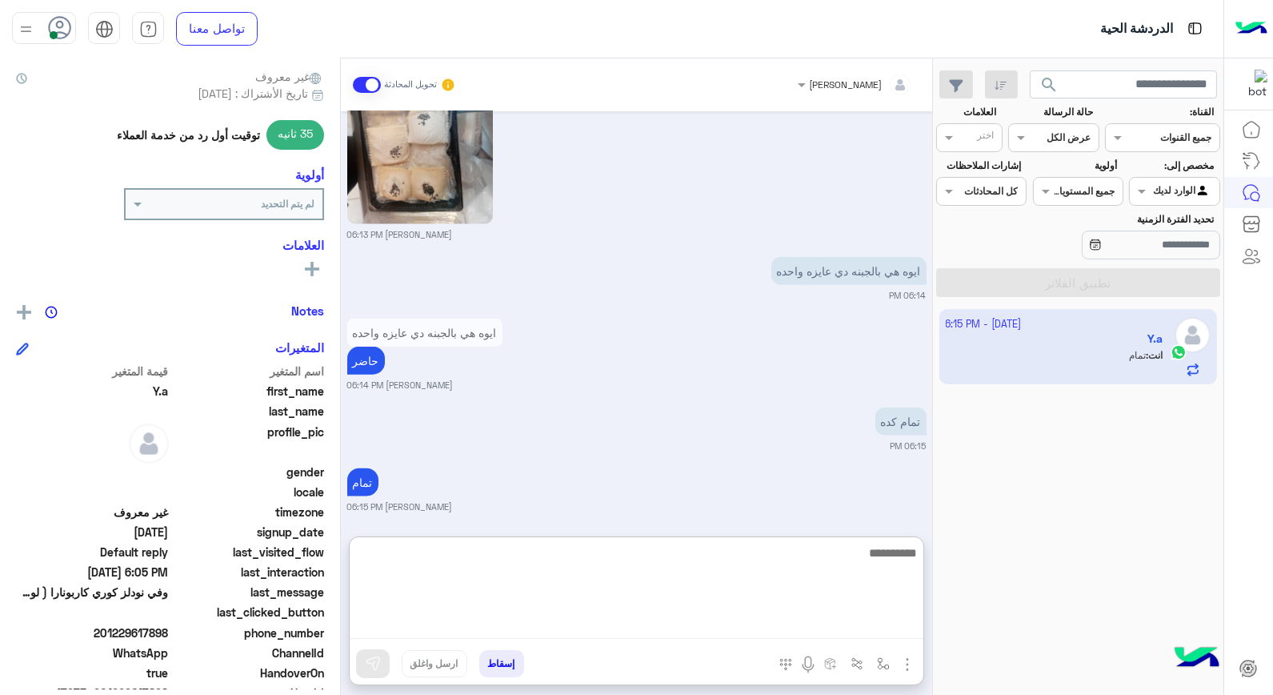
scroll to position [3403, 0]
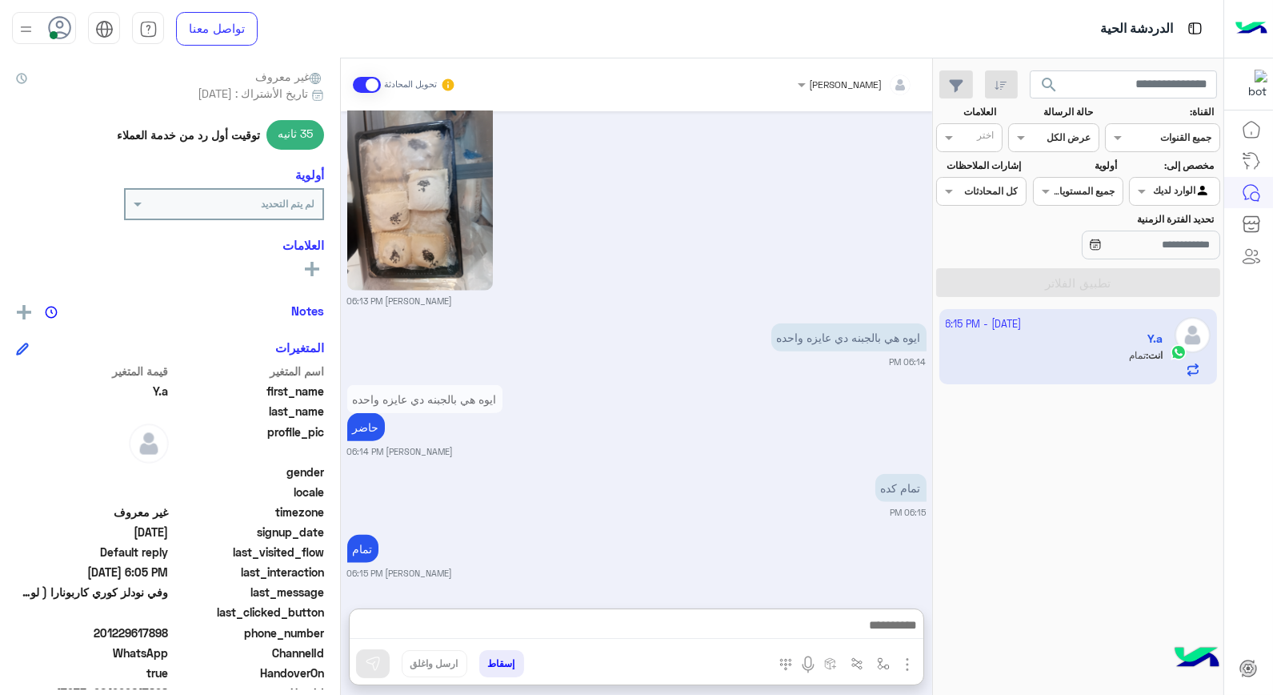
click at [506, 664] on button "إسقاط" at bounding box center [501, 663] width 45 height 27
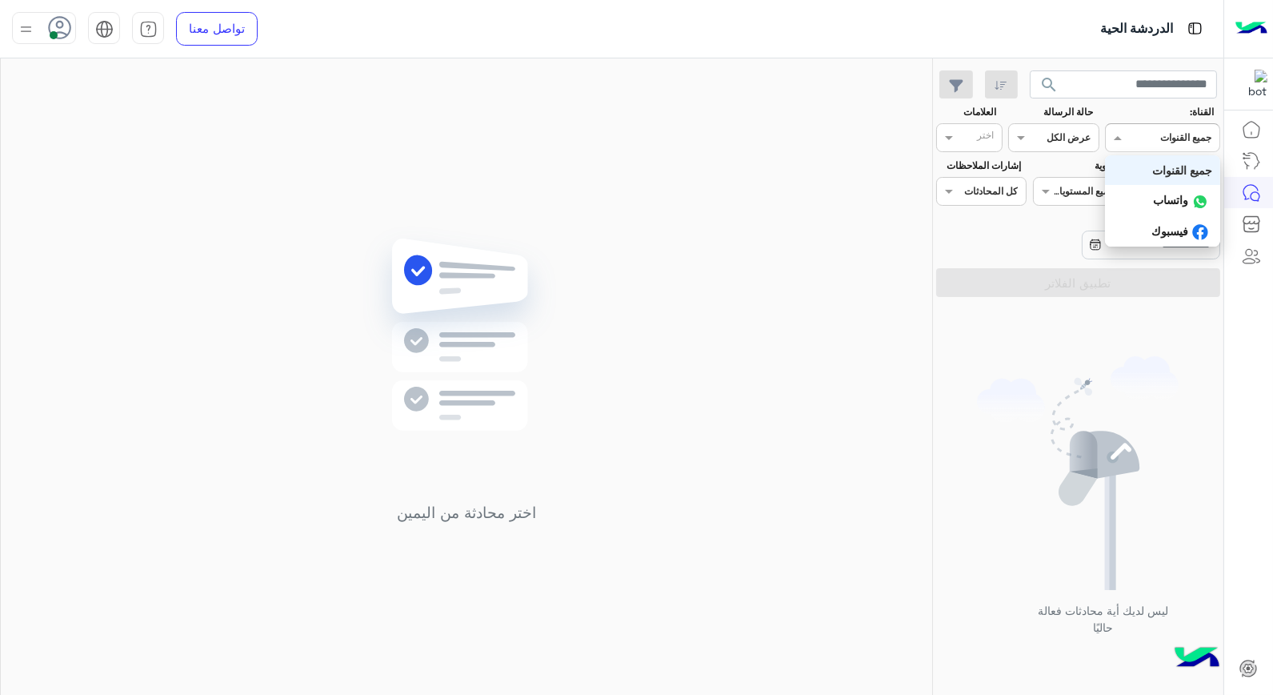
click at [1166, 146] on div "القناه جميع القنوات" at bounding box center [1162, 137] width 115 height 29
click at [740, 234] on div "اختر محادثة من اليمين" at bounding box center [466, 379] width 931 height 643
click at [1178, 138] on input "text" at bounding box center [1181, 136] width 58 height 14
click at [806, 281] on div "اختر محادثة من اليمين" at bounding box center [466, 379] width 931 height 643
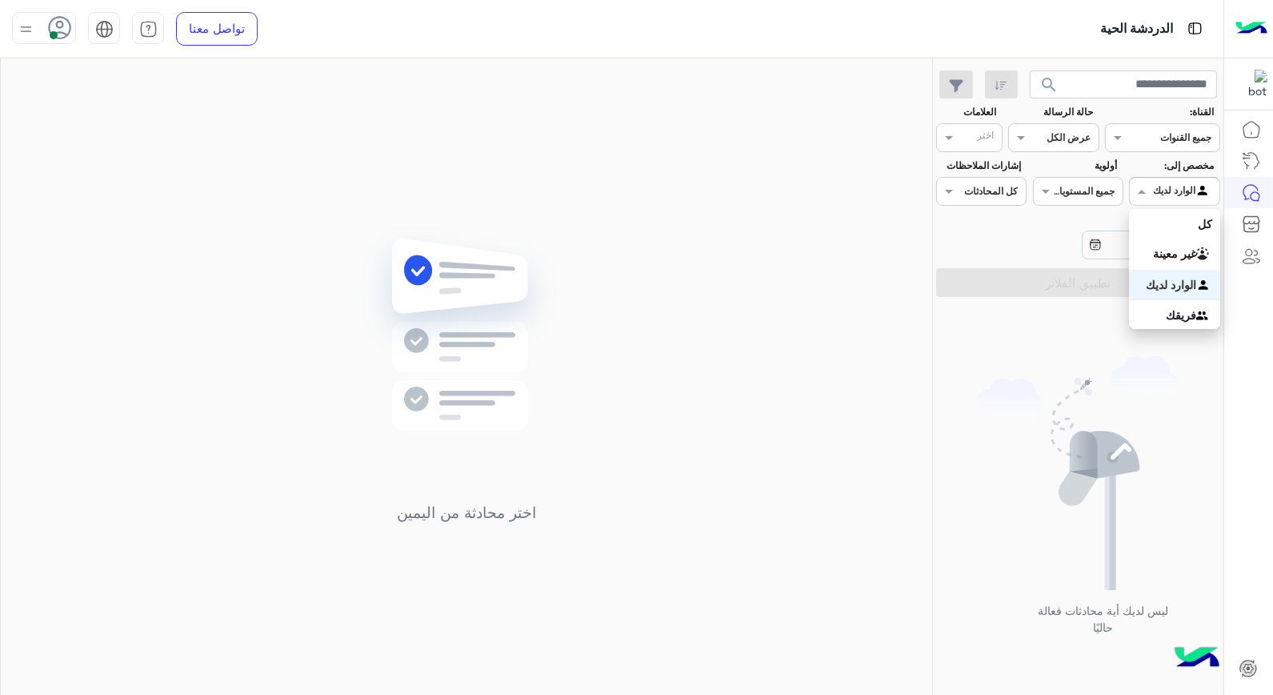
click at [1183, 193] on input "text" at bounding box center [1193, 189] width 37 height 14
click at [1184, 257] on b "غير معينة" at bounding box center [1174, 253] width 43 height 14
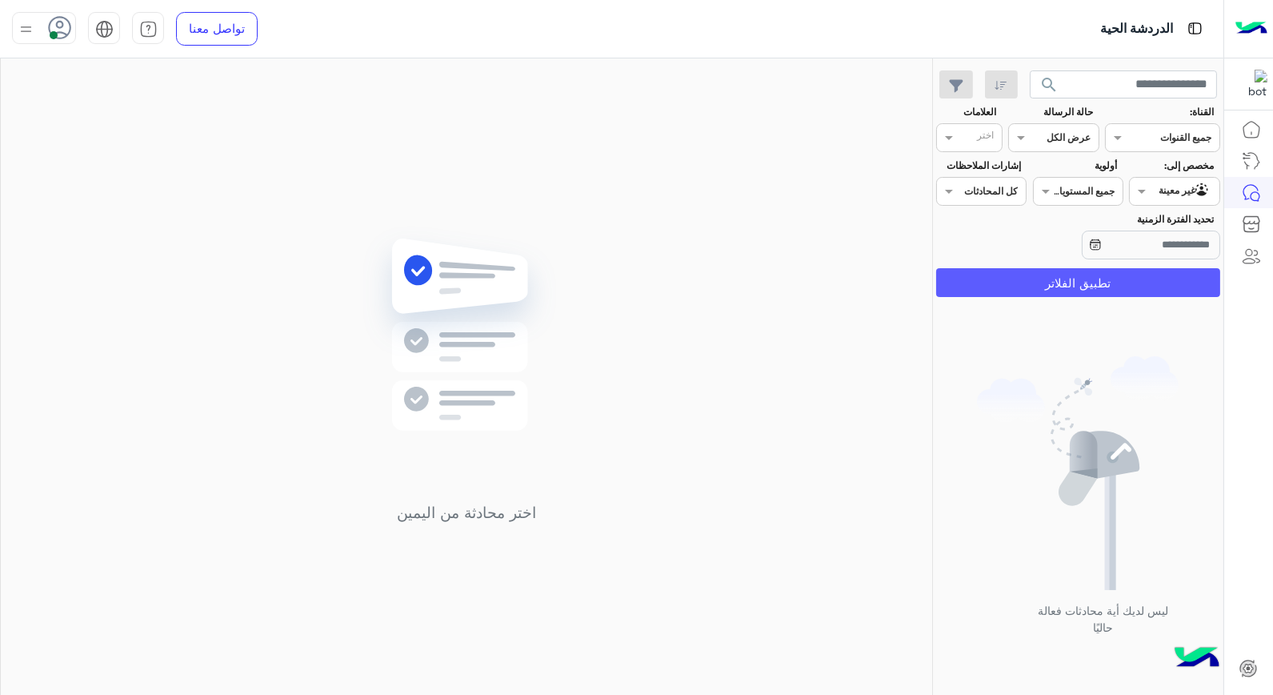
click at [1129, 274] on button "تطبيق الفلاتر" at bounding box center [1078, 282] width 284 height 29
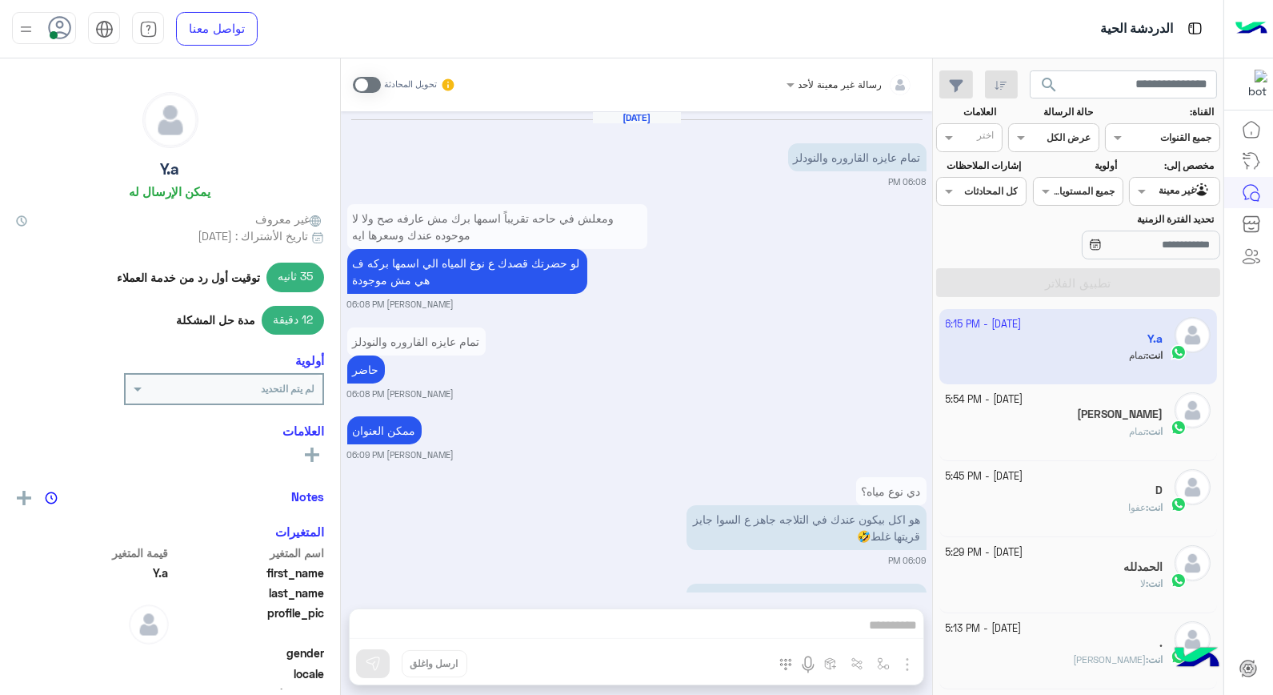
scroll to position [1333, 0]
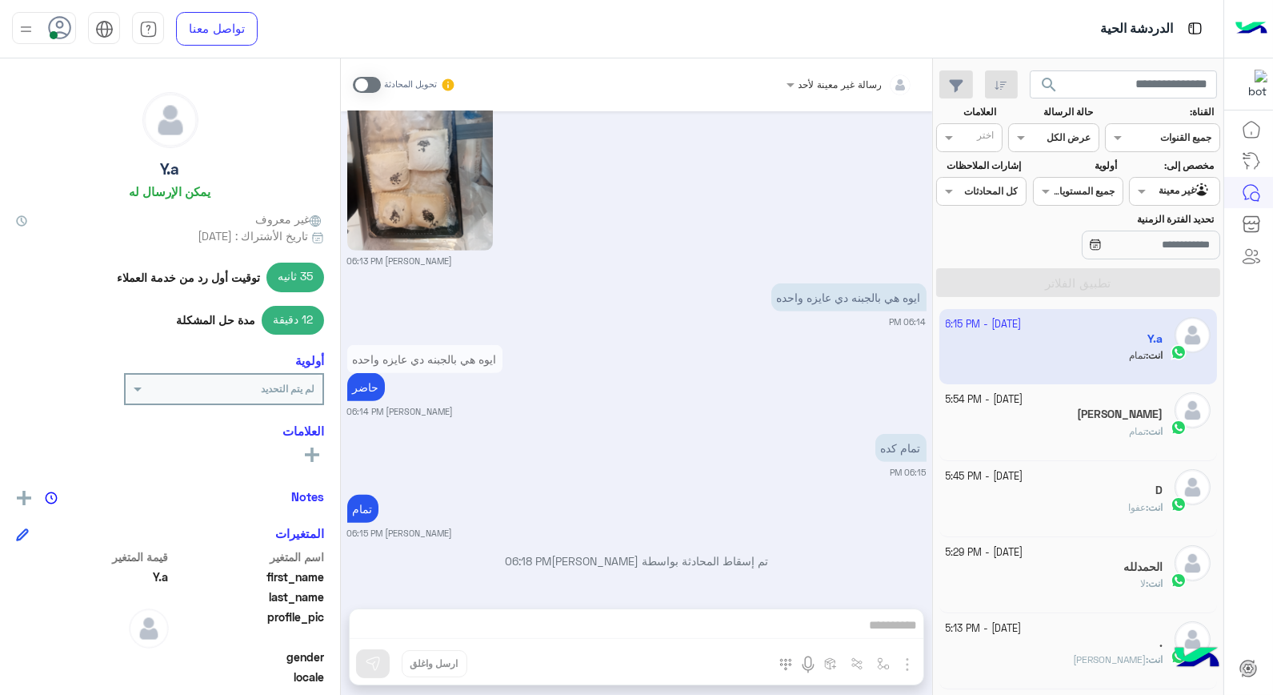
click at [795, 621] on div "رسالة غير معينة لأحد تحويل المحادثة [DATE] تمام عايزه القاروره والنودلز 06:08 P…" at bounding box center [636, 379] width 591 height 643
click at [357, 78] on span at bounding box center [367, 85] width 28 height 16
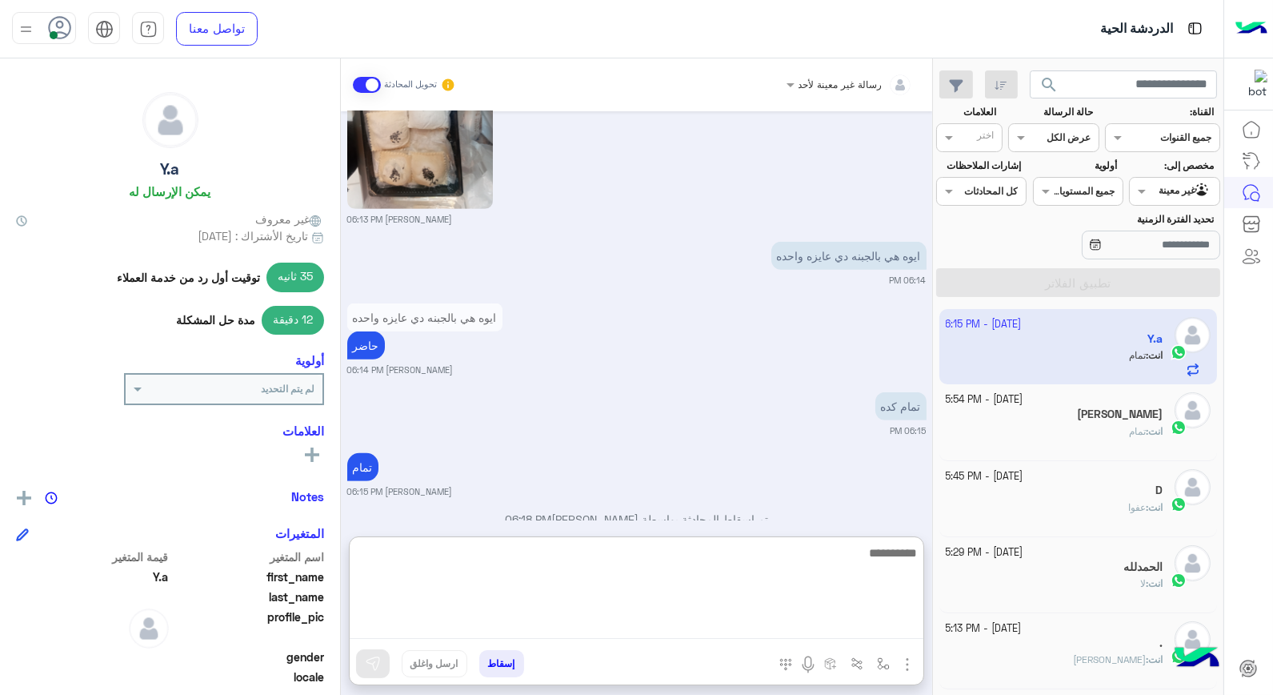
click at [737, 619] on textarea at bounding box center [637, 591] width 574 height 96
type textarea "**********"
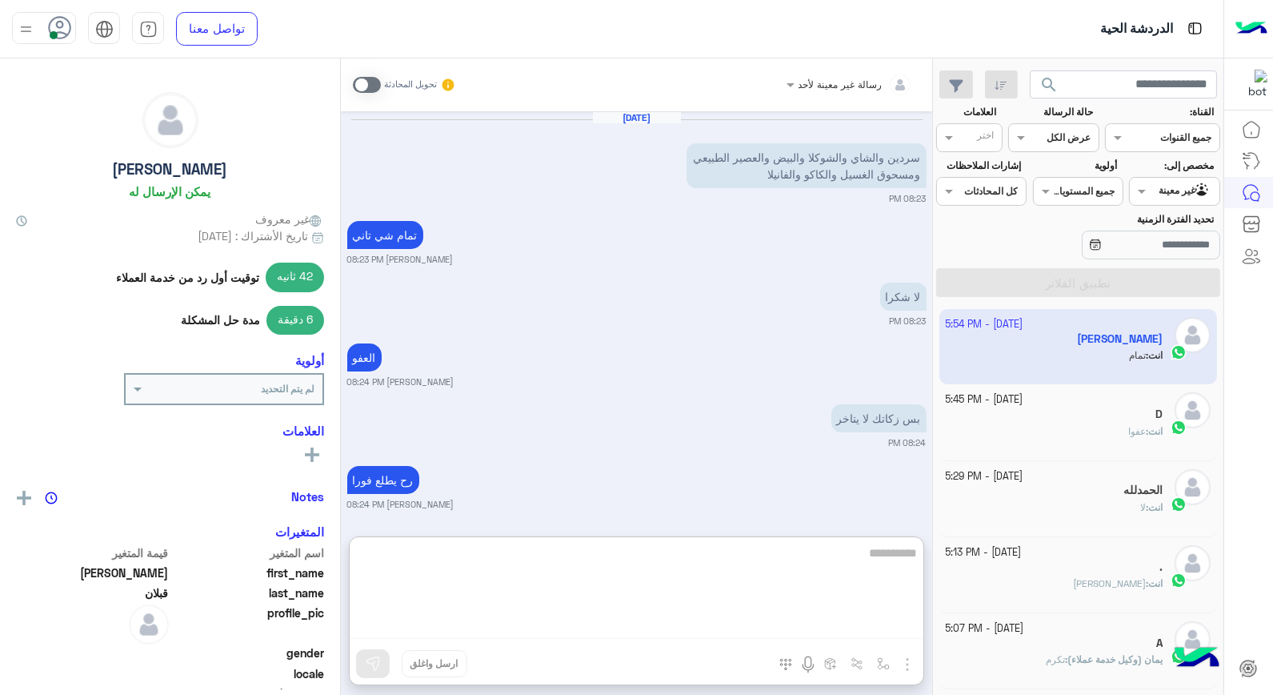
scroll to position [1248, 0]
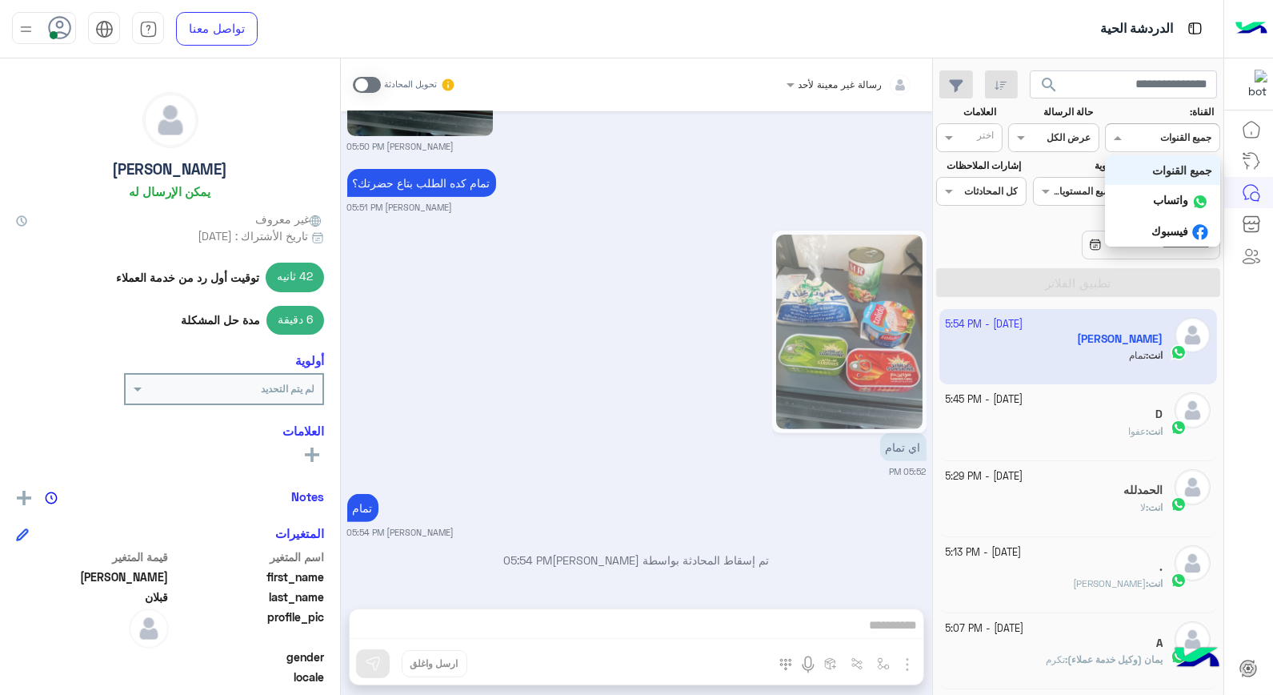
click at [1168, 130] on input "text" at bounding box center [1181, 136] width 58 height 14
click at [827, 201] on small "[PERSON_NAME] 05:51 PM" at bounding box center [636, 207] width 579 height 13
drag, startPoint x: 1223, startPoint y: 200, endPoint x: 1194, endPoint y: 193, distance: 29.7
click at [1194, 193] on div "الدردشة الحية" at bounding box center [1180, 191] width 89 height 26
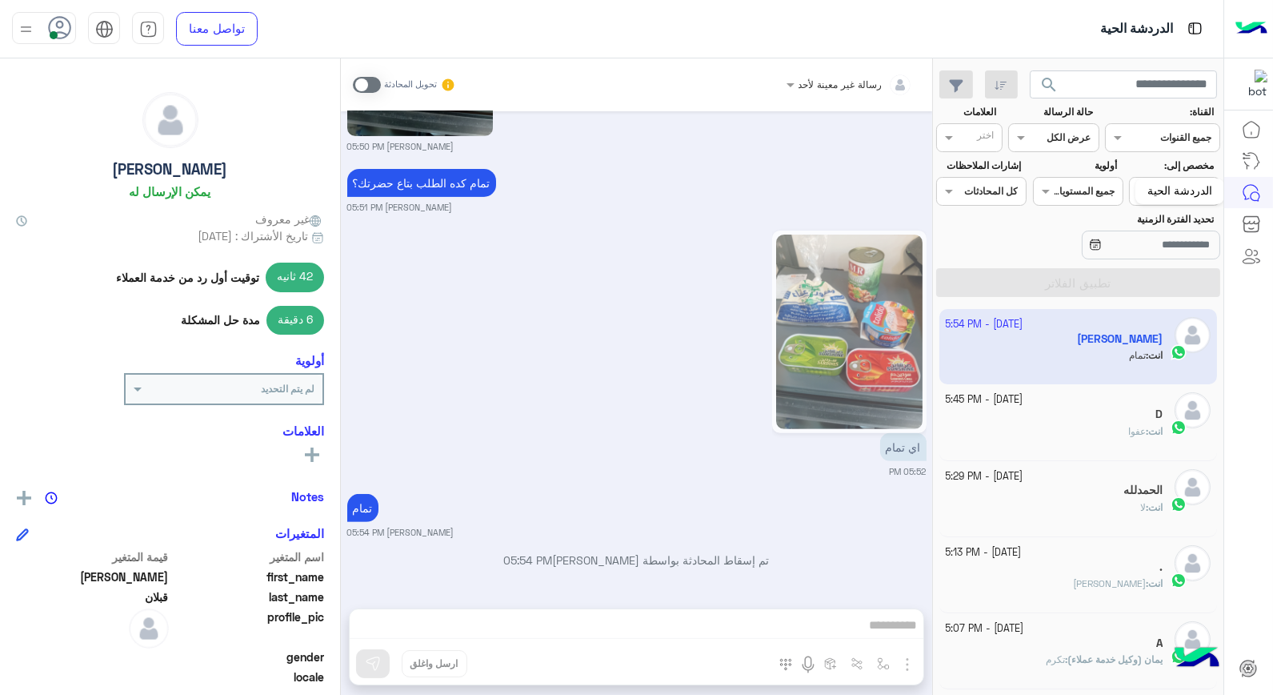
click at [1169, 194] on div "الدردشة الحية" at bounding box center [1180, 191] width 89 height 26
click at [1148, 196] on span at bounding box center [1140, 190] width 20 height 17
click at [1170, 281] on b "الوارد لديك" at bounding box center [1171, 285] width 50 height 14
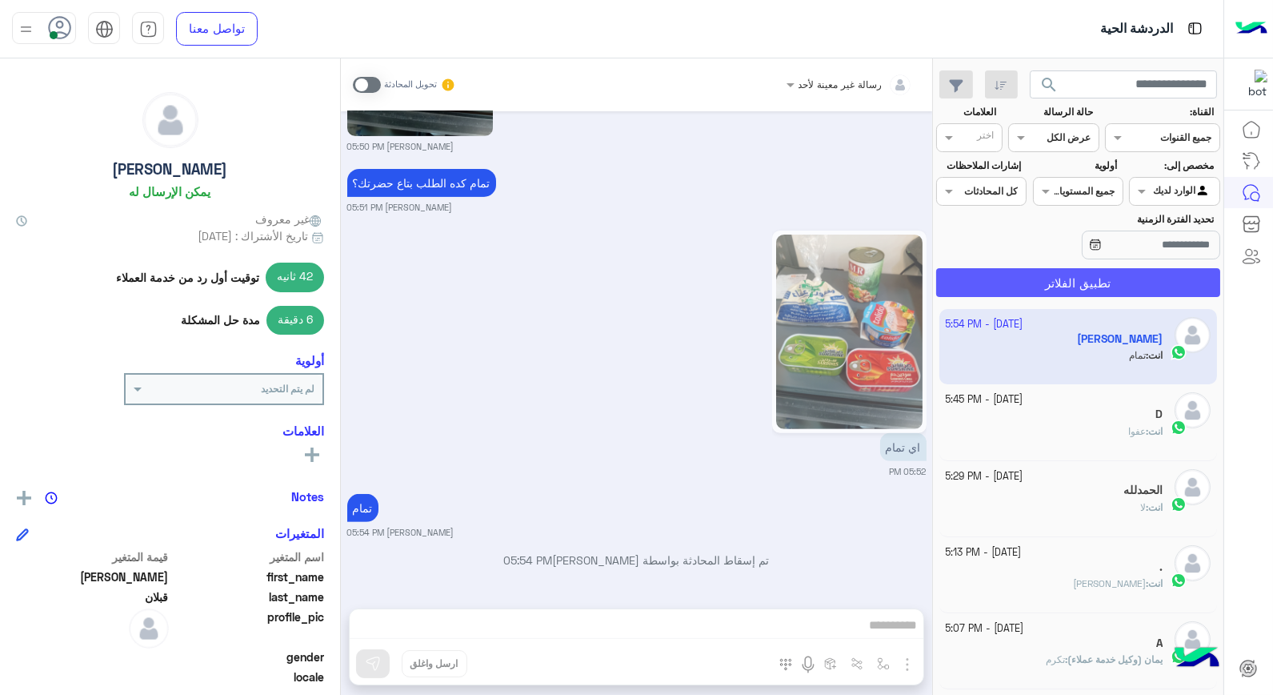
click at [1140, 281] on button "تطبيق الفلاتر" at bounding box center [1078, 282] width 284 height 29
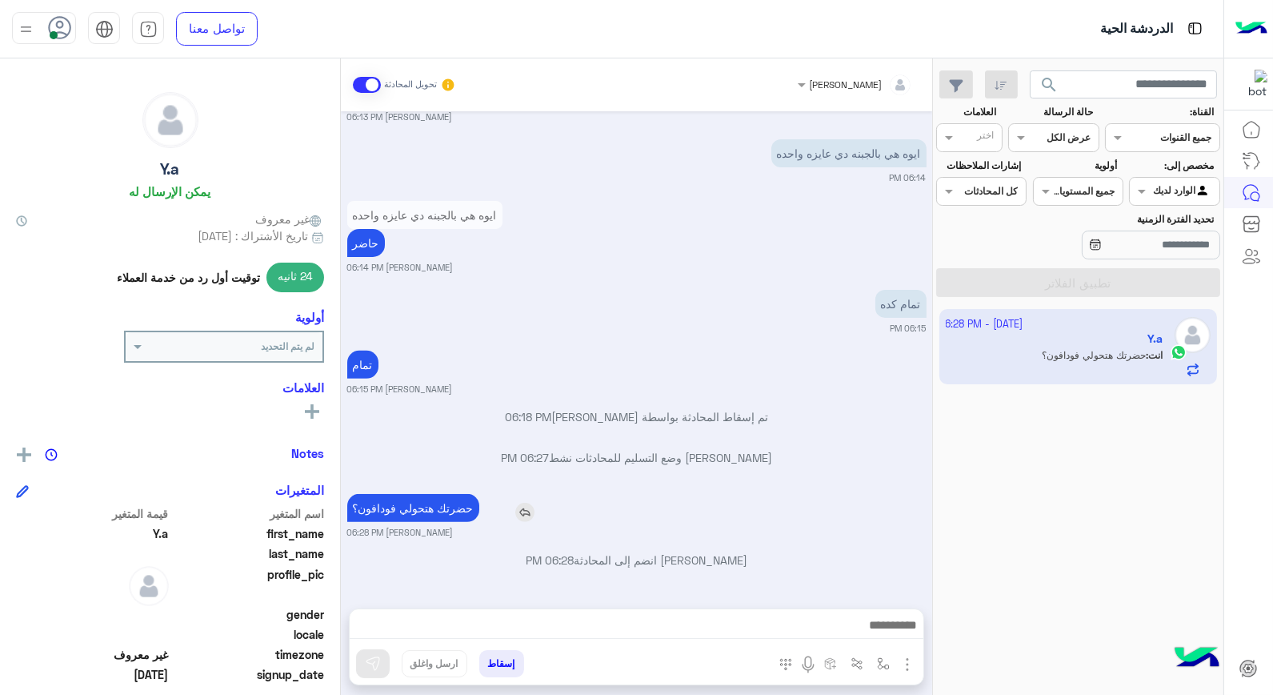
scroll to position [1440, 0]
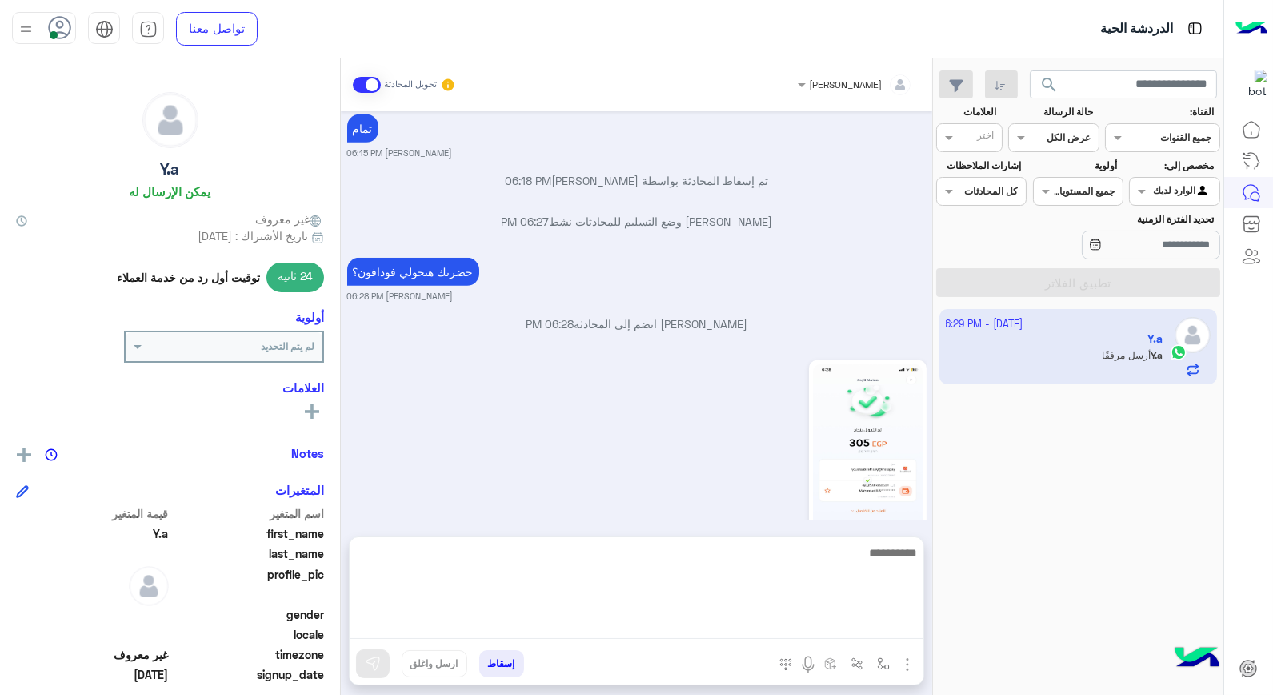
click at [857, 626] on textarea at bounding box center [637, 591] width 574 height 96
type textarea "****"
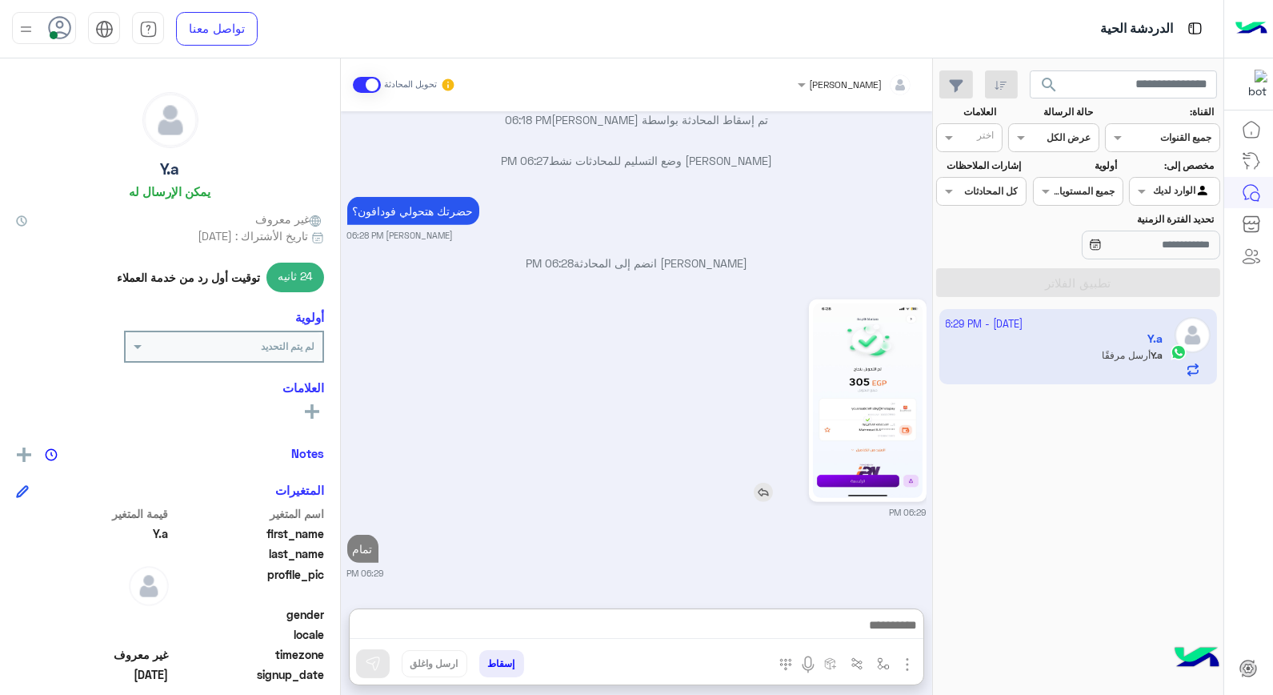
click at [899, 326] on img at bounding box center [868, 400] width 110 height 194
click at [492, 663] on button "إسقاط" at bounding box center [501, 663] width 45 height 27
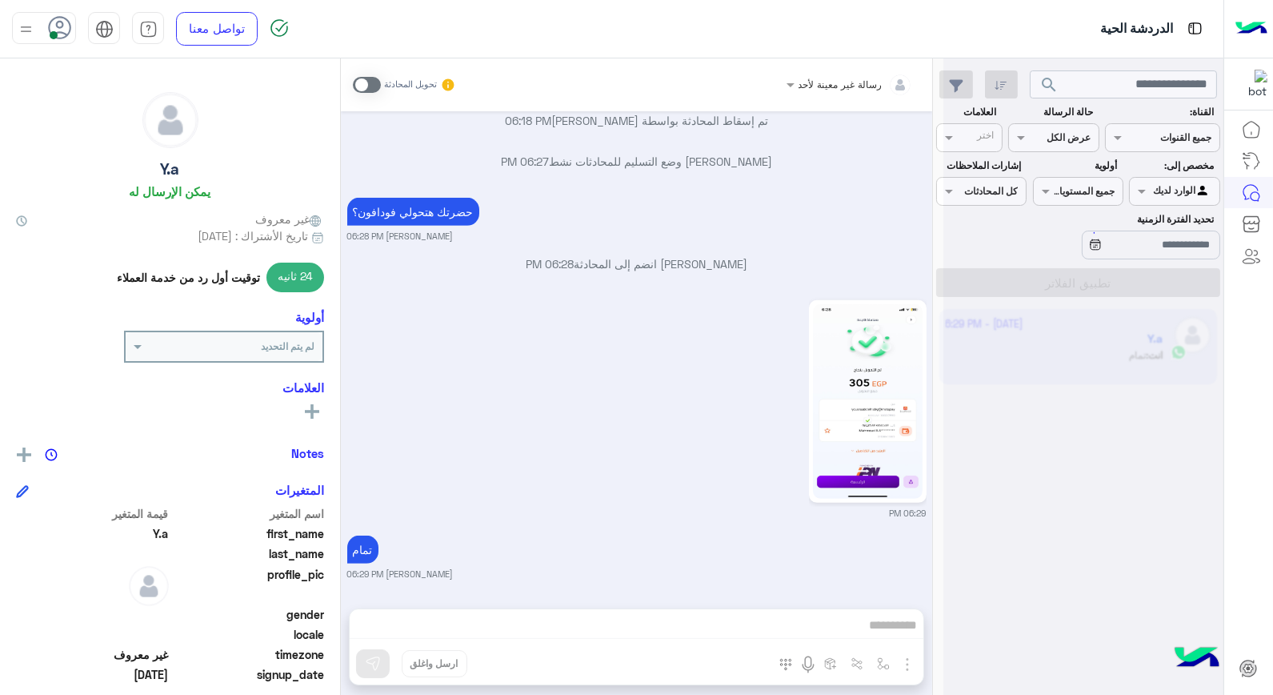
scroll to position [1542, 0]
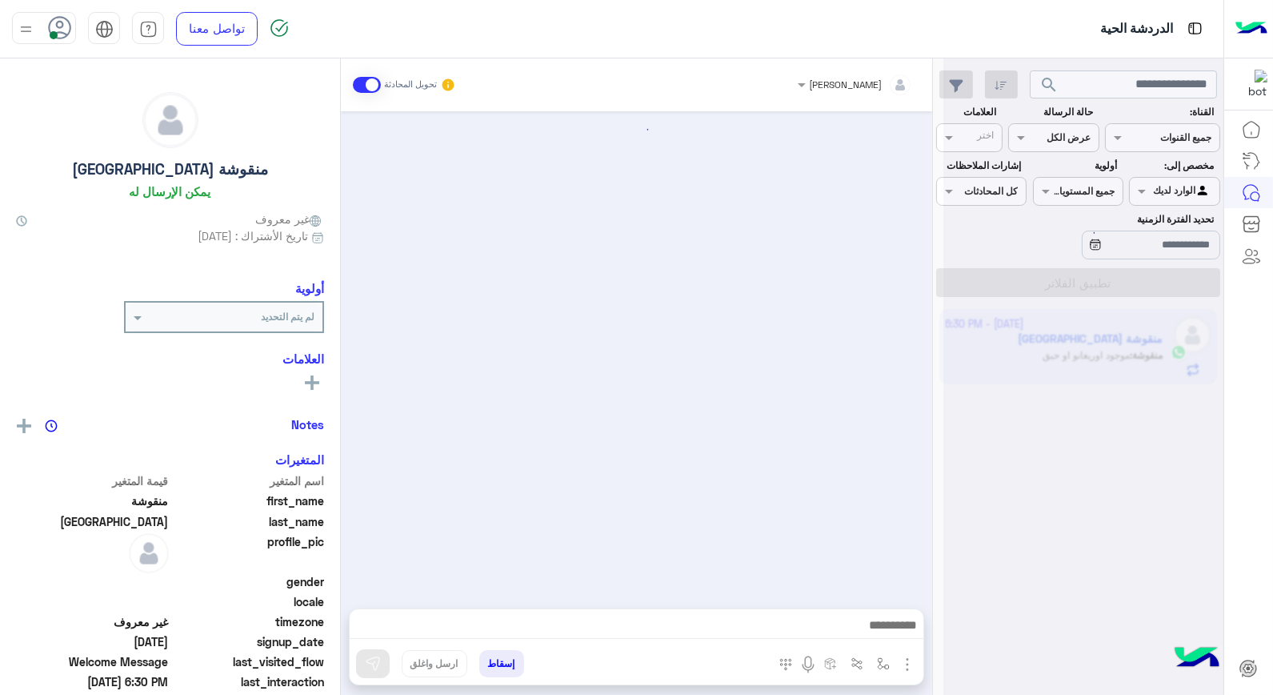
scroll to position [671, 0]
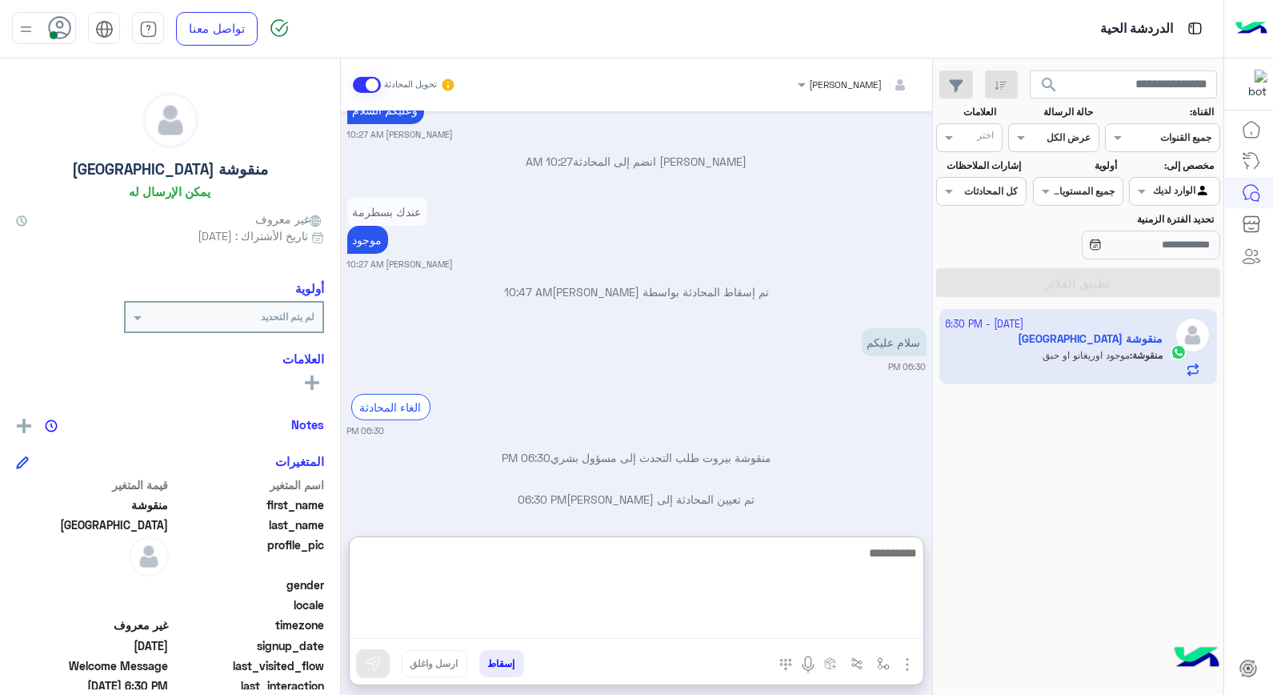
click at [849, 632] on textarea at bounding box center [637, 591] width 574 height 96
type textarea "**********"
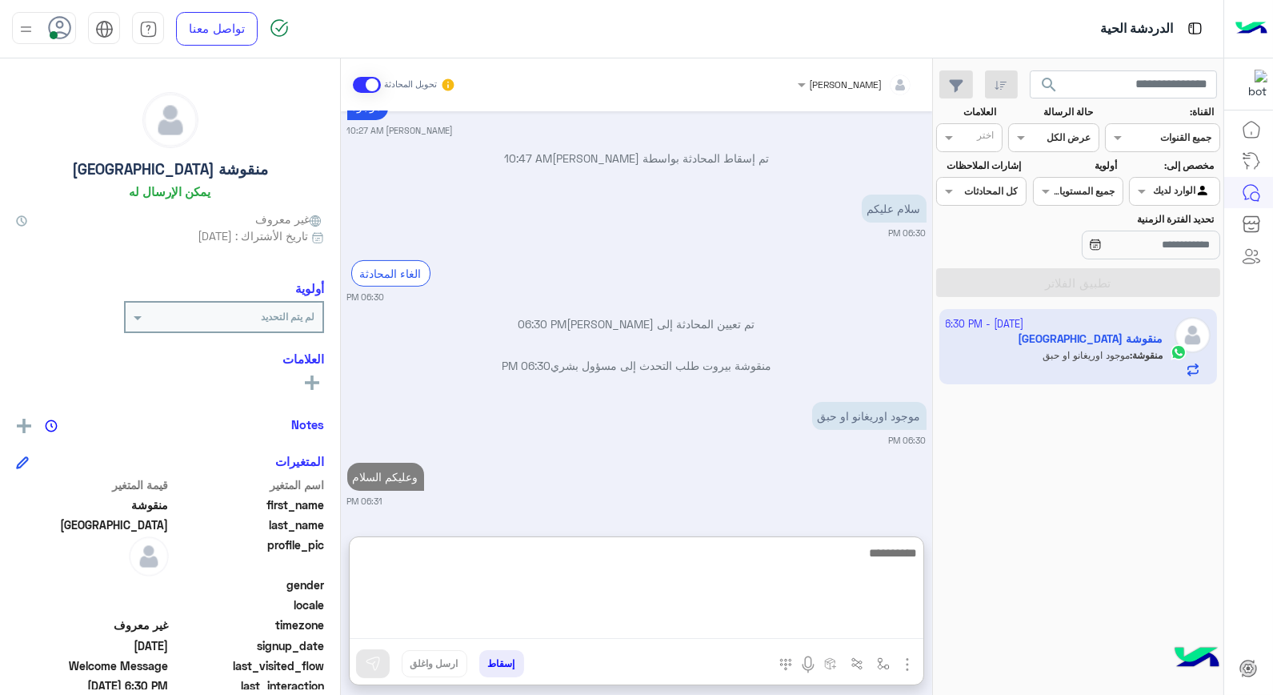
scroll to position [845, 0]
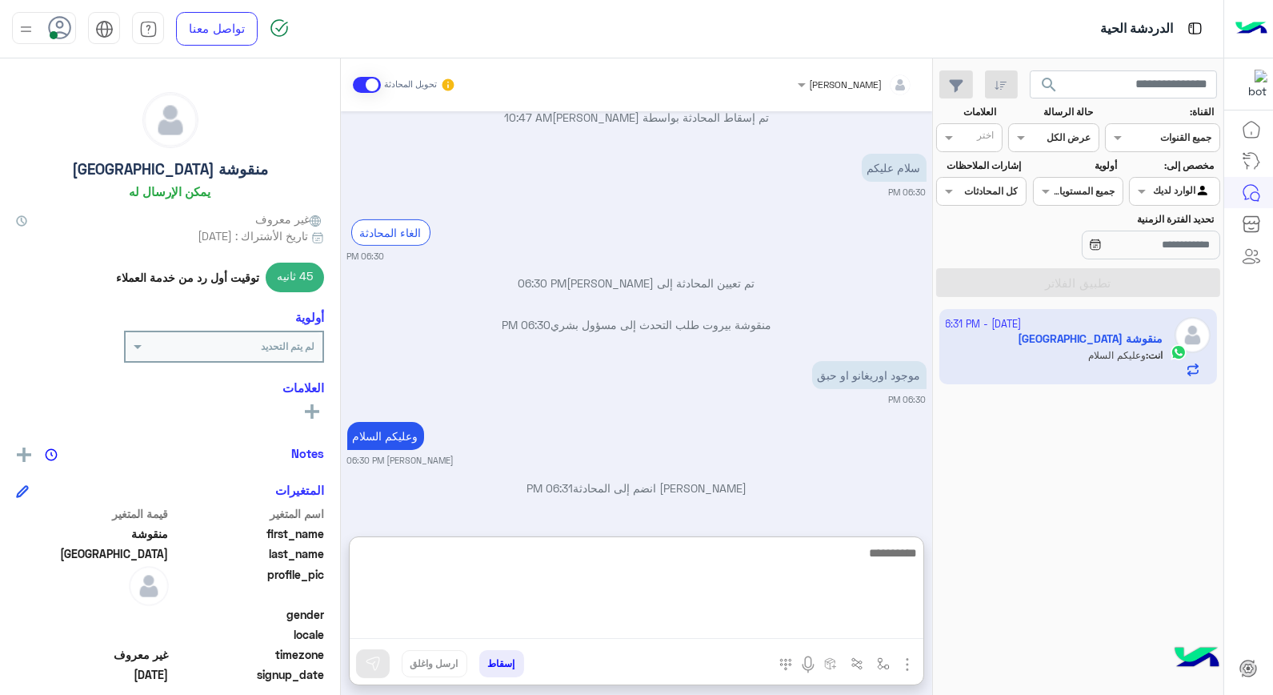
click at [878, 563] on textarea at bounding box center [637, 591] width 574 height 96
type textarea "**********"
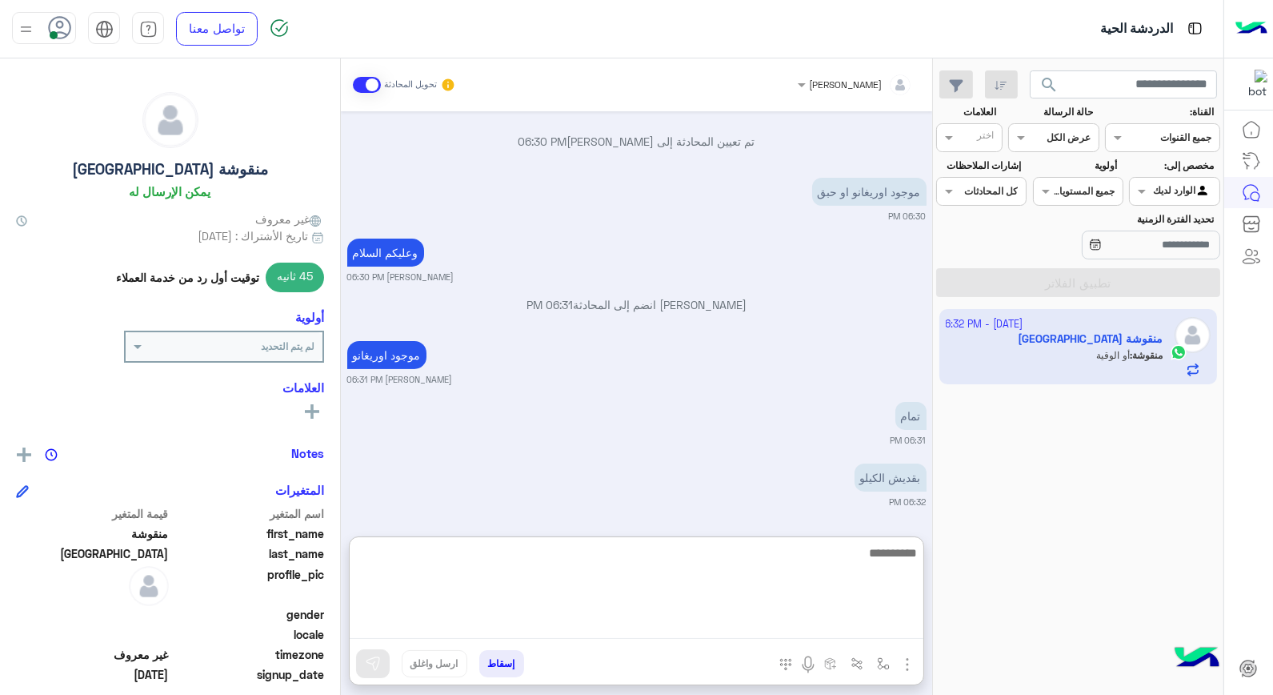
scroll to position [1090, 0]
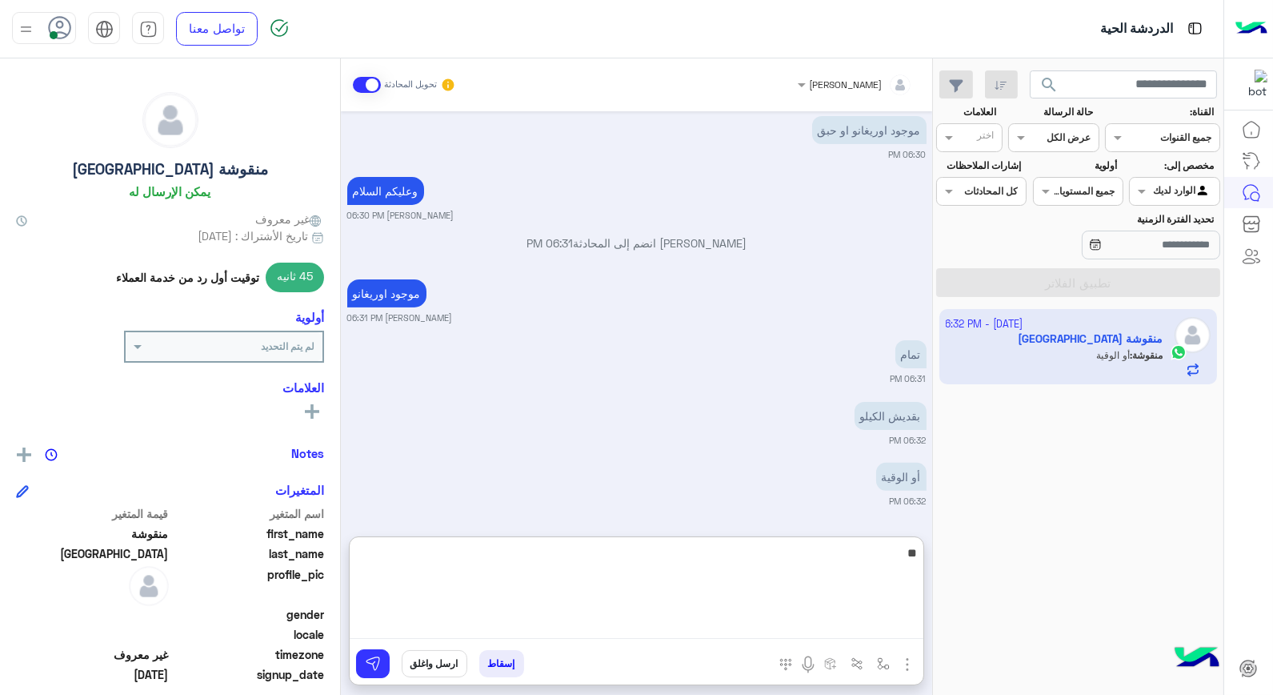
type textarea "***"
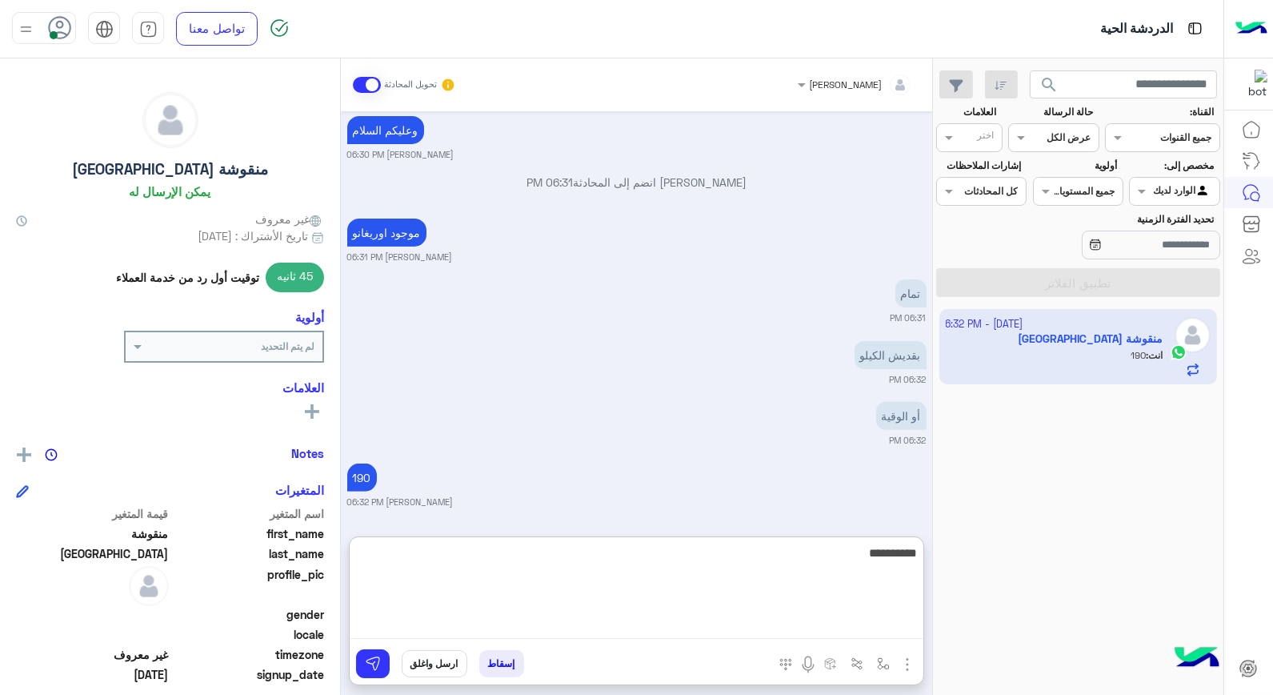
type textarea "**********"
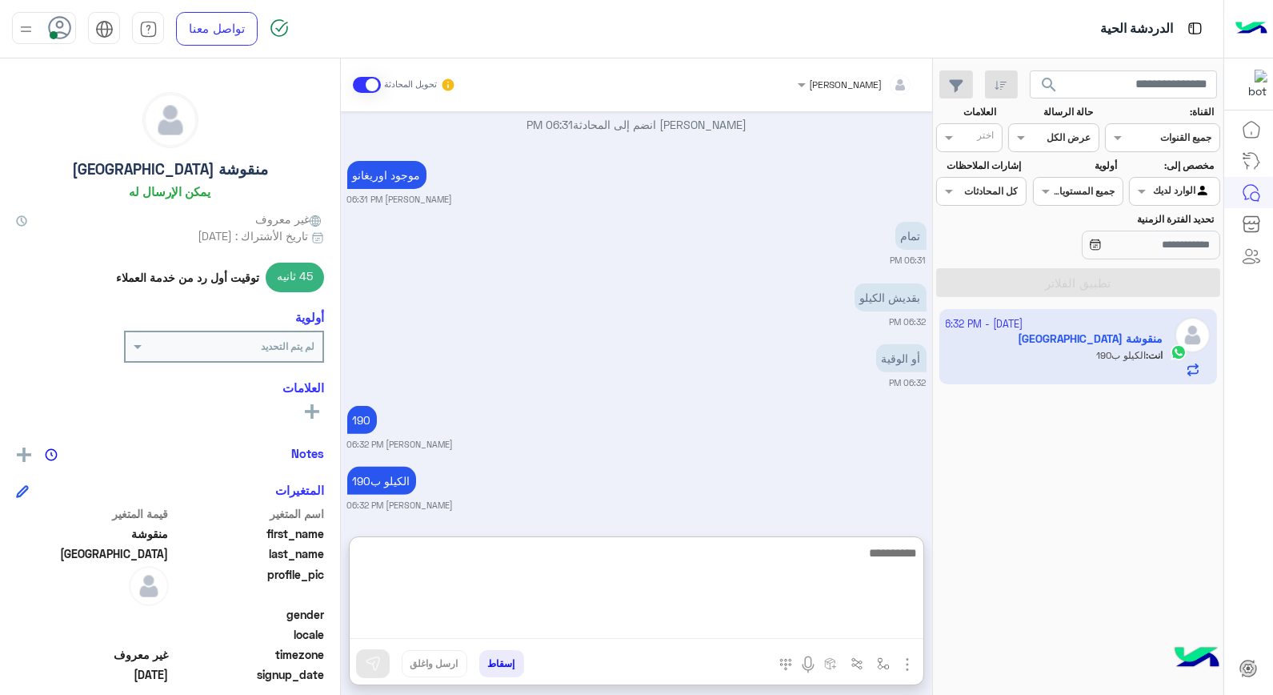
scroll to position [1212, 0]
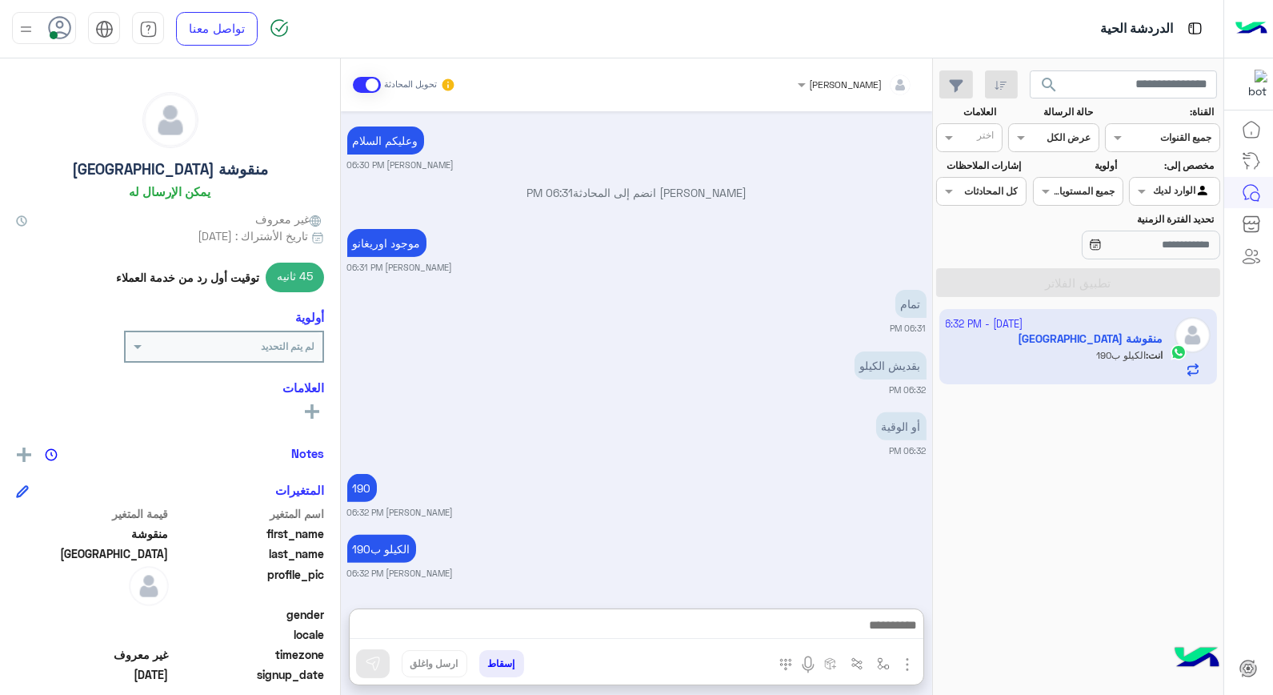
click at [1169, 134] on input "text" at bounding box center [1181, 136] width 58 height 14
click at [821, 306] on div "تمام" at bounding box center [865, 304] width 122 height 28
click at [1165, 194] on div at bounding box center [1174, 189] width 89 height 15
click at [1178, 258] on b "غير معينة" at bounding box center [1174, 253] width 43 height 14
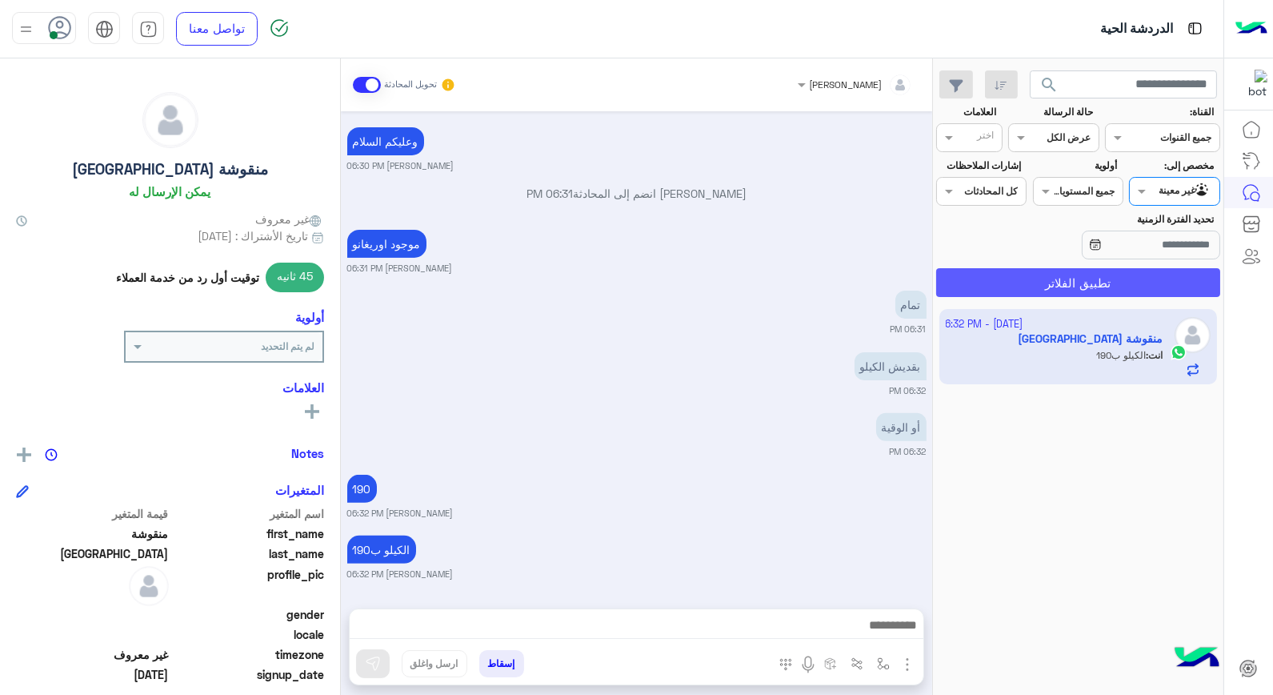
click at [1120, 285] on button "تطبيق الفلاتر" at bounding box center [1078, 282] width 284 height 29
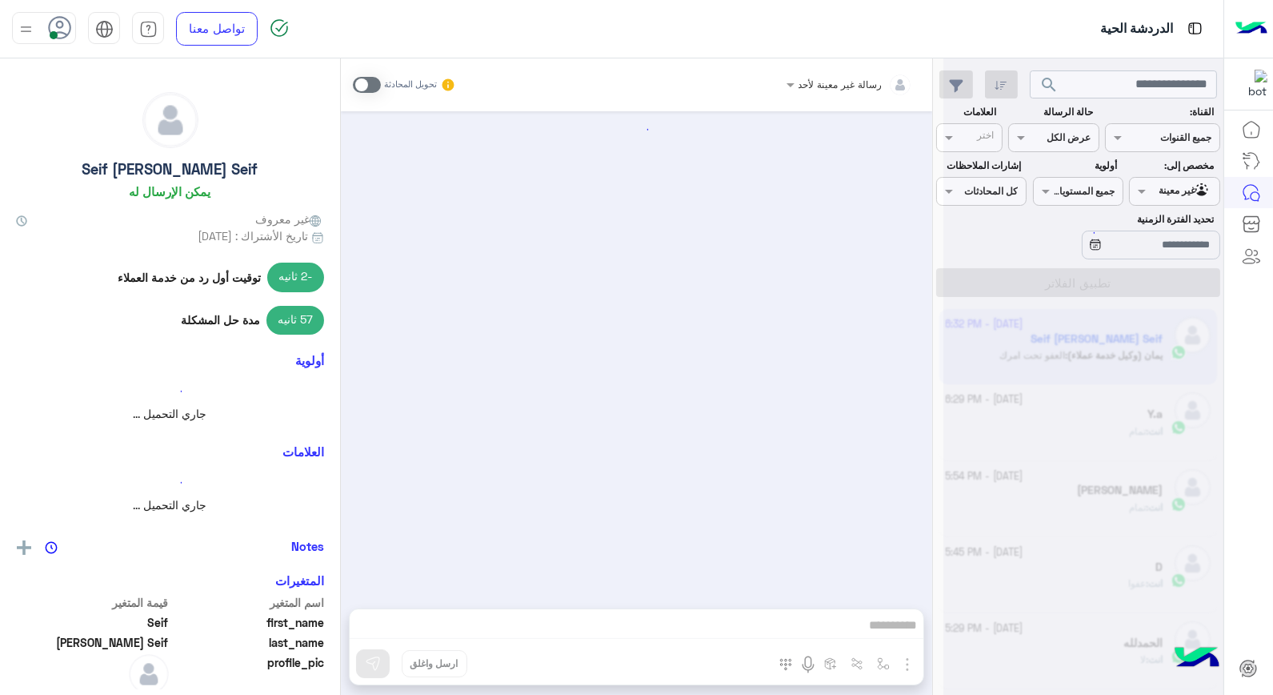
scroll to position [1252, 0]
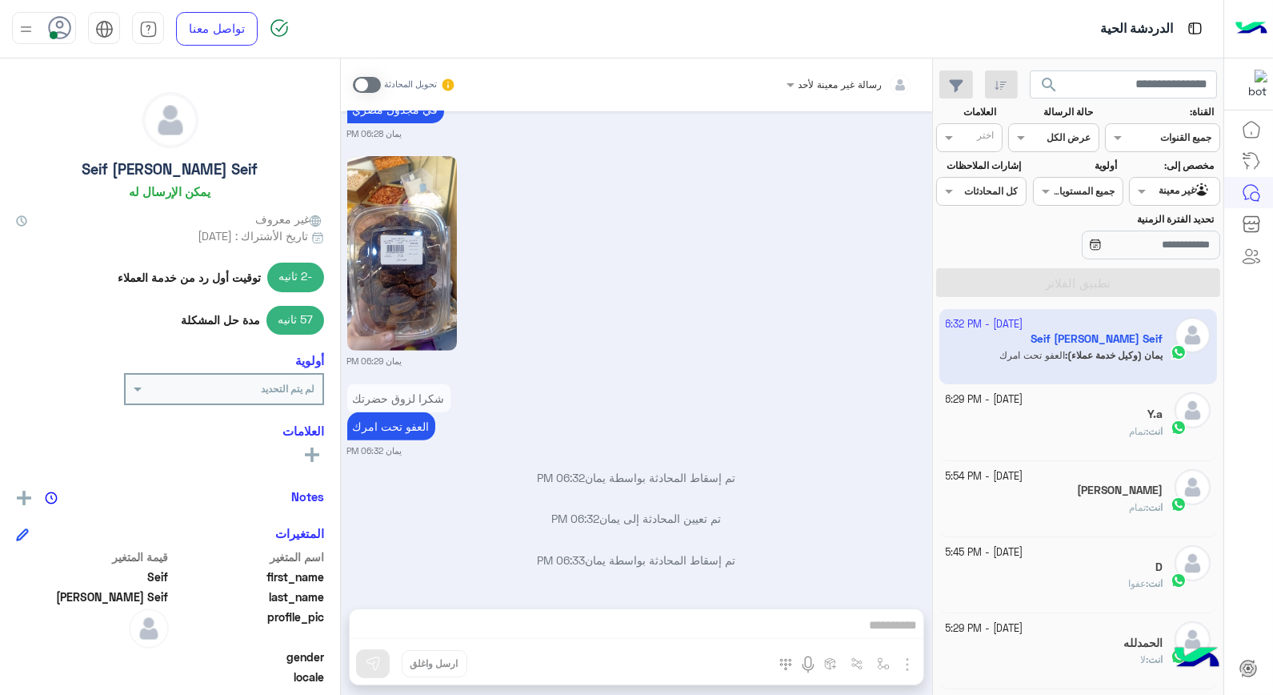
click at [1086, 415] on div "Y.a" at bounding box center [1055, 415] width 218 height 17
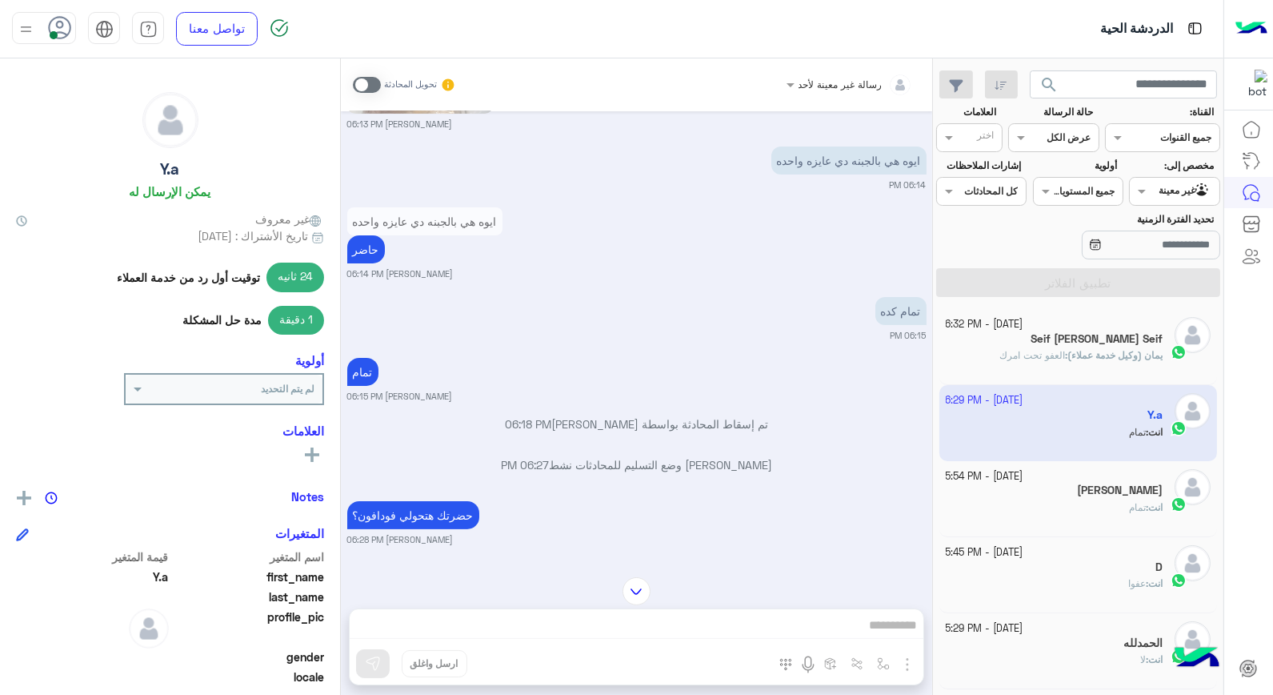
scroll to position [1297, 0]
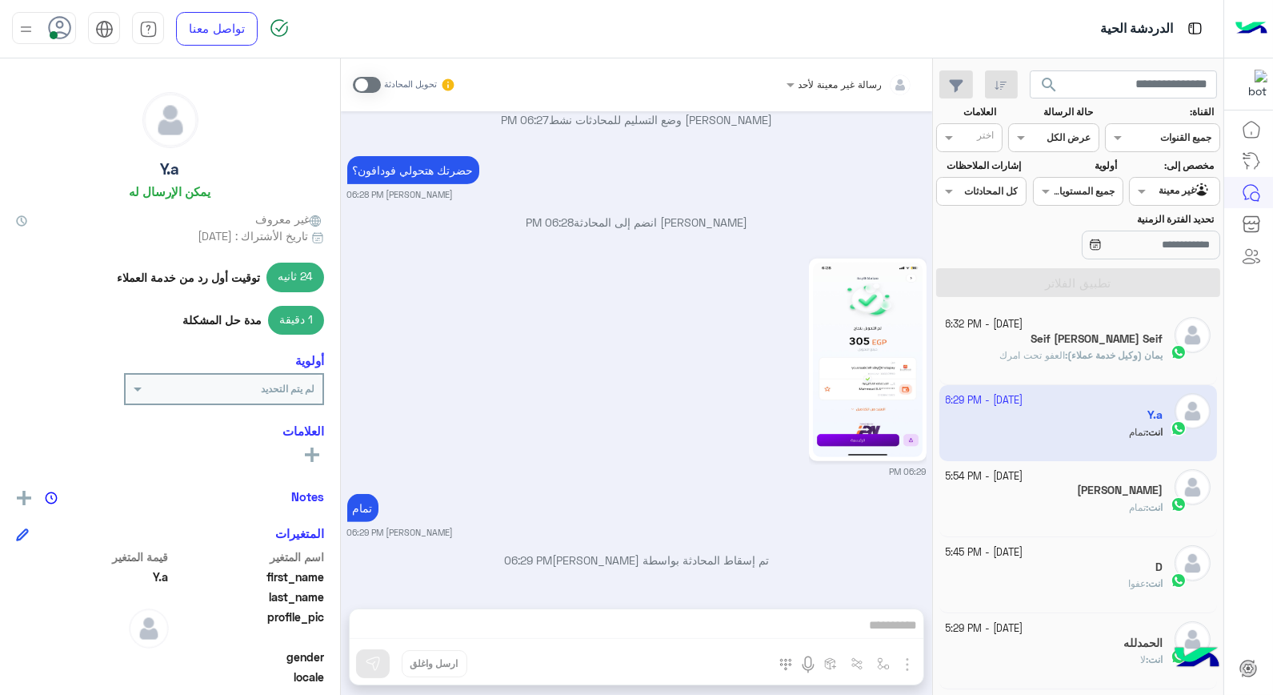
click at [868, 405] on img at bounding box center [868, 359] width 110 height 194
click at [1164, 190] on div at bounding box center [1174, 189] width 89 height 15
click at [1163, 285] on b "الوارد لديك" at bounding box center [1171, 285] width 50 height 14
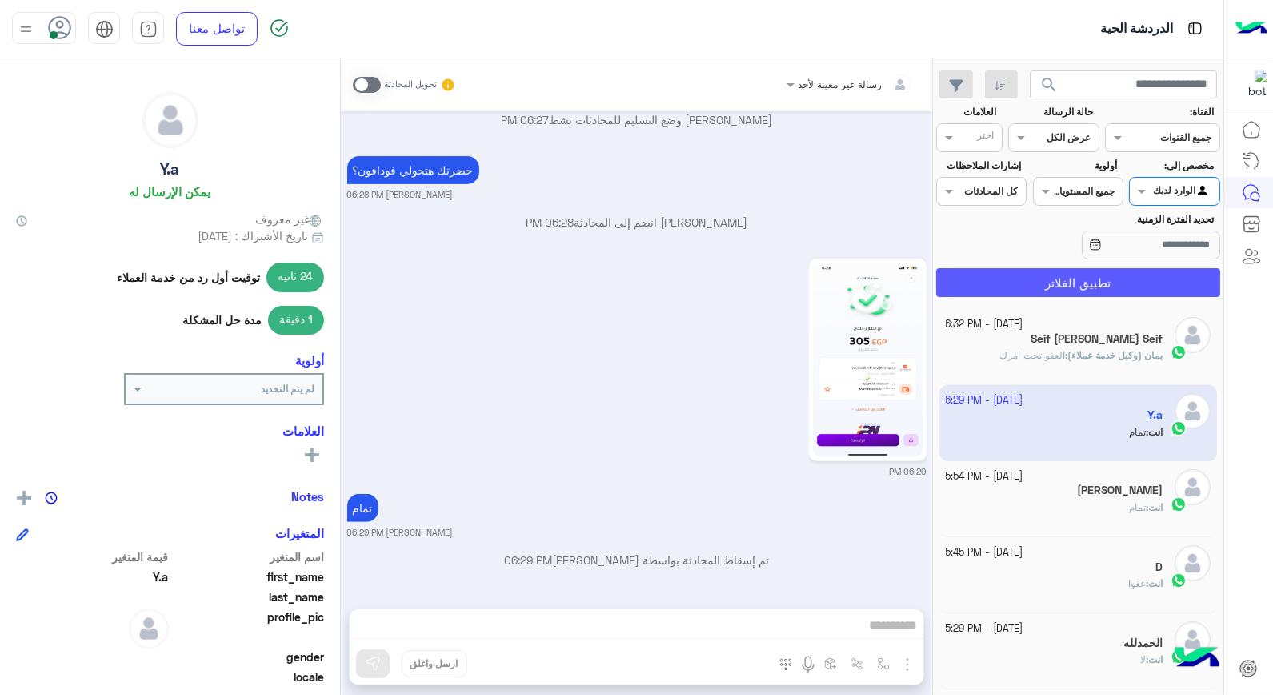
click at [1144, 276] on button "تطبيق الفلاتر" at bounding box center [1078, 282] width 284 height 29
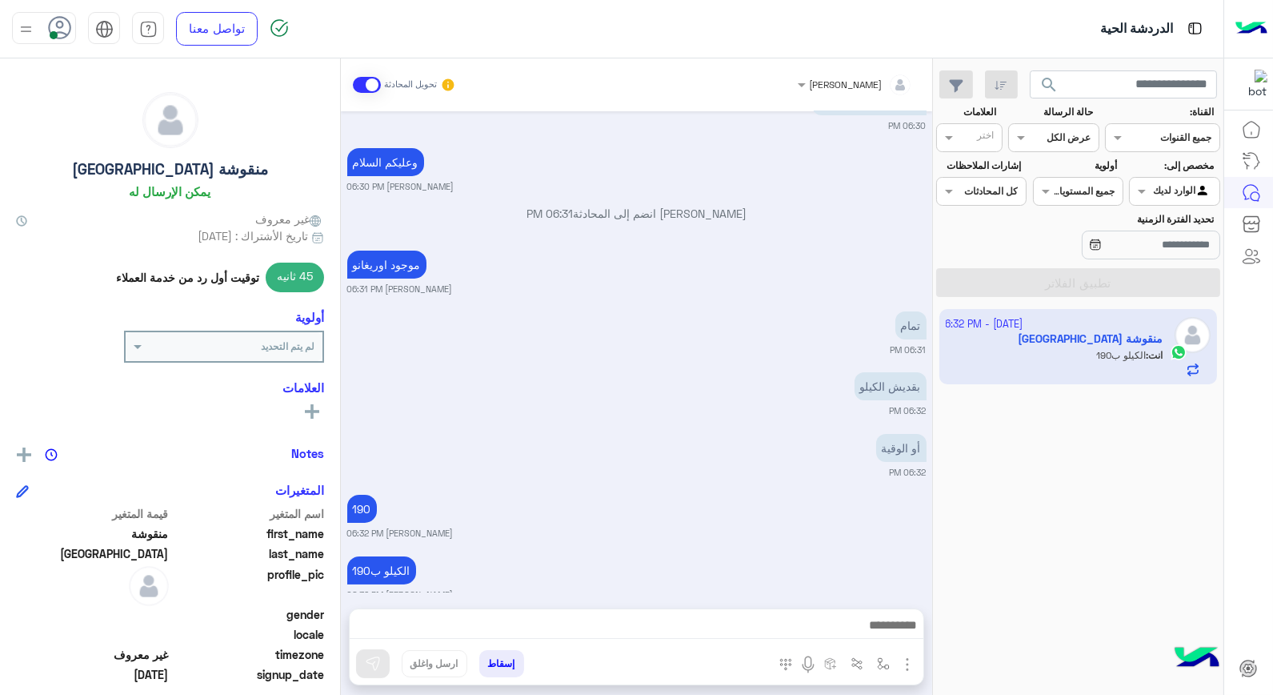
scroll to position [683, 0]
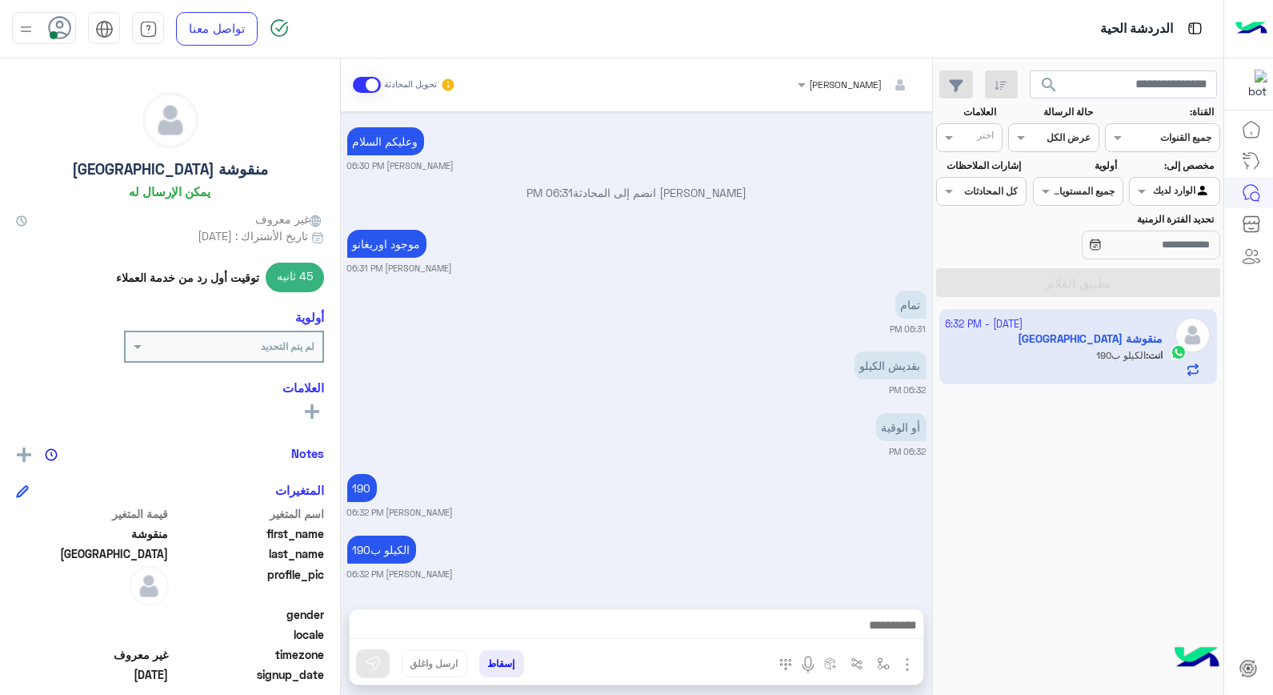
click at [496, 673] on button "إسقاط" at bounding box center [501, 663] width 45 height 27
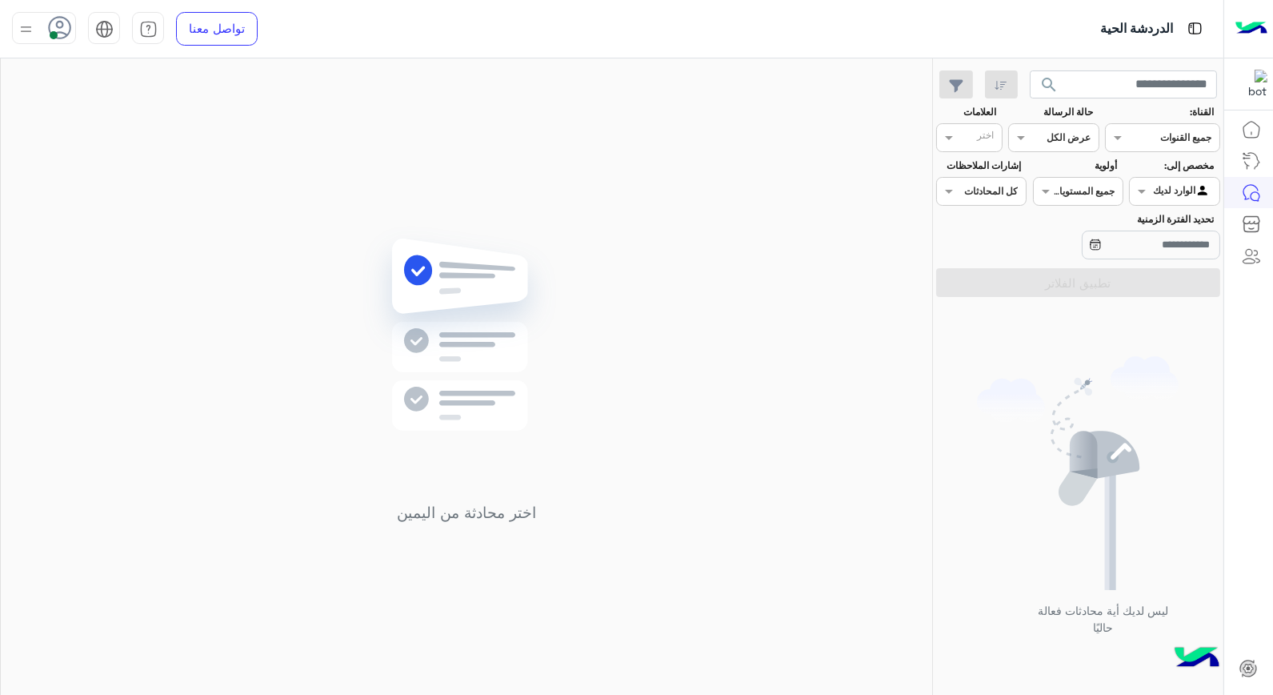
click at [599, 170] on div "اختر محادثة من اليمين" at bounding box center [466, 379] width 931 height 643
drag, startPoint x: 718, startPoint y: 359, endPoint x: 875, endPoint y: 251, distance: 190.0
click at [875, 251] on div "اختر محادثة من اليمين" at bounding box center [466, 379] width 931 height 643
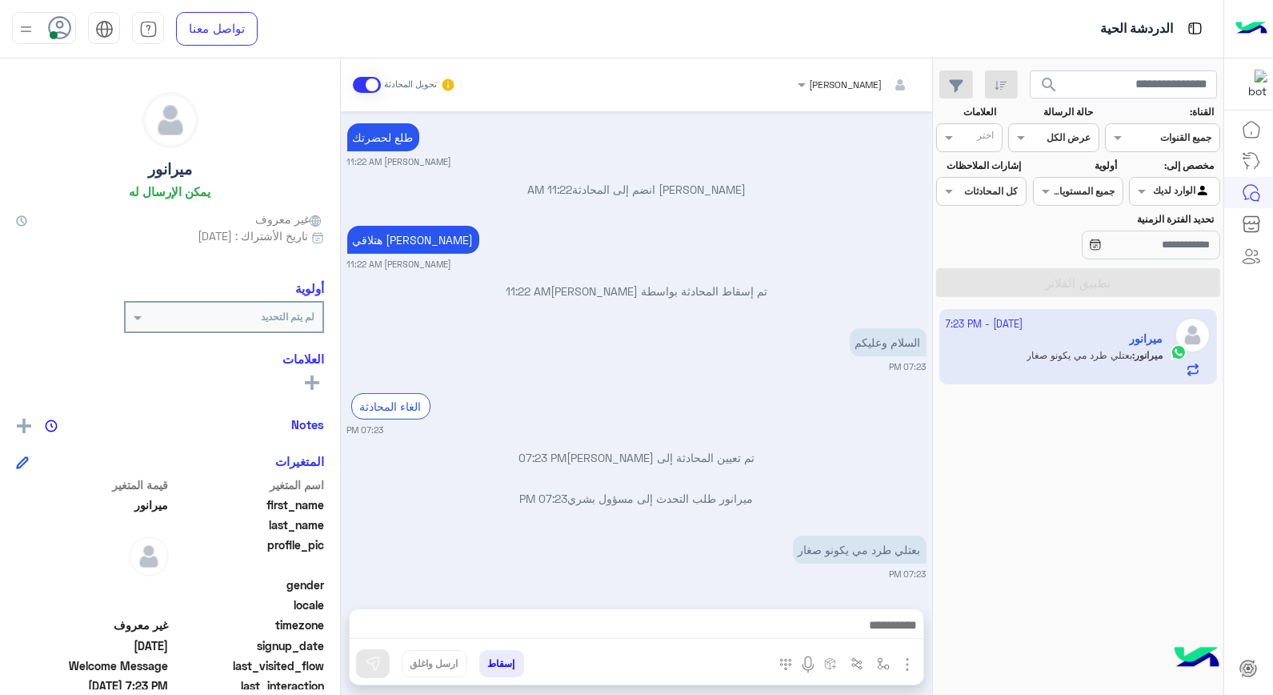
scroll to position [752, 0]
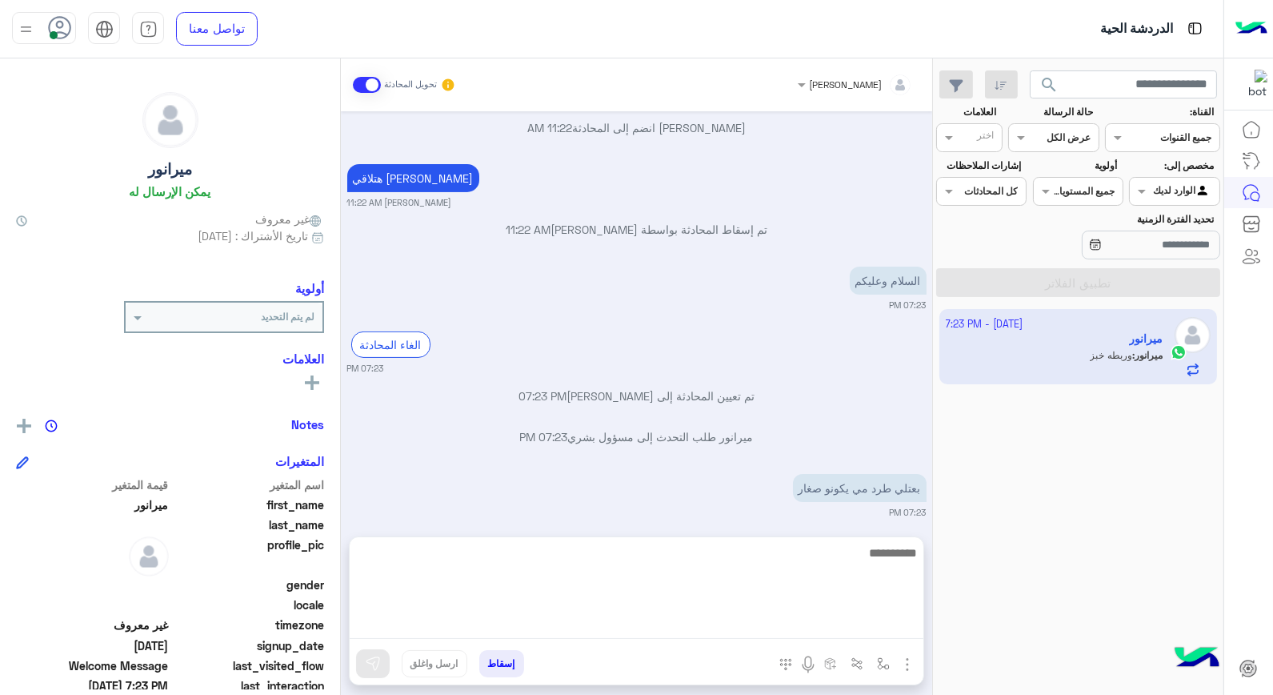
click at [874, 620] on textarea at bounding box center [637, 591] width 574 height 96
type textarea "**********"
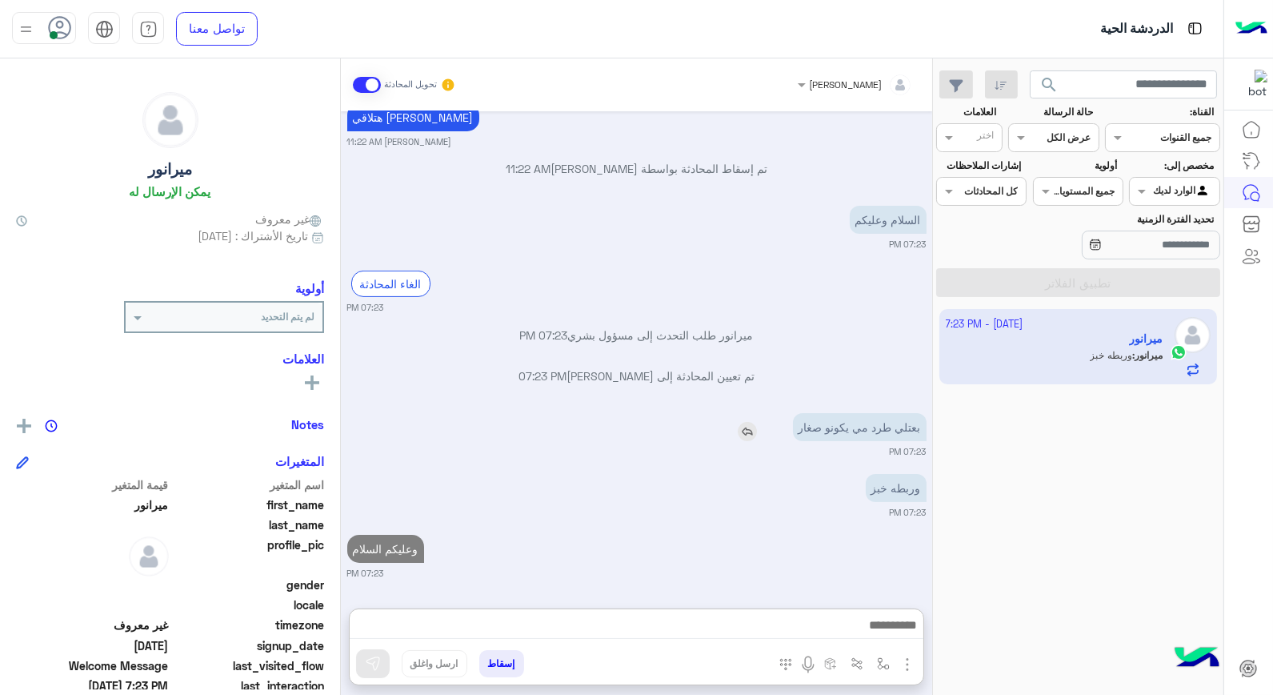
click at [747, 413] on div "بعتلي طرد مي يكونو صغار" at bounding box center [814, 427] width 225 height 28
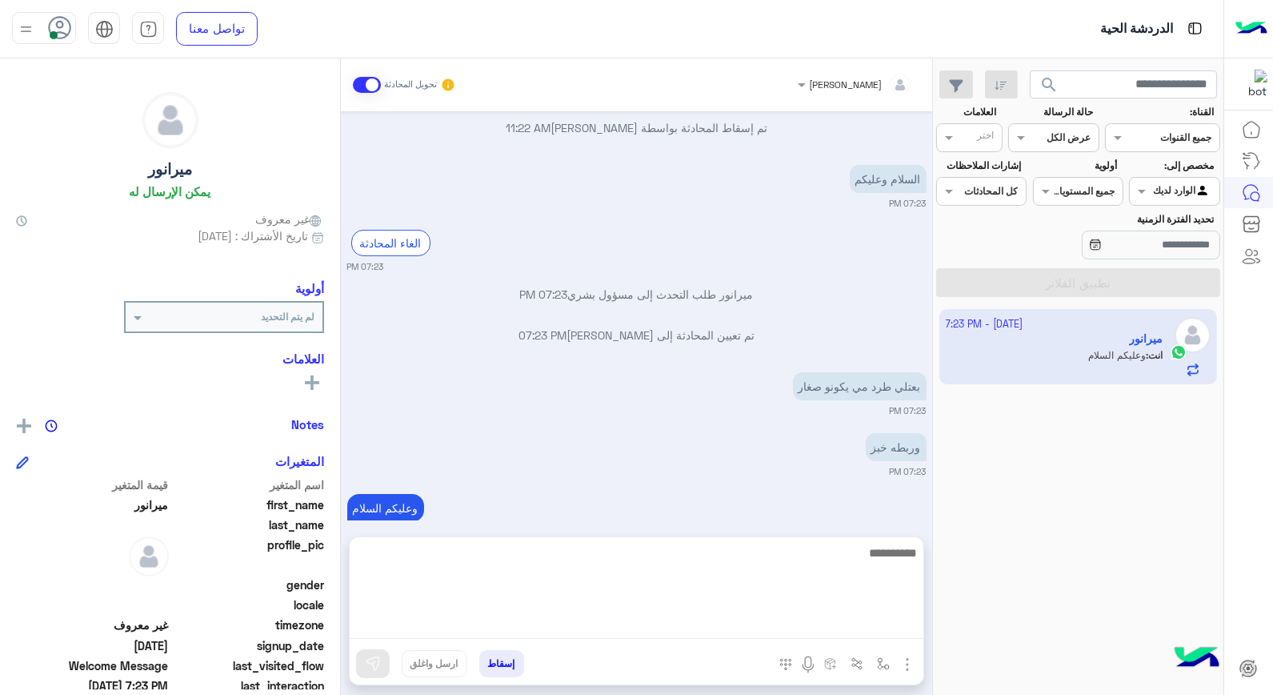
click at [835, 627] on textarea at bounding box center [637, 591] width 574 height 96
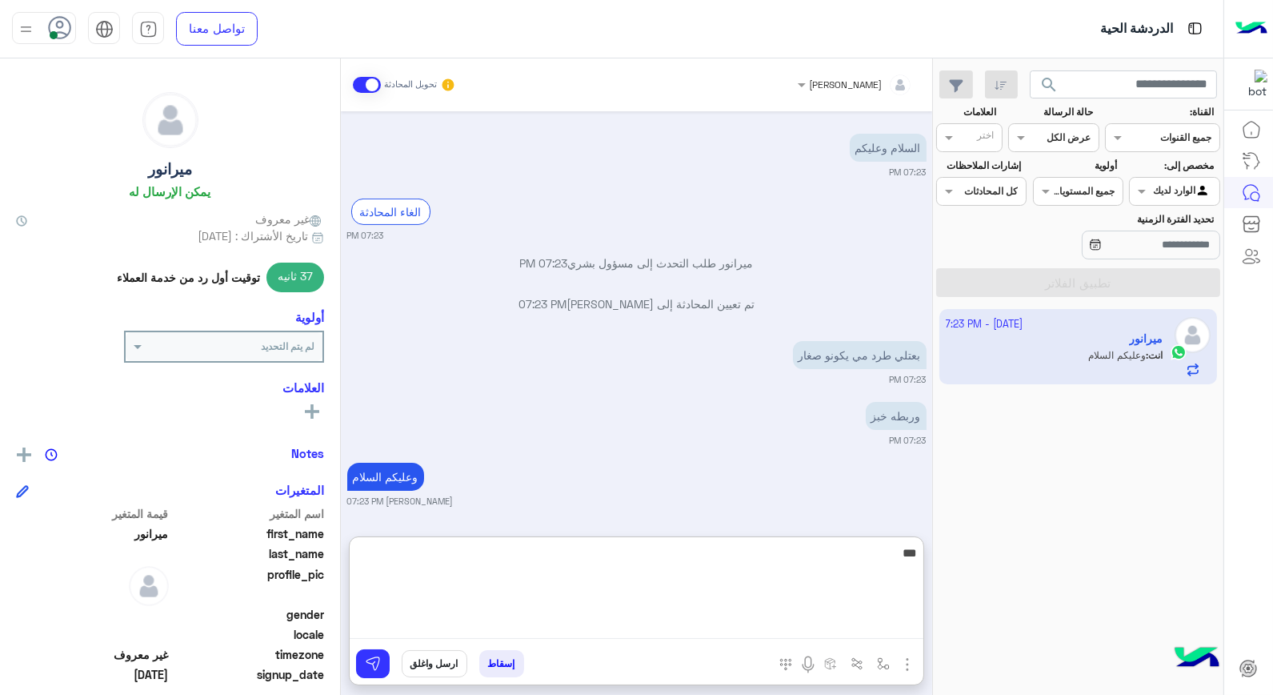
type textarea "****"
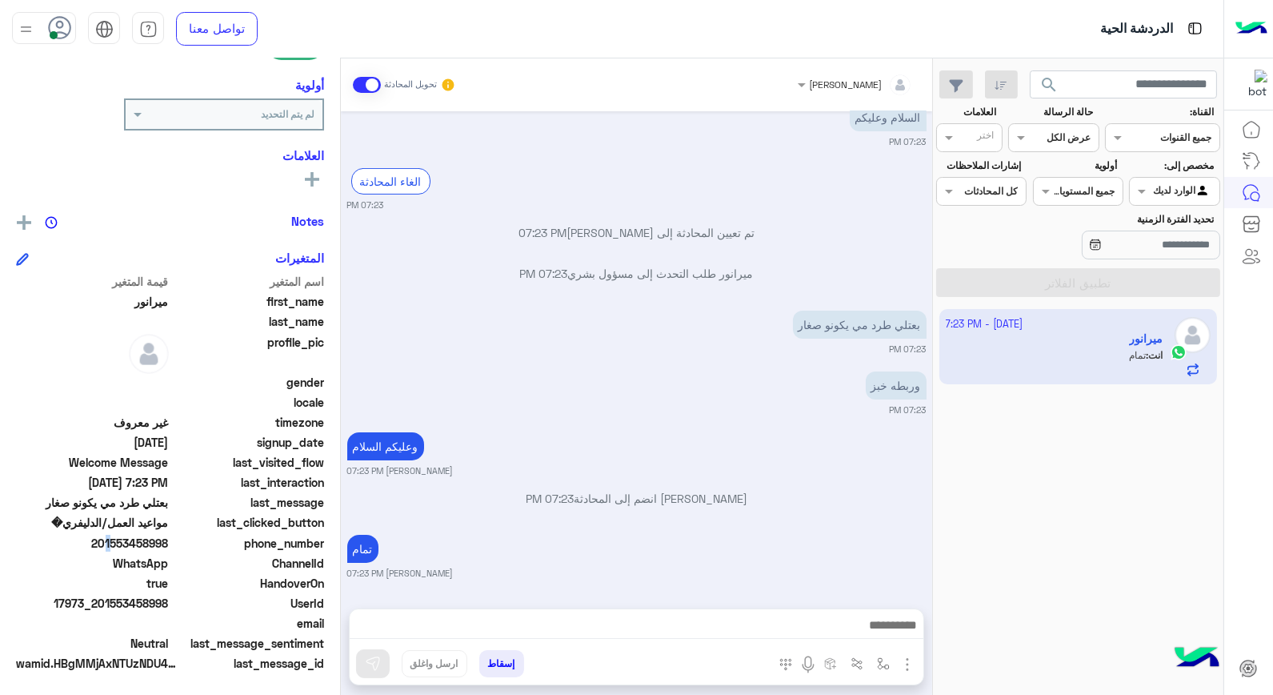
scroll to position [915, 0]
drag, startPoint x: 101, startPoint y: 539, endPoint x: 170, endPoint y: 543, distance: 69.7
click at [169, 543] on span "201553458998" at bounding box center [92, 543] width 153 height 17
copy span "01553458998"
click at [514, 669] on button "إسقاط" at bounding box center [501, 663] width 45 height 27
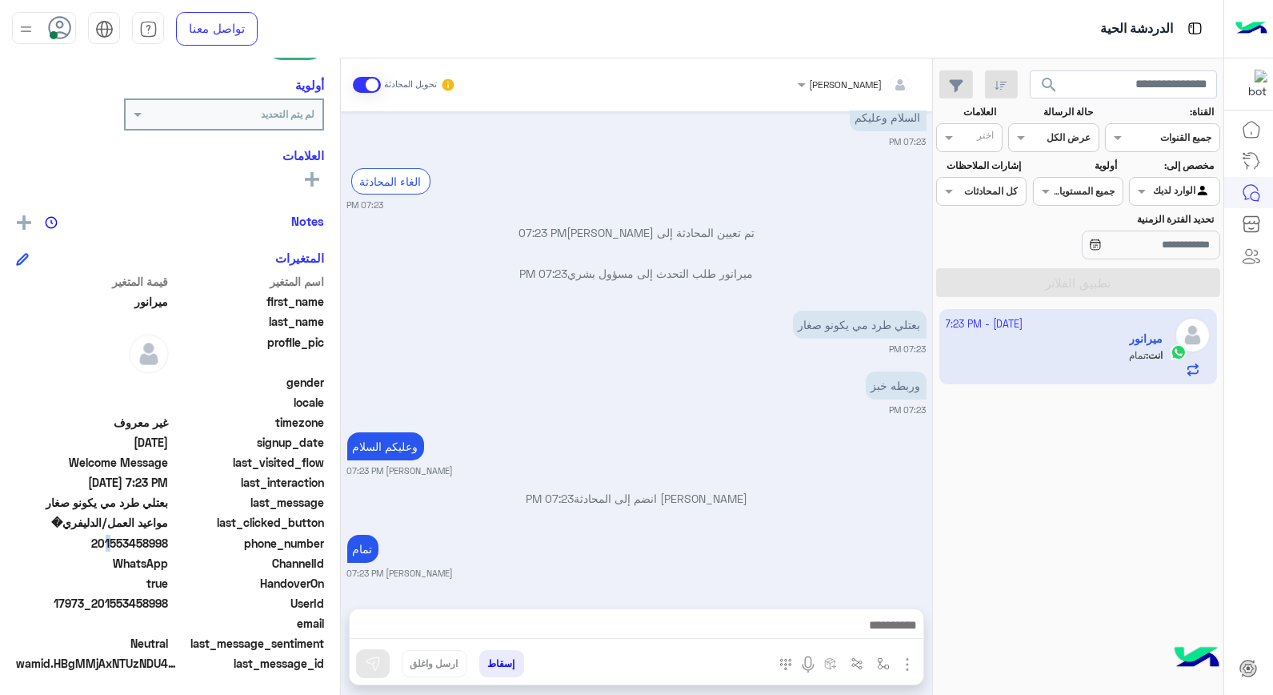
click at [507, 662] on div "خالد صقر تحويل المحادثة Oct 10, 2025 بعتلي كيلو برغل اسمر ناعم عندي برغل عمقي س…" at bounding box center [636, 379] width 591 height 643
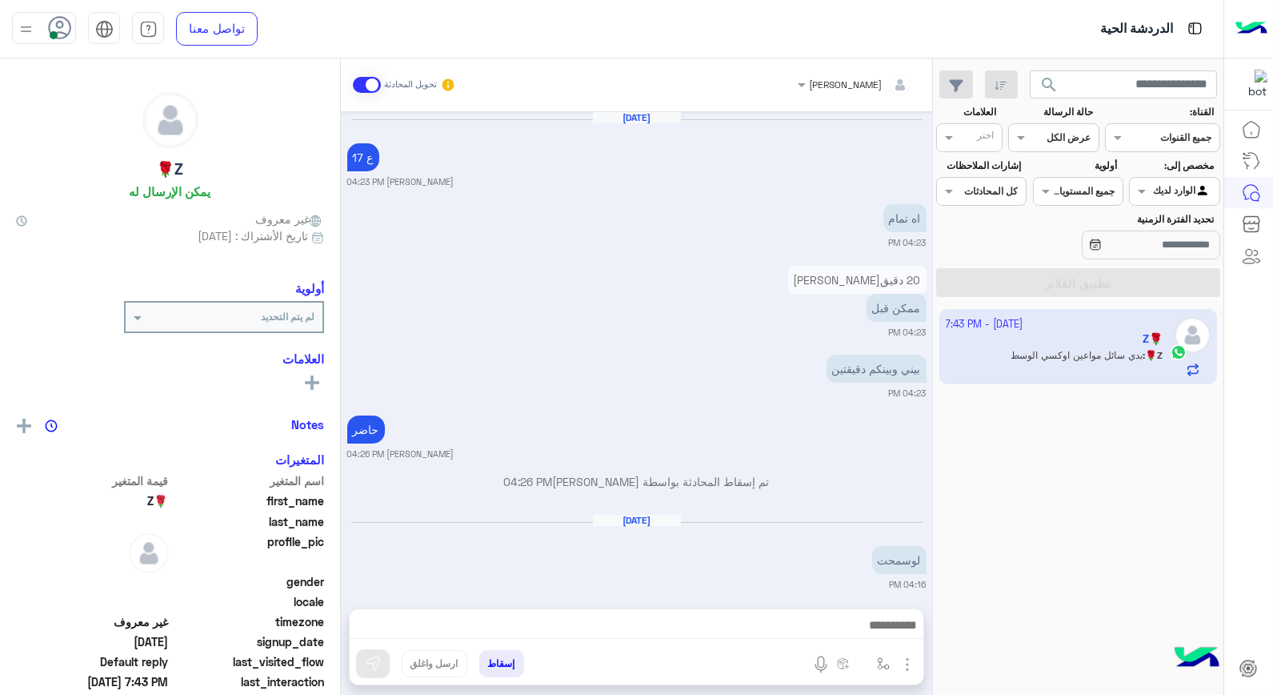
scroll to position [776, 0]
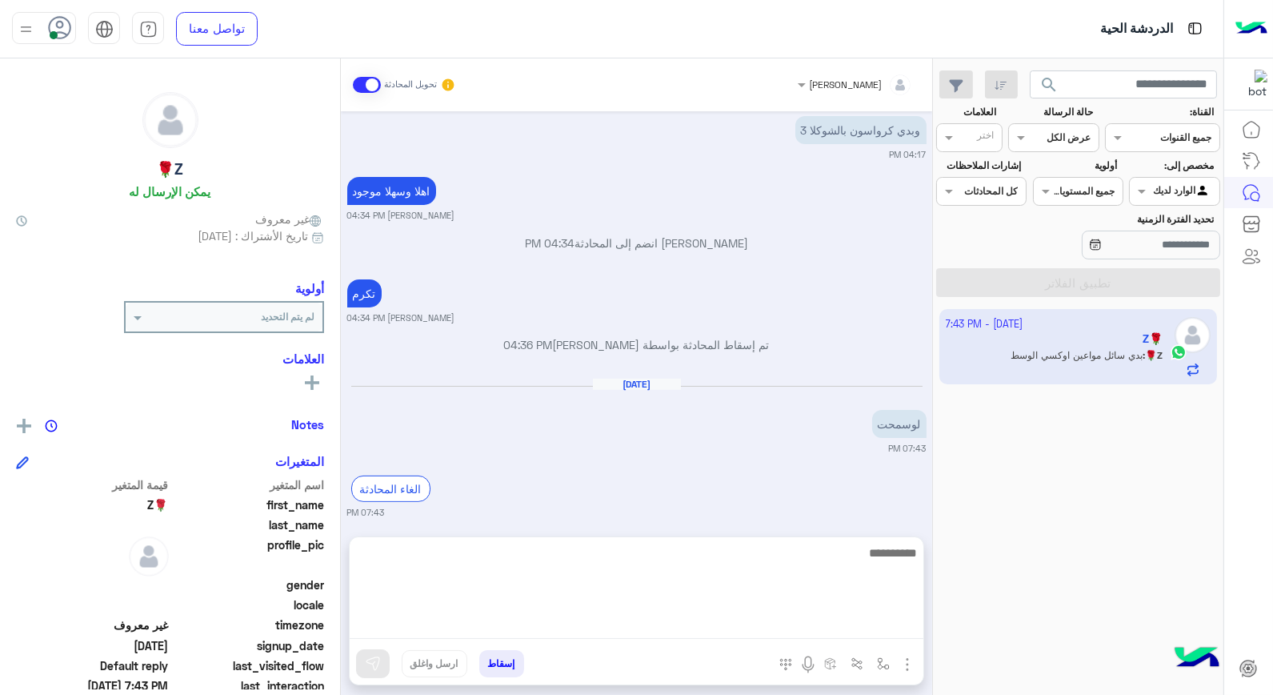
click at [885, 629] on textarea at bounding box center [637, 591] width 574 height 96
type textarea "*********"
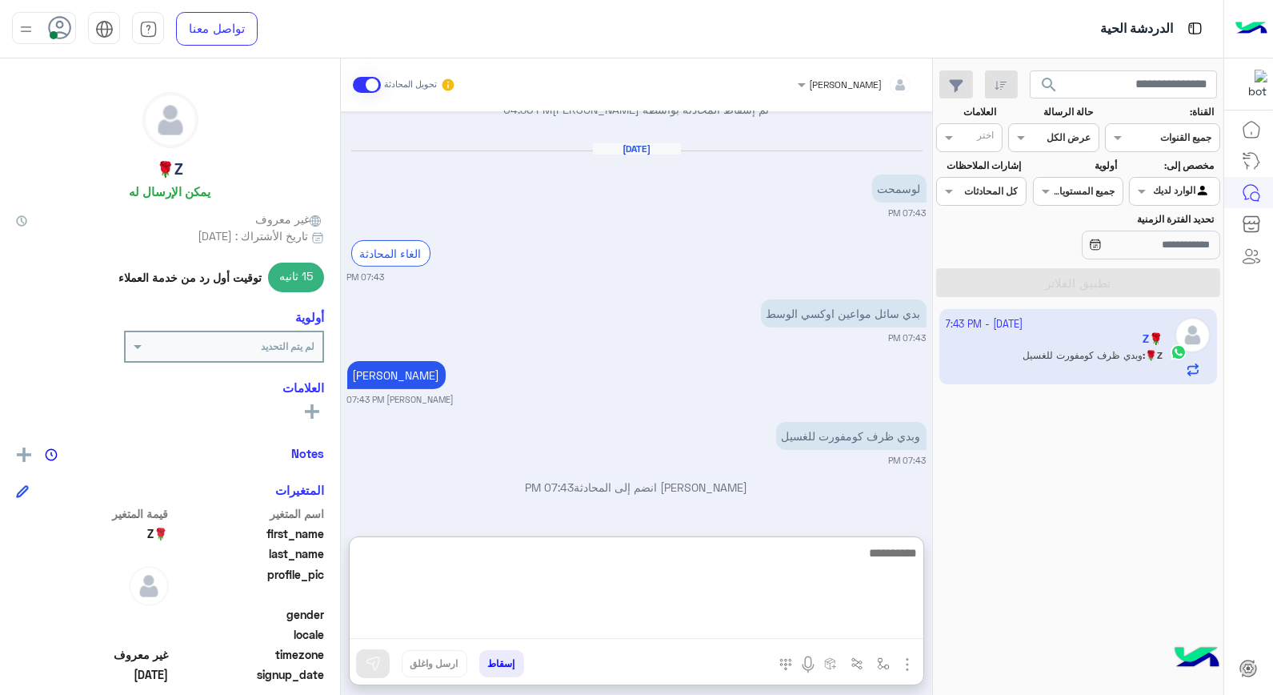
scroll to position [1100, 0]
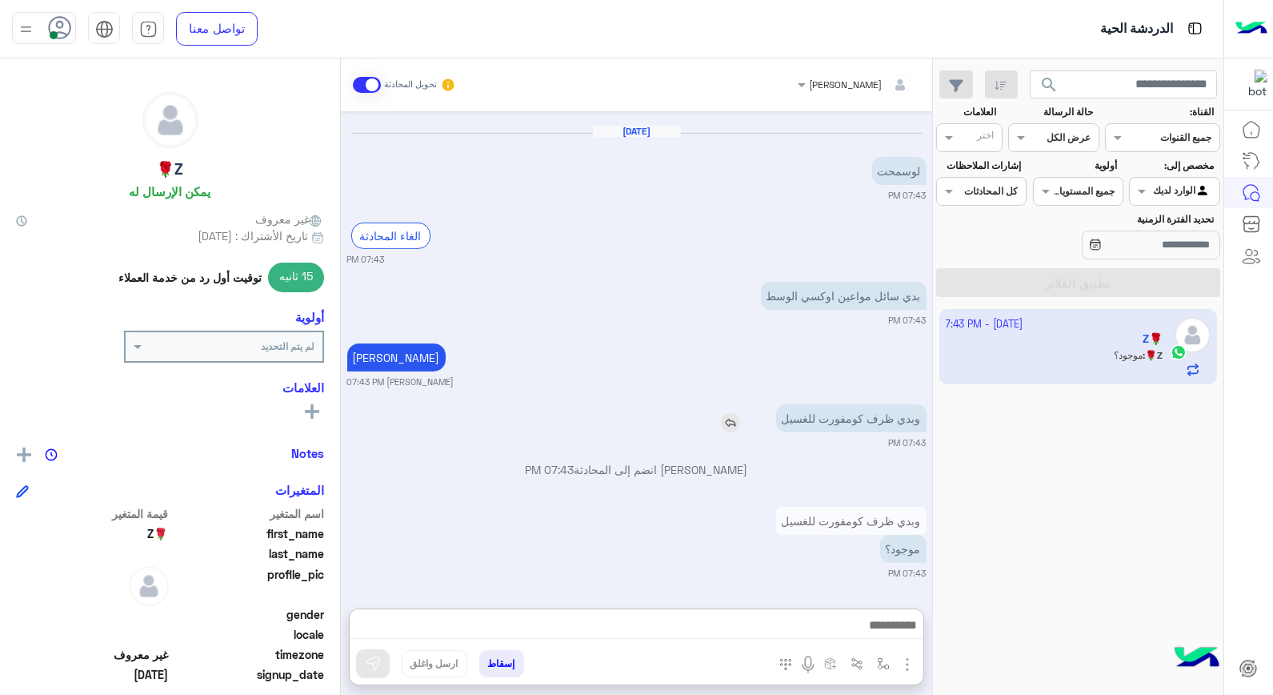
click at [731, 413] on img at bounding box center [730, 422] width 19 height 19
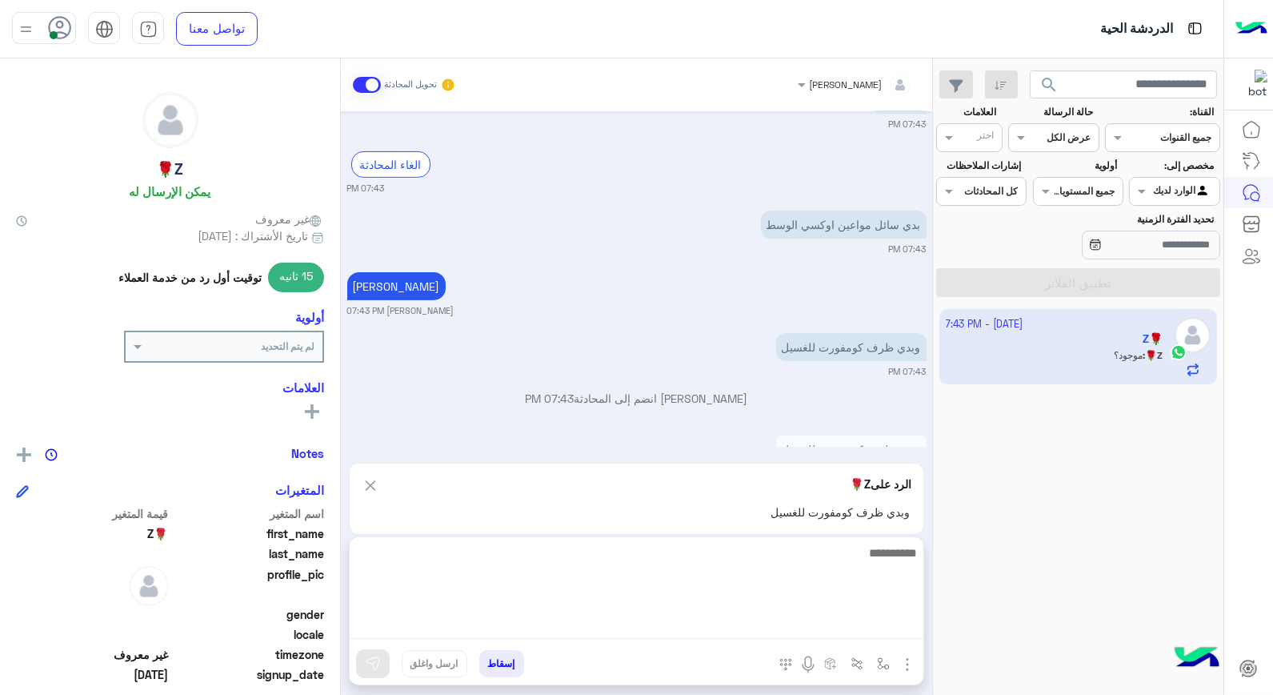
click at [851, 627] on textarea at bounding box center [637, 591] width 574 height 96
type textarea "*********"
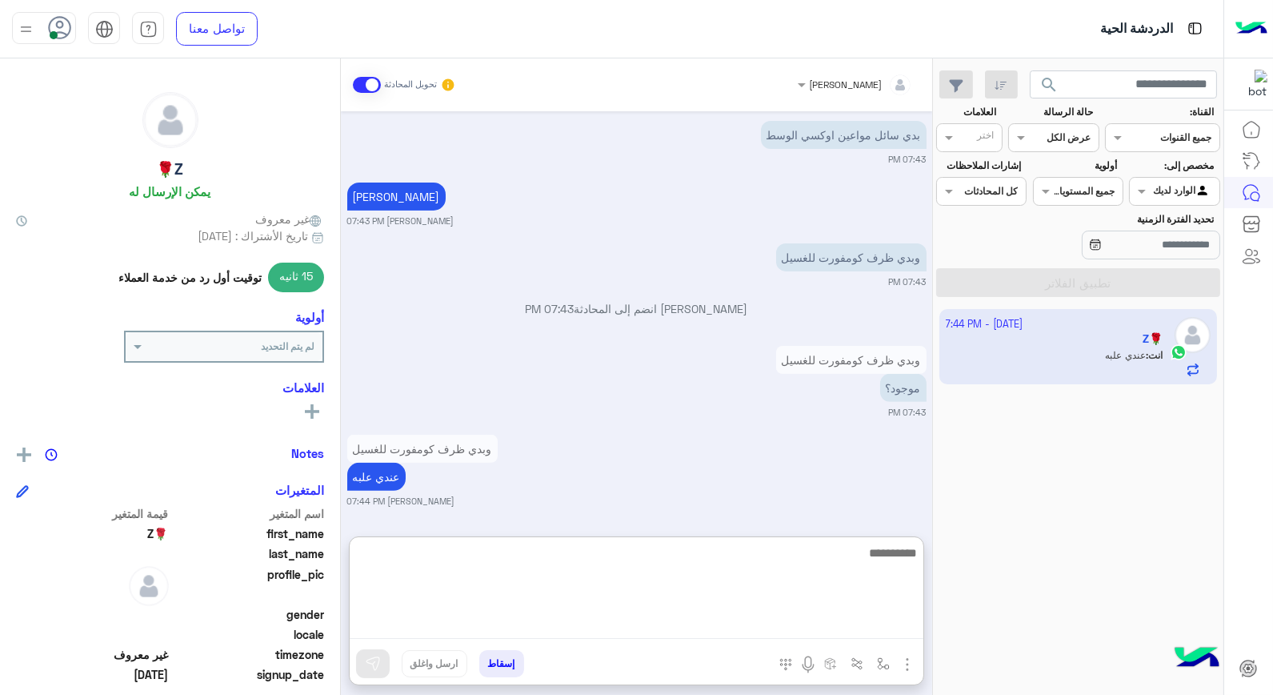
scroll to position [1251, 0]
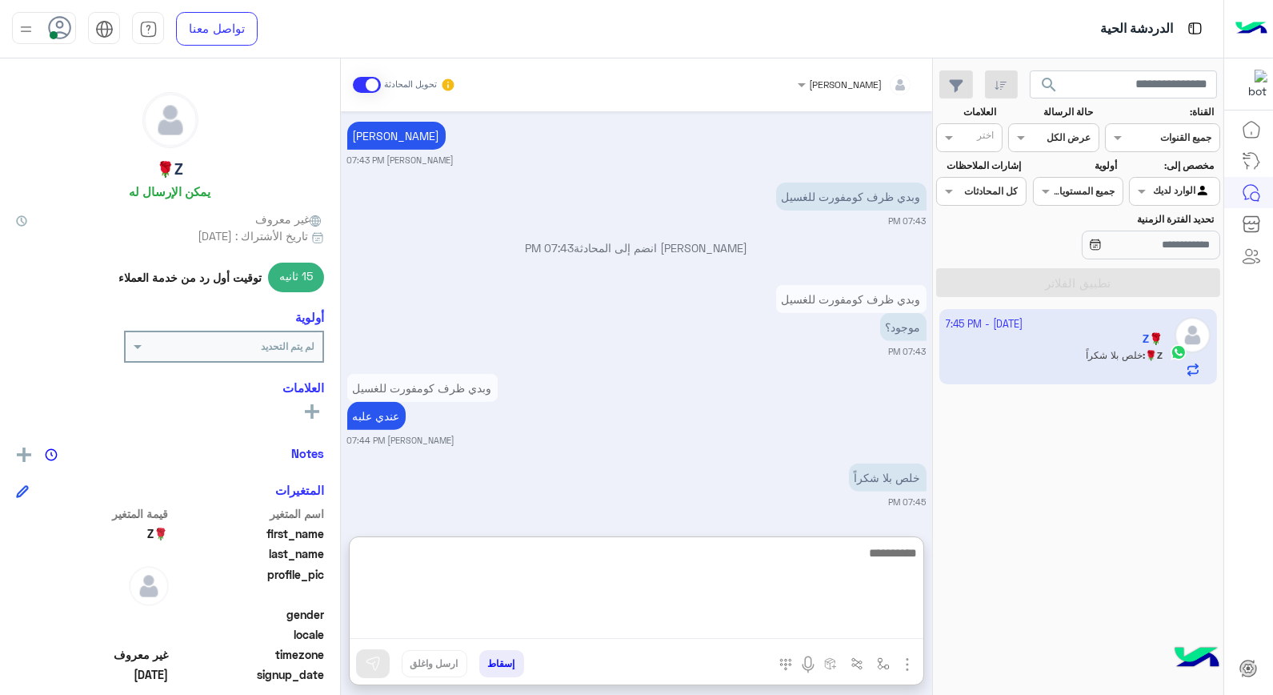
click at [901, 552] on textarea at bounding box center [637, 591] width 574 height 96
click at [873, 555] on textarea at bounding box center [637, 591] width 574 height 96
type textarea "****"
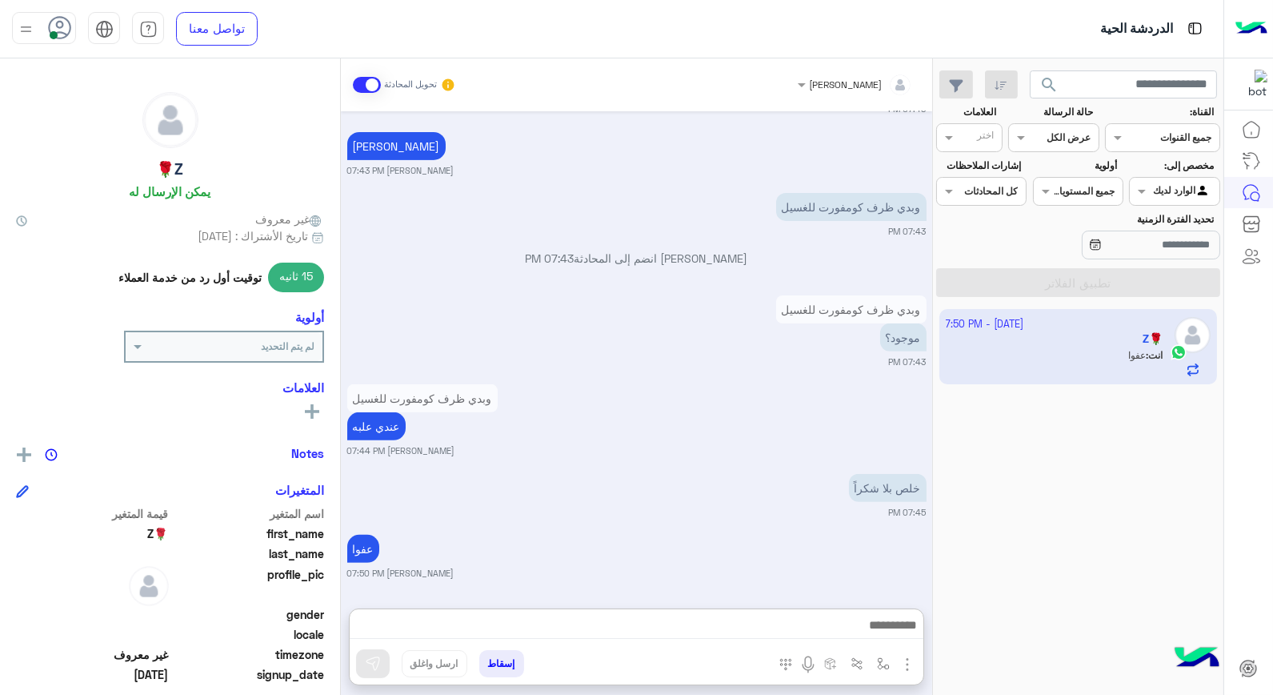
click at [503, 665] on button "إسقاط" at bounding box center [501, 663] width 45 height 27
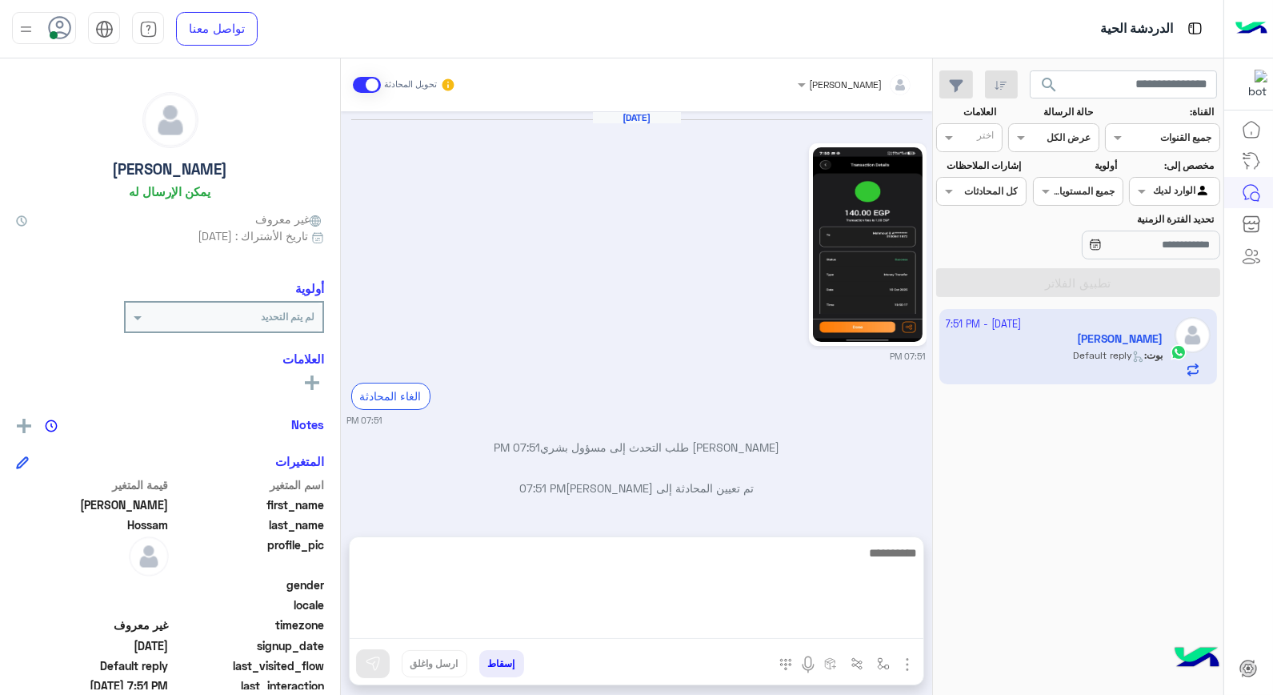
click at [845, 627] on textarea at bounding box center [637, 591] width 574 height 96
type textarea "****"
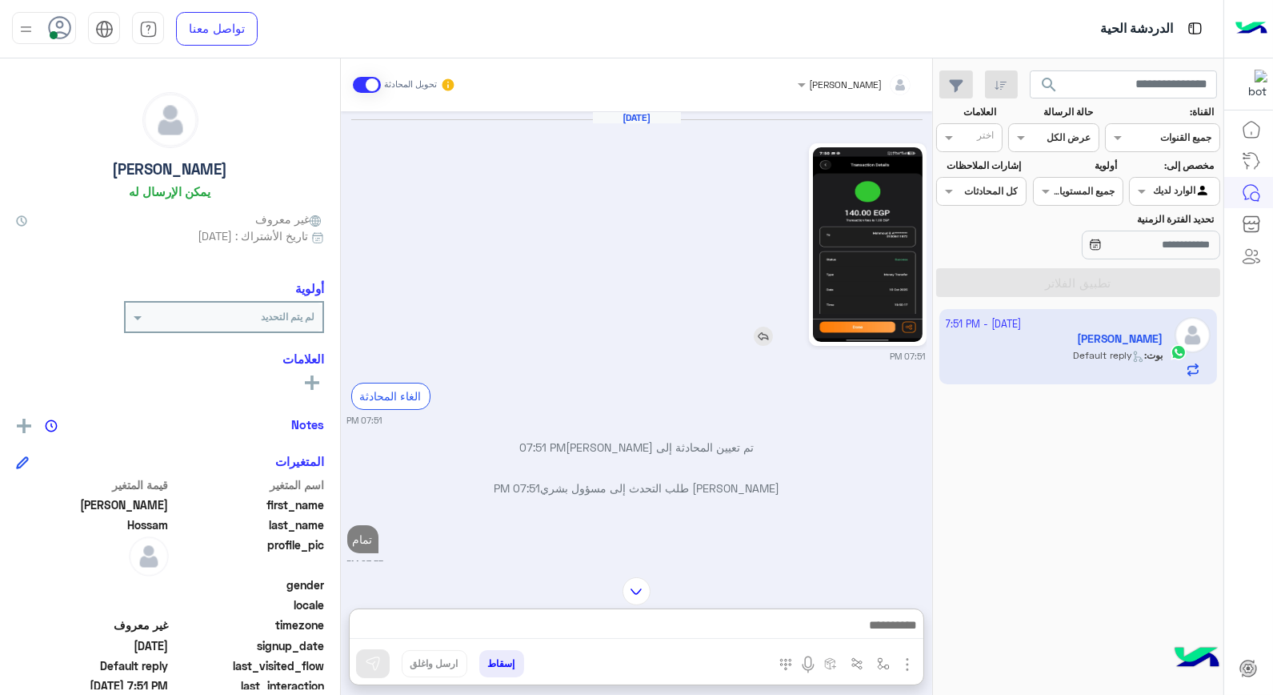
click at [872, 252] on img at bounding box center [868, 244] width 110 height 194
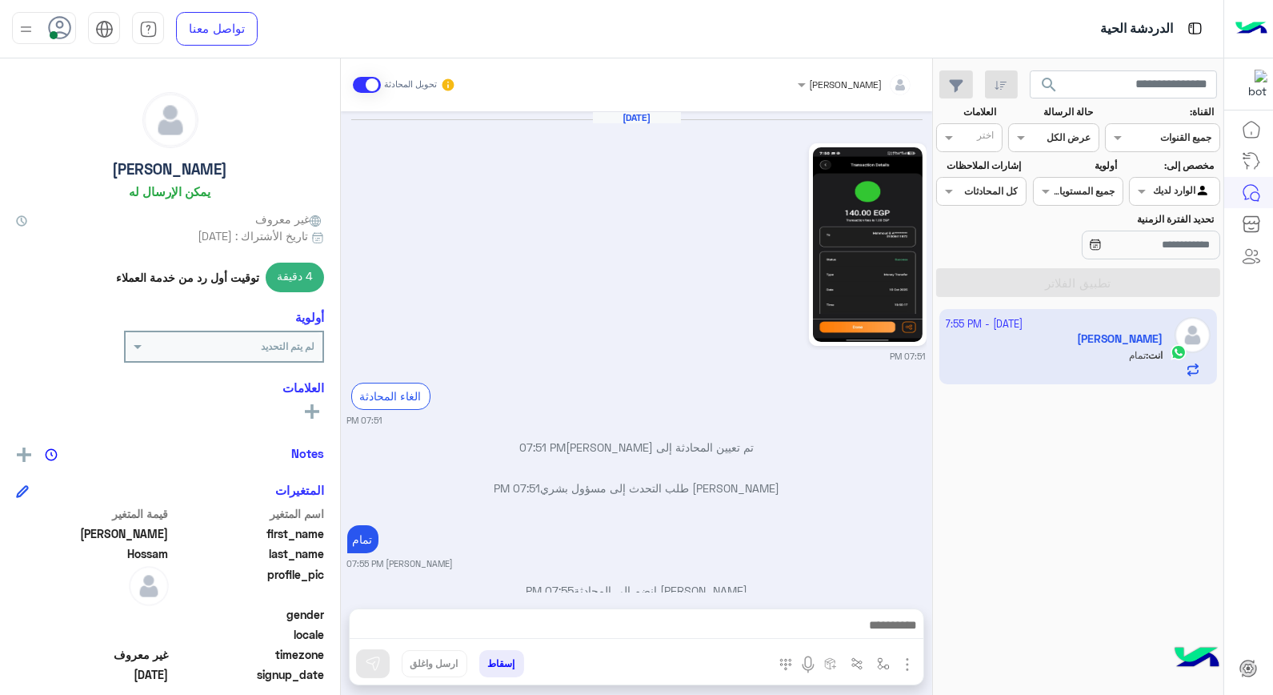
click at [499, 668] on button "إسقاط" at bounding box center [501, 663] width 45 height 27
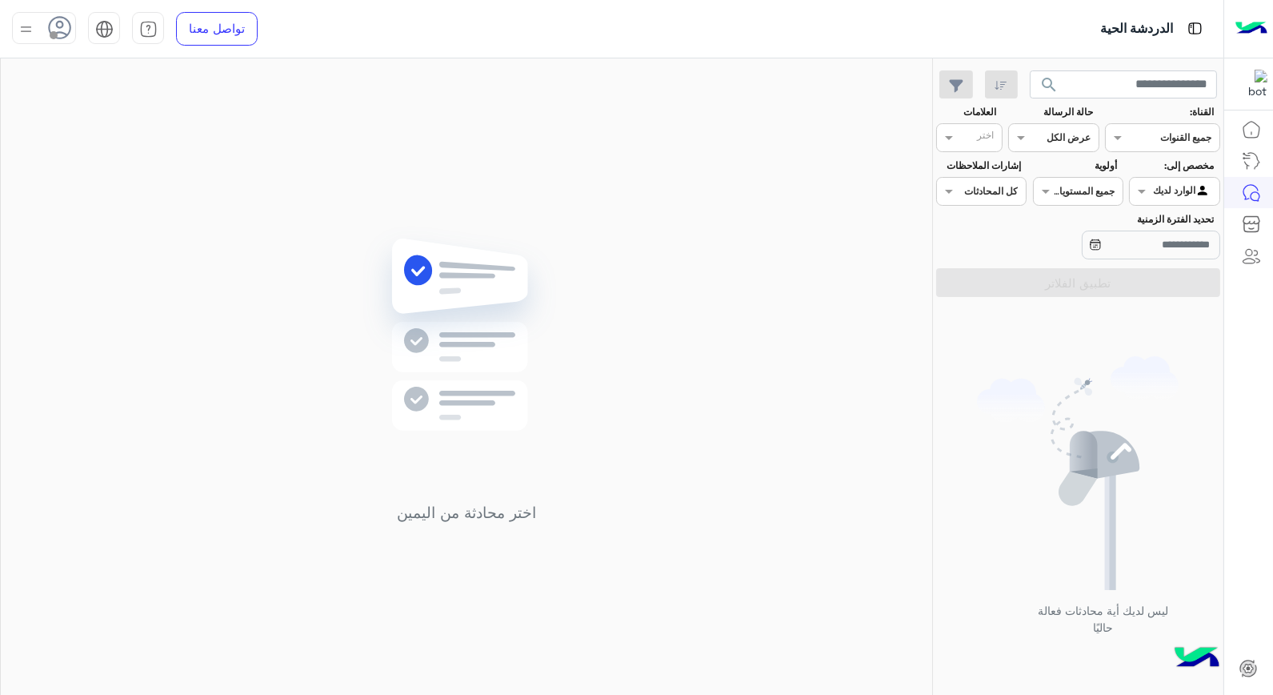
click at [28, 37] on img at bounding box center [26, 29] width 20 height 20
click at [163, 355] on link "تسجيل الخروج" at bounding box center [144, 353] width 68 height 14
